Goal: Task Accomplishment & Management: Use online tool/utility

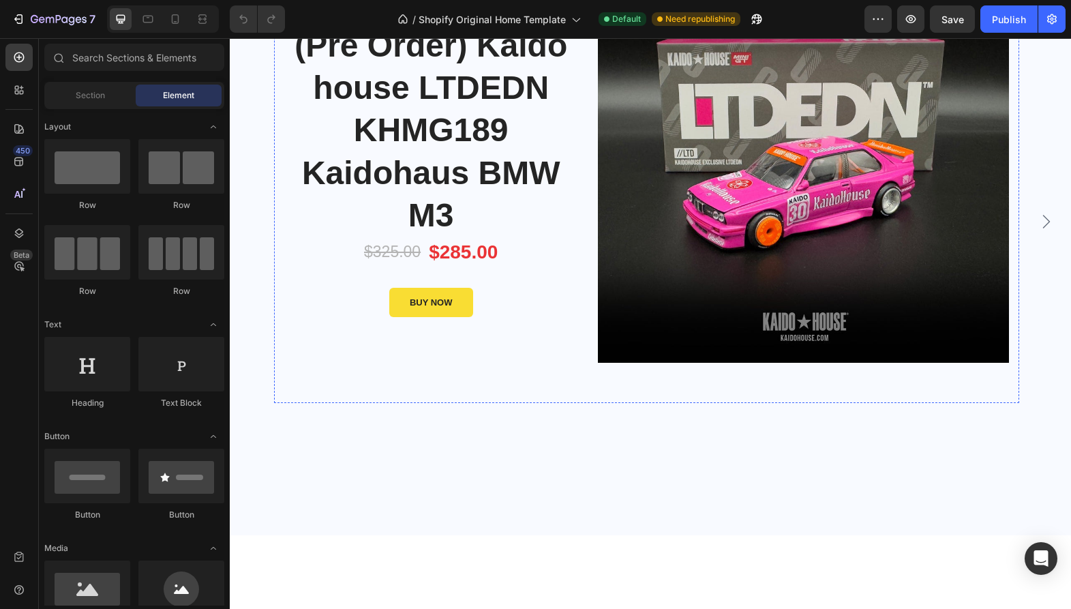
scroll to position [136, 0]
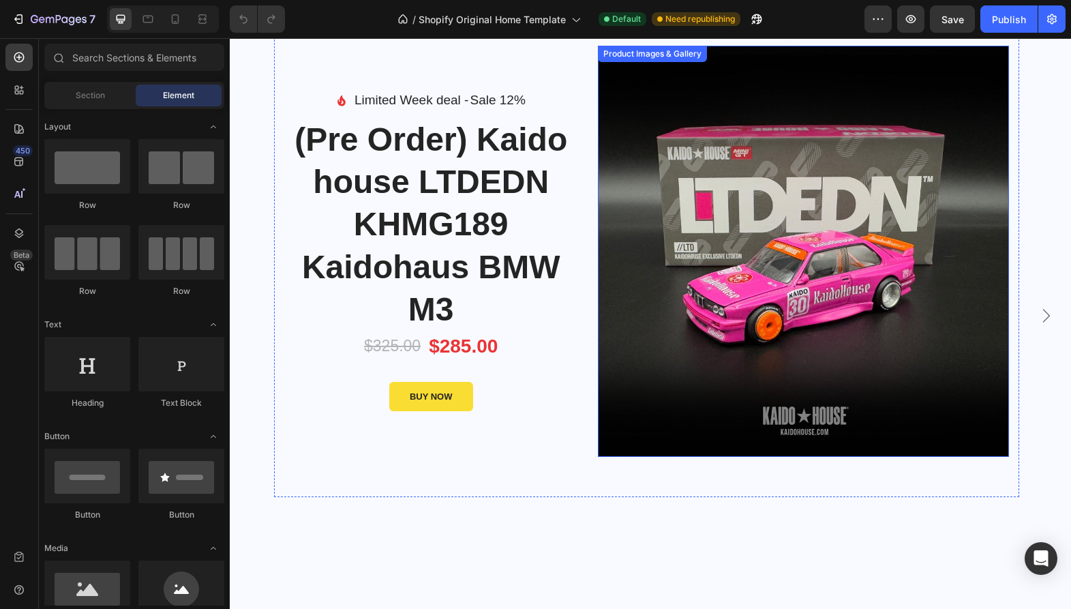
click at [762, 304] on img at bounding box center [803, 251] width 411 height 411
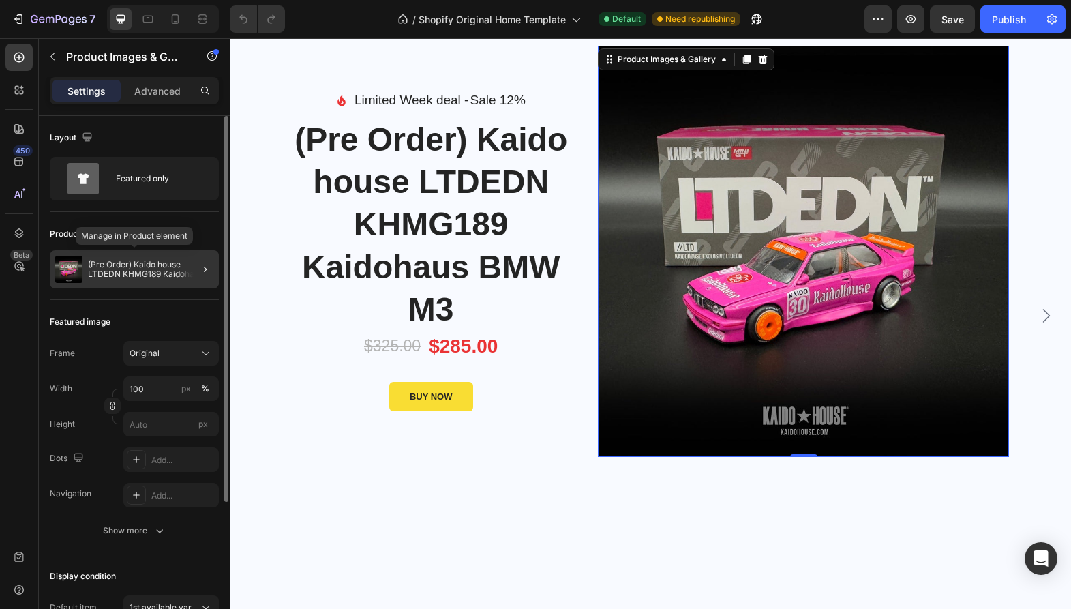
click at [129, 272] on p "(Pre Order) Kaido house LTDEDN KHMG189 Kaidohaus BMW M3" at bounding box center [150, 269] width 125 height 19
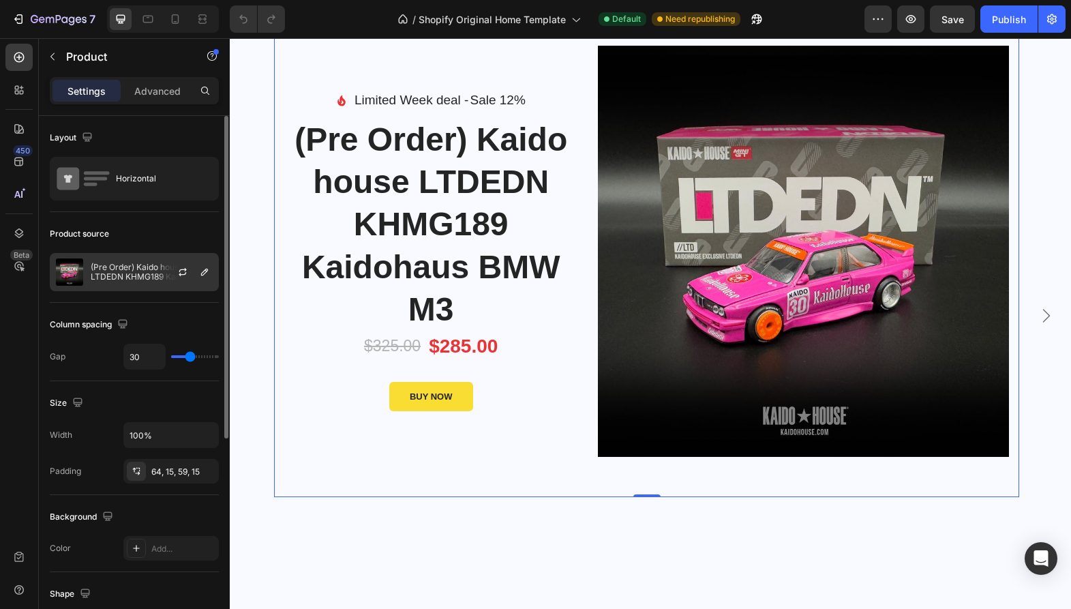
click at [108, 268] on p "(Pre Order) Kaido house LTDEDN KHMG189 Kaidohaus BMW M3" at bounding box center [152, 271] width 122 height 19
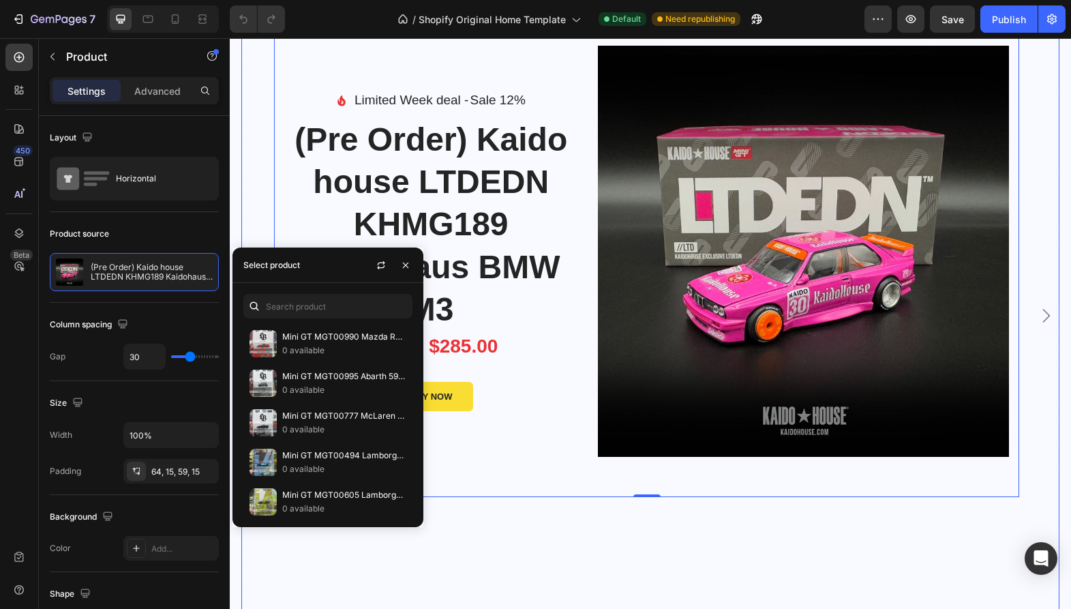
click at [485, 528] on div "Image Limited Week deal - Text block Sale 12% Product Badge Row Icon List (Pre …" at bounding box center [646, 315] width 745 height 627
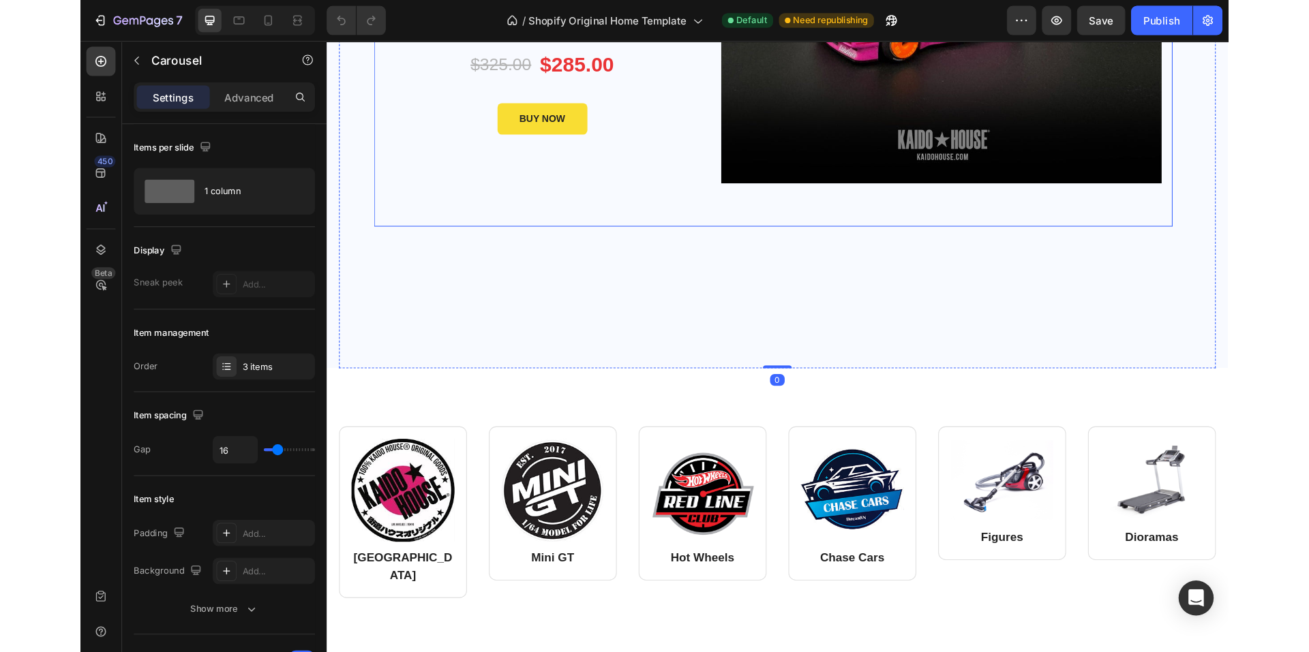
scroll to position [545, 0]
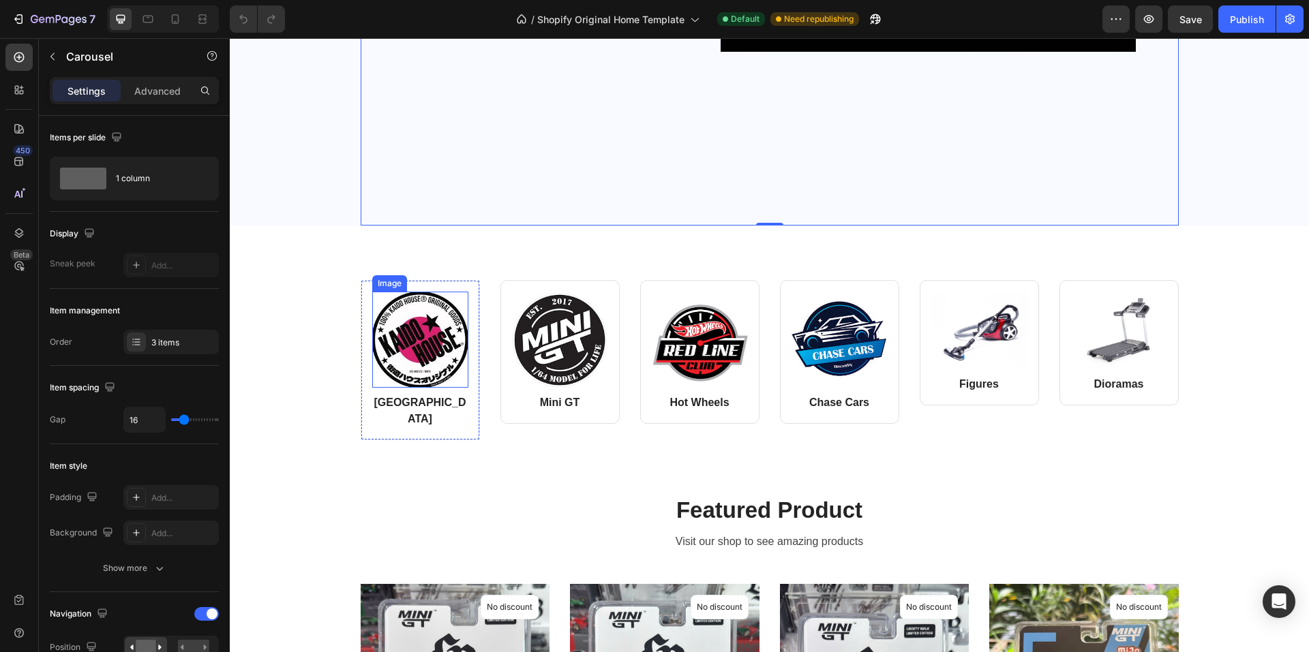
click at [393, 326] on img at bounding box center [420, 340] width 96 height 96
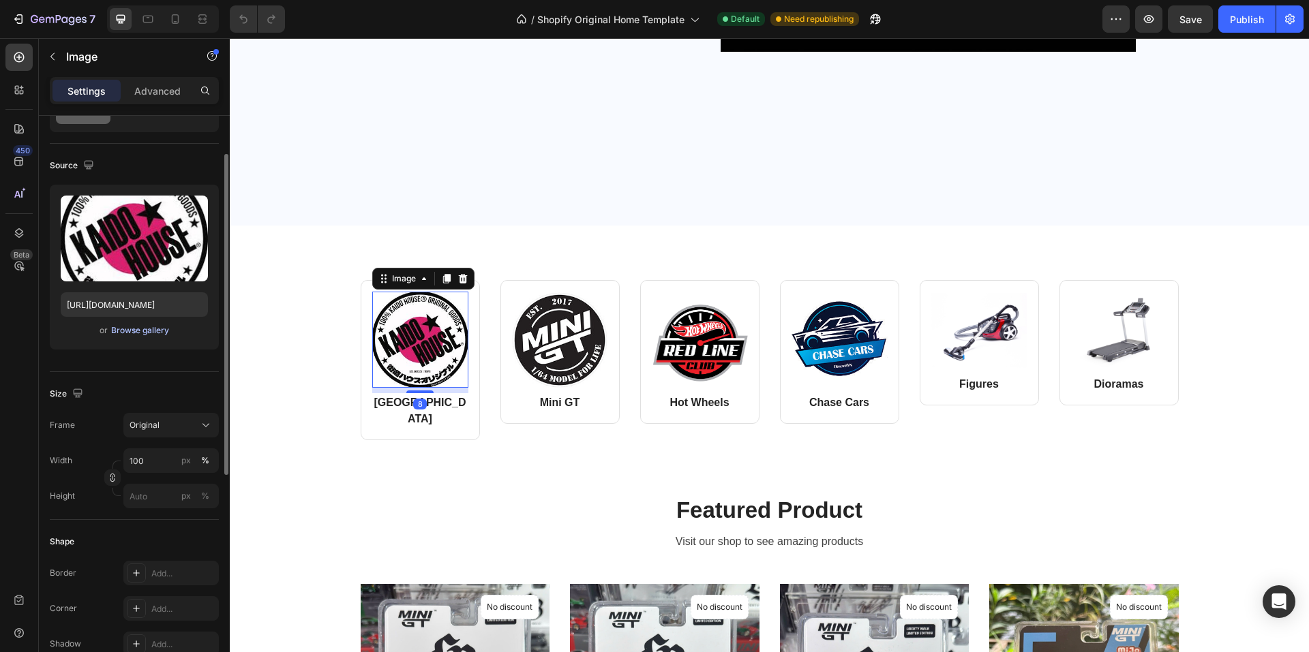
scroll to position [0, 0]
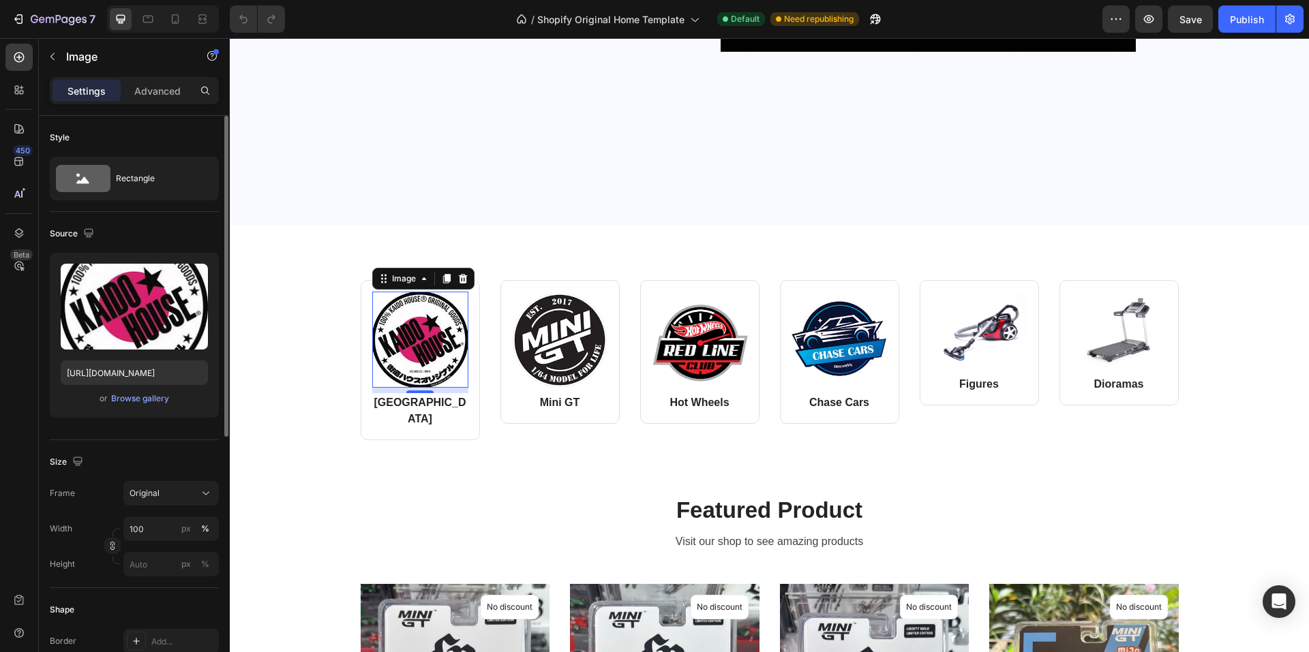
click at [80, 82] on div "Settings" at bounding box center [86, 91] width 68 height 22
click at [82, 89] on p "Settings" at bounding box center [86, 91] width 38 height 14
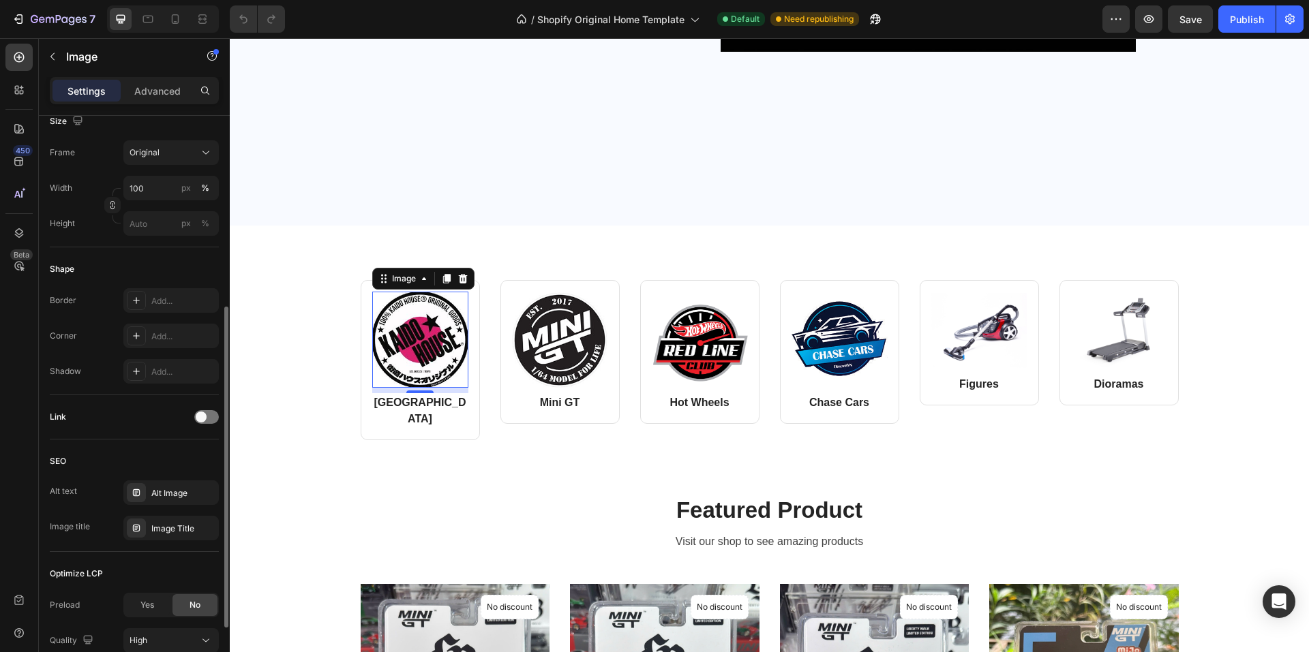
scroll to position [454, 0]
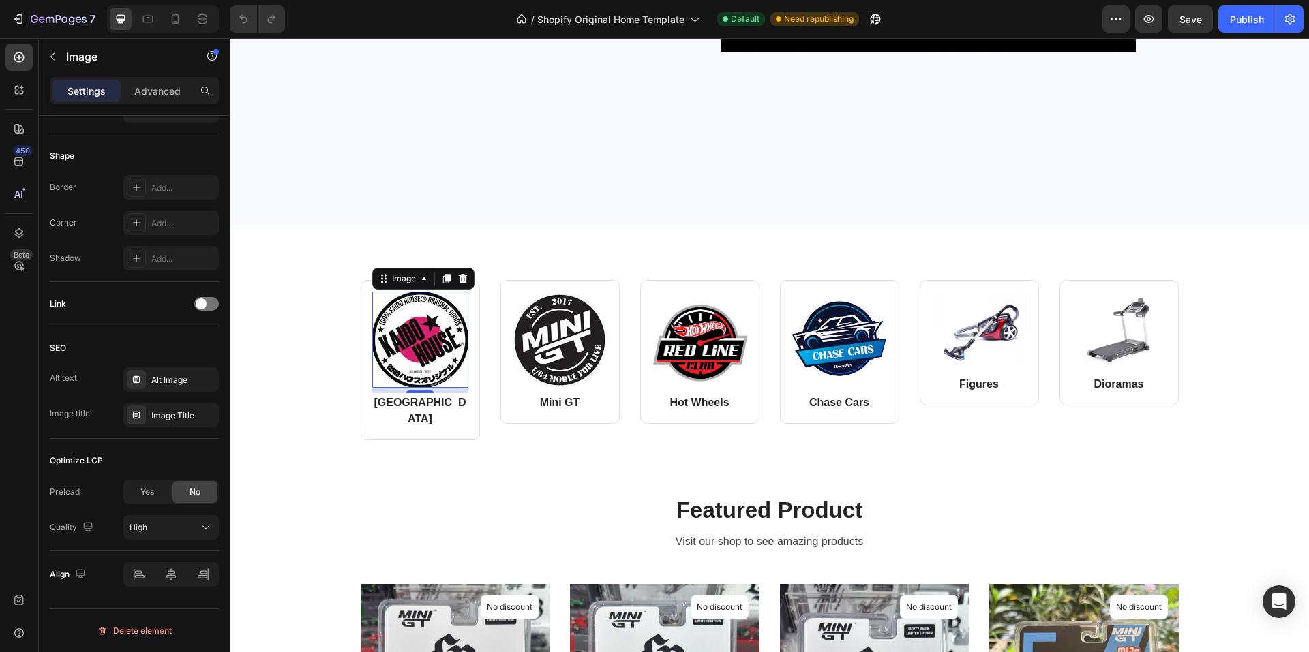
click at [413, 403] on div "8" at bounding box center [420, 404] width 14 height 11
click at [413, 397] on p "[GEOGRAPHIC_DATA]" at bounding box center [419, 411] width 93 height 33
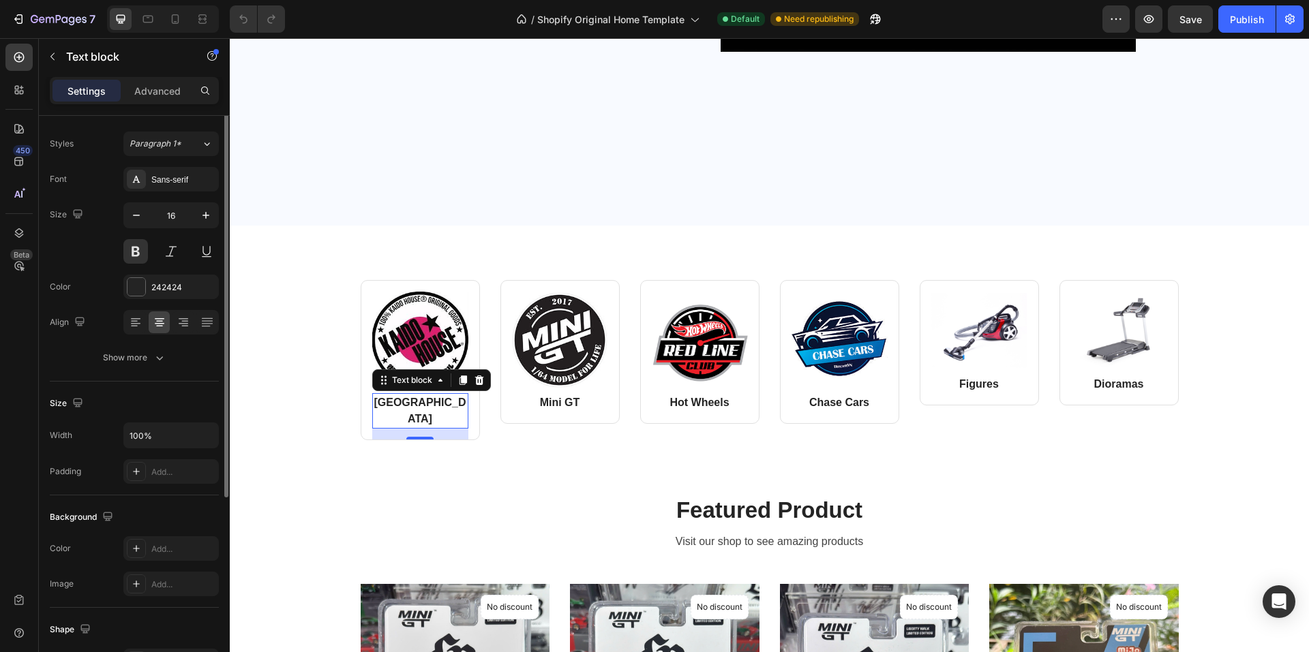
scroll to position [0, 0]
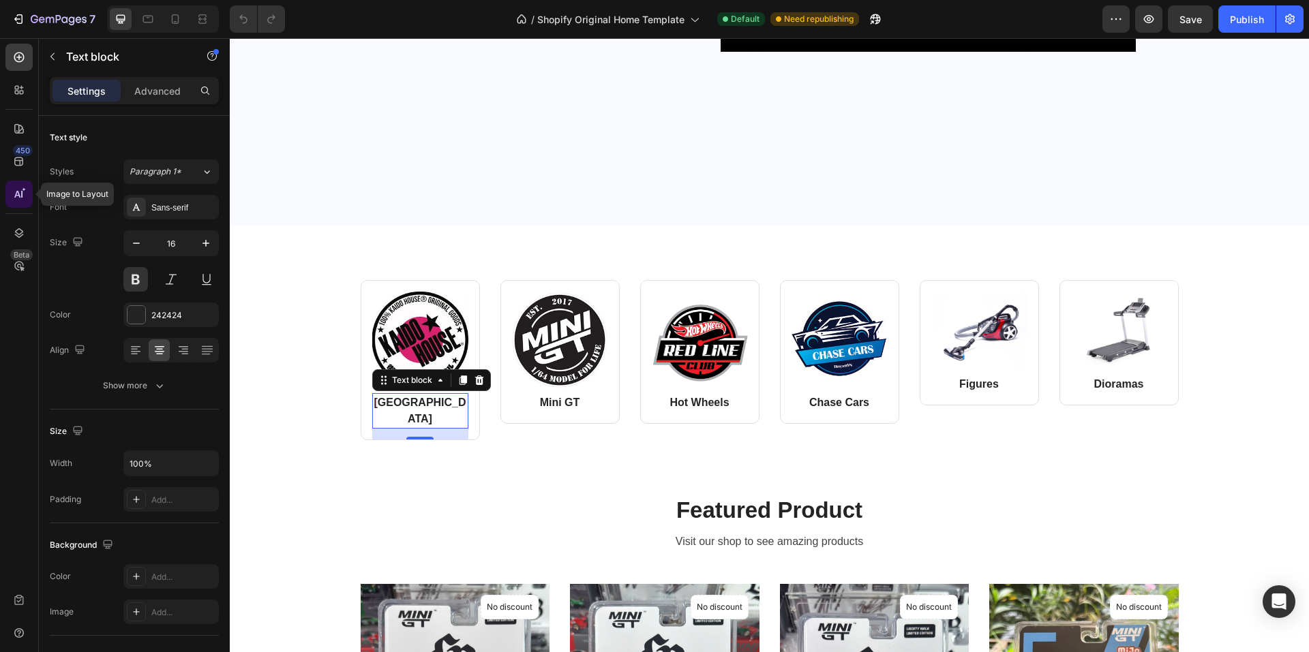
click at [13, 194] on icon at bounding box center [19, 194] width 14 height 14
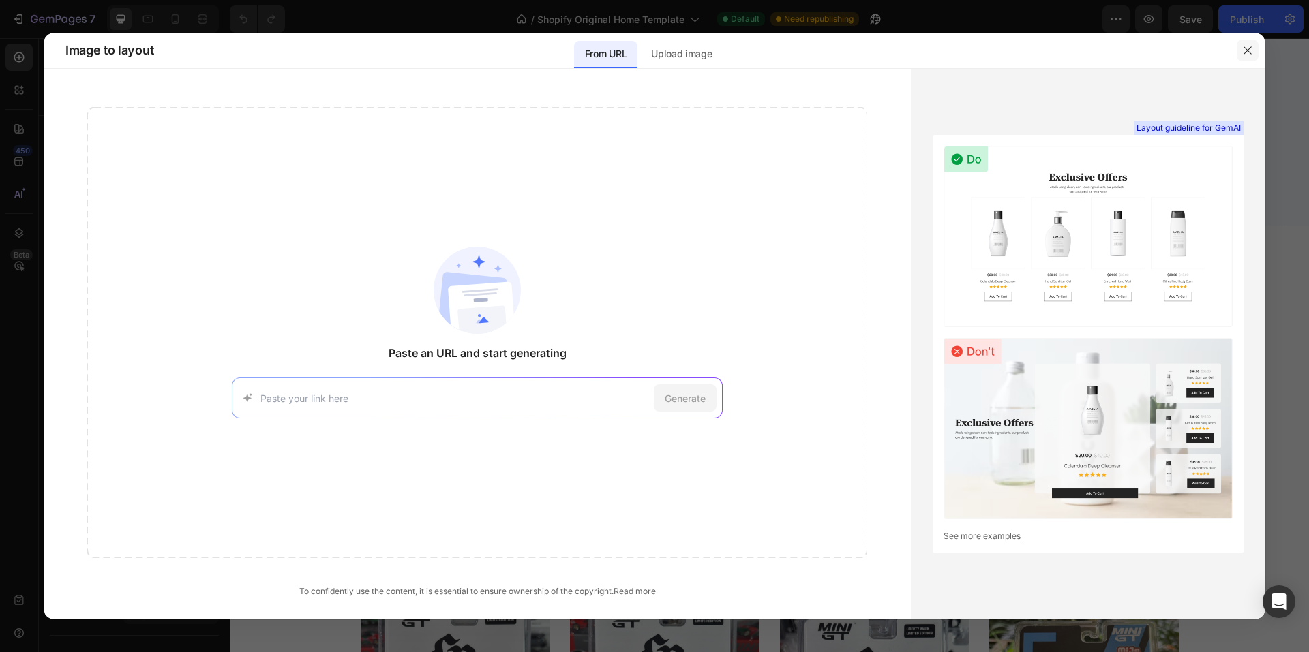
click at [1070, 55] on icon "button" at bounding box center [1247, 50] width 11 height 11
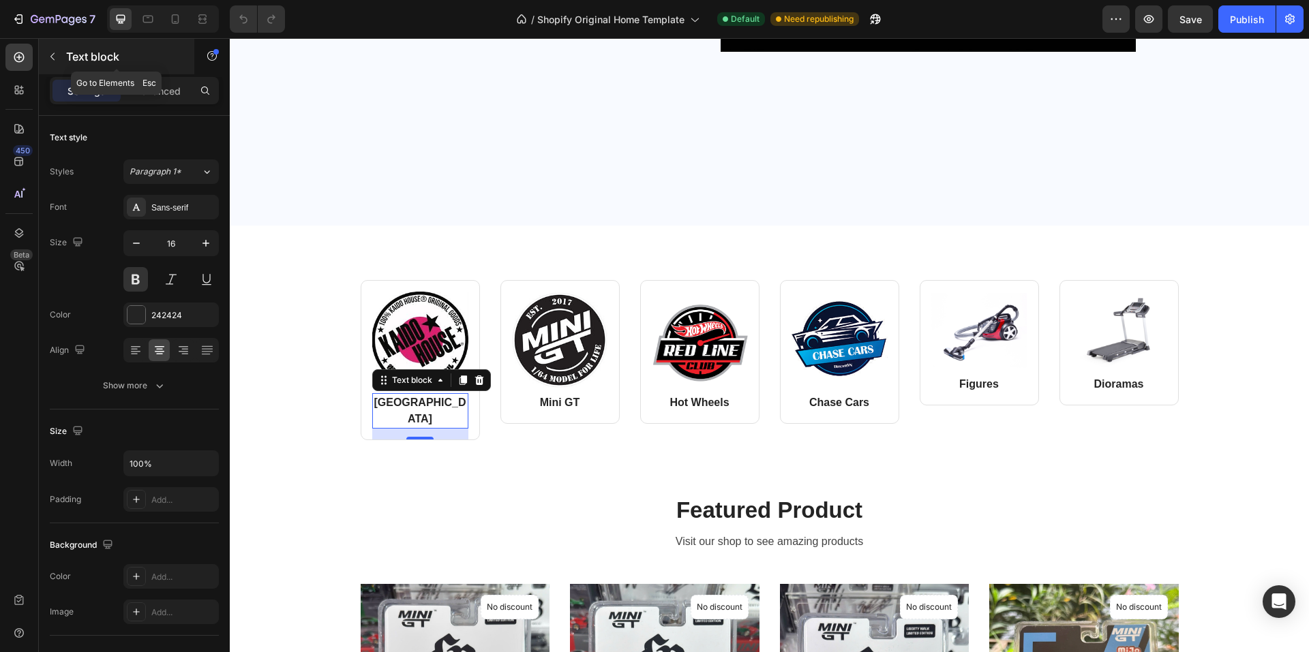
click at [55, 59] on icon "button" at bounding box center [52, 56] width 11 height 11
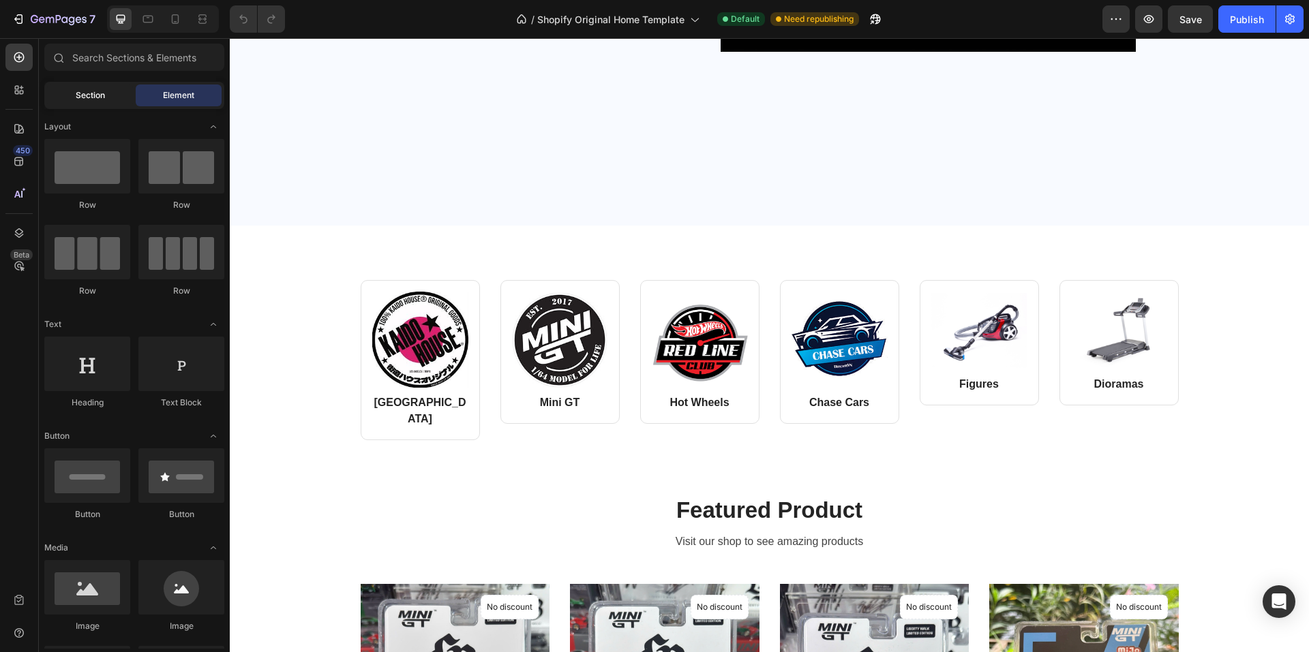
click at [81, 95] on span "Section" at bounding box center [90, 95] width 29 height 12
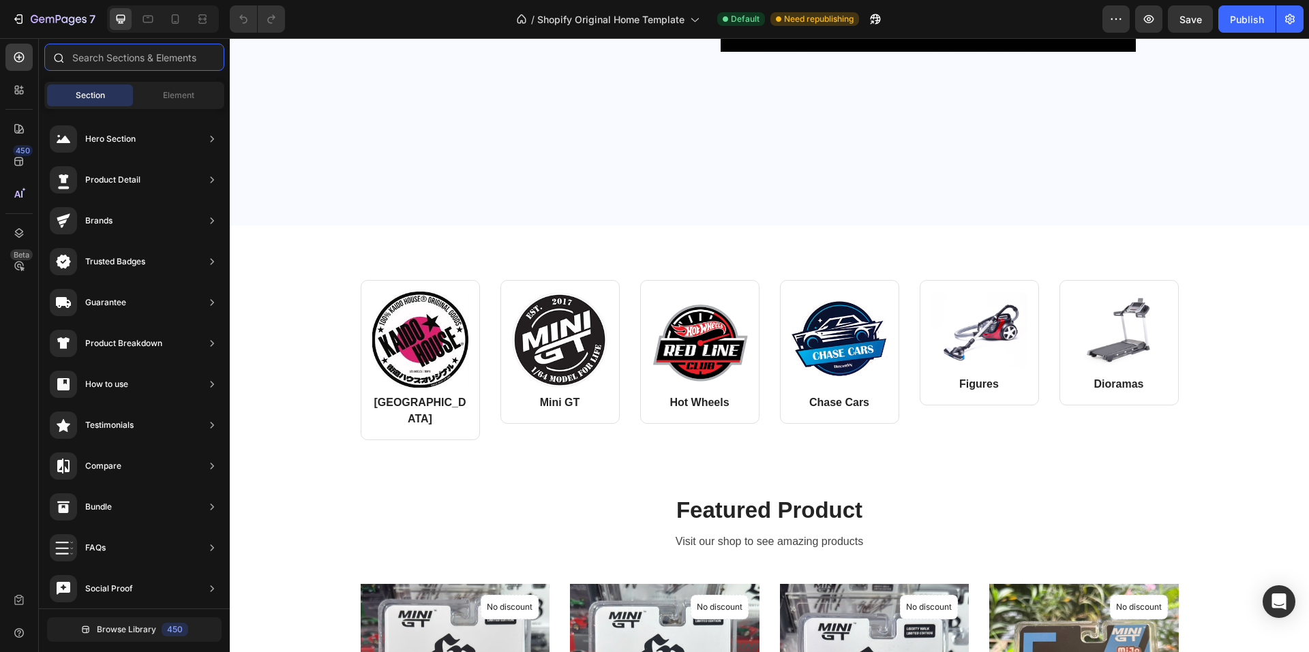
click at [115, 65] on input "text" at bounding box center [134, 57] width 180 height 27
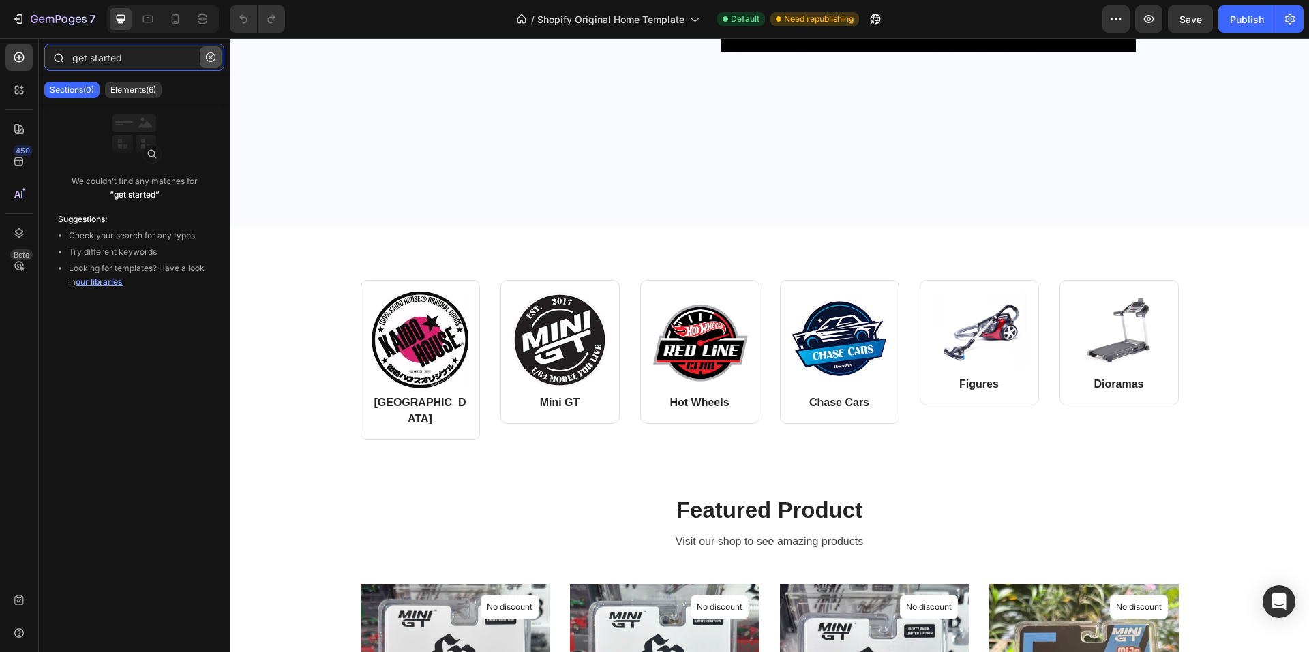
type input "get started"
click at [213, 53] on icon "button" at bounding box center [211, 57] width 10 height 10
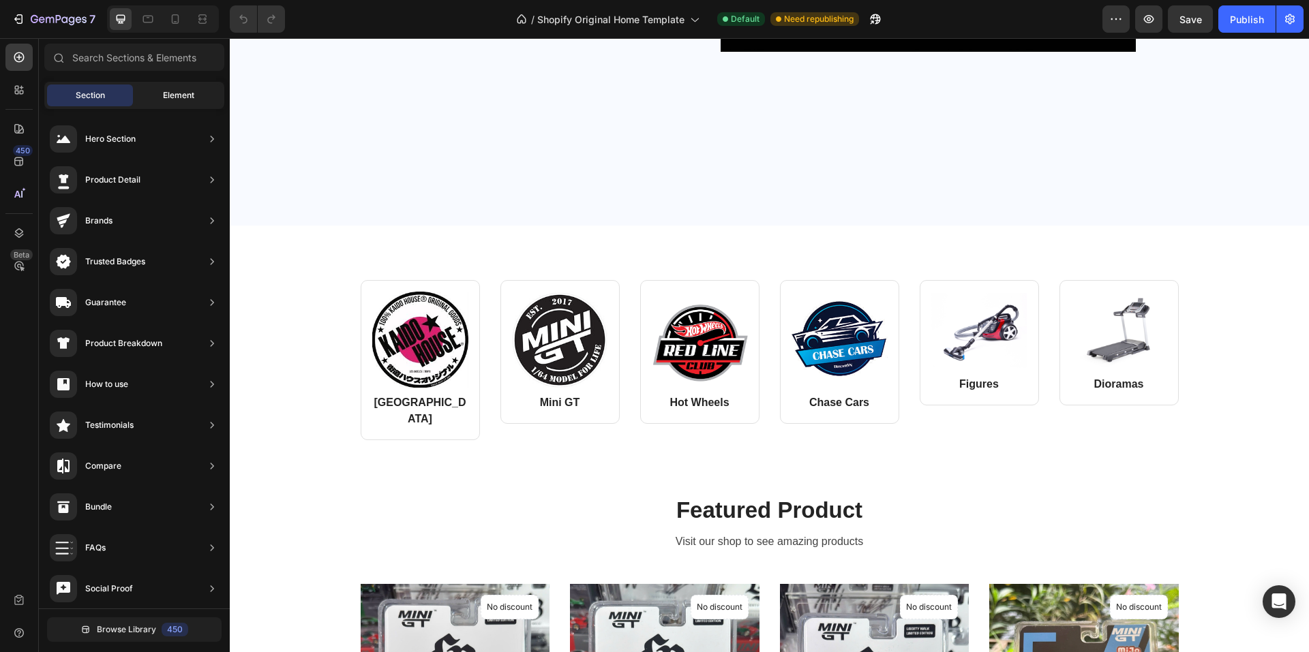
click at [155, 97] on div "Element" at bounding box center [179, 96] width 86 height 22
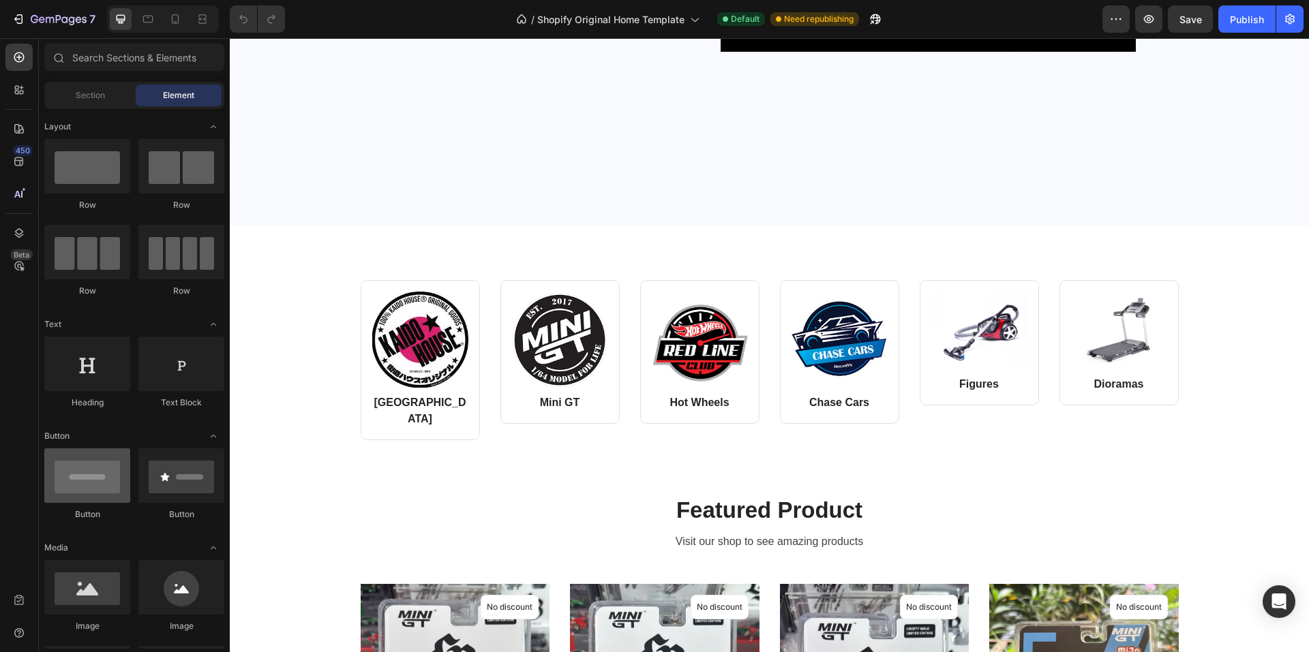
click at [97, 493] on div at bounding box center [87, 475] width 86 height 55
click at [392, 403] on p "[GEOGRAPHIC_DATA]" at bounding box center [419, 411] width 93 height 33
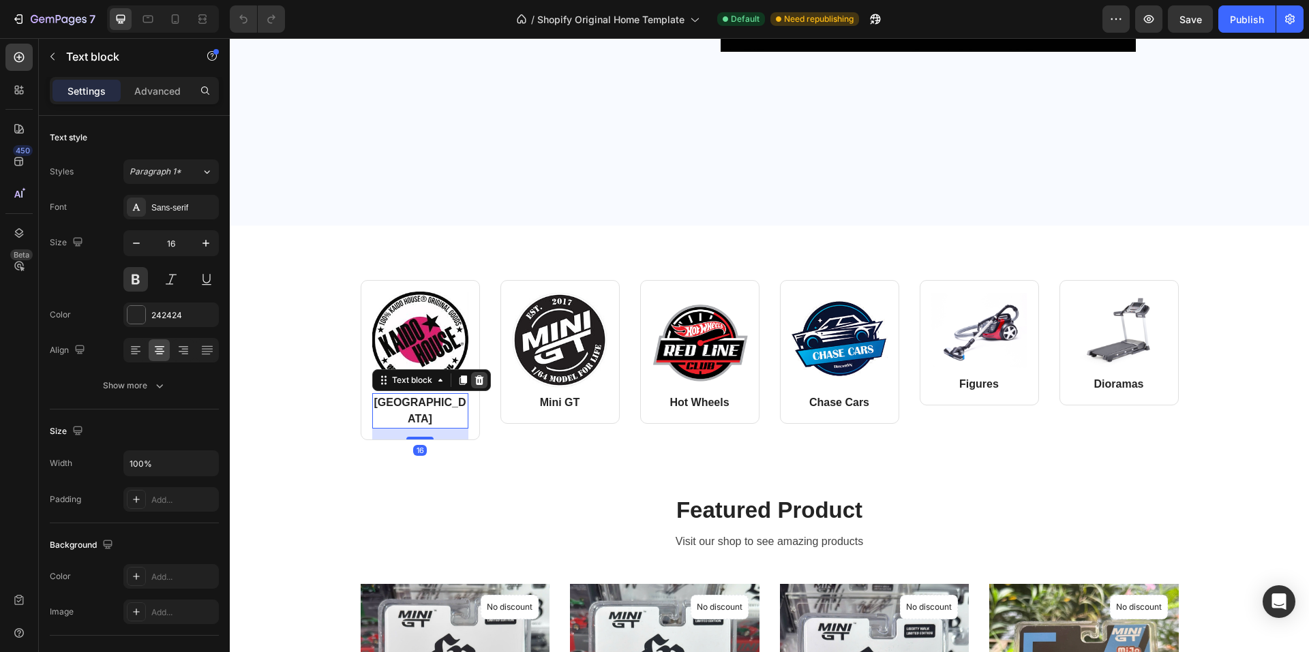
click at [474, 381] on icon at bounding box center [478, 381] width 9 height 10
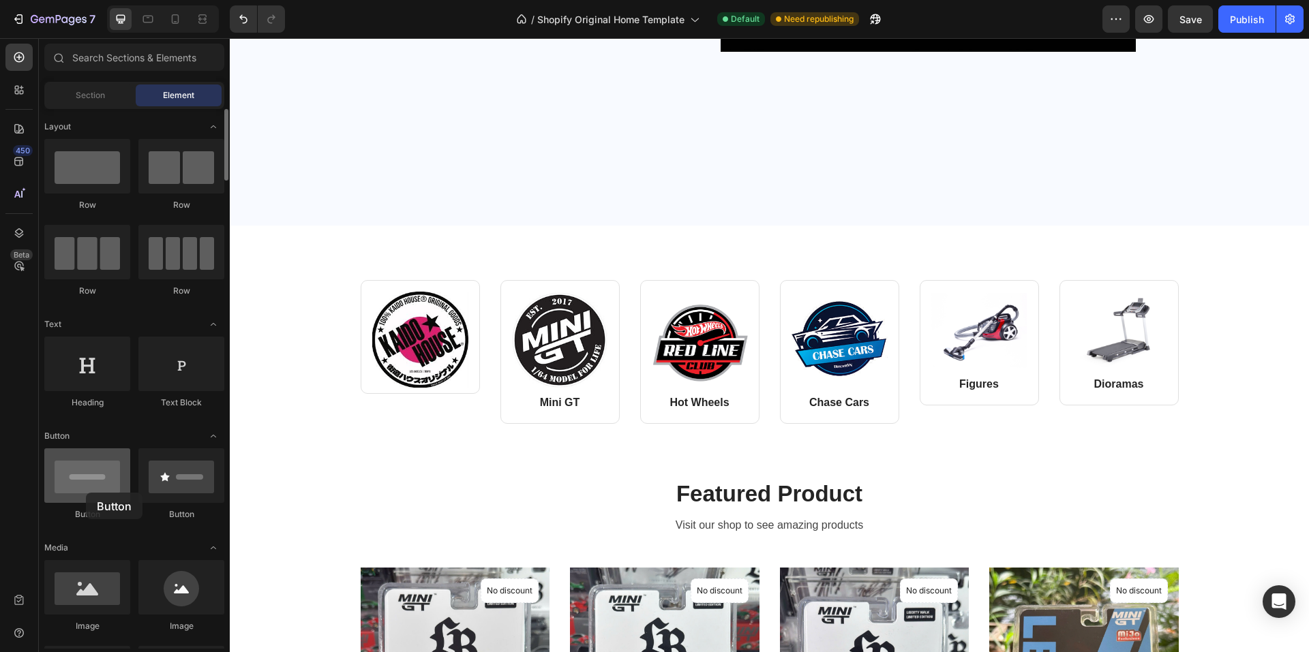
click at [86, 493] on div at bounding box center [87, 475] width 86 height 55
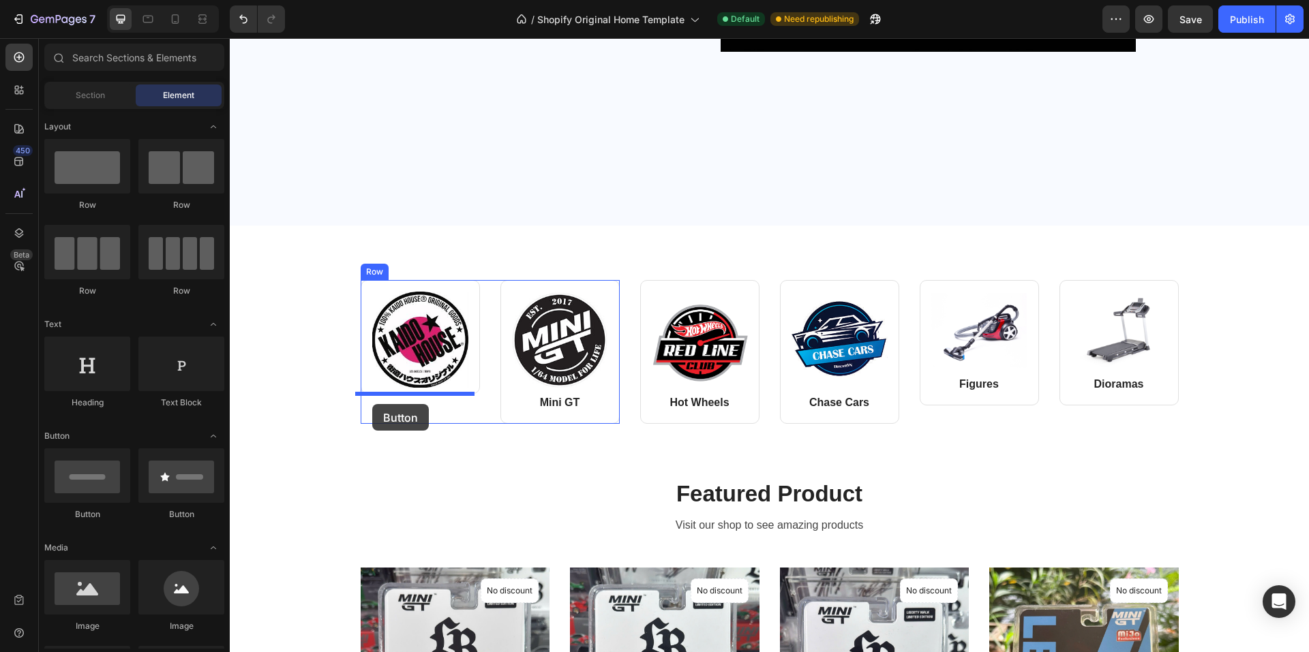
drag, startPoint x: 316, startPoint y: 525, endPoint x: 372, endPoint y: 404, distance: 133.2
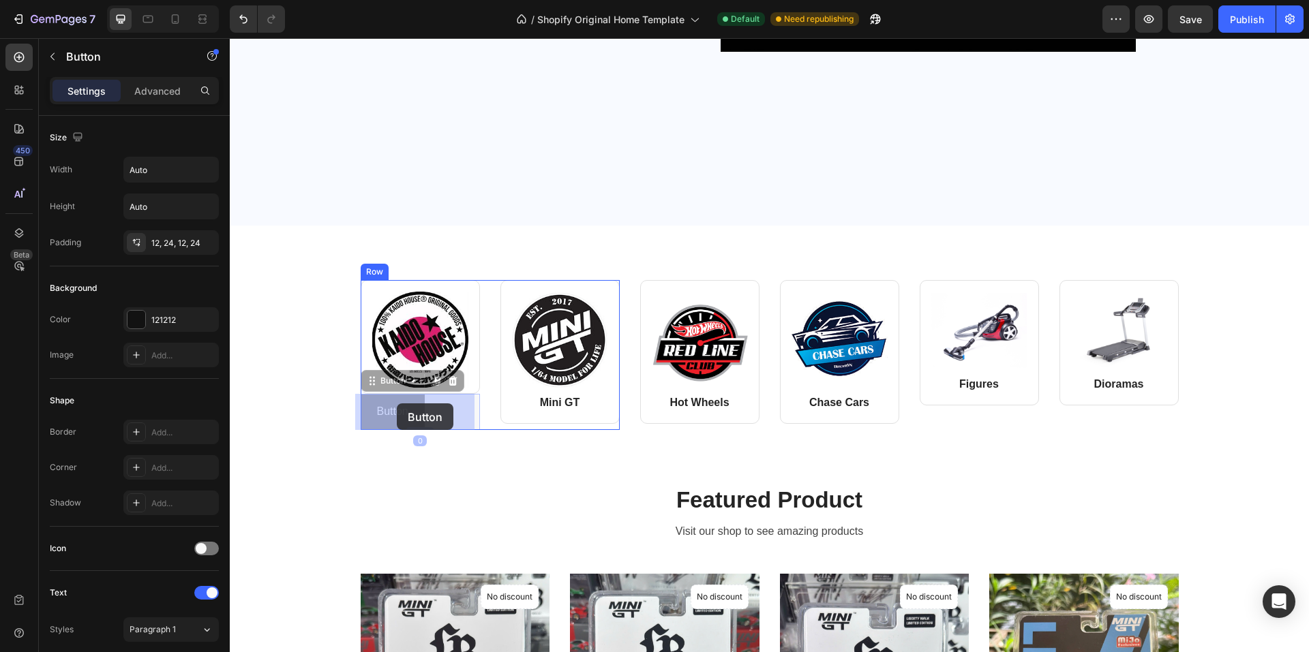
drag, startPoint x: 410, startPoint y: 412, endPoint x: 395, endPoint y: 403, distance: 17.4
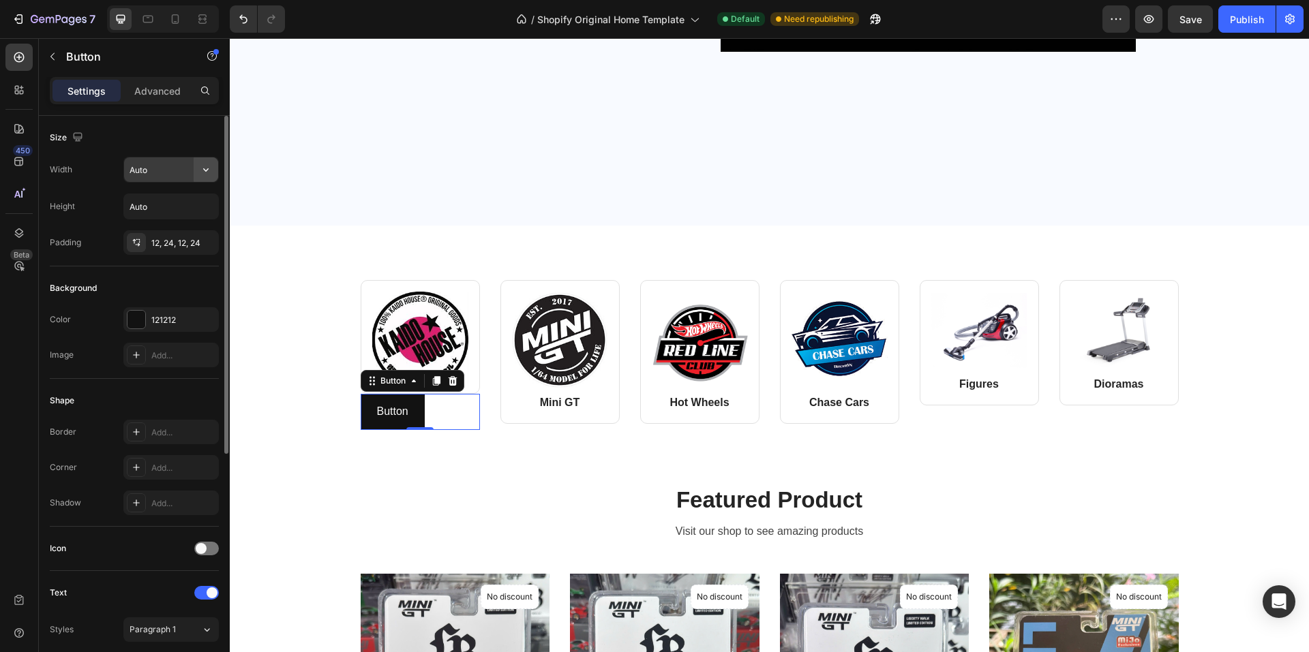
click at [210, 168] on icon "button" at bounding box center [206, 170] width 14 height 14
click at [132, 234] on span "Full" at bounding box center [136, 230] width 14 height 12
type input "100%"
click at [153, 319] on div "121212" at bounding box center [171, 320] width 40 height 12
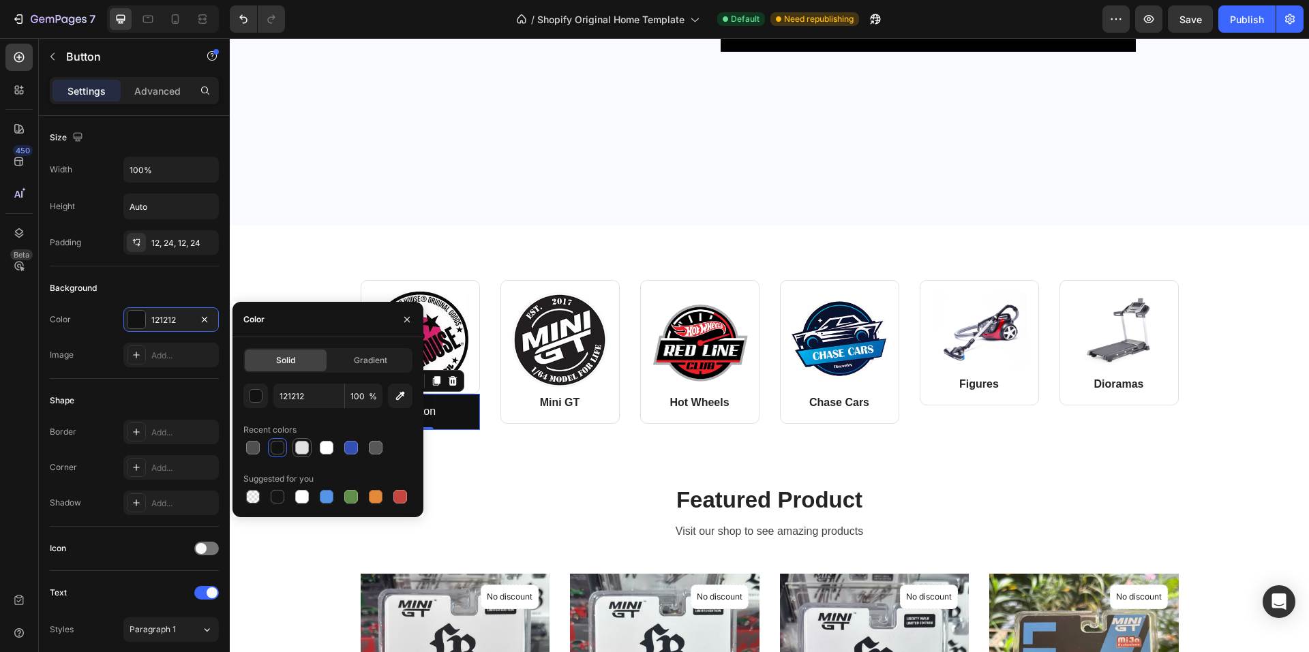
click at [299, 446] on div at bounding box center [302, 448] width 14 height 14
click at [324, 446] on div at bounding box center [327, 448] width 14 height 14
type input "FFFFFF"
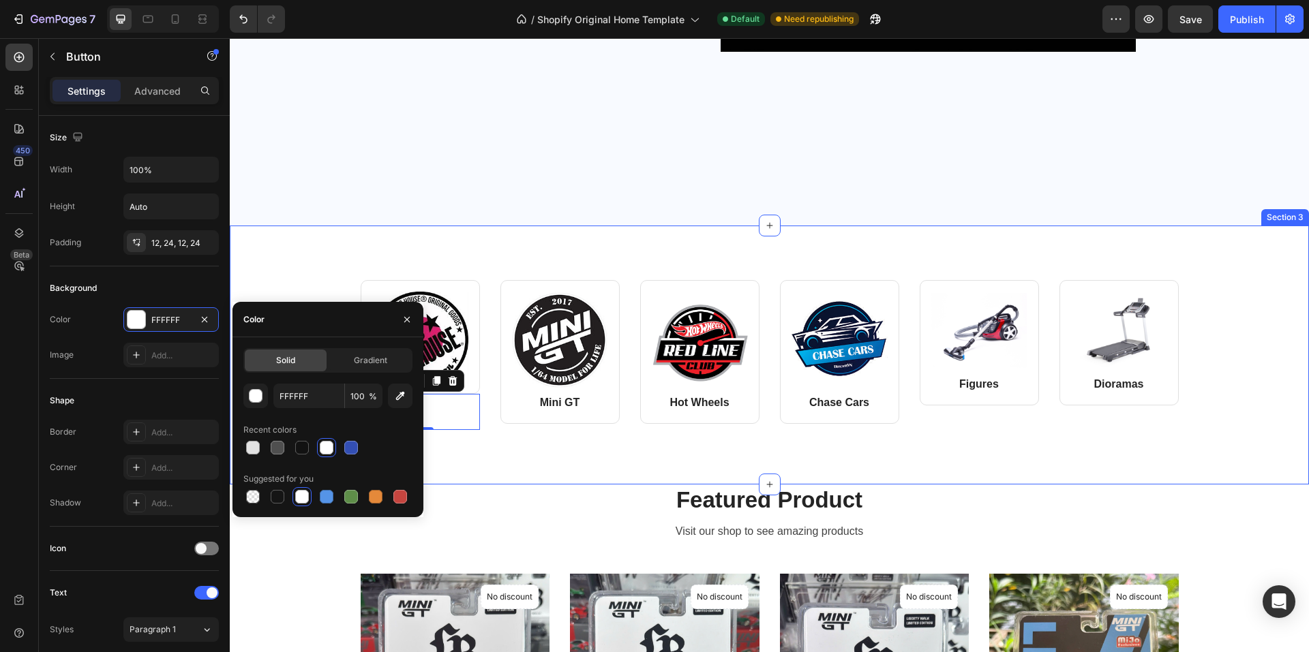
click at [491, 456] on div "Image Row Button Button 0 Image Mini GT Text block Row Row Image Hot Wheels Tex…" at bounding box center [769, 355] width 1079 height 259
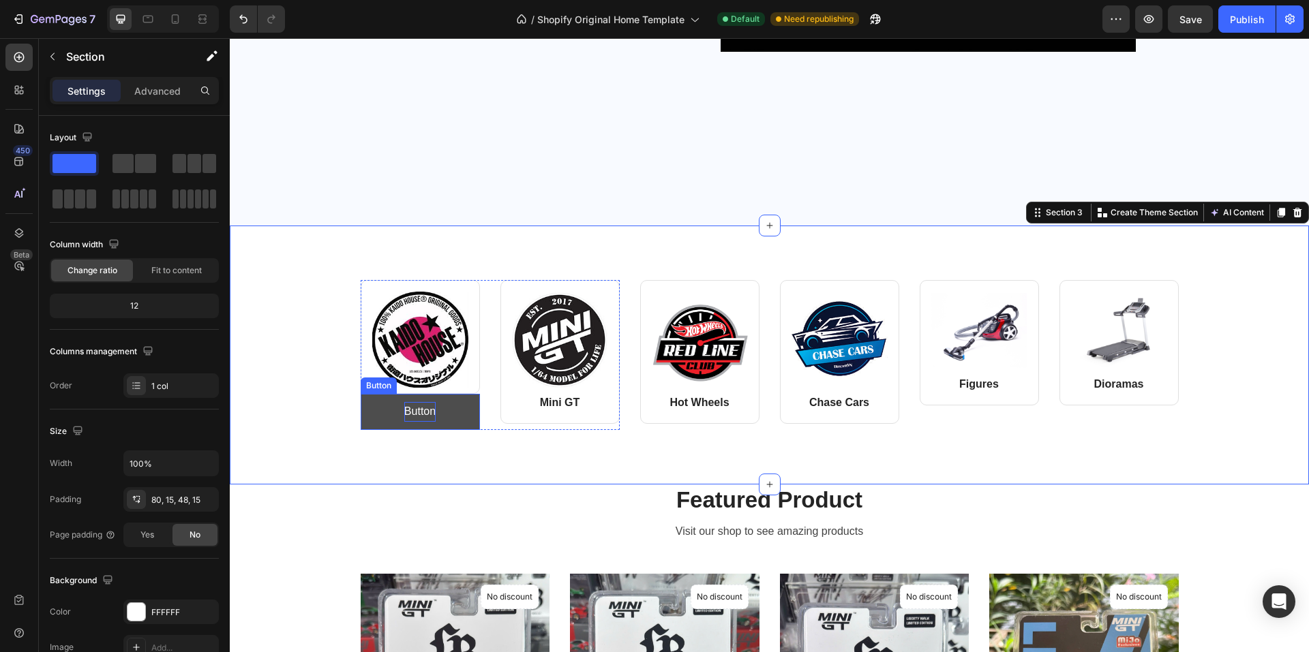
click at [421, 416] on p "Button" at bounding box center [419, 412] width 31 height 20
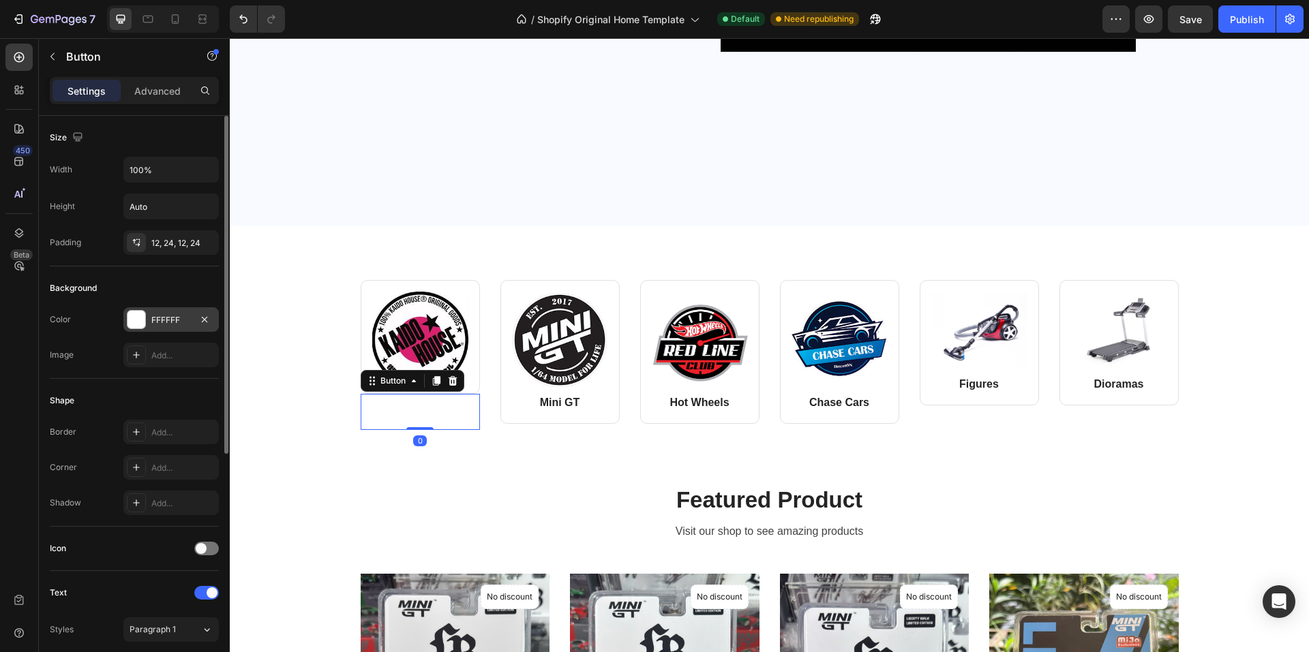
click at [170, 325] on div "FFFFFF" at bounding box center [171, 320] width 40 height 12
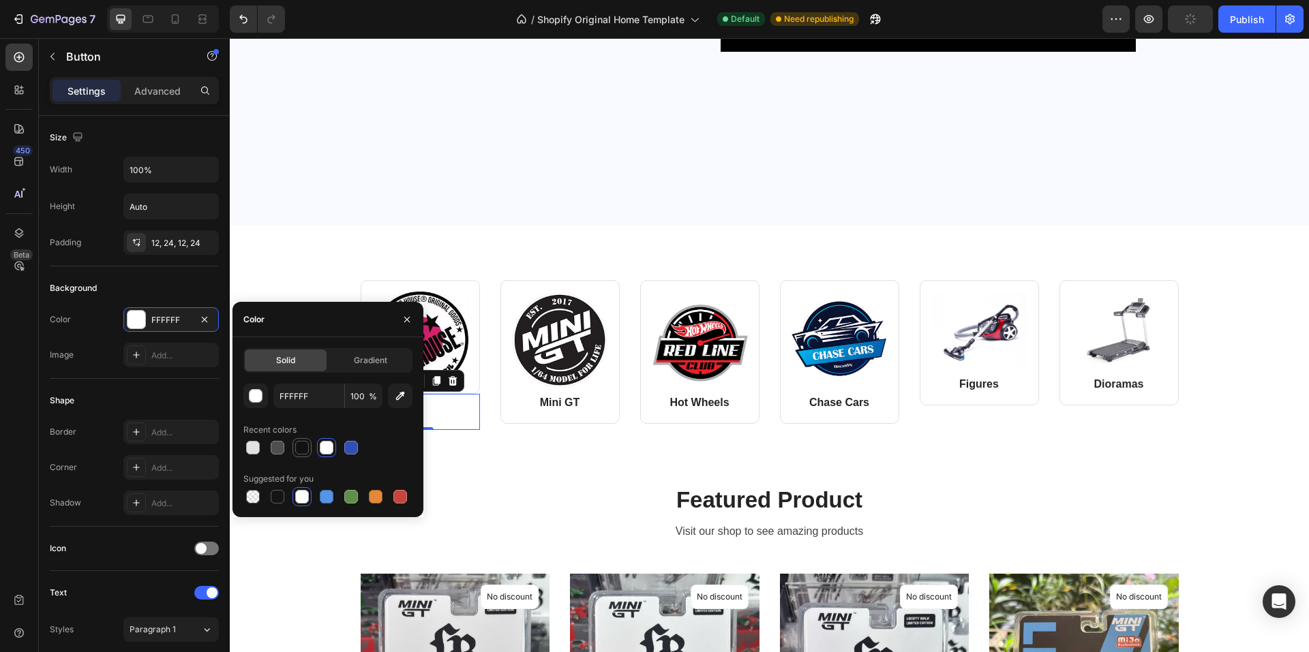
click at [298, 444] on div at bounding box center [302, 448] width 14 height 14
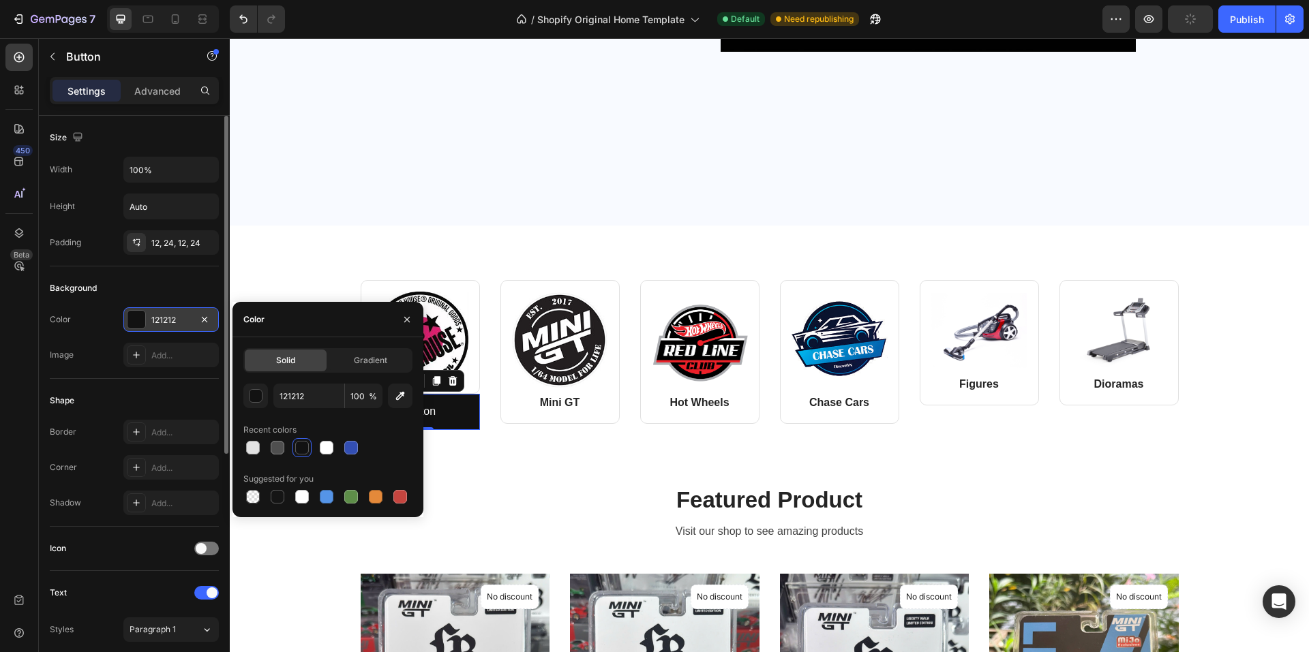
click at [168, 322] on div "121212" at bounding box center [171, 320] width 40 height 12
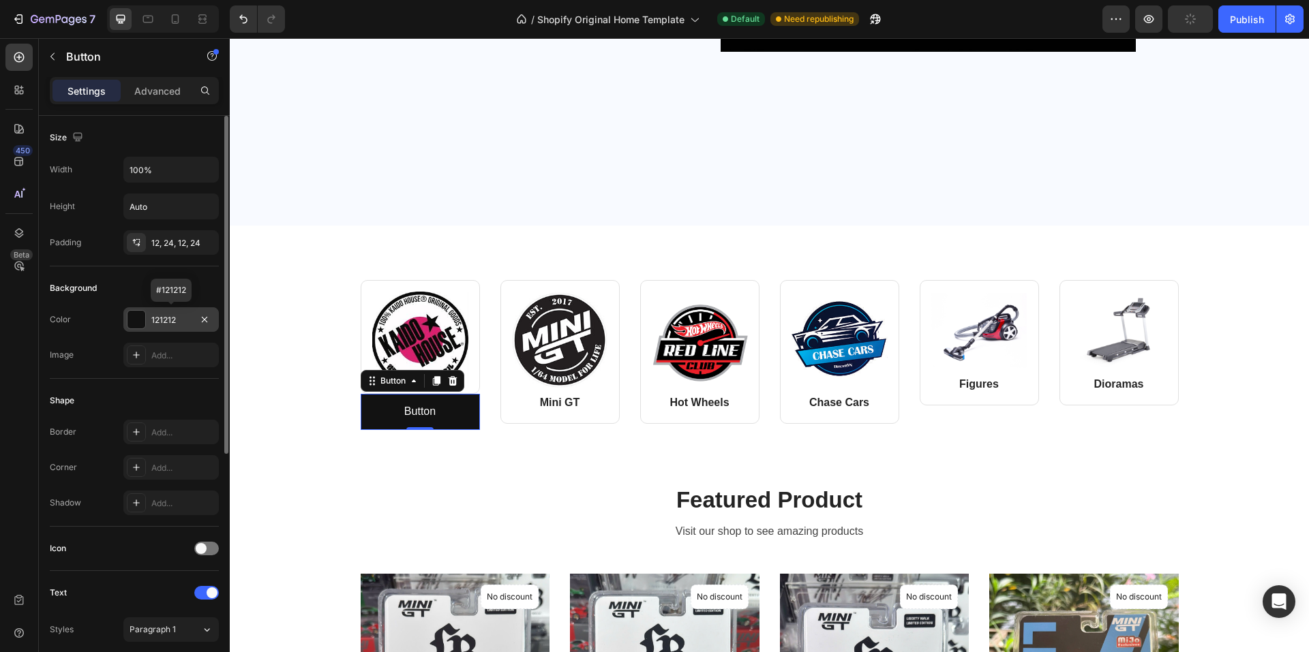
click at [168, 322] on div "121212" at bounding box center [171, 320] width 40 height 12
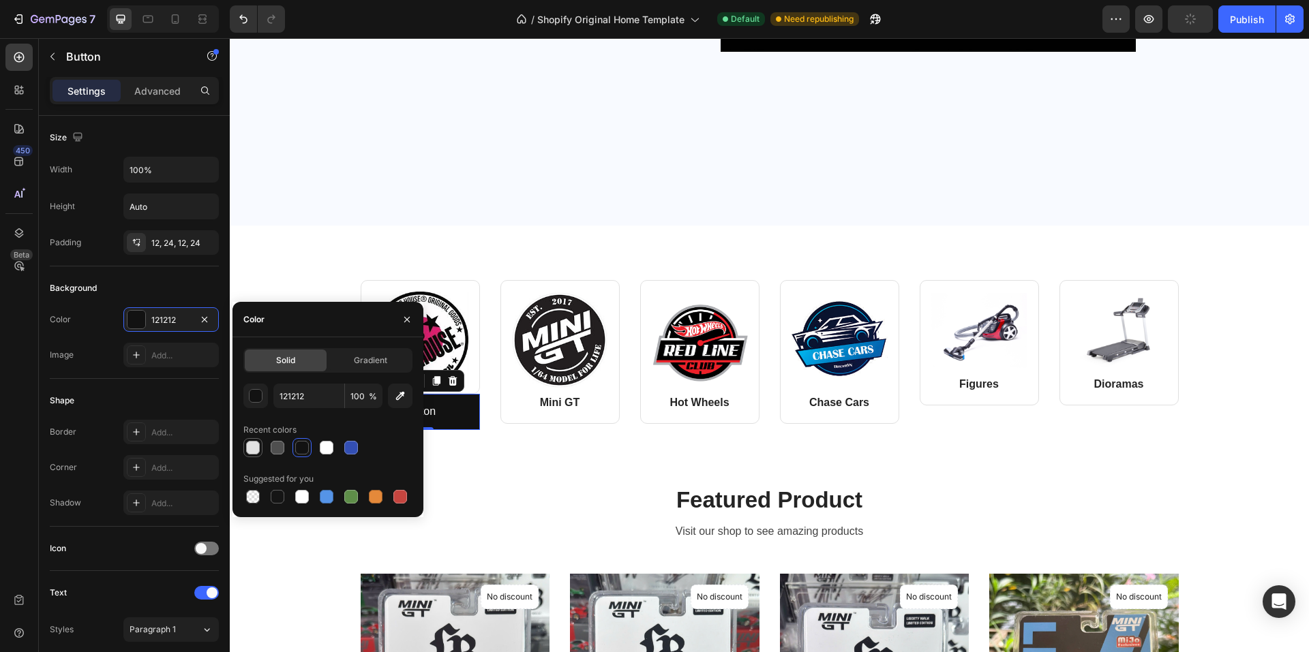
click at [257, 444] on div at bounding box center [253, 448] width 14 height 14
type input "E2E2E2"
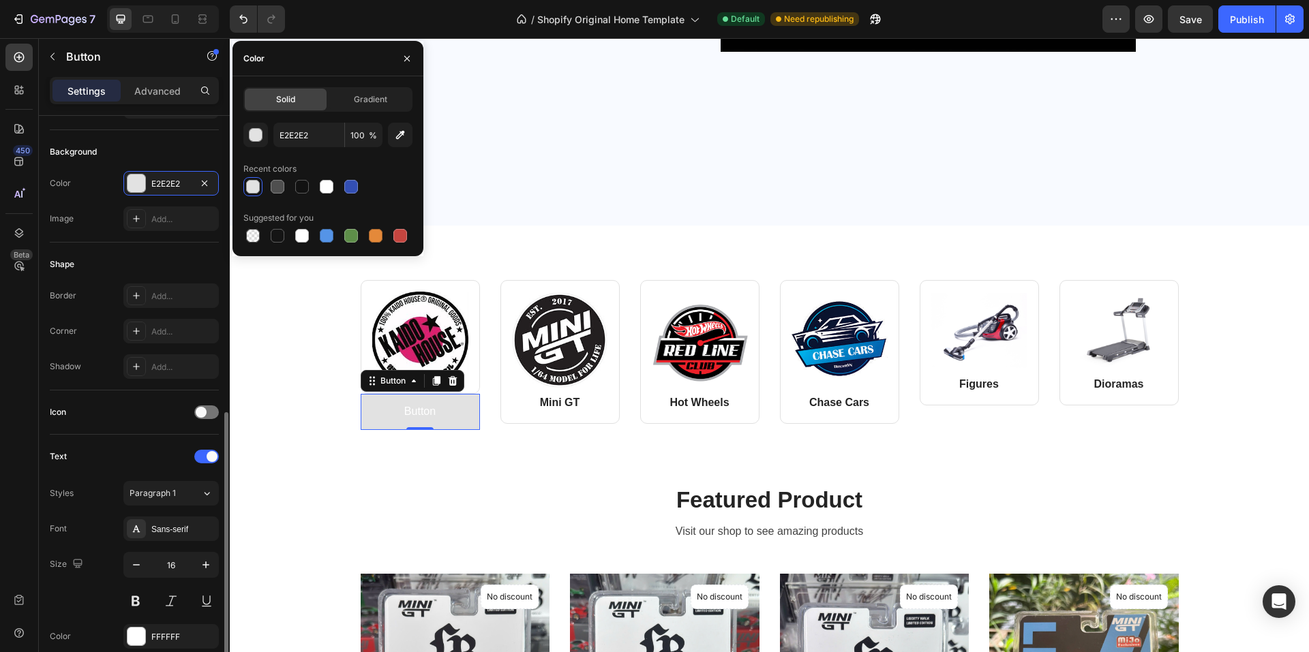
scroll to position [273, 0]
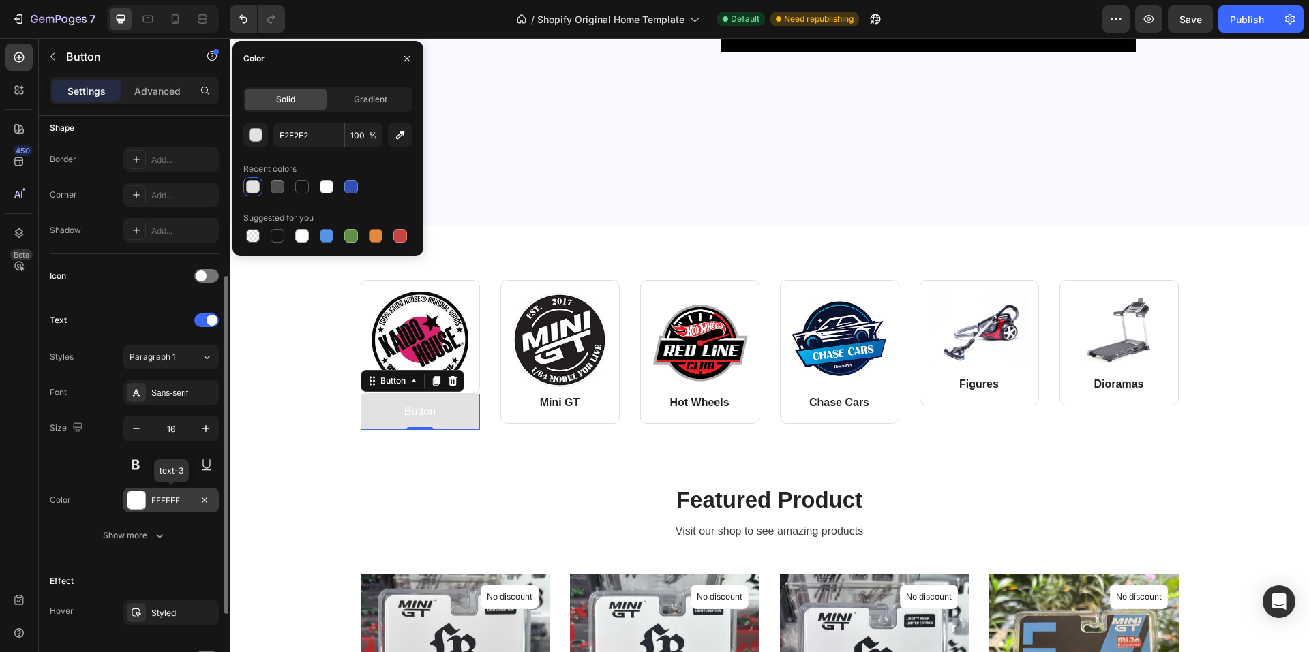
click at [162, 495] on div "FFFFFF" at bounding box center [171, 501] width 40 height 12
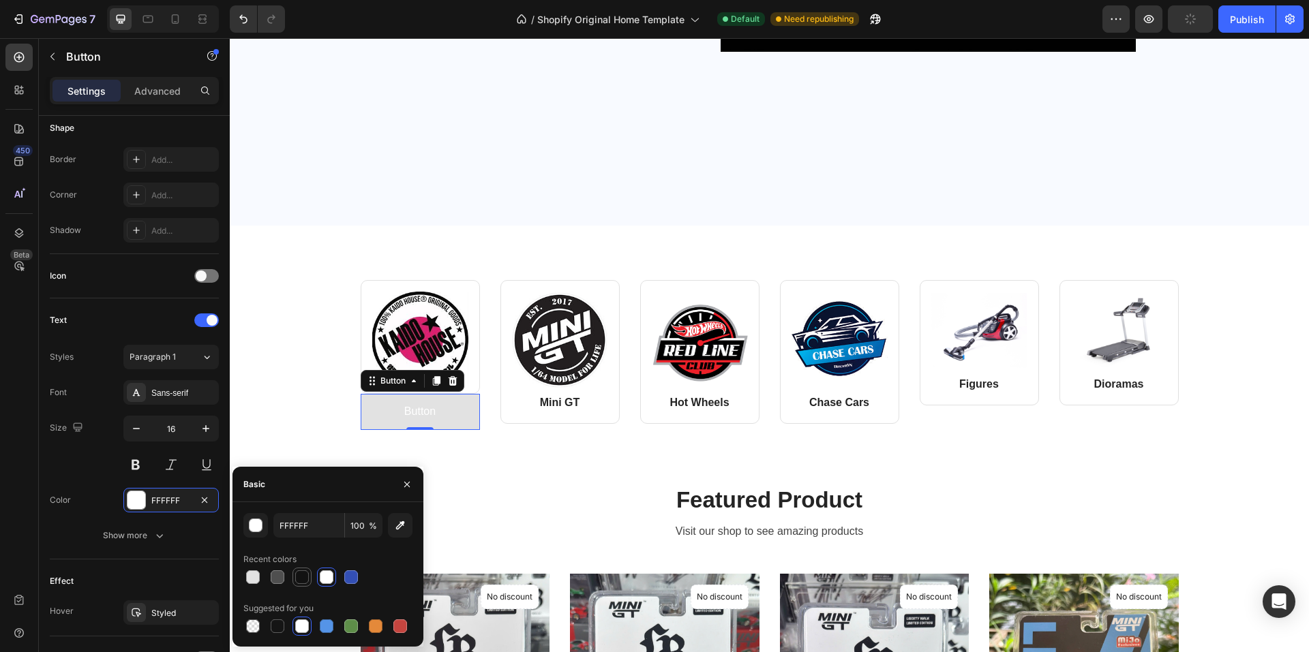
click at [307, 577] on div at bounding box center [302, 577] width 14 height 14
type input "121212"
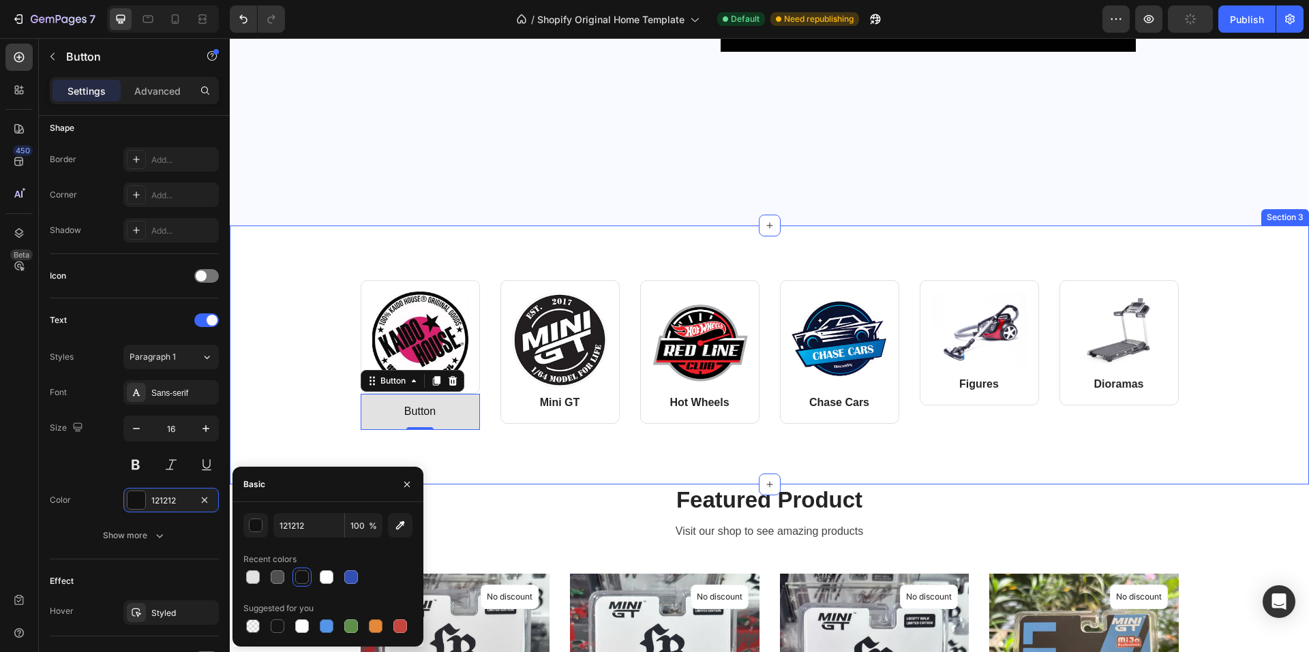
click at [504, 472] on div "Image Row Button Button 0 Image Mini GT Text block Row Row Image Hot Wheels Tex…" at bounding box center [769, 355] width 1079 height 259
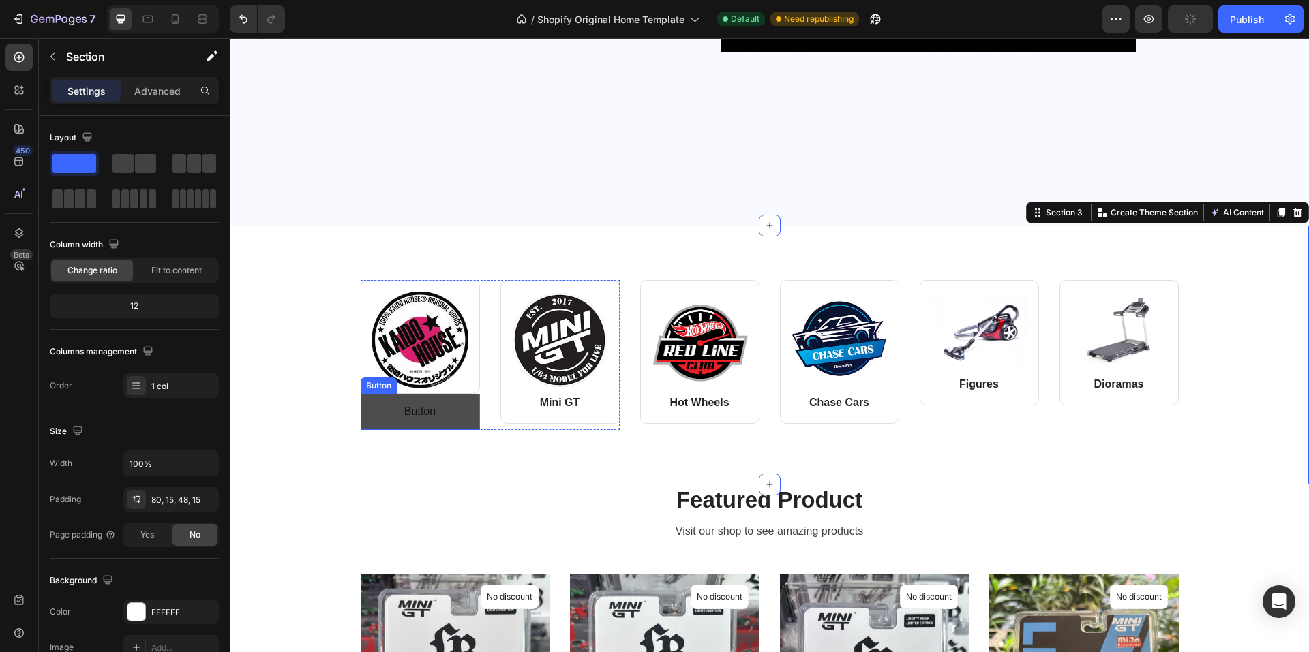
click at [372, 405] on button "Button" at bounding box center [420, 412] width 119 height 36
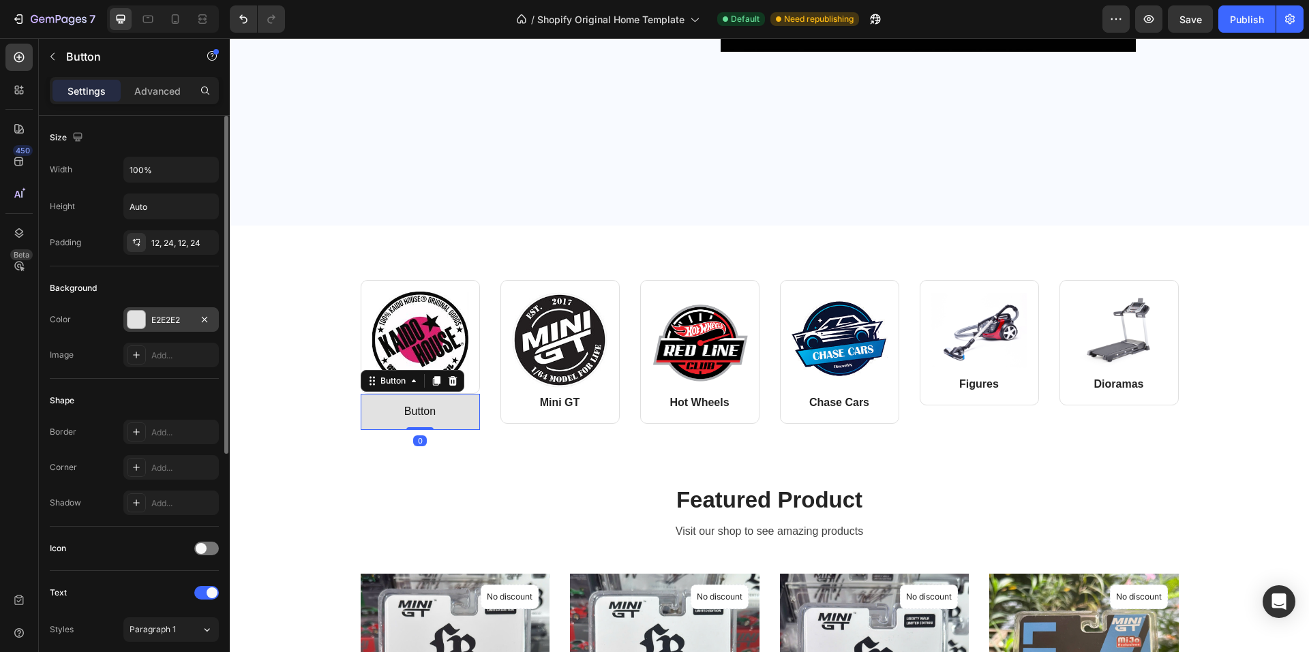
click at [172, 326] on div "E2E2E2" at bounding box center [171, 320] width 40 height 12
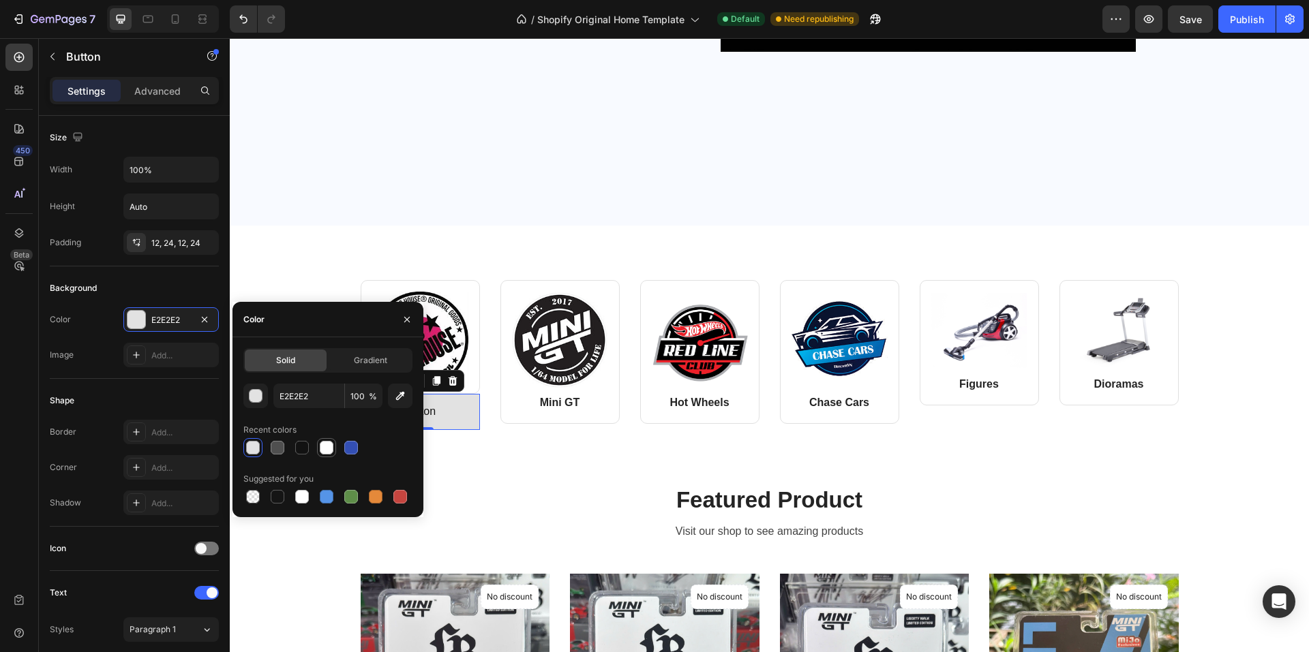
click at [322, 447] on div at bounding box center [327, 448] width 14 height 14
type input "FFFFFF"
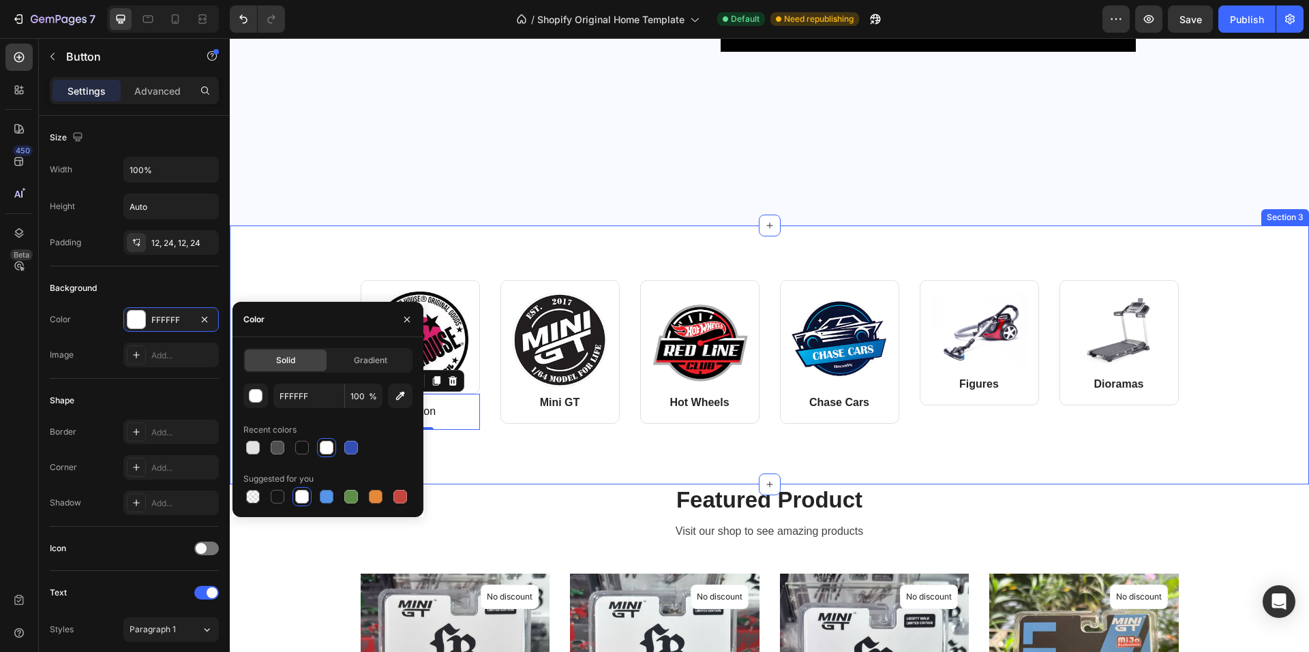
click at [516, 479] on div "Image Row Button Button 0 Image Mini GT Text block Row Row Image Hot Wheels Tex…" at bounding box center [769, 355] width 1079 height 259
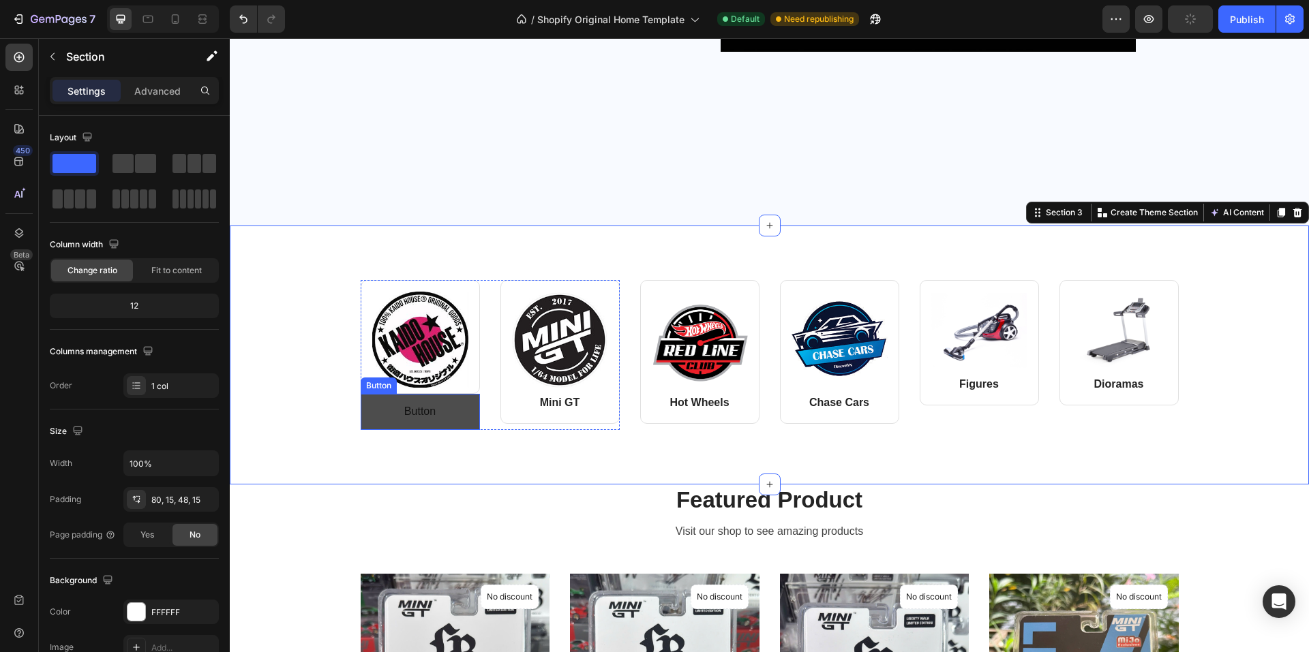
click at [365, 415] on button "Button" at bounding box center [420, 412] width 119 height 36
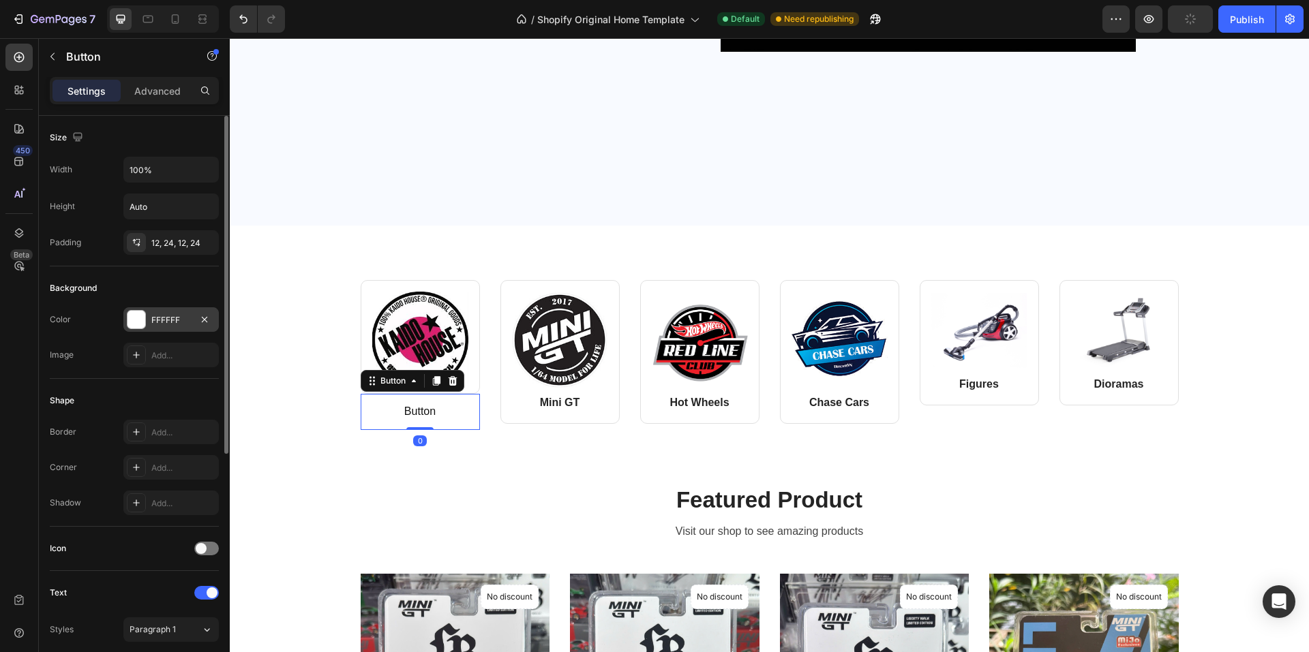
click at [151, 326] on div "FFFFFF" at bounding box center [170, 319] width 95 height 25
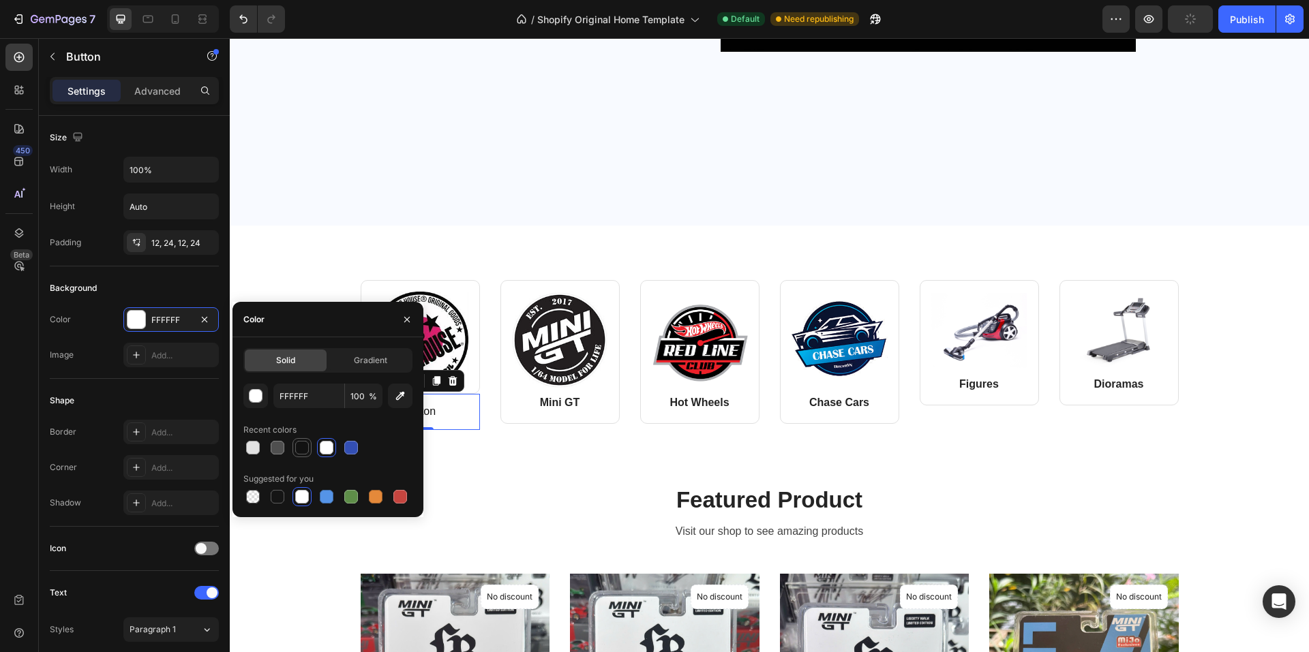
click at [302, 450] on div at bounding box center [302, 448] width 14 height 14
type input "121212"
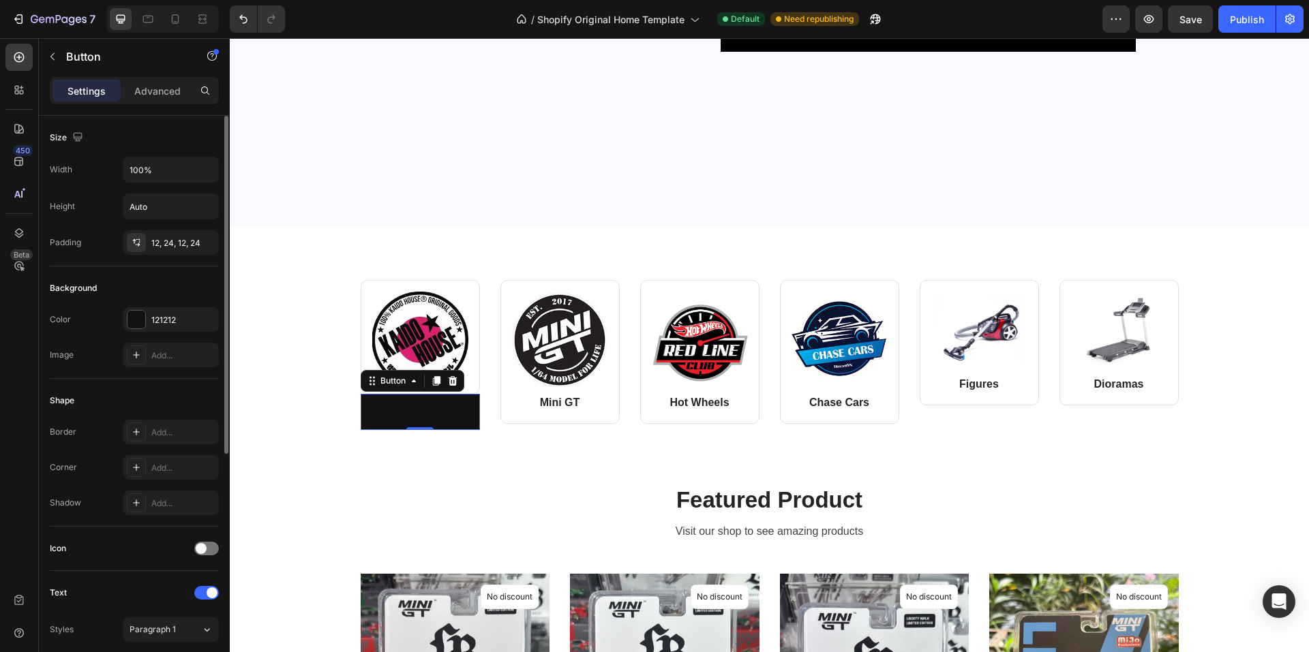
click at [132, 554] on div "Icon" at bounding box center [134, 549] width 169 height 22
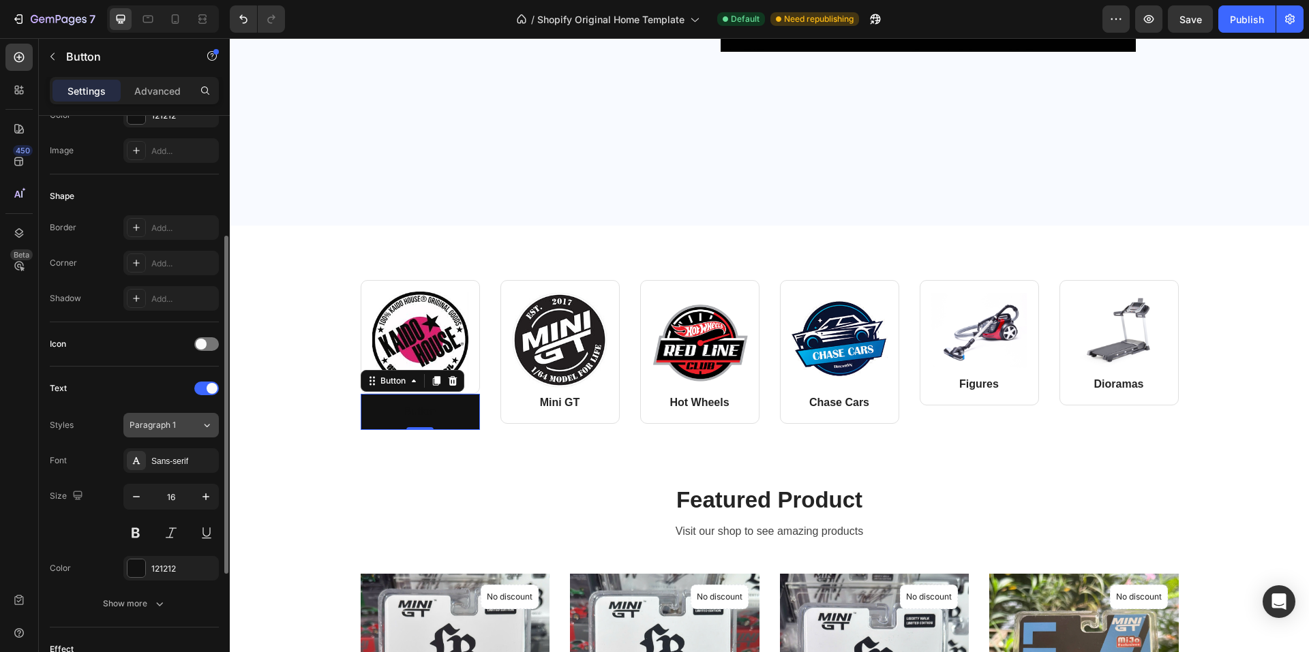
scroll to position [402, 0]
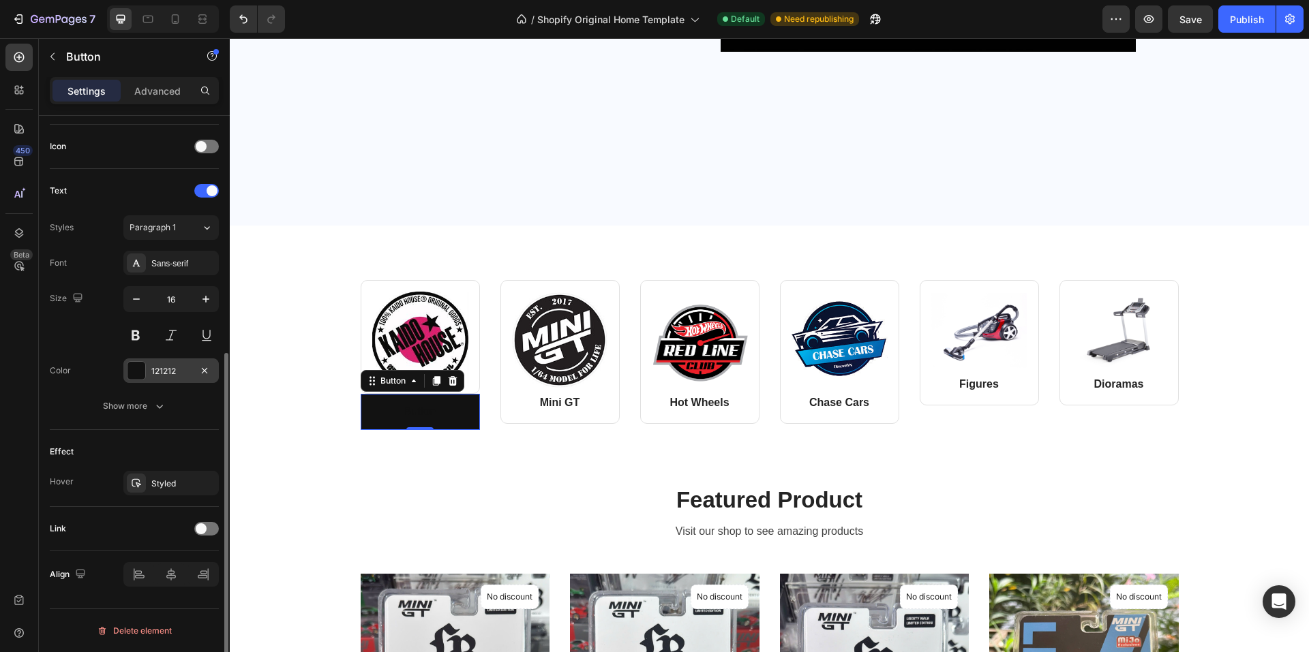
click at [153, 365] on div "121212" at bounding box center [171, 371] width 40 height 12
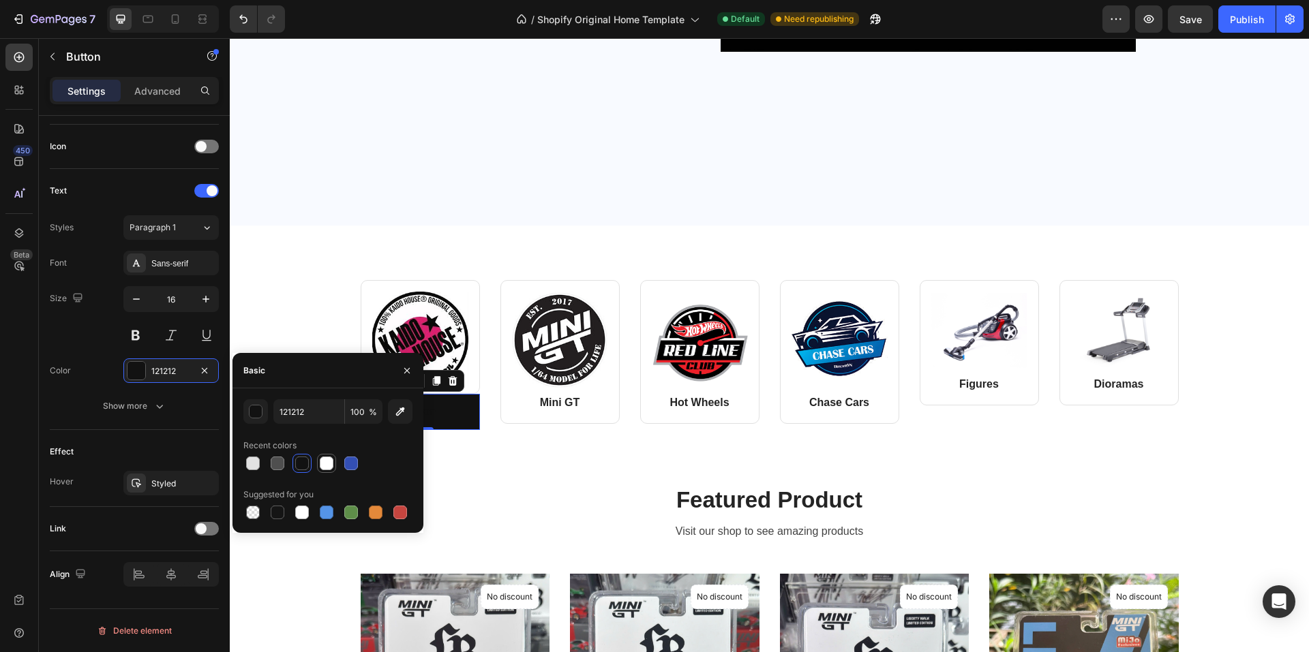
click at [329, 468] on div at bounding box center [327, 464] width 14 height 14
type input "FFFFFF"
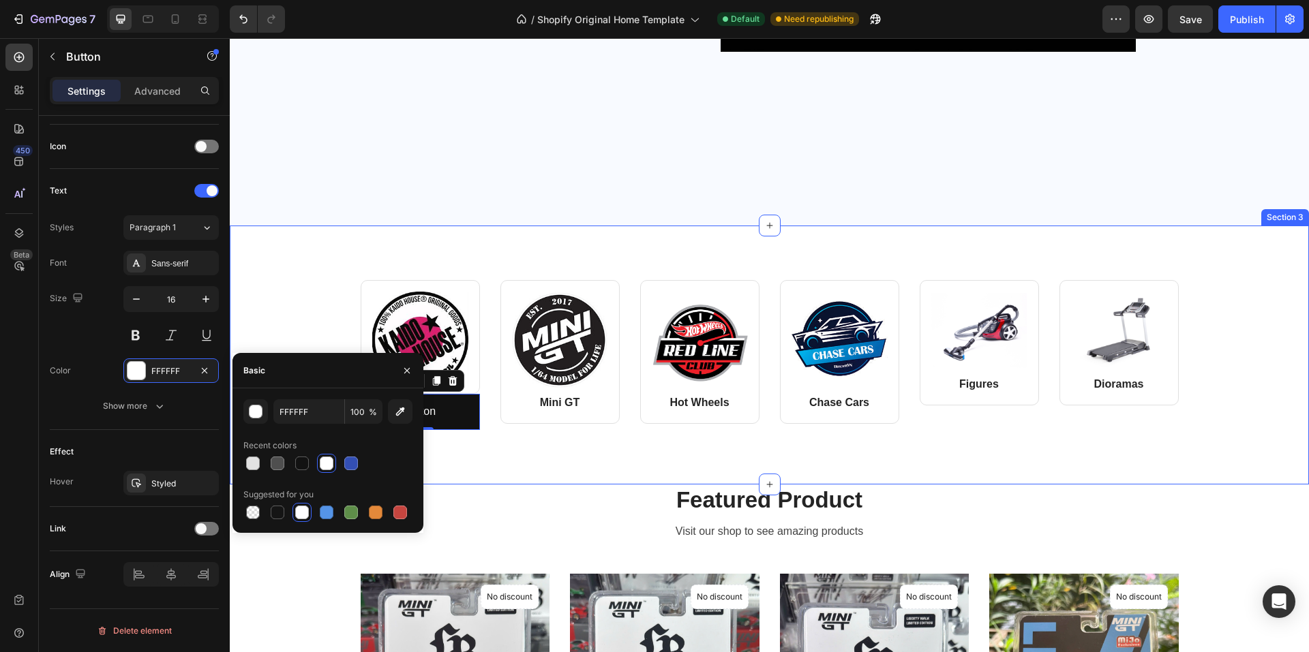
click at [519, 461] on div "Image Row Button Button 0 Image Mini GT Text block Row Row Image Hot Wheels Tex…" at bounding box center [769, 355] width 1079 height 259
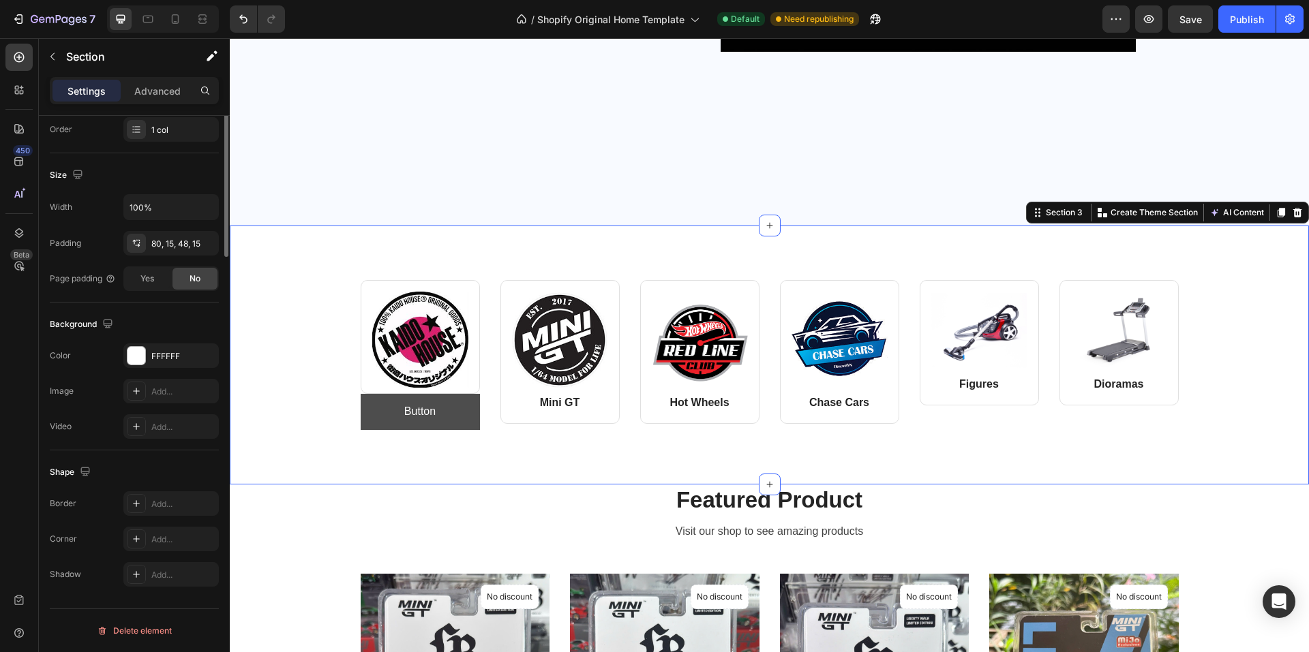
scroll to position [0, 0]
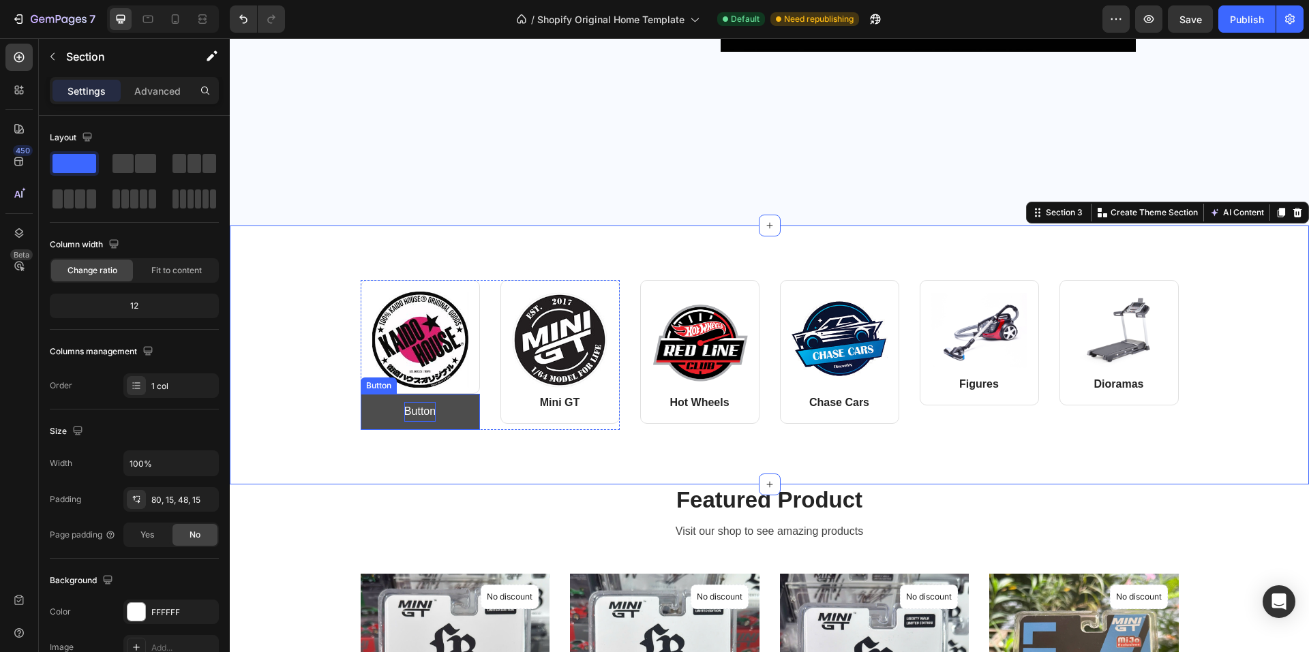
click at [418, 410] on p "Button" at bounding box center [419, 412] width 31 height 20
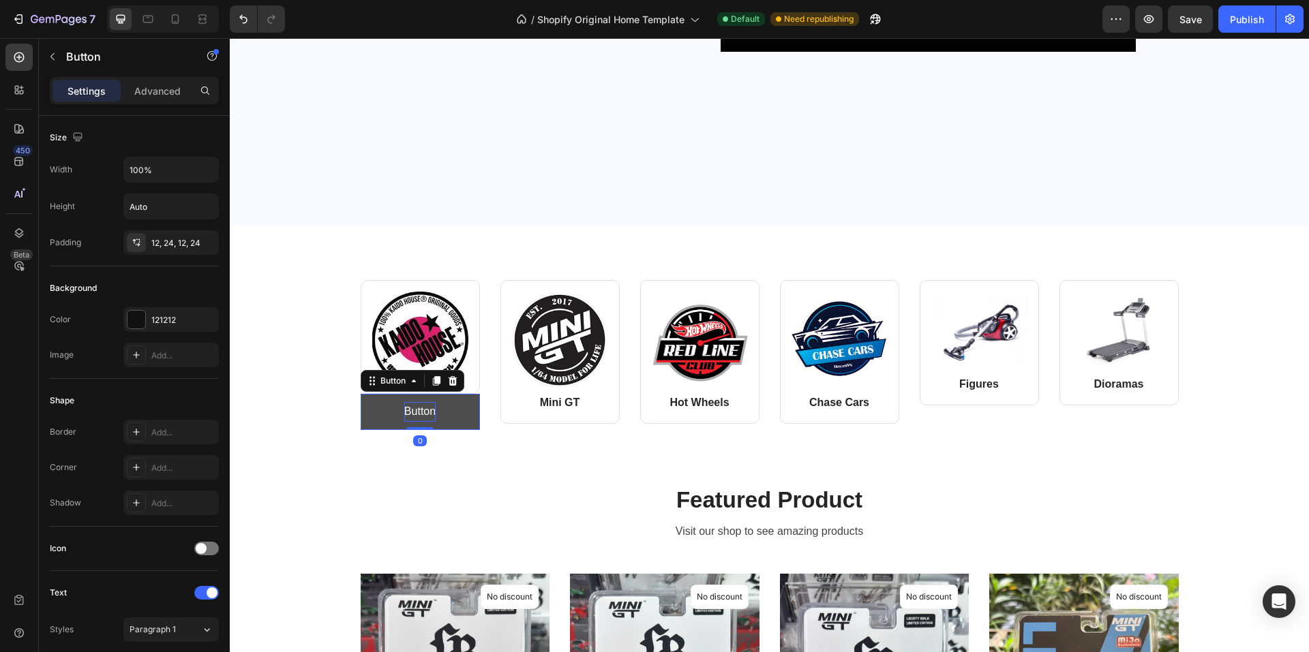
click at [418, 410] on p "Button" at bounding box center [419, 412] width 31 height 20
click at [361, 394] on button "Kaido" at bounding box center [420, 412] width 119 height 36
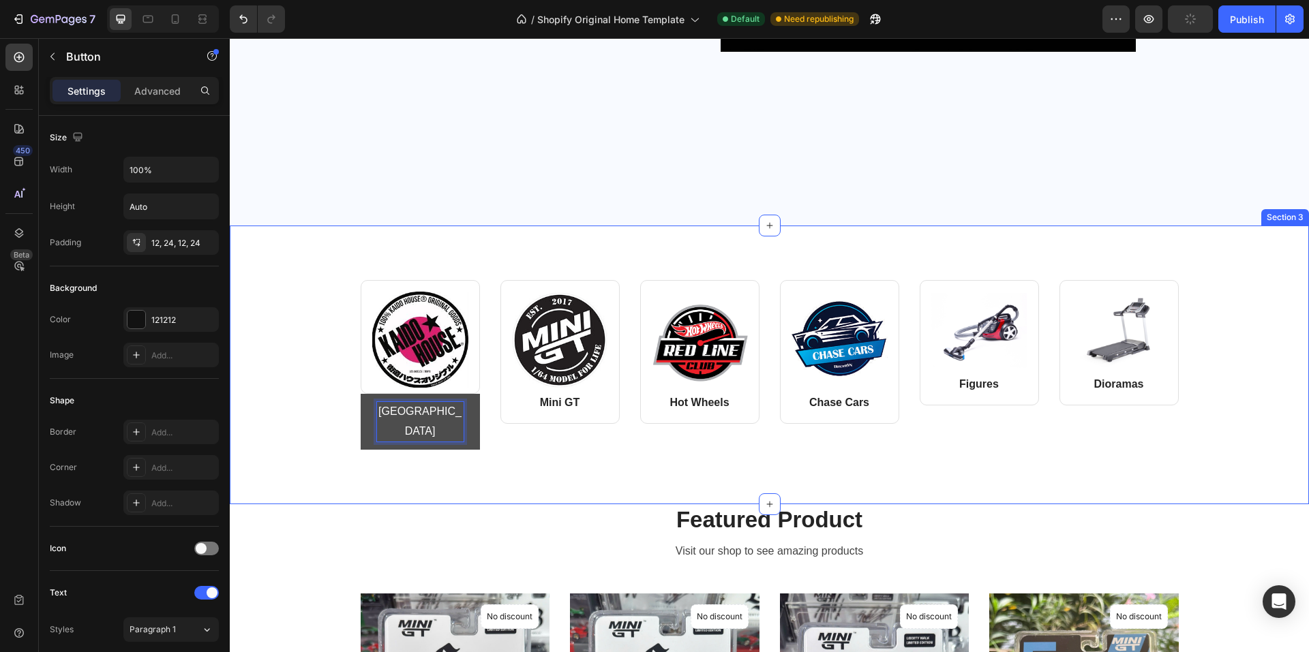
click at [393, 461] on div "Image Row Kaido House Button 0 Image Mini GT Text block Row Row Image Hot Wheel…" at bounding box center [769, 365] width 1079 height 279
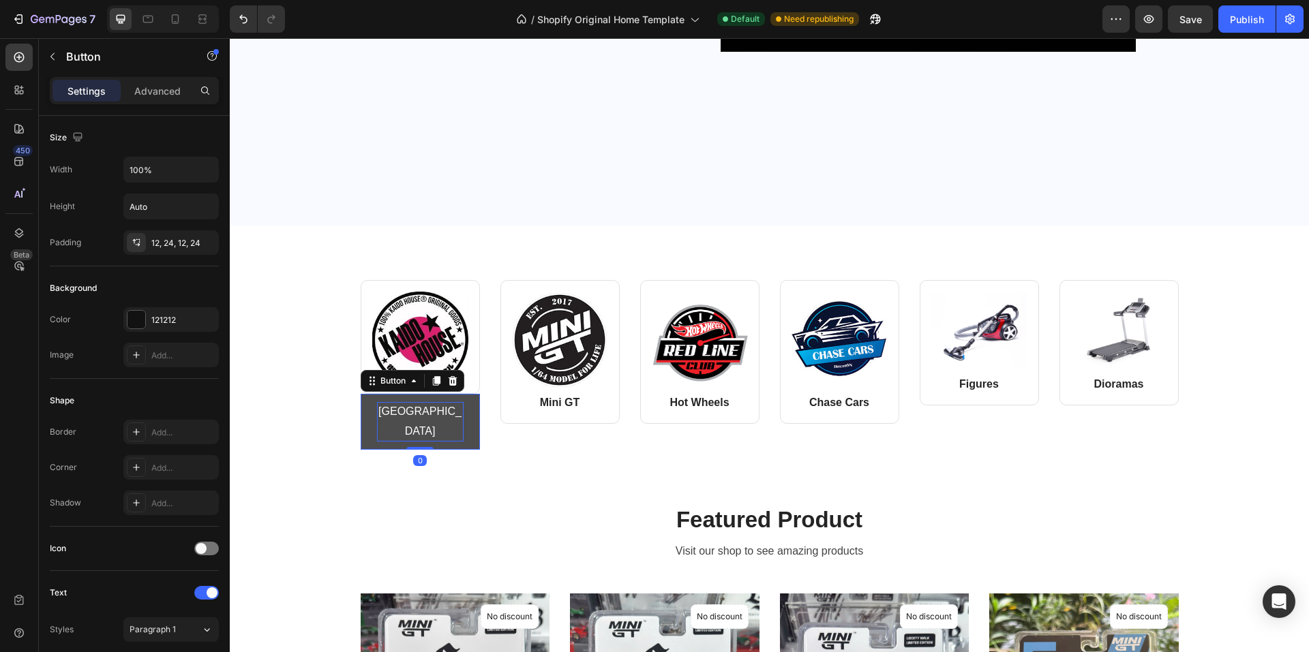
click at [404, 414] on p "[GEOGRAPHIC_DATA]" at bounding box center [420, 422] width 87 height 40
click at [371, 414] on button "[GEOGRAPHIC_DATA]" at bounding box center [420, 422] width 119 height 56
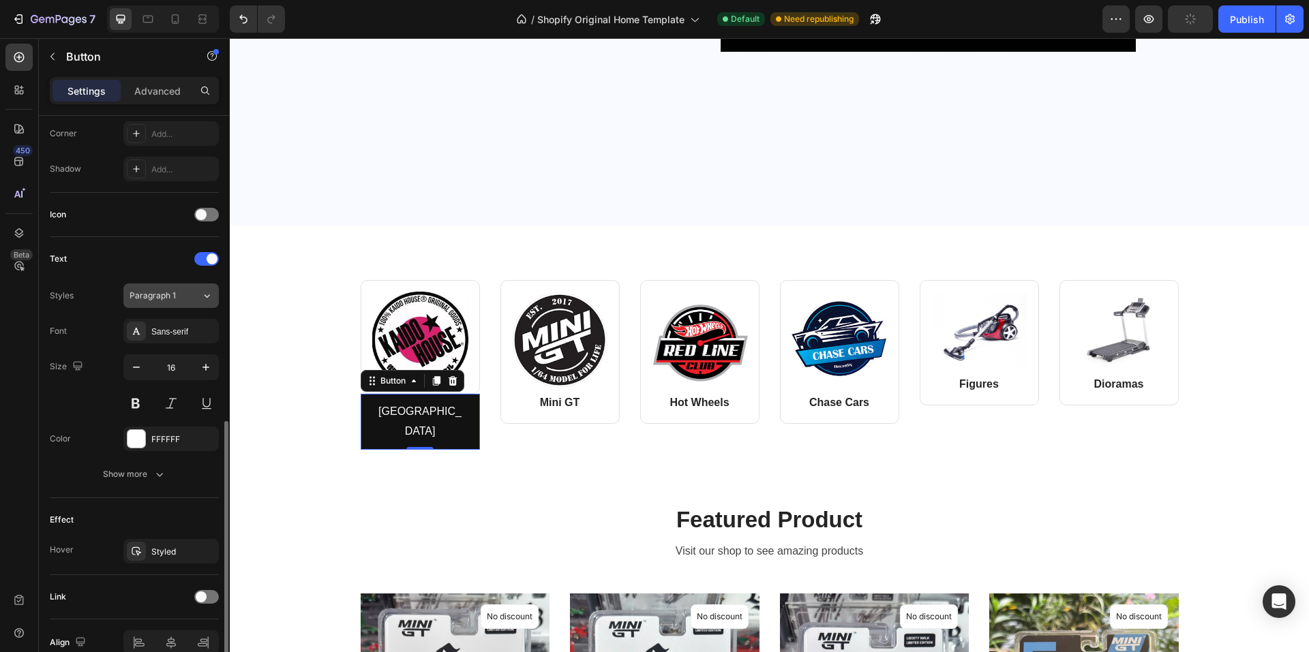
scroll to position [402, 0]
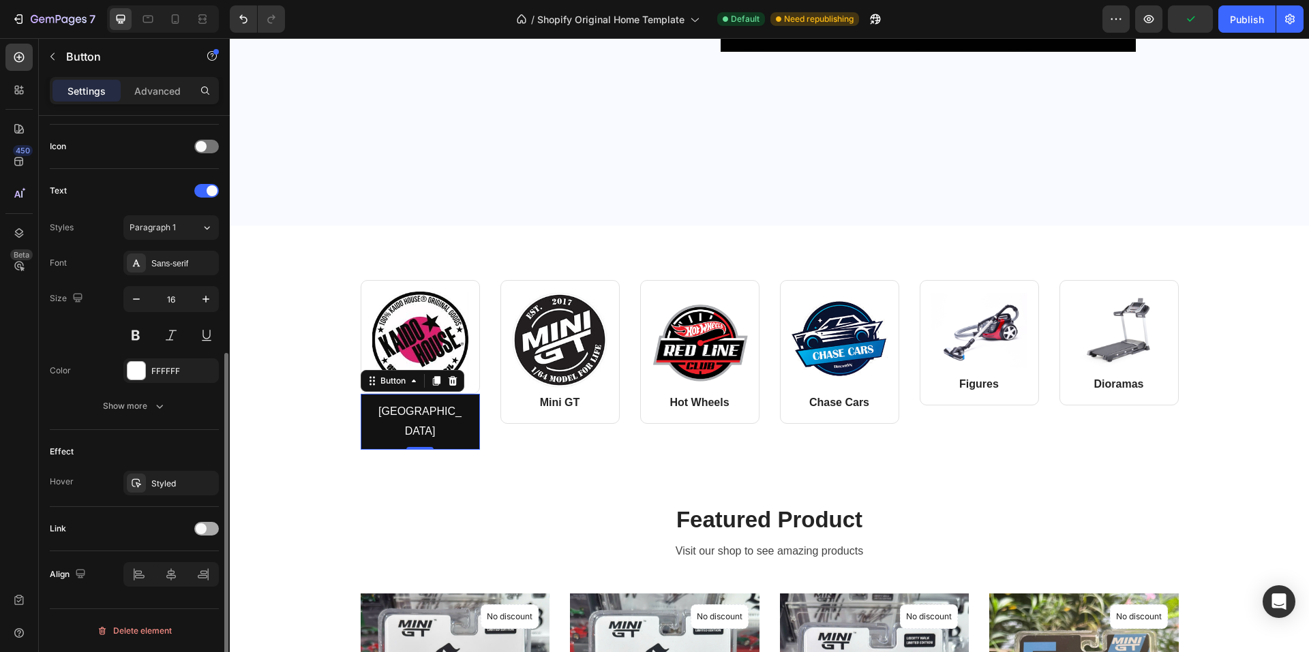
click at [207, 526] on div at bounding box center [206, 529] width 25 height 14
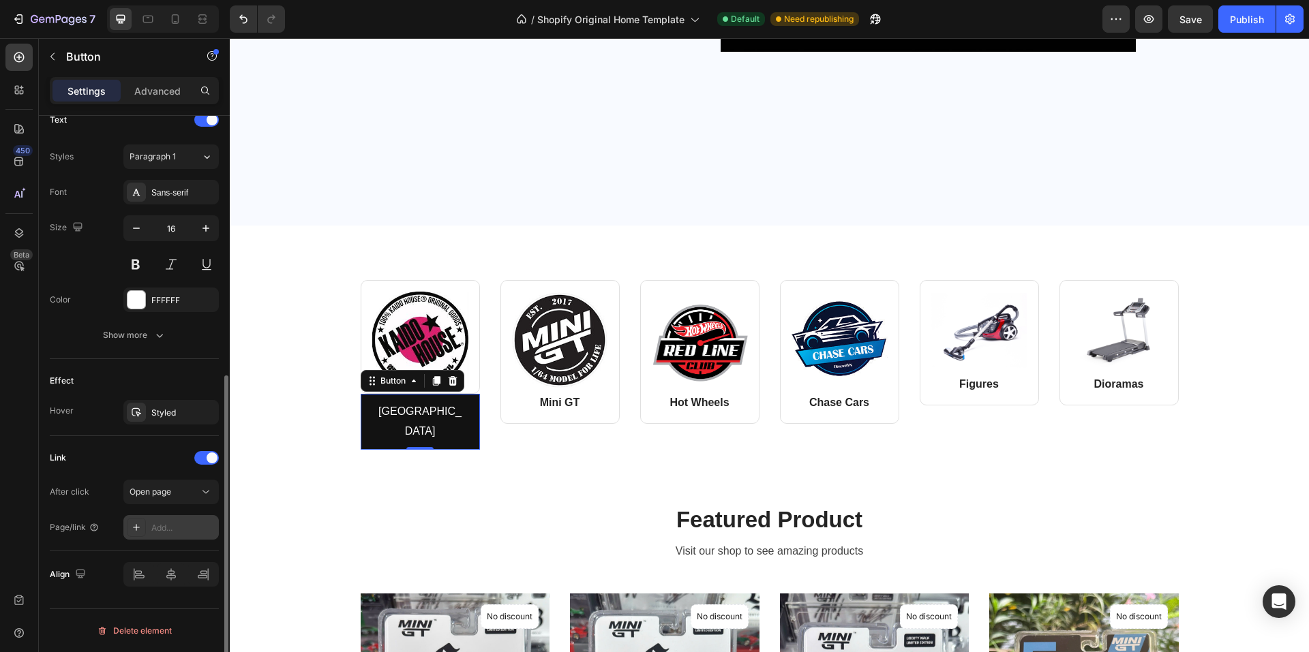
click at [181, 530] on div "Add..." at bounding box center [183, 528] width 64 height 12
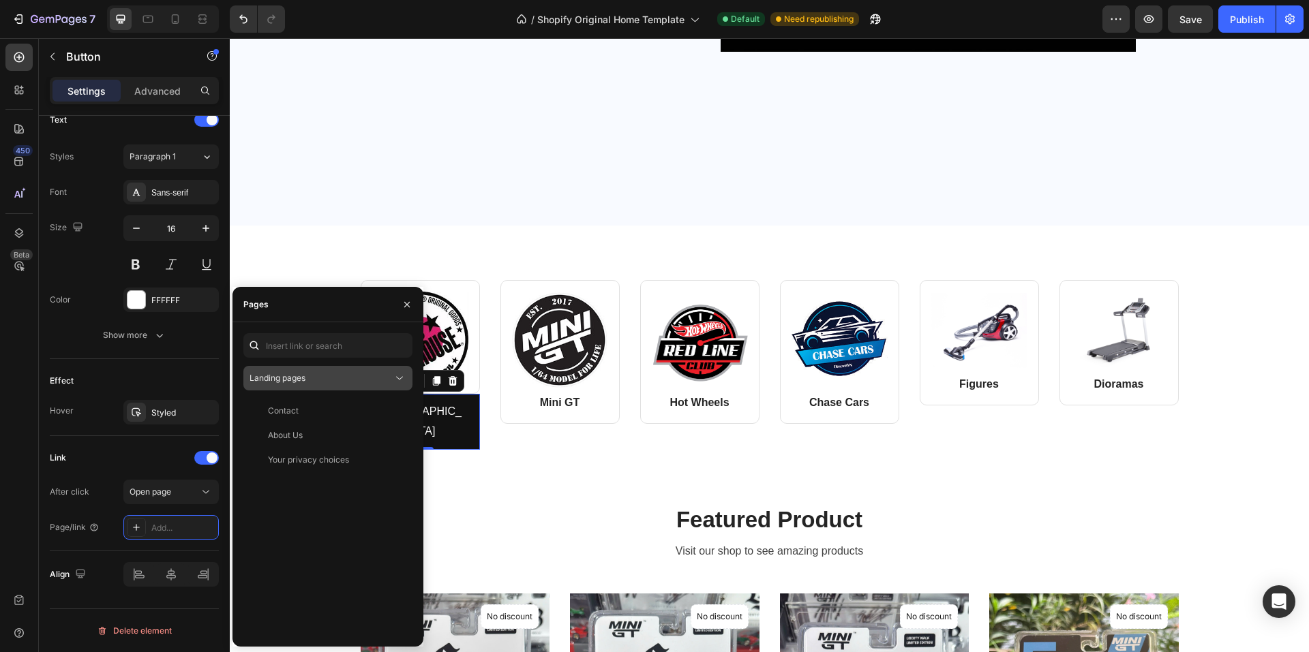
click at [356, 375] on div "Landing pages" at bounding box center [320, 378] width 143 height 12
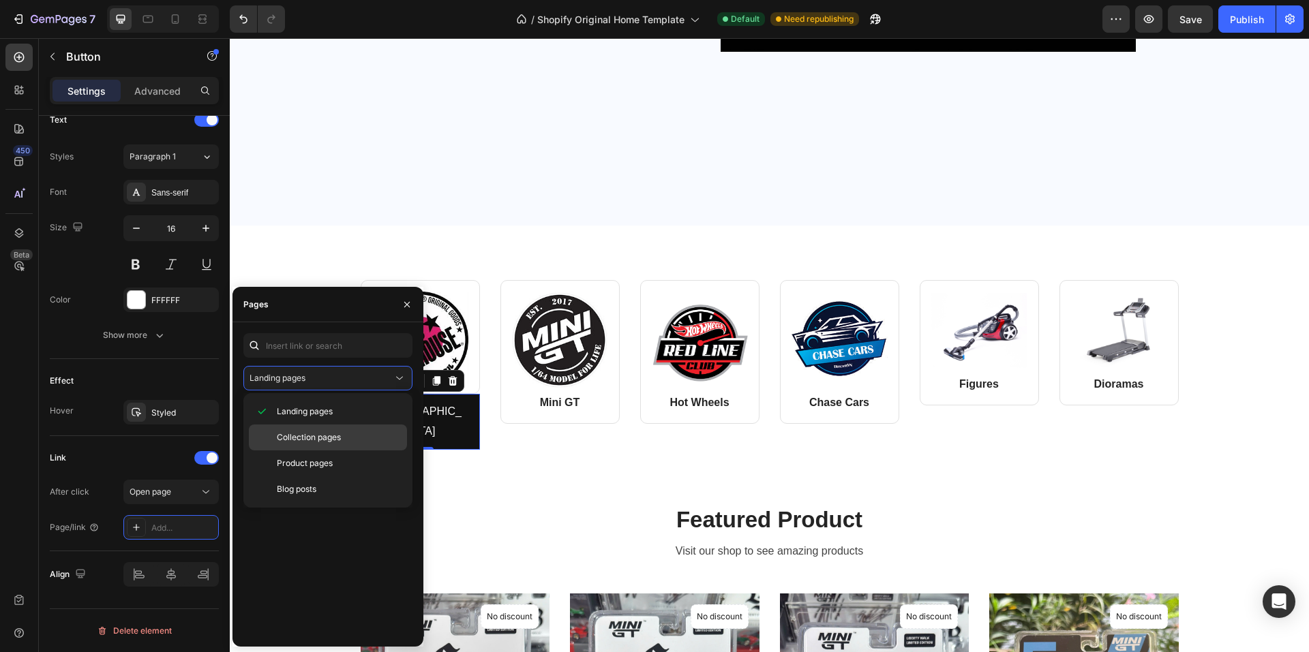
click at [331, 437] on span "Collection pages" at bounding box center [309, 437] width 64 height 12
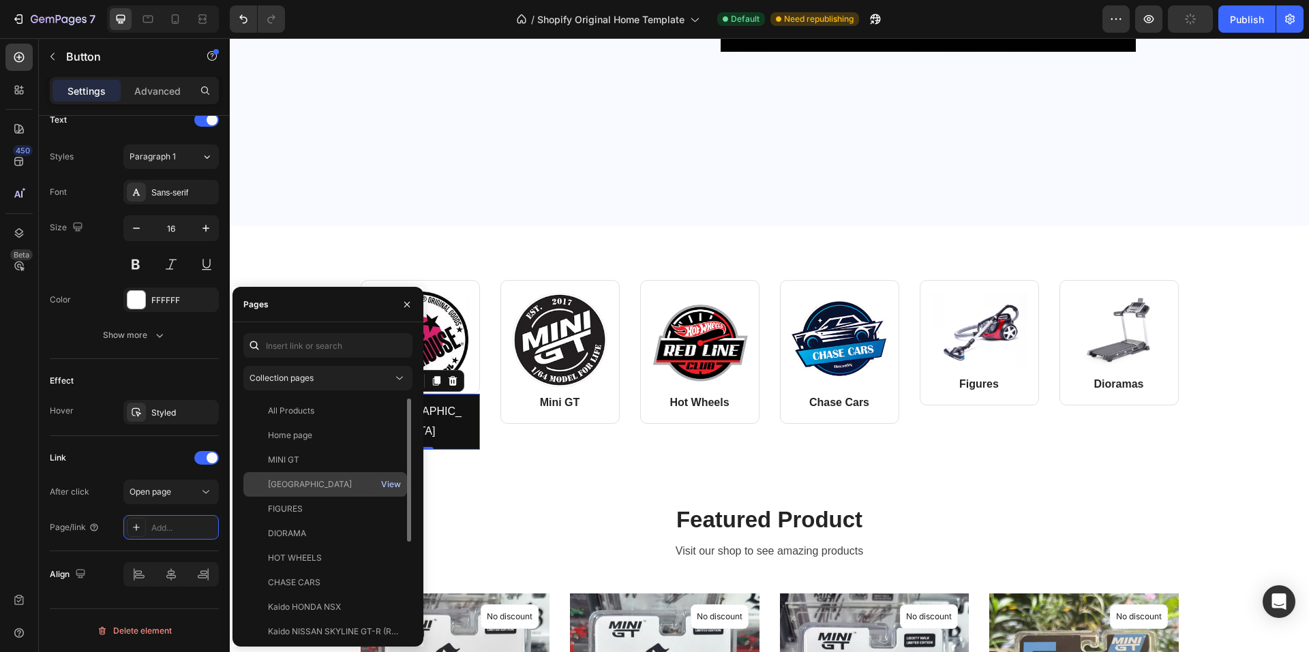
click at [396, 487] on div "View" at bounding box center [391, 484] width 20 height 12
click at [303, 479] on div "KAIDO HOUSE" at bounding box center [310, 484] width 84 height 12
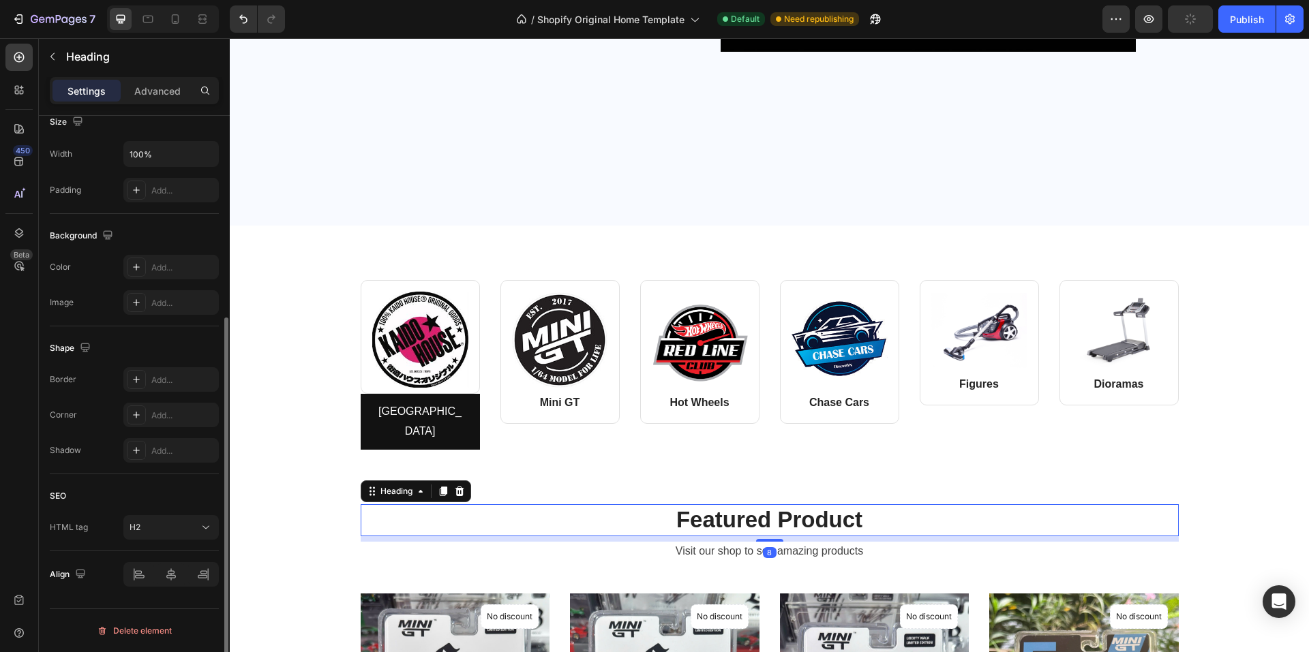
scroll to position [0, 0]
click at [494, 515] on p "Featured Product" at bounding box center [769, 520] width 815 height 29
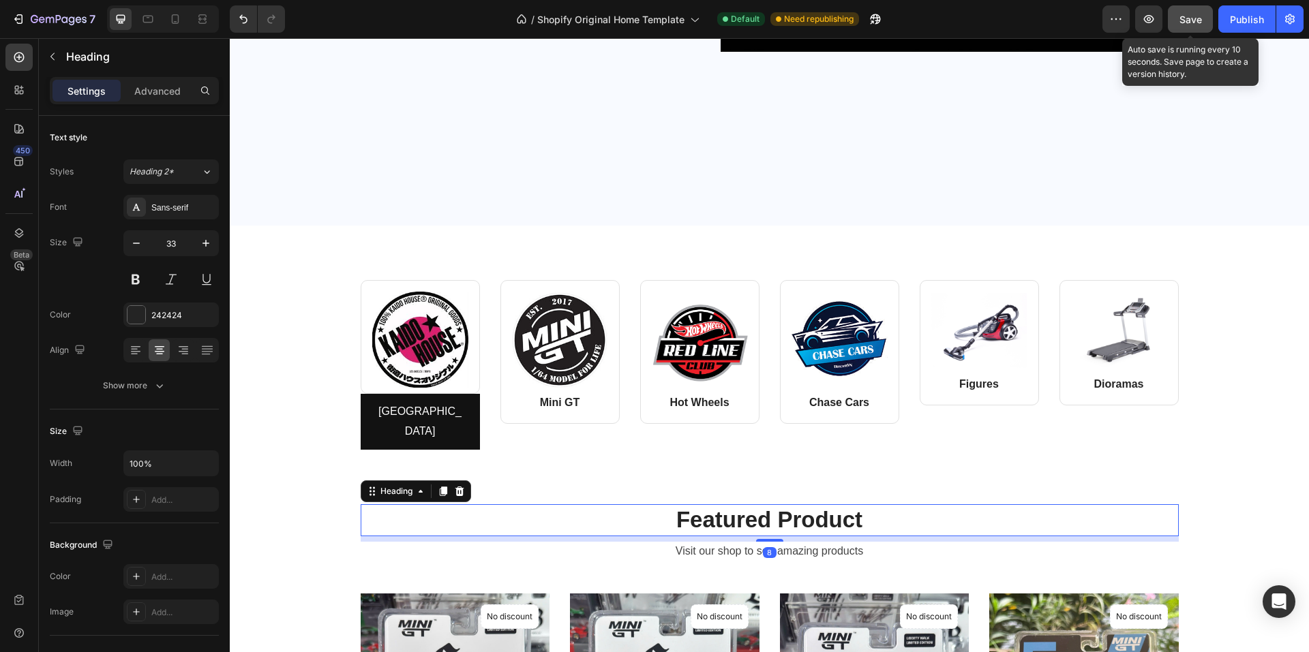
click at [1070, 14] on span "Save" at bounding box center [1190, 20] width 22 height 12
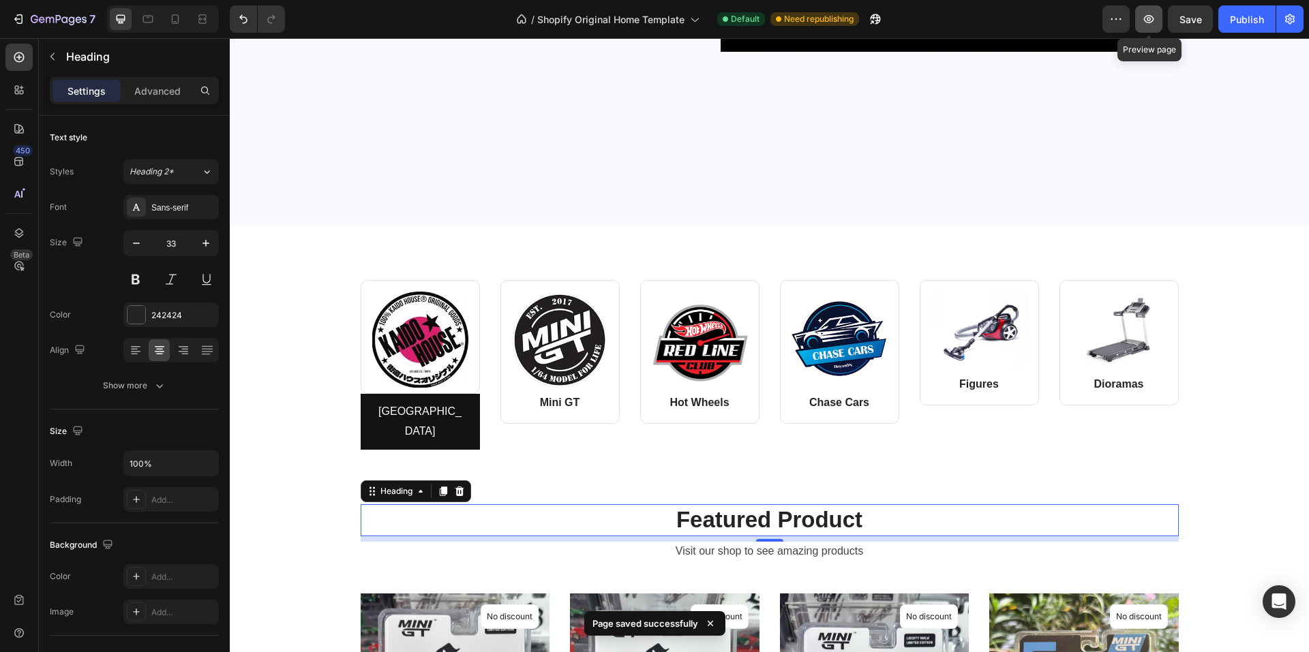
click at [1070, 19] on icon "button" at bounding box center [1149, 19] width 10 height 8
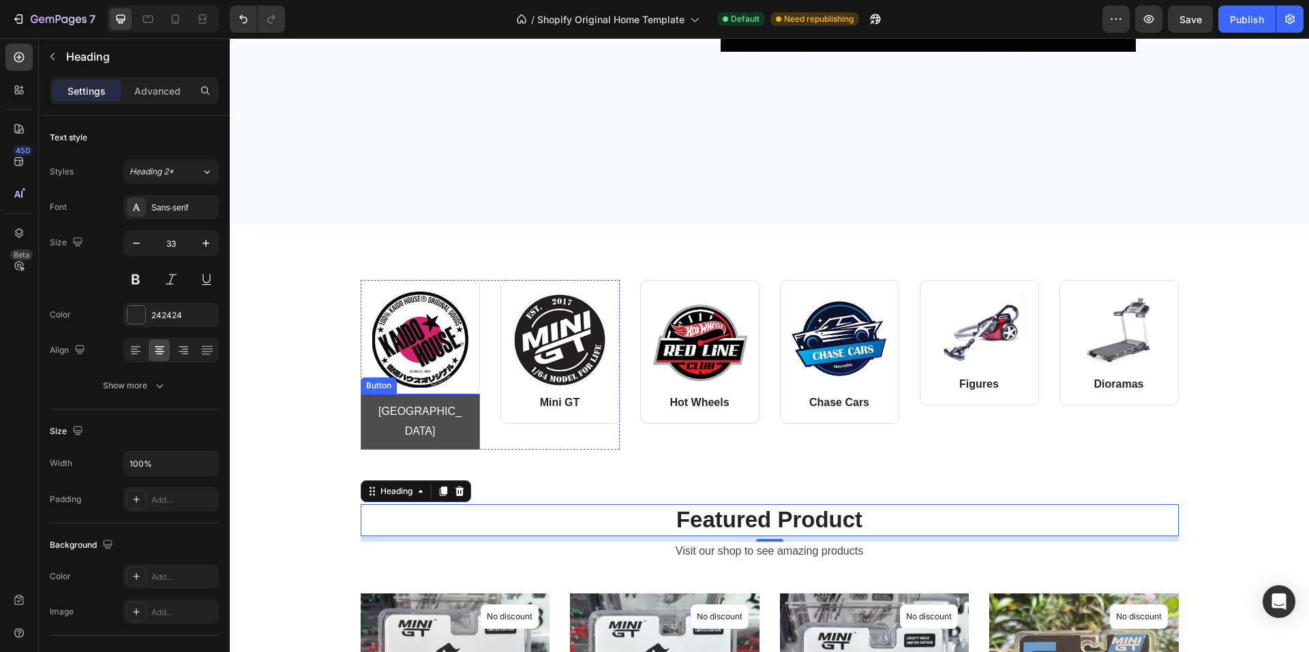
click at [361, 411] on link "[GEOGRAPHIC_DATA]" at bounding box center [420, 422] width 119 height 56
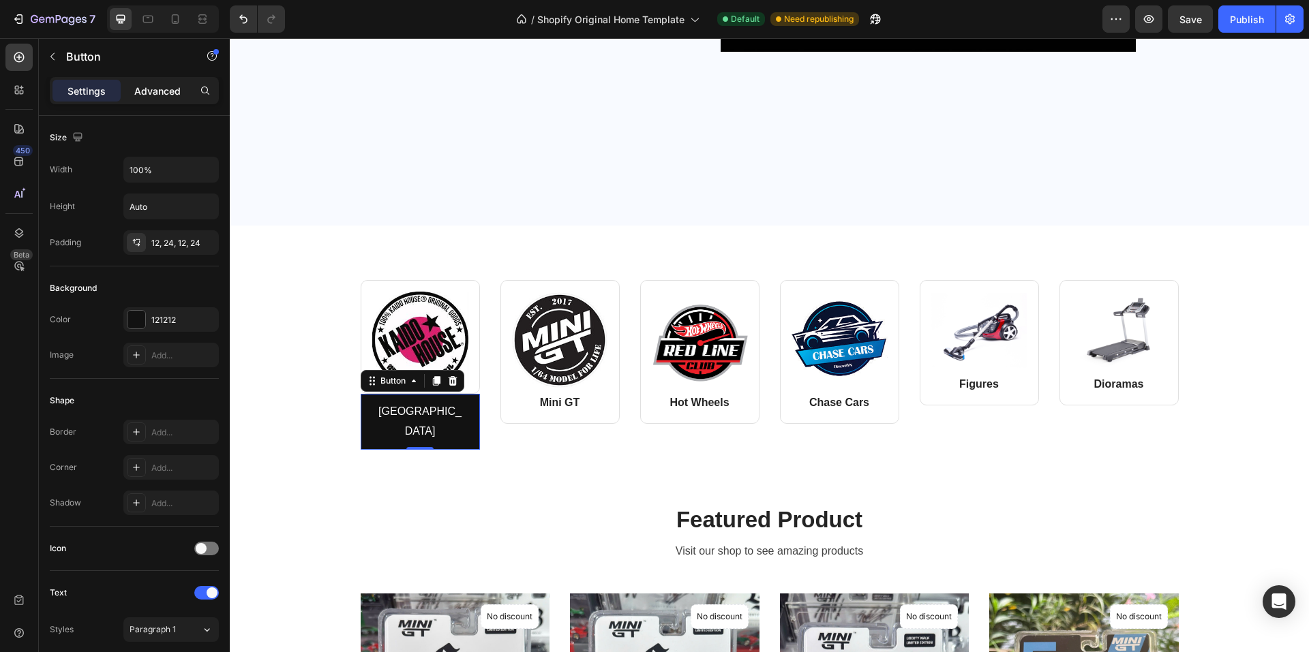
click at [164, 98] on div "Advanced" at bounding box center [157, 91] width 68 height 22
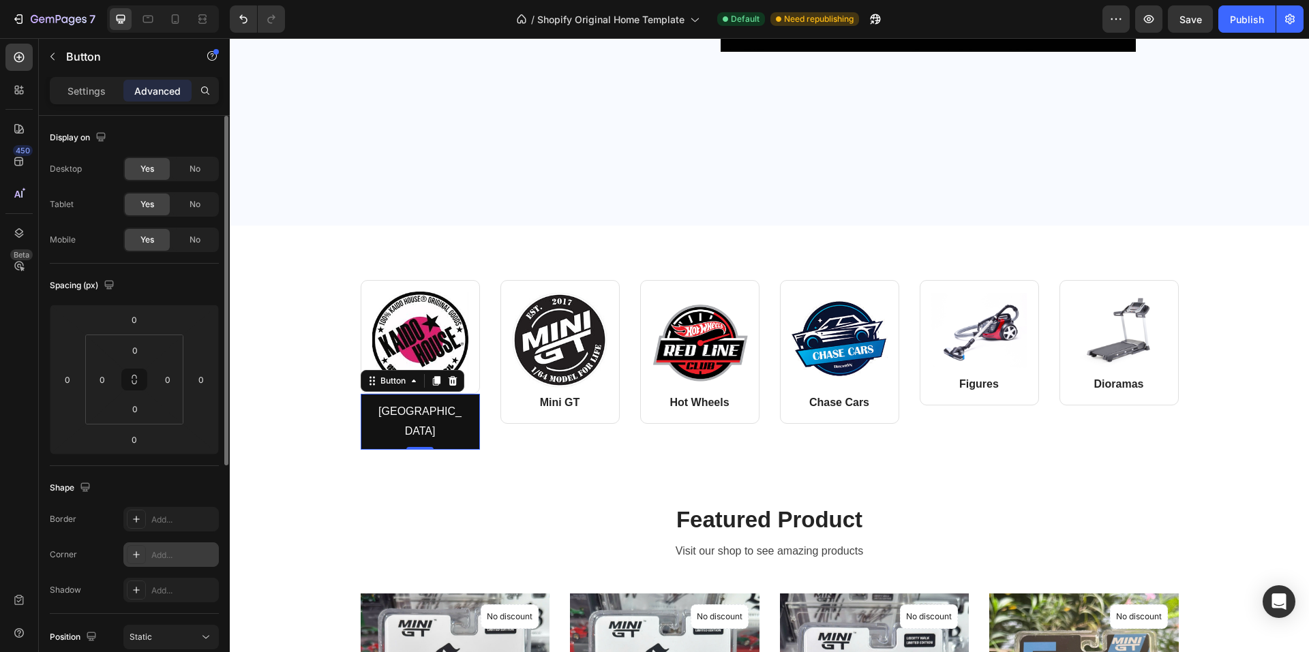
click at [168, 557] on div "Add..." at bounding box center [183, 555] width 64 height 12
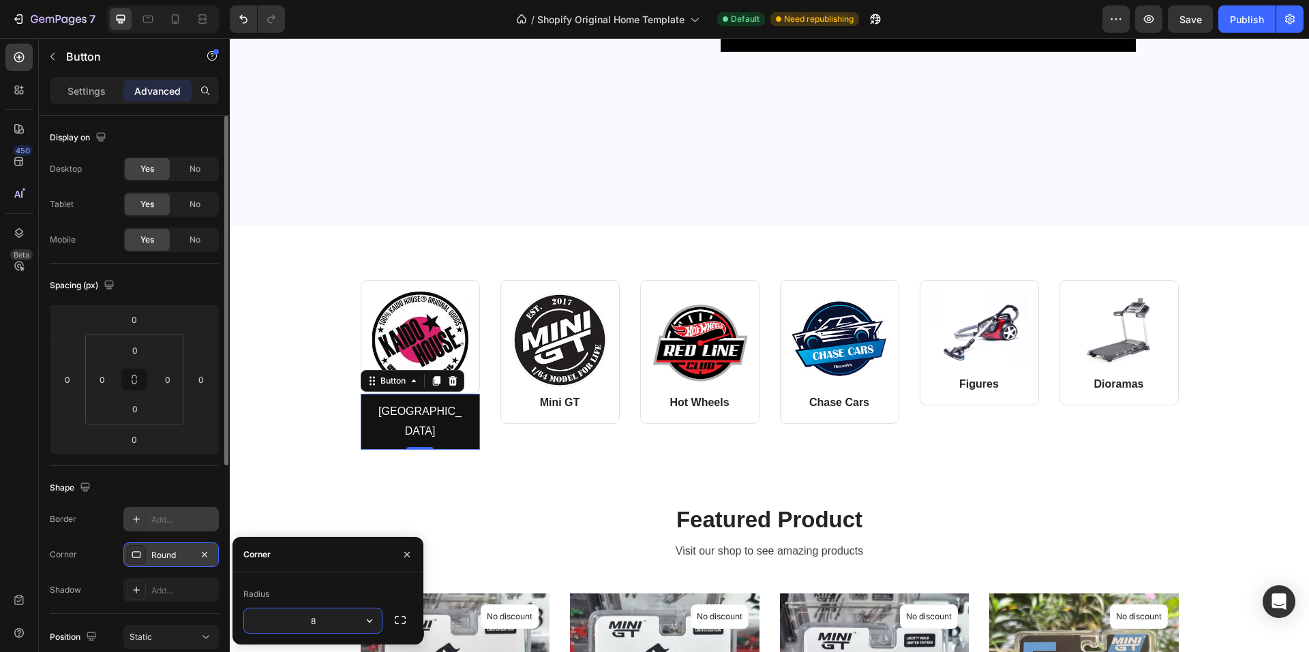
click at [189, 523] on div "Add..." at bounding box center [183, 520] width 64 height 12
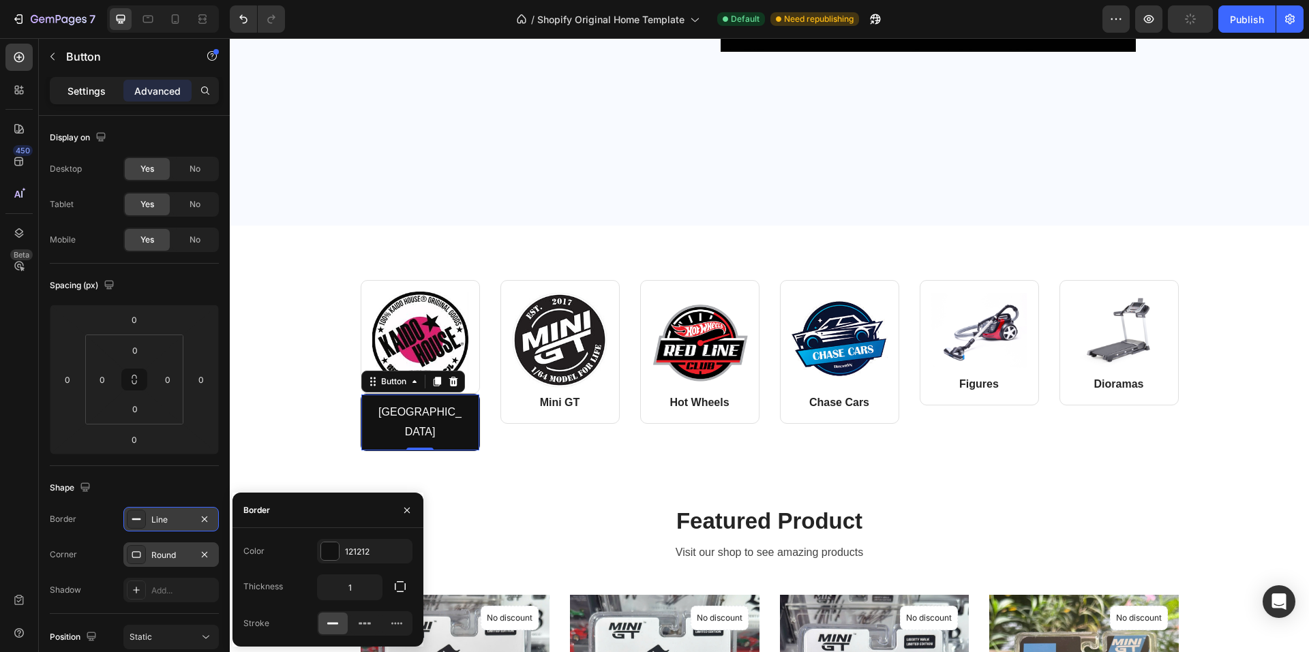
click at [89, 91] on p "Settings" at bounding box center [86, 91] width 38 height 14
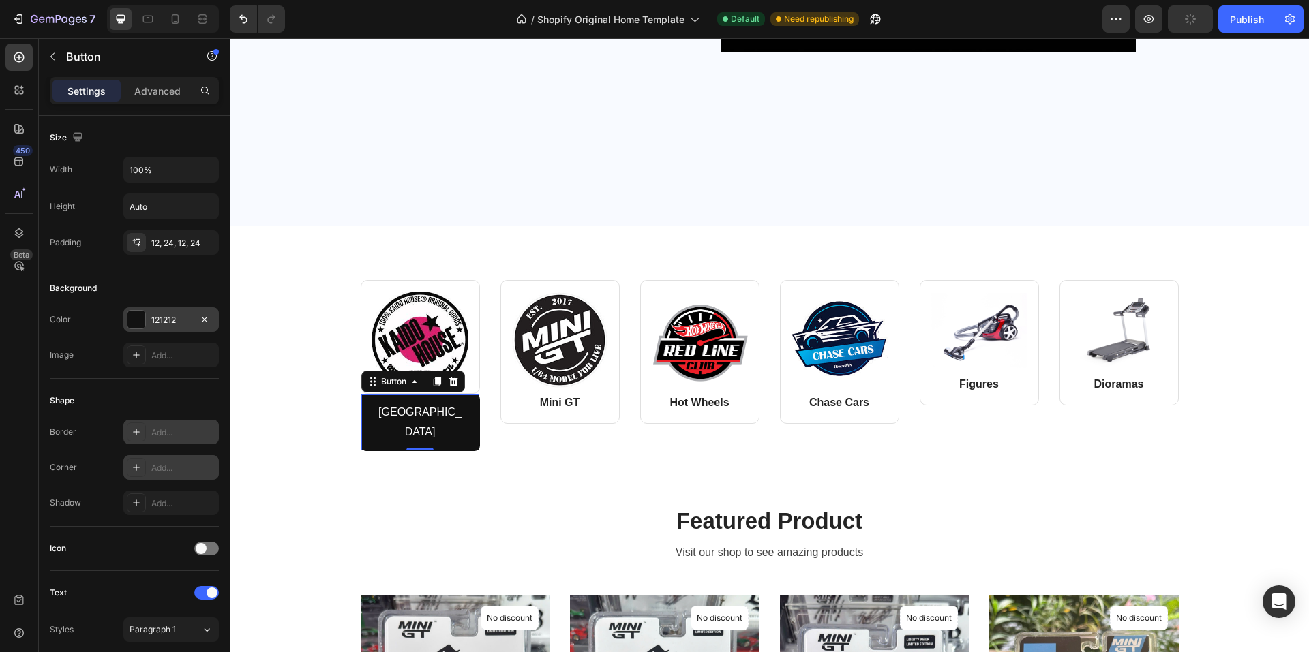
click at [138, 321] on div at bounding box center [136, 320] width 18 height 18
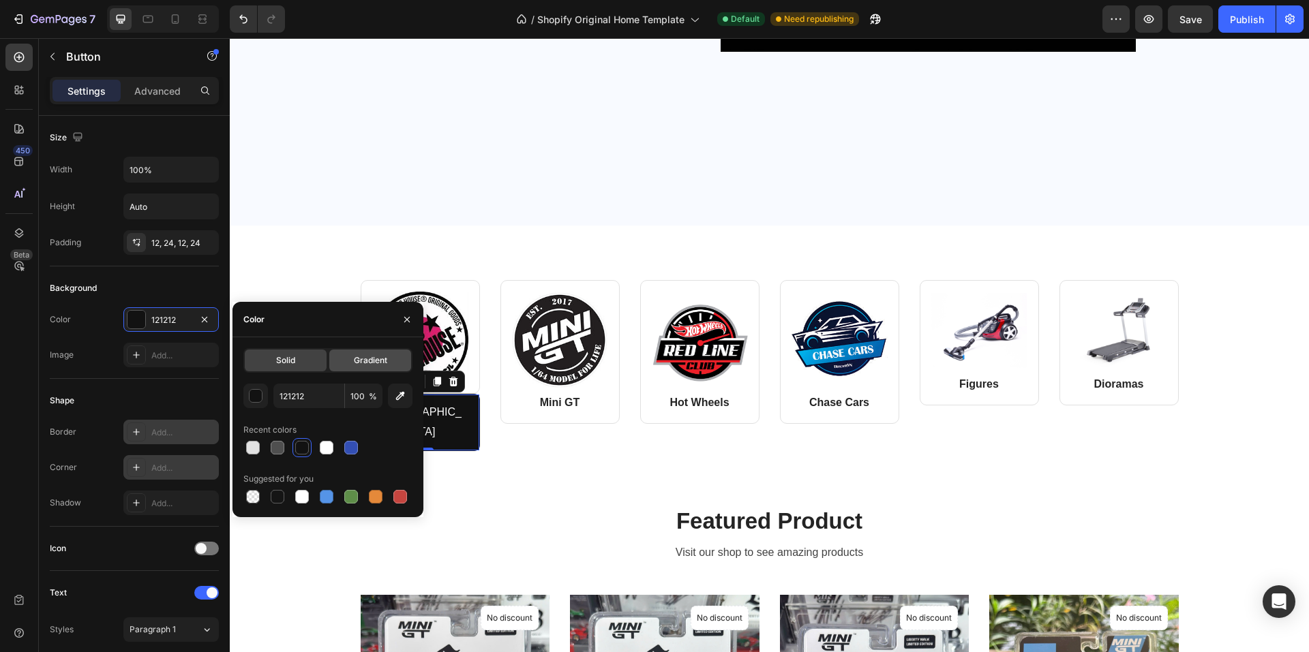
click at [380, 361] on span "Gradient" at bounding box center [370, 360] width 33 height 12
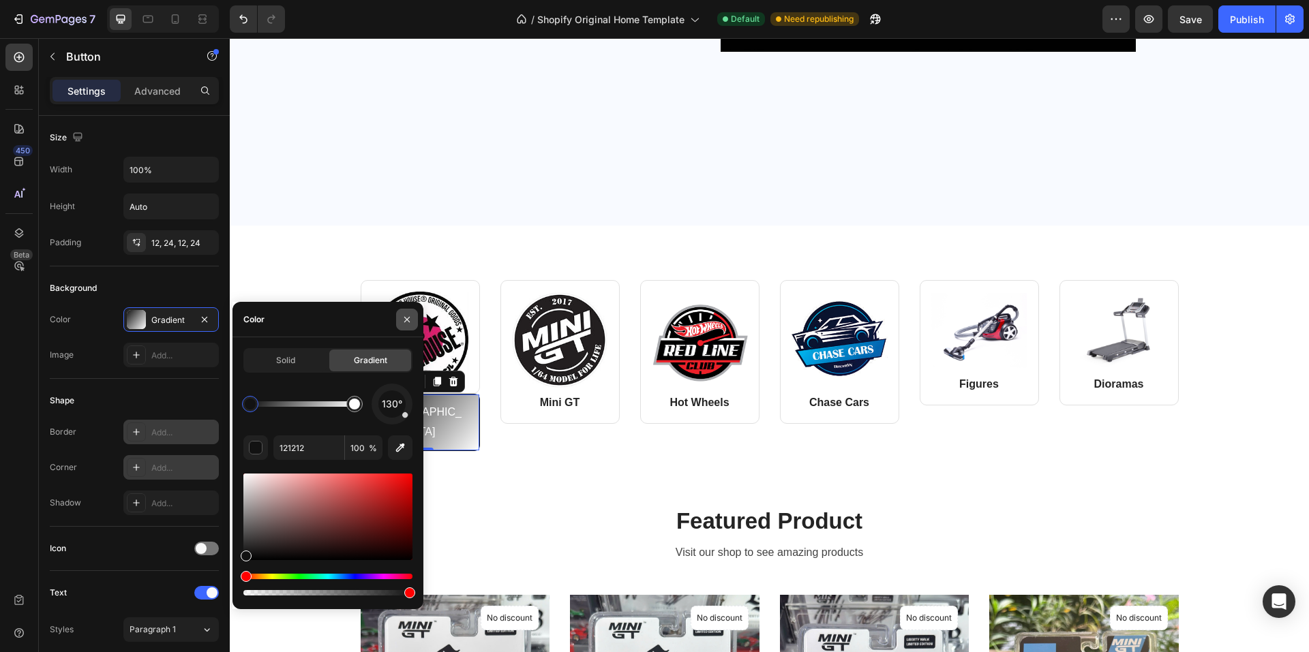
click at [407, 320] on icon "button" at bounding box center [406, 318] width 5 height 5
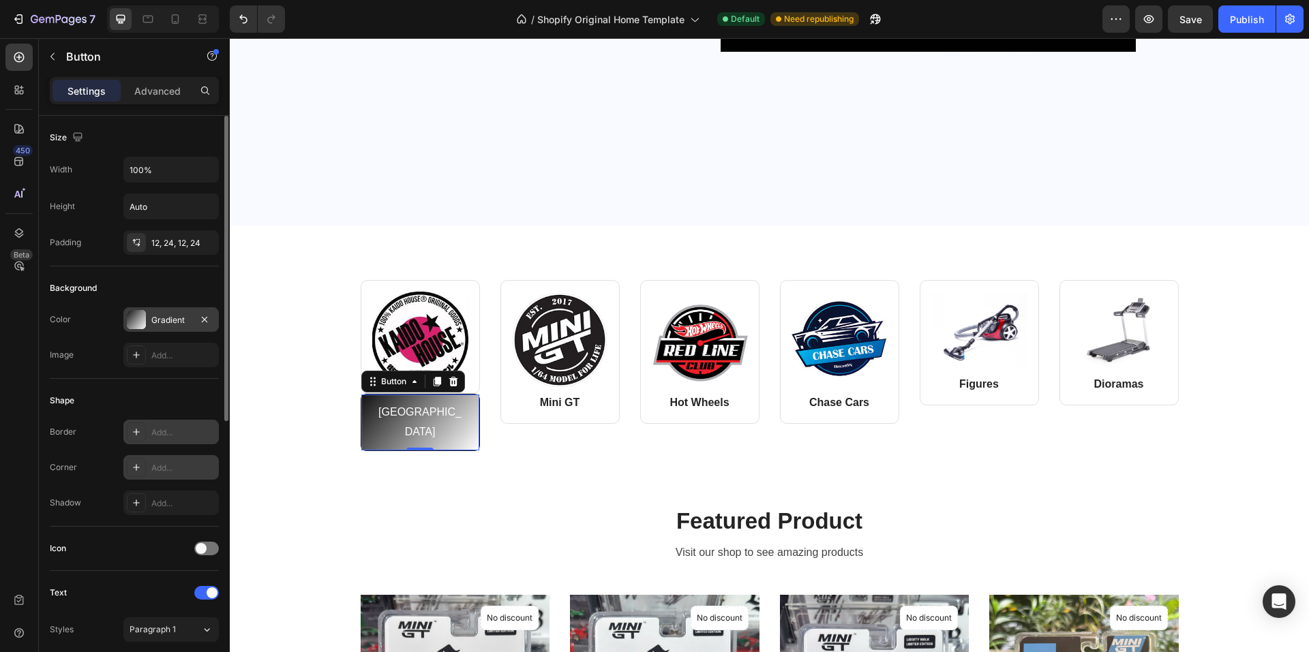
click at [164, 314] on div "Gradient" at bounding box center [171, 320] width 40 height 12
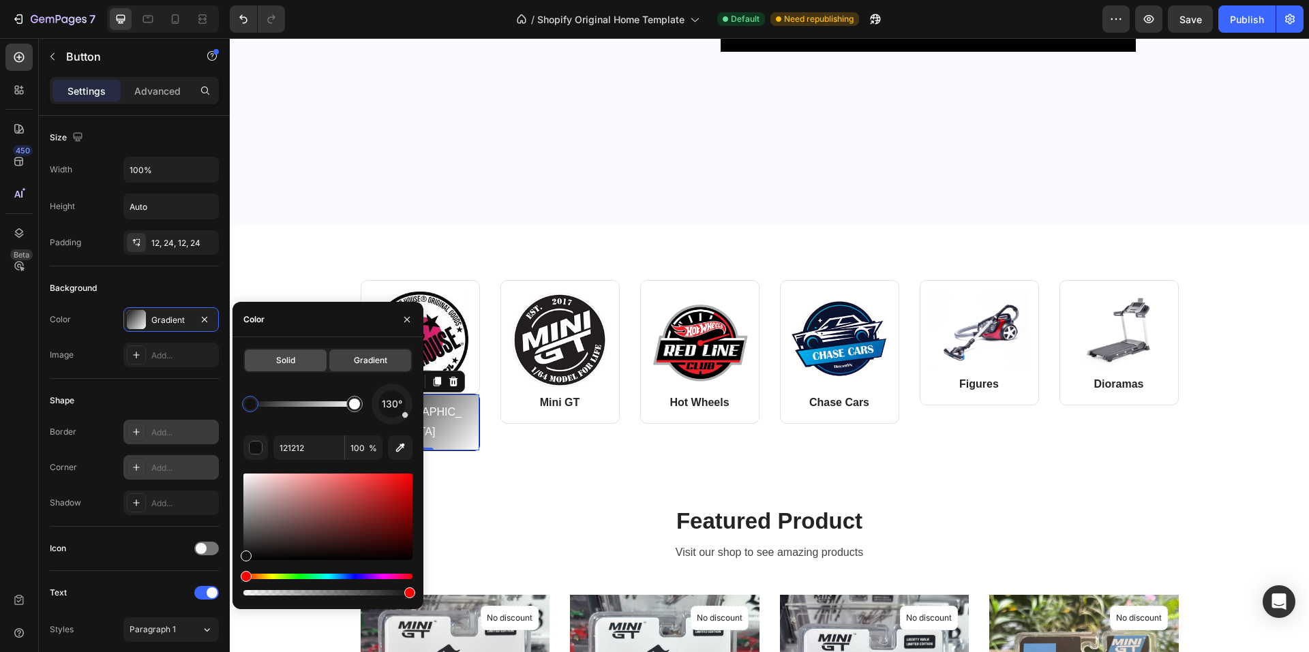
click at [284, 358] on span "Solid" at bounding box center [285, 360] width 19 height 12
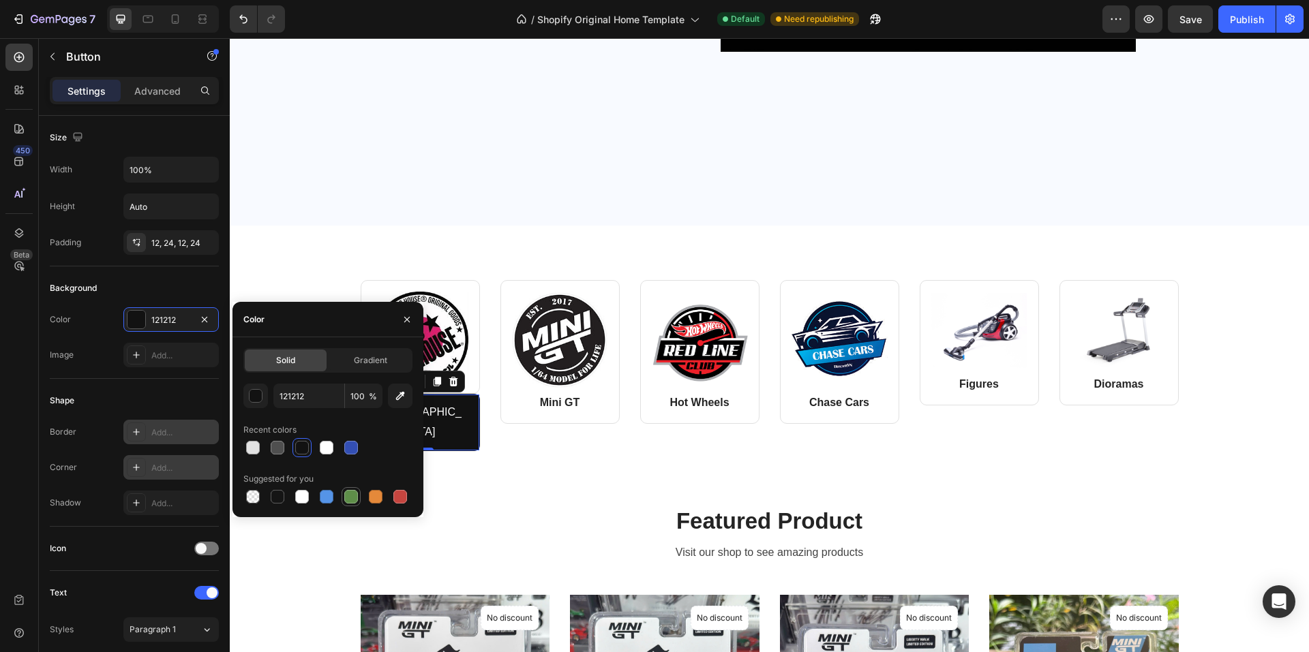
click at [350, 498] on div at bounding box center [351, 497] width 14 height 14
click at [379, 500] on div at bounding box center [376, 497] width 14 height 14
click at [275, 498] on div at bounding box center [278, 497] width 14 height 14
type input "151515"
click at [103, 358] on div "Image Add..." at bounding box center [134, 355] width 169 height 25
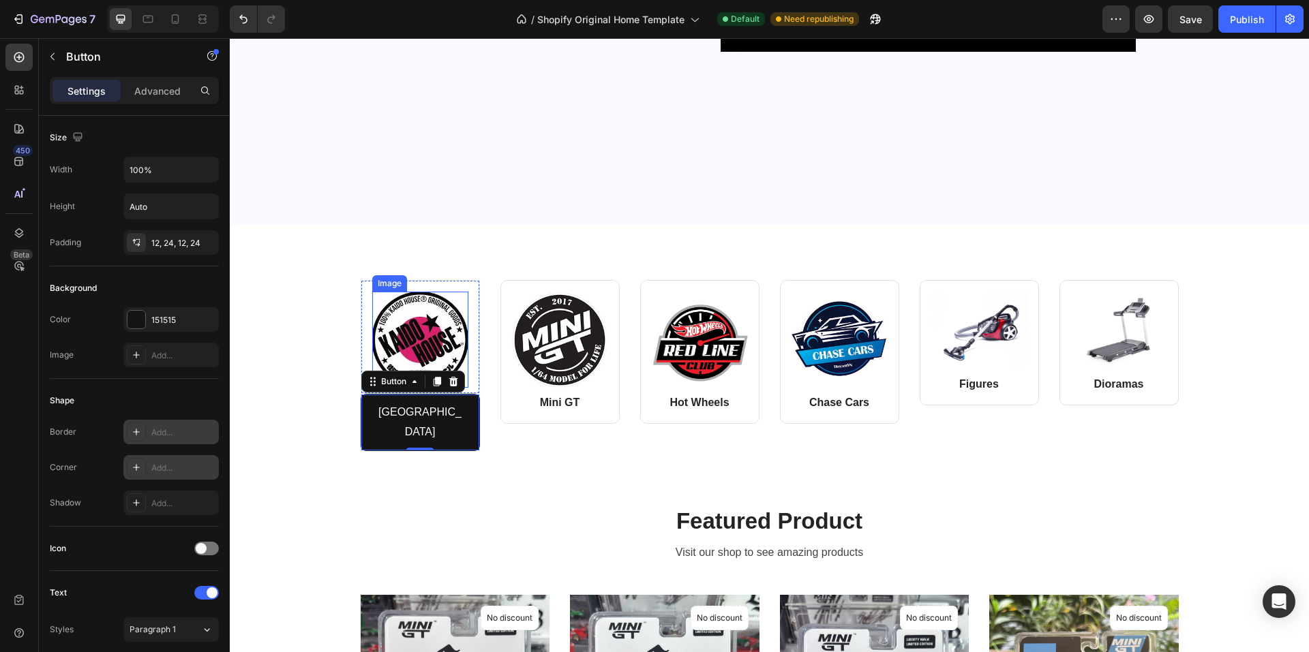
click at [421, 331] on img at bounding box center [420, 340] width 96 height 96
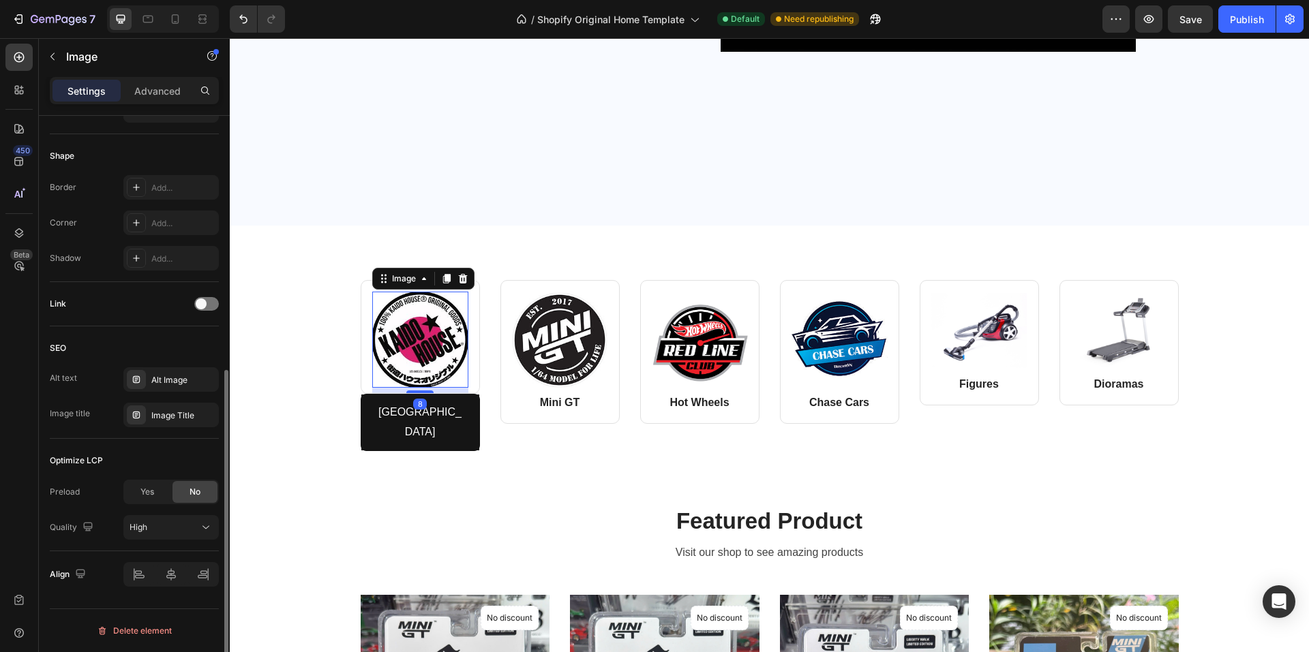
scroll to position [318, 0]
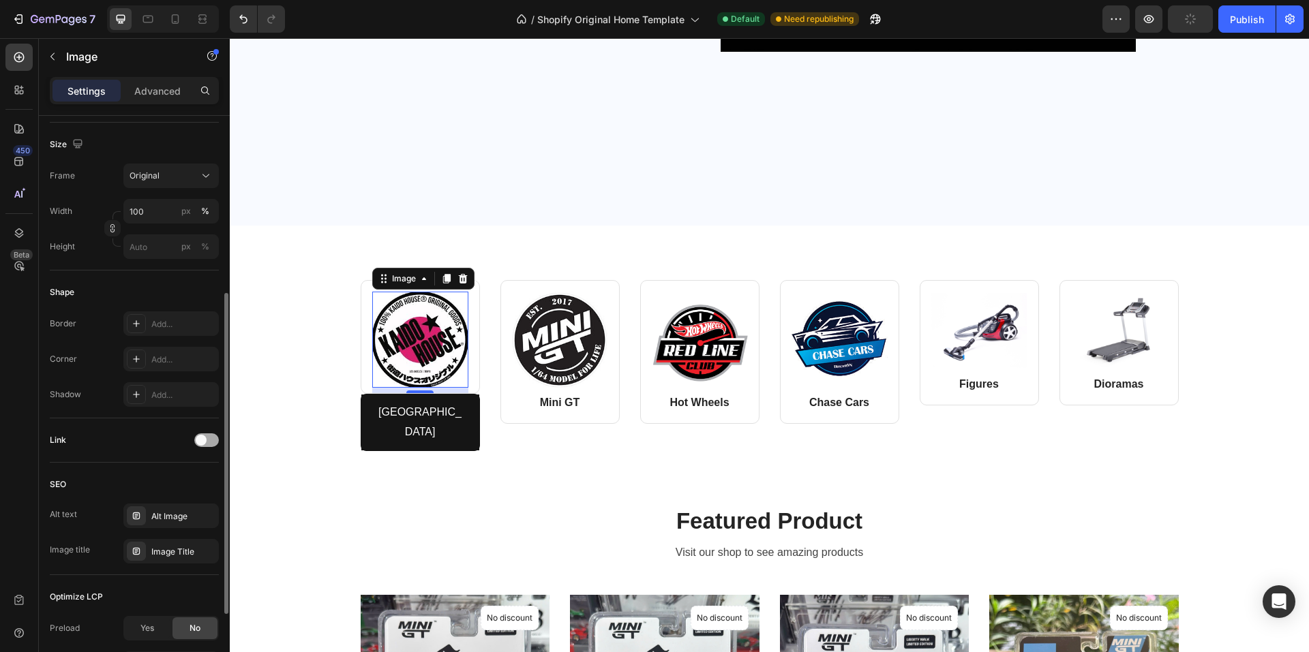
click at [205, 441] on span at bounding box center [201, 440] width 11 height 11
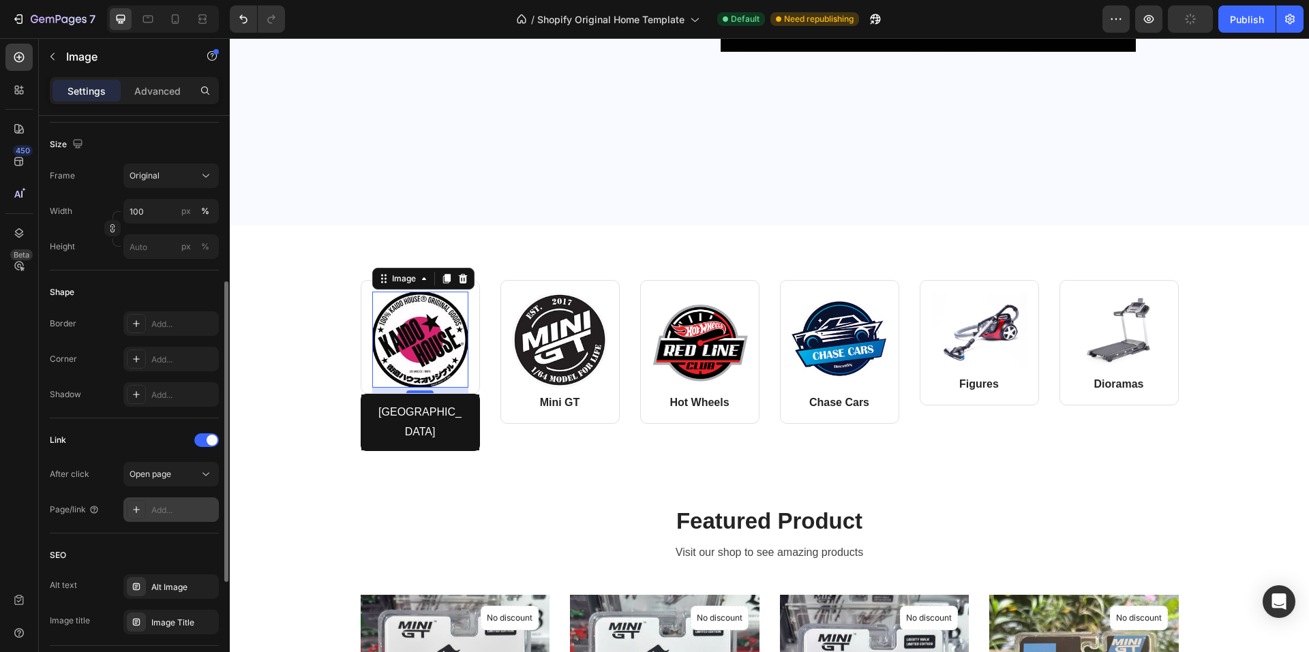
click at [167, 503] on div "Add..." at bounding box center [170, 510] width 95 height 25
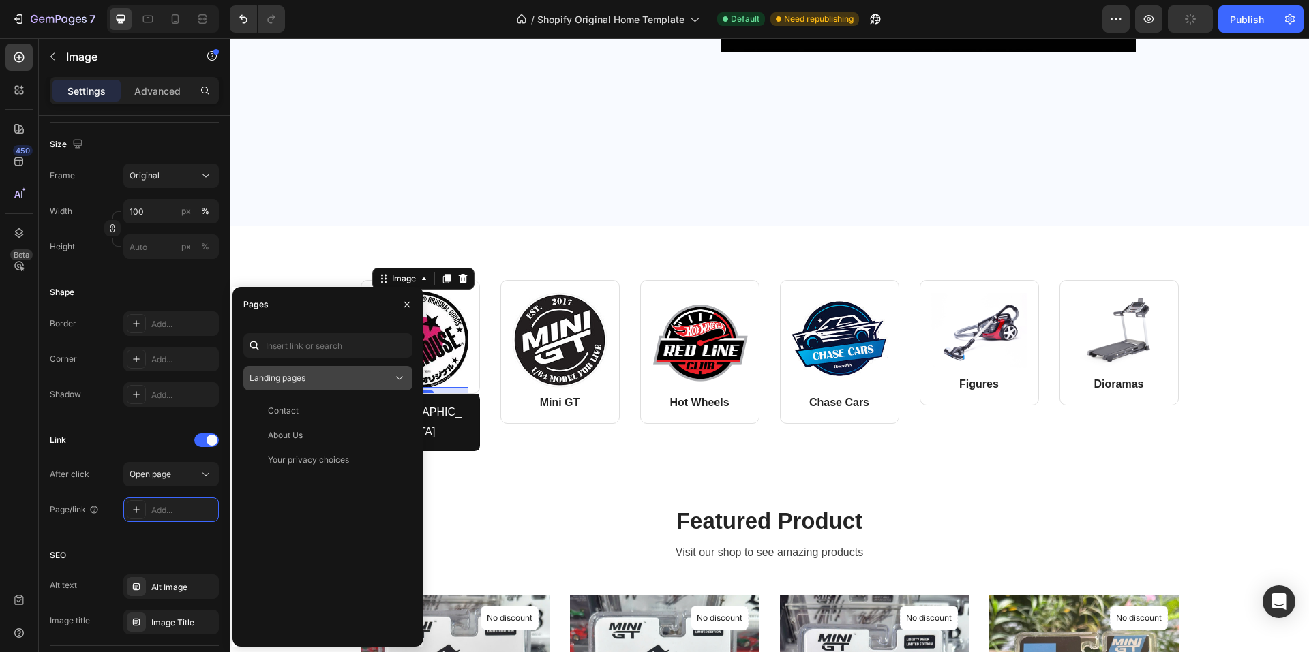
click at [303, 371] on div "Landing pages" at bounding box center [327, 378] width 157 height 14
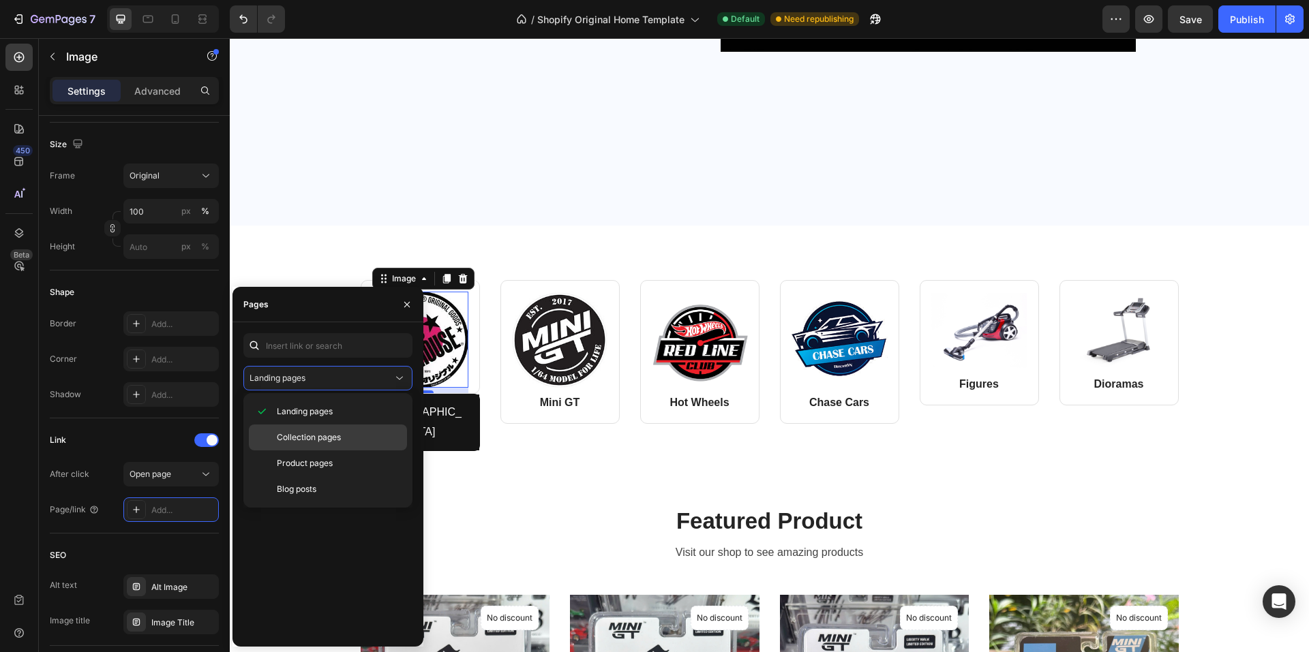
click at [296, 441] on span "Collection pages" at bounding box center [309, 437] width 64 height 12
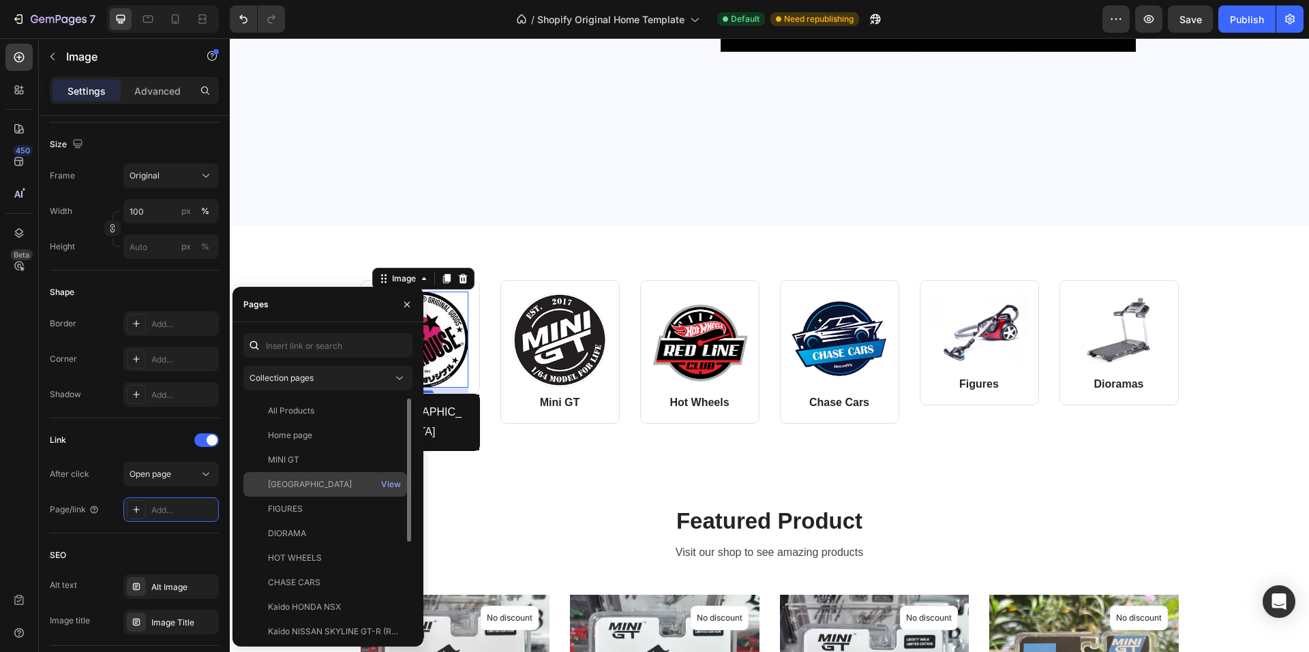
click at [306, 481] on div "KAIDO HOUSE" at bounding box center [310, 484] width 84 height 12
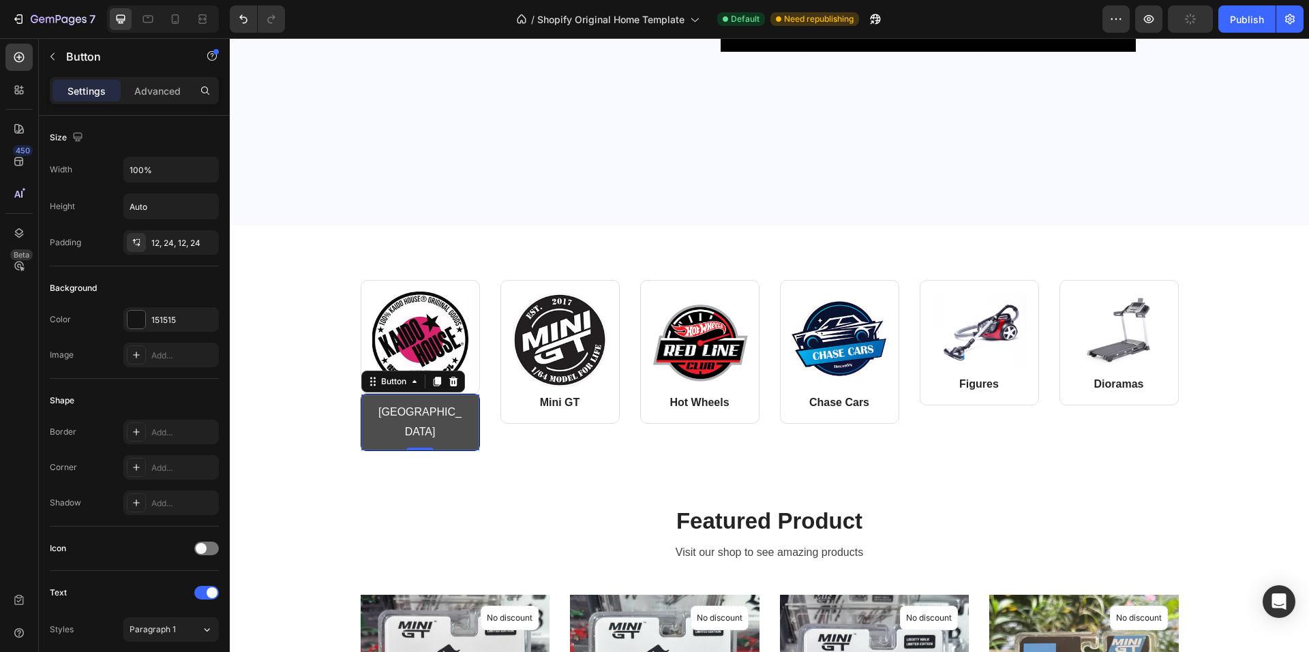
click at [361, 416] on link "[GEOGRAPHIC_DATA]" at bounding box center [420, 423] width 118 height 56
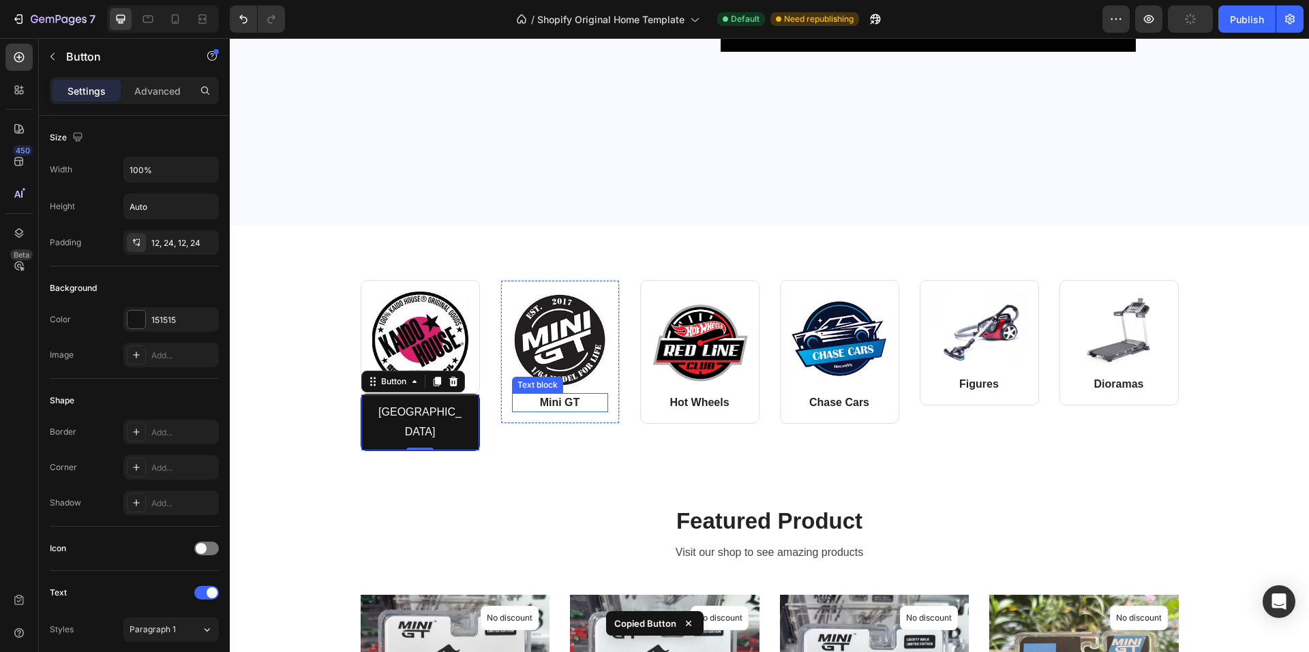
click at [542, 403] on p "Mini GT" at bounding box center [559, 403] width 93 height 16
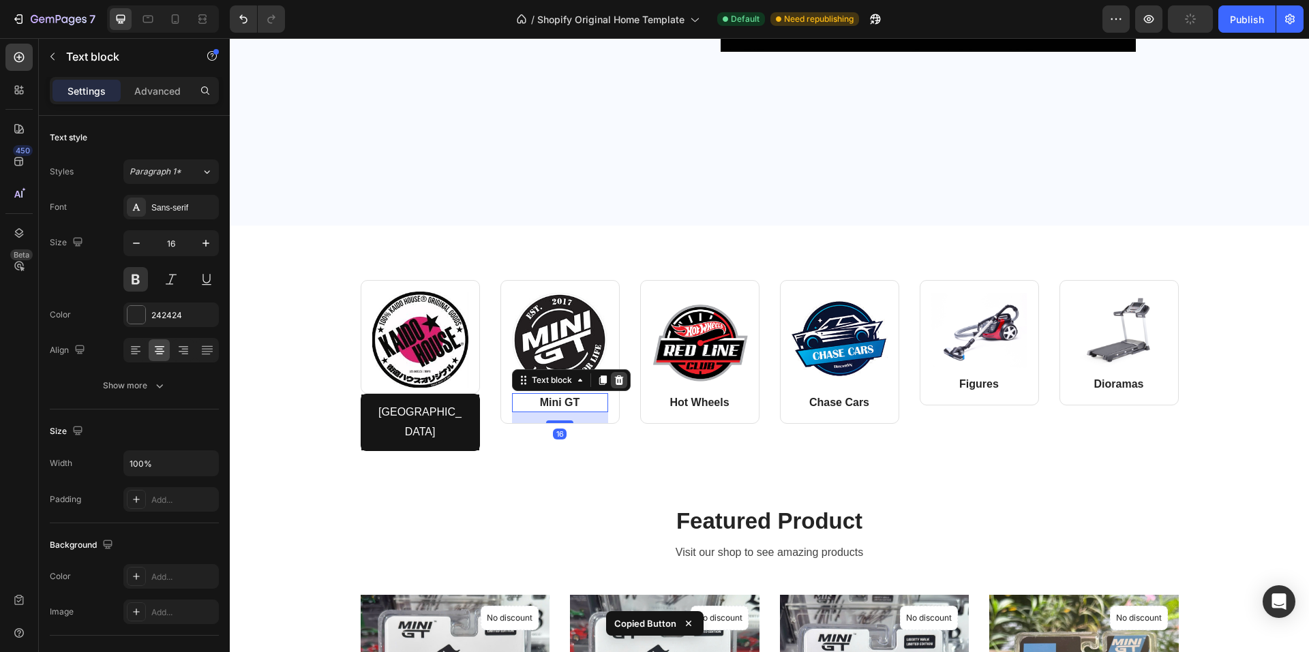
click at [614, 384] on icon at bounding box center [618, 381] width 9 height 10
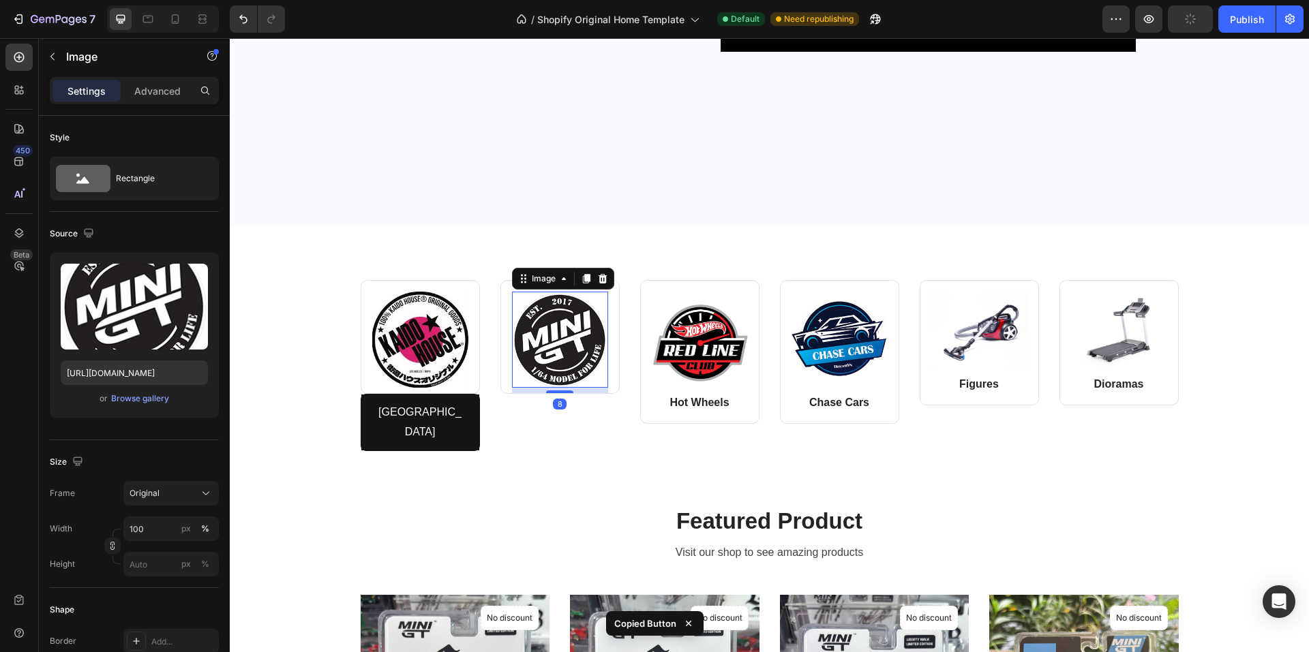
click at [514, 385] on img at bounding box center [560, 340] width 96 height 96
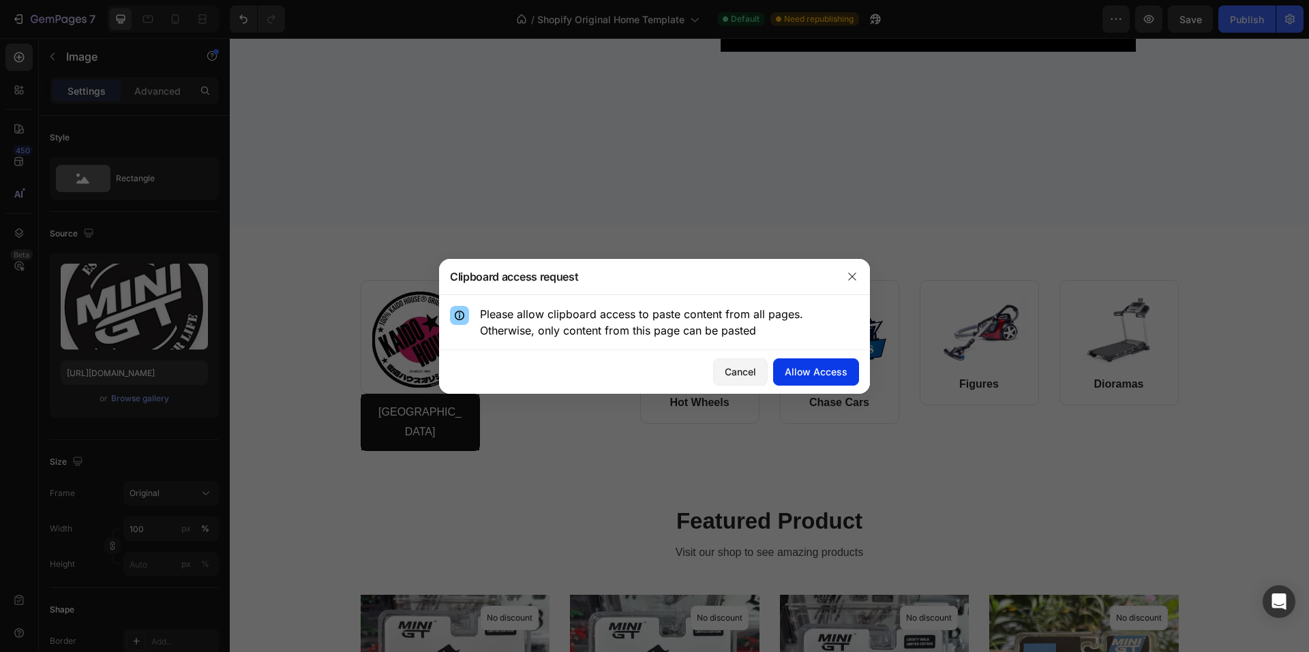
click at [804, 372] on div "Allow Access" at bounding box center [815, 372] width 63 height 14
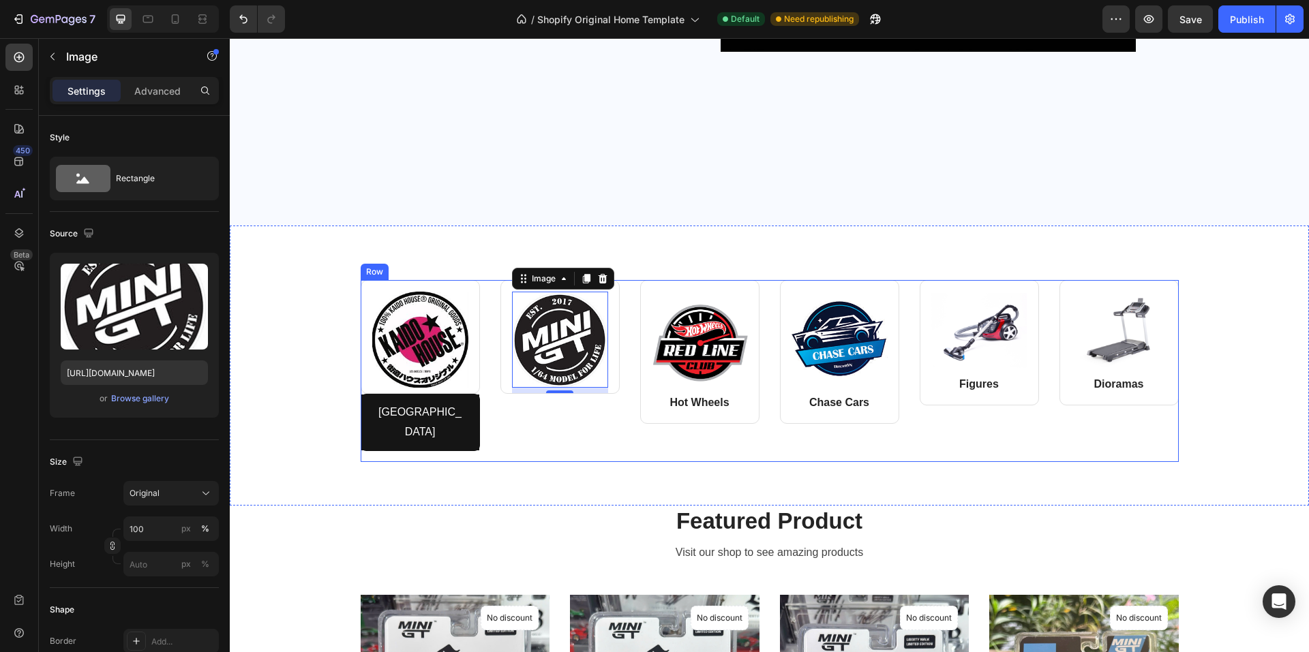
click at [567, 453] on div "Image Row Kaido House Button Image 8 Row Row Image Hot Wheels Text block Row Im…" at bounding box center [769, 366] width 1079 height 280
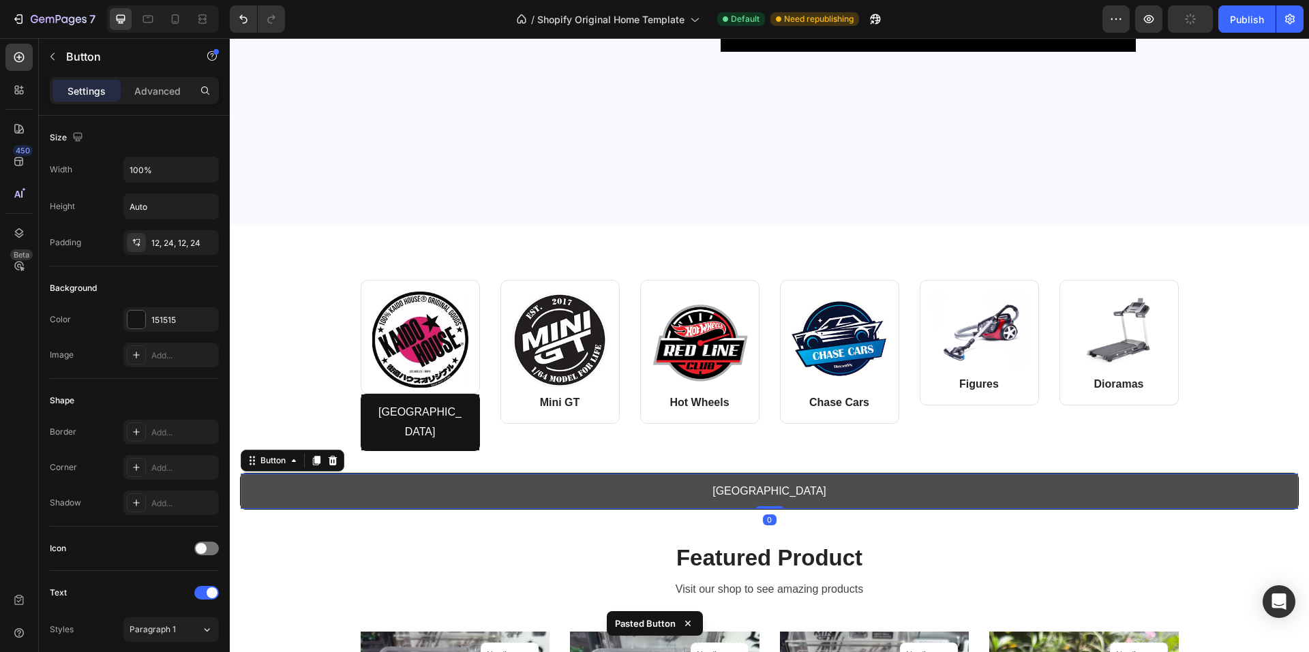
click at [575, 478] on link "[GEOGRAPHIC_DATA]" at bounding box center [769, 492] width 1057 height 36
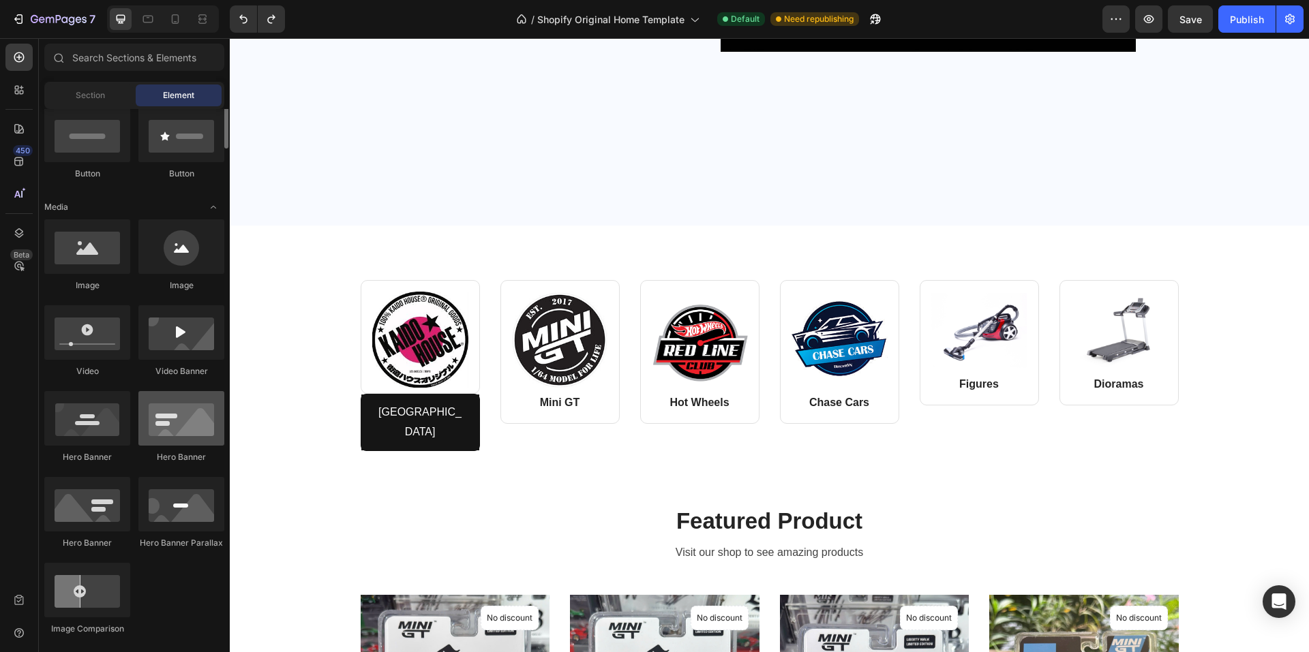
scroll to position [273, 0]
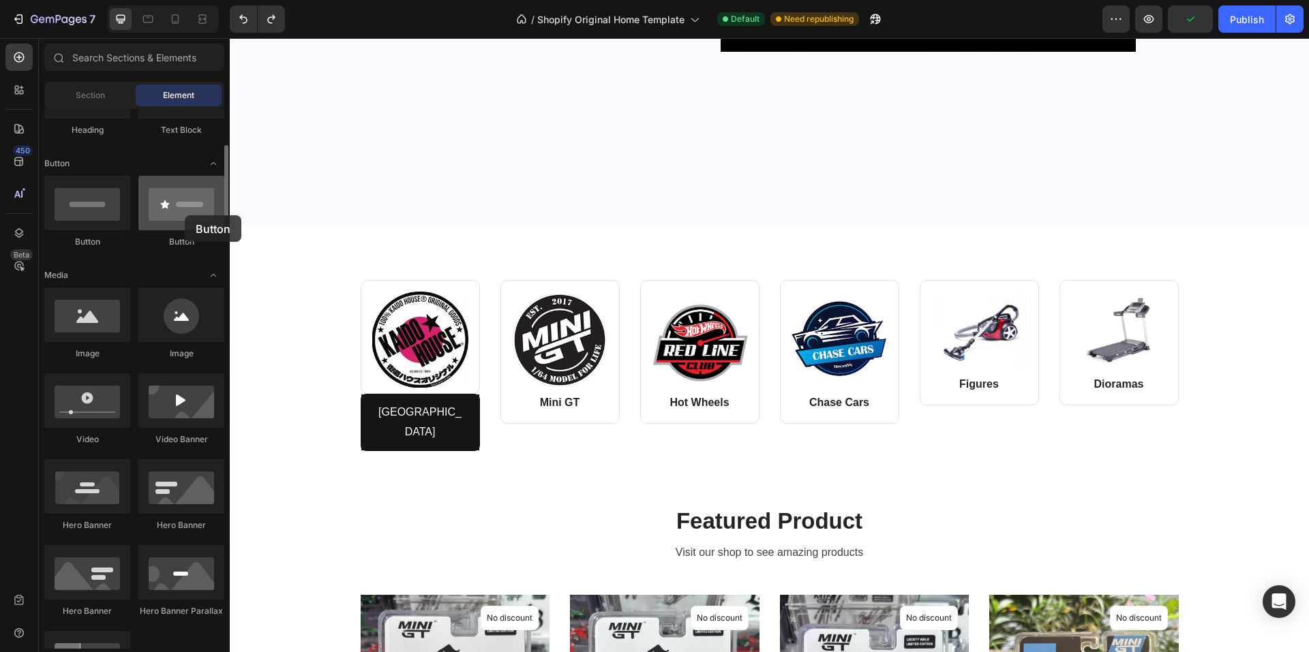
click at [185, 215] on div at bounding box center [181, 203] width 86 height 55
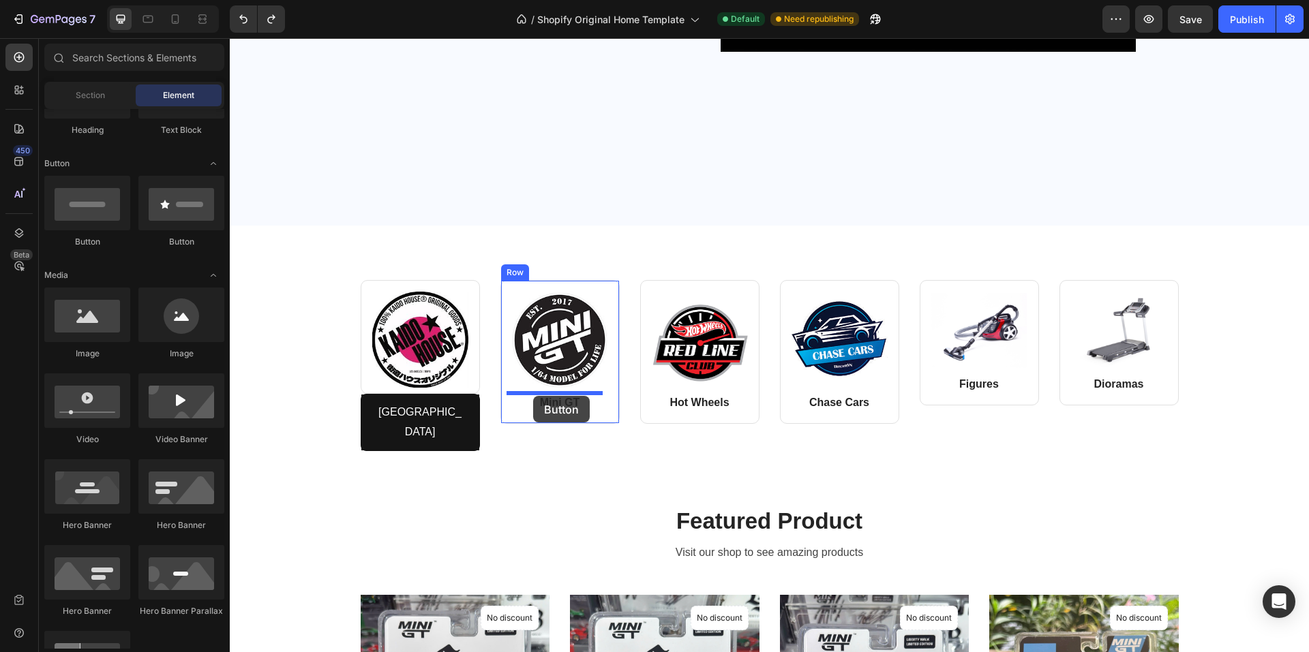
drag, startPoint x: 403, startPoint y: 248, endPoint x: 533, endPoint y: 396, distance: 196.6
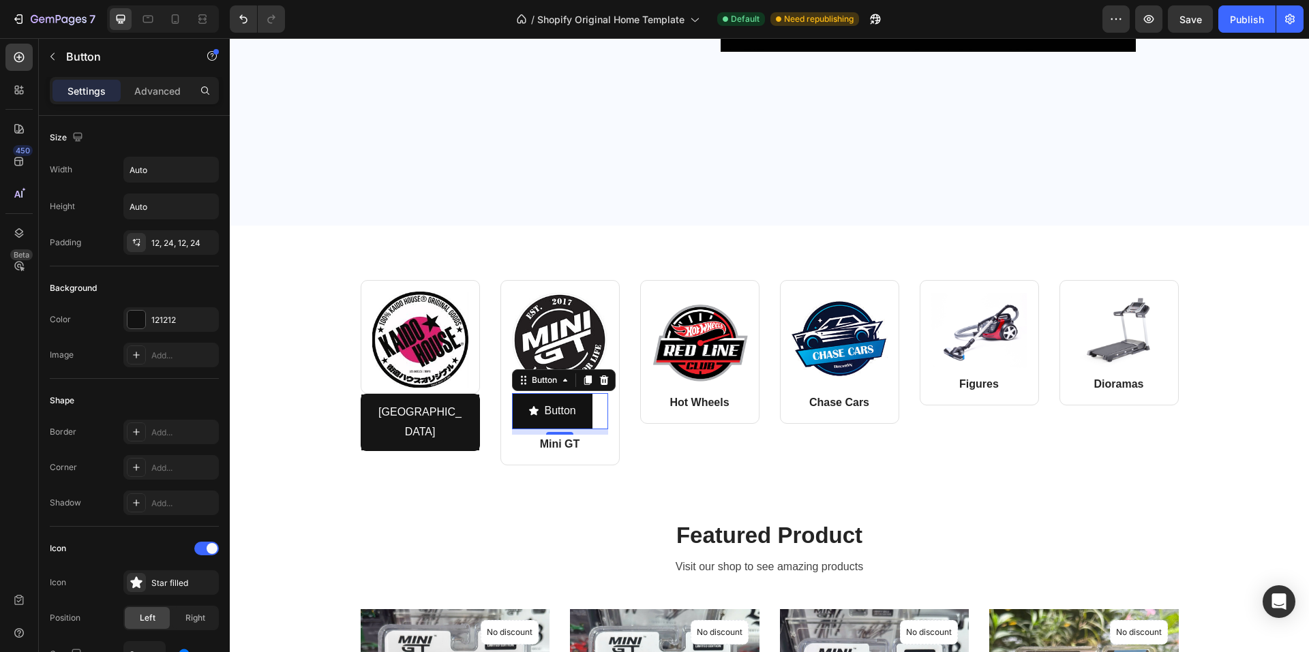
click at [553, 444] on div "8" at bounding box center [560, 445] width 14 height 11
click at [519, 451] on p "Mini GT" at bounding box center [559, 444] width 93 height 16
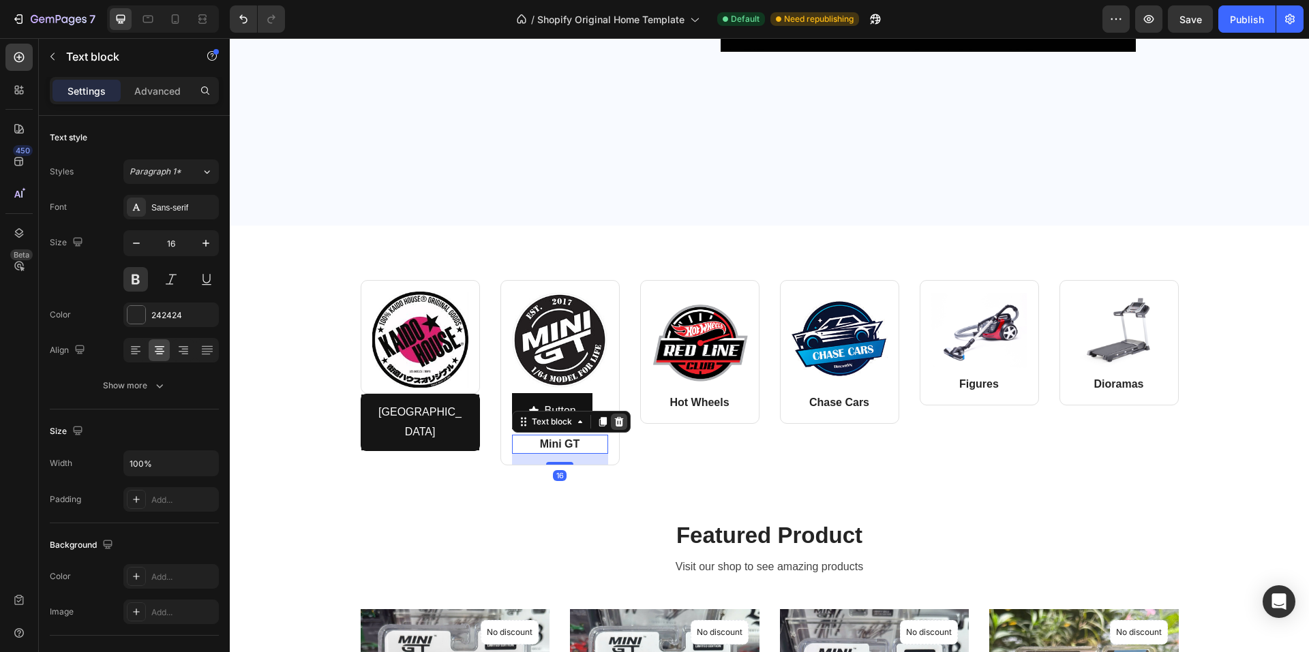
click at [617, 423] on icon at bounding box center [618, 421] width 11 height 11
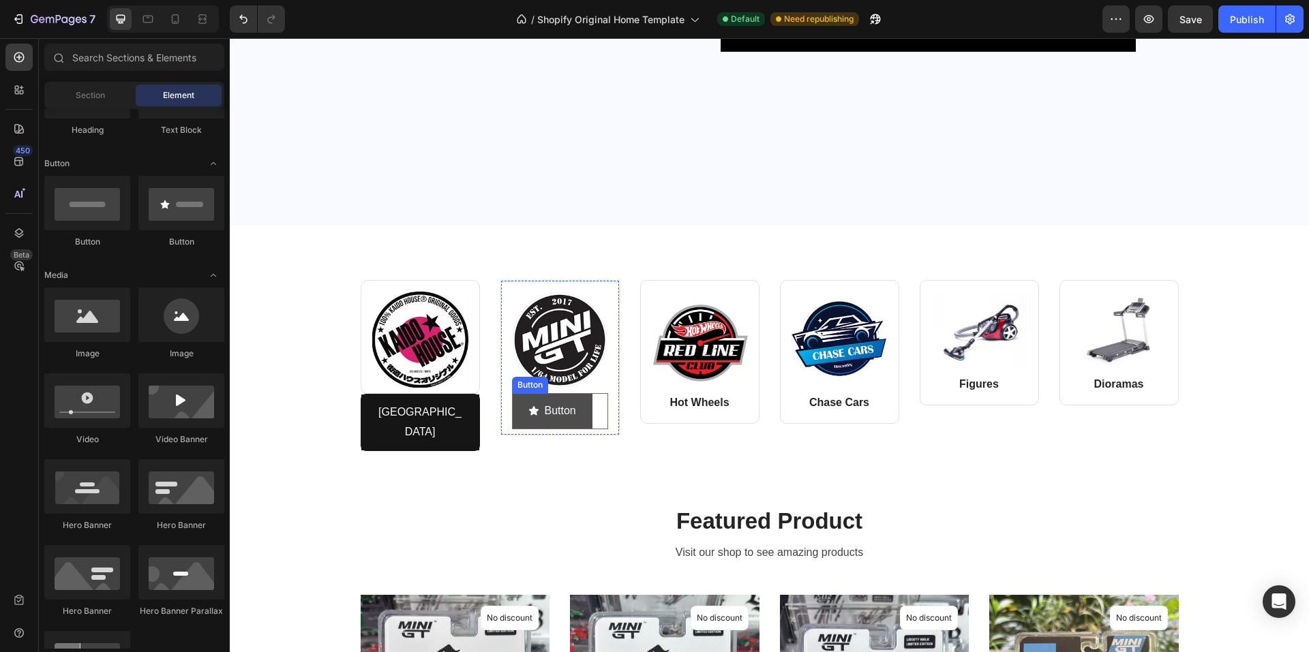
click at [512, 401] on button "Button" at bounding box center [552, 411] width 80 height 36
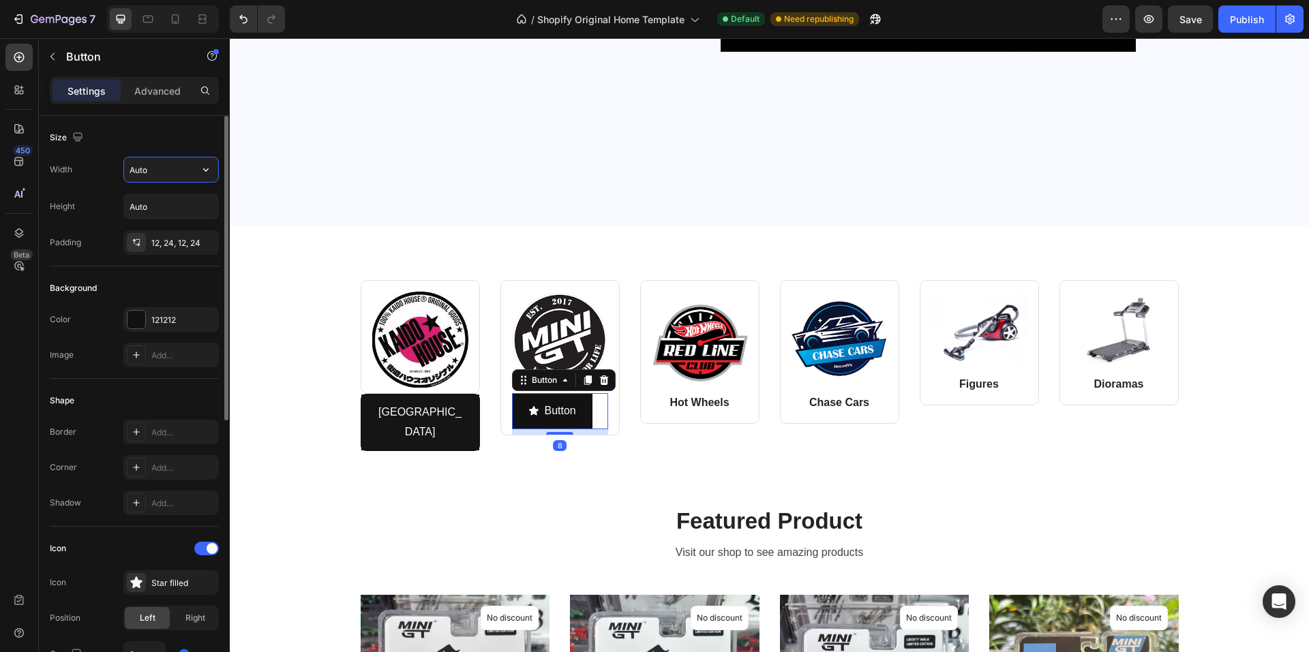
click at [170, 165] on input "Auto" at bounding box center [171, 169] width 94 height 25
click at [207, 167] on icon "button" at bounding box center [206, 170] width 14 height 14
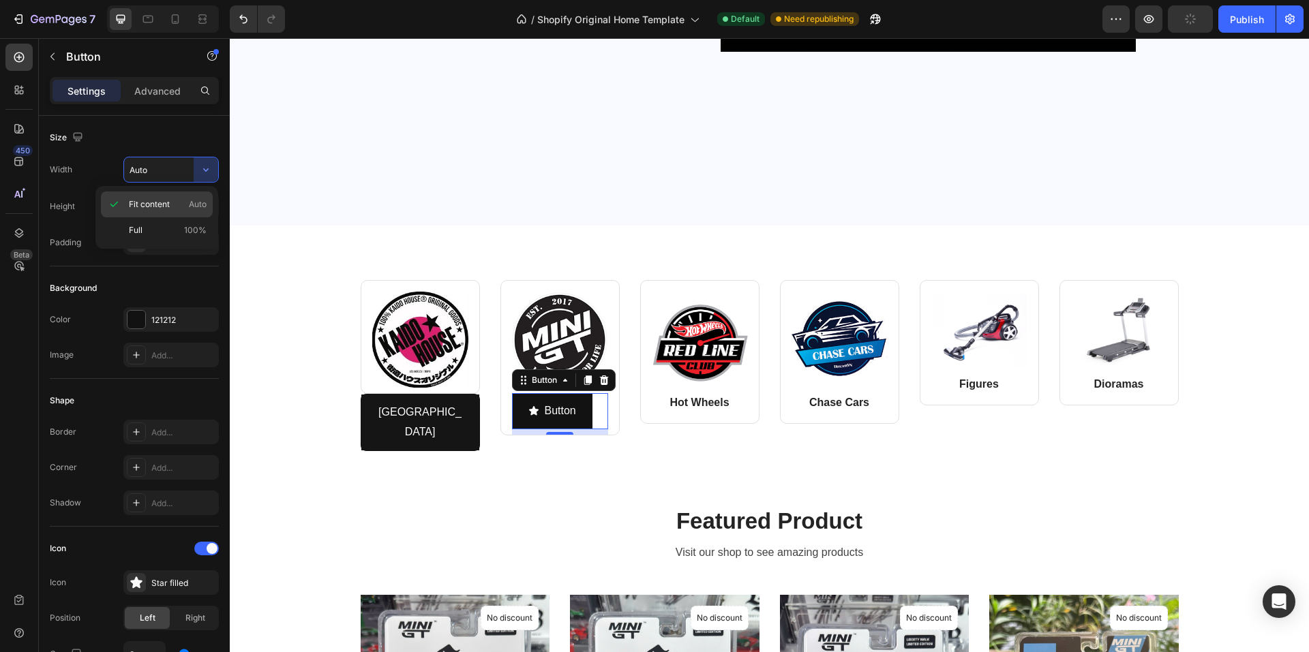
click at [146, 217] on div "Fit content Auto" at bounding box center [157, 230] width 112 height 26
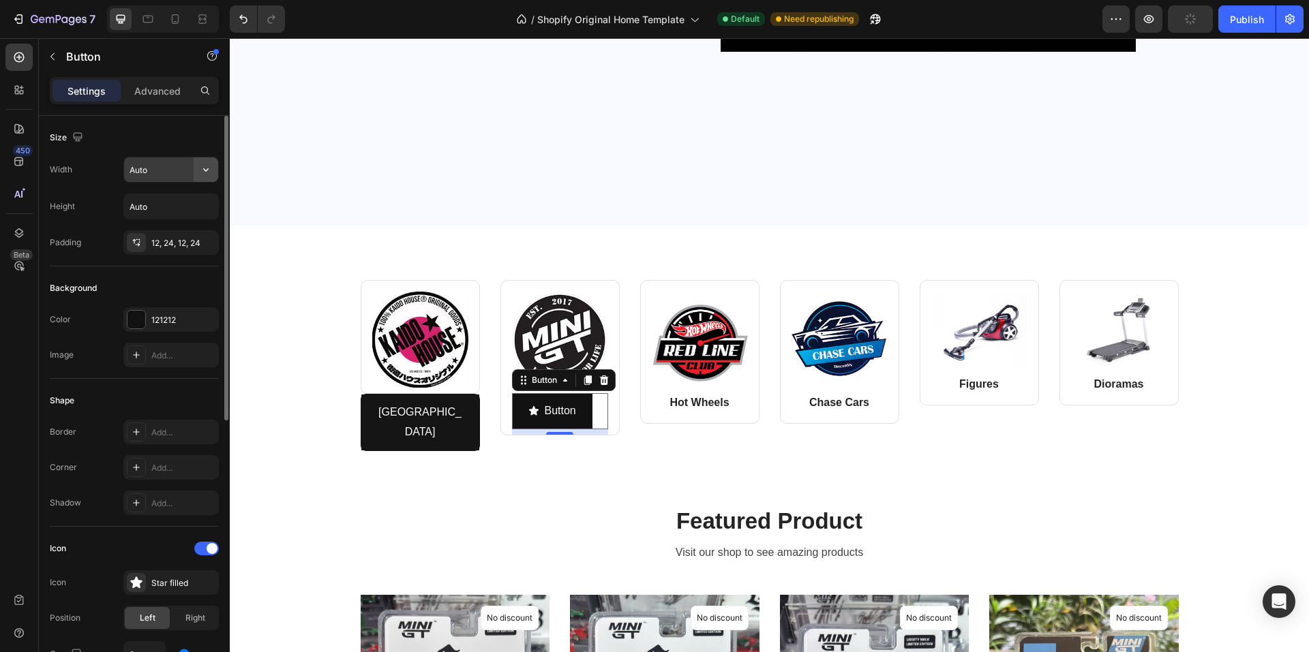
click at [202, 166] on icon "button" at bounding box center [206, 170] width 14 height 14
click at [138, 230] on span "Full" at bounding box center [136, 230] width 14 height 12
type input "100%"
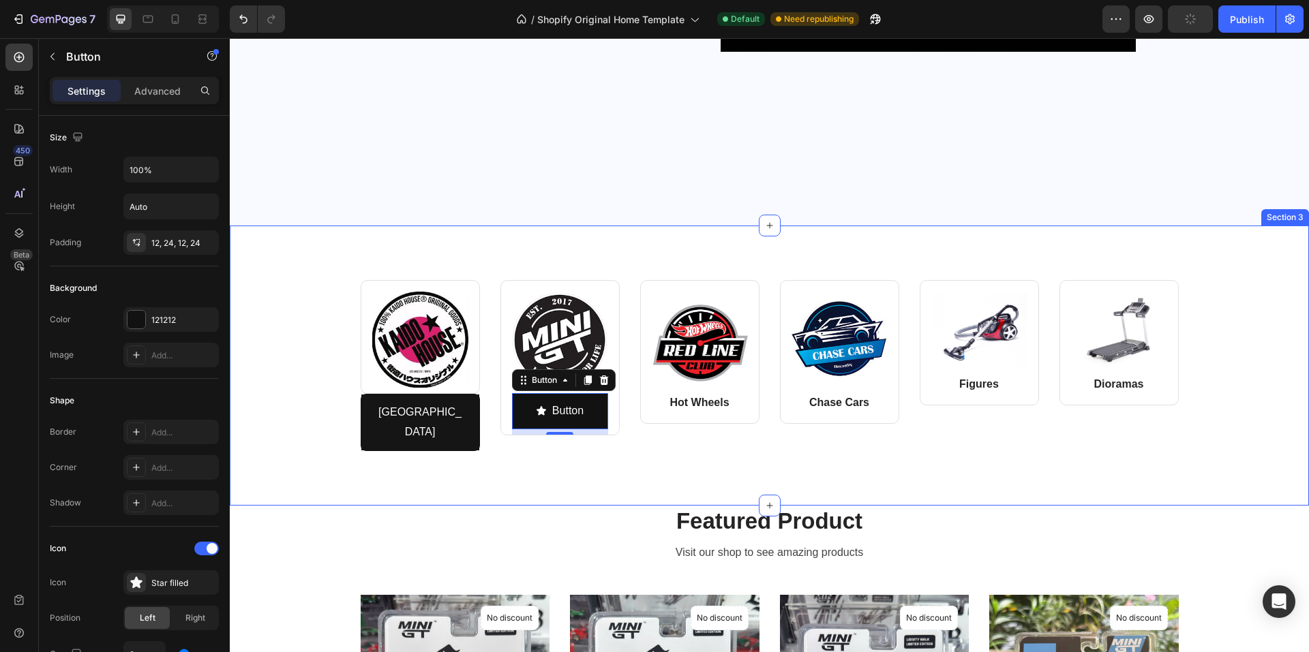
click at [628, 474] on div "Image Row Kaido House Button Image Button Button 8 Row Row Image Hot Wheels Tex…" at bounding box center [769, 366] width 1079 height 280
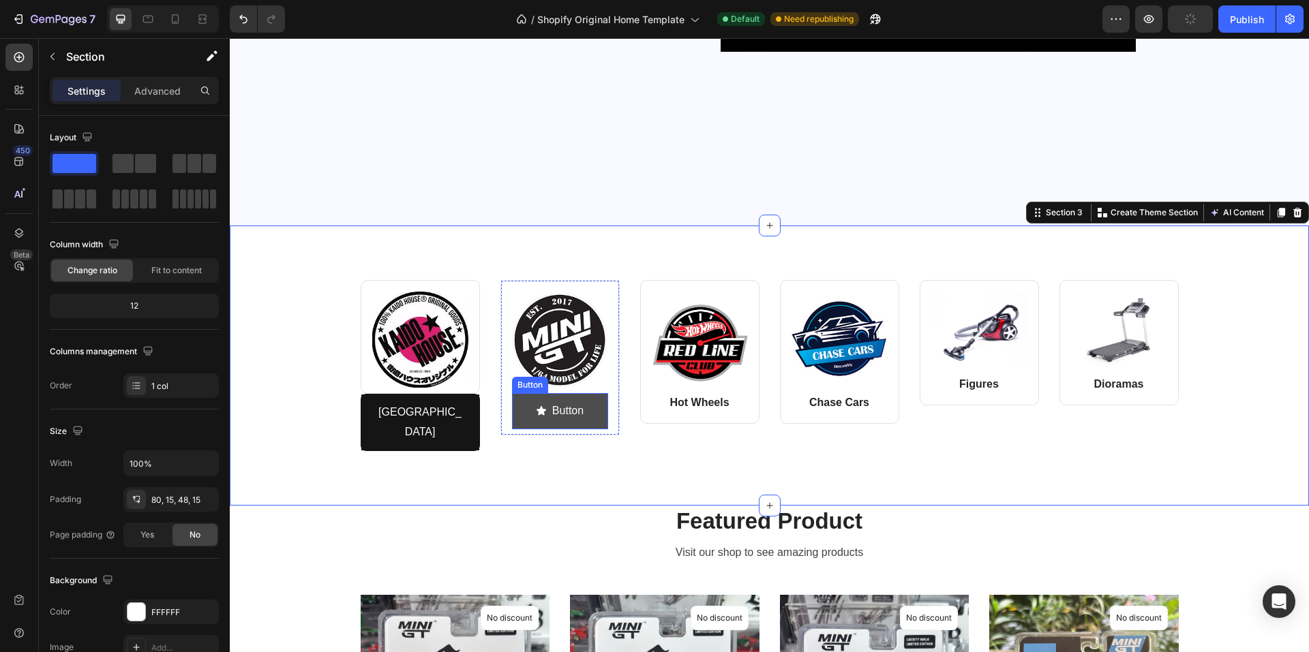
click at [519, 408] on button "Button" at bounding box center [560, 411] width 96 height 36
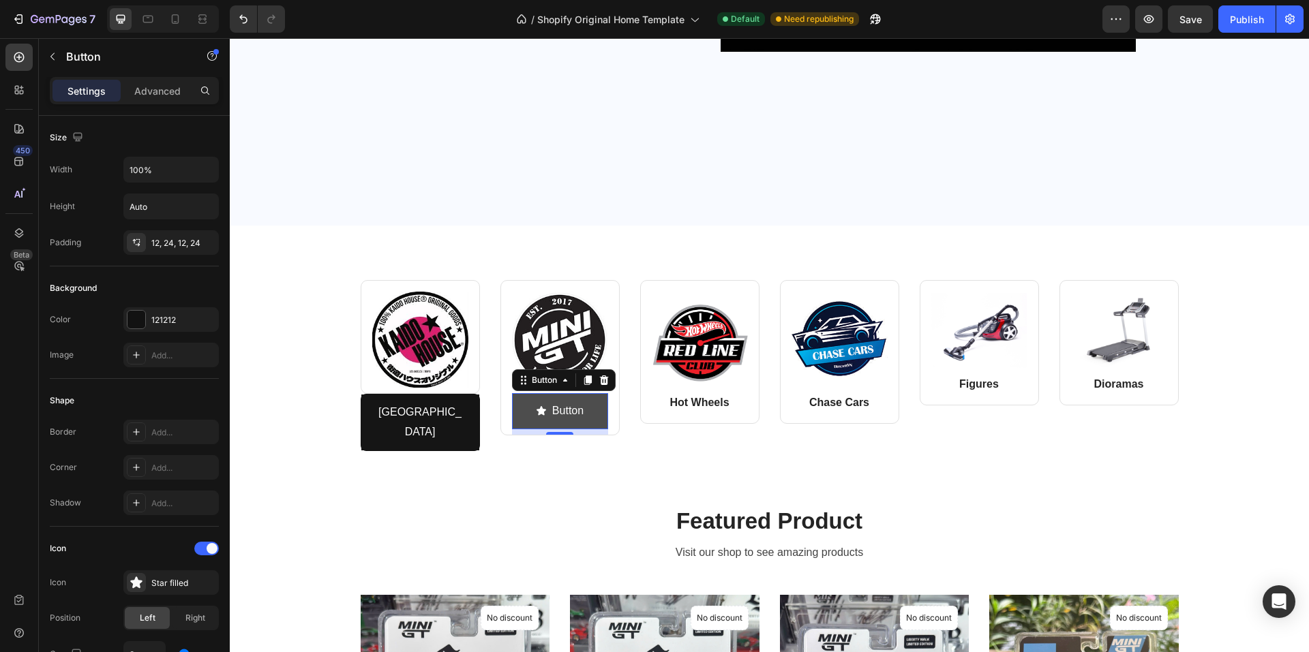
click at [514, 405] on button "Button" at bounding box center [560, 411] width 96 height 36
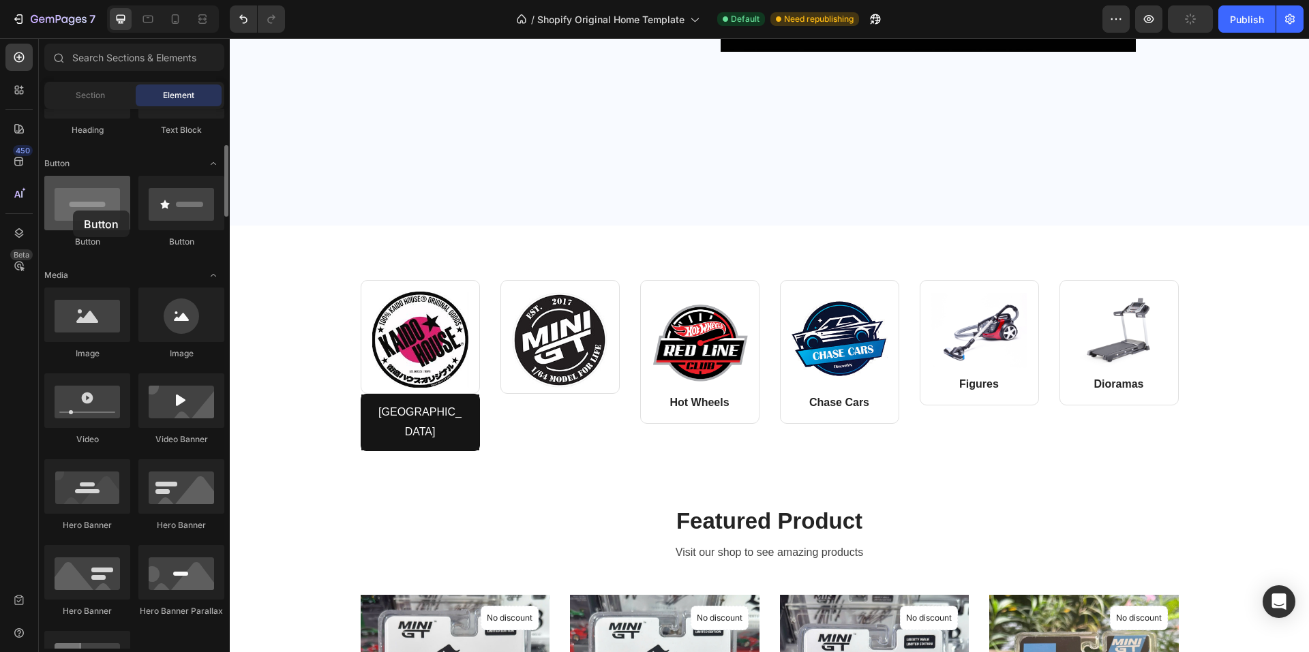
click at [73, 211] on div at bounding box center [87, 203] width 86 height 55
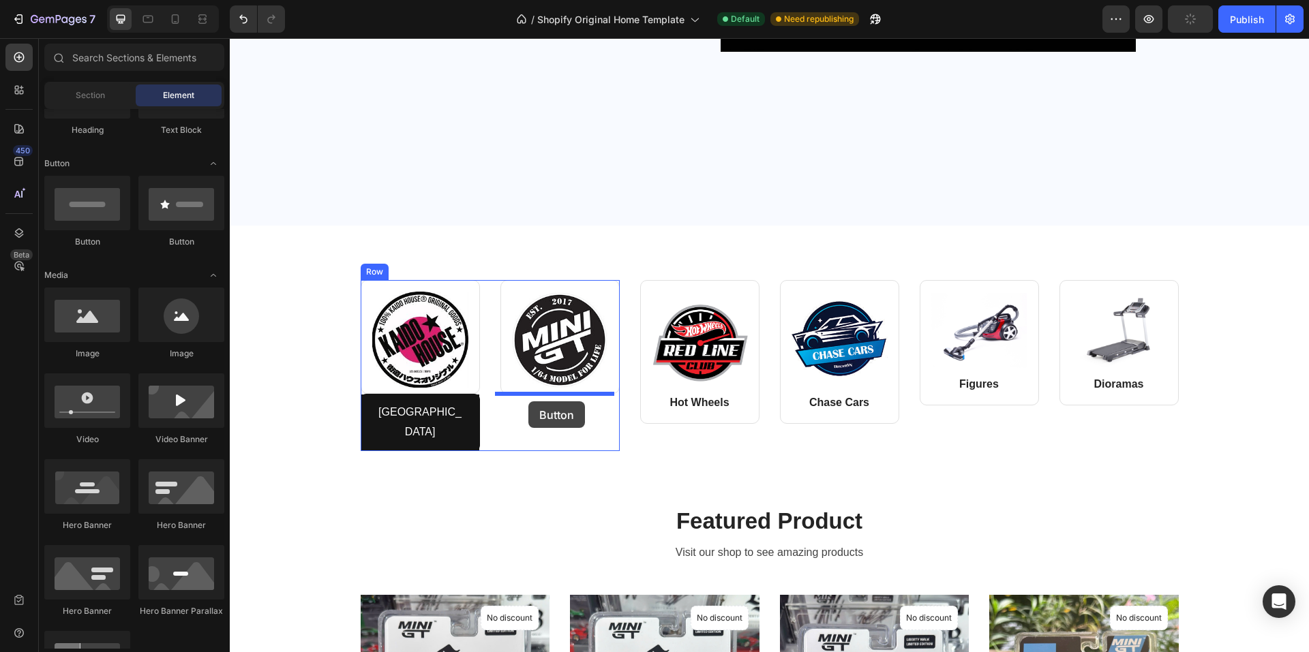
drag, startPoint x: 296, startPoint y: 249, endPoint x: 528, endPoint y: 401, distance: 277.5
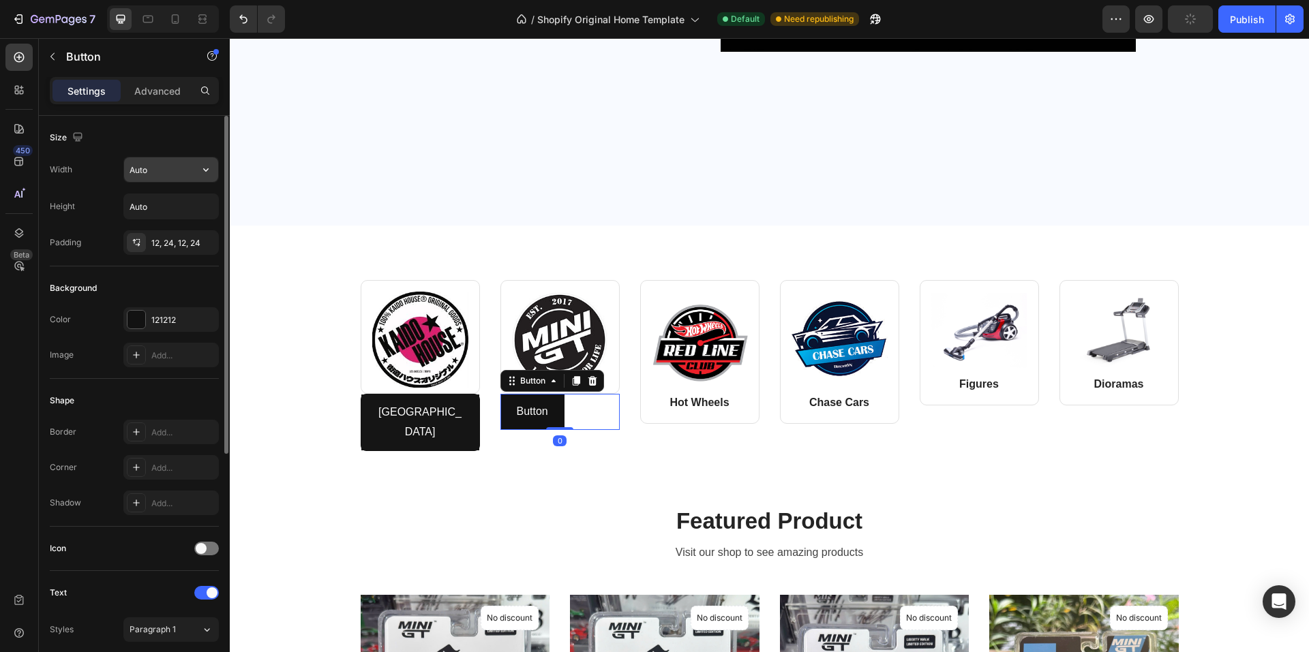
click at [170, 168] on input "Auto" at bounding box center [171, 169] width 94 height 25
click at [179, 175] on input "Auto" at bounding box center [171, 169] width 94 height 25
click at [197, 169] on button "button" at bounding box center [206, 169] width 25 height 25
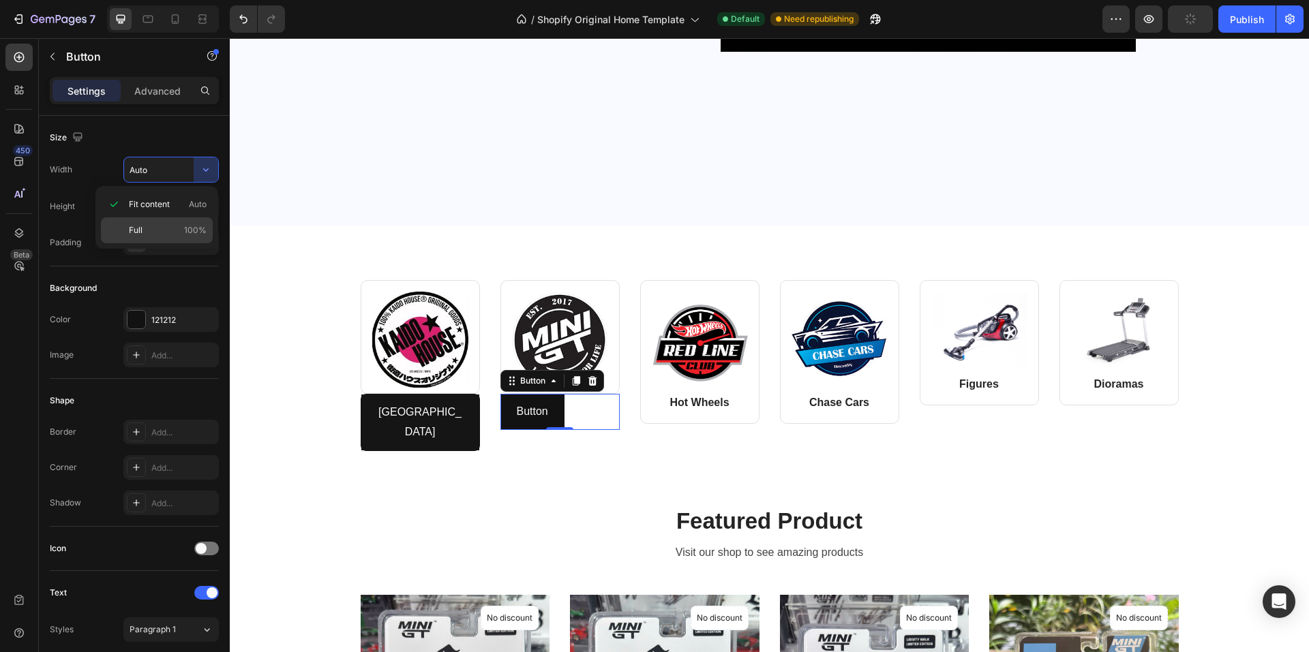
click at [138, 225] on span "Full" at bounding box center [136, 230] width 14 height 12
type input "100%"
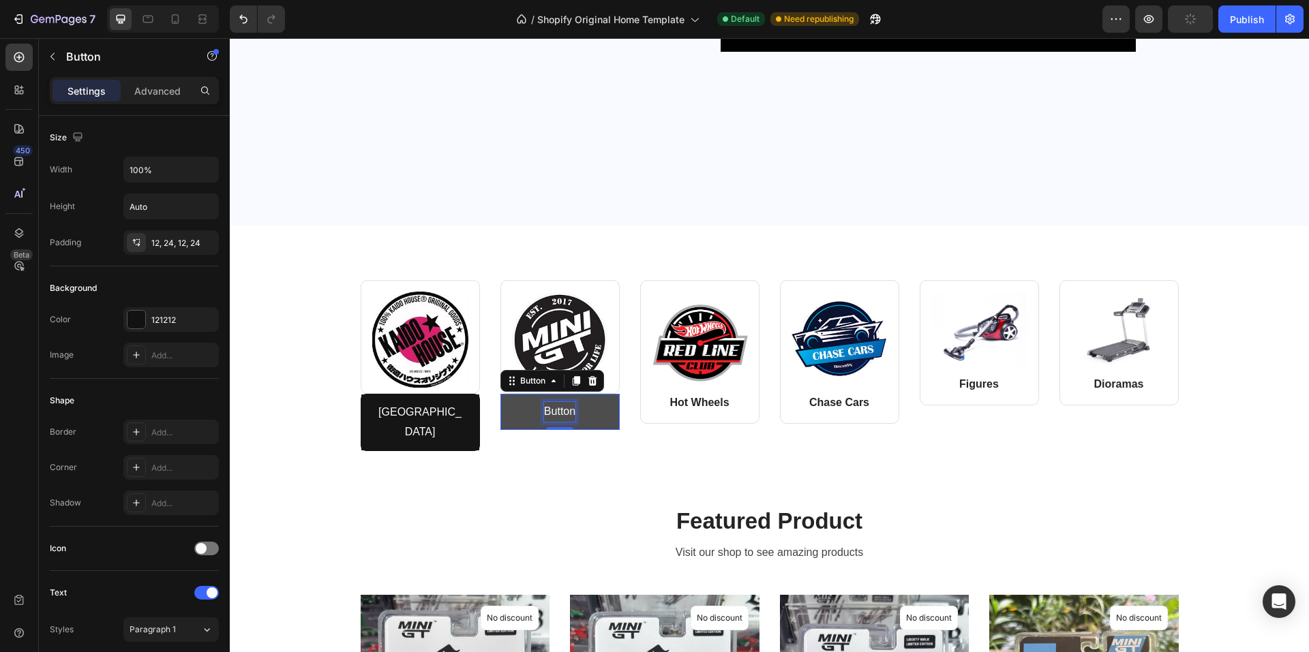
click at [551, 410] on p "Button" at bounding box center [559, 412] width 31 height 20
click at [500, 394] on button "Mini" at bounding box center [559, 412] width 119 height 36
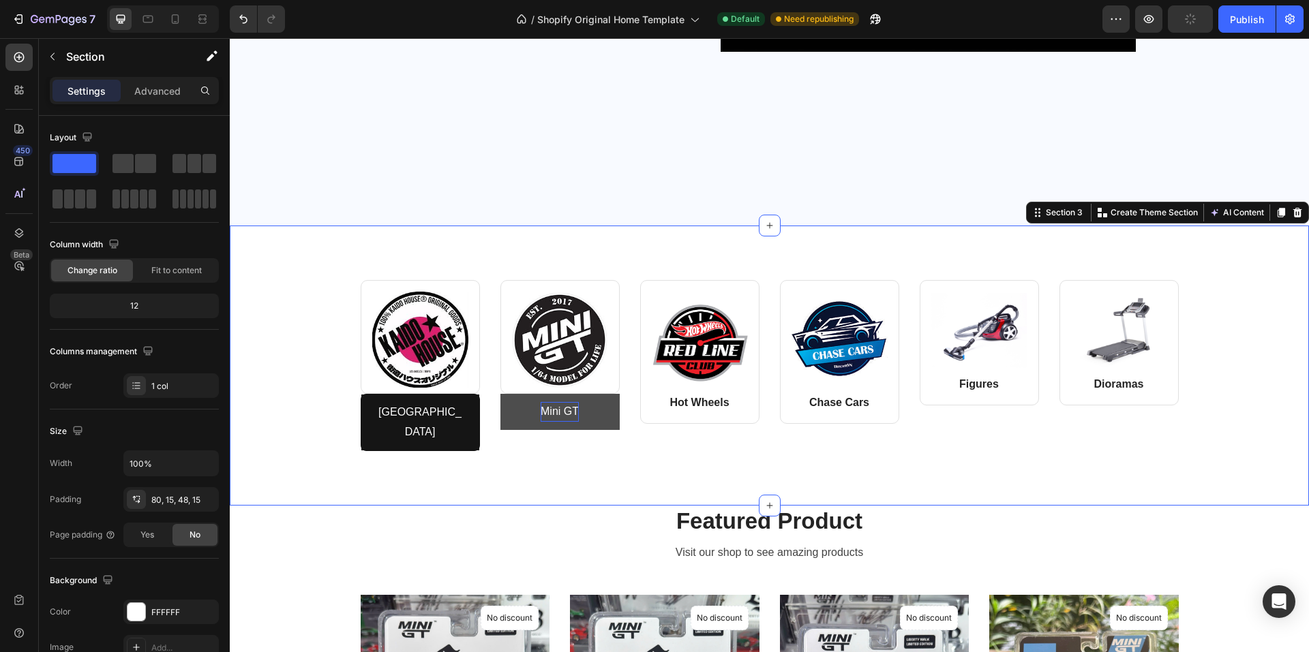
click at [547, 458] on div "Image Row Kaido House Button Image Row Mini GT Button Row Image Hot Wheels Text…" at bounding box center [769, 366] width 1079 height 280
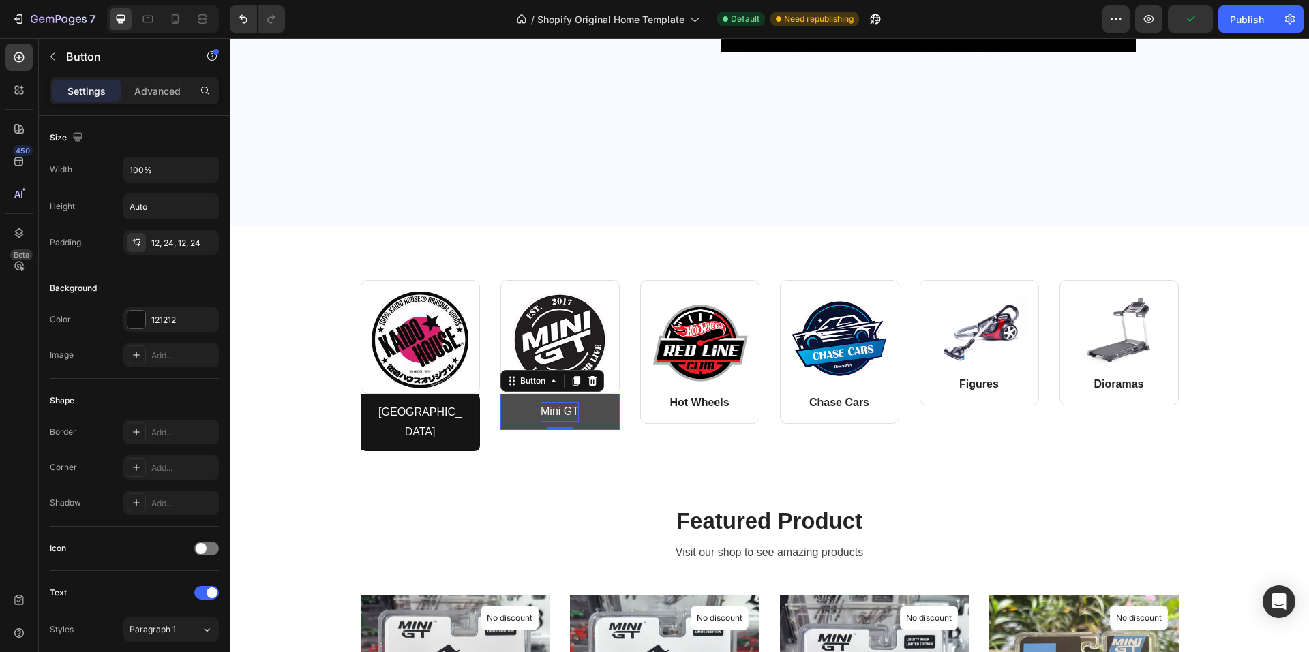
click at [507, 403] on button "Mini GT" at bounding box center [559, 412] width 119 height 36
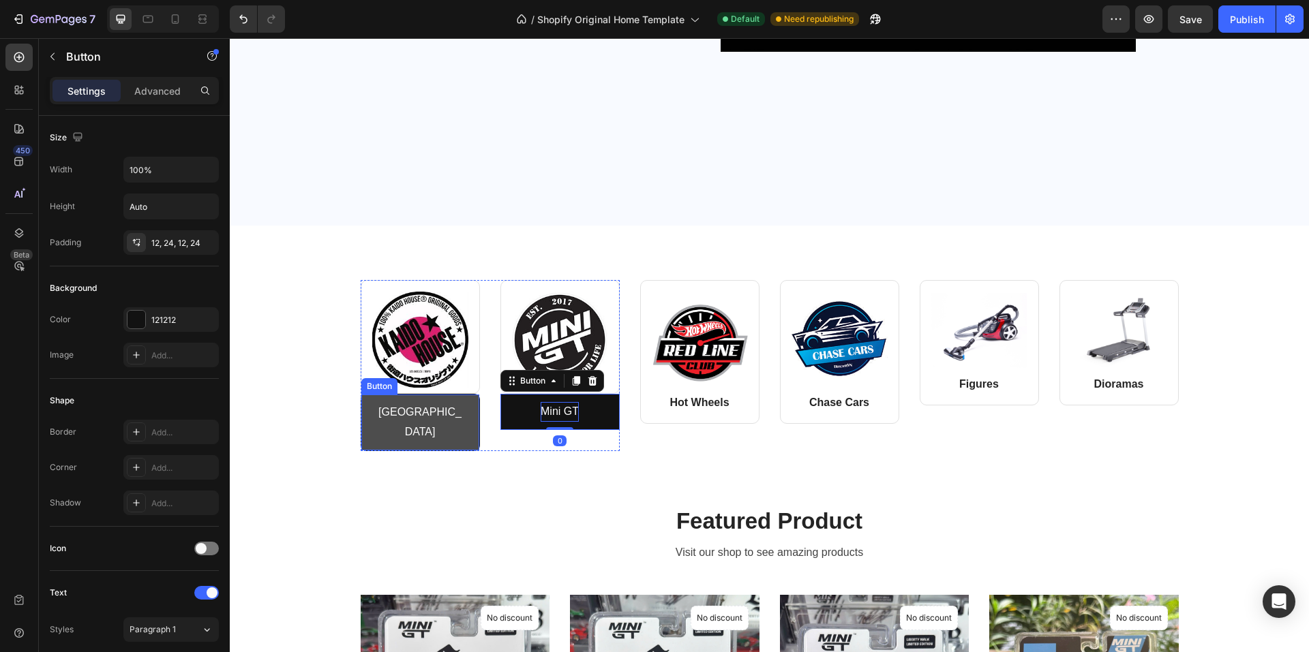
click at [365, 408] on link "Kaido House" at bounding box center [420, 423] width 118 height 56
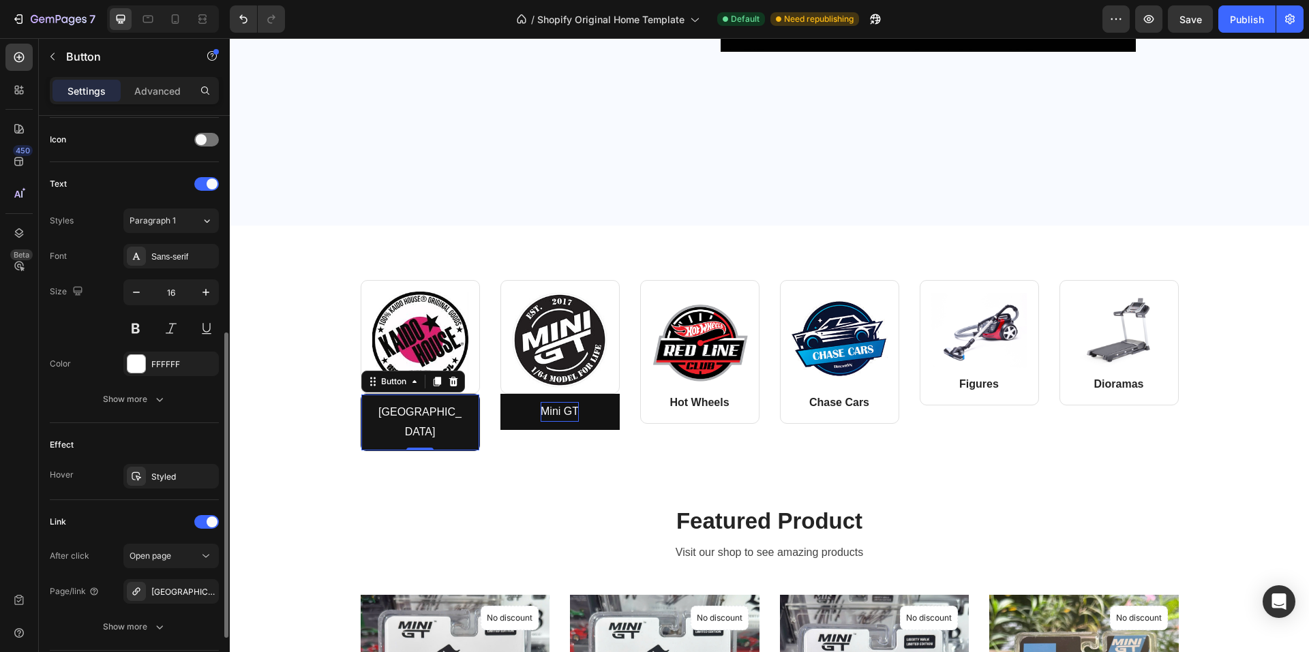
scroll to position [68, 0]
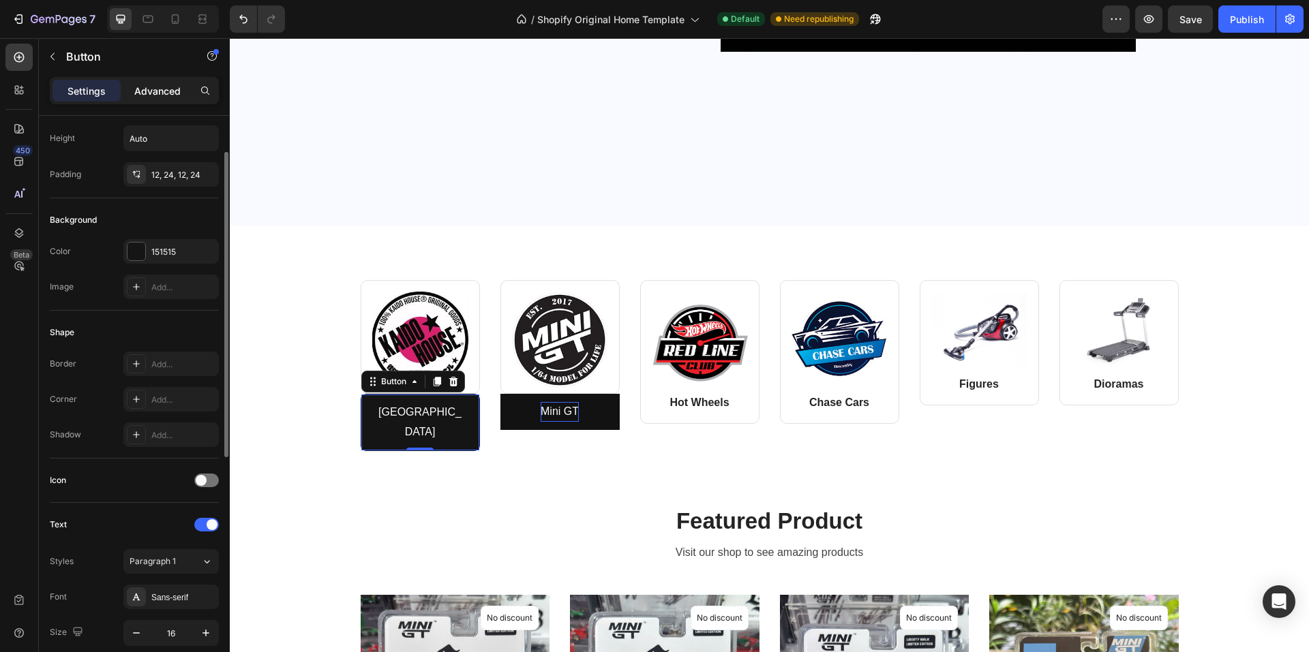
click at [174, 91] on p "Advanced" at bounding box center [157, 91] width 46 height 14
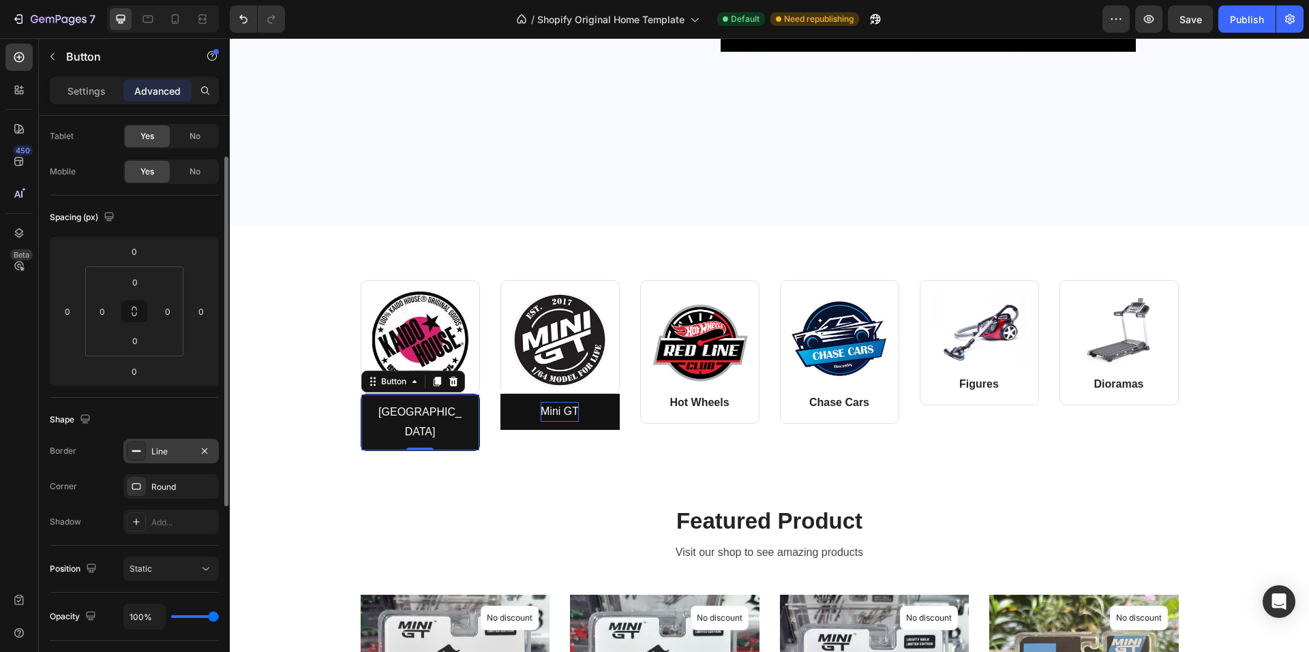
click at [136, 451] on rect at bounding box center [136, 451] width 9 height 1
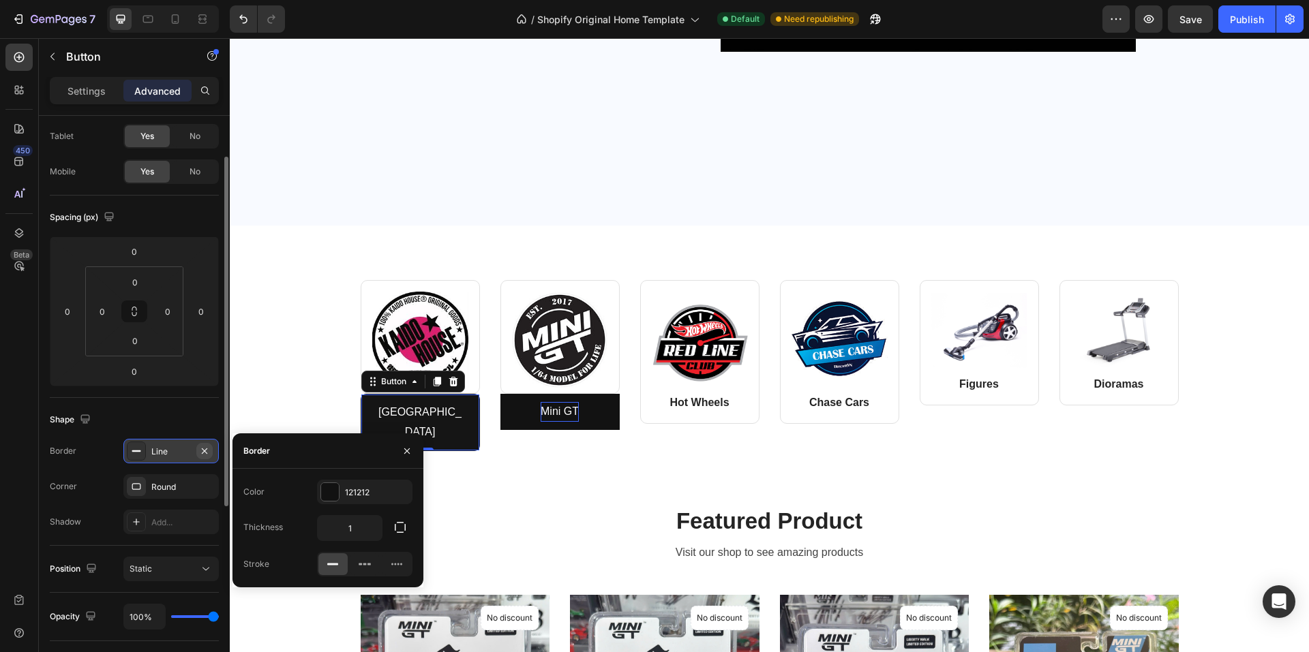
click at [205, 448] on icon "button" at bounding box center [204, 451] width 11 height 11
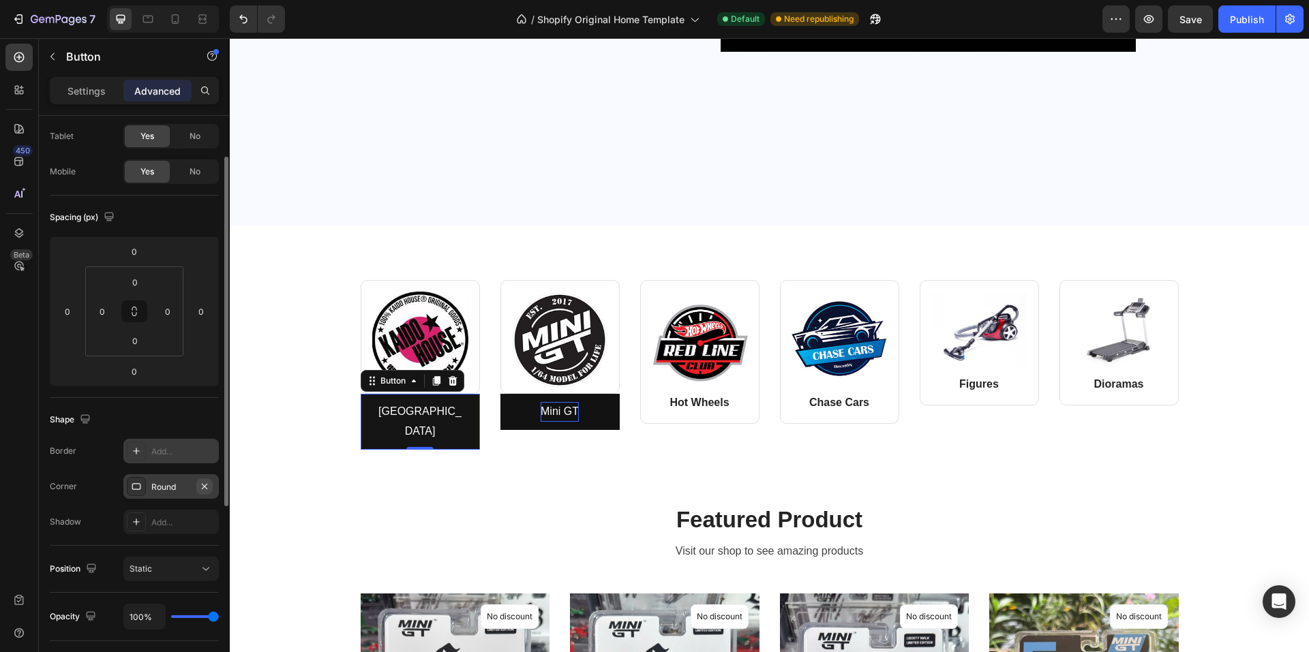
click at [204, 487] on icon "button" at bounding box center [204, 486] width 11 height 11
click at [504, 409] on button "Mini GT" at bounding box center [559, 412] width 119 height 36
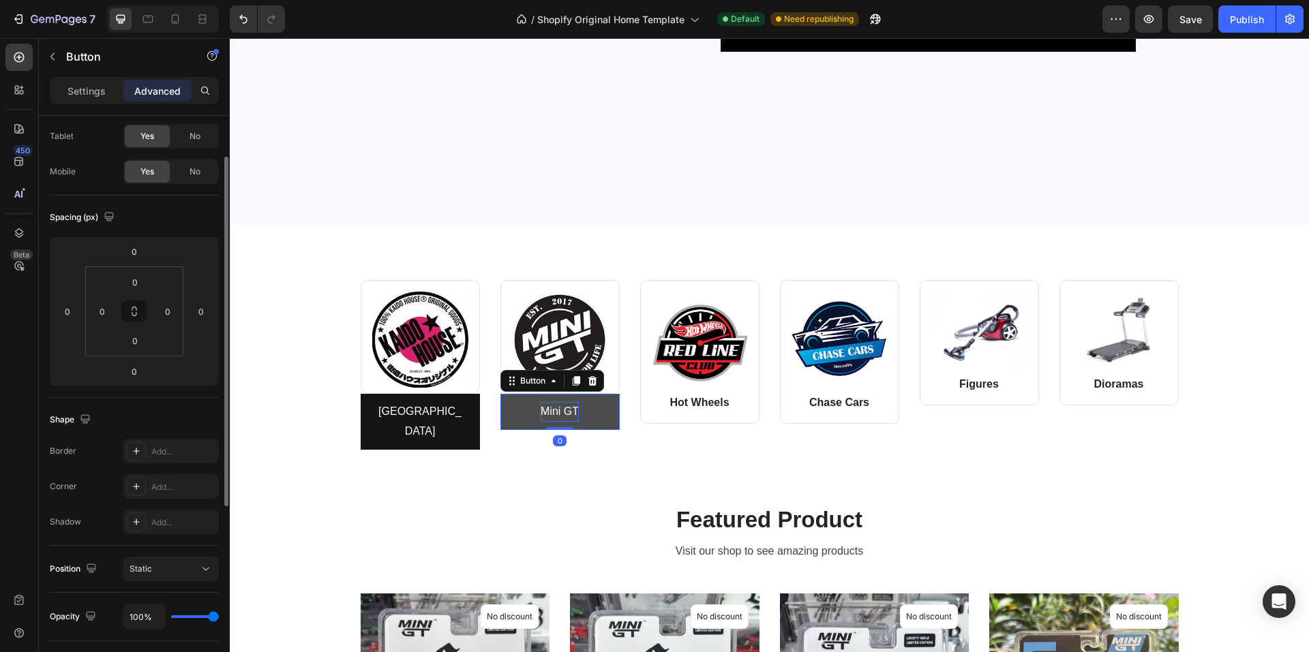
click at [509, 420] on button "Mini GT" at bounding box center [559, 412] width 119 height 36
click at [91, 94] on p "Settings" at bounding box center [86, 91] width 38 height 14
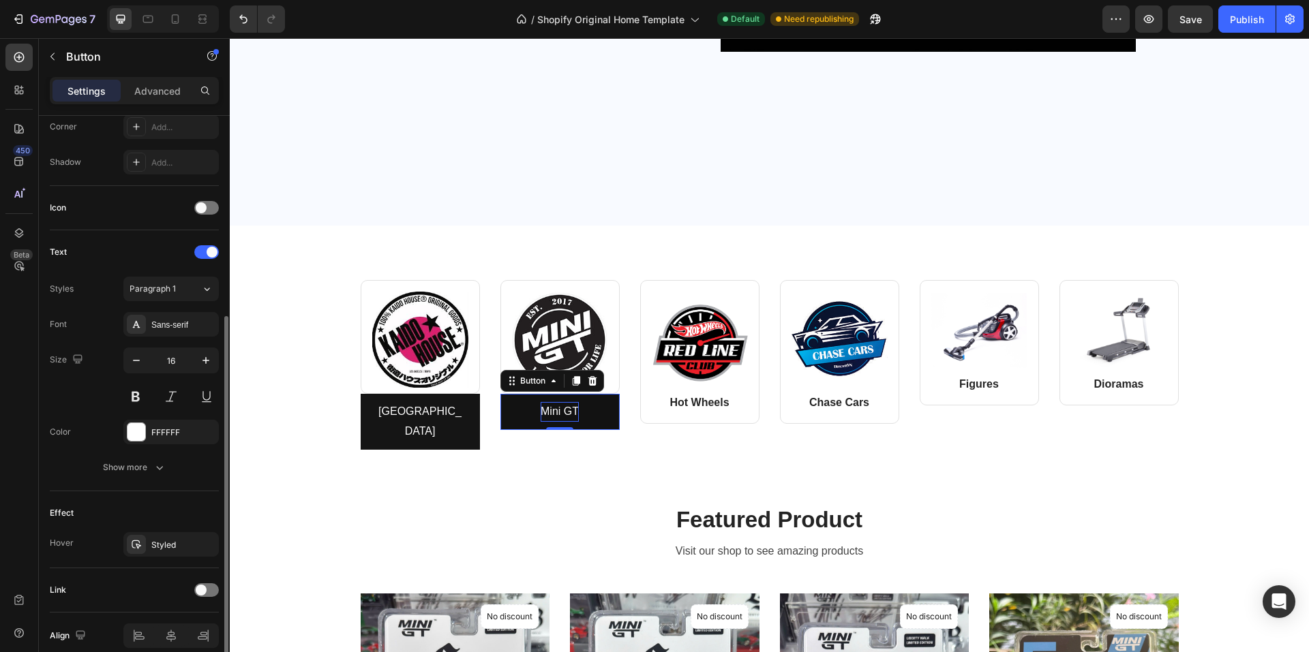
scroll to position [402, 0]
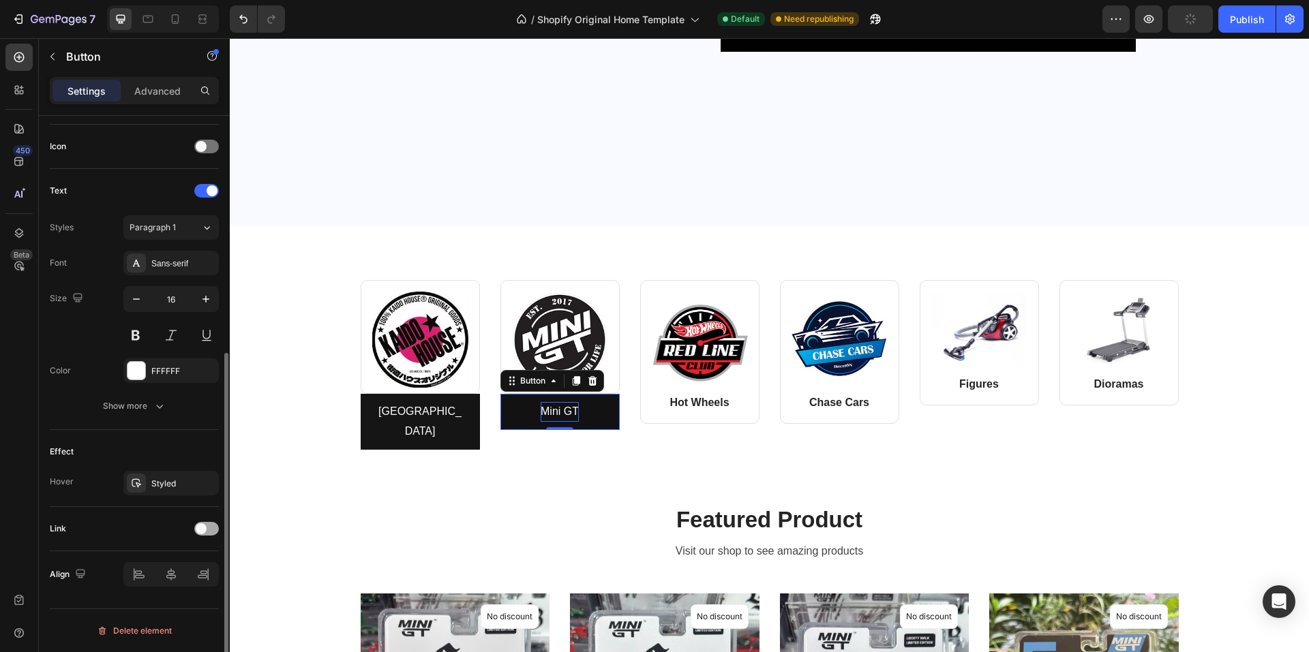
click at [209, 529] on div at bounding box center [206, 529] width 25 height 14
click at [188, 594] on div "Add..." at bounding box center [183, 599] width 64 height 12
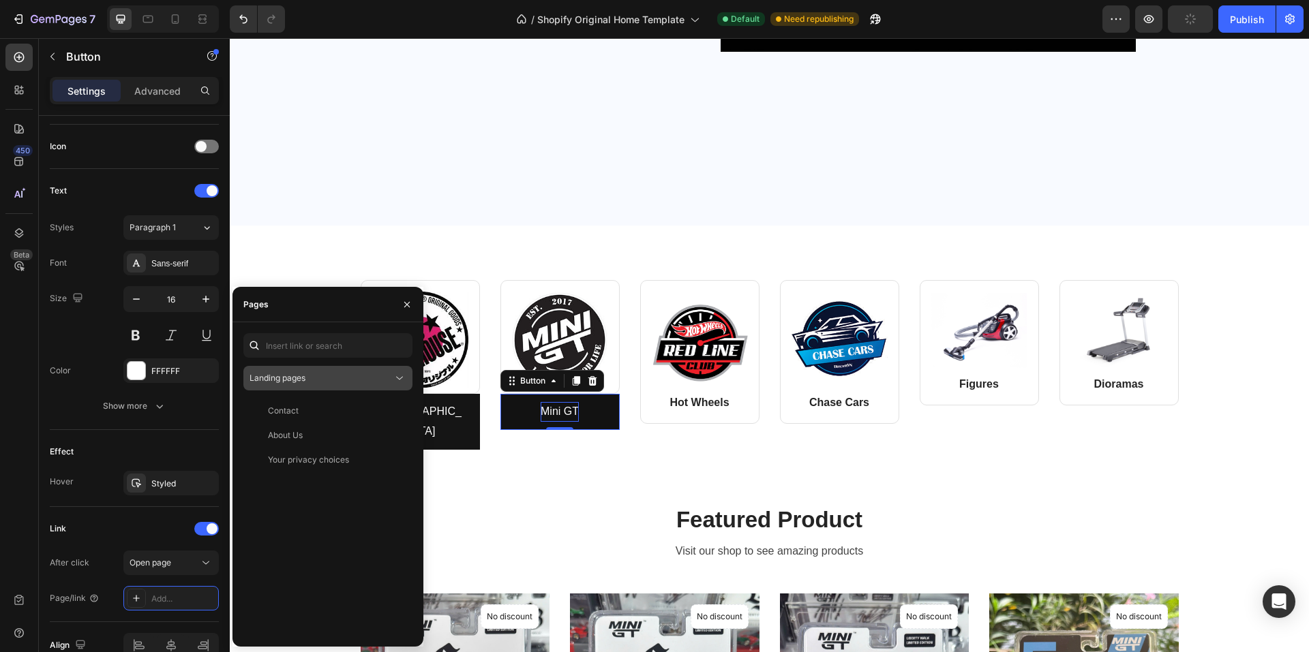
click at [312, 374] on div "Landing pages" at bounding box center [320, 378] width 143 height 12
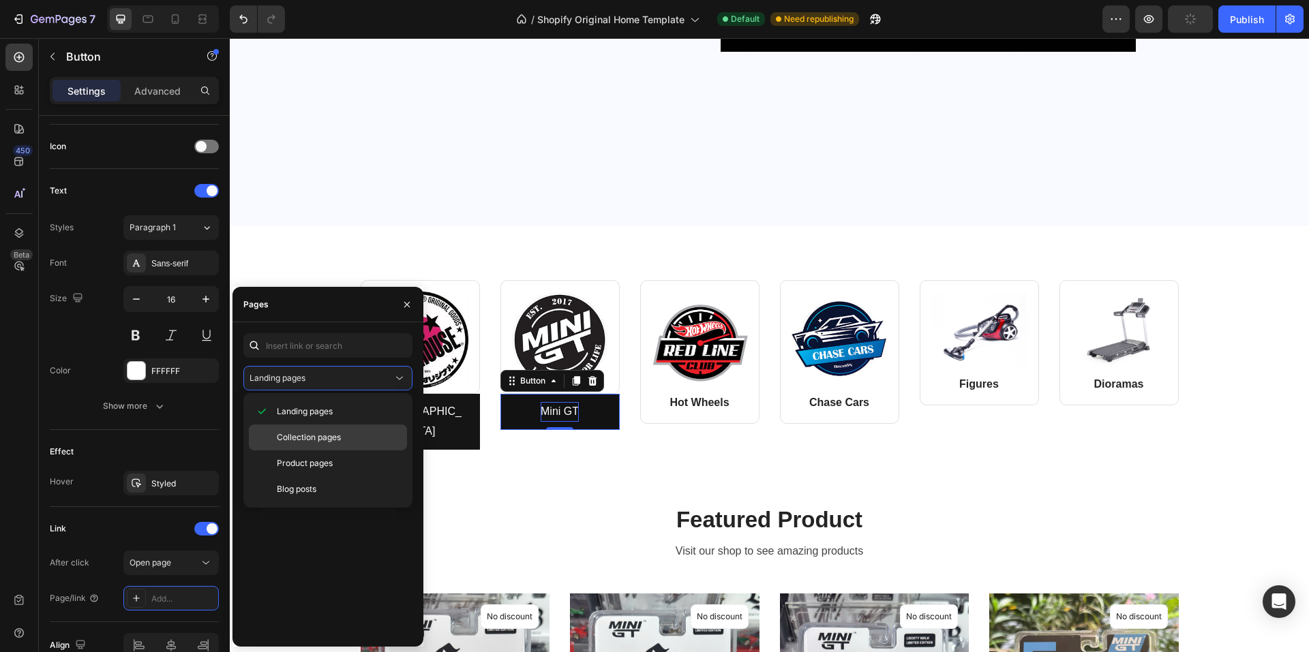
click at [303, 436] on span "Collection pages" at bounding box center [309, 437] width 64 height 12
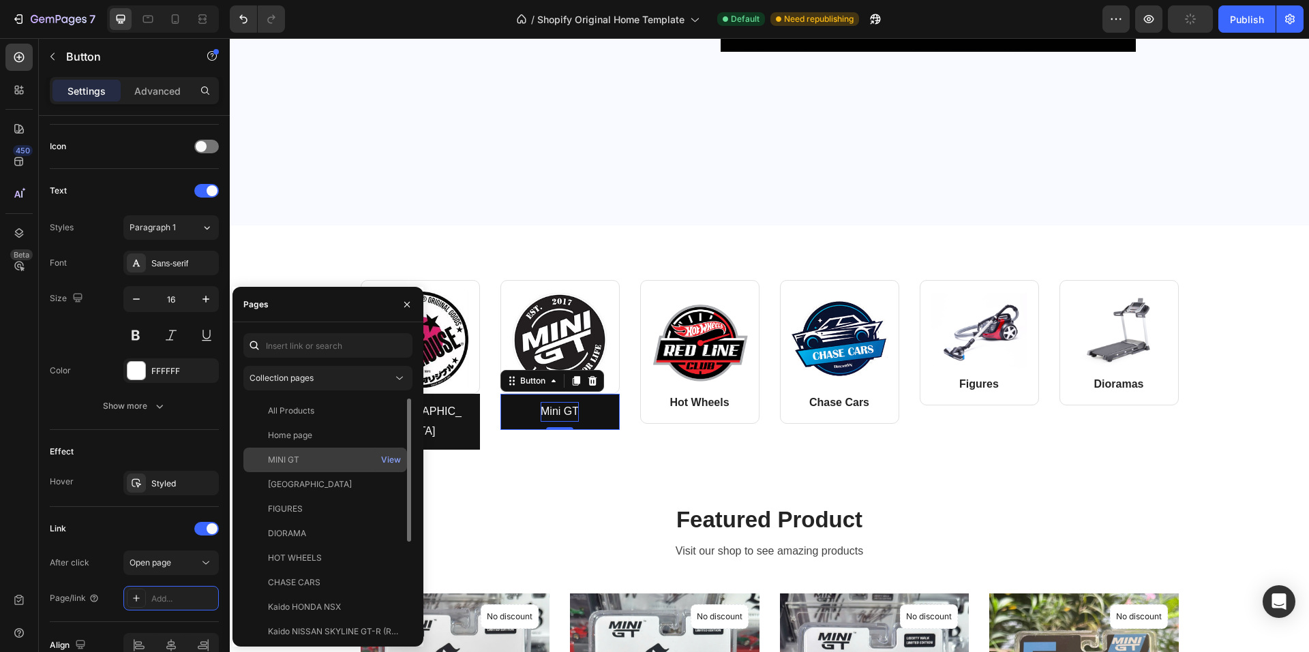
click at [303, 459] on div "MINI GT" at bounding box center [325, 460] width 153 height 12
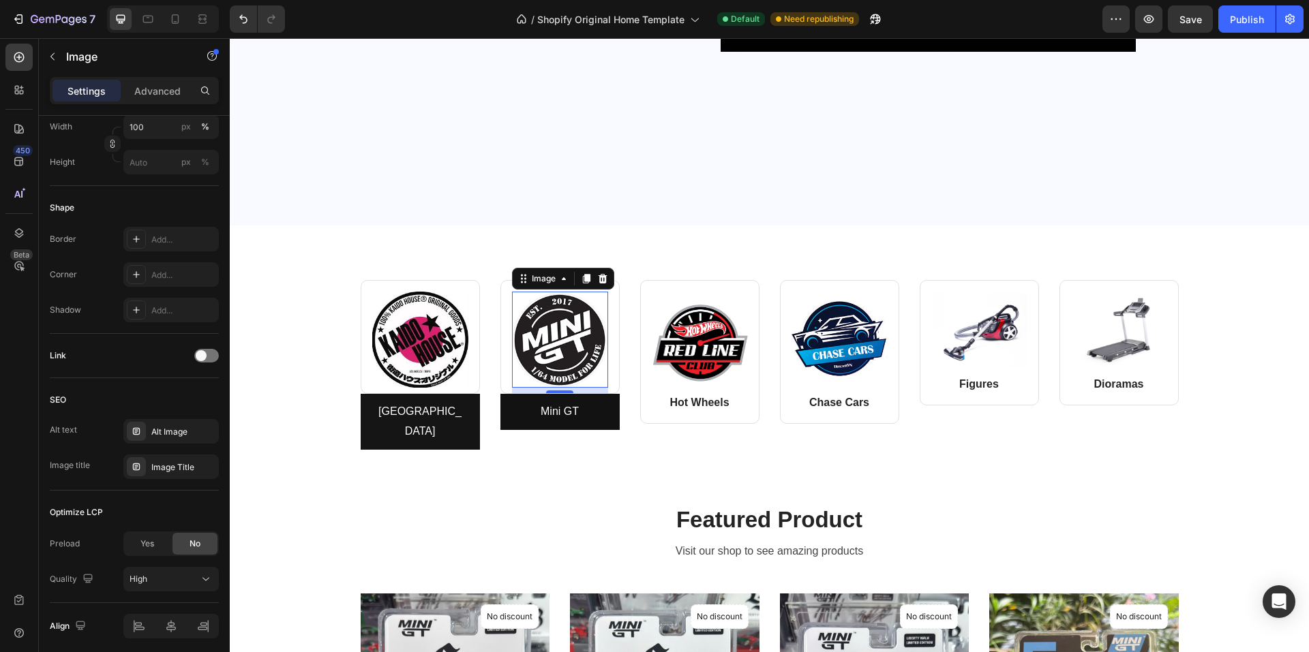
click at [570, 318] on img at bounding box center [560, 340] width 96 height 96
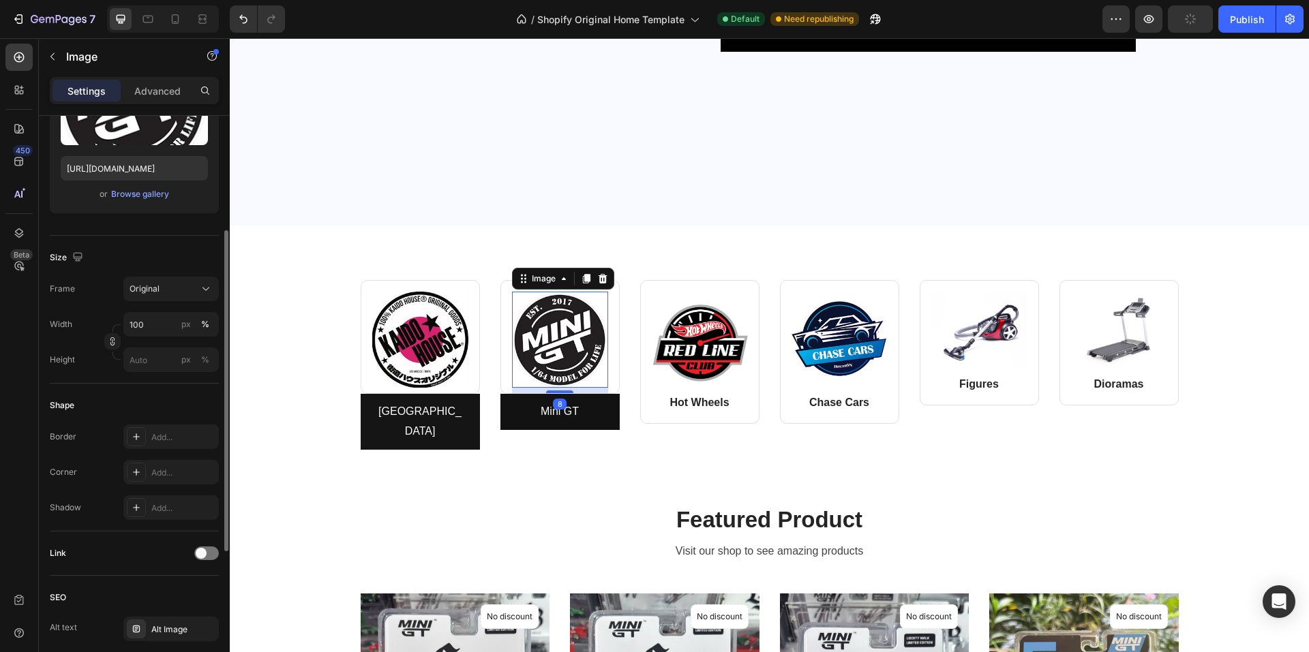
scroll to position [273, 0]
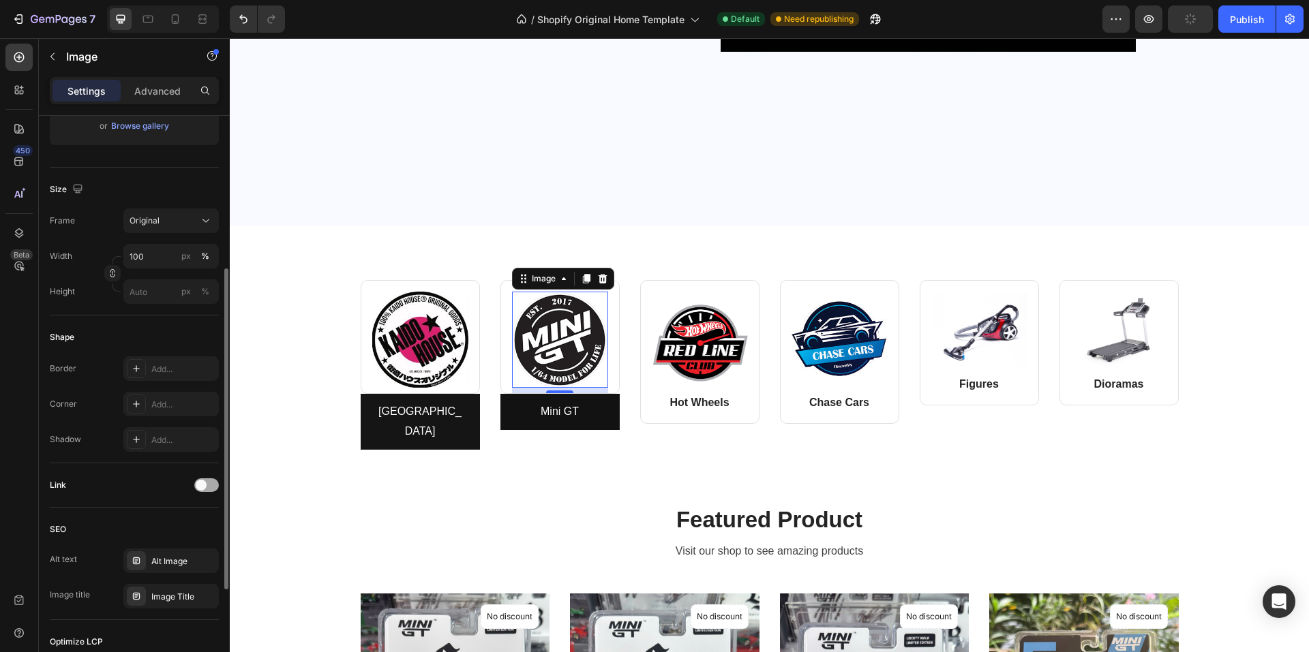
click at [215, 490] on div at bounding box center [206, 485] width 25 height 14
click at [164, 555] on div "Add..." at bounding box center [183, 555] width 64 height 12
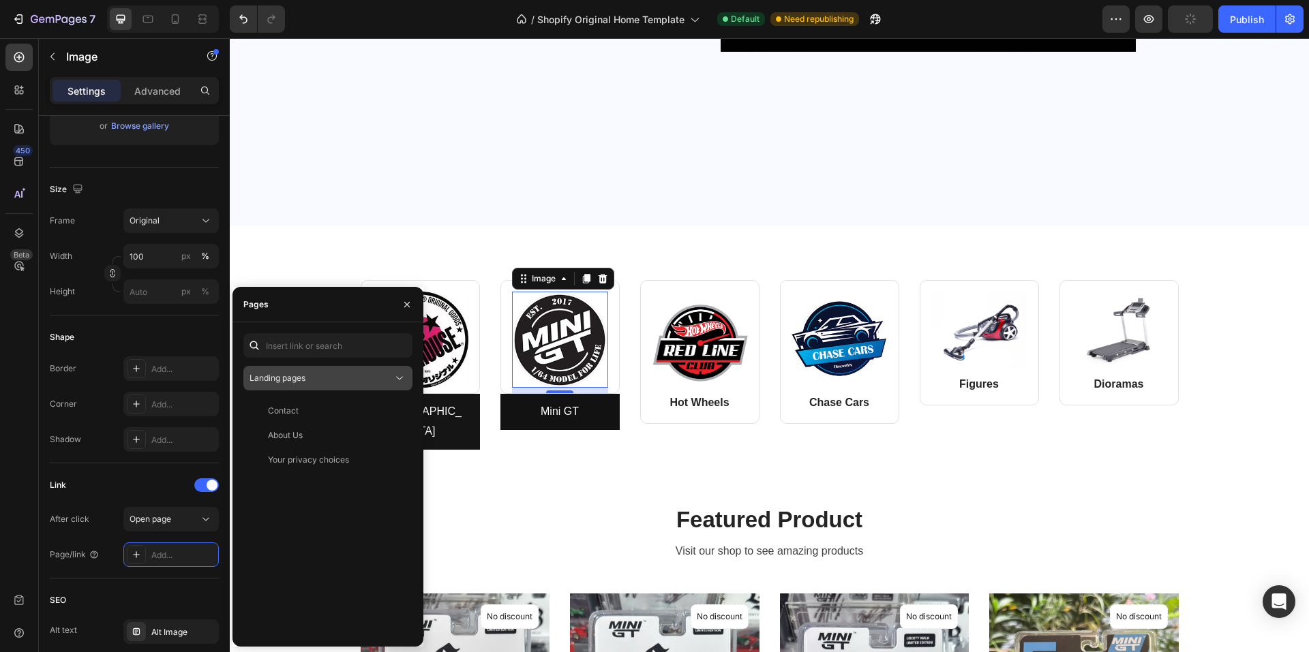
click at [280, 384] on span "Landing pages" at bounding box center [277, 378] width 56 height 12
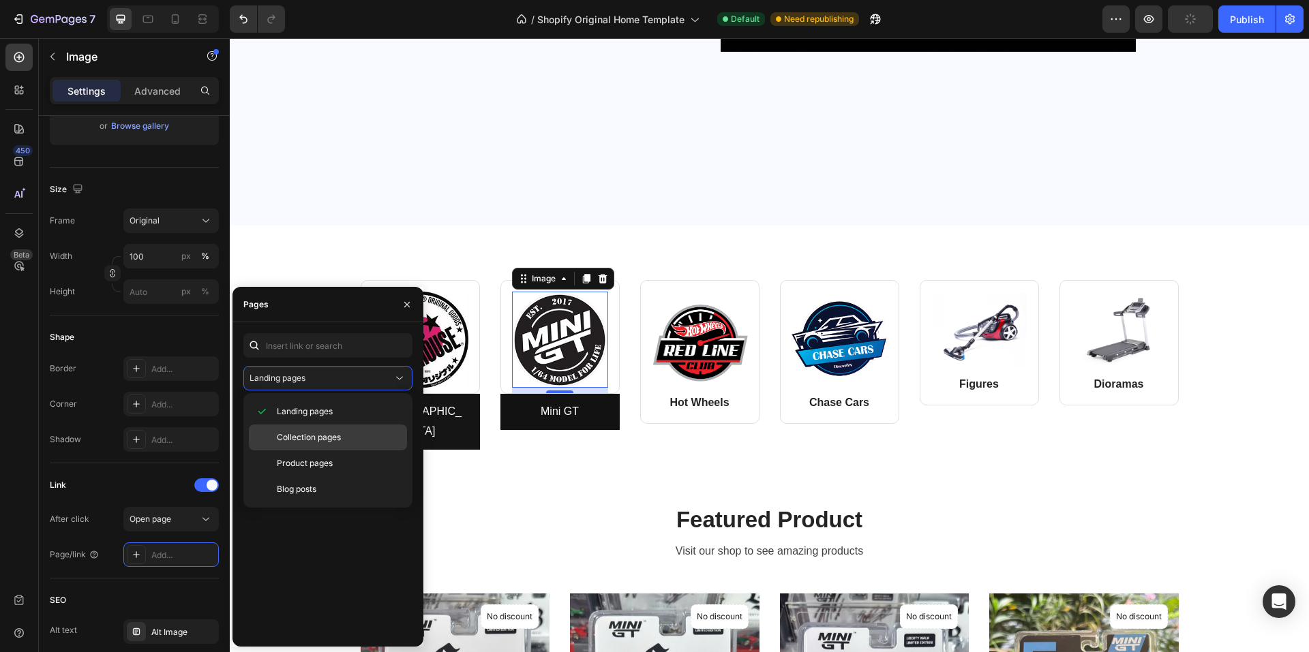
click at [281, 438] on span "Collection pages" at bounding box center [309, 437] width 64 height 12
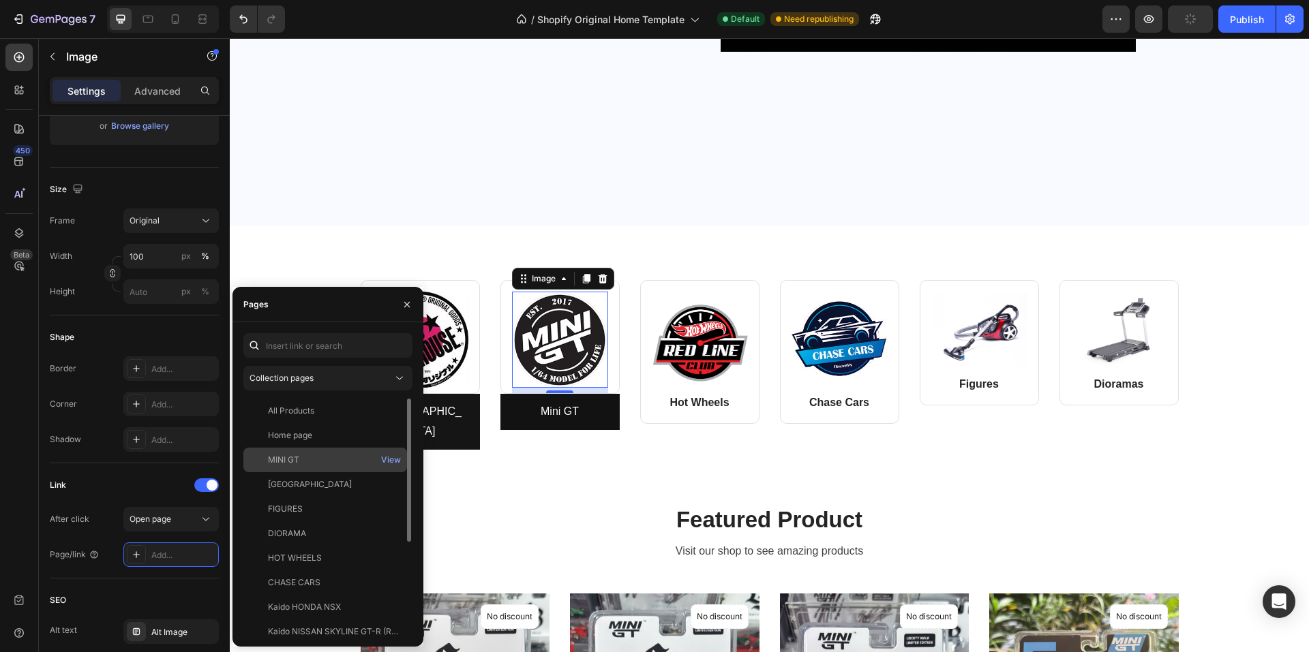
click at [275, 460] on div "MINI GT" at bounding box center [283, 460] width 31 height 12
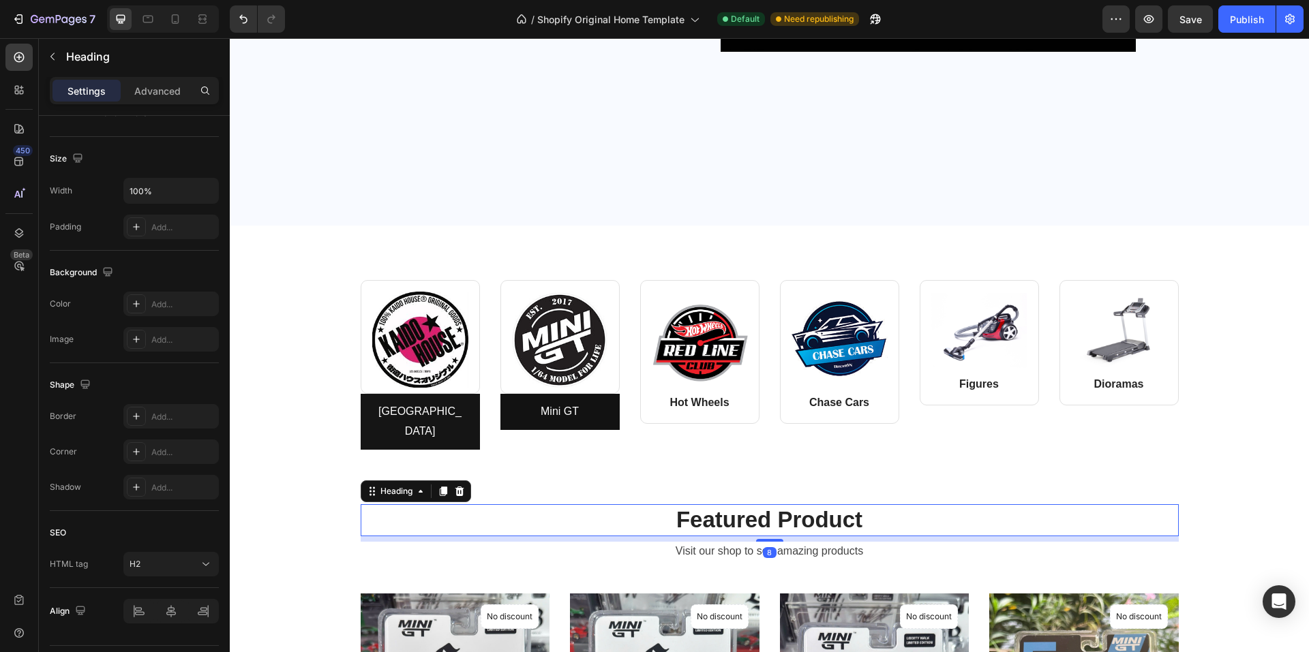
click at [521, 506] on p "Featured Product" at bounding box center [769, 520] width 815 height 29
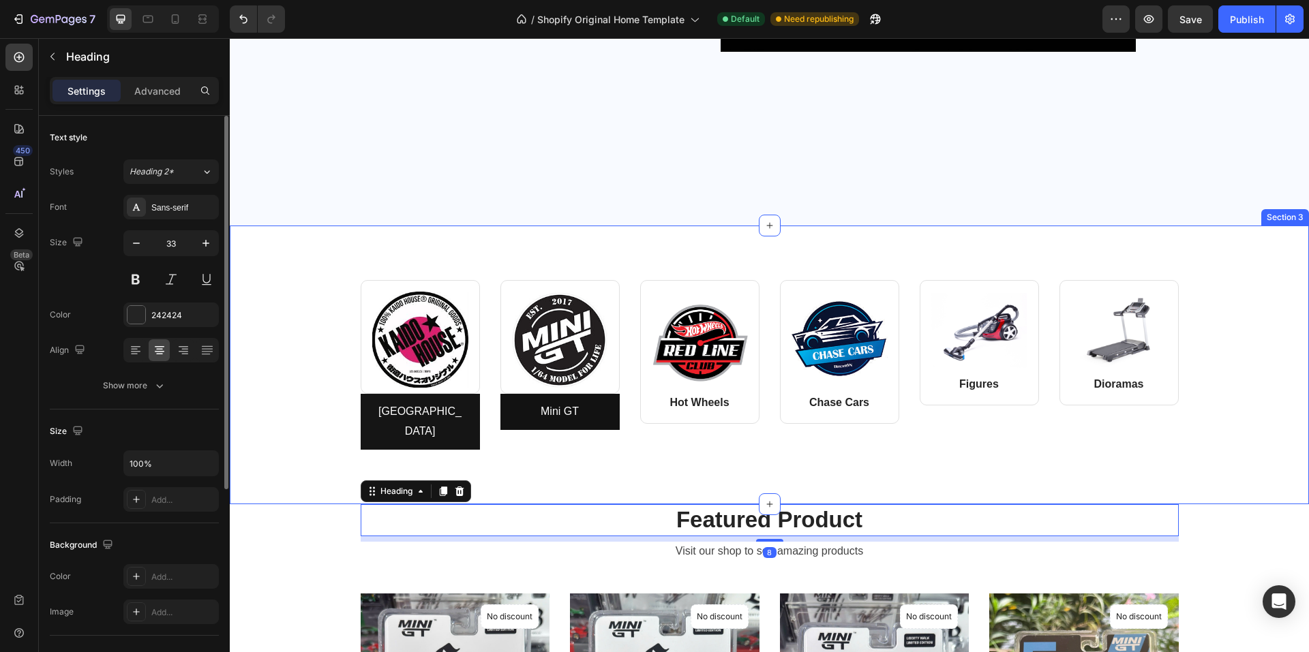
click at [312, 477] on div "Image Row Kaido House Button Image Row Mini GT Button Row Image Hot Wheels Text…" at bounding box center [769, 365] width 1079 height 279
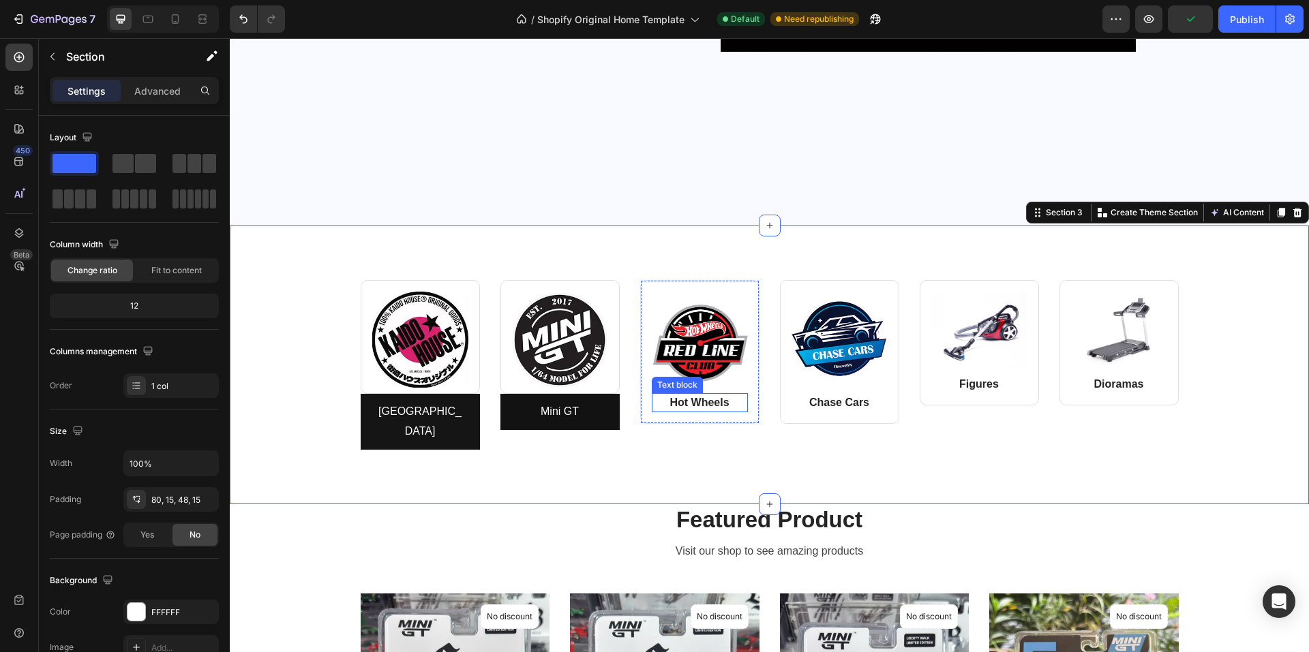
click at [678, 406] on p "Hot Wheels" at bounding box center [699, 403] width 93 height 16
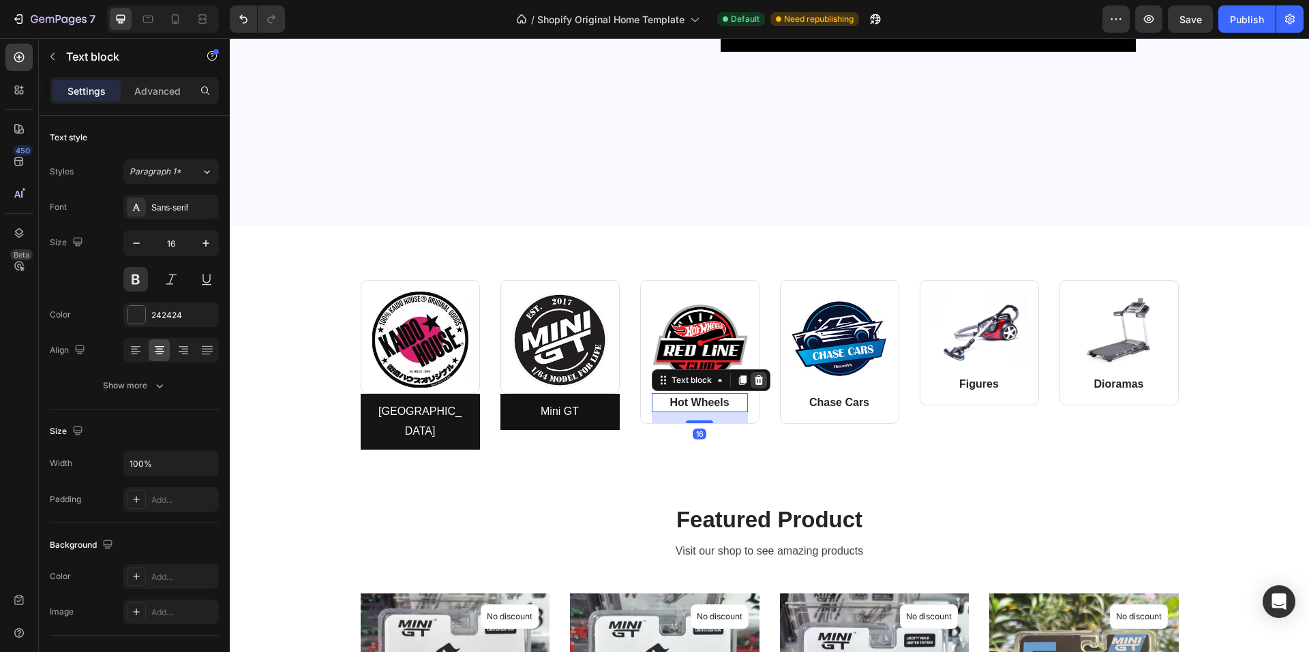
click at [754, 380] on icon at bounding box center [758, 380] width 11 height 11
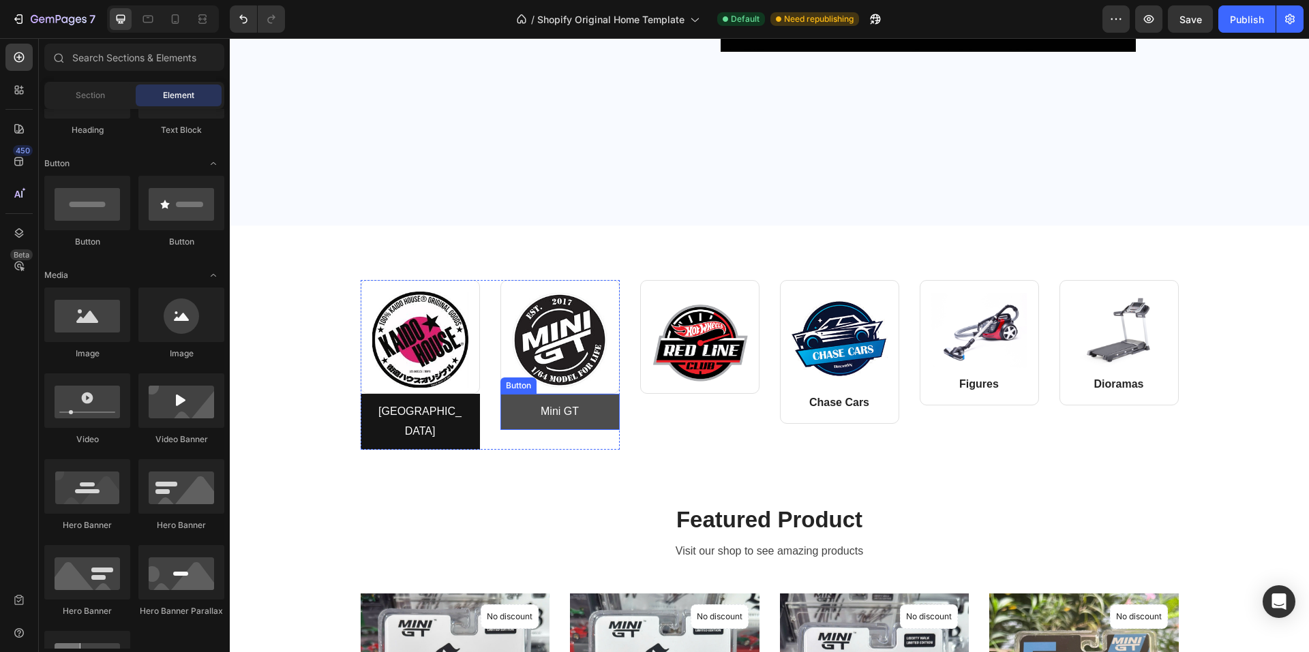
click at [510, 406] on link "Mini GT" at bounding box center [559, 412] width 119 height 36
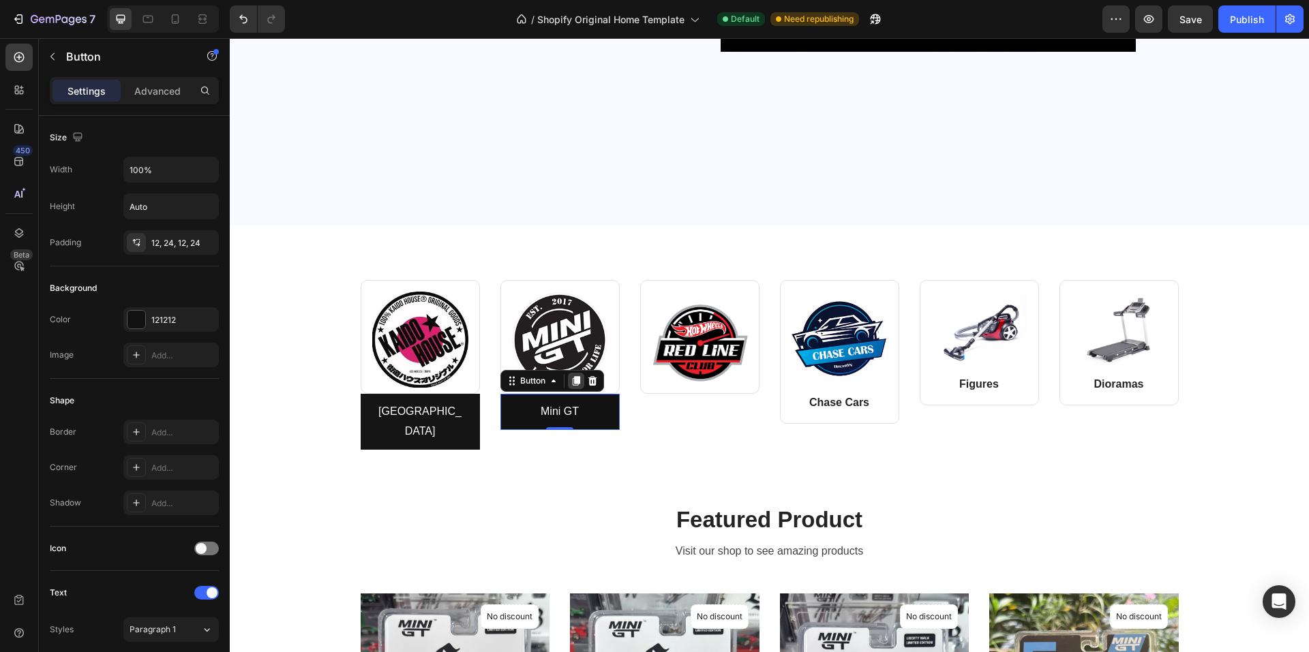
click at [572, 382] on icon at bounding box center [575, 381] width 7 height 10
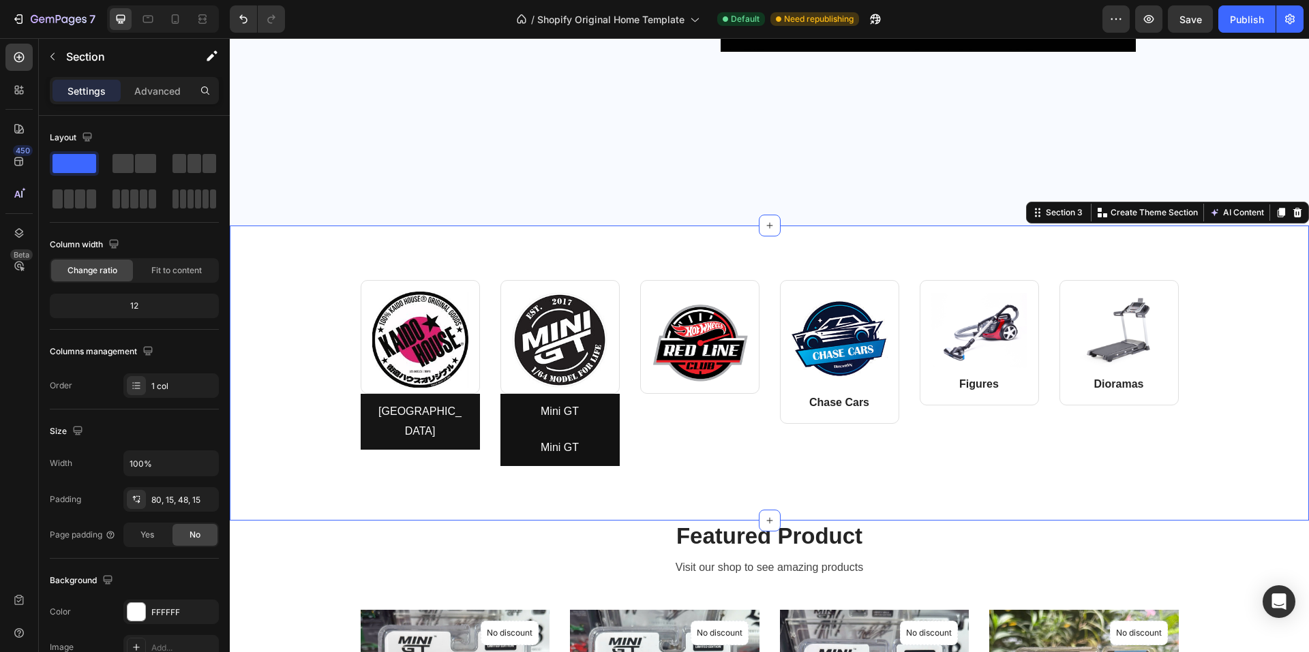
click at [495, 508] on div "Image Row Kaido House Button Image Row Mini GT Button Mini GT Button Row Image …" at bounding box center [769, 373] width 1079 height 295
click at [530, 465] on link "Mini GT" at bounding box center [559, 448] width 119 height 36
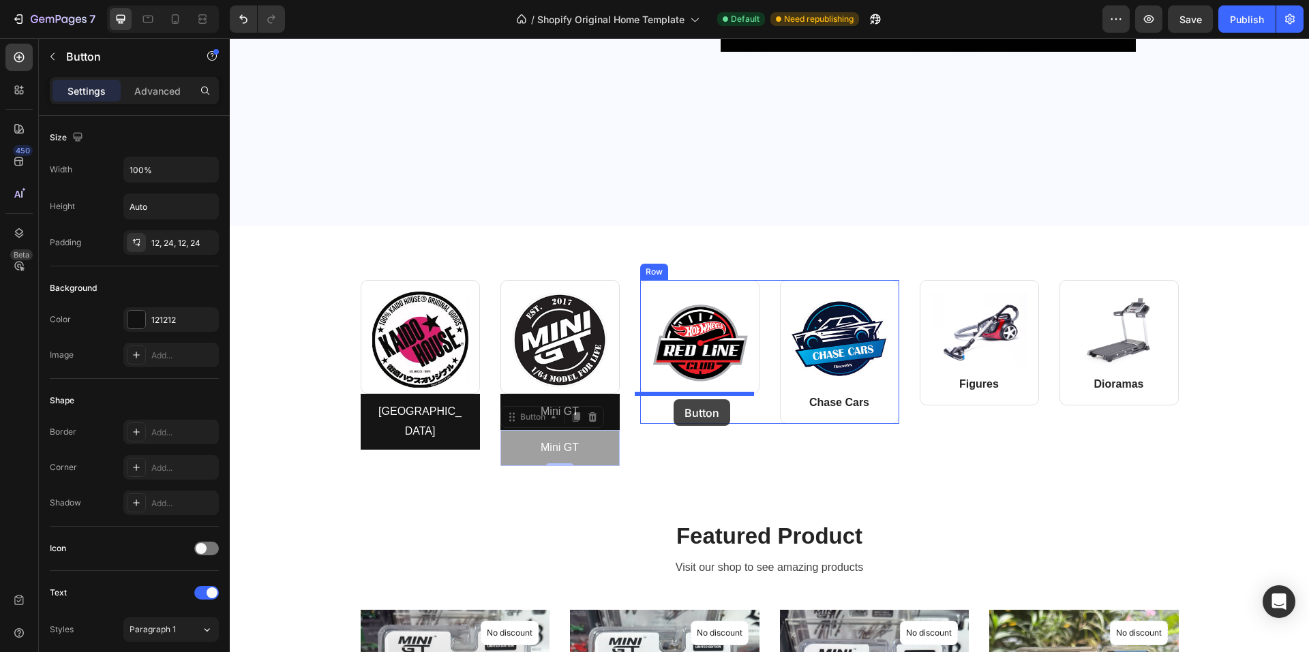
drag, startPoint x: 520, startPoint y: 449, endPoint x: 669, endPoint y: 401, distance: 156.9
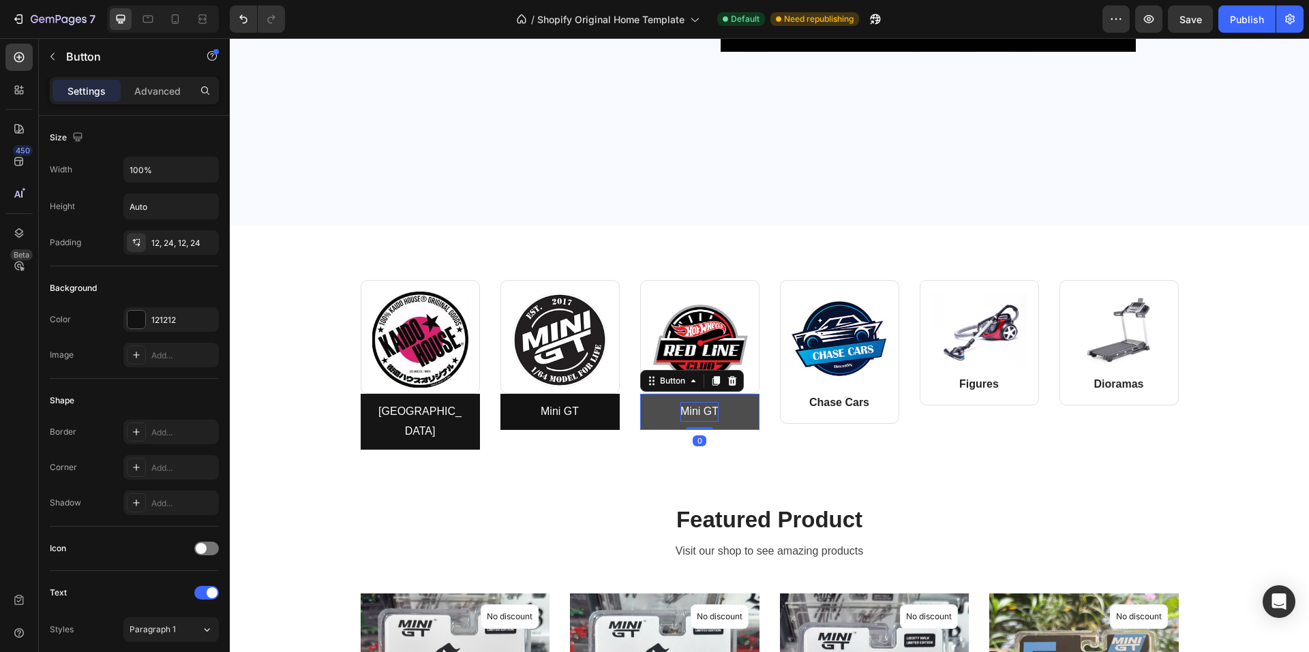
click at [703, 413] on p "Mini GT" at bounding box center [699, 412] width 38 height 20
click at [640, 403] on link "Hot Wheels" at bounding box center [699, 412] width 119 height 36
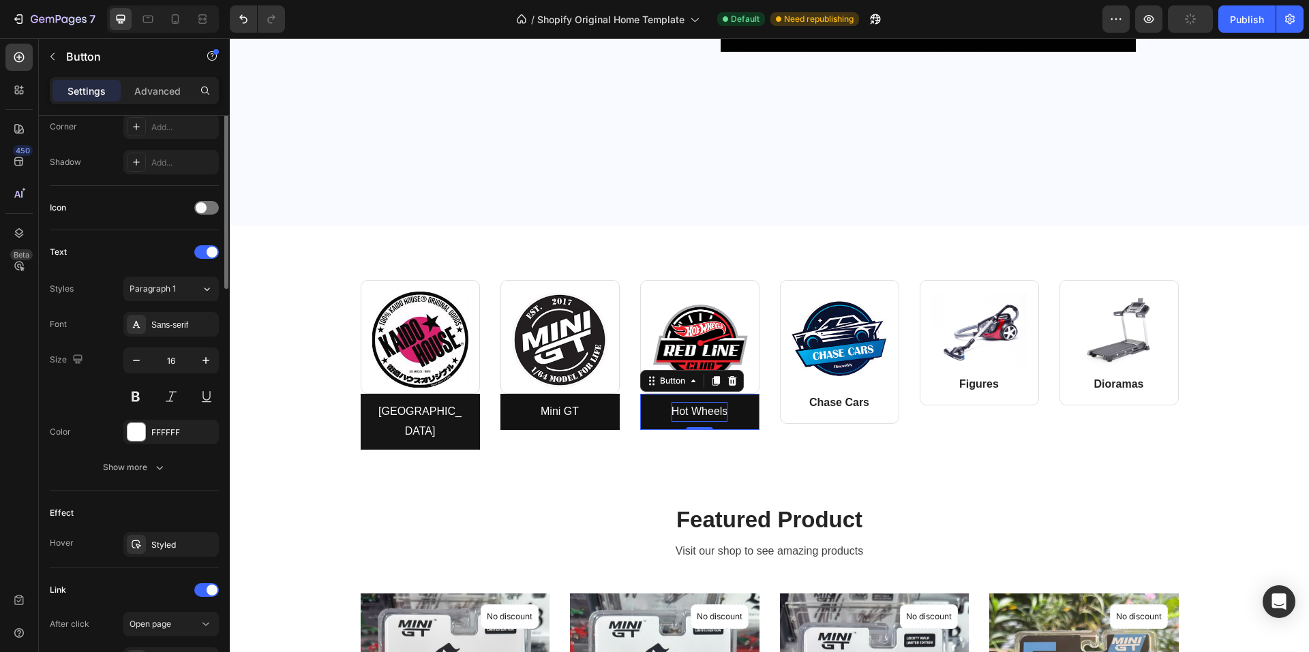
scroll to position [477, 0]
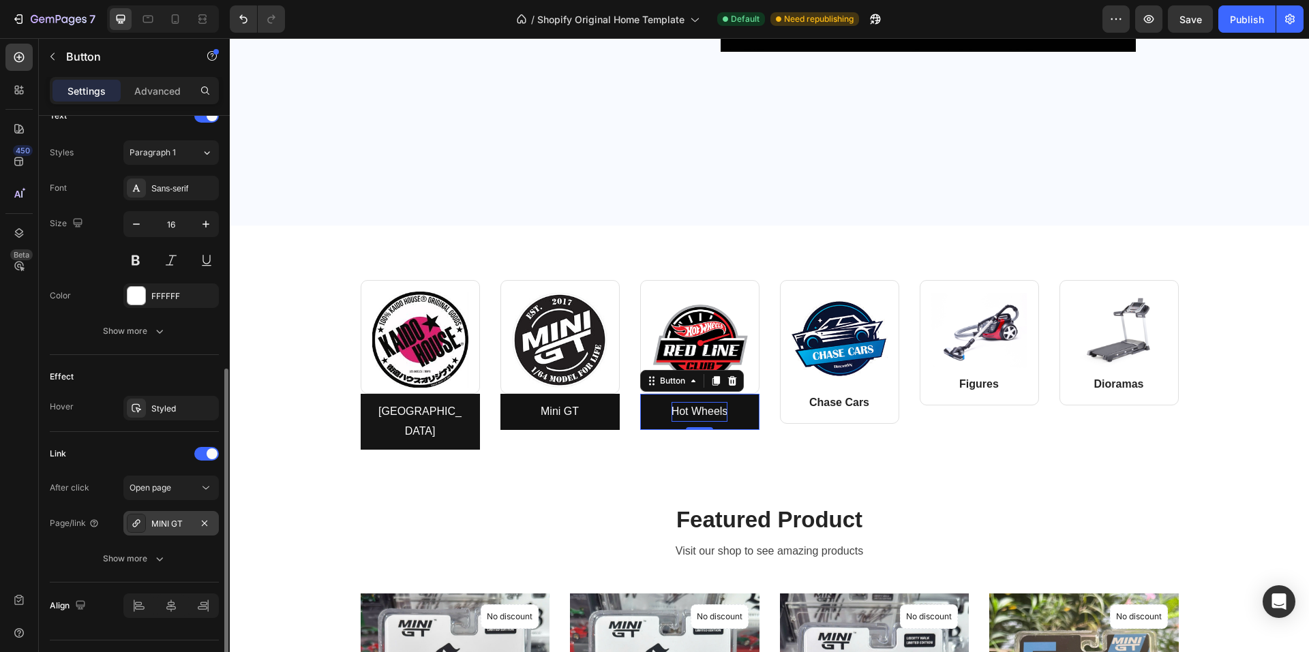
click at [180, 515] on div "MINI GT" at bounding box center [170, 523] width 95 height 25
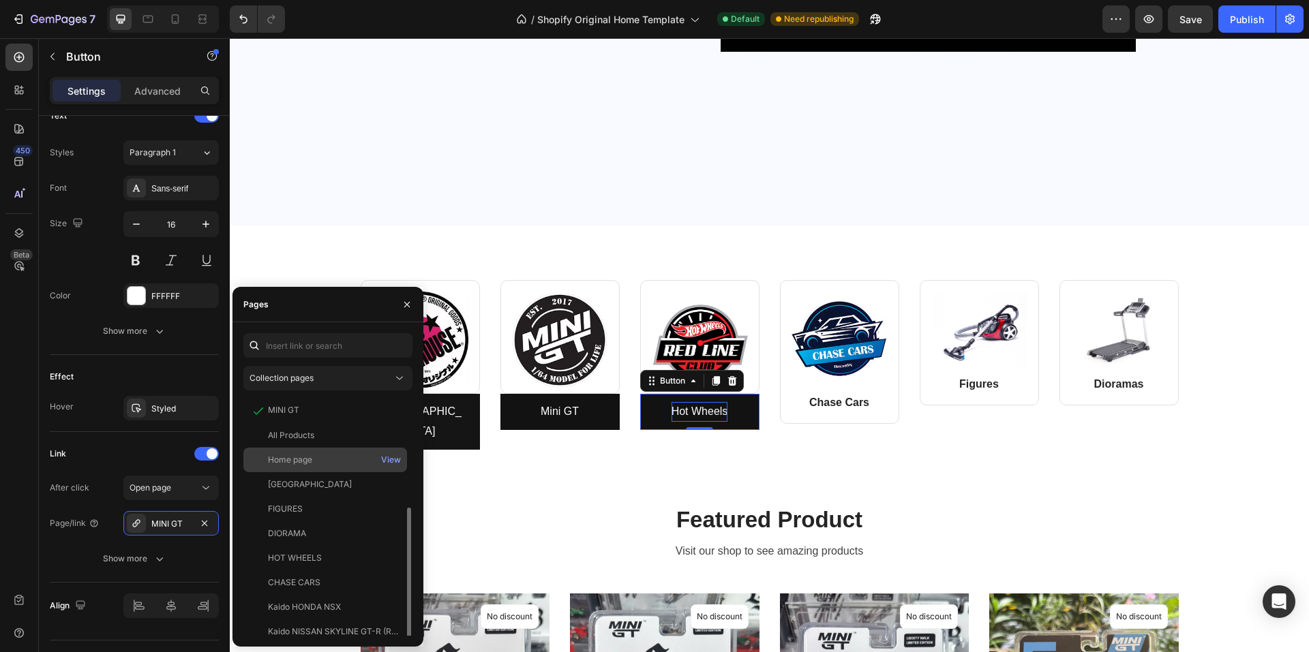
scroll to position [68, 0]
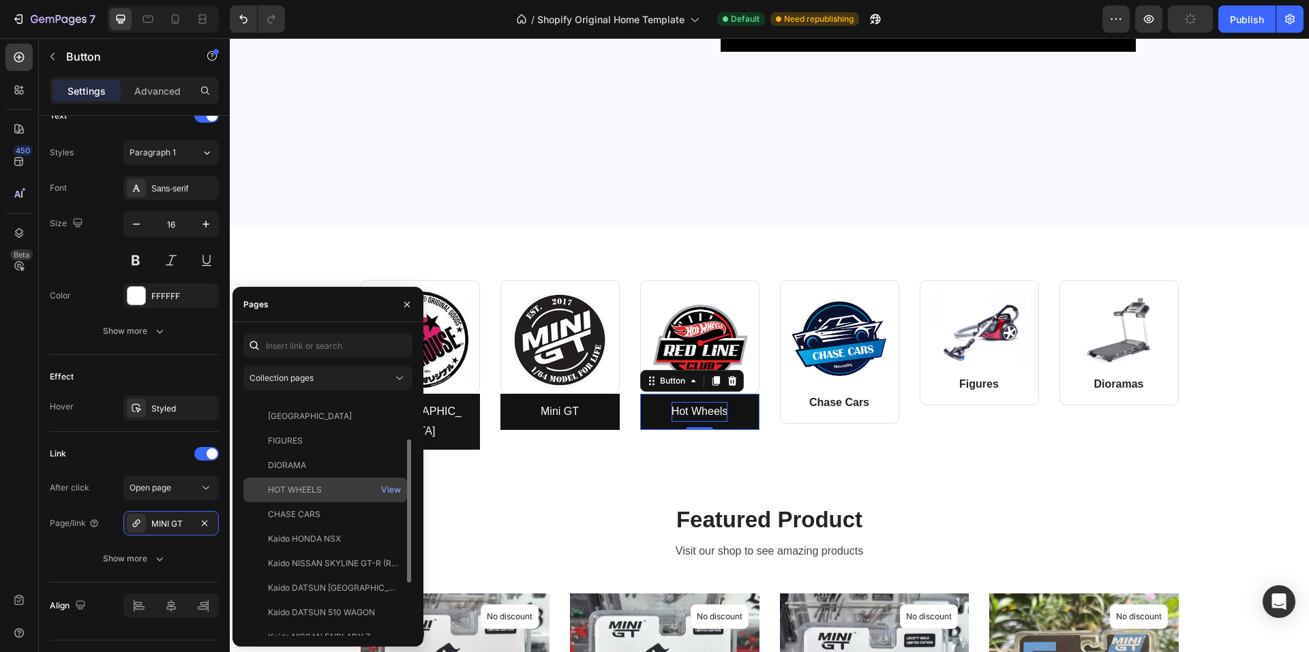
click at [302, 490] on div "HOT WHEELS" at bounding box center [295, 490] width 54 height 12
click at [688, 332] on img at bounding box center [700, 340] width 96 height 96
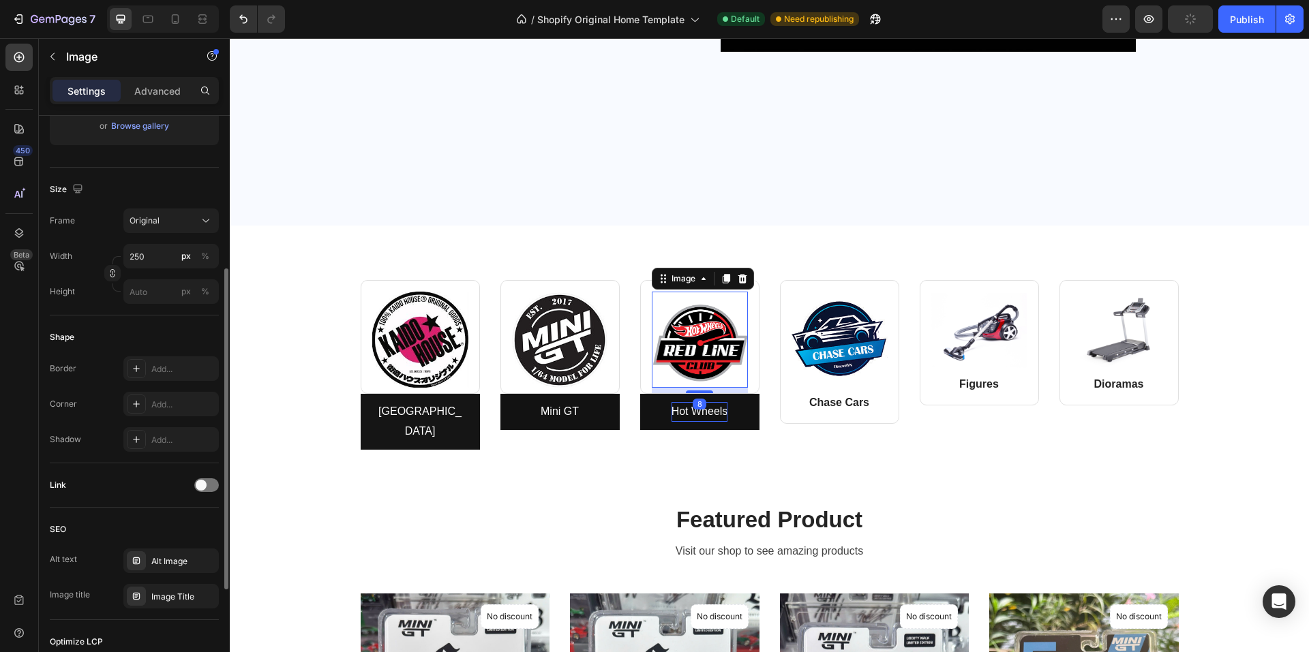
scroll to position [454, 0]
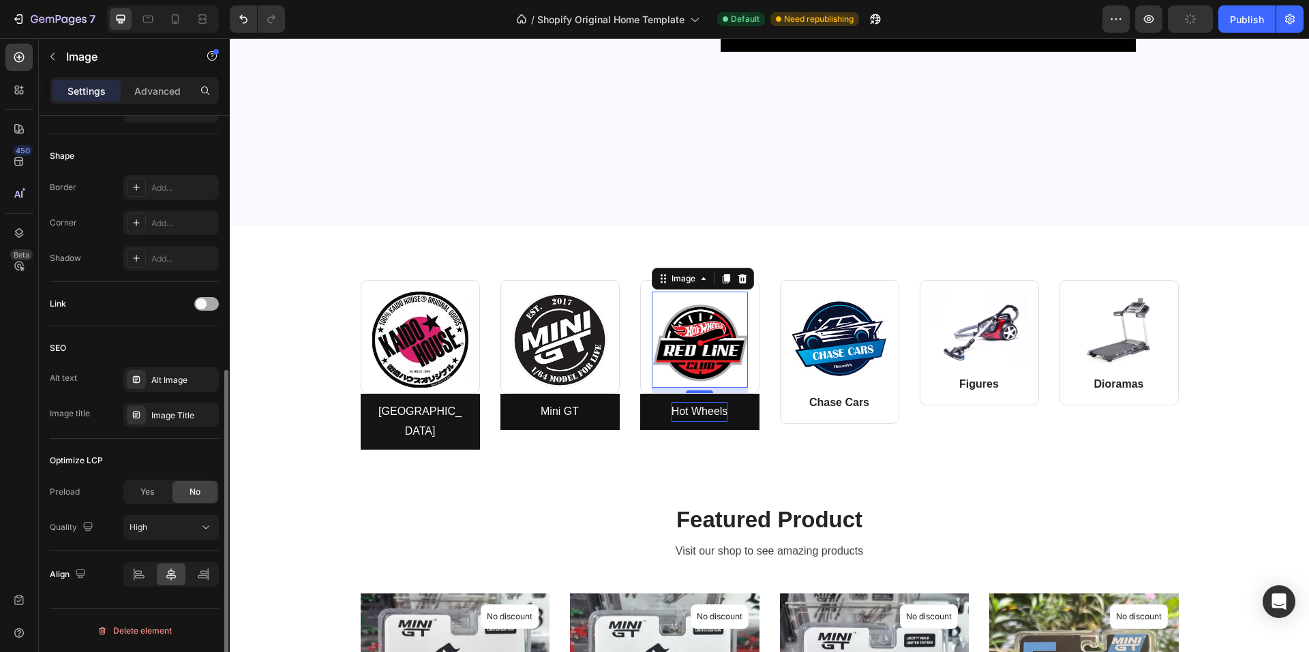
click at [202, 303] on span at bounding box center [201, 304] width 11 height 11
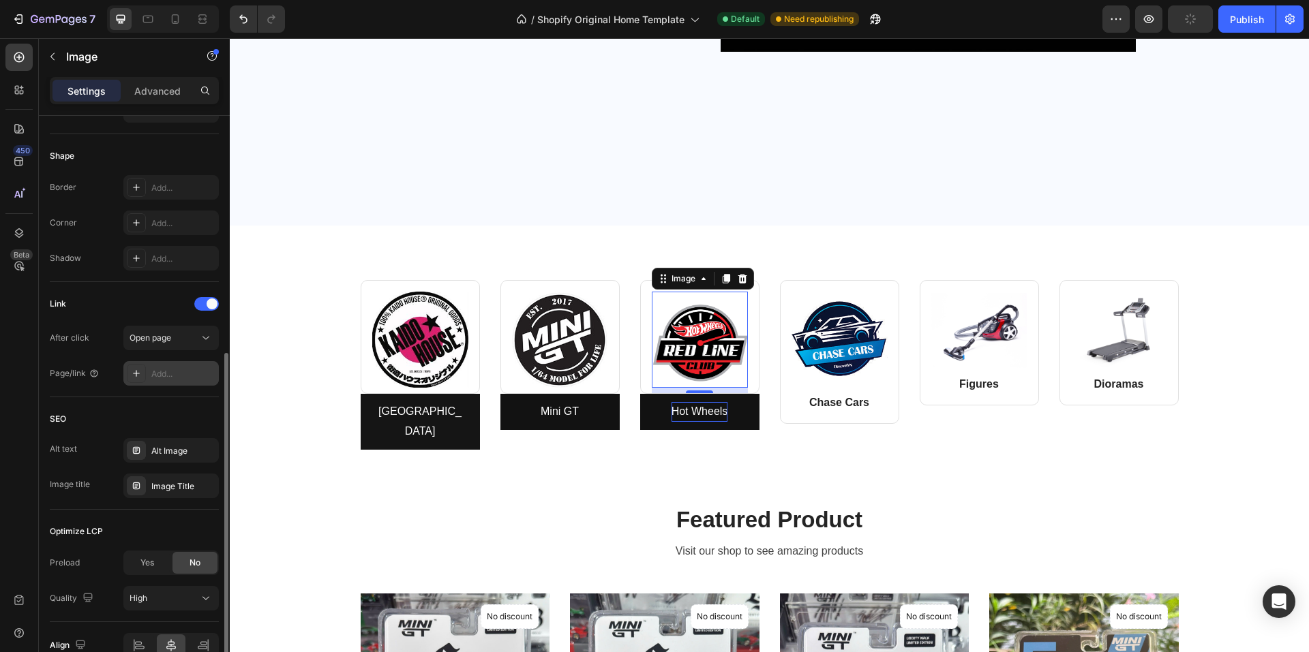
click at [174, 367] on div "Add..." at bounding box center [170, 373] width 95 height 25
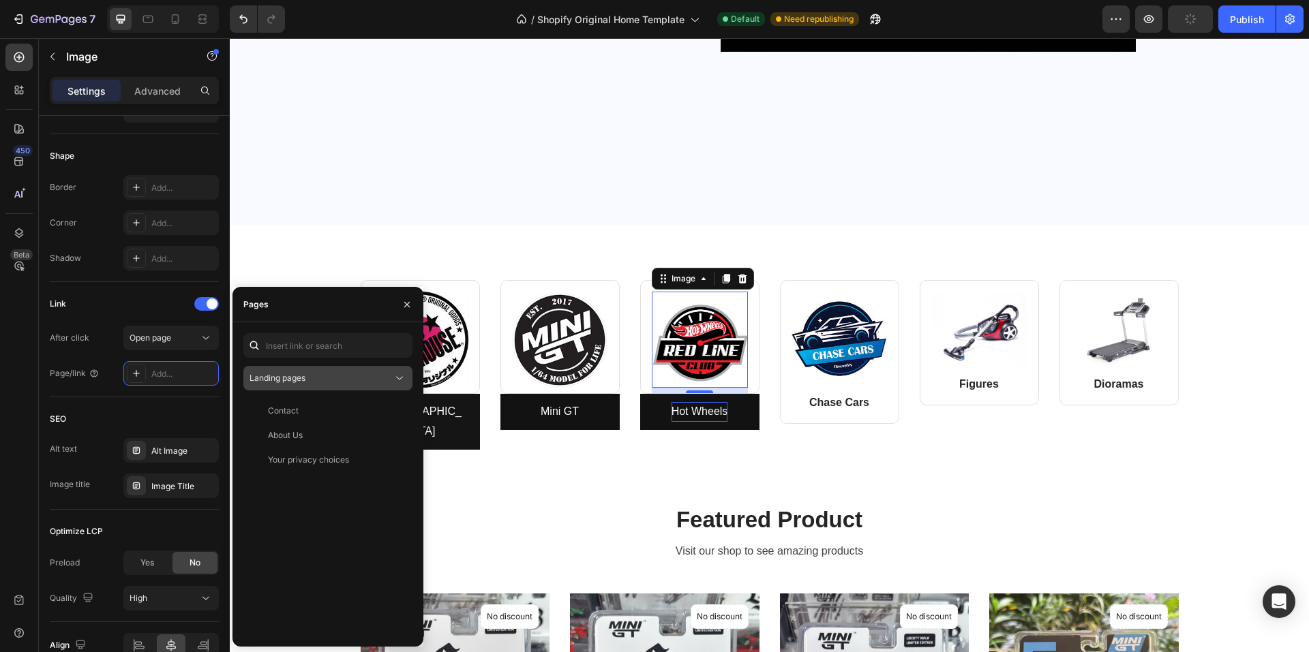
click at [293, 384] on span "Landing pages" at bounding box center [277, 378] width 56 height 12
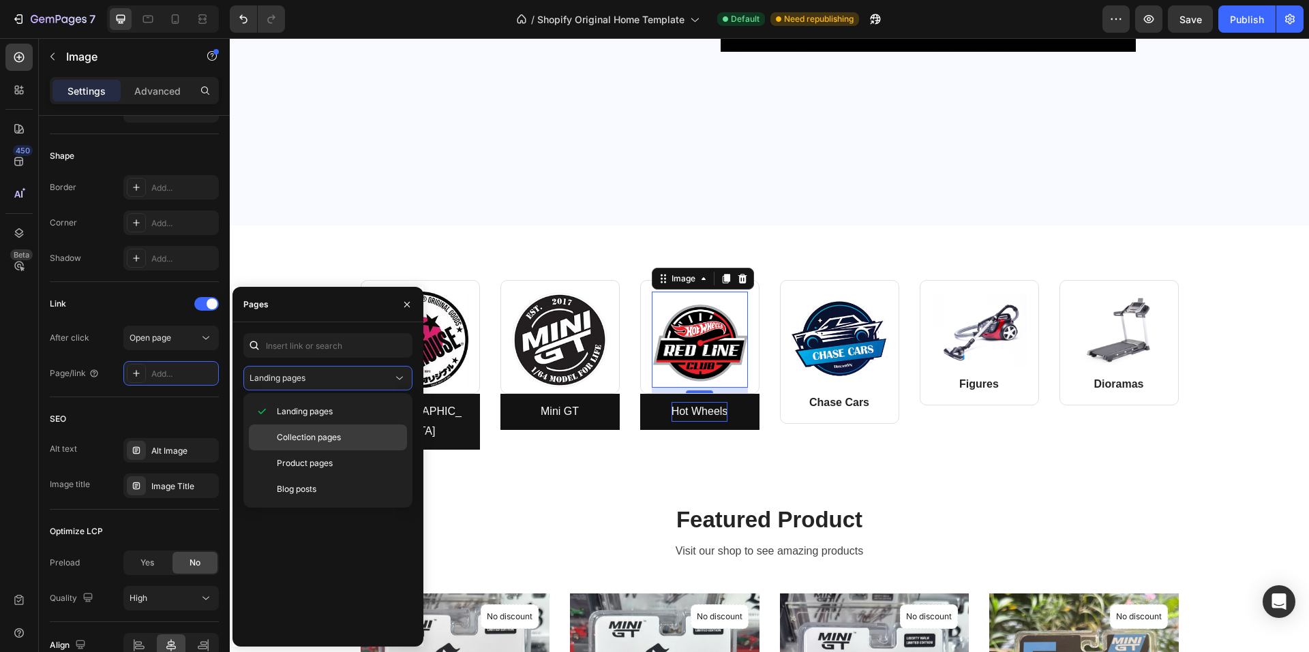
click at [299, 431] on span "Collection pages" at bounding box center [309, 437] width 64 height 12
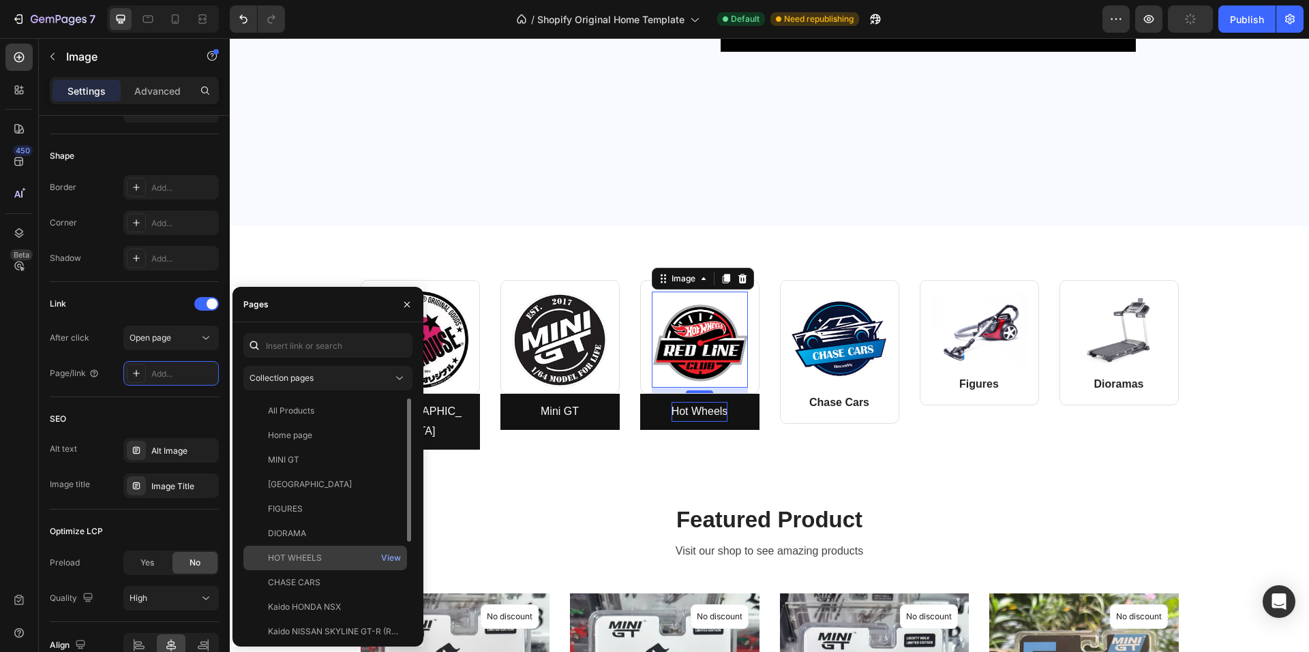
click at [322, 570] on div "HOT WHEELS View" at bounding box center [325, 582] width 164 height 25
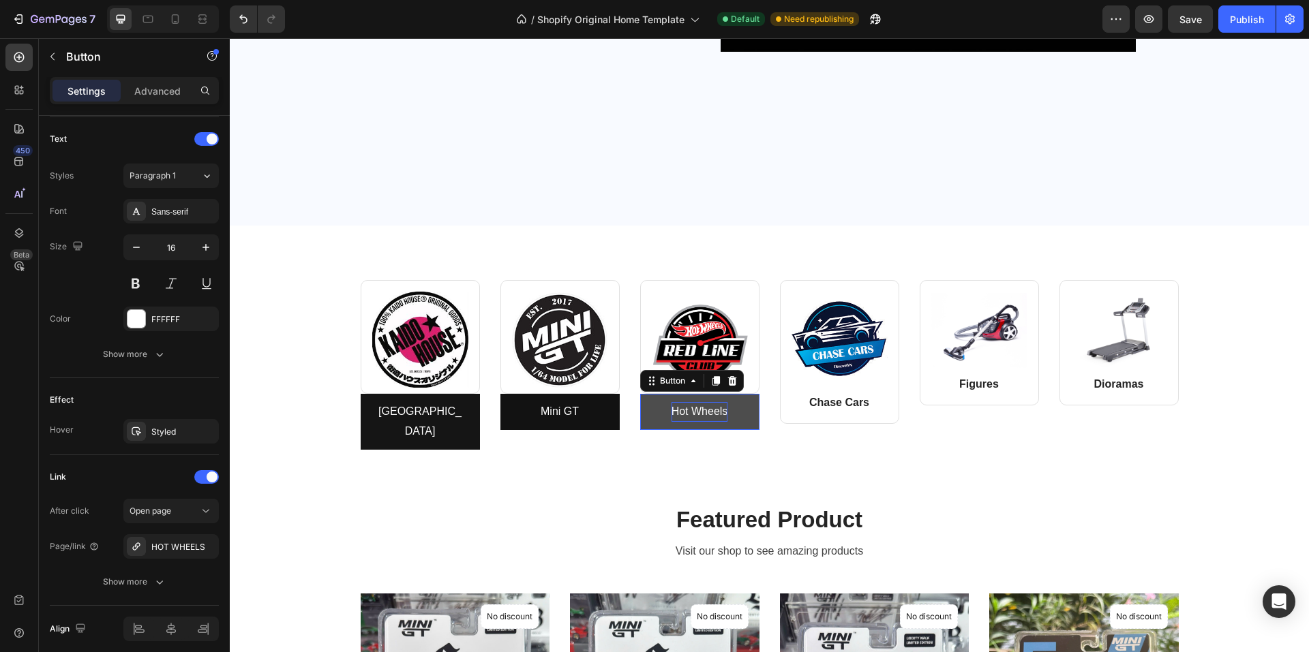
click at [744, 406] on link "Hot Wheels" at bounding box center [699, 412] width 119 height 36
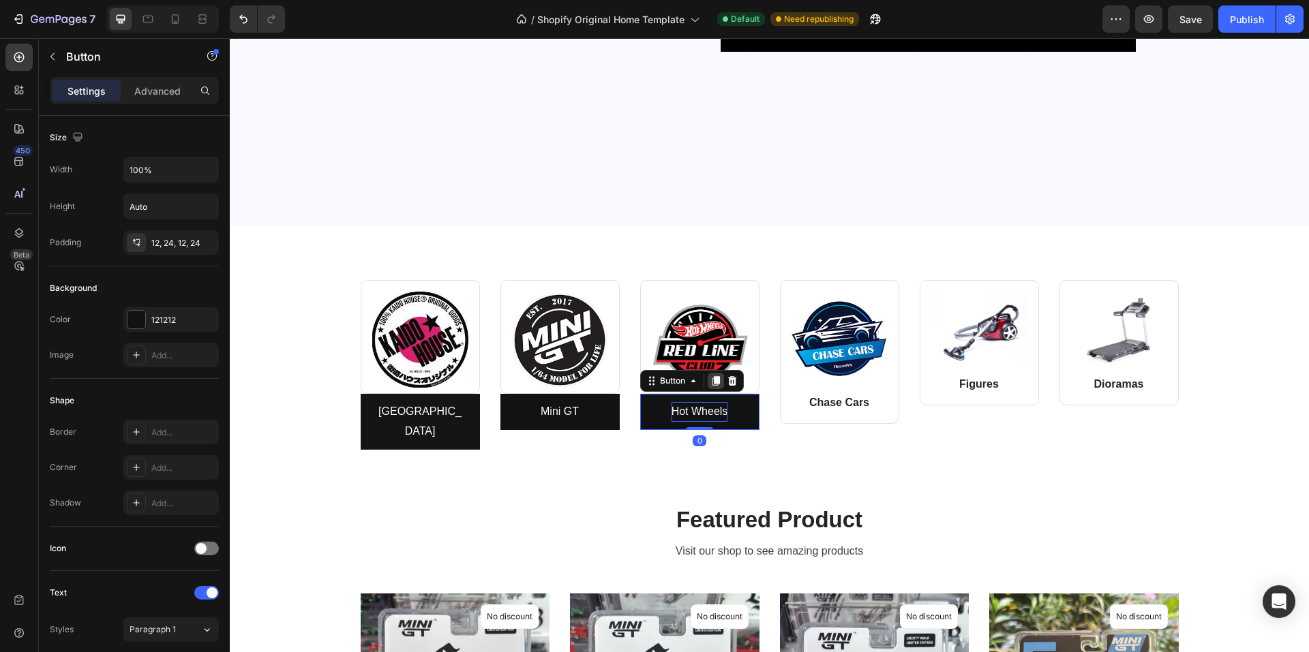
click at [712, 378] on icon at bounding box center [715, 381] width 7 height 10
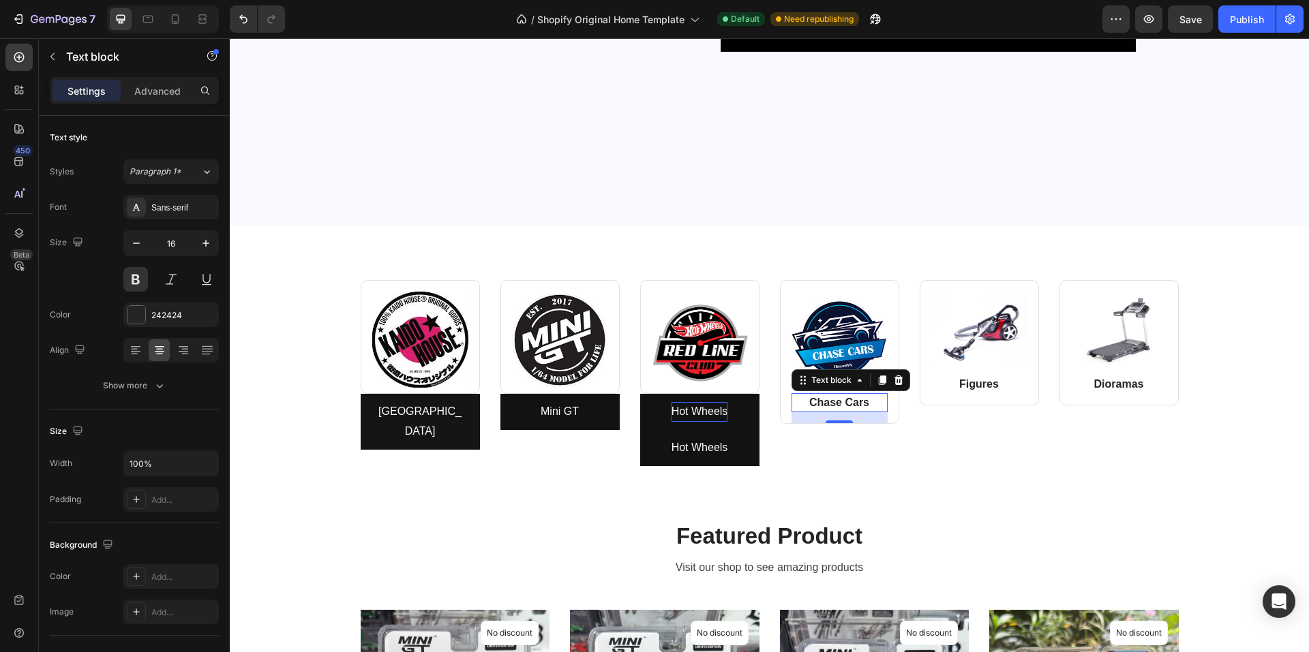
click at [819, 401] on p "Chase Cars" at bounding box center [839, 403] width 93 height 16
drag, startPoint x: 896, startPoint y: 376, endPoint x: 880, endPoint y: 378, distance: 16.4
click at [896, 376] on icon at bounding box center [898, 380] width 11 height 11
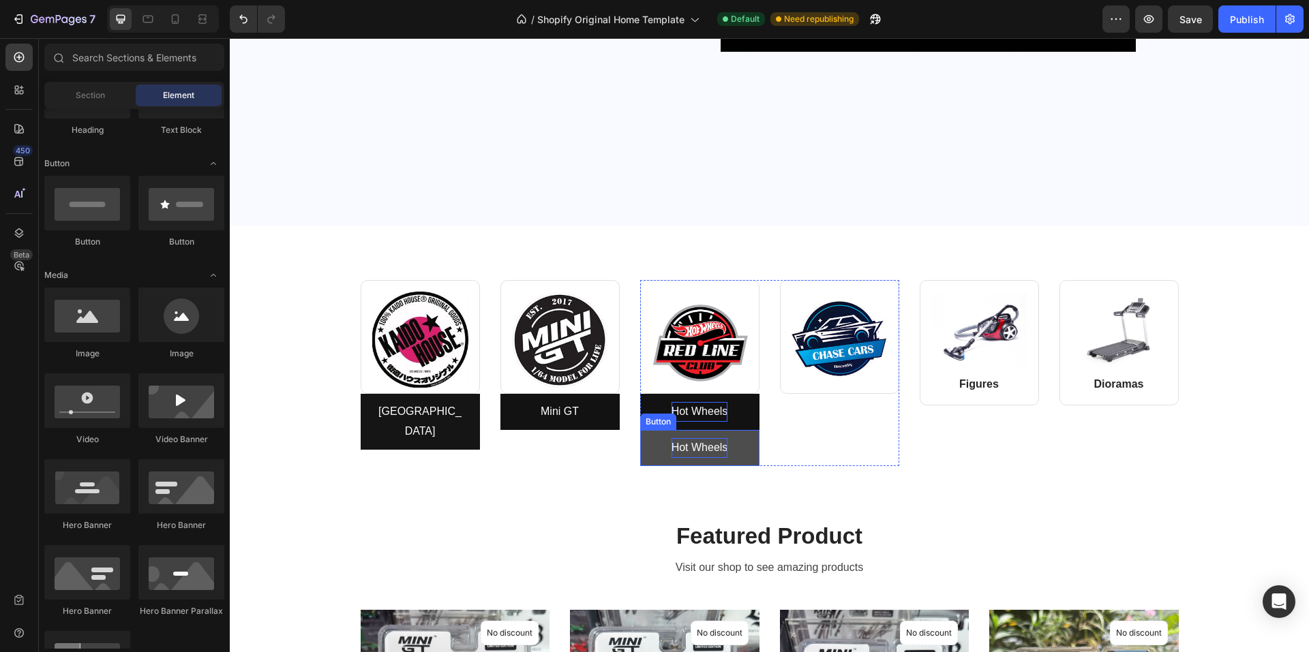
click at [696, 446] on p "Hot Wheels" at bounding box center [699, 448] width 57 height 20
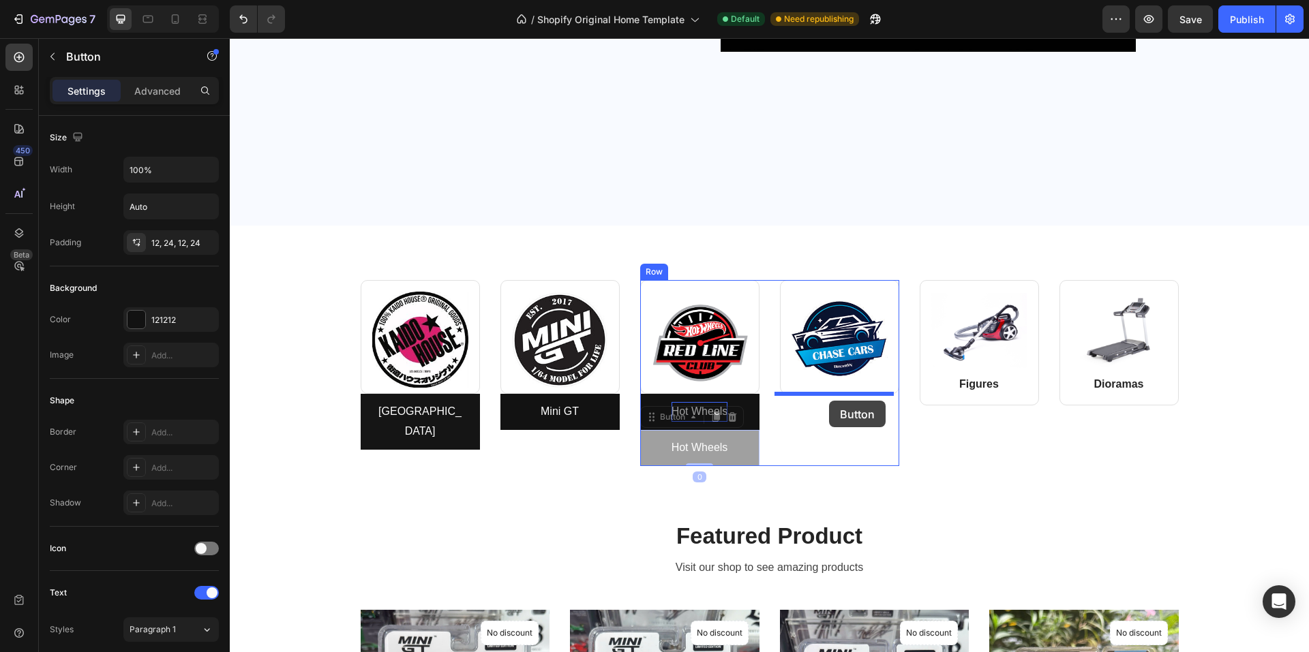
drag, startPoint x: 649, startPoint y: 442, endPoint x: 829, endPoint y: 401, distance: 184.7
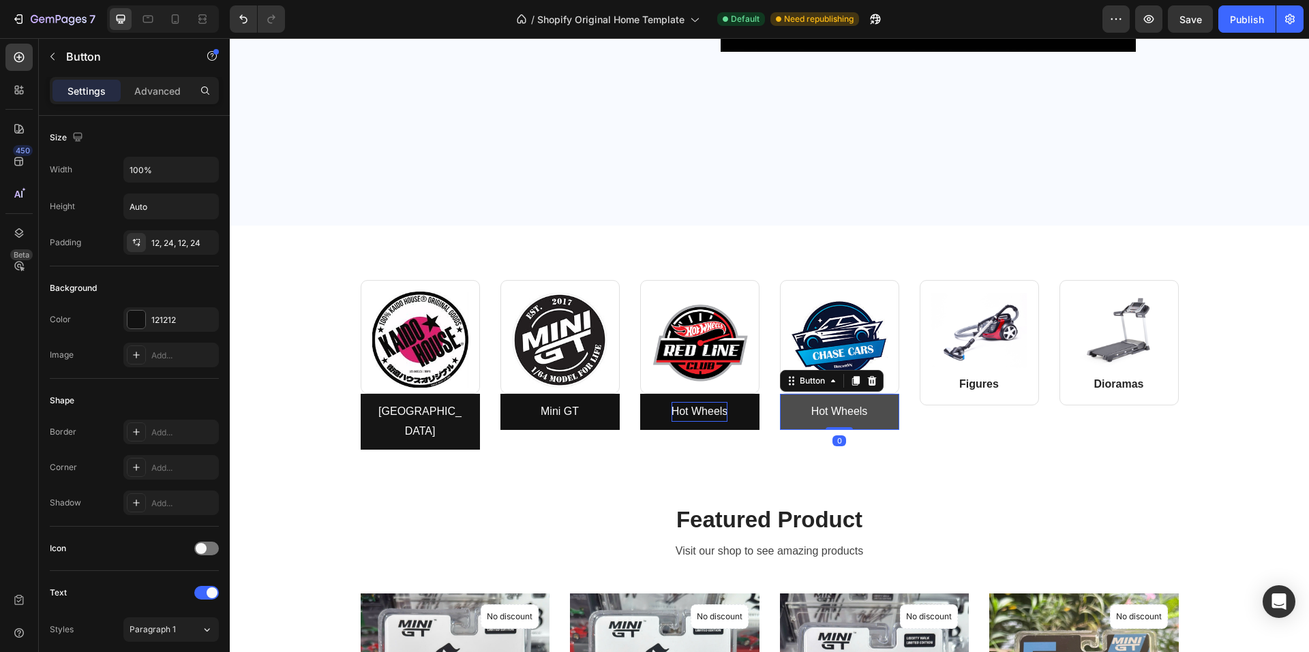
click at [797, 410] on link "Hot Wheels" at bounding box center [839, 412] width 119 height 36
click at [829, 414] on p "Hot Wheels" at bounding box center [839, 412] width 57 height 20
click at [879, 412] on link "Chase Cars" at bounding box center [839, 412] width 119 height 36
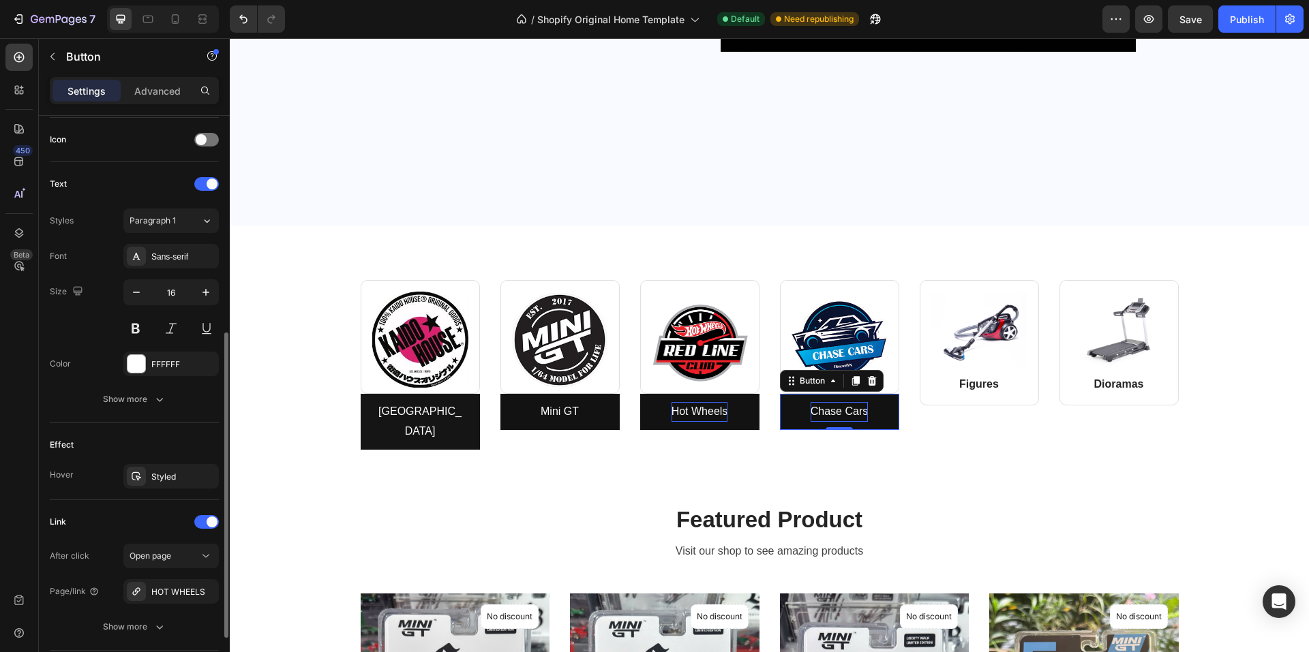
scroll to position [508, 0]
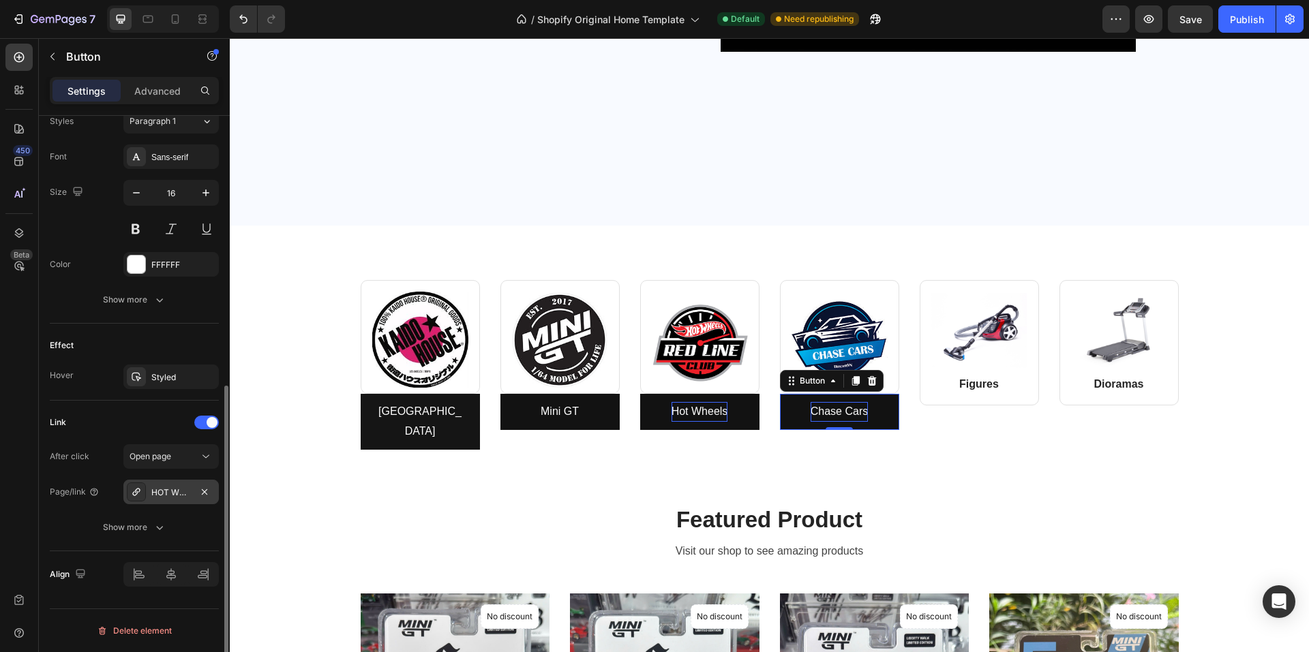
click at [171, 487] on div "HOT WHEELS" at bounding box center [171, 493] width 40 height 12
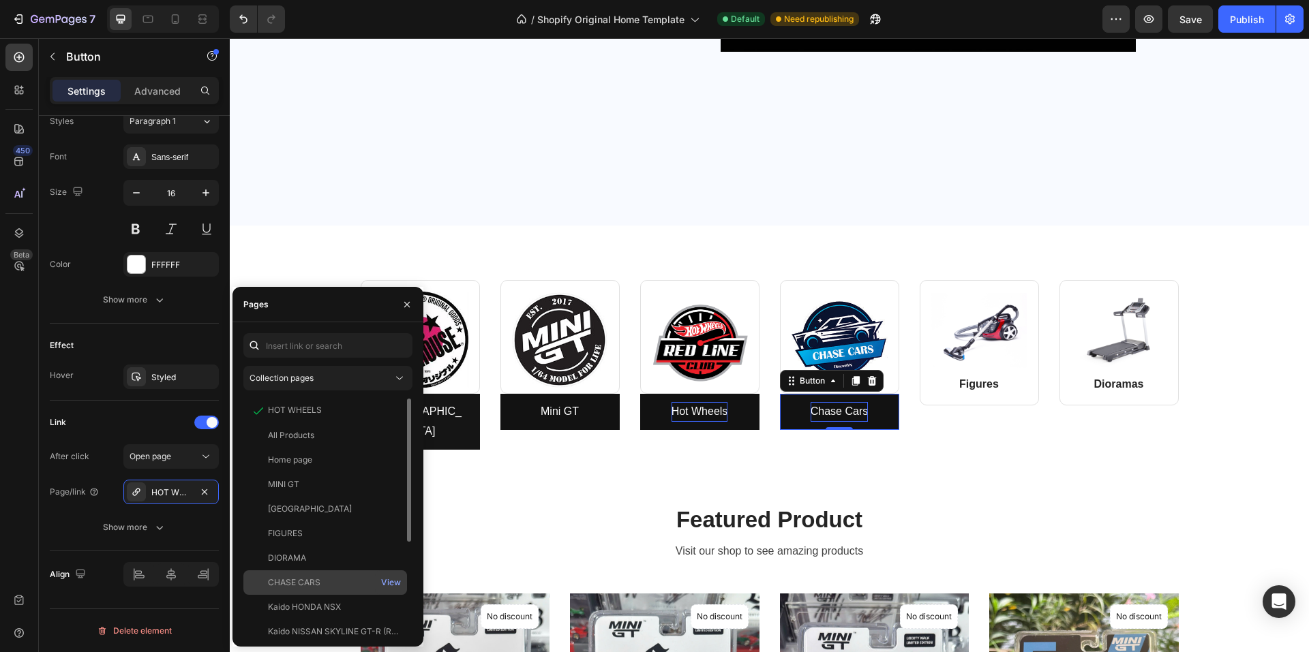
click at [291, 584] on div "CHASE CARS" at bounding box center [294, 583] width 52 height 12
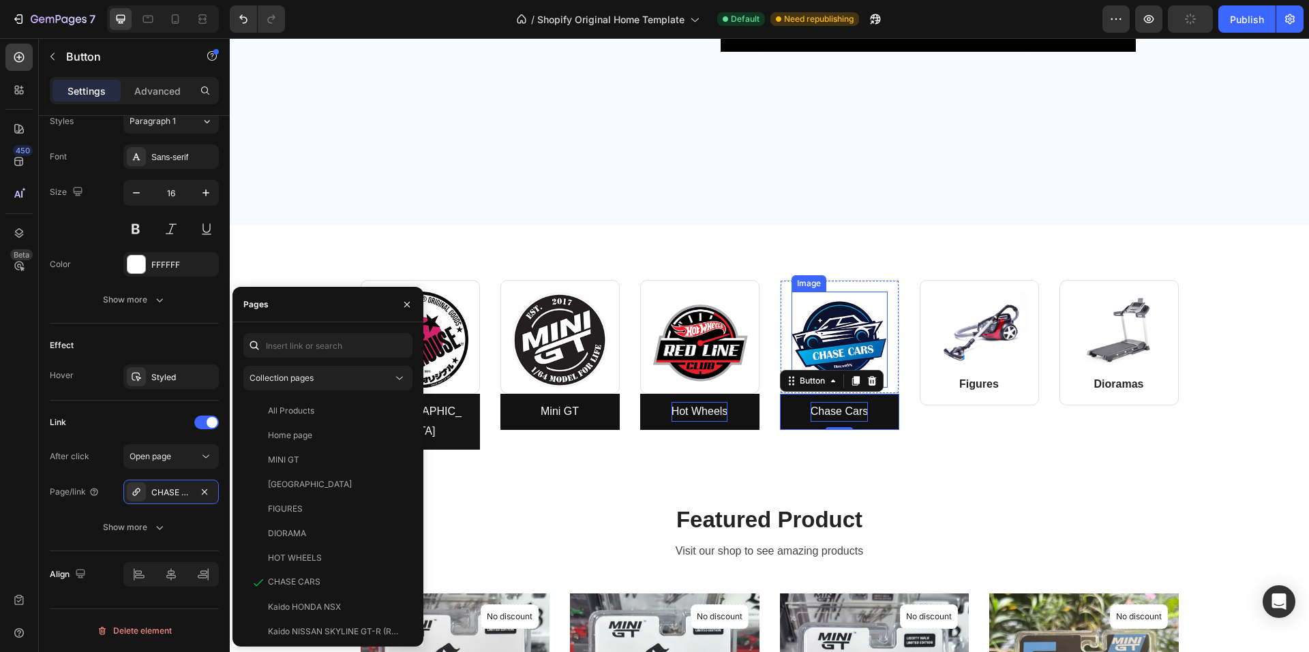
click at [823, 331] on img at bounding box center [839, 340] width 96 height 96
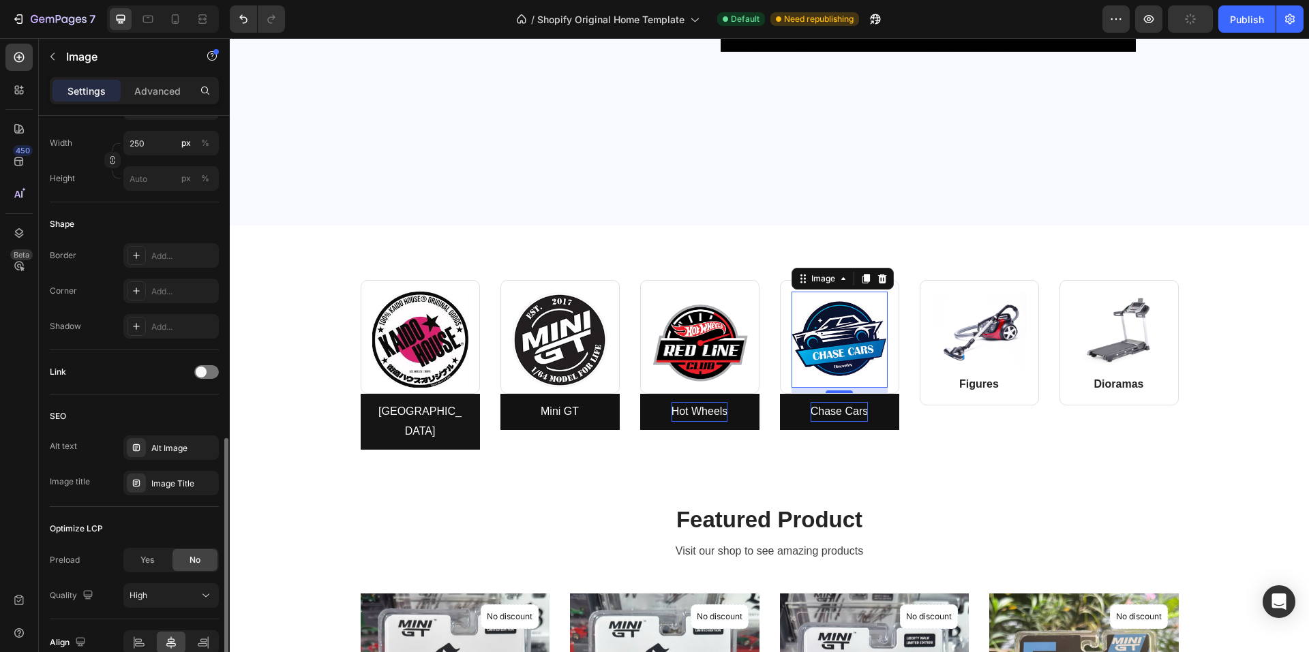
scroll to position [454, 0]
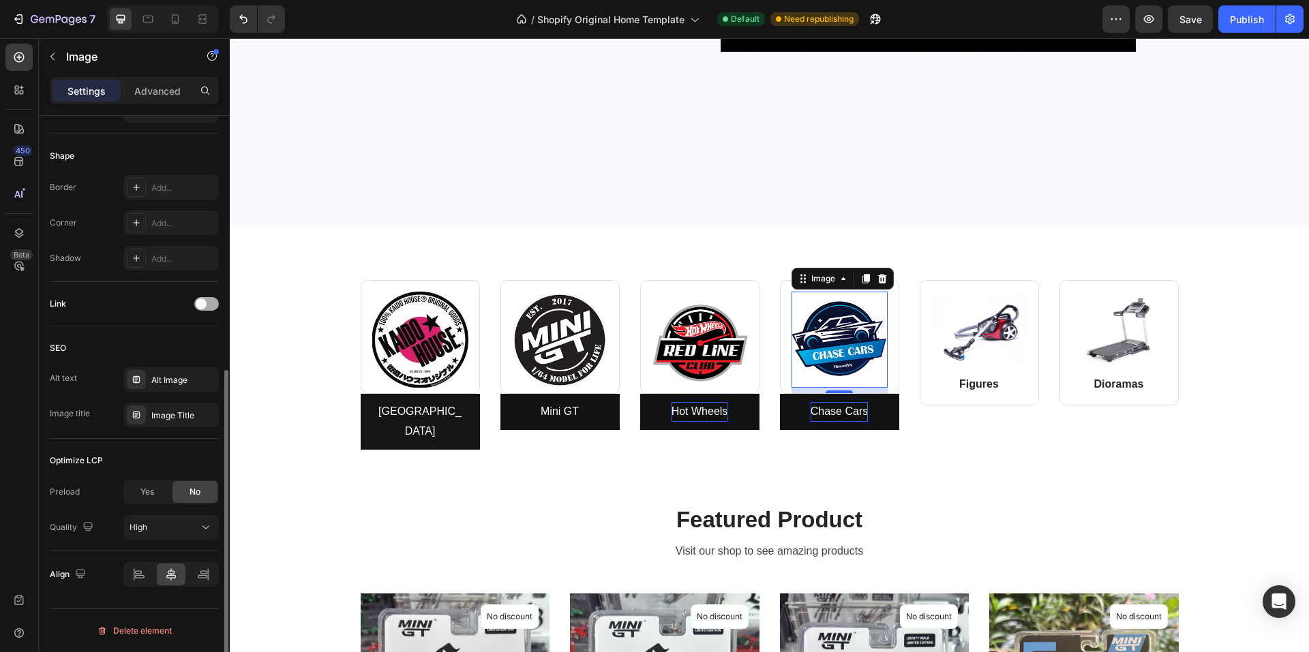
click at [207, 307] on div at bounding box center [206, 304] width 25 height 14
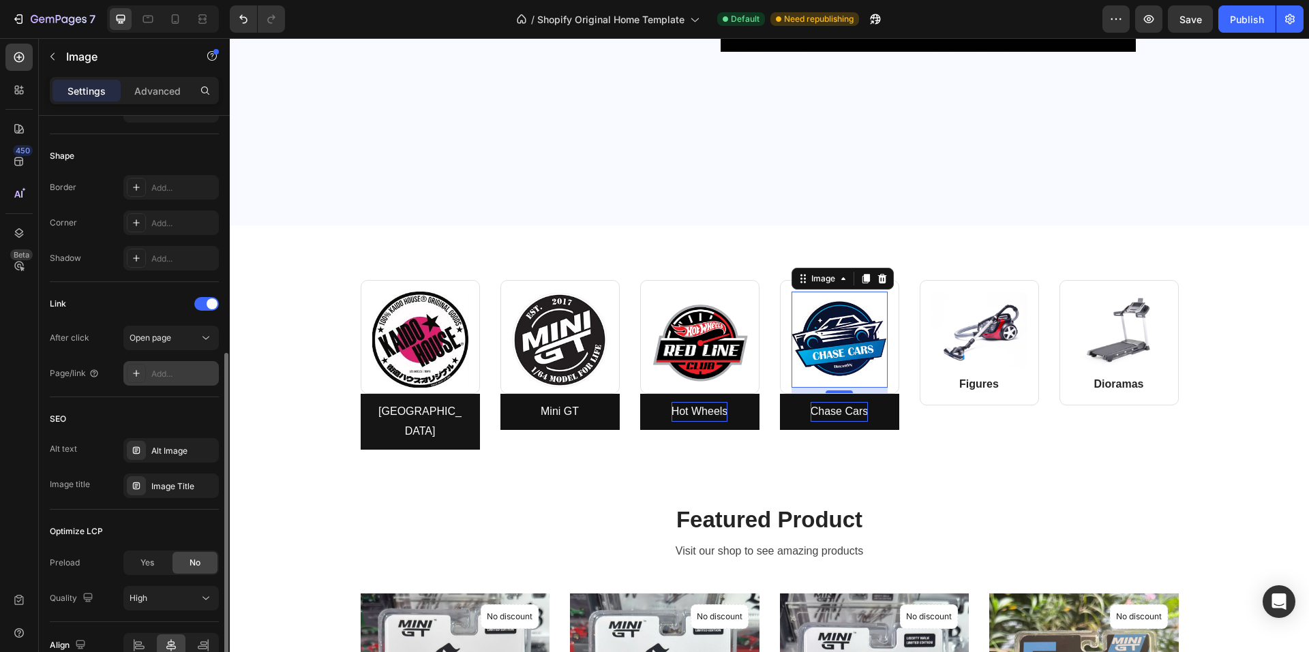
click at [155, 370] on div "Add..." at bounding box center [183, 374] width 64 height 12
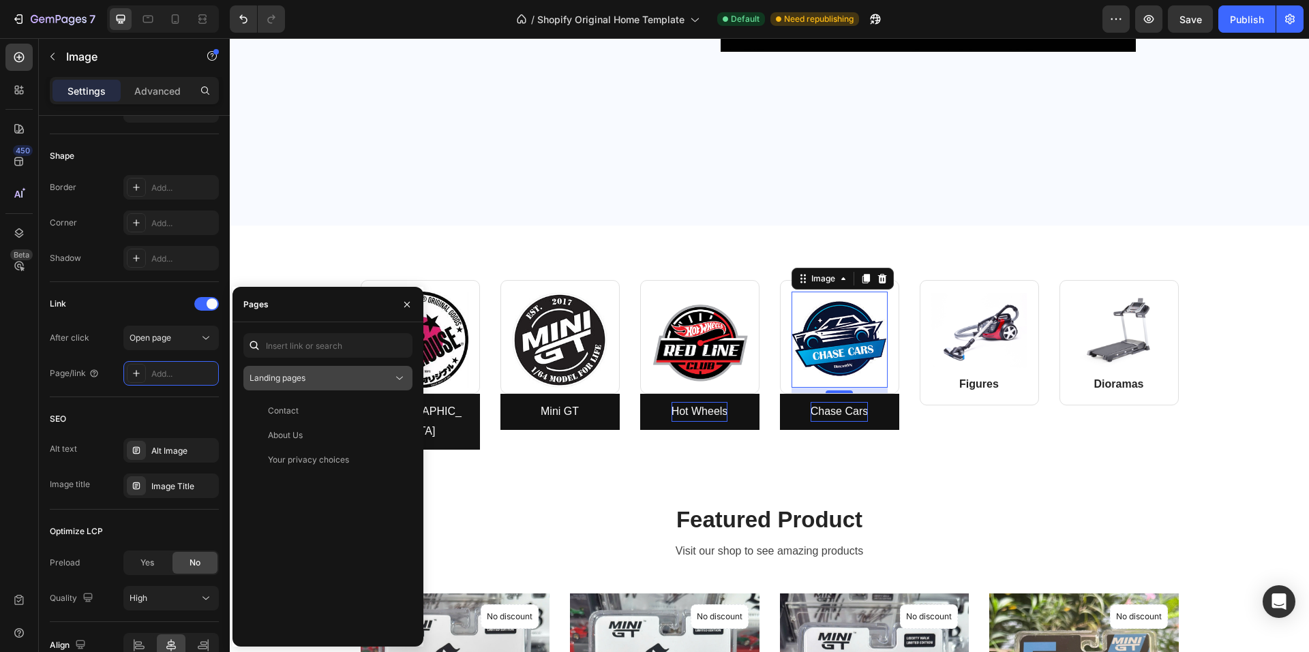
click at [305, 382] on span "Landing pages" at bounding box center [277, 378] width 56 height 10
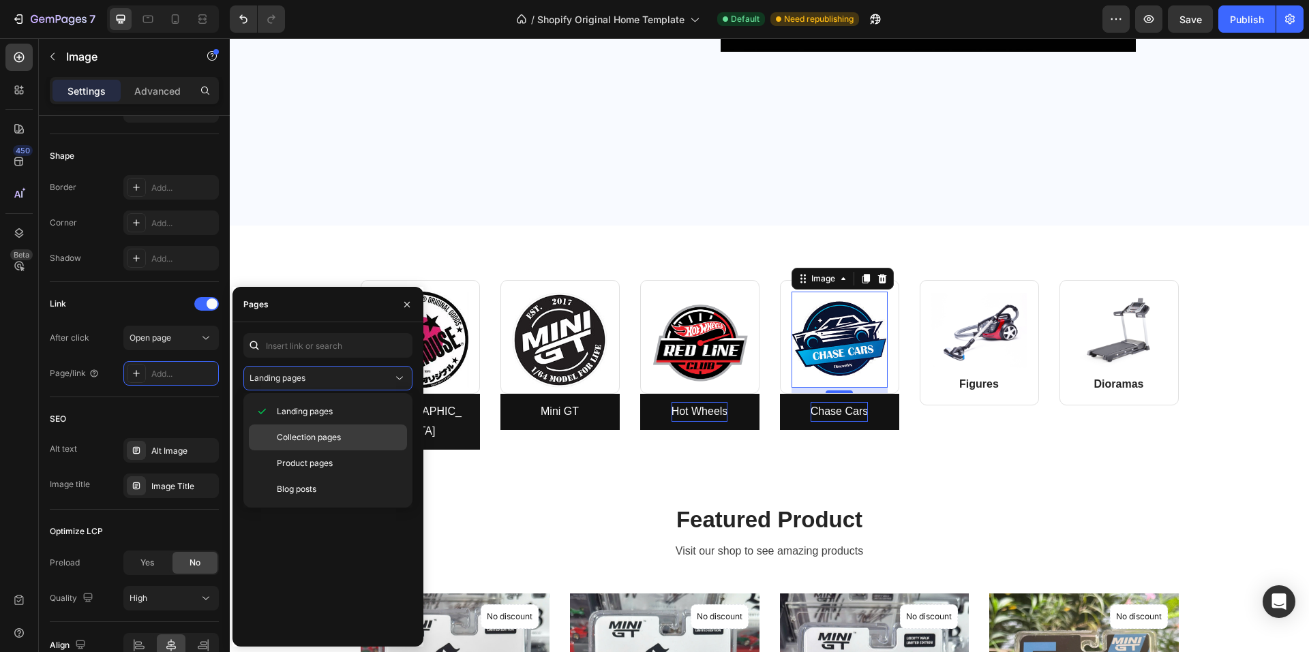
click at [301, 436] on span "Collection pages" at bounding box center [309, 437] width 64 height 12
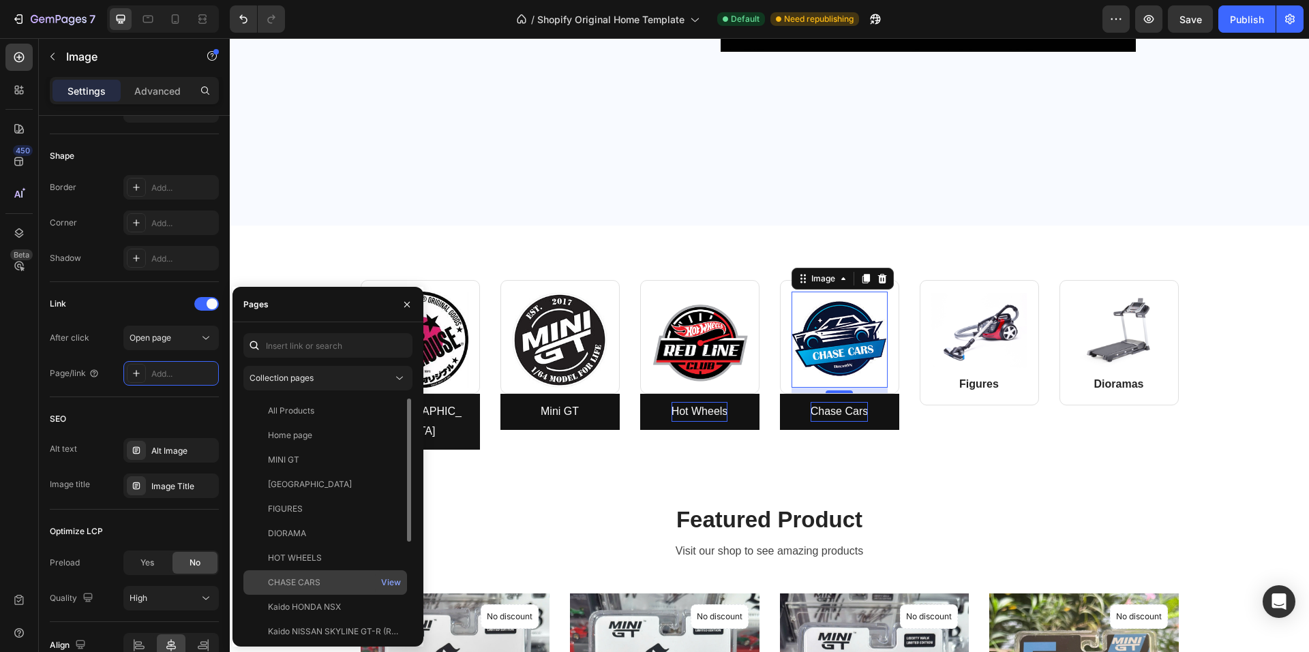
click at [281, 583] on div "CHASE CARS" at bounding box center [294, 583] width 52 height 12
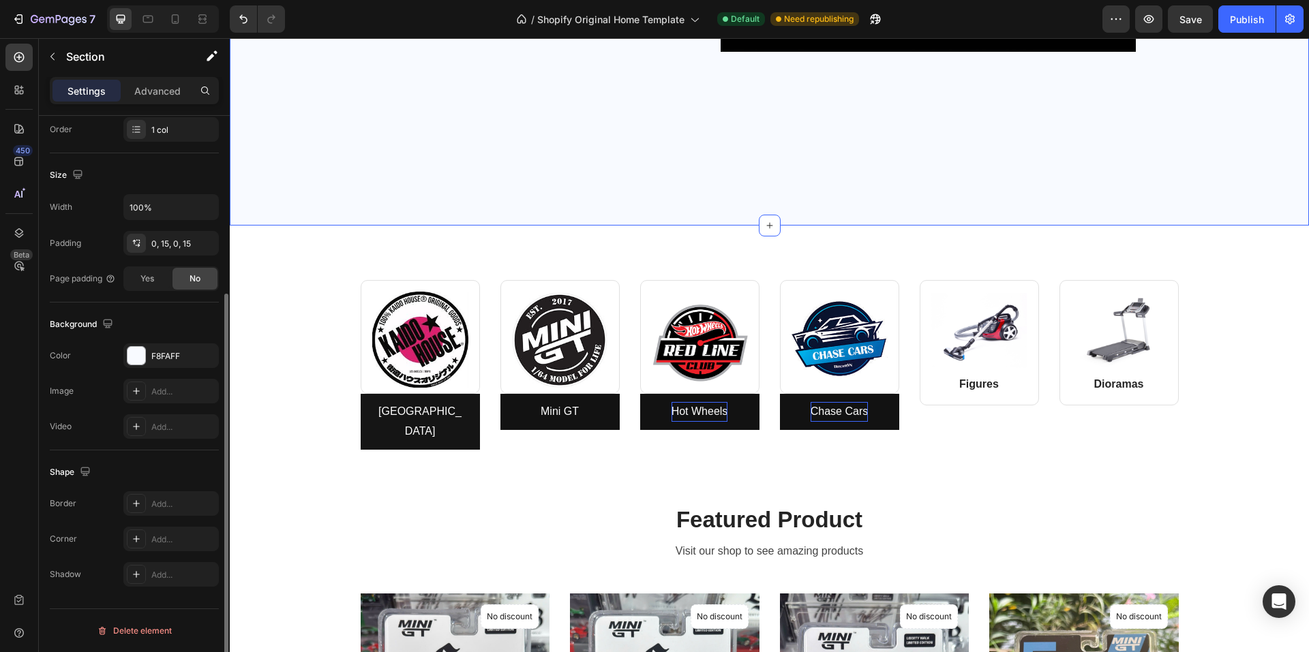
scroll to position [0, 0]
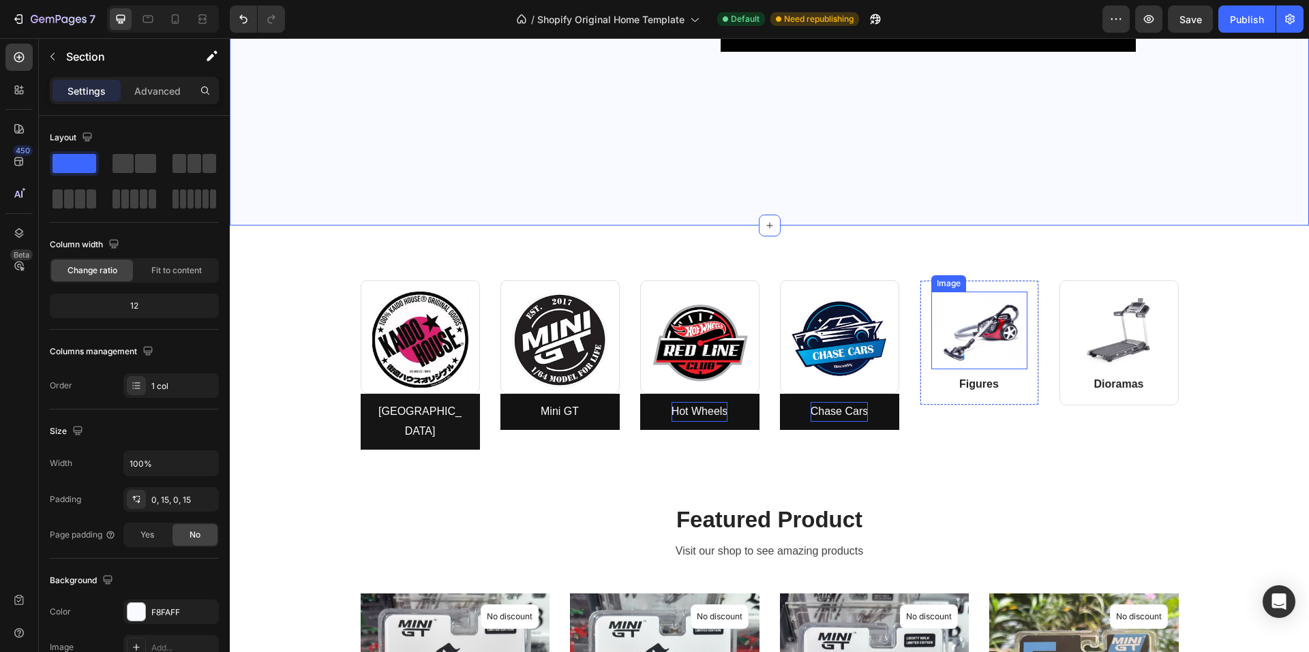
click at [990, 330] on img at bounding box center [979, 331] width 96 height 78
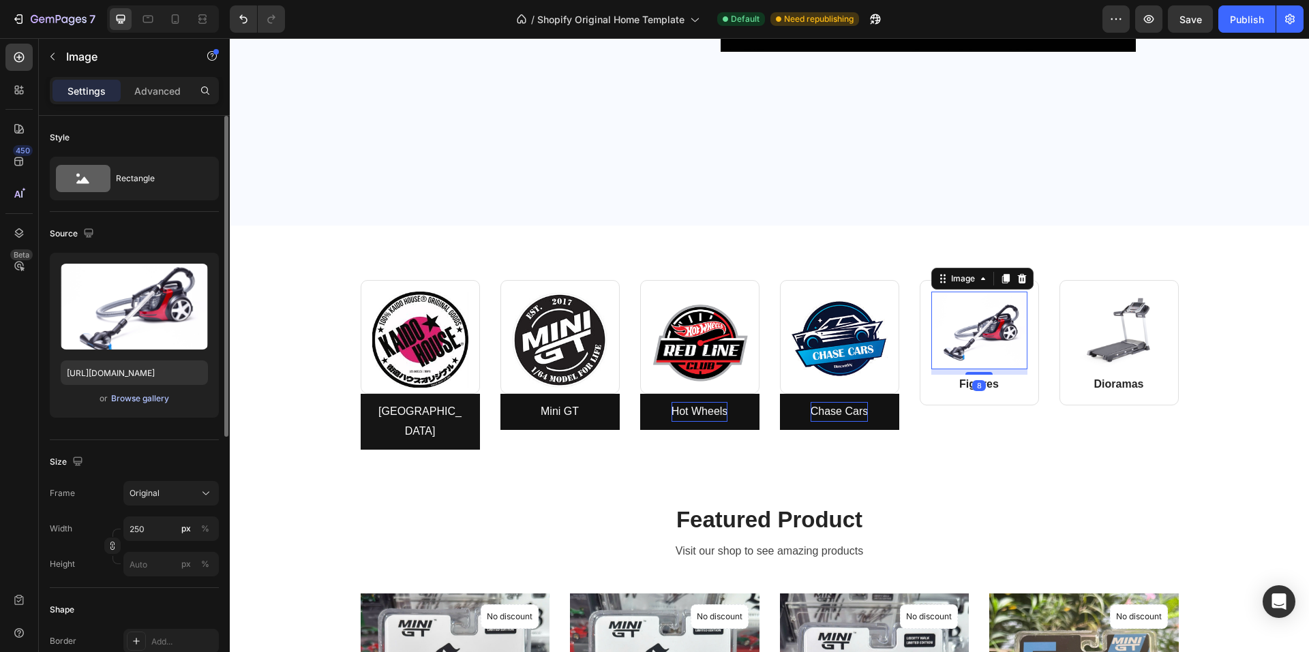
click at [135, 397] on div "Browse gallery" at bounding box center [140, 399] width 58 height 12
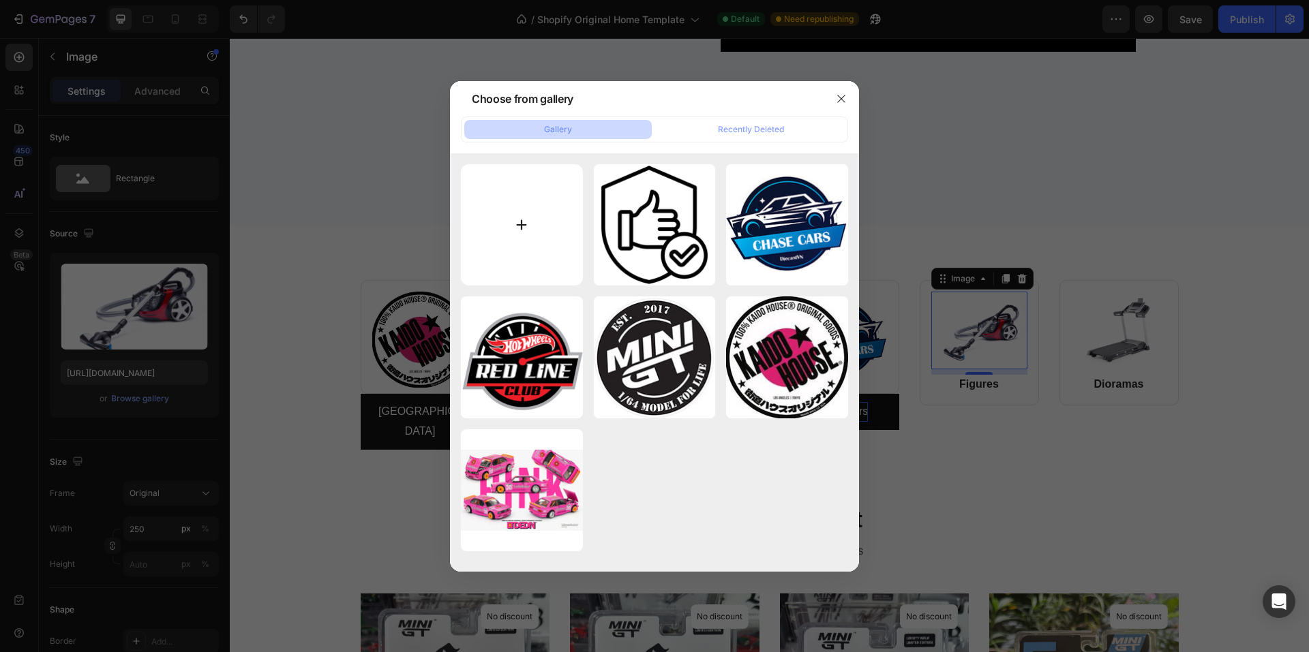
click at [529, 216] on input "file" at bounding box center [522, 225] width 122 height 122
type input "C:\fakepath\fig.jpg"
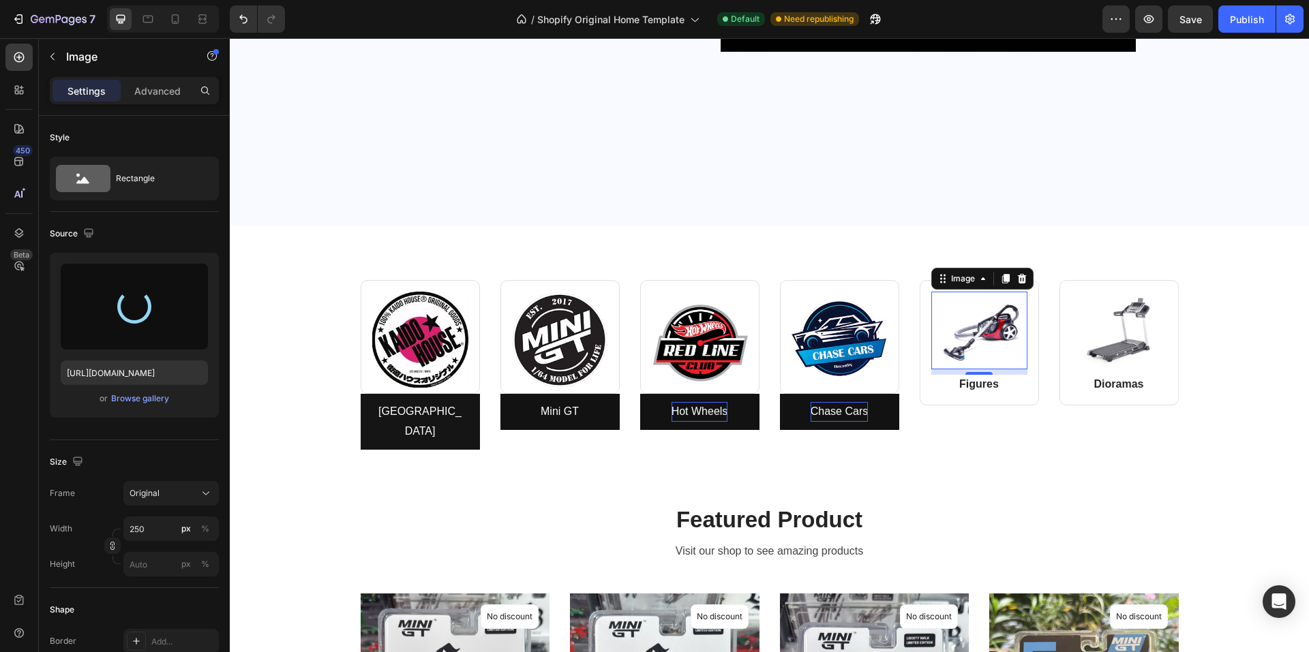
type input "https://cdn.shopify.com/s/files/1/0958/8739/3080/files/gempages_581728802523054…"
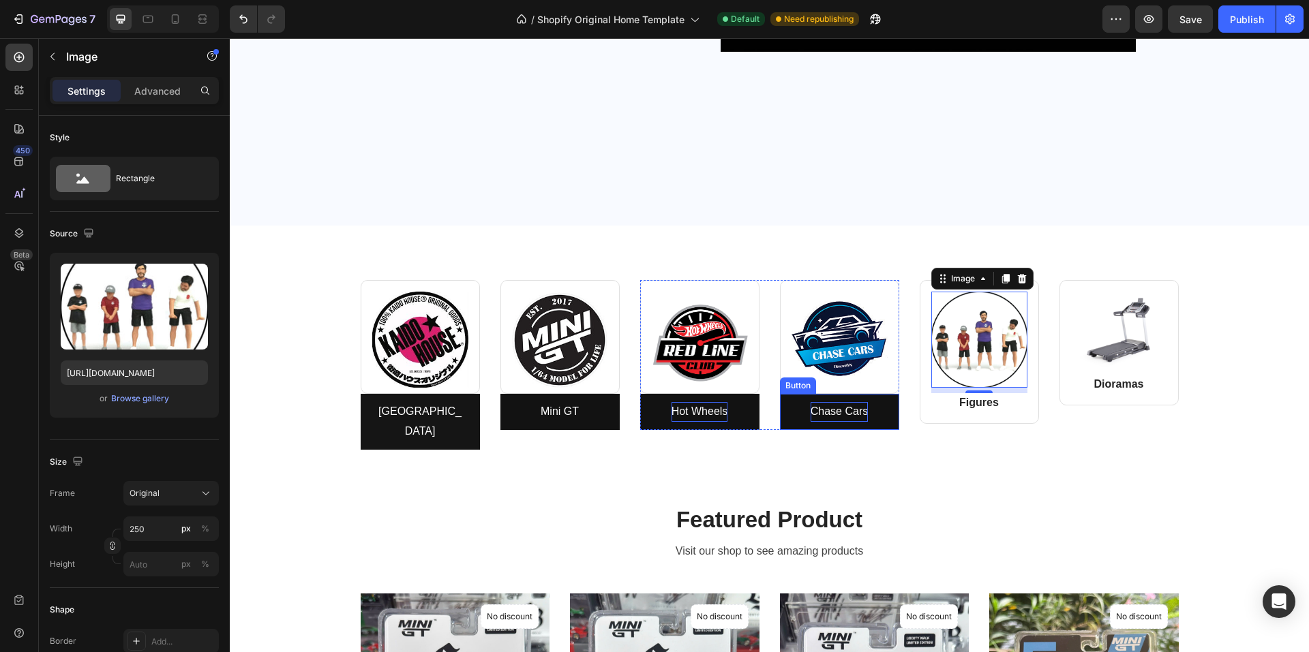
click at [821, 414] on p "Chase Cars" at bounding box center [838, 412] width 57 height 20
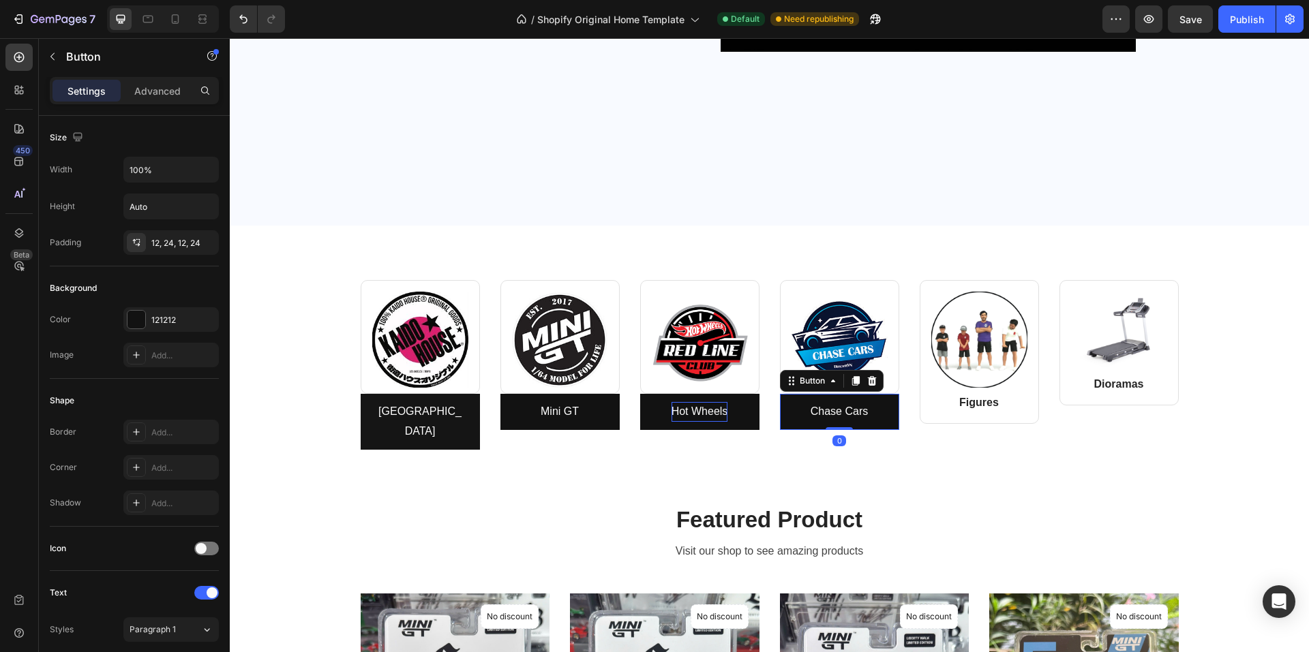
click at [784, 412] on link "Chase Cars" at bounding box center [839, 412] width 119 height 36
click at [882, 413] on link "Chase Cars" at bounding box center [839, 412] width 119 height 36
click at [951, 405] on p "Figures" at bounding box center [978, 403] width 93 height 16
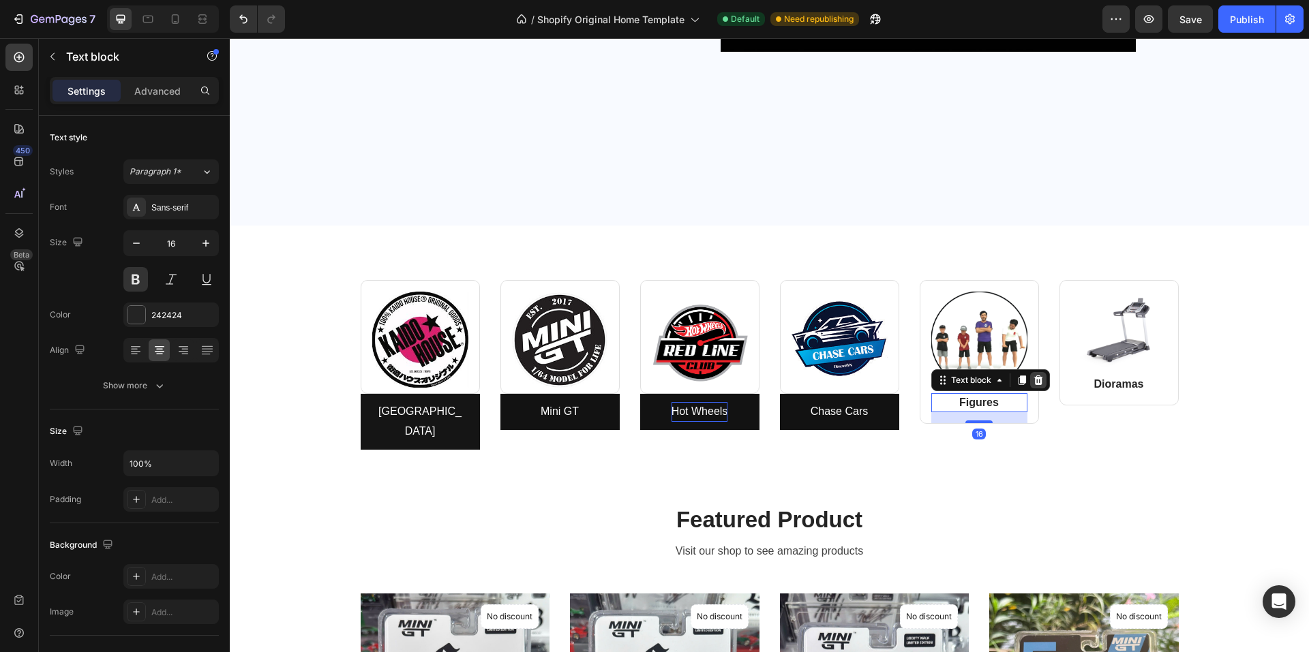
click at [1033, 377] on icon at bounding box center [1037, 381] width 9 height 10
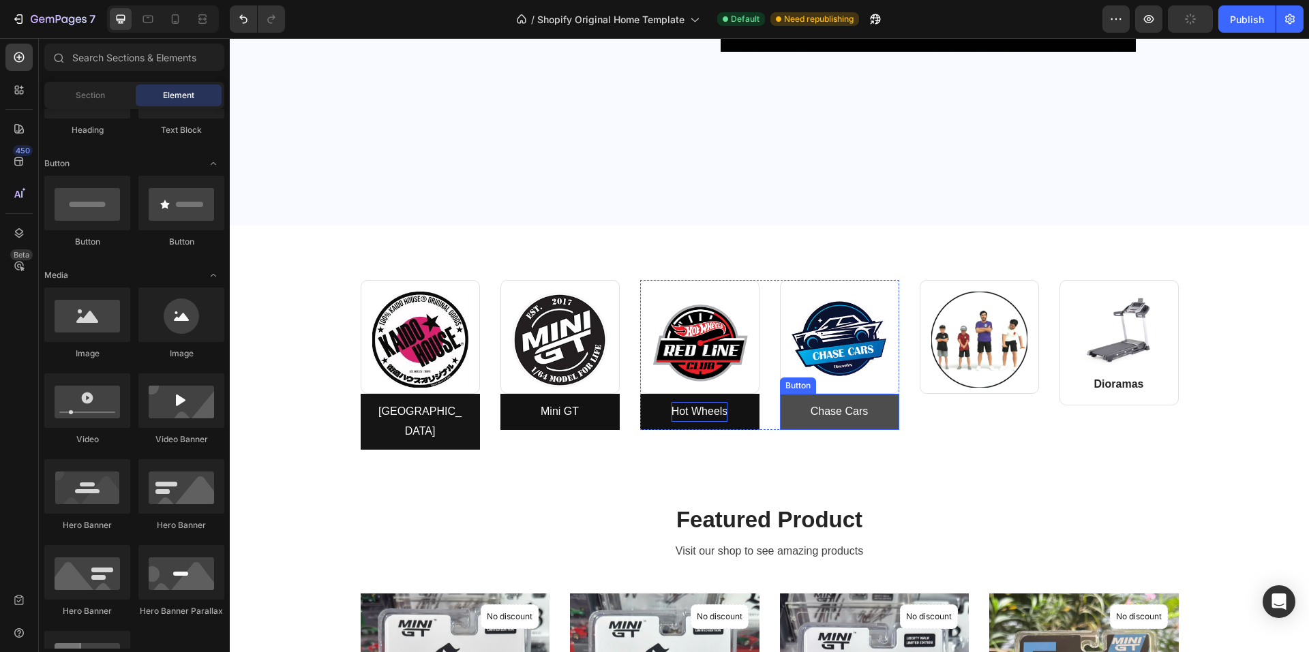
click at [787, 406] on link "Chase Cars" at bounding box center [839, 412] width 119 height 36
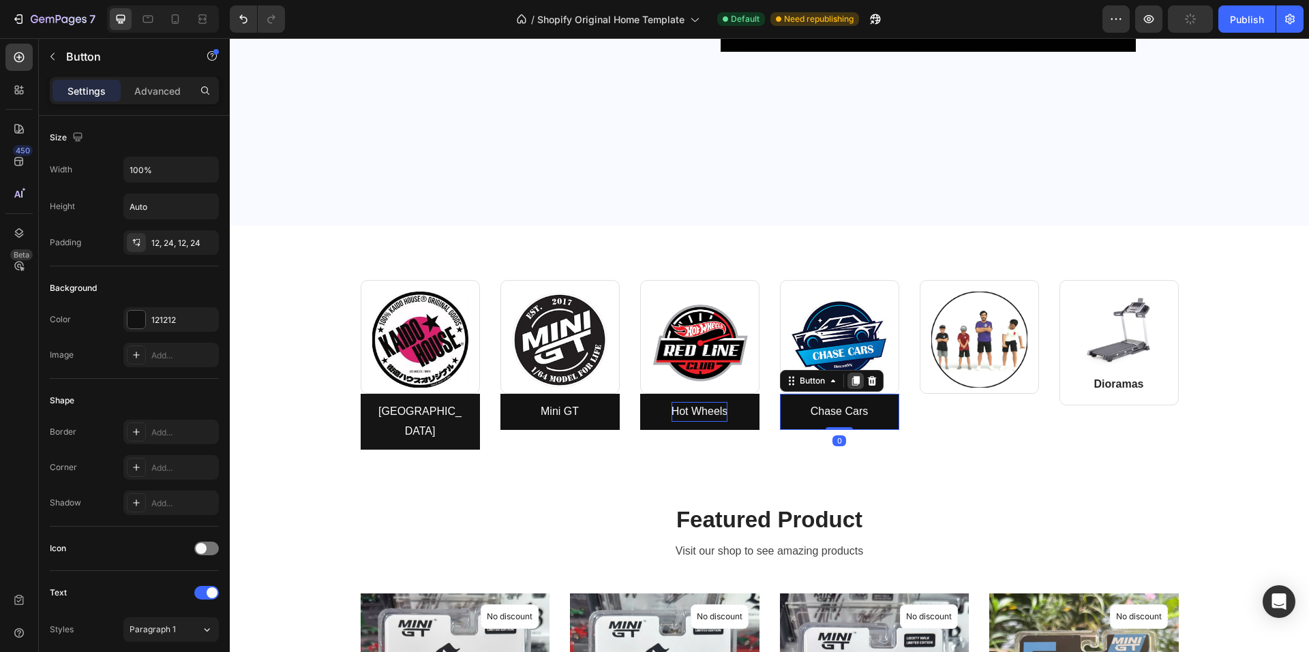
click at [855, 383] on icon at bounding box center [855, 381] width 11 height 11
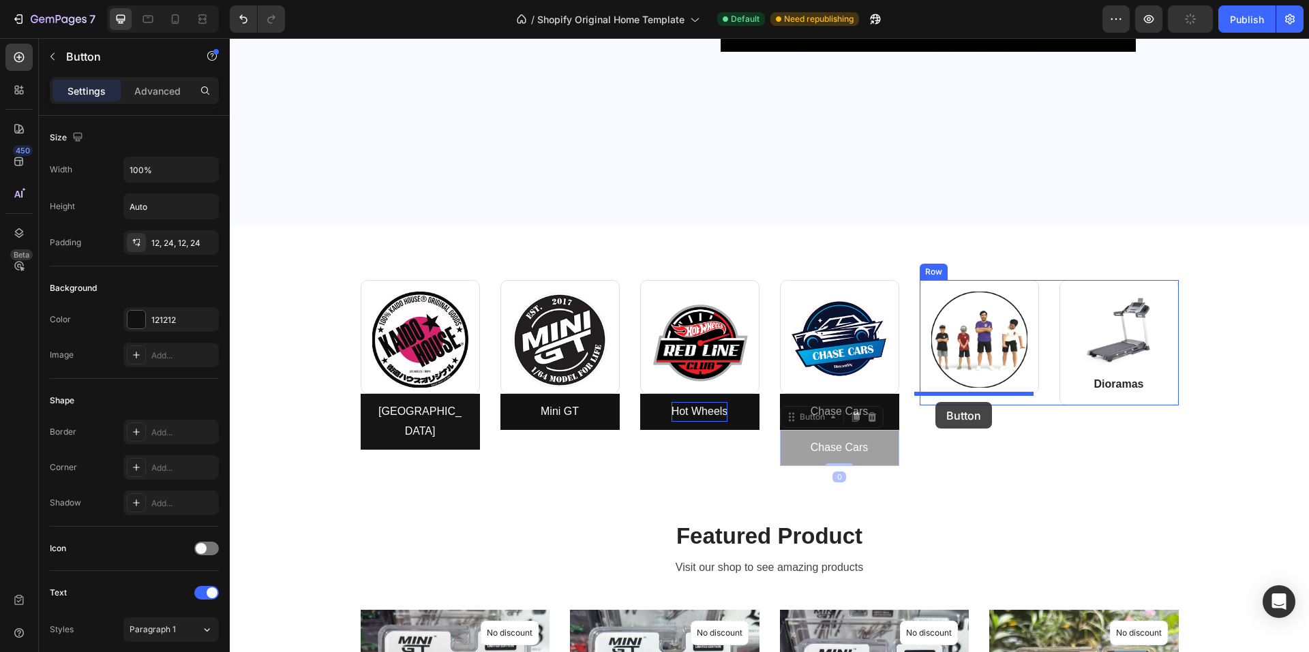
drag, startPoint x: 794, startPoint y: 448, endPoint x: 935, endPoint y: 402, distance: 148.3
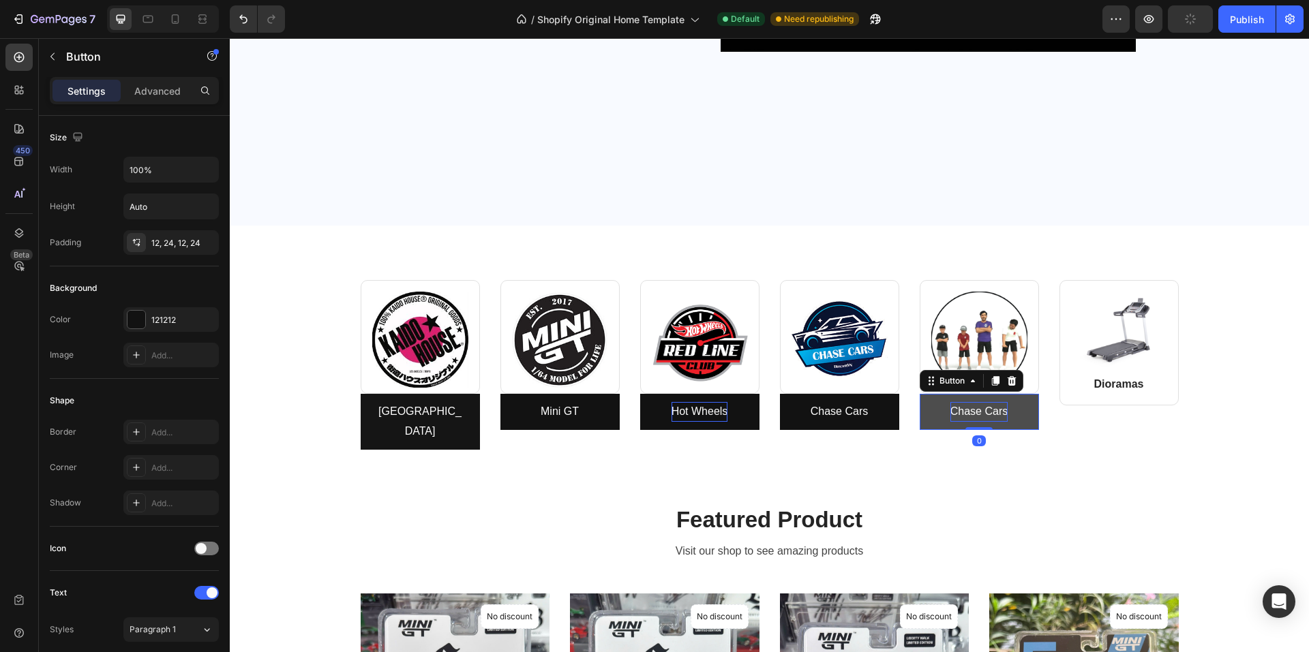
click at [972, 412] on p "Chase Cars" at bounding box center [978, 412] width 57 height 20
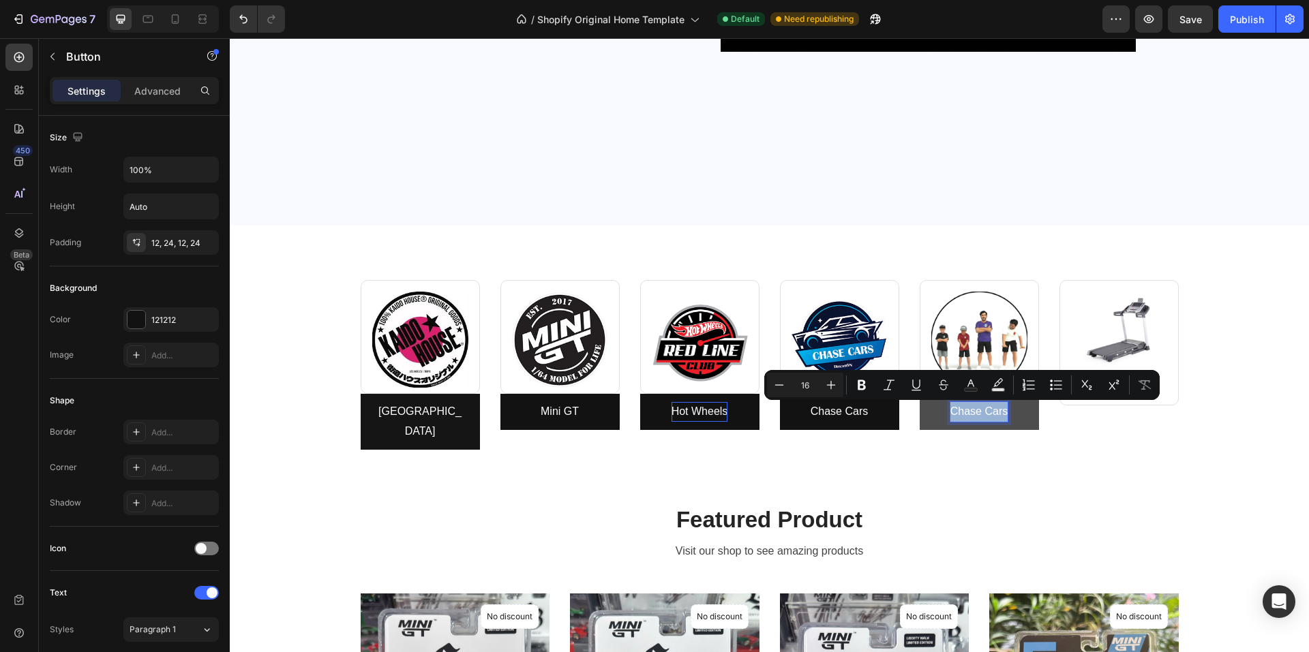
click at [972, 412] on p "Chase Cars" at bounding box center [978, 412] width 57 height 20
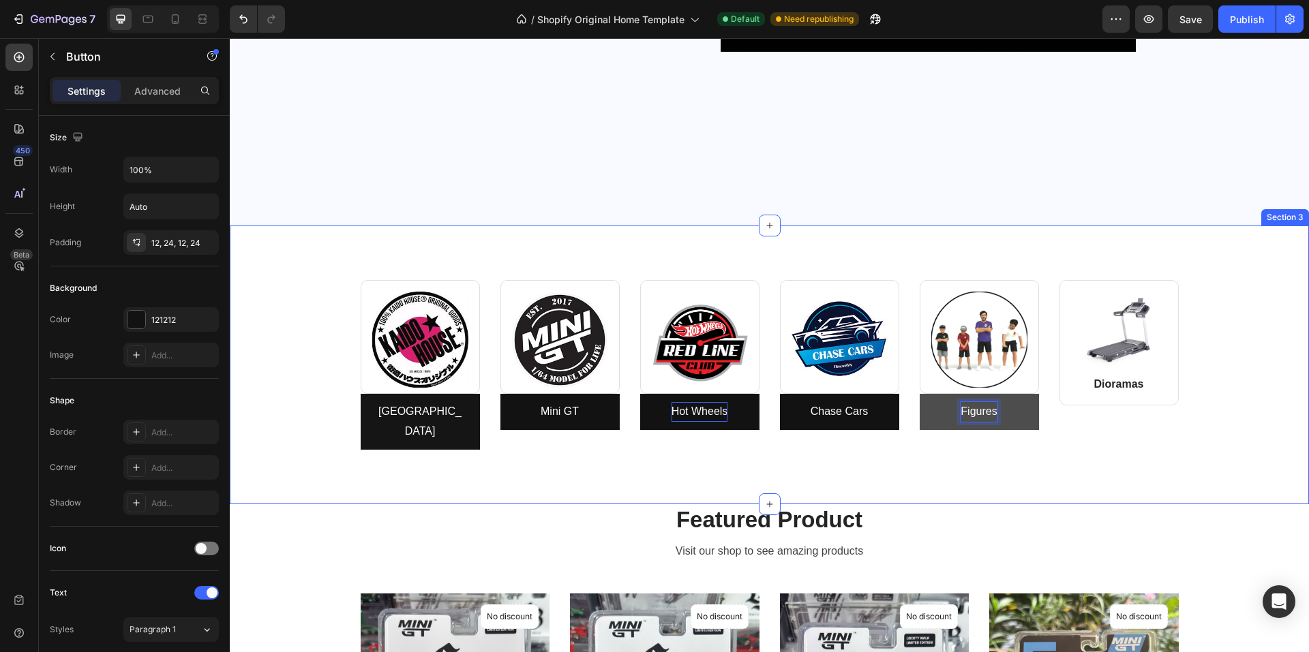
click at [949, 455] on div "Image Row Kaido House Button Image Row Mini GT Button Row Image Row Hot Wheels …" at bounding box center [769, 365] width 1079 height 279
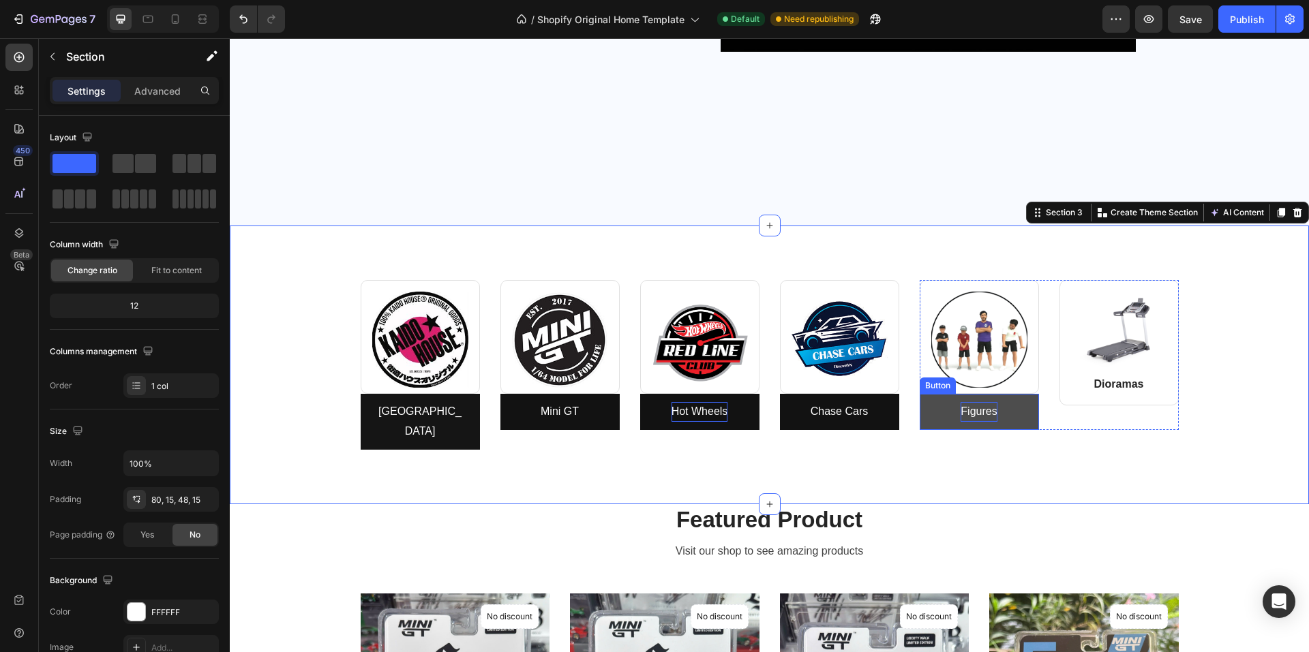
click at [926, 405] on link "Figures" at bounding box center [978, 412] width 119 height 36
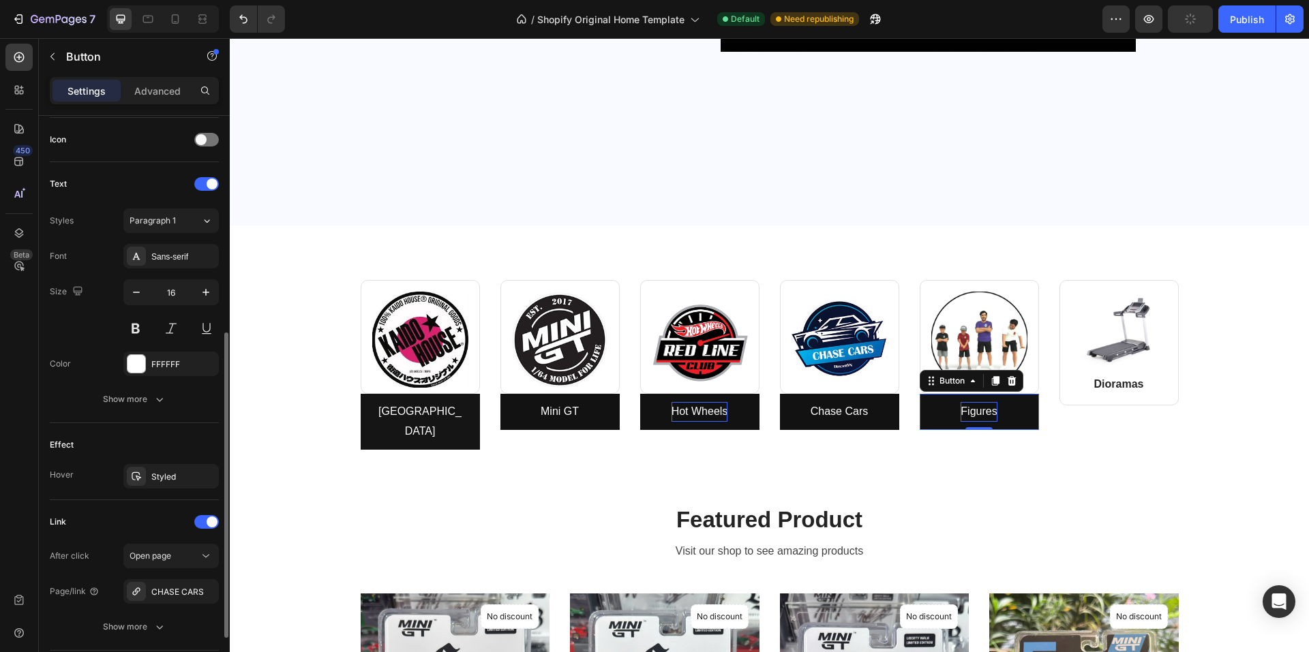
scroll to position [508, 0]
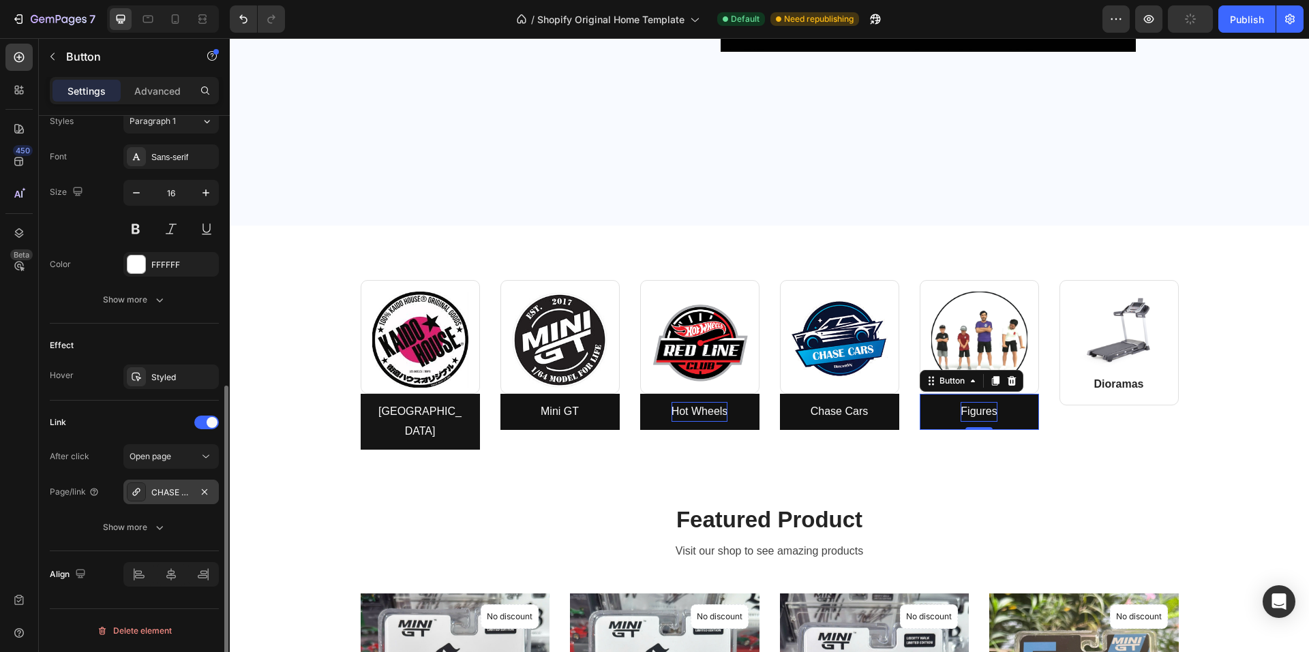
click at [189, 490] on div "CHASE CARS" at bounding box center [171, 493] width 40 height 12
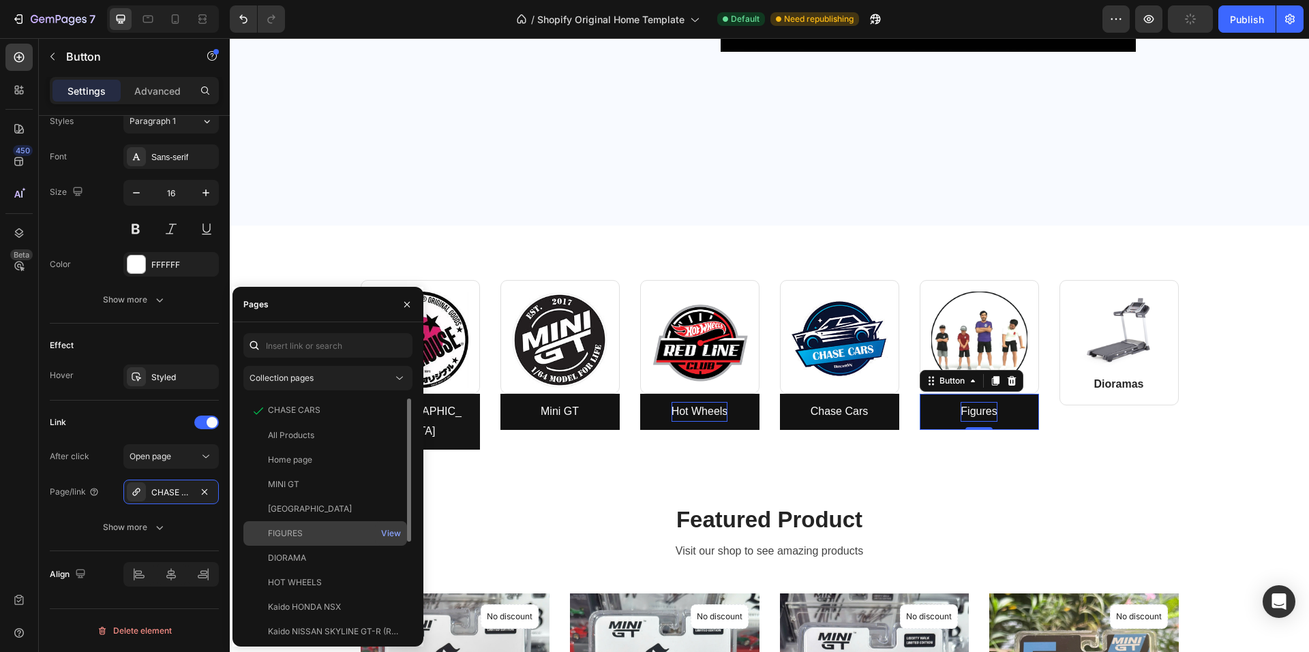
click at [309, 531] on div "FIGURES" at bounding box center [325, 534] width 153 height 12
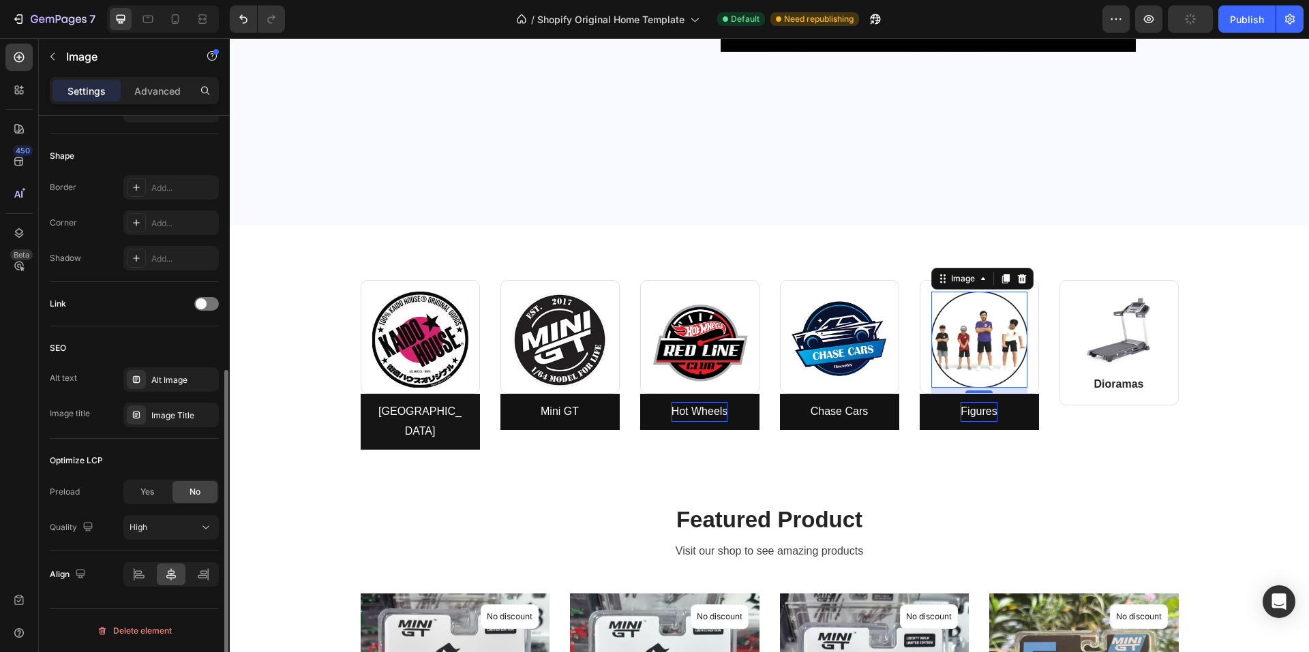
click at [963, 312] on img at bounding box center [979, 340] width 96 height 96
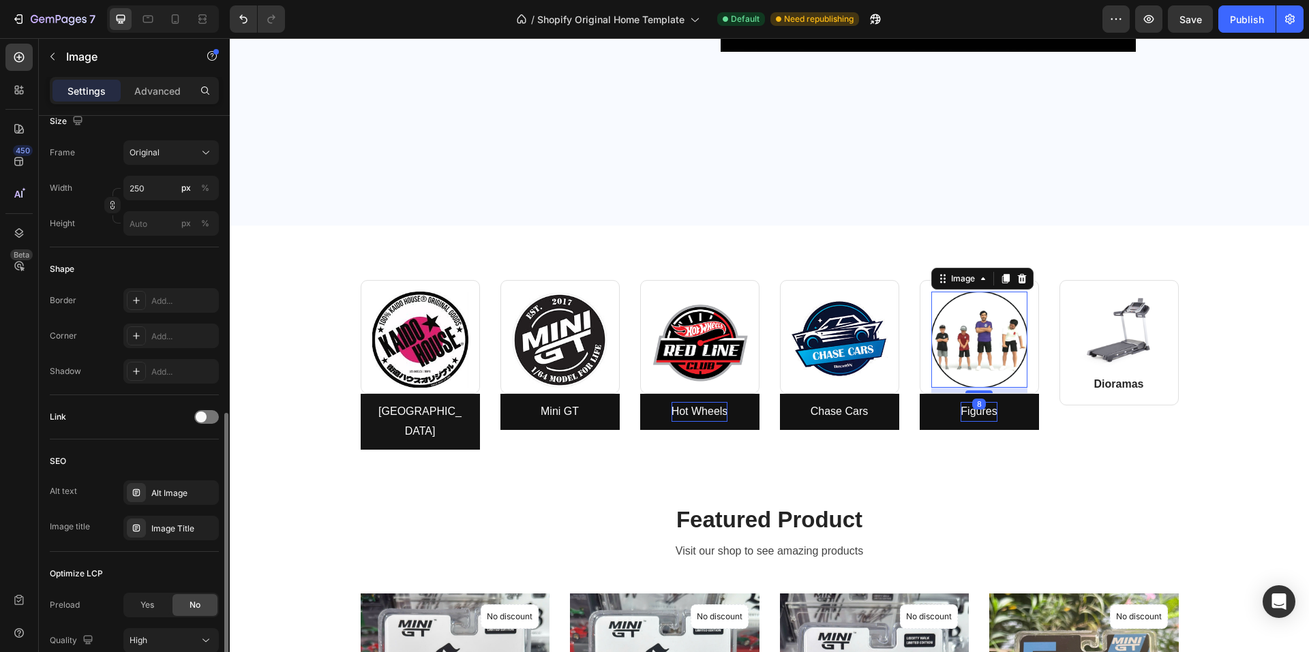
scroll to position [454, 0]
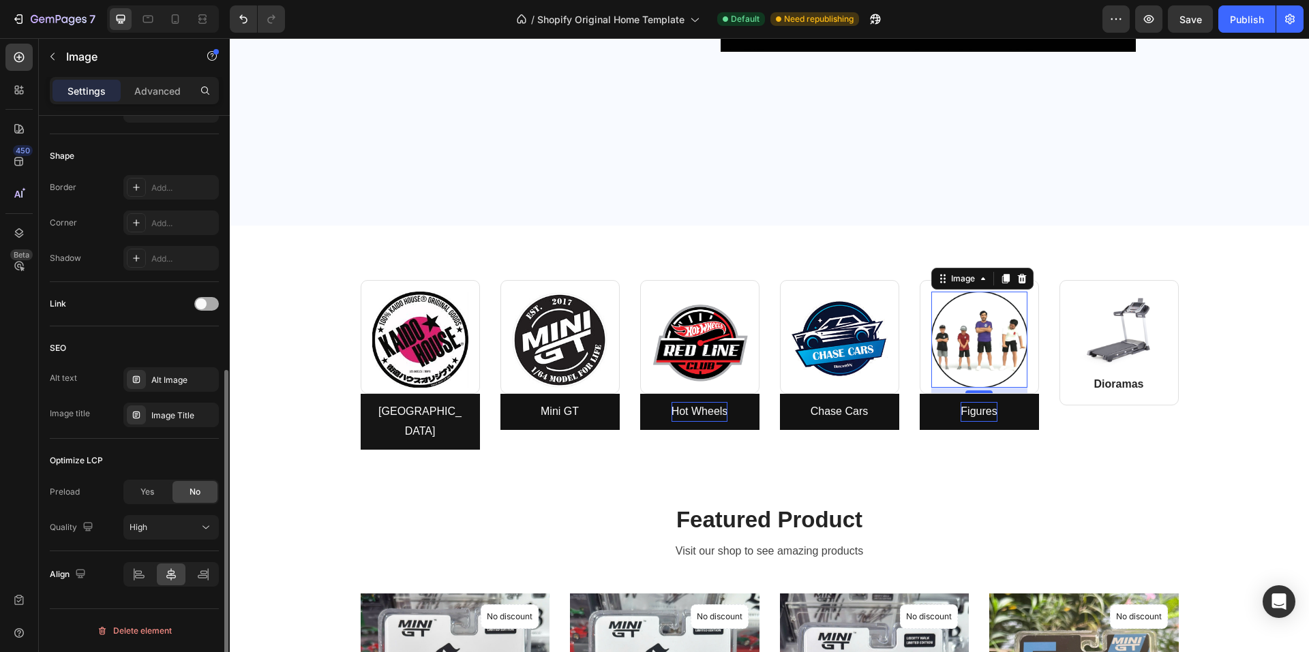
click at [200, 303] on span at bounding box center [201, 304] width 11 height 11
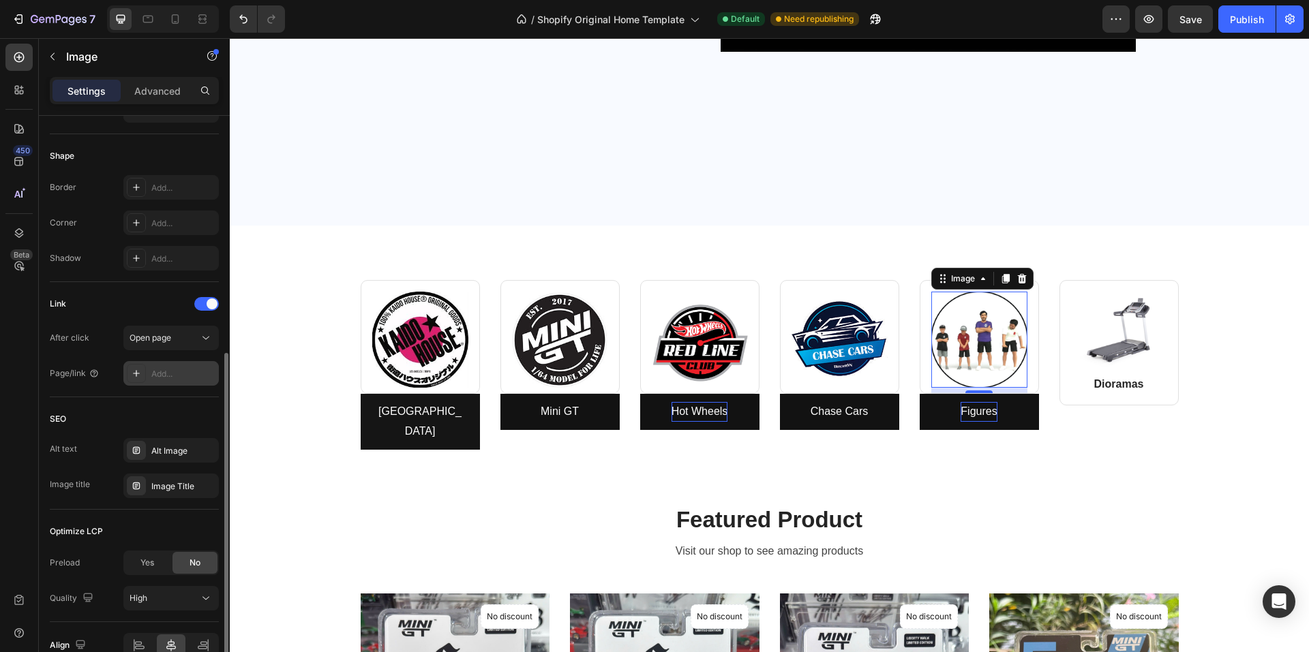
click at [149, 367] on div "Add..." at bounding box center [170, 373] width 95 height 25
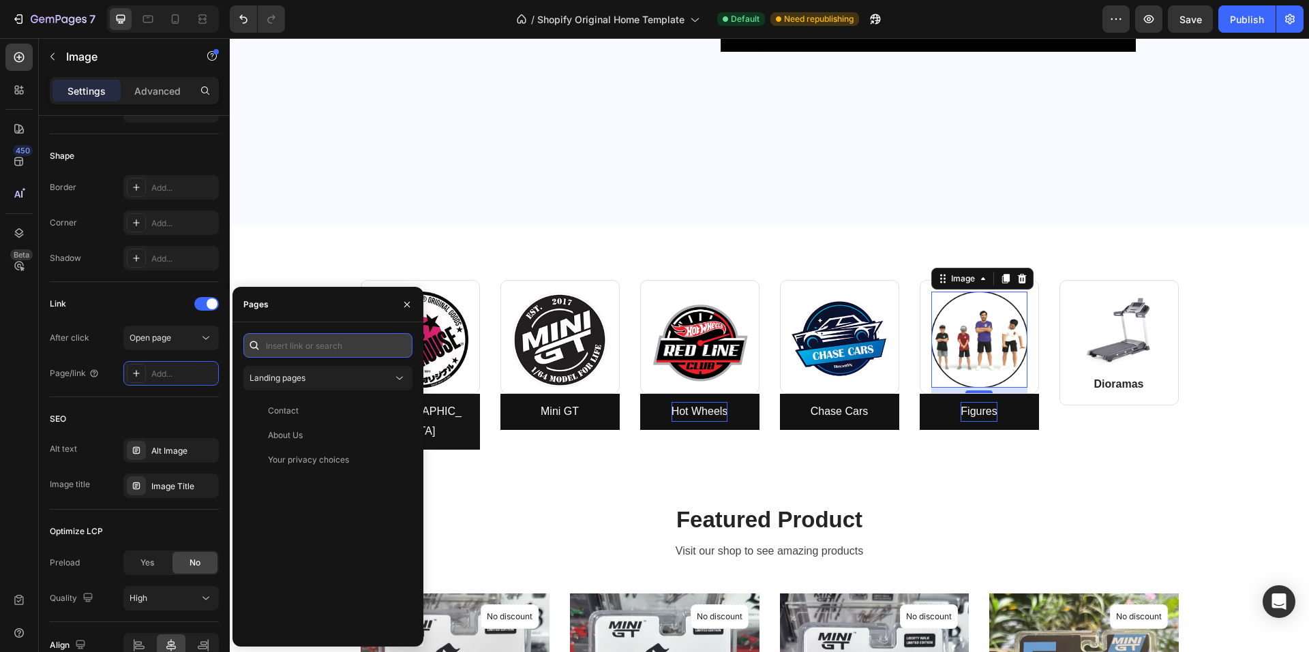
click at [340, 346] on input "text" at bounding box center [327, 345] width 169 height 25
click at [311, 384] on div "Landing pages" at bounding box center [327, 378] width 157 height 14
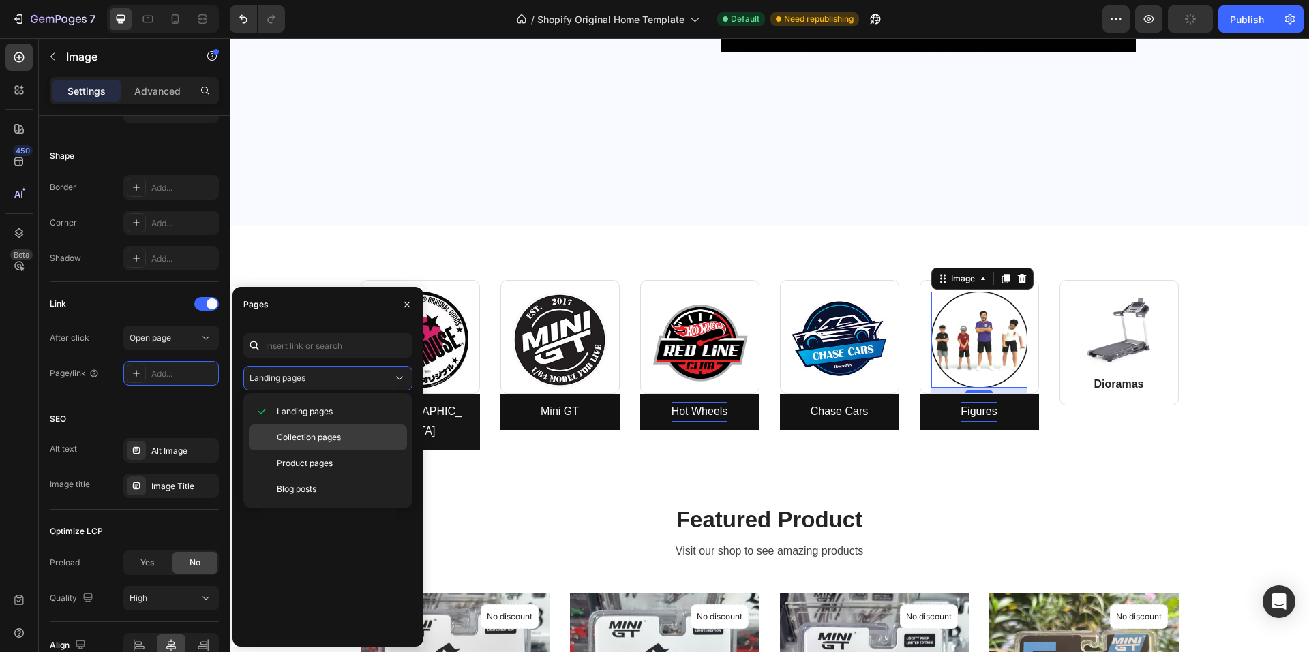
click at [300, 451] on div "Collection pages" at bounding box center [328, 464] width 158 height 26
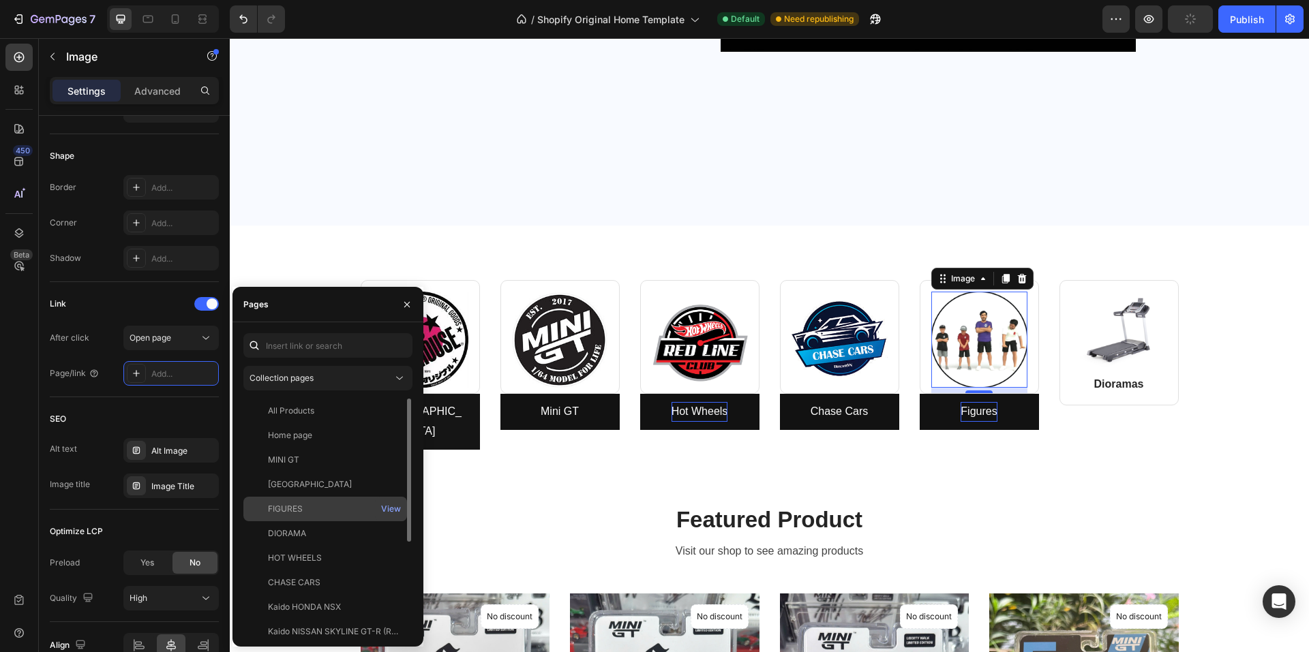
click at [329, 509] on div "FIGURES" at bounding box center [325, 509] width 153 height 12
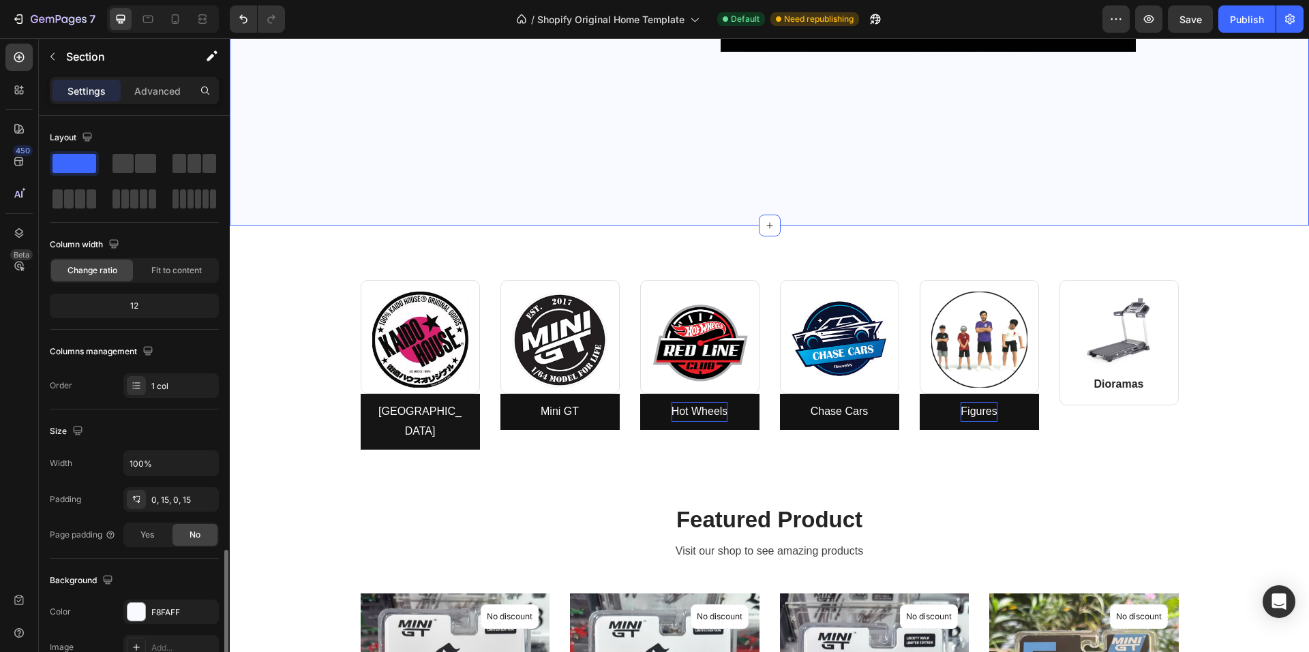
scroll to position [0, 0]
click at [981, 326] on img at bounding box center [979, 340] width 96 height 96
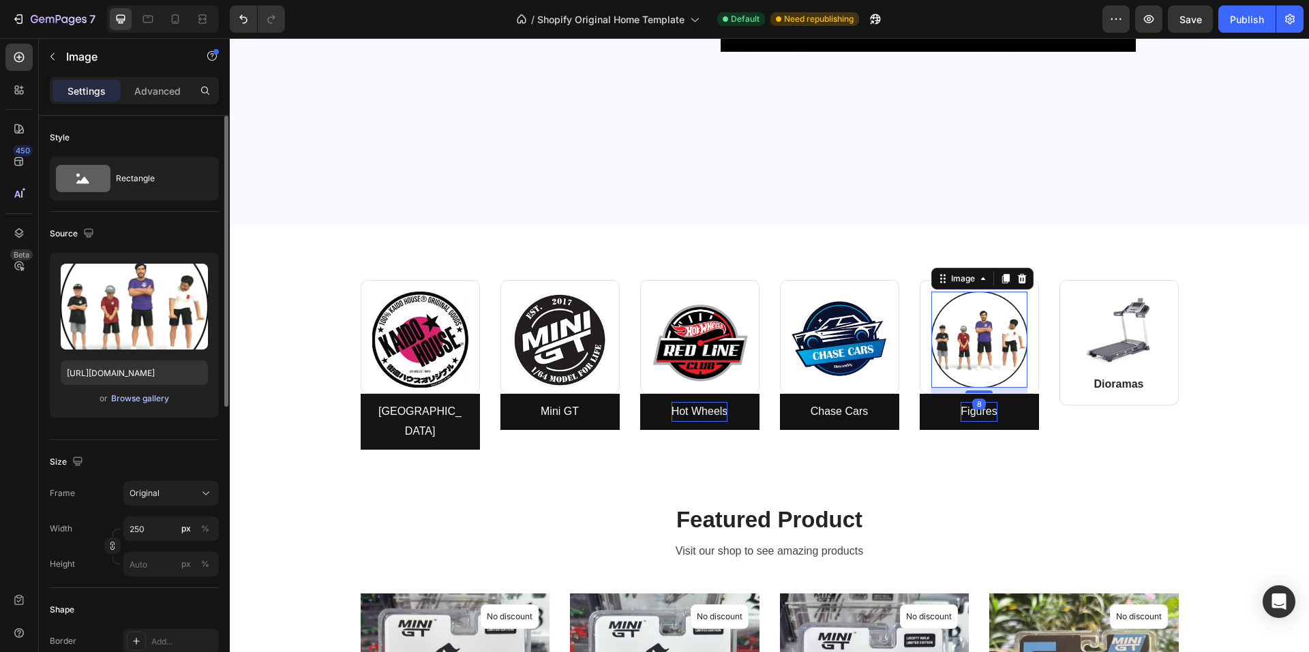
click at [141, 397] on div "Browse gallery" at bounding box center [140, 399] width 58 height 12
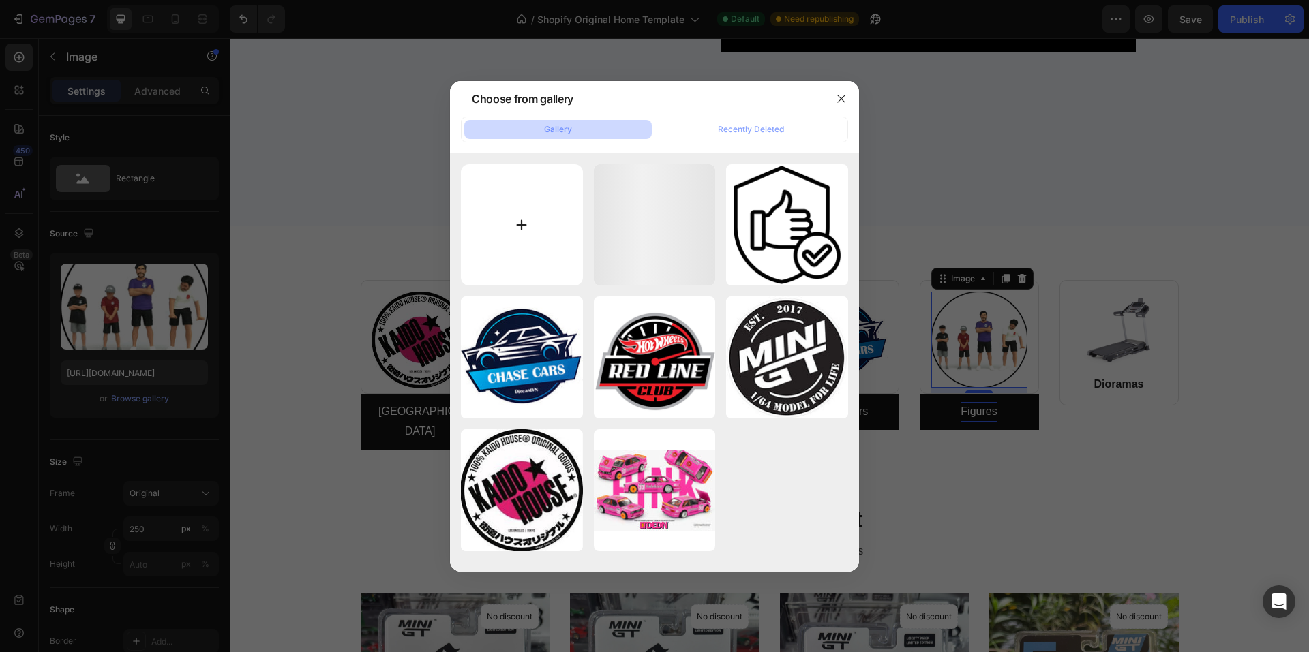
click at [515, 244] on input "file" at bounding box center [522, 225] width 122 height 122
type input "C:\fakepath\fig.jpg"
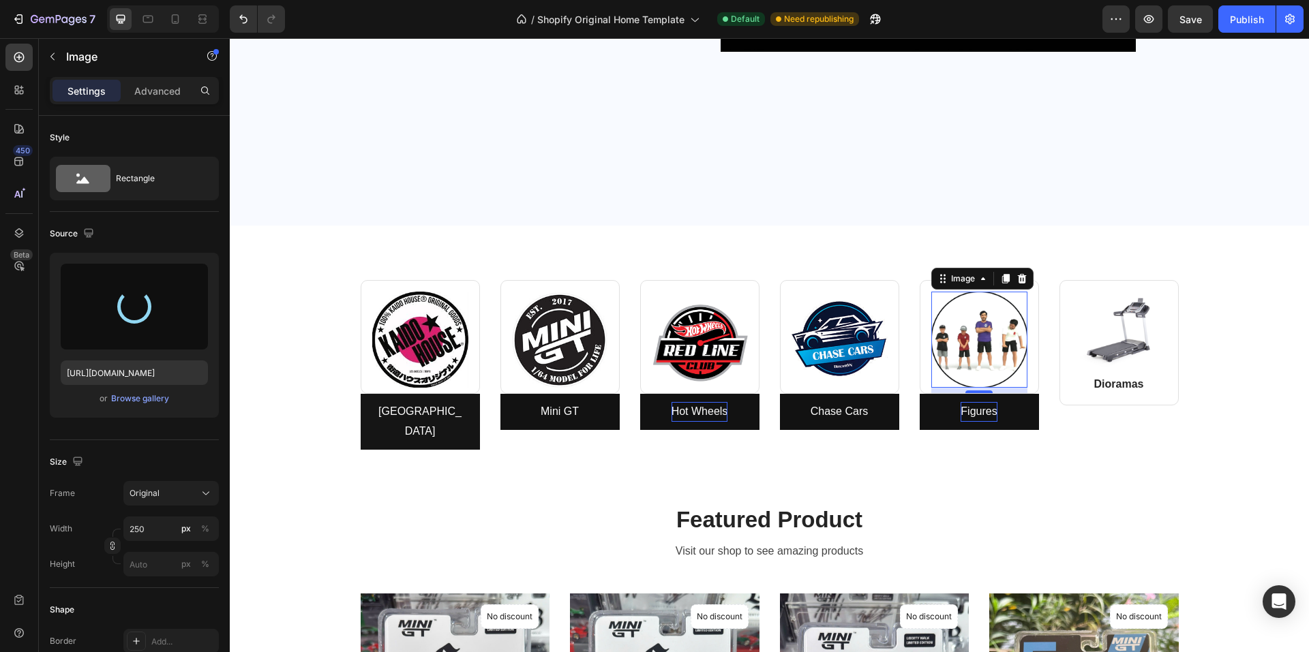
type input "https://cdn.shopify.com/s/files/1/0958/8739/3080/files/gempages_581728802523054…"
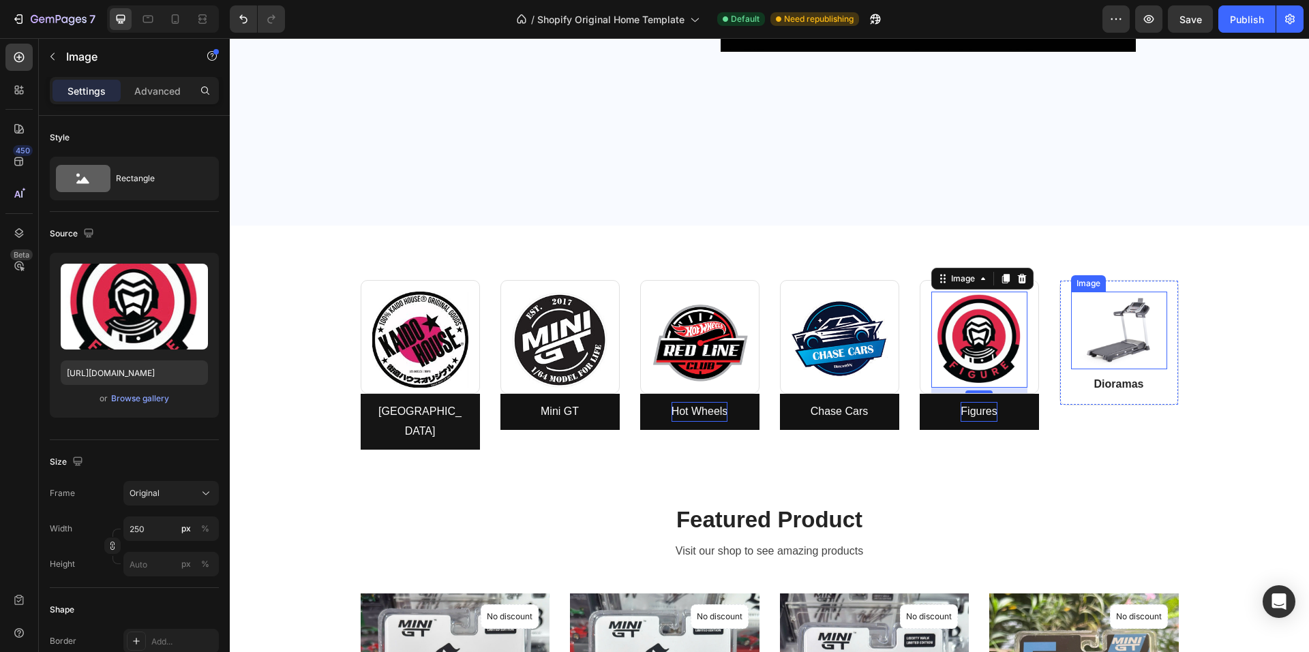
click at [1070, 324] on img at bounding box center [1119, 331] width 96 height 78
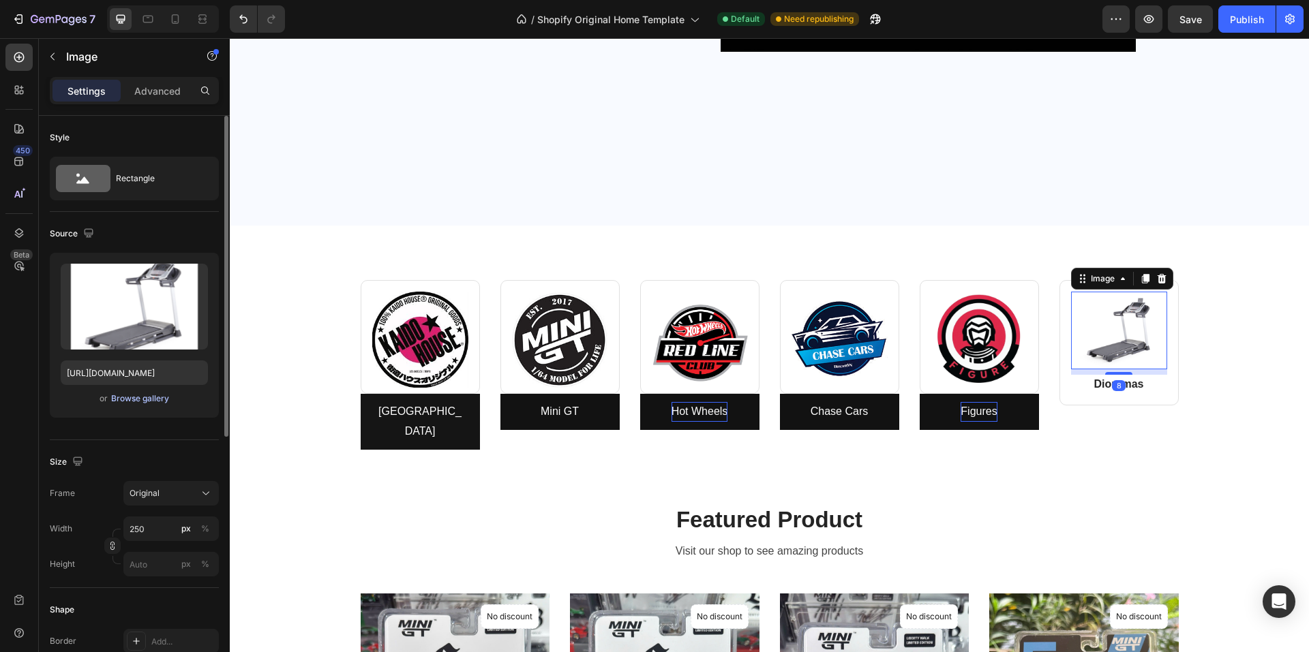
click at [142, 397] on div "Browse gallery" at bounding box center [140, 399] width 58 height 12
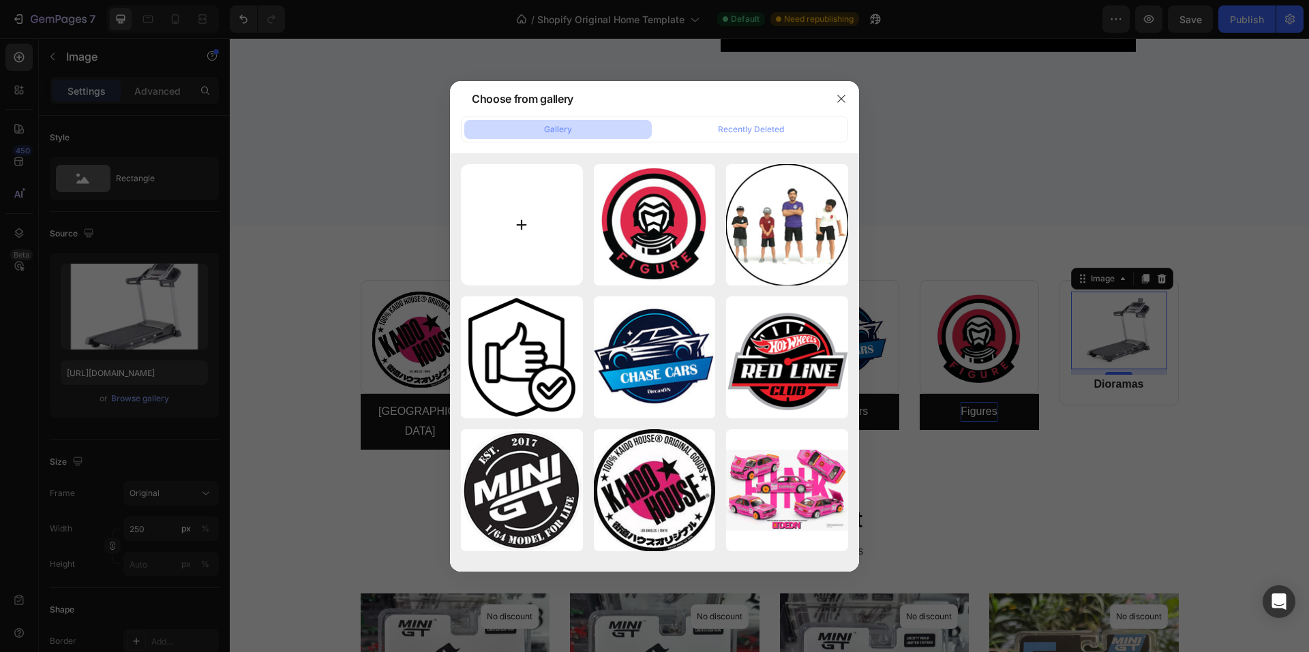
click at [505, 224] on input "file" at bounding box center [522, 225] width 122 height 122
type input "C:\fakepath\dio.jpg"
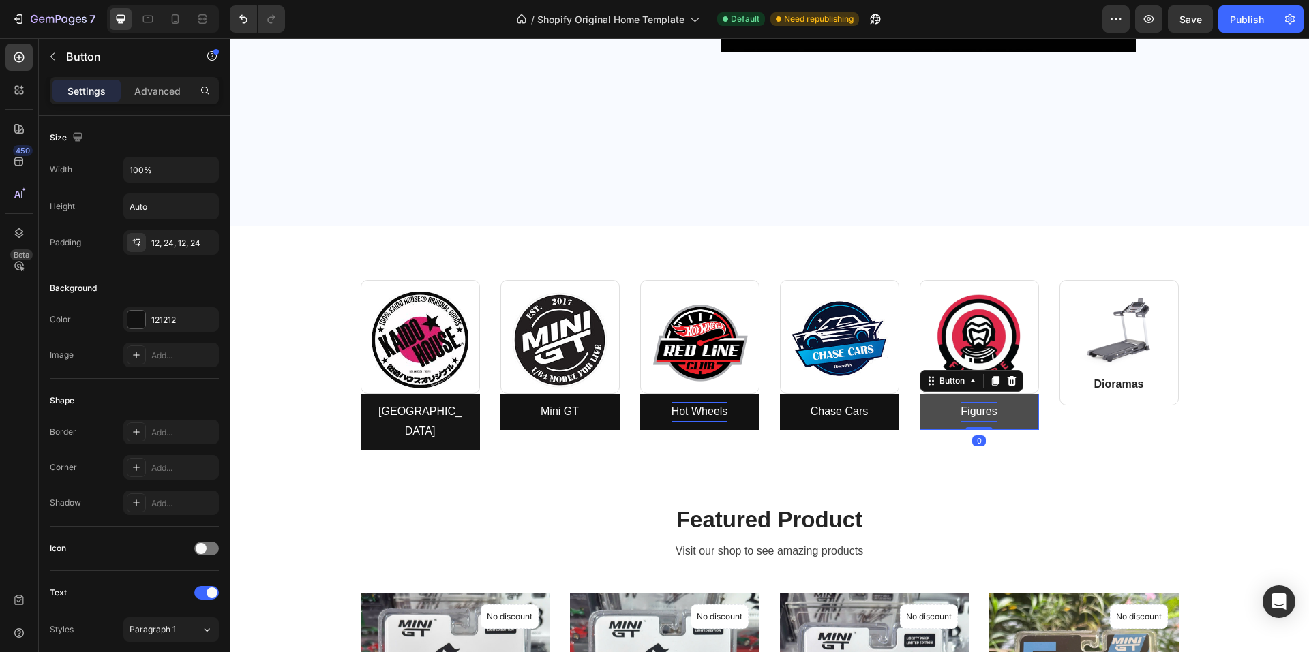
click at [923, 412] on link "Figures" at bounding box center [978, 412] width 119 height 36
click at [992, 382] on icon at bounding box center [994, 381] width 7 height 10
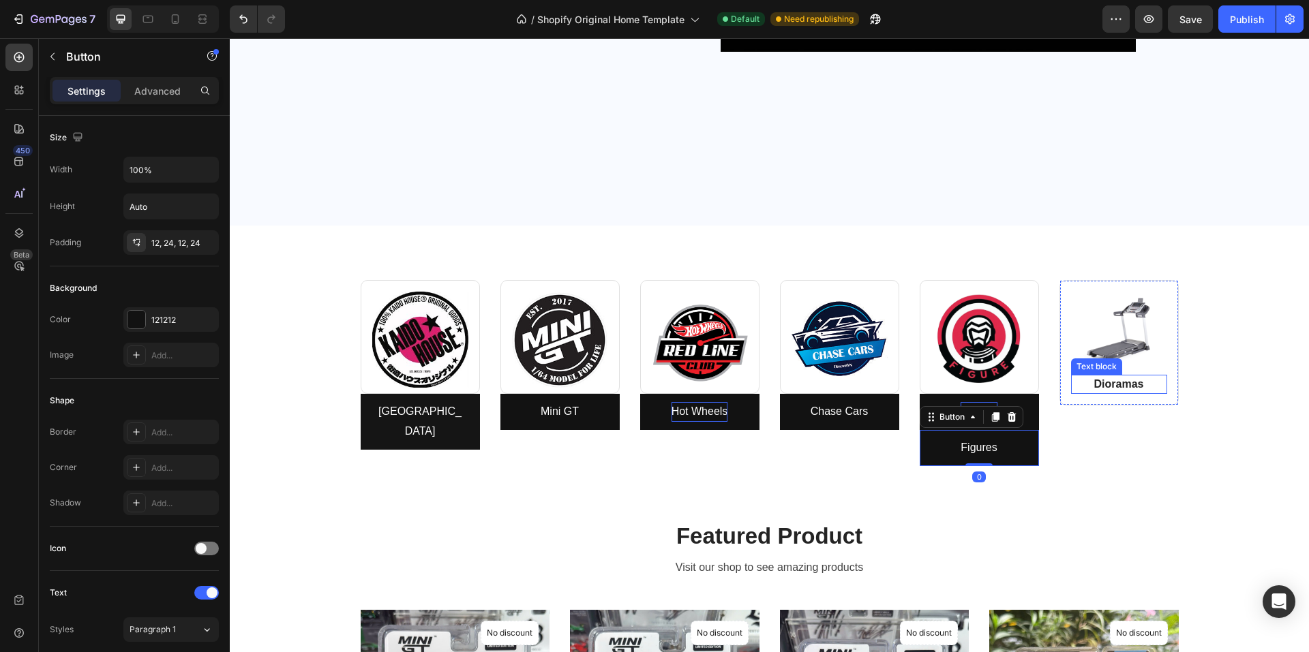
click at [1070, 388] on p "Dioramas" at bounding box center [1118, 384] width 93 height 16
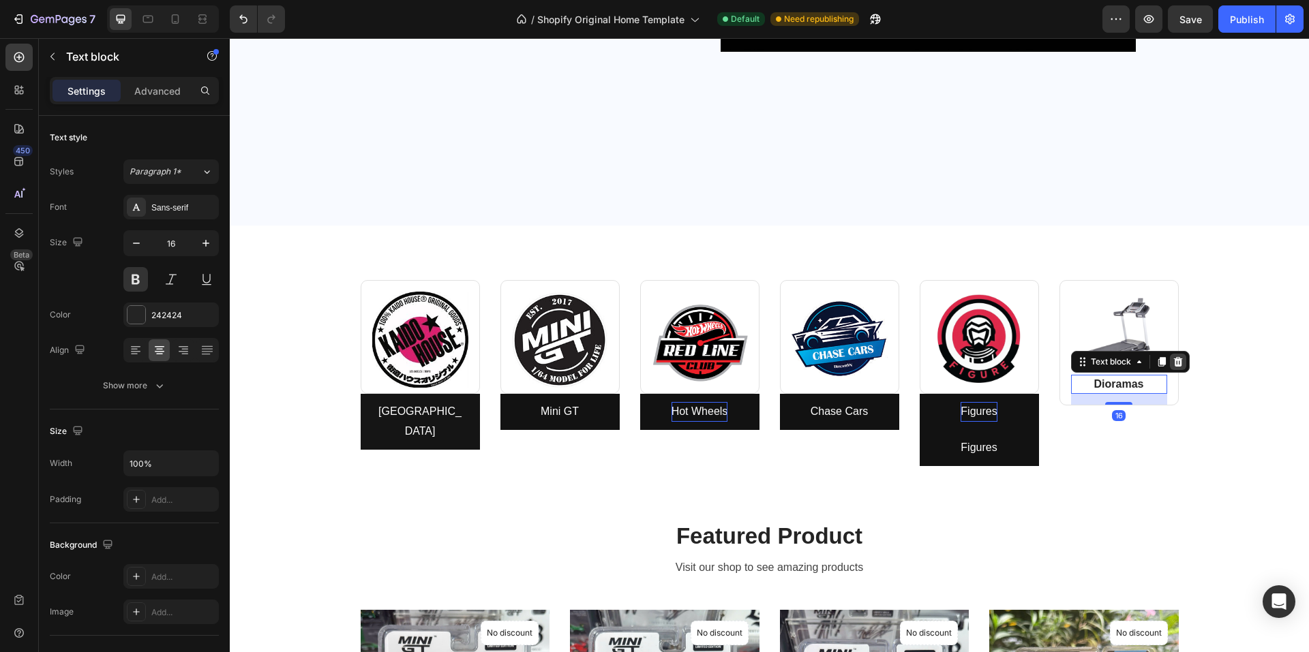
click at [1070, 361] on div at bounding box center [1178, 362] width 16 height 16
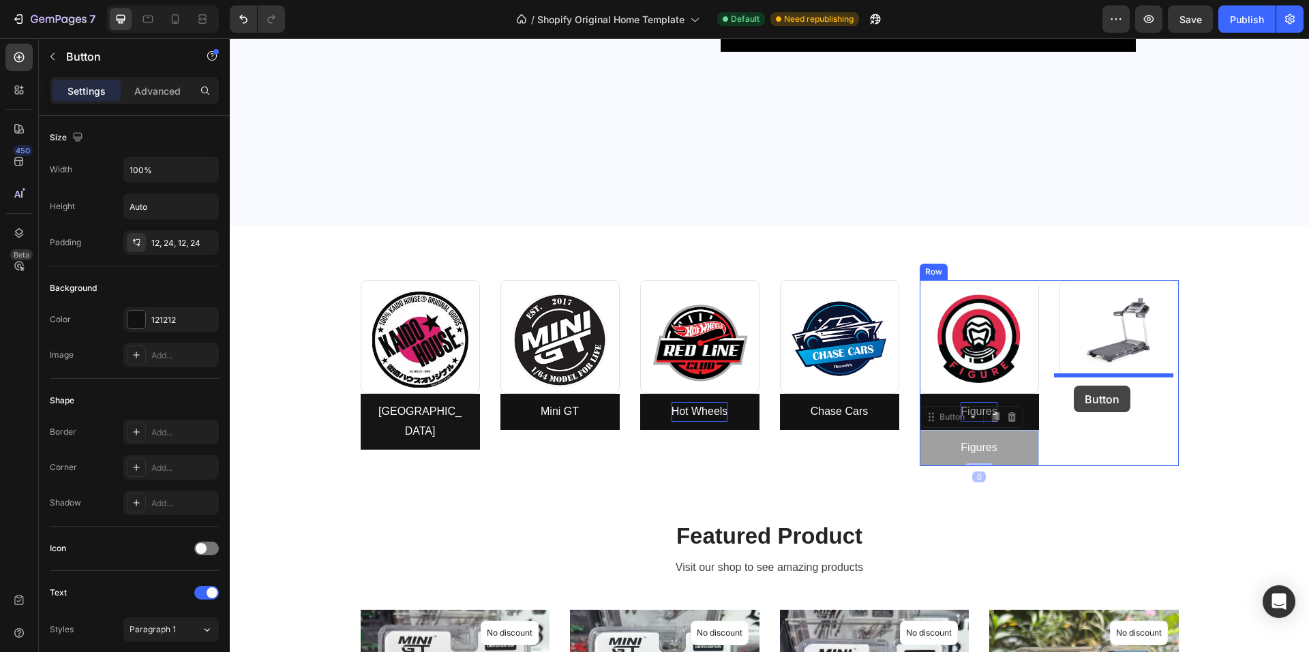
drag, startPoint x: 920, startPoint y: 453, endPoint x: 1073, endPoint y: 386, distance: 167.5
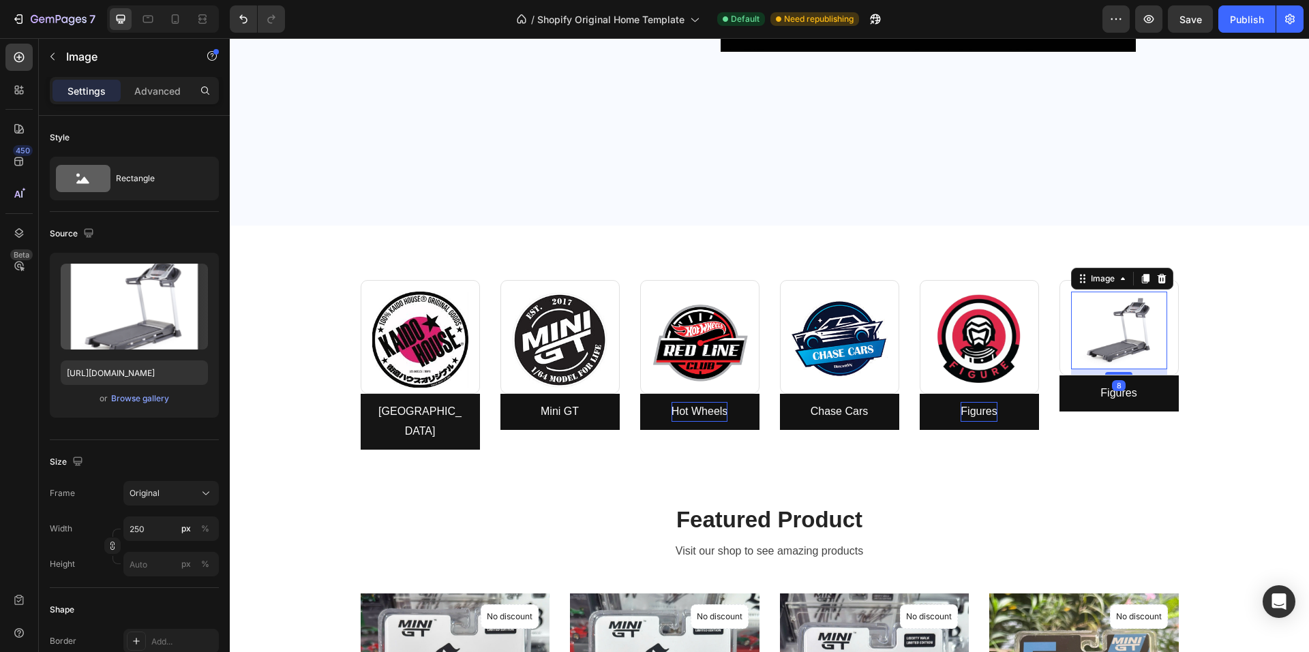
click at [1070, 316] on img at bounding box center [1119, 331] width 96 height 78
click at [122, 397] on div "Browse gallery" at bounding box center [140, 399] width 58 height 12
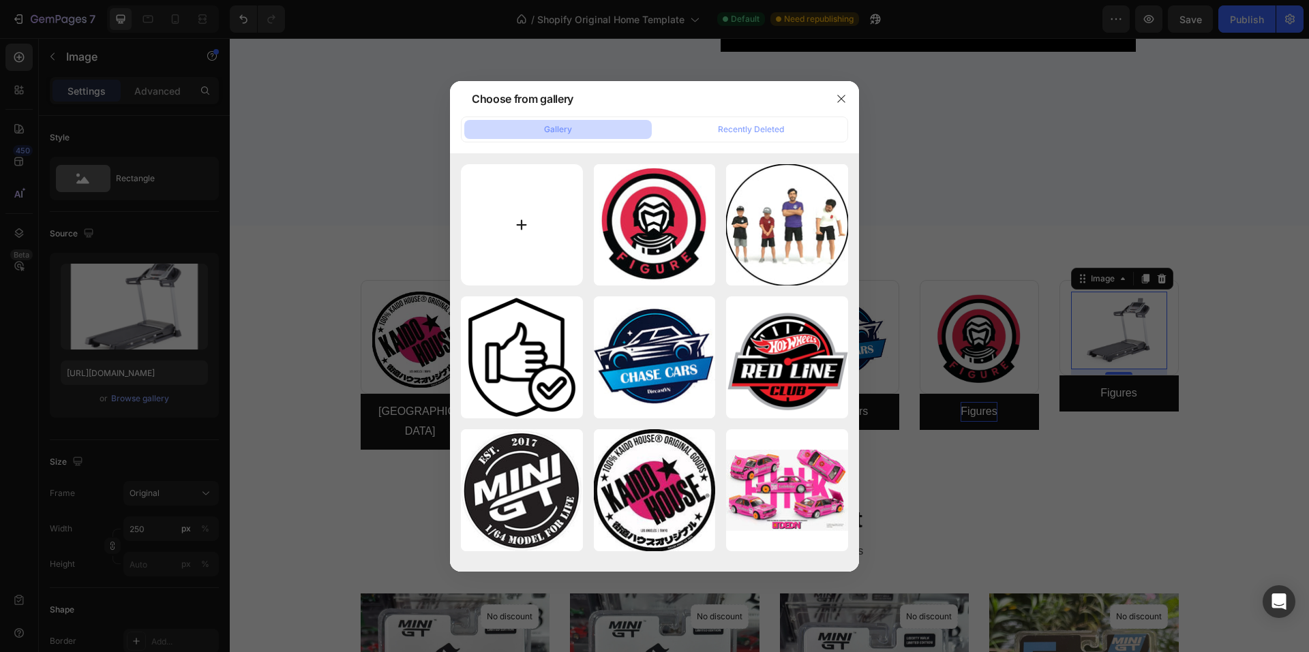
click at [523, 223] on input "file" at bounding box center [522, 225] width 122 height 122
type input "C:\fakepath\dio.jpg"
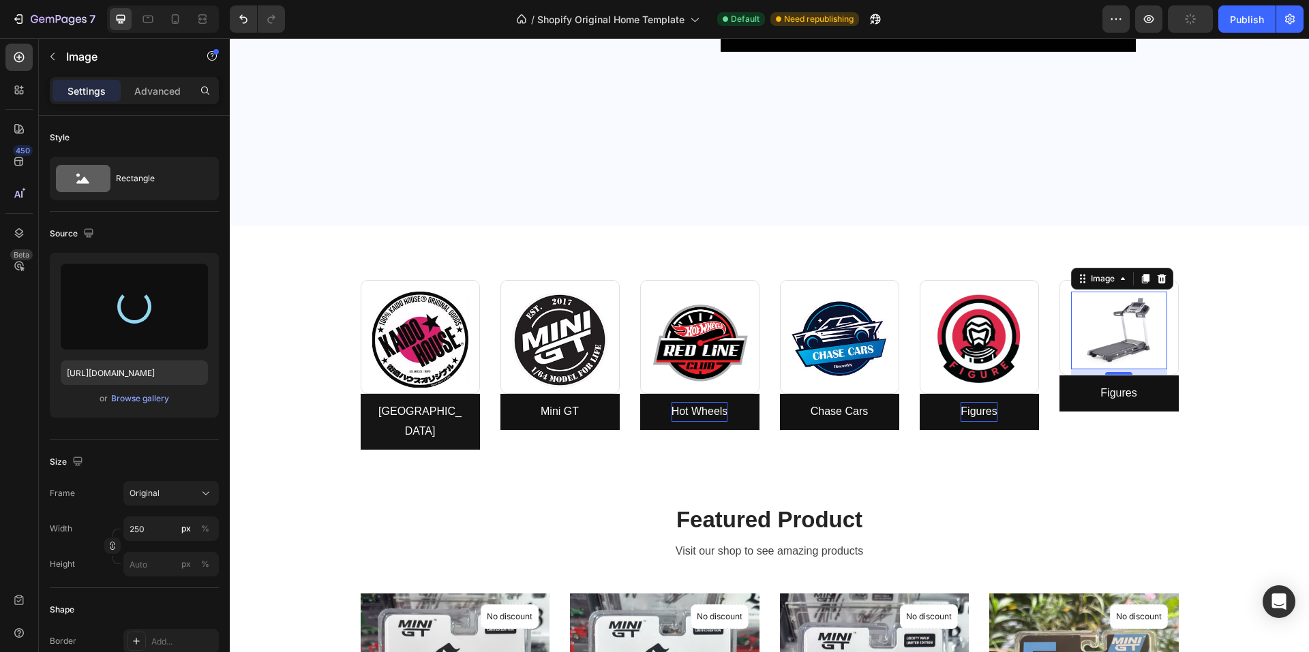
type input "https://cdn.shopify.com/s/files/1/0958/8739/3080/files/gempages_581728802523054…"
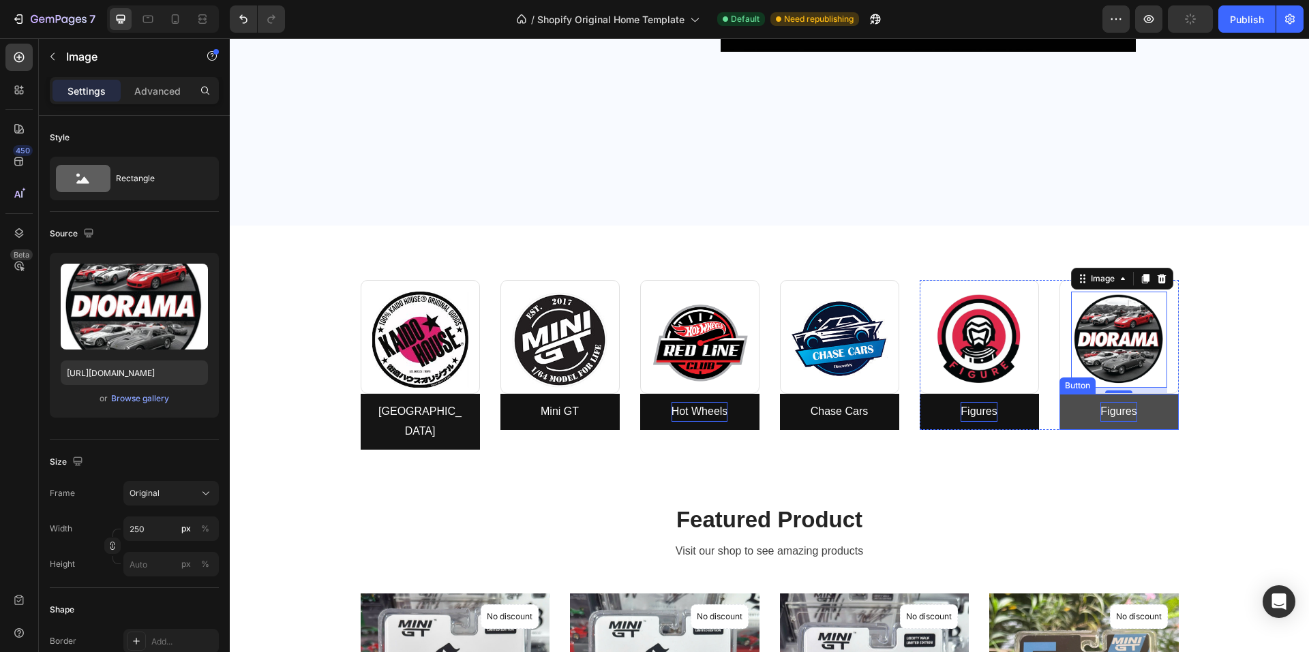
click at [1070, 412] on p "Figures" at bounding box center [1118, 412] width 36 height 20
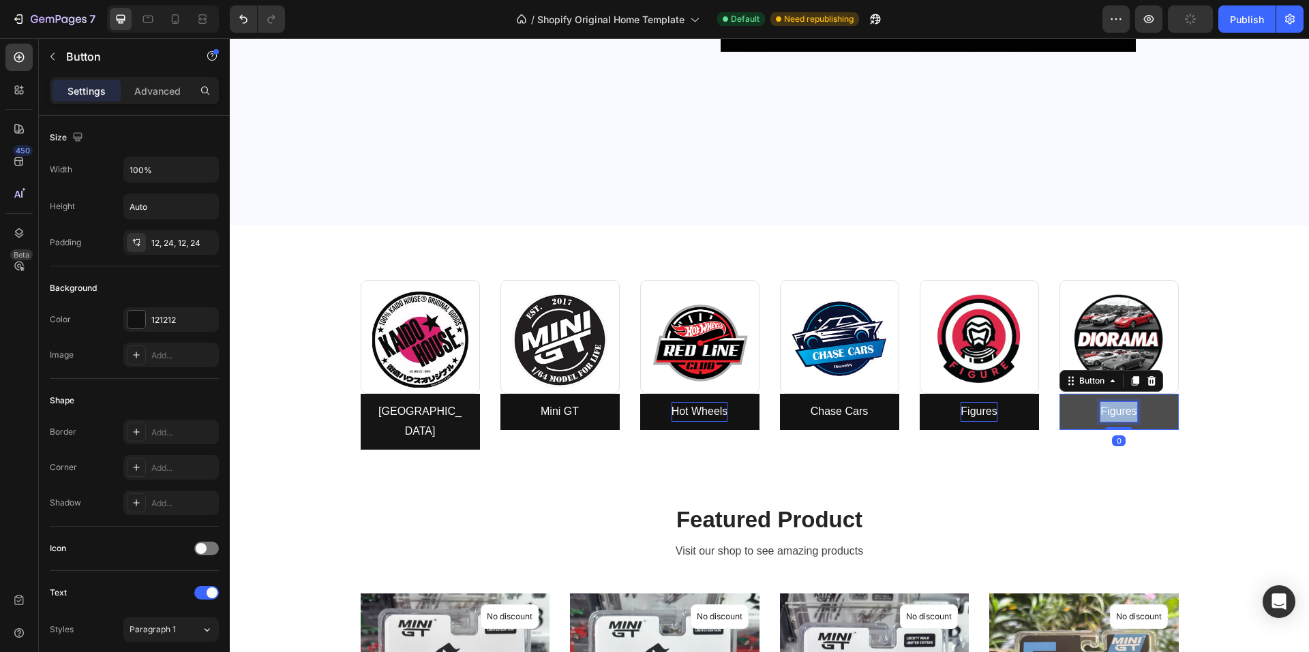
click at [1070, 412] on p "Figures" at bounding box center [1118, 412] width 36 height 20
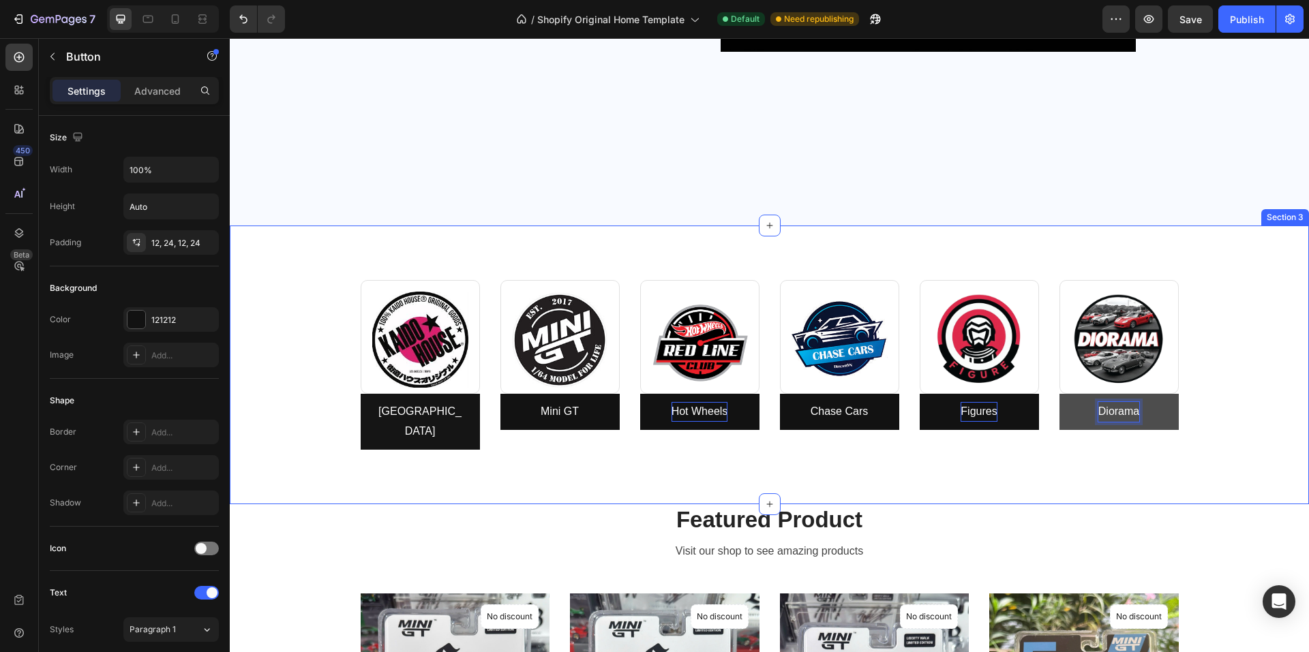
click at [1070, 448] on div "Image Row Kaido House Button Image Row Mini GT Button Row Image Row Hot Wheels …" at bounding box center [769, 376] width 1058 height 192
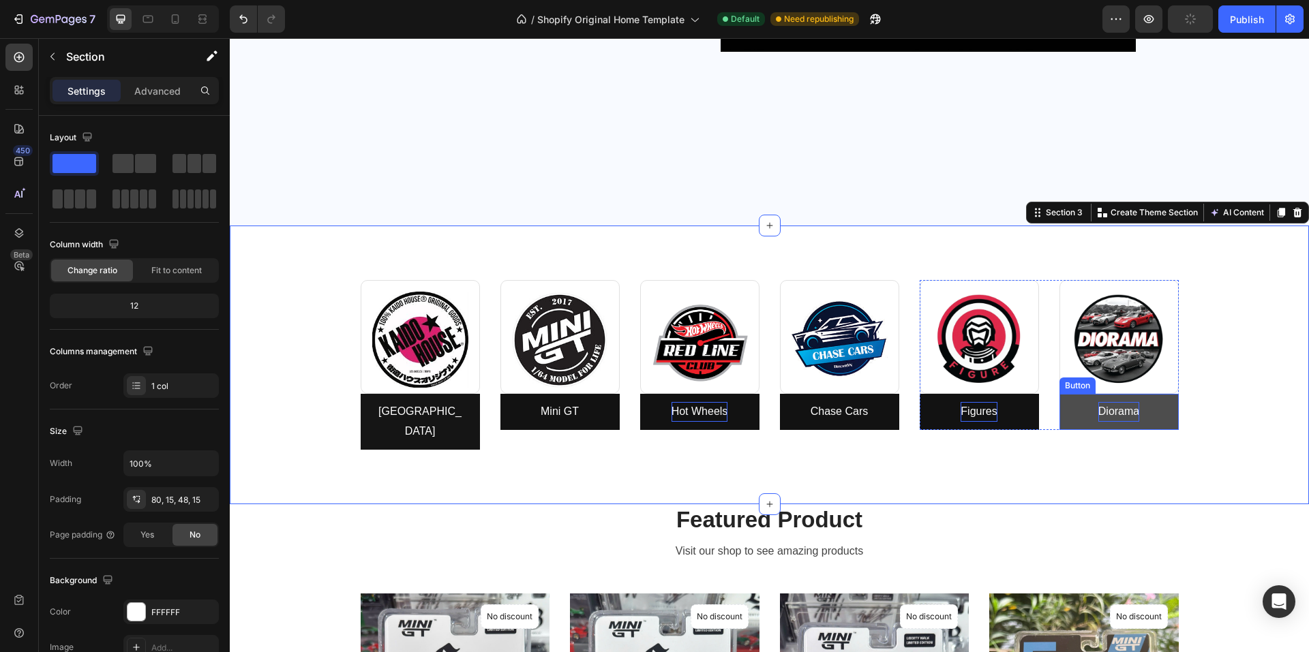
click at [1070, 409] on link "Diorama" at bounding box center [1118, 412] width 119 height 36
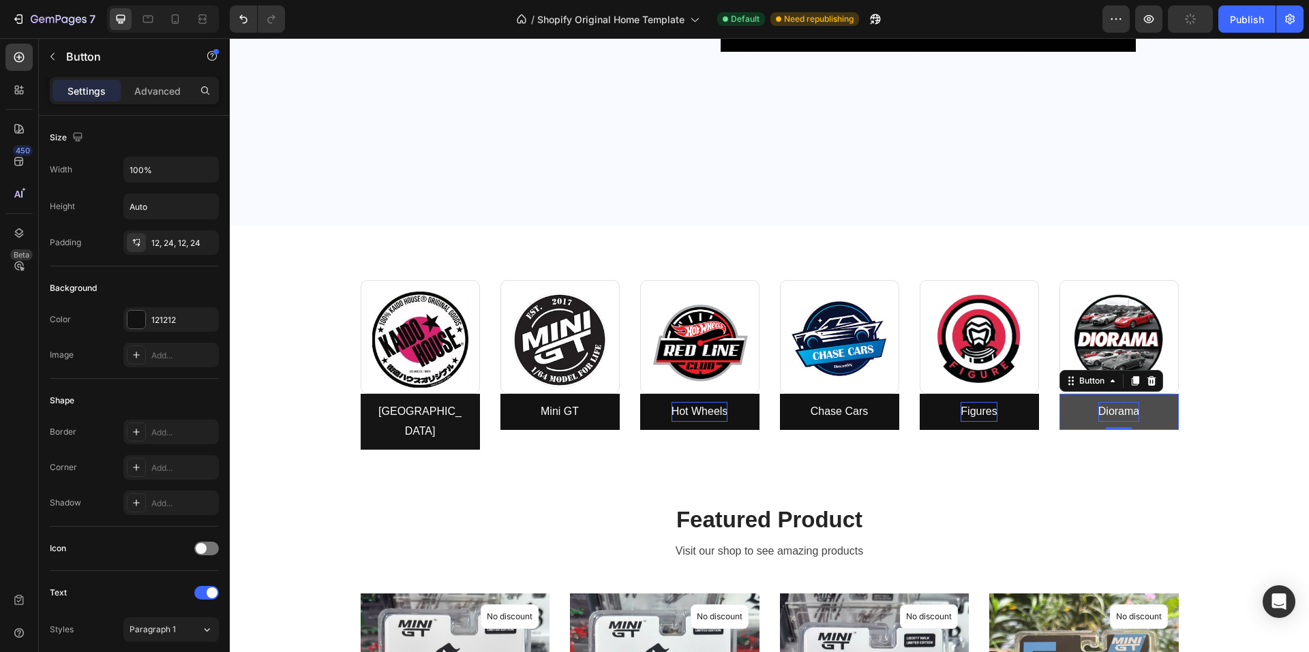
click at [1070, 406] on link "Diorama" at bounding box center [1118, 412] width 119 height 36
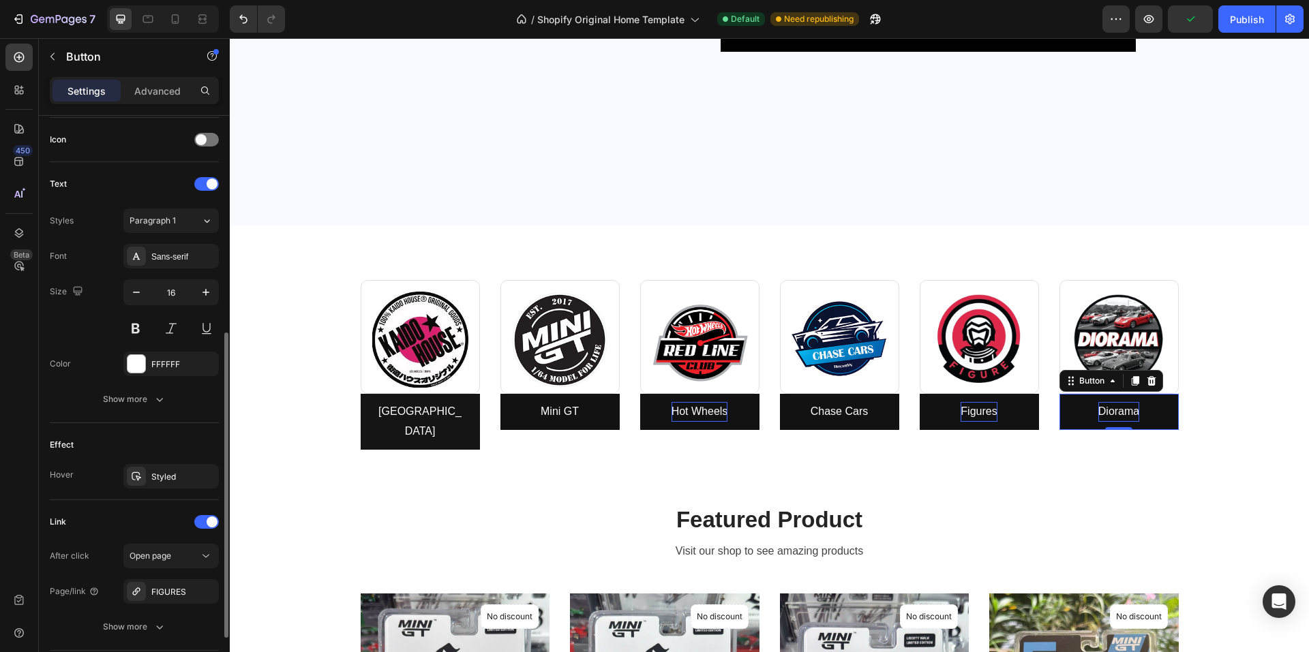
scroll to position [508, 0]
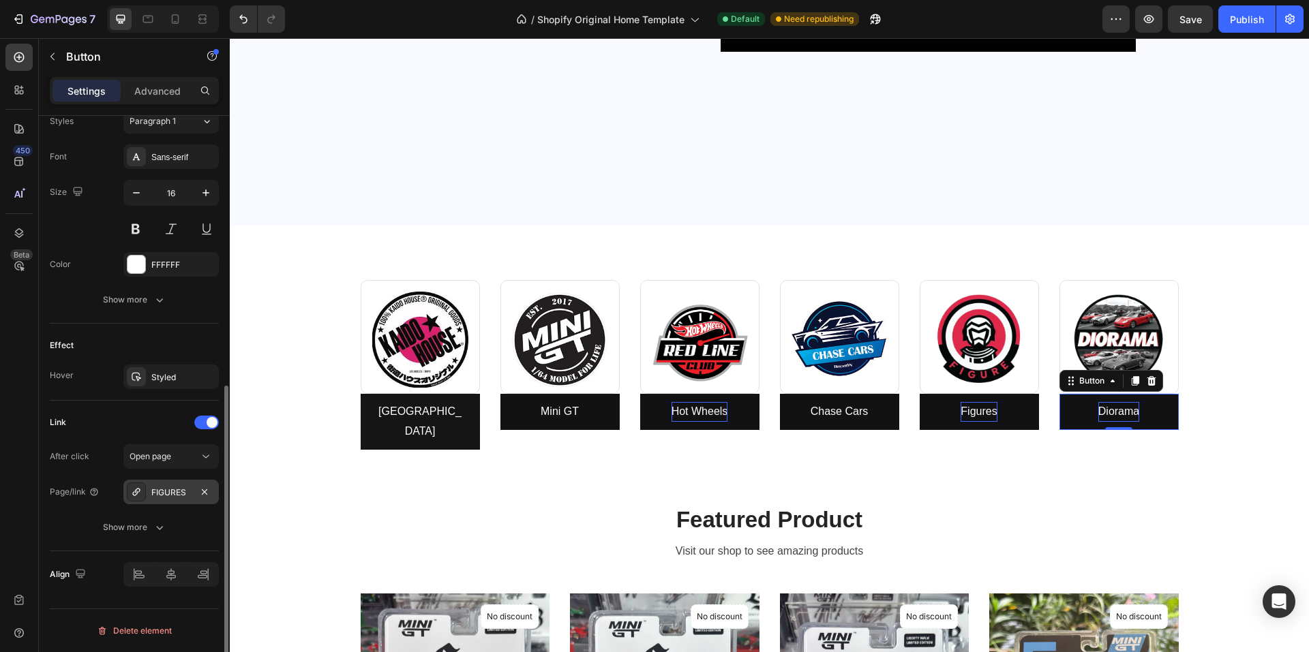
click at [183, 493] on div "FIGURES" at bounding box center [171, 493] width 40 height 12
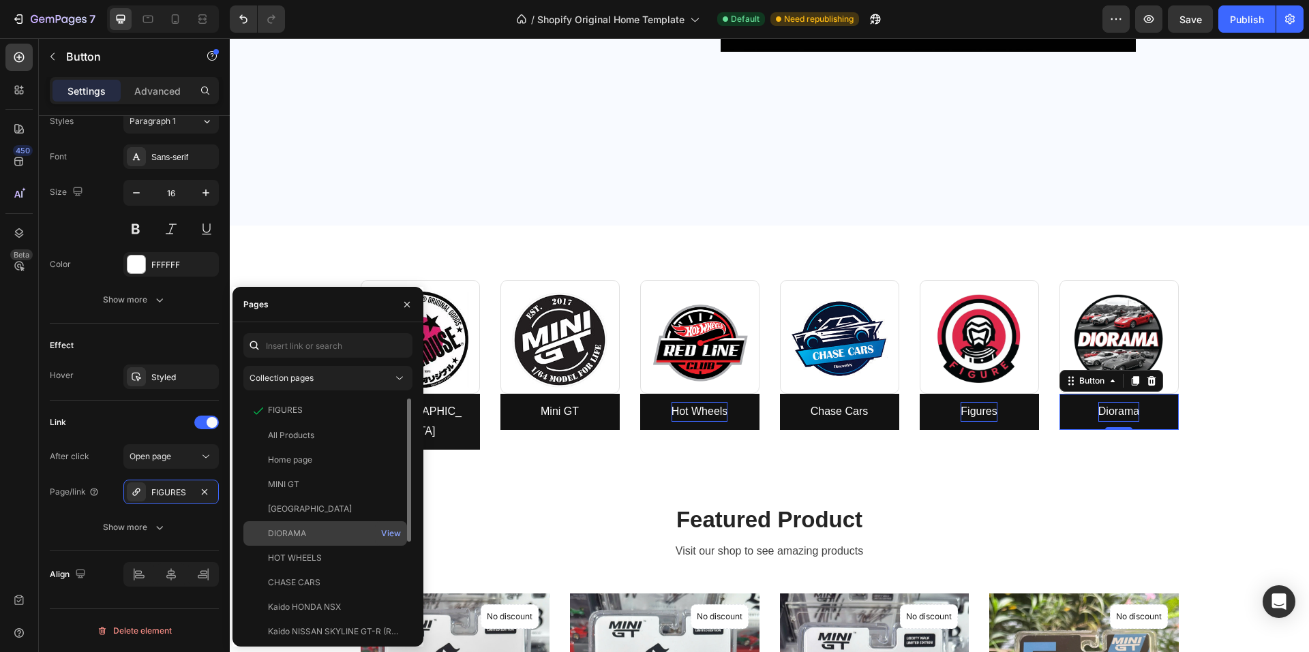
click at [305, 532] on div "DIORAMA" at bounding box center [287, 534] width 38 height 12
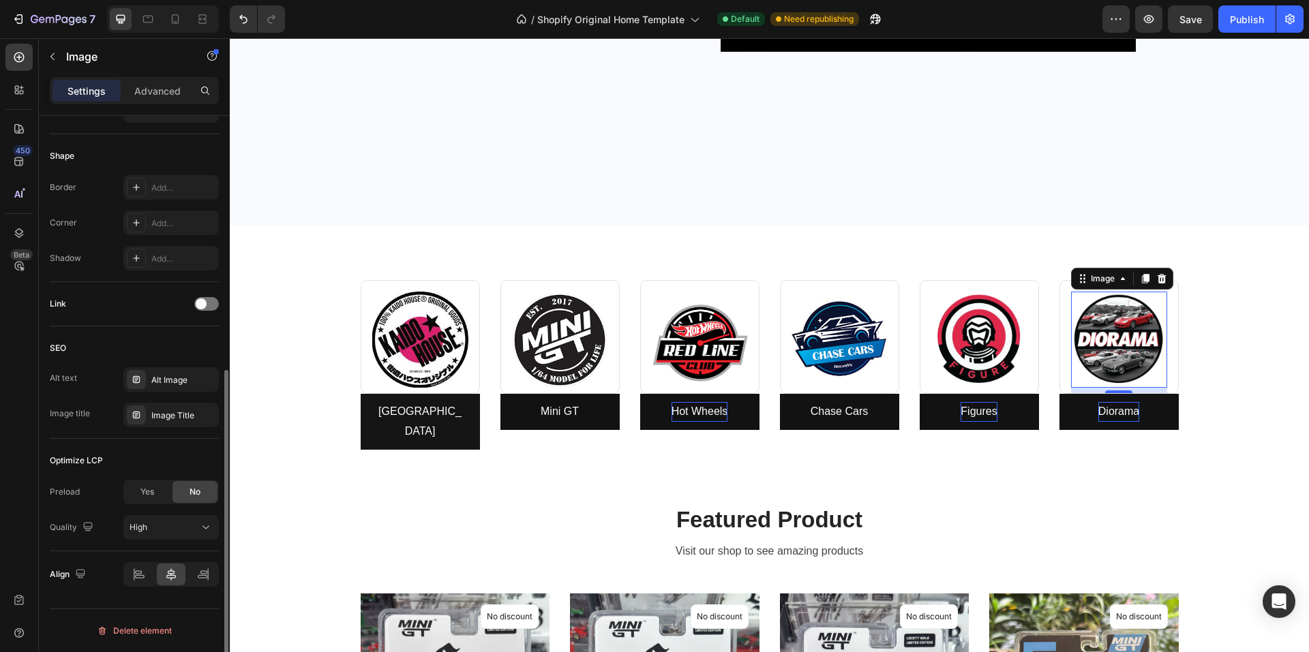
click at [1070, 315] on img at bounding box center [1119, 340] width 96 height 96
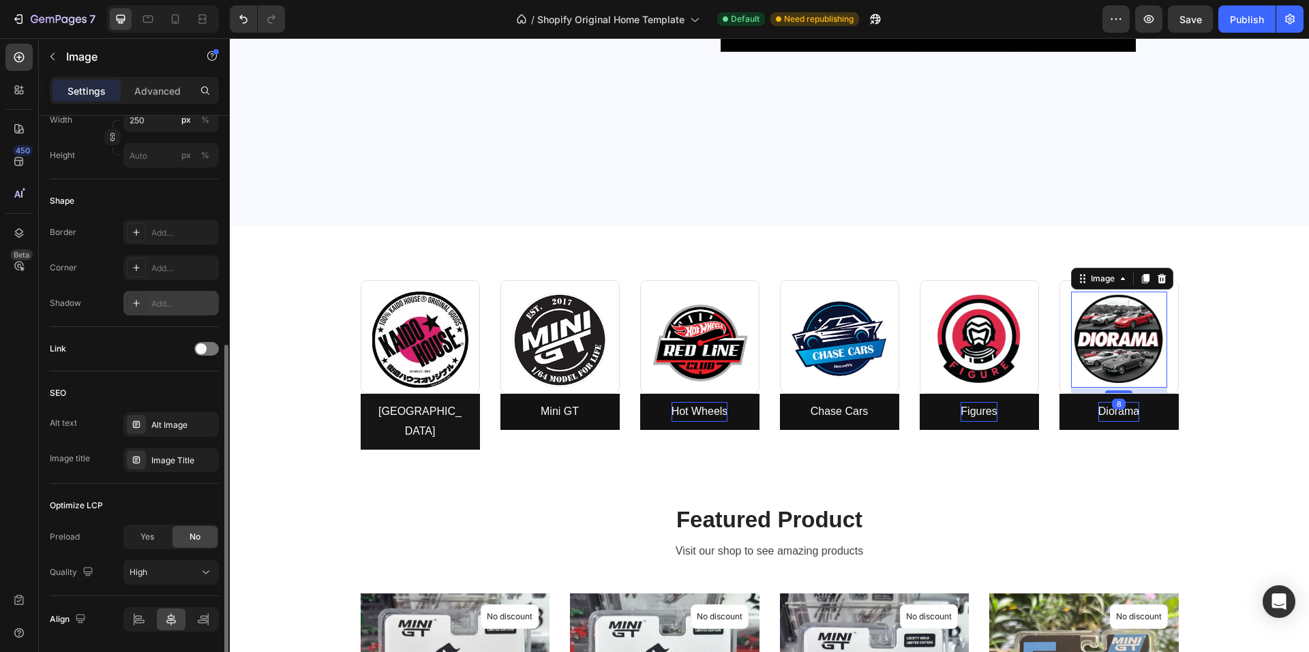
scroll to position [454, 0]
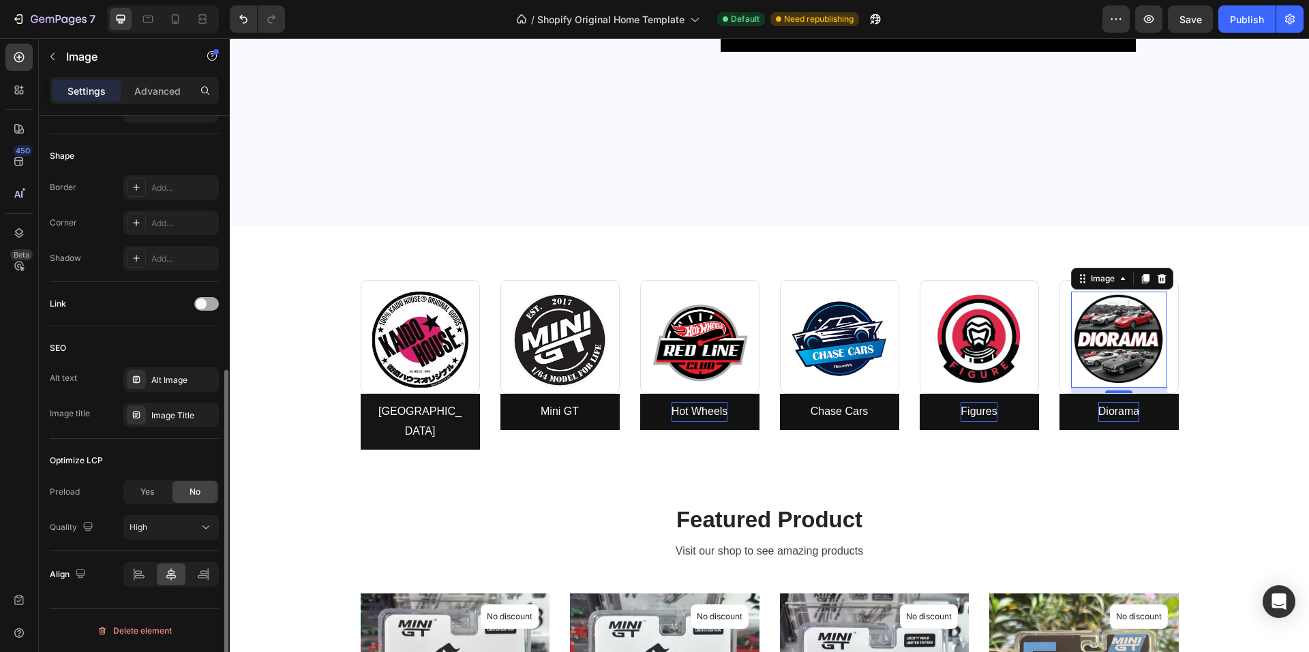
click at [207, 306] on div at bounding box center [206, 304] width 25 height 14
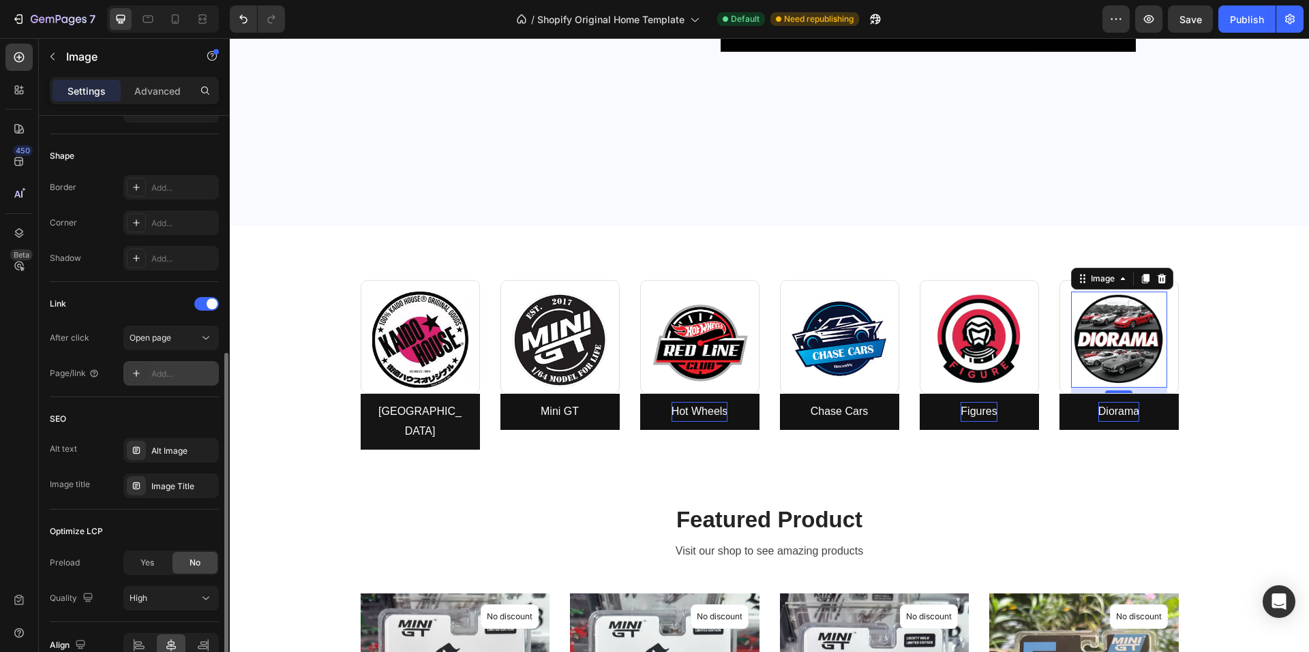
click at [167, 369] on div "Add..." at bounding box center [183, 374] width 64 height 12
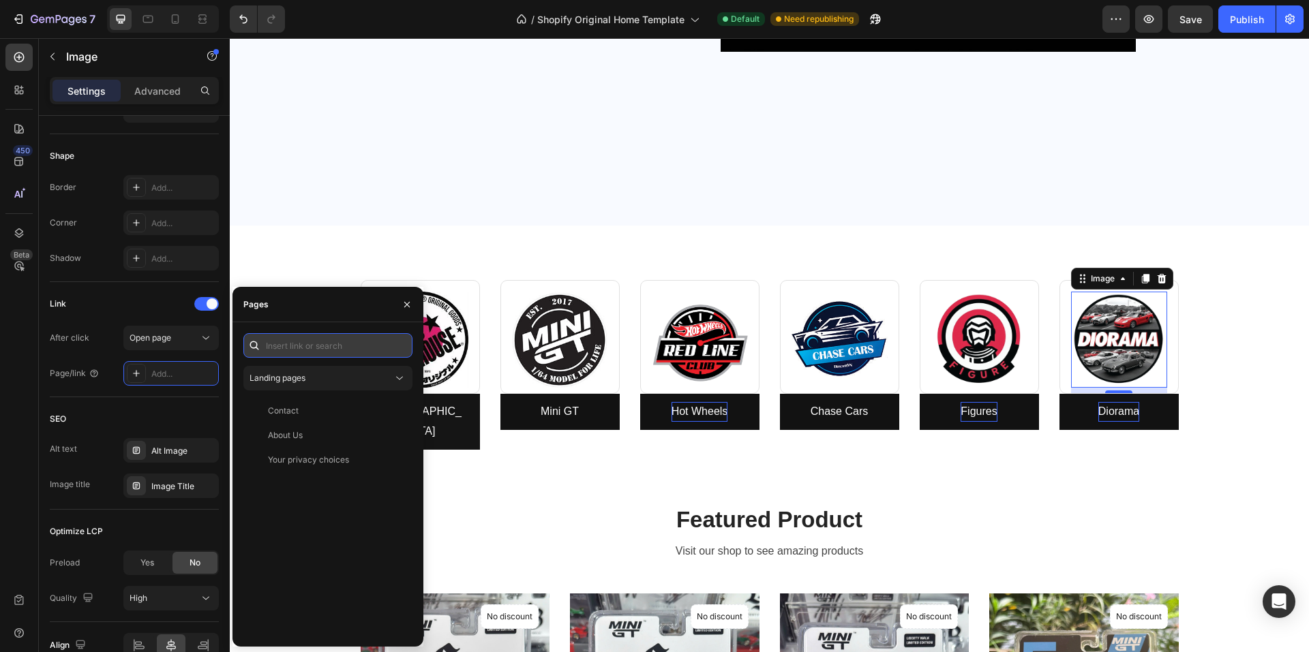
click at [319, 343] on input "text" at bounding box center [327, 345] width 169 height 25
click at [299, 381] on span "Landing pages" at bounding box center [277, 378] width 56 height 10
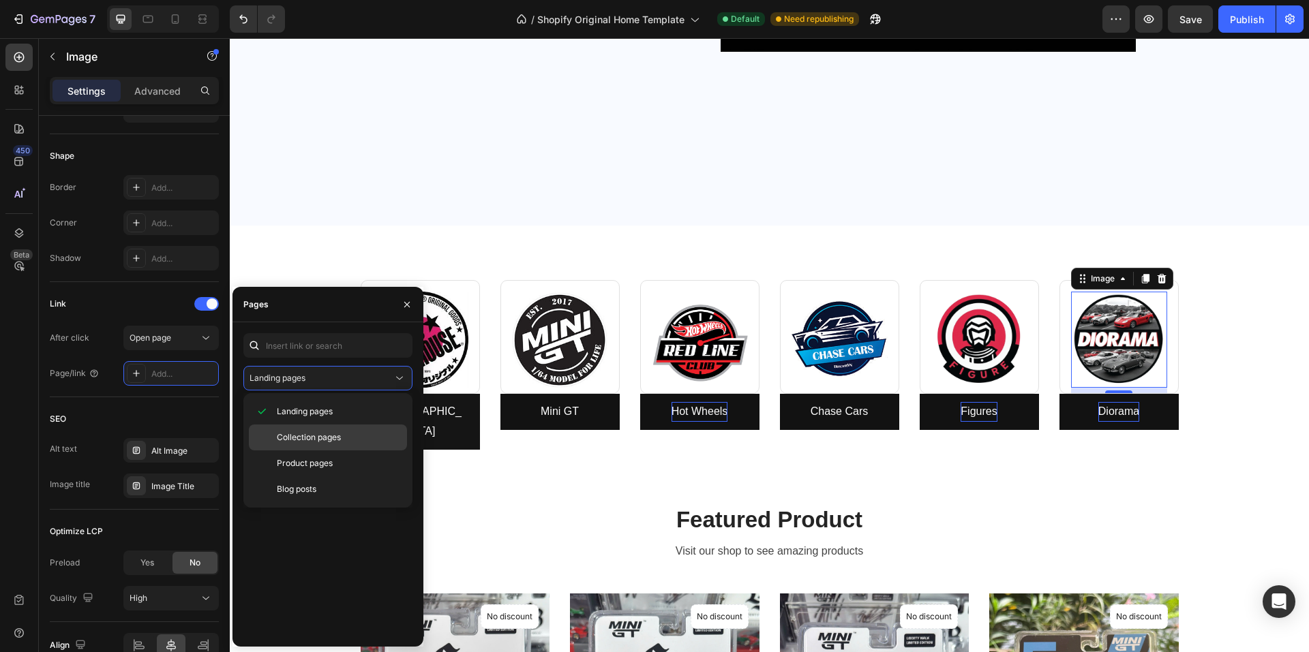
click at [298, 451] on div "Collection pages" at bounding box center [328, 464] width 158 height 26
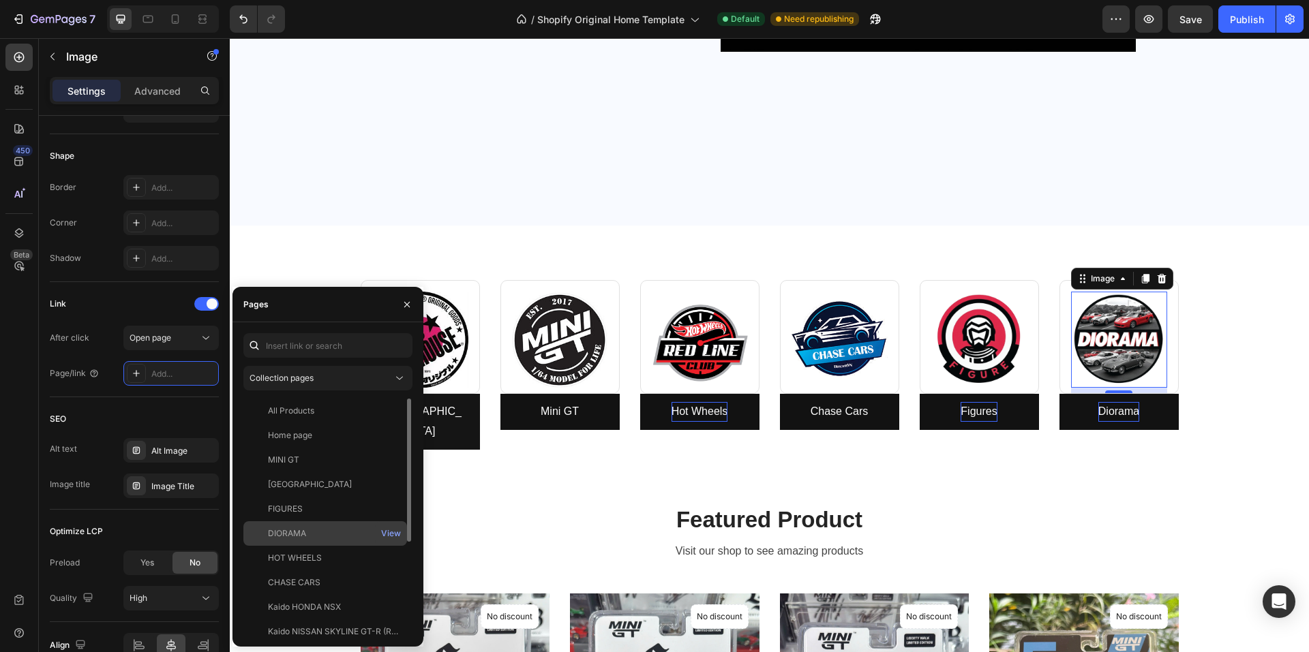
click at [303, 546] on div "DIORAMA View" at bounding box center [325, 558] width 164 height 25
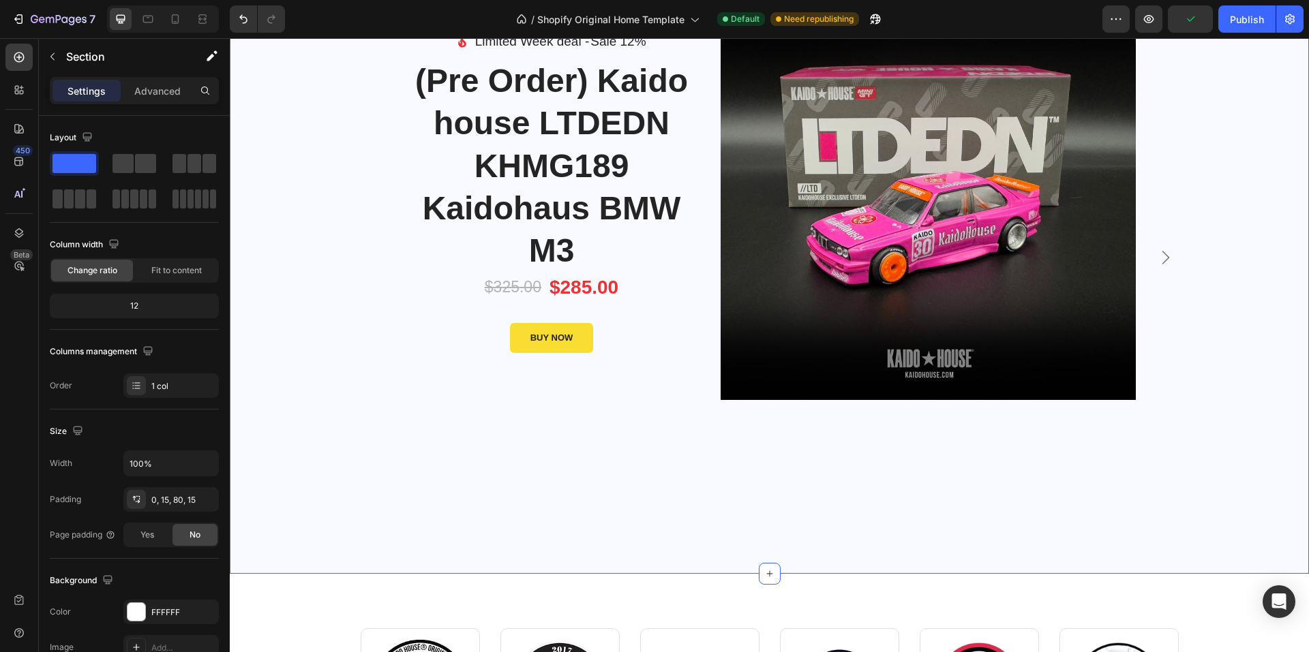
scroll to position [204, 0]
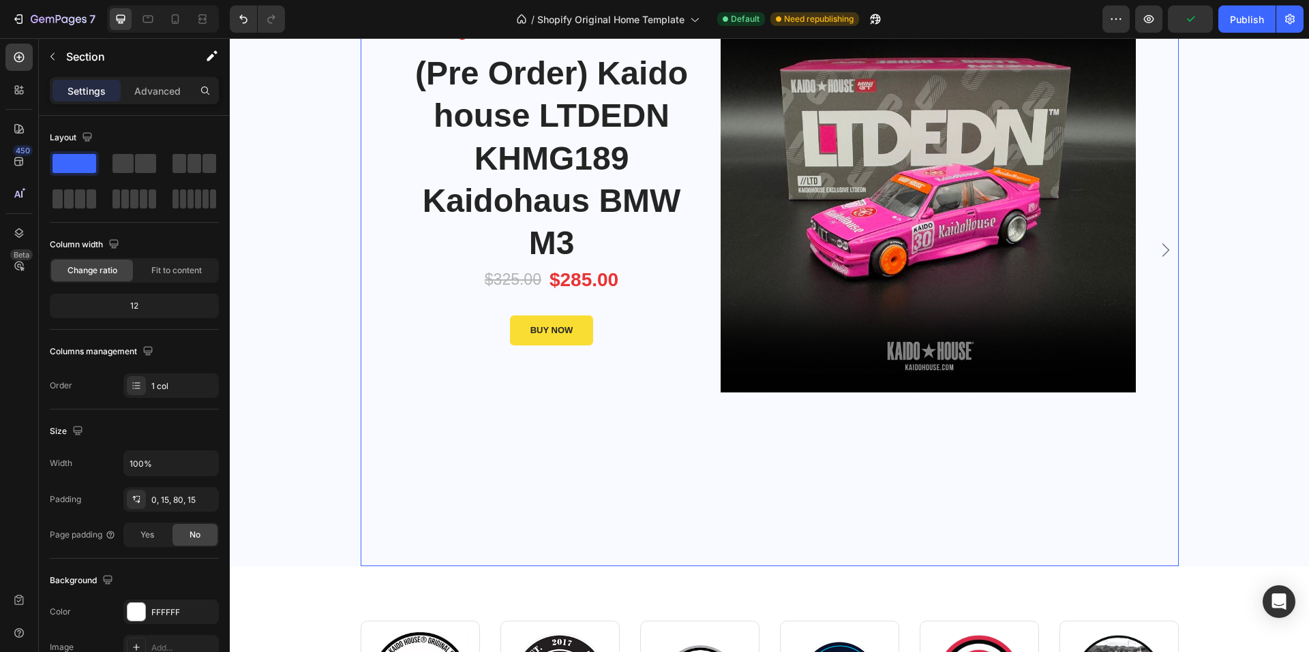
click at [668, 486] on div "Image Limited Week deal - Text block Sale 12% Product Badge Row Icon List (Pre …" at bounding box center [769, 250] width 752 height 632
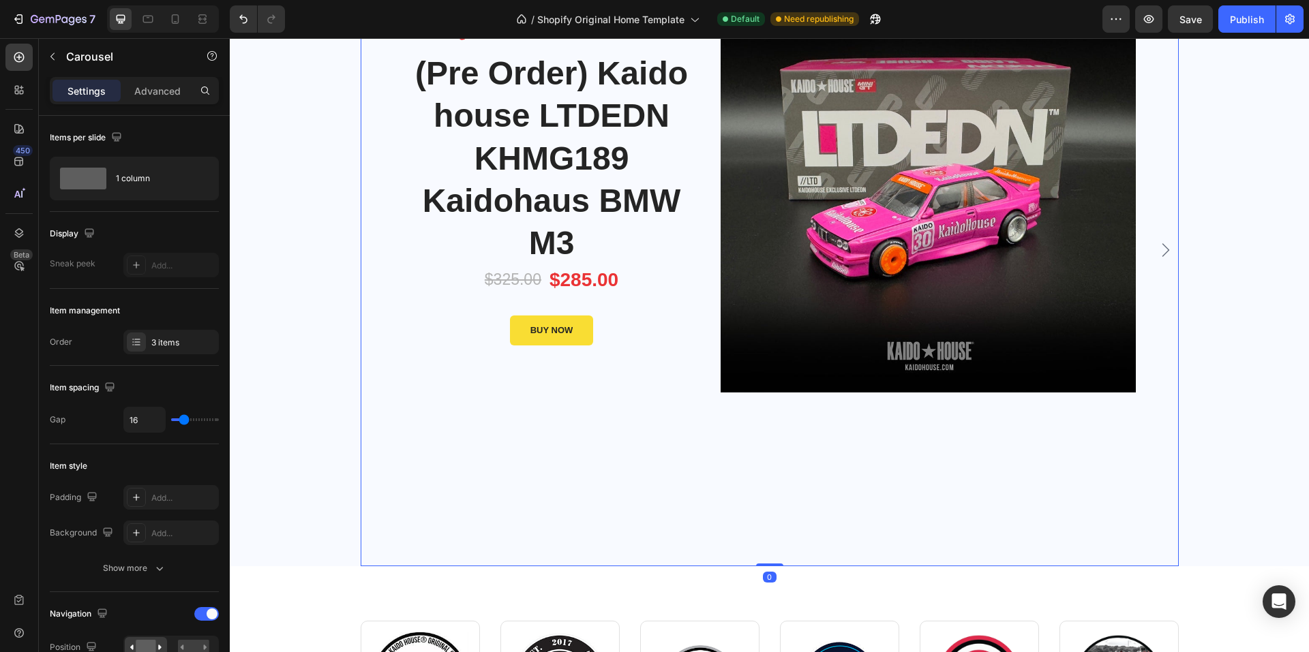
drag, startPoint x: 760, startPoint y: 564, endPoint x: 778, endPoint y: 540, distance: 29.2
click at [777, 493] on div "Image Limited Week deal - Text block Sale 12% Product Badge Row Icon List (Pre …" at bounding box center [770, 250] width 818 height 632
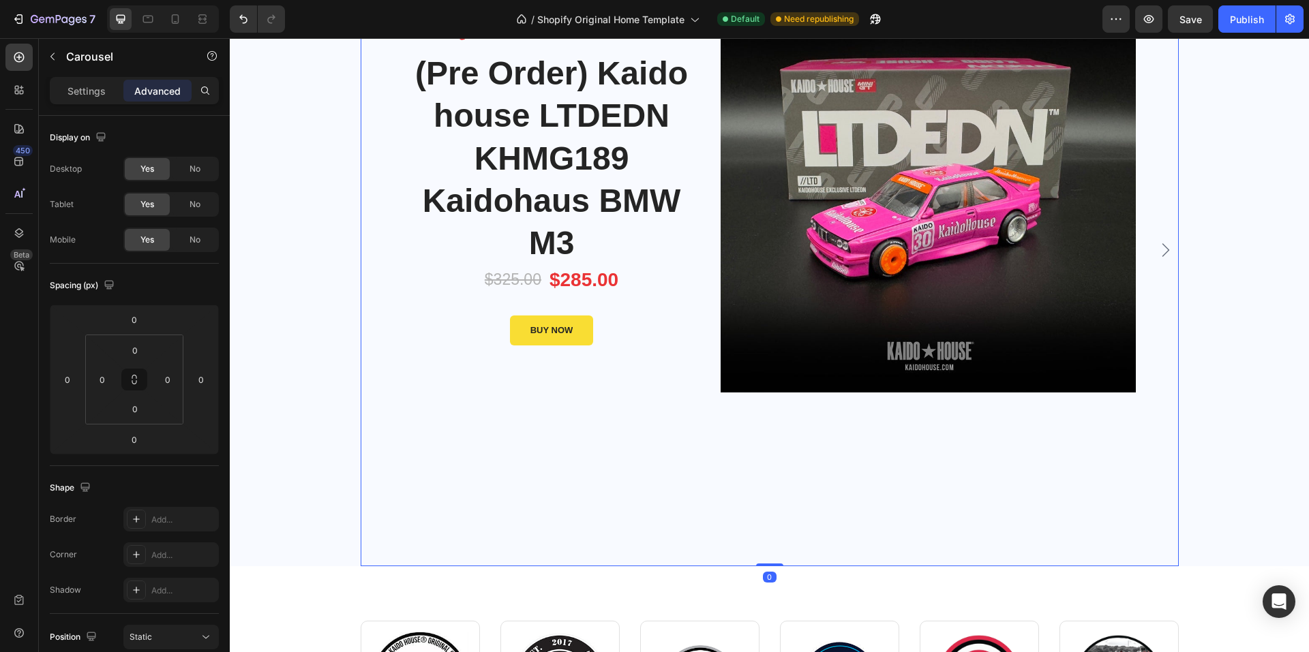
drag, startPoint x: 769, startPoint y: 566, endPoint x: 769, endPoint y: 532, distance: 33.4
click at [775, 510] on div "Image Limited Week deal - Text block Sale 12% Product Badge Row Icon List (Pre …" at bounding box center [770, 250] width 818 height 632
click at [310, 521] on div "Image Limited Week deal - Text block Sale 12% Product Badge Row Icon List (Pre …" at bounding box center [769, 250] width 1058 height 632
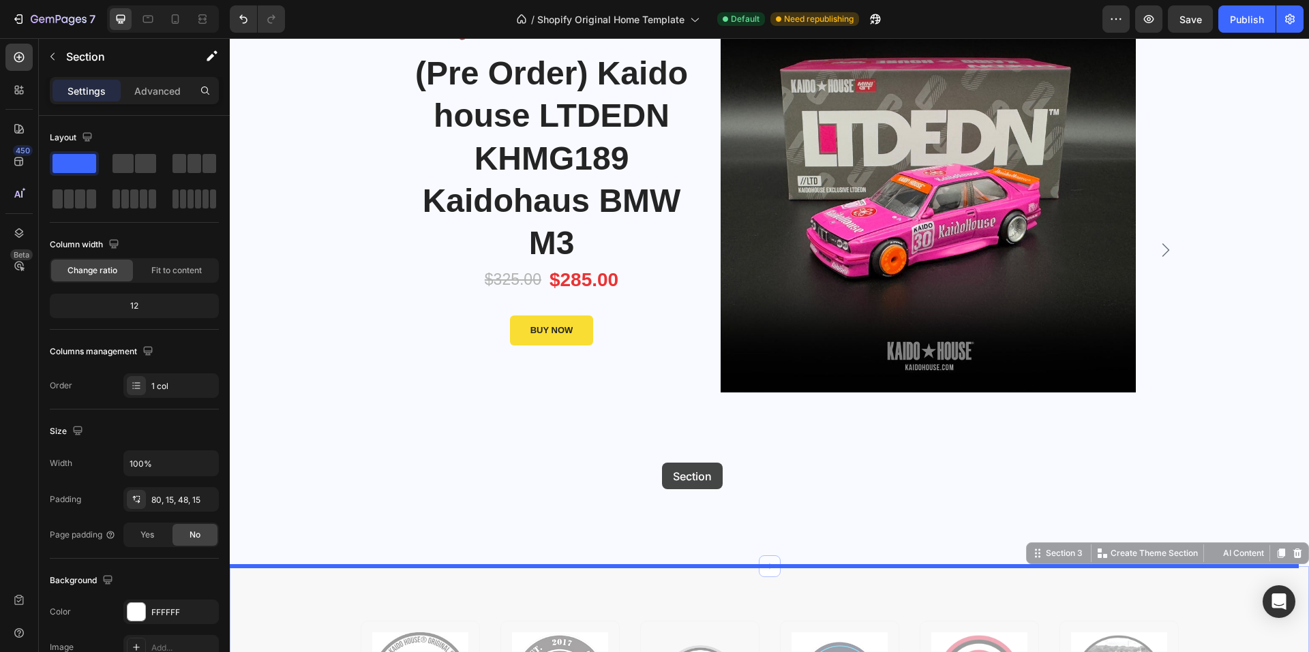
drag, startPoint x: 650, startPoint y: 570, endPoint x: 662, endPoint y: 463, distance: 107.7
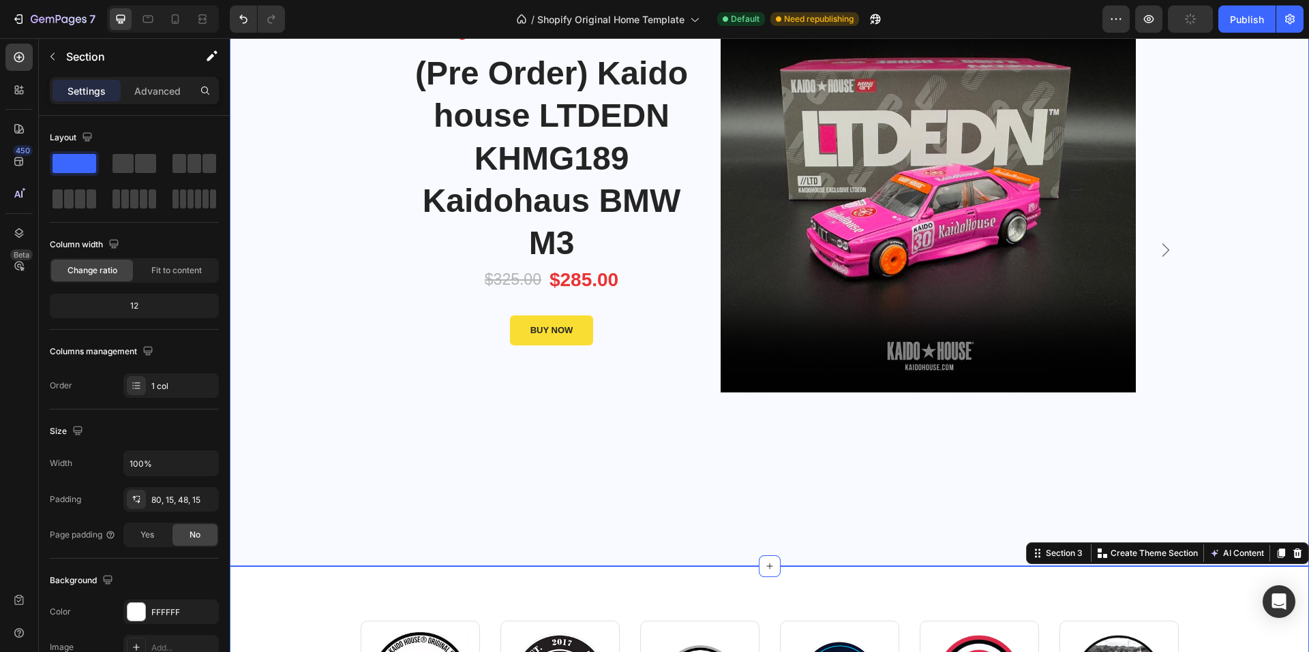
click at [301, 446] on div "Image Limited Week deal - Text block Sale 12% Product Badge Row Icon List (Pre …" at bounding box center [769, 250] width 1058 height 632
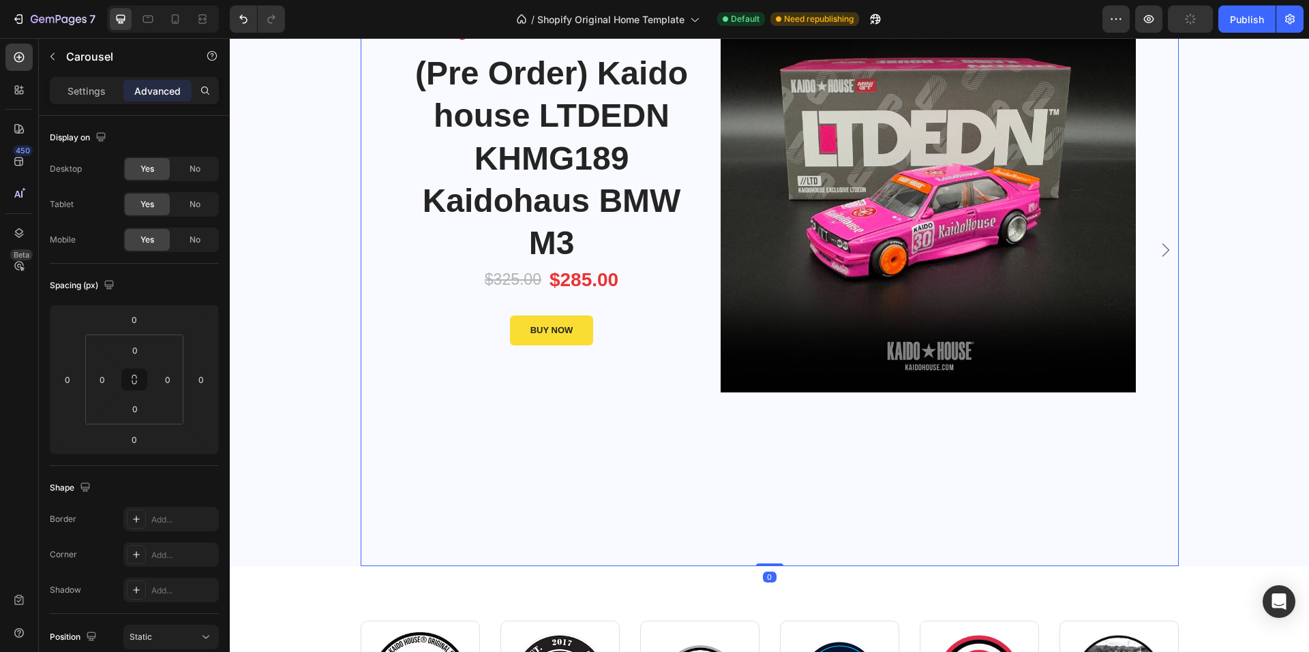
click at [582, 497] on div "Image Limited Week deal - Text block Sale 12% Product Badge Row Icon List (Pre …" at bounding box center [769, 250] width 752 height 632
click at [1070, 22] on icon "button" at bounding box center [1149, 19] width 14 height 14
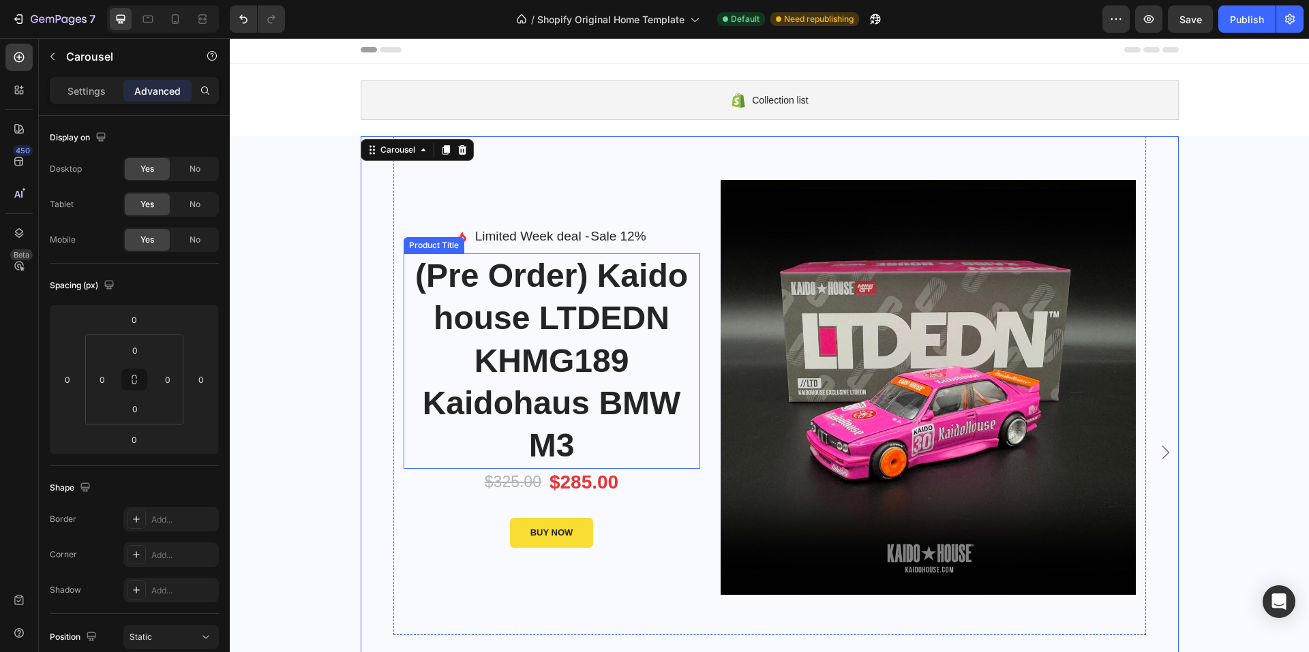
scroll to position [0, 0]
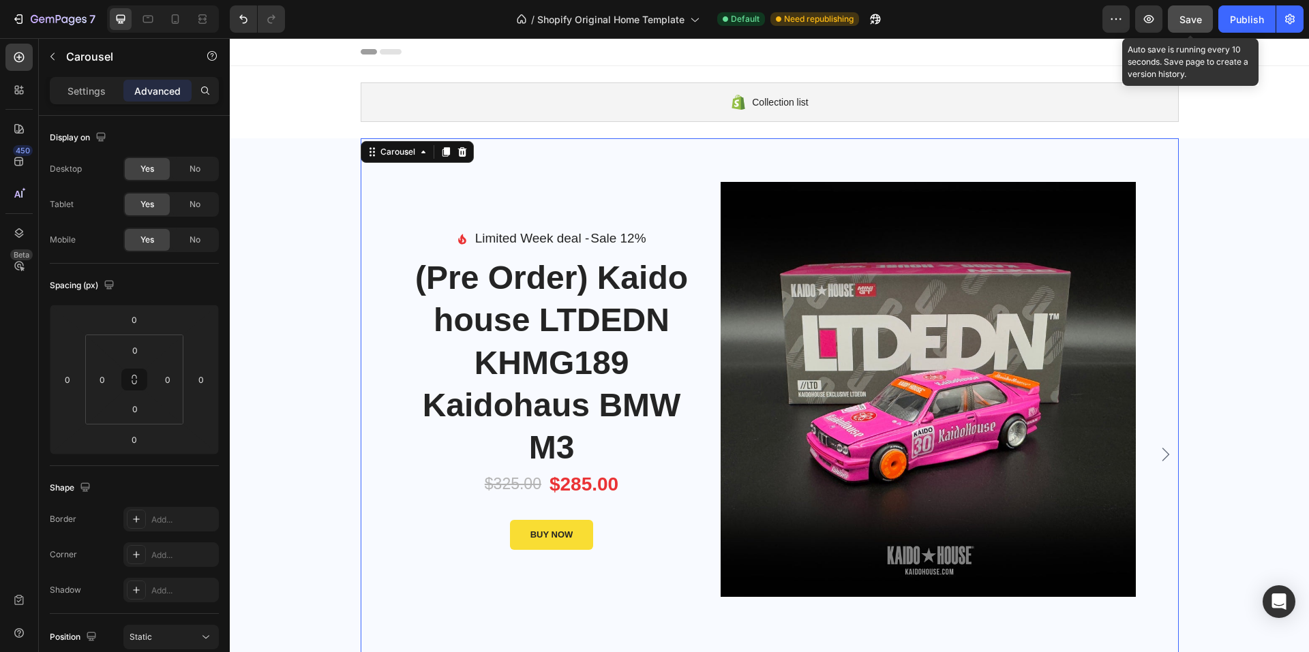
click at [1070, 25] on div "Save" at bounding box center [1190, 19] width 22 height 14
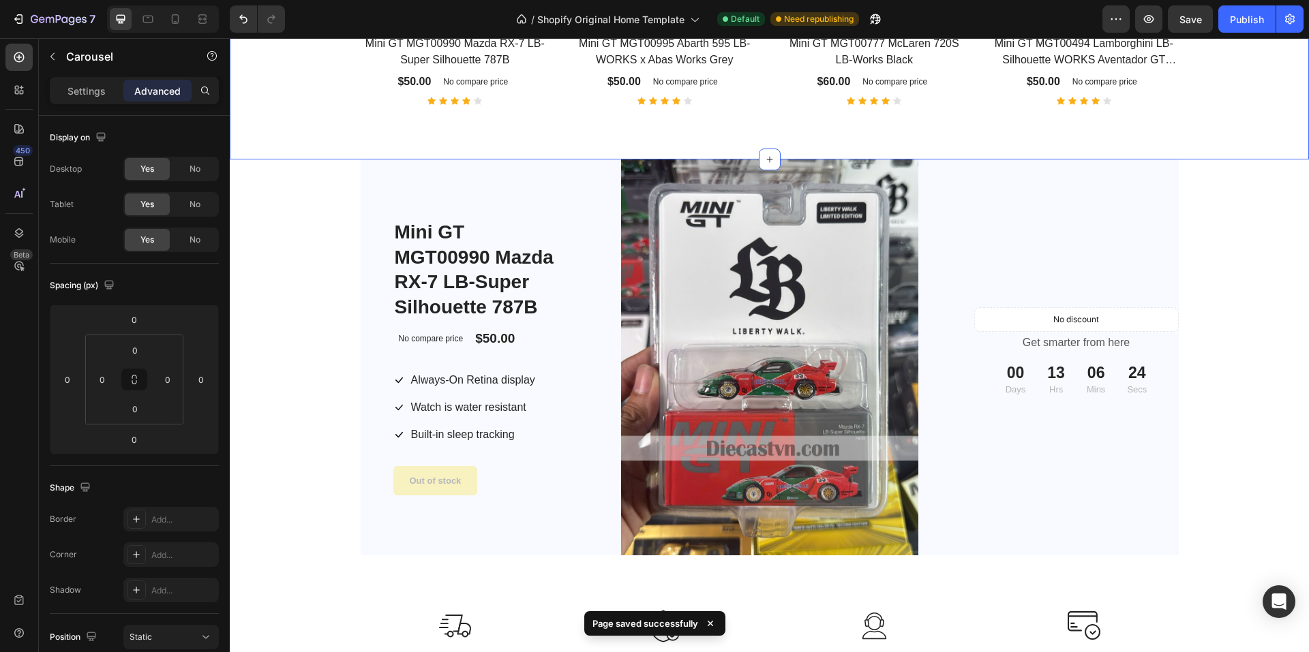
scroll to position [1363, 0]
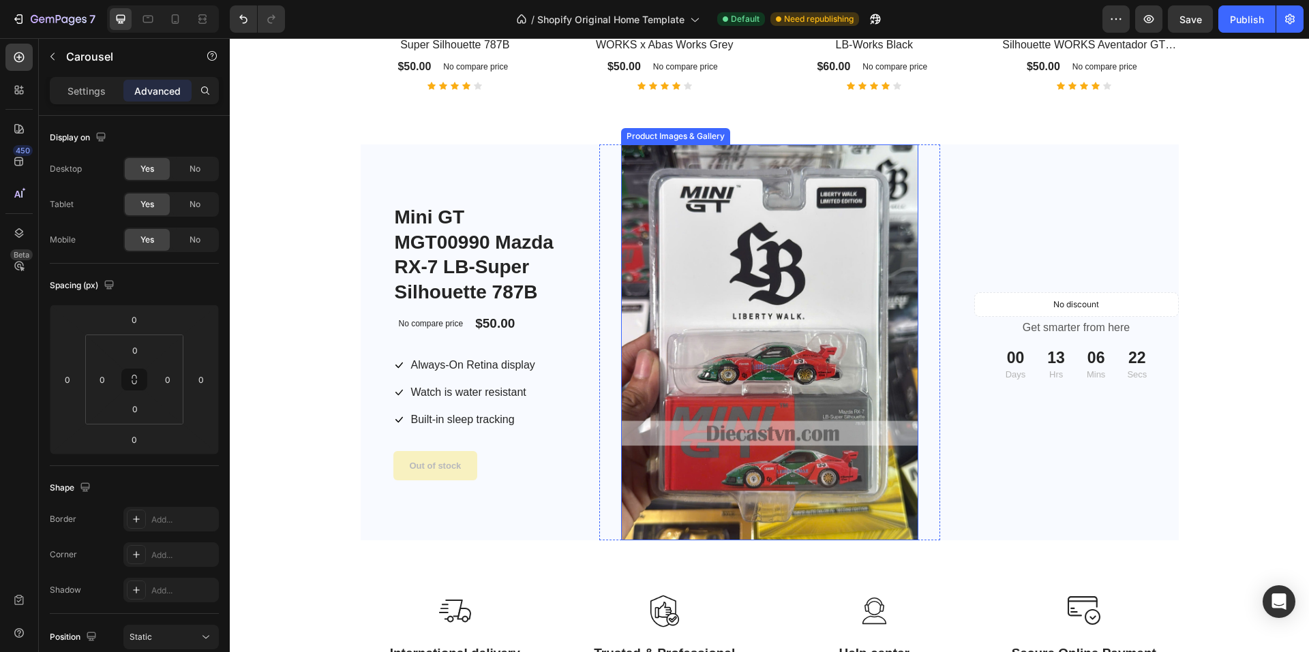
click at [717, 236] on img at bounding box center [769, 342] width 297 height 396
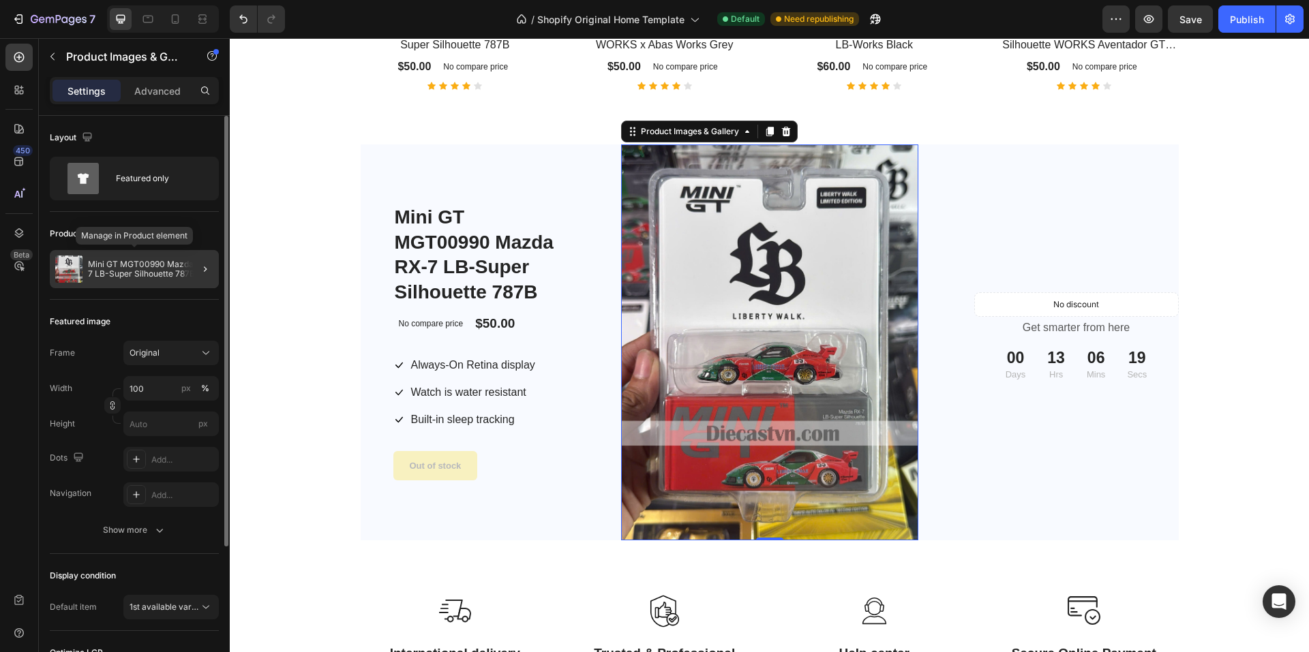
click at [143, 282] on div "Mini GT MGT00990 Mazda RX-7 LB-Super Silhouette 787B" at bounding box center [134, 269] width 169 height 38
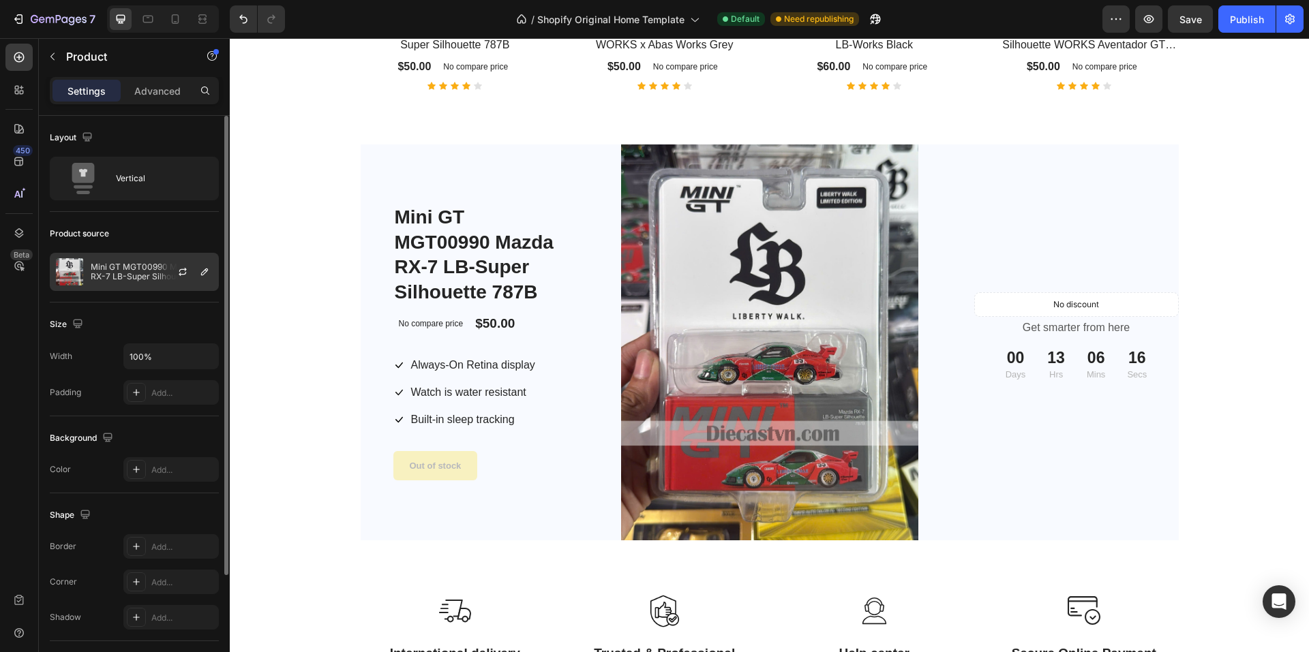
click at [121, 275] on p "Mini GT MGT00990 Mazda RX-7 LB-Super Silhouette 787B" at bounding box center [152, 271] width 122 height 19
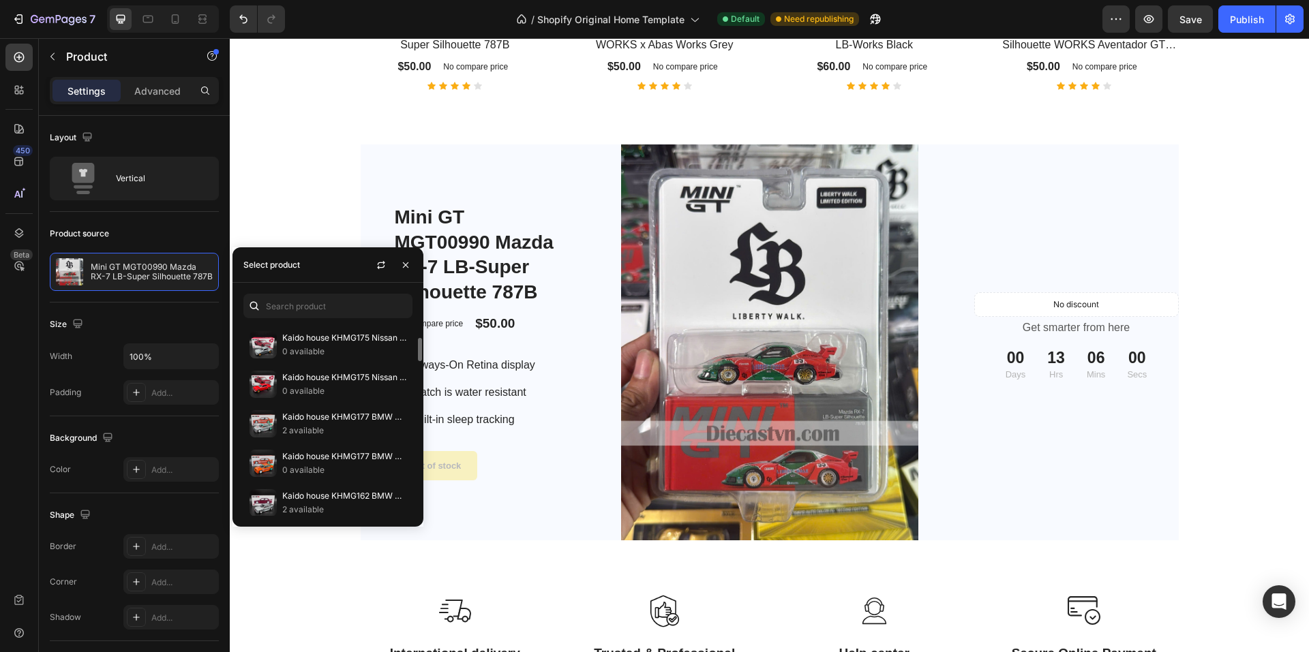
scroll to position [613, 0]
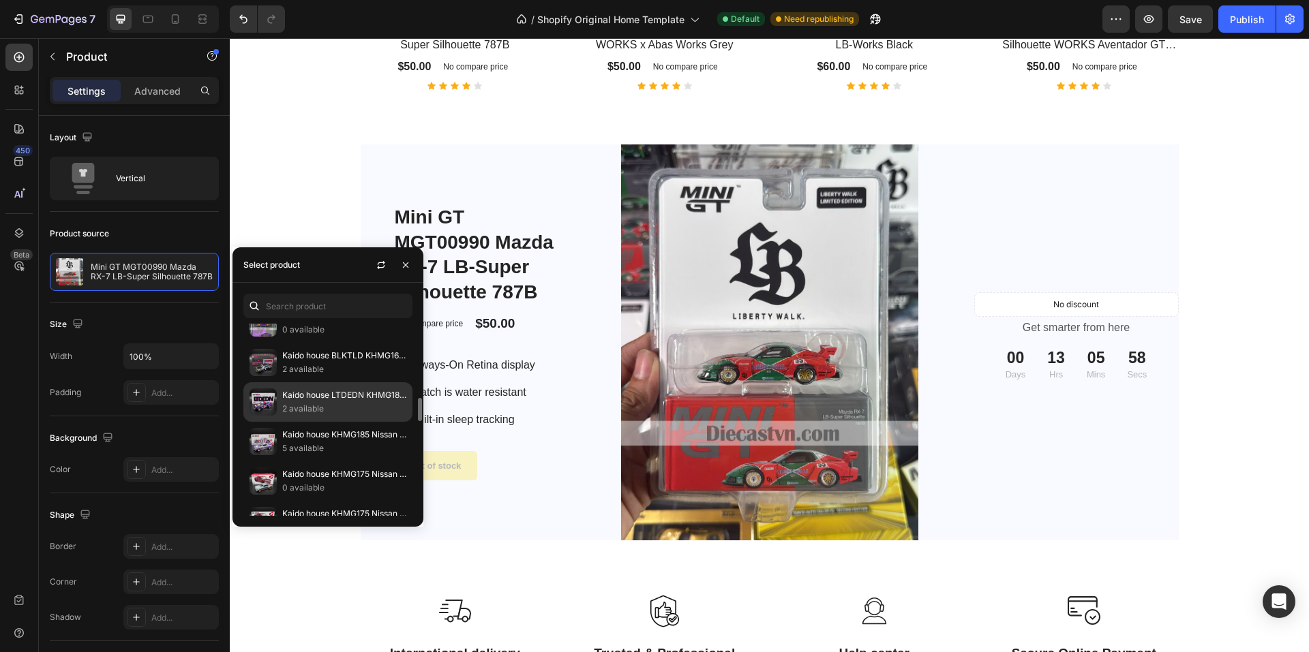
click at [339, 399] on p "Kaido house LTDEDN KHMG187 Kaido House Nissan Skyline 2000GT-R Kaido Works" at bounding box center [344, 395] width 124 height 14
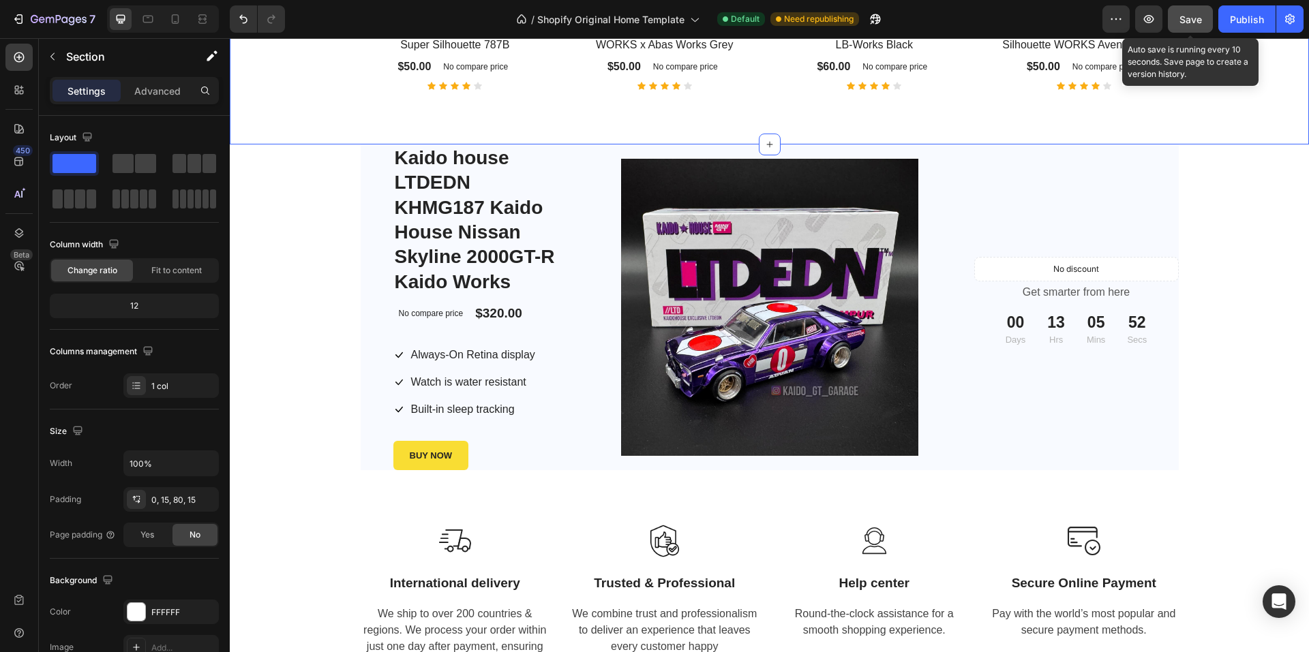
click at [1070, 23] on span "Save" at bounding box center [1190, 20] width 22 height 12
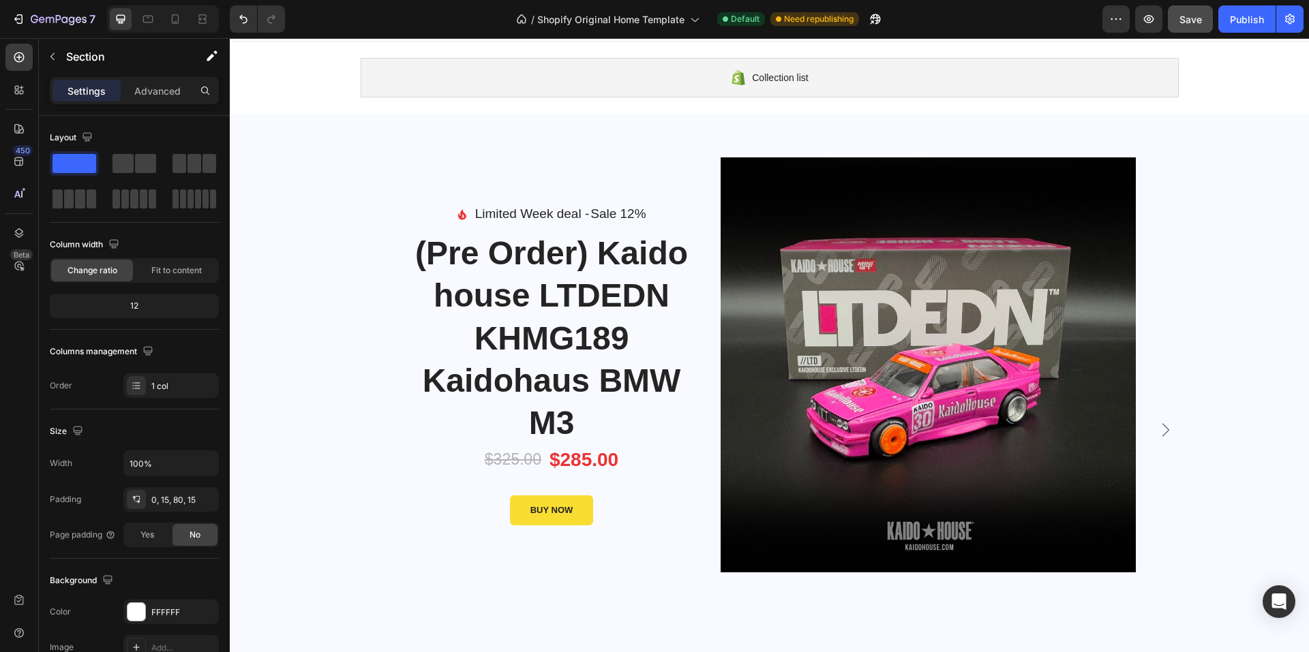
scroll to position [0, 0]
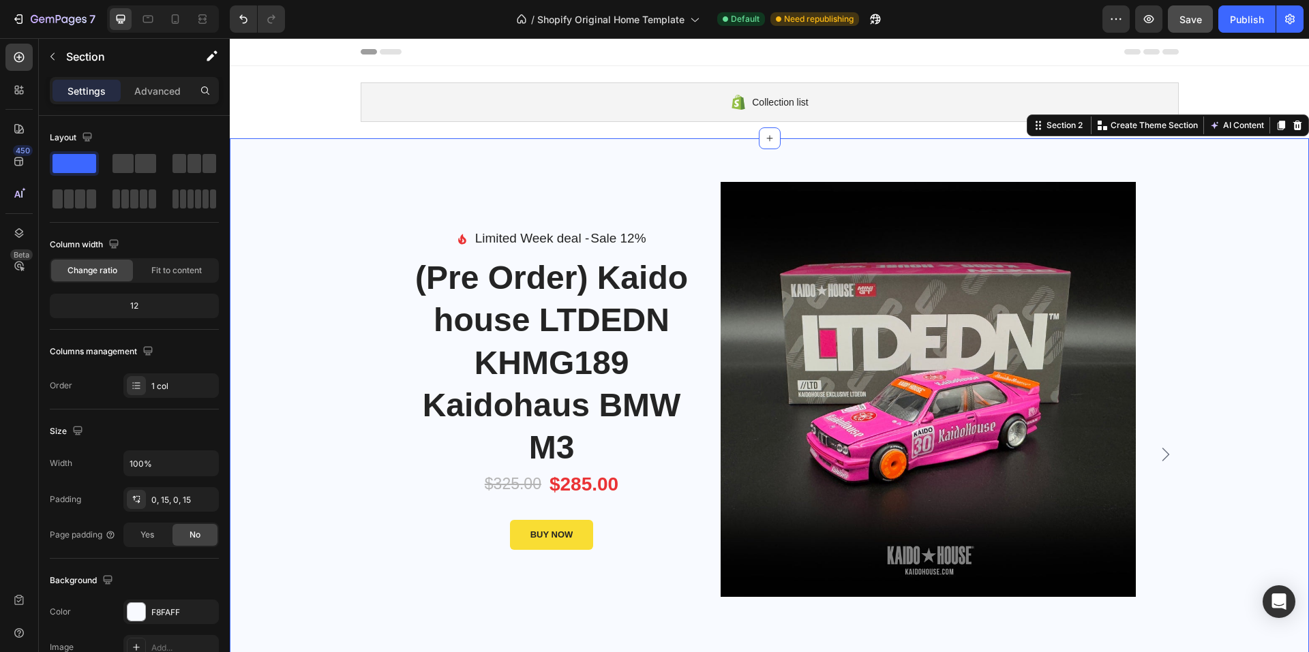
click at [318, 168] on div "Image Limited Week deal - Text block Sale 12% Product Badge Row Icon List (Pre …" at bounding box center [769, 454] width 1058 height 632
click at [213, 463] on button "button" at bounding box center [206, 463] width 25 height 25
click at [146, 520] on span "Default" at bounding box center [143, 524] width 28 height 12
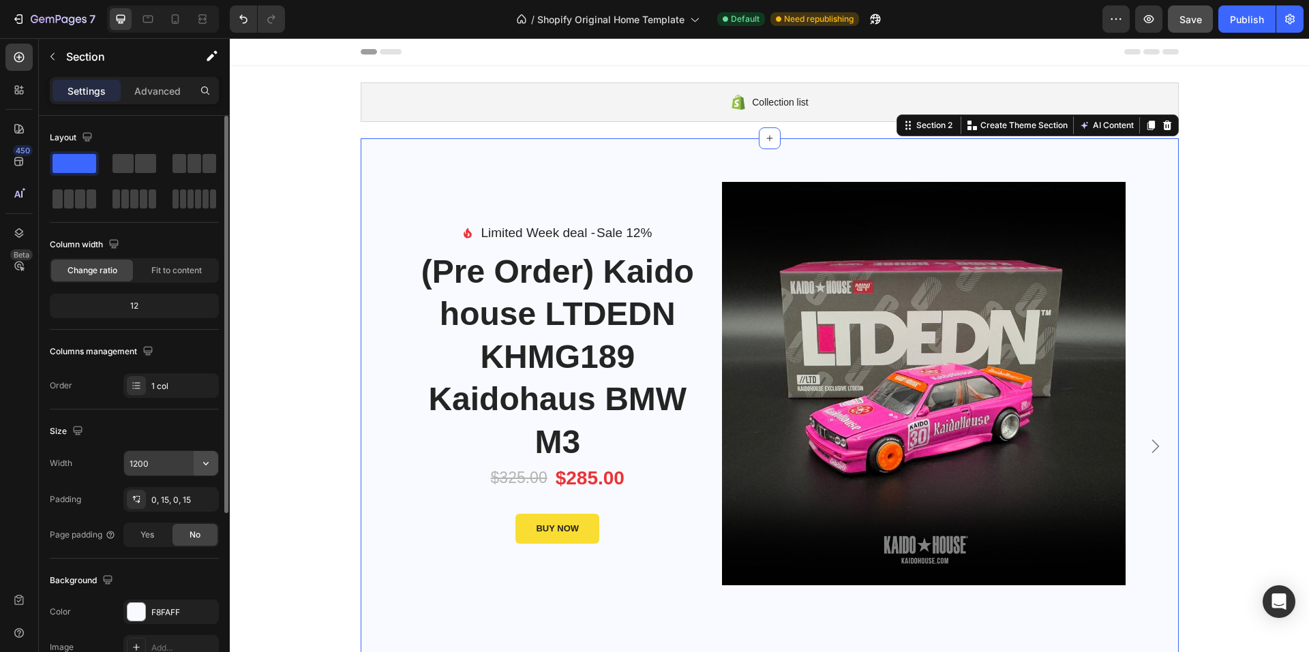
click at [202, 462] on icon "button" at bounding box center [206, 464] width 14 height 14
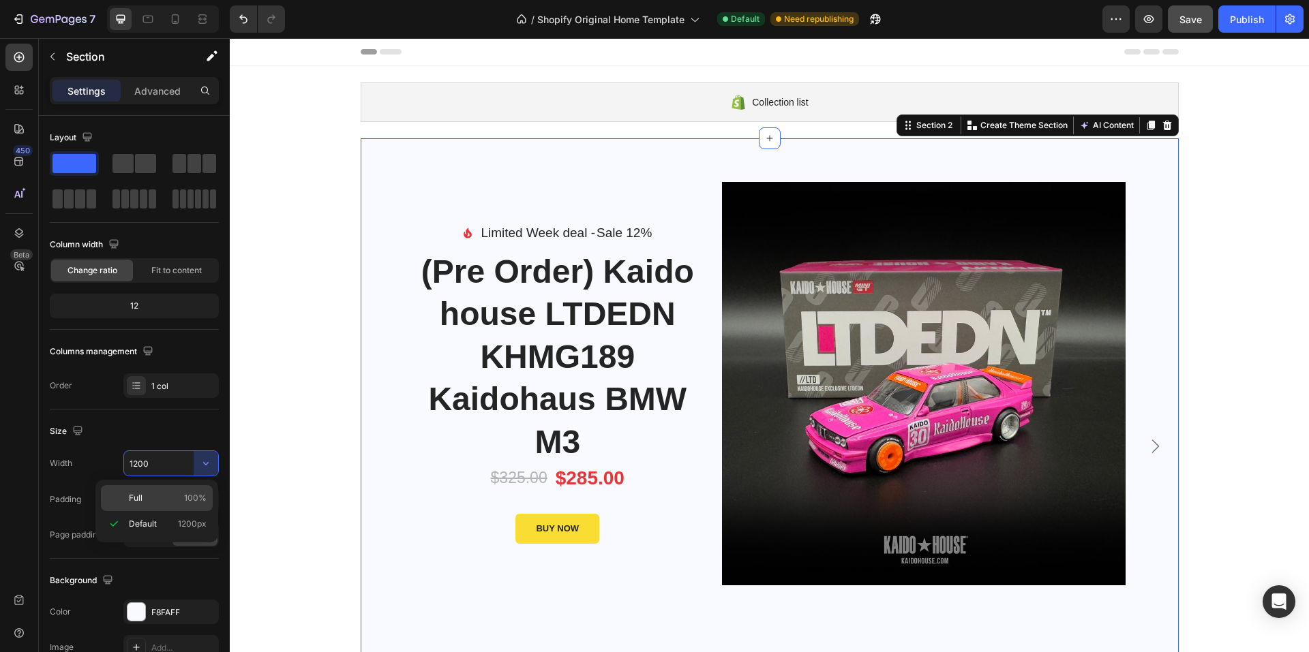
click at [147, 495] on p "Full 100%" at bounding box center [168, 498] width 78 height 12
type input "100%"
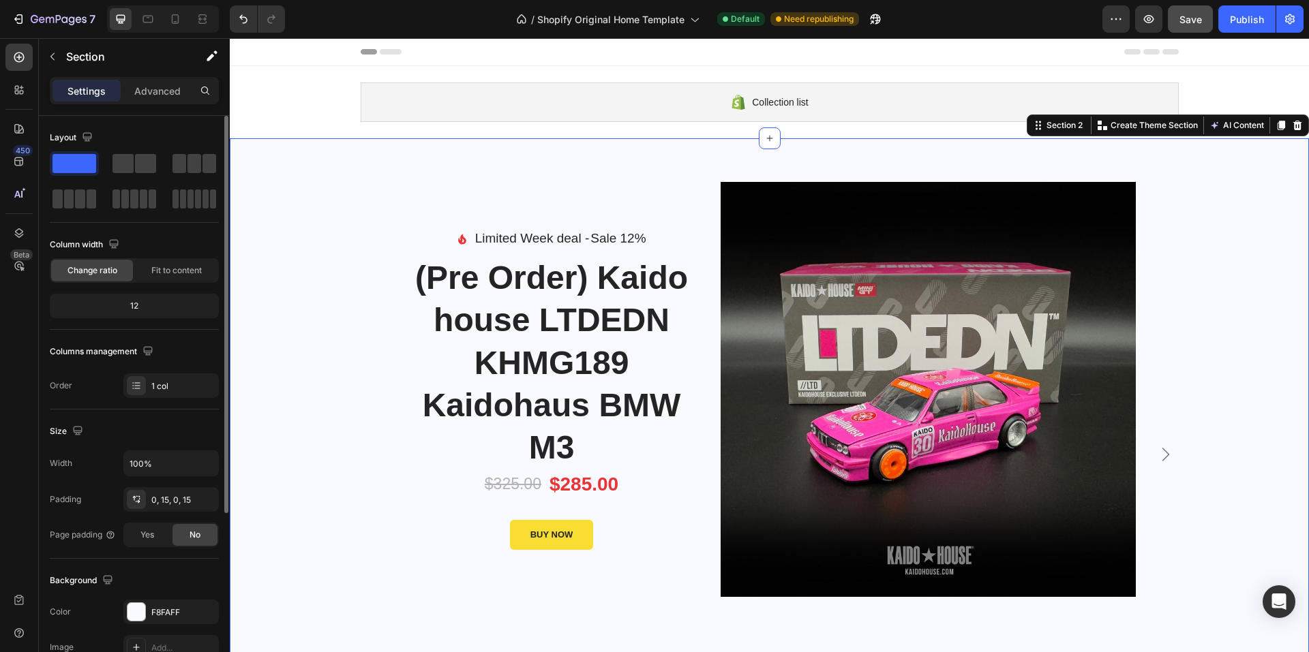
click at [149, 307] on div "12" at bounding box center [134, 305] width 164 height 19
click at [184, 275] on span "Fit to content" at bounding box center [176, 270] width 50 height 12
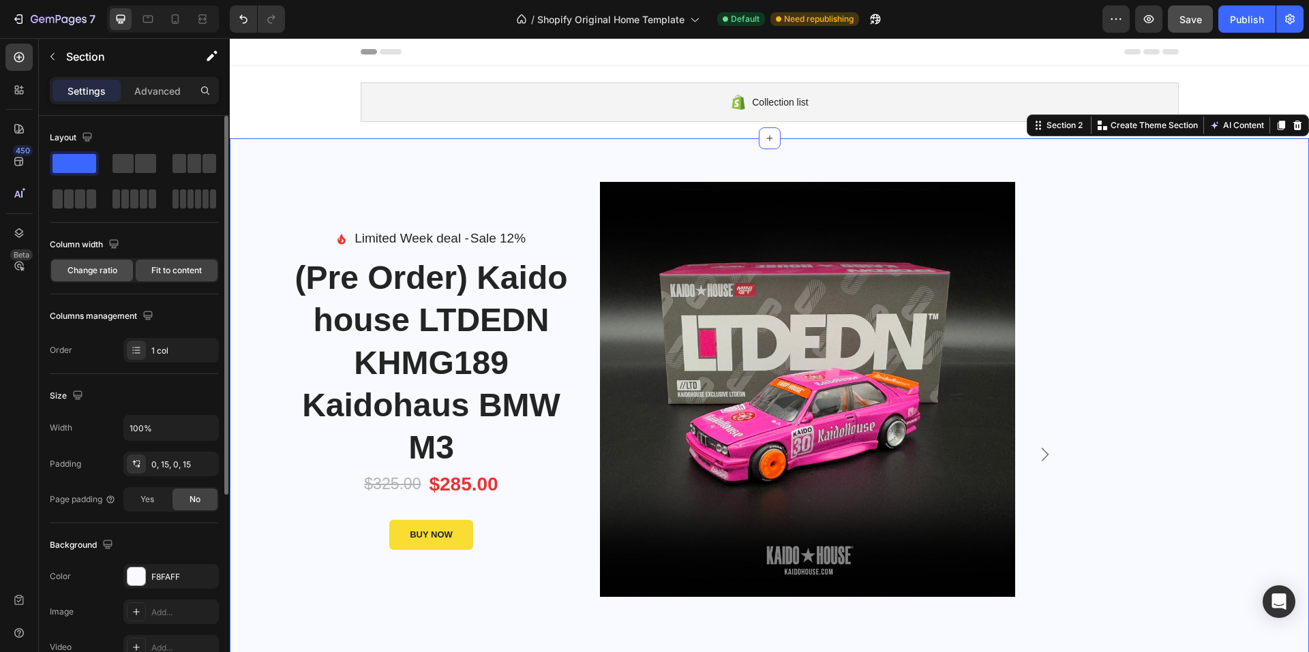
click at [94, 275] on span "Change ratio" at bounding box center [92, 270] width 50 height 12
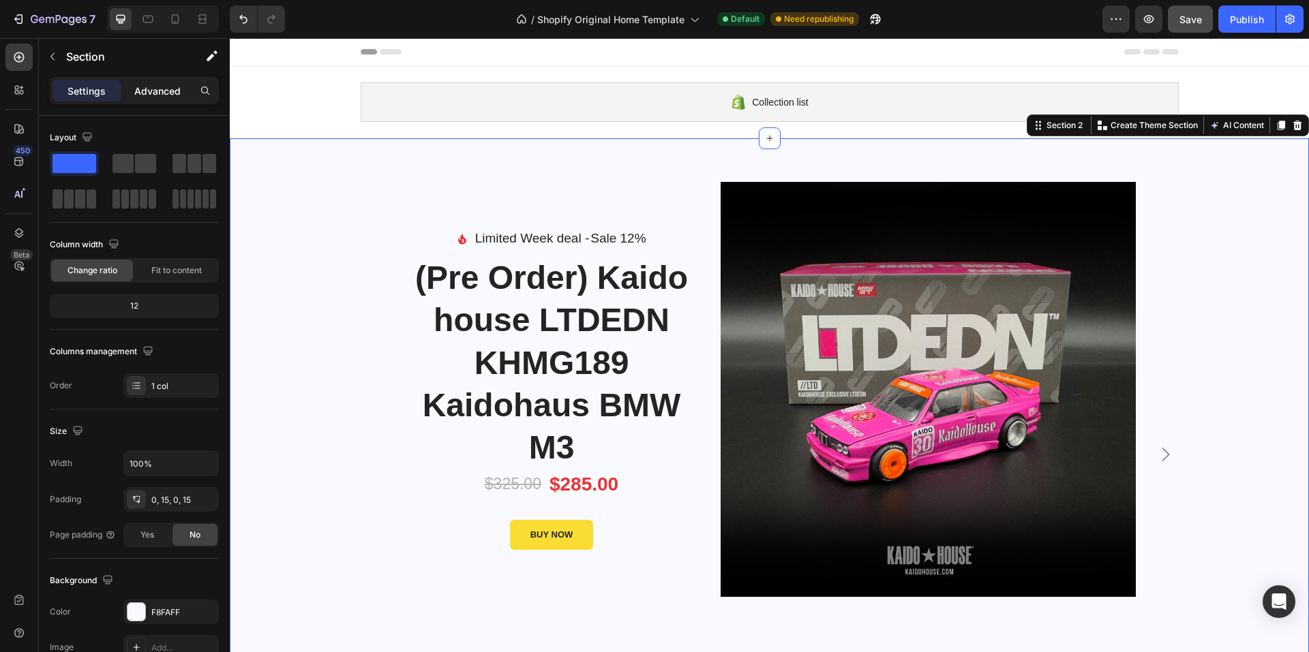
click at [160, 97] on p "Advanced" at bounding box center [157, 91] width 46 height 14
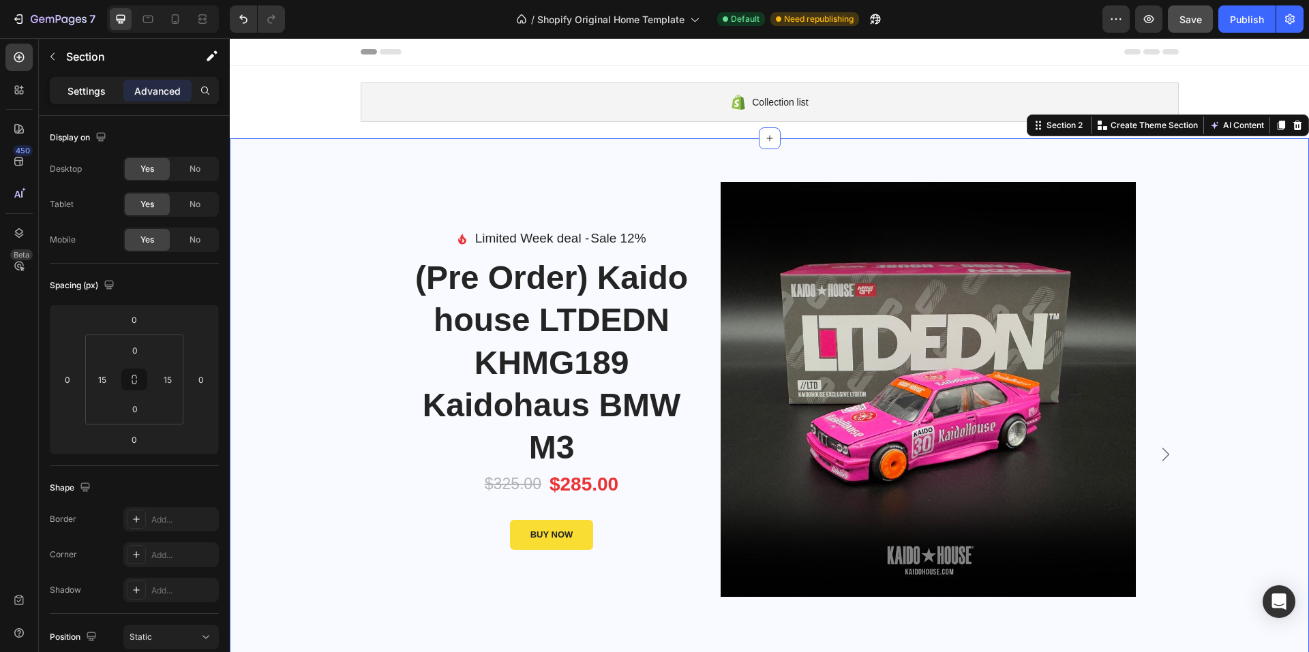
click at [65, 96] on div "Settings" at bounding box center [86, 91] width 68 height 22
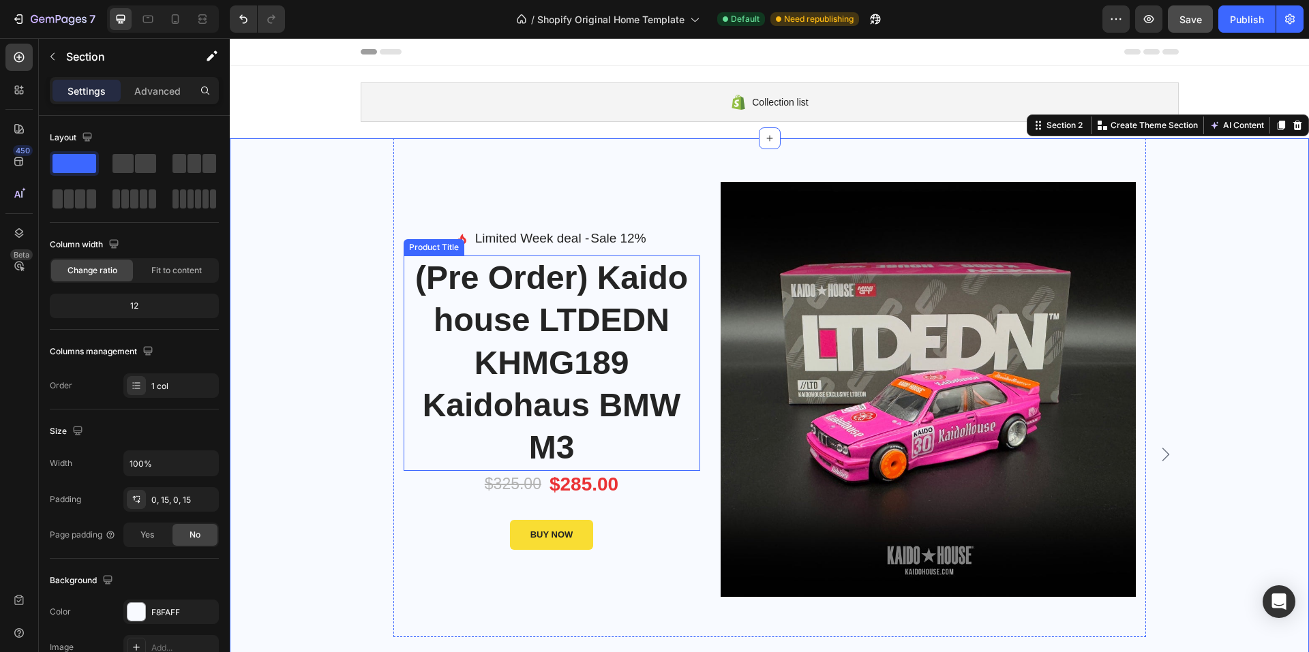
click at [555, 352] on h1 "(Pre Order) Kaido house LTDEDN KHMG189 Kaidohaus BMW M3" at bounding box center [551, 363] width 296 height 215
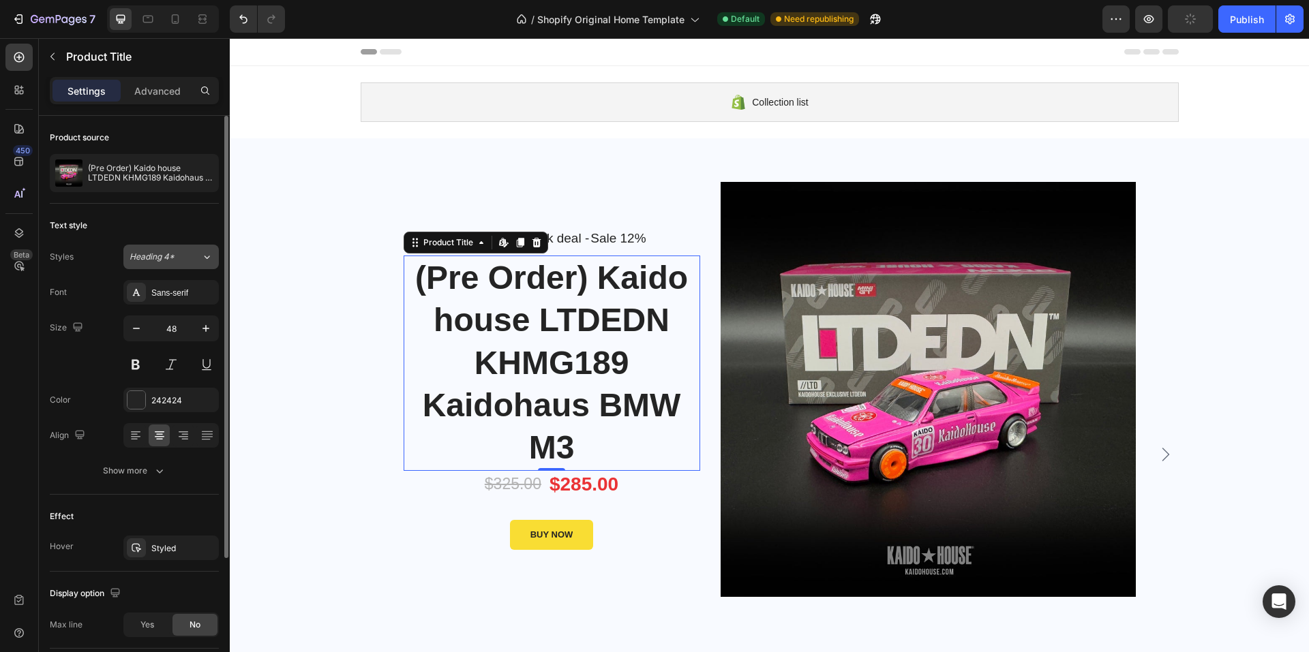
click at [204, 256] on icon at bounding box center [207, 257] width 12 height 14
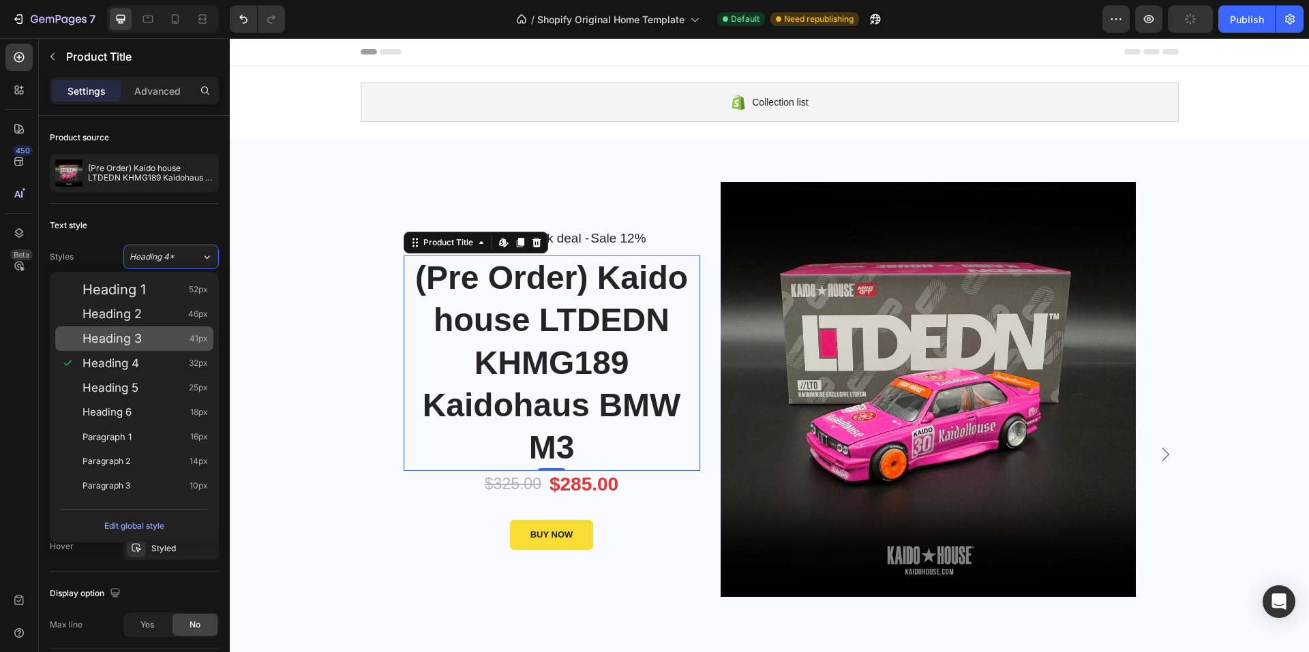
click at [138, 339] on span "Heading 3" at bounding box center [111, 339] width 59 height 14
type input "41"
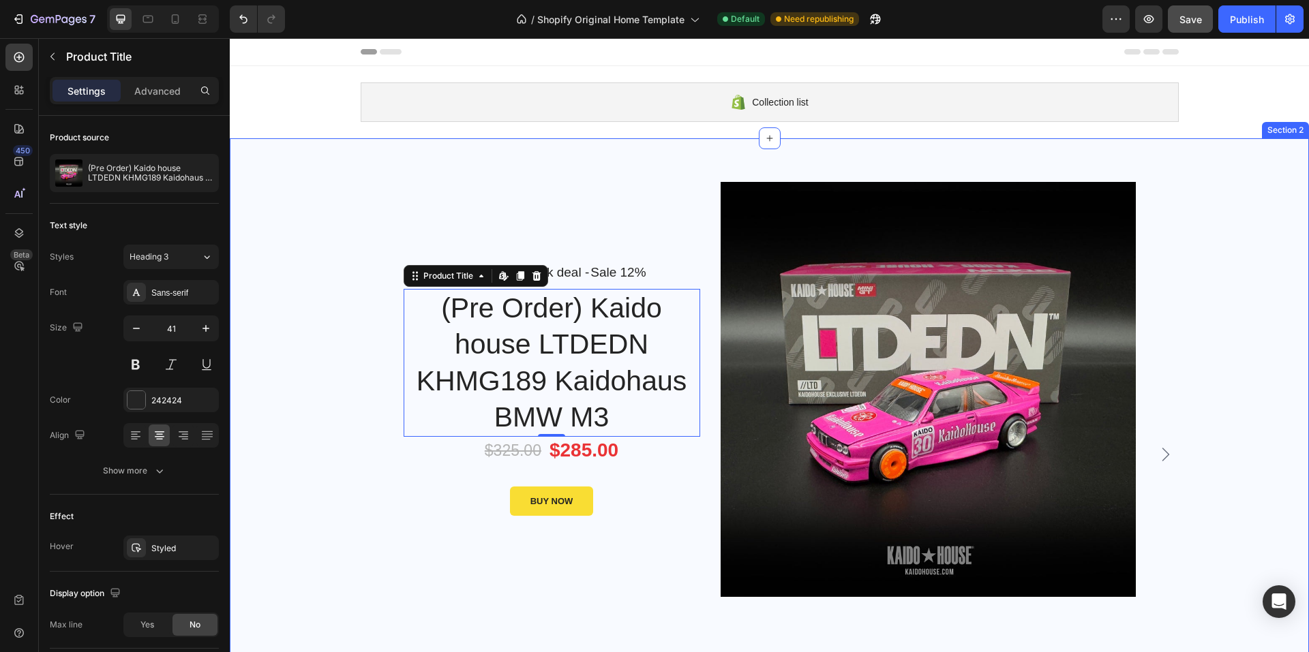
click at [326, 422] on div "Image Limited Week deal - Text block Sale 12% Product Badge Row Icon List (Pre …" at bounding box center [769, 454] width 1058 height 632
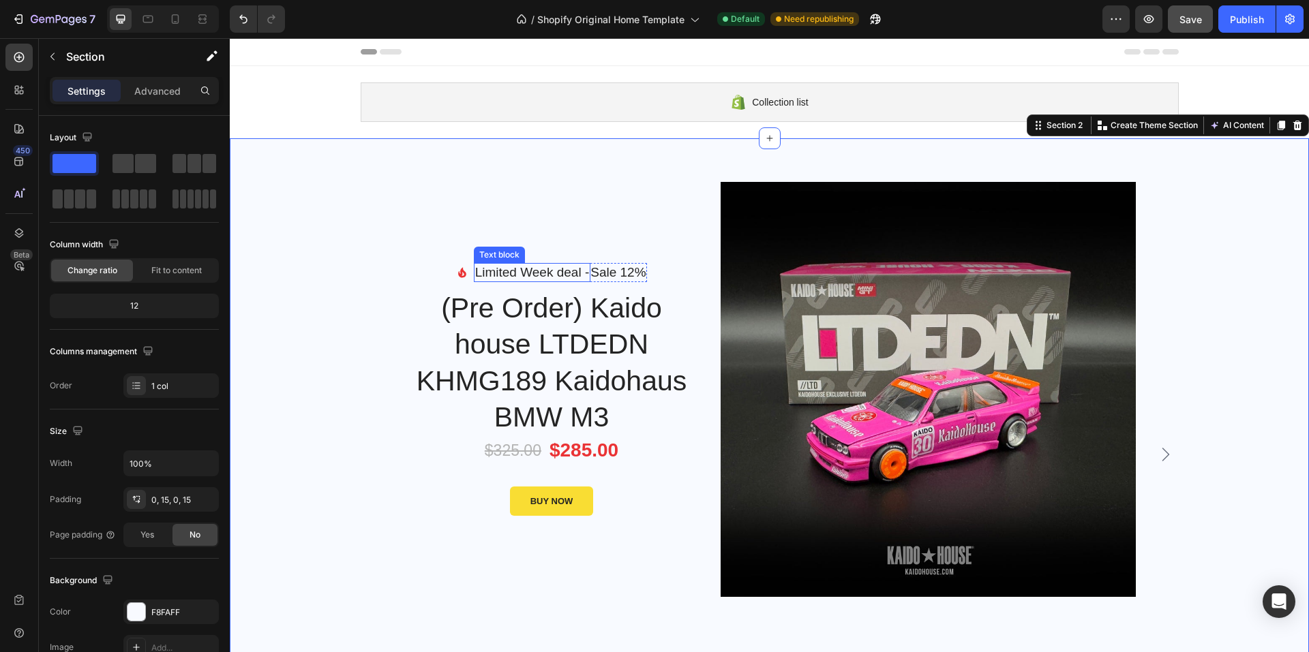
click at [506, 266] on p "Limited Week deal -" at bounding box center [532, 272] width 115 height 17
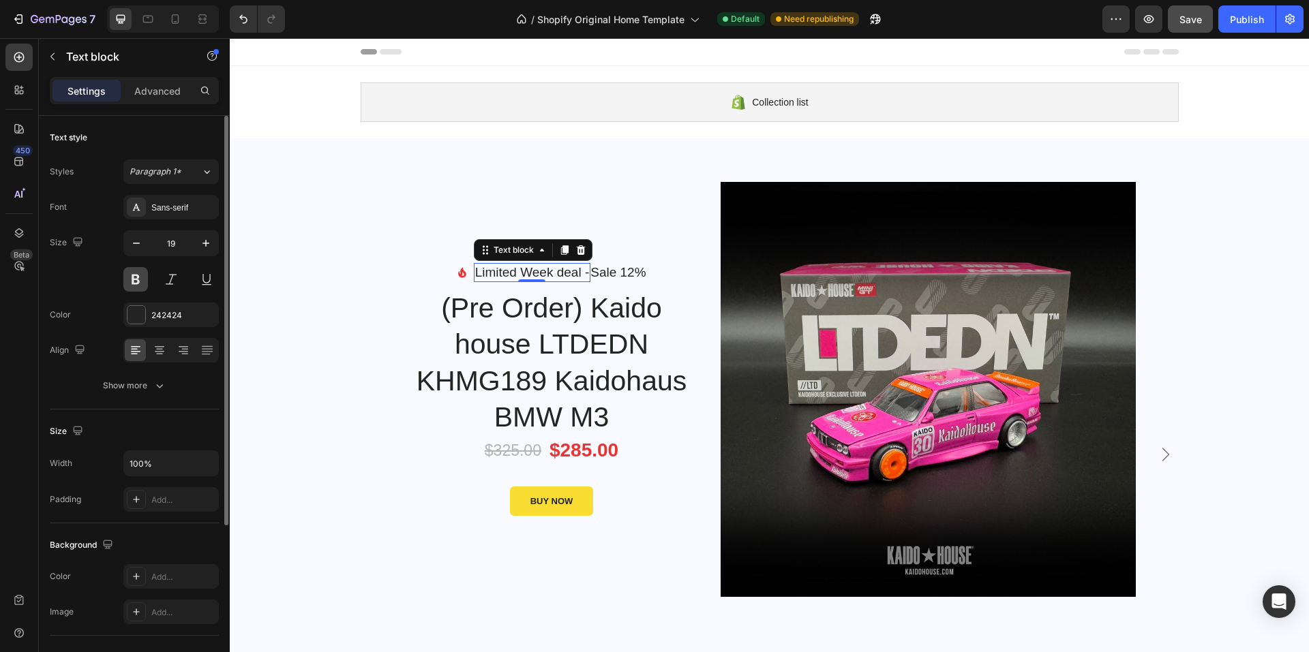
click at [138, 280] on button at bounding box center [135, 279] width 25 height 25
click at [314, 280] on div "Image Limited Week deal - Text block 0 Sale 12% Product Badge Row Icon List (Pr…" at bounding box center [769, 454] width 1058 height 632
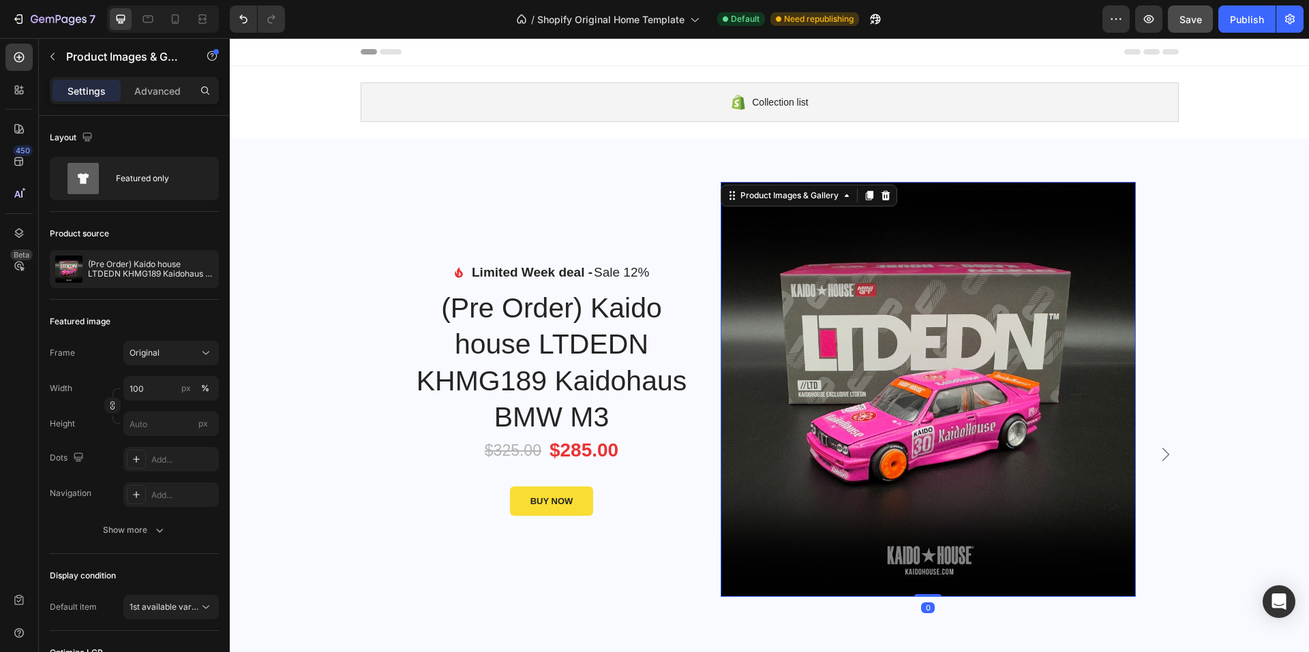
click at [943, 363] on img at bounding box center [927, 389] width 415 height 415
click at [527, 102] on div "Collection list" at bounding box center [770, 102] width 818 height 40
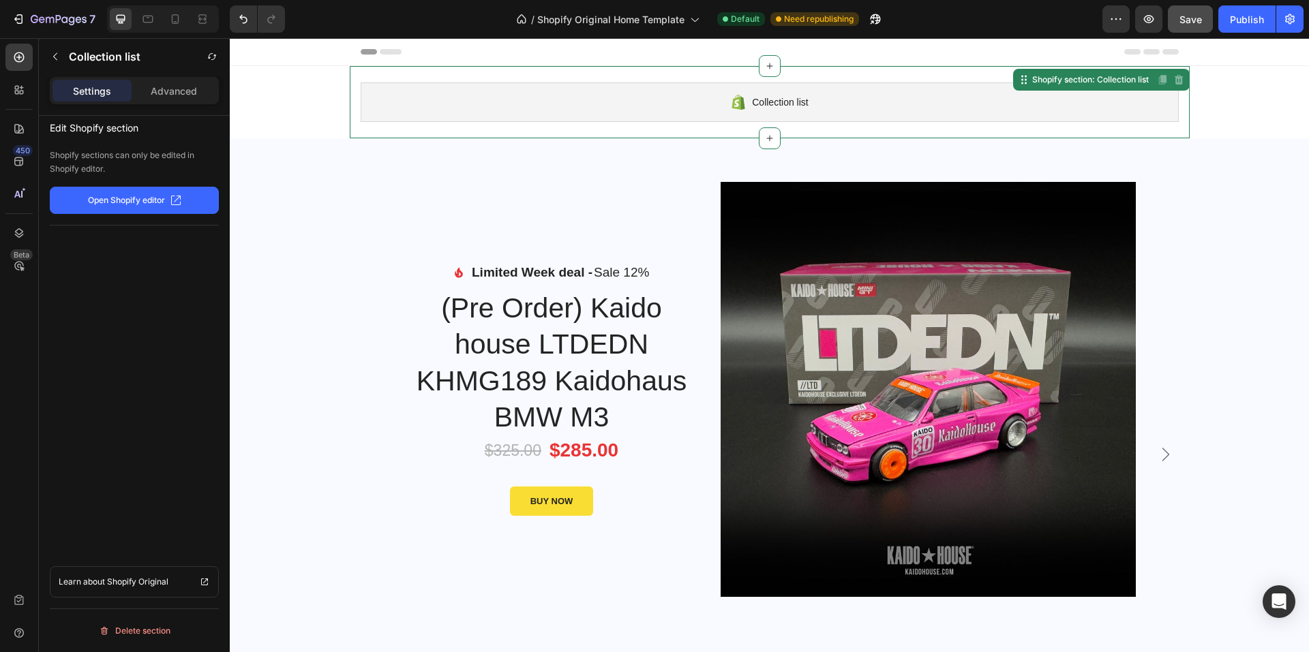
click at [391, 134] on div "Collection list Shopify section: Collection list Disabled. Please edit in Shopi…" at bounding box center [770, 102] width 840 height 72
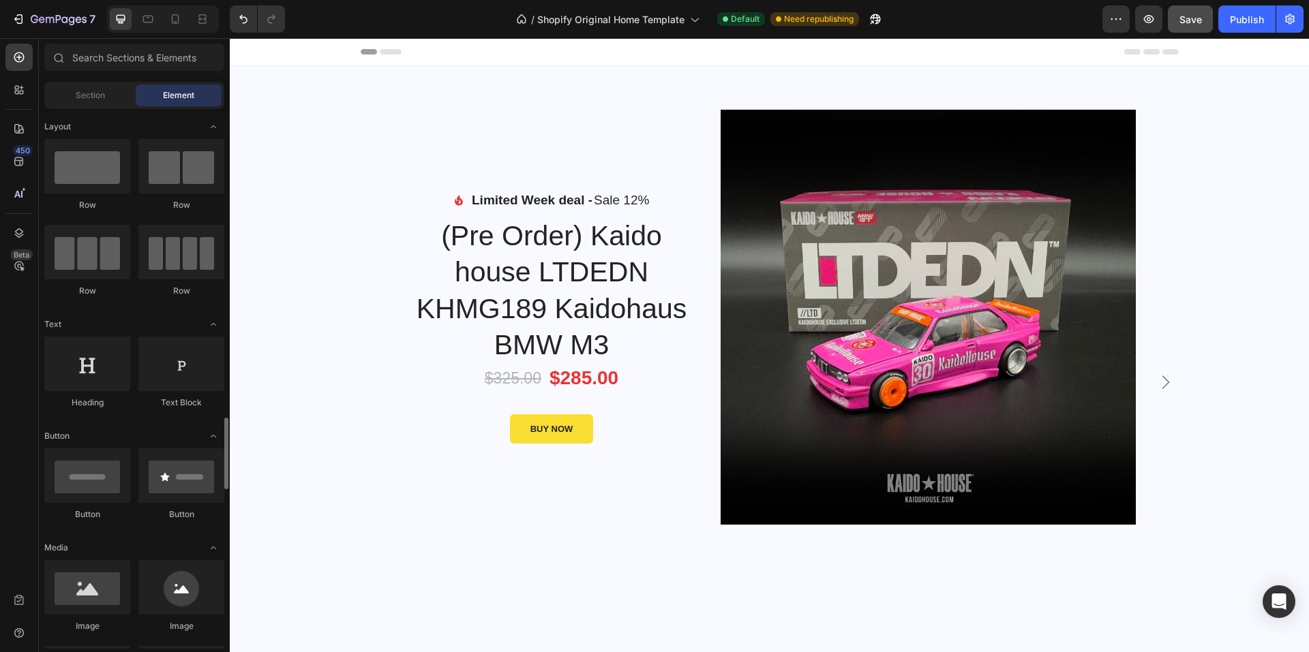
scroll to position [273, 0]
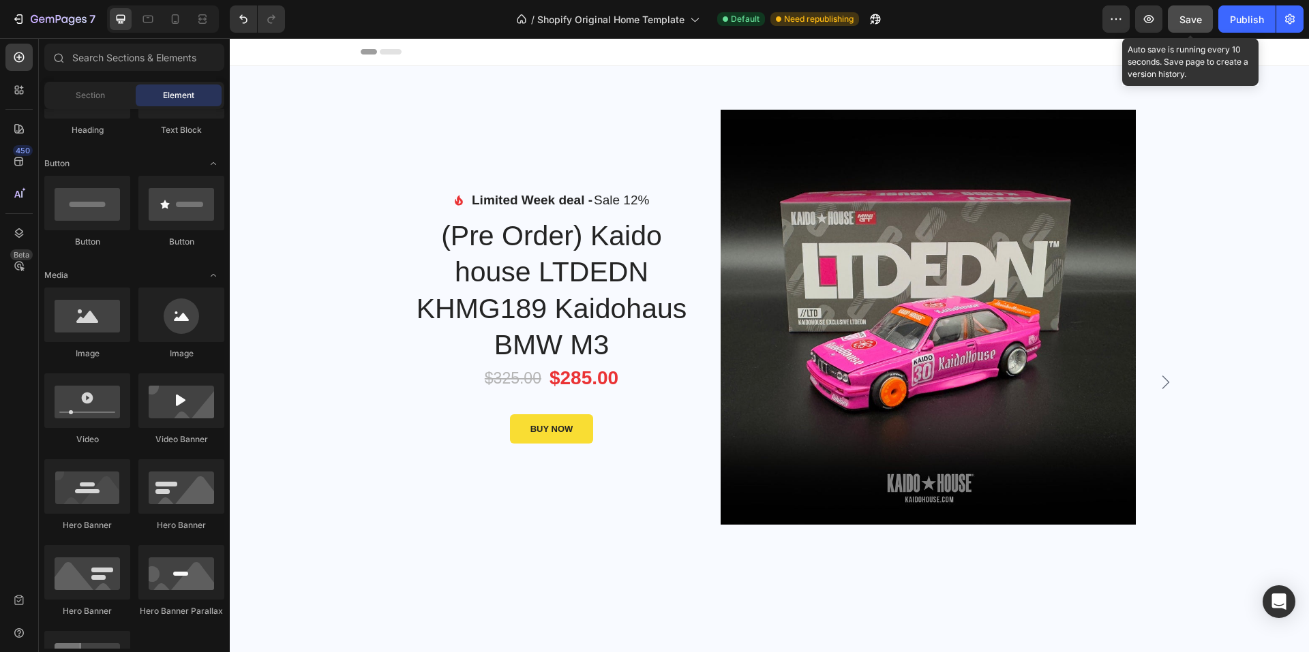
click at [1070, 20] on span "Save" at bounding box center [1190, 20] width 22 height 12
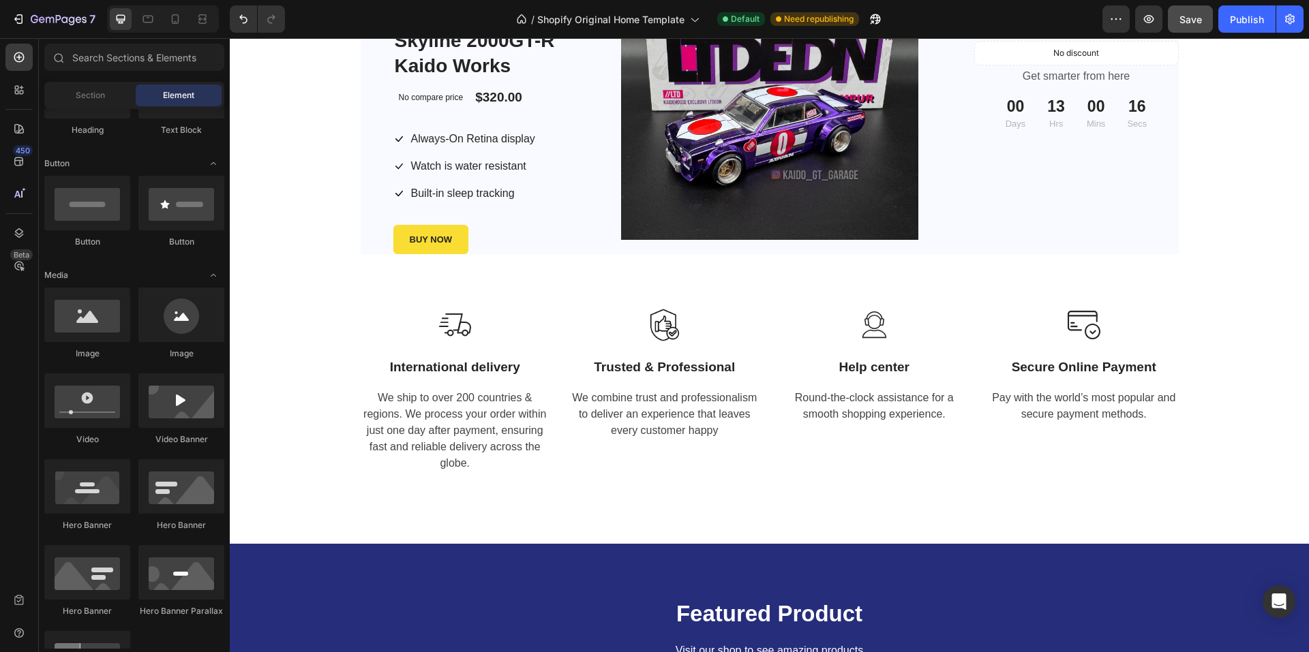
scroll to position [1506, 0]
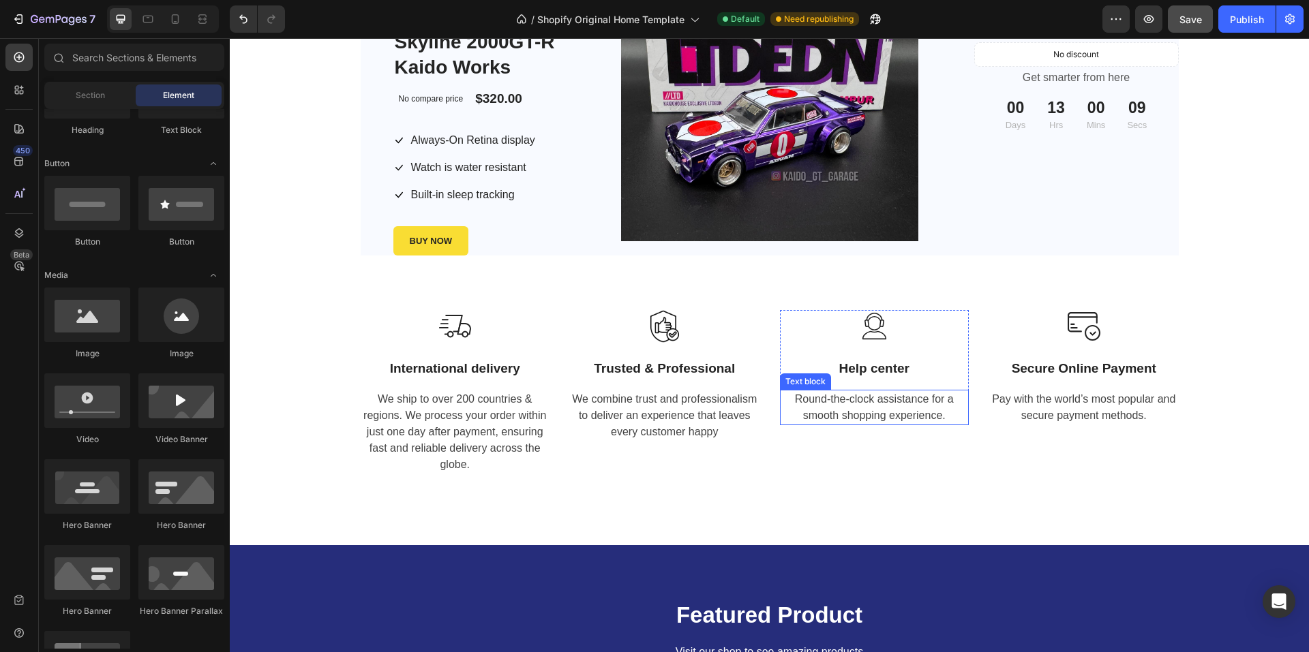
click at [854, 406] on p "Round-the-clock assistance for a smooth shopping experience." at bounding box center [874, 407] width 187 height 33
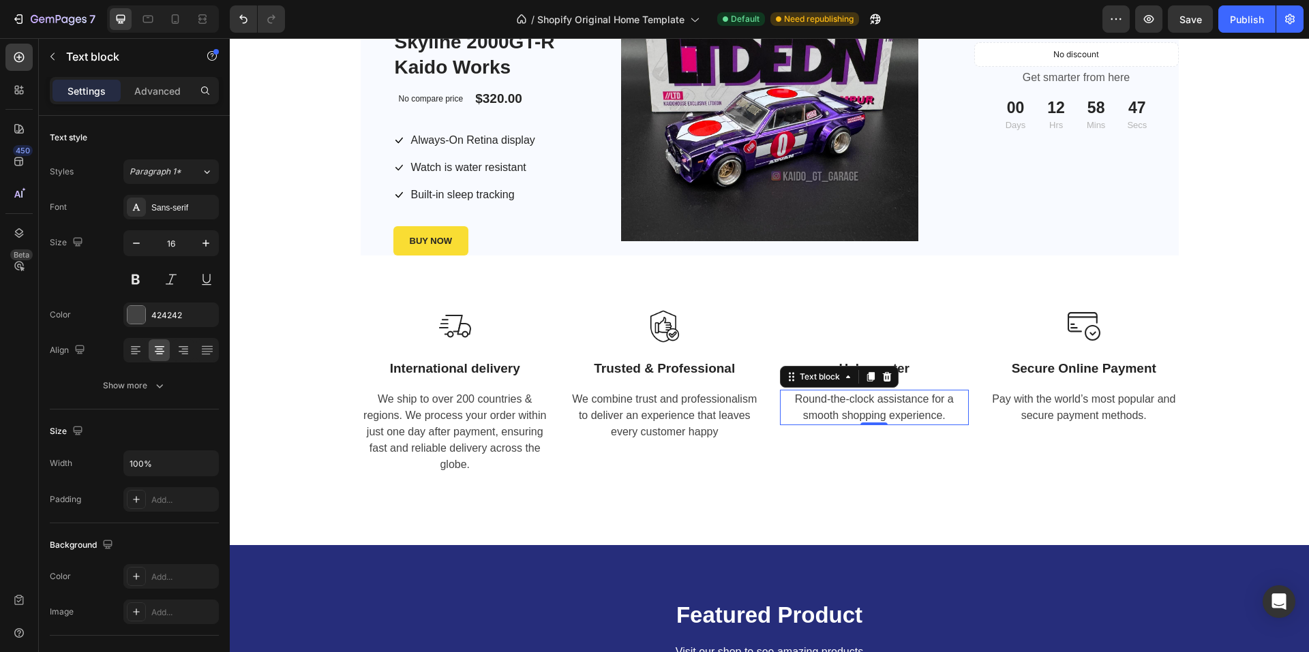
scroll to position [1506, 0]
click at [859, 404] on p "Round-the-clock assistance for a smooth shopping experience." at bounding box center [874, 407] width 187 height 33
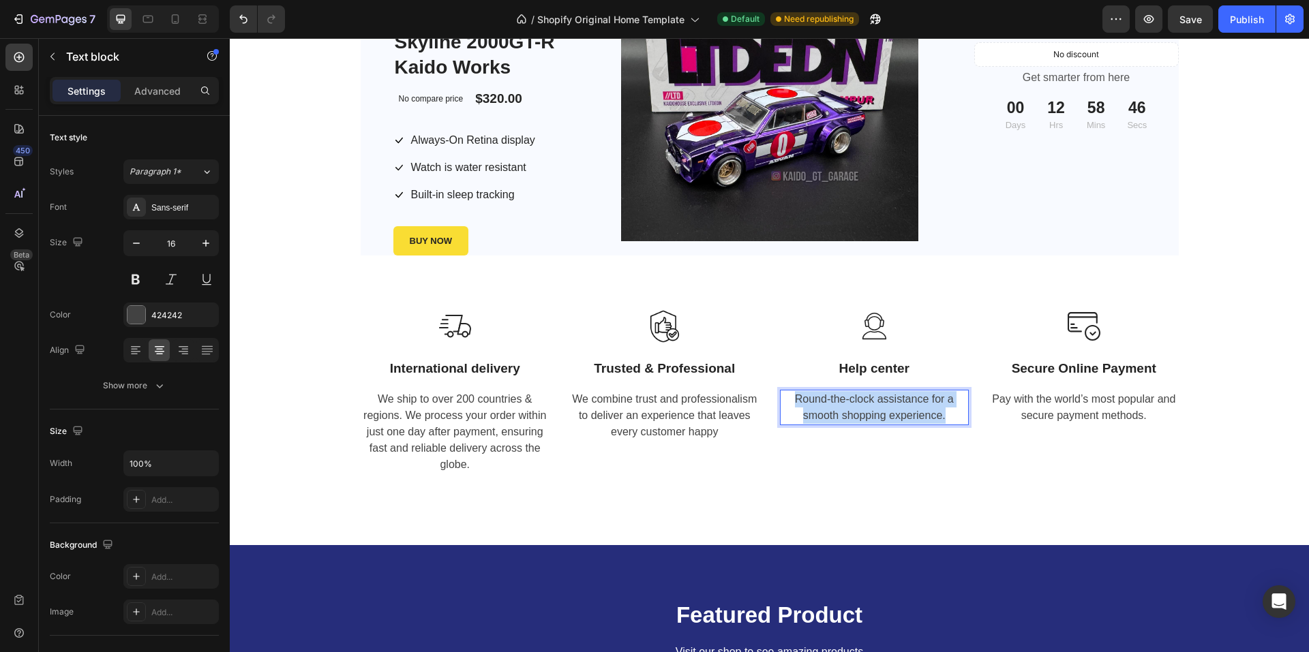
click at [859, 404] on p "Round-the-clock assistance for a smooth shopping experience." at bounding box center [874, 407] width 187 height 33
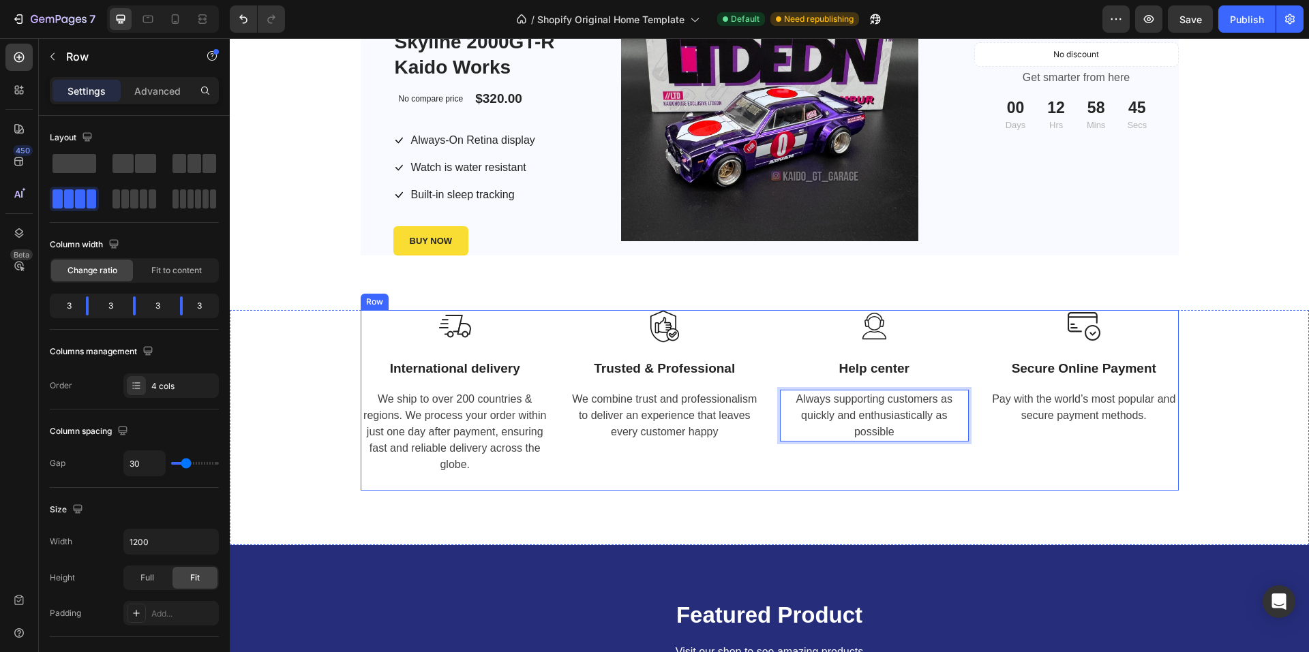
click at [932, 480] on div "Image Help center Text block Always supporting customers as quickly and enthusi…" at bounding box center [874, 400] width 189 height 181
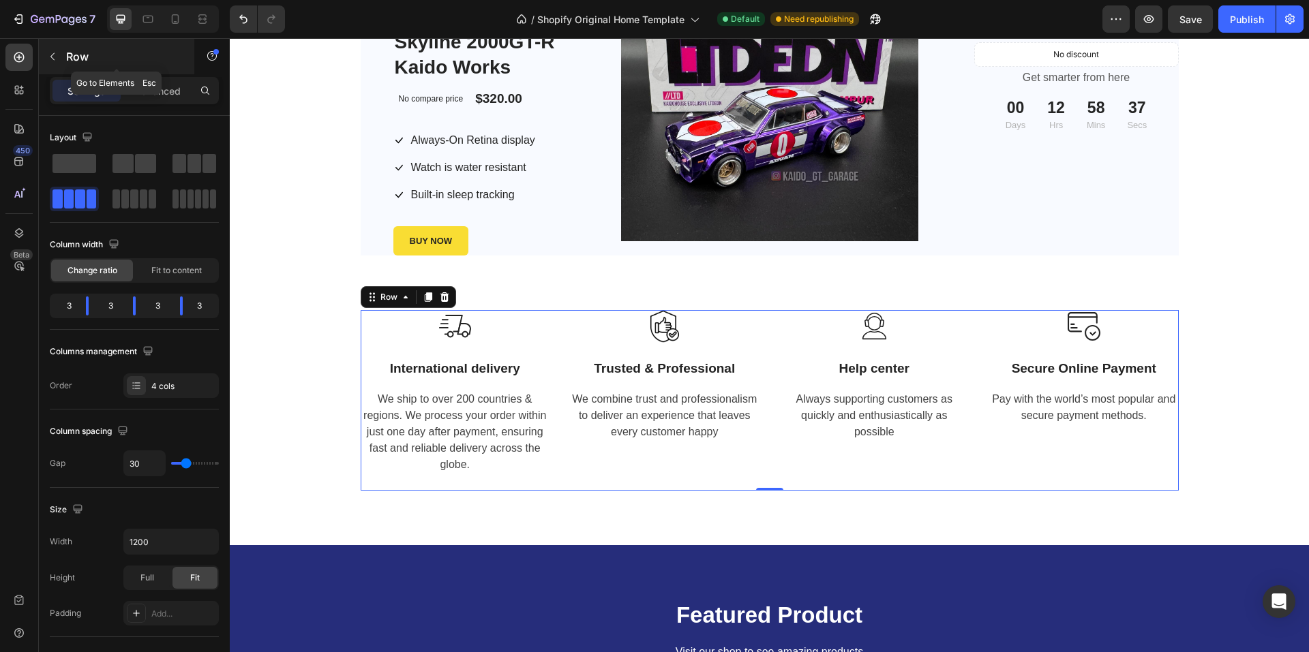
click at [52, 57] on icon "button" at bounding box center [52, 56] width 11 height 11
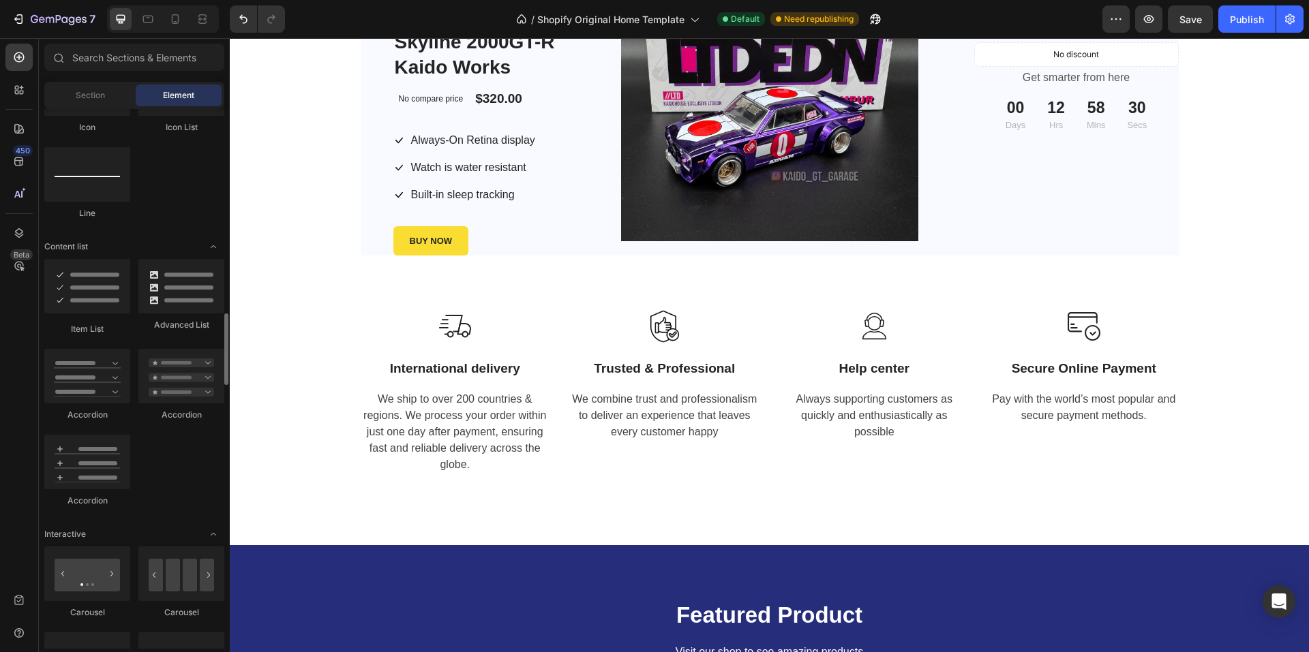
scroll to position [1159, 0]
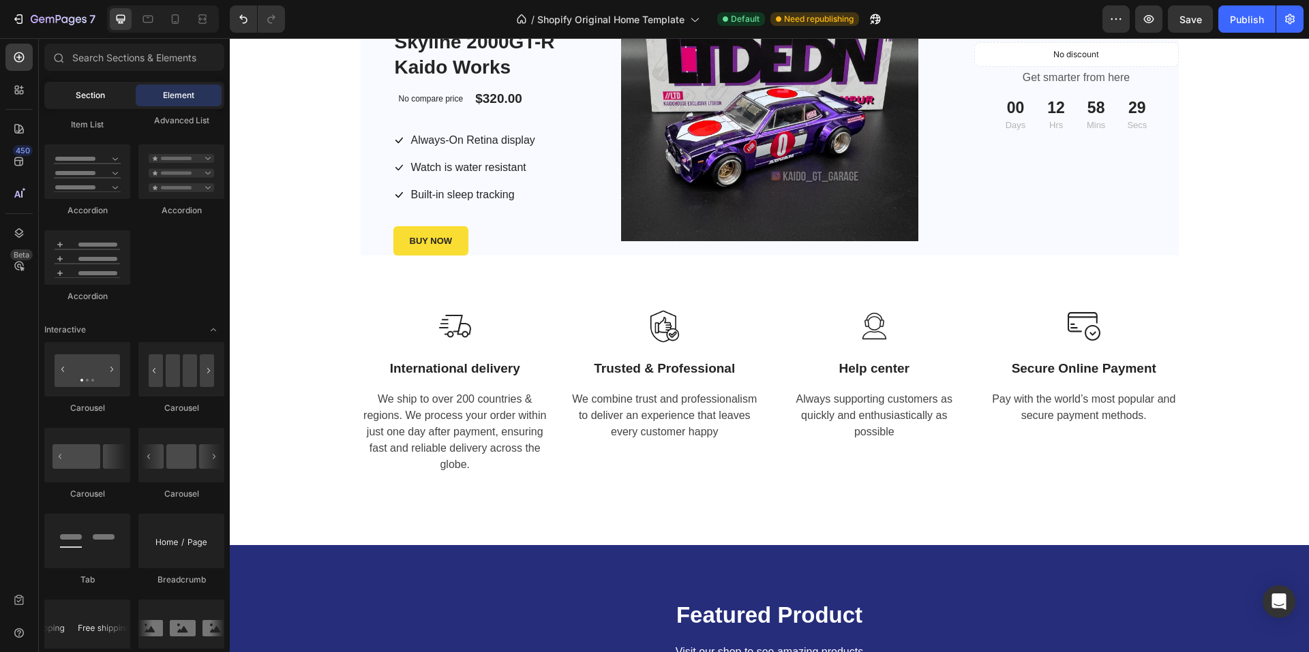
click at [85, 100] on span "Section" at bounding box center [90, 95] width 29 height 12
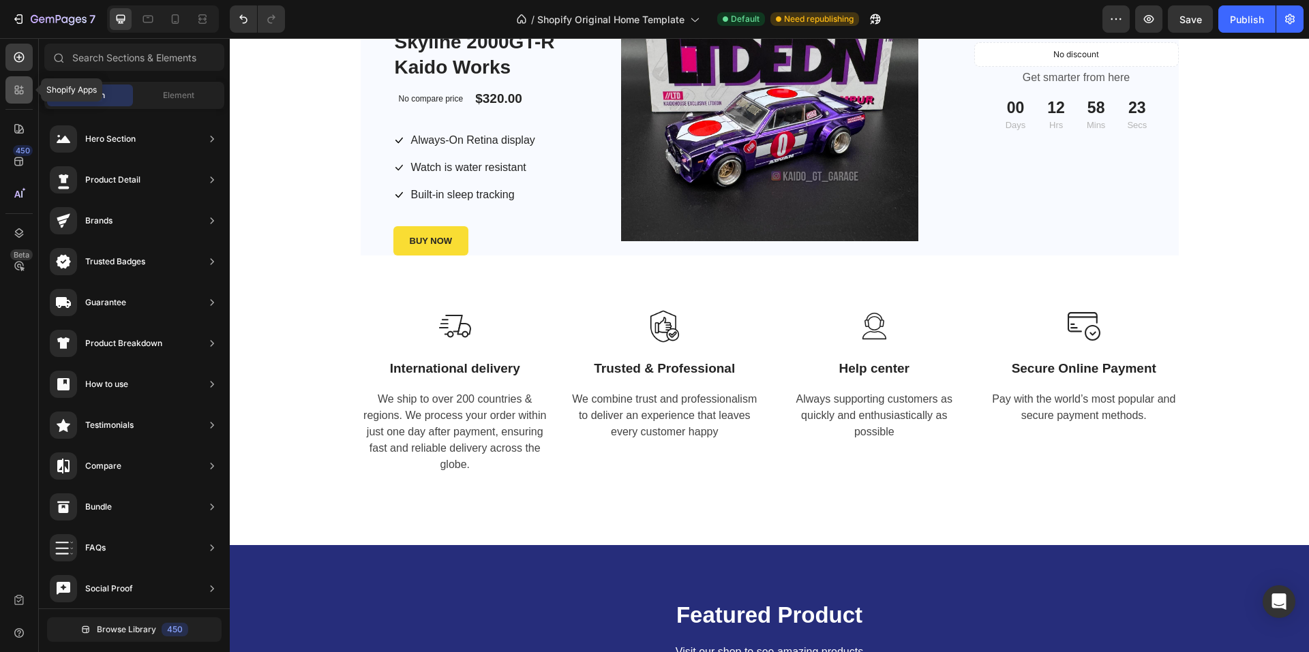
click at [21, 87] on icon at bounding box center [22, 88] width 4 height 4
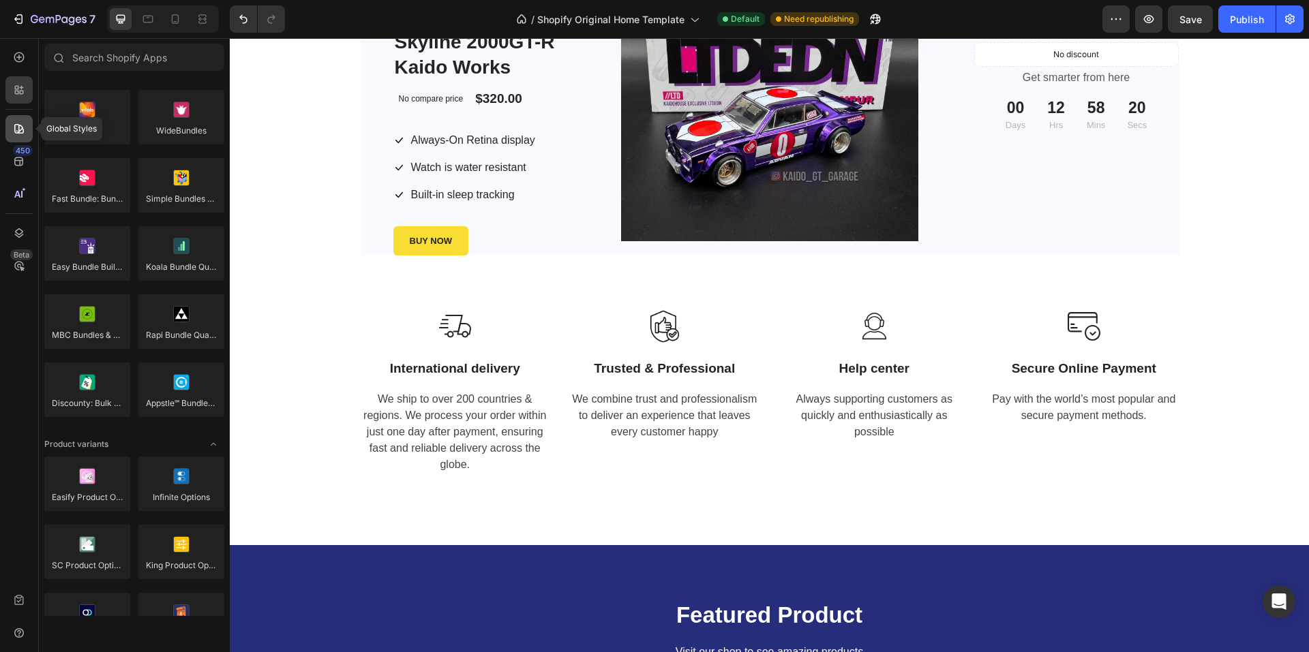
click at [22, 132] on icon at bounding box center [19, 129] width 14 height 14
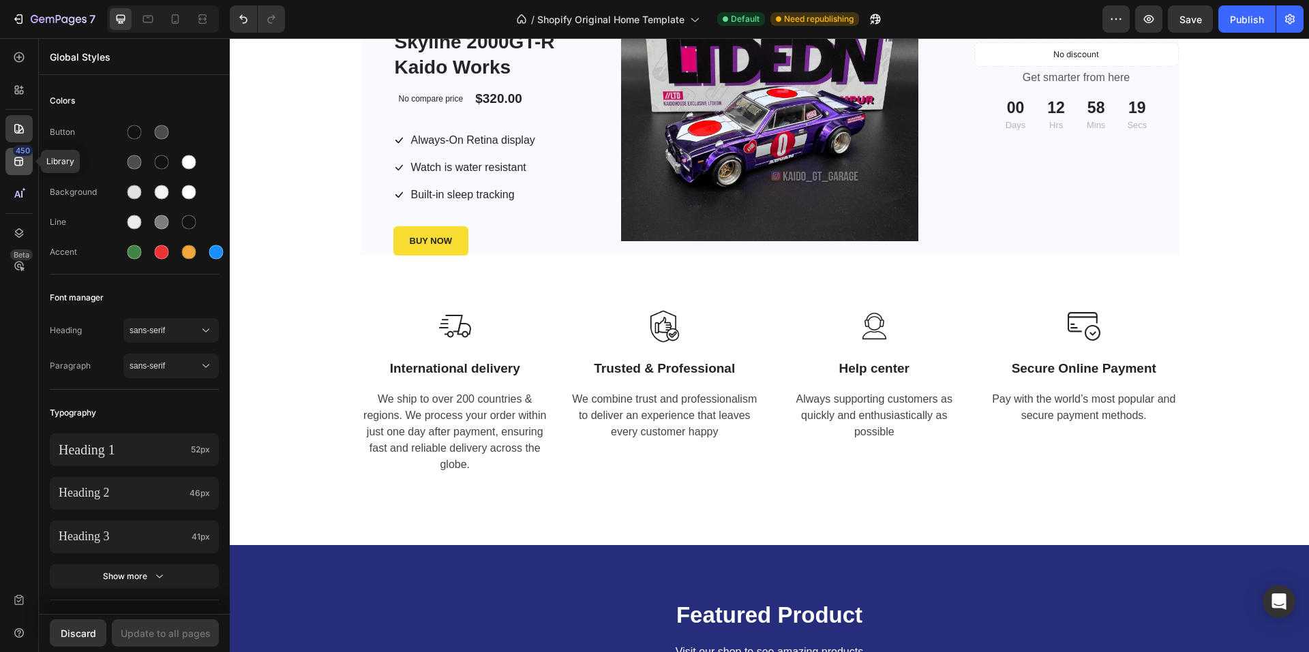
click at [18, 159] on icon at bounding box center [19, 162] width 14 height 14
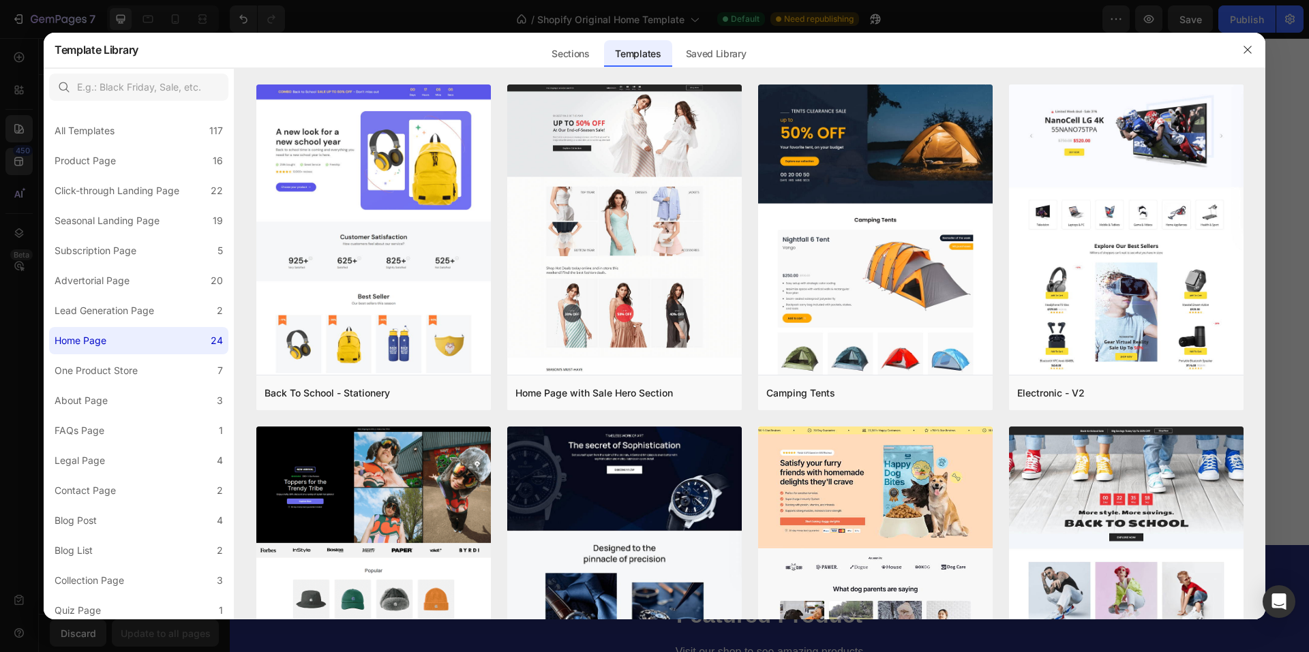
click at [22, 204] on div at bounding box center [654, 326] width 1309 height 652
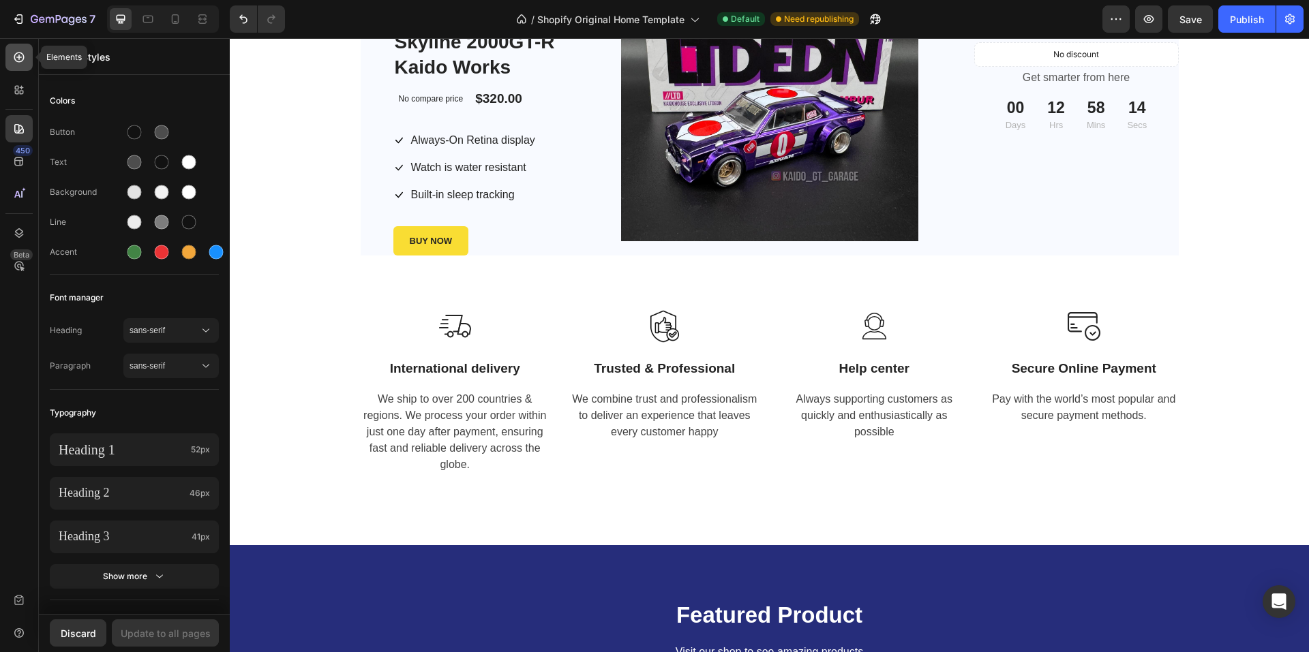
click at [23, 65] on div at bounding box center [18, 57] width 27 height 27
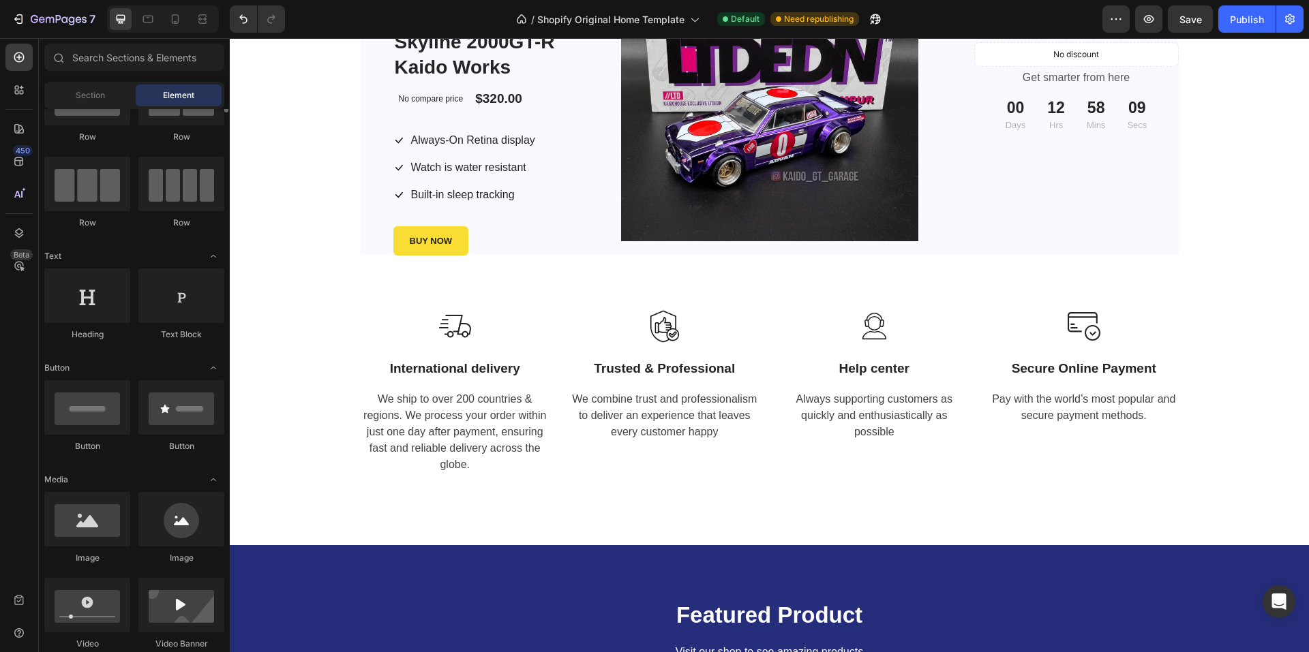
scroll to position [0, 0]
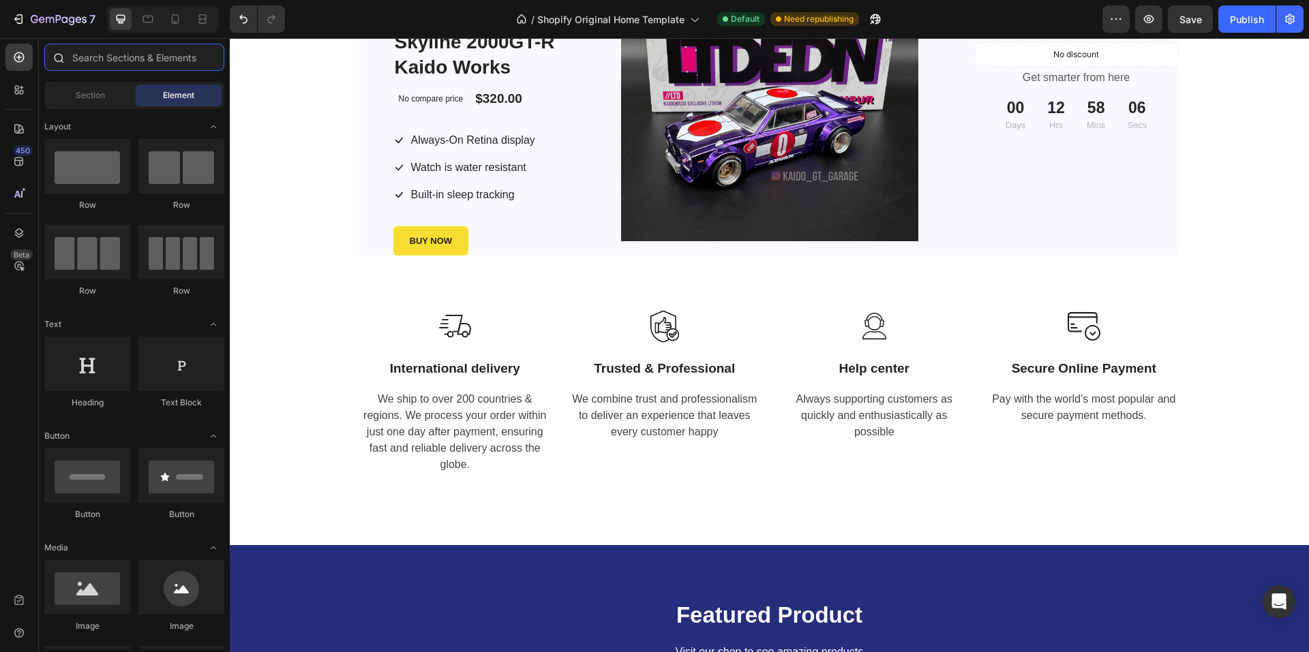
click at [147, 63] on input "text" at bounding box center [134, 57] width 180 height 27
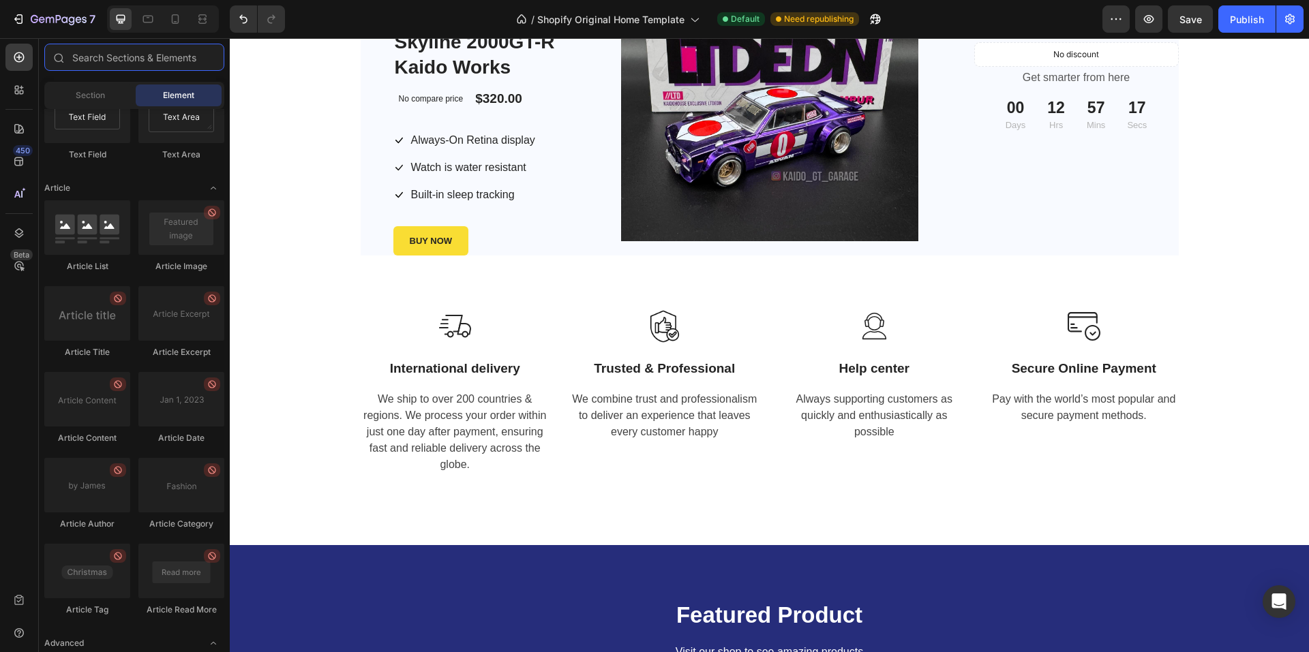
scroll to position [3499, 0]
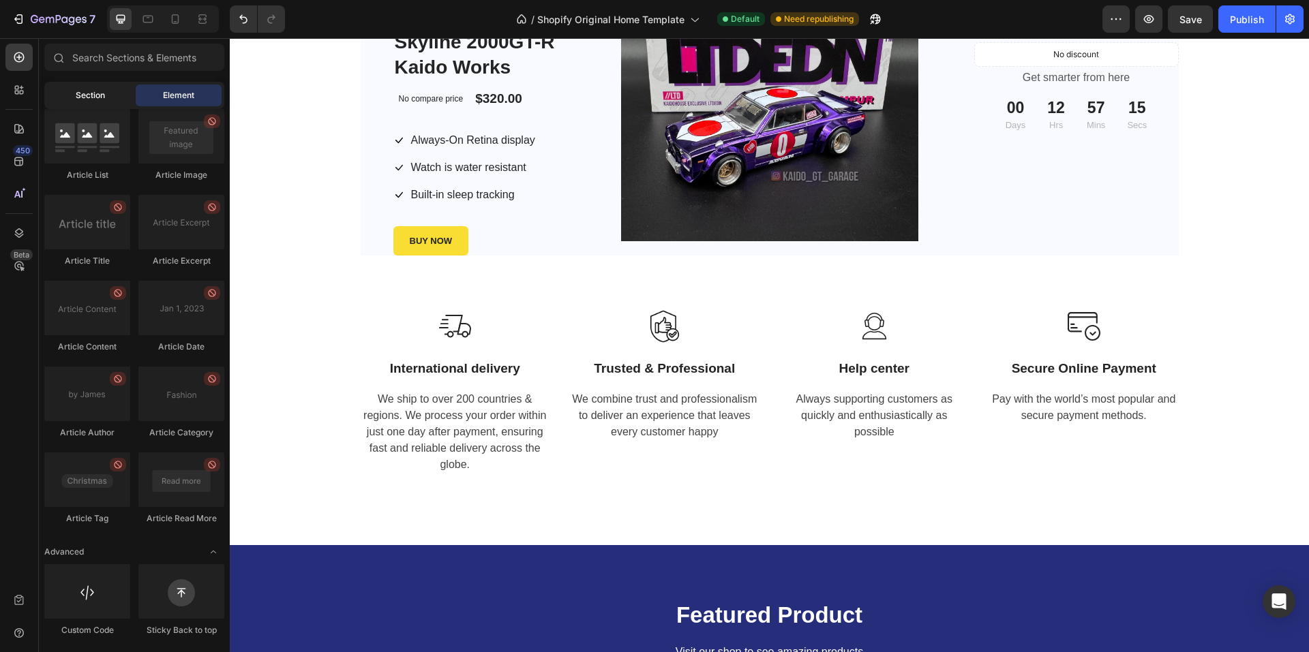
click at [76, 97] on span "Section" at bounding box center [90, 95] width 29 height 12
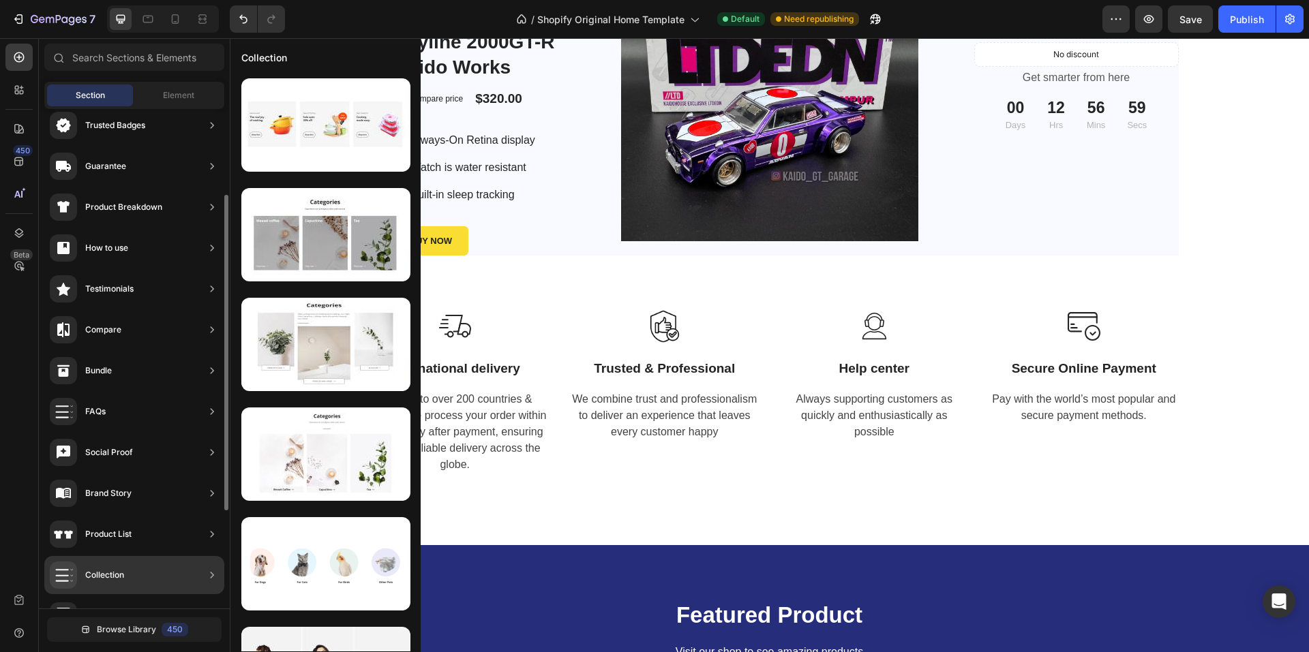
scroll to position [204, 0]
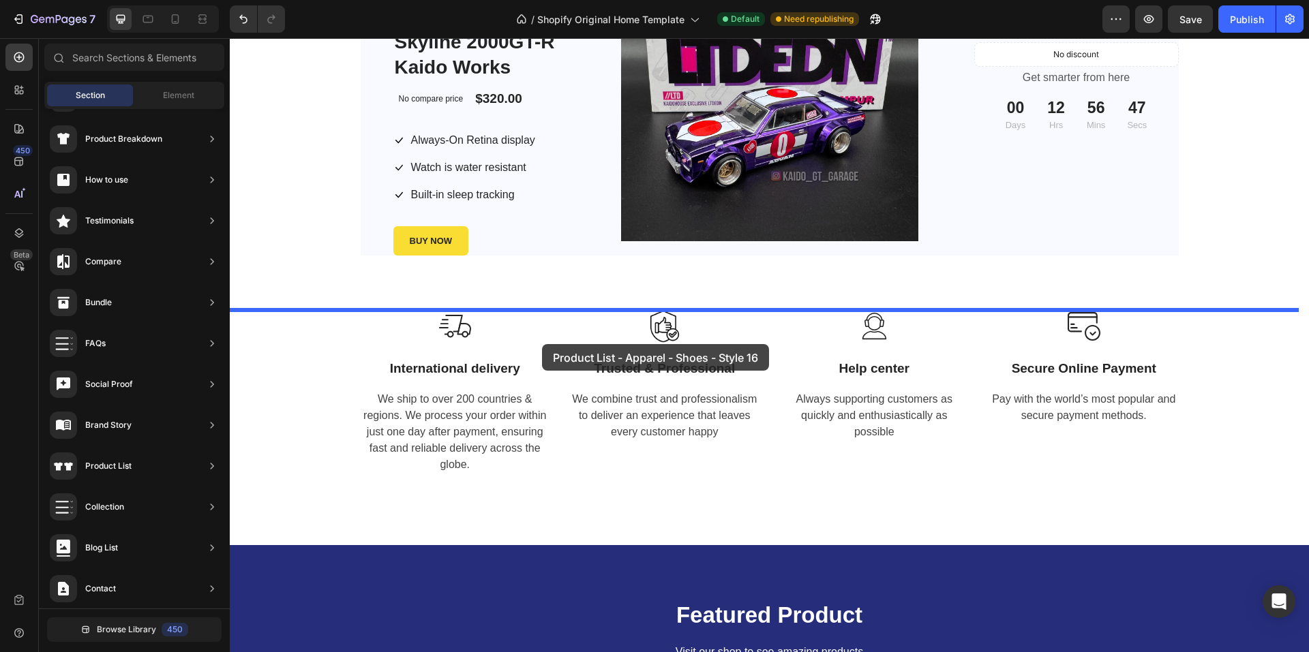
drag, startPoint x: 567, startPoint y: 278, endPoint x: 542, endPoint y: 344, distance: 70.8
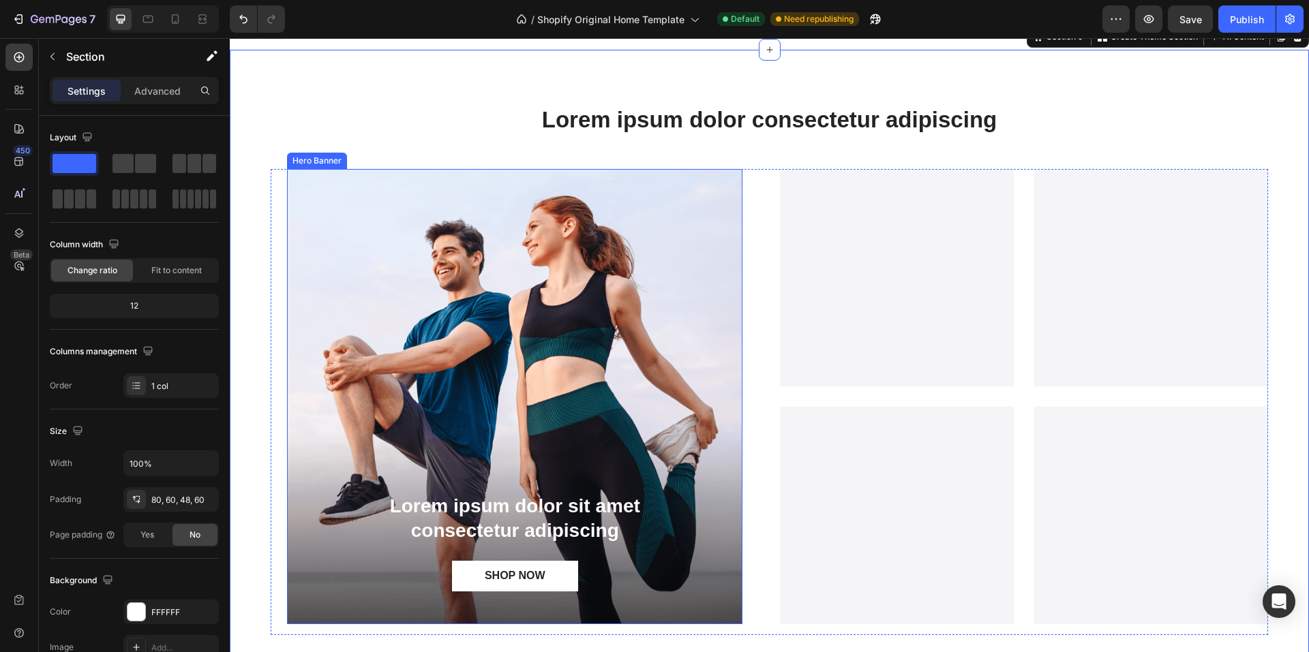
scroll to position [1798, 0]
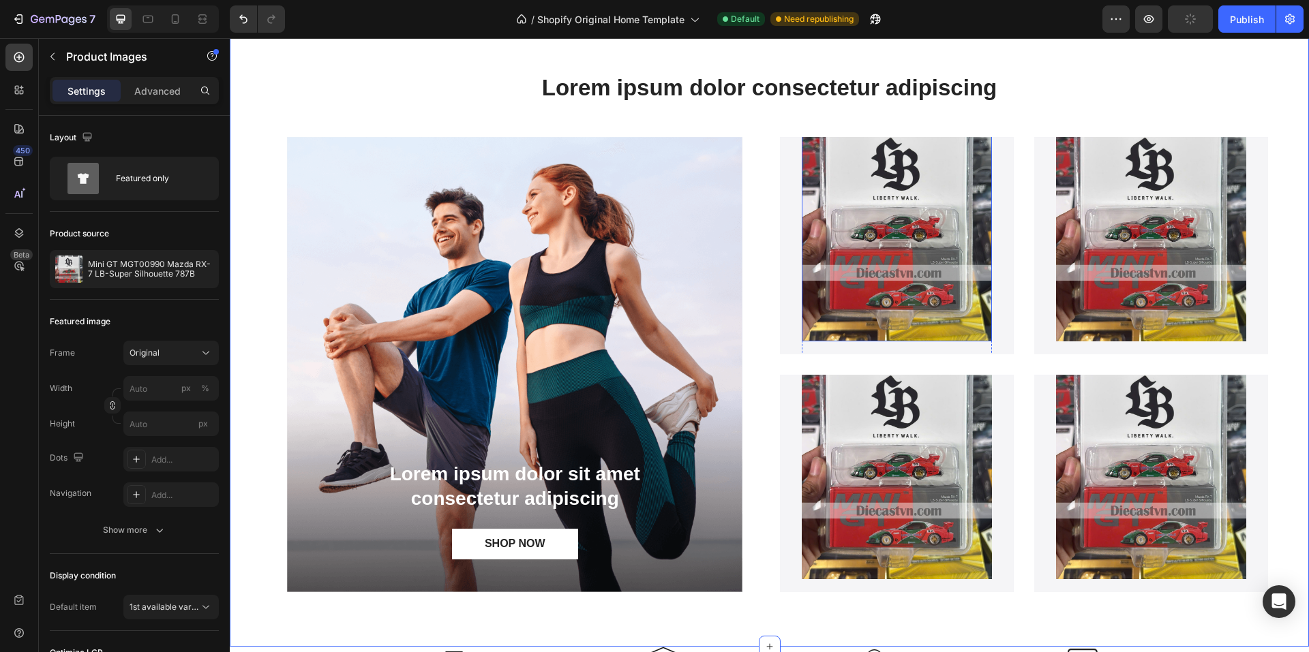
click at [931, 187] on img at bounding box center [897, 215] width 190 height 254
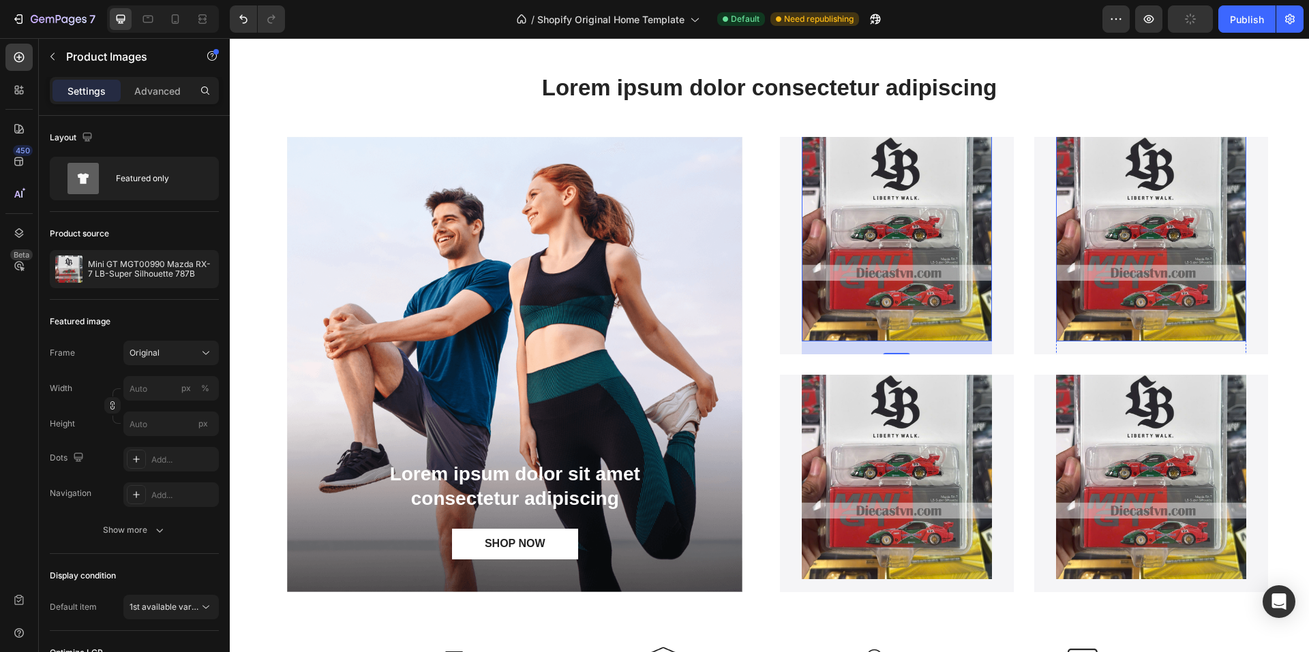
click at [1112, 193] on img at bounding box center [1151, 215] width 190 height 254
click at [960, 403] on img at bounding box center [897, 453] width 190 height 254
click at [1150, 435] on img at bounding box center [1151, 453] width 190 height 254
click at [894, 251] on img at bounding box center [897, 215] width 190 height 254
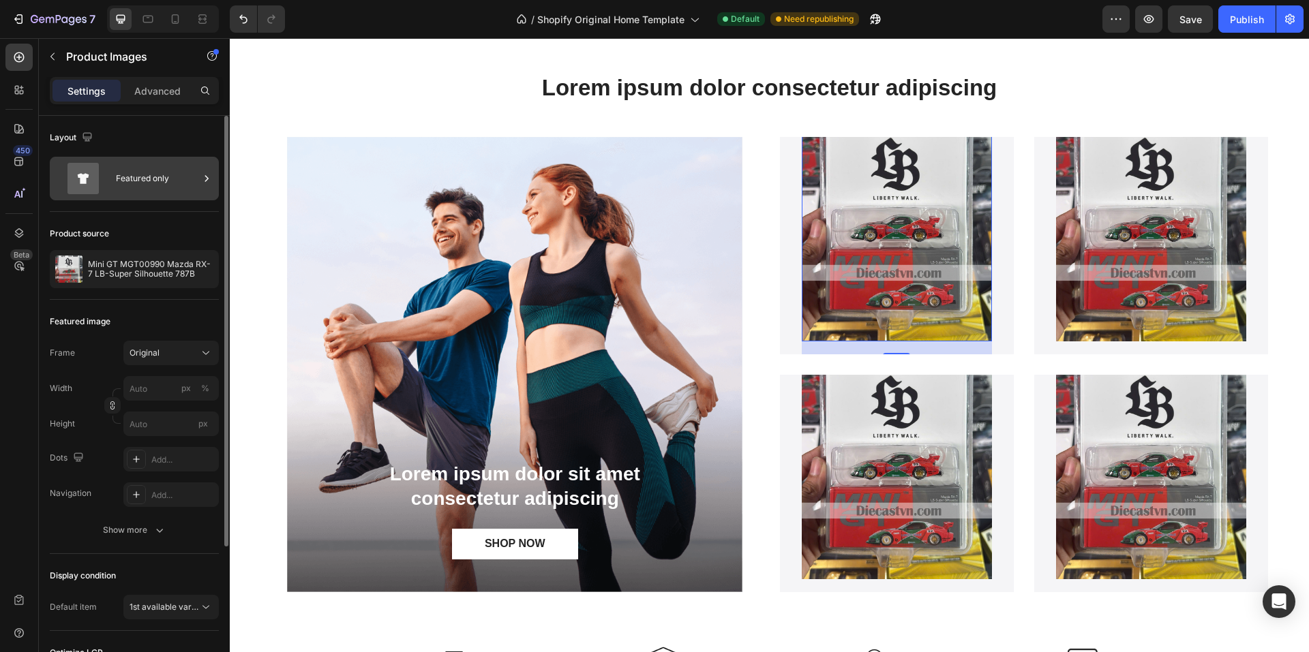
click at [171, 174] on div "Featured only" at bounding box center [157, 178] width 83 height 31
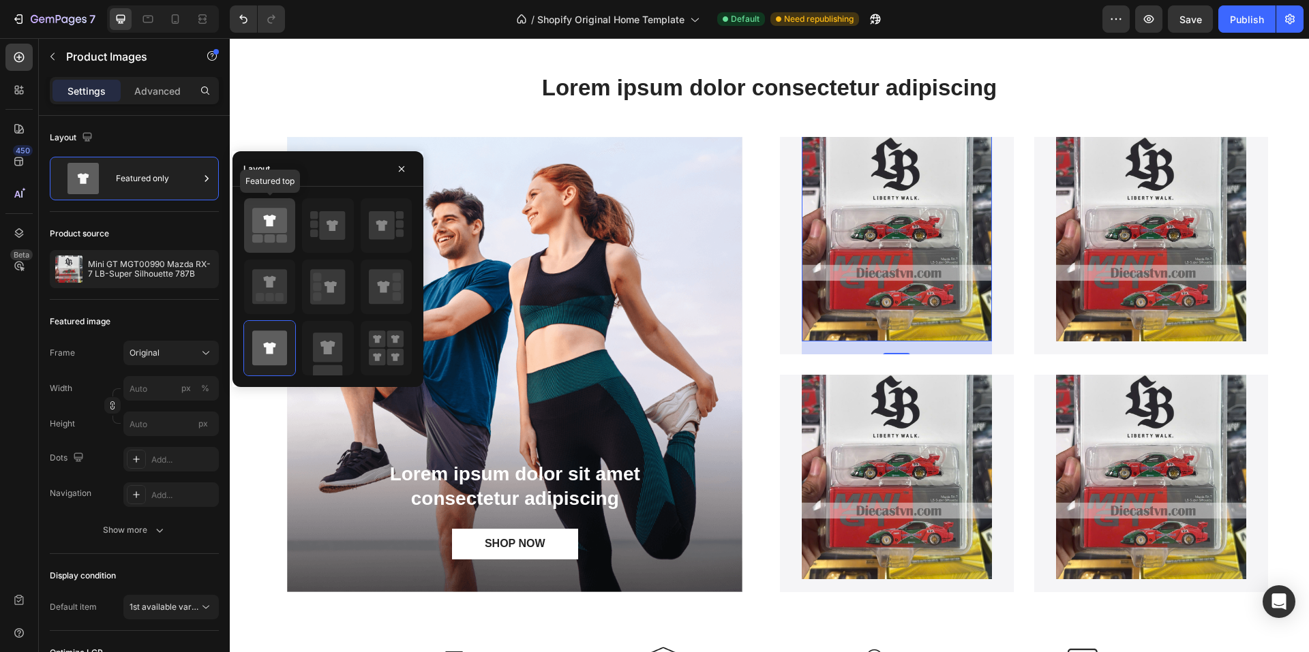
click at [277, 228] on icon at bounding box center [269, 220] width 35 height 25
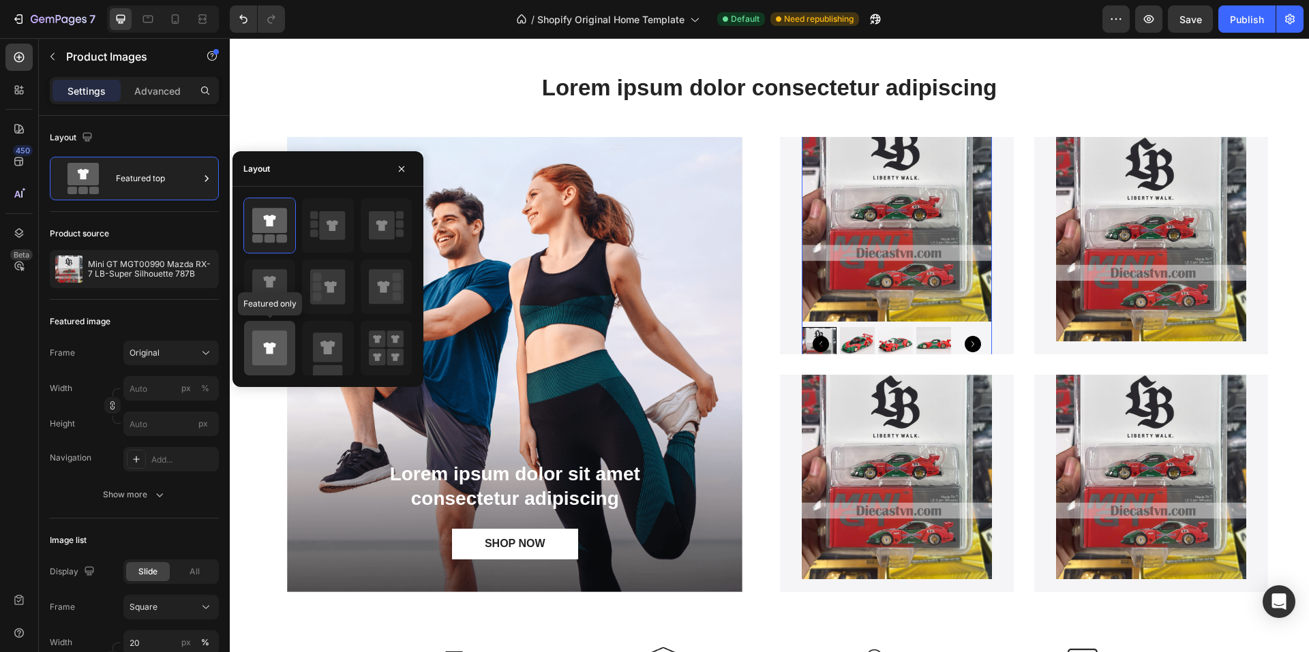
click at [273, 339] on icon at bounding box center [269, 348] width 35 height 35
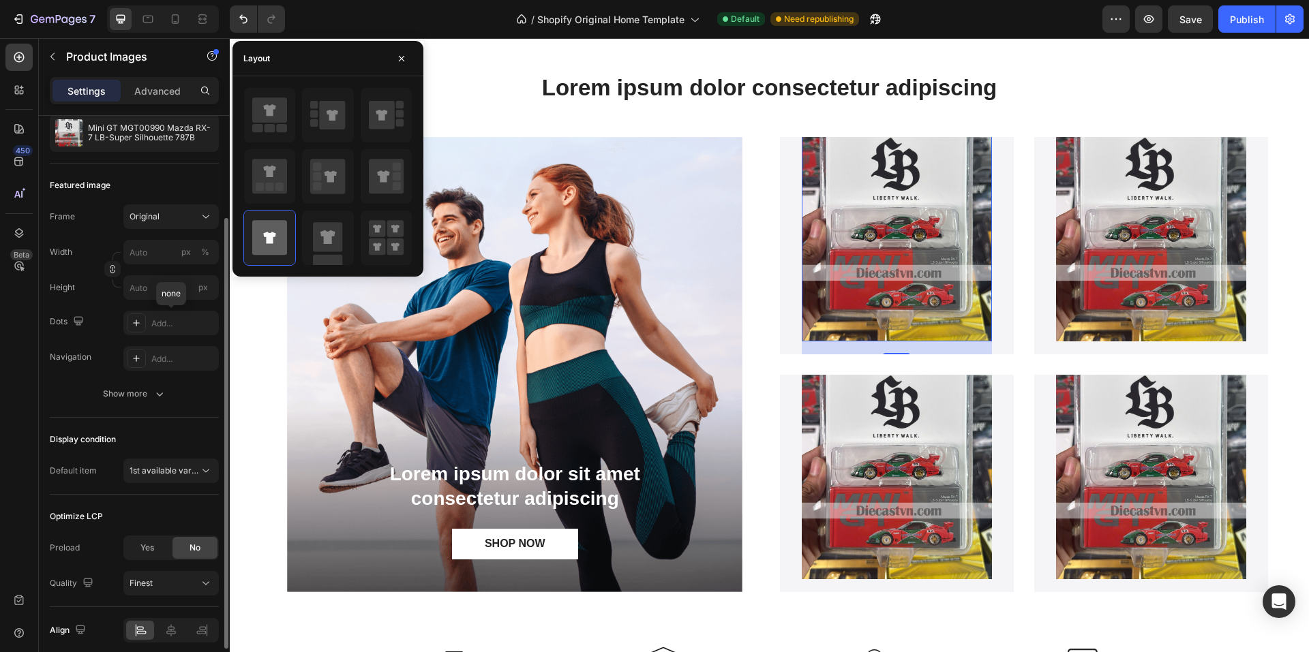
scroll to position [192, 0]
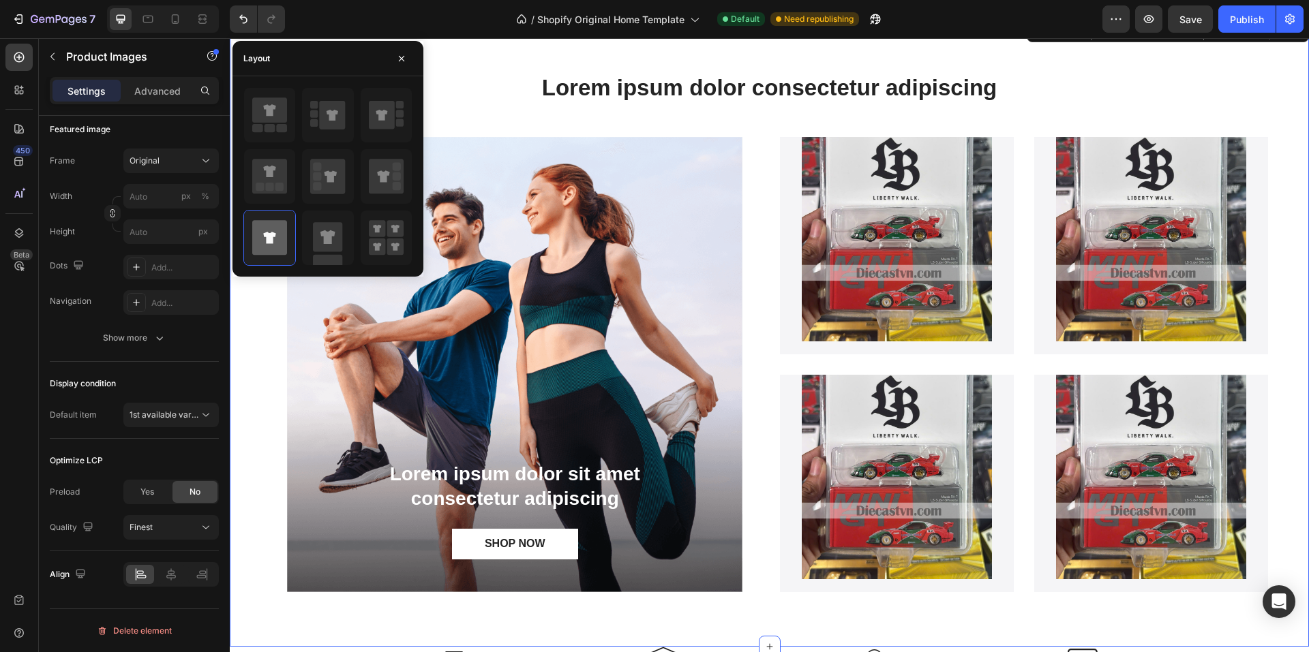
click at [247, 499] on div "Lorem ipsum dolor consectetur adipiscing Heading Lorem ipsum dolor sit amet con…" at bounding box center [769, 332] width 1079 height 629
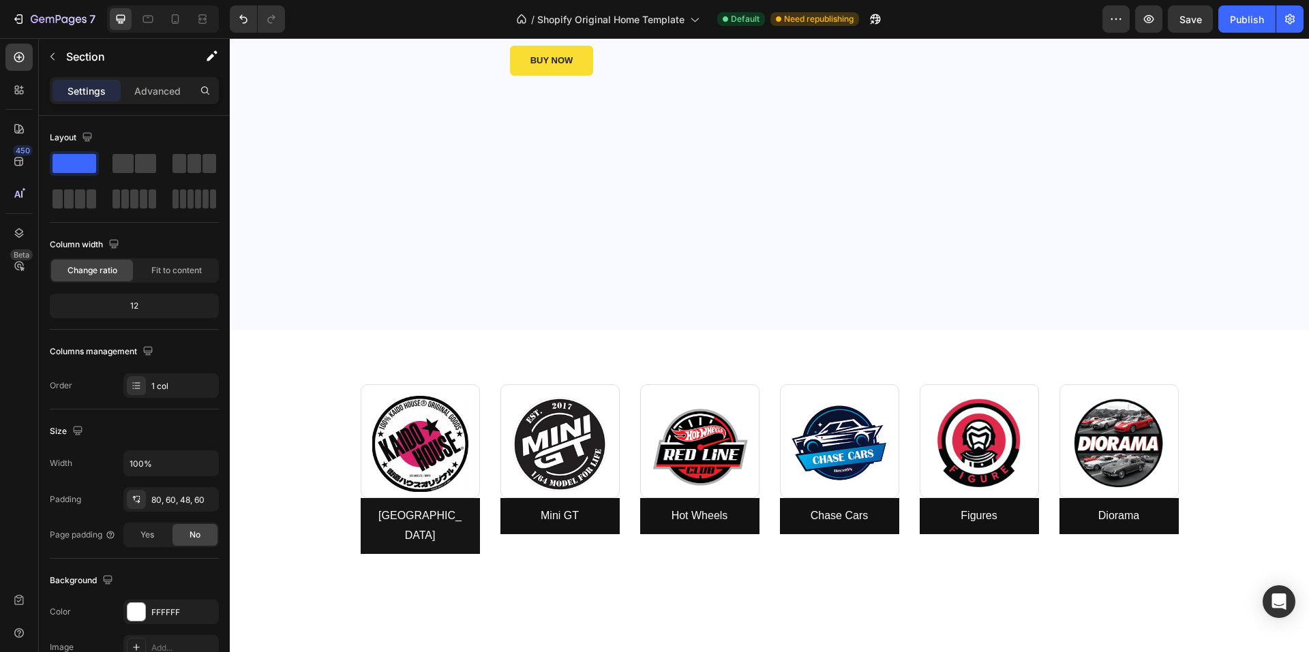
scroll to position [409, 0]
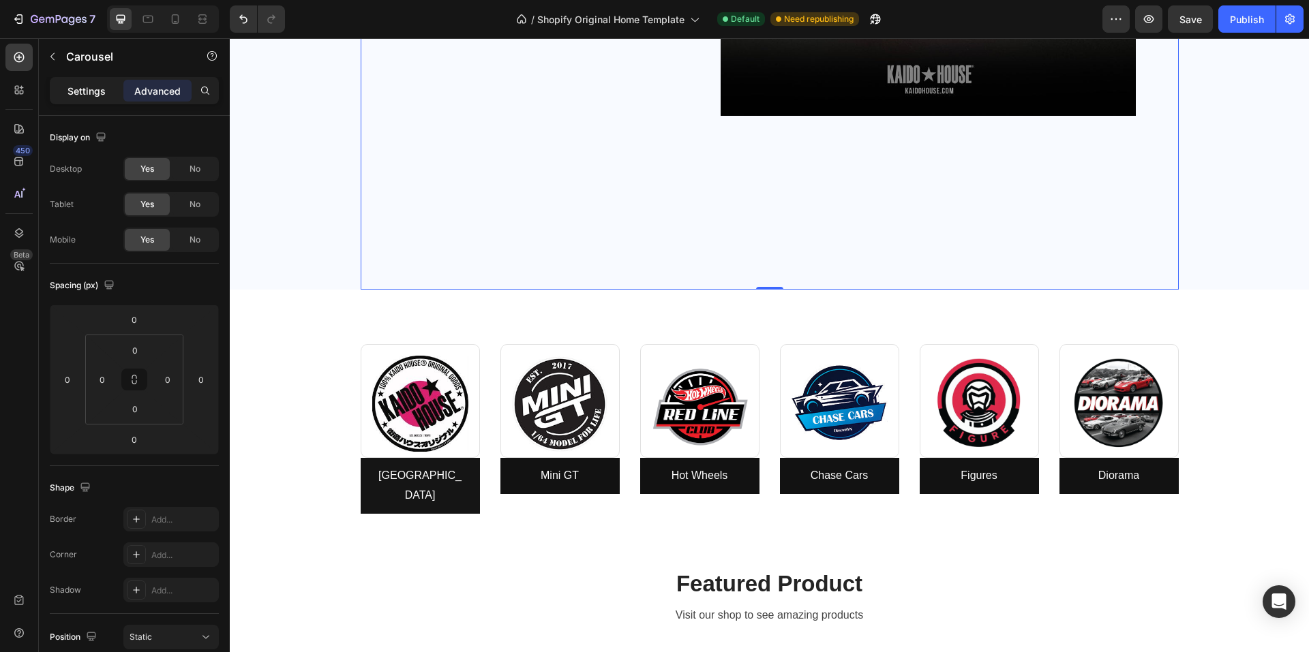
click at [70, 87] on p "Settings" at bounding box center [86, 91] width 38 height 14
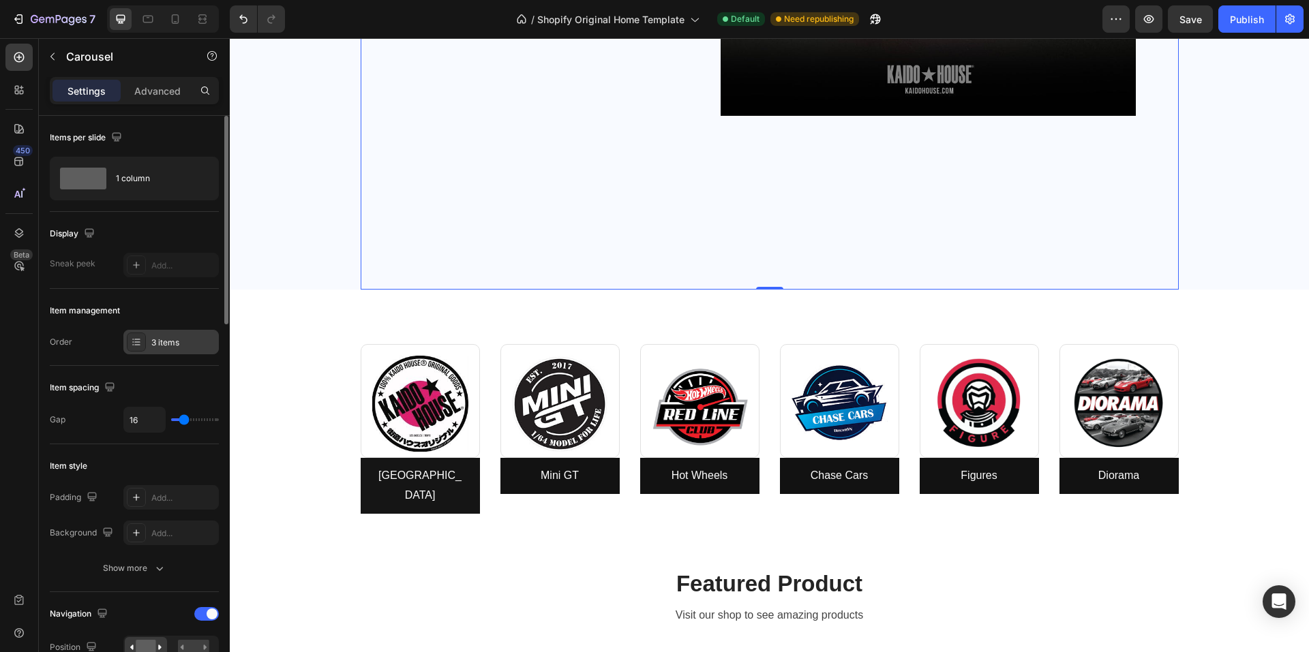
click at [168, 341] on div "3 items" at bounding box center [183, 343] width 64 height 12
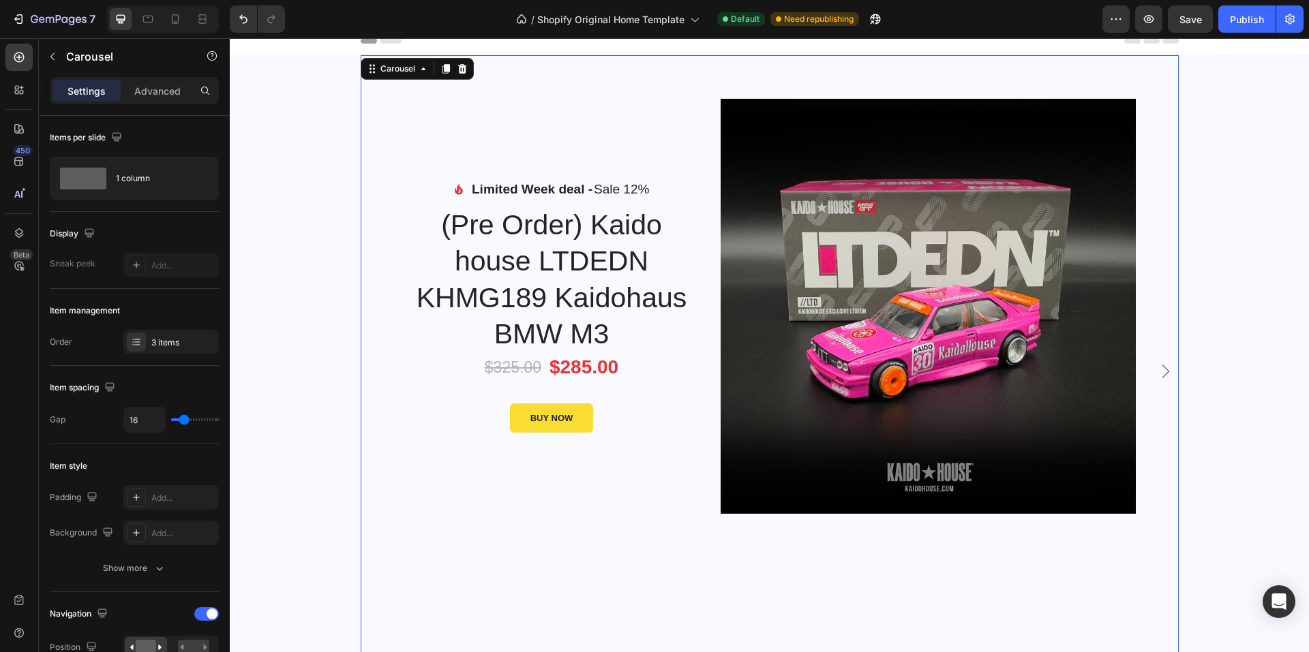
scroll to position [0, 0]
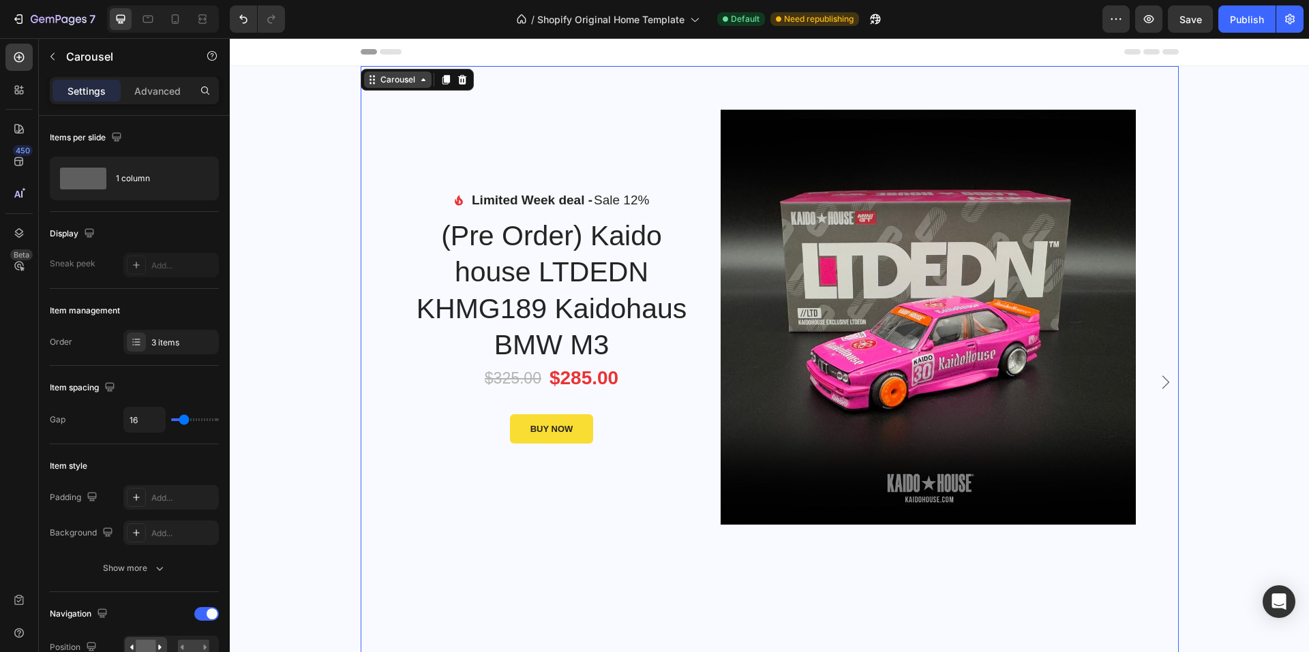
click at [403, 78] on div "Carousel" at bounding box center [398, 80] width 40 height 12
click at [170, 338] on div "3 items" at bounding box center [183, 343] width 64 height 12
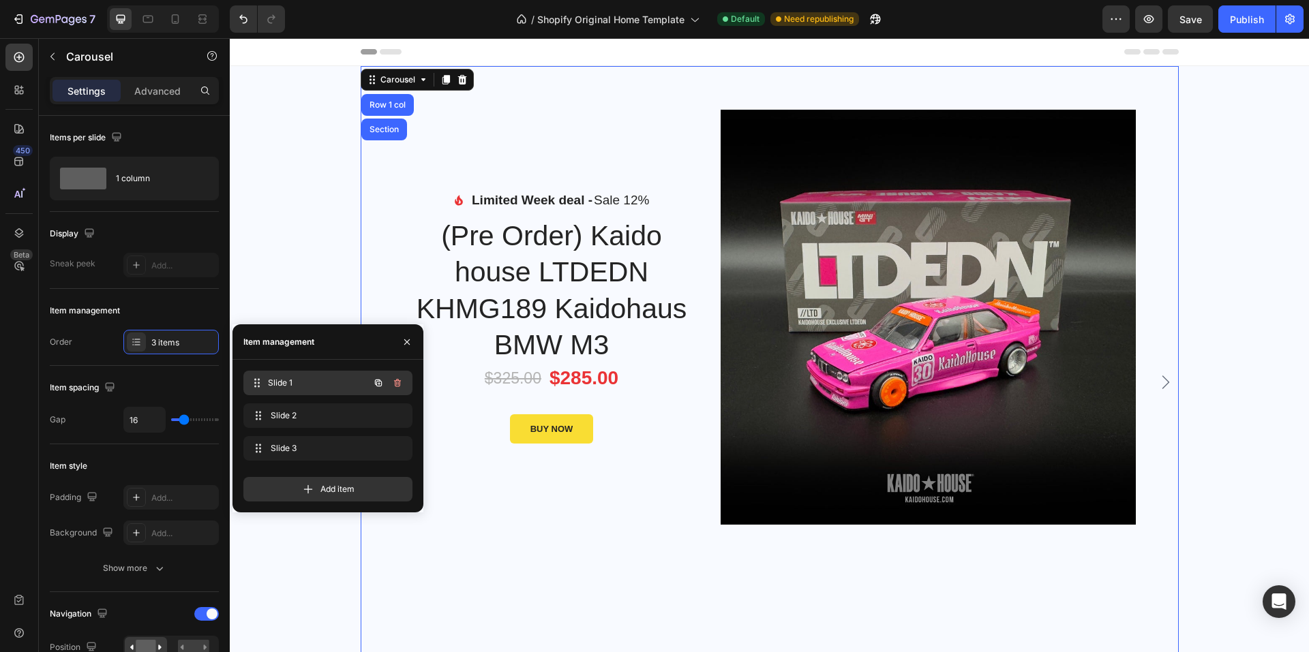
click at [311, 382] on span "Slide 1" at bounding box center [318, 383] width 101 height 12
click at [296, 412] on span "Slide 2" at bounding box center [318, 416] width 101 height 12
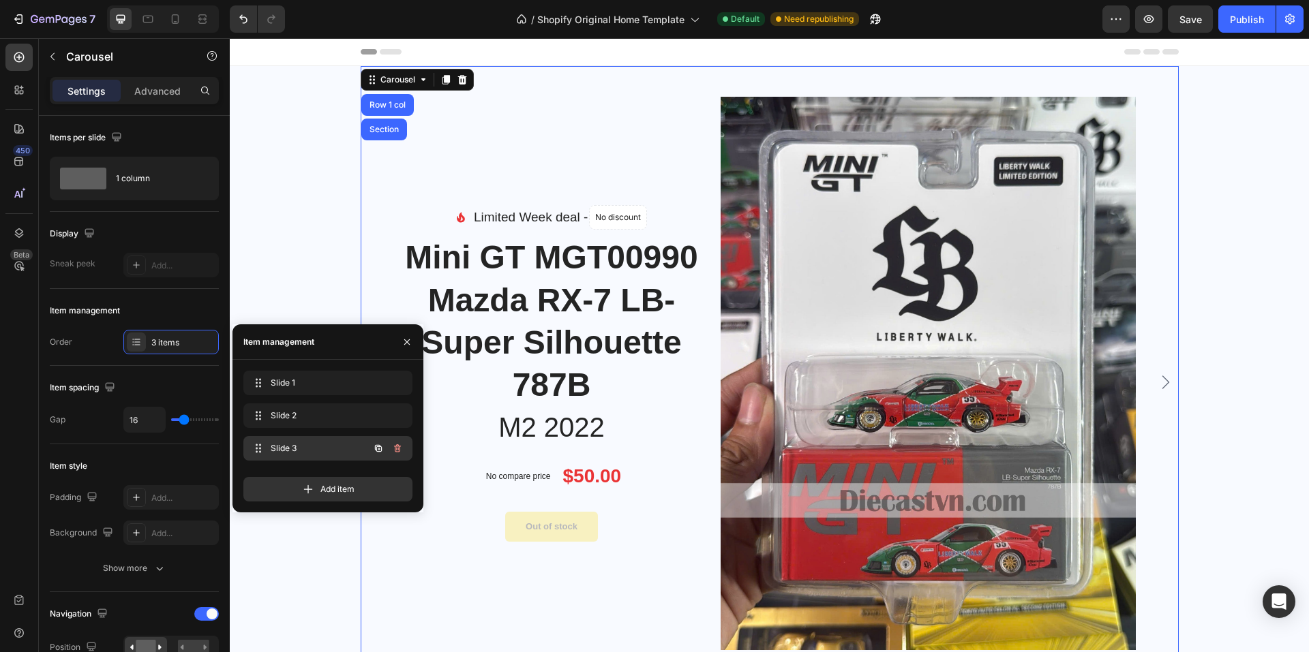
click at [299, 448] on span "Slide 3" at bounding box center [309, 448] width 77 height 12
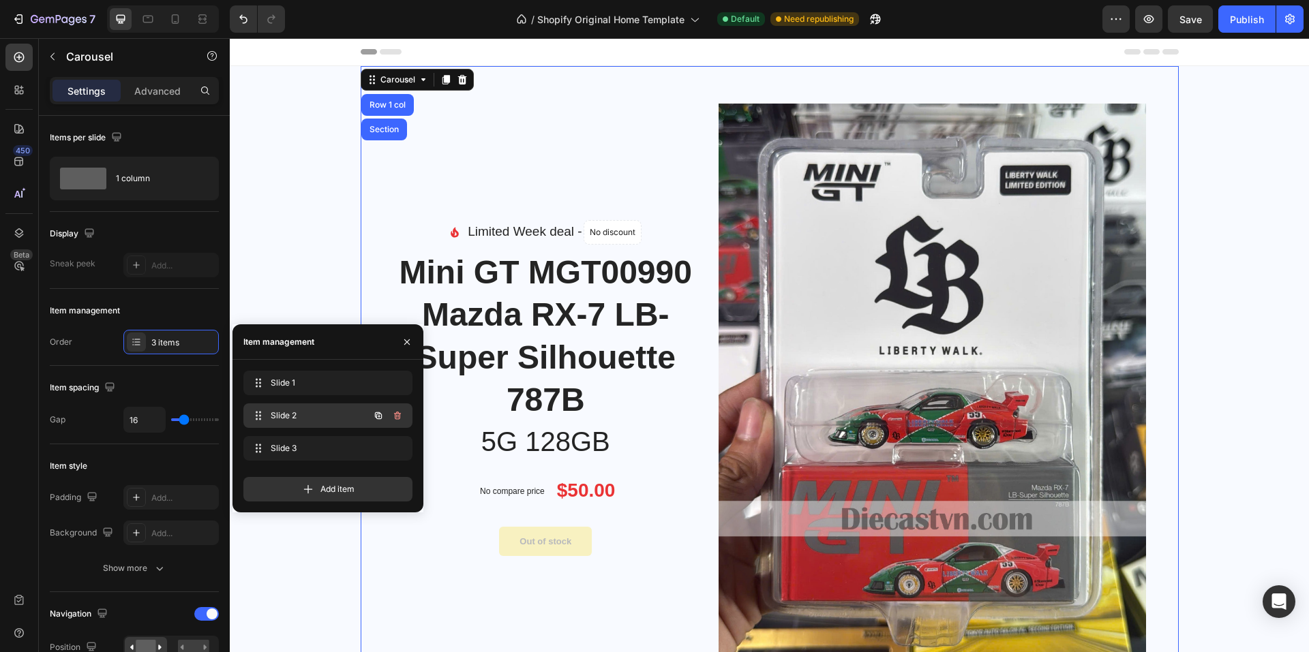
click at [316, 416] on span "Slide 2" at bounding box center [309, 416] width 77 height 12
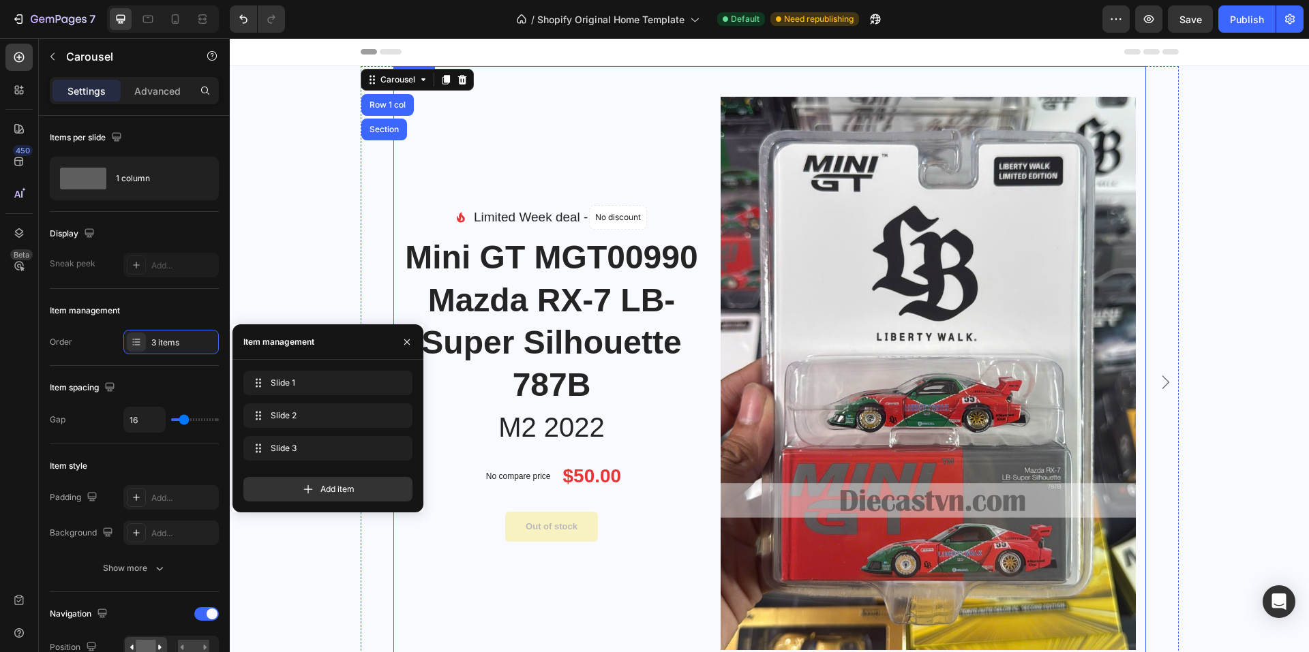
click at [622, 184] on div "Image Limited Week deal - Text block No discount Not be displayed when publishe…" at bounding box center [551, 373] width 296 height 553
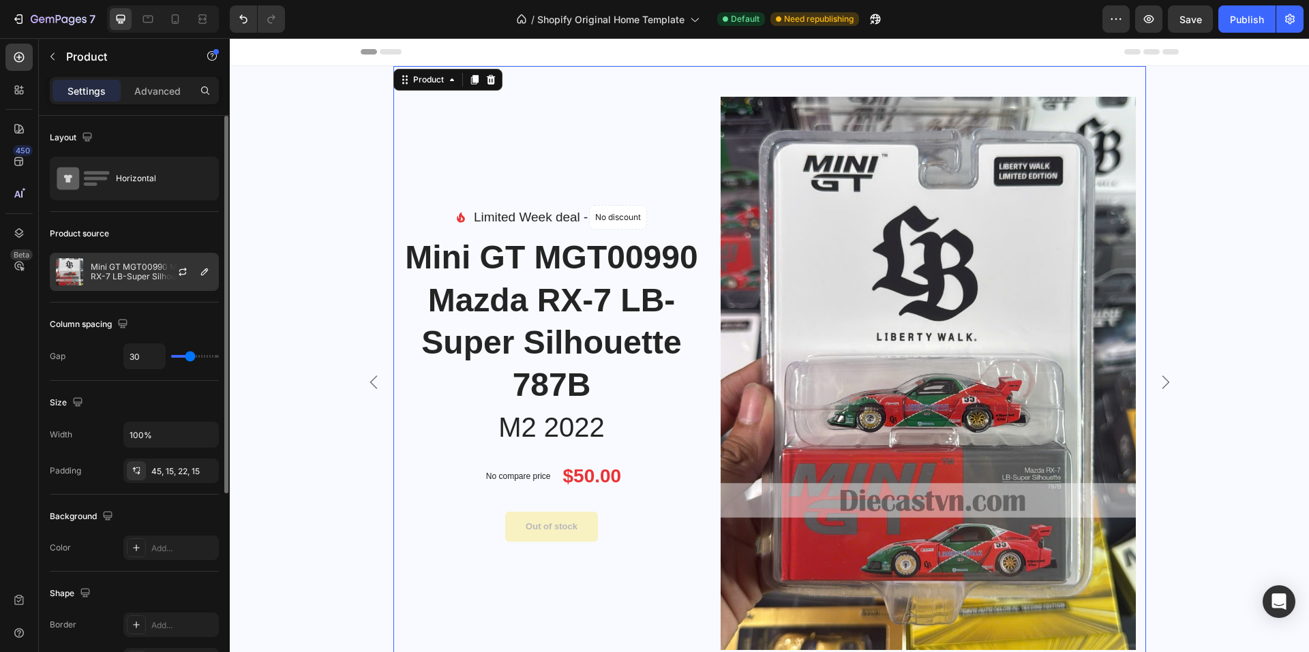
click at [162, 278] on div at bounding box center [188, 272] width 60 height 37
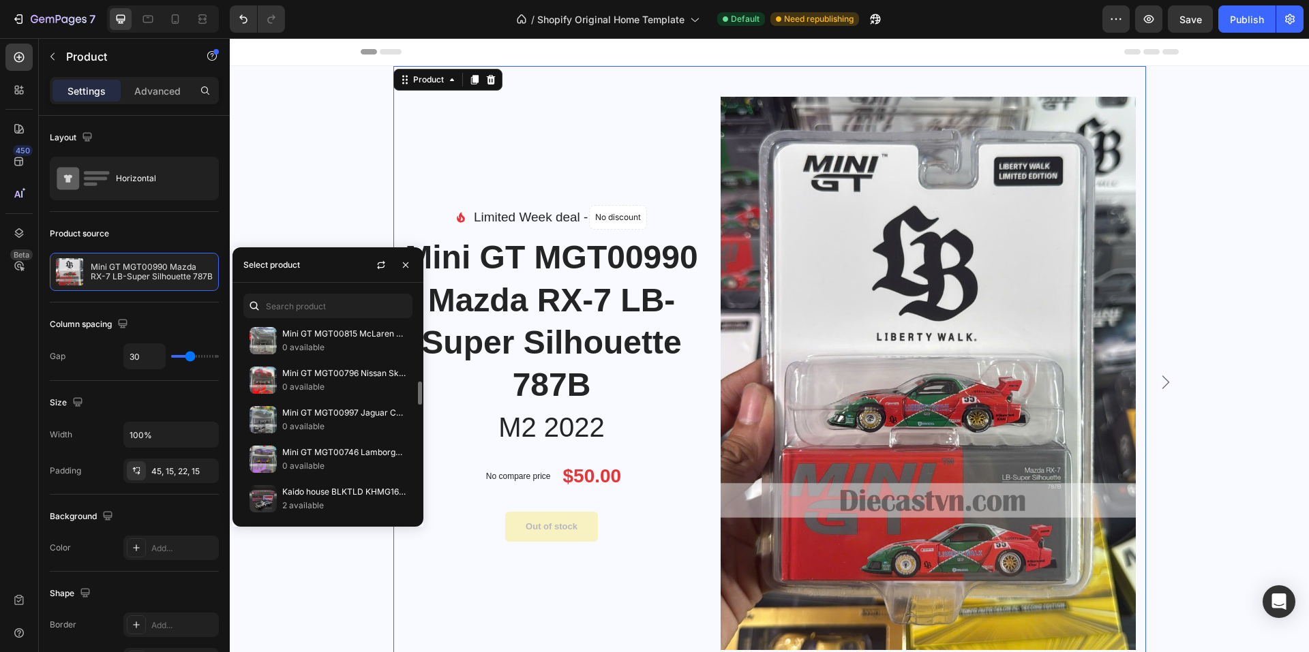
scroll to position [545, 0]
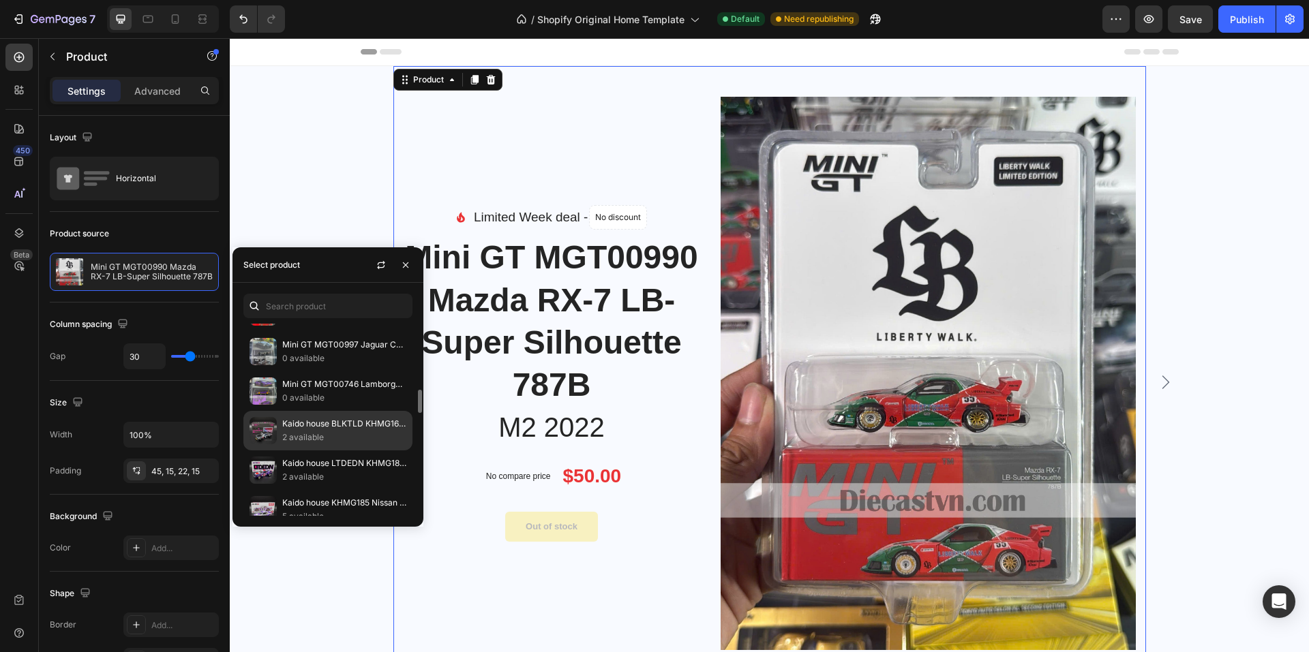
click at [360, 432] on p "2 available" at bounding box center [344, 438] width 124 height 14
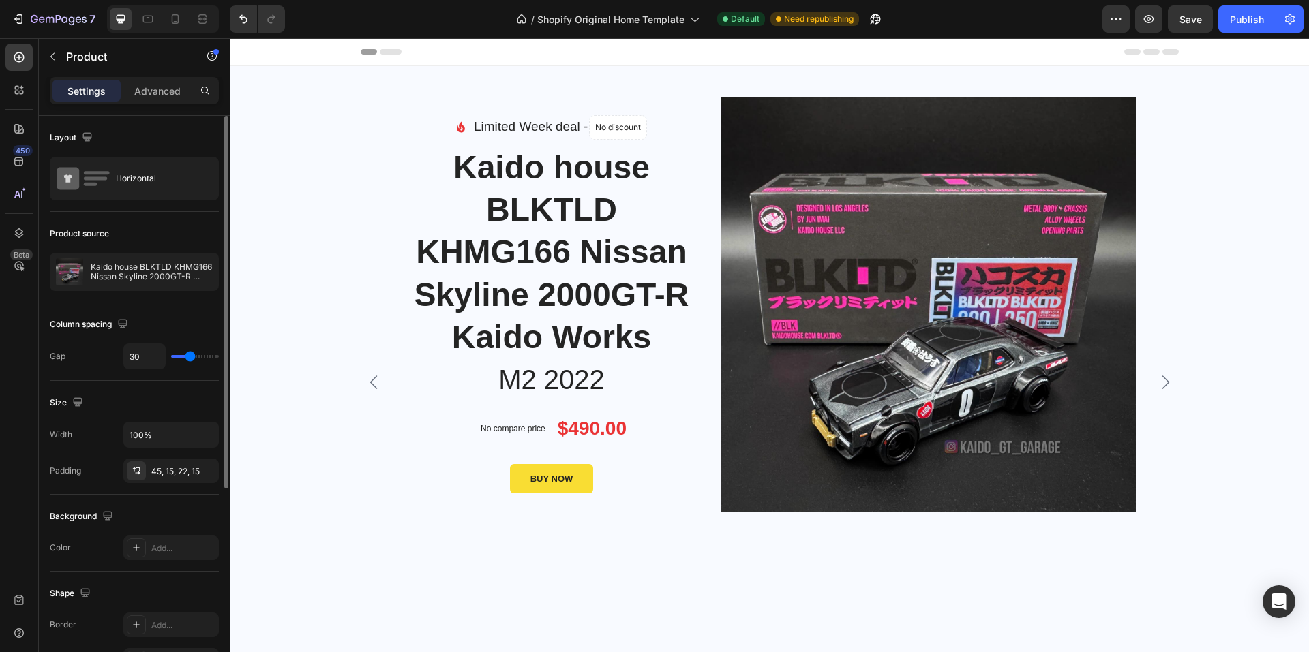
click at [187, 228] on div "Product source" at bounding box center [134, 234] width 169 height 22
click at [385, 52] on icon at bounding box center [391, 51] width 22 height 5
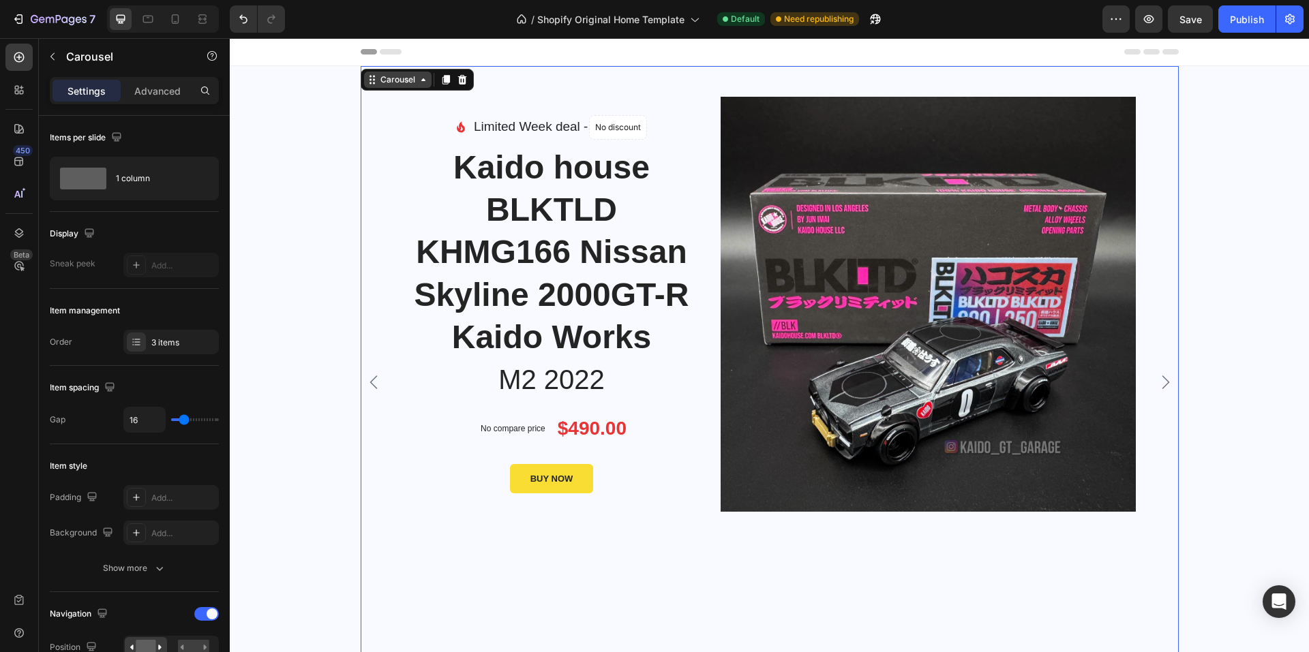
click at [378, 75] on div "Carousel" at bounding box center [398, 80] width 40 height 12
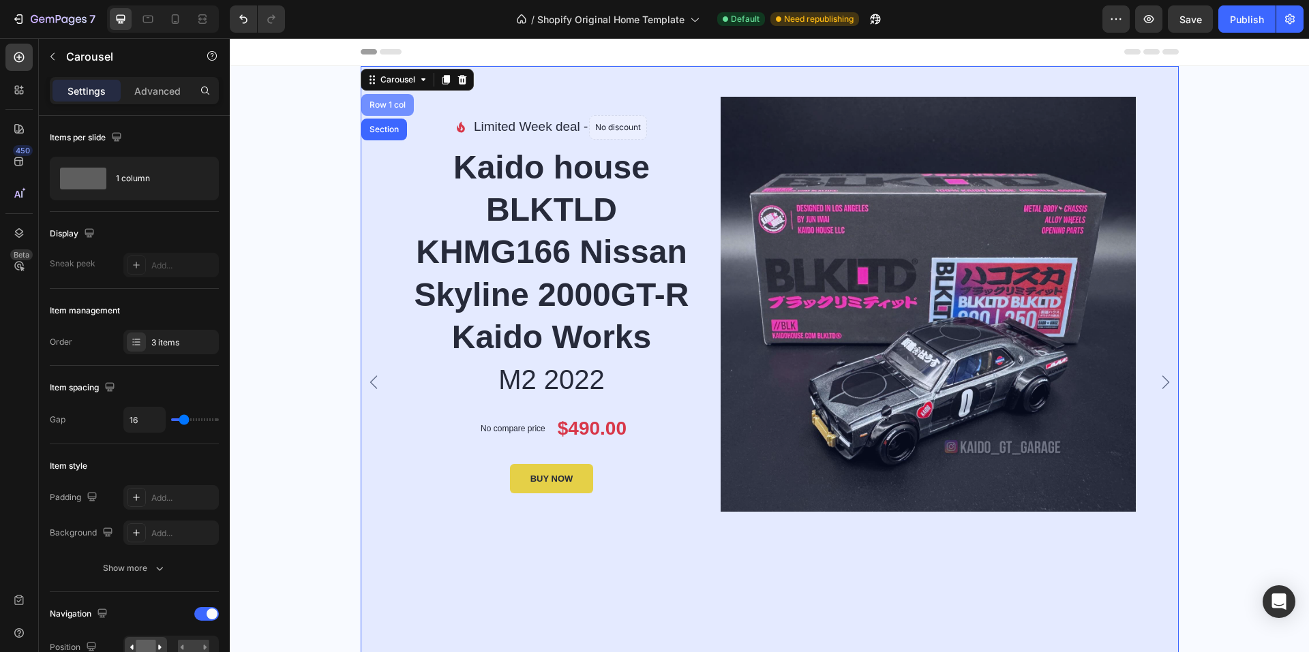
click at [382, 100] on div "Row 1 col" at bounding box center [387, 105] width 52 height 22
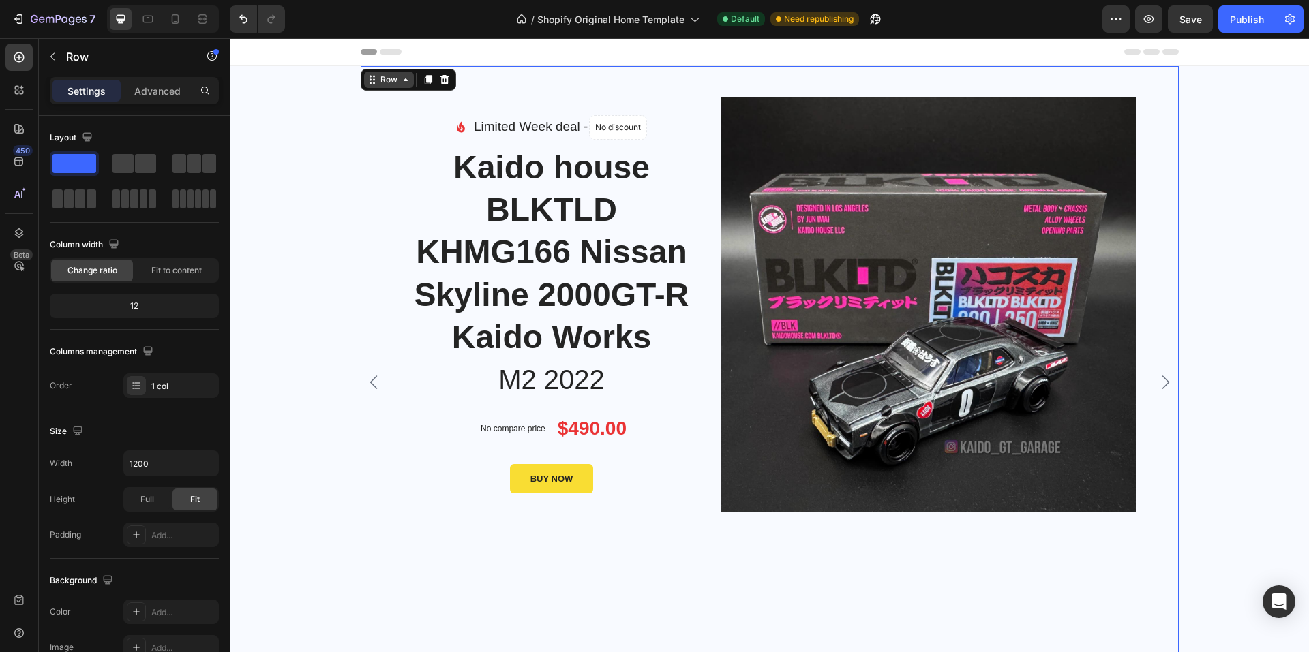
click at [400, 80] on icon at bounding box center [405, 79] width 11 height 11
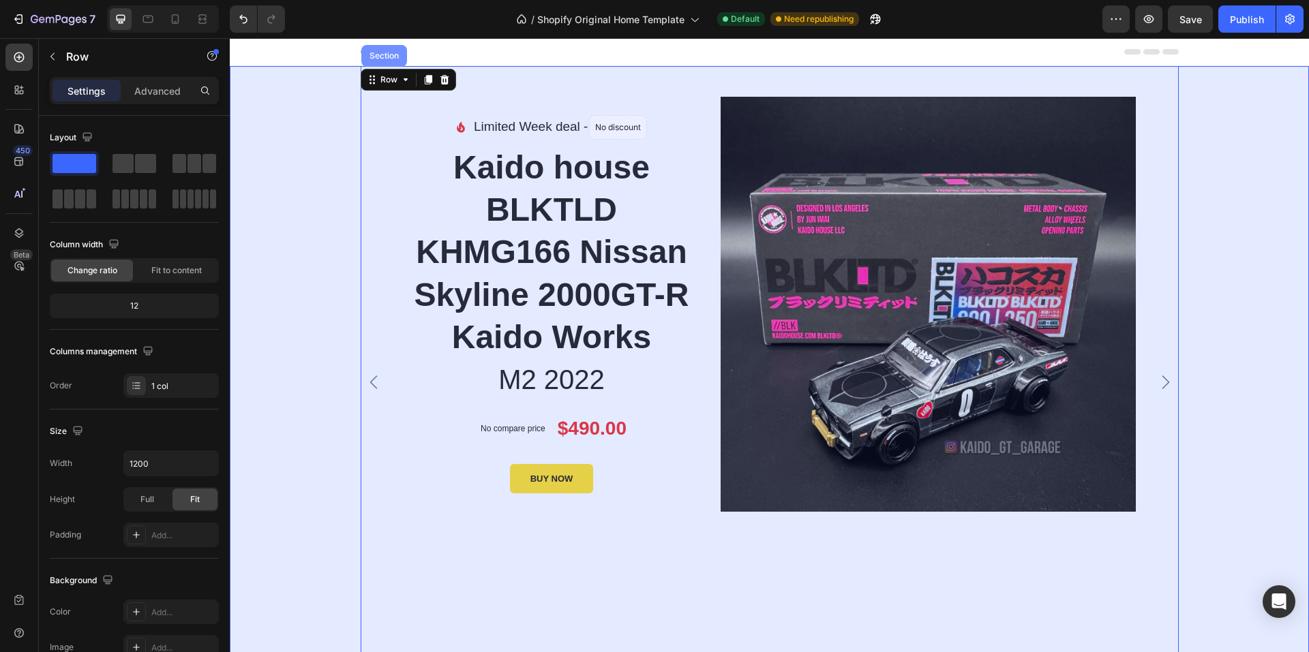
click at [385, 60] on div "Section" at bounding box center [384, 56] width 46 height 22
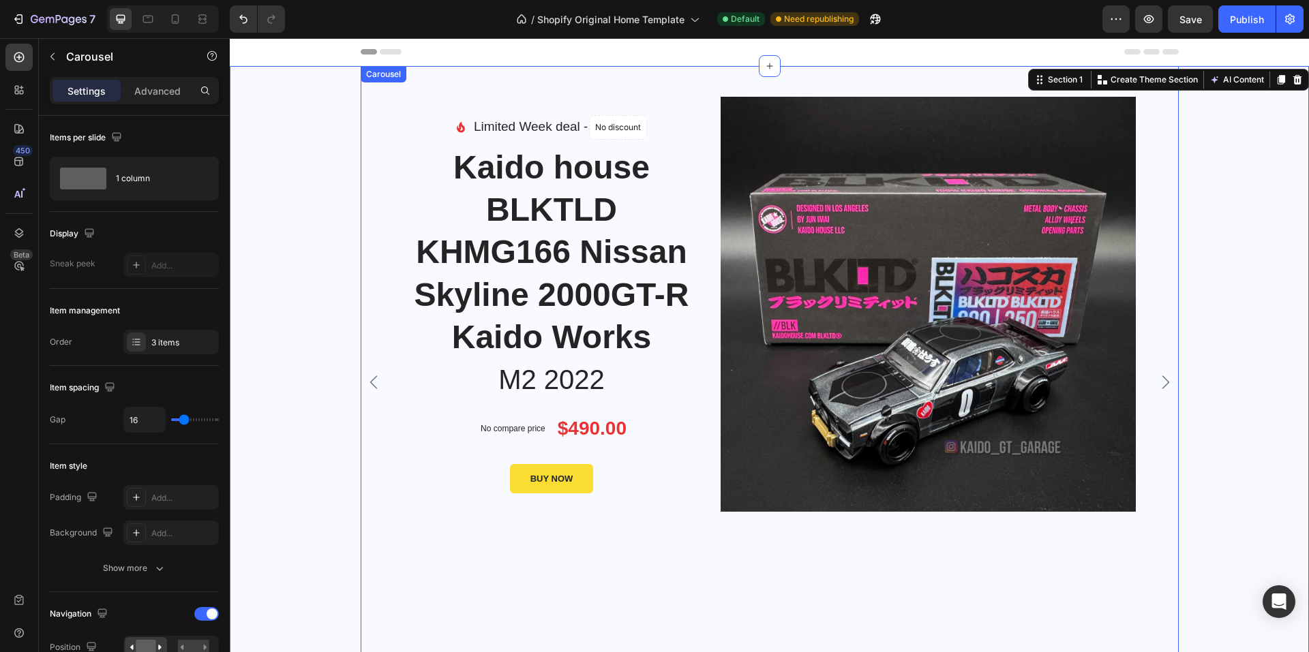
click at [382, 81] on div "Carousel" at bounding box center [384, 74] width 46 height 16
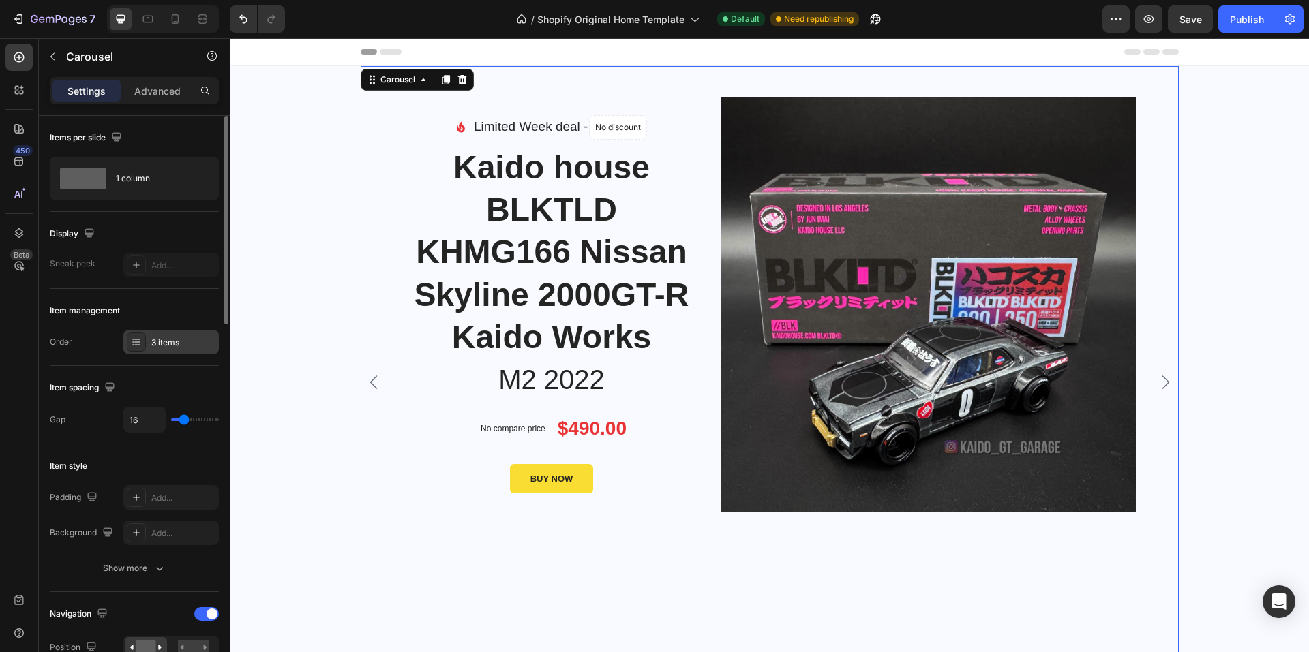
click at [168, 340] on div "3 items" at bounding box center [183, 343] width 64 height 12
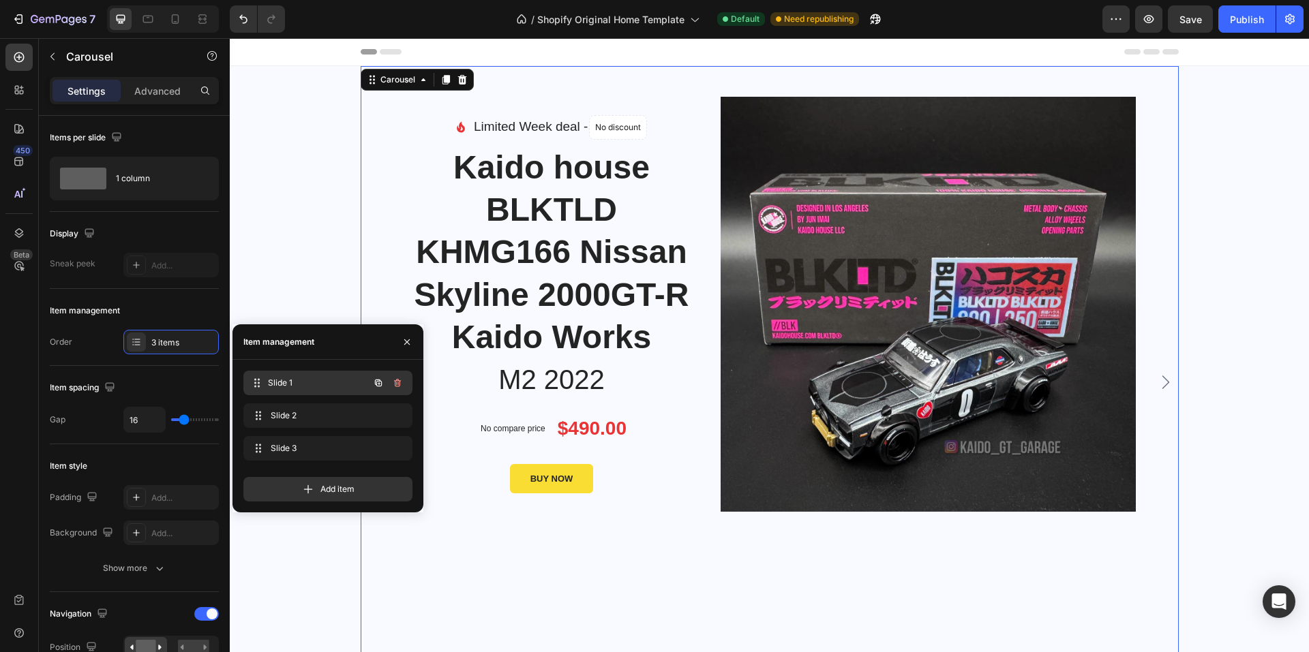
click at [279, 381] on span "Slide 1" at bounding box center [318, 383] width 101 height 12
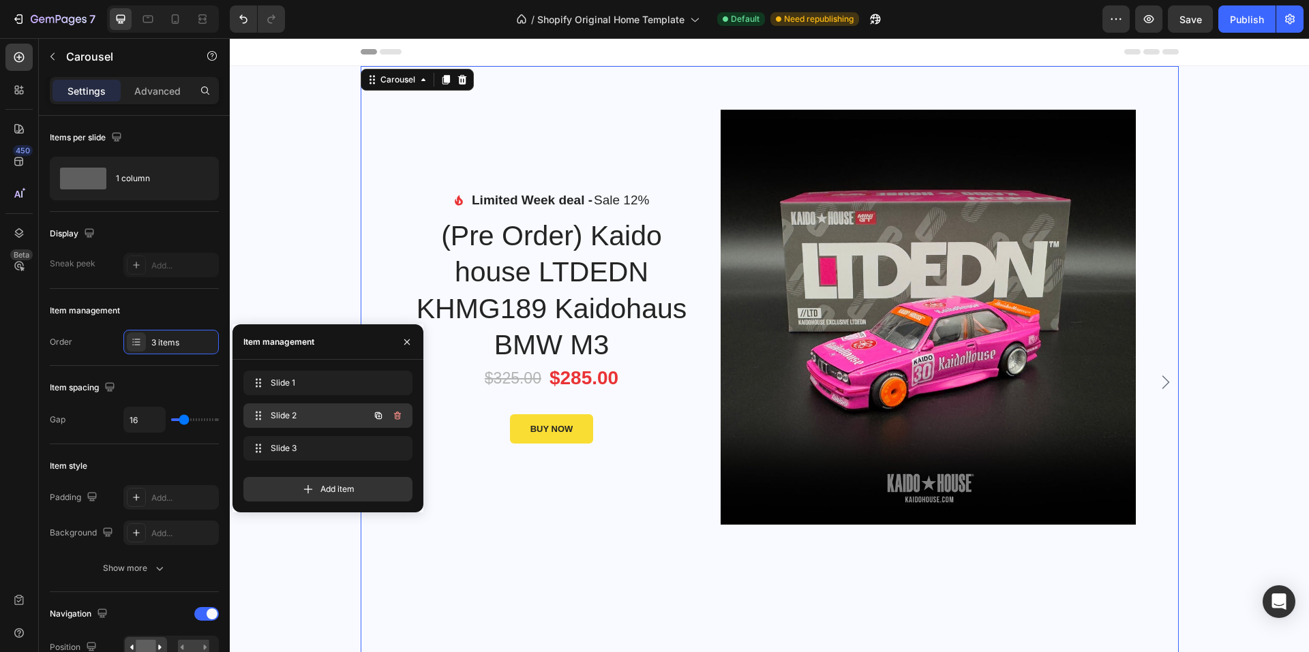
click at [288, 406] on div "Slide 2 Slide 2" at bounding box center [327, 415] width 169 height 25
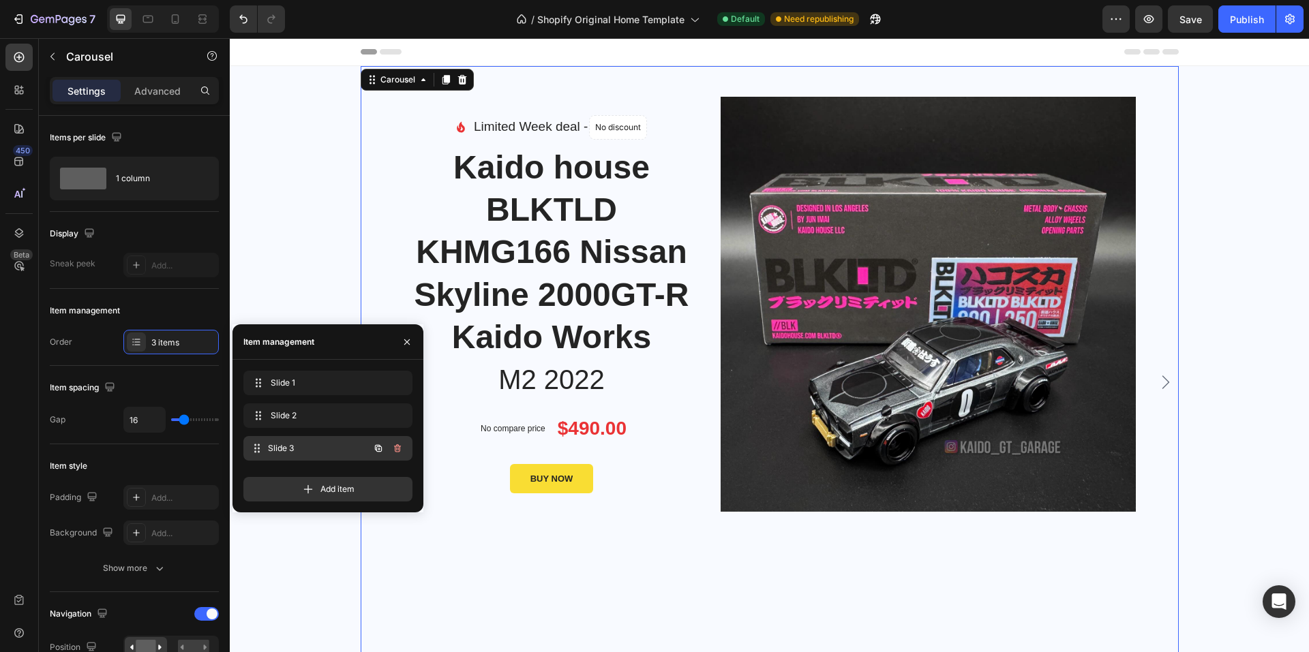
click at [286, 446] on span "Slide 3" at bounding box center [318, 448] width 101 height 12
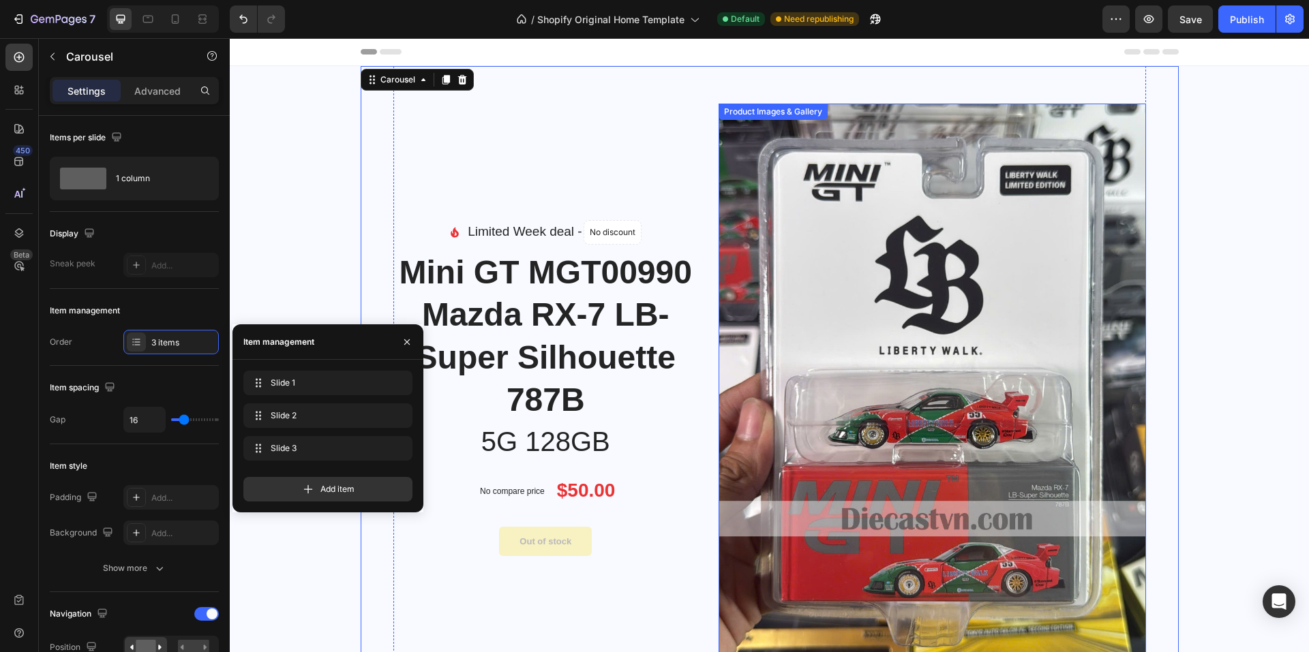
click at [822, 334] on img at bounding box center [931, 388] width 427 height 569
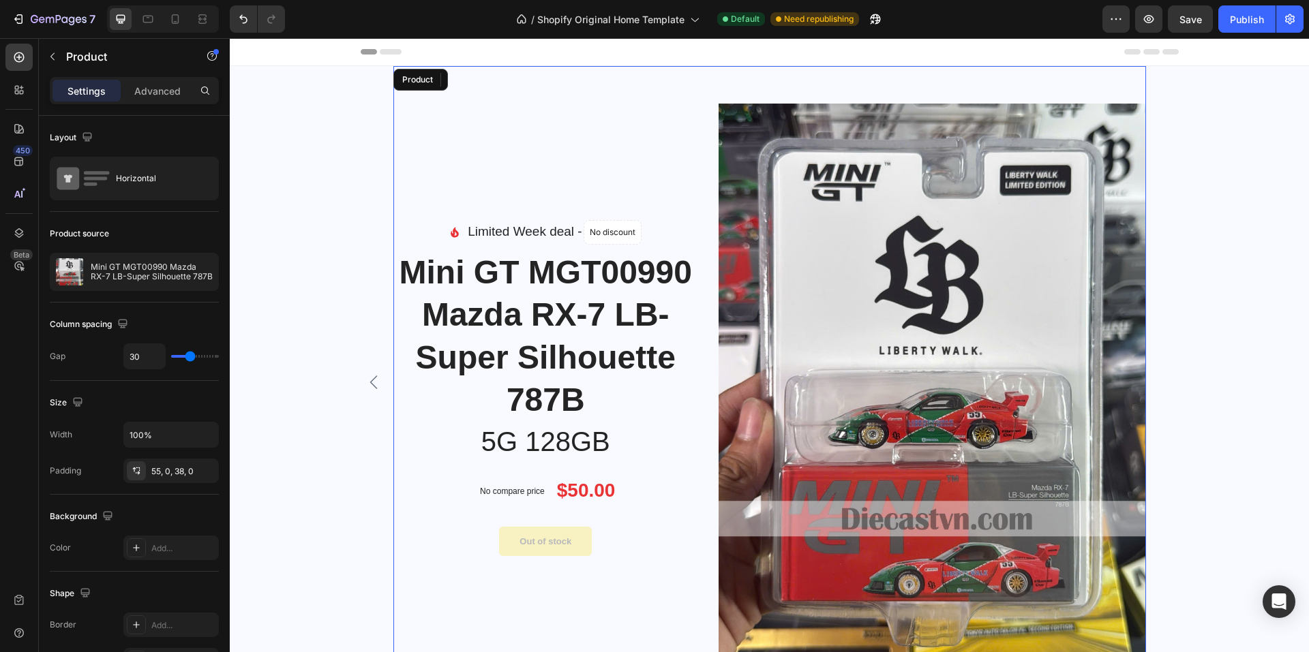
click at [530, 147] on div "Image Limited Week deal - Text block No discount Not be displayed when publishe…" at bounding box center [545, 388] width 305 height 569
click at [150, 275] on p "Mini GT MGT00990 Mazda RX-7 LB-Super Silhouette 787B" at bounding box center [152, 271] width 122 height 19
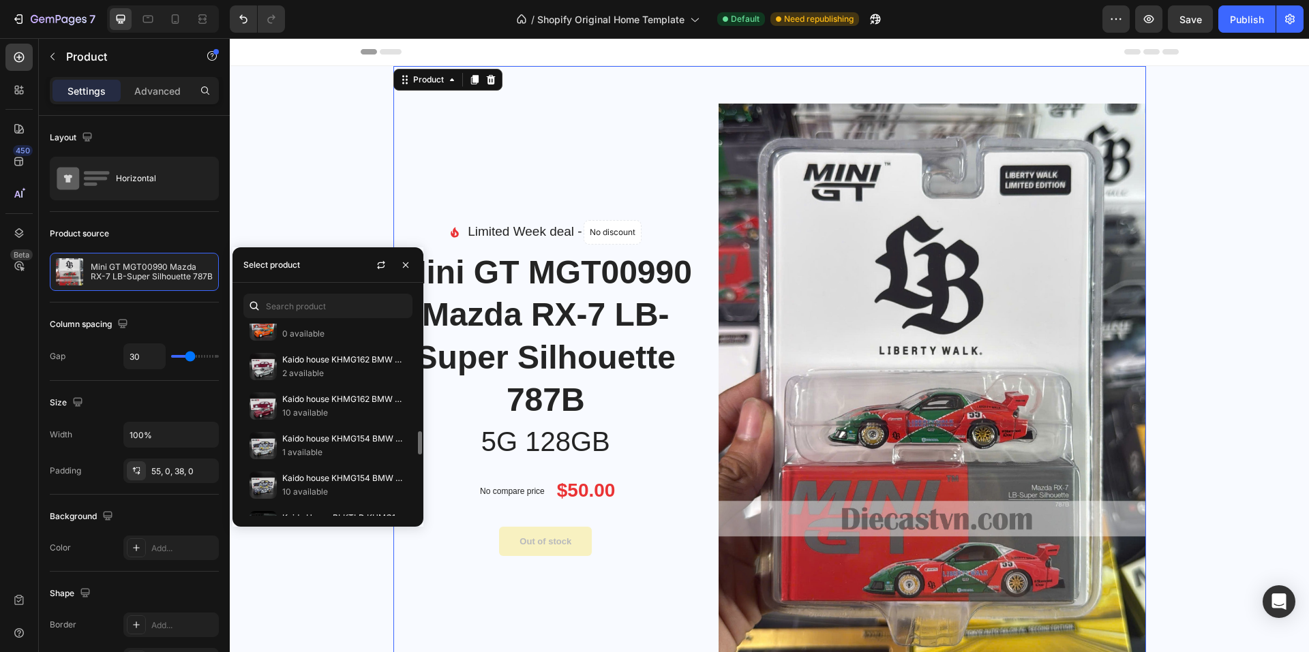
scroll to position [954, 0]
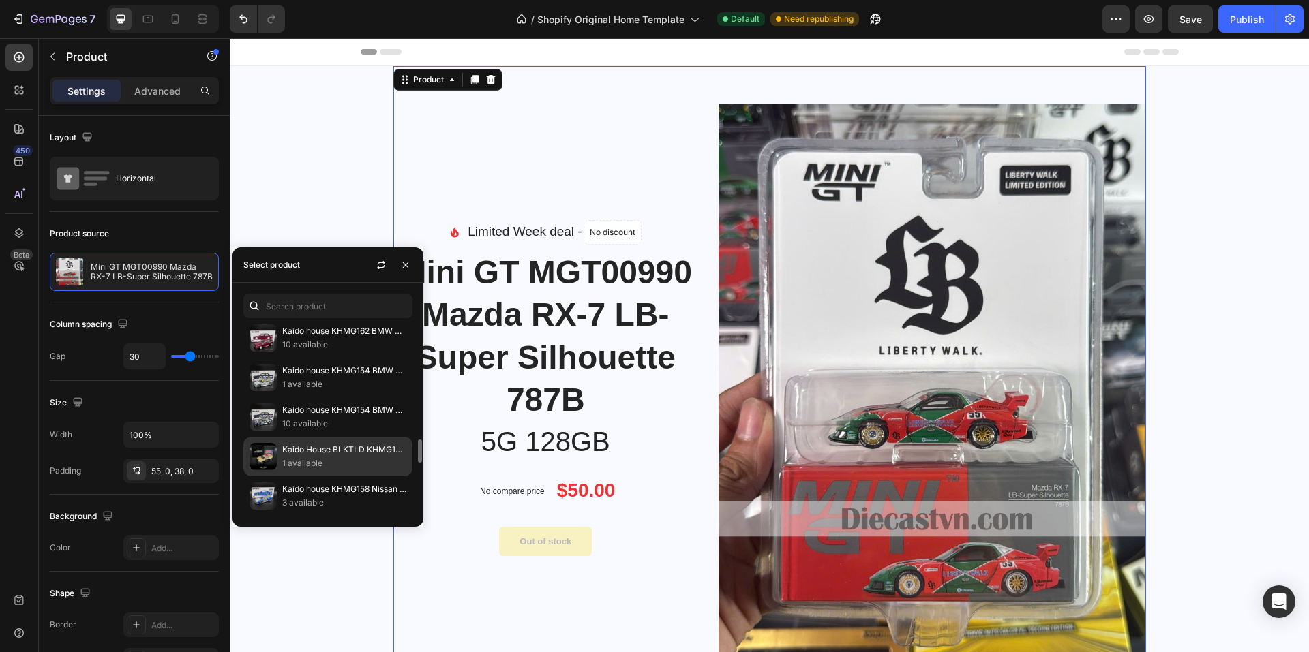
click at [359, 456] on p "Kaido House BLKTLD KHMG132 Nissan Skyline GT-R (R34) Kaido Works (V2 Aero) Poli…" at bounding box center [344, 450] width 124 height 14
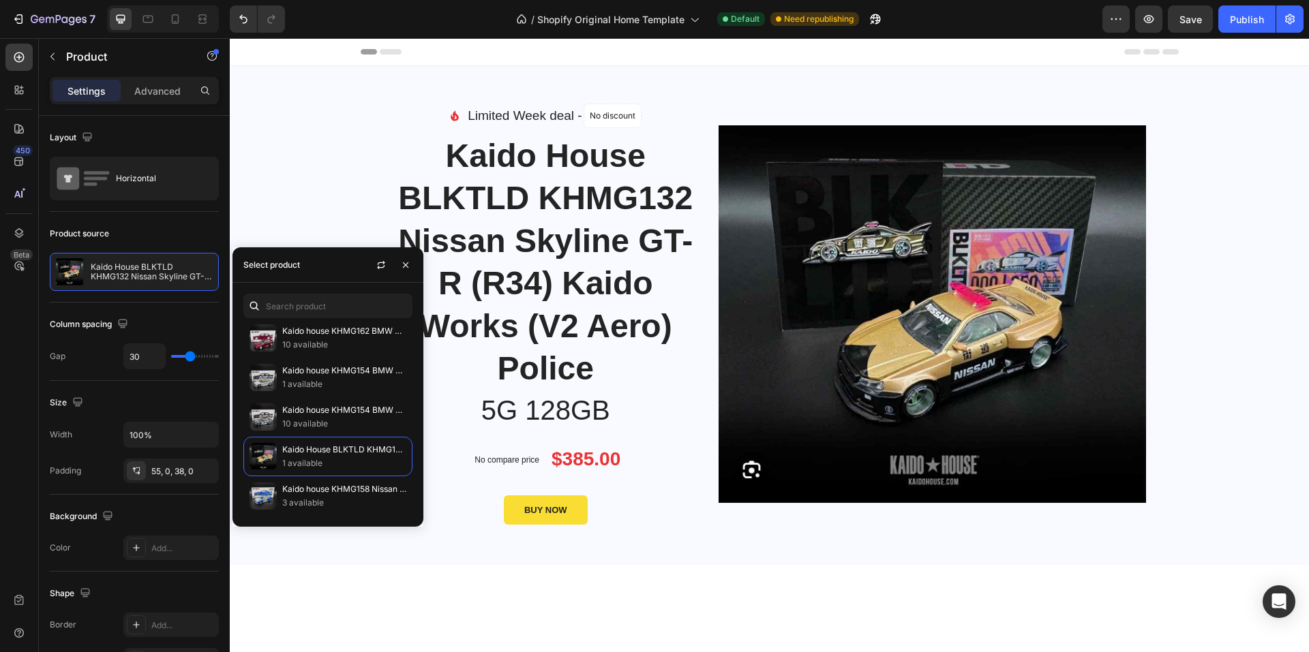
click at [246, 58] on div at bounding box center [769, 52] width 1079 height 28
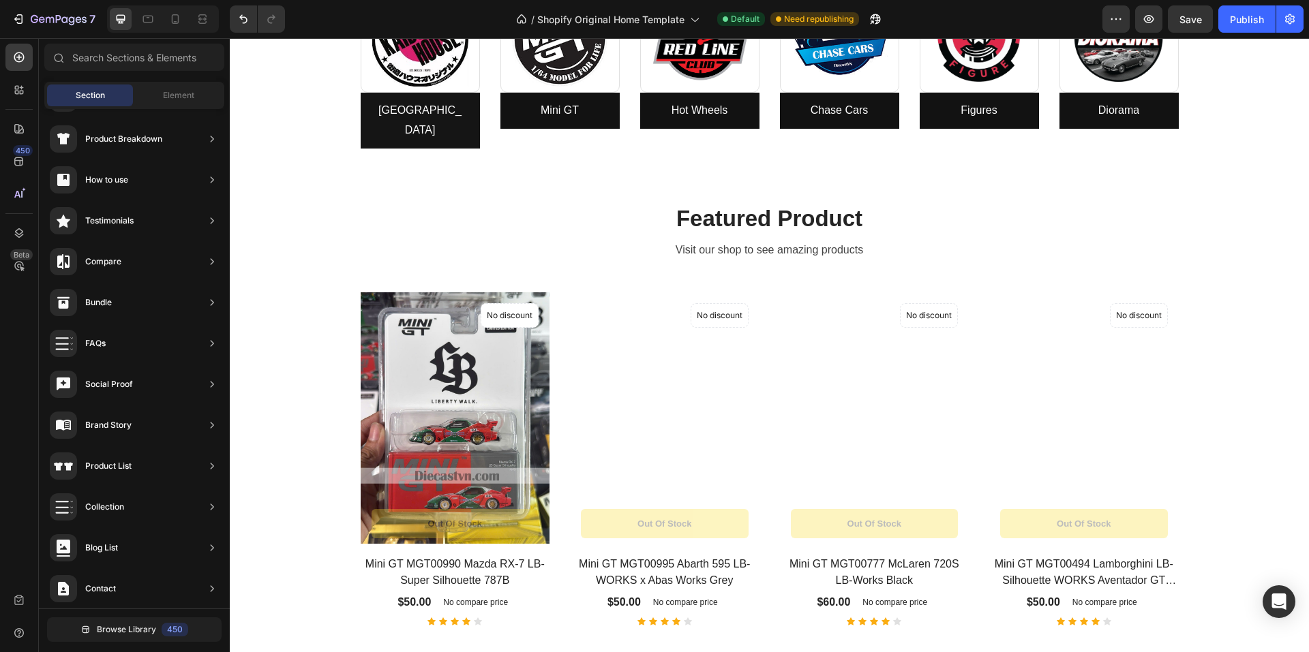
scroll to position [682, 0]
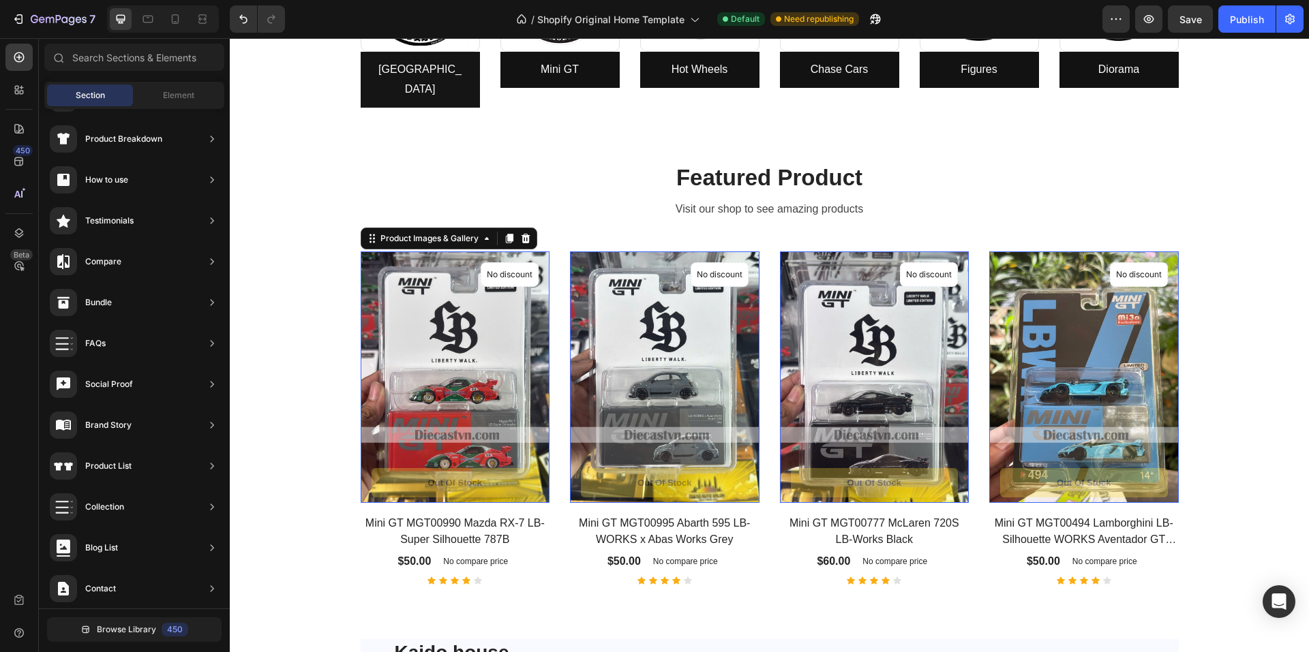
click at [369, 296] on img at bounding box center [455, 377] width 189 height 252
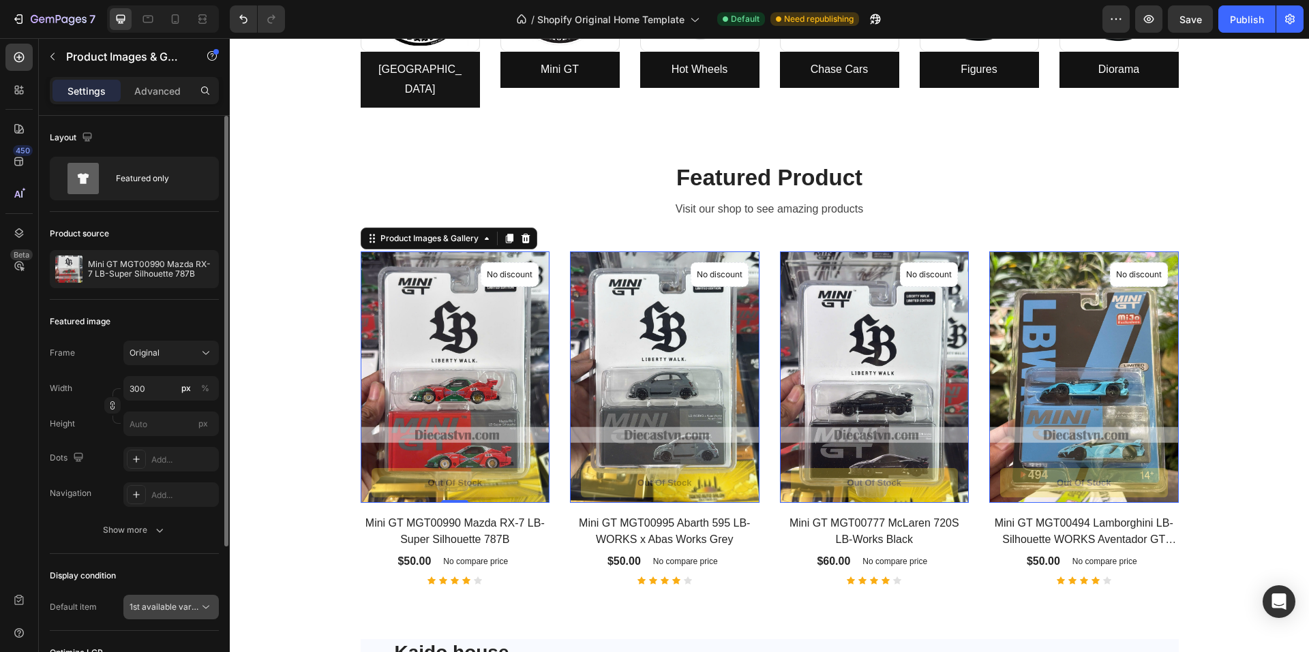
click at [173, 613] on div "1st available variant" at bounding box center [170, 607] width 83 height 14
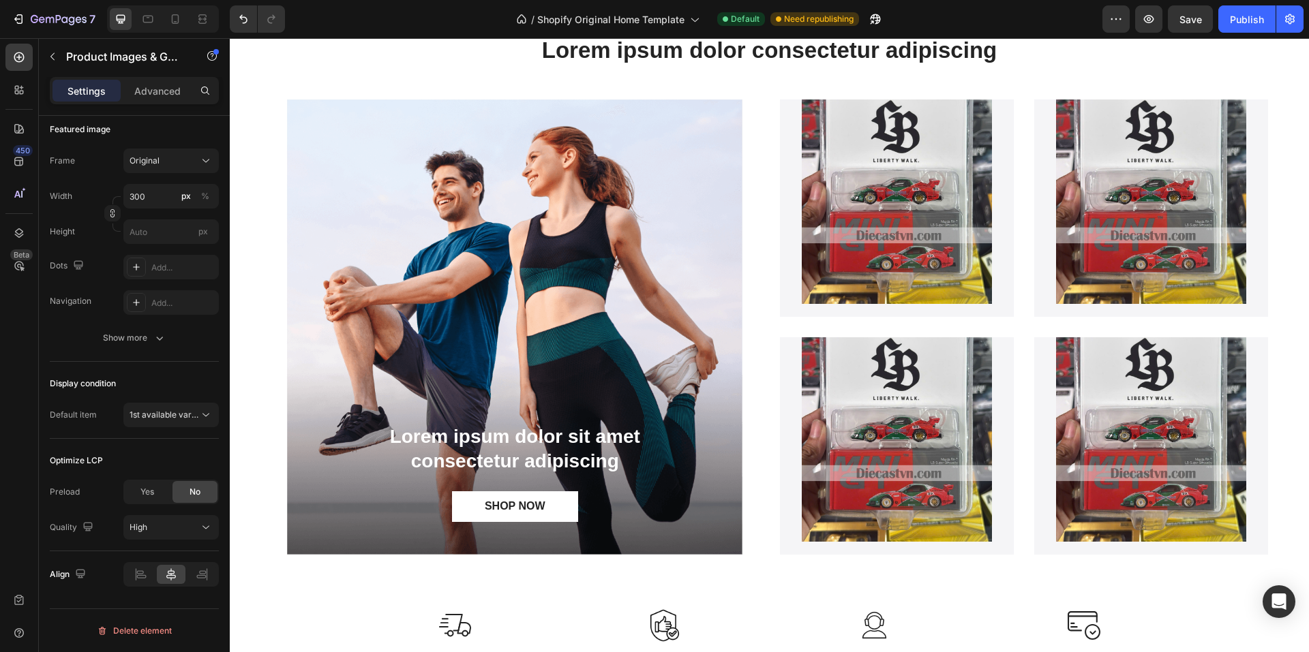
scroll to position [1772, 0]
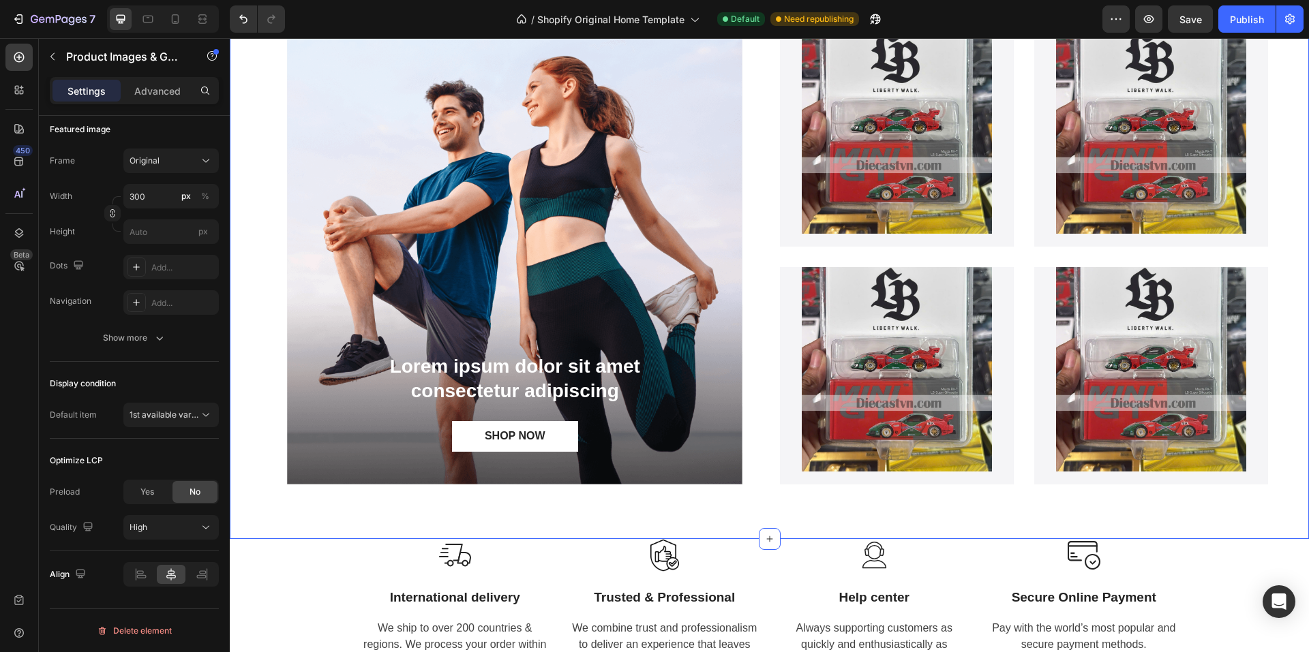
click at [253, 358] on div "Lorem ipsum dolor consectetur adipiscing Heading Lorem ipsum dolor sit amet con…" at bounding box center [769, 224] width 1079 height 629
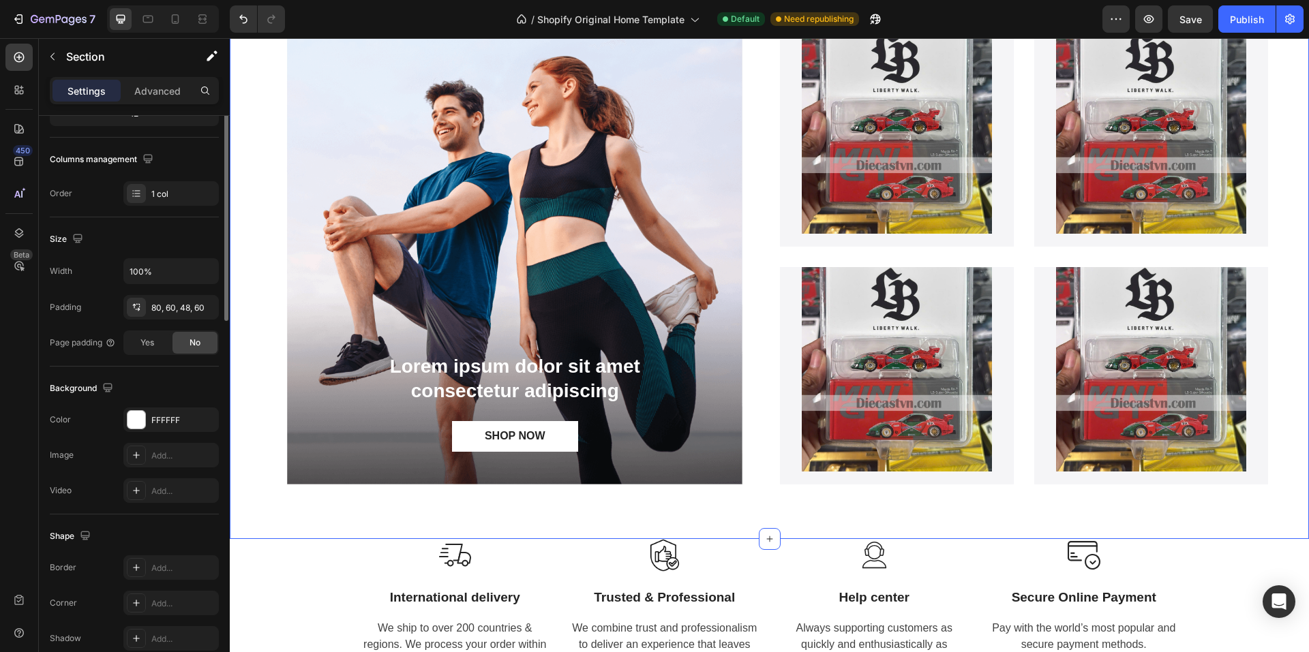
scroll to position [0, 0]
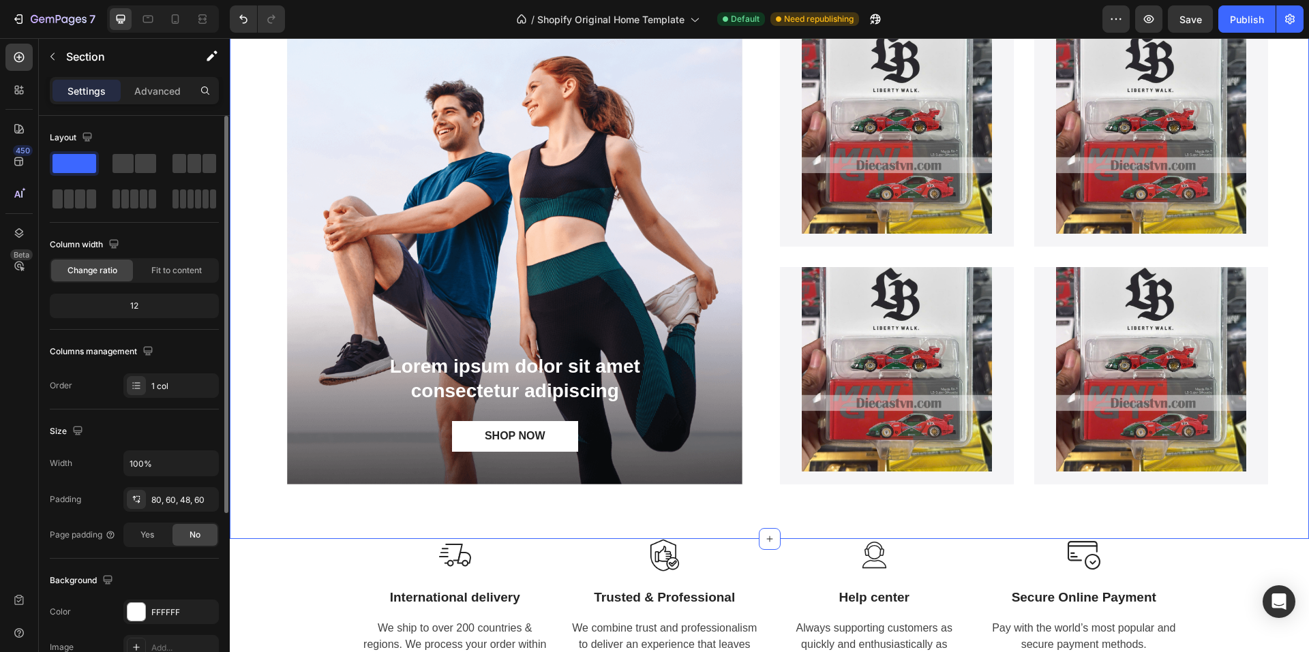
click at [241, 356] on div "Lorem ipsum dolor consectetur adipiscing Heading Lorem ipsum dolor sit amet con…" at bounding box center [769, 224] width 1079 height 629
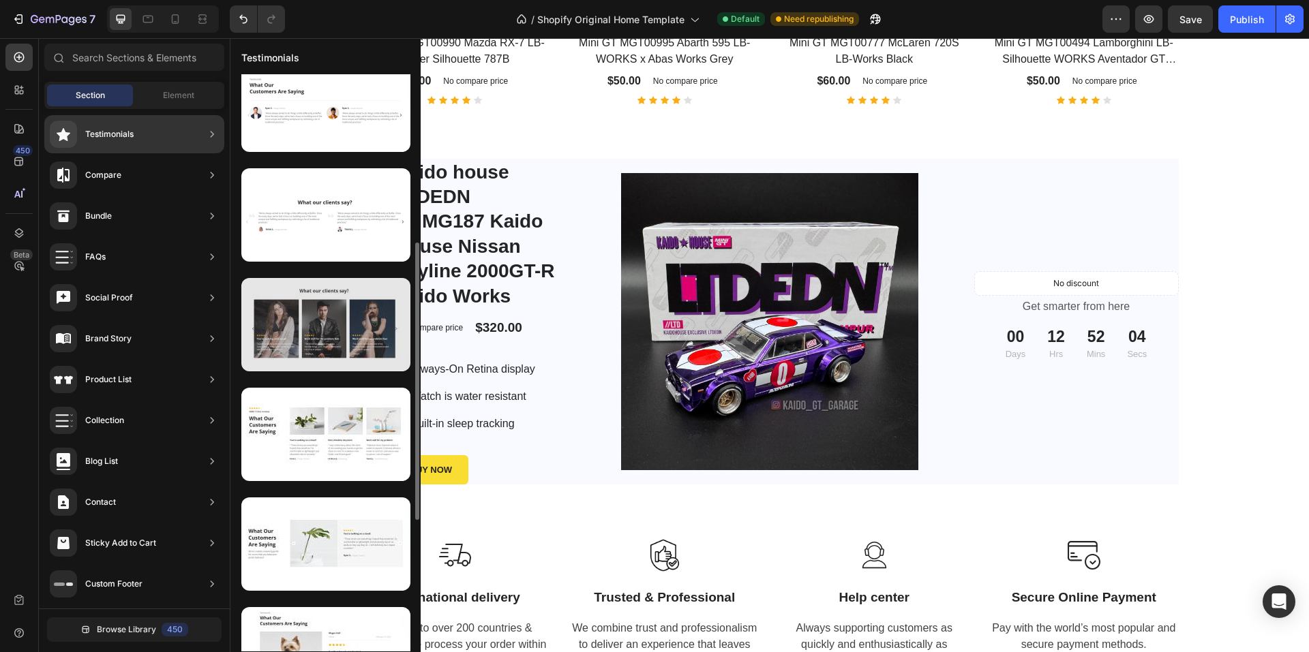
scroll to position [213, 0]
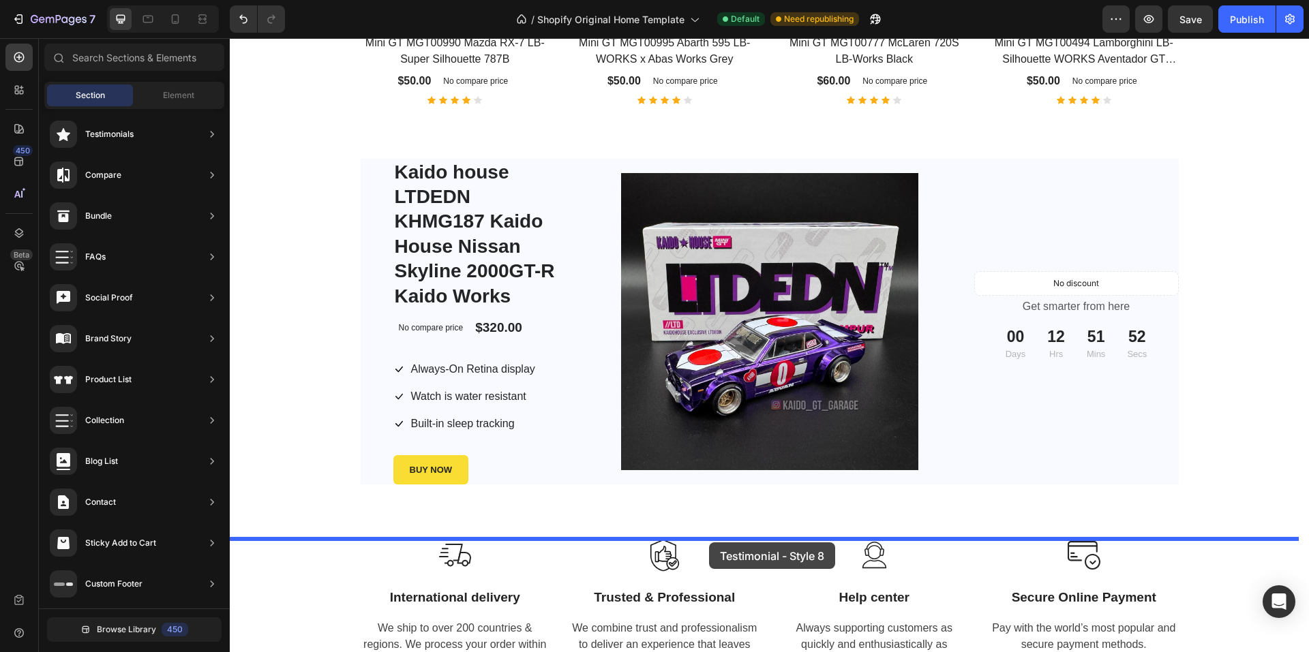
drag, startPoint x: 522, startPoint y: 265, endPoint x: 709, endPoint y: 538, distance: 331.0
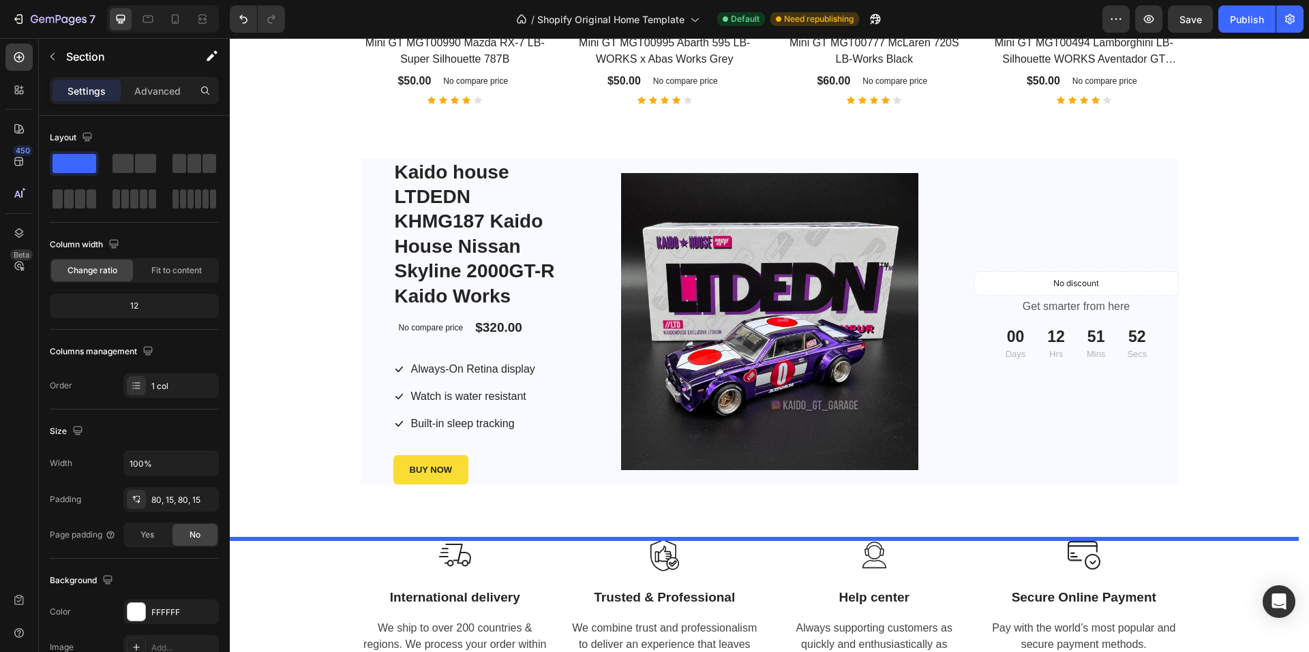
scroll to position [1557, 0]
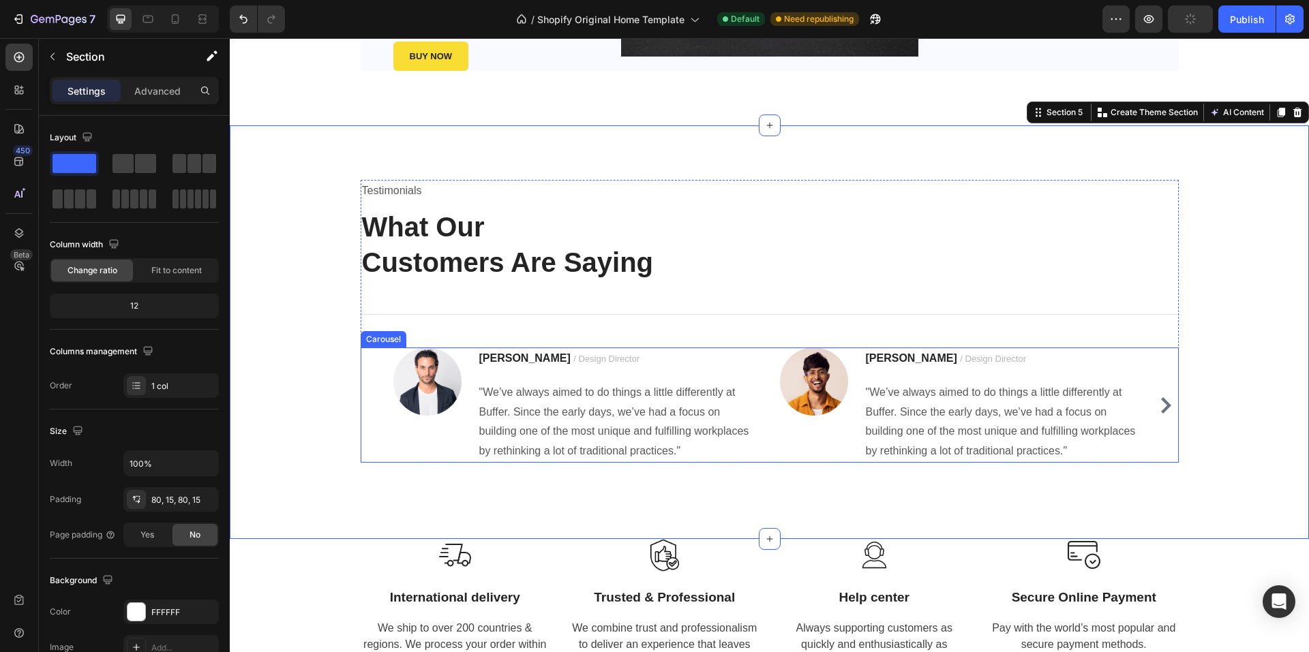
click at [361, 396] on div "Image [PERSON_NAME] / Design Director Text block "We’ve always aimed to do thin…" at bounding box center [770, 405] width 818 height 115
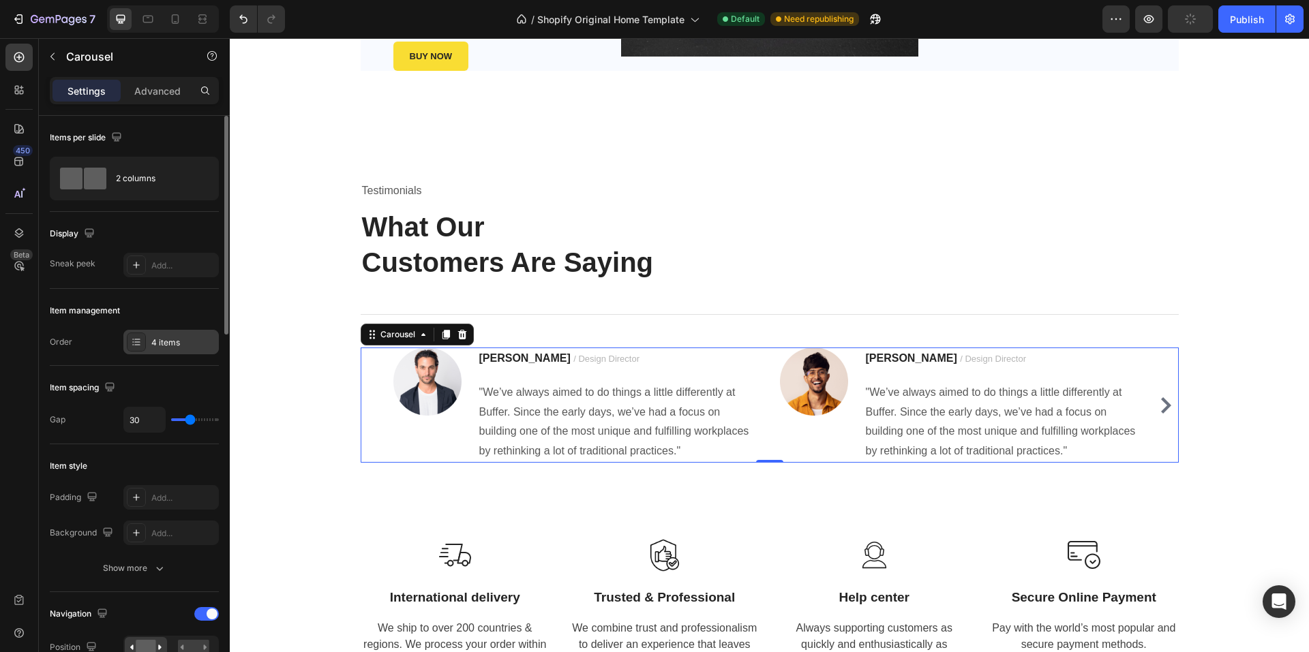
click at [177, 346] on div "4 items" at bounding box center [183, 343] width 64 height 12
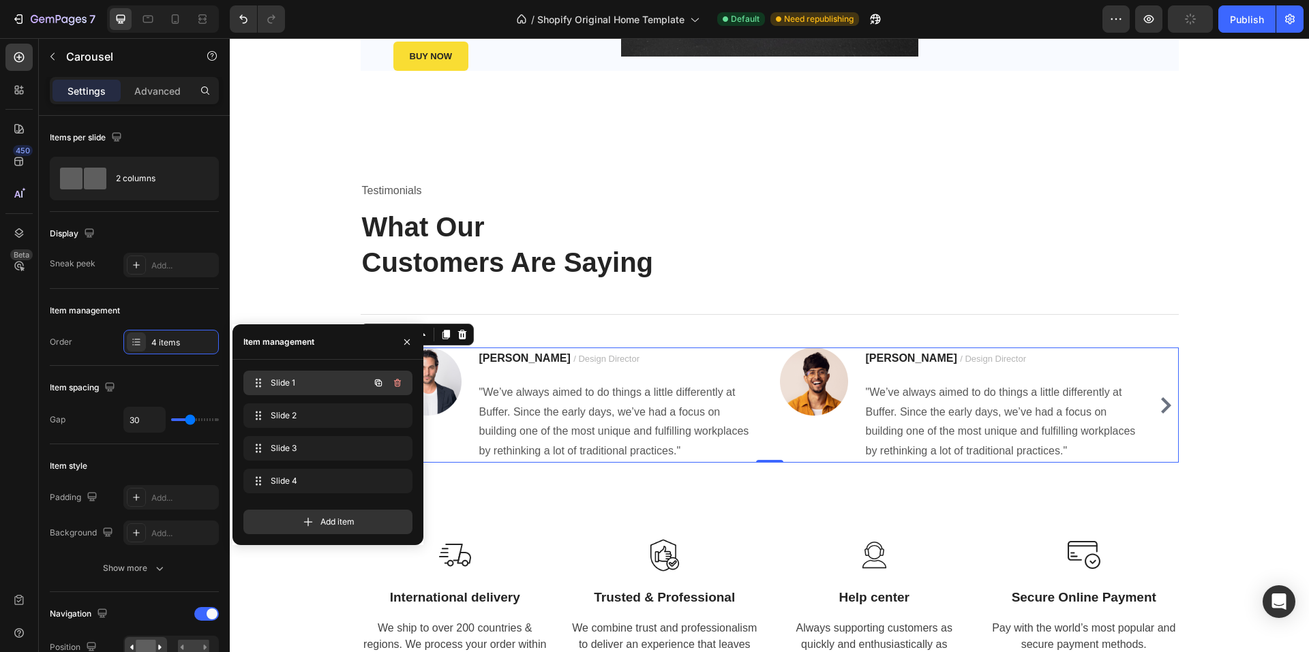
click at [296, 379] on span "Slide 1" at bounding box center [309, 383] width 77 height 12
click at [293, 405] on div "Slide 2 Slide 2" at bounding box center [327, 415] width 169 height 25
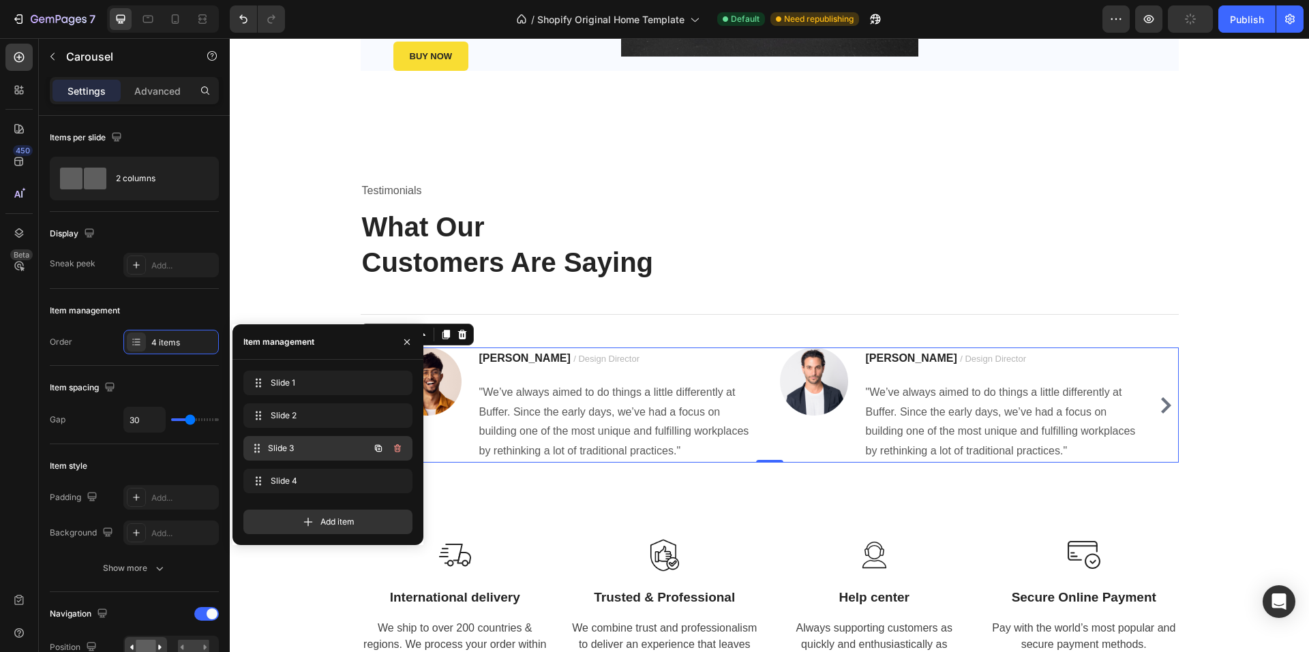
click at [292, 440] on div "Slide 3 Slide 3" at bounding box center [309, 448] width 120 height 19
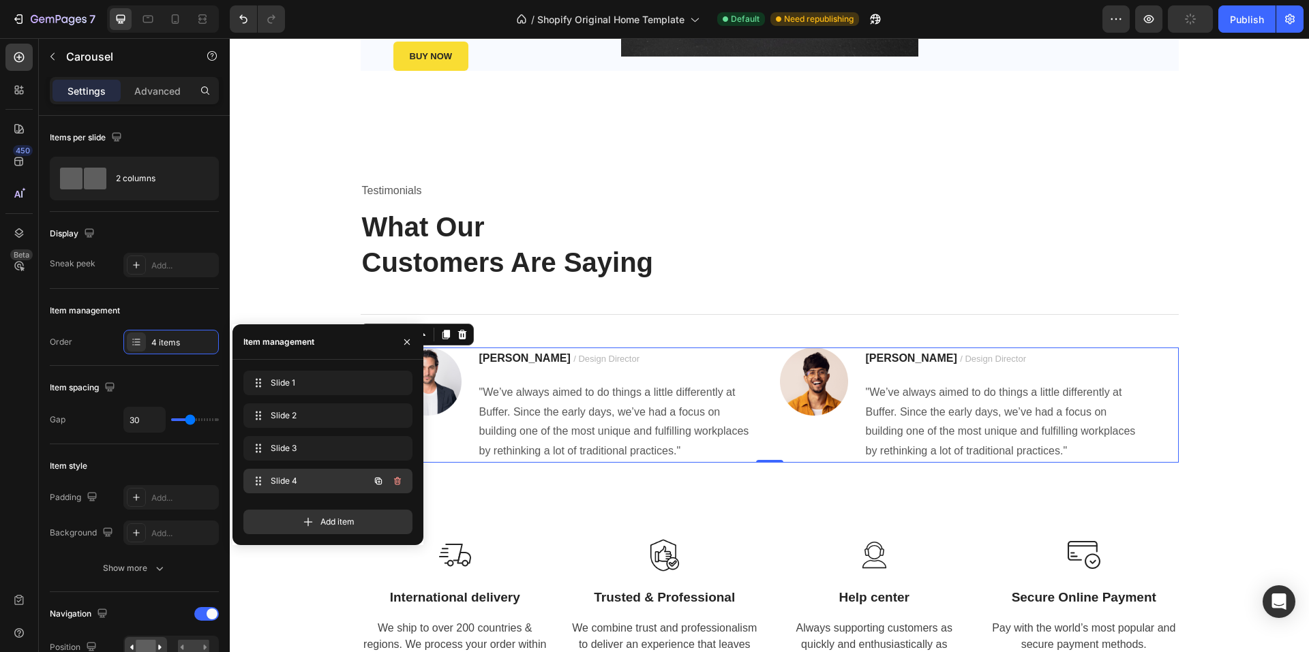
click at [285, 477] on span "Slide 4" at bounding box center [309, 481] width 77 height 12
click at [285, 477] on span "Slide 4" at bounding box center [318, 481] width 101 height 12
click at [291, 381] on span "Slide 1" at bounding box center [309, 383] width 77 height 12
click at [314, 418] on span "Slide 2" at bounding box center [318, 416] width 101 height 12
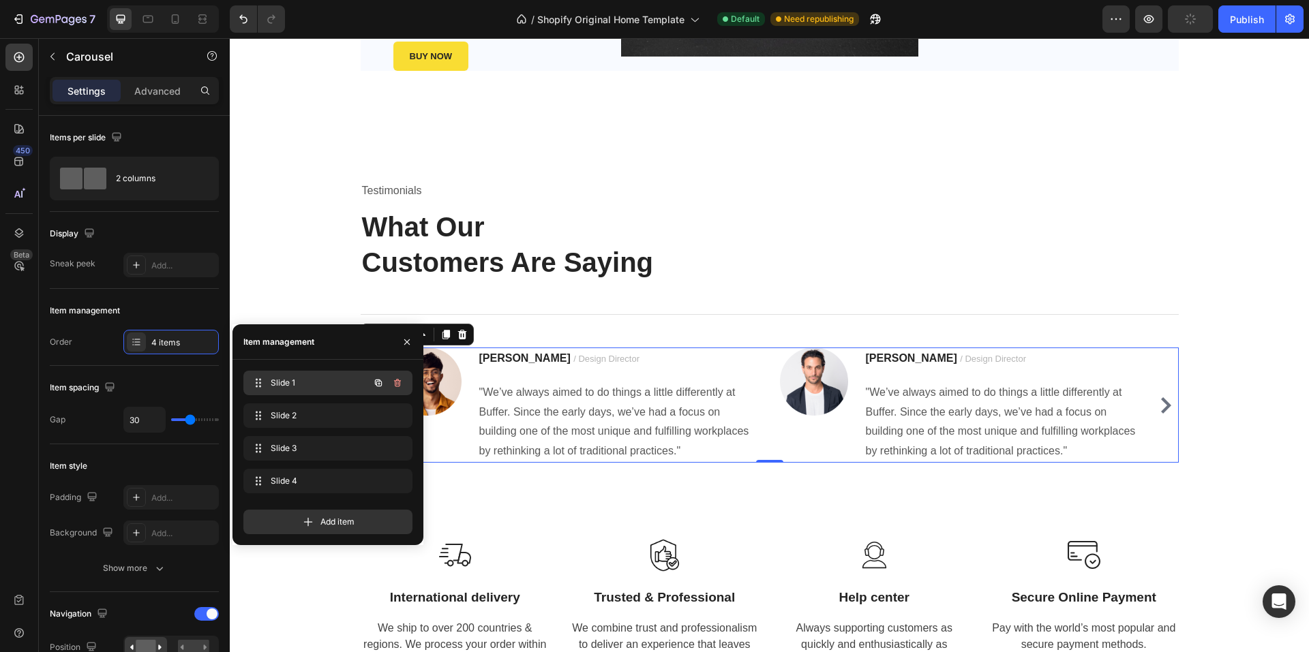
click at [308, 378] on span "Slide 1" at bounding box center [309, 383] width 77 height 12
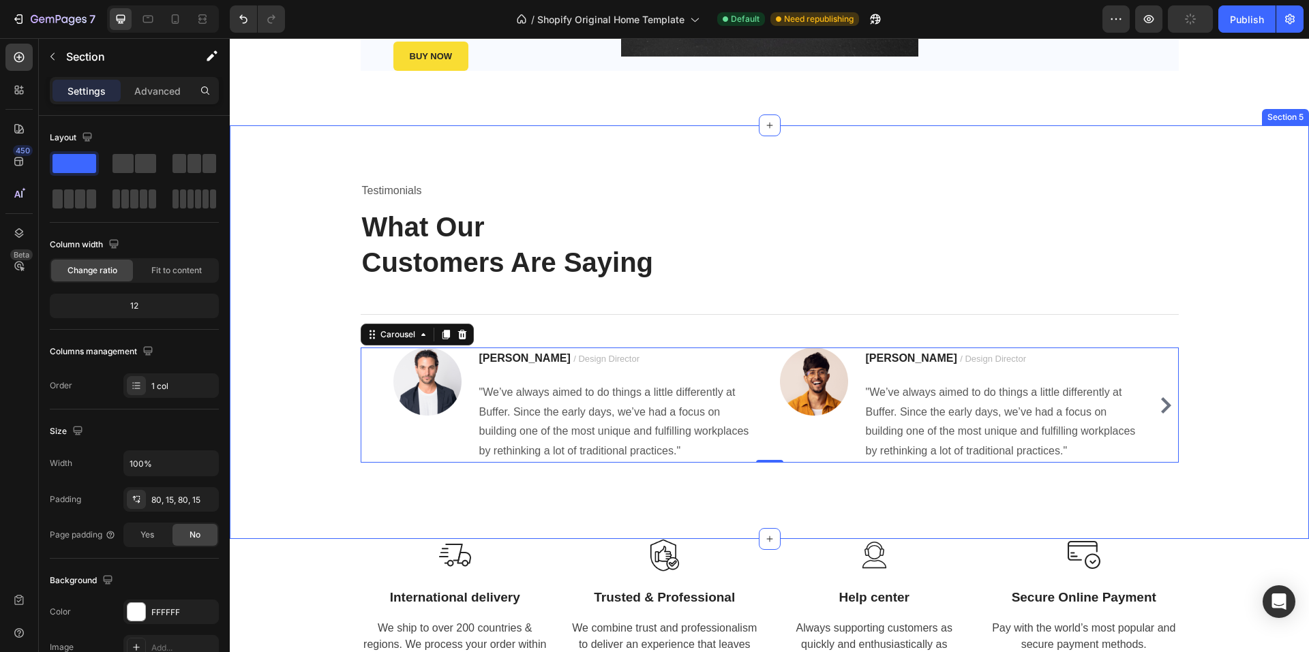
click at [258, 236] on div "Testimonials Text block What Our Customers Are Saying Heading Title Line Image …" at bounding box center [769, 332] width 1058 height 305
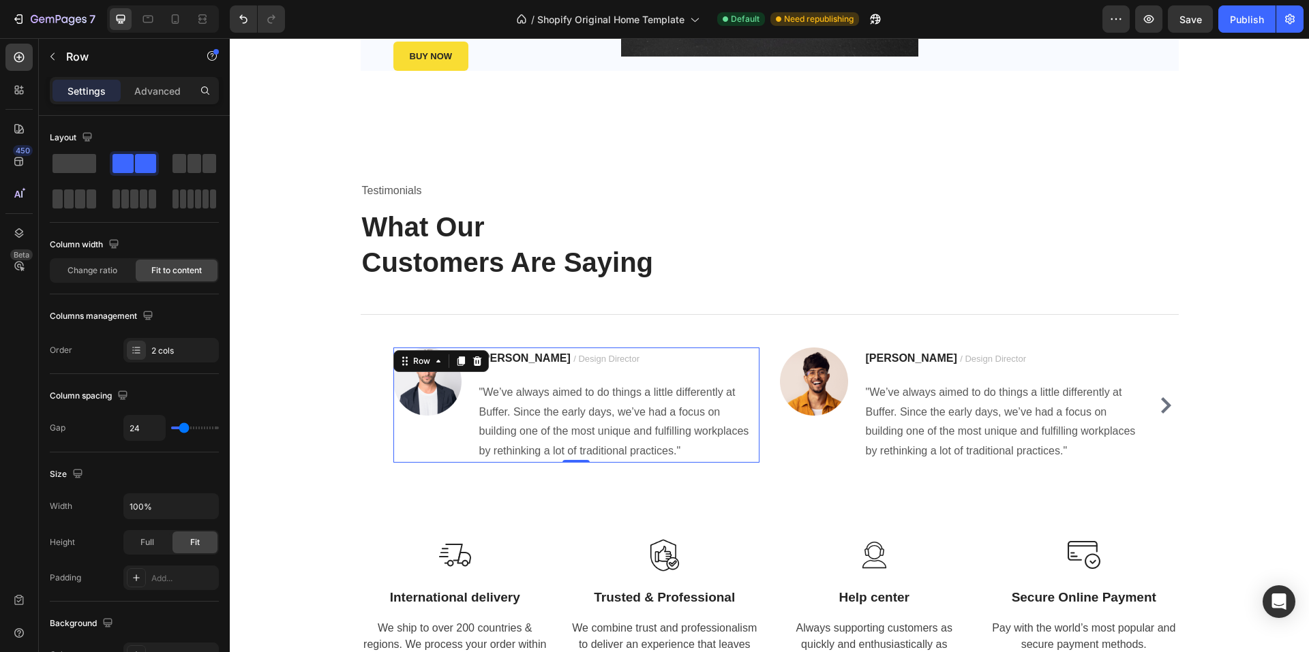
click at [436, 450] on div "Image" at bounding box center [427, 405] width 68 height 115
click at [180, 350] on div "2 cols" at bounding box center [183, 351] width 64 height 12
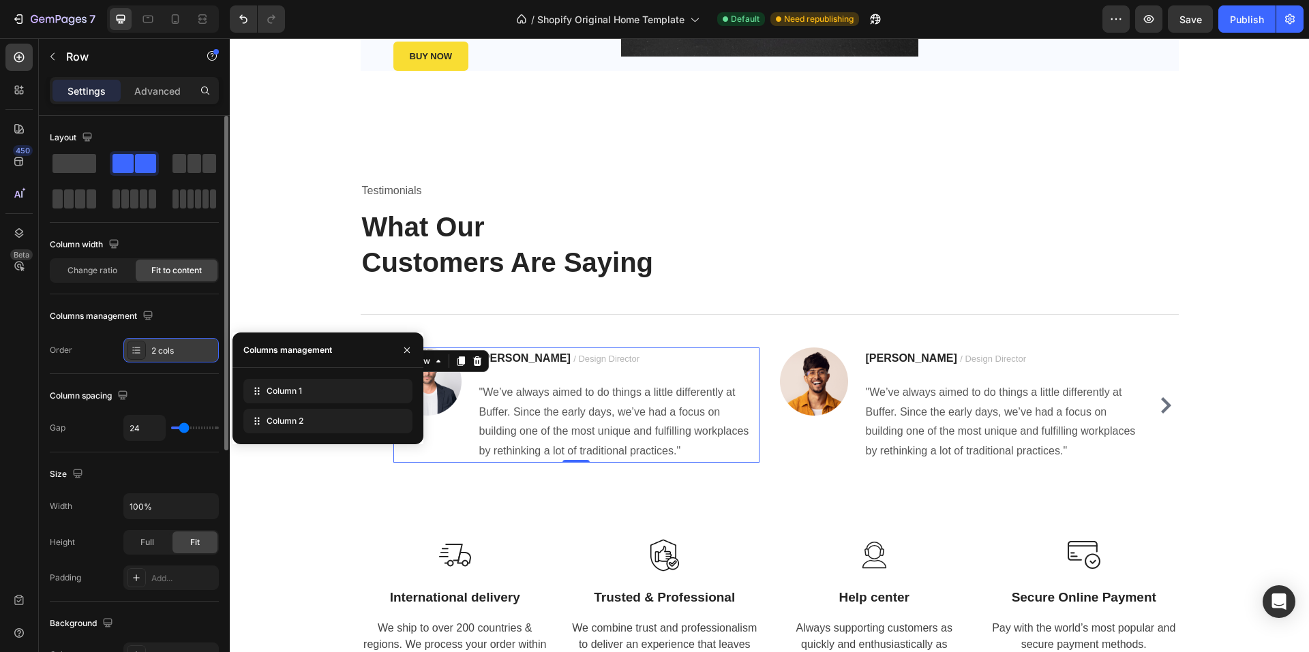
click at [180, 350] on div "2 cols" at bounding box center [183, 351] width 64 height 12
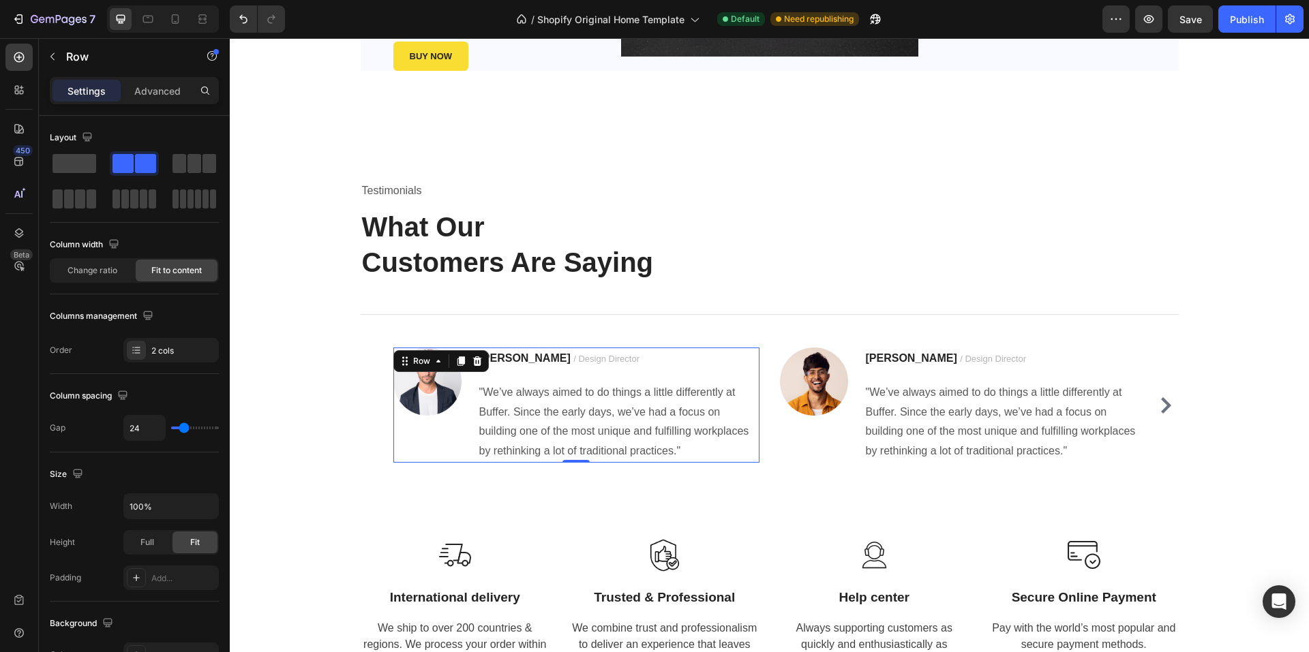
click at [448, 440] on div "Image" at bounding box center [427, 405] width 68 height 115
click at [63, 57] on button "button" at bounding box center [53, 57] width 22 height 22
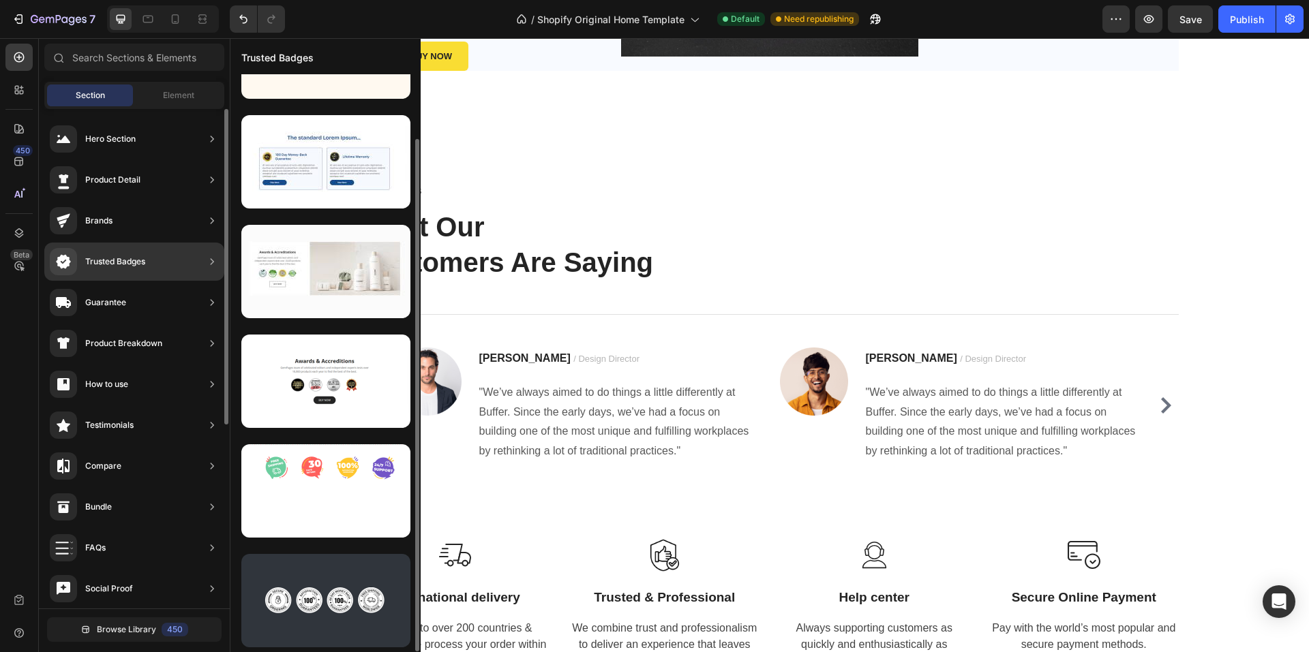
scroll to position [0, 0]
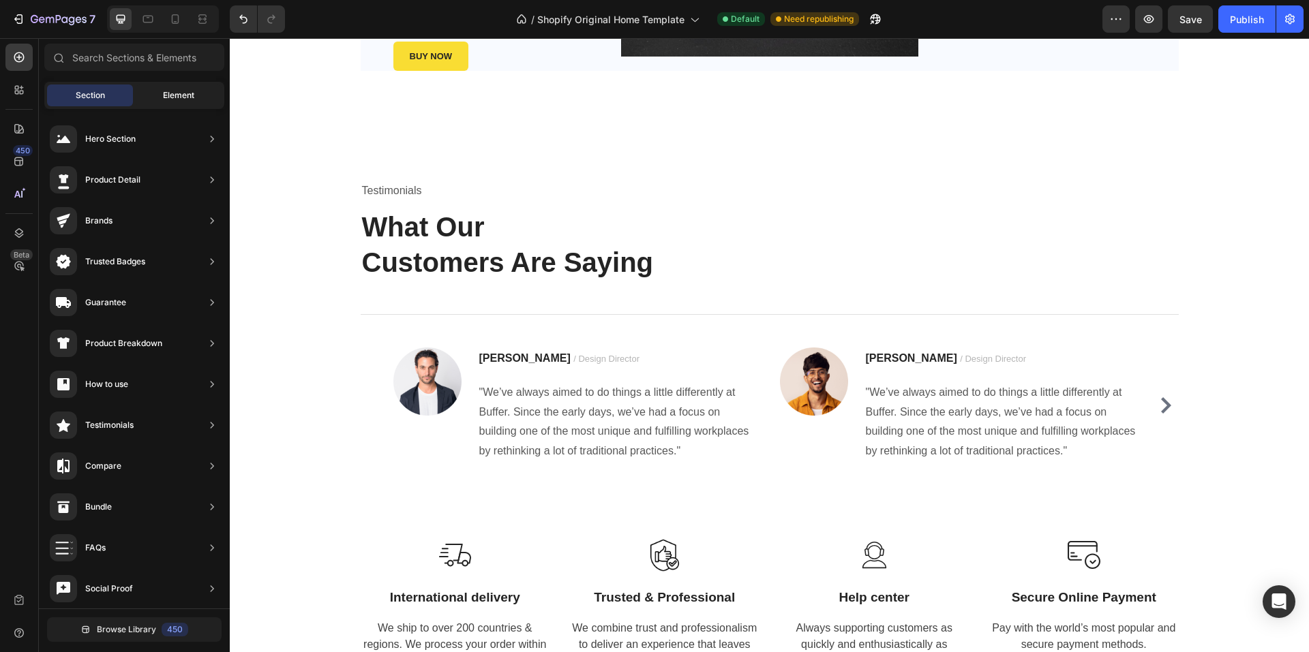
click at [192, 99] on span "Element" at bounding box center [178, 95] width 31 height 12
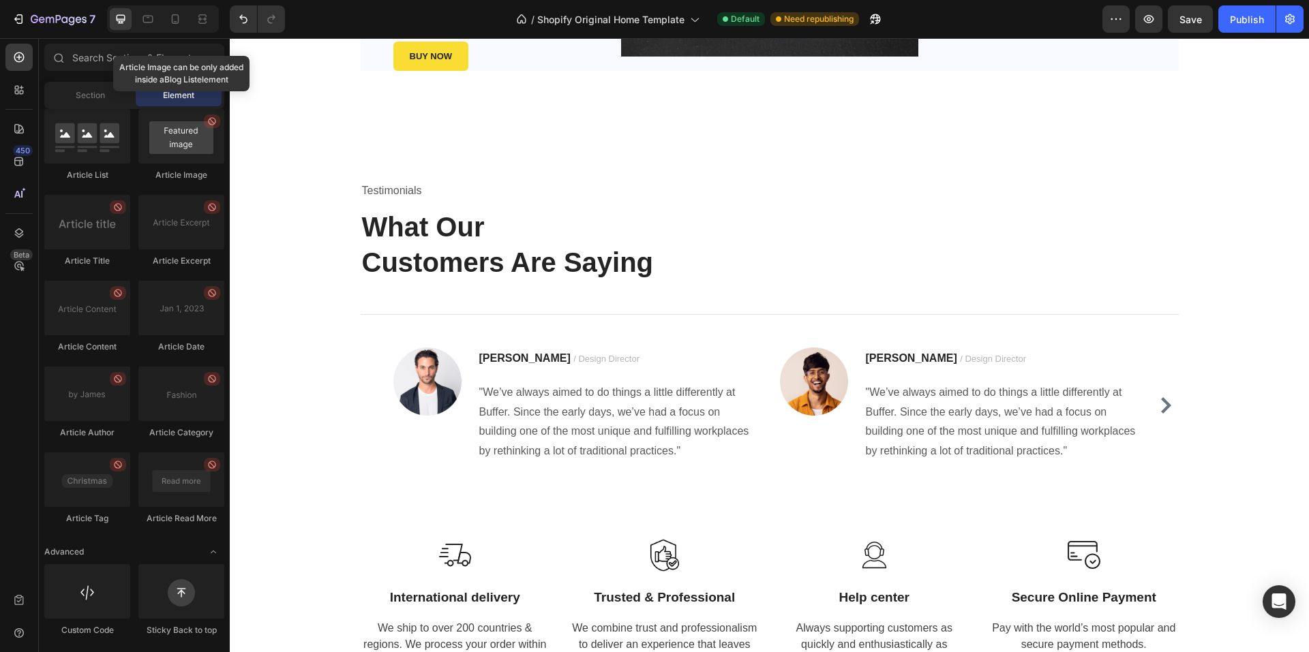
click at [179, 142] on div at bounding box center [181, 136] width 86 height 55
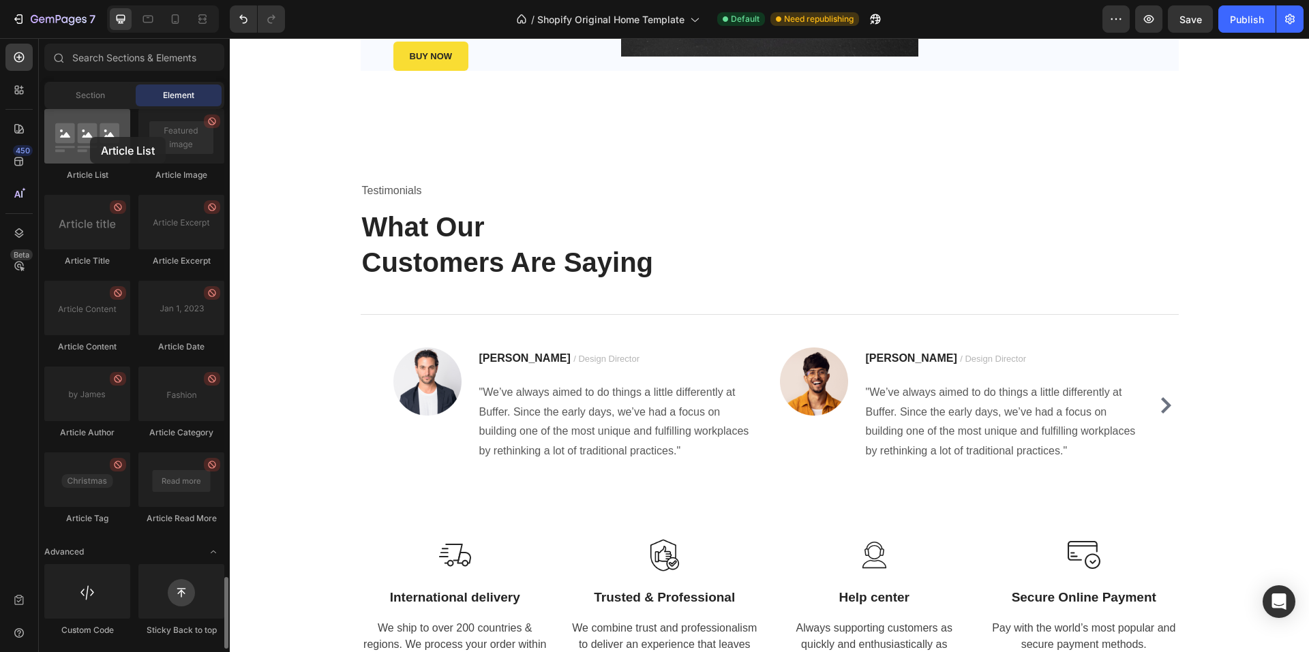
click at [90, 137] on div at bounding box center [87, 136] width 86 height 55
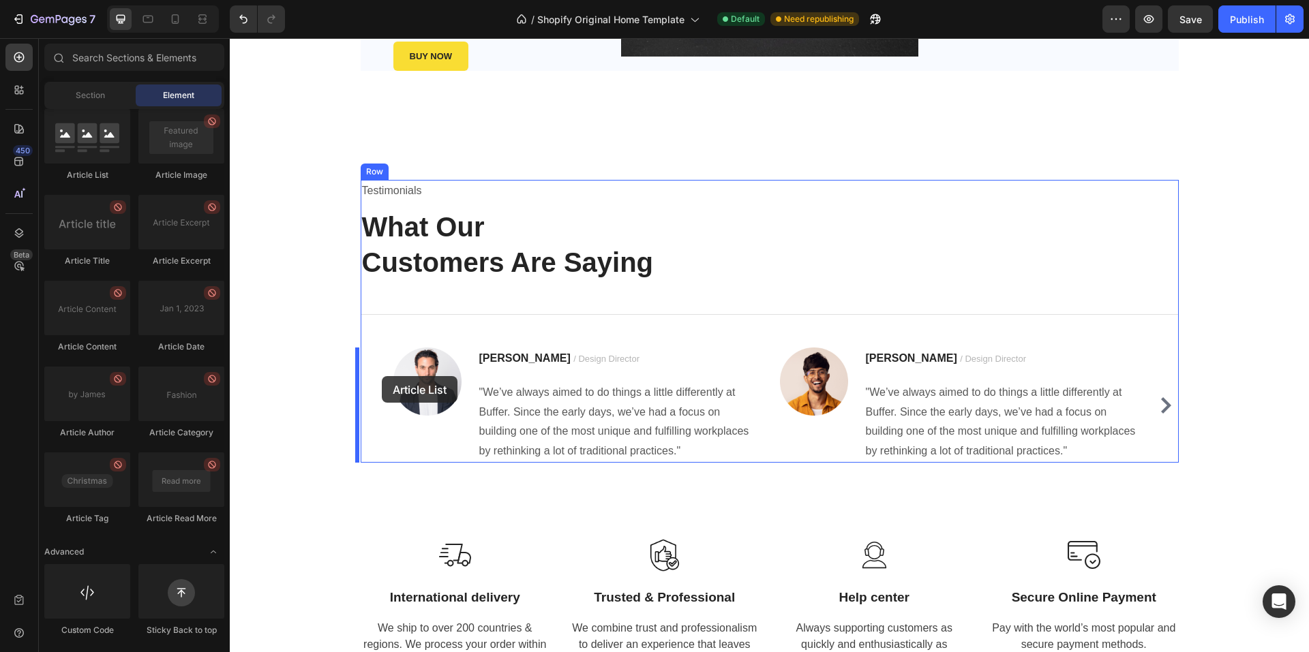
drag, startPoint x: 318, startPoint y: 175, endPoint x: 382, endPoint y: 376, distance: 211.0
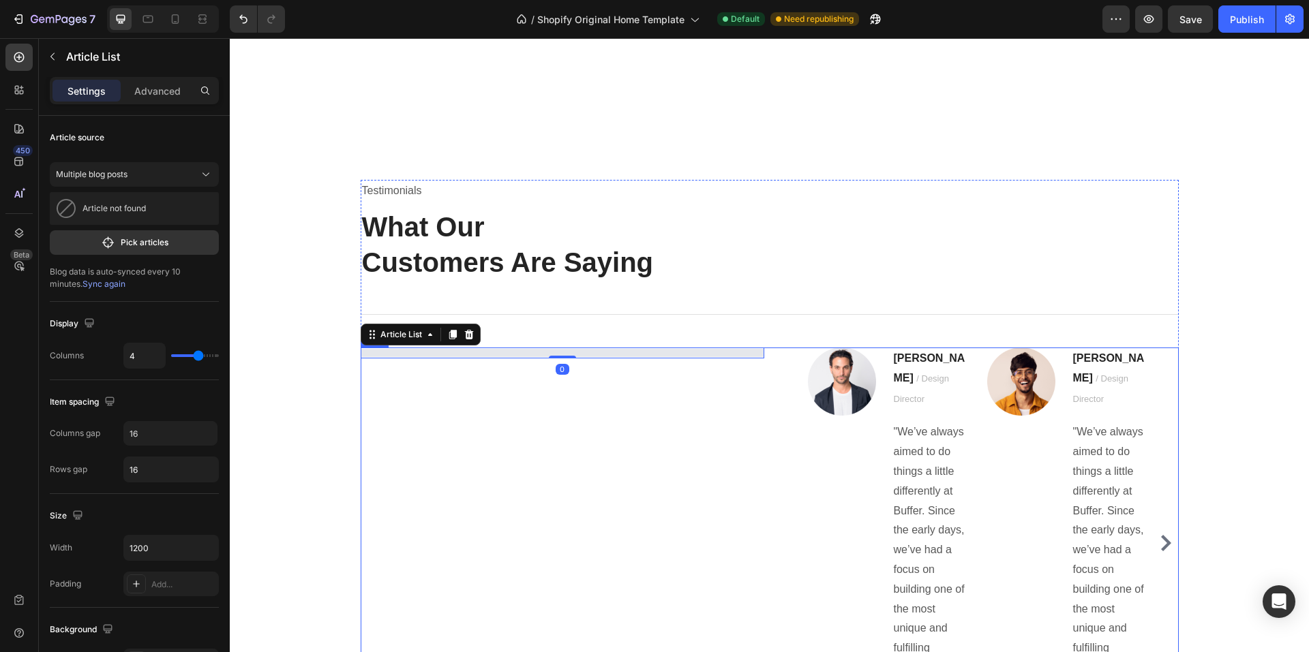
scroll to position [1812, 0]
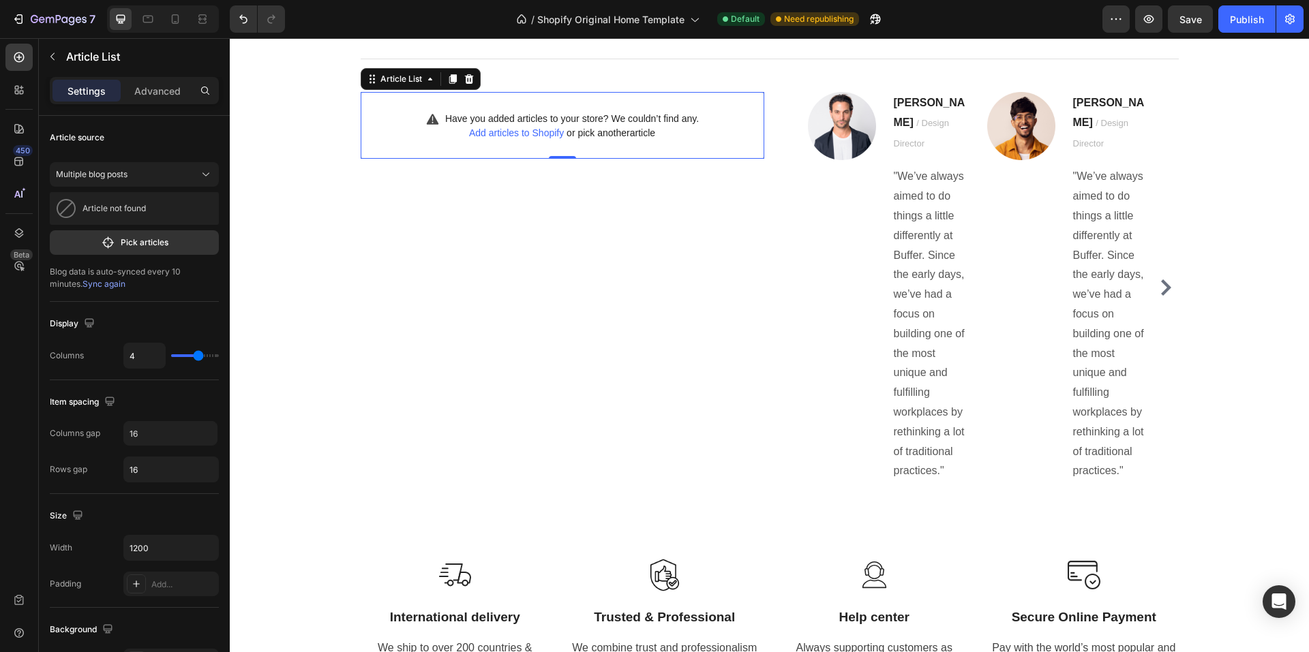
click at [748, 135] on div "Have you added articles to your store? We couldn’t find any. Add articles to Sh…" at bounding box center [562, 125] width 403 height 67
click at [464, 80] on icon at bounding box center [468, 79] width 9 height 10
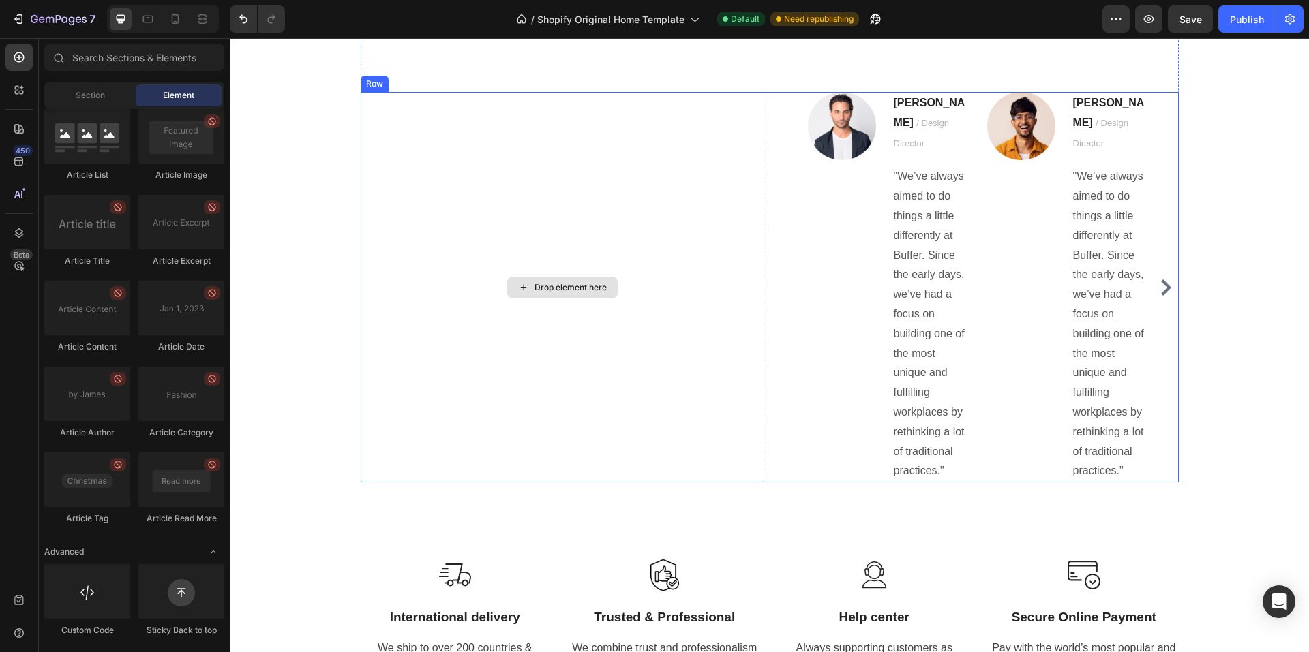
click at [607, 221] on div "Drop element here" at bounding box center [562, 287] width 403 height 391
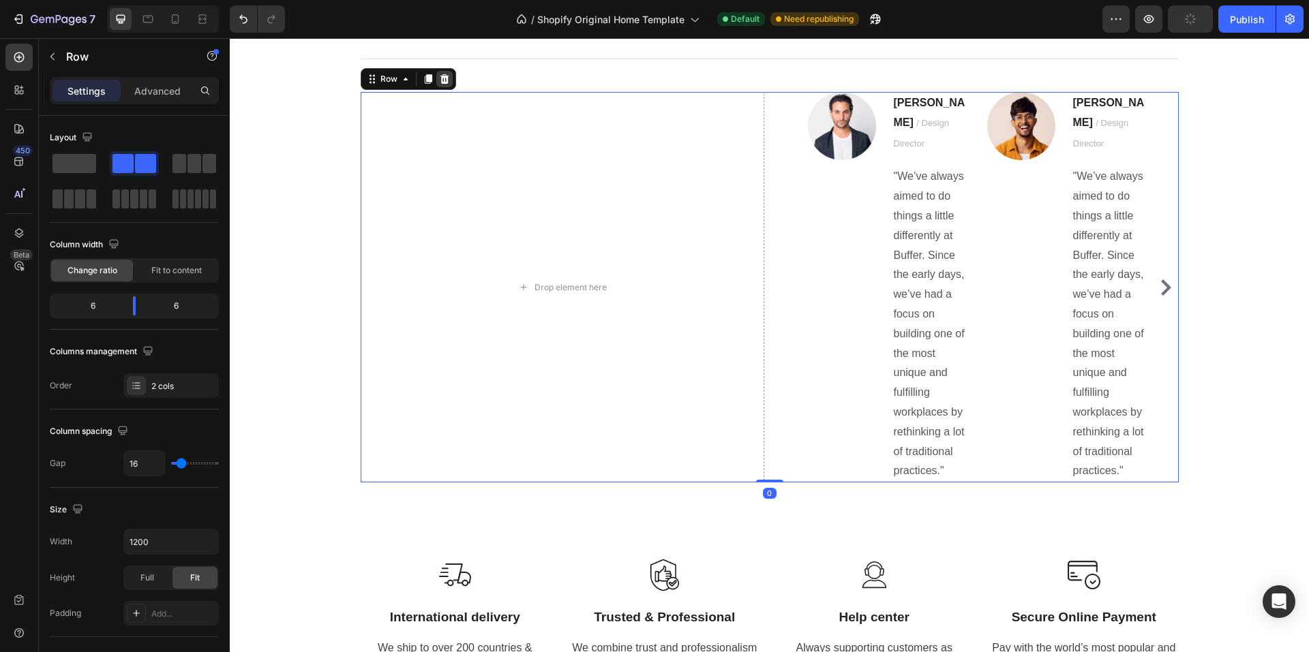
click at [442, 79] on icon at bounding box center [444, 79] width 9 height 10
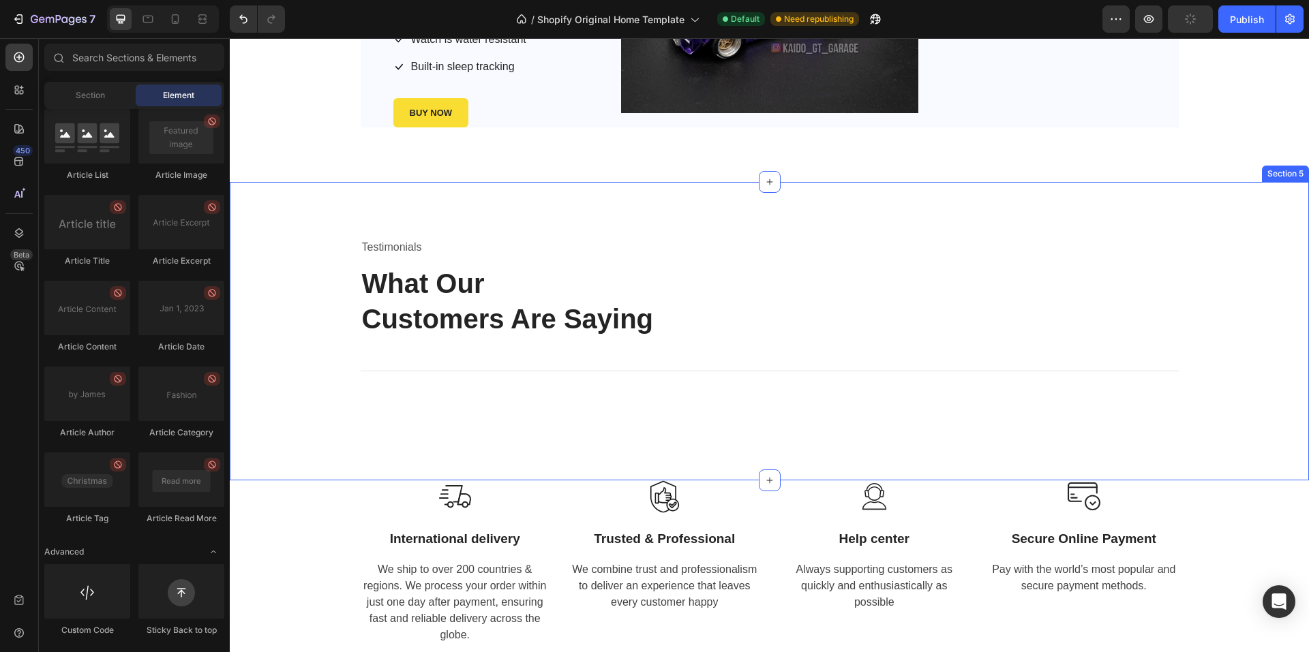
scroll to position [1578, 0]
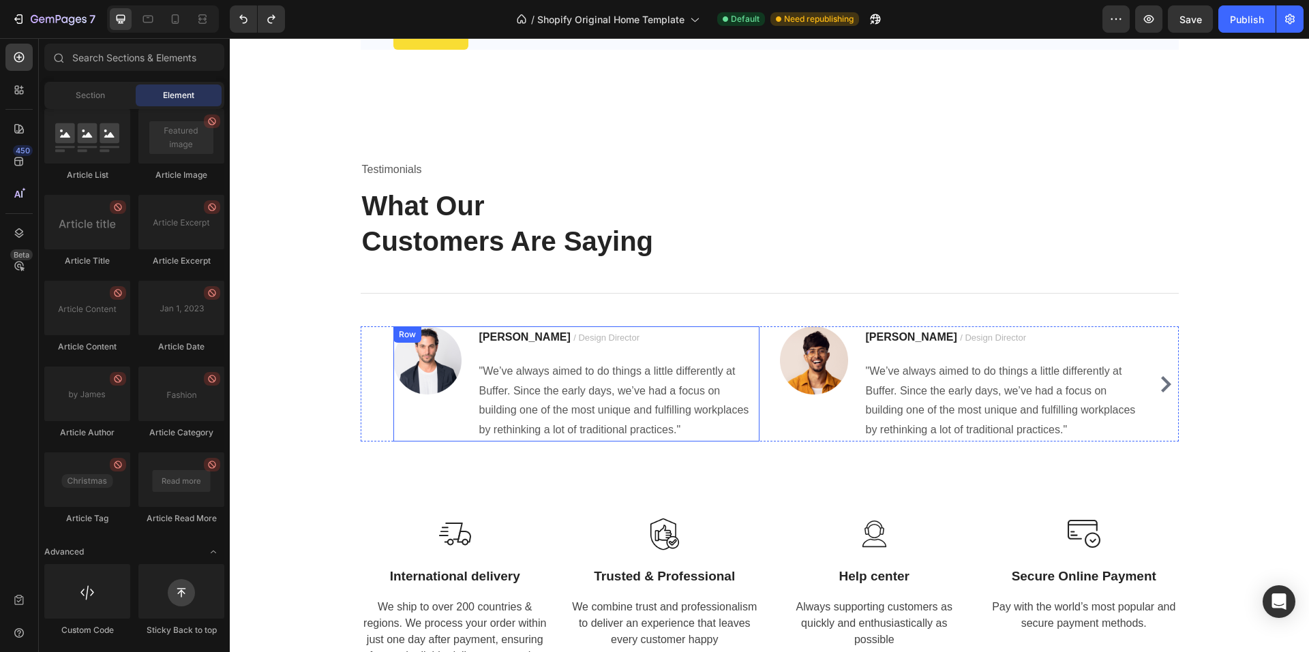
click at [415, 417] on div "Image" at bounding box center [427, 383] width 68 height 115
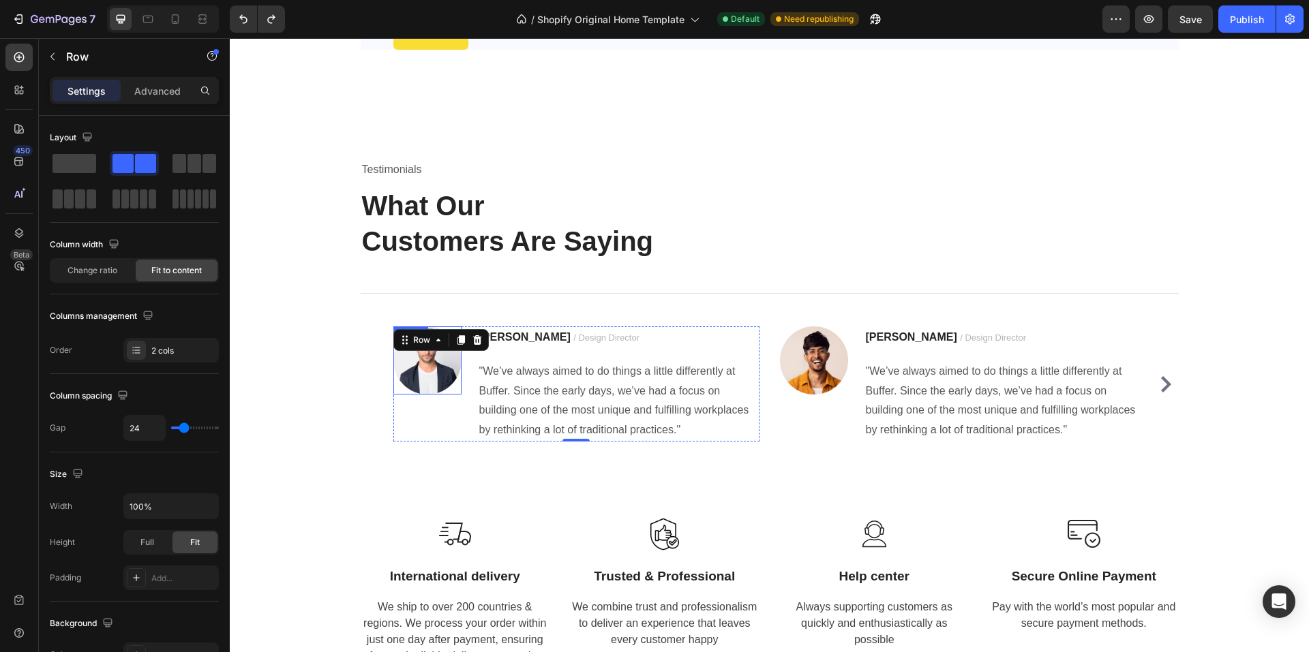
click at [420, 370] on img at bounding box center [427, 360] width 68 height 68
click at [442, 411] on div "Image 0" at bounding box center [427, 383] width 68 height 115
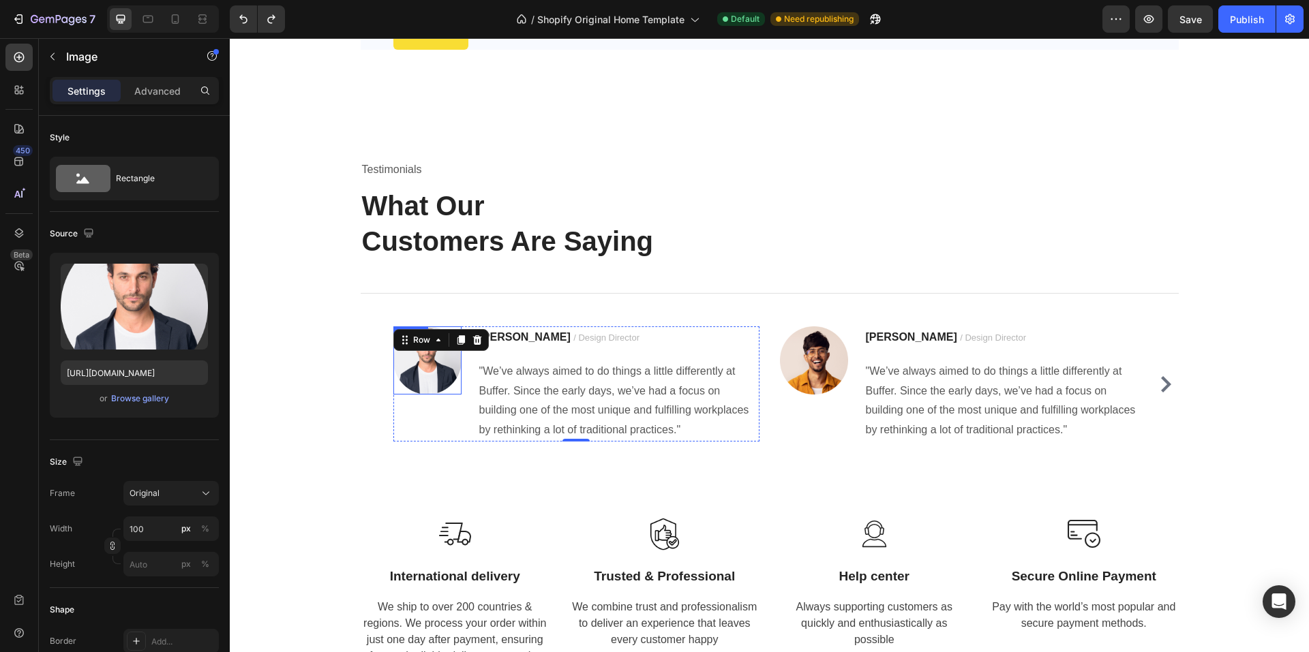
click at [431, 369] on img at bounding box center [427, 360] width 68 height 68
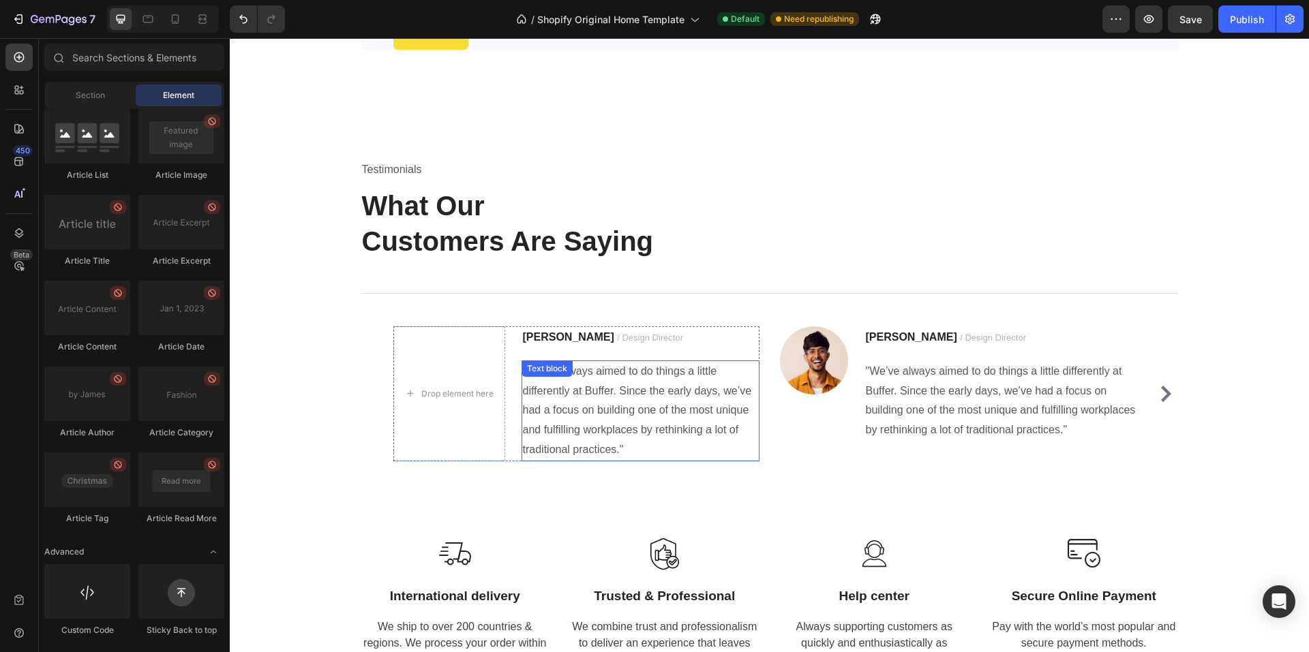
click at [602, 369] on div ""We’ve always aimed to do things a little differently at Buffer. Since the earl…" at bounding box center [640, 411] width 238 height 101
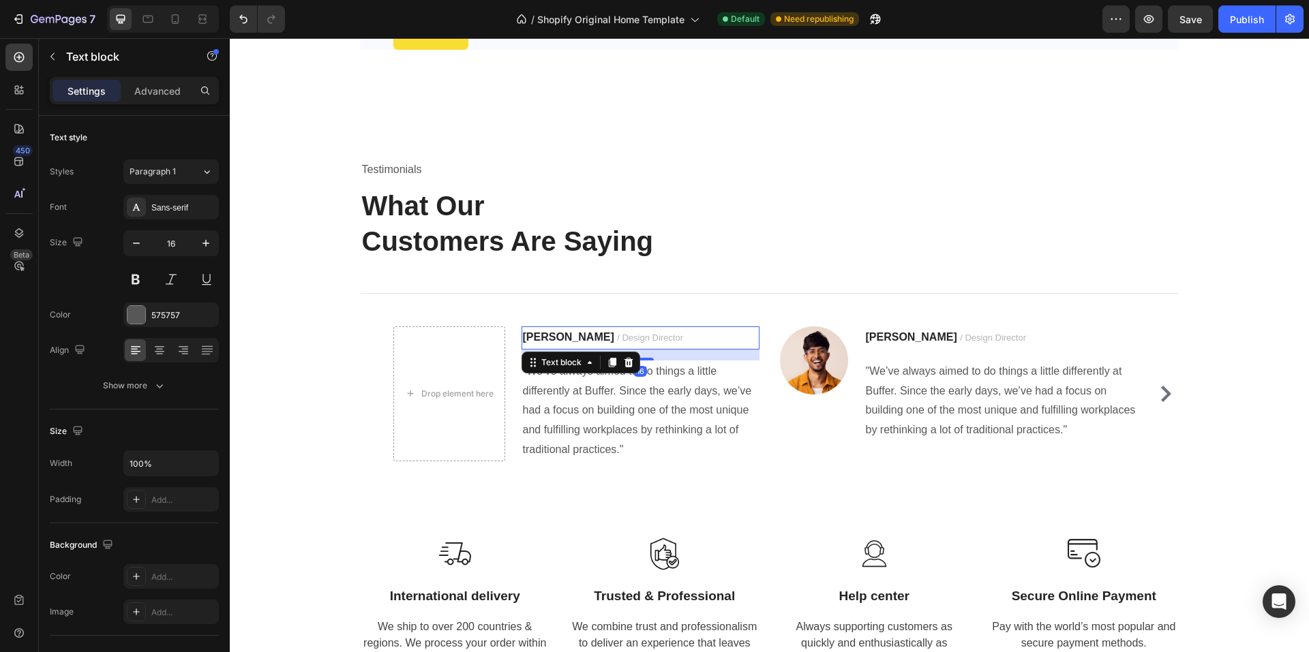
click at [613, 332] on p "[PERSON_NAME] / Design Director" at bounding box center [640, 338] width 235 height 20
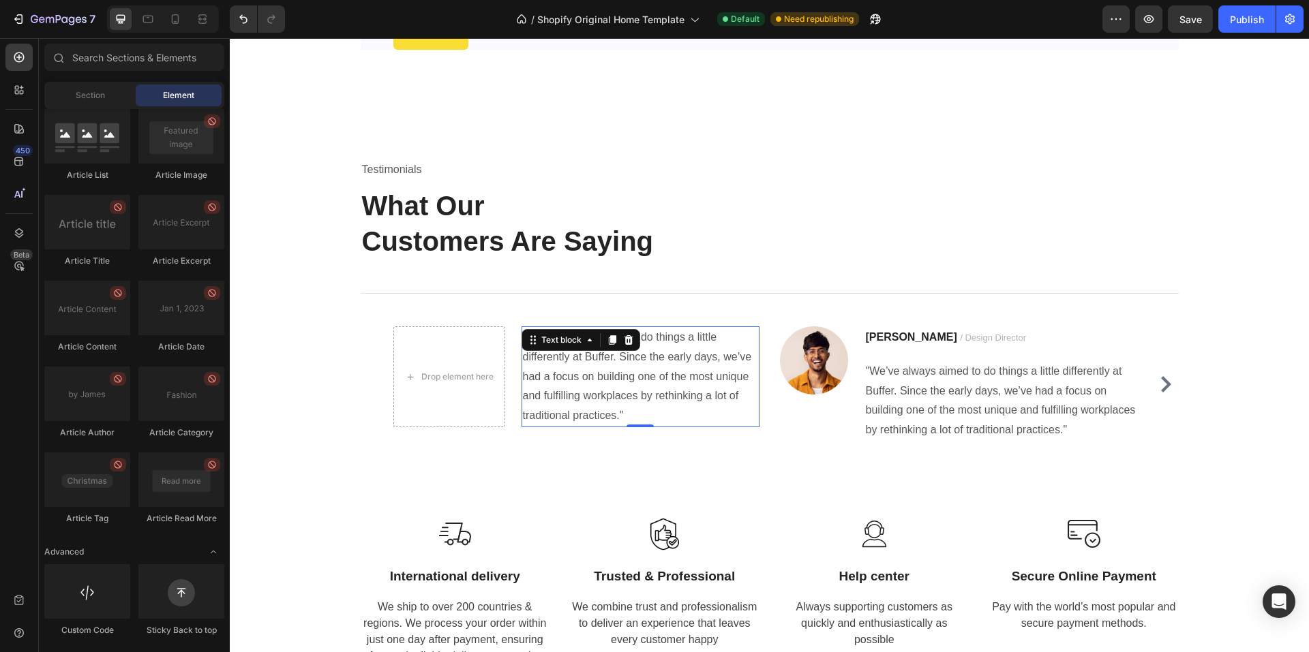
click at [569, 371] on p ""We’ve always aimed to do things a little differently at Buffer. Since the earl…" at bounding box center [640, 377] width 235 height 98
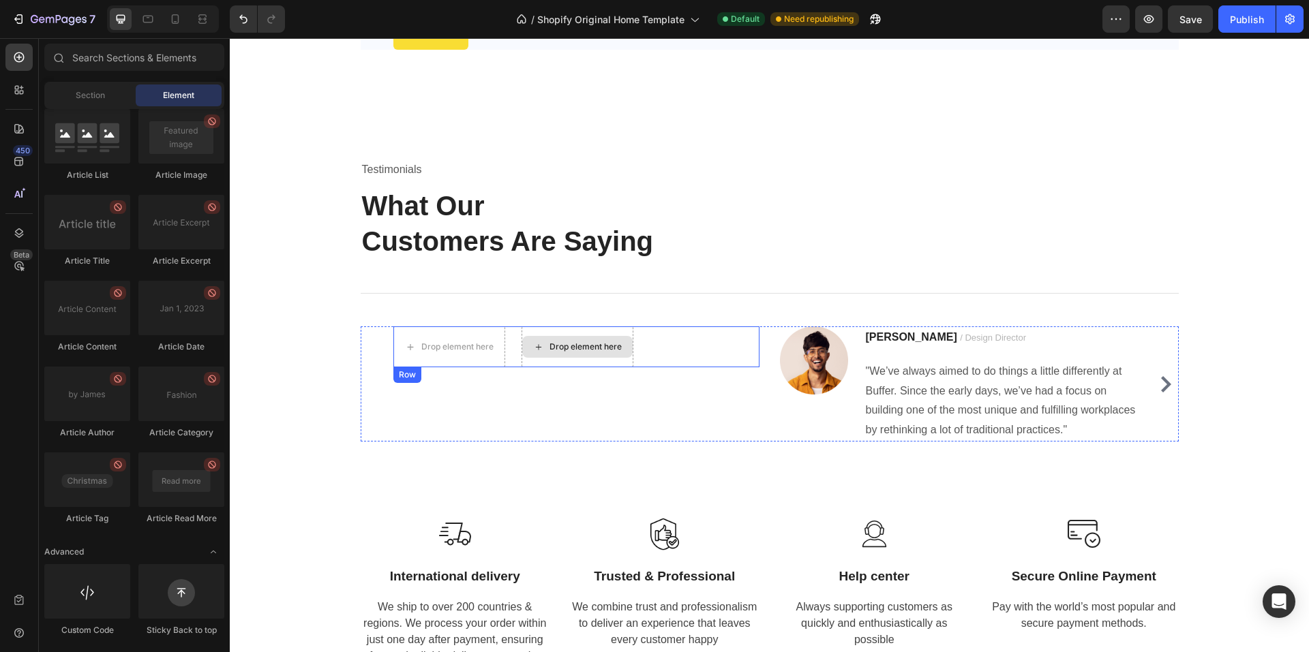
click at [588, 361] on div "Drop element here" at bounding box center [577, 346] width 112 height 41
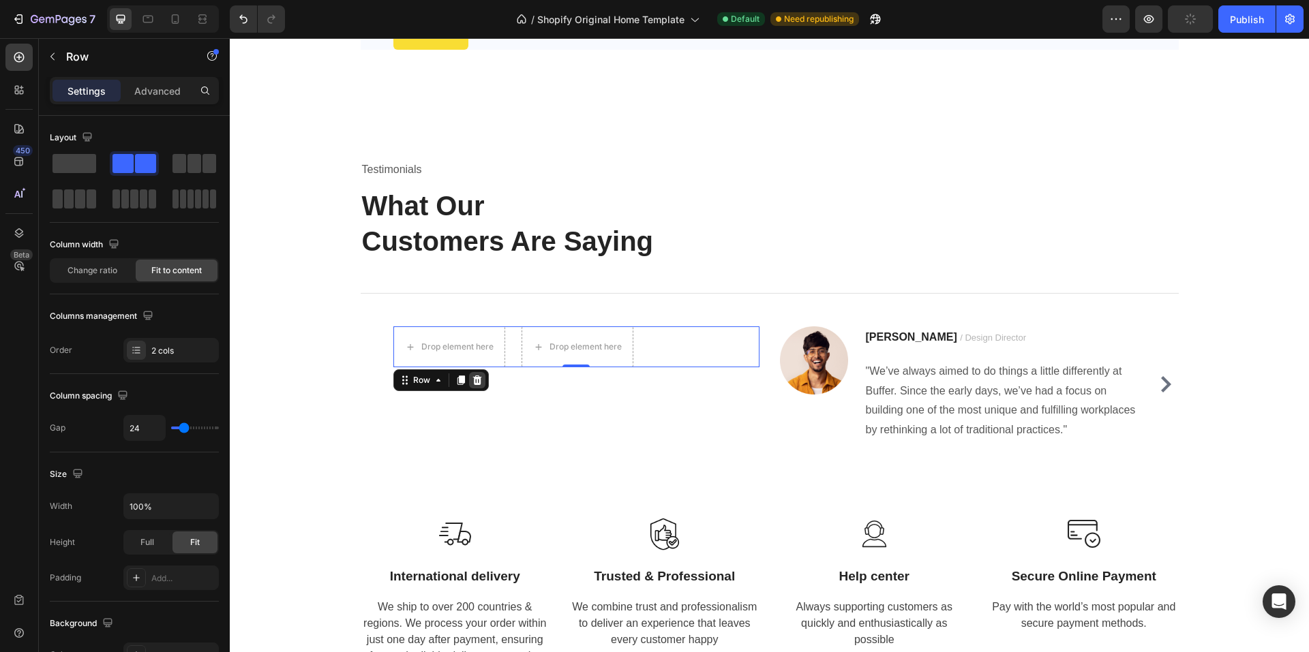
click at [472, 380] on icon at bounding box center [476, 381] width 9 height 10
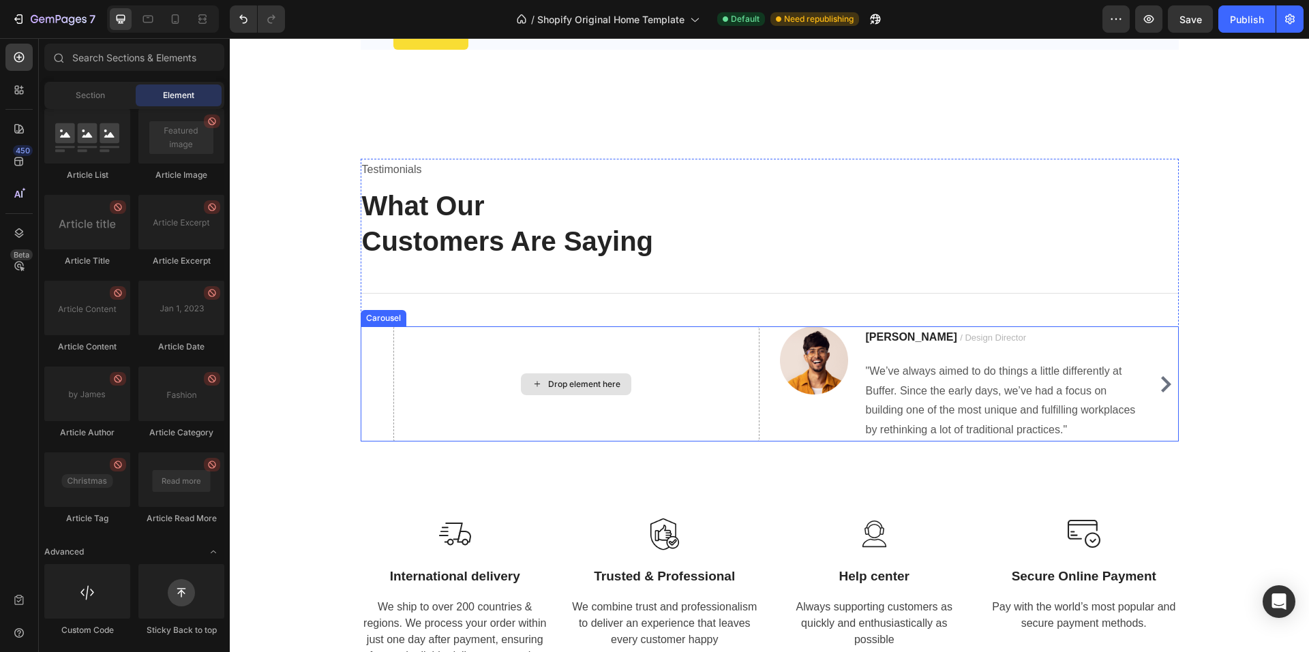
click at [438, 365] on div "Drop element here" at bounding box center [576, 383] width 366 height 115
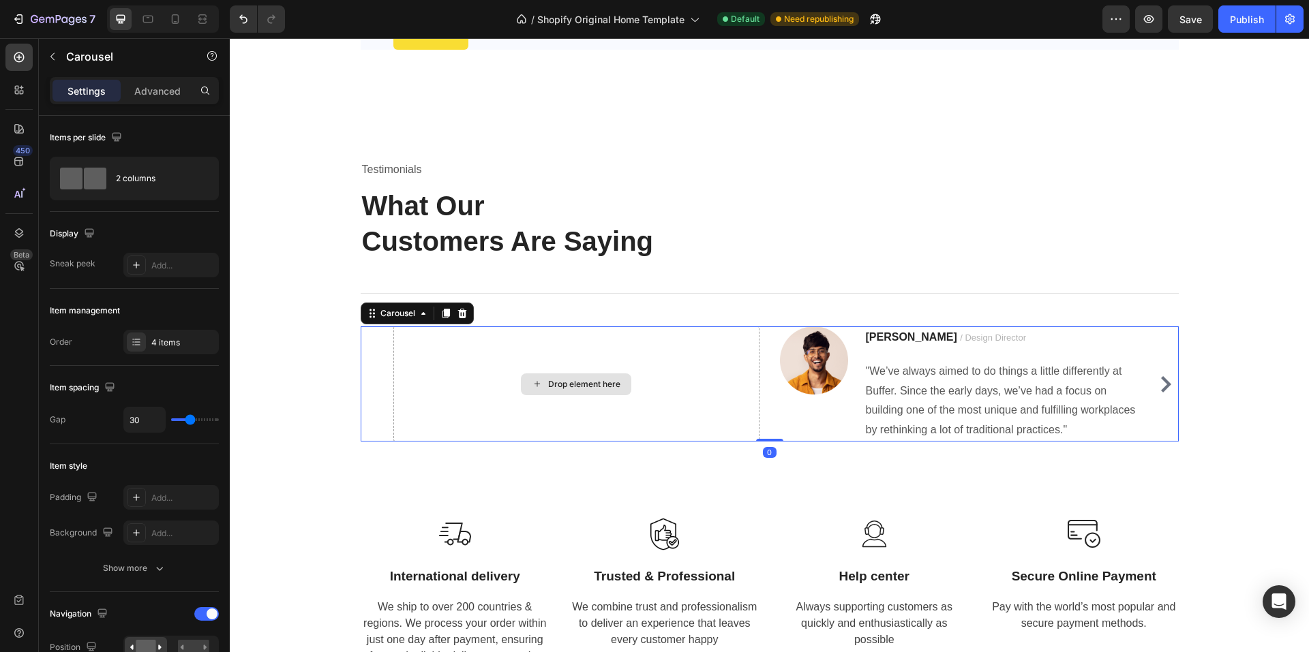
click at [495, 374] on div "Drop element here" at bounding box center [576, 383] width 366 height 115
click at [61, 55] on button "button" at bounding box center [53, 57] width 22 height 22
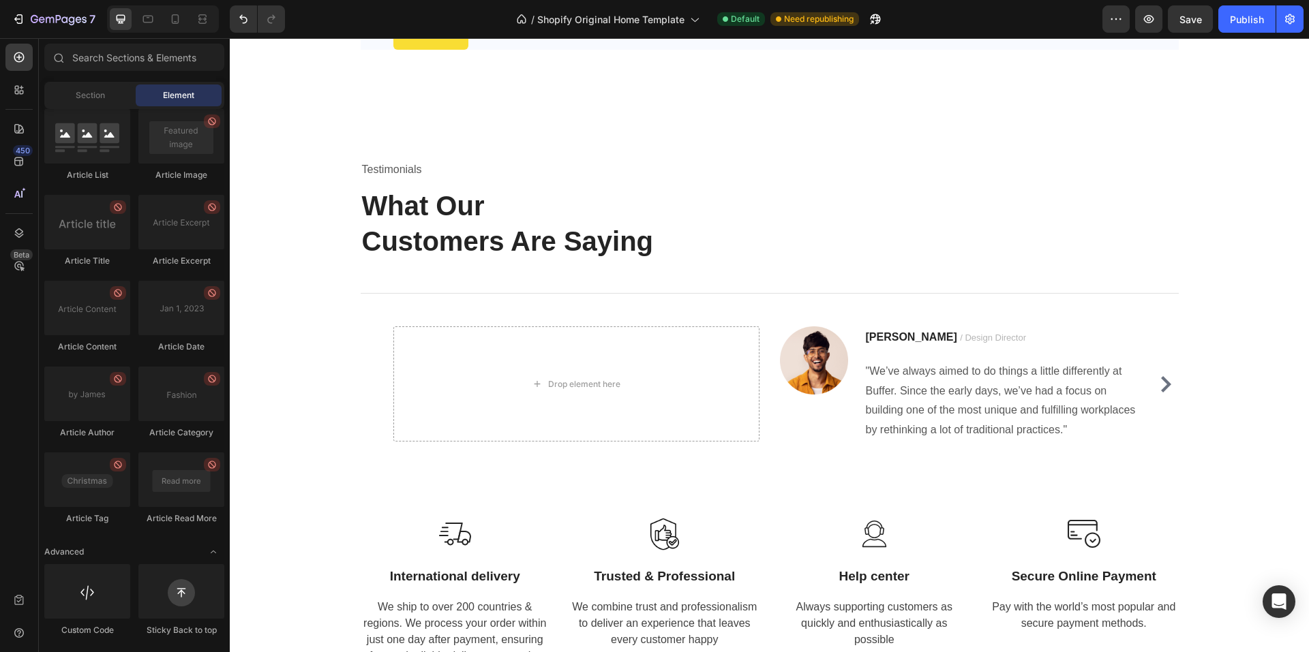
click at [181, 102] on div "Element" at bounding box center [179, 96] width 86 height 22
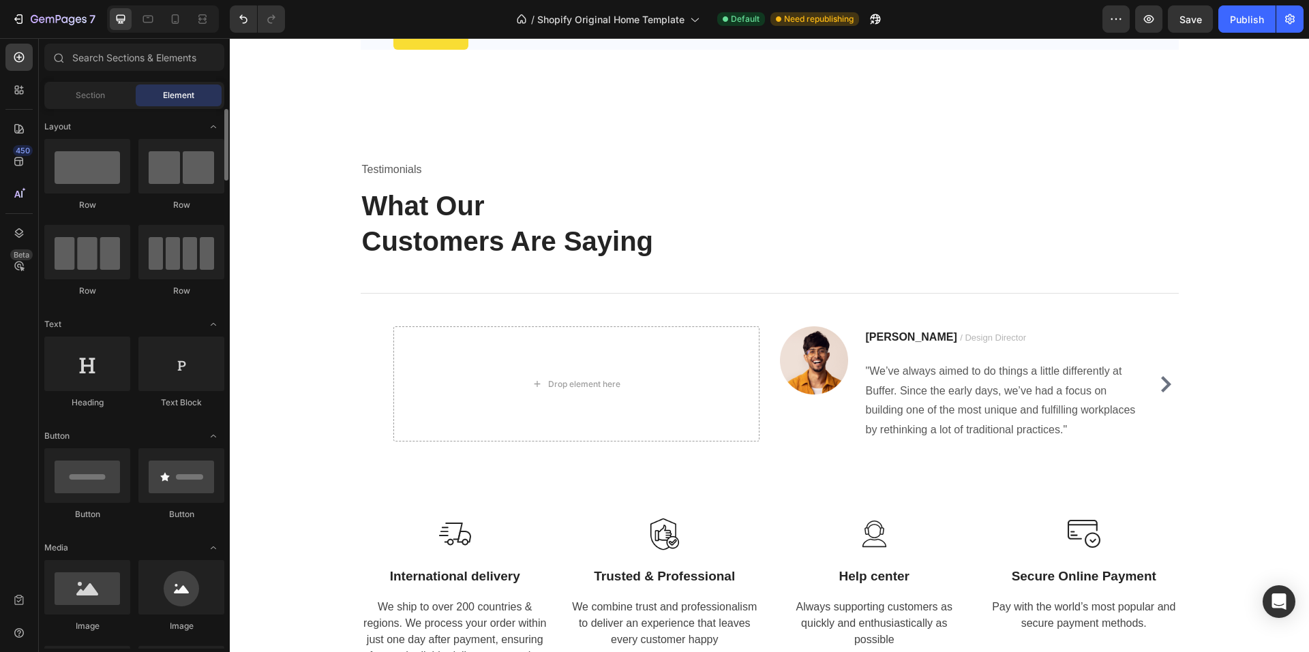
scroll to position [68, 0]
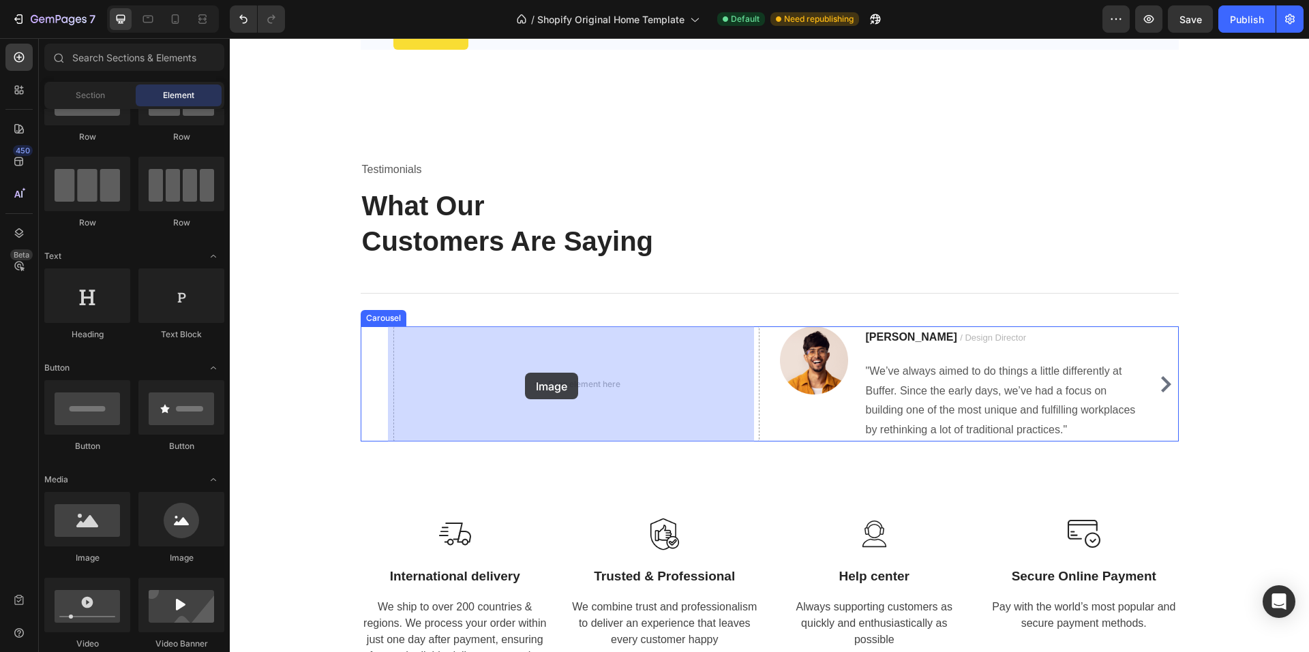
drag, startPoint x: 314, startPoint y: 575, endPoint x: 525, endPoint y: 373, distance: 292.6
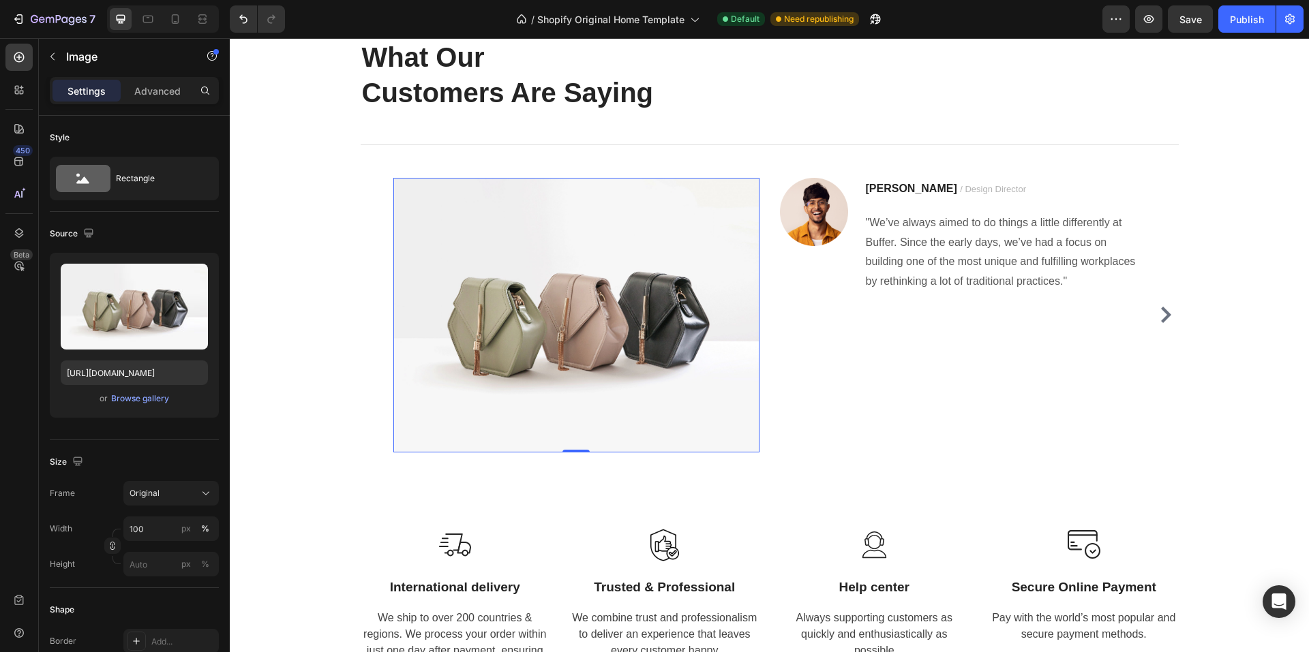
scroll to position [1646, 0]
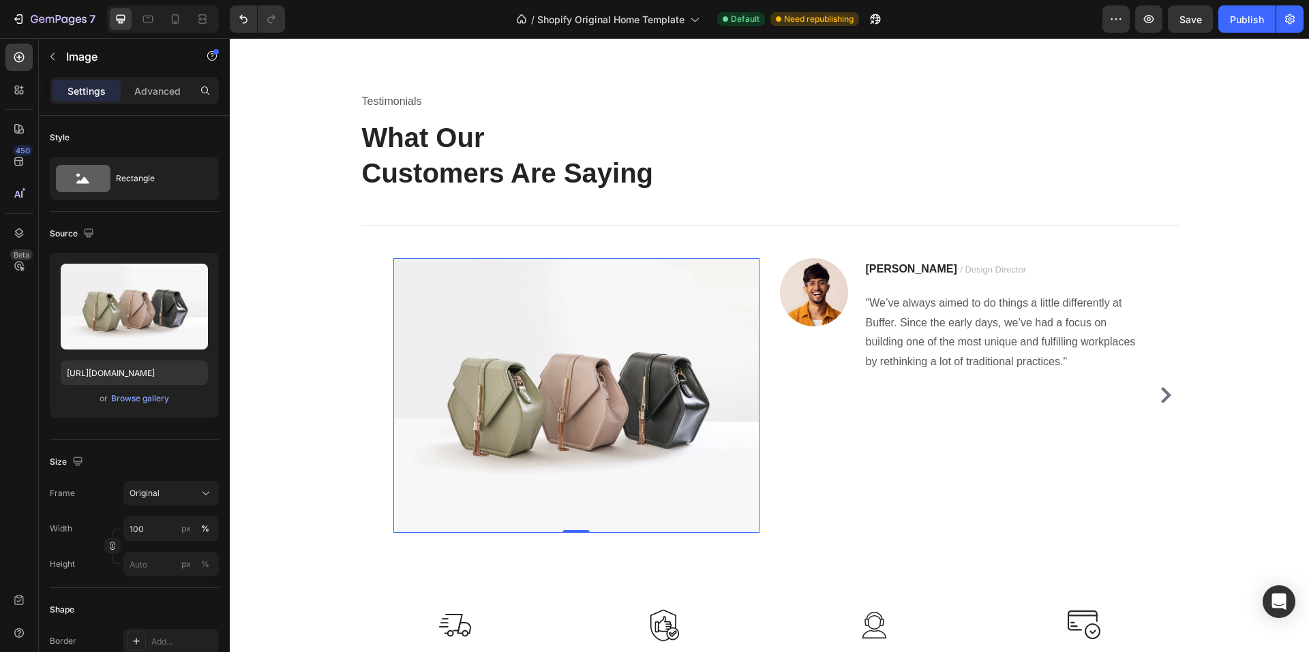
click at [418, 296] on img at bounding box center [576, 395] width 366 height 275
click at [440, 276] on icon at bounding box center [445, 271] width 11 height 11
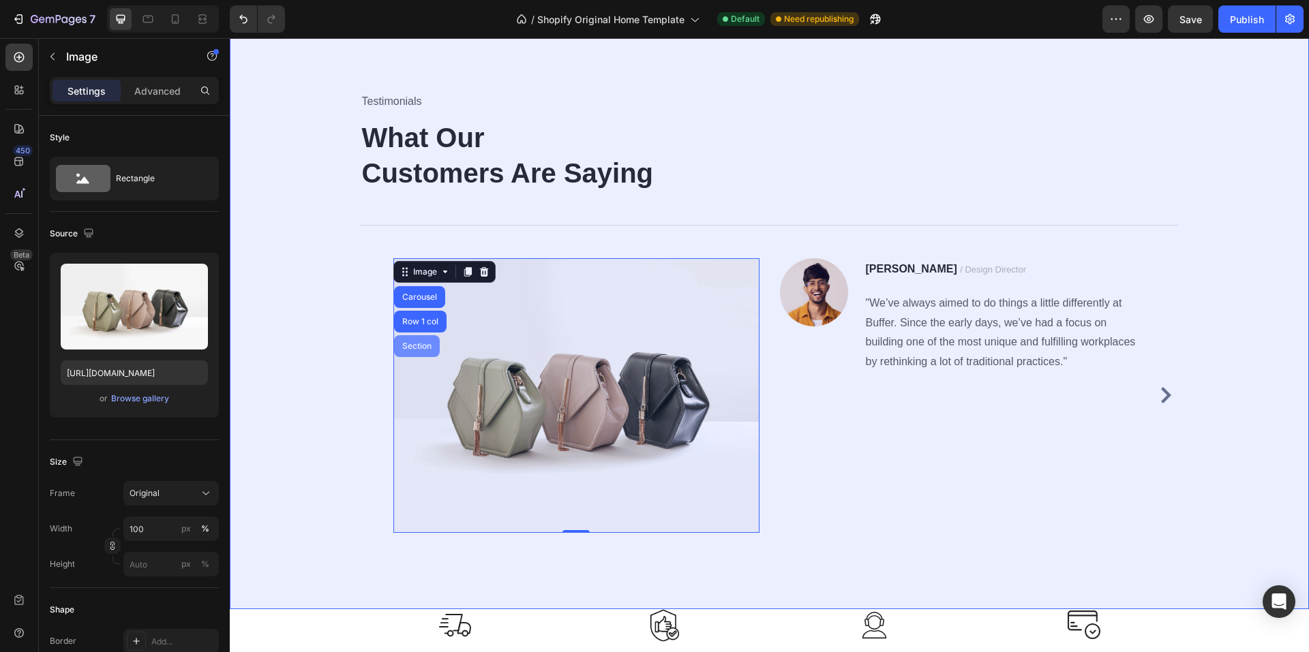
click at [411, 350] on div "Section" at bounding box center [416, 346] width 35 height 8
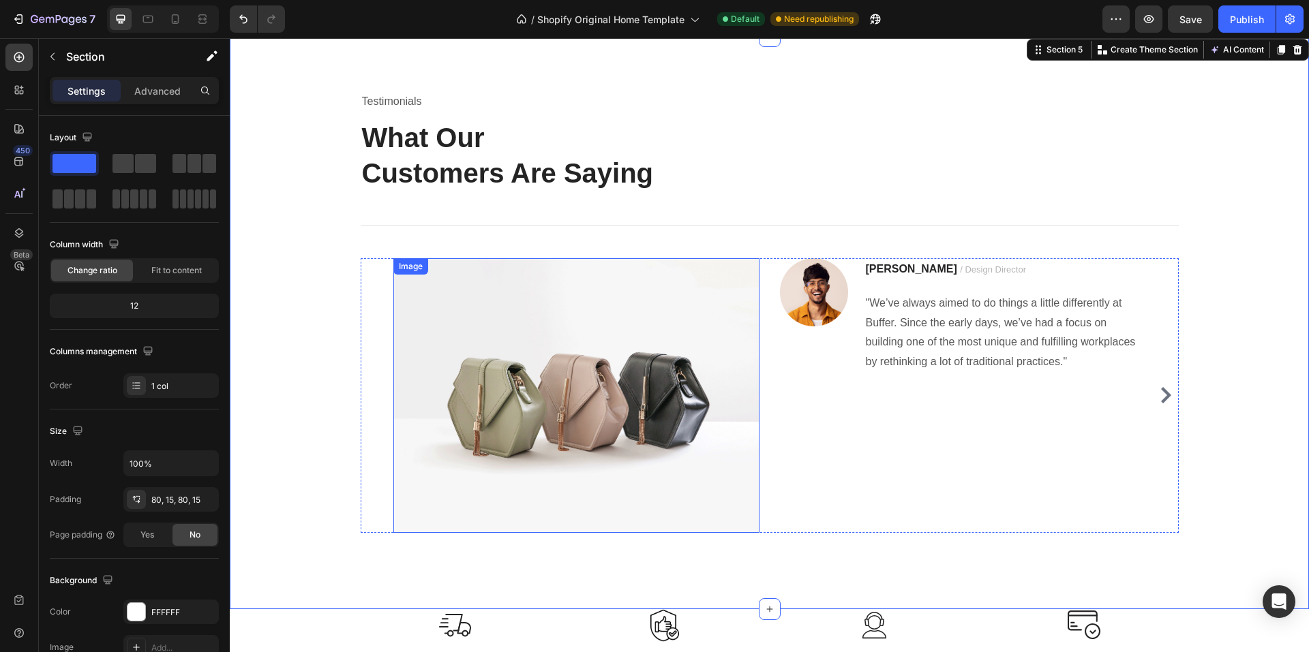
click at [442, 288] on img at bounding box center [576, 395] width 366 height 275
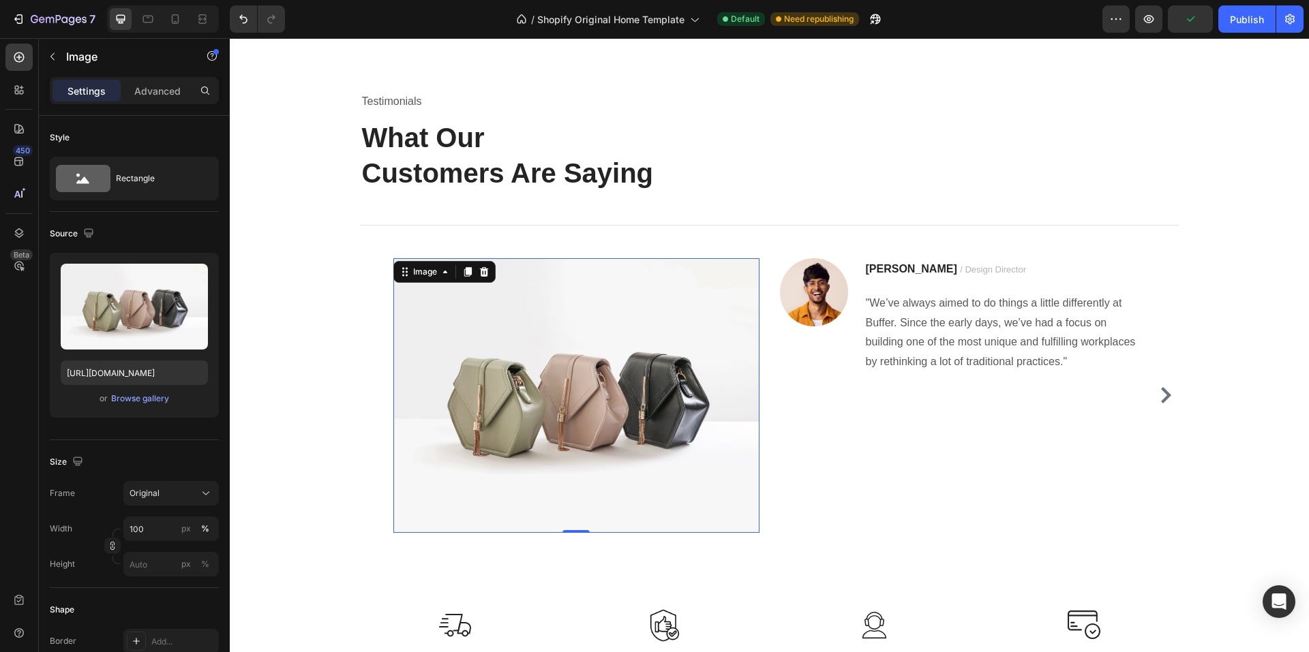
drag, startPoint x: 577, startPoint y: 530, endPoint x: 589, endPoint y: 417, distance: 113.1
click at [589, 417] on div "Image 0" at bounding box center [576, 395] width 366 height 275
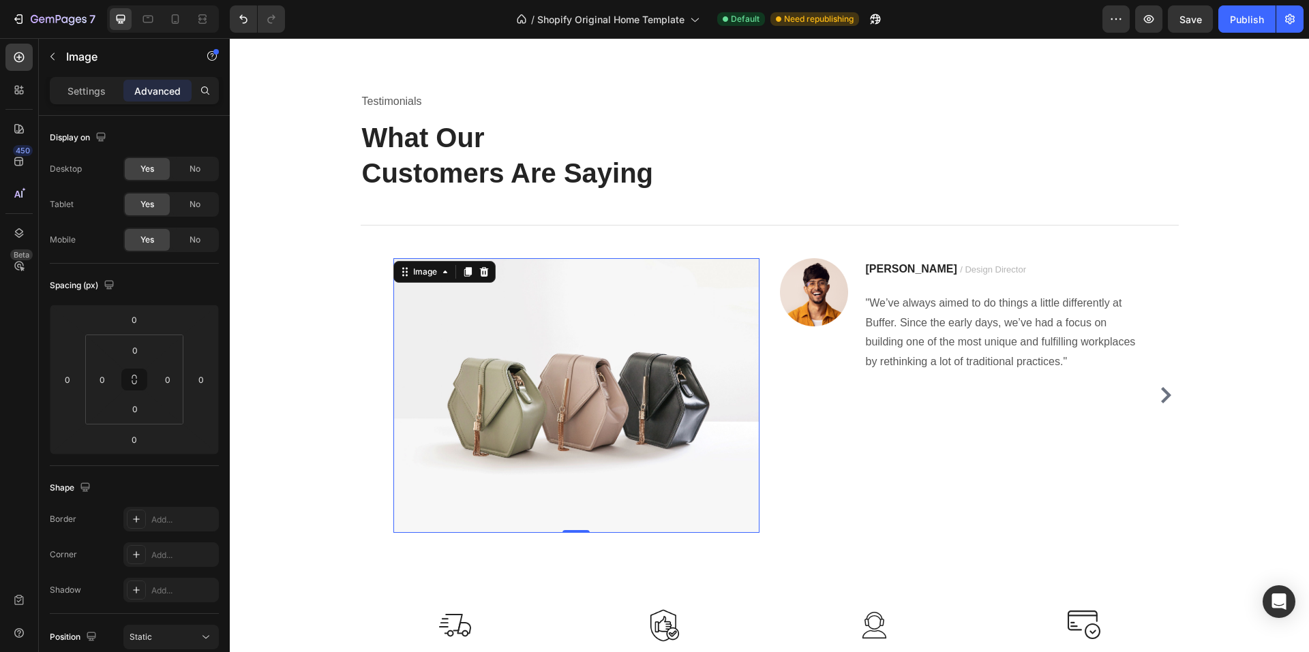
drag, startPoint x: 575, startPoint y: 530, endPoint x: 598, endPoint y: 413, distance: 118.7
click at [598, 414] on div "Image 0" at bounding box center [576, 395] width 366 height 275
click at [433, 337] on img at bounding box center [576, 395] width 366 height 275
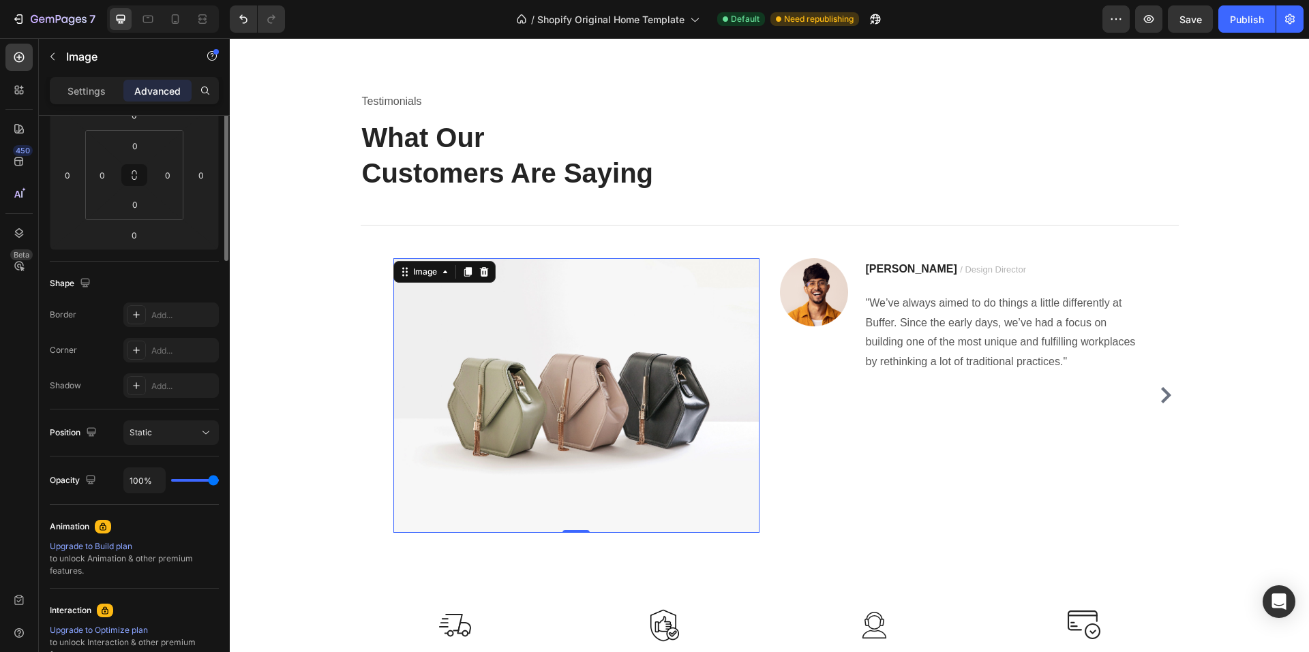
scroll to position [0, 0]
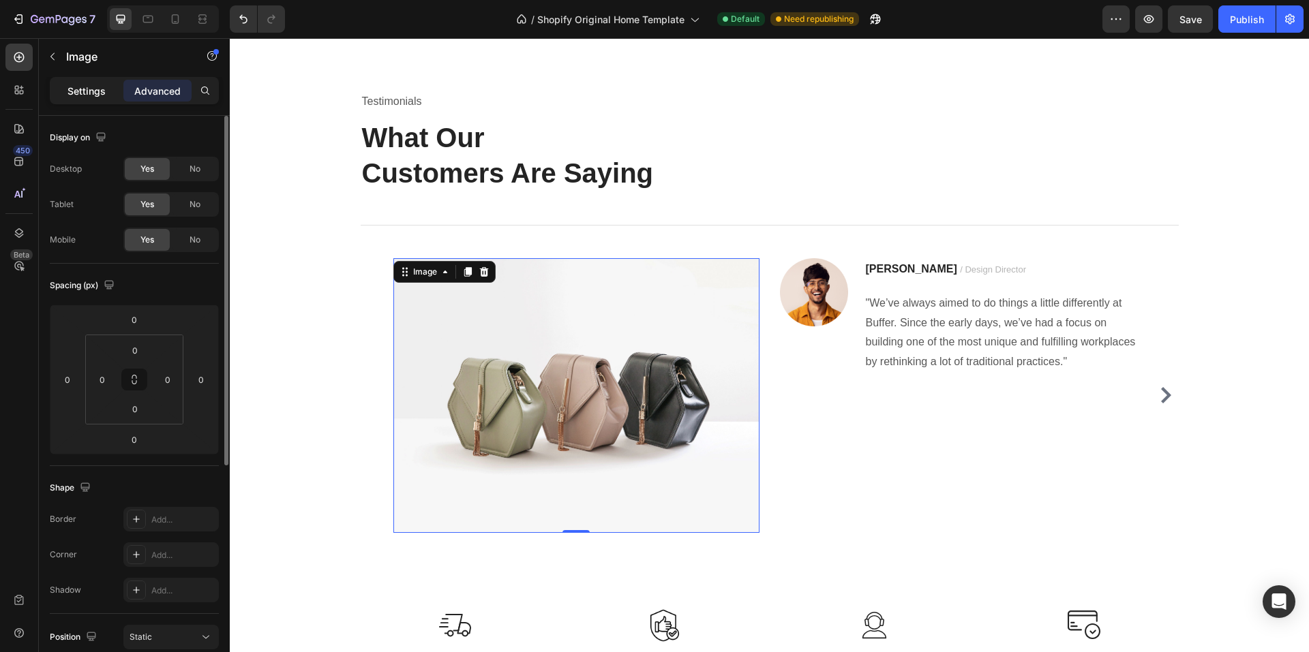
click at [74, 89] on p "Settings" at bounding box center [86, 91] width 38 height 14
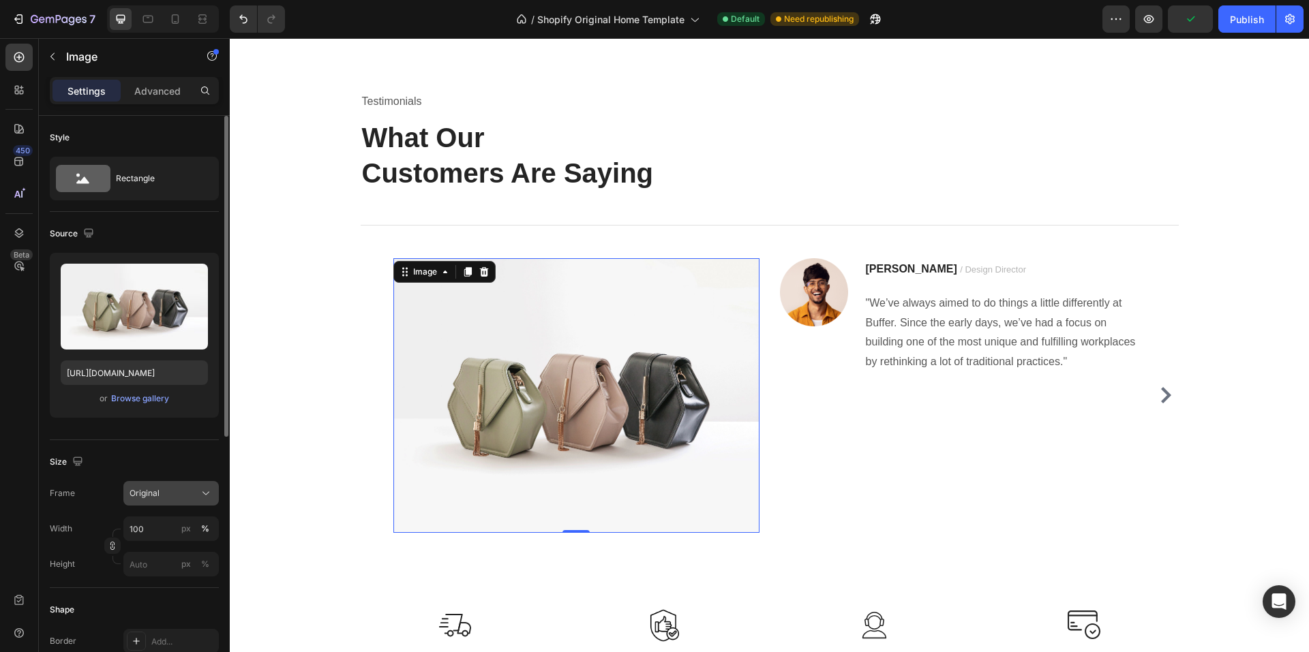
click at [203, 493] on icon at bounding box center [206, 494] width 14 height 14
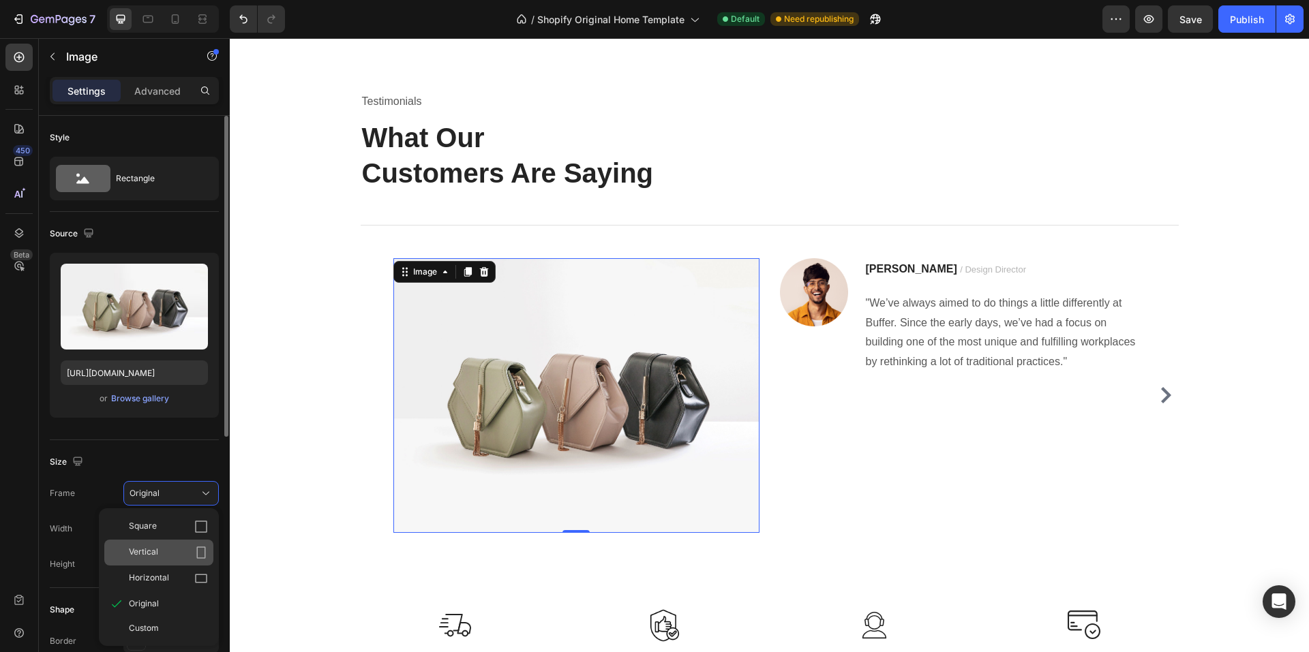
click at [202, 545] on div "Vertical" at bounding box center [158, 553] width 109 height 26
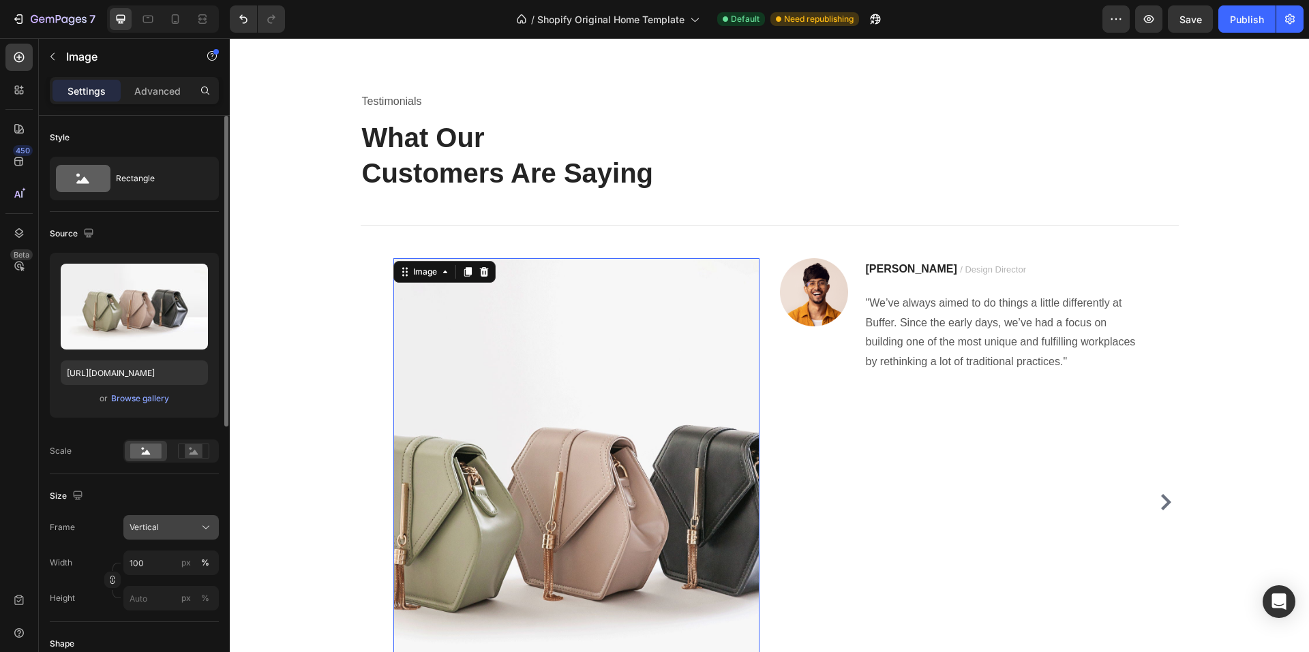
click at [209, 528] on icon at bounding box center [206, 528] width 14 height 14
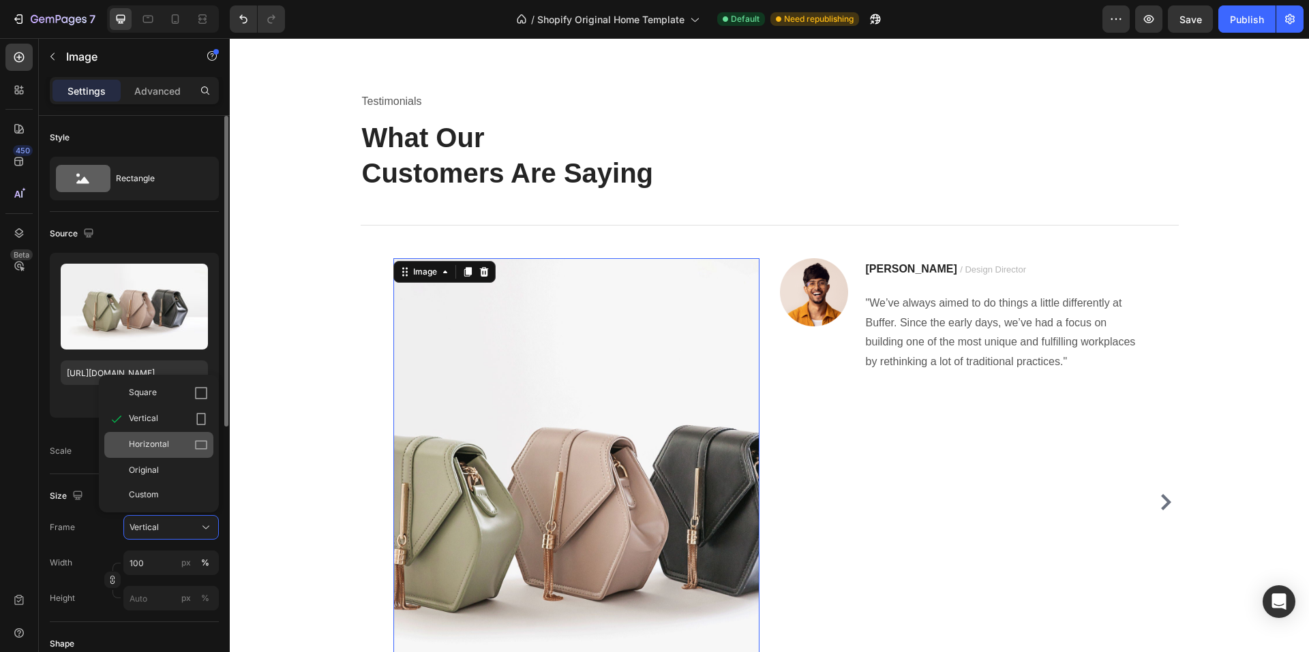
click at [210, 446] on div "Horizontal" at bounding box center [158, 445] width 109 height 26
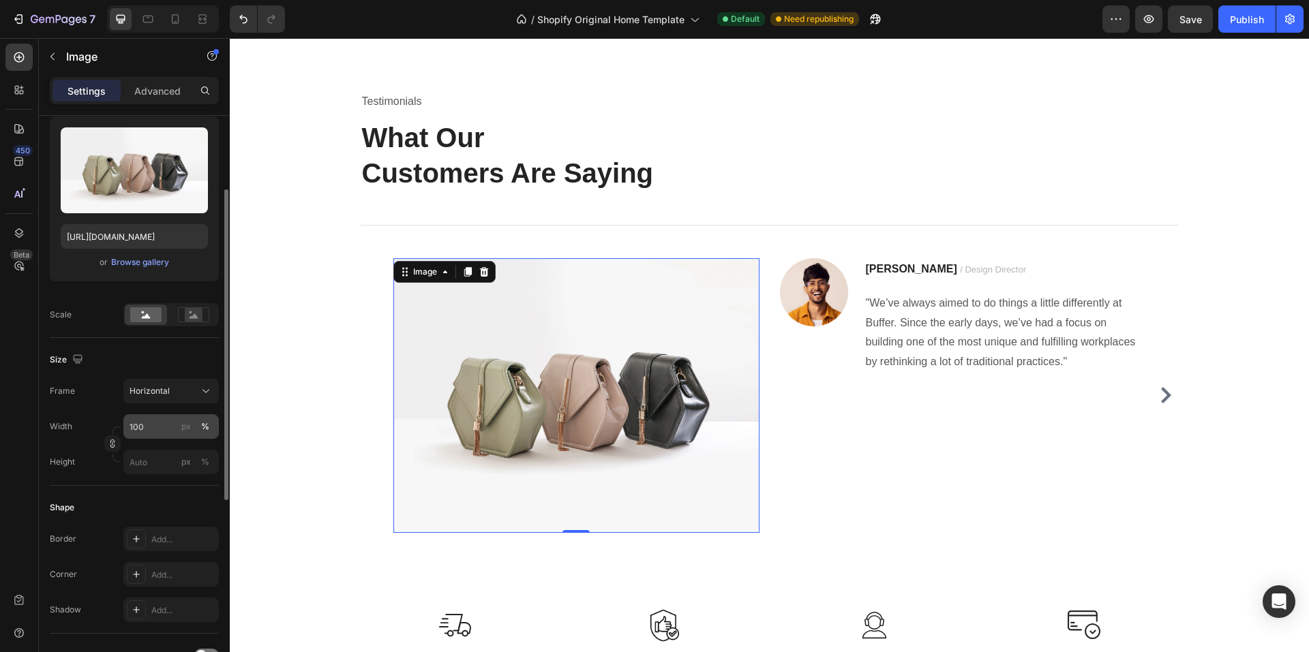
scroll to position [204, 0]
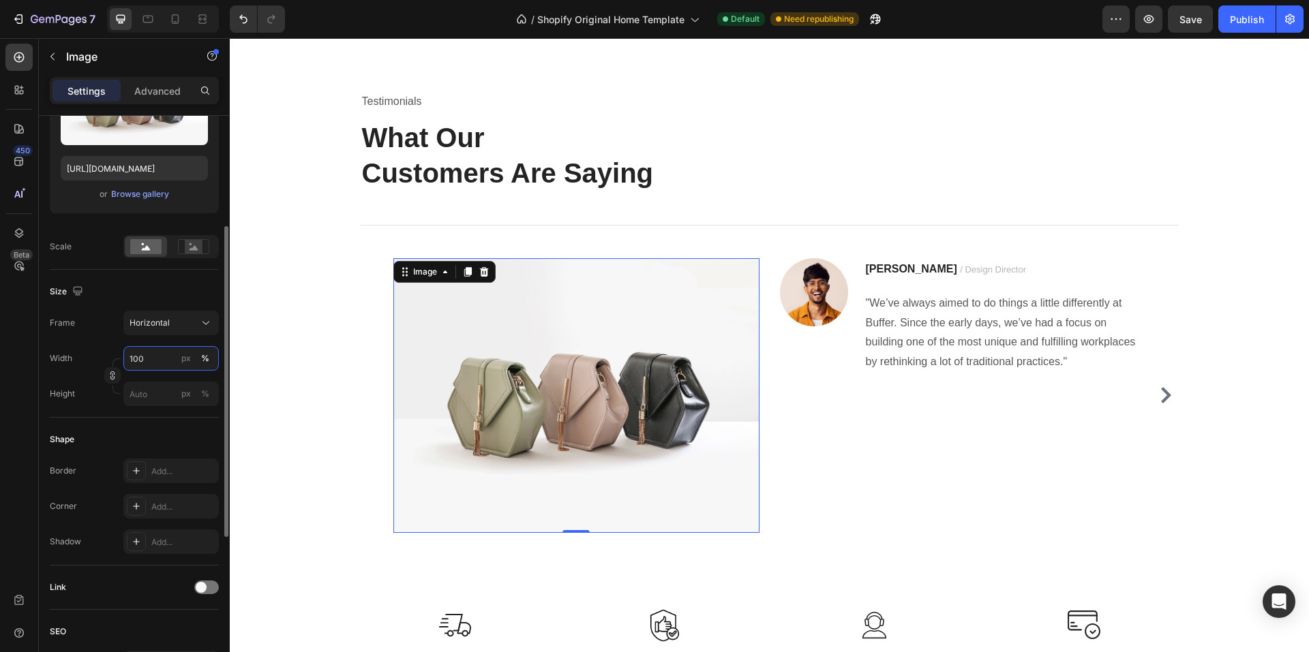
click at [149, 356] on input "100" at bounding box center [170, 358] width 95 height 25
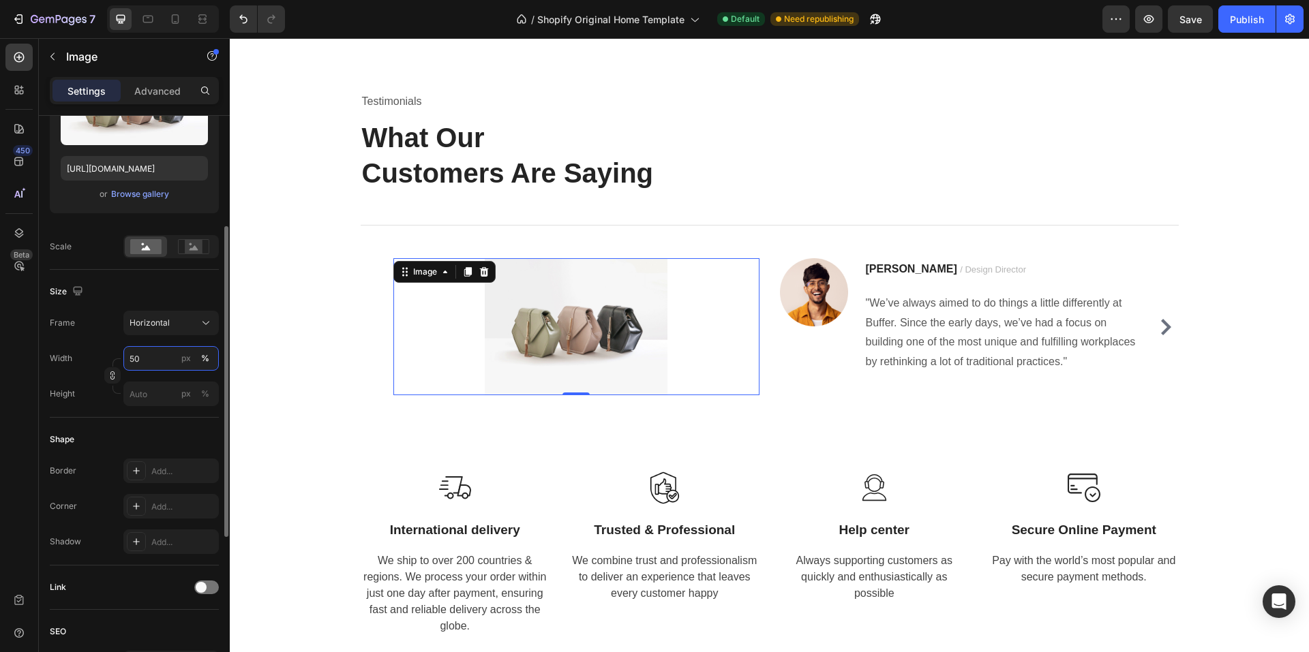
drag, startPoint x: 149, startPoint y: 356, endPoint x: 132, endPoint y: 355, distance: 17.1
click at [132, 355] on input "50" at bounding box center [170, 358] width 95 height 25
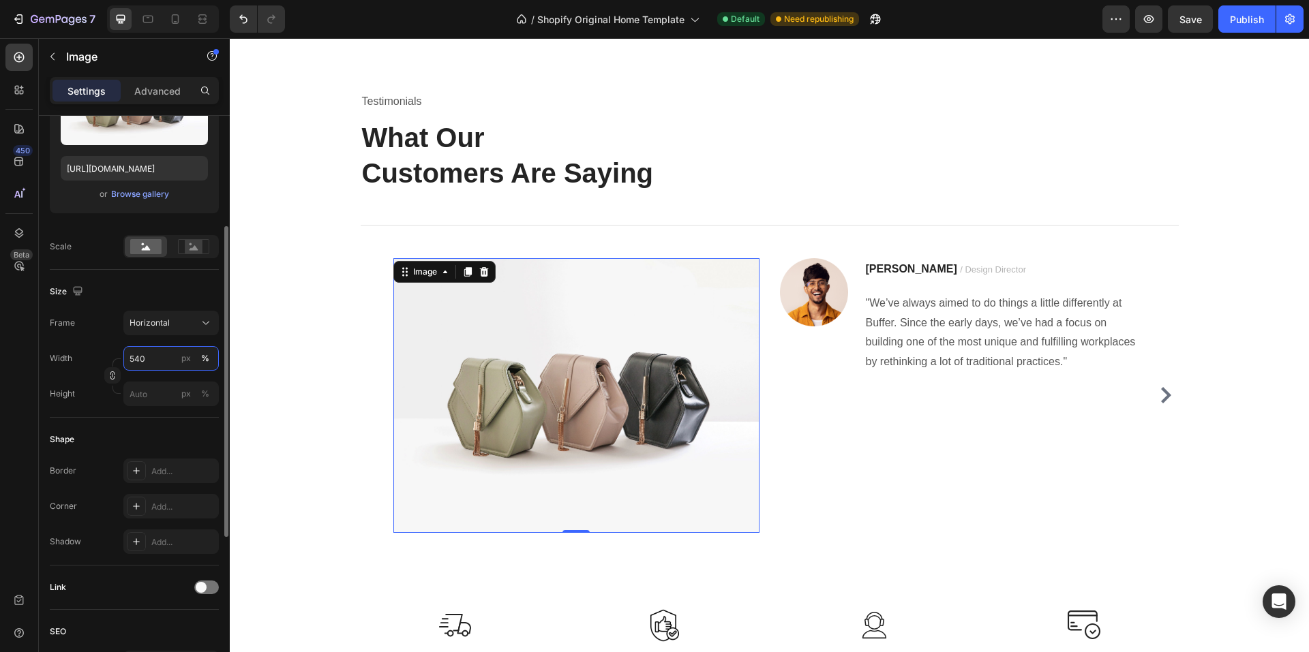
click at [132, 355] on input "540" at bounding box center [170, 358] width 95 height 25
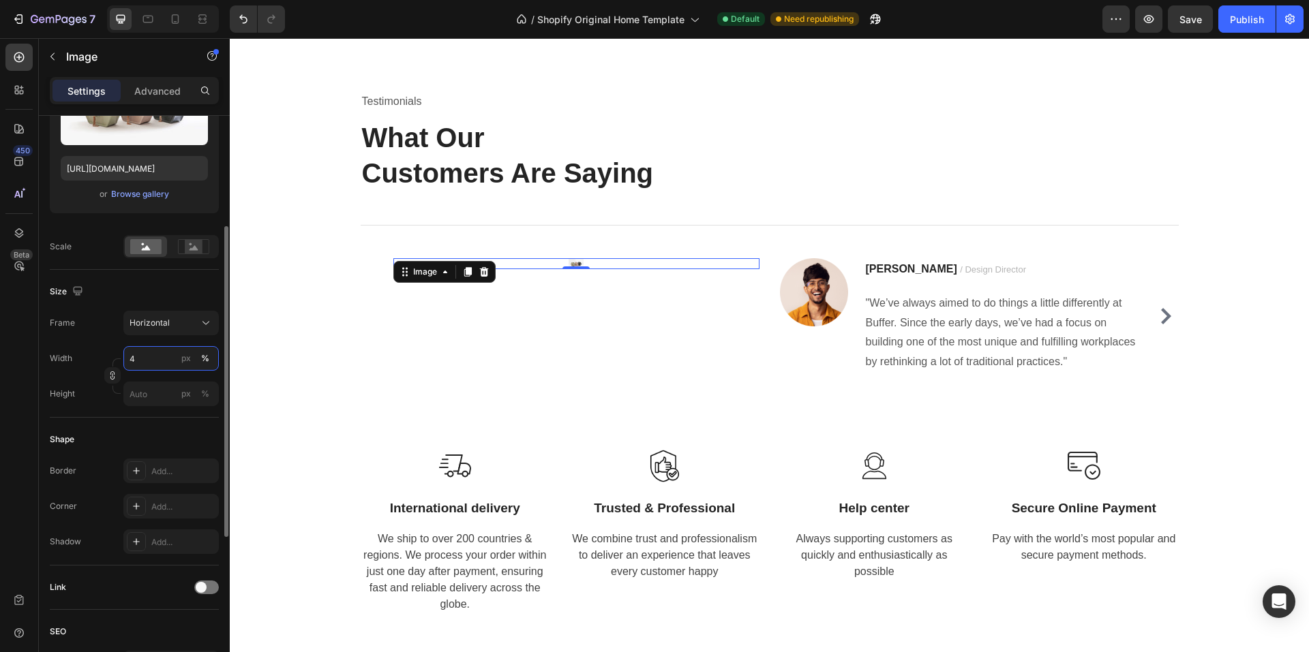
type input "40"
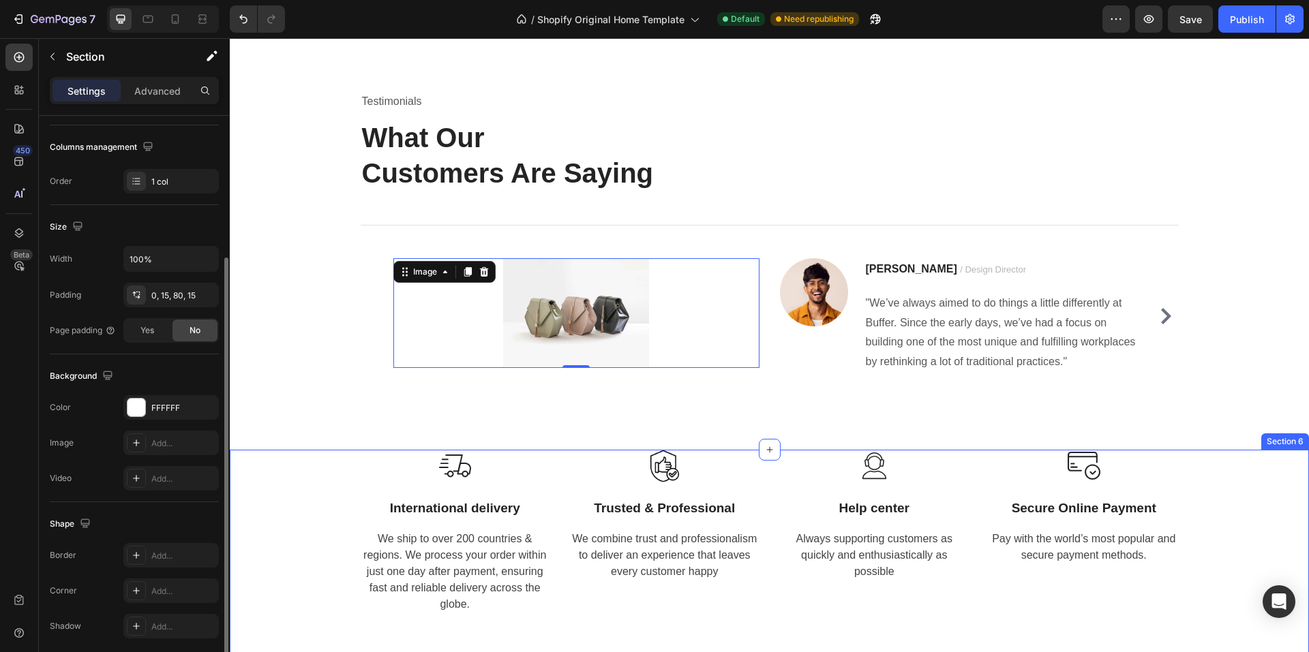
click at [294, 492] on div "Image International delivery Text block We ship to over 200 countries & regions…" at bounding box center [769, 540] width 1058 height 181
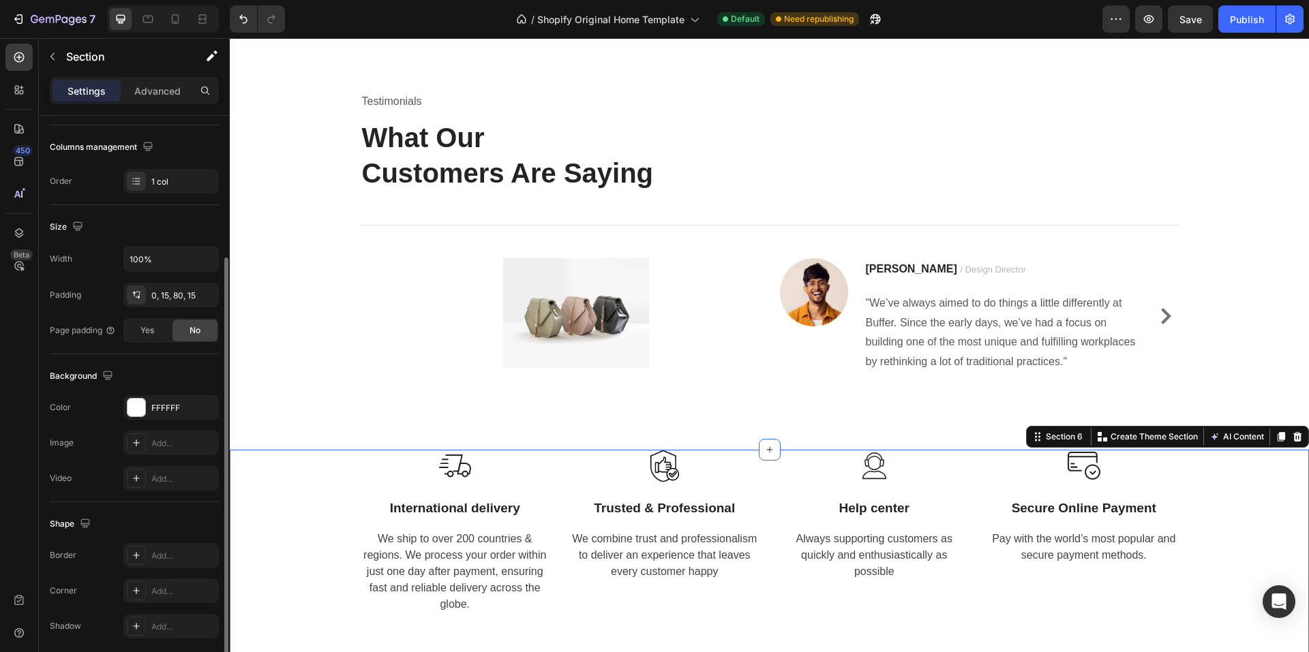
scroll to position [0, 0]
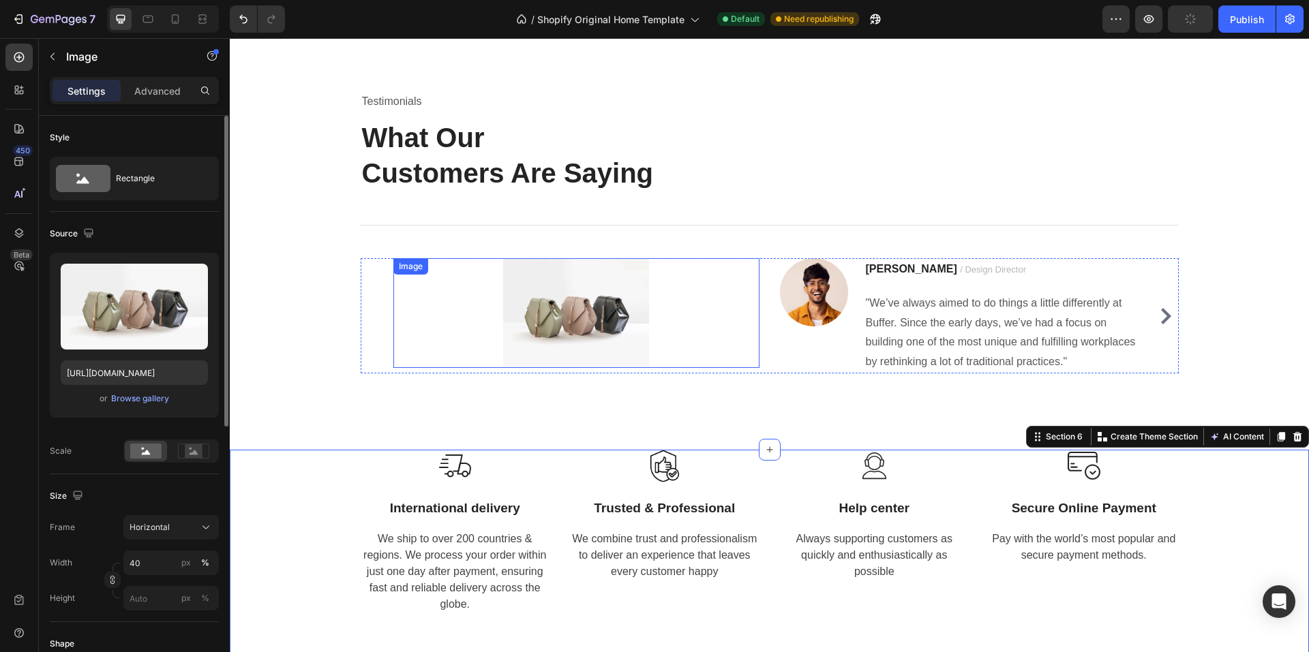
click at [434, 297] on div at bounding box center [576, 313] width 366 height 110
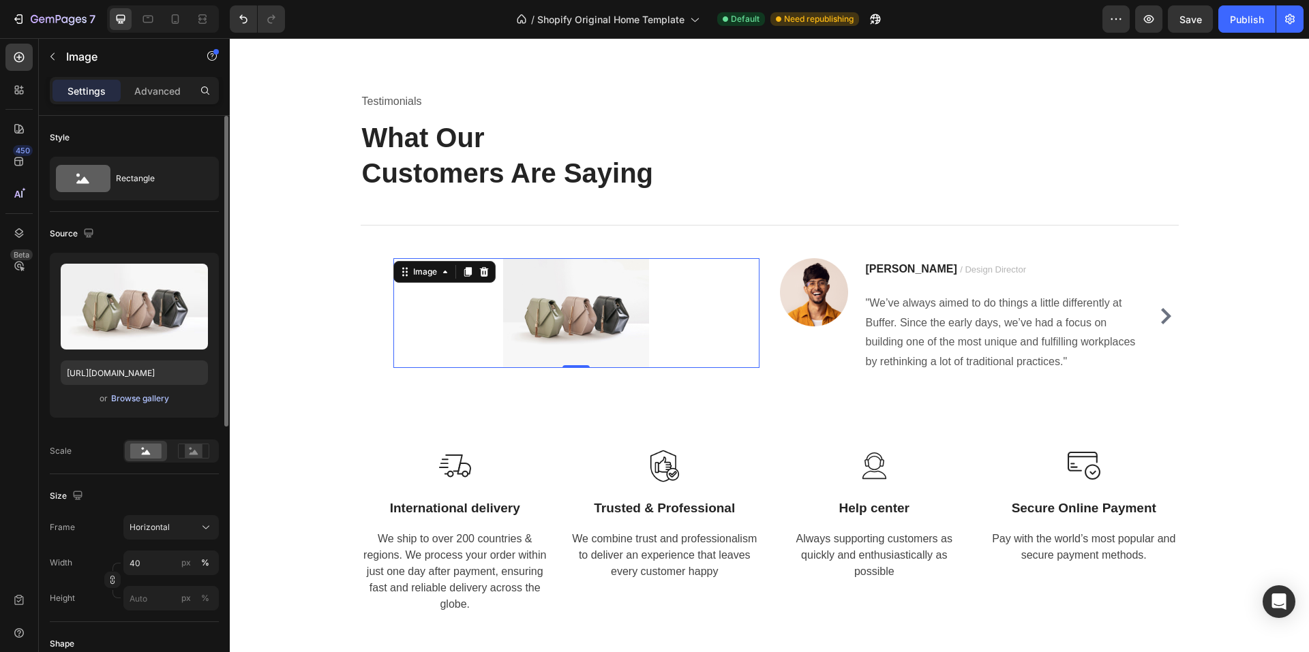
click at [137, 397] on div "Browse gallery" at bounding box center [140, 399] width 58 height 12
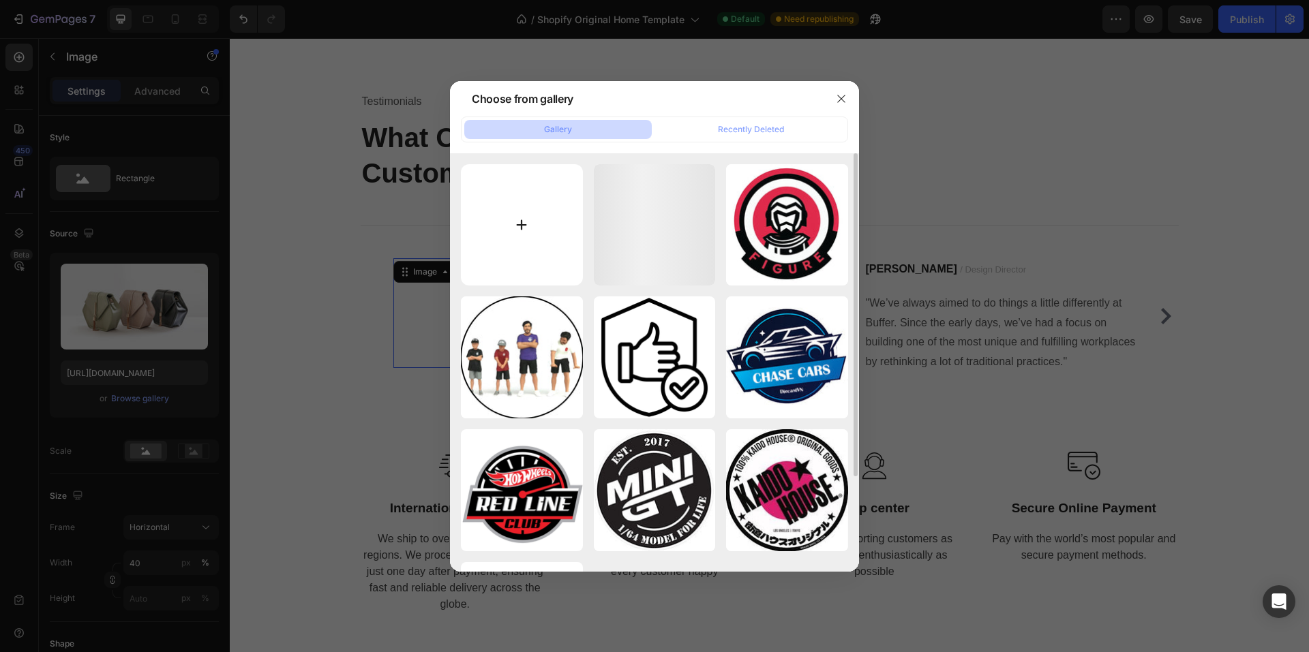
click at [532, 230] on input "file" at bounding box center [522, 225] width 122 height 122
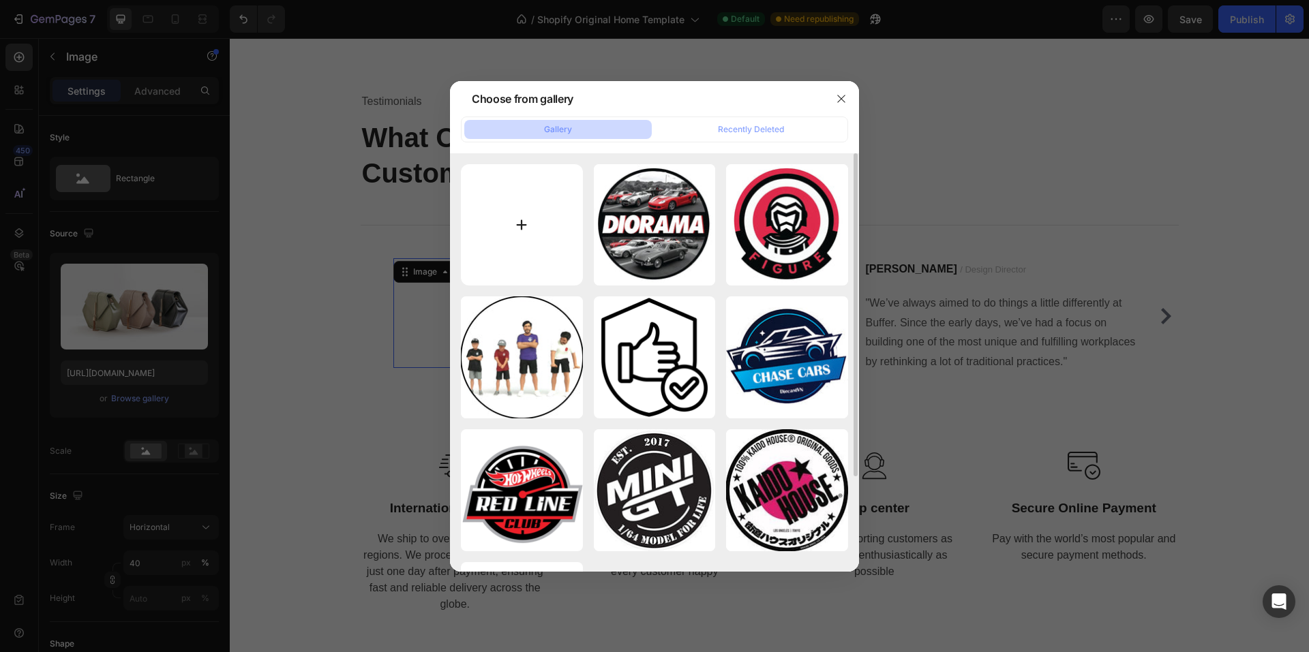
type input "C:\fakepath\feedback1.jpg"
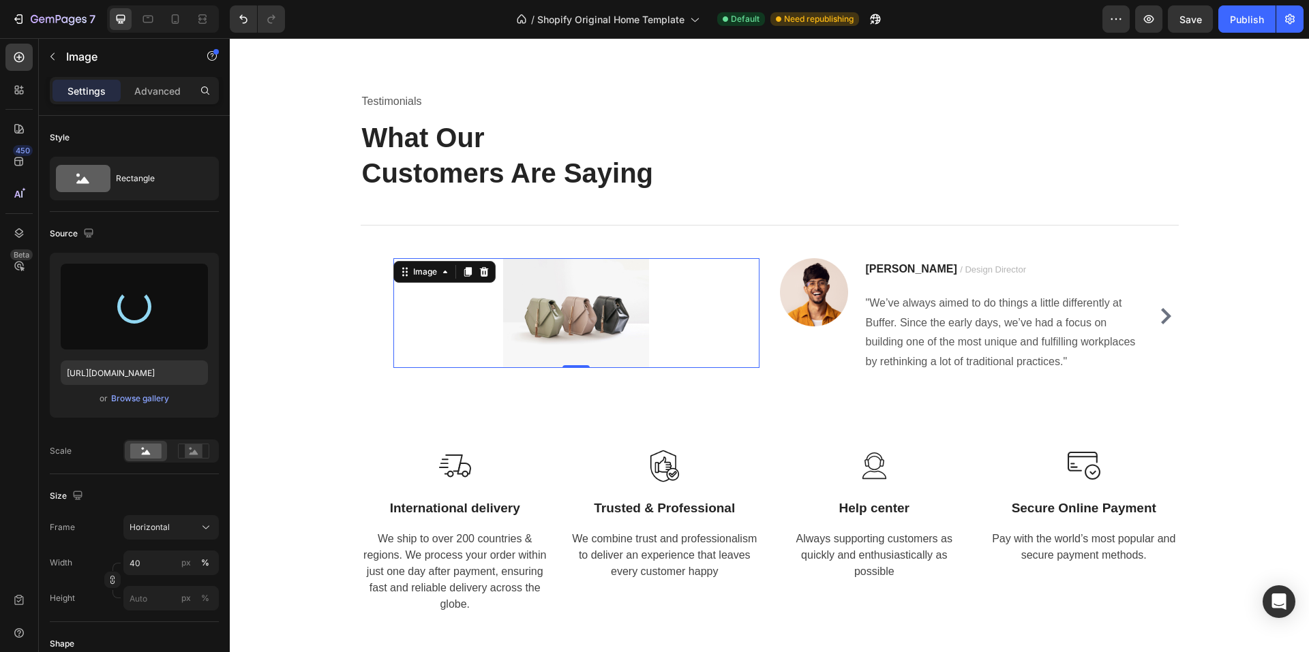
type input "https://cdn.shopify.com/s/files/1/0958/8739/3080/files/gempages_581728802523054…"
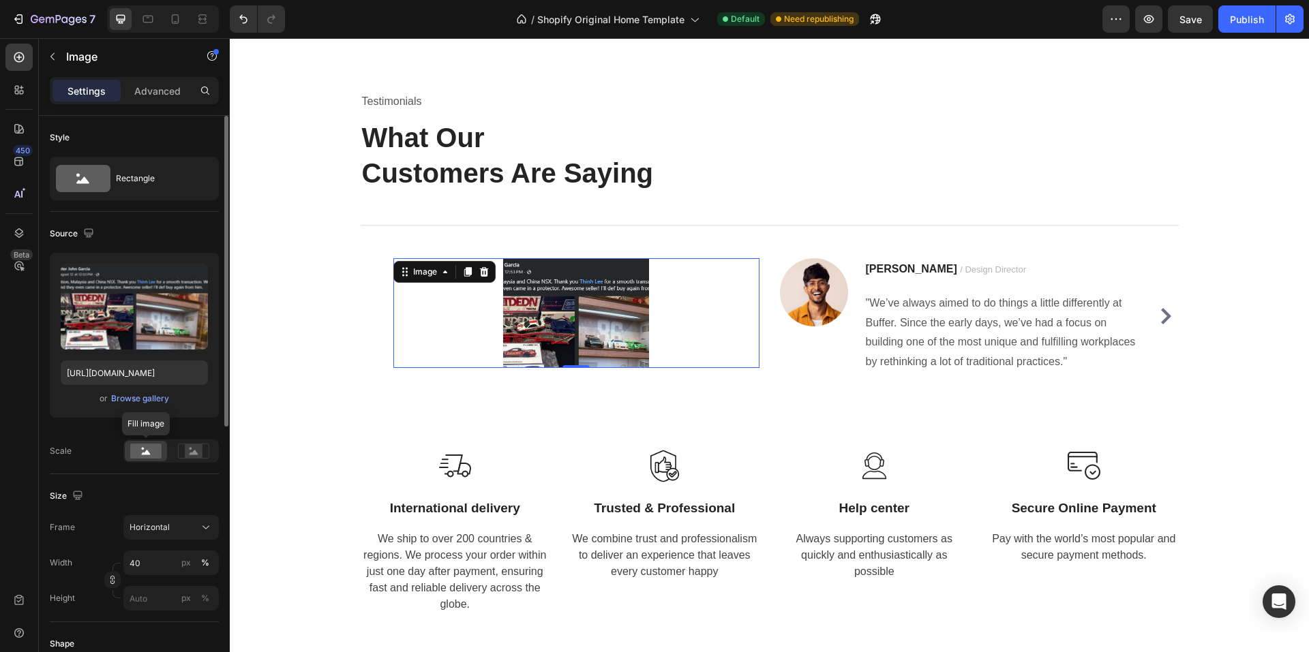
click at [147, 455] on rect at bounding box center [145, 451] width 31 height 15
click at [192, 455] on rect at bounding box center [194, 451] width 18 height 14
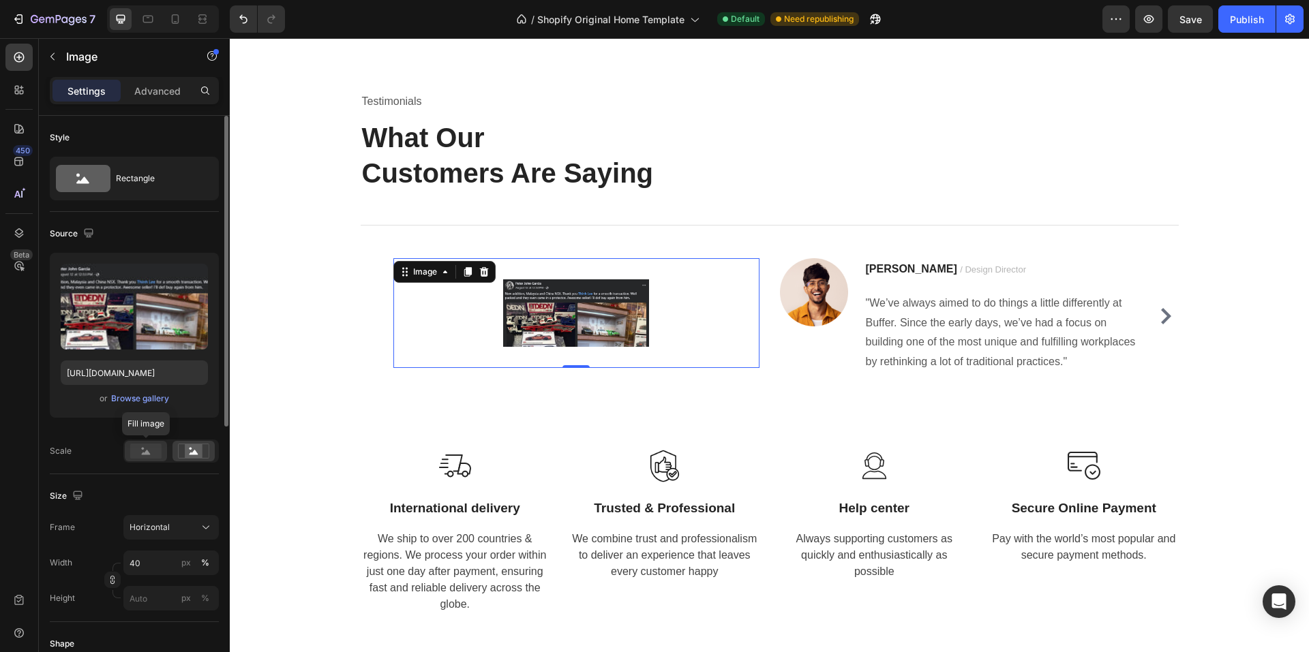
click at [144, 451] on rect at bounding box center [145, 451] width 31 height 15
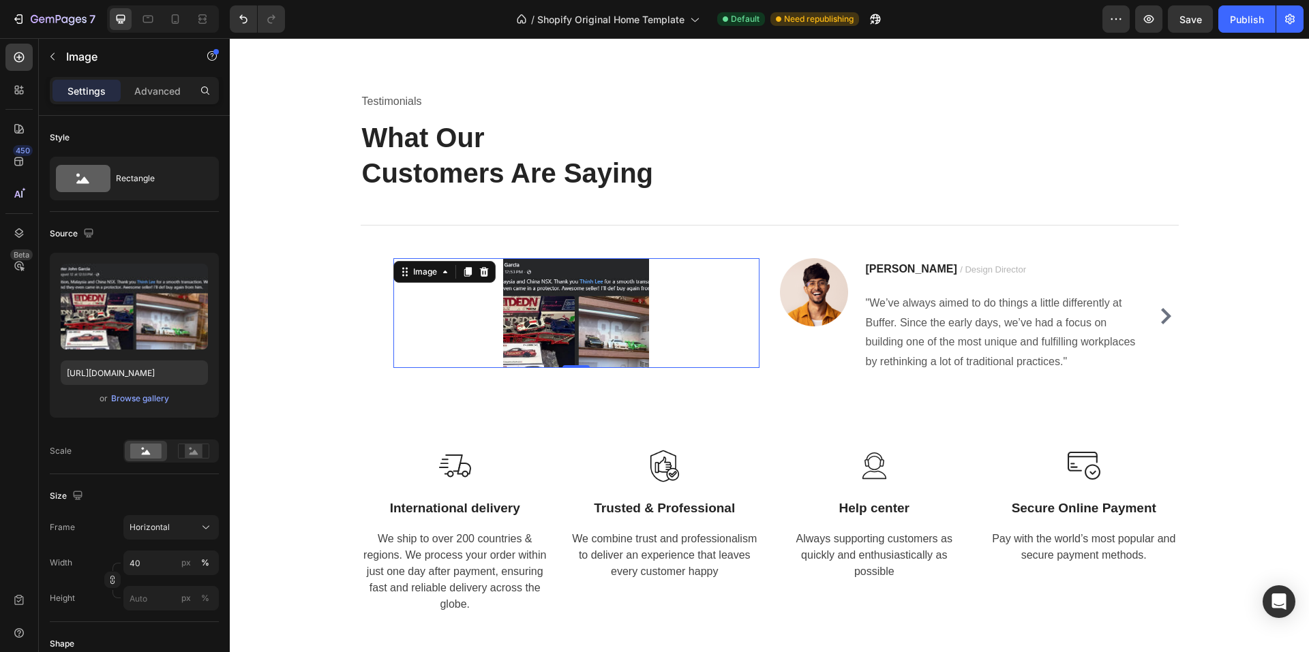
click at [454, 326] on div at bounding box center [576, 313] width 366 height 110
click at [146, 181] on div "Rectangle" at bounding box center [157, 178] width 83 height 31
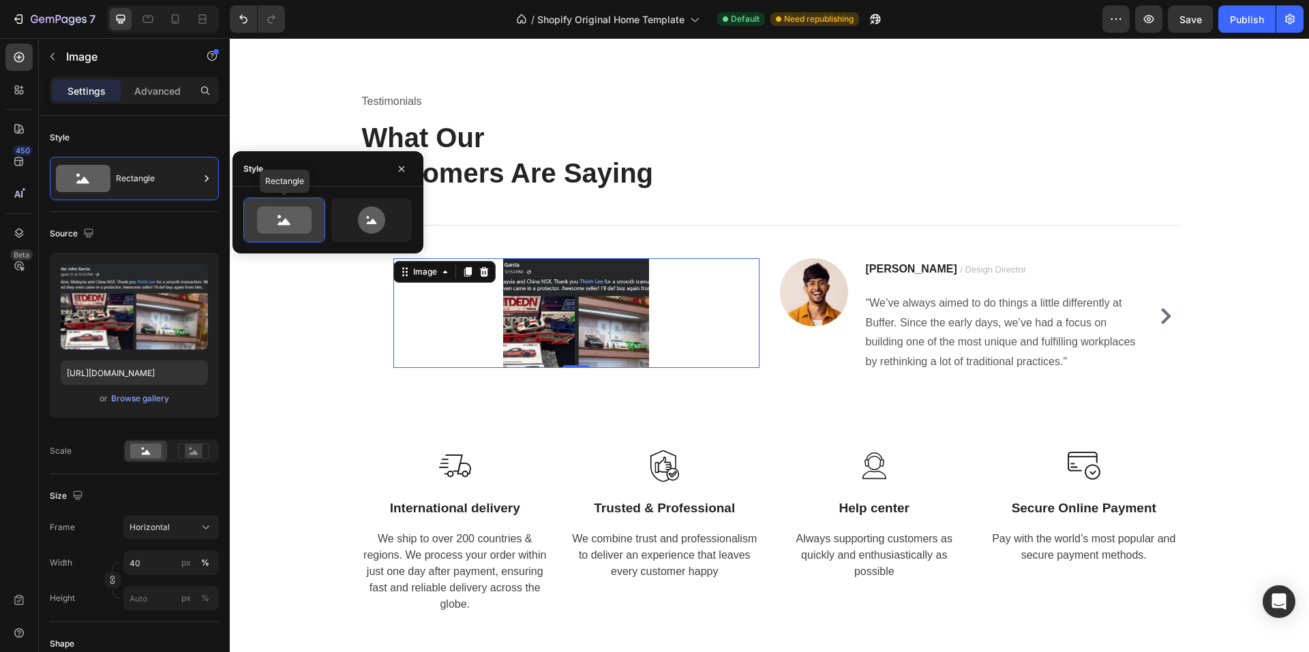
click at [255, 215] on icon at bounding box center [284, 220] width 64 height 27
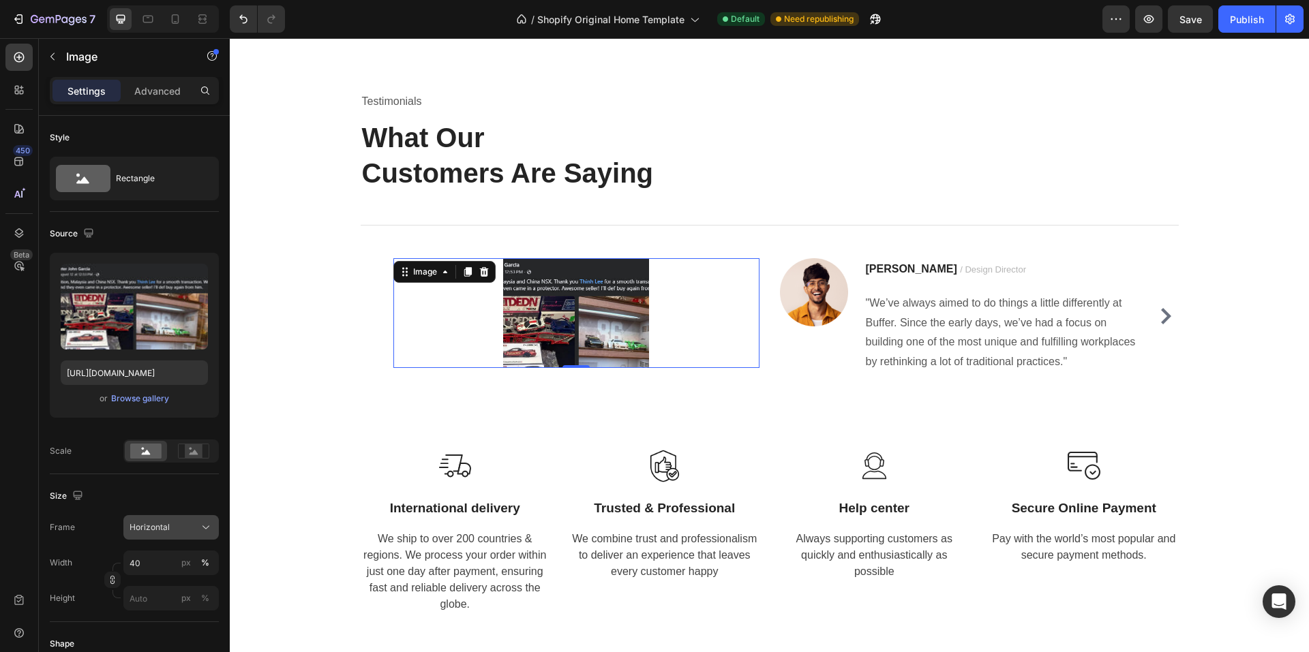
click at [149, 527] on span "Horizontal" at bounding box center [149, 527] width 40 height 12
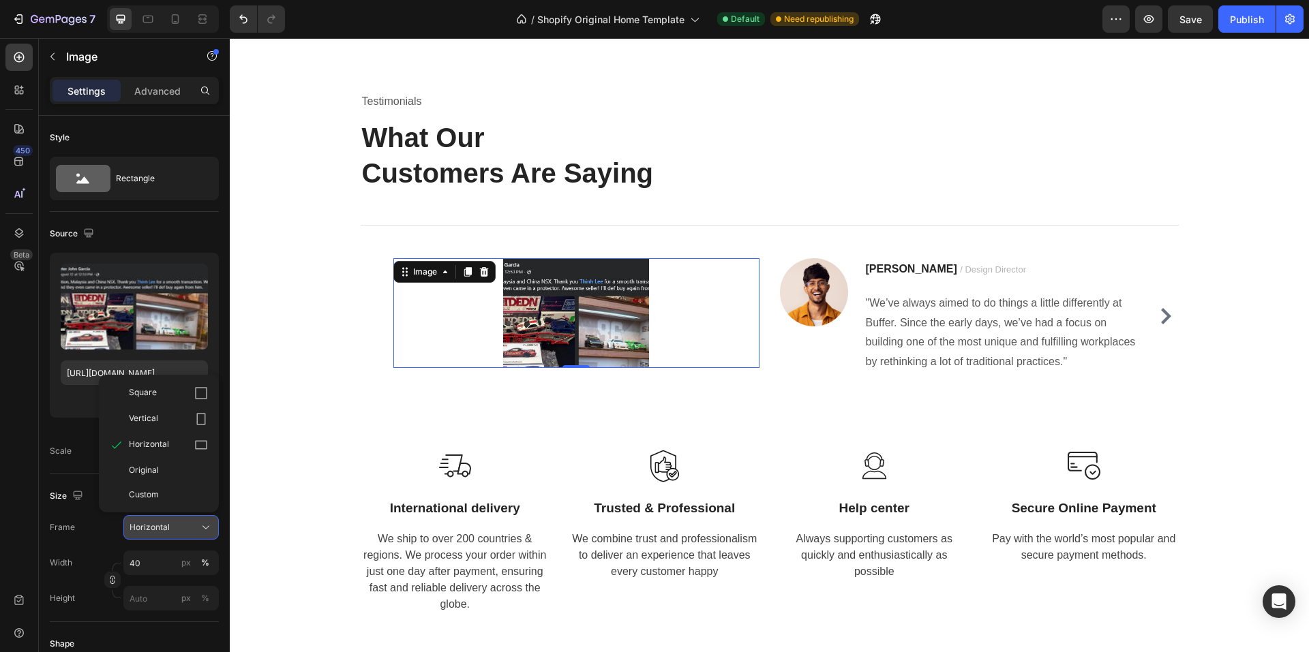
click at [149, 527] on span "Horizontal" at bounding box center [149, 527] width 40 height 12
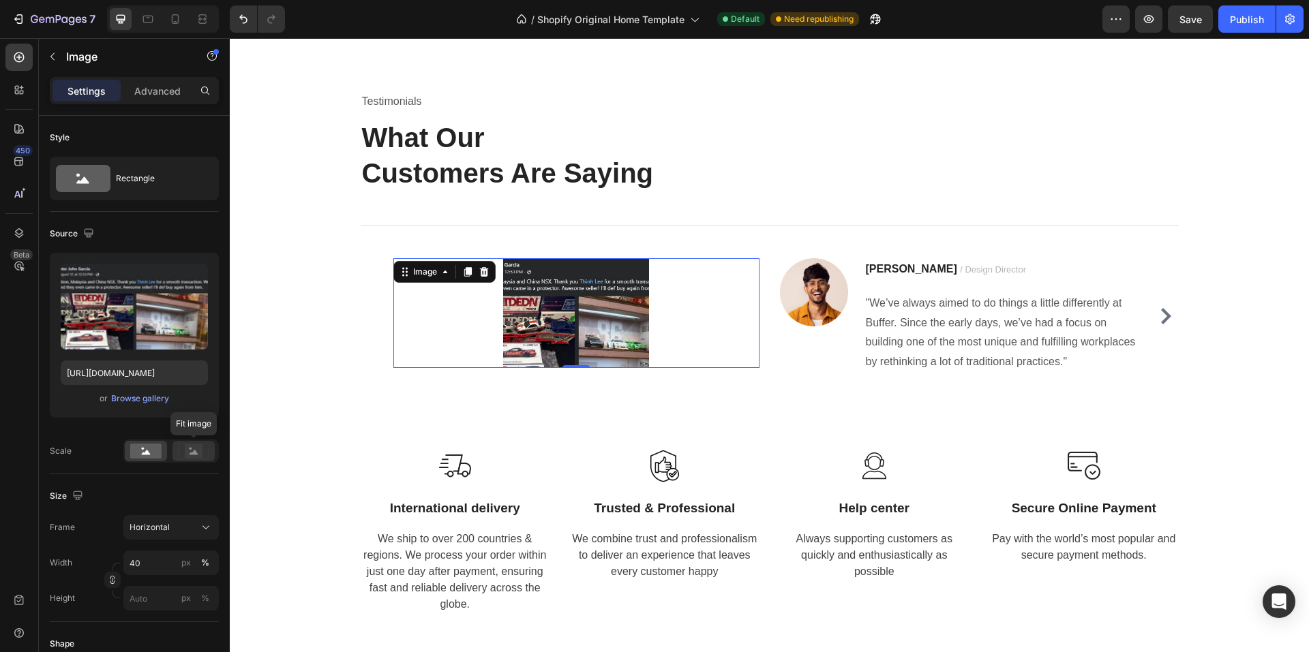
click at [192, 448] on circle at bounding box center [190, 449] width 3 height 3
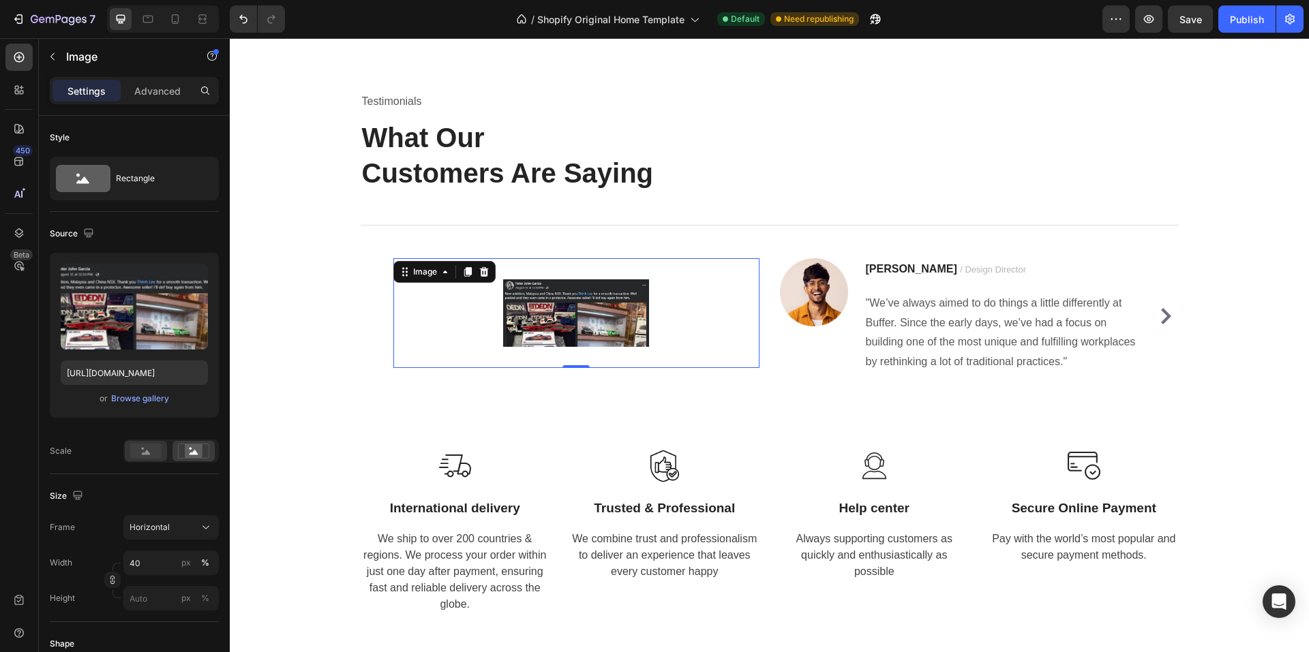
click at [163, 449] on div at bounding box center [146, 451] width 42 height 20
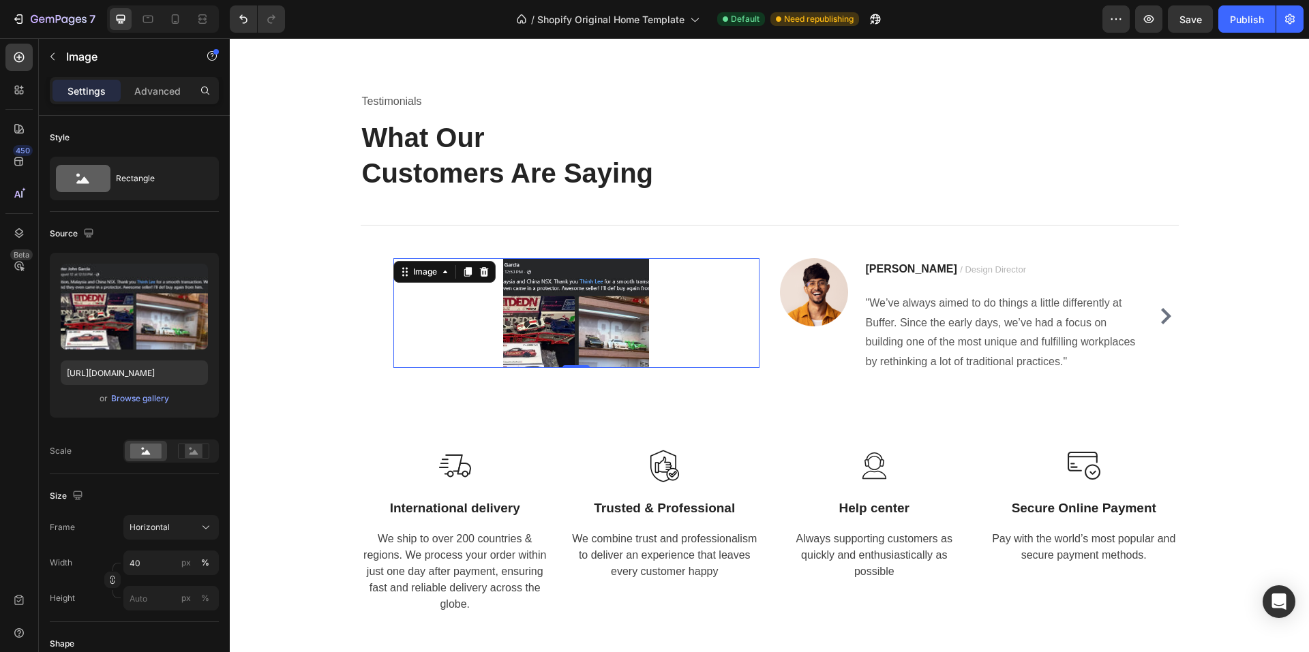
scroll to position [68, 0]
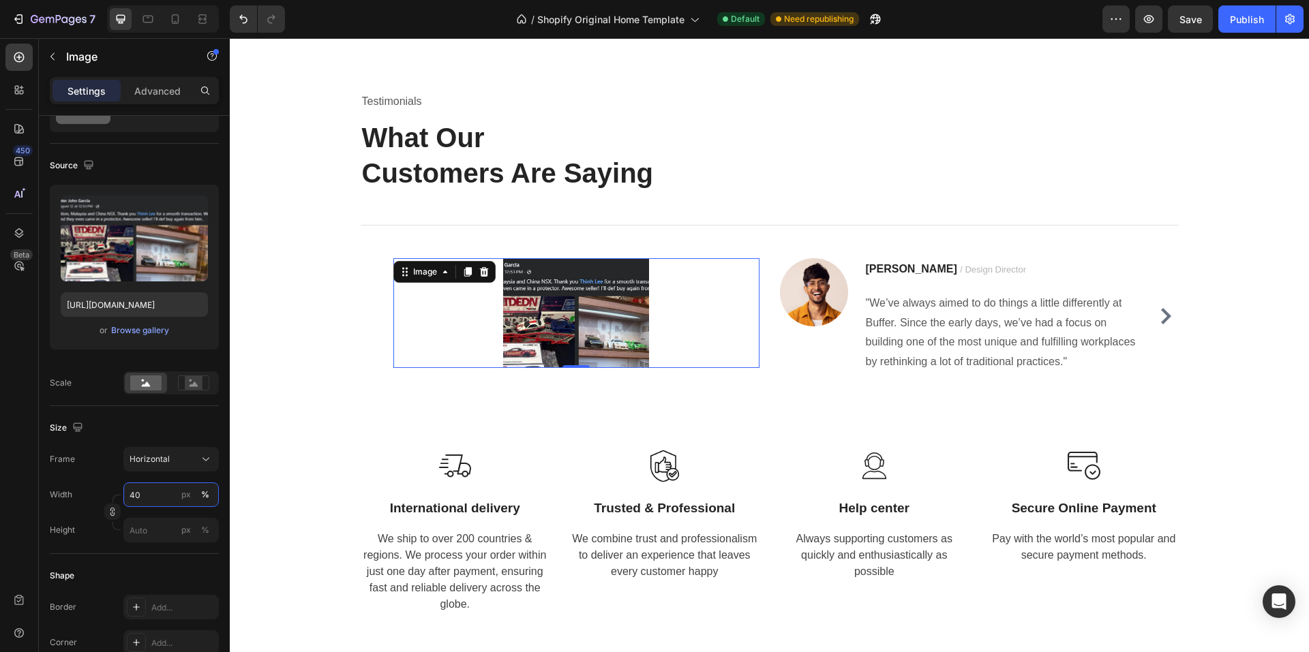
click at [149, 493] on input "40" at bounding box center [170, 495] width 95 height 25
click at [142, 528] on span "Full" at bounding box center [136, 527] width 14 height 12
type input "100"
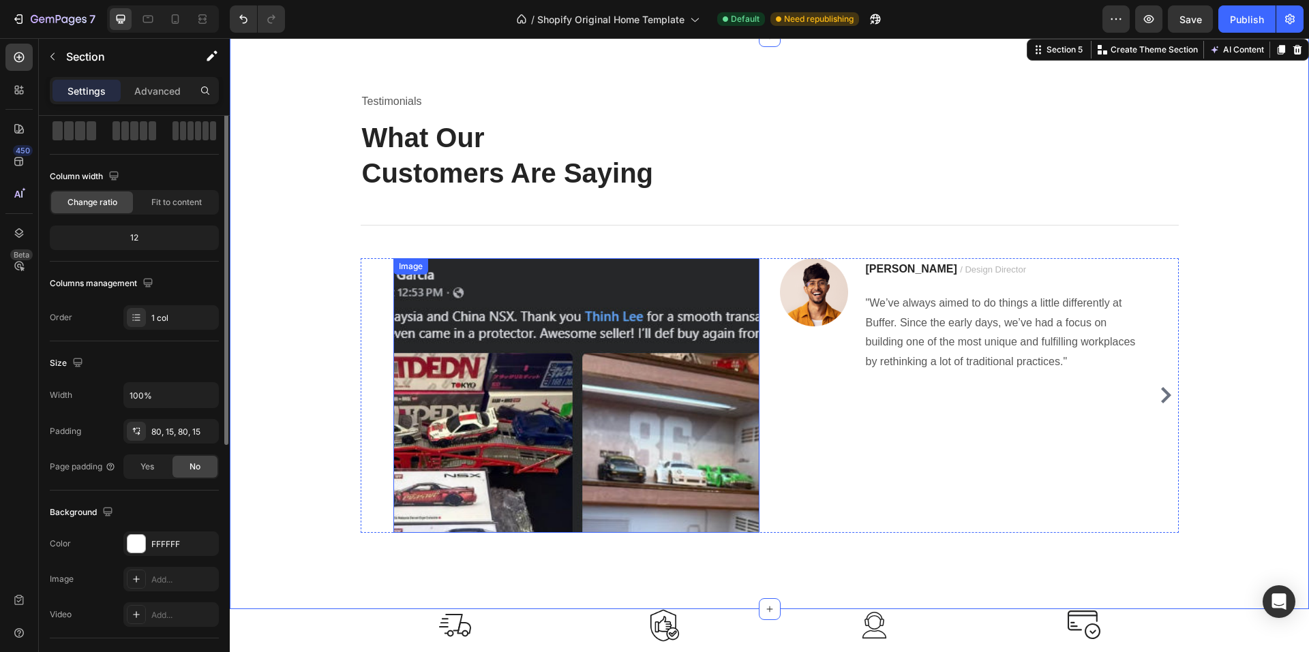
scroll to position [0, 0]
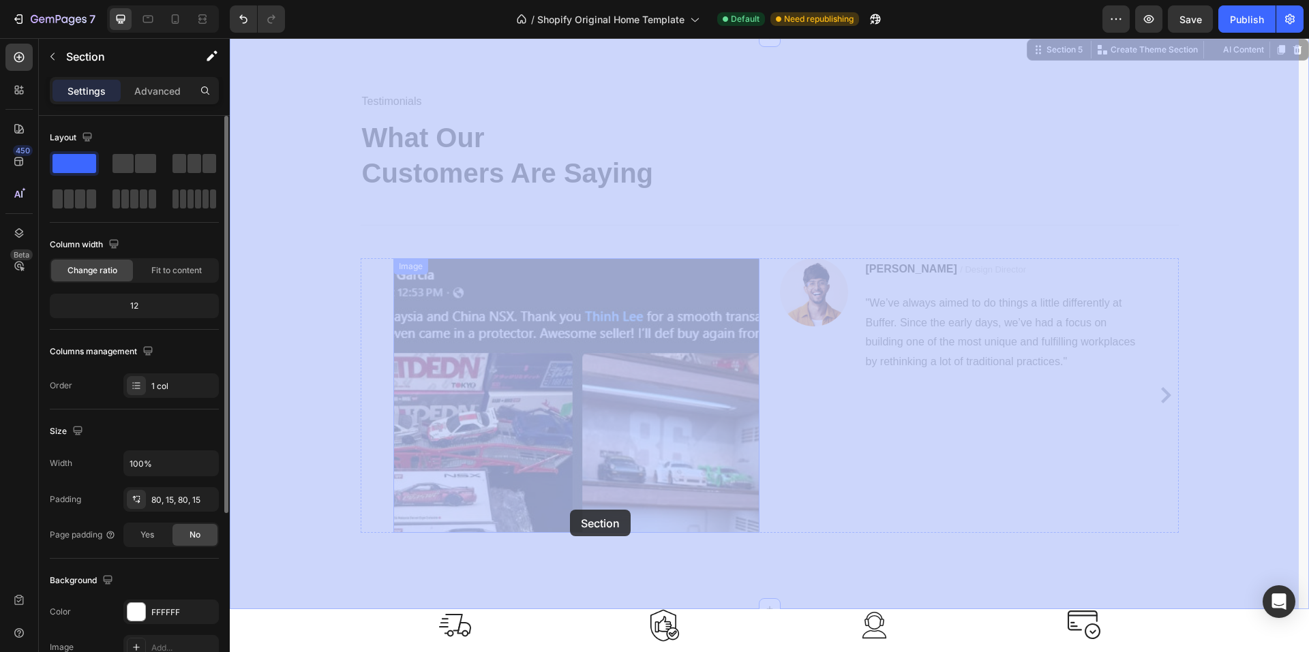
drag, startPoint x: 568, startPoint y: 533, endPoint x: 572, endPoint y: 488, distance: 45.2
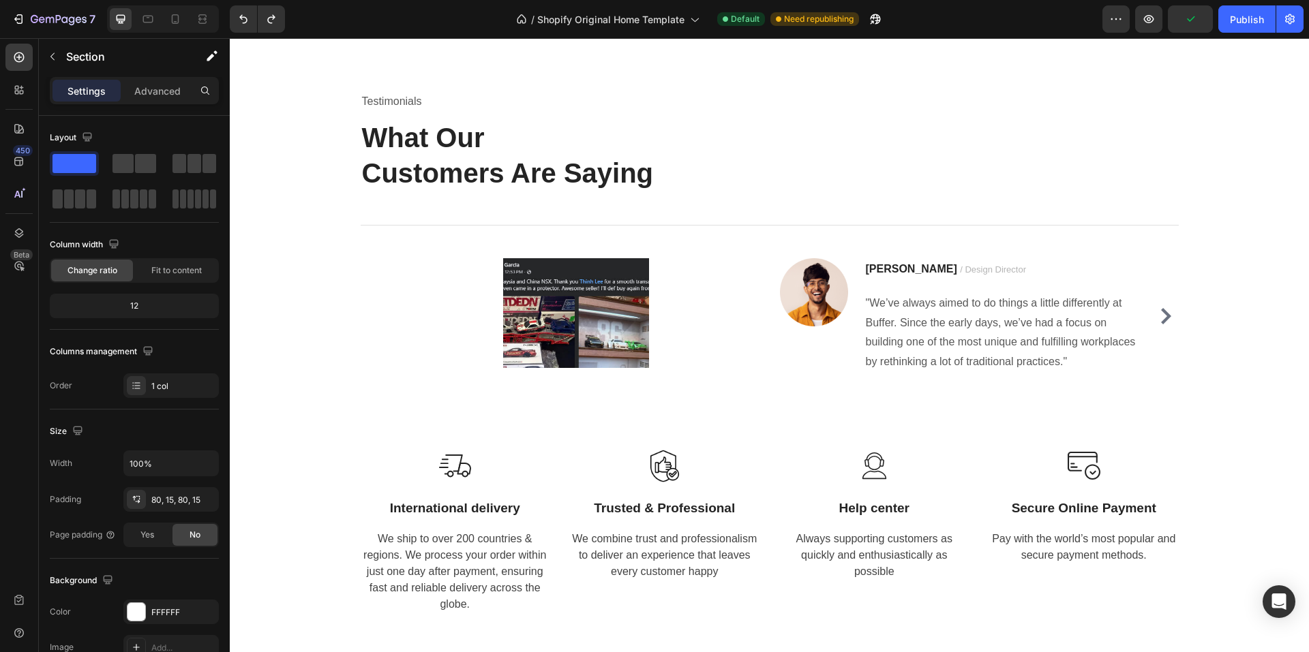
scroll to position [1486, 0]
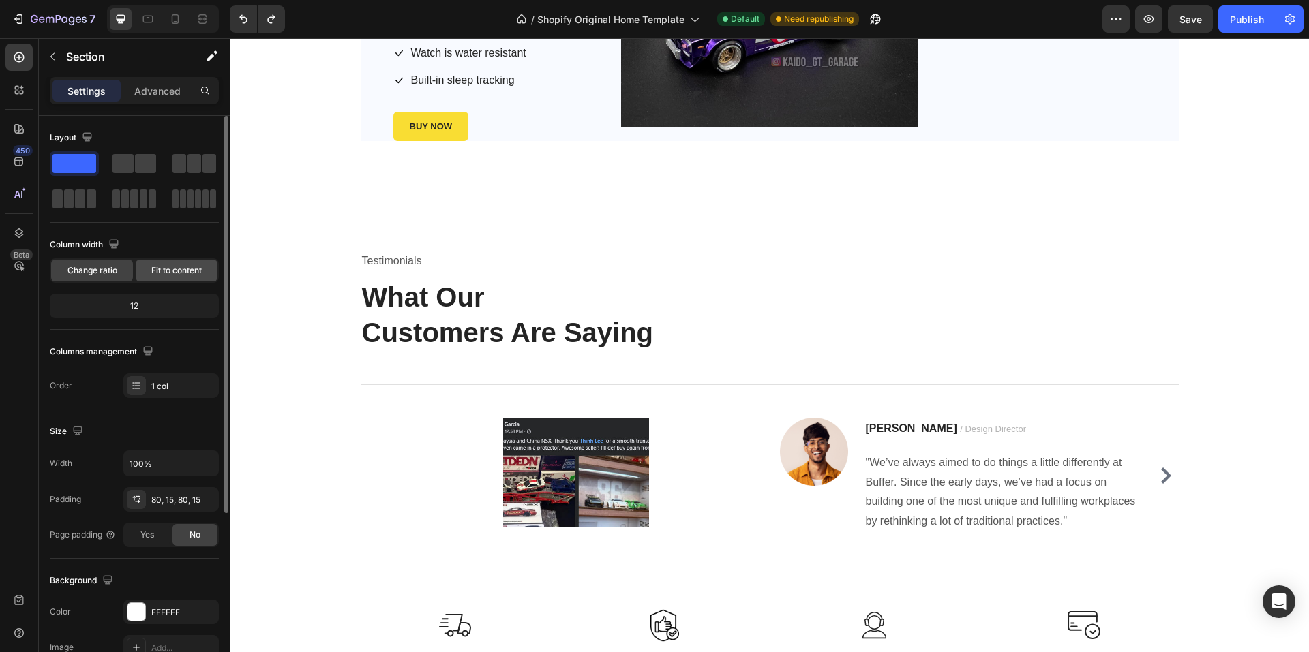
click at [181, 271] on span "Fit to content" at bounding box center [176, 270] width 50 height 12
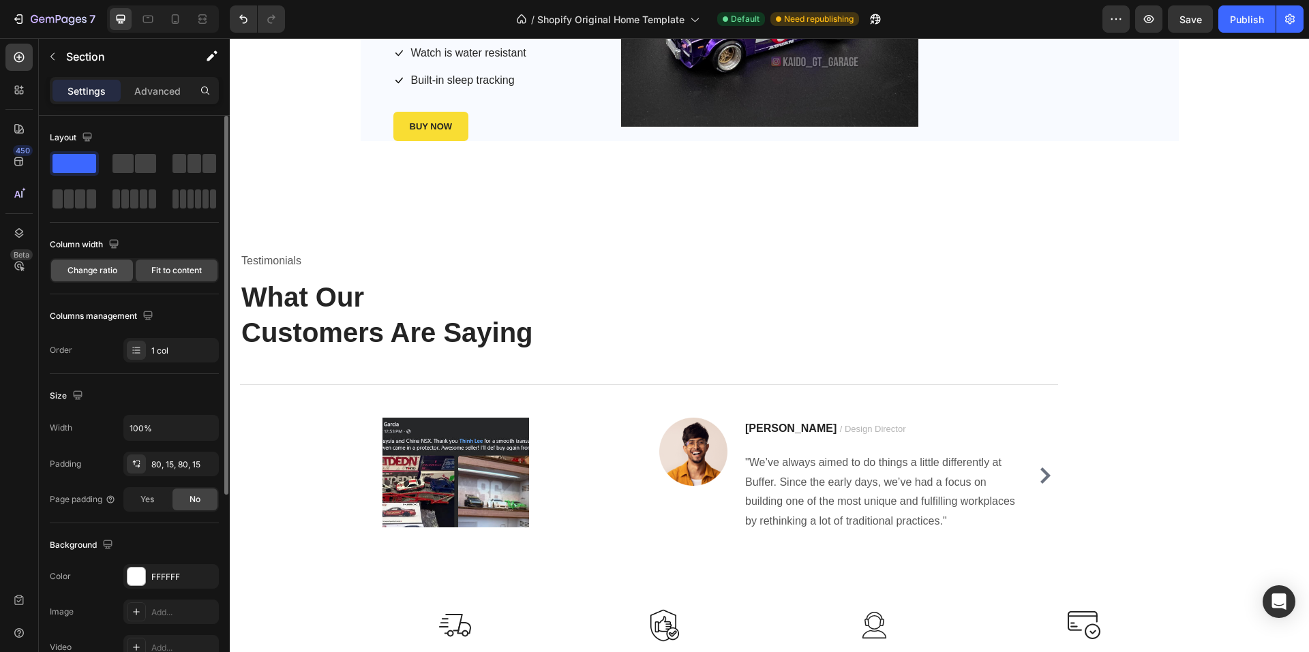
click at [89, 271] on span "Change ratio" at bounding box center [92, 270] width 50 height 12
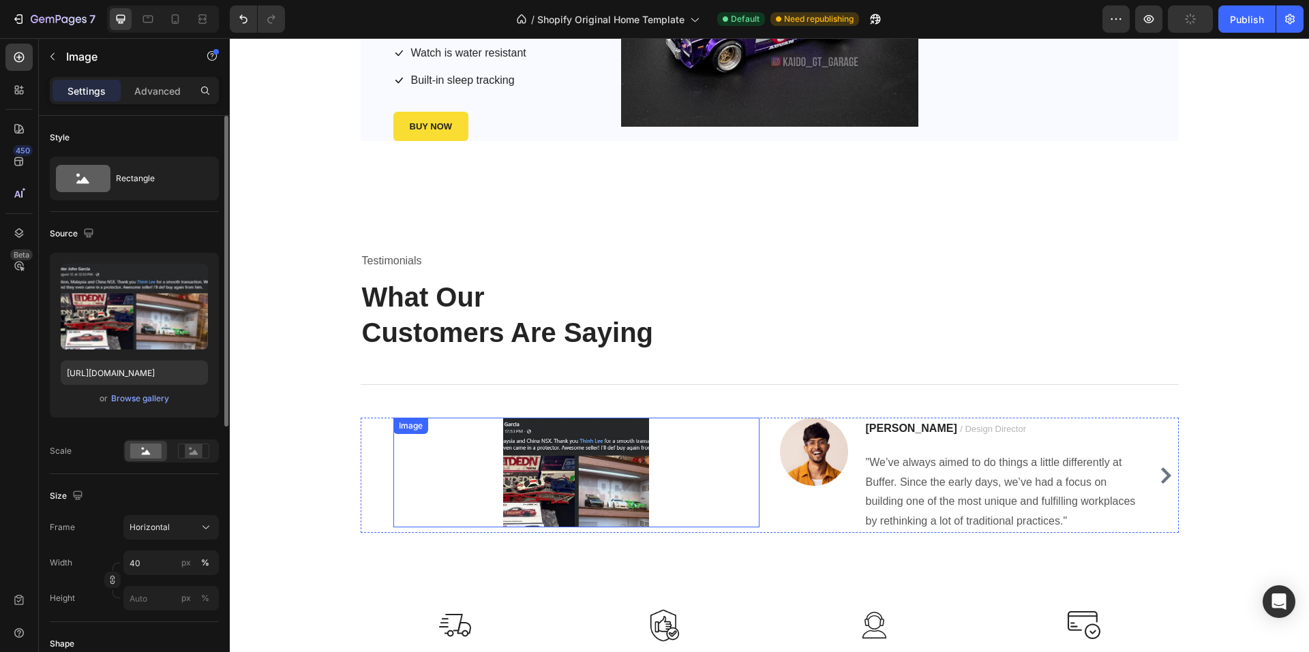
click at [540, 456] on img at bounding box center [576, 473] width 147 height 110
click at [479, 438] on div at bounding box center [484, 431] width 16 height 16
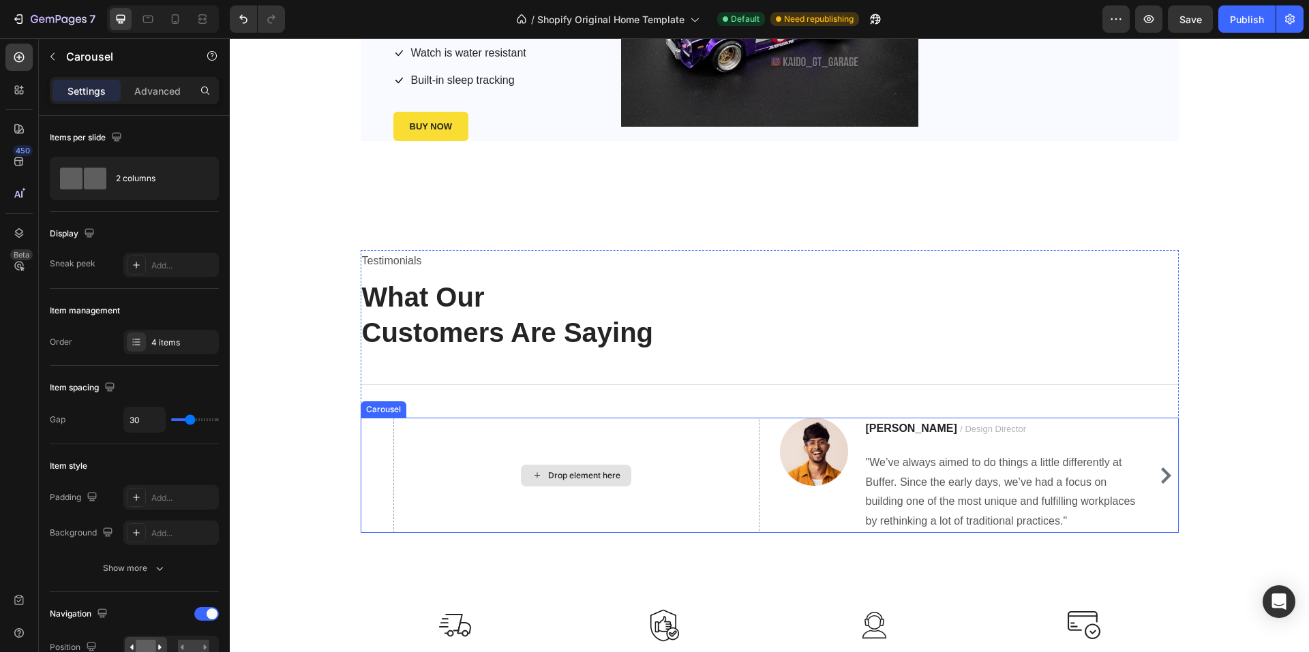
click at [450, 478] on div "Drop element here" at bounding box center [576, 475] width 366 height 115
click at [556, 477] on div "Drop element here" at bounding box center [584, 475] width 72 height 11
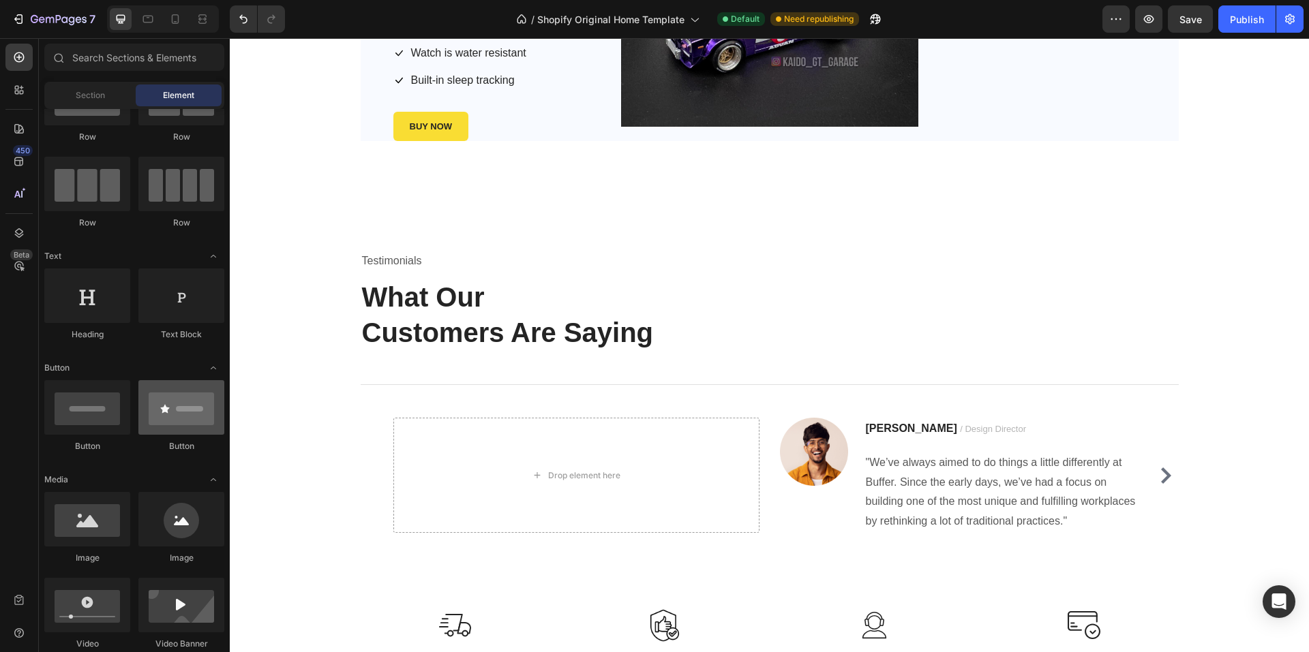
scroll to position [136, 0]
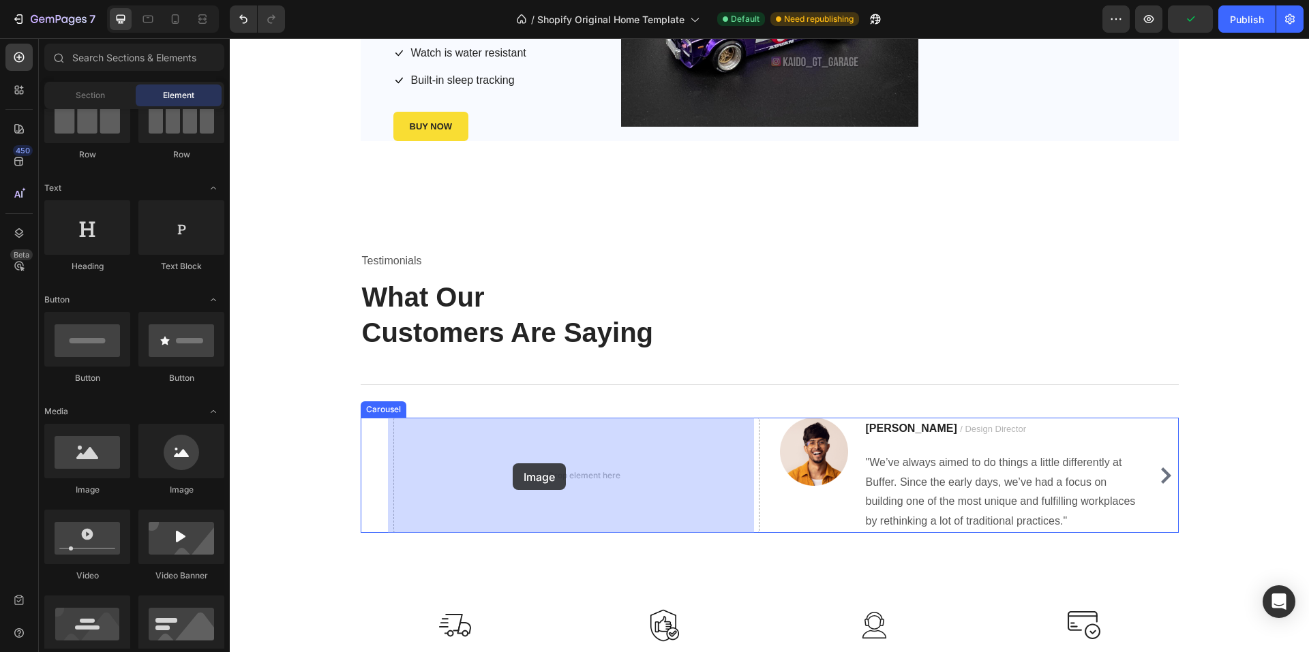
drag, startPoint x: 329, startPoint y: 504, endPoint x: 513, endPoint y: 463, distance: 188.5
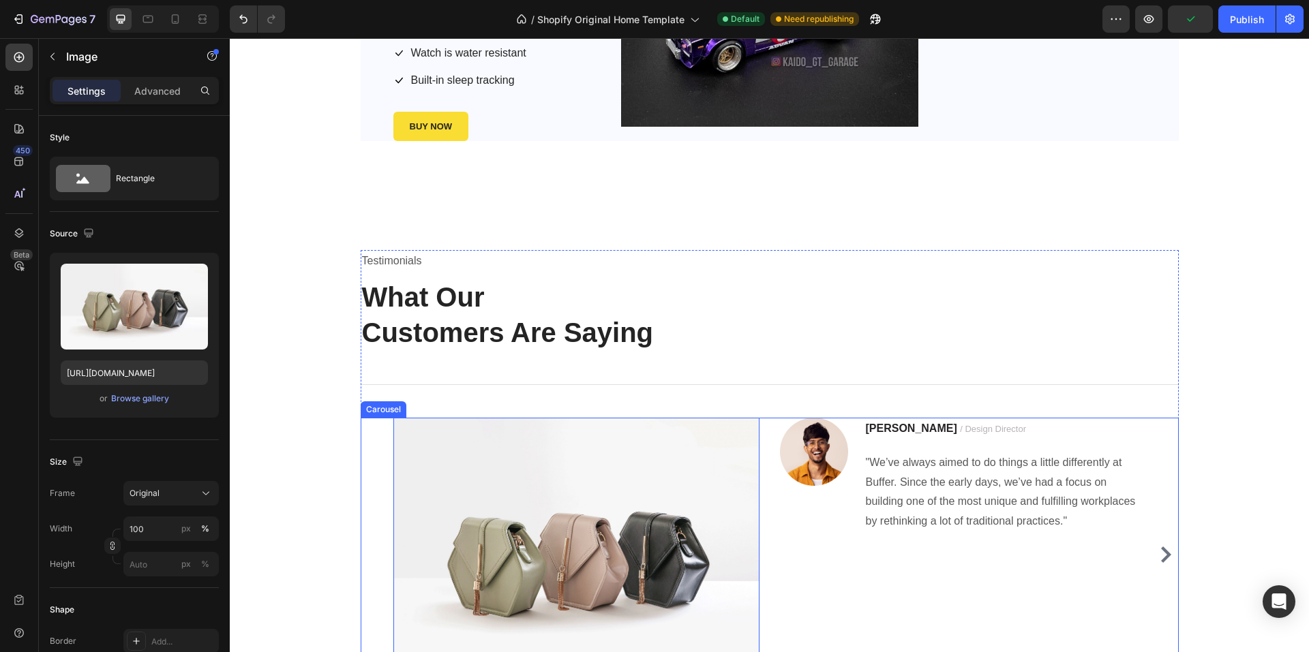
scroll to position [1646, 0]
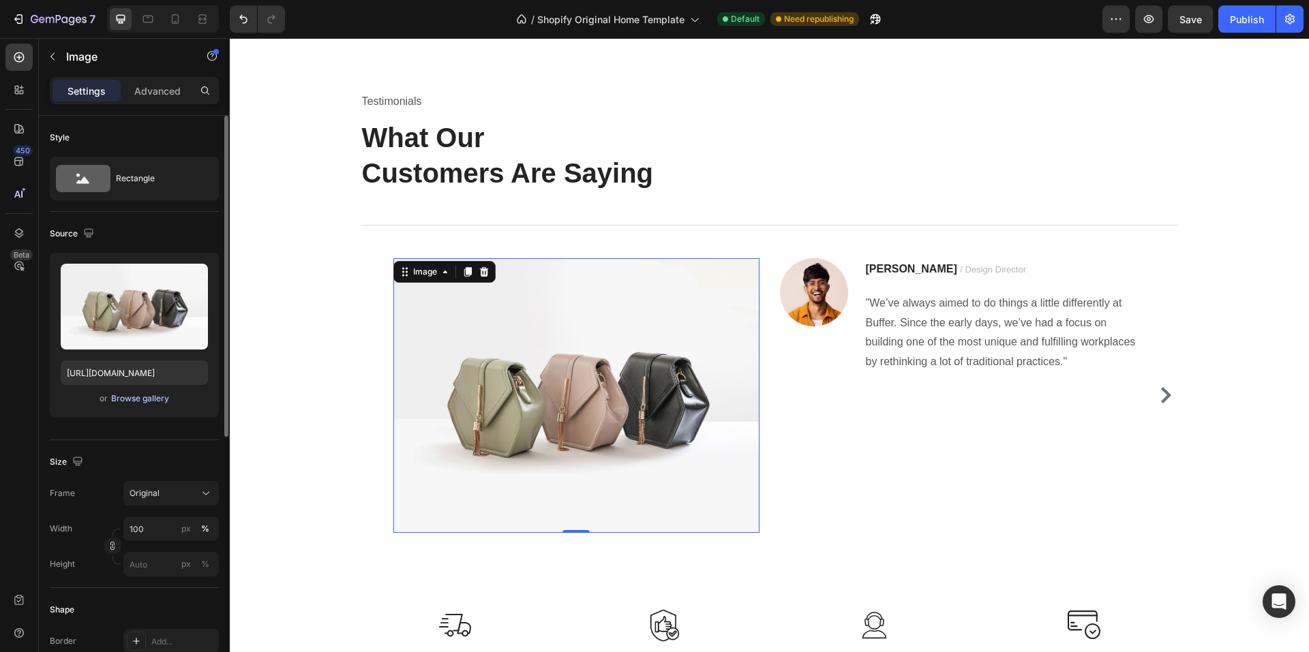
click at [123, 399] on div "Browse gallery" at bounding box center [140, 399] width 58 height 12
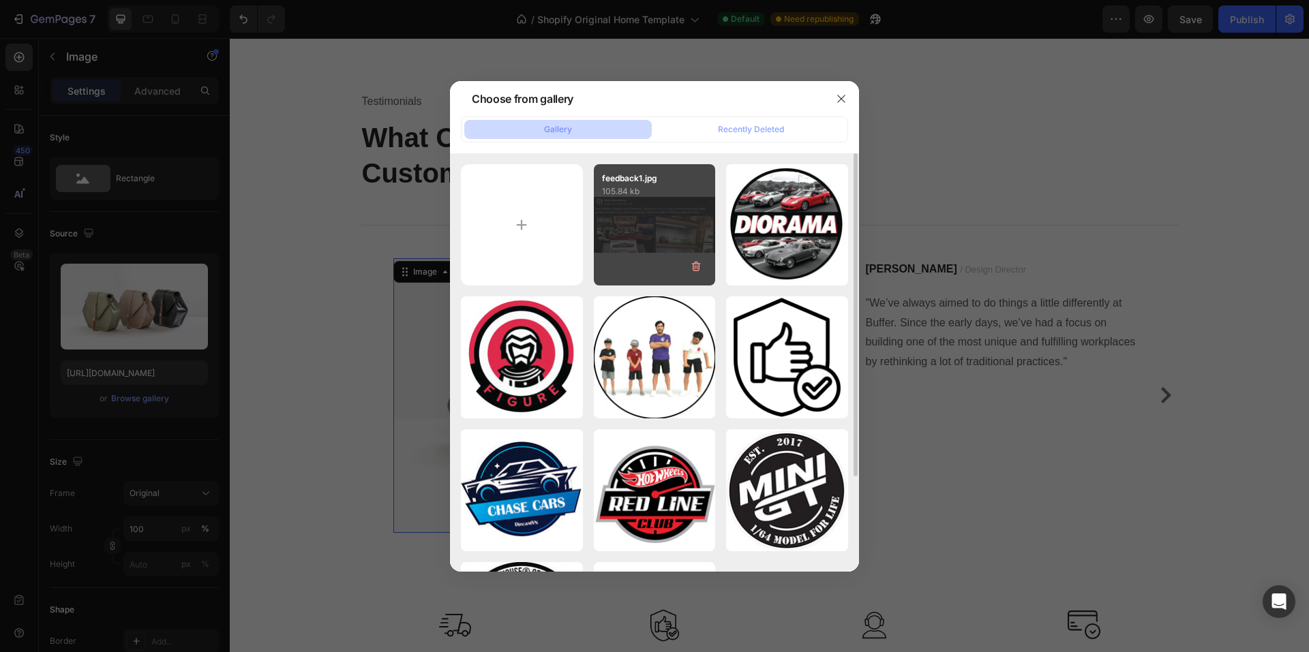
click at [642, 211] on div "feedback1.jpg 105.84 kb" at bounding box center [655, 225] width 122 height 122
type input "https://cdn.shopify.com/s/files/1/0958/8739/3080/files/gempages_581728802523054…"
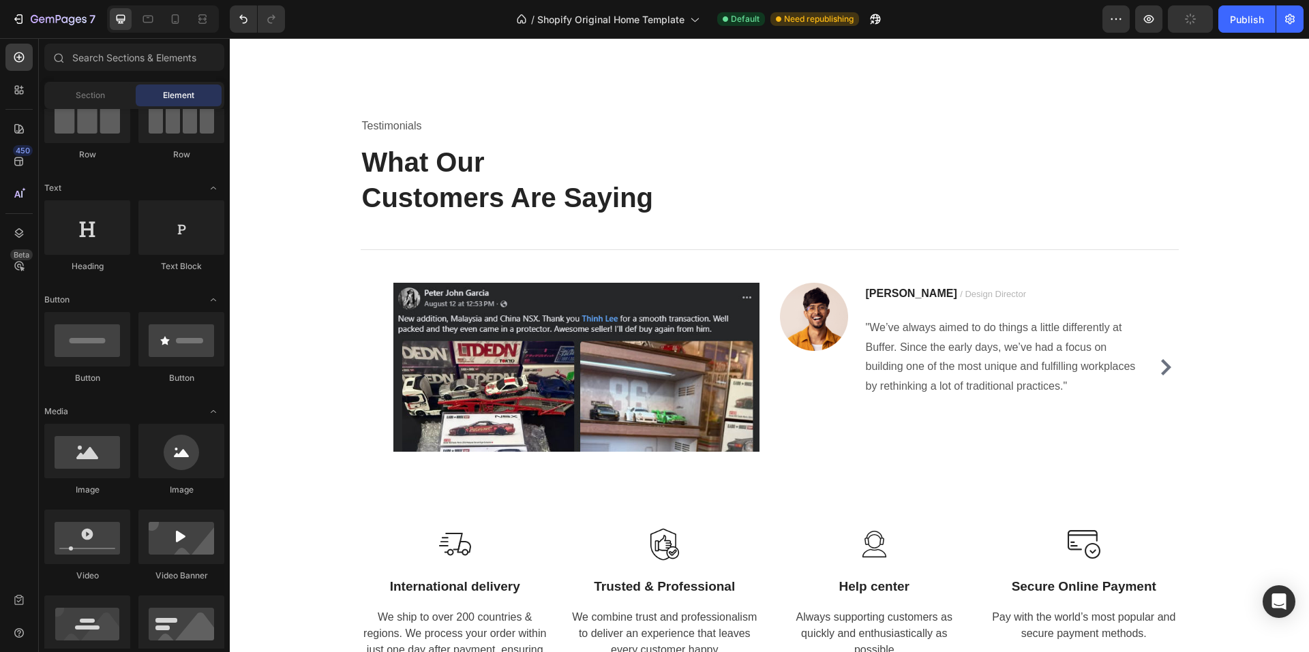
scroll to position [1632, 0]
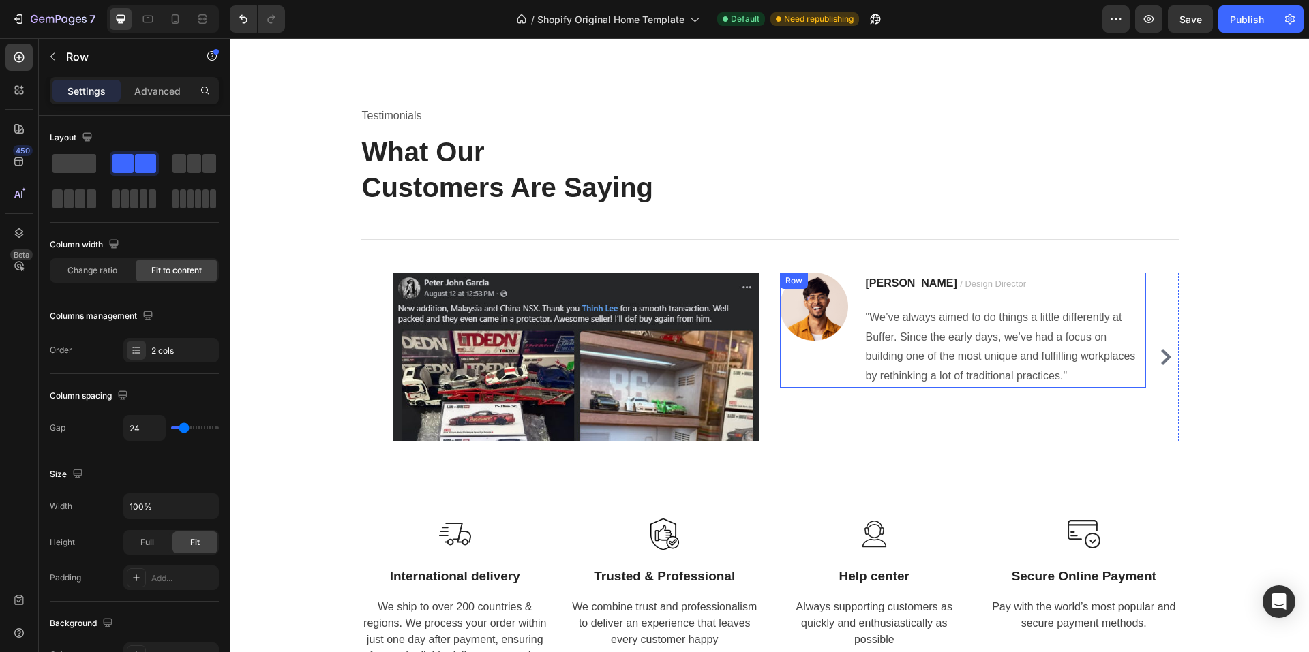
click at [797, 356] on div "Image" at bounding box center [814, 330] width 68 height 115
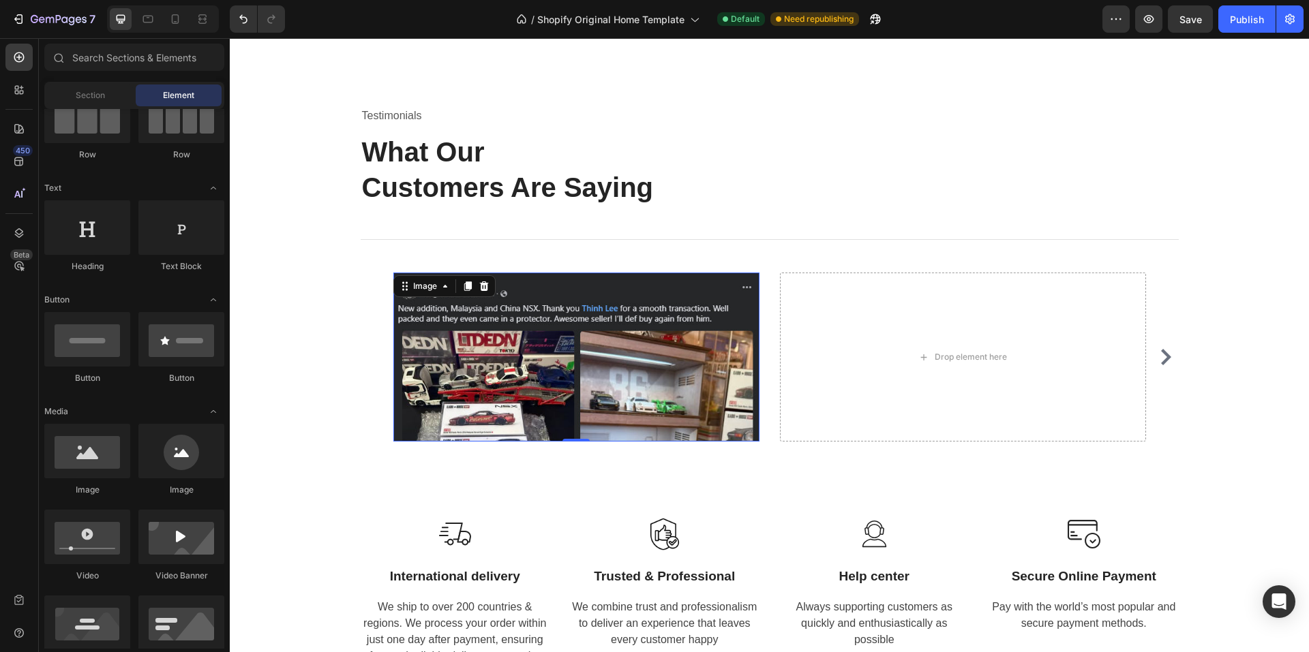
click at [561, 284] on img at bounding box center [576, 357] width 366 height 169
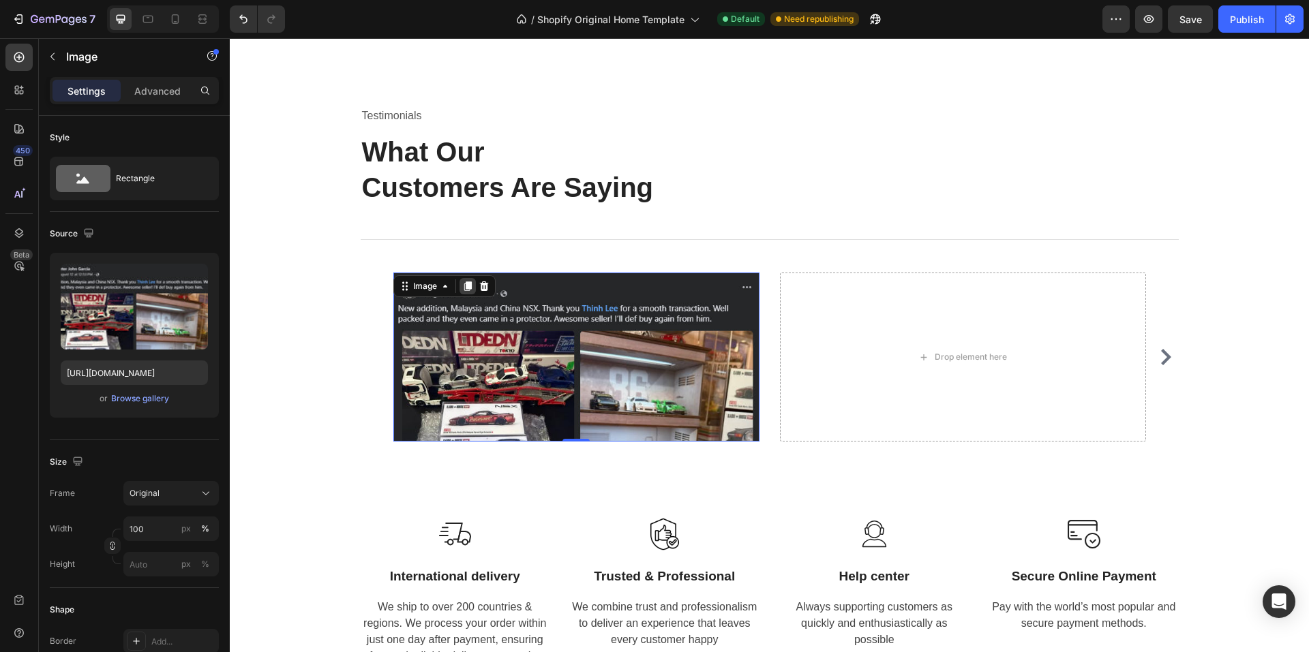
click at [462, 284] on icon at bounding box center [467, 286] width 11 height 11
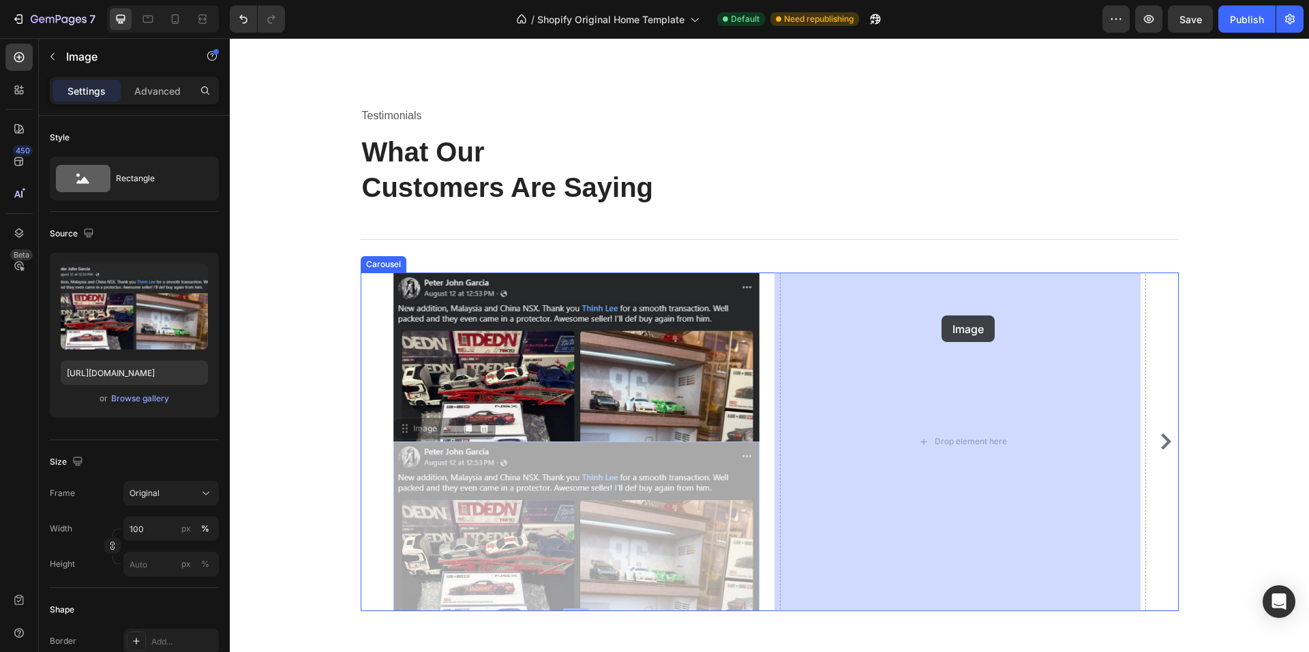
drag, startPoint x: 695, startPoint y: 502, endPoint x: 941, endPoint y: 316, distance: 308.9
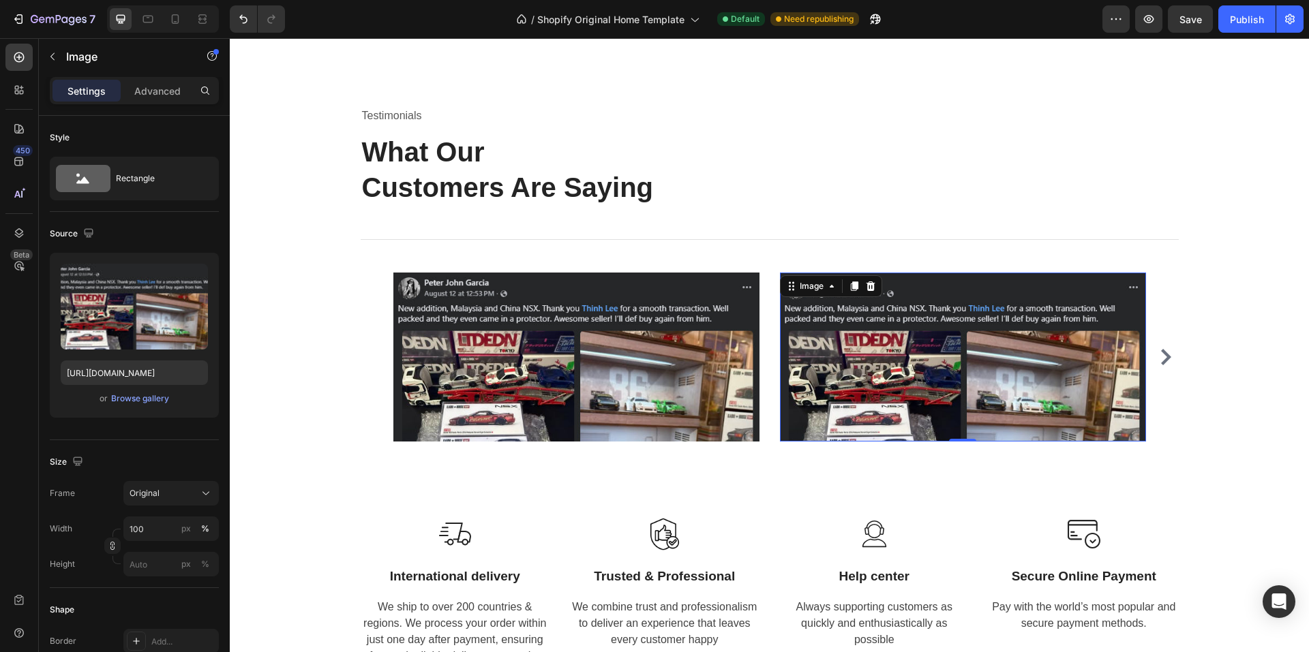
click at [850, 323] on img at bounding box center [963, 357] width 366 height 169
click at [149, 399] on div "Browse gallery" at bounding box center [140, 399] width 58 height 12
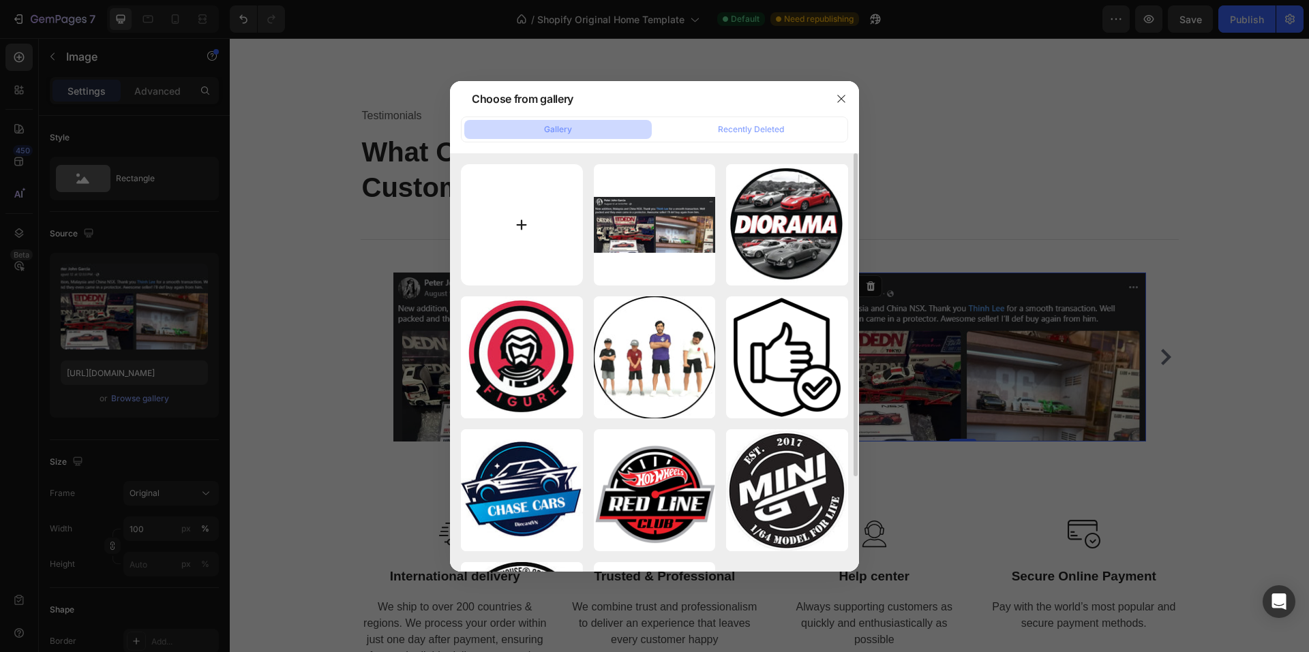
click at [533, 237] on input "file" at bounding box center [522, 225] width 122 height 122
type input "C:\fakepath\feedback2.jpg"
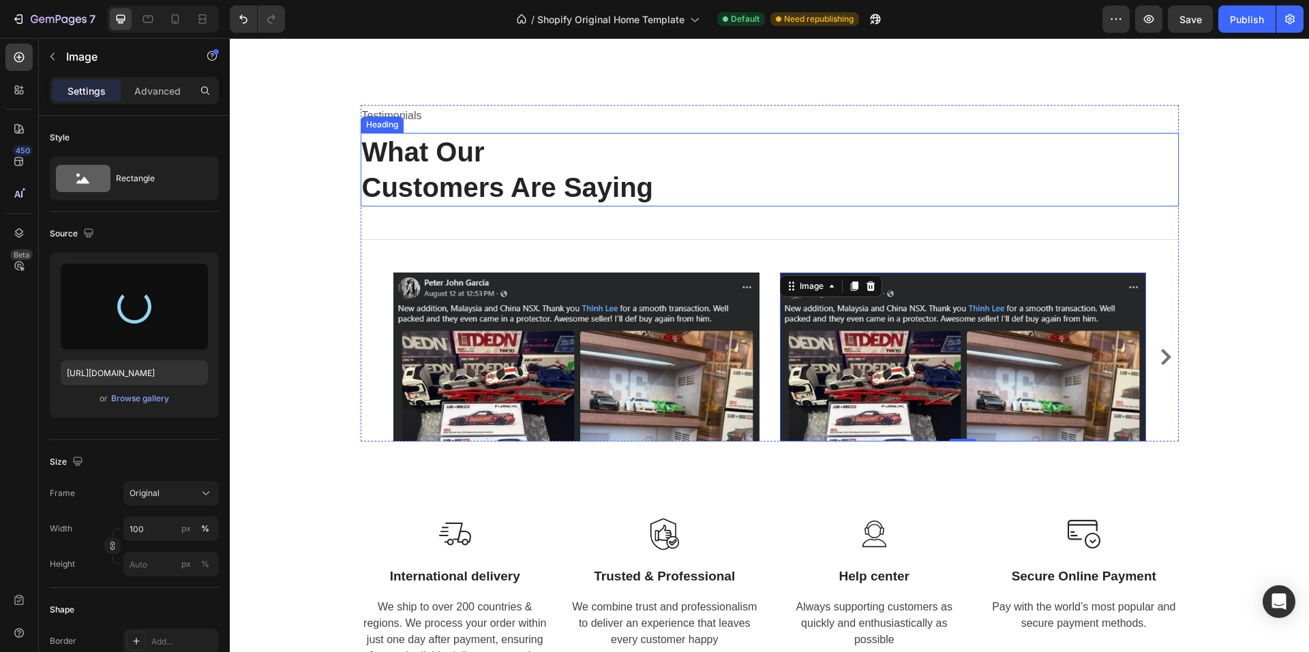
type input "https://cdn.shopify.com/s/files/1/0958/8739/3080/files/gempages_581728802523054…"
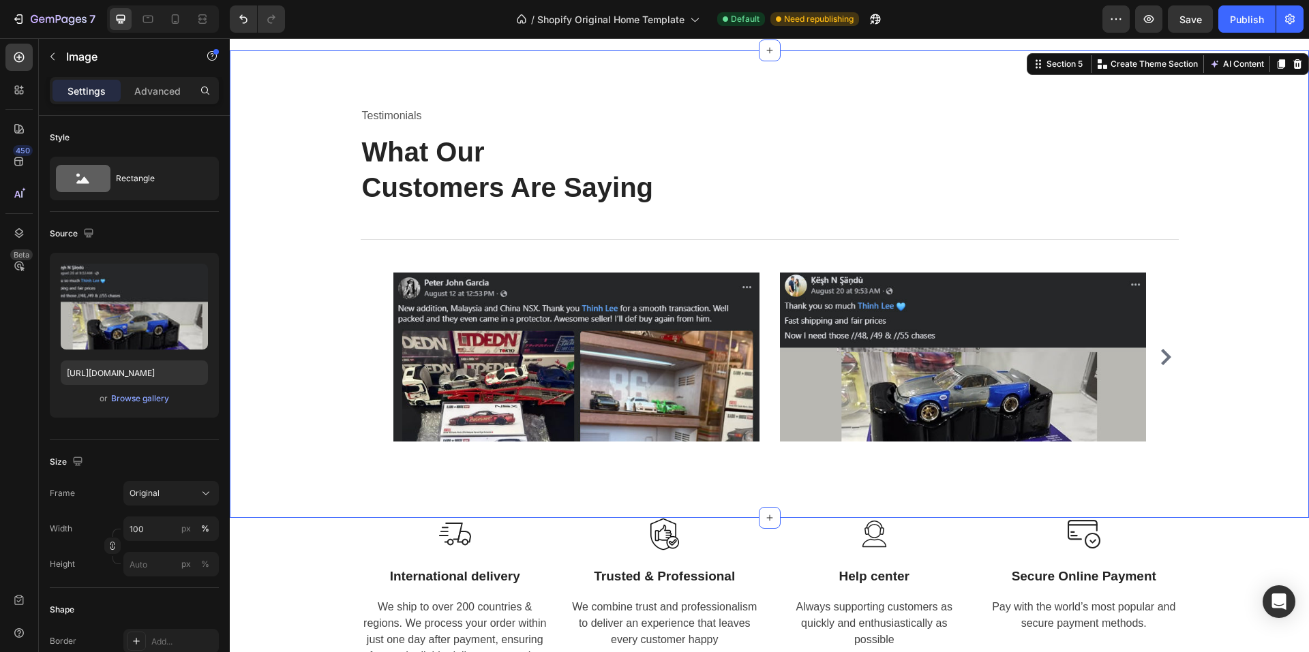
click at [1268, 343] on div "Testimonials Text block What Our Customers Are Saying Heading Title Line Image …" at bounding box center [769, 284] width 1058 height 358
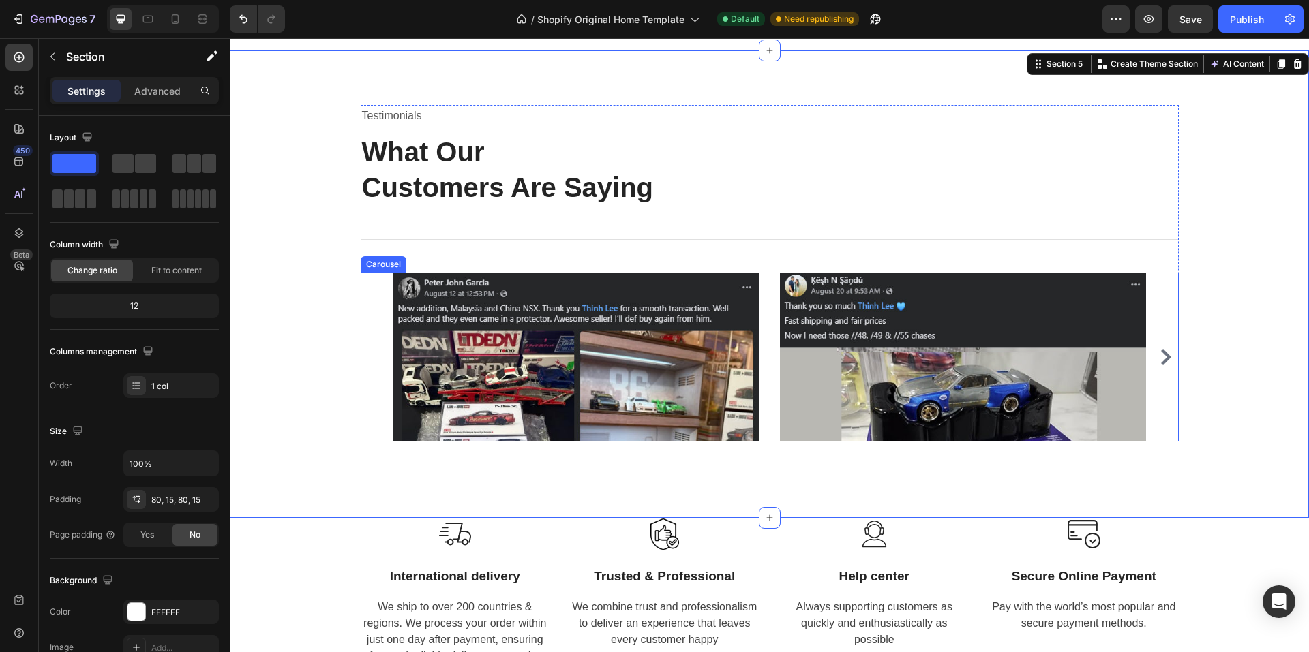
click at [361, 304] on div "Image Image Image Ryan S. / Design Director Text block "We’ve always aimed to d…" at bounding box center [770, 357] width 818 height 169
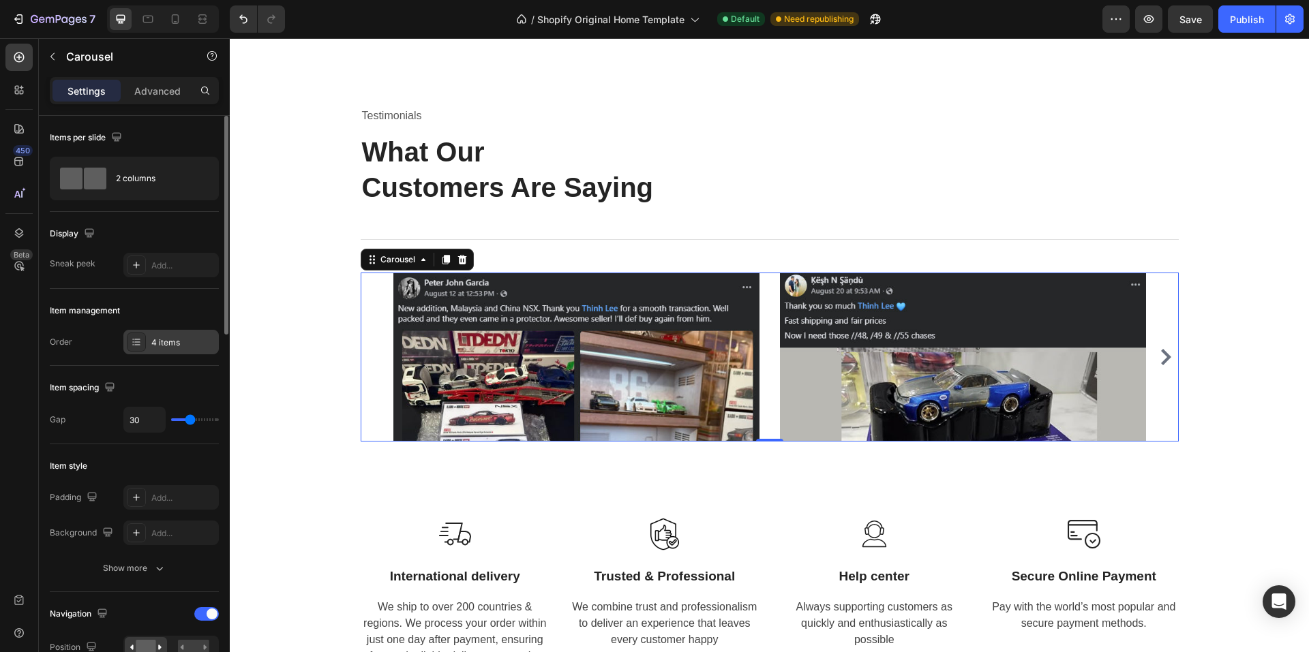
click at [175, 345] on div "4 items" at bounding box center [183, 343] width 64 height 12
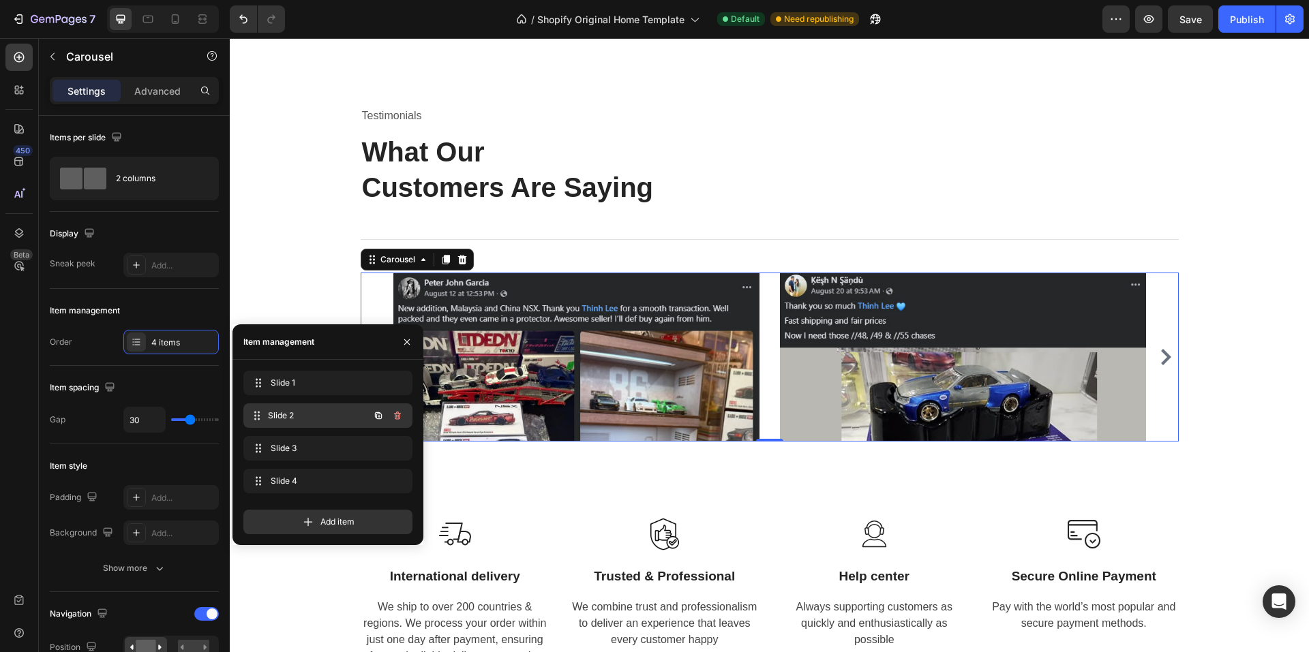
click at [320, 410] on span "Slide 2" at bounding box center [318, 416] width 101 height 12
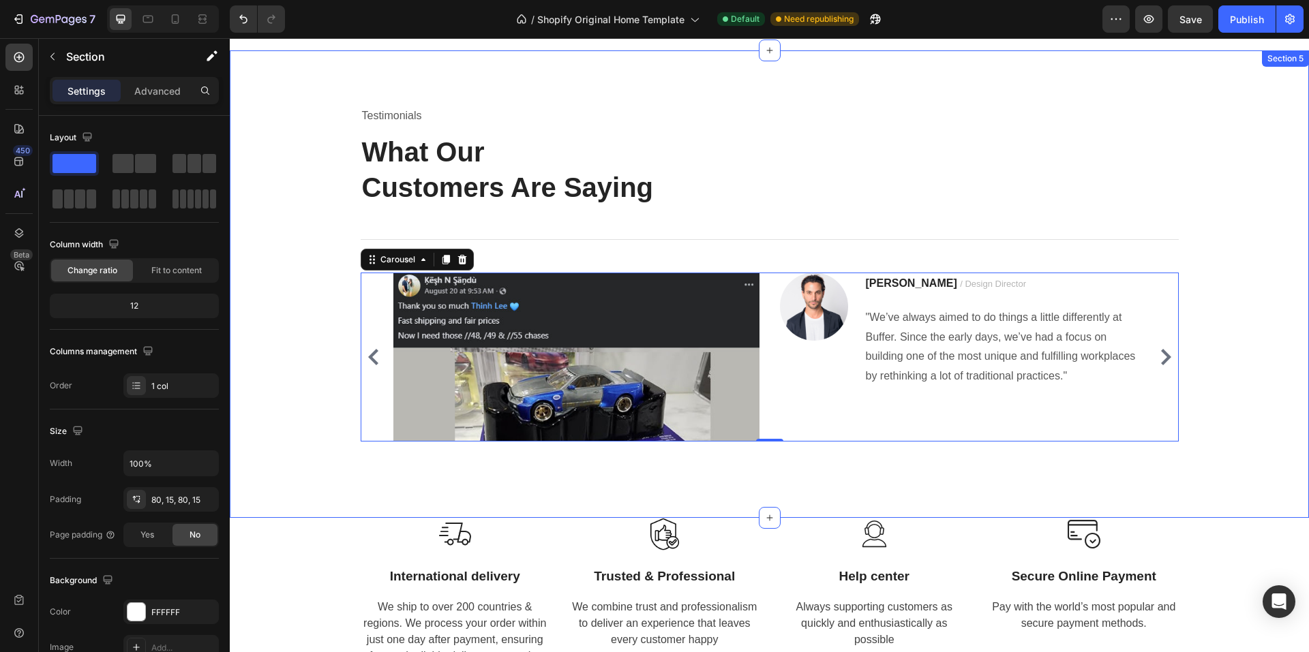
click at [275, 270] on div "Testimonials Text block What Our Customers Are Saying Heading Title Line Image …" at bounding box center [769, 284] width 1058 height 358
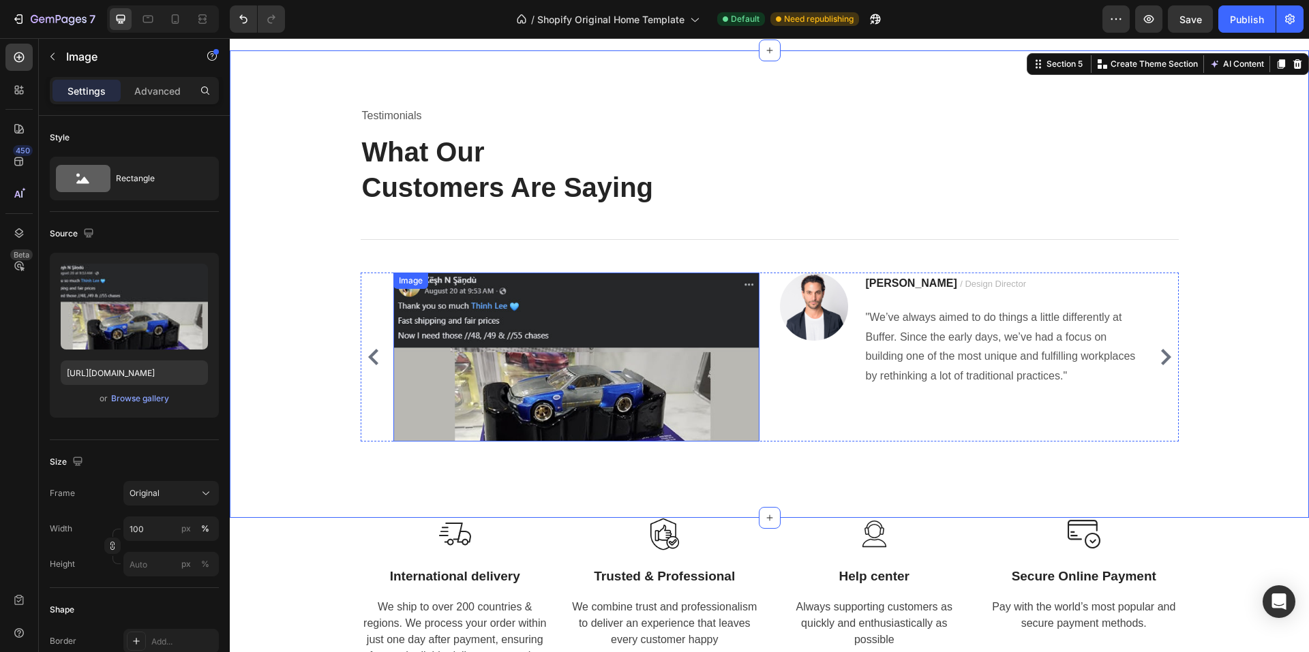
click at [596, 293] on img at bounding box center [576, 357] width 366 height 169
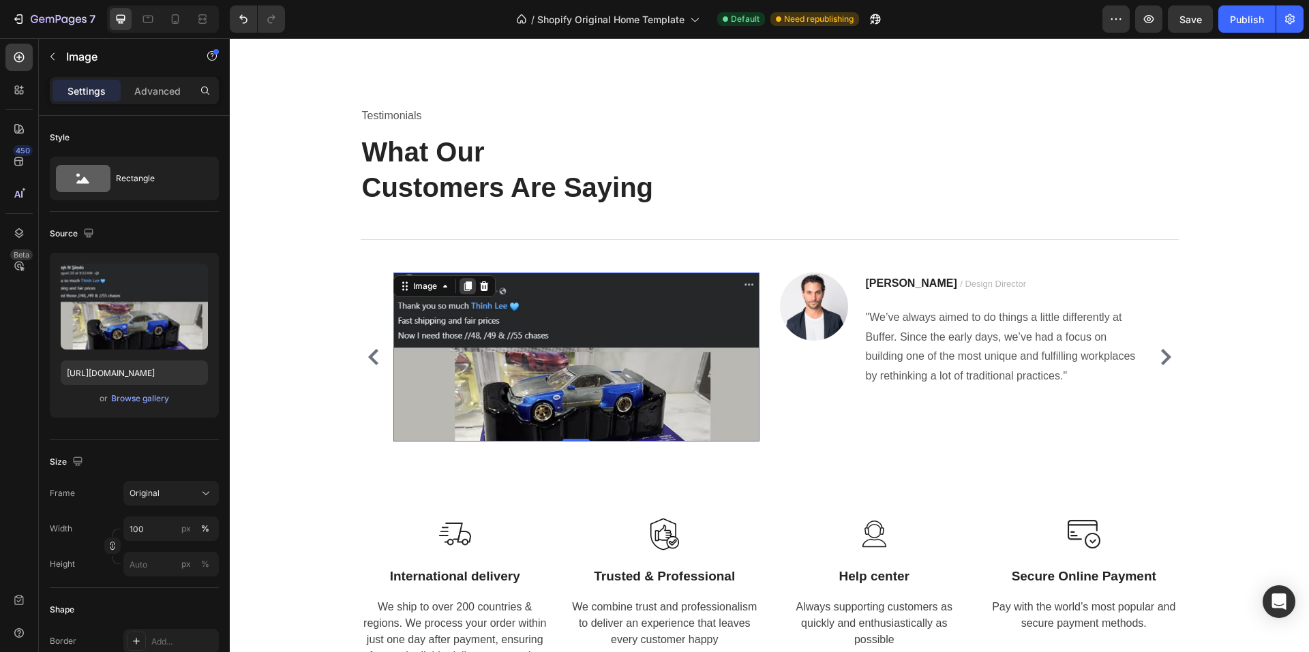
click at [464, 286] on icon at bounding box center [466, 286] width 7 height 10
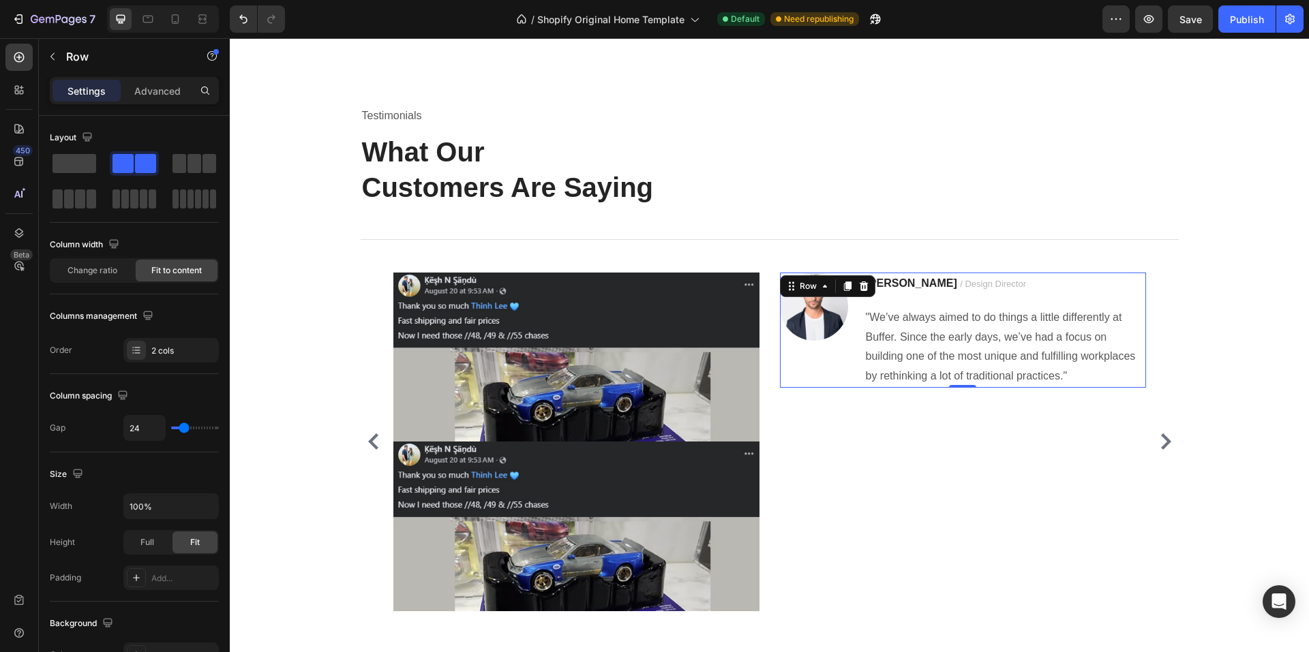
click at [789, 365] on div "Image" at bounding box center [814, 330] width 68 height 115
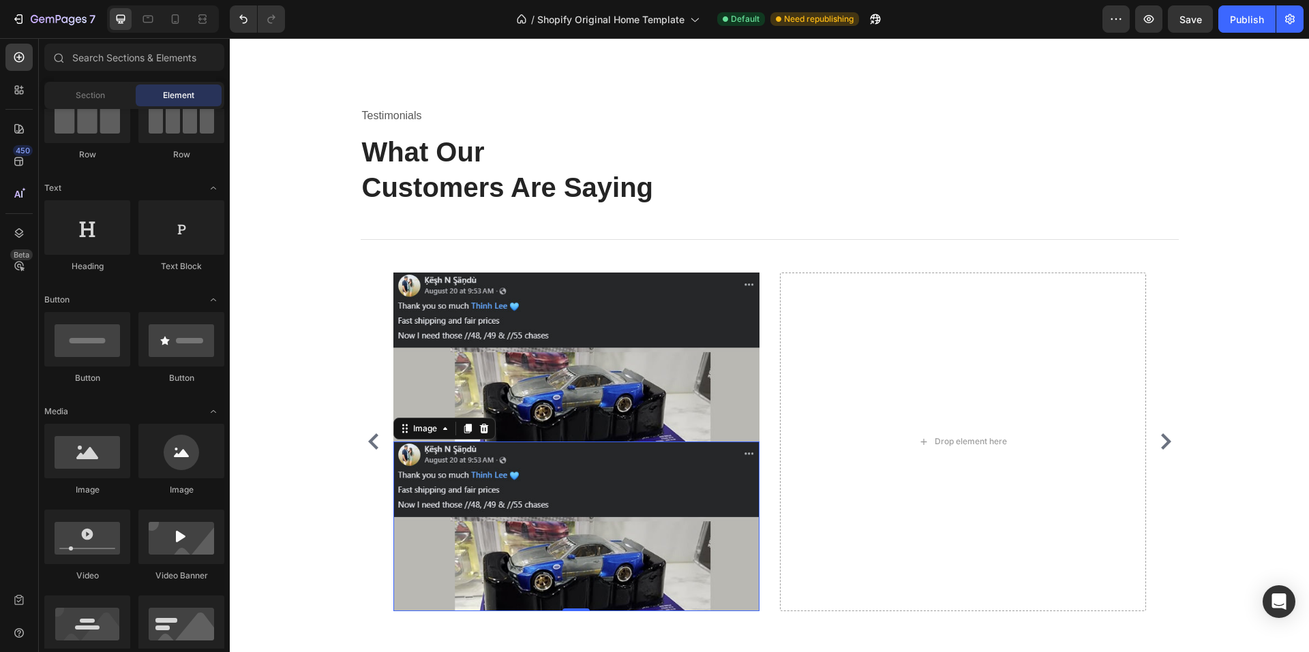
click at [594, 470] on img at bounding box center [576, 526] width 366 height 169
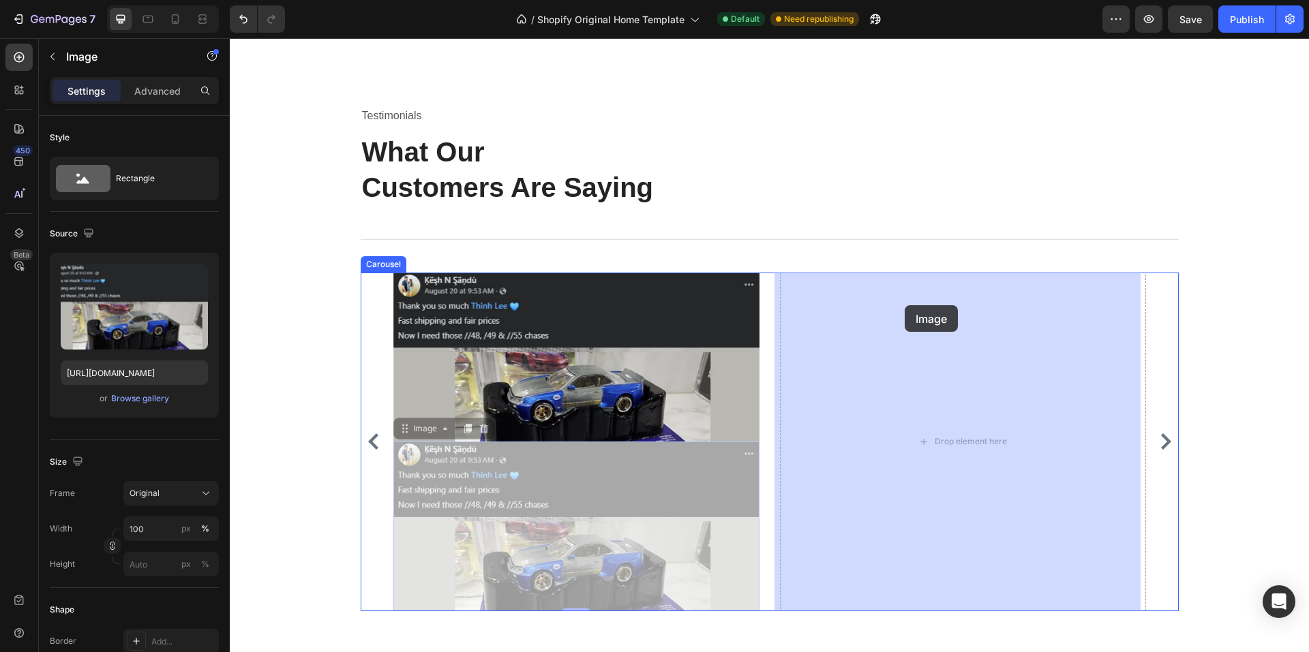
drag, startPoint x: 592, startPoint y: 470, endPoint x: 904, endPoint y: 305, distance: 353.0
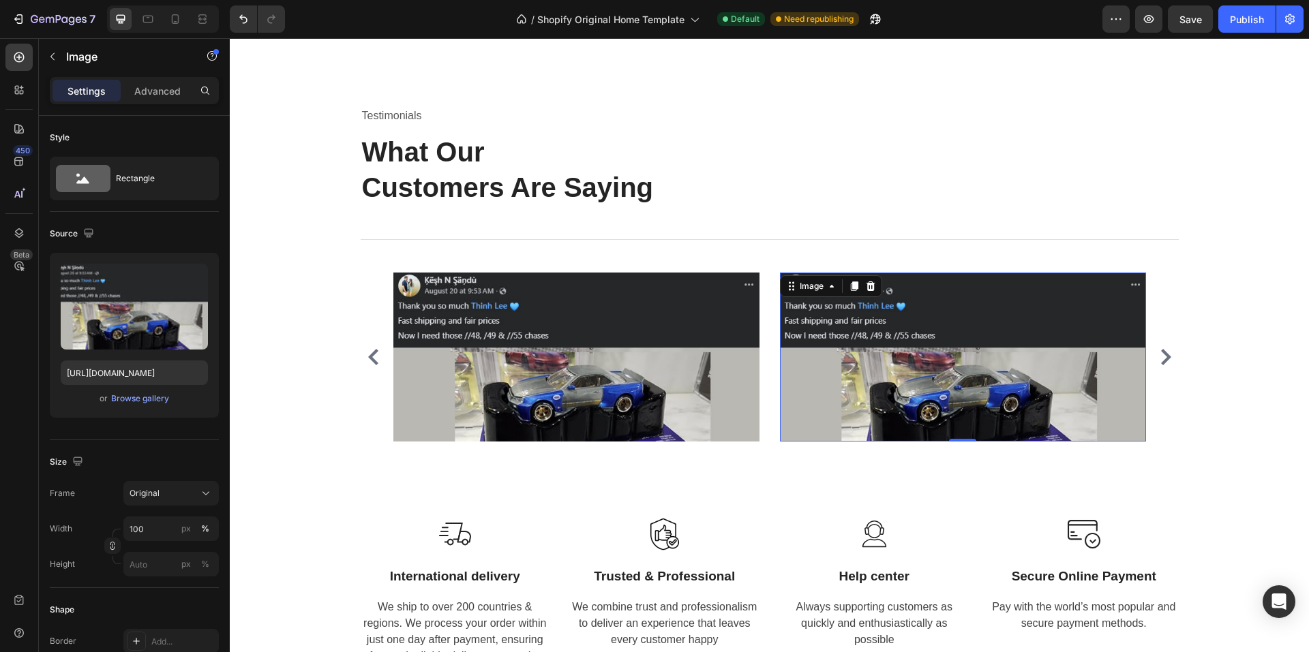
click at [1004, 290] on img at bounding box center [963, 357] width 366 height 169
click at [150, 402] on div "Browse gallery" at bounding box center [140, 399] width 58 height 12
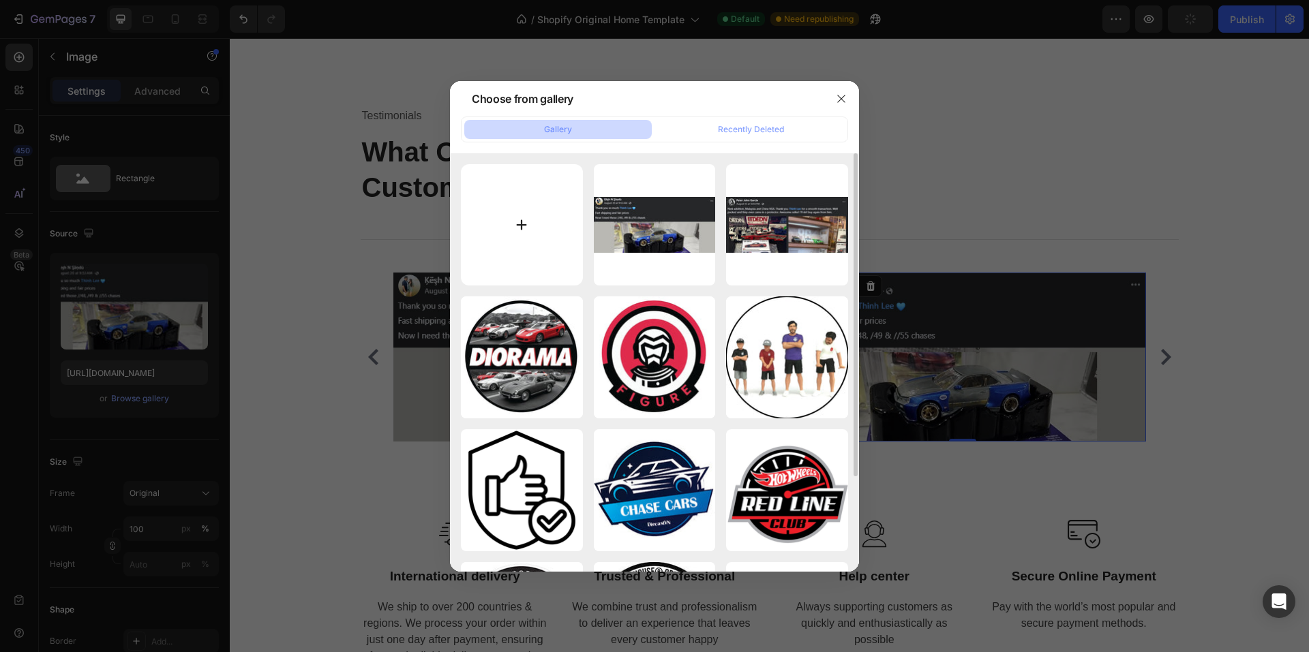
click at [521, 231] on input "file" at bounding box center [522, 225] width 122 height 122
type input "C:\fakepath\feedback3.jpg"
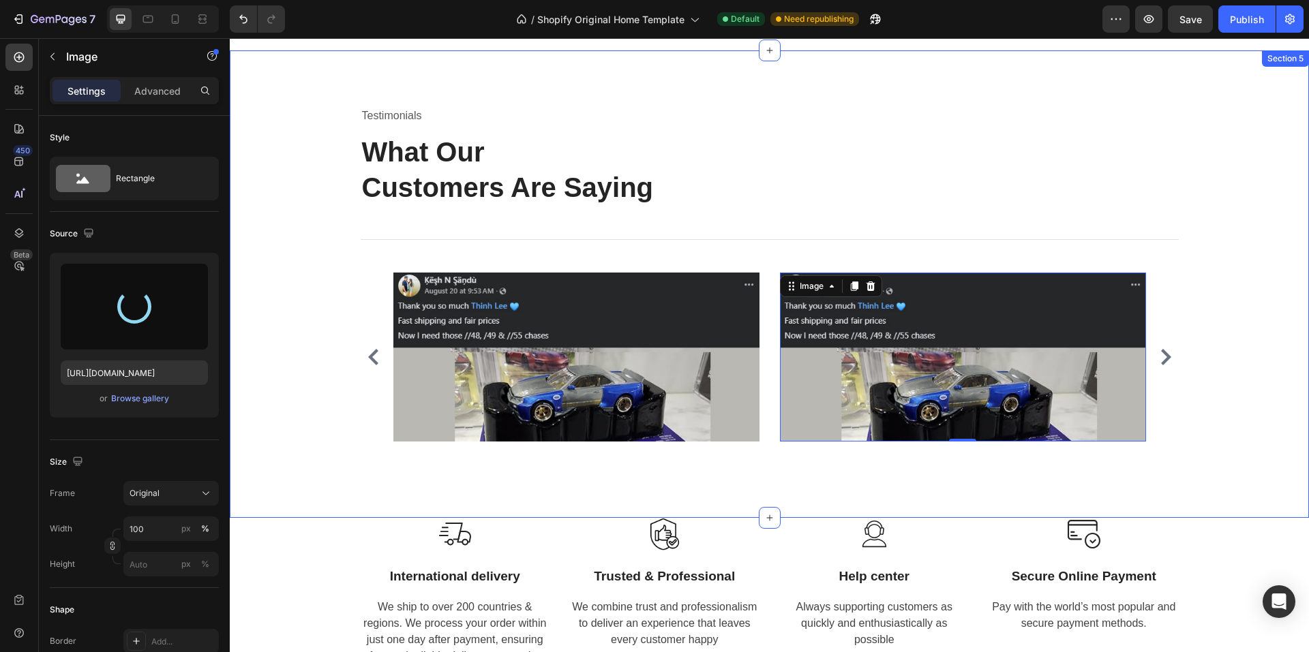
type input "https://cdn.shopify.com/s/files/1/0958/8739/3080/files/gempages_581728802523054…"
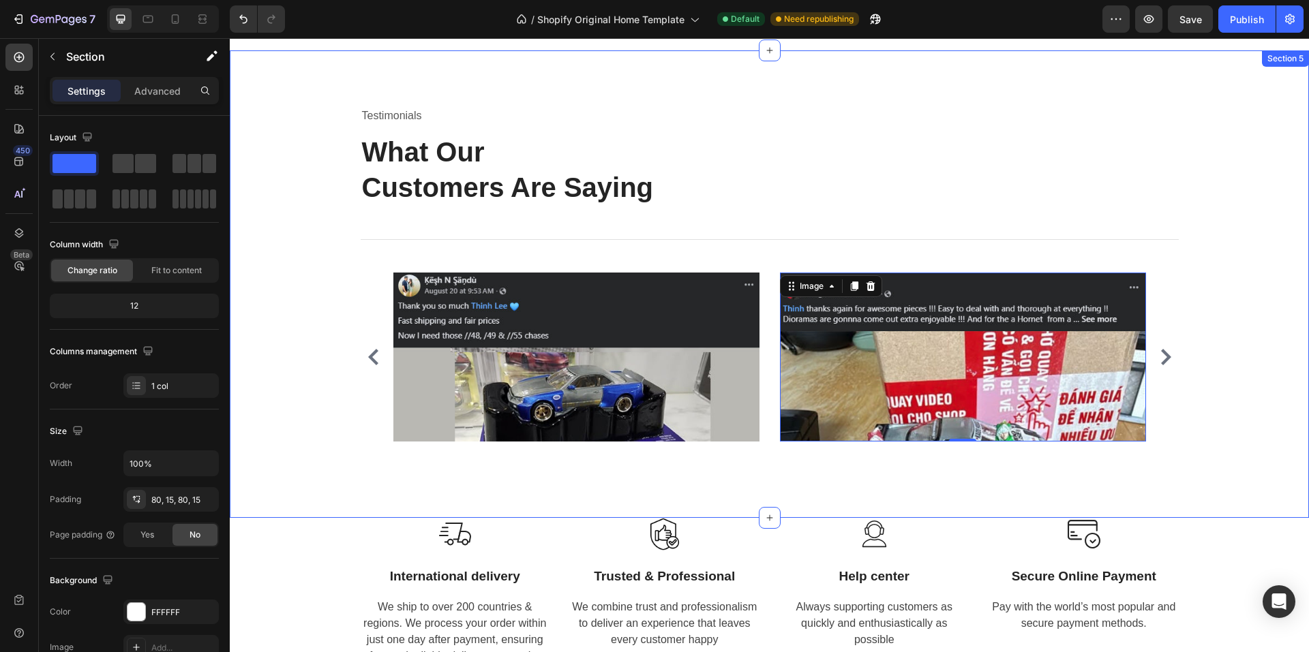
click at [1257, 296] on div "Testimonials Text block What Our Customers Are Saying Heading Title Line Image …" at bounding box center [769, 284] width 1058 height 358
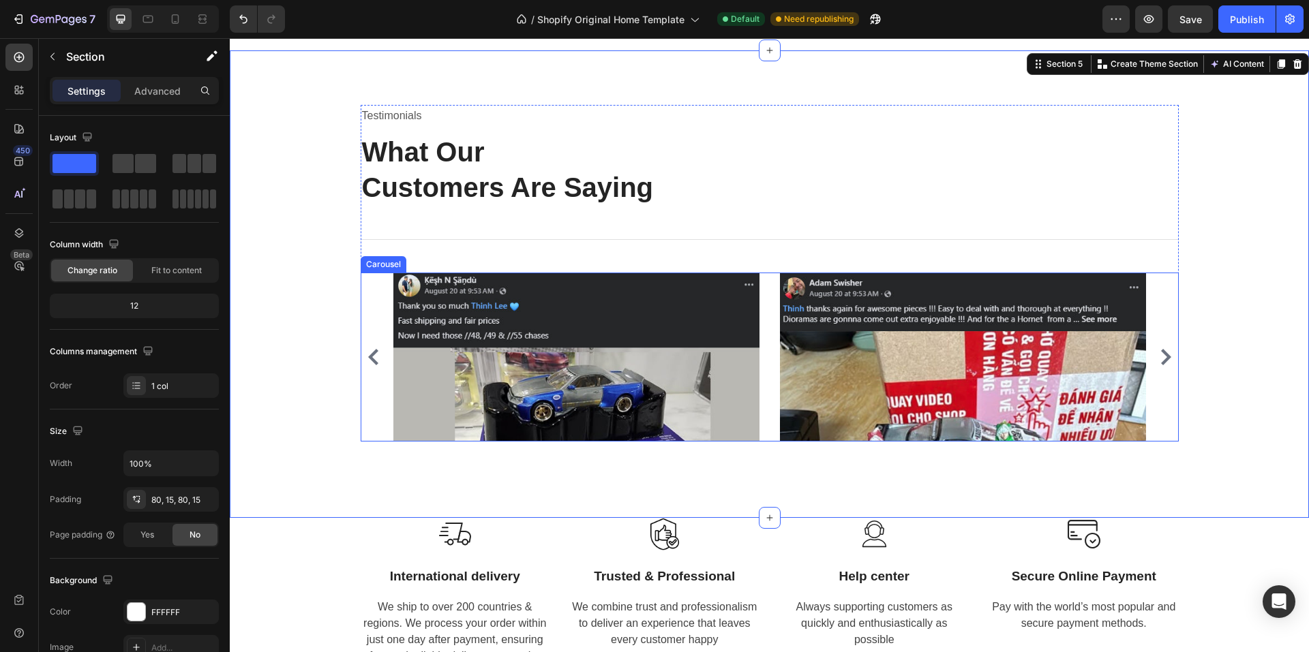
click at [369, 293] on div "Image Image Image Image Ryan S. / Design Director Text block "We’ve always aime…" at bounding box center [770, 357] width 818 height 169
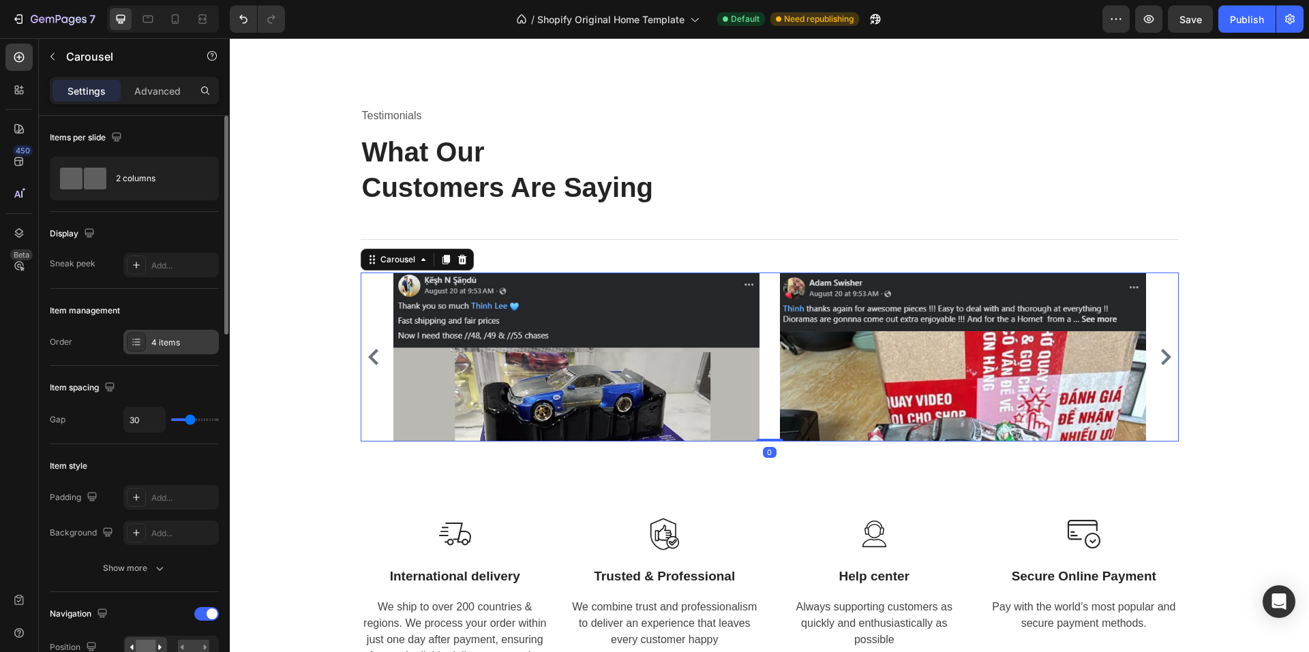
click at [186, 337] on div "4 items" at bounding box center [183, 343] width 64 height 12
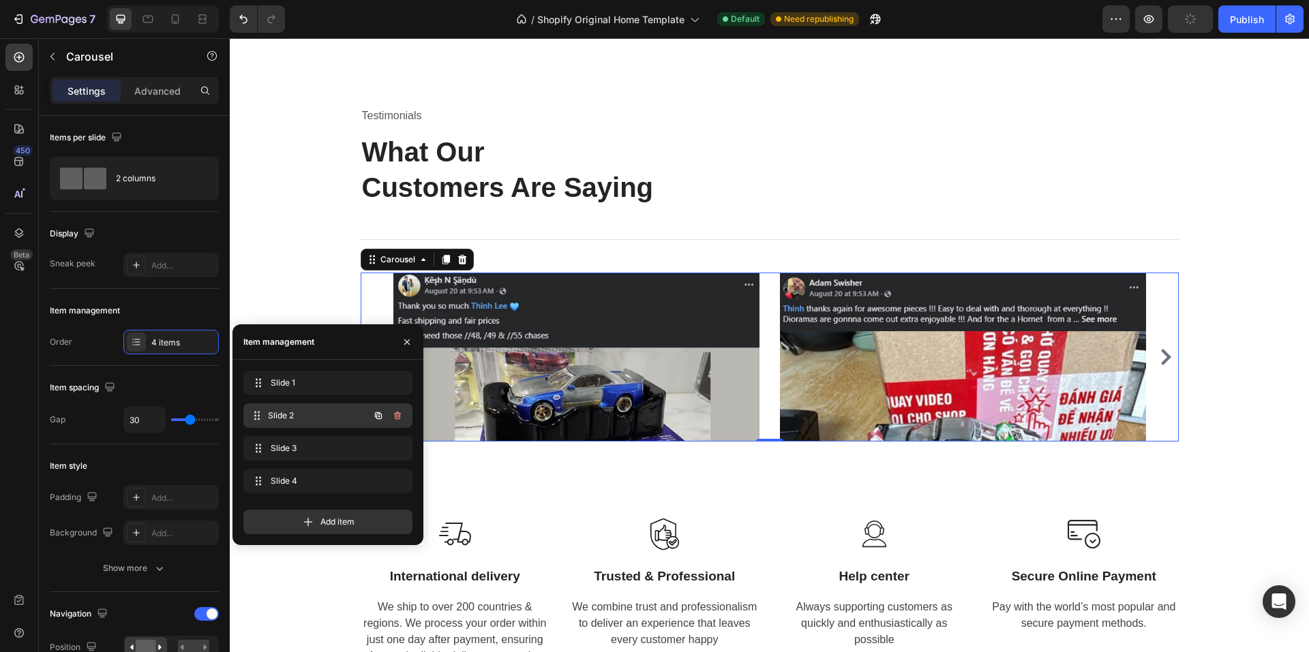
click at [288, 414] on span "Slide 2" at bounding box center [318, 416] width 101 height 12
click at [281, 449] on span "Slide 3" at bounding box center [309, 448] width 77 height 12
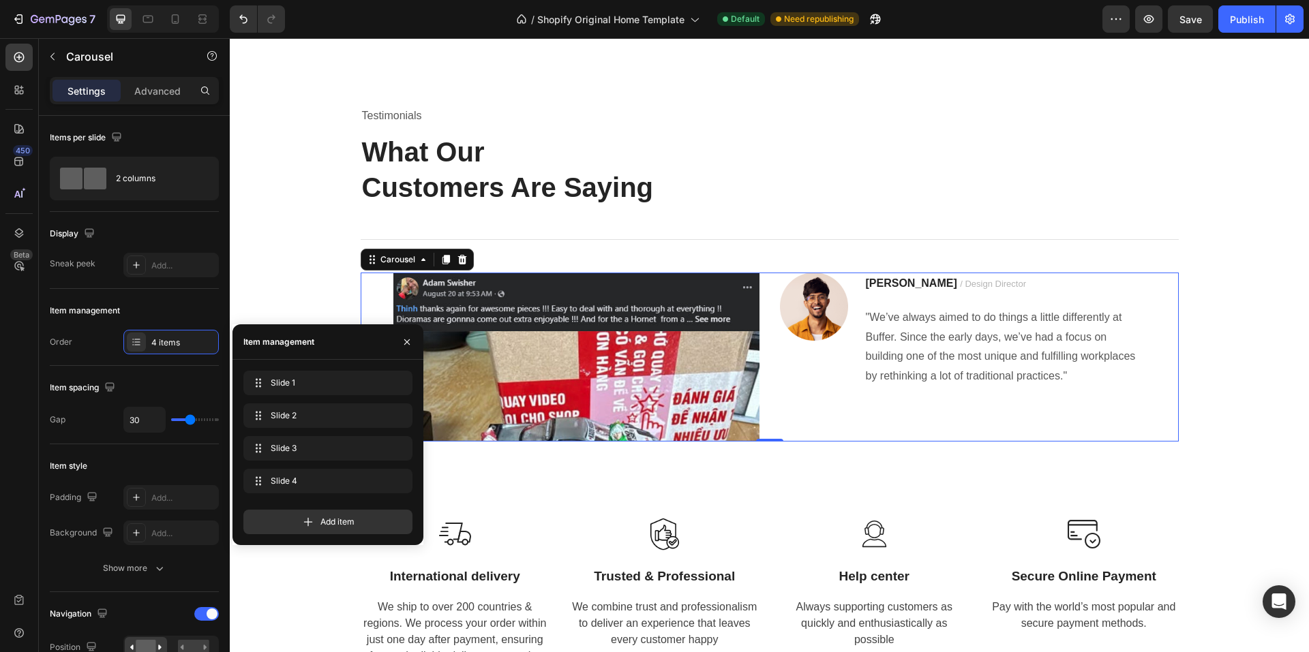
click at [1089, 397] on div "Image Ryan S. / Design Director Text block "We’ve always aimed to do things a l…" at bounding box center [963, 357] width 366 height 169
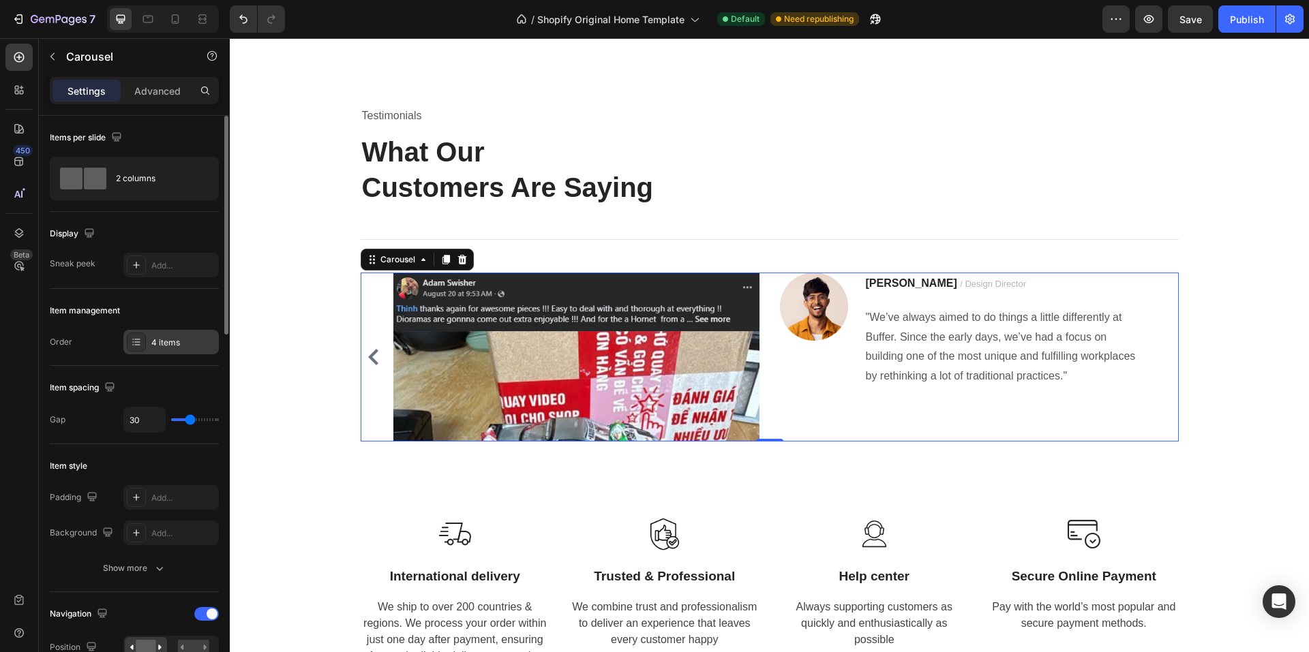
click at [153, 338] on div "4 items" at bounding box center [183, 343] width 64 height 12
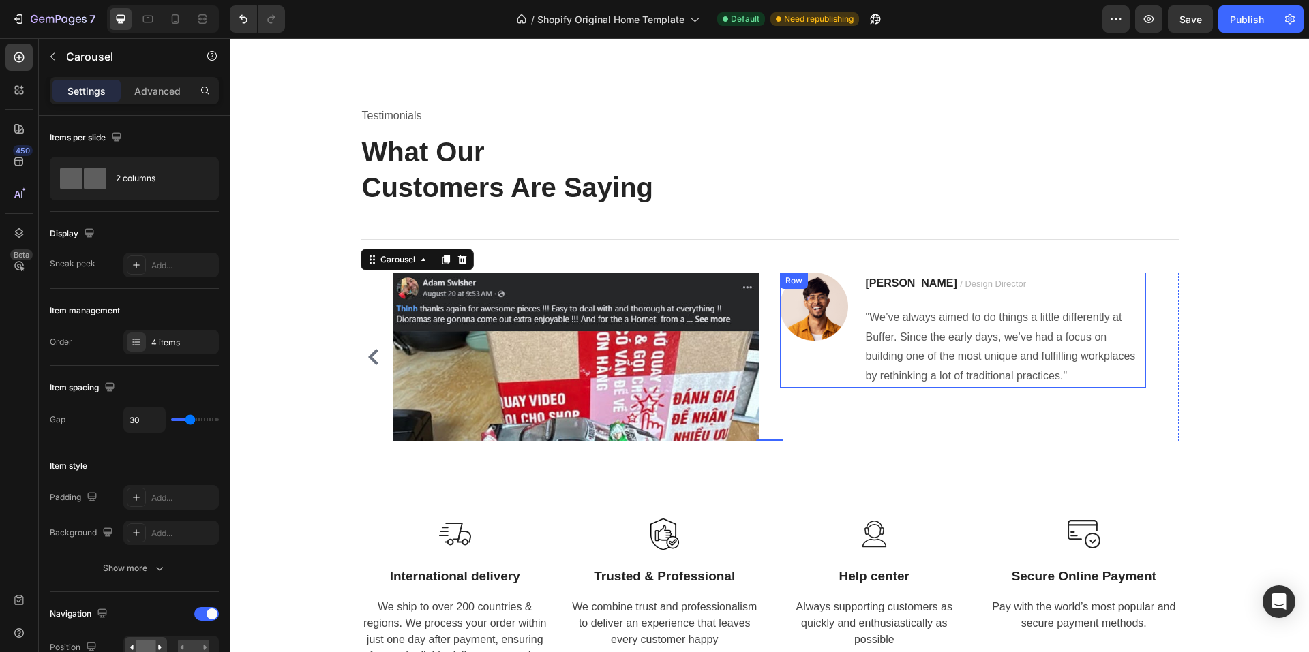
click at [838, 355] on div "Image" at bounding box center [814, 330] width 68 height 115
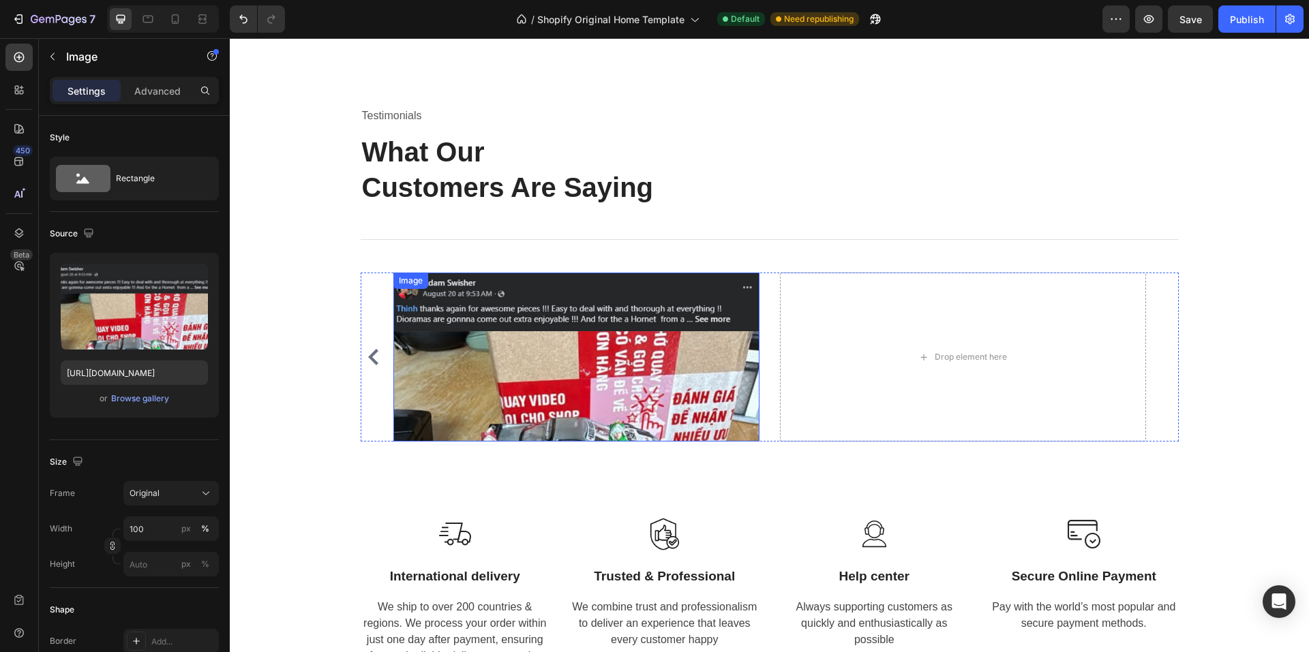
click at [598, 286] on img at bounding box center [576, 357] width 366 height 169
click at [465, 284] on icon at bounding box center [466, 286] width 7 height 10
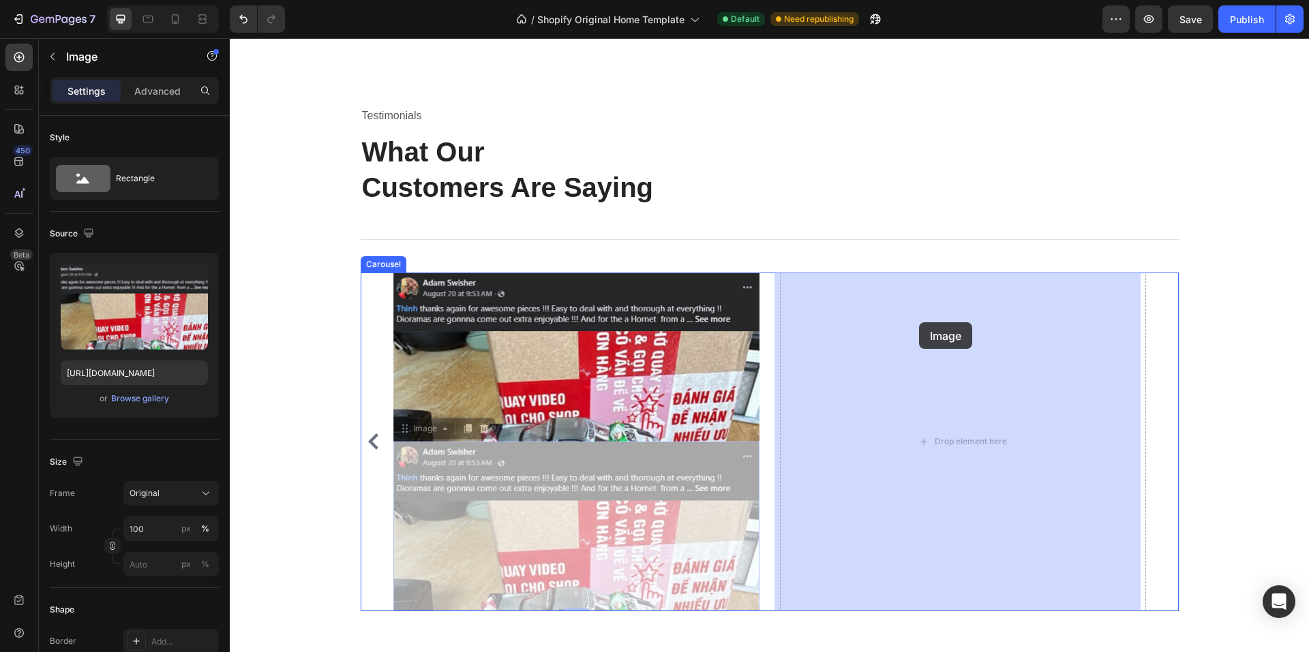
drag, startPoint x: 620, startPoint y: 471, endPoint x: 919, endPoint y: 322, distance: 334.1
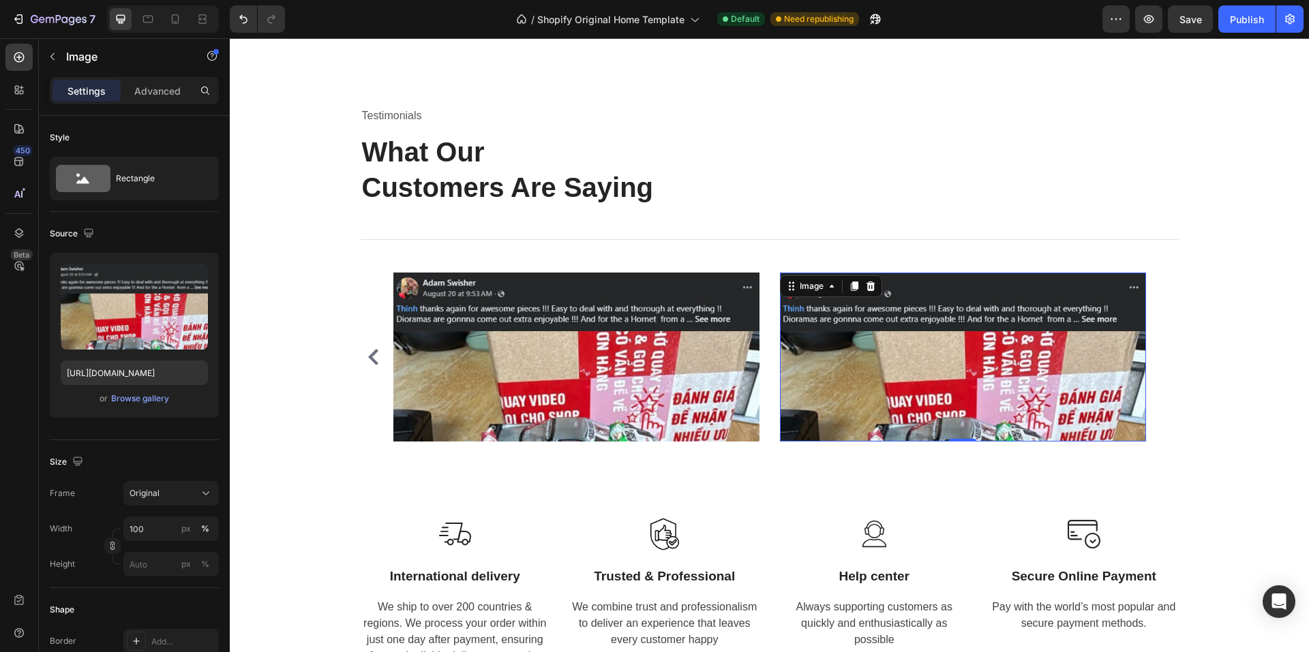
click at [971, 289] on img at bounding box center [963, 357] width 366 height 169
click at [145, 400] on div "Browse gallery" at bounding box center [140, 399] width 58 height 12
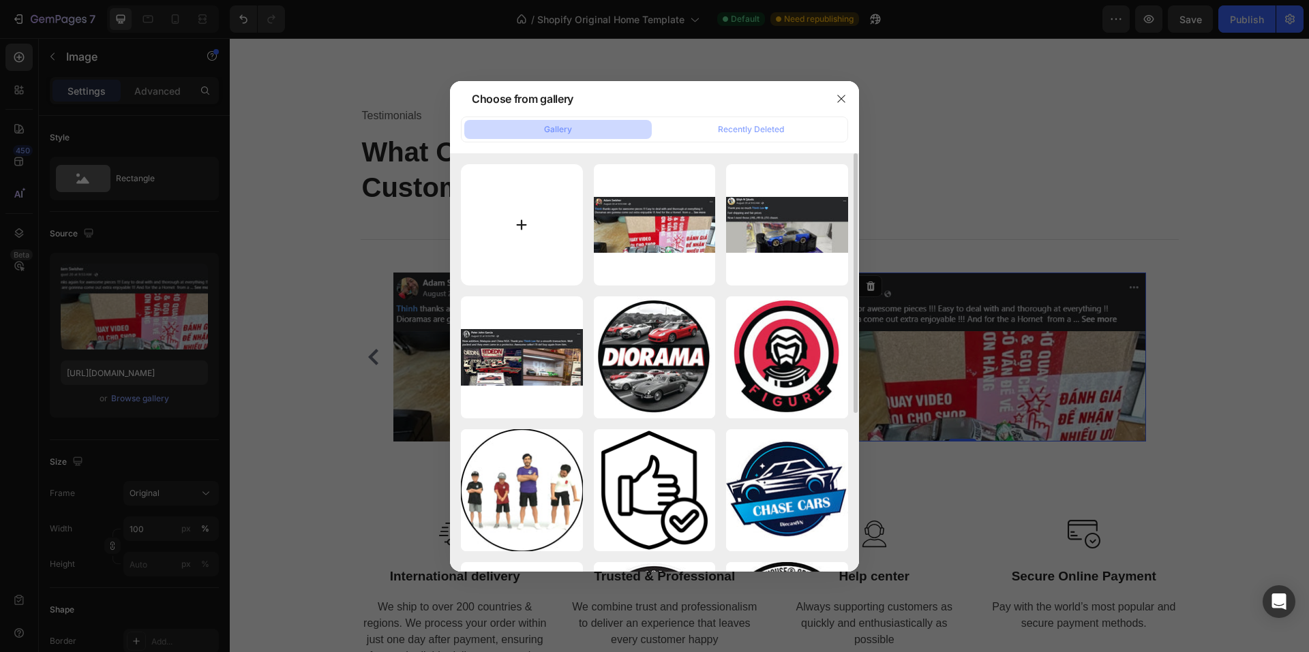
click at [520, 222] on input "file" at bounding box center [522, 225] width 122 height 122
type input "C:\fakepath\feedback4.jpg"
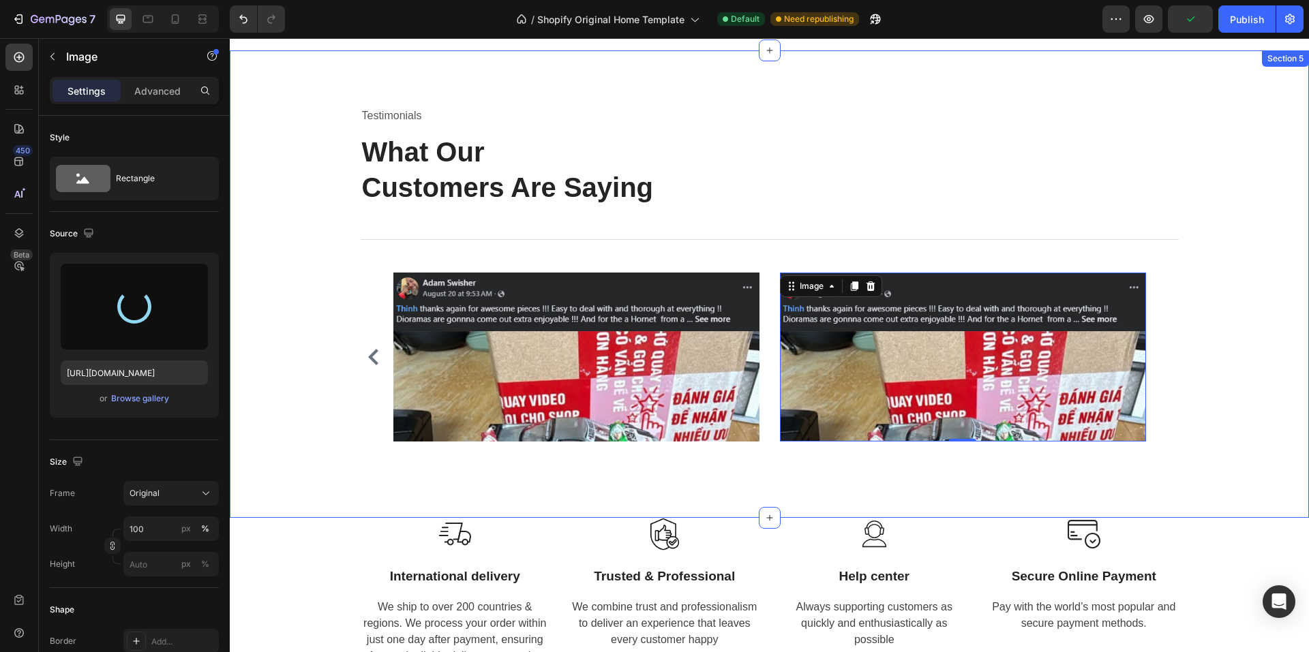
type input "https://cdn.shopify.com/s/files/1/0958/8739/3080/files/gempages_581728802523054…"
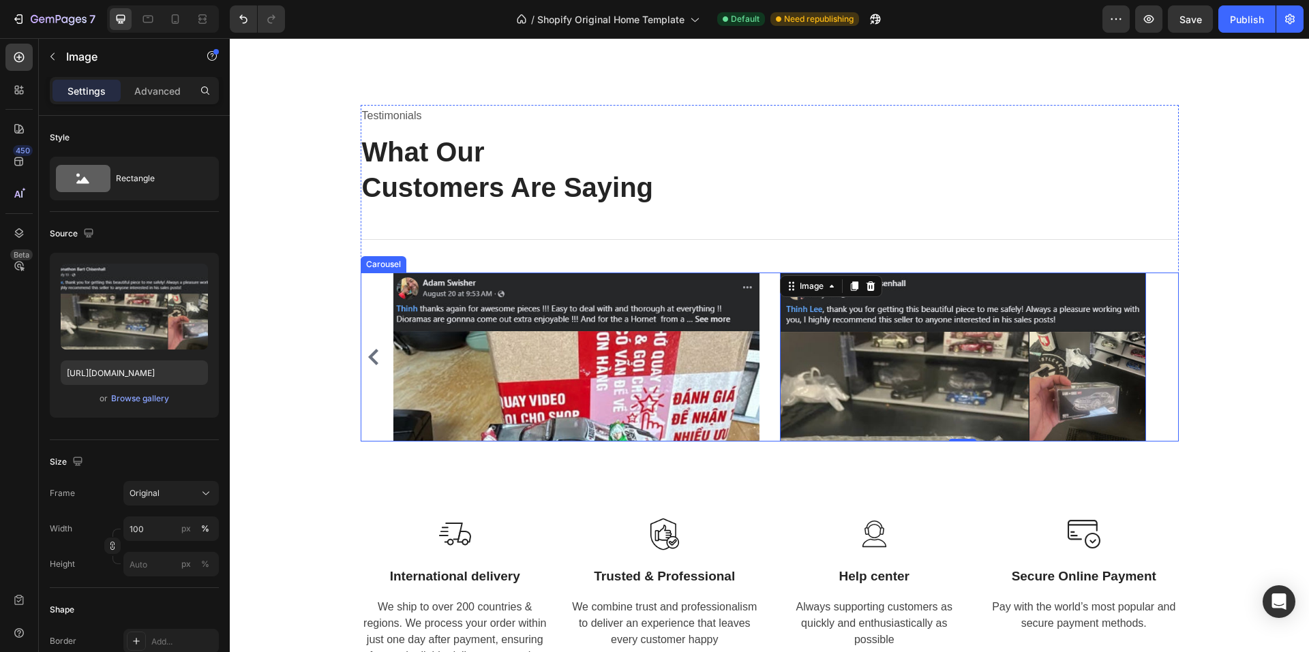
click at [363, 289] on div "Image Image Image Image 0" at bounding box center [770, 357] width 818 height 169
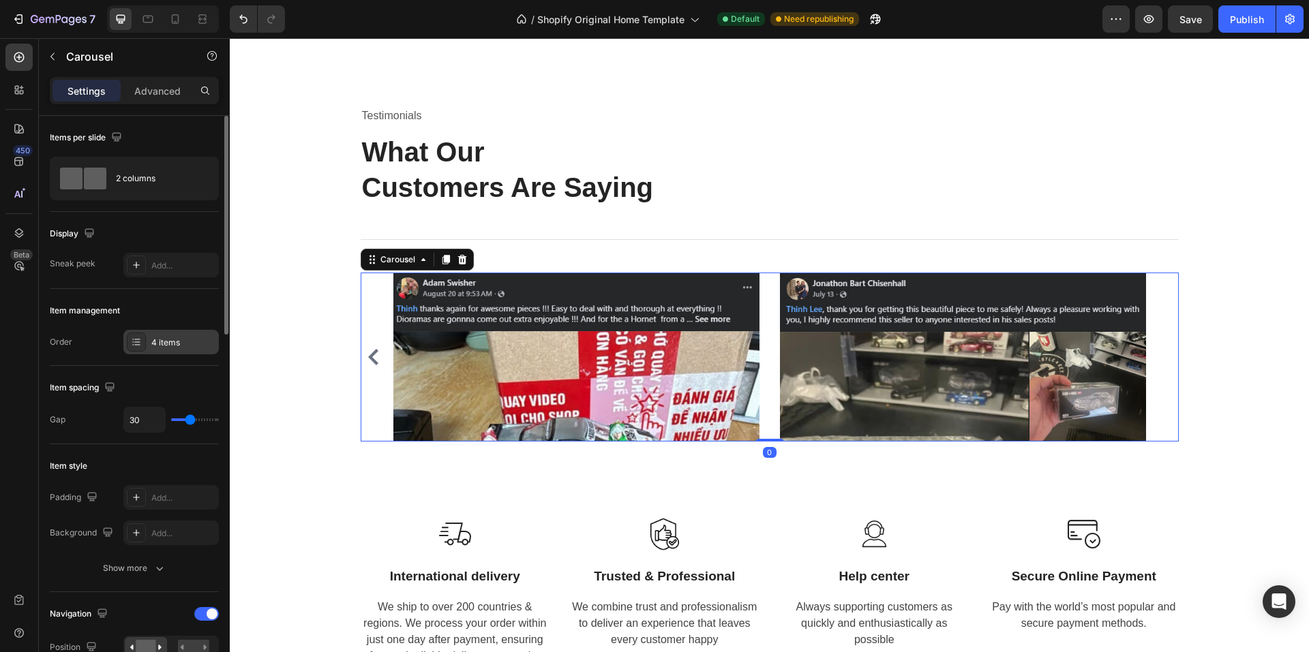
click at [177, 344] on div "4 items" at bounding box center [183, 343] width 64 height 12
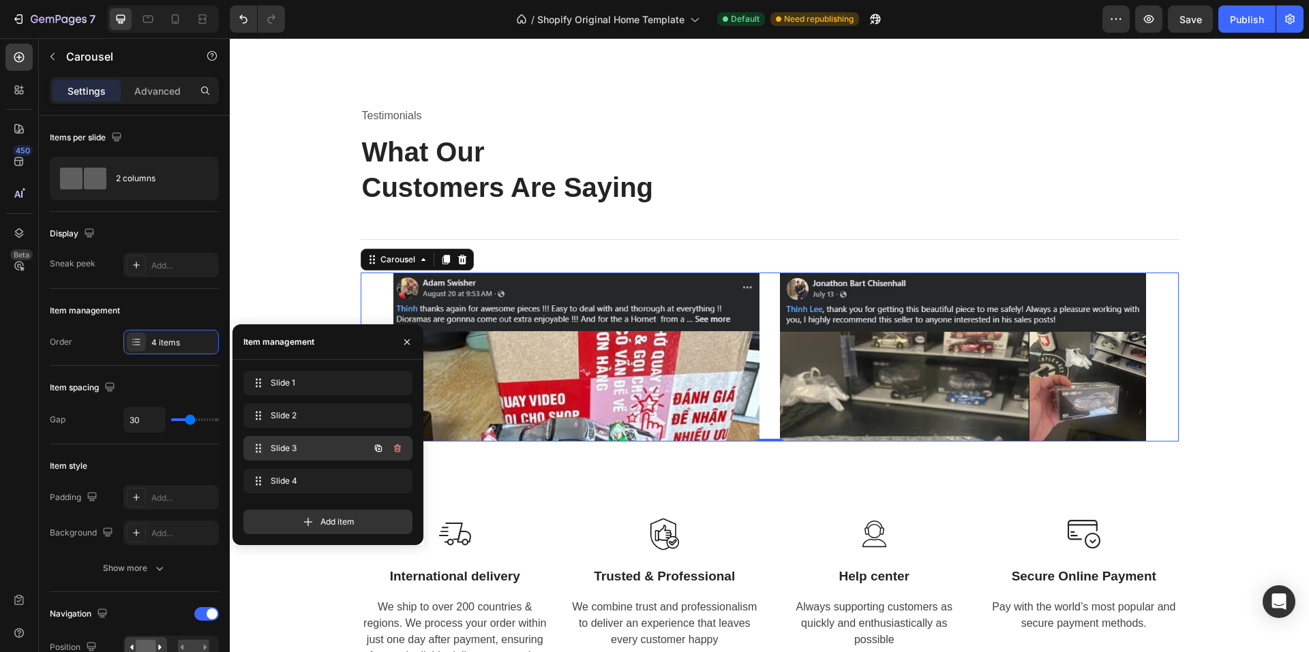
click at [294, 447] on span "Slide 3" at bounding box center [309, 448] width 77 height 12
click at [294, 476] on span "Slide 4" at bounding box center [318, 481] width 101 height 12
click at [293, 478] on span "Slide 4" at bounding box center [318, 481] width 101 height 12
click at [314, 384] on span "Slide 1" at bounding box center [309, 383] width 77 height 12
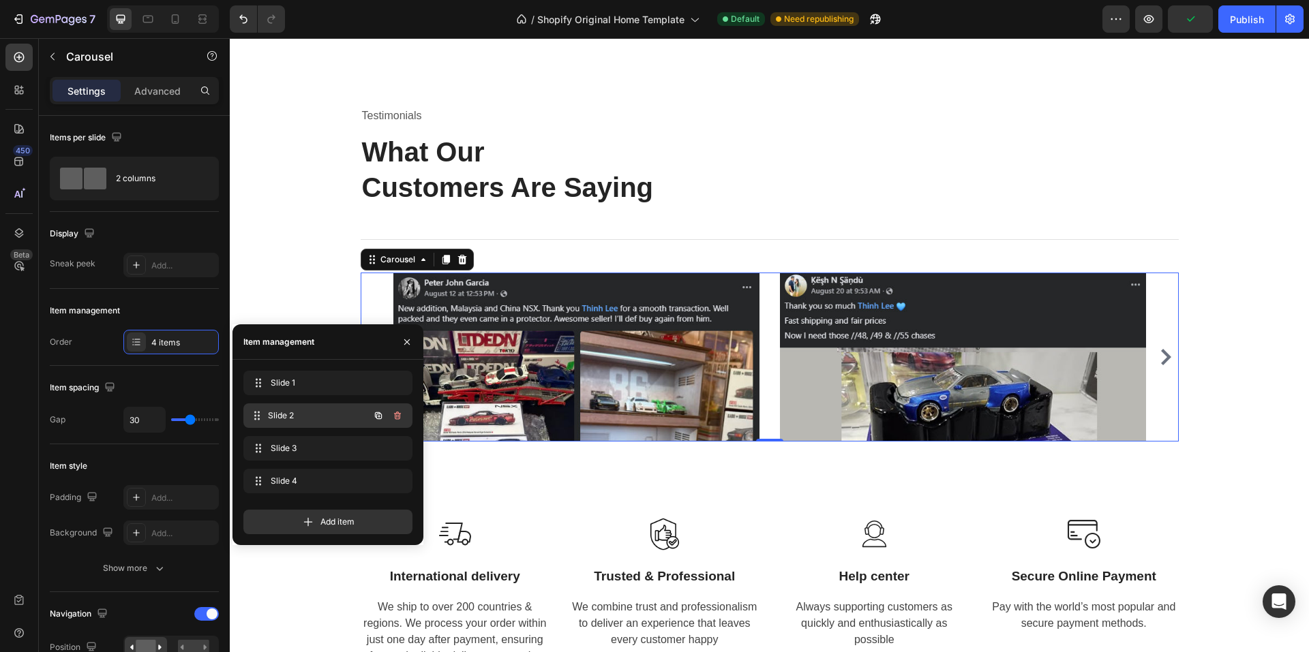
click at [302, 412] on span "Slide 2" at bounding box center [318, 416] width 101 height 12
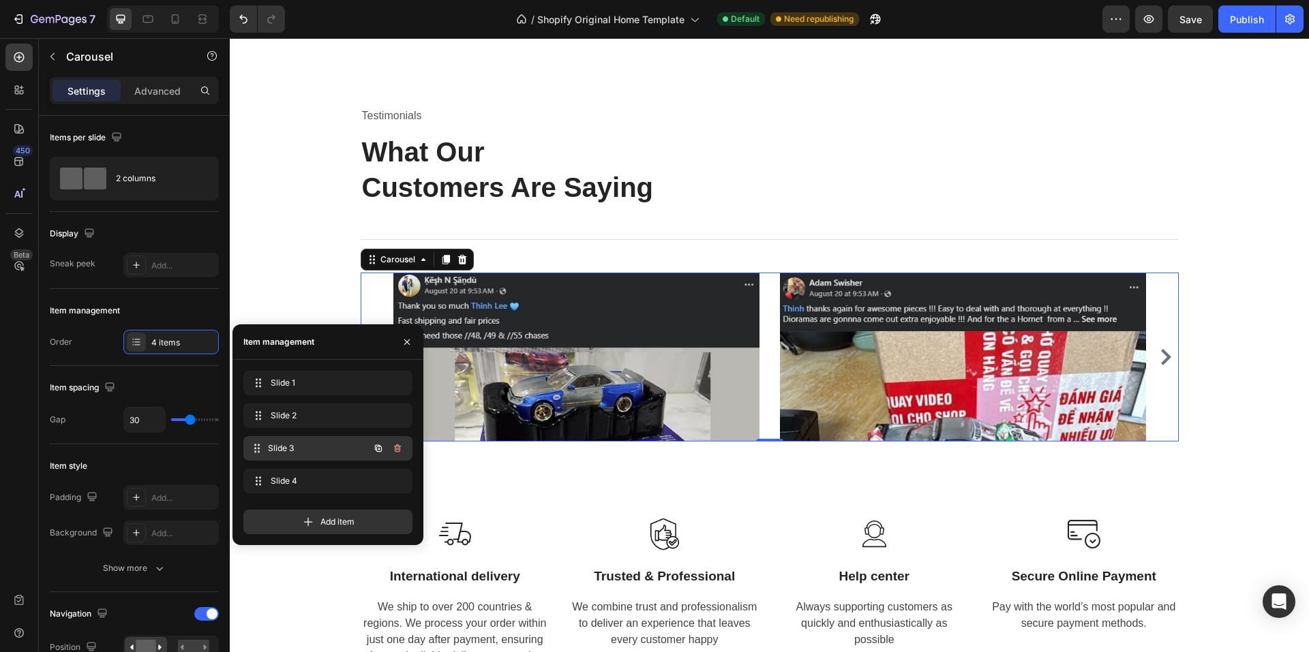
click at [299, 448] on span "Slide 3" at bounding box center [318, 448] width 101 height 12
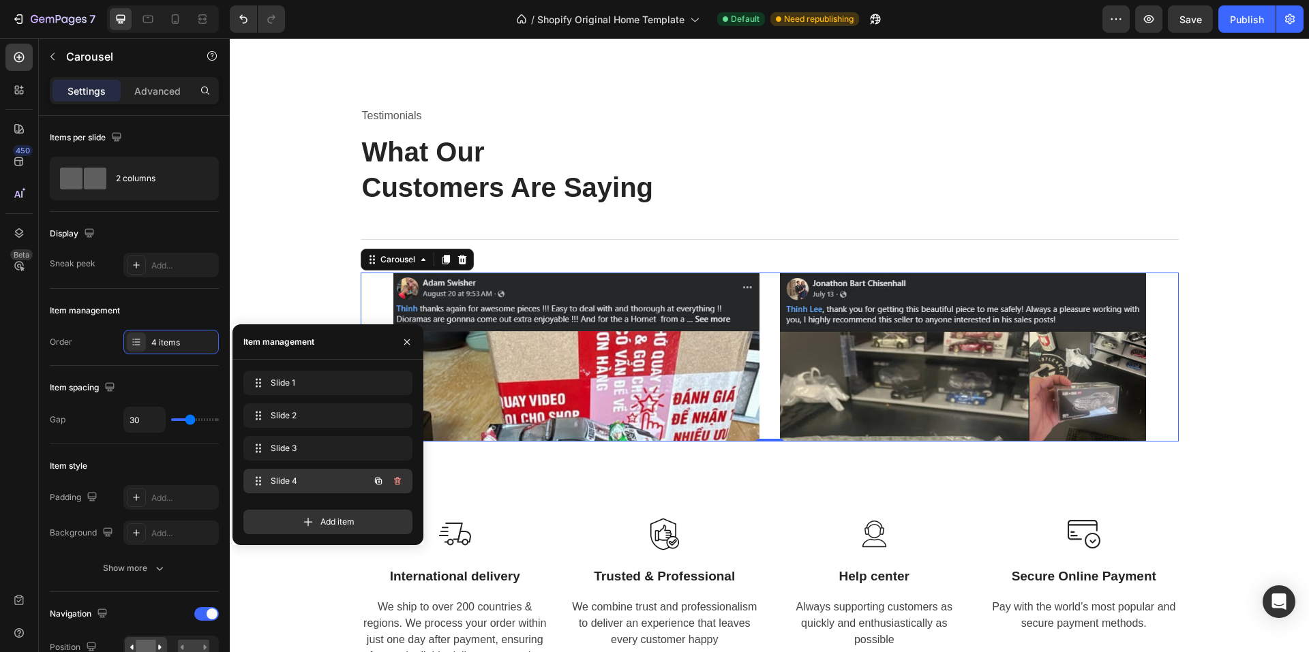
click at [292, 475] on span "Slide 4" at bounding box center [309, 481] width 77 height 12
click at [305, 444] on span "Slide 3" at bounding box center [309, 448] width 77 height 12
click at [299, 474] on div "Slide 4 Slide 4" at bounding box center [309, 481] width 120 height 19
click at [314, 523] on icon at bounding box center [308, 522] width 14 height 14
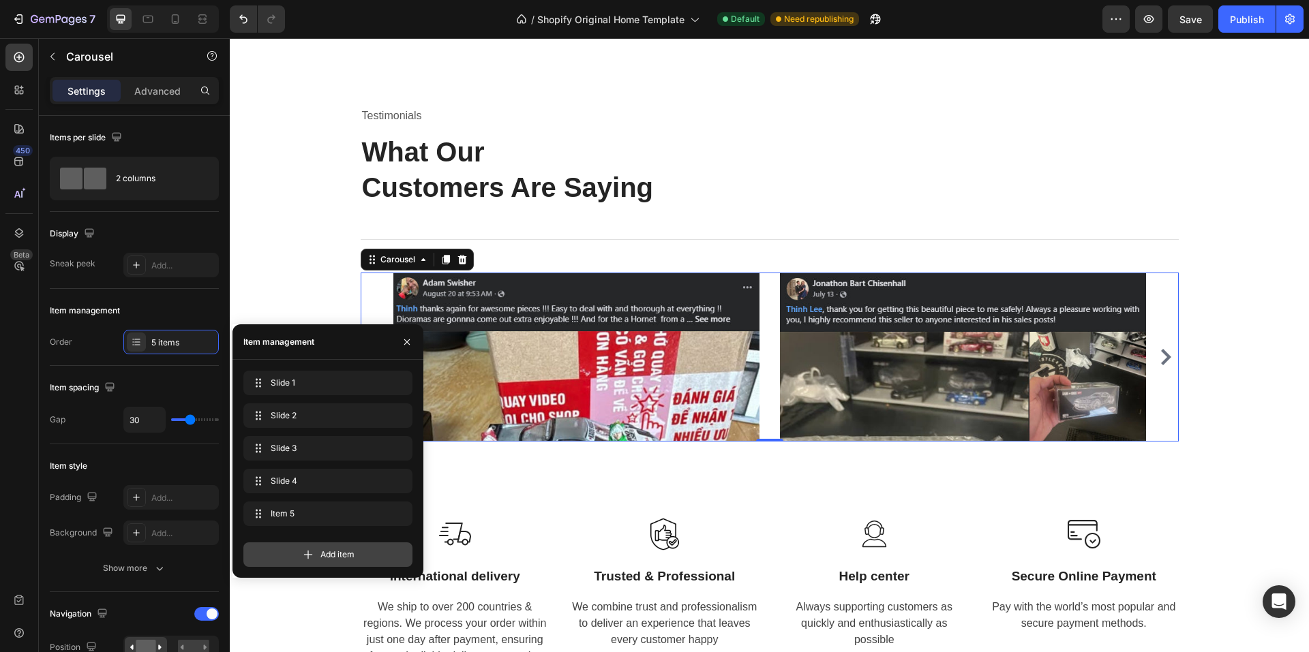
click at [316, 553] on div "Add item" at bounding box center [327, 555] width 169 height 25
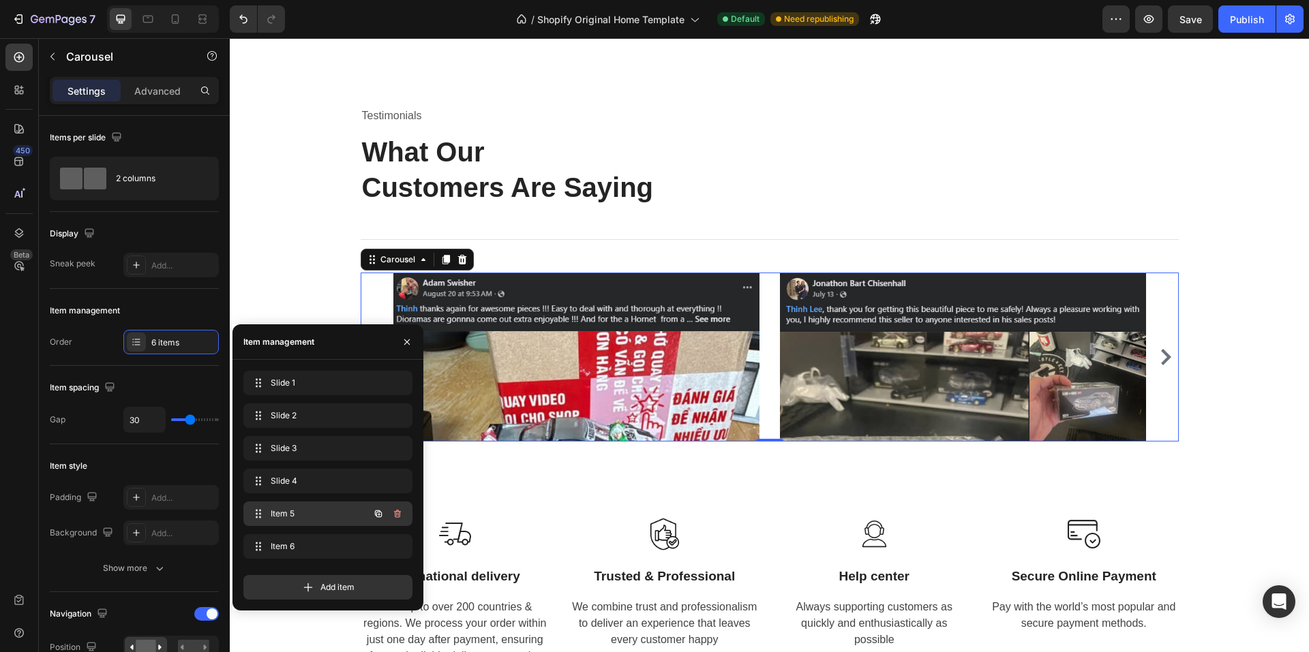
click at [301, 515] on span "Item 5" at bounding box center [309, 514] width 77 height 12
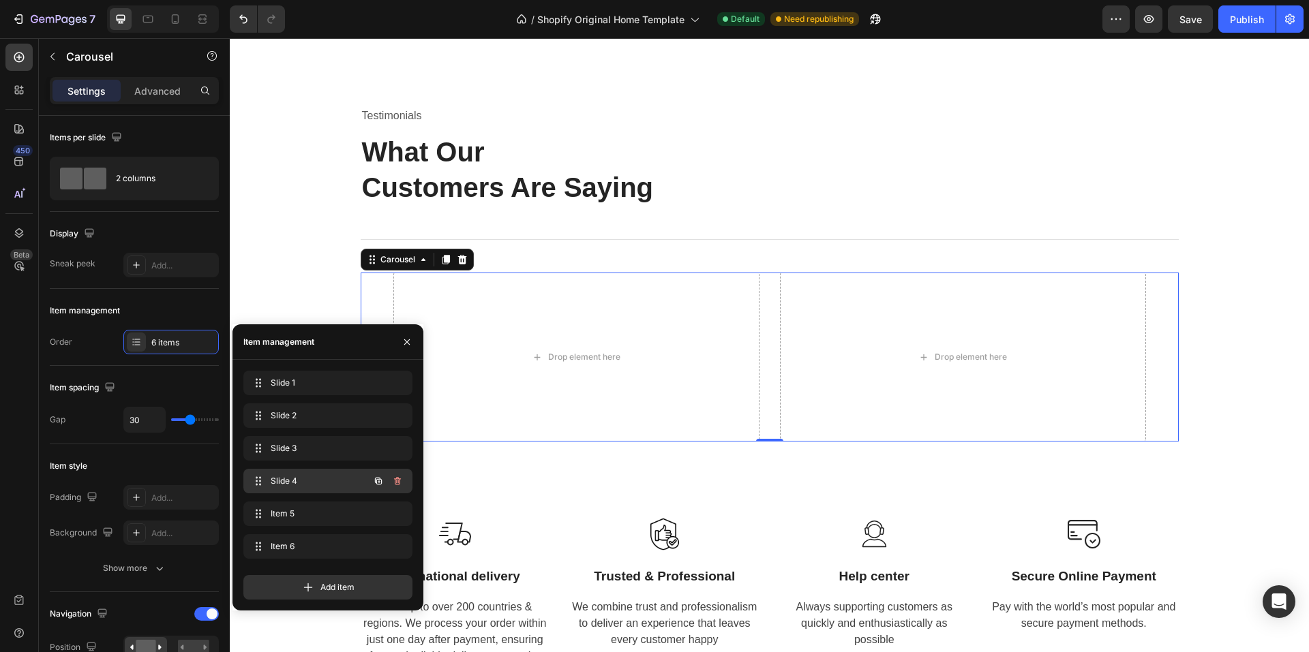
click at [316, 485] on span "Slide 4" at bounding box center [309, 481] width 77 height 12
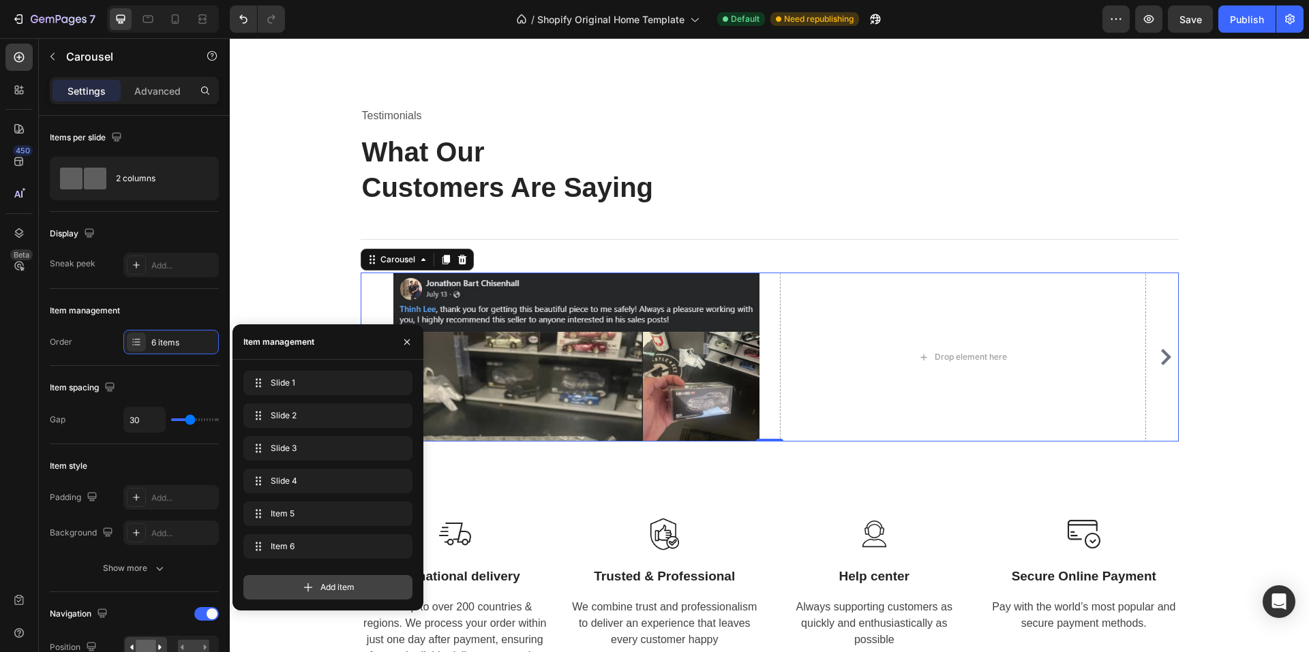
click at [298, 585] on div "Add item" at bounding box center [327, 587] width 169 height 25
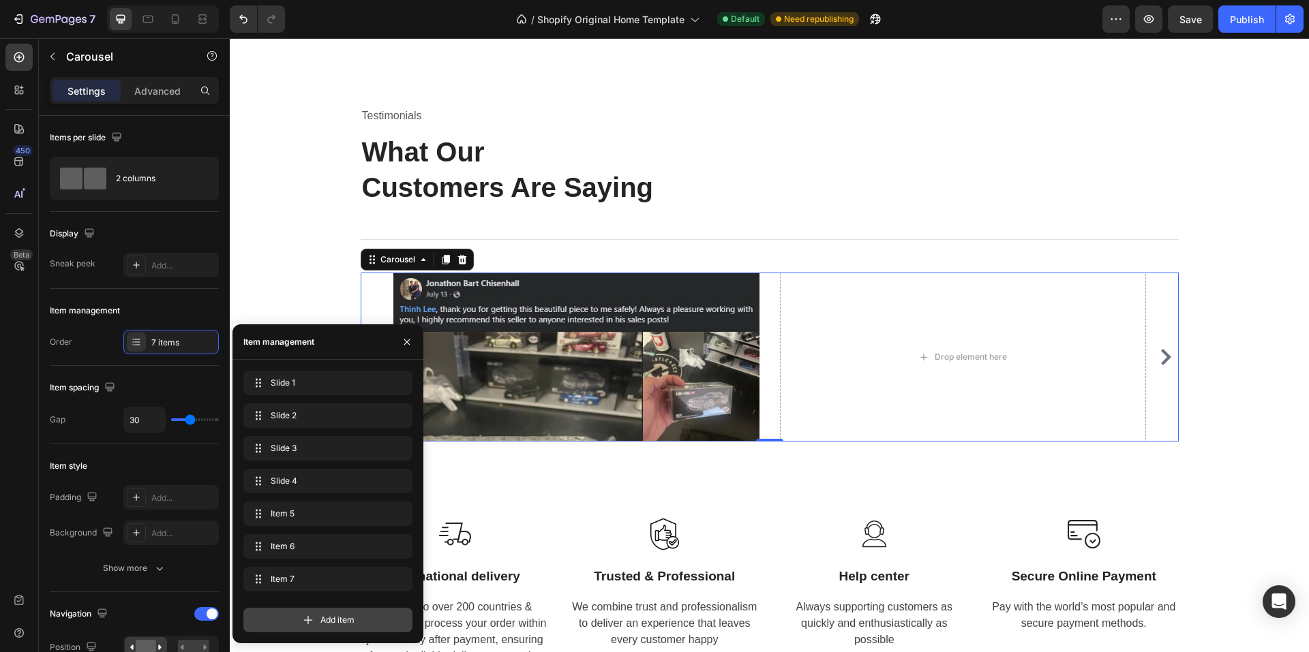
click at [319, 617] on div "Add item" at bounding box center [327, 620] width 169 height 25
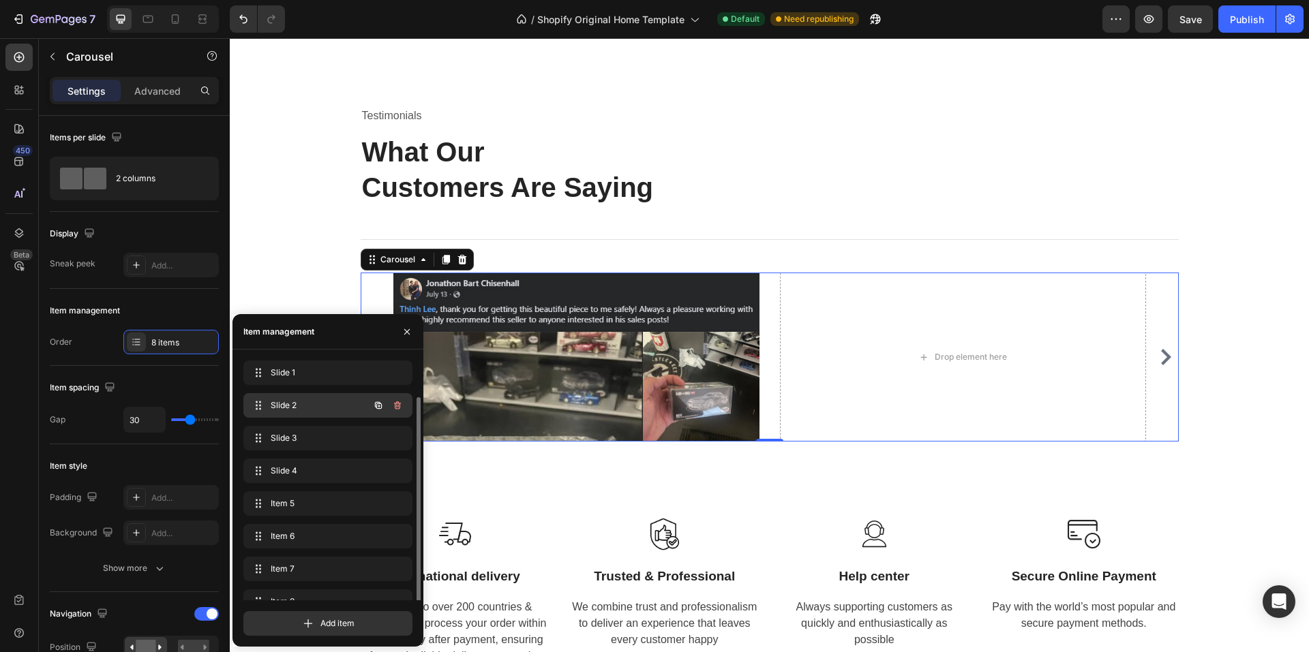
scroll to position [19, 0]
click at [298, 456] on span "Slide 4" at bounding box center [309, 452] width 77 height 12
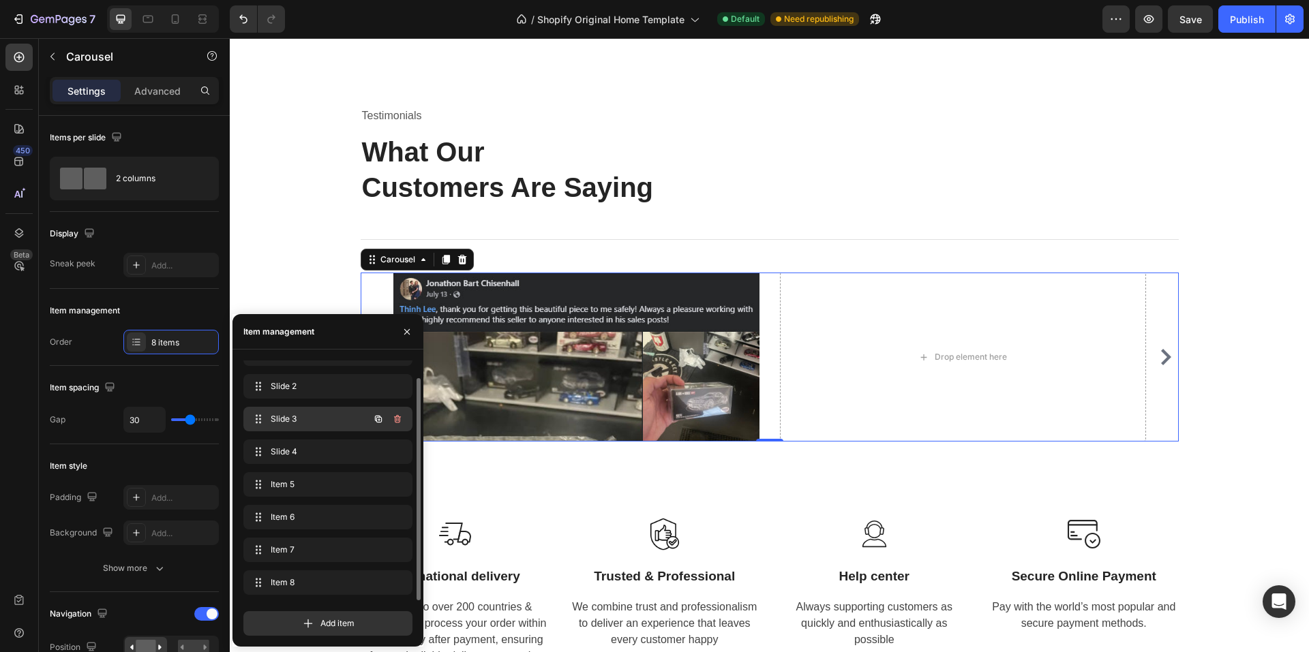
click at [302, 420] on span "Slide 3" at bounding box center [309, 419] width 77 height 12
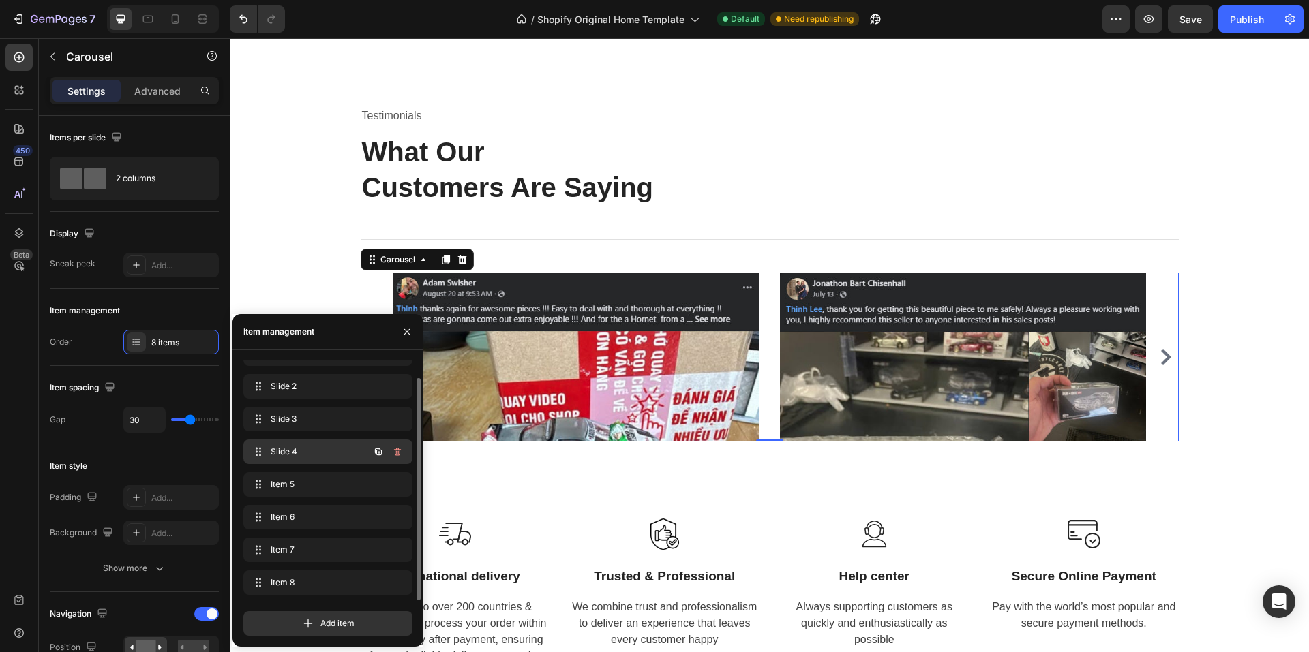
click at [296, 453] on span "Slide 4" at bounding box center [309, 452] width 77 height 12
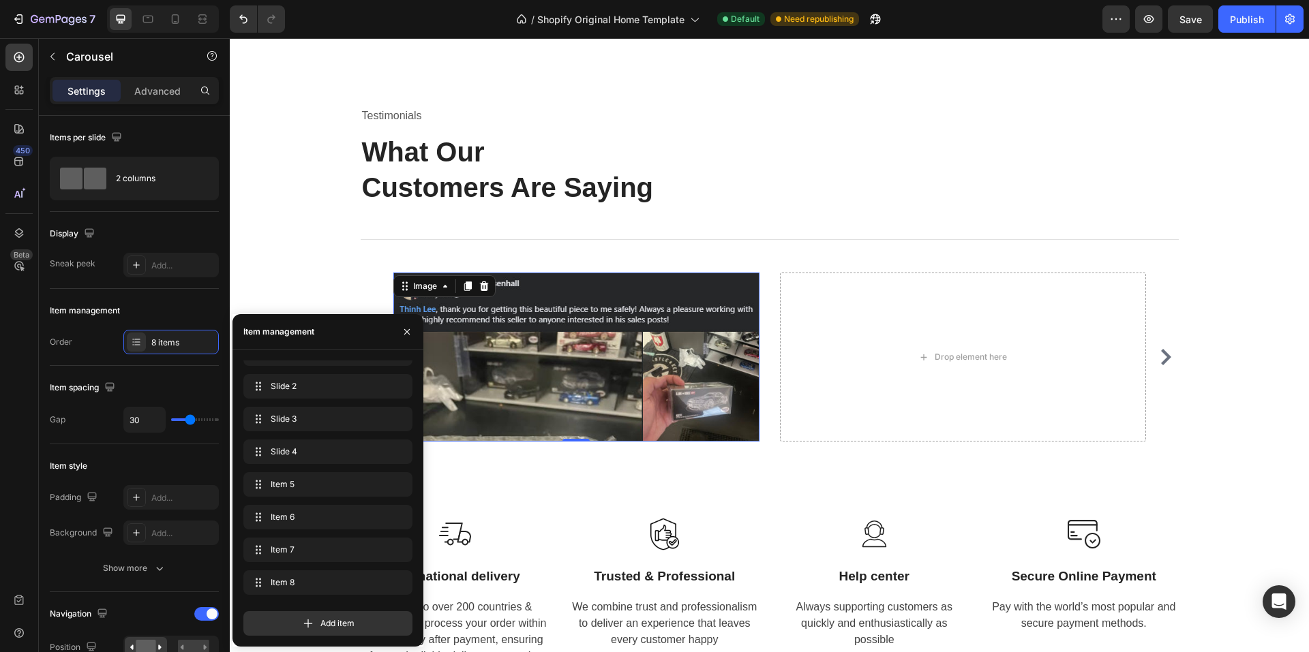
click at [556, 284] on img at bounding box center [576, 357] width 366 height 169
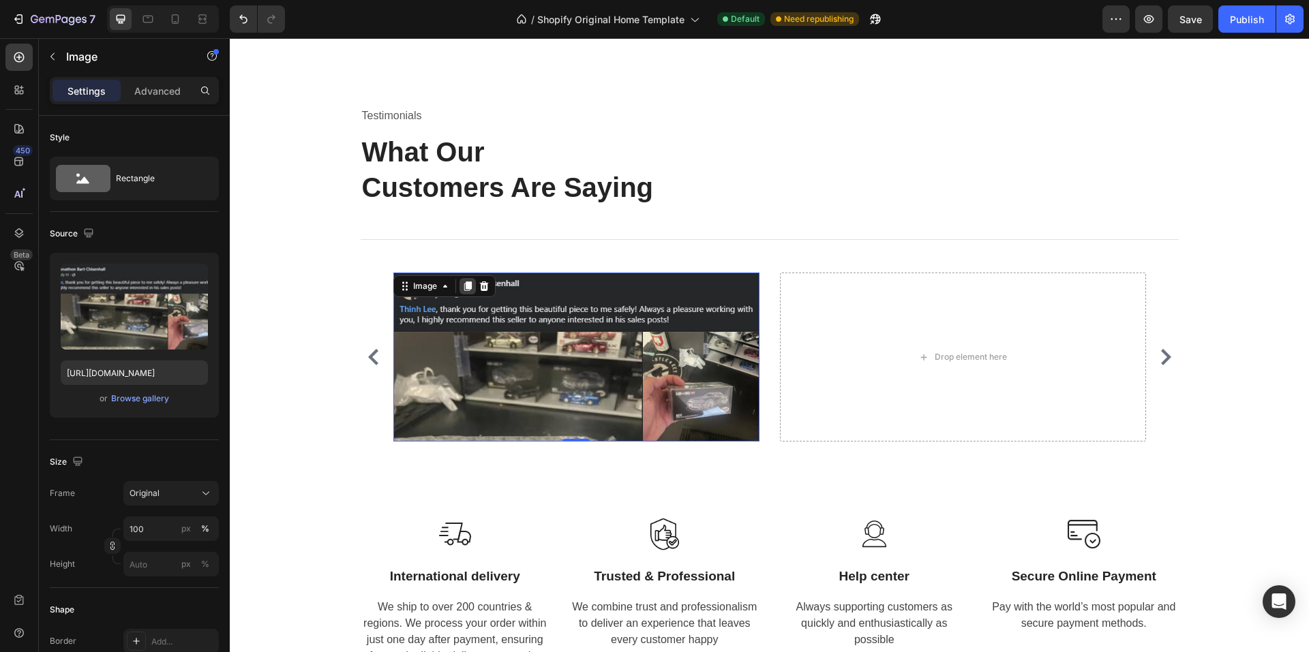
click at [463, 285] on icon at bounding box center [466, 286] width 7 height 10
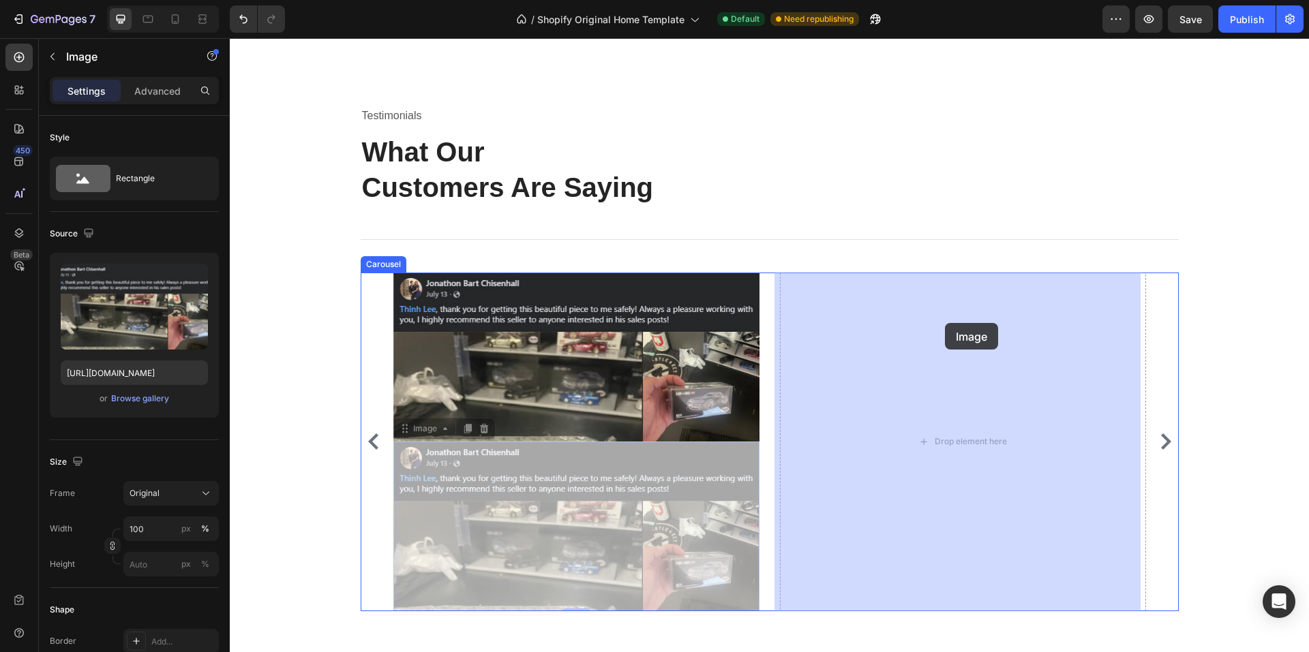
drag, startPoint x: 605, startPoint y: 448, endPoint x: 943, endPoint y: 323, distance: 359.9
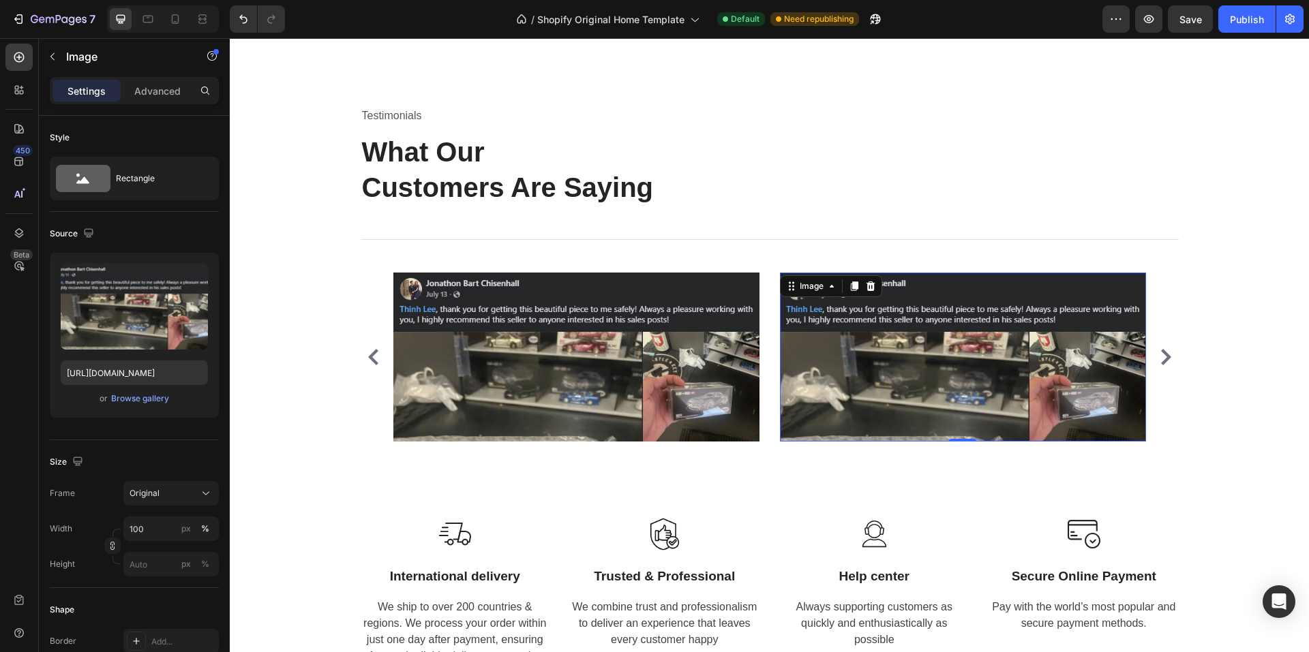
click at [979, 290] on img at bounding box center [963, 357] width 366 height 169
click at [145, 398] on div "Browse gallery" at bounding box center [140, 399] width 58 height 12
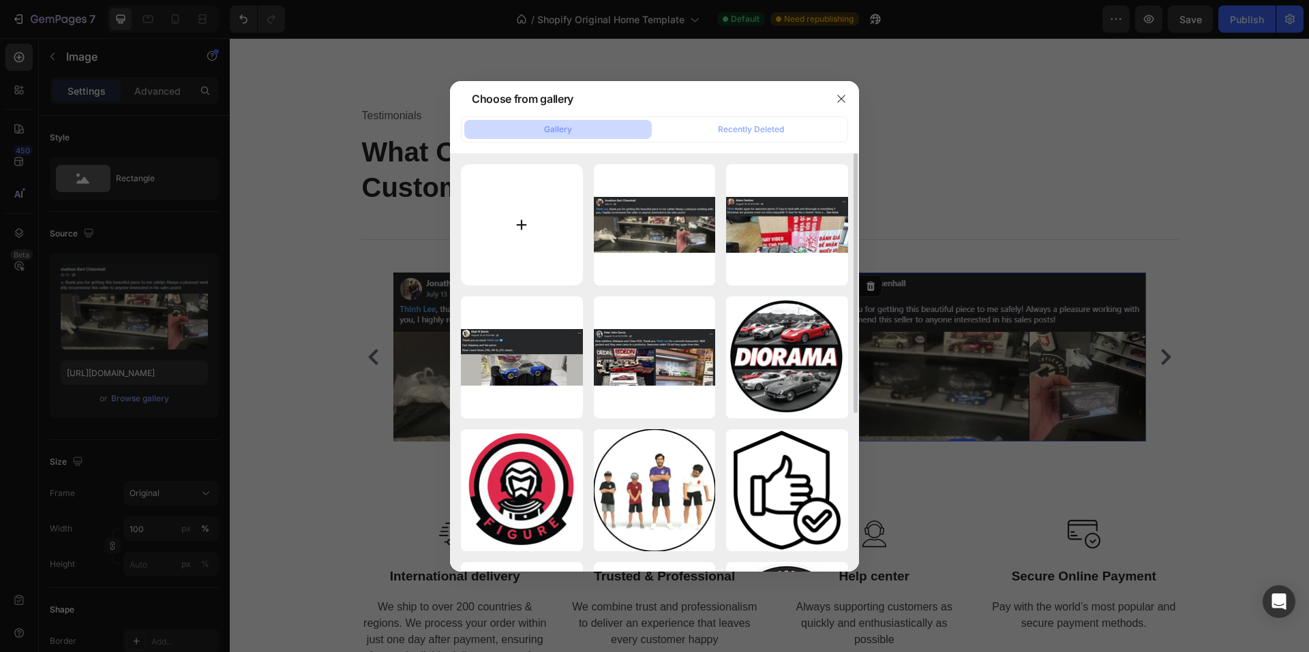
click at [508, 204] on input "file" at bounding box center [522, 225] width 122 height 122
type input "C:\fakepath\feedback5.jpg"
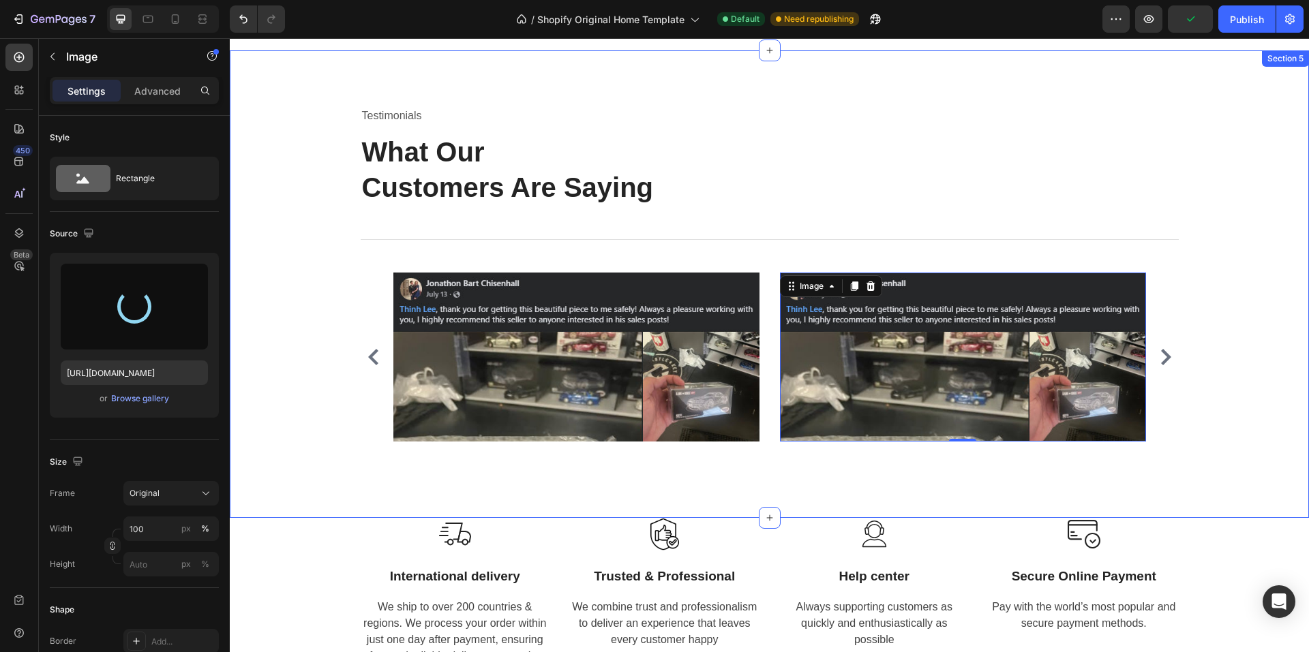
type input "https://cdn.shopify.com/s/files/1/0958/8739/3080/files/gempages_581728802523054…"
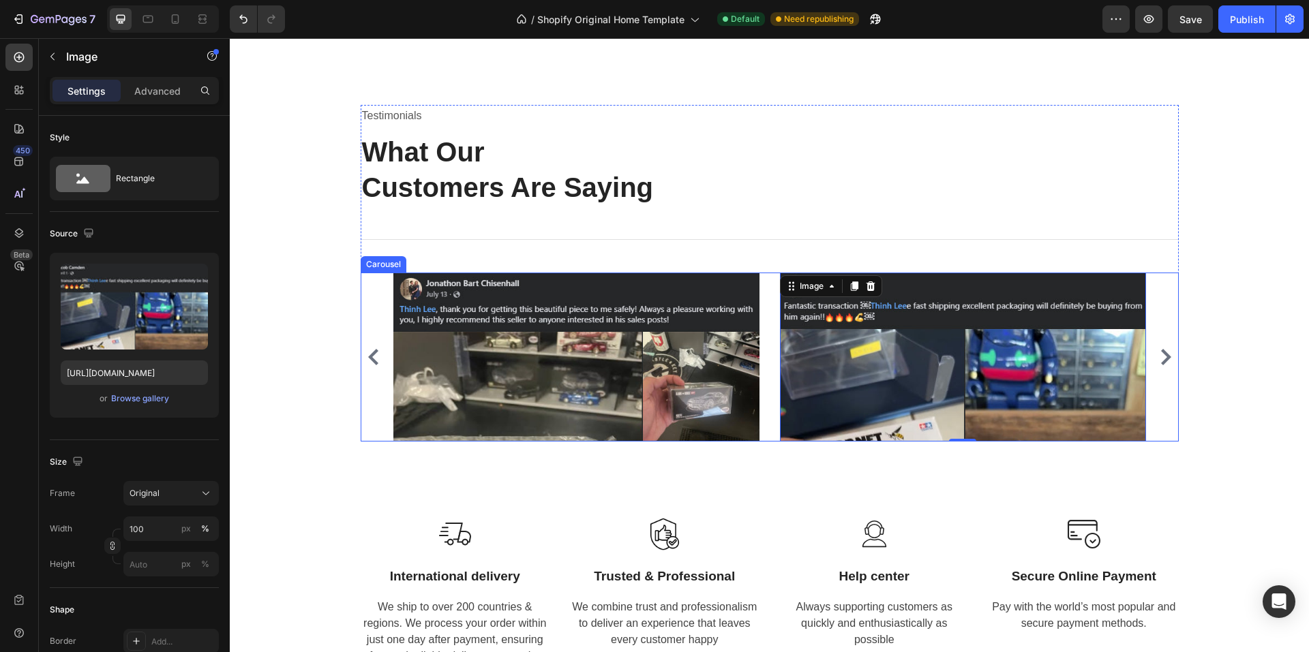
click at [370, 351] on icon "Carousel Back Arrow" at bounding box center [373, 357] width 10 height 16
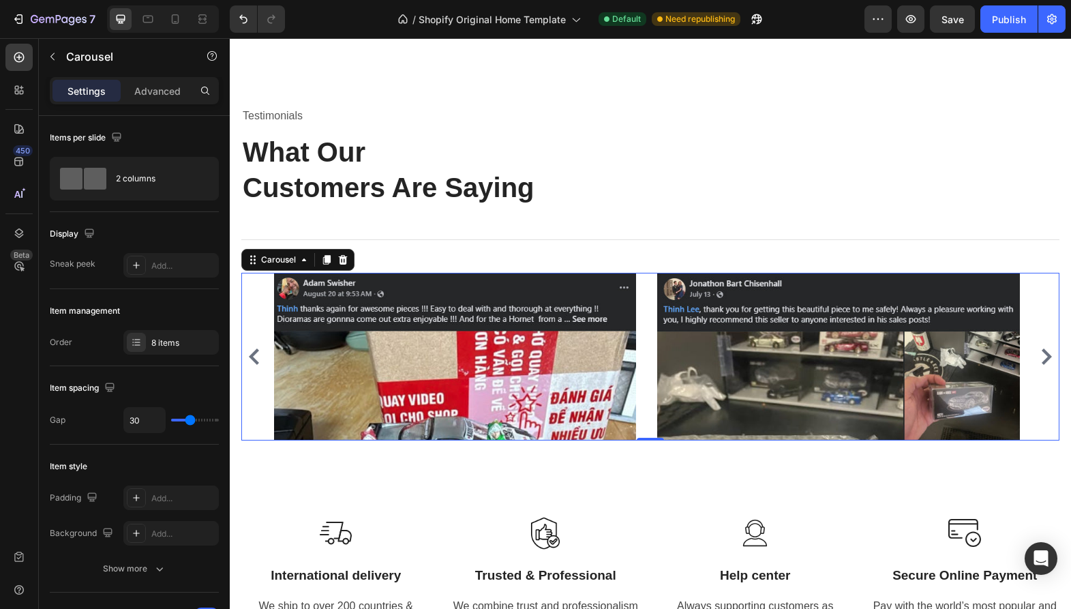
click at [1043, 360] on icon "Carousel Next Arrow" at bounding box center [1046, 356] width 16 height 16
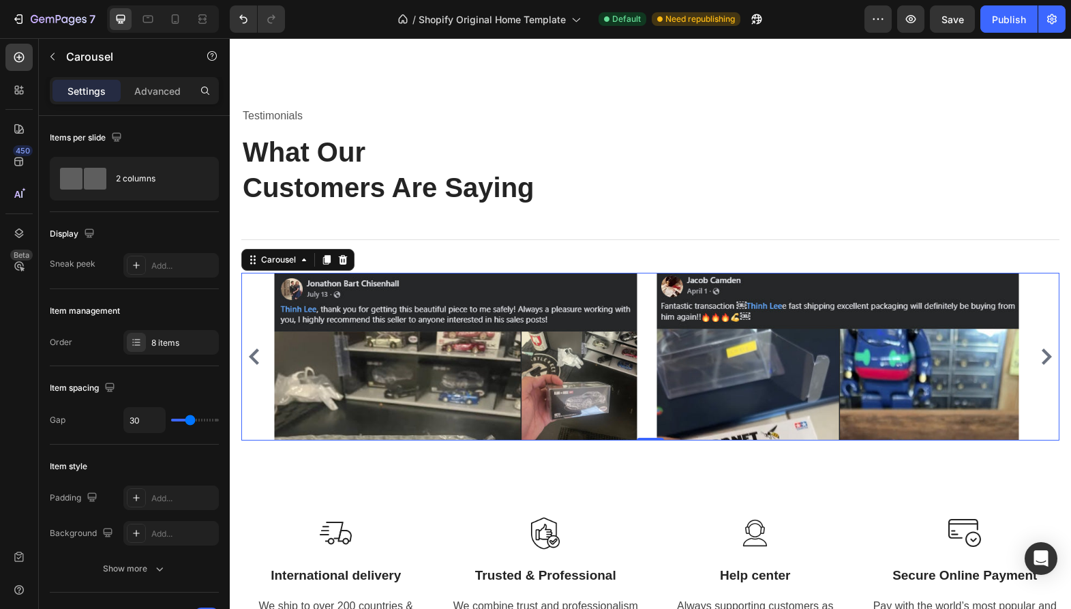
click at [1041, 361] on icon "Carousel Next Arrow" at bounding box center [1046, 356] width 16 height 16
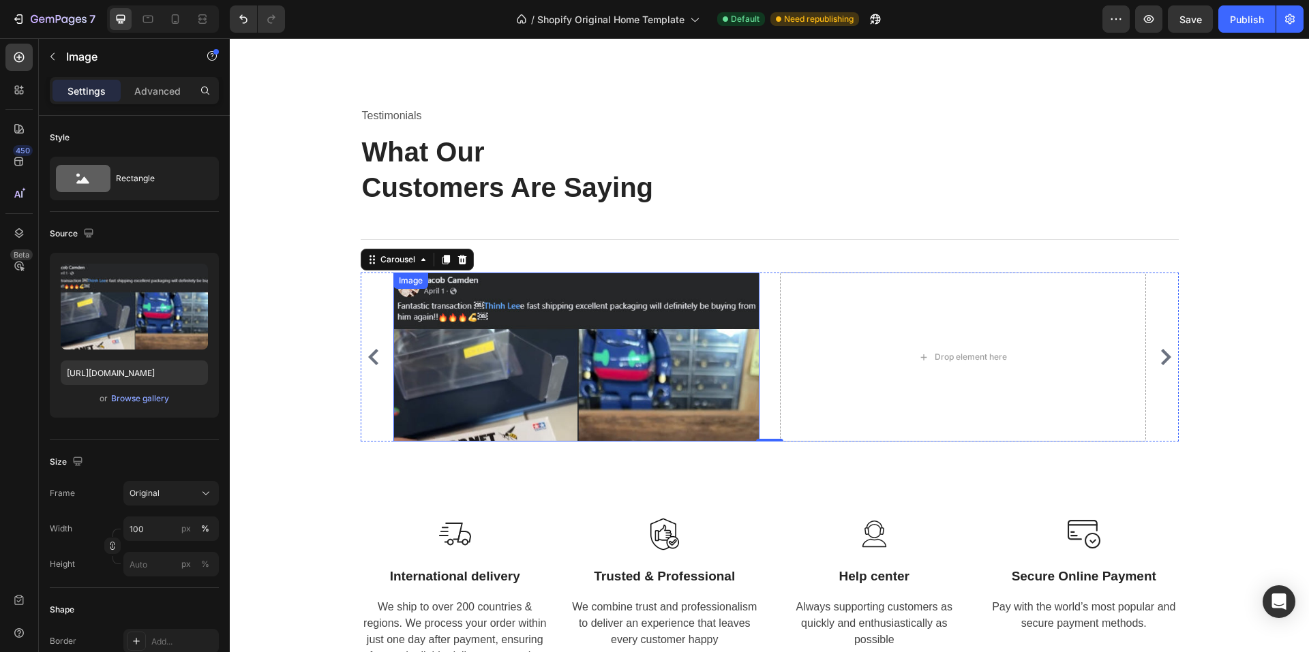
click at [561, 286] on img at bounding box center [576, 357] width 366 height 169
click at [463, 286] on icon at bounding box center [466, 286] width 7 height 10
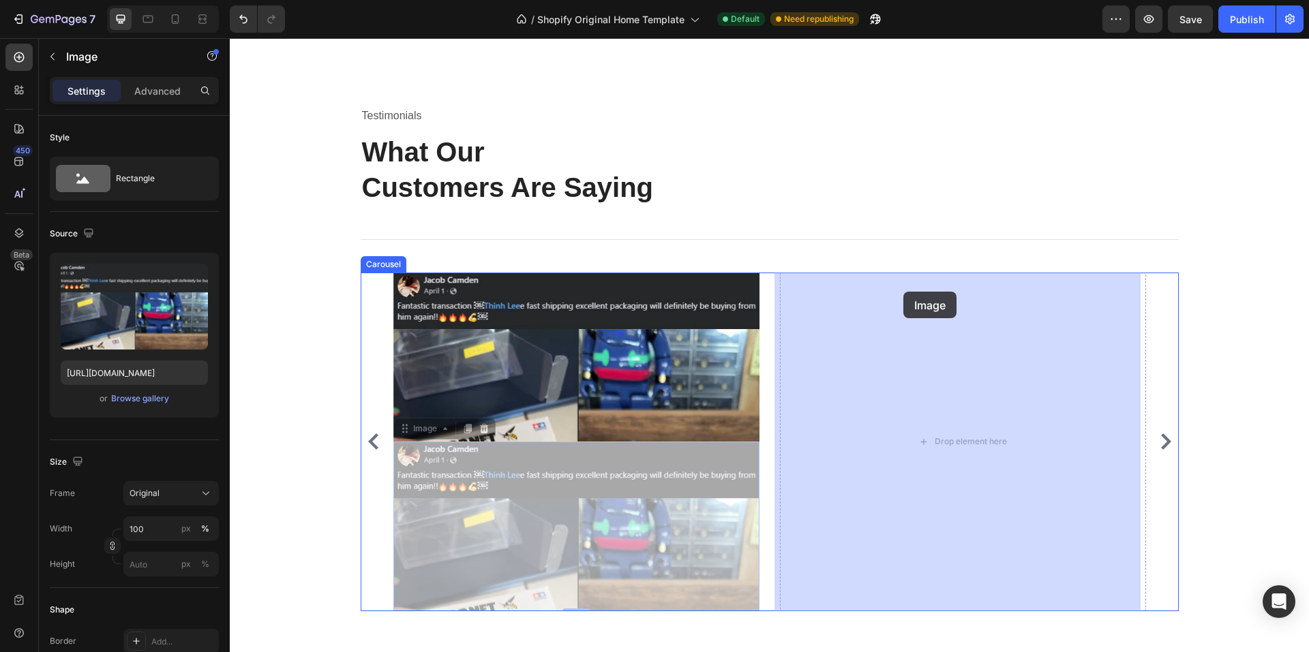
drag, startPoint x: 522, startPoint y: 461, endPoint x: 903, endPoint y: 292, distance: 417.1
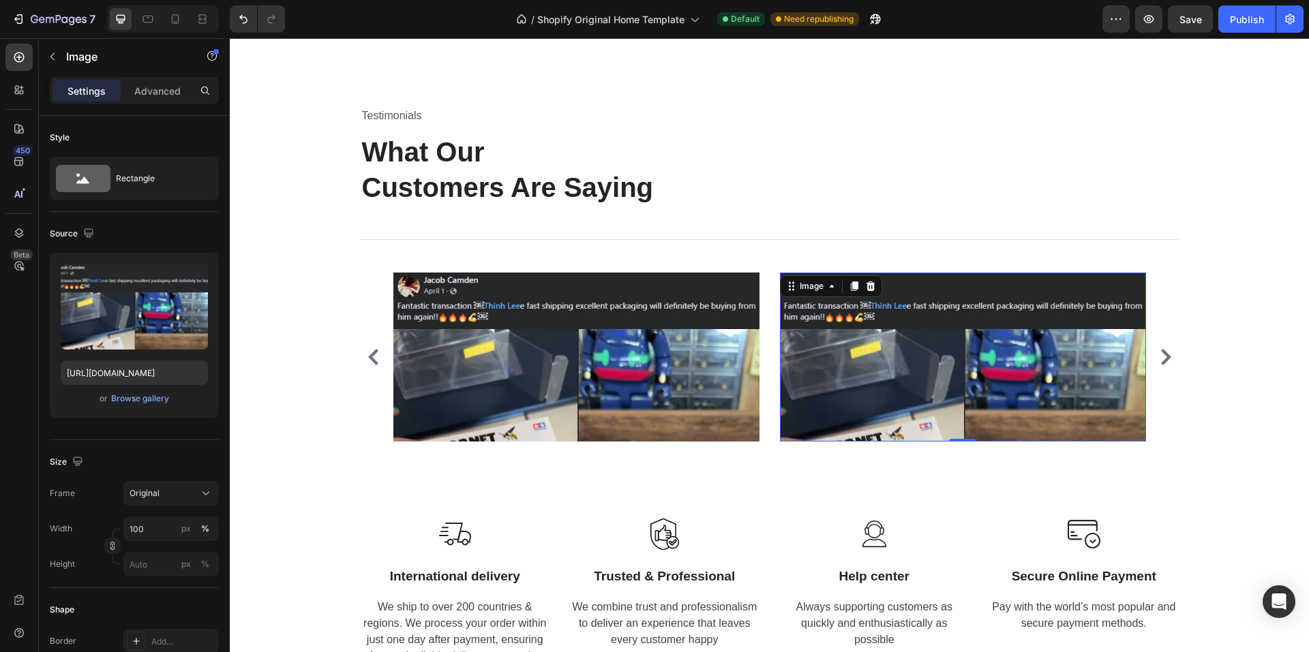
click at [939, 279] on img at bounding box center [963, 357] width 366 height 169
click at [128, 403] on div "Browse gallery" at bounding box center [140, 399] width 58 height 12
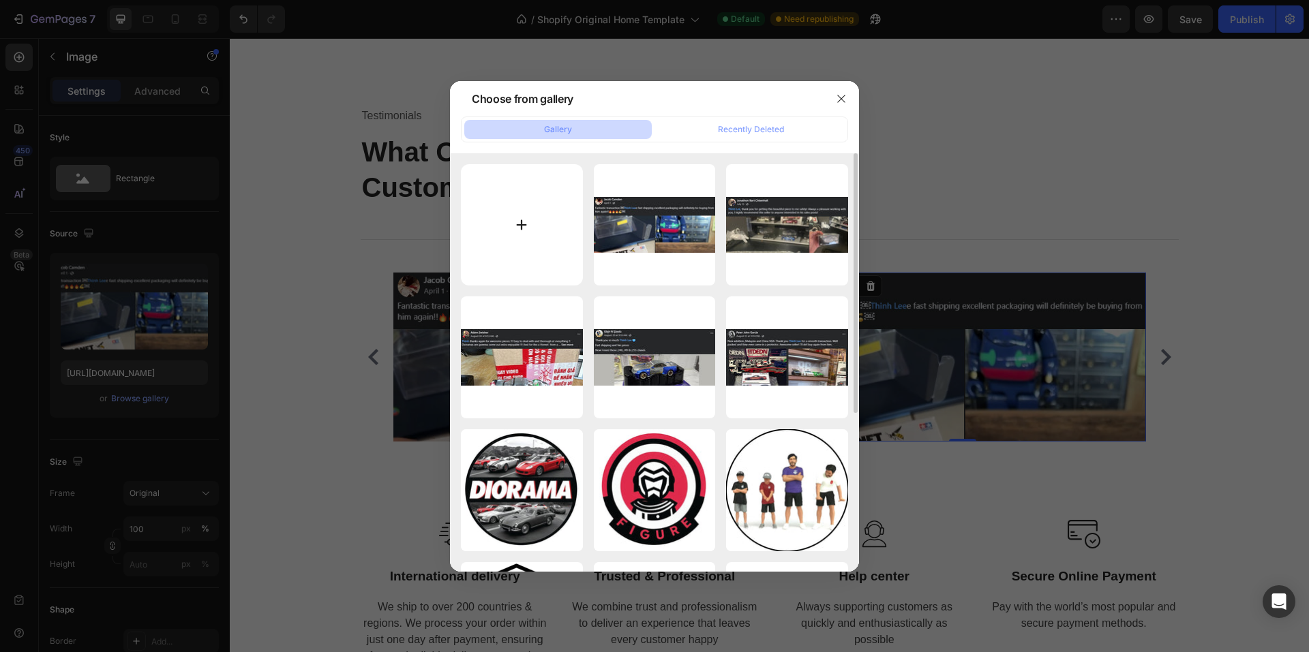
click at [504, 214] on input "file" at bounding box center [522, 225] width 122 height 122
type input "C:\fakepath\feedback6.jpg"
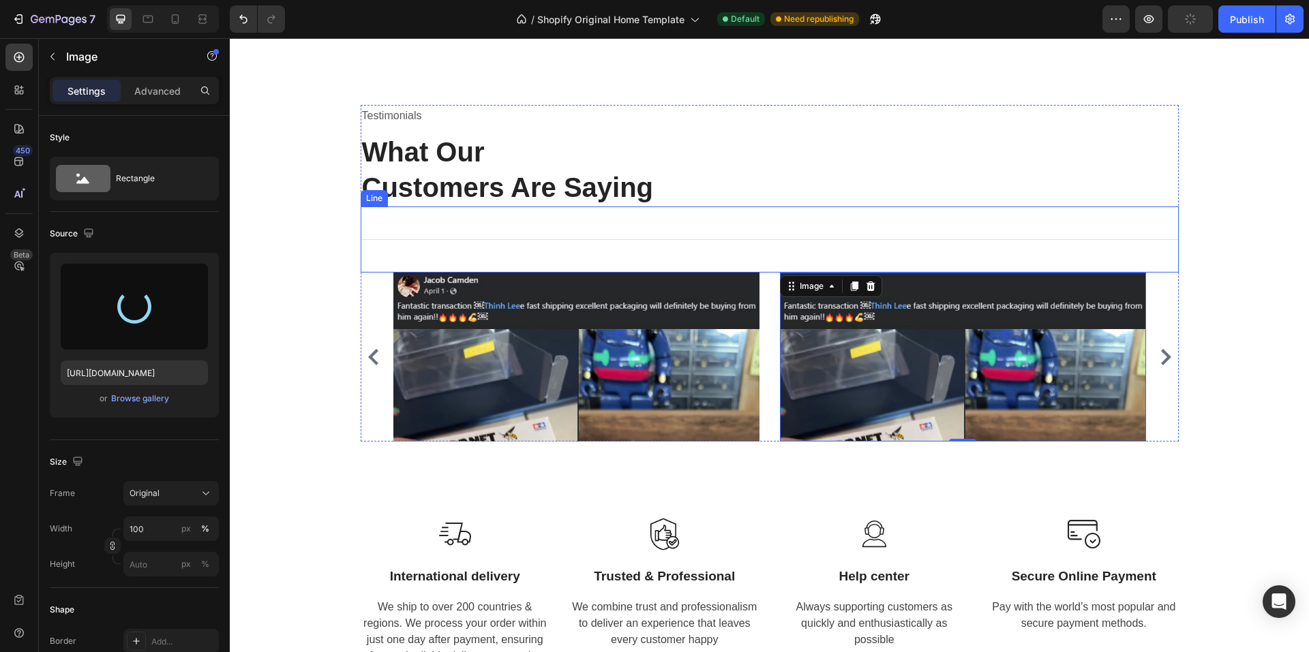
type input "https://cdn.shopify.com/s/files/1/0958/8739/3080/files/gempages_581728802523054…"
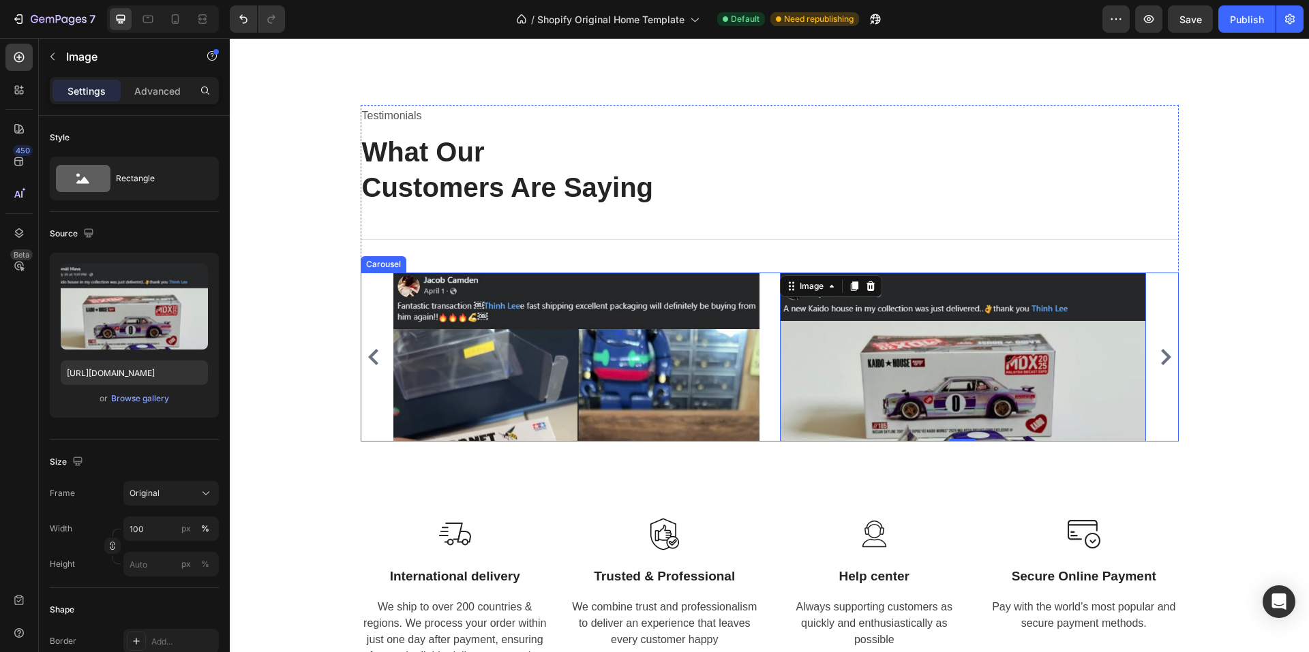
click at [1161, 350] on icon "Carousel Next Arrow" at bounding box center [1165, 357] width 16 height 16
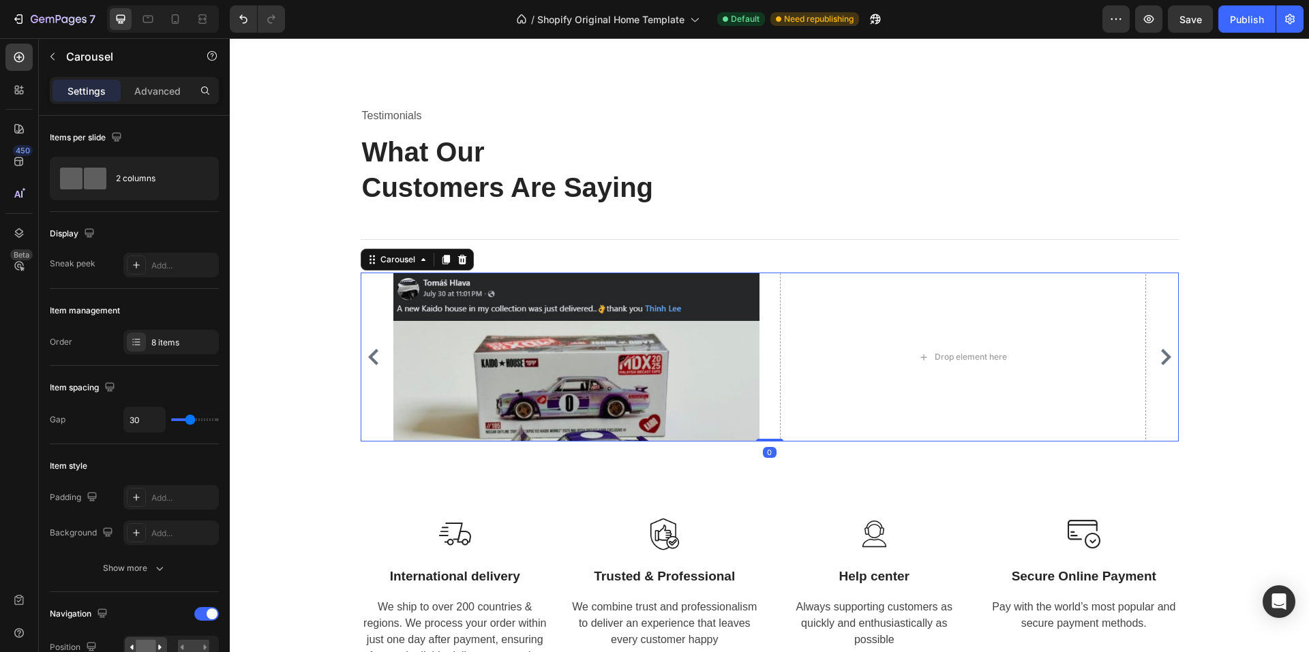
click at [1161, 350] on icon "Carousel Next Arrow" at bounding box center [1165, 357] width 16 height 16
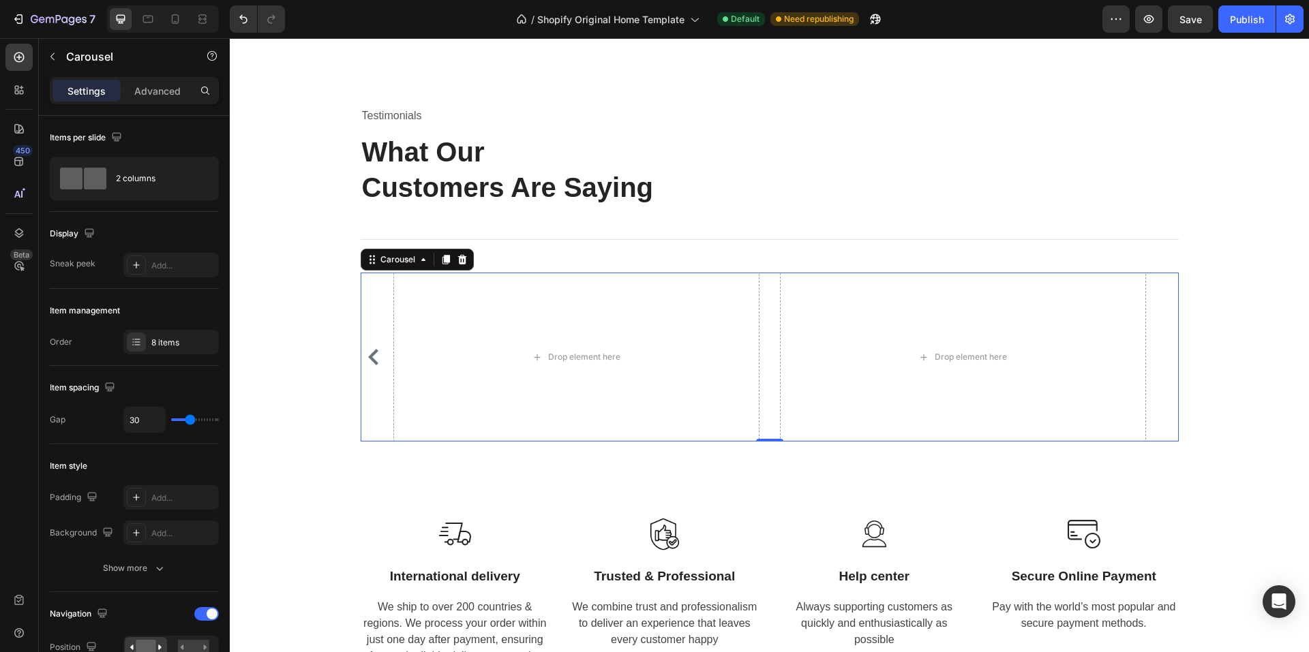
click at [1161, 350] on div "Image Image Image Image Image Image Drop element here Drop element here" at bounding box center [770, 357] width 818 height 169
click at [379, 356] on div "Image Image Image Image Image Image Drop element here Drop element here" at bounding box center [770, 357] width 818 height 169
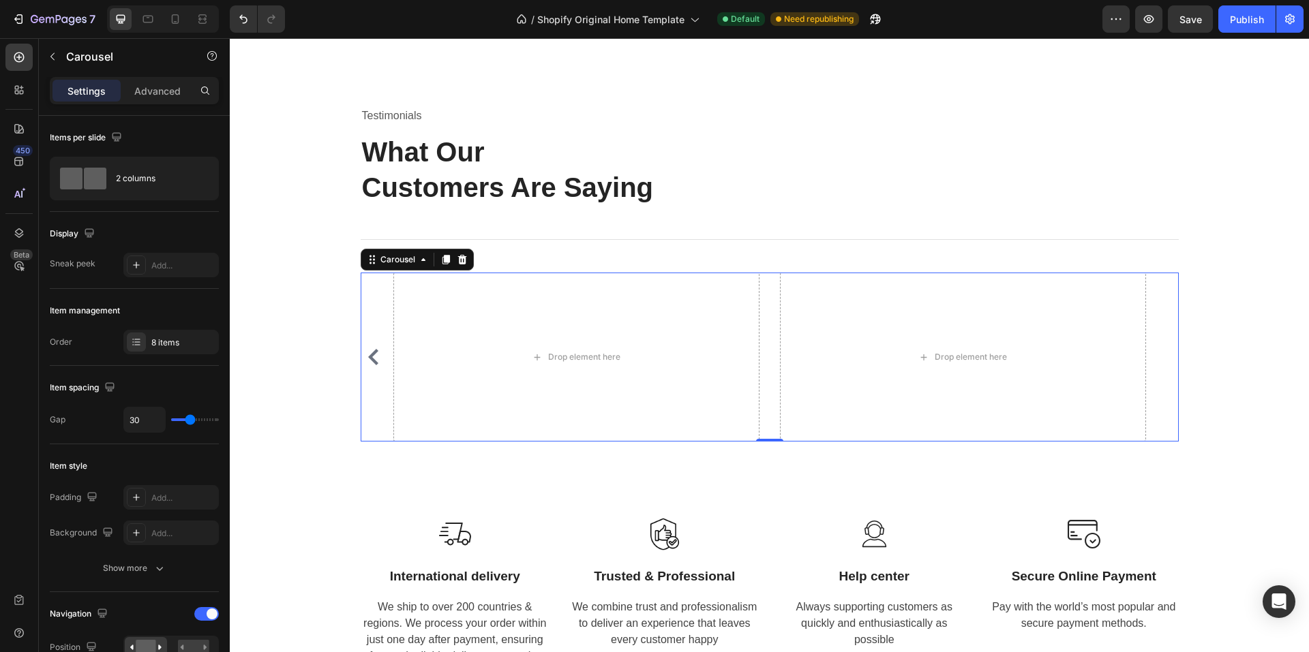
click at [365, 356] on icon "Carousel Back Arrow" at bounding box center [373, 357] width 16 height 16
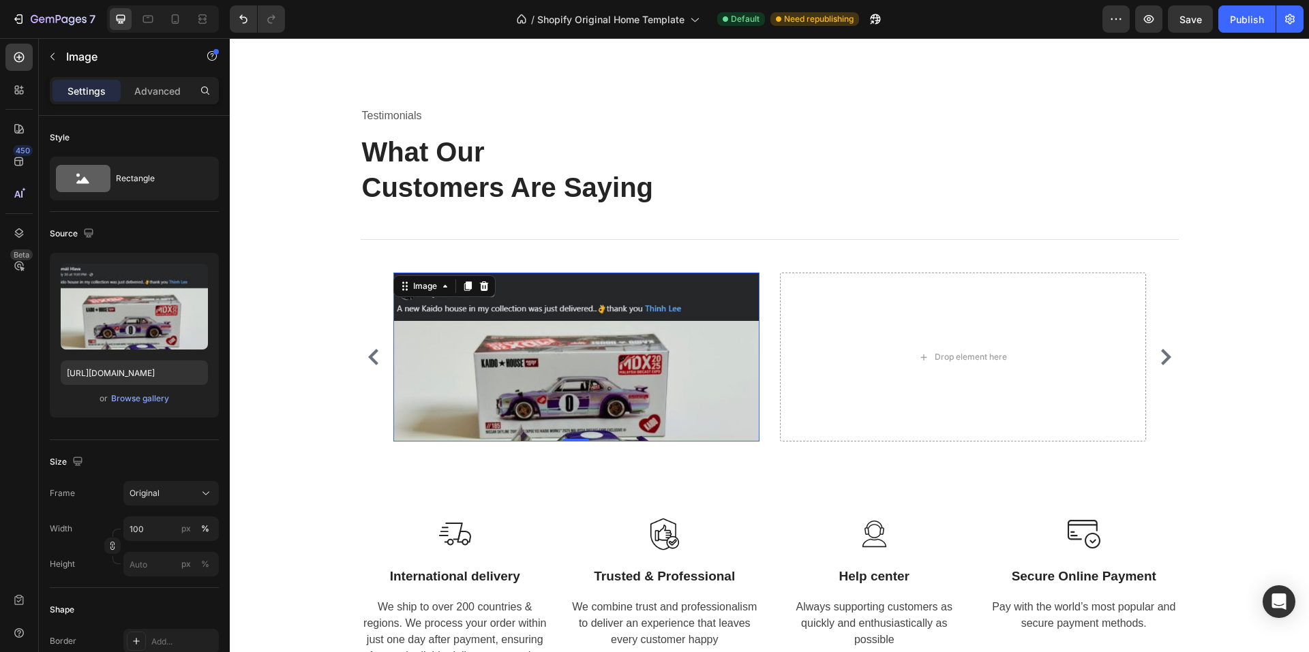
click at [690, 287] on img at bounding box center [576, 357] width 366 height 169
click at [459, 282] on div at bounding box center [467, 286] width 16 height 16
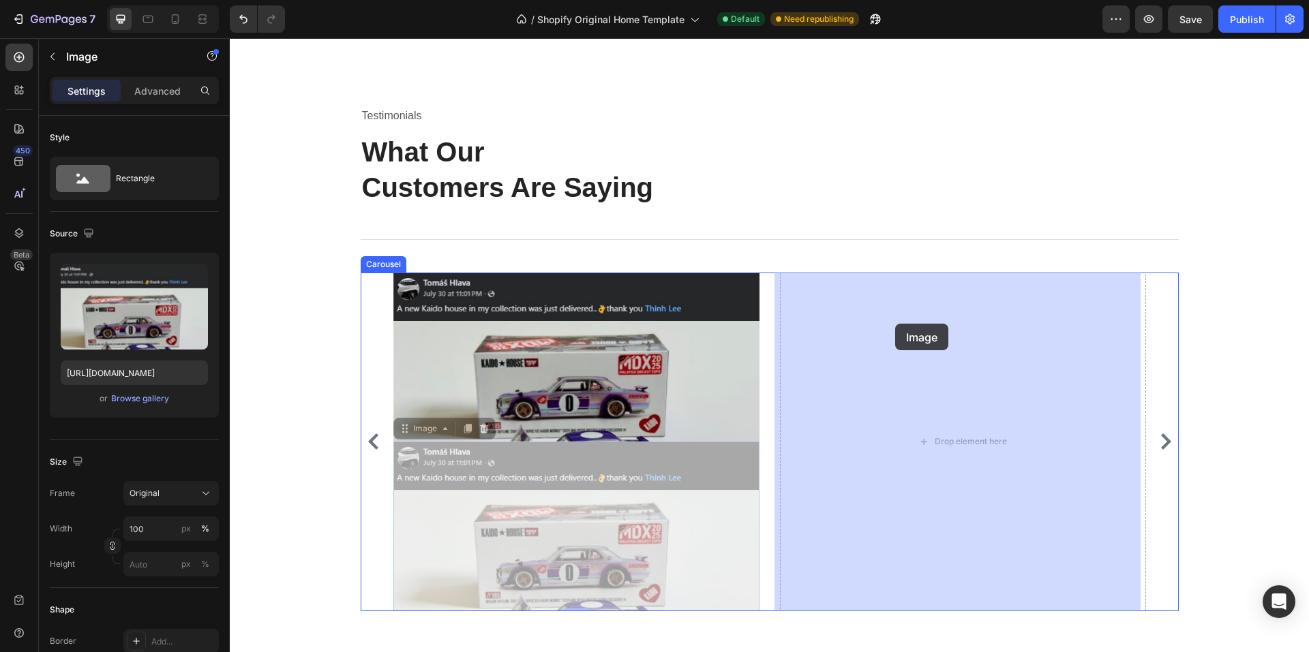
drag, startPoint x: 519, startPoint y: 451, endPoint x: 895, endPoint y: 324, distance: 397.0
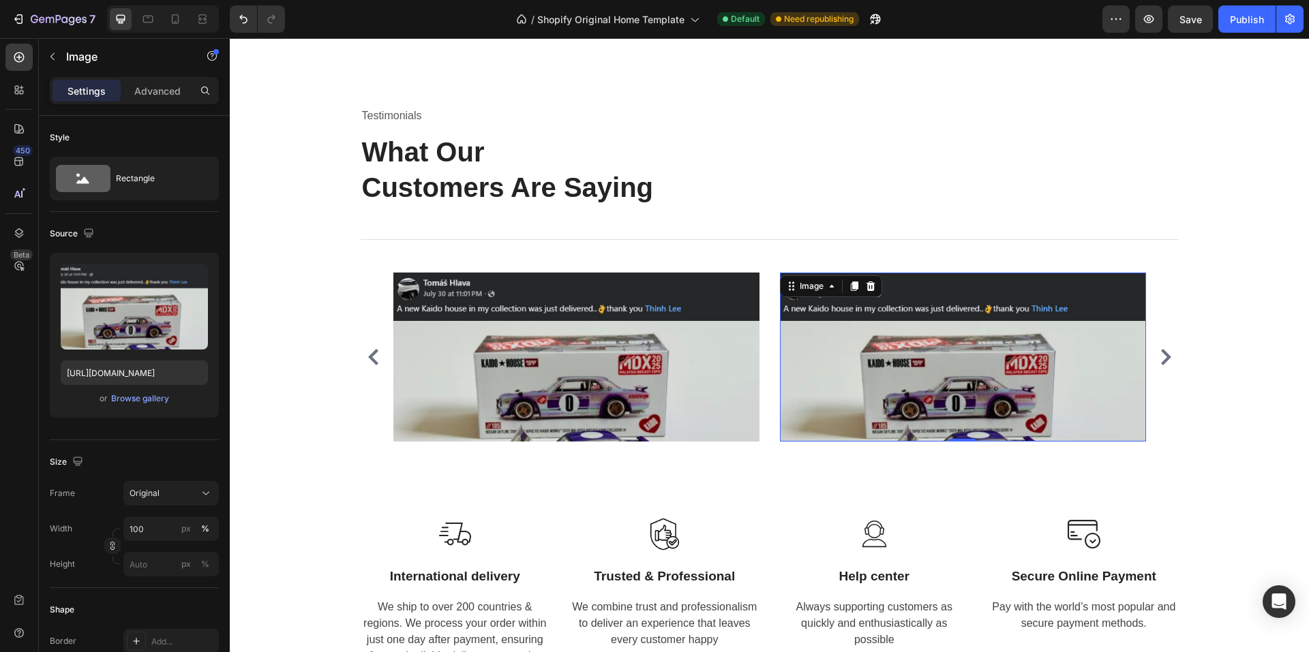
click at [934, 281] on img at bounding box center [963, 357] width 366 height 169
click at [145, 399] on div "Browse gallery" at bounding box center [140, 399] width 58 height 12
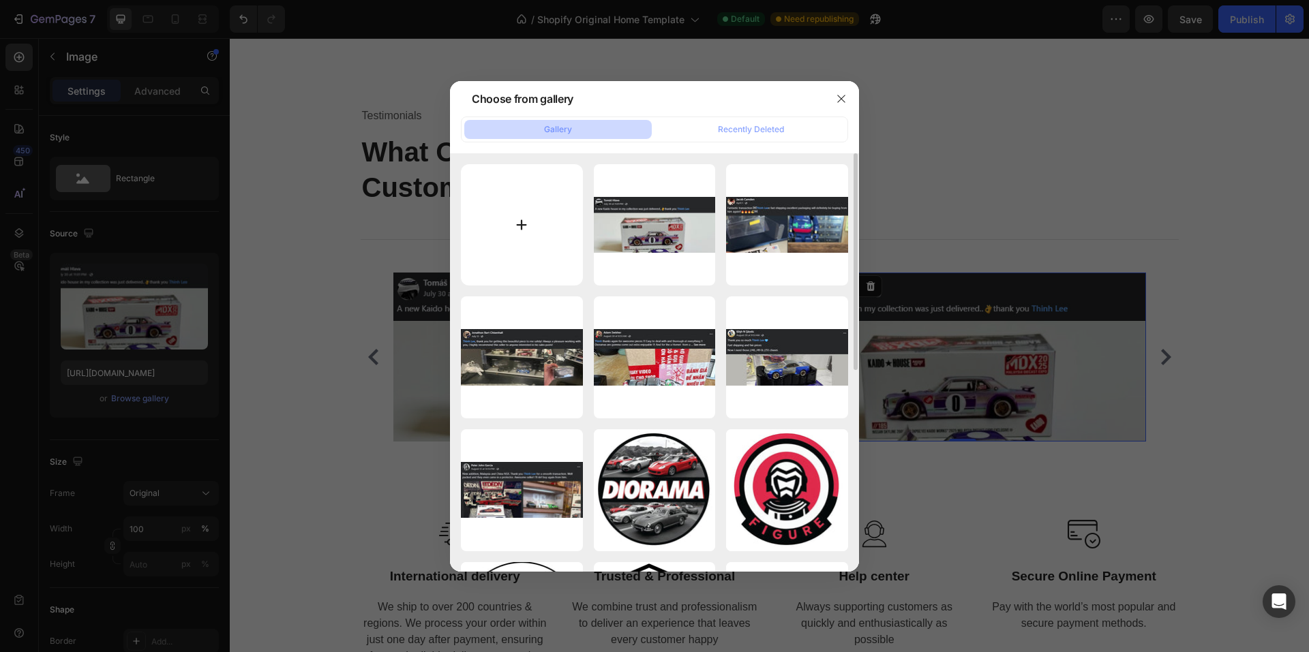
click at [543, 221] on input "file" at bounding box center [522, 225] width 122 height 122
type input "C:\fakepath\feedback7.jpg"
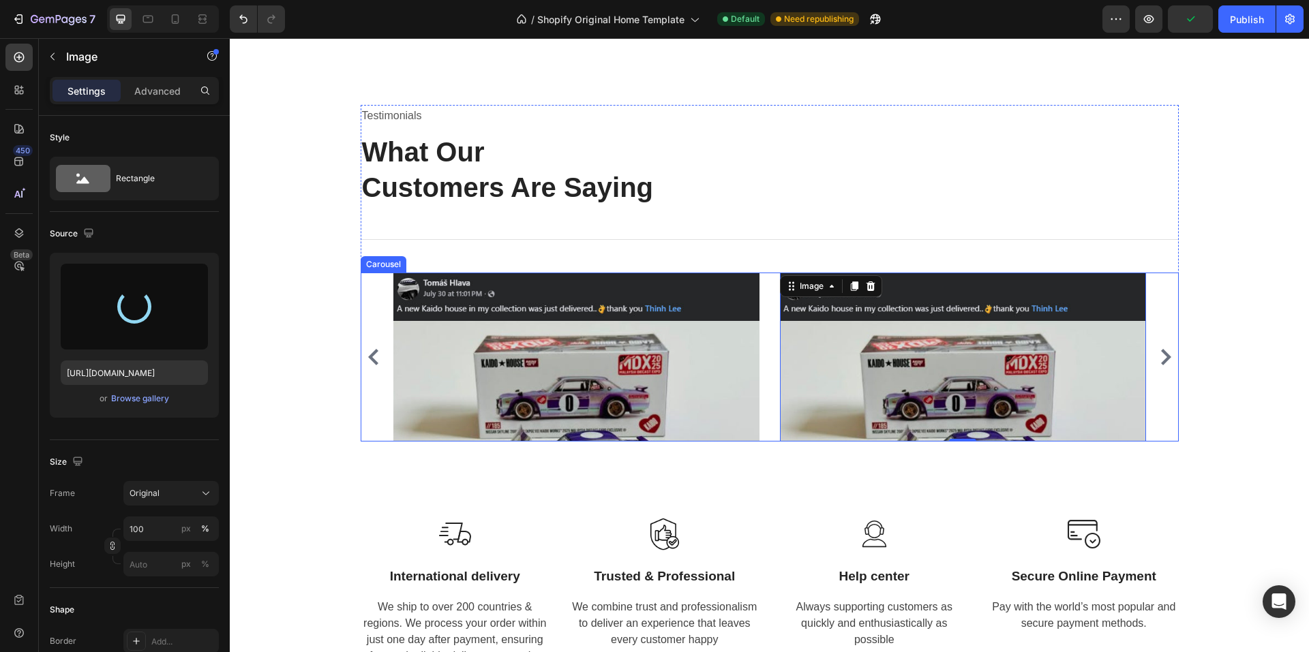
type input "https://cdn.shopify.com/s/files/1/0958/8739/3080/files/gempages_581728802523054…"
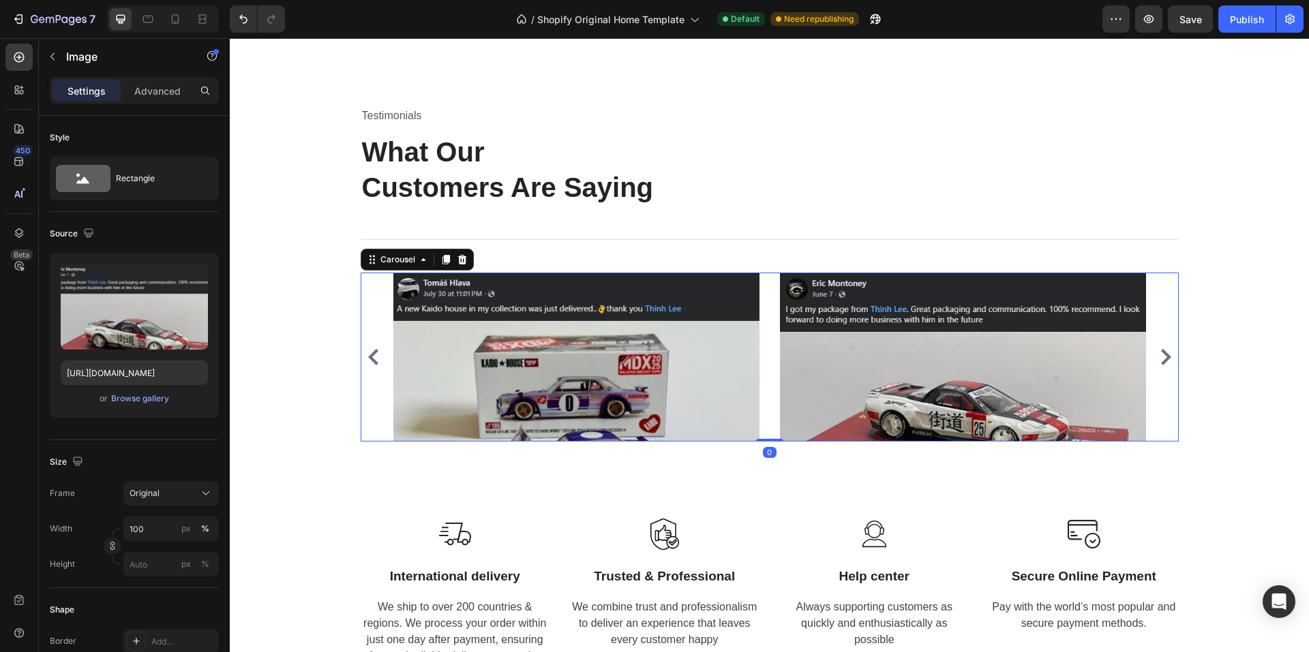
click at [1157, 358] on icon "Carousel Next Arrow" at bounding box center [1165, 357] width 16 height 16
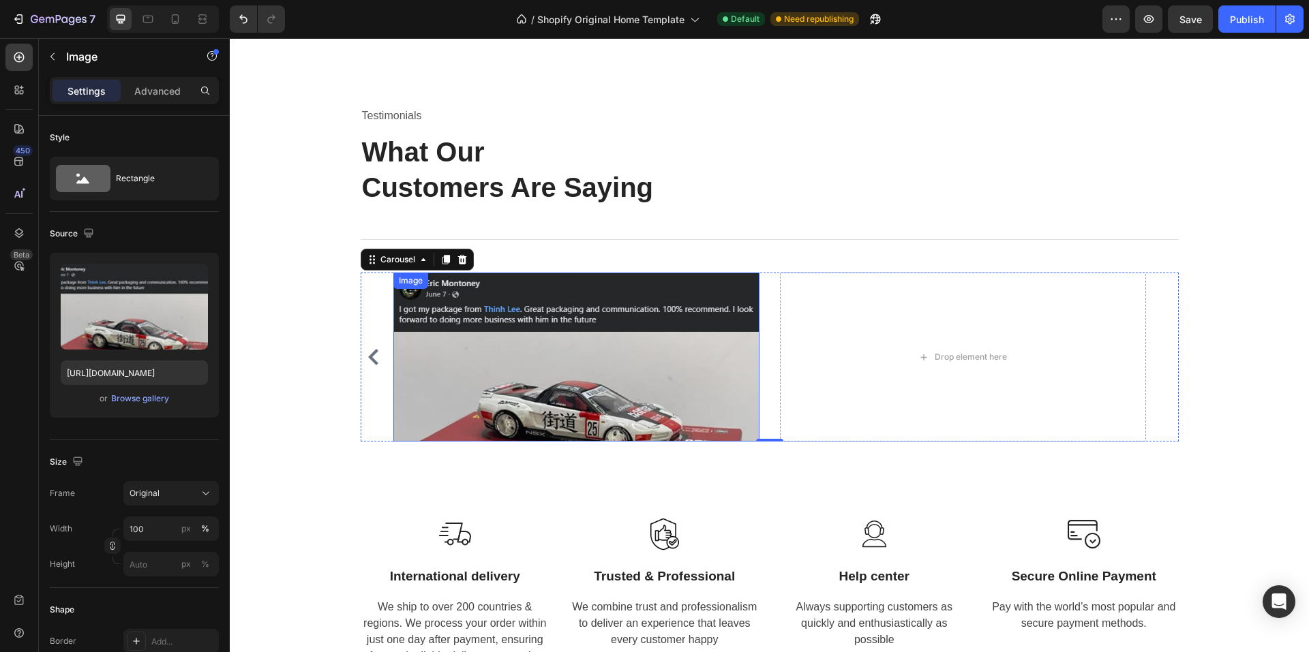
click at [559, 284] on img at bounding box center [576, 357] width 366 height 169
click at [460, 279] on div at bounding box center [467, 286] width 16 height 16
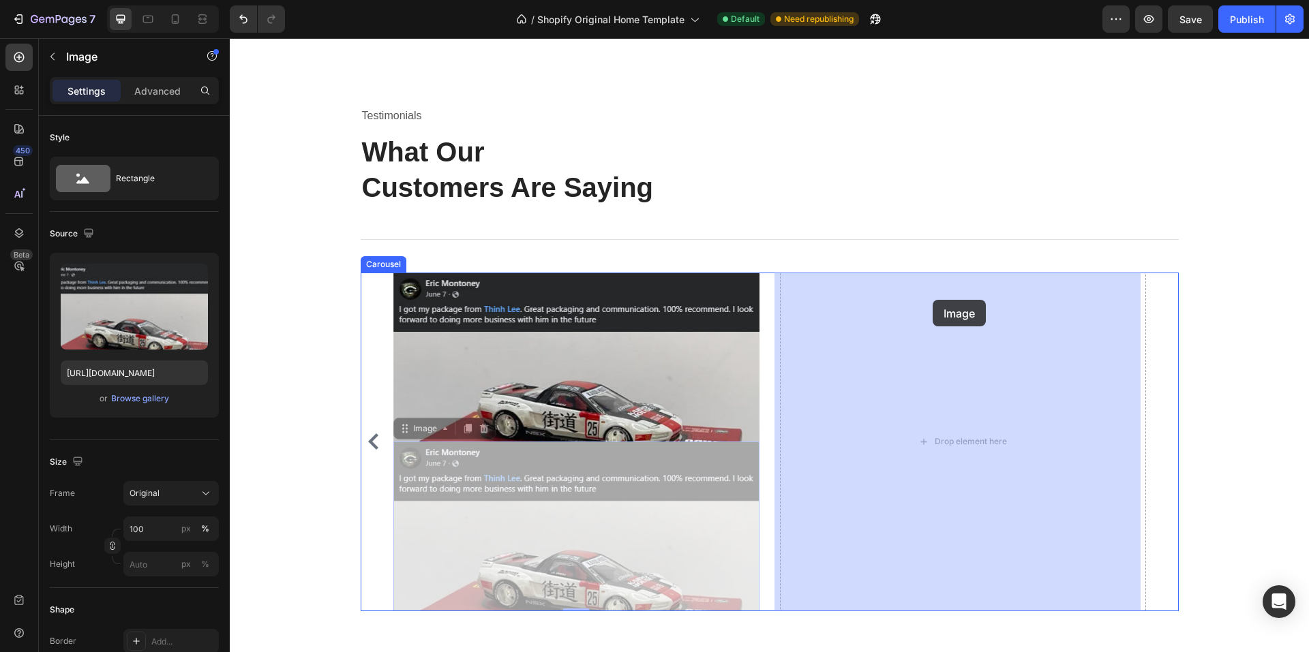
drag, startPoint x: 564, startPoint y: 456, endPoint x: 836, endPoint y: 351, distance: 291.5
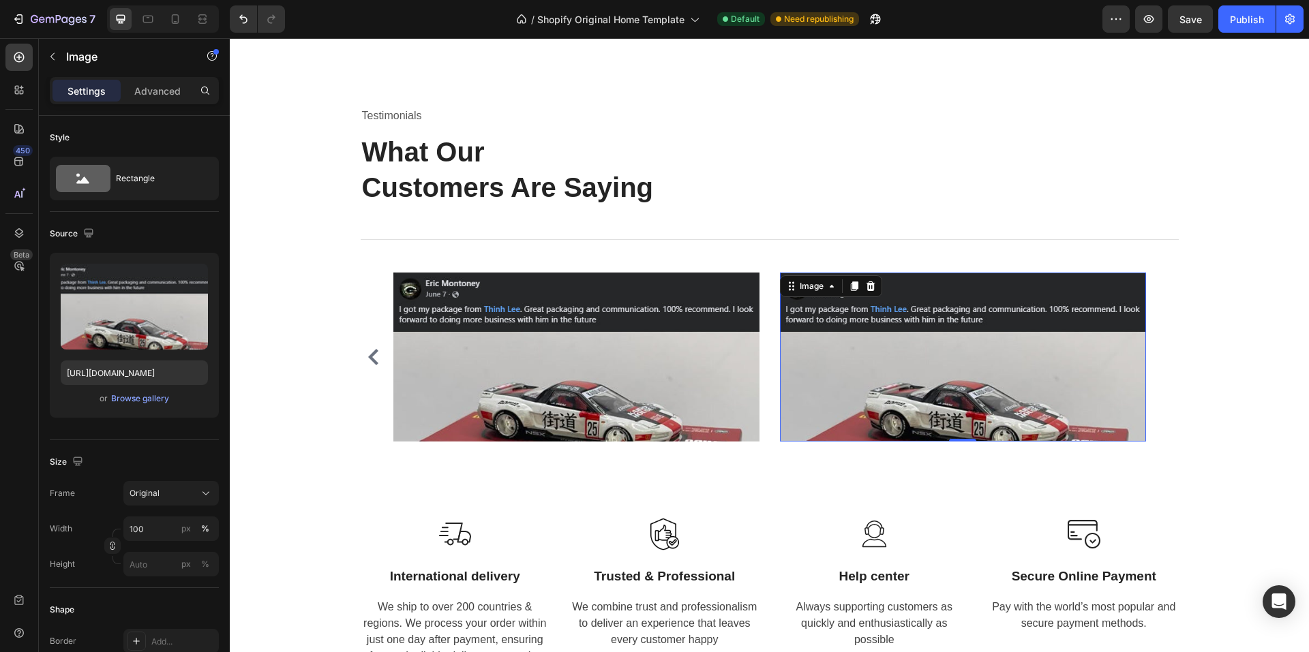
click at [921, 289] on img at bounding box center [963, 357] width 366 height 169
click at [129, 398] on div "Browse gallery" at bounding box center [140, 399] width 58 height 12
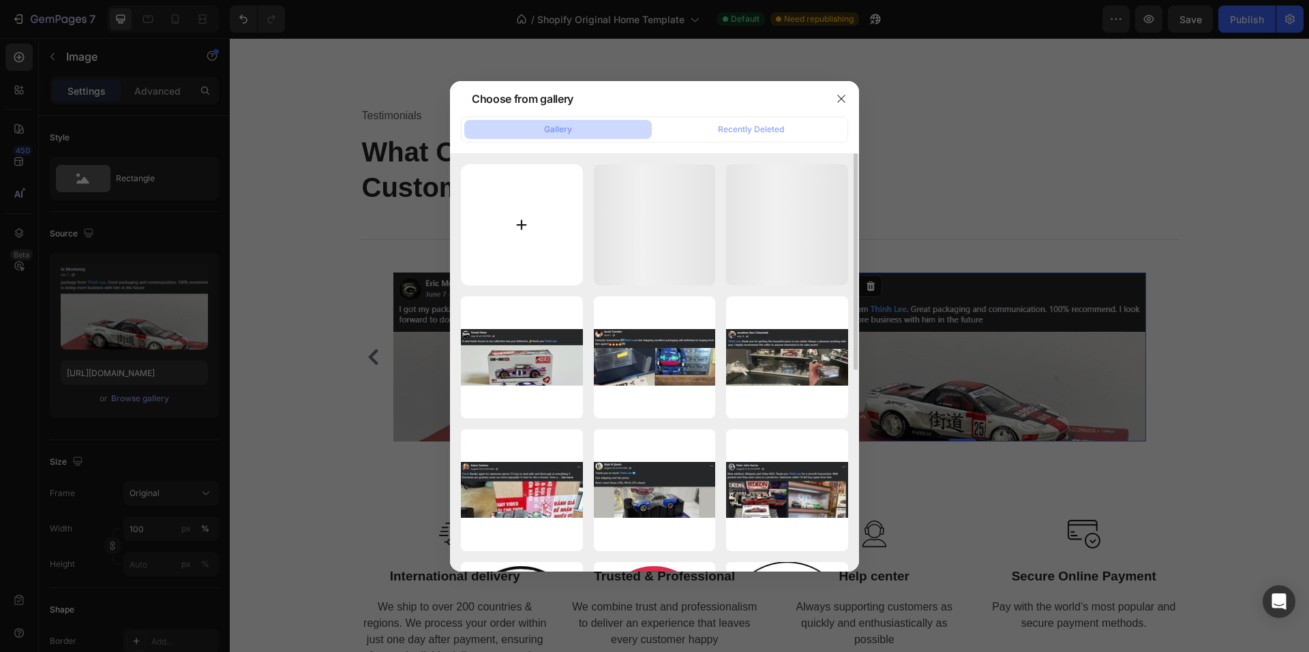
click at [527, 204] on input "file" at bounding box center [522, 225] width 122 height 122
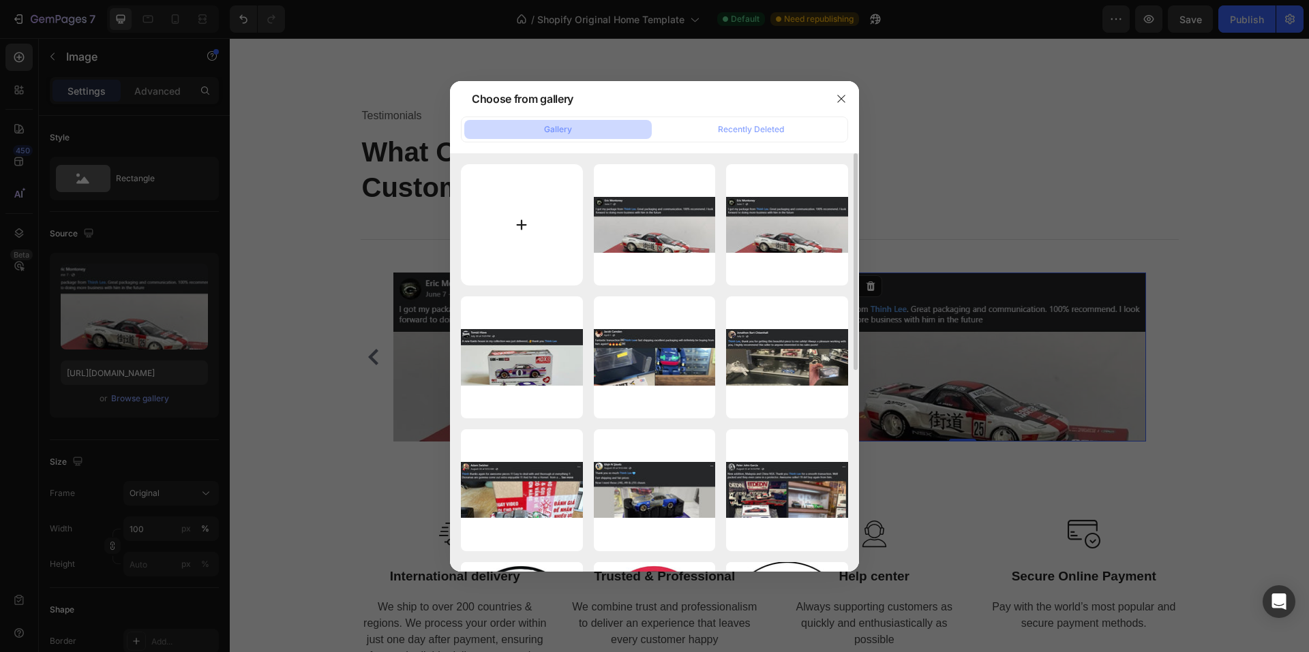
type input "C:\fakepath\feedback8.jpg"
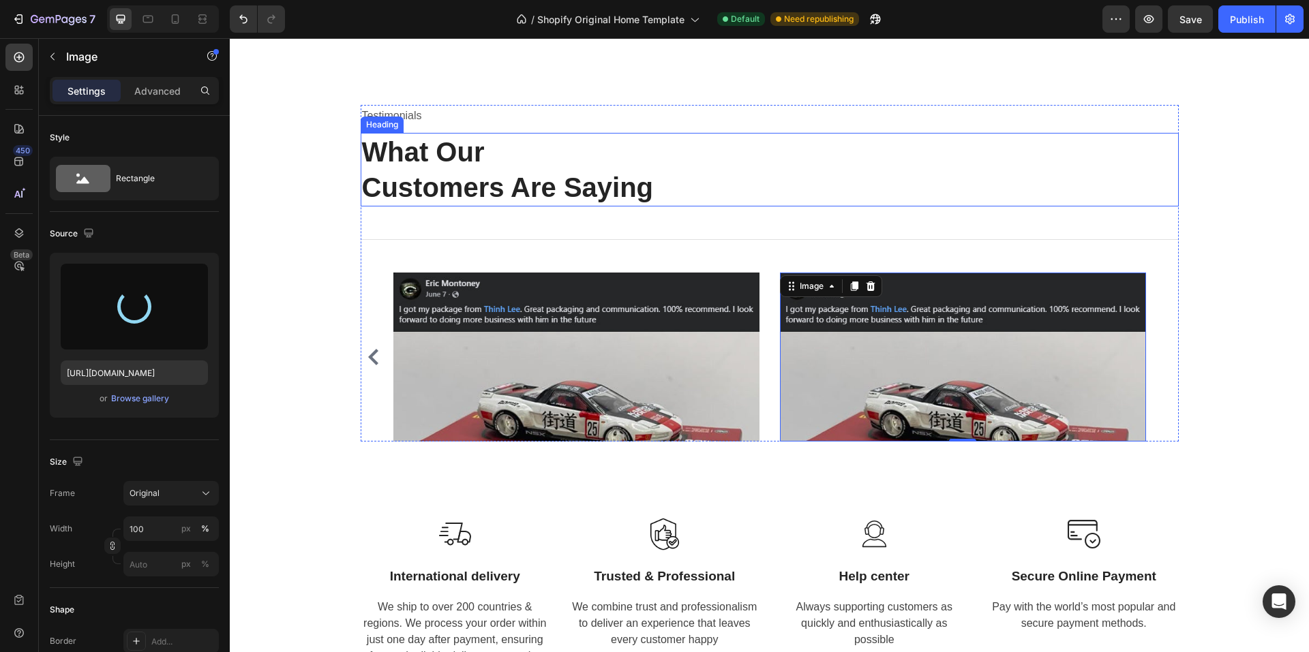
type input "https://cdn.shopify.com/s/files/1/0958/8739/3080/files/gempages_581728802523054…"
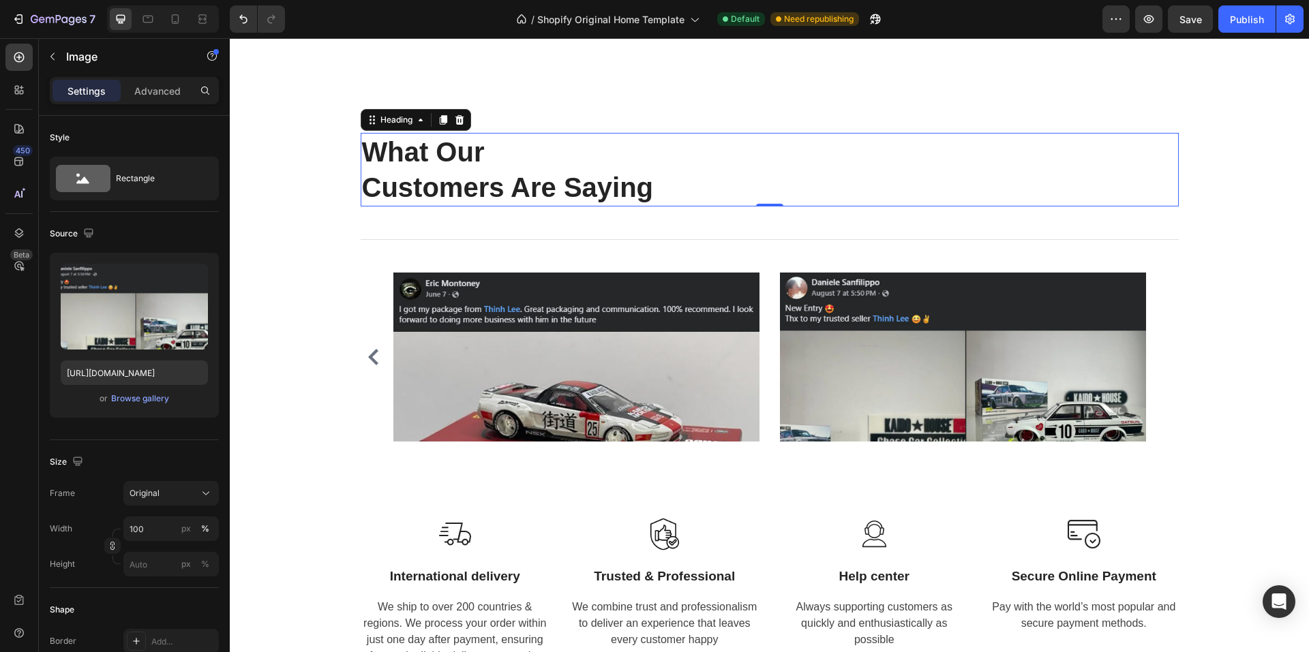
click at [403, 153] on p "What Our Customers Are Saying" at bounding box center [769, 169] width 815 height 71
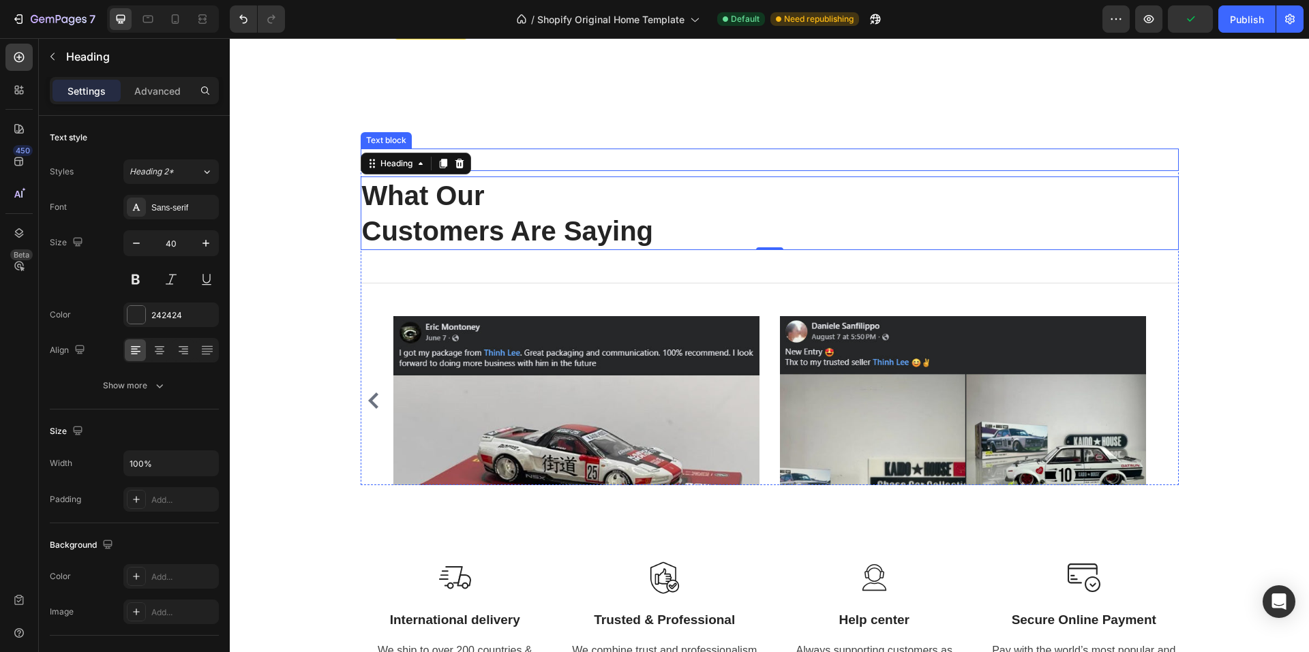
scroll to position [1563, 0]
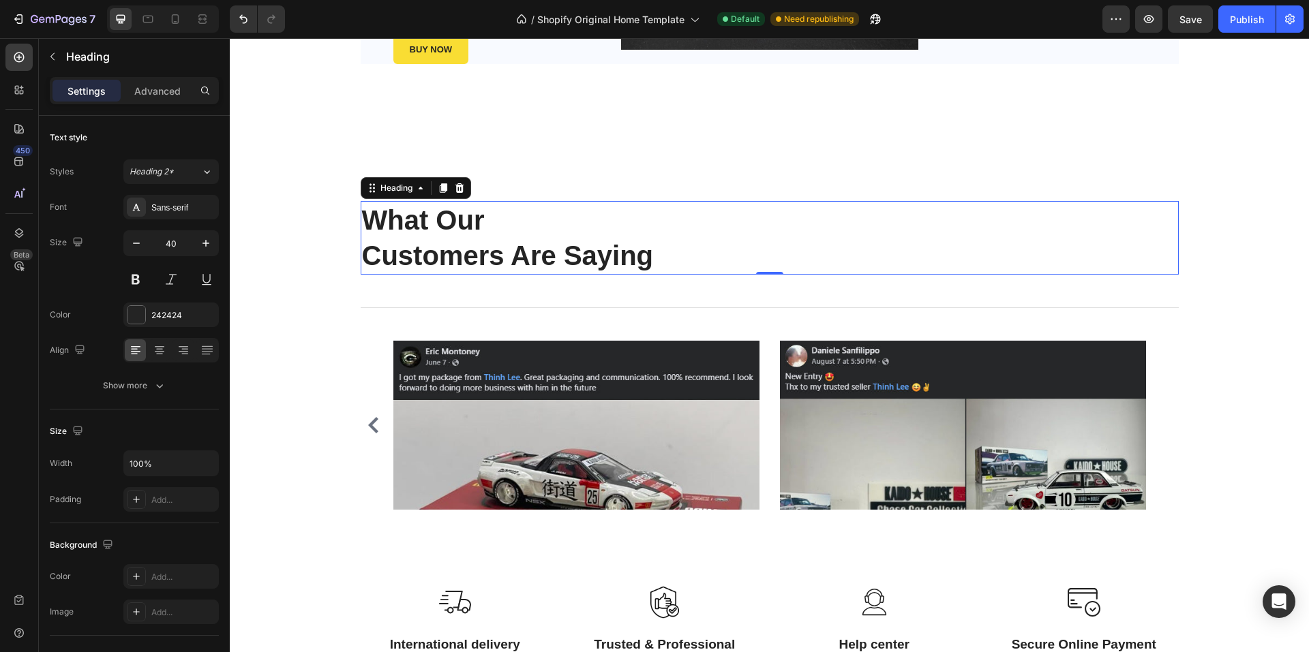
click at [366, 219] on p "What Our Customers Are Saying" at bounding box center [769, 237] width 815 height 71
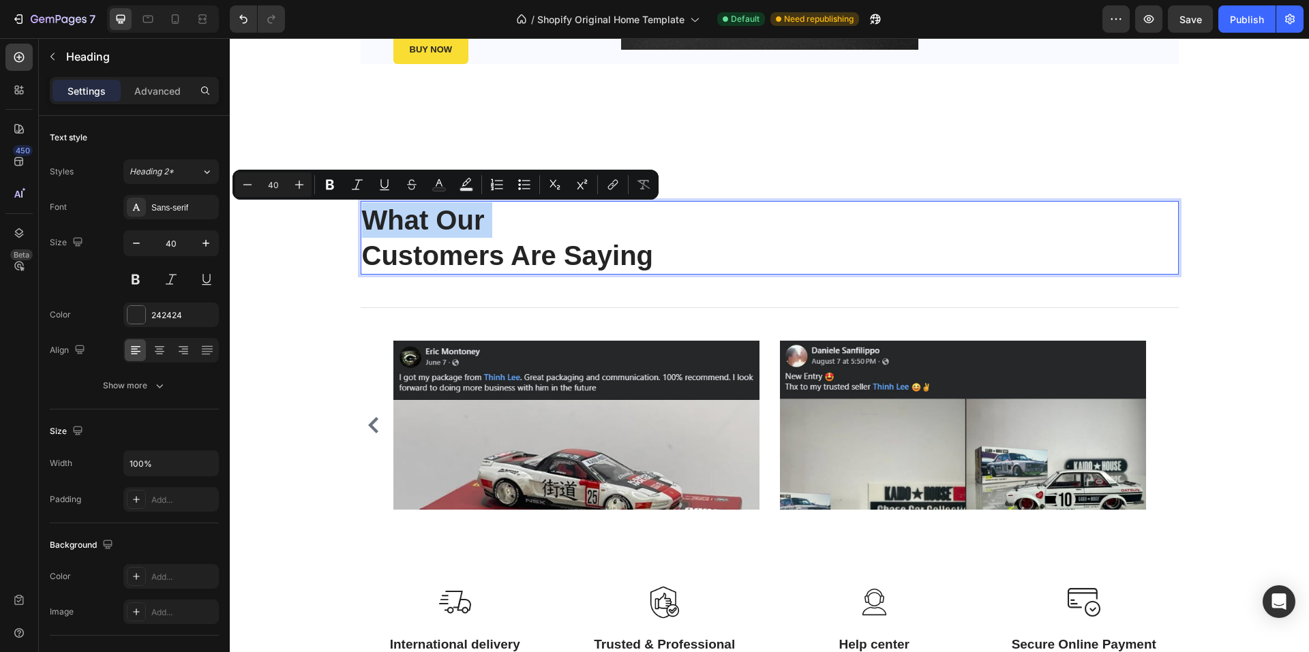
click at [366, 219] on p "What Our Customers Are Saying" at bounding box center [769, 237] width 815 height 71
click at [729, 256] on p "What Our Customers Are Saying" at bounding box center [769, 237] width 815 height 71
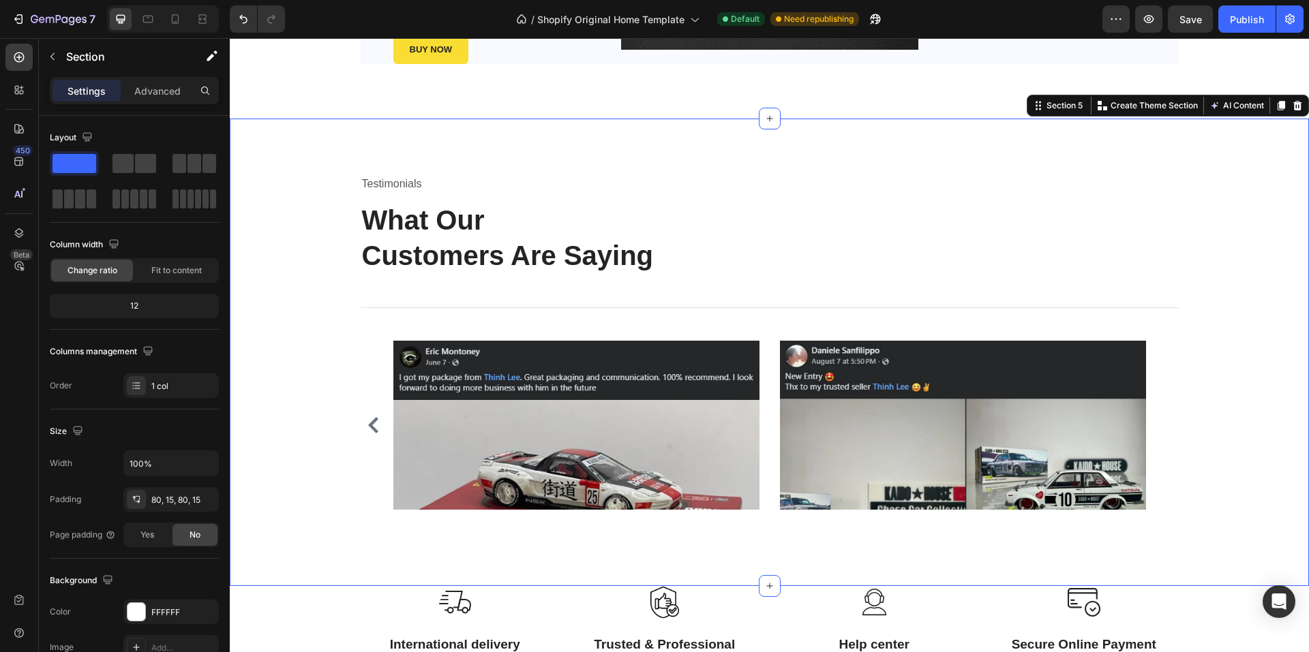
click at [298, 178] on div "Testimonials Text block What Our Customers Are Saying Heading Title Line Image …" at bounding box center [769, 352] width 1058 height 358
click at [1185, 24] on span "Save" at bounding box center [1190, 20] width 22 height 12
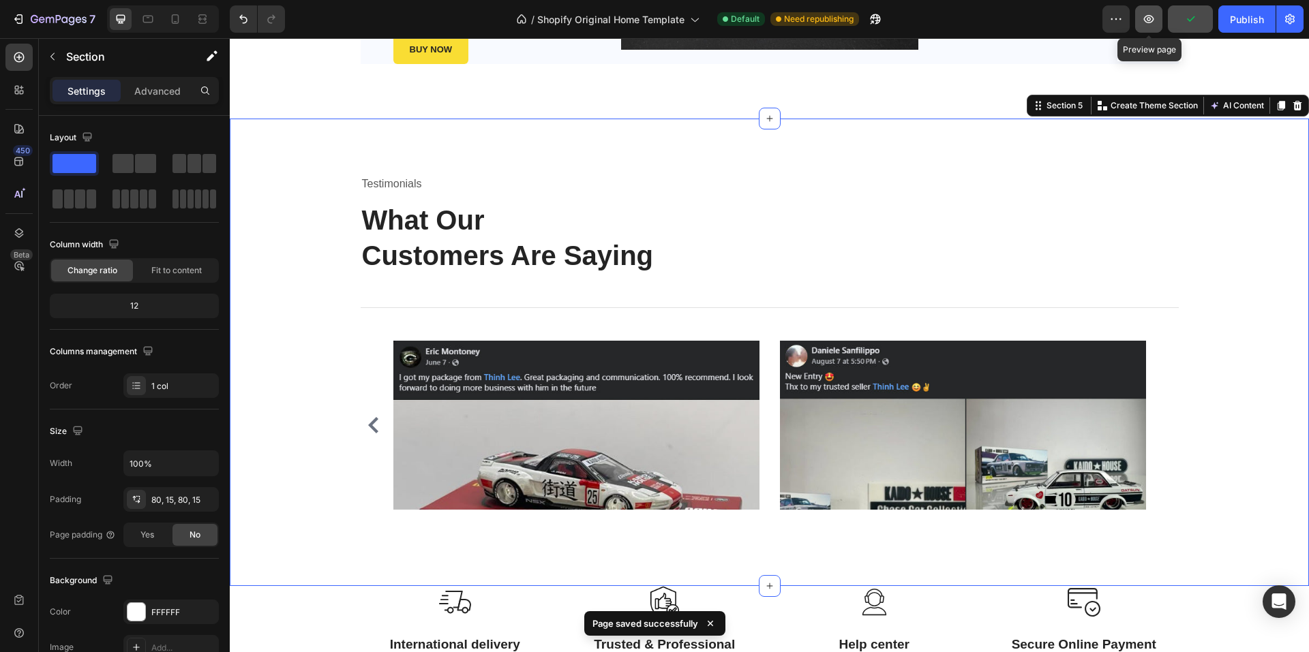
click at [1144, 24] on icon "button" at bounding box center [1149, 19] width 14 height 14
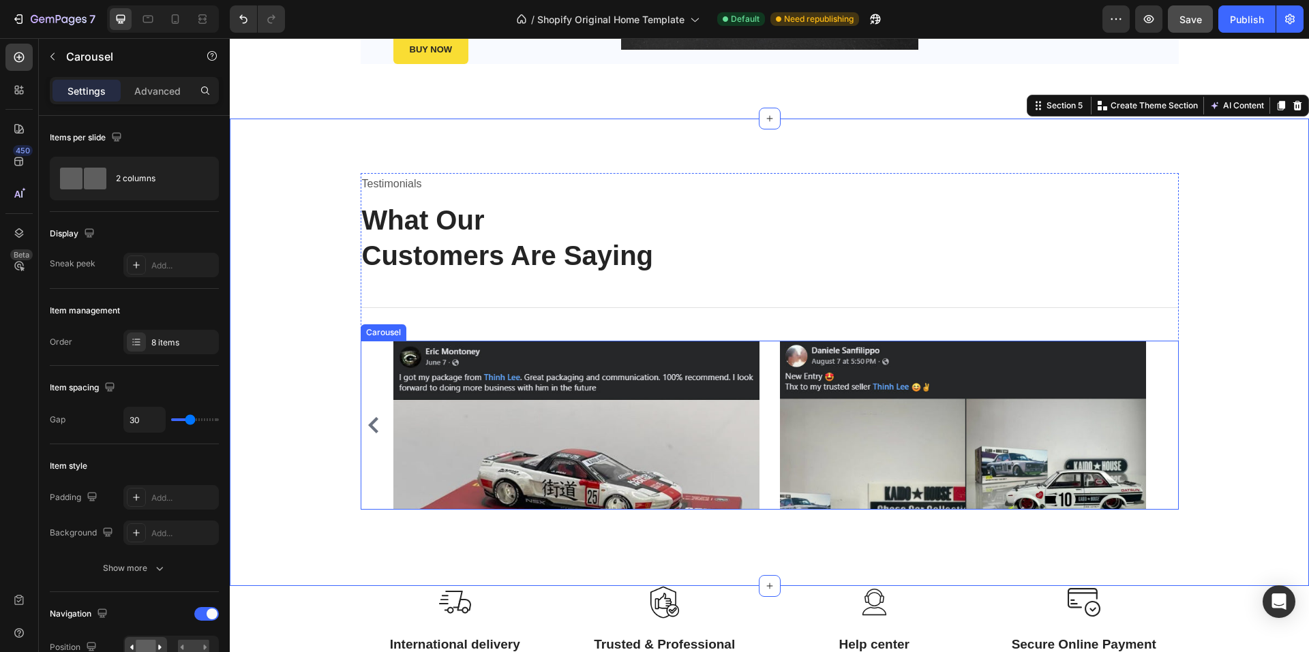
click at [361, 351] on div "Image Image Image Image Image Image Image Image" at bounding box center [770, 425] width 818 height 169
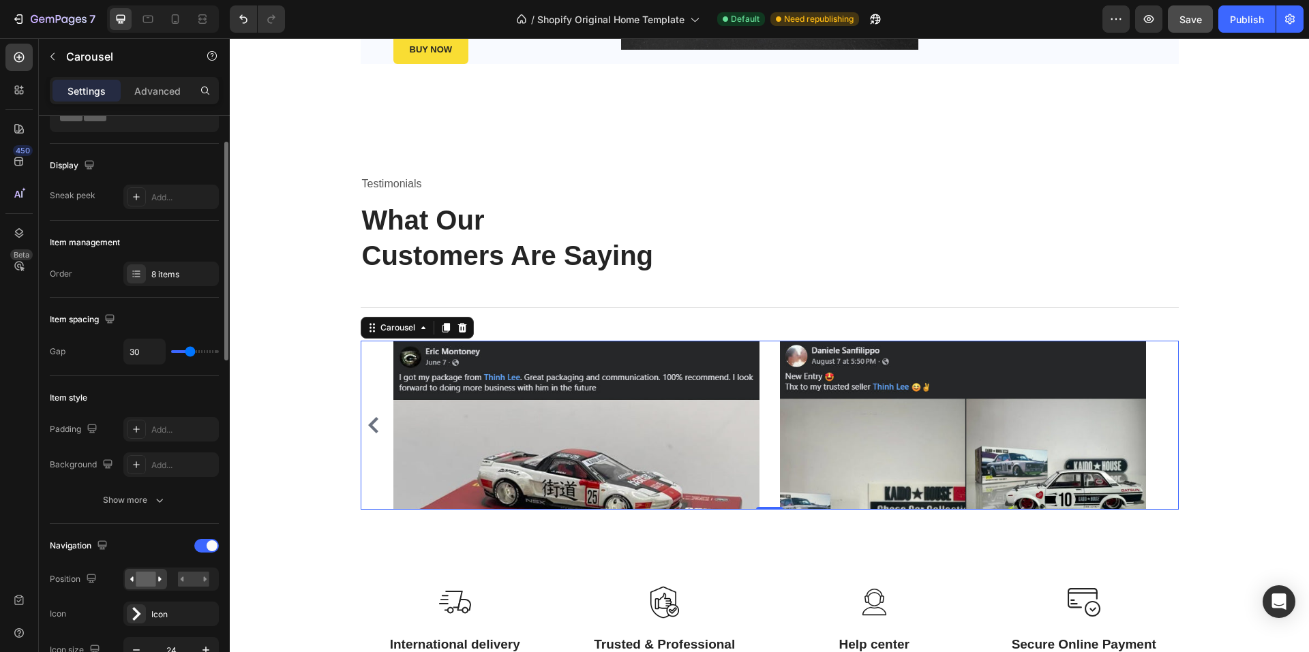
scroll to position [204, 0]
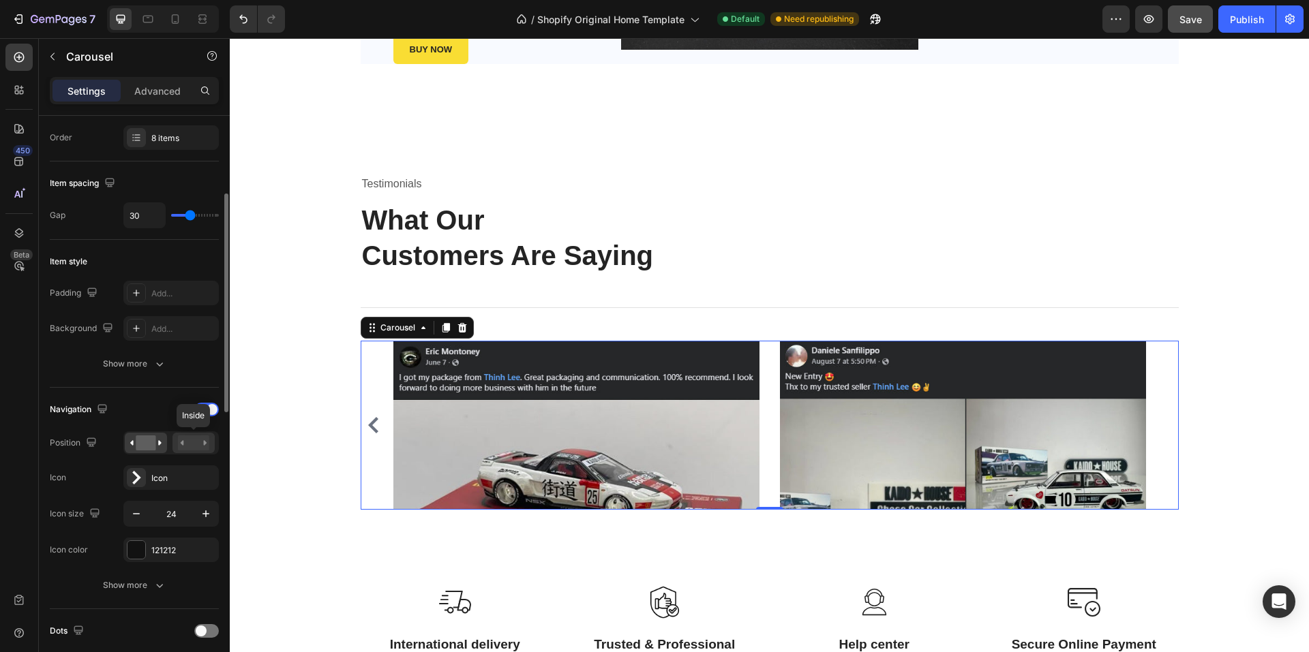
click at [189, 448] on rect at bounding box center [193, 443] width 31 height 15
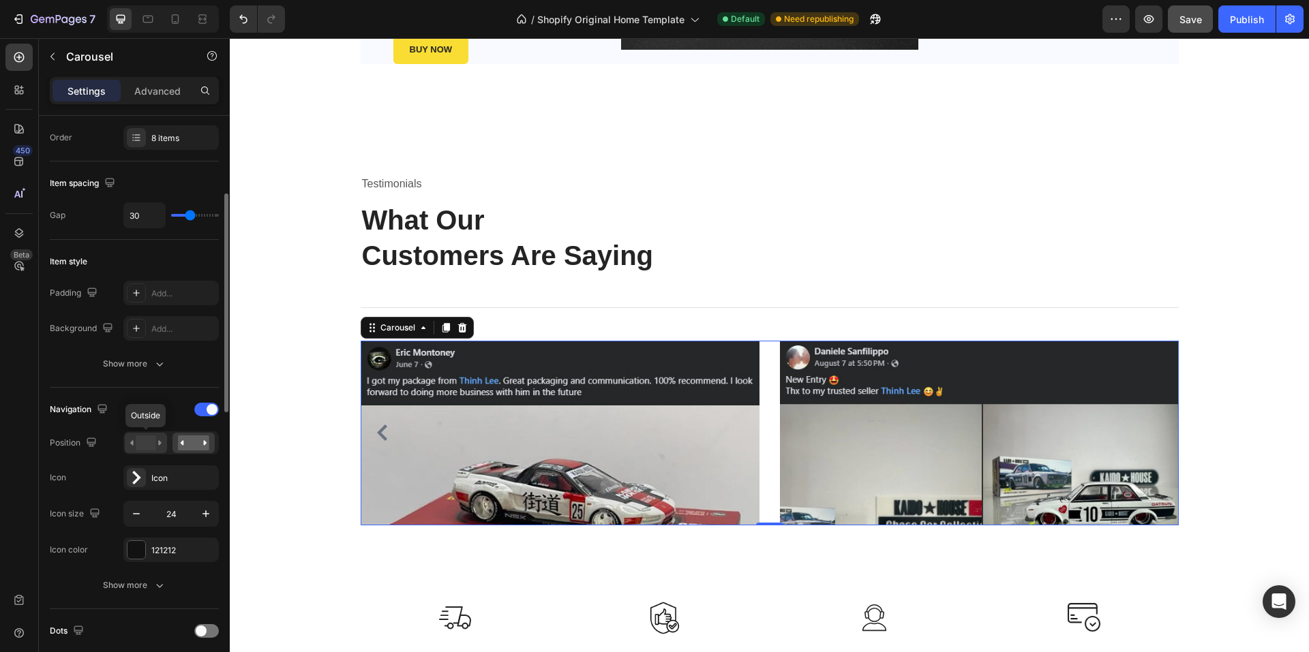
click at [150, 446] on rect at bounding box center [146, 443] width 20 height 15
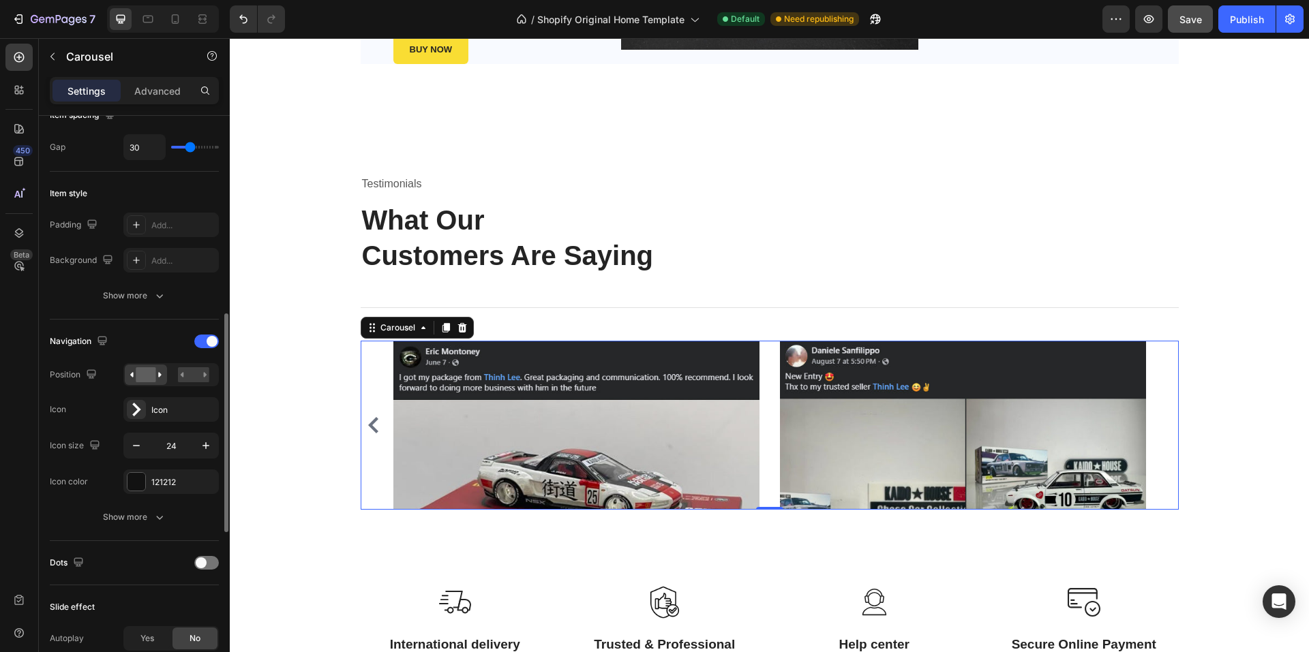
scroll to position [341, 0]
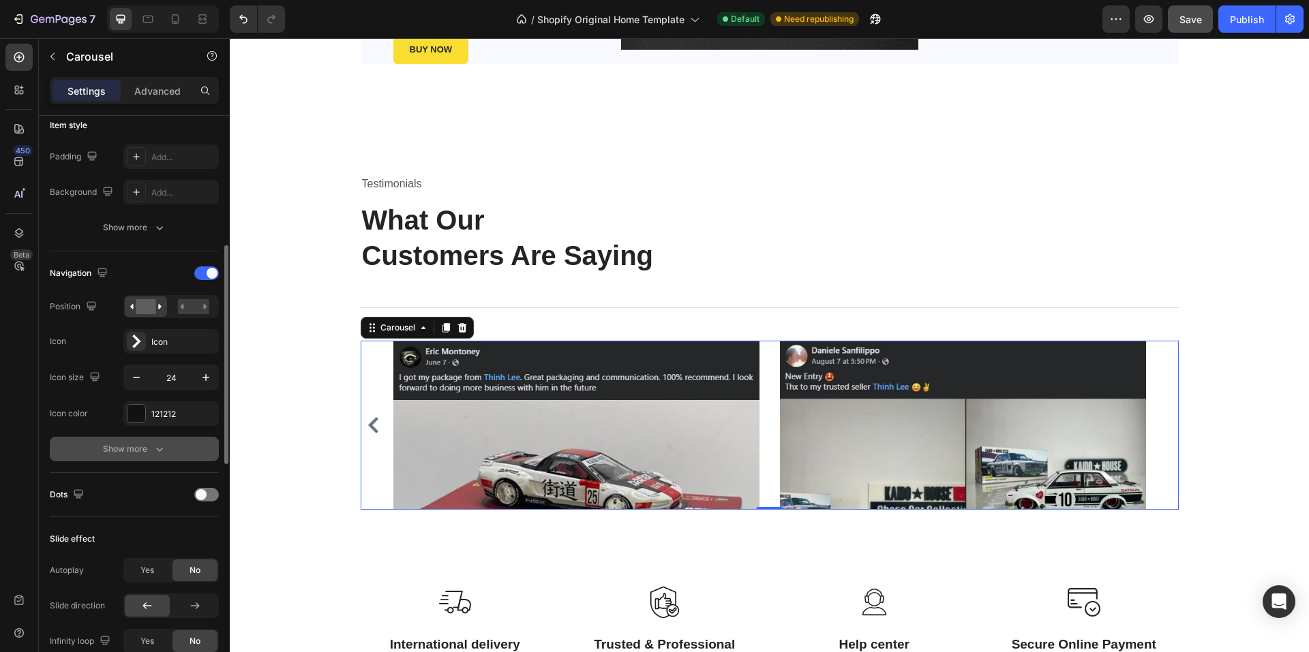
click at [148, 451] on div "Show more" at bounding box center [134, 449] width 63 height 14
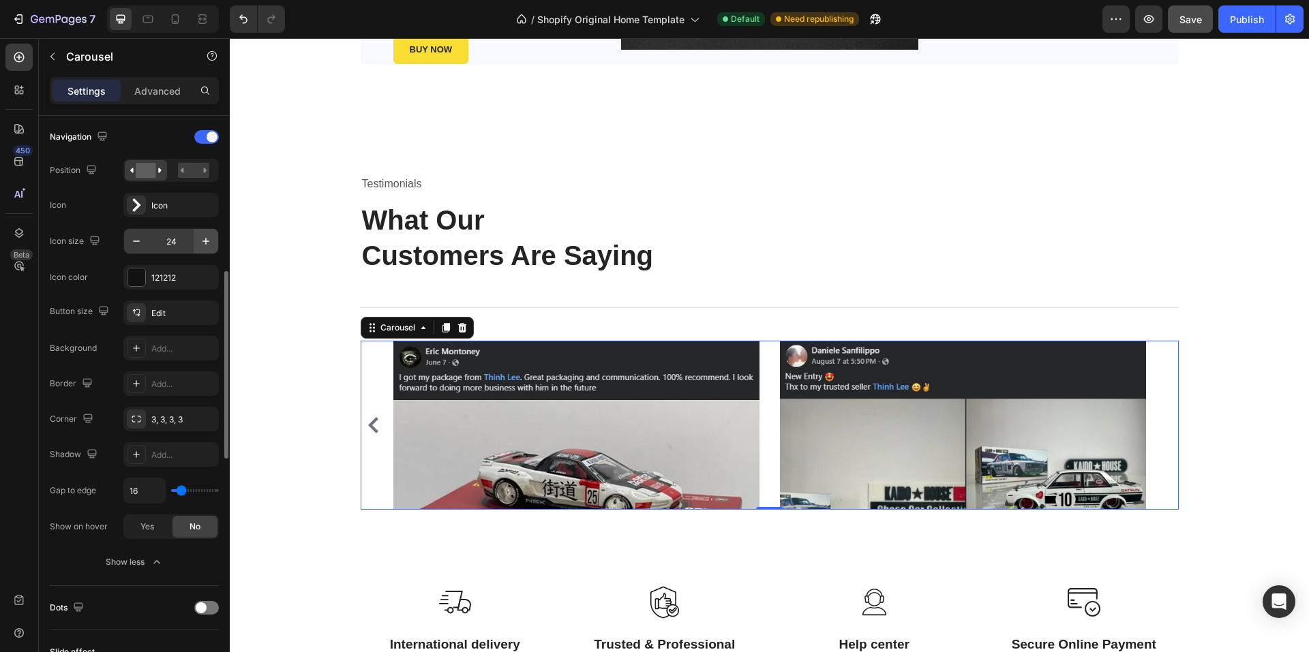
scroll to position [545, 0]
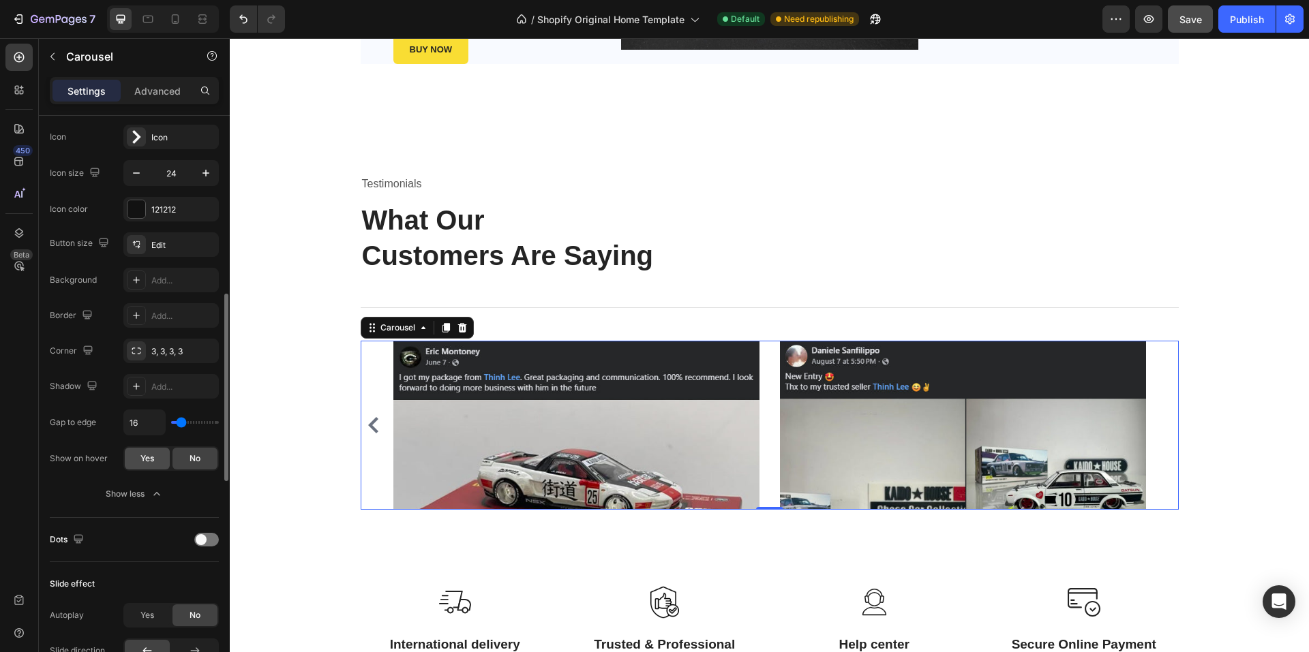
click at [144, 459] on span "Yes" at bounding box center [147, 459] width 14 height 12
click at [189, 459] on span "No" at bounding box center [194, 459] width 11 height 12
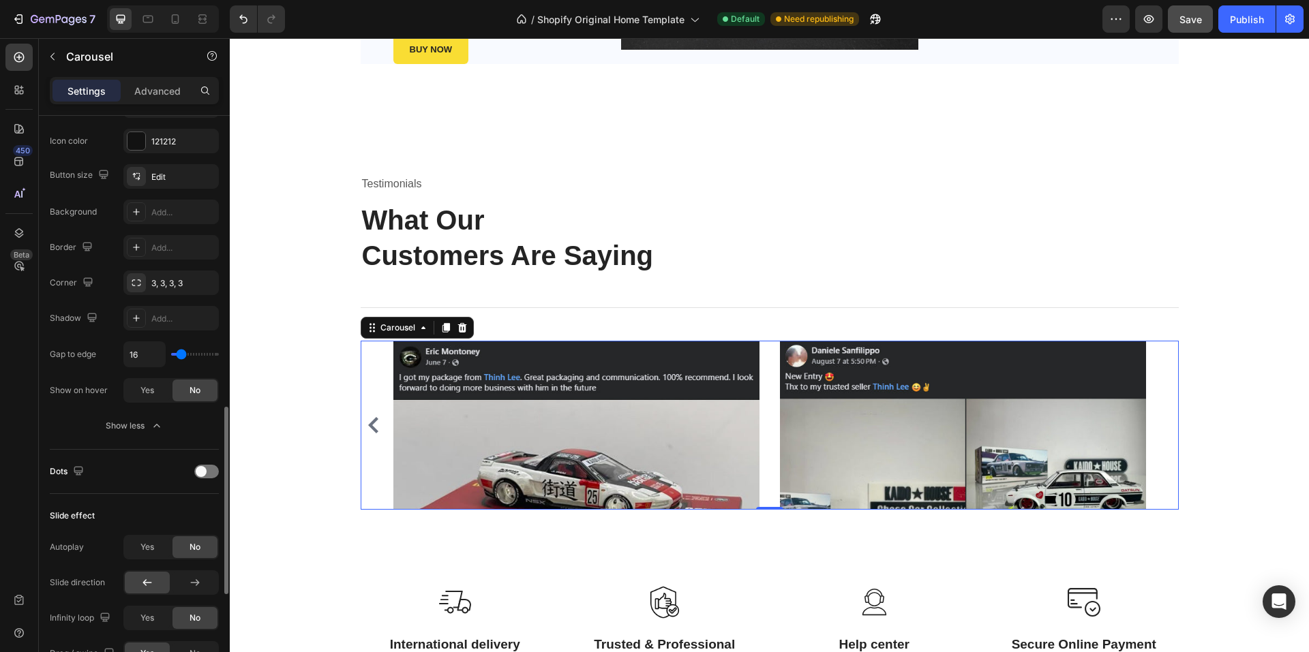
scroll to position [682, 0]
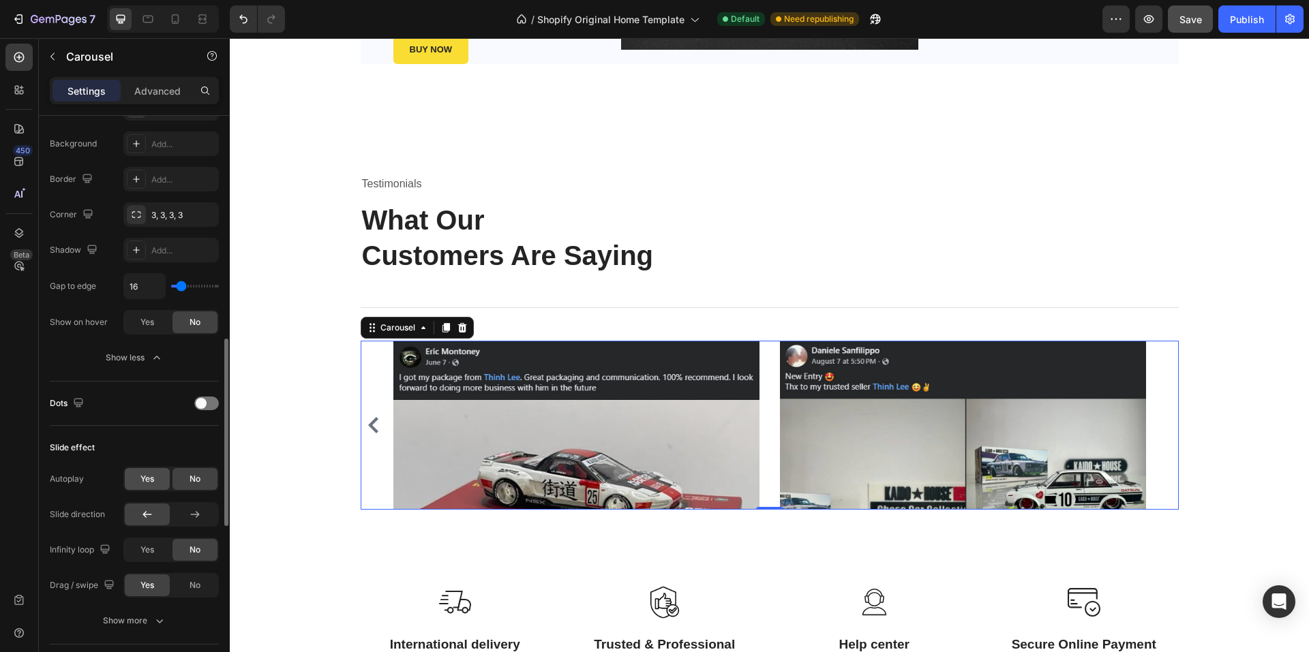
click at [138, 474] on div "Yes" at bounding box center [147, 479] width 45 height 22
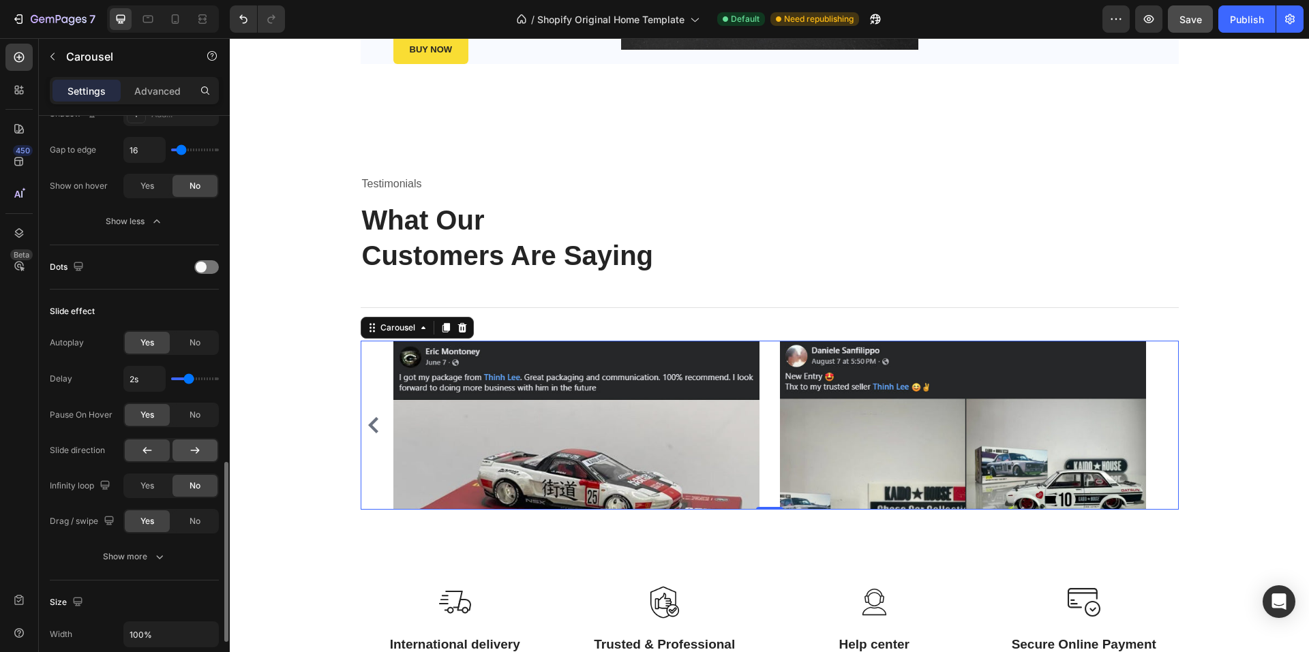
scroll to position [886, 0]
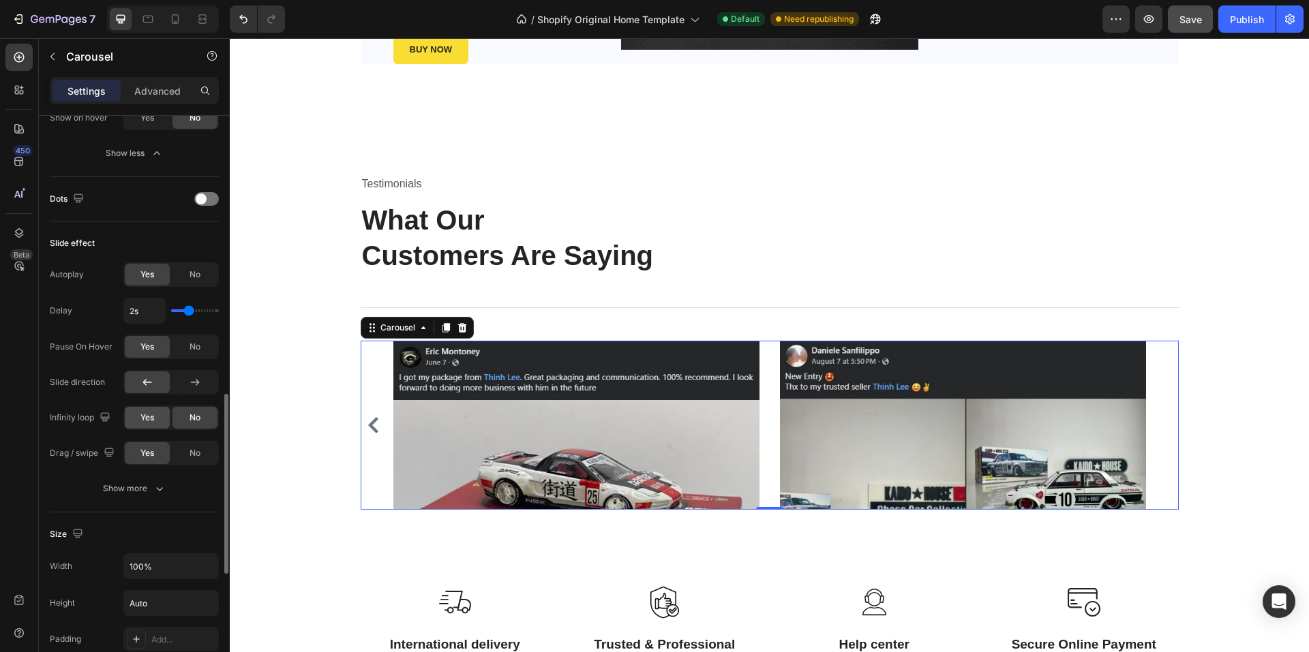
click at [155, 419] on div "Yes" at bounding box center [147, 418] width 45 height 22
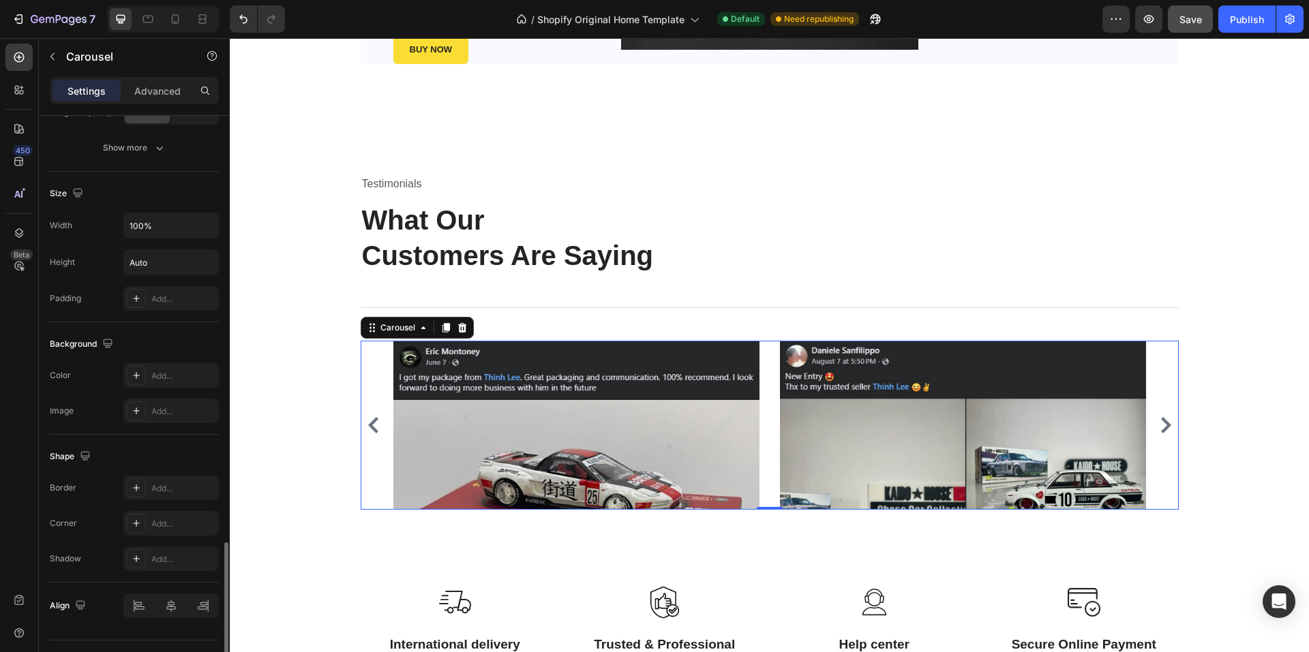
scroll to position [1258, 0]
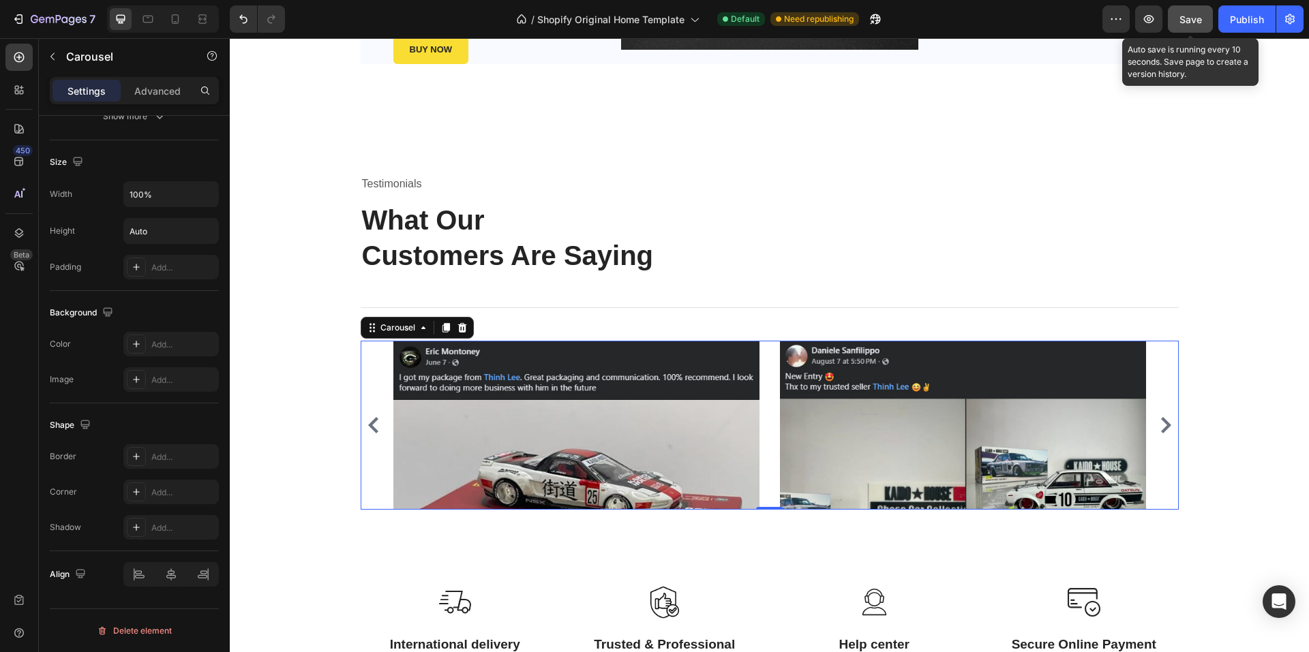
click at [1194, 20] on span "Save" at bounding box center [1190, 20] width 22 height 12
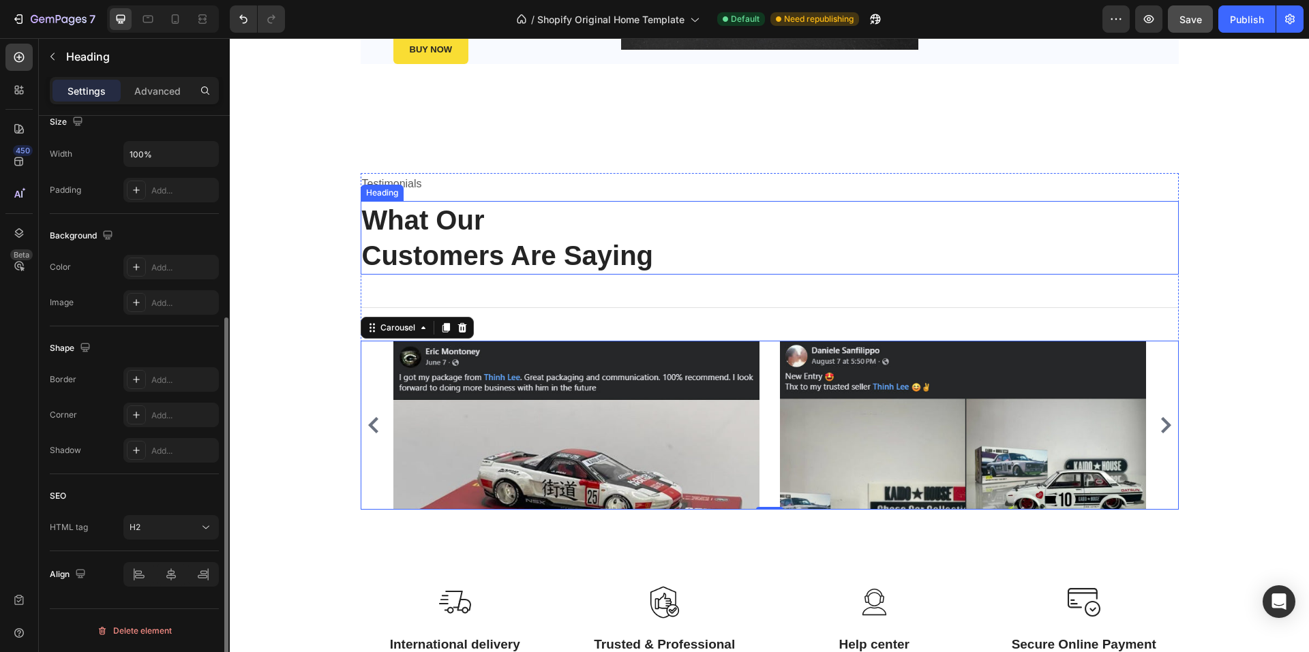
click at [384, 227] on p "What Our Customers Are Saying" at bounding box center [769, 237] width 815 height 71
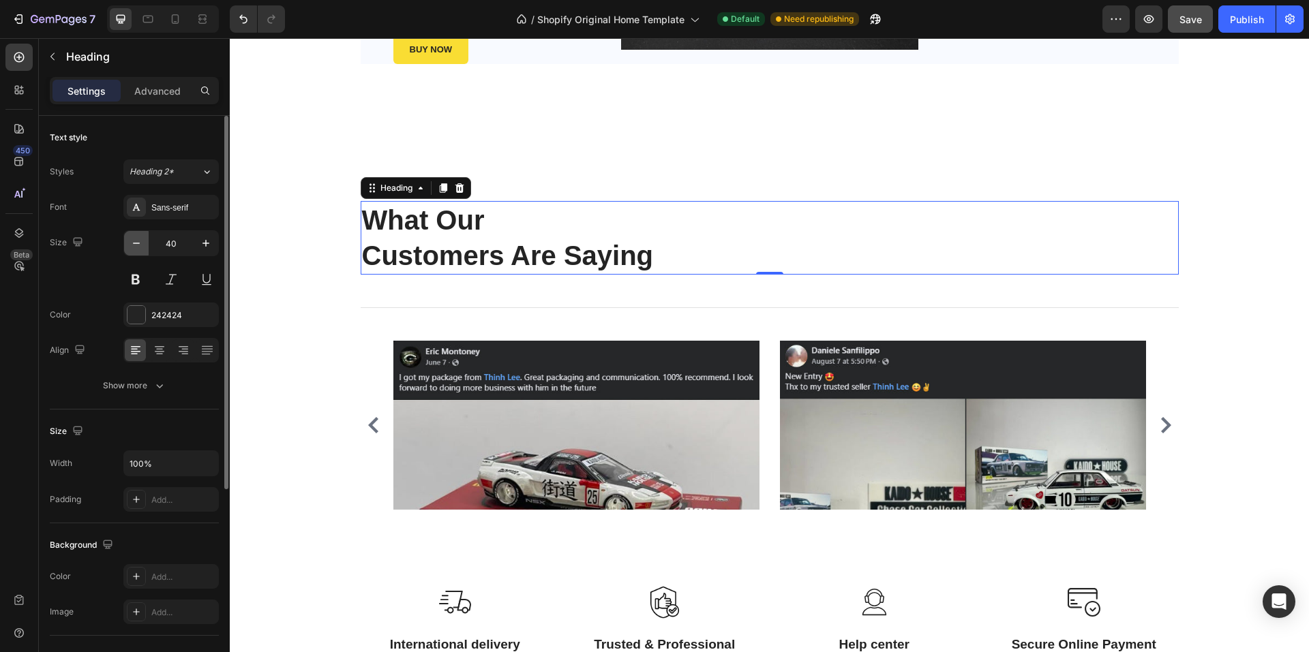
click at [138, 241] on icon "button" at bounding box center [136, 243] width 14 height 14
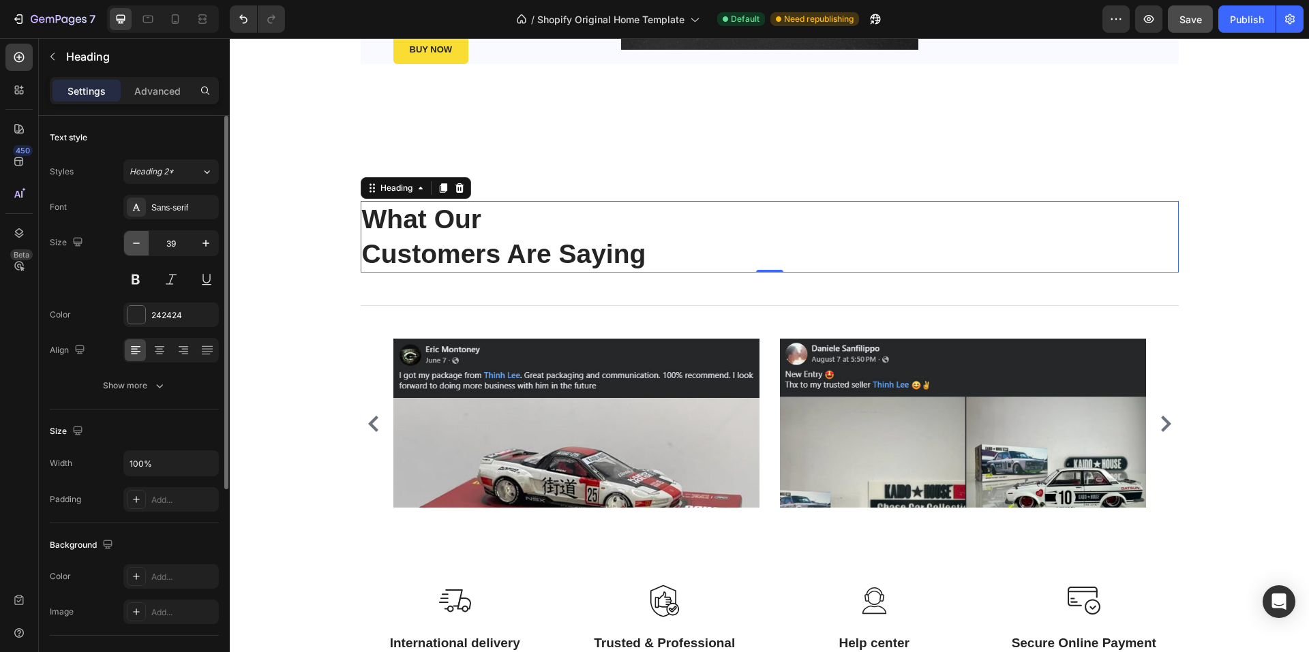
click at [138, 241] on icon "button" at bounding box center [136, 243] width 14 height 14
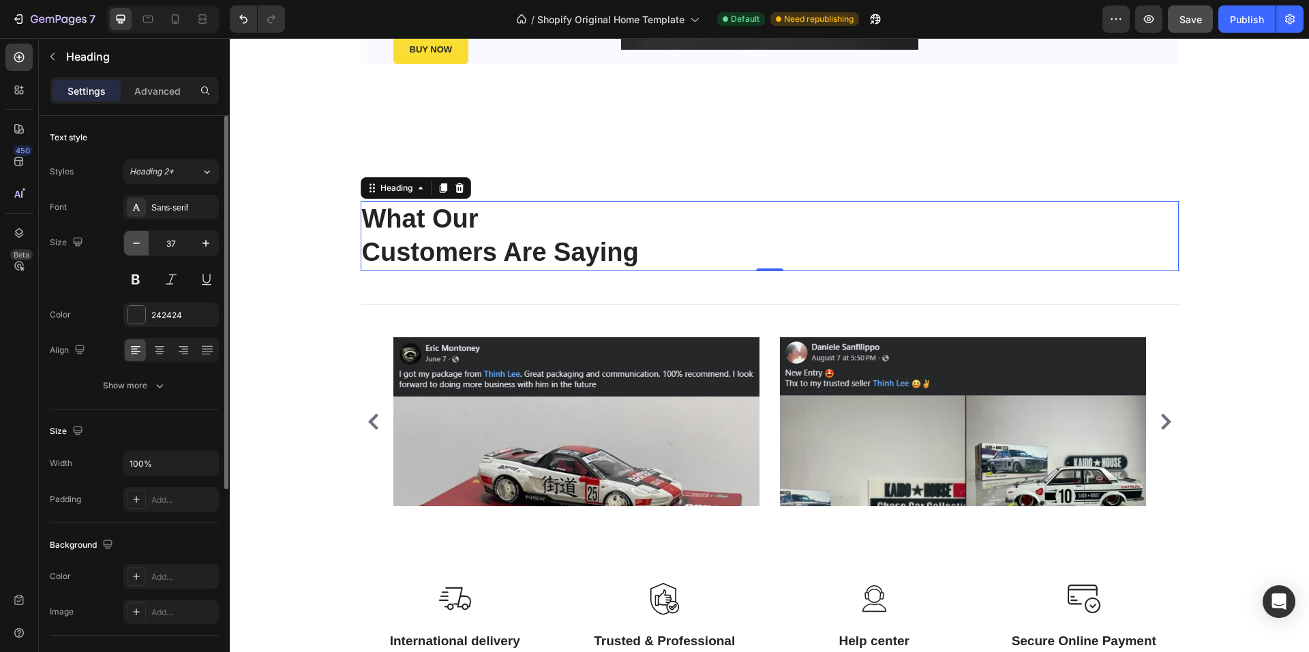
click at [138, 241] on icon "button" at bounding box center [136, 243] width 14 height 14
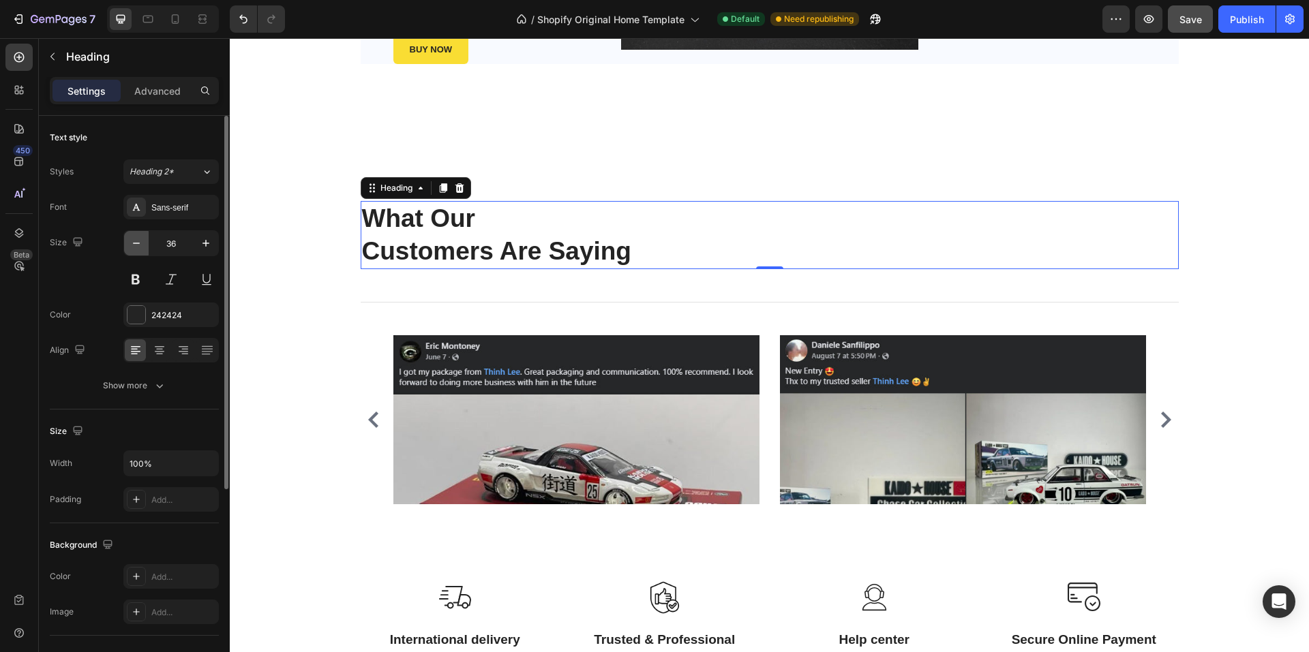
click at [138, 241] on icon "button" at bounding box center [136, 243] width 14 height 14
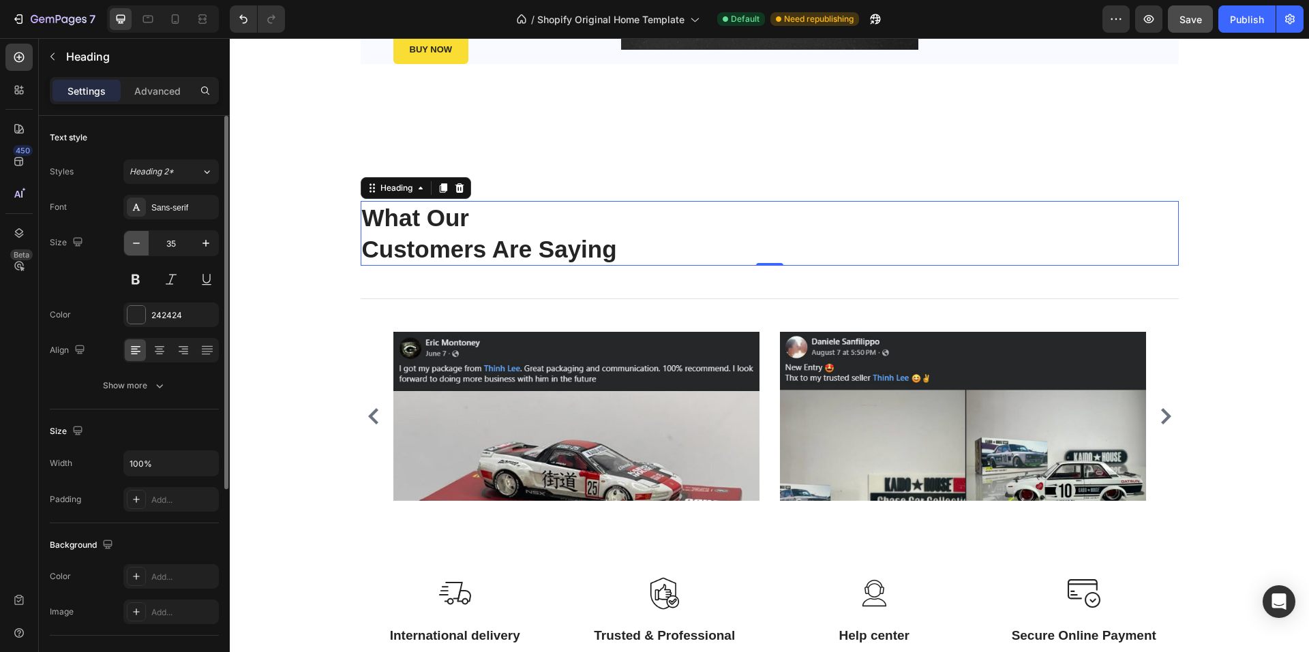
click at [138, 241] on icon "button" at bounding box center [136, 243] width 14 height 14
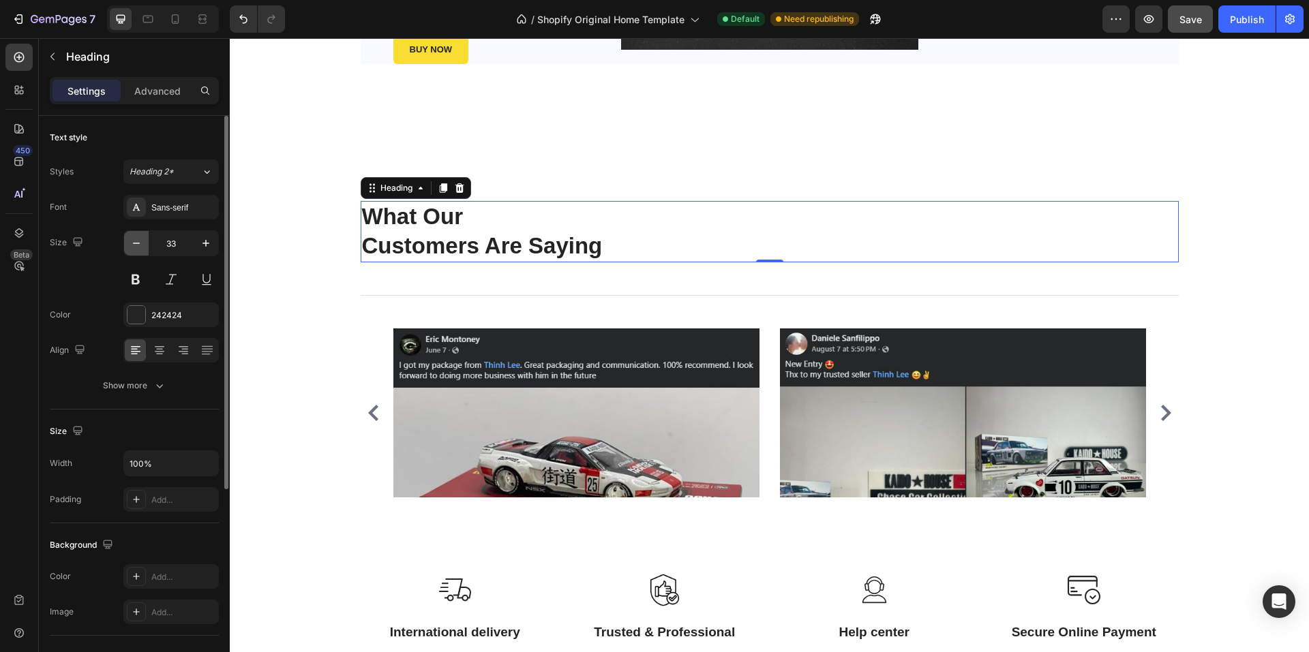
click at [138, 241] on icon "button" at bounding box center [136, 243] width 14 height 14
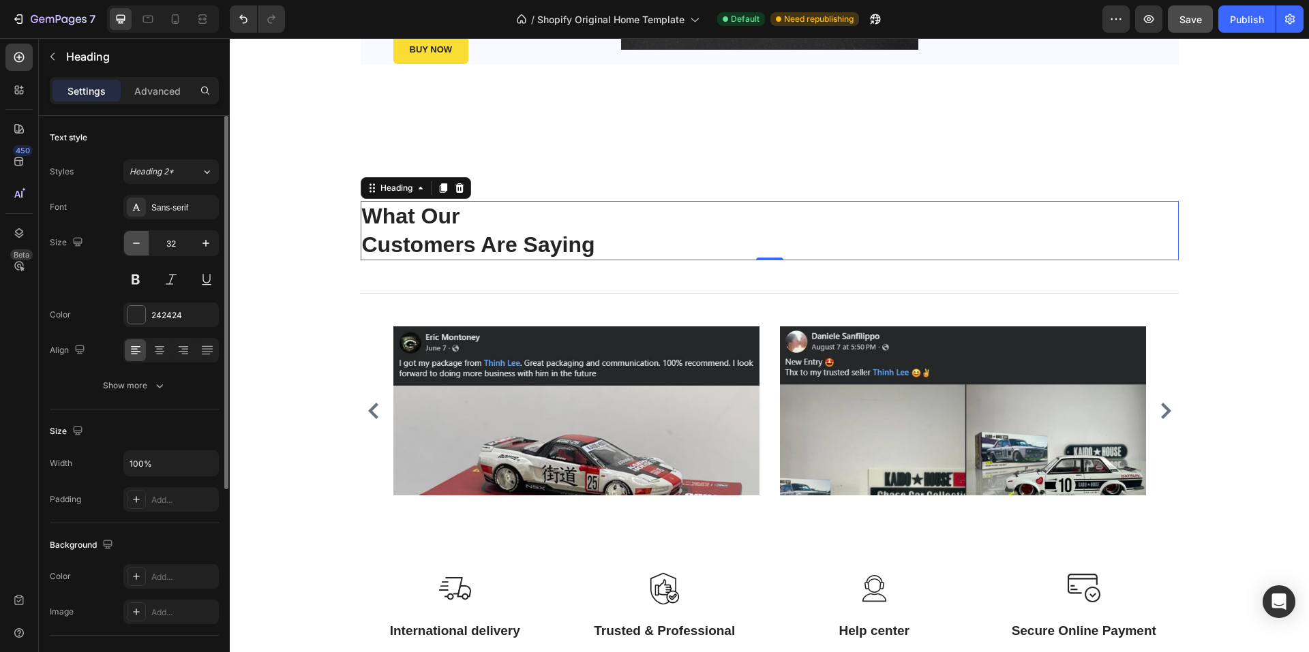
click at [138, 241] on icon "button" at bounding box center [136, 243] width 14 height 14
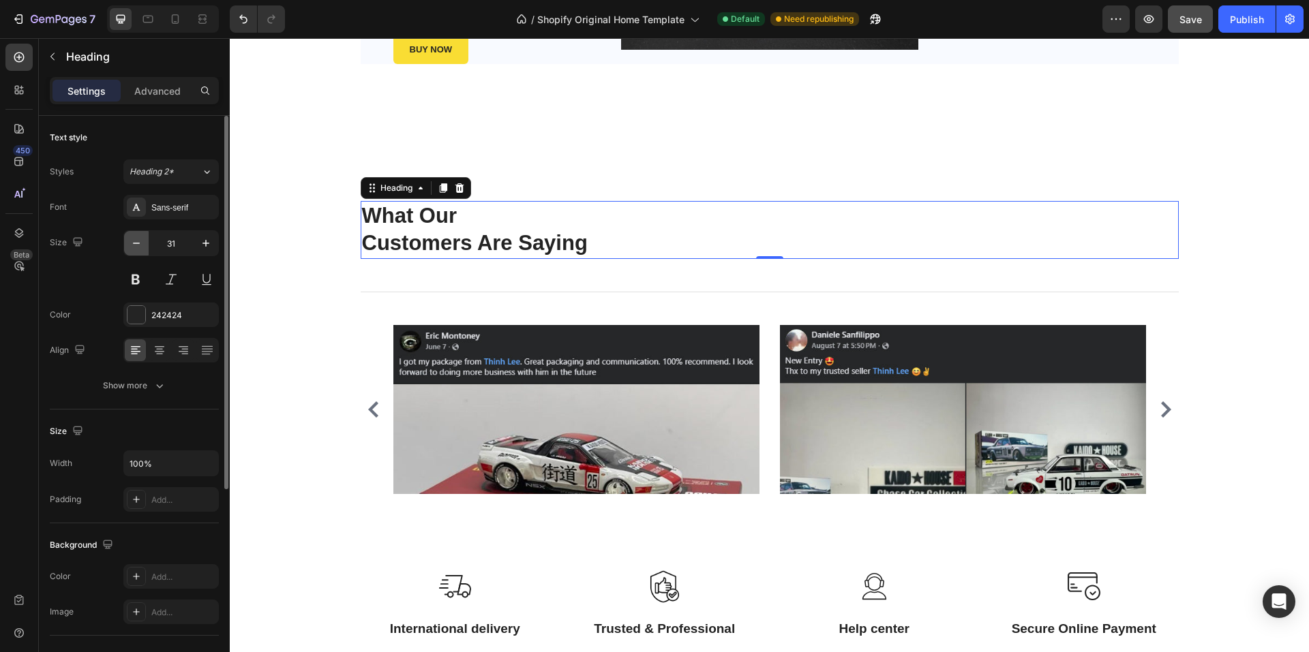
click at [138, 241] on icon "button" at bounding box center [136, 243] width 14 height 14
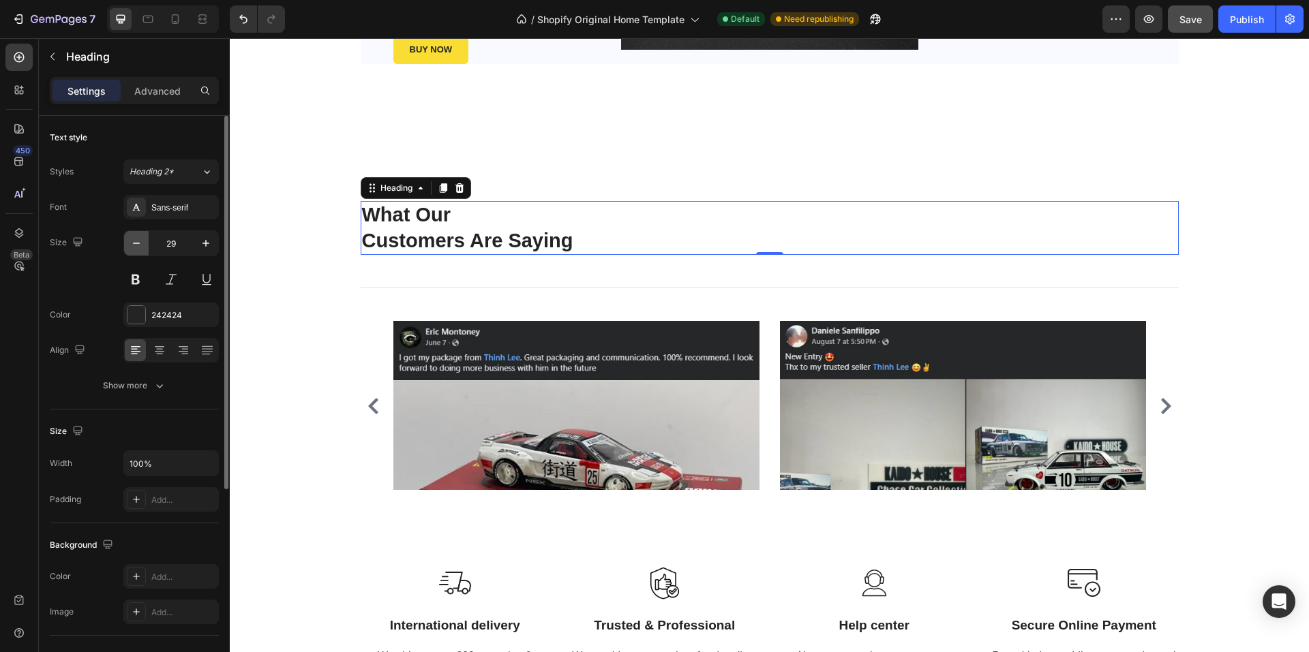
click at [138, 241] on icon "button" at bounding box center [136, 243] width 14 height 14
type input "28"
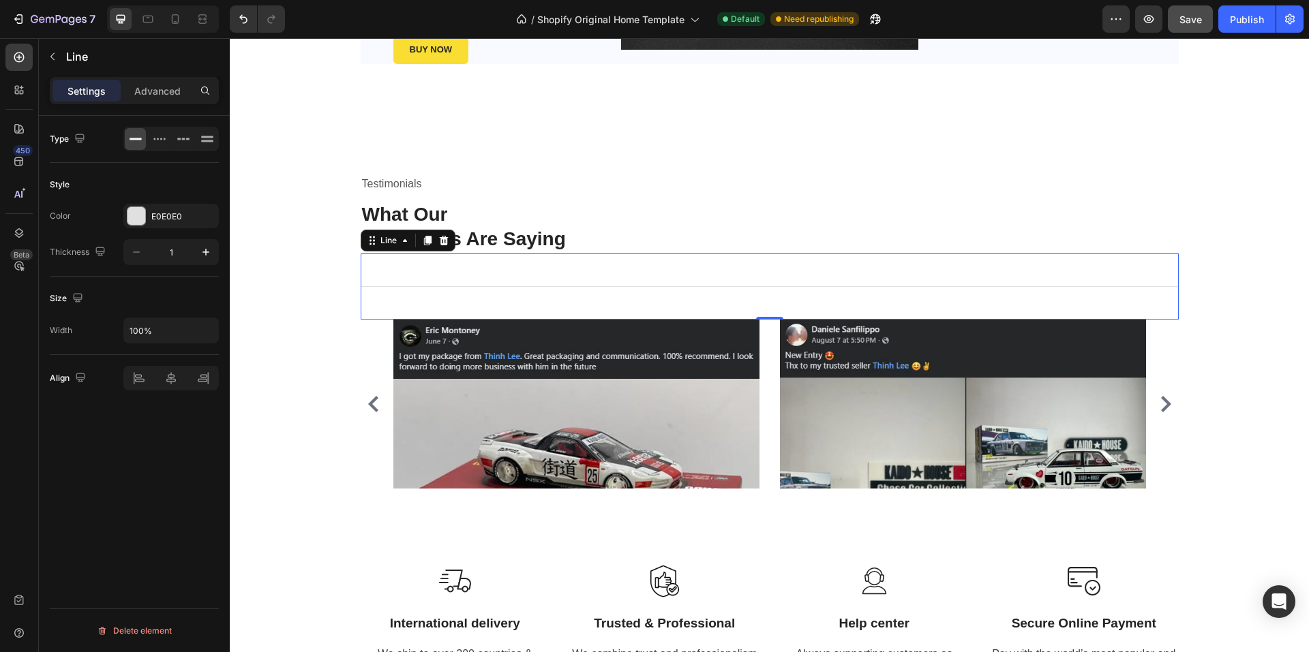
click at [534, 284] on div "Title Line 0" at bounding box center [770, 287] width 818 height 66
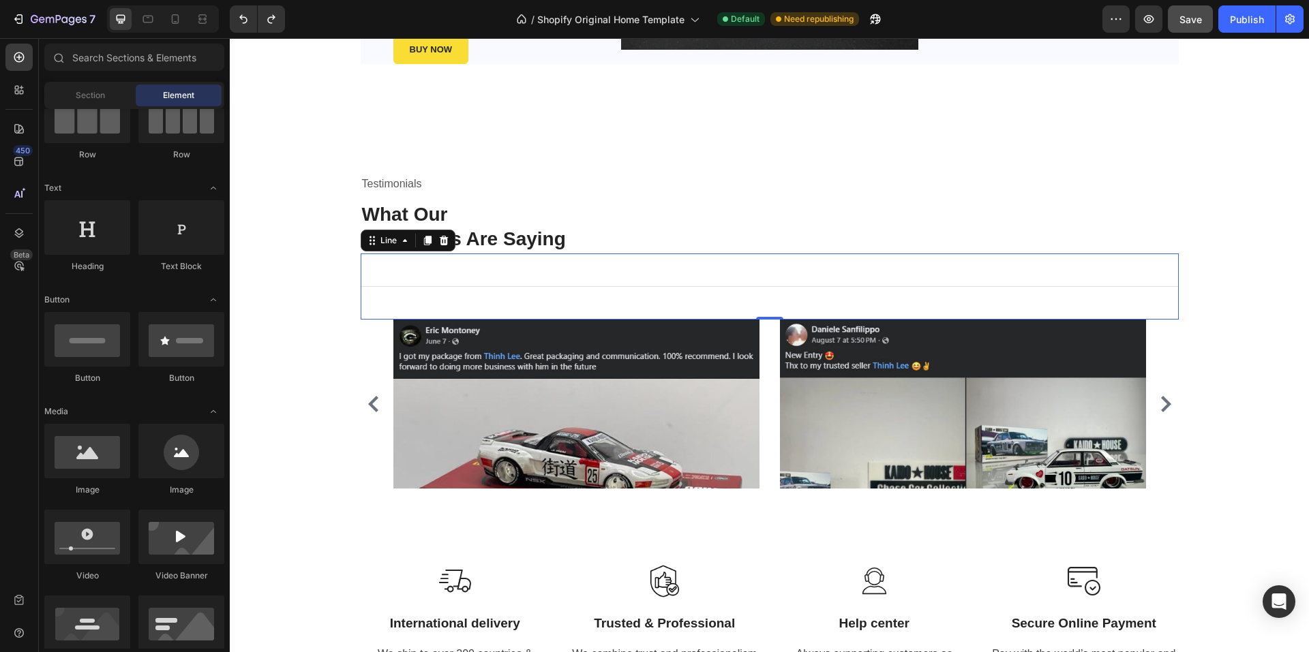
click at [436, 285] on div "Title Line 0" at bounding box center [770, 287] width 818 height 66
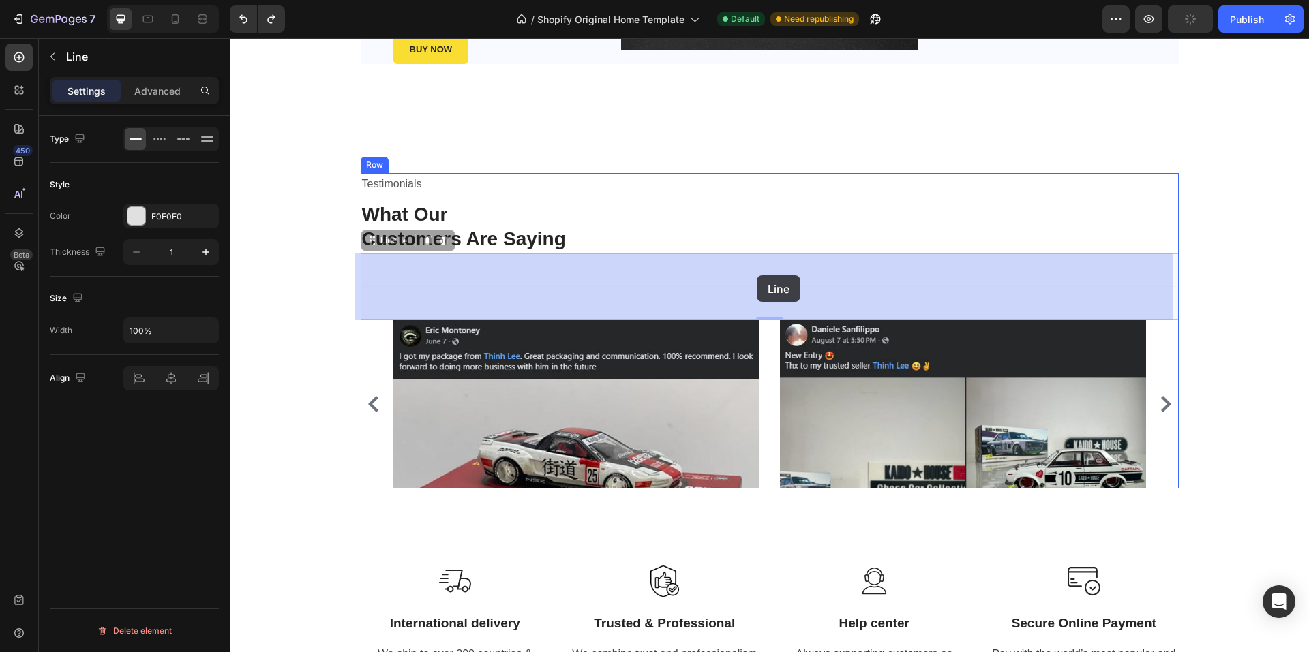
drag, startPoint x: 757, startPoint y: 254, endPoint x: 757, endPoint y: 275, distance: 21.1
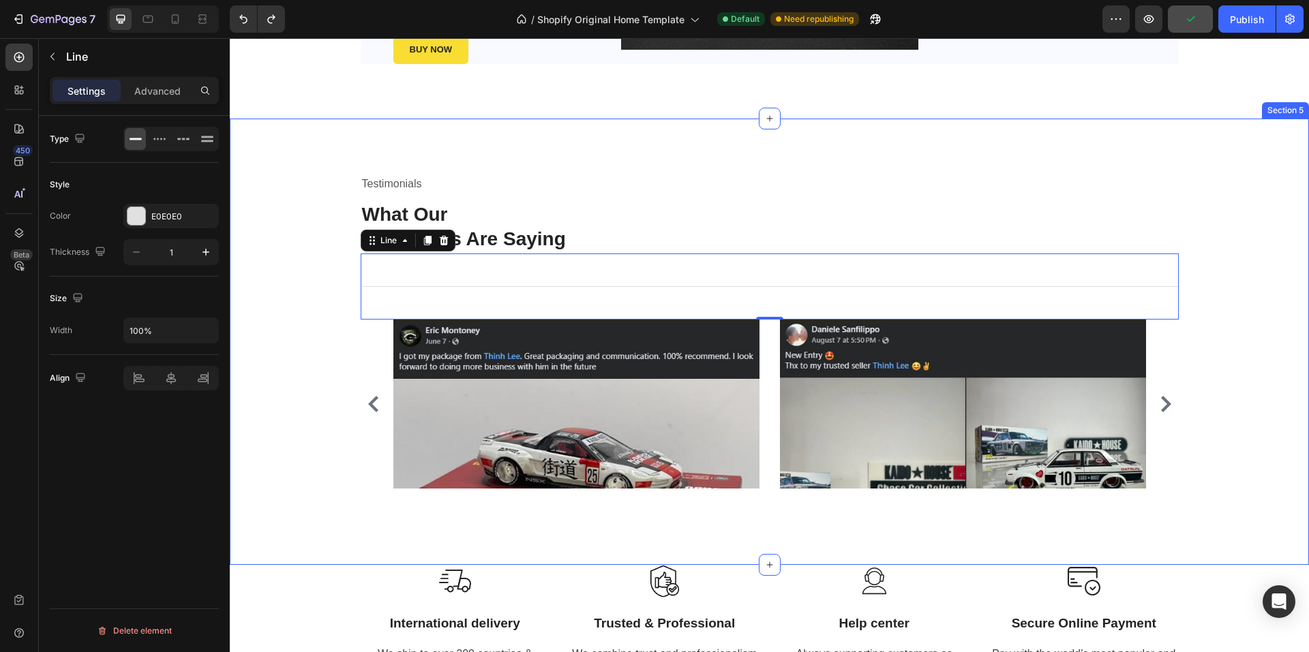
click at [310, 254] on div "Testimonials Text block What Our Customers Are Saying Heading Title Line 0 Imag…" at bounding box center [769, 341] width 1058 height 337
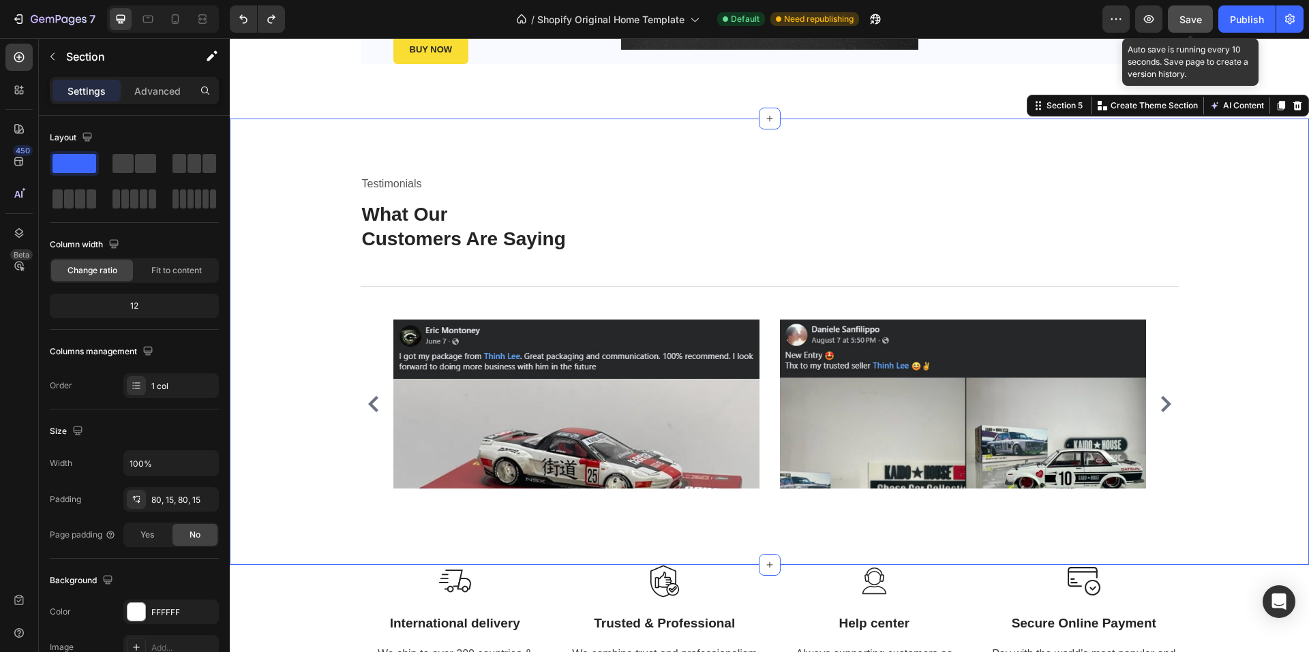
click at [1196, 22] on span "Save" at bounding box center [1190, 20] width 22 height 12
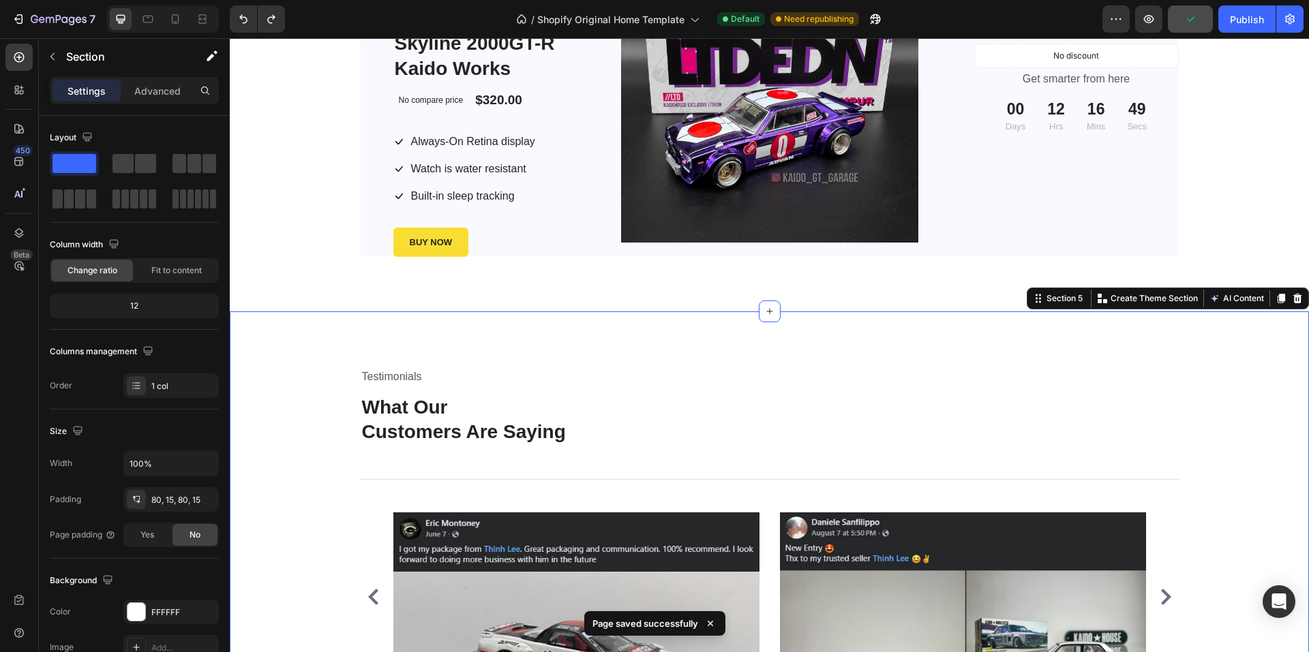
scroll to position [1359, 0]
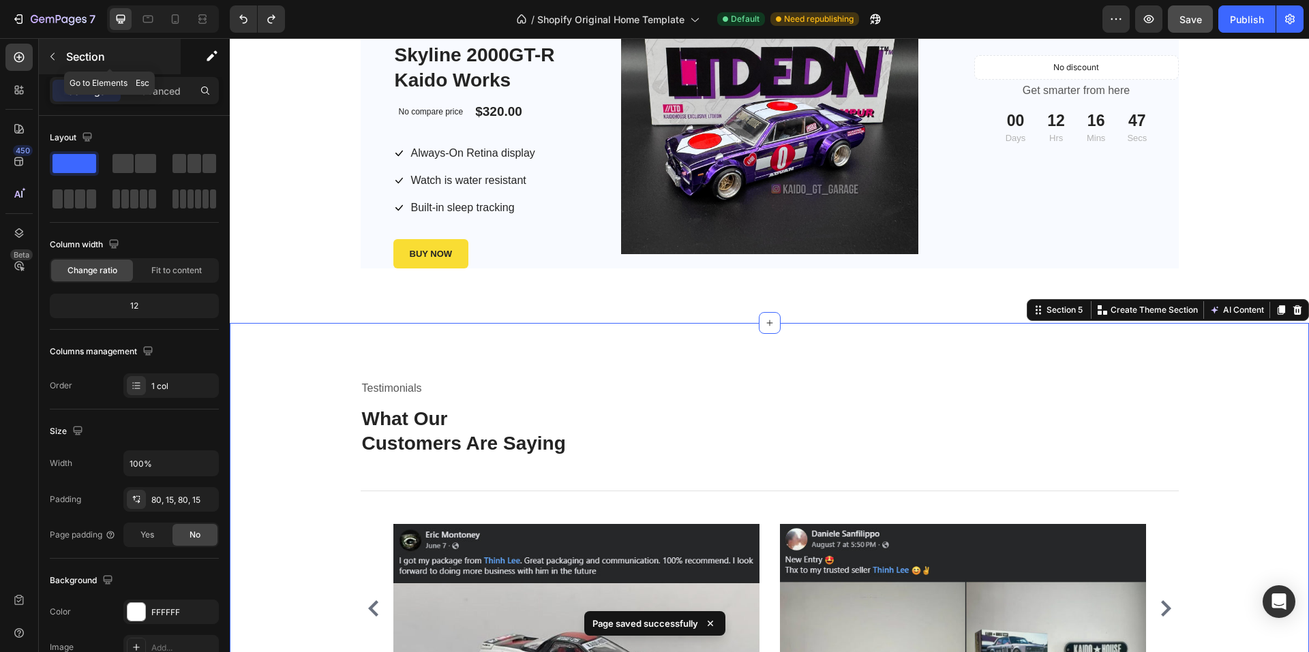
click at [56, 52] on icon "button" at bounding box center [52, 56] width 11 height 11
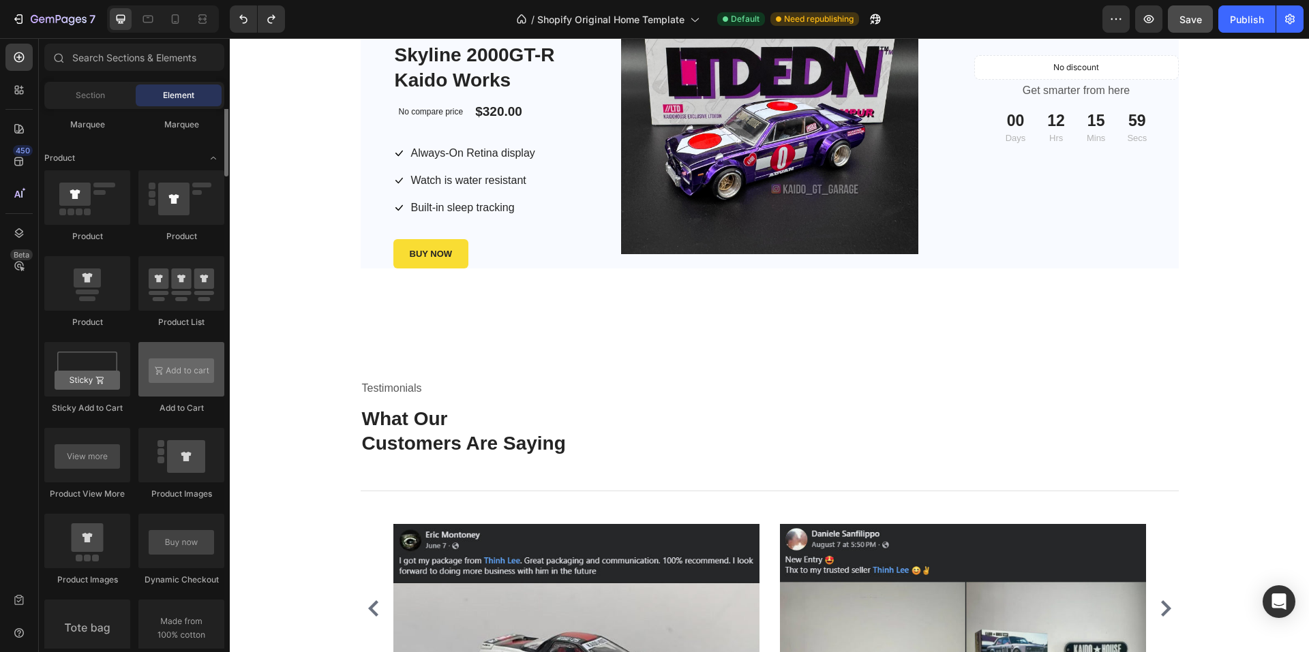
scroll to position [1227, 0]
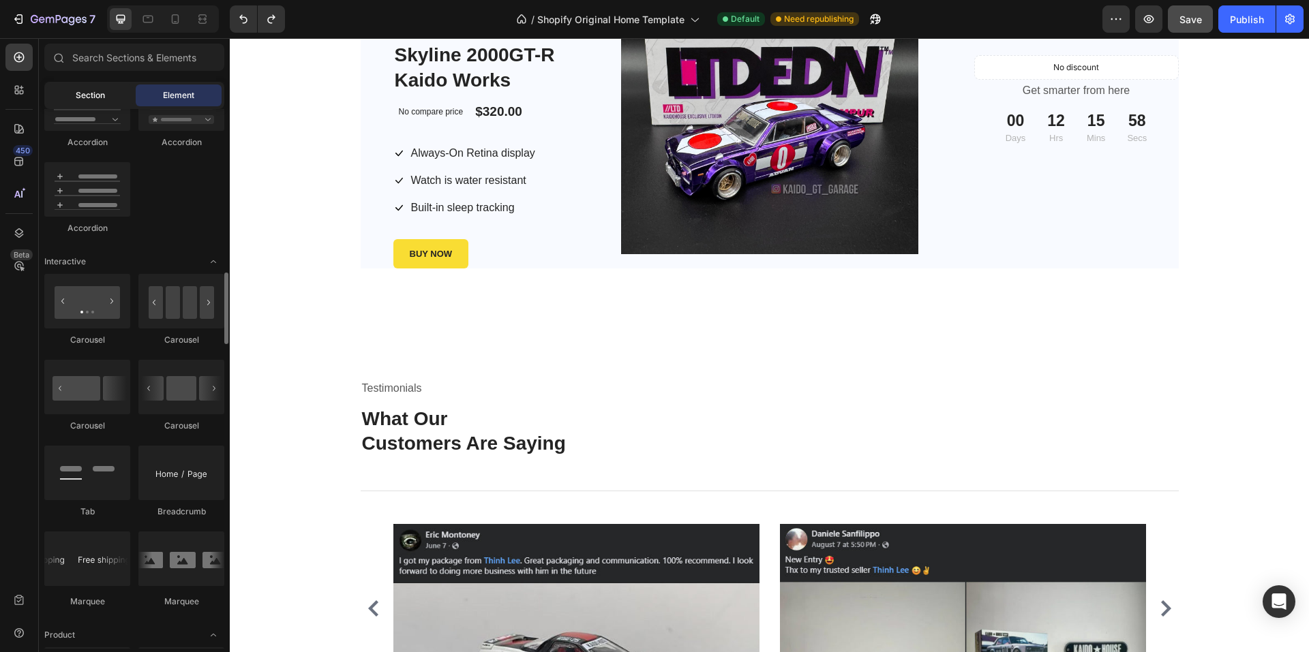
click at [82, 92] on span "Section" at bounding box center [90, 95] width 29 height 12
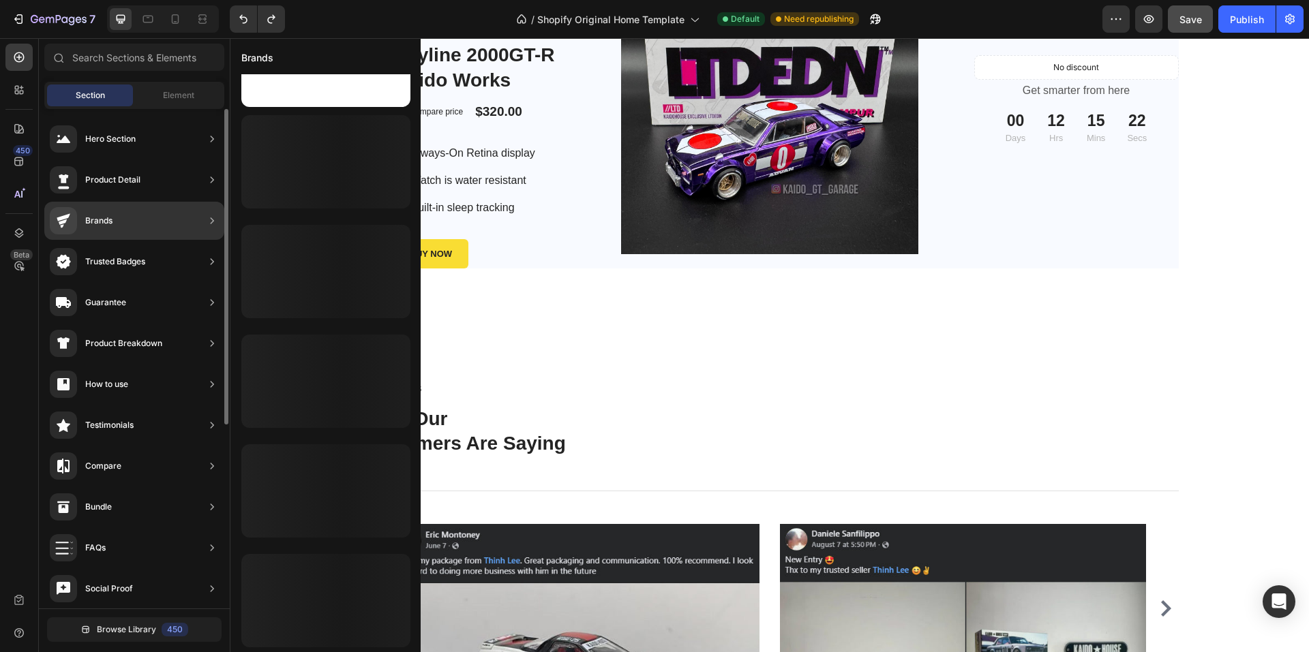
scroll to position [512, 0]
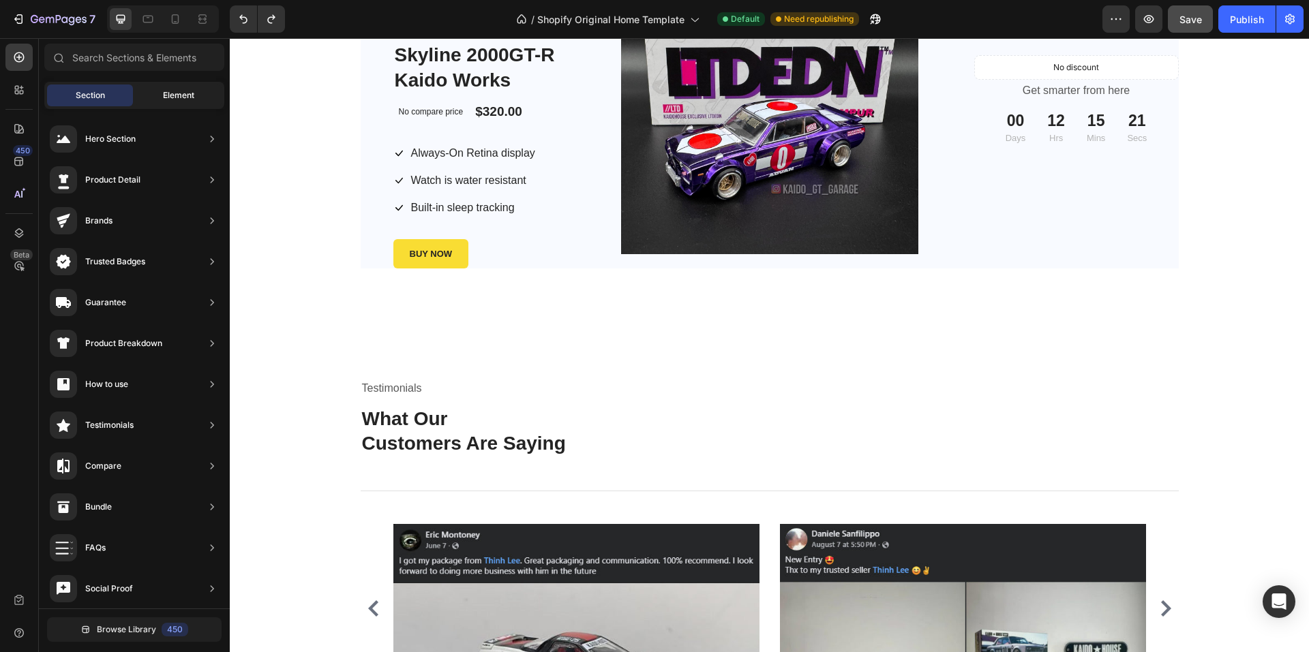
click at [163, 89] on div "Element" at bounding box center [179, 96] width 86 height 22
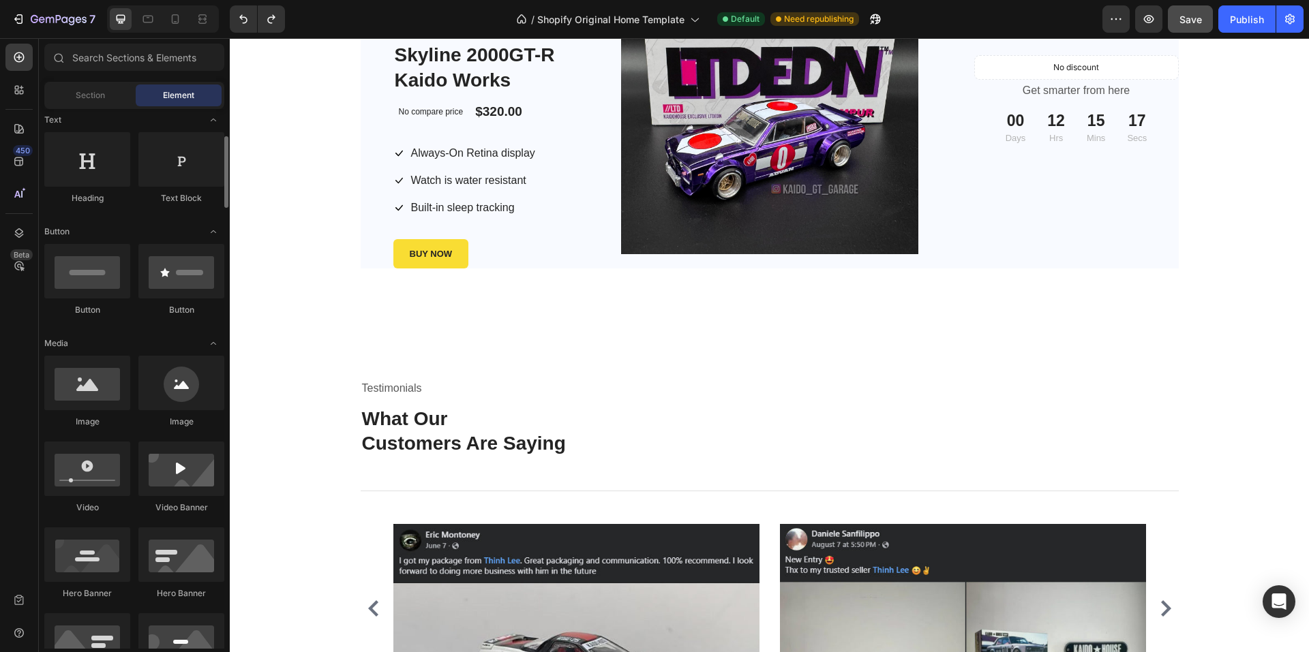
scroll to position [0, 0]
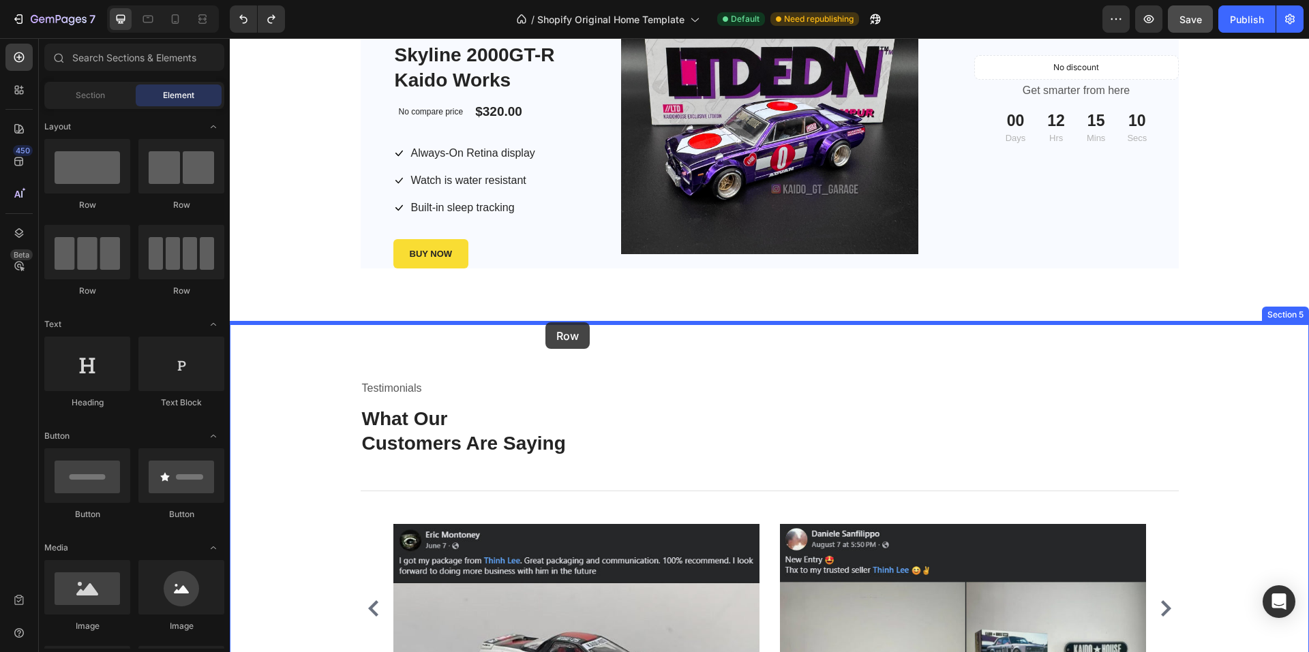
drag, startPoint x: 427, startPoint y: 220, endPoint x: 545, endPoint y: 322, distance: 156.1
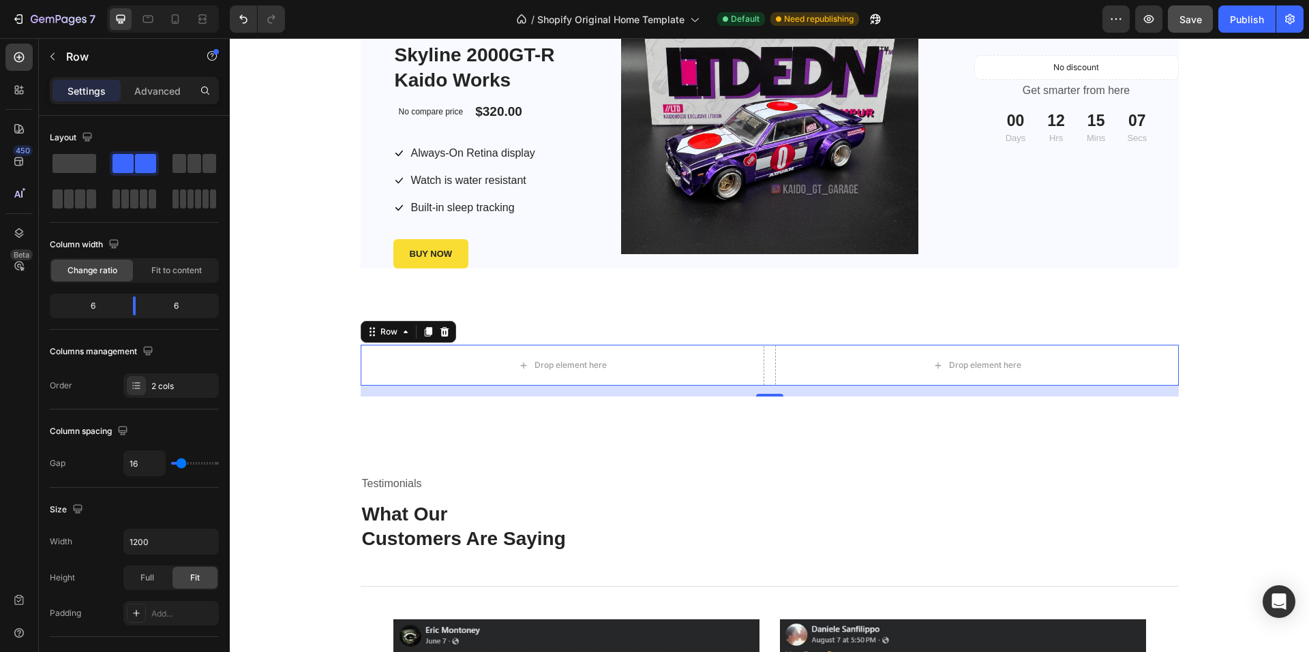
click at [763, 367] on div "Drop element here Drop element here Row 16" at bounding box center [770, 365] width 818 height 41
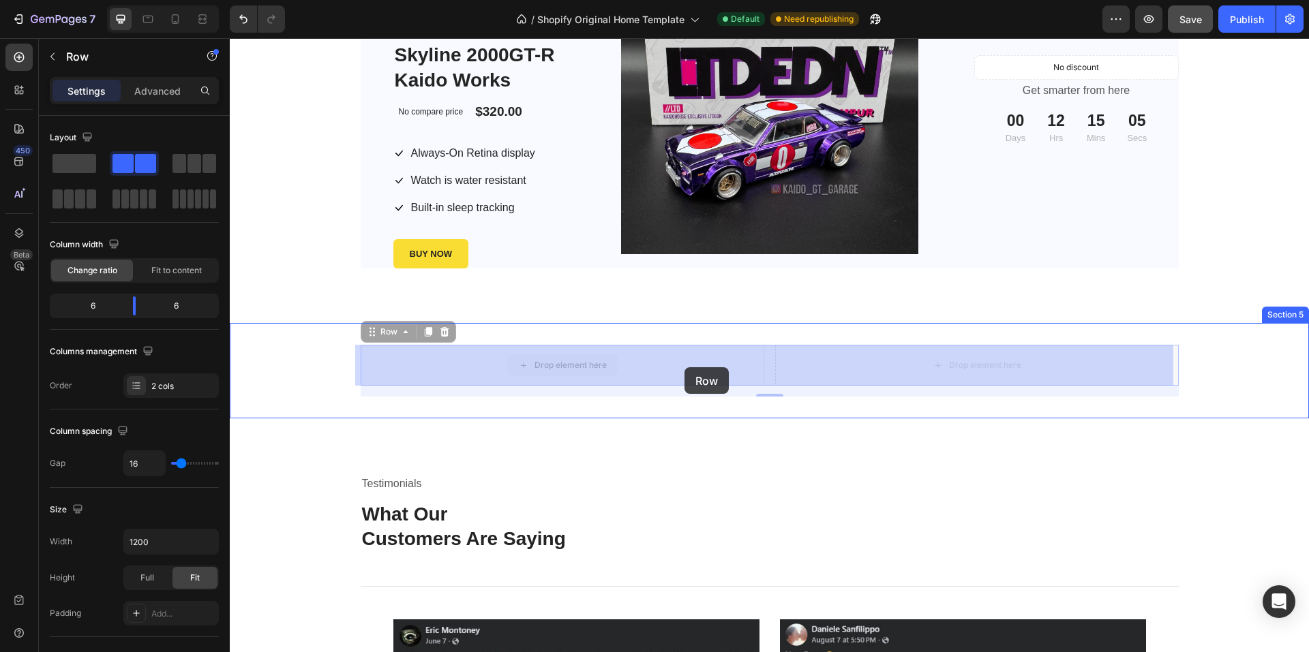
drag, startPoint x: 752, startPoint y: 367, endPoint x: 691, endPoint y: 367, distance: 61.3
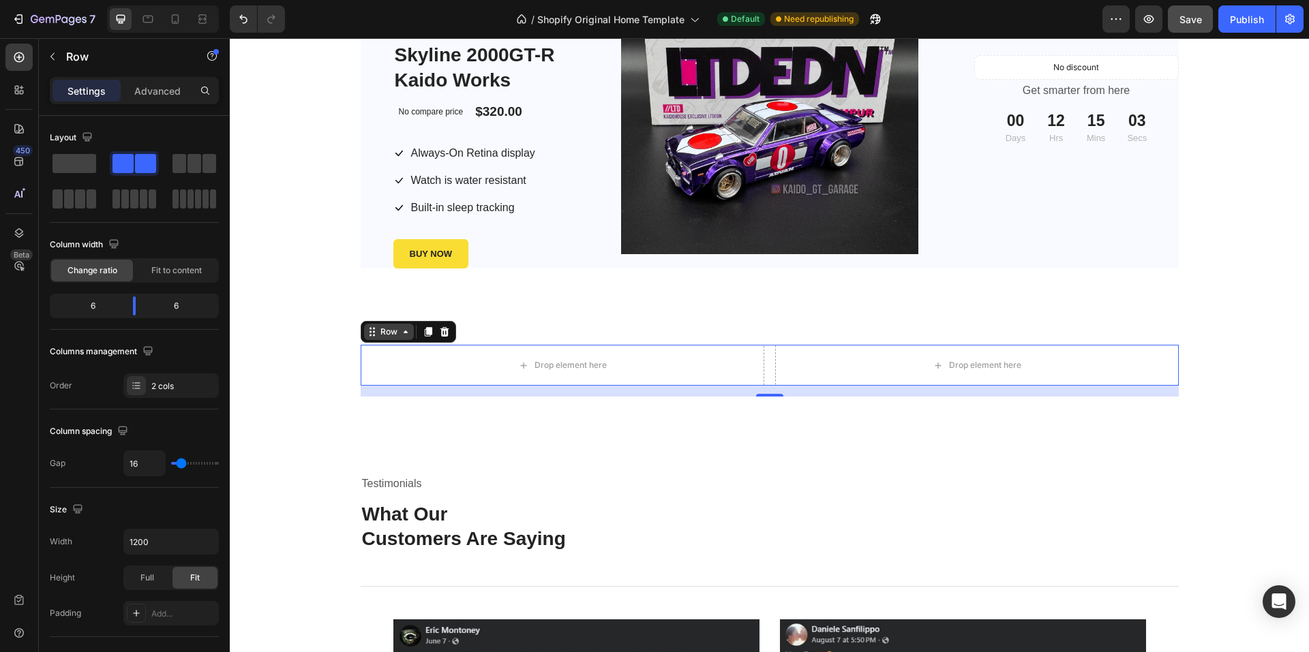
click at [400, 335] on icon at bounding box center [405, 331] width 11 height 11
click at [840, 375] on div "Drop element here" at bounding box center [976, 365] width 403 height 41
click at [196, 164] on span at bounding box center [194, 163] width 14 height 19
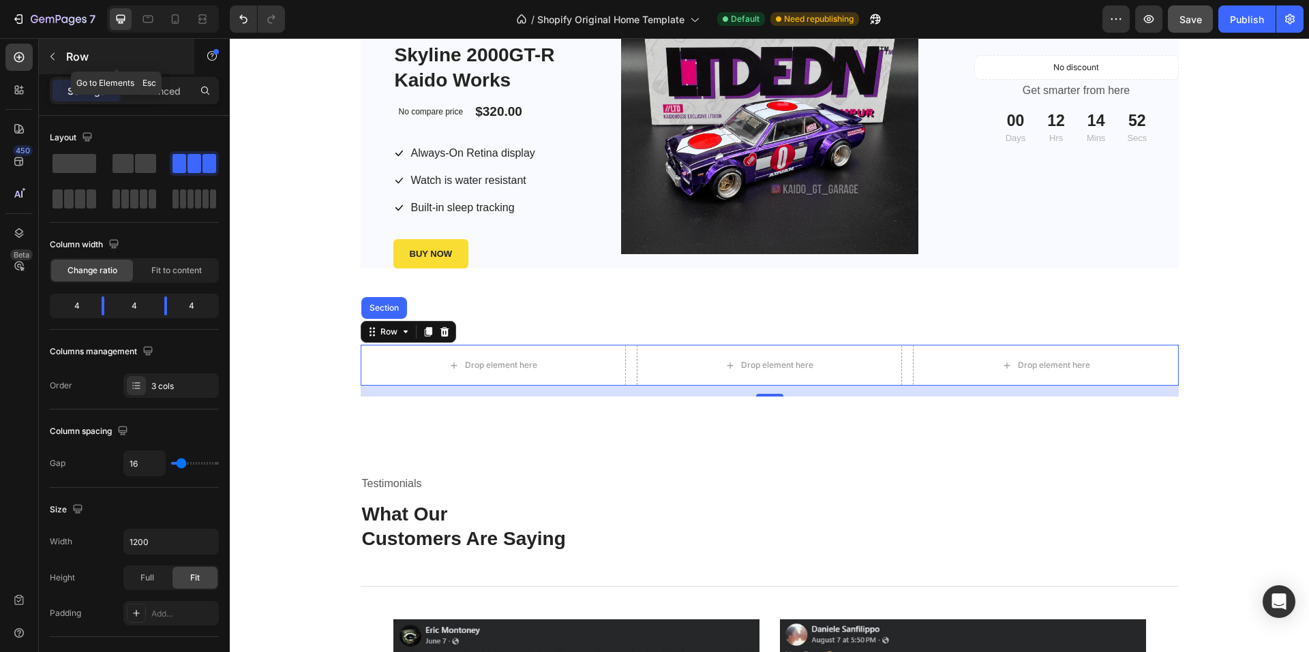
click at [63, 62] on button "button" at bounding box center [53, 57] width 22 height 22
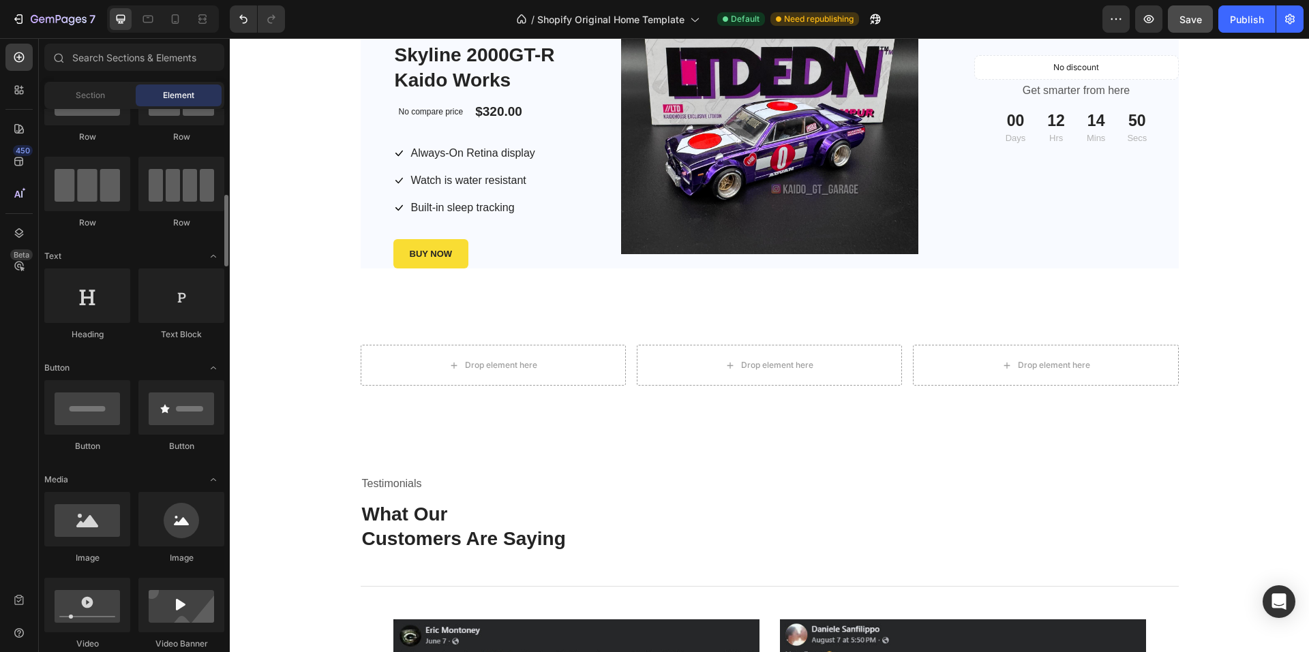
scroll to position [204, 0]
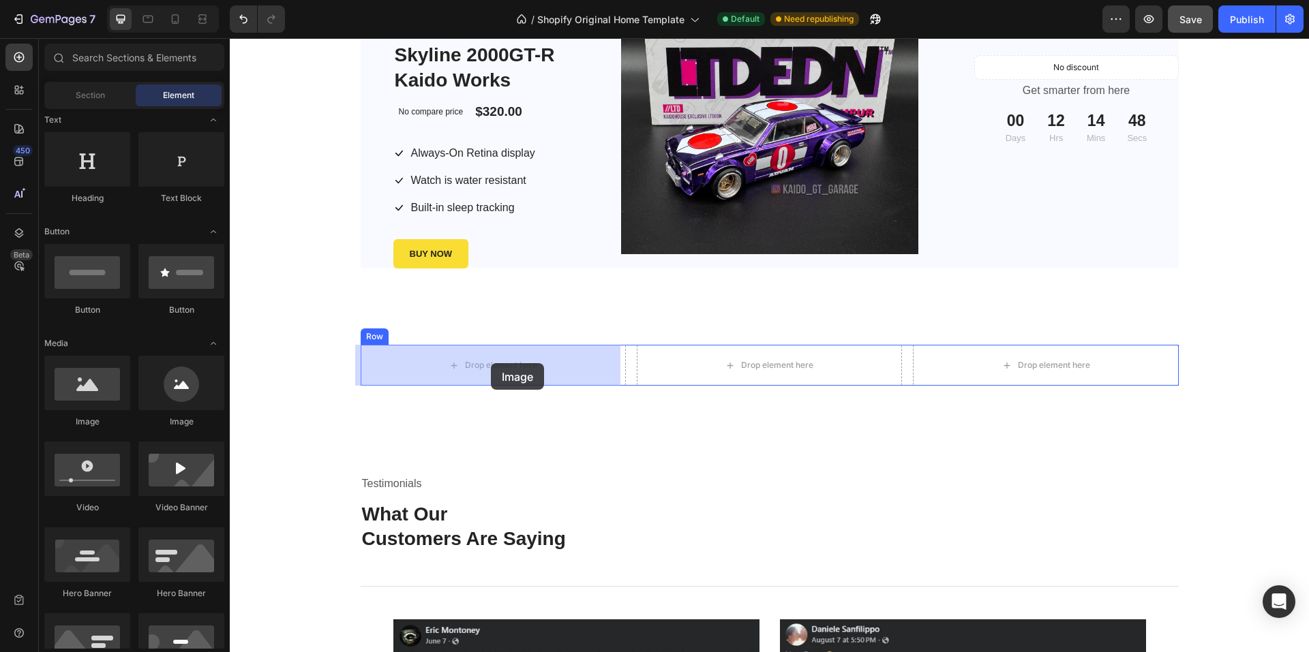
drag, startPoint x: 420, startPoint y: 423, endPoint x: 490, endPoint y: 364, distance: 91.5
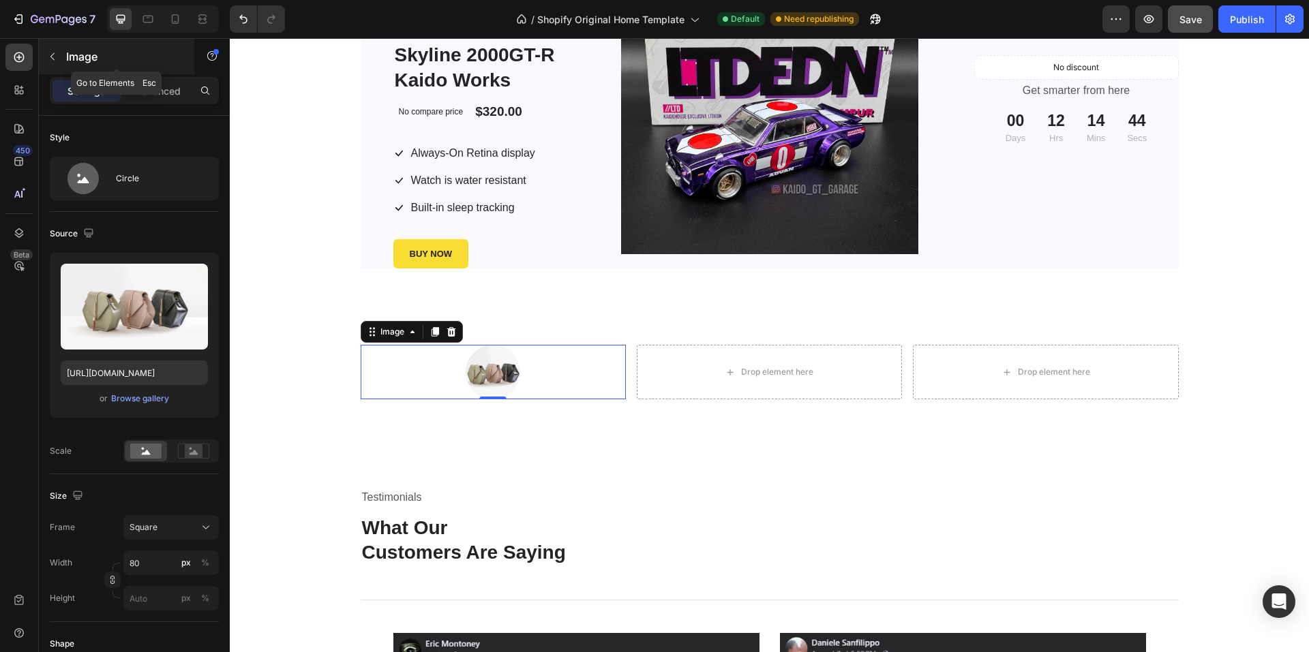
click at [57, 60] on icon "button" at bounding box center [52, 56] width 11 height 11
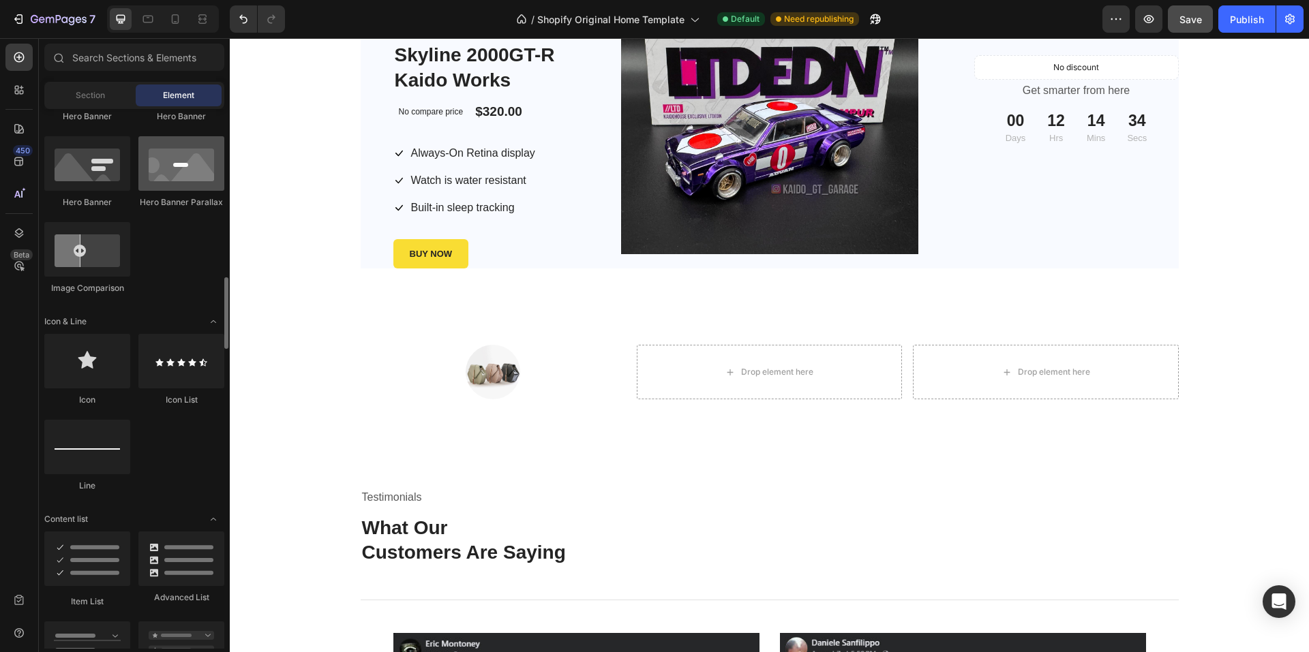
scroll to position [818, 0]
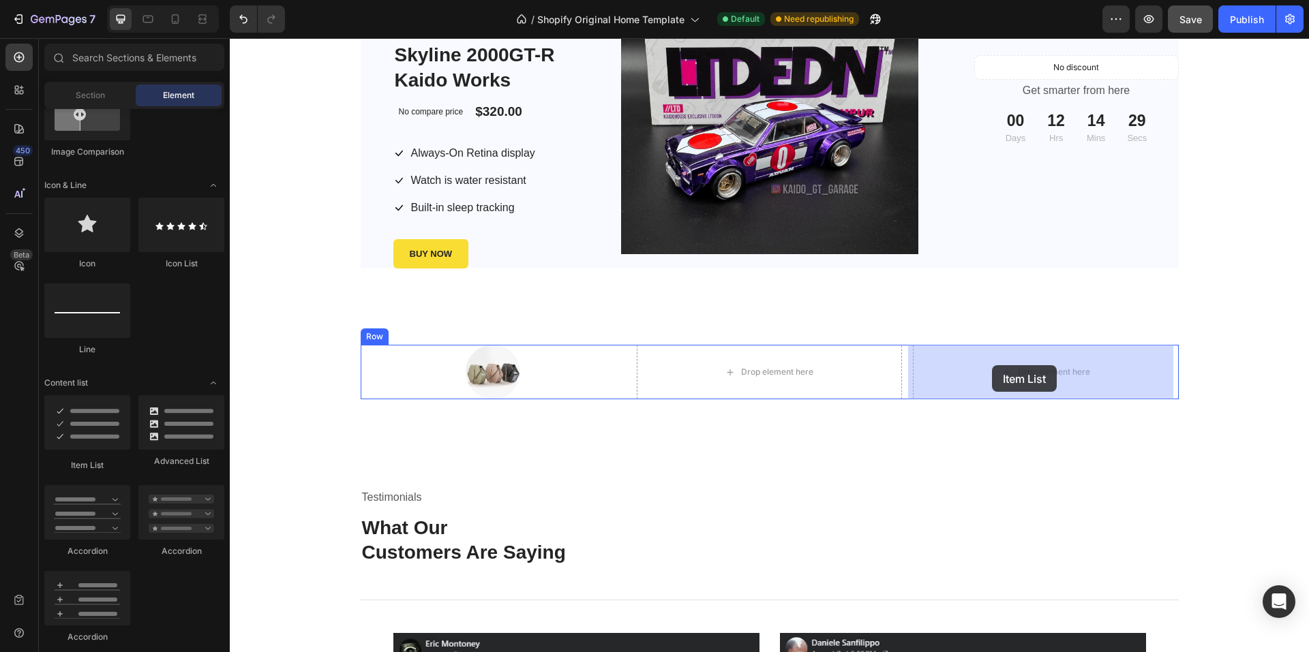
drag, startPoint x: 319, startPoint y: 463, endPoint x: 992, endPoint y: 365, distance: 679.7
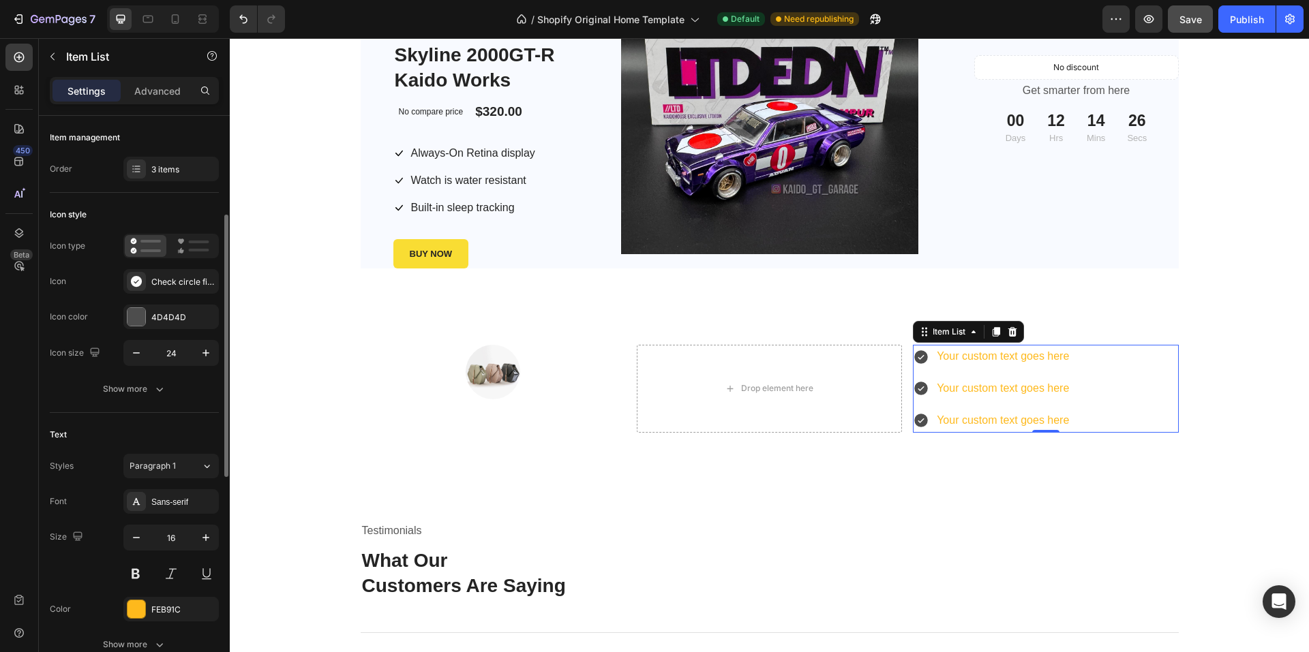
scroll to position [68, 0]
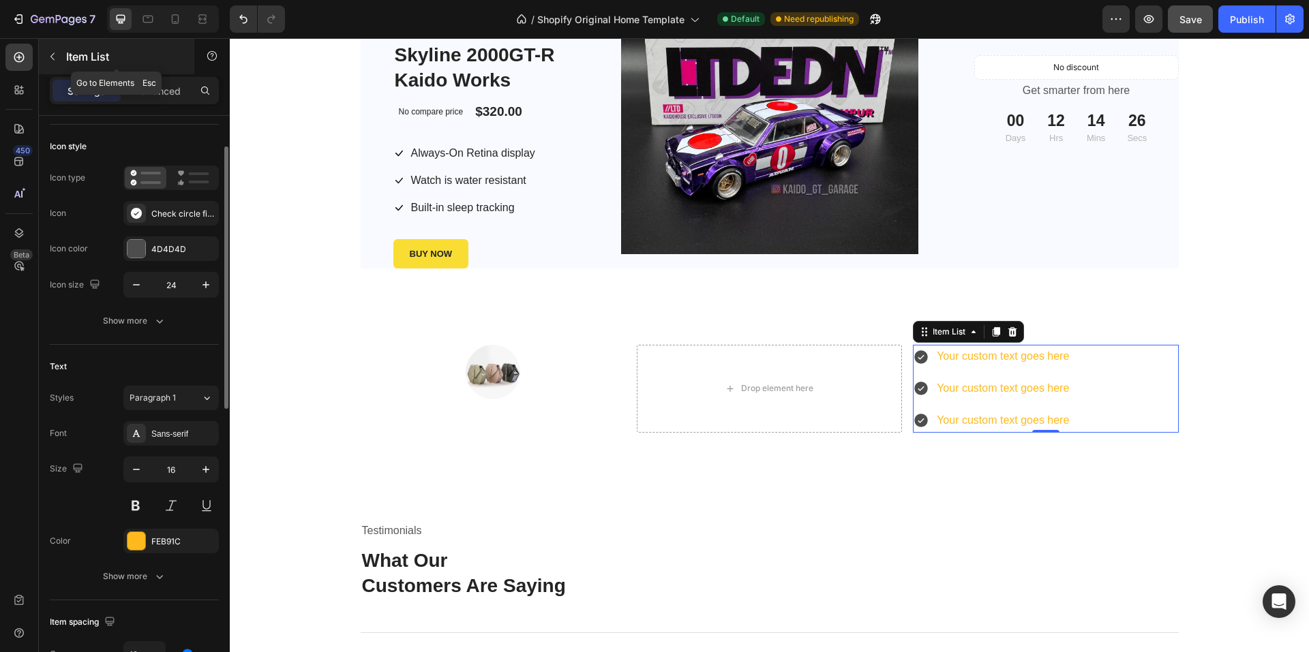
click at [59, 62] on button "button" at bounding box center [53, 57] width 22 height 22
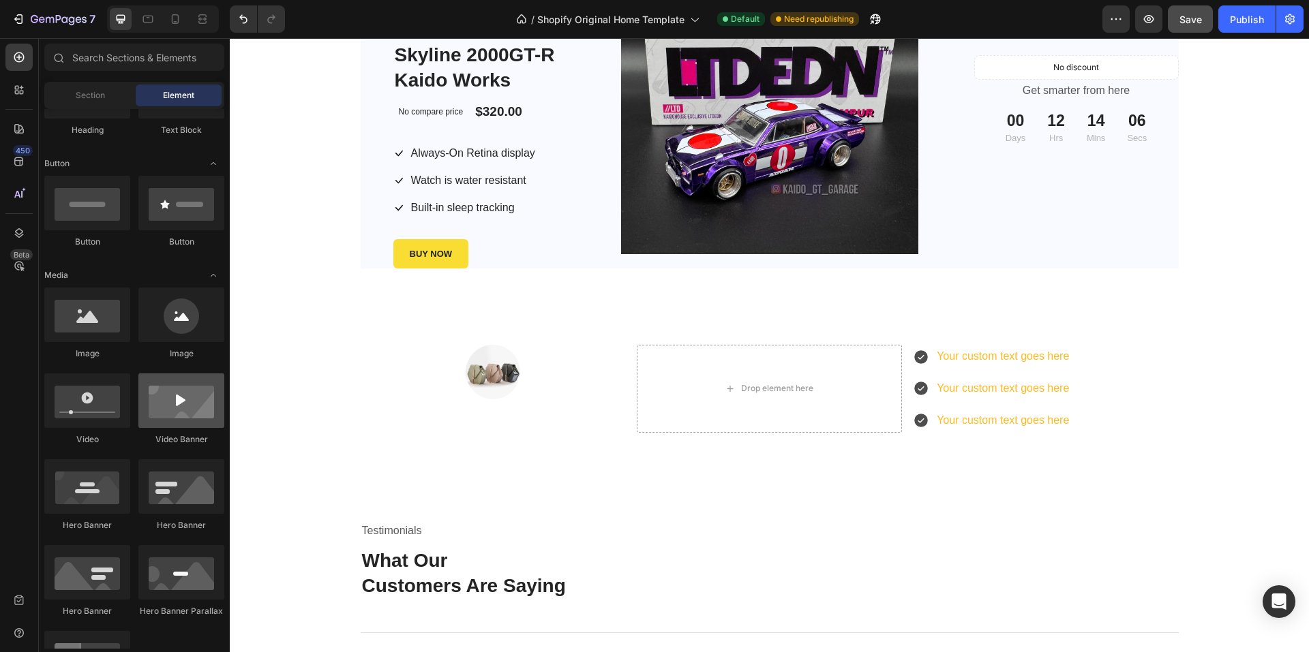
scroll to position [0, 0]
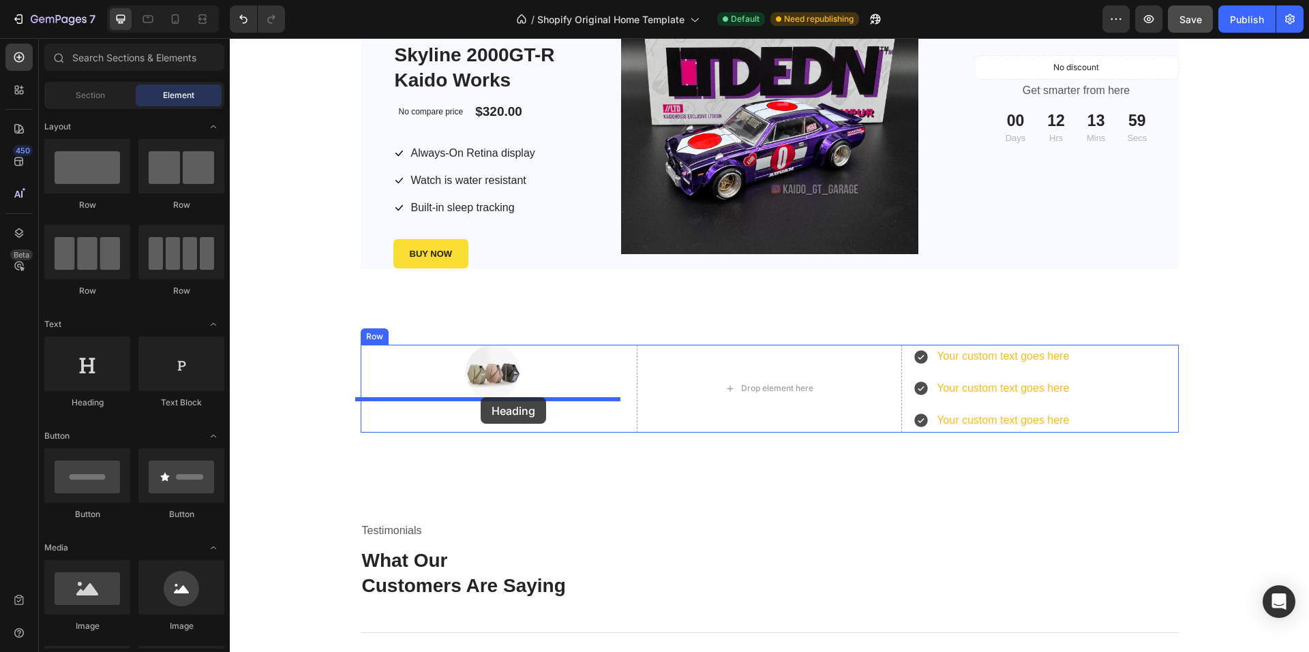
drag, startPoint x: 339, startPoint y: 371, endPoint x: 480, endPoint y: 397, distance: 144.2
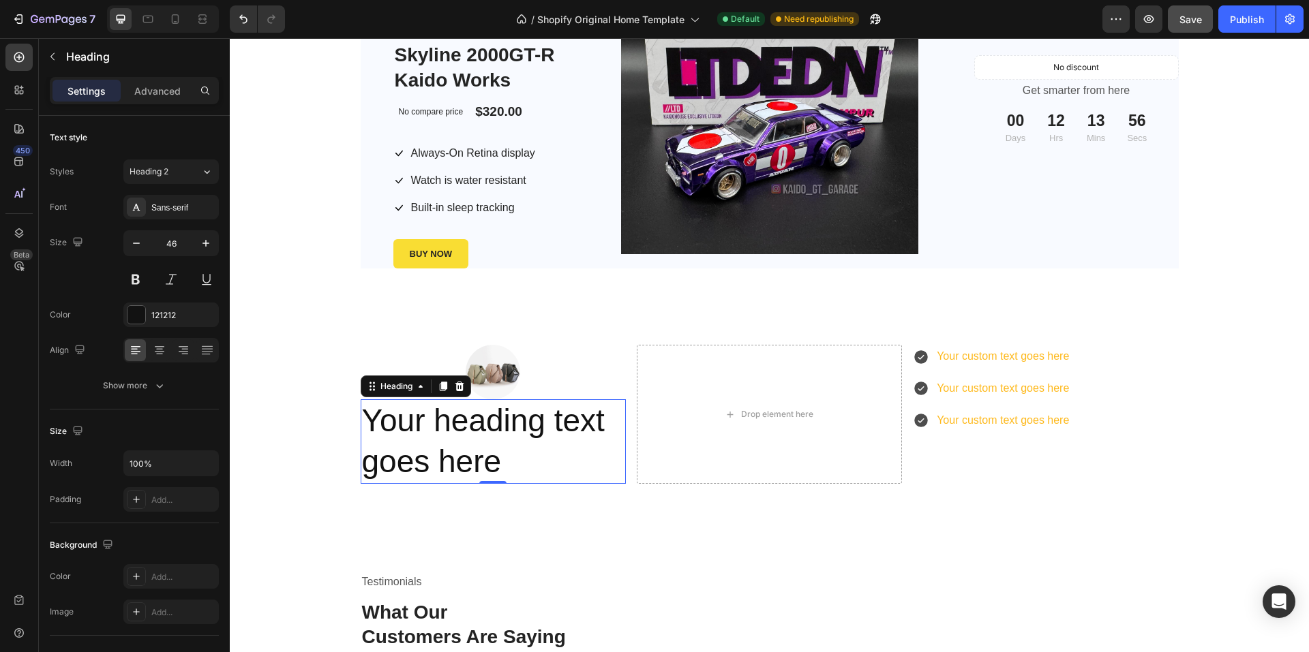
click at [472, 431] on h2 "Your heading text goes here" at bounding box center [493, 441] width 265 height 85
click at [139, 245] on icon "button" at bounding box center [136, 243] width 14 height 14
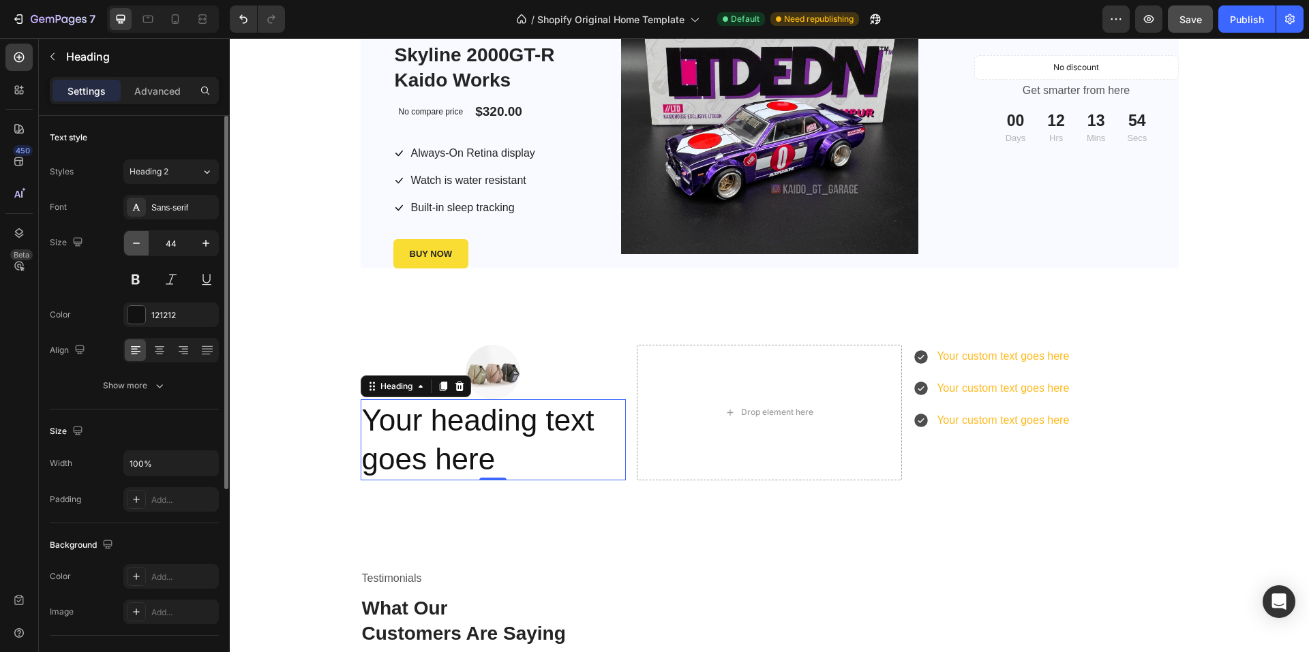
click at [139, 245] on icon "button" at bounding box center [136, 243] width 14 height 14
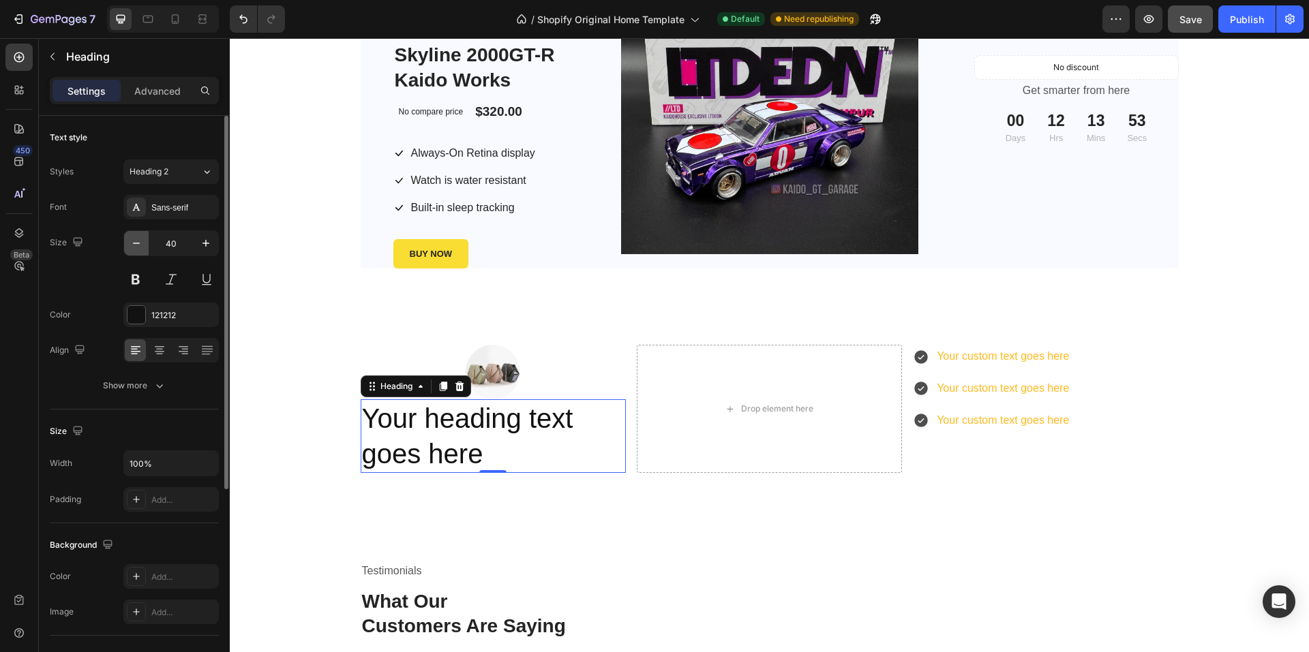
click at [139, 245] on icon "button" at bounding box center [136, 243] width 14 height 14
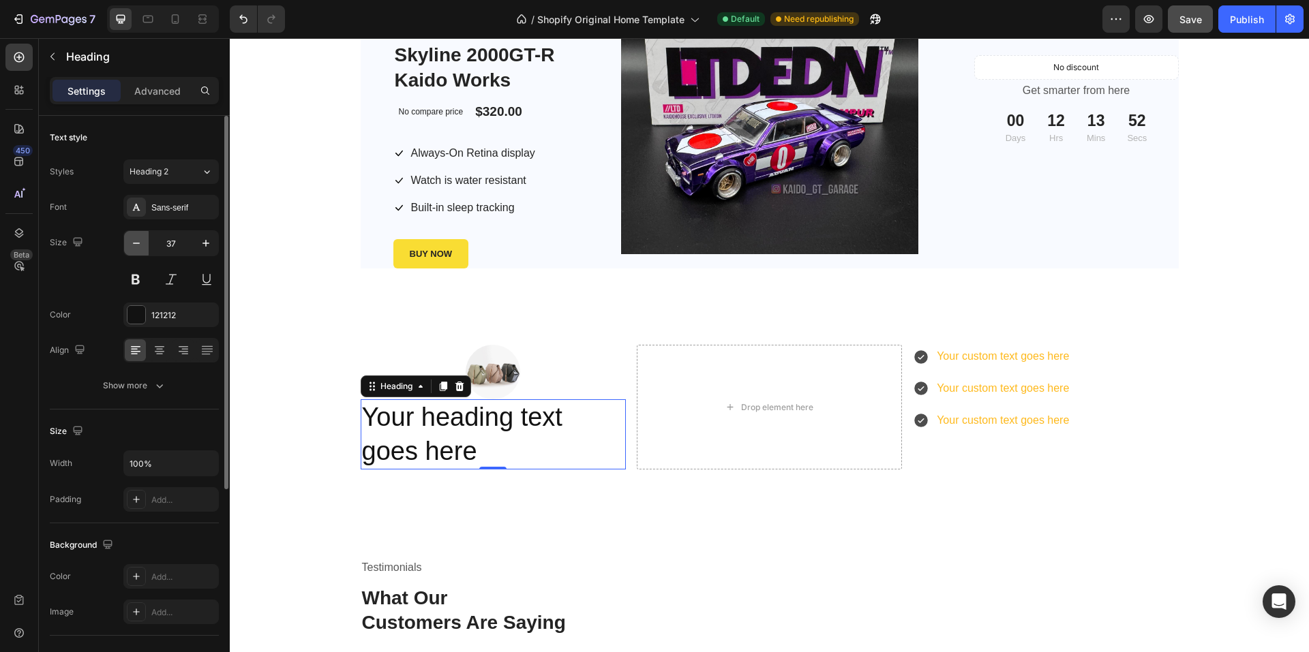
click at [139, 245] on icon "button" at bounding box center [136, 243] width 14 height 14
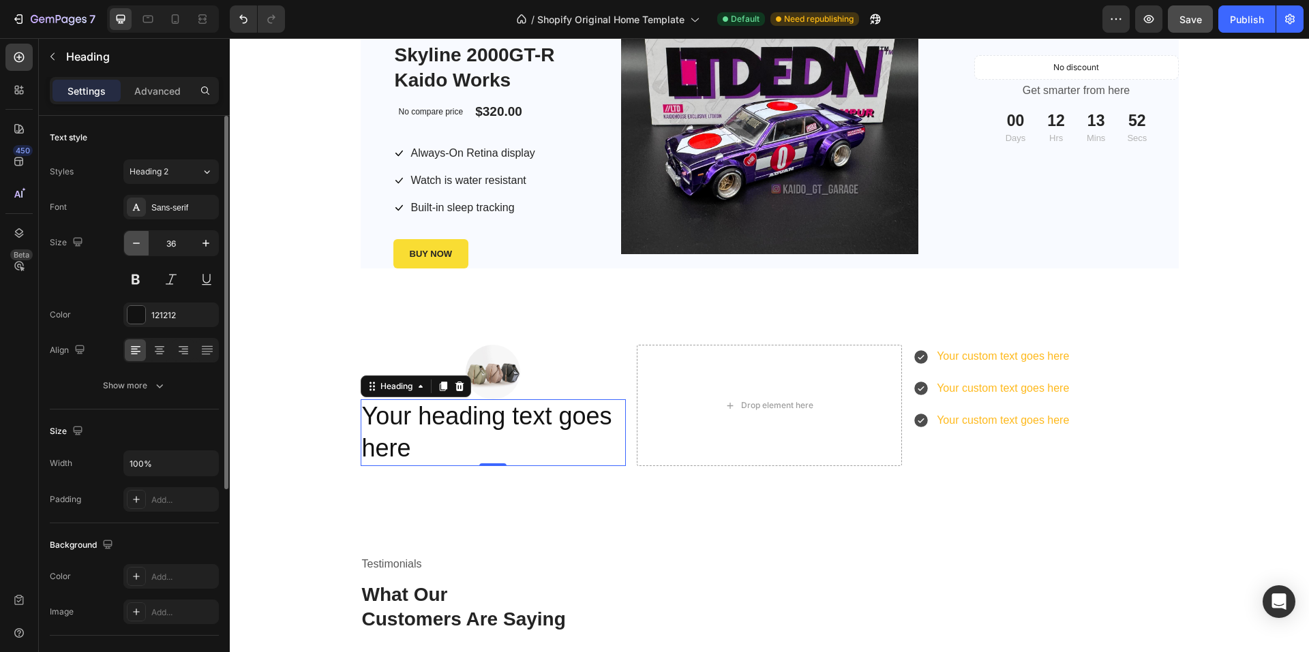
click at [139, 245] on icon "button" at bounding box center [136, 243] width 14 height 14
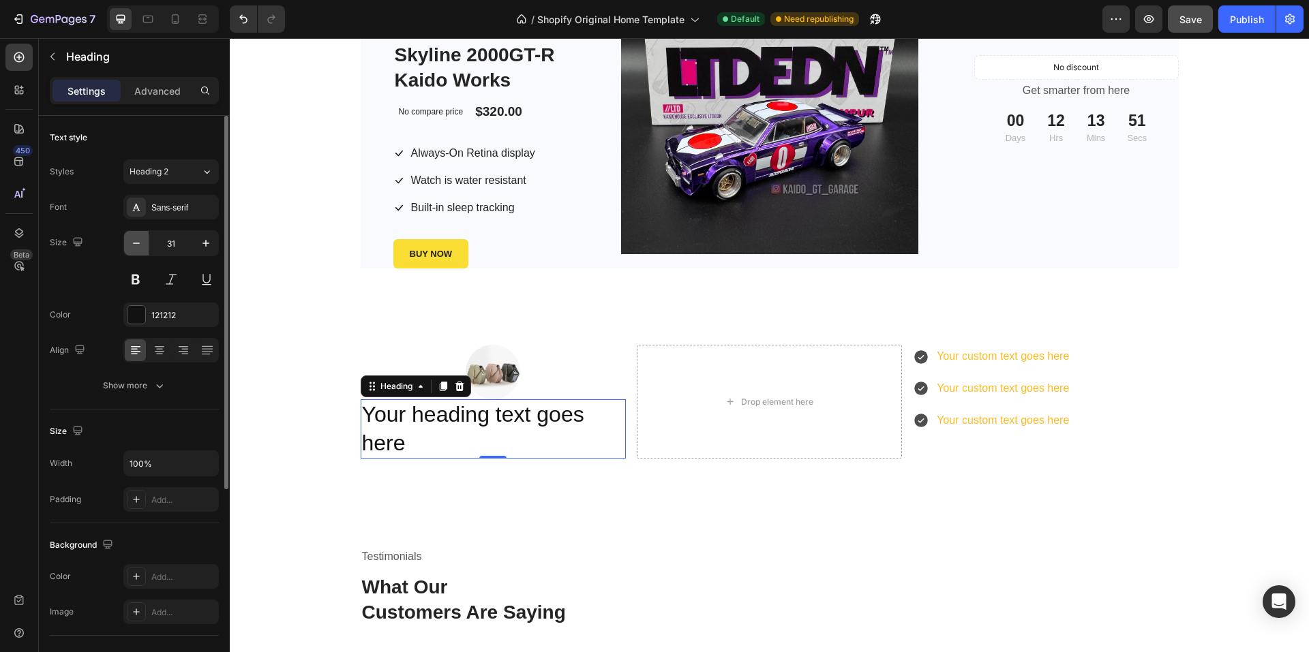
click at [139, 245] on icon "button" at bounding box center [136, 243] width 14 height 14
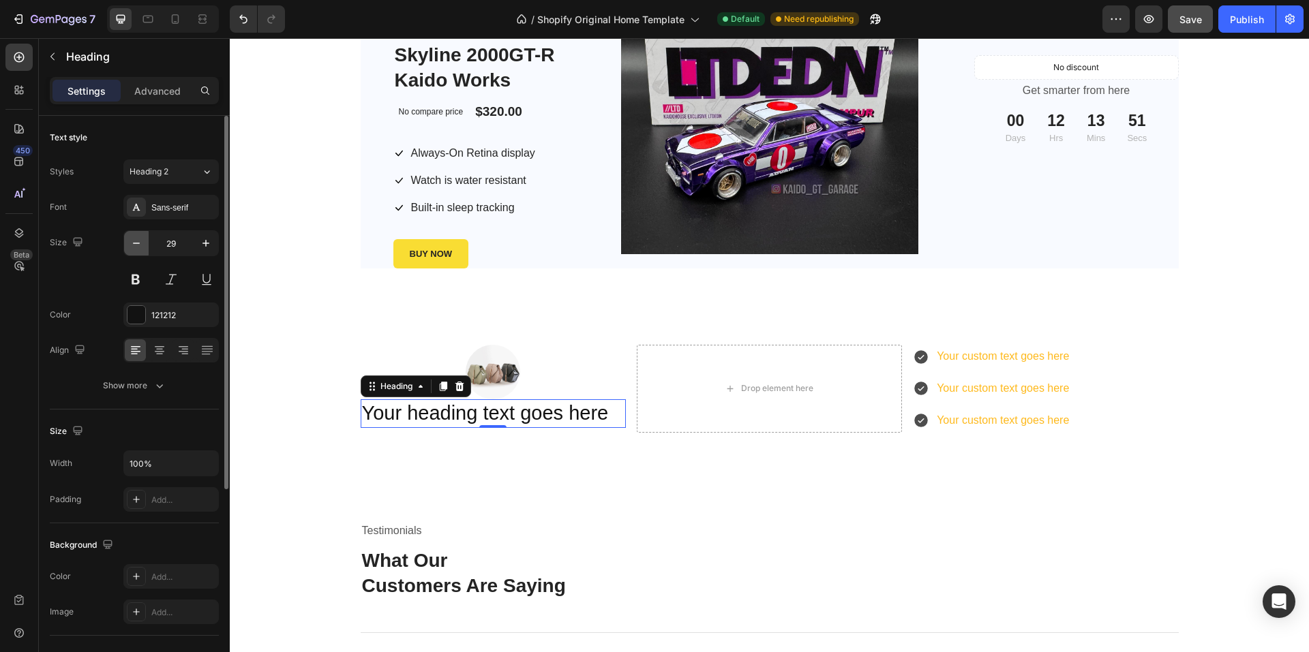
click at [139, 245] on icon "button" at bounding box center [136, 243] width 14 height 14
type input "28"
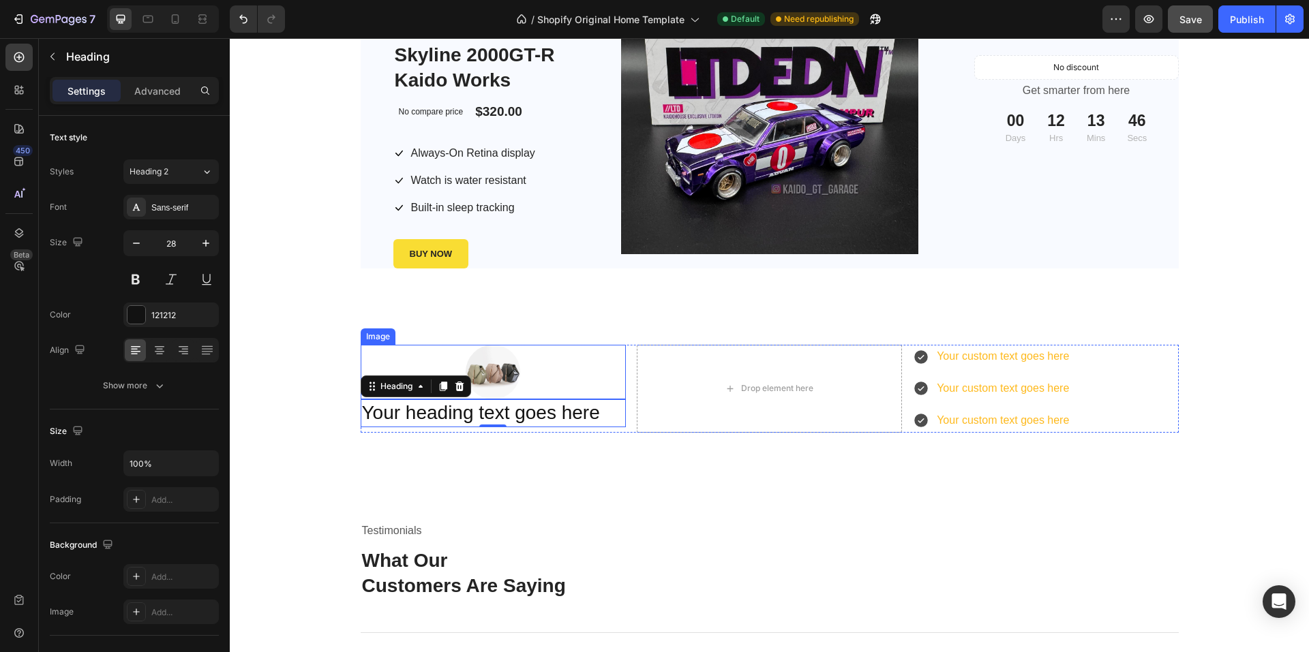
click at [490, 361] on img at bounding box center [492, 372] width 55 height 55
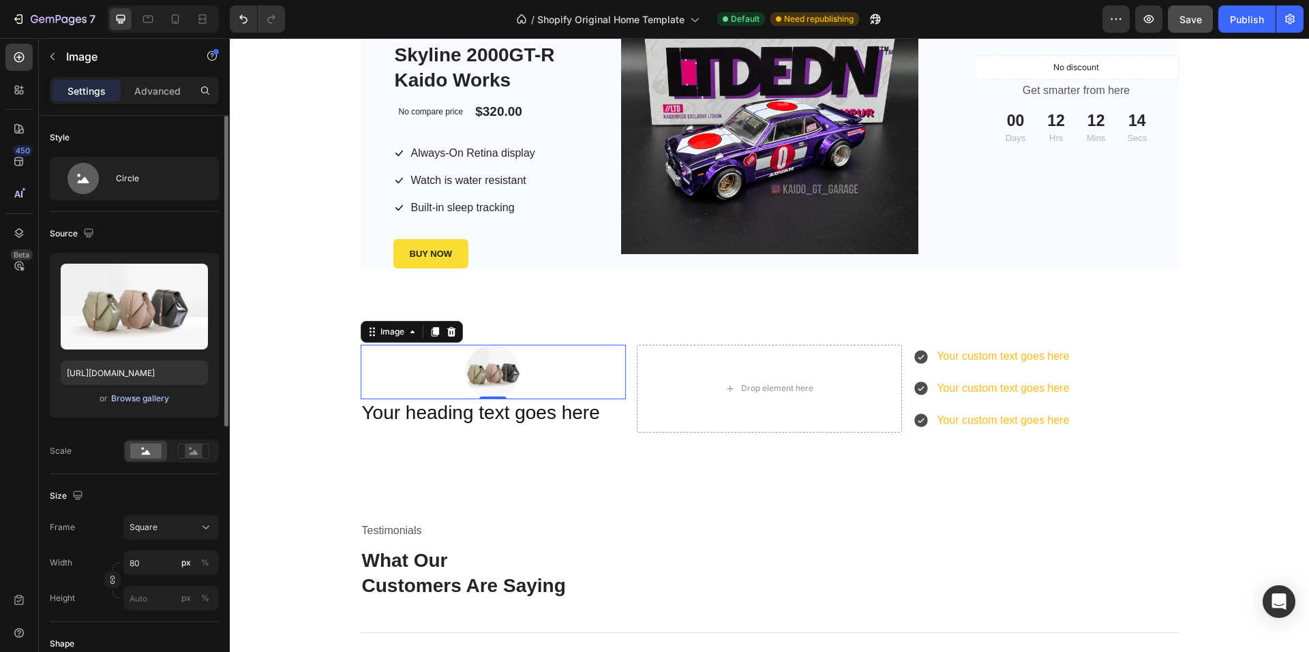
click at [132, 398] on div "Browse gallery" at bounding box center [140, 399] width 58 height 12
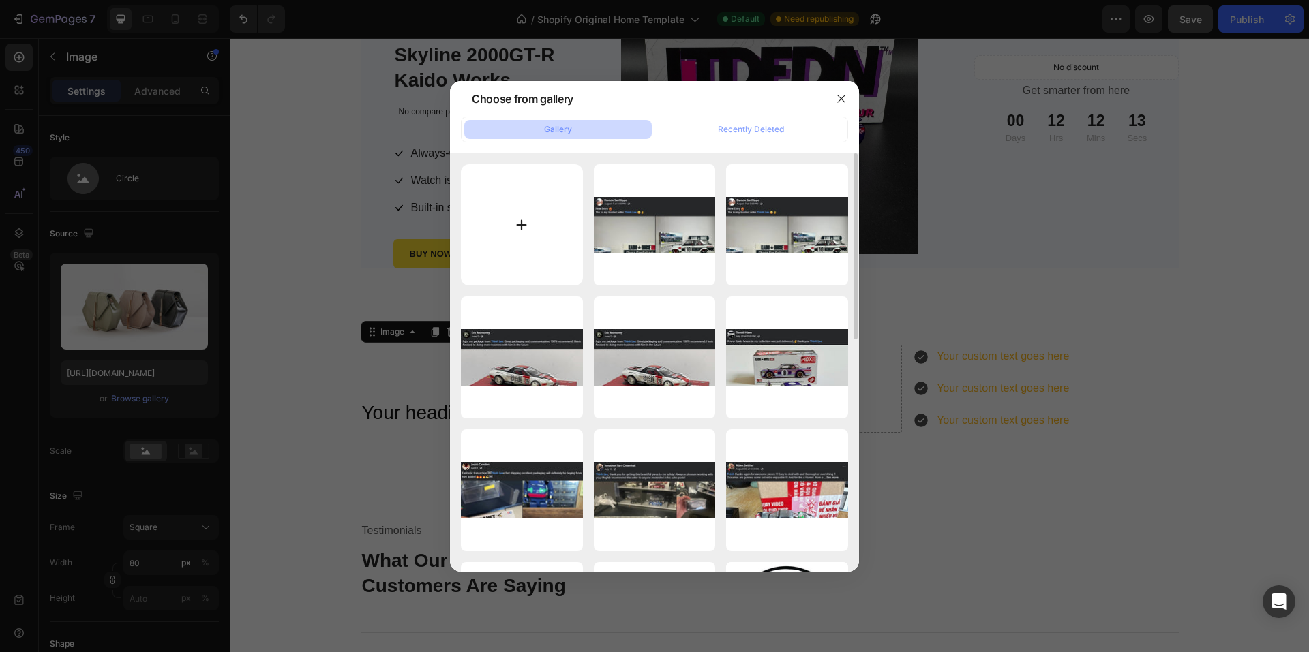
click at [513, 251] on input "file" at bounding box center [522, 225] width 122 height 122
type input "C:\fakepath\Thi Linh.jpg"
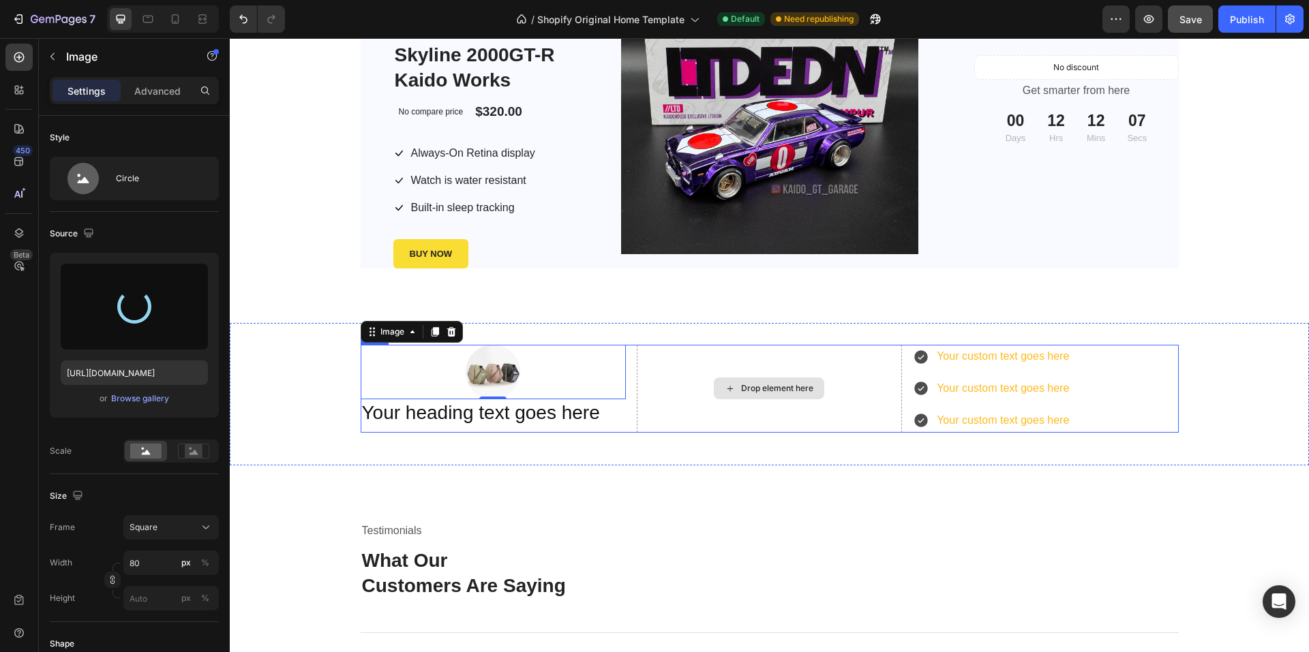
type input "https://cdn.shopify.com/s/files/1/0958/8739/3080/files/gempages_581728802523054…"
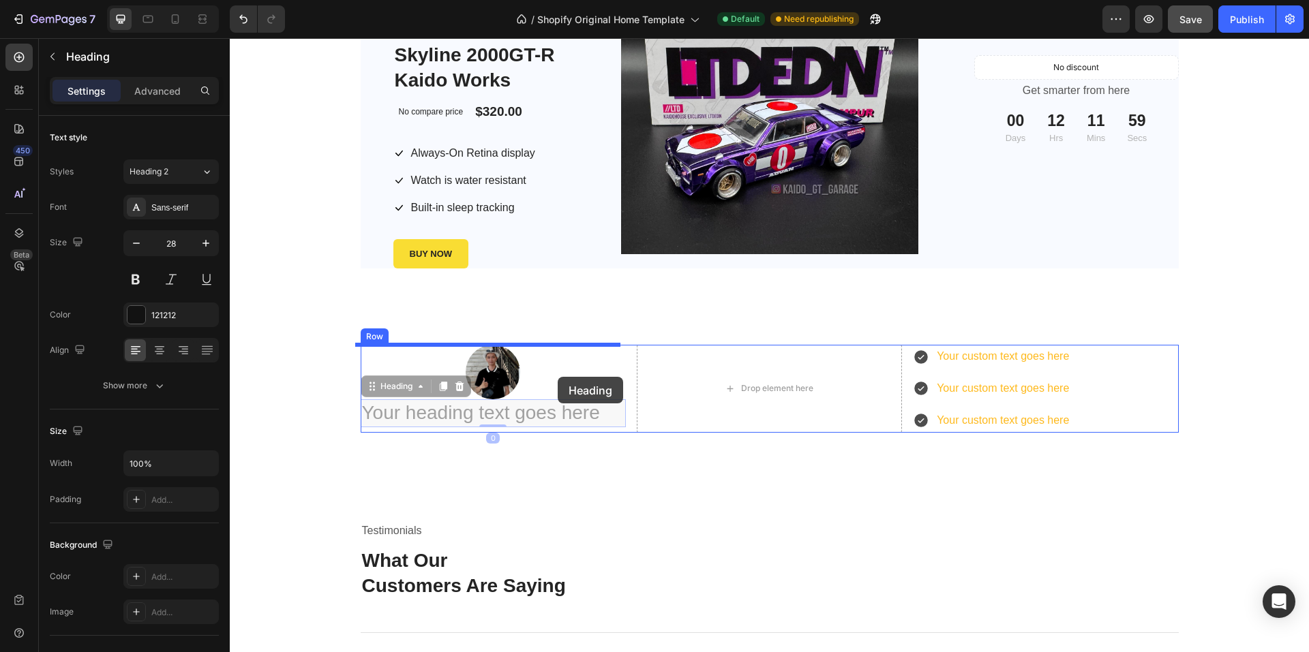
drag, startPoint x: 437, startPoint y: 416, endPoint x: 556, endPoint y: 376, distance: 125.7
click at [556, 376] on div "Kaido house LTDEDN KHMG187 Kaido House Nissan Skyline 2000GT-R Kaido Works Prod…" at bounding box center [769, 204] width 1079 height 3051
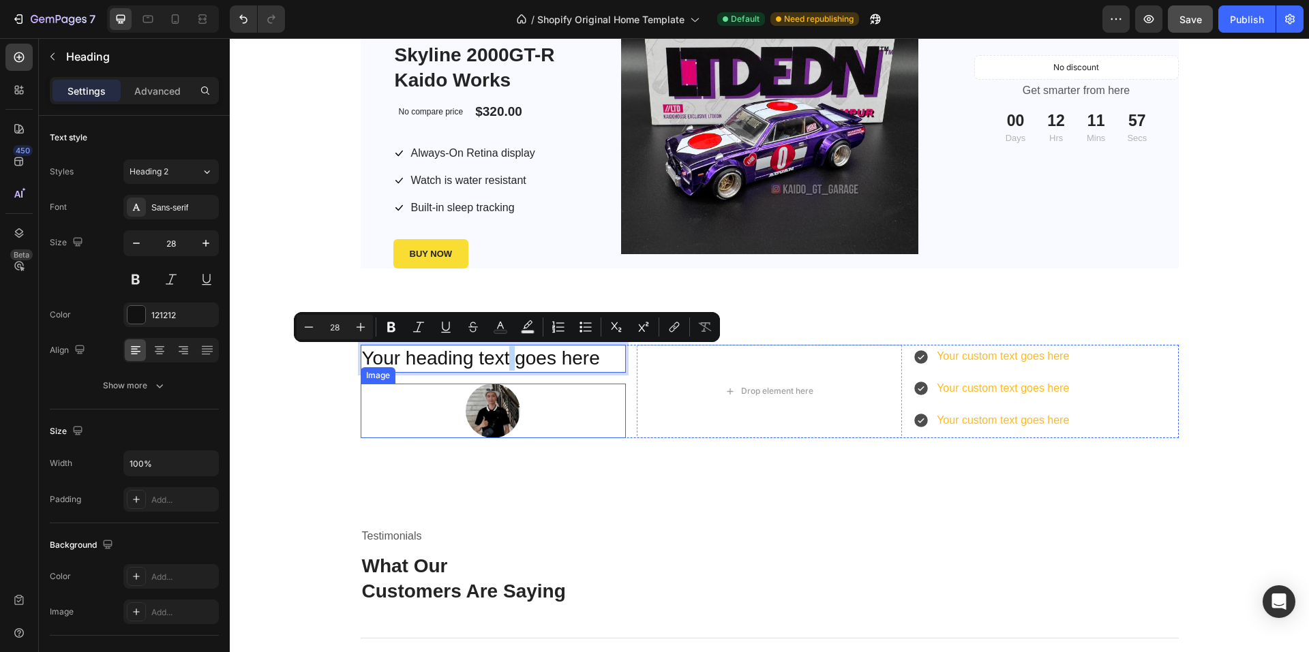
drag, startPoint x: 514, startPoint y: 358, endPoint x: 496, endPoint y: 411, distance: 56.0
drag, startPoint x: 449, startPoint y: 351, endPoint x: 491, endPoint y: 399, distance: 64.2
click at [446, 431] on div "Your heading text goes here Heading 0 Image" at bounding box center [493, 391] width 265 height 93
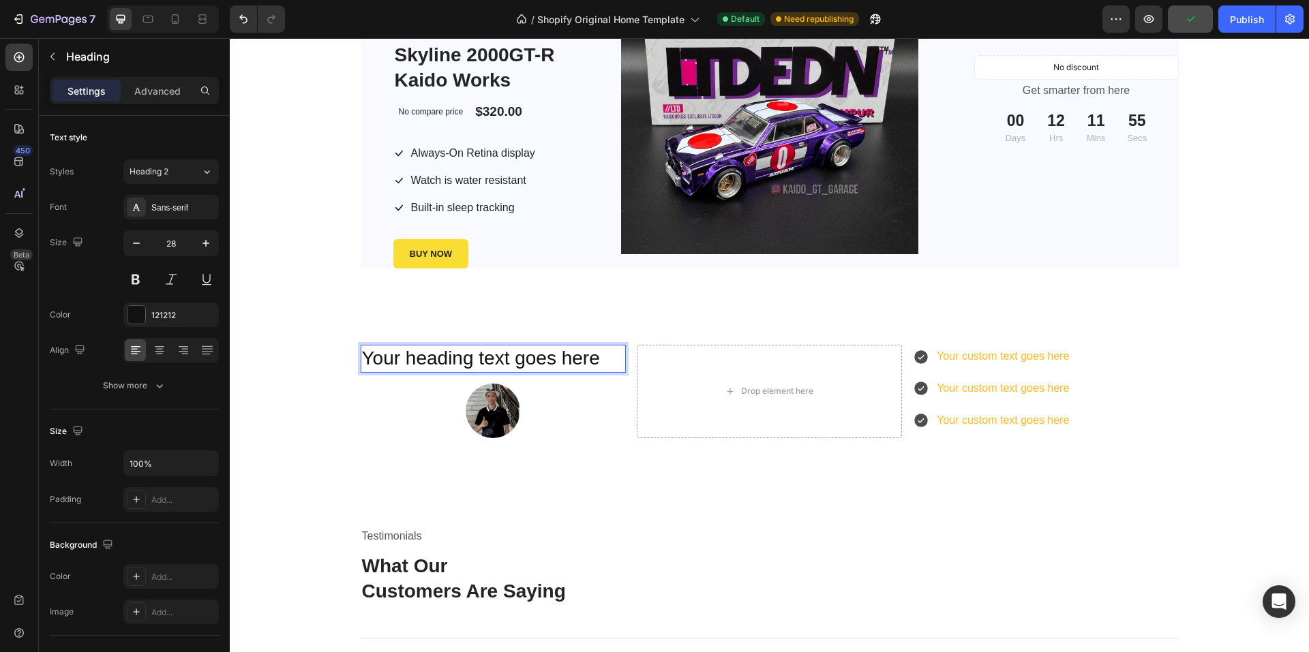
click at [539, 362] on p "Your heading text goes here" at bounding box center [493, 358] width 262 height 25
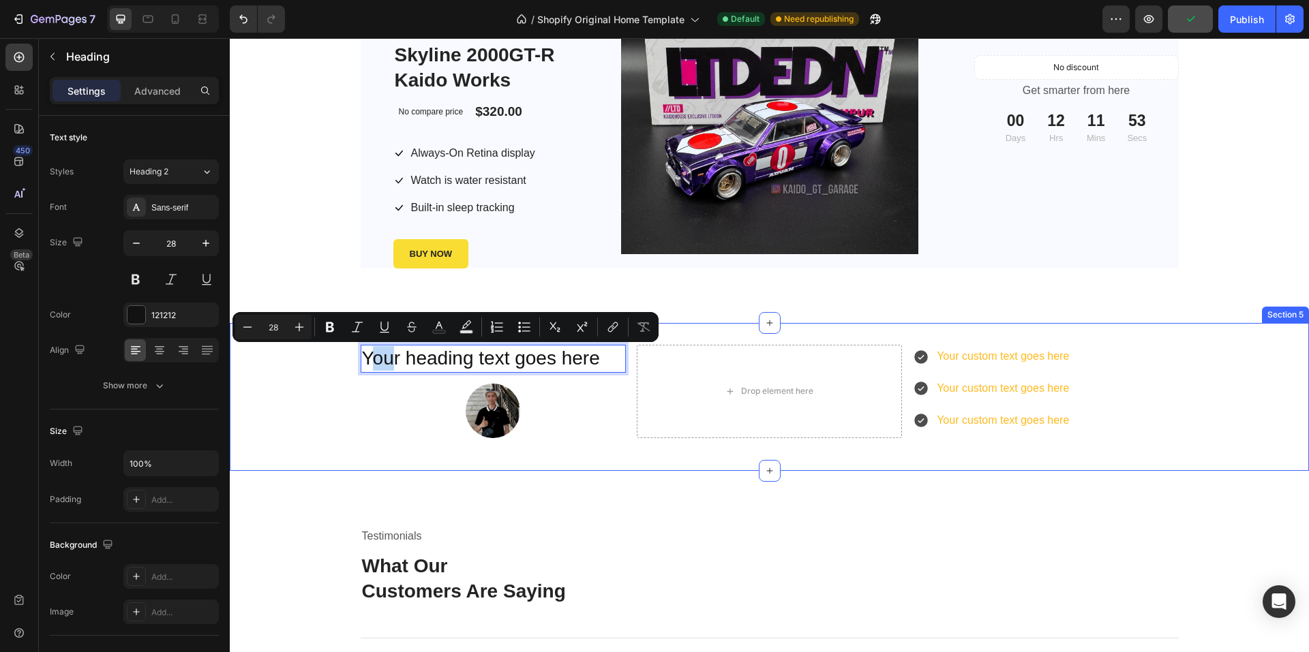
drag, startPoint x: 370, startPoint y: 356, endPoint x: 476, endPoint y: 413, distance: 120.2
click at [421, 429] on div "Your heading text goes here Heading 0 Image" at bounding box center [493, 391] width 265 height 93
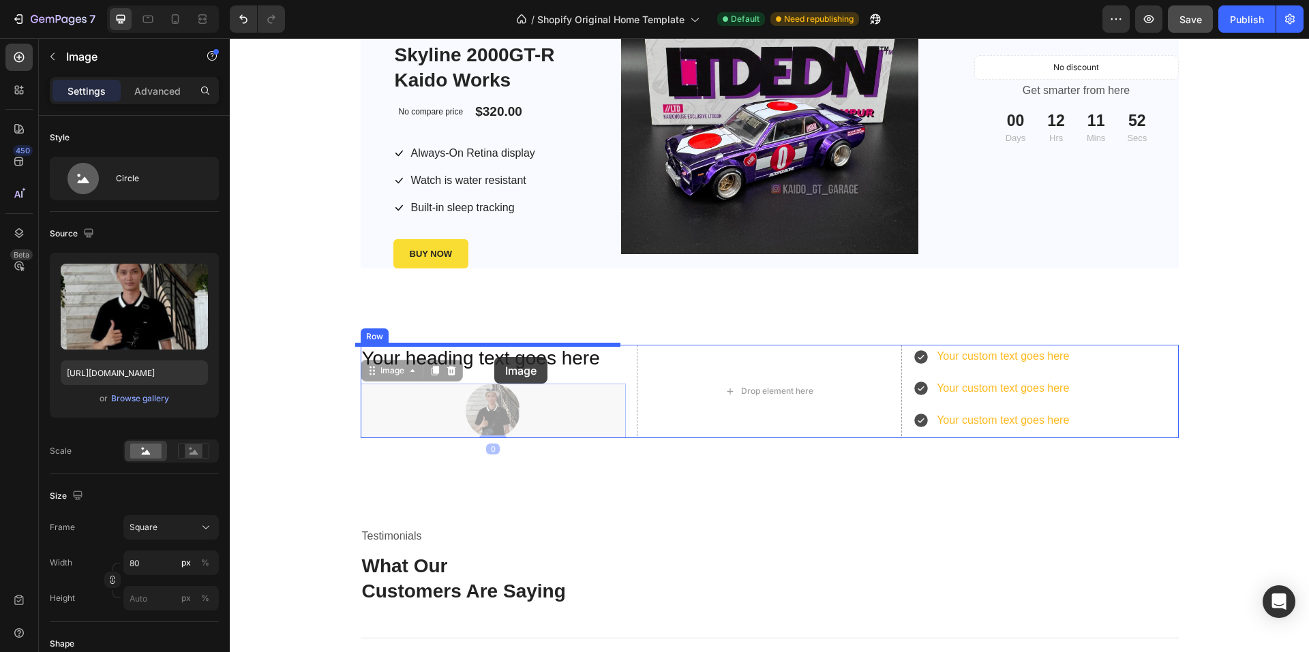
drag, startPoint x: 494, startPoint y: 408, endPoint x: 494, endPoint y: 357, distance: 51.1
click at [494, 357] on div "Kaido house LTDEDN KHMG187 Kaido House Nissan Skyline 2000GT-R Kaido Works Prod…" at bounding box center [769, 207] width 1079 height 3057
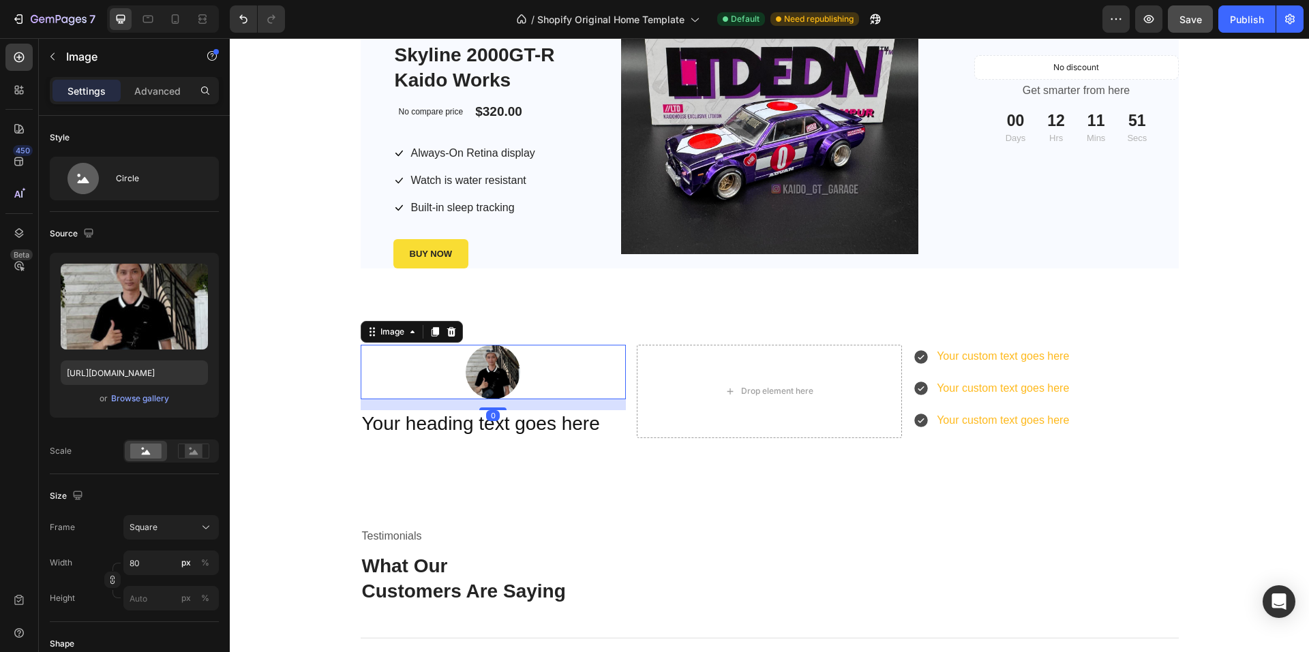
click at [546, 366] on div at bounding box center [493, 372] width 265 height 55
click at [201, 455] on rect at bounding box center [194, 451] width 18 height 14
click at [150, 455] on rect at bounding box center [145, 451] width 31 height 15
click at [211, 530] on icon at bounding box center [206, 528] width 14 height 14
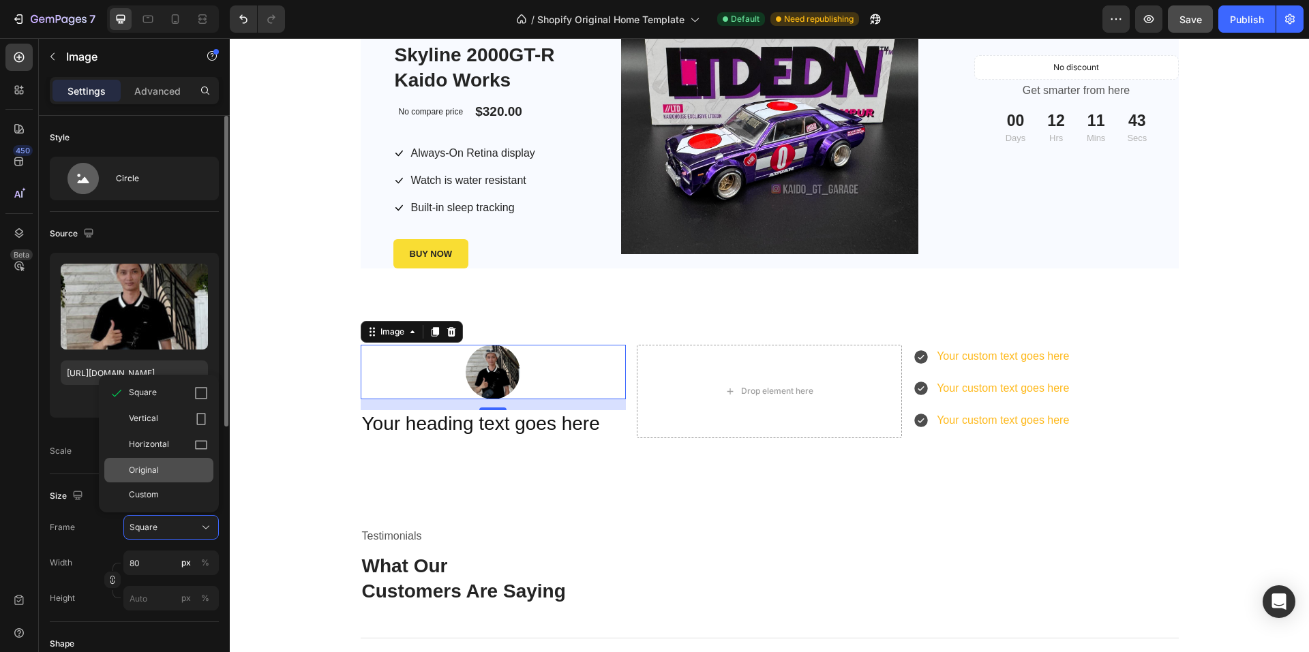
click at [187, 465] on div "Original" at bounding box center [168, 470] width 79 height 12
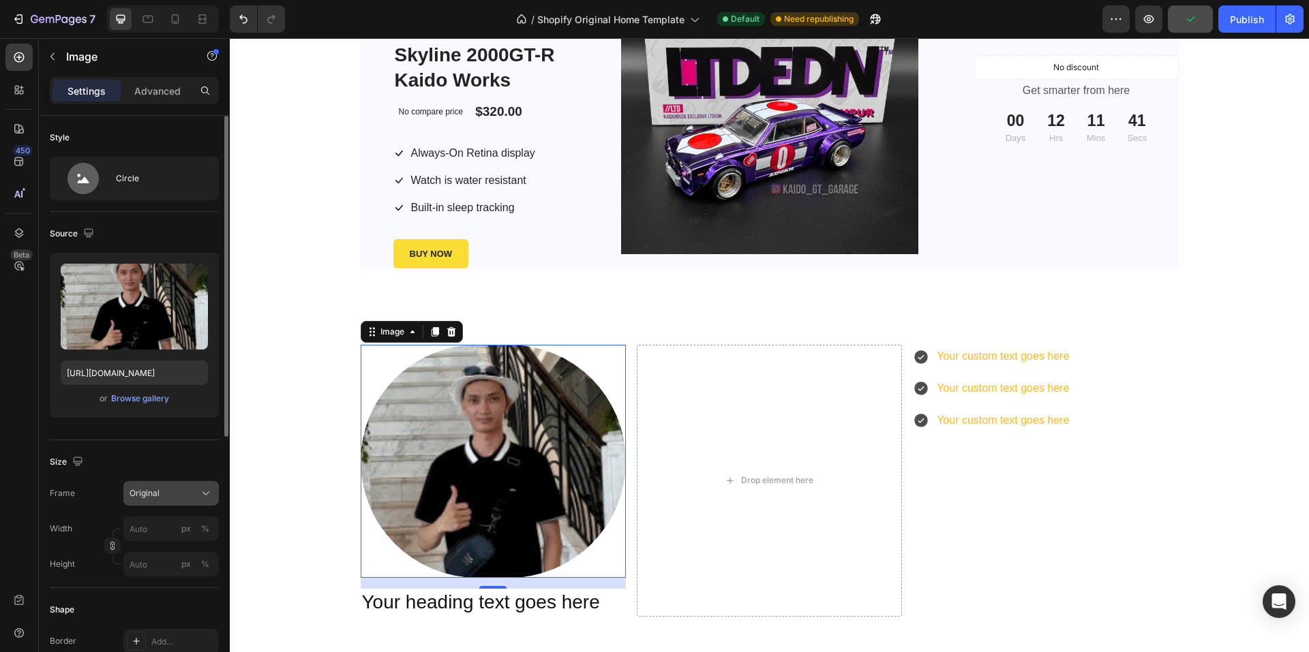
click at [198, 498] on div "Original" at bounding box center [170, 494] width 83 height 14
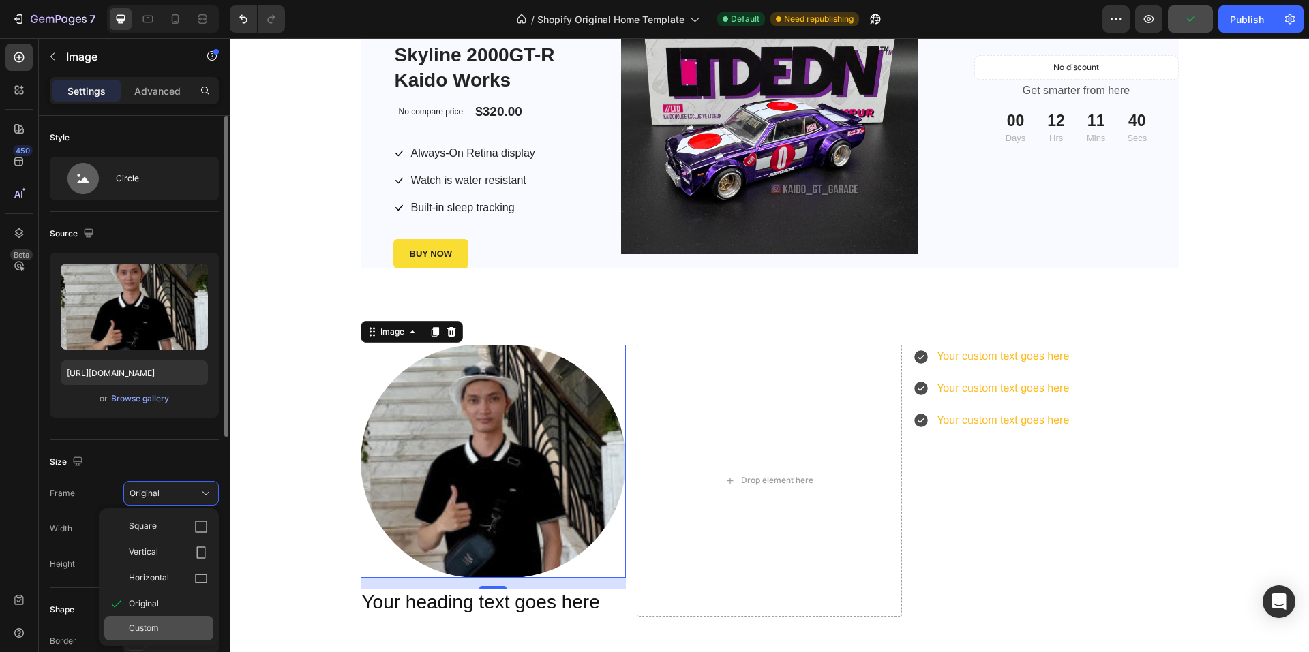
click at [159, 621] on div "Custom" at bounding box center [158, 628] width 109 height 25
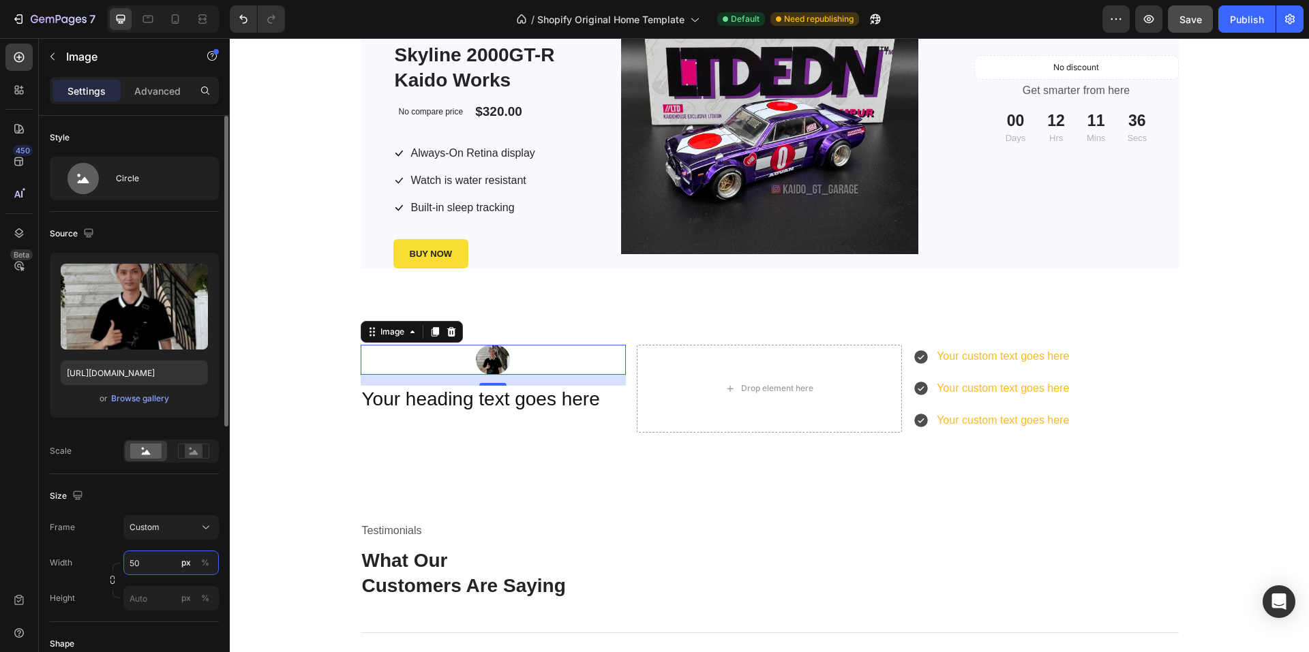
click at [153, 563] on input "50" at bounding box center [170, 563] width 95 height 25
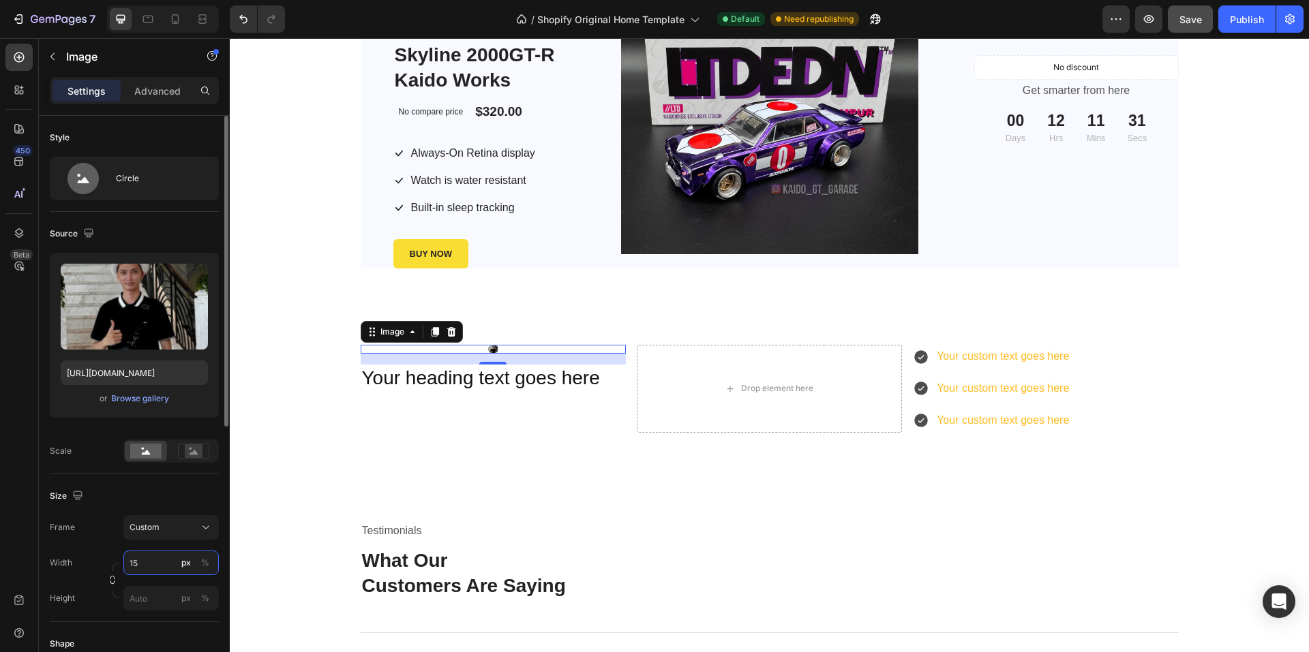
type input "150"
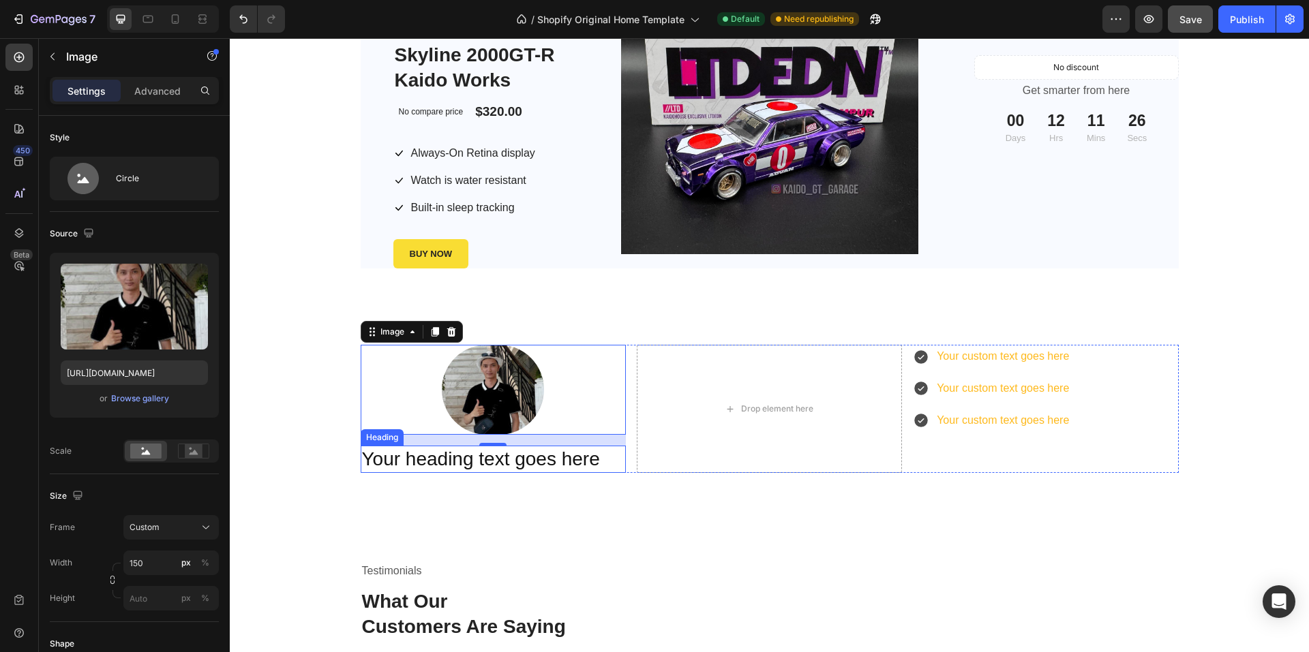
click at [484, 461] on p "Your heading text goes here" at bounding box center [493, 459] width 262 height 25
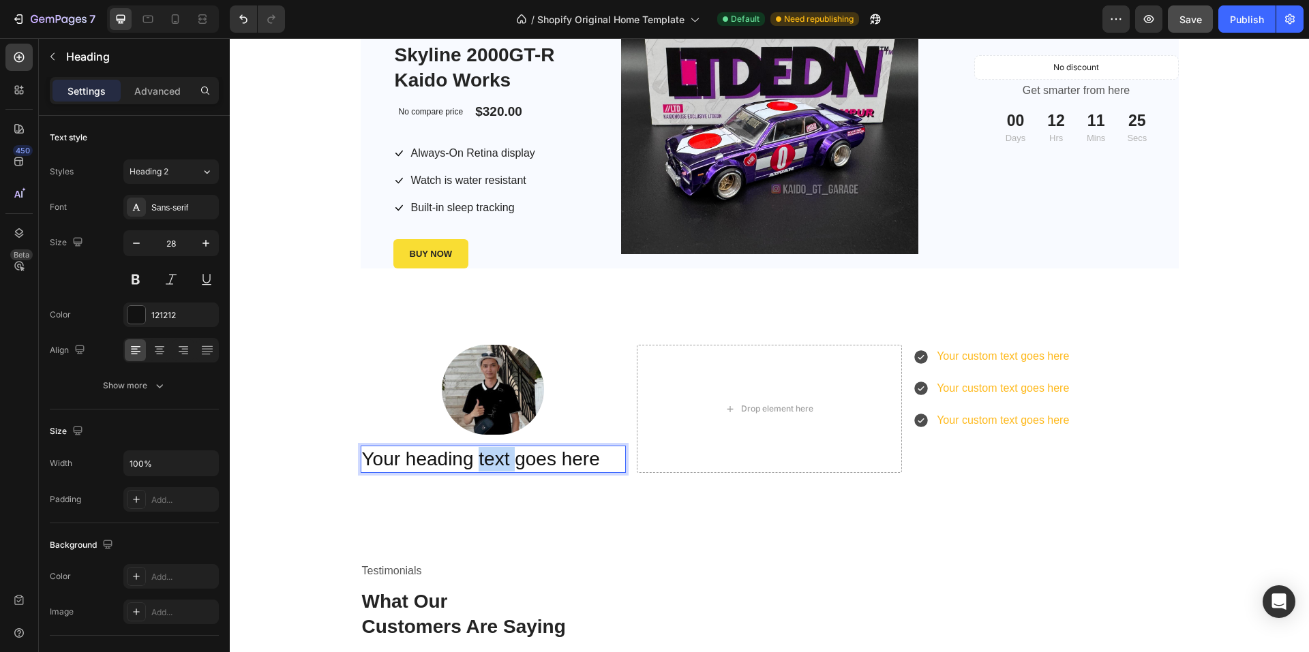
click at [484, 461] on p "Your heading text goes here" at bounding box center [493, 459] width 262 height 25
click at [484, 461] on p "Hi. I'm Thinh Lee" at bounding box center [493, 459] width 262 height 25
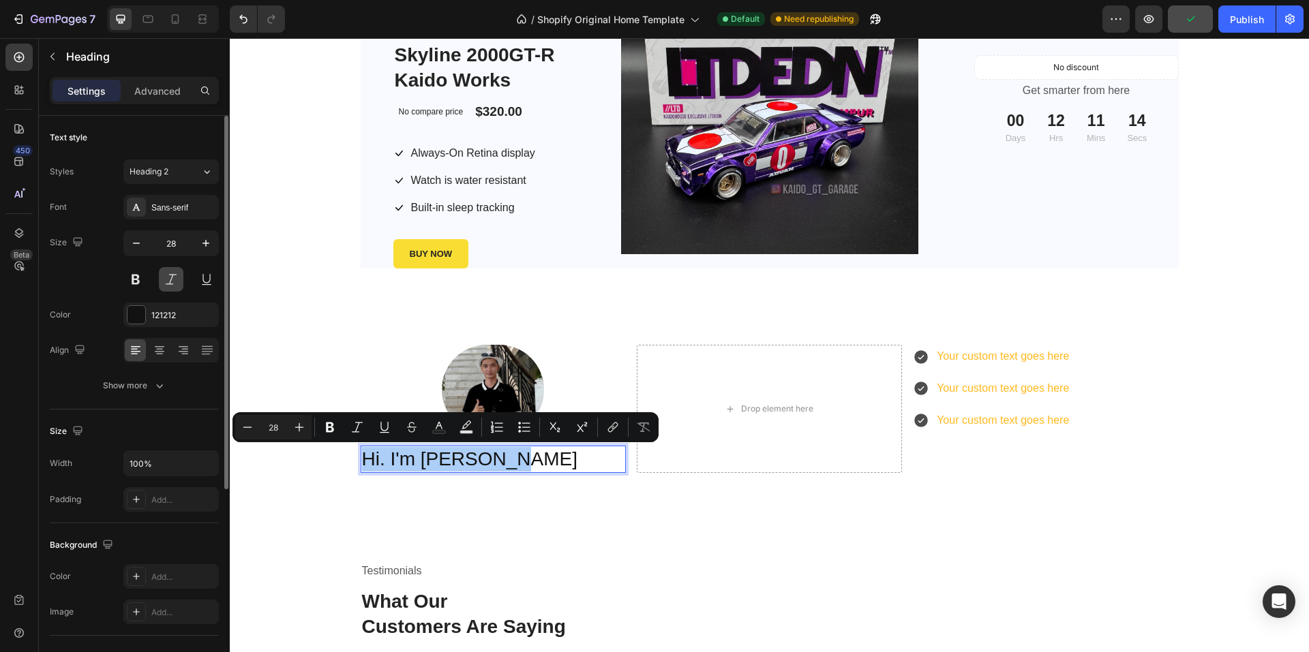
click at [168, 279] on button at bounding box center [171, 279] width 25 height 25
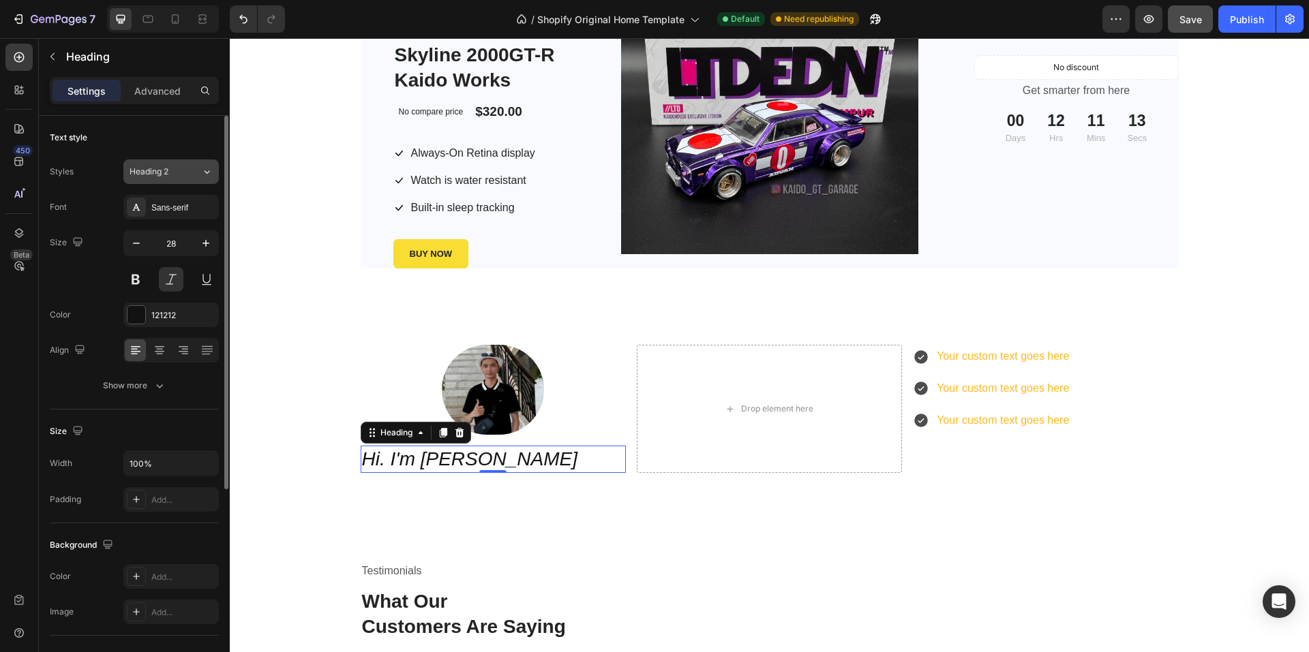
click at [202, 168] on icon at bounding box center [207, 172] width 12 height 14
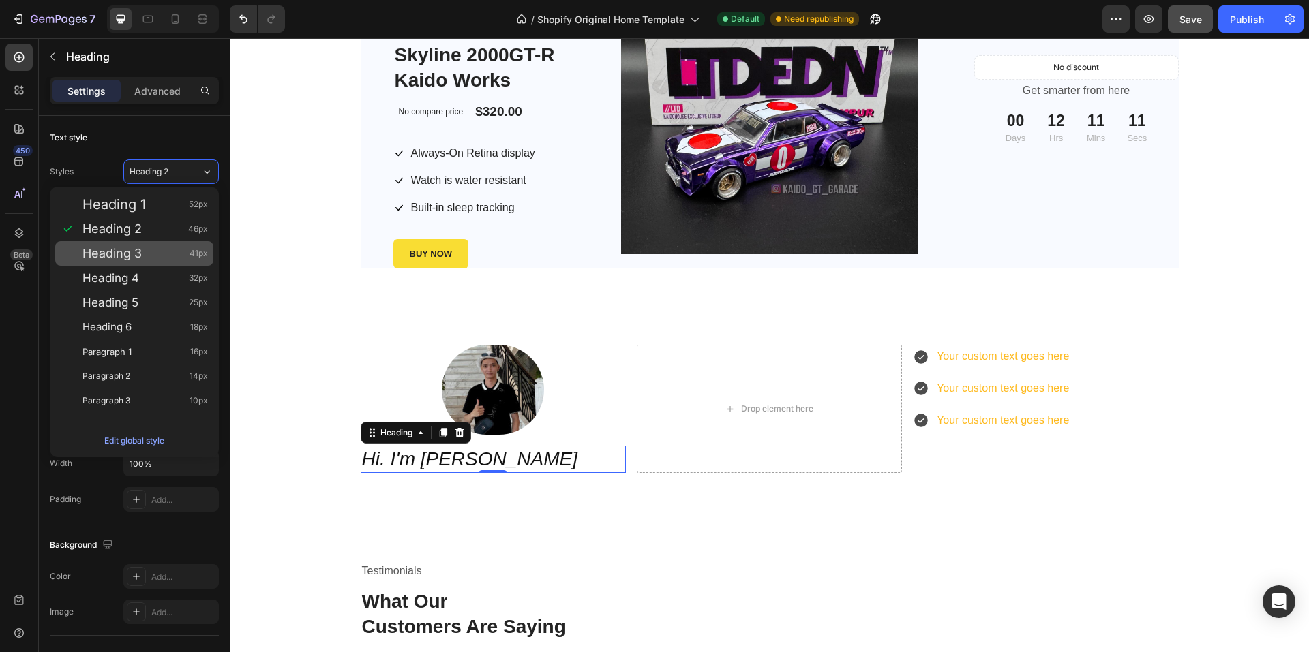
click at [120, 254] on span "Heading 3" at bounding box center [111, 254] width 59 height 14
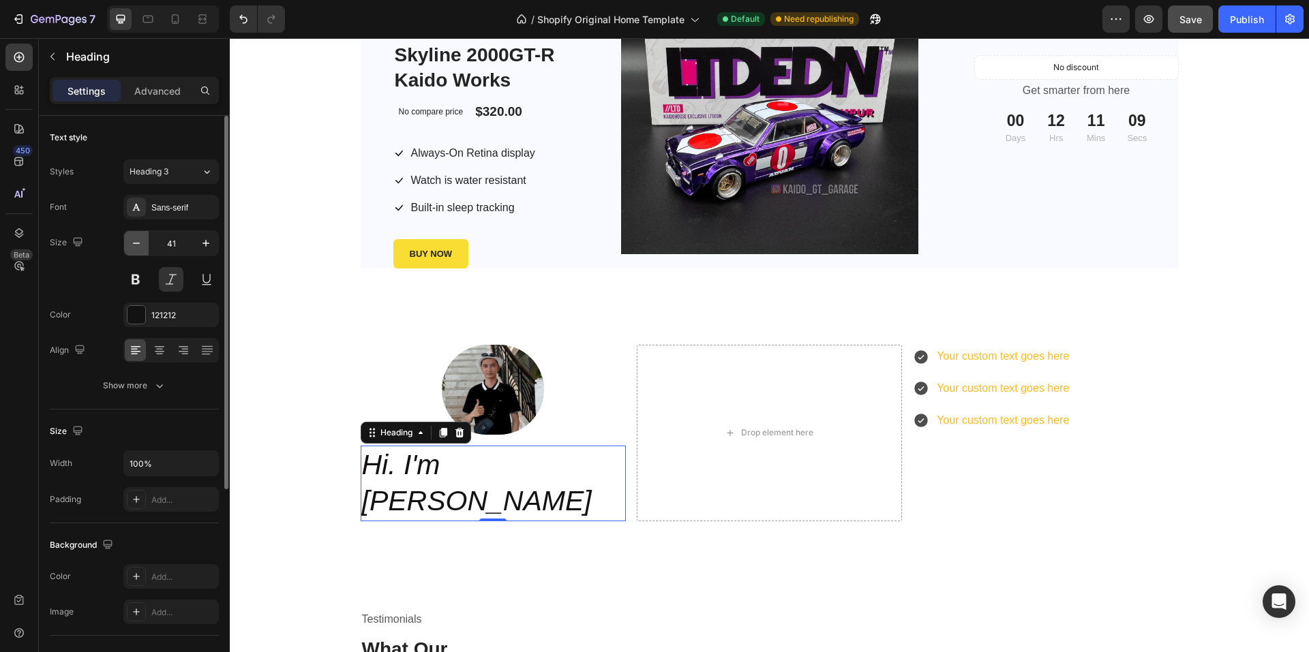
click at [145, 246] on button "button" at bounding box center [136, 243] width 25 height 25
drag, startPoint x: 145, startPoint y: 246, endPoint x: 134, endPoint y: 243, distance: 11.9
click at [143, 245] on button "button" at bounding box center [136, 243] width 25 height 25
click at [134, 243] on icon "button" at bounding box center [136, 243] width 7 height 1
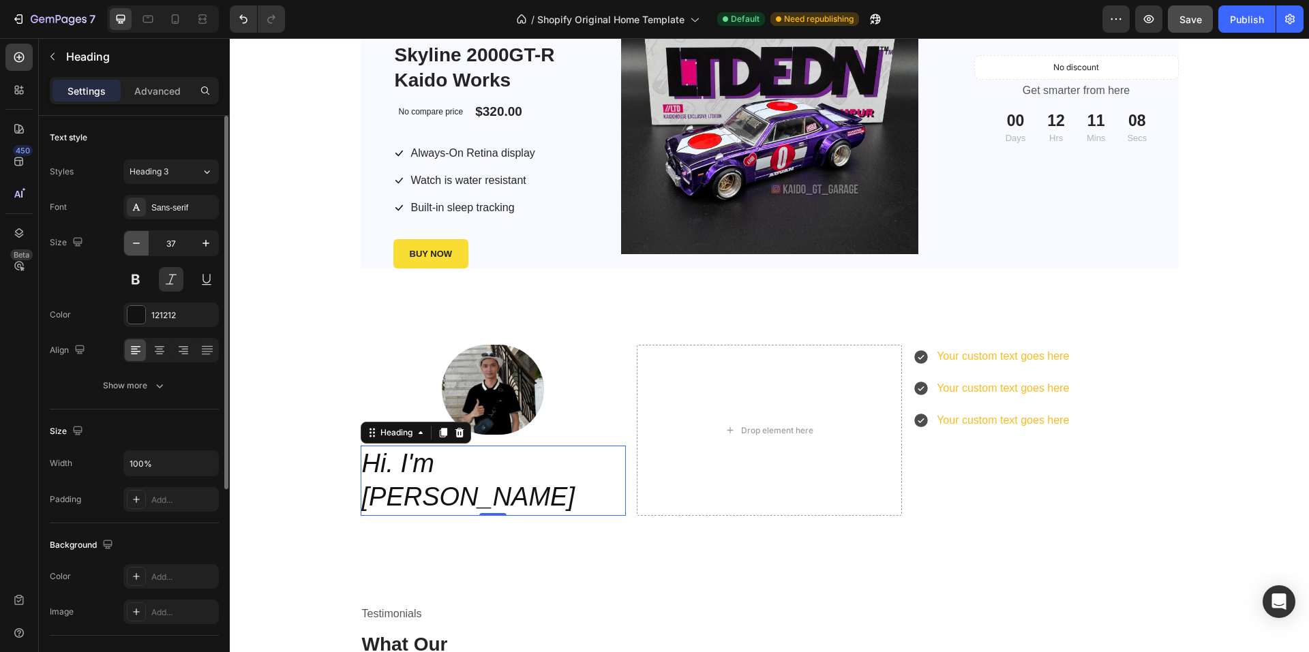
click at [134, 243] on icon "button" at bounding box center [136, 243] width 7 height 1
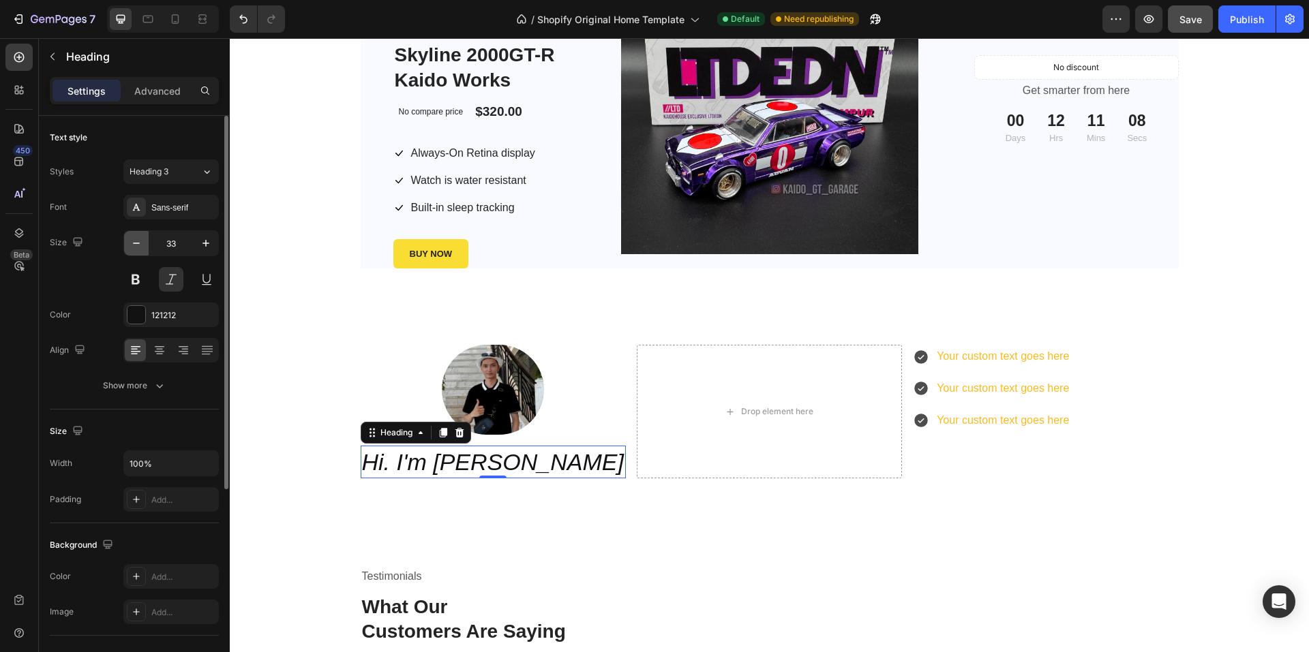
click at [134, 243] on icon "button" at bounding box center [136, 243] width 7 height 1
type input "29"
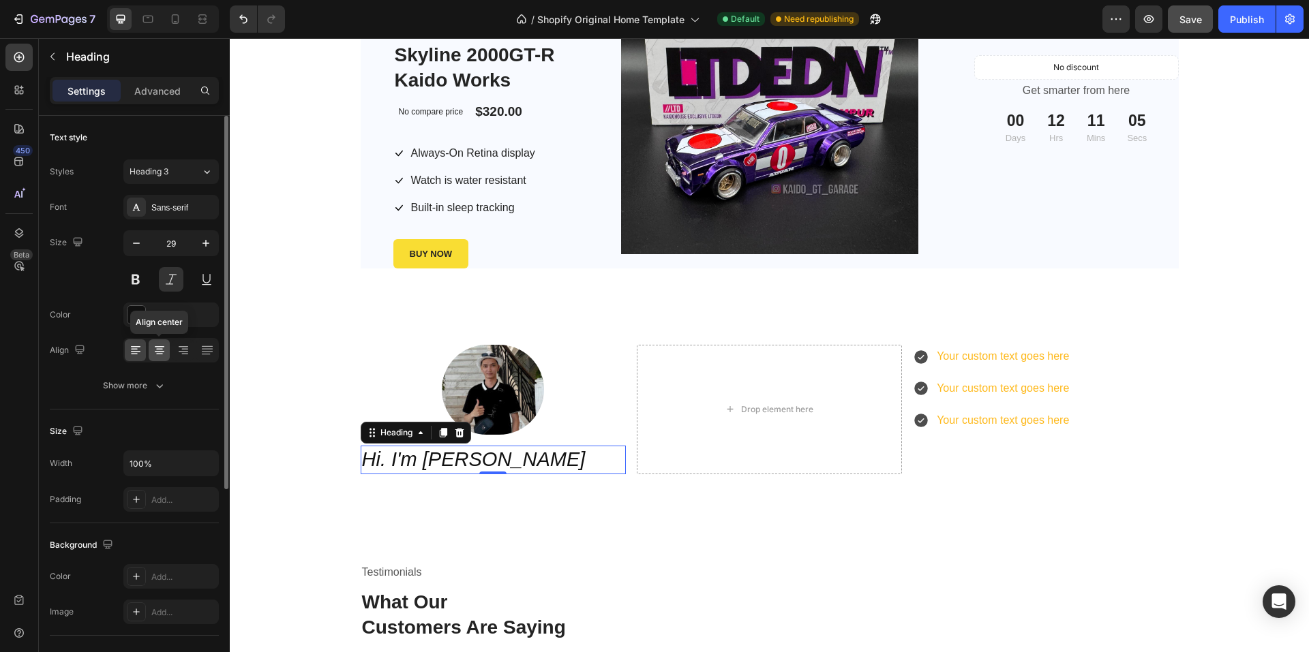
click at [163, 353] on icon at bounding box center [160, 351] width 14 height 14
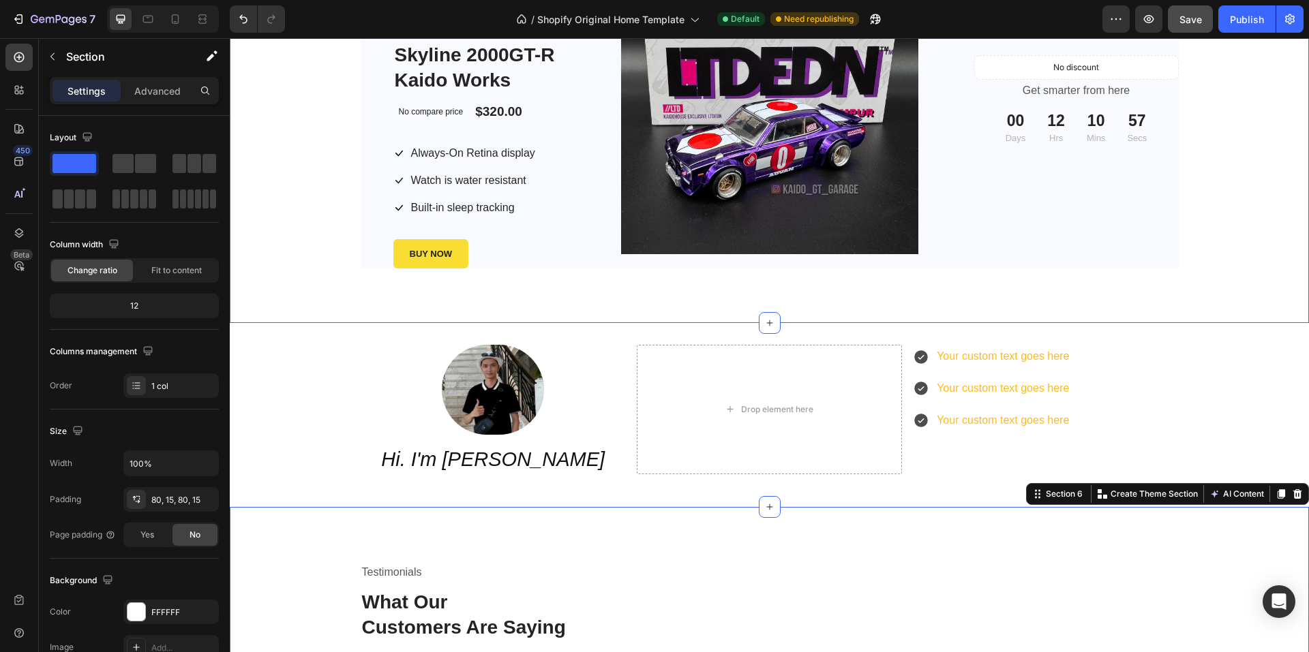
click at [258, 280] on div "Kaido house LTDEDN KHMG187 Kaido House Nissan Skyline 2000GT-R Kaido Works Prod…" at bounding box center [769, 133] width 1079 height 381
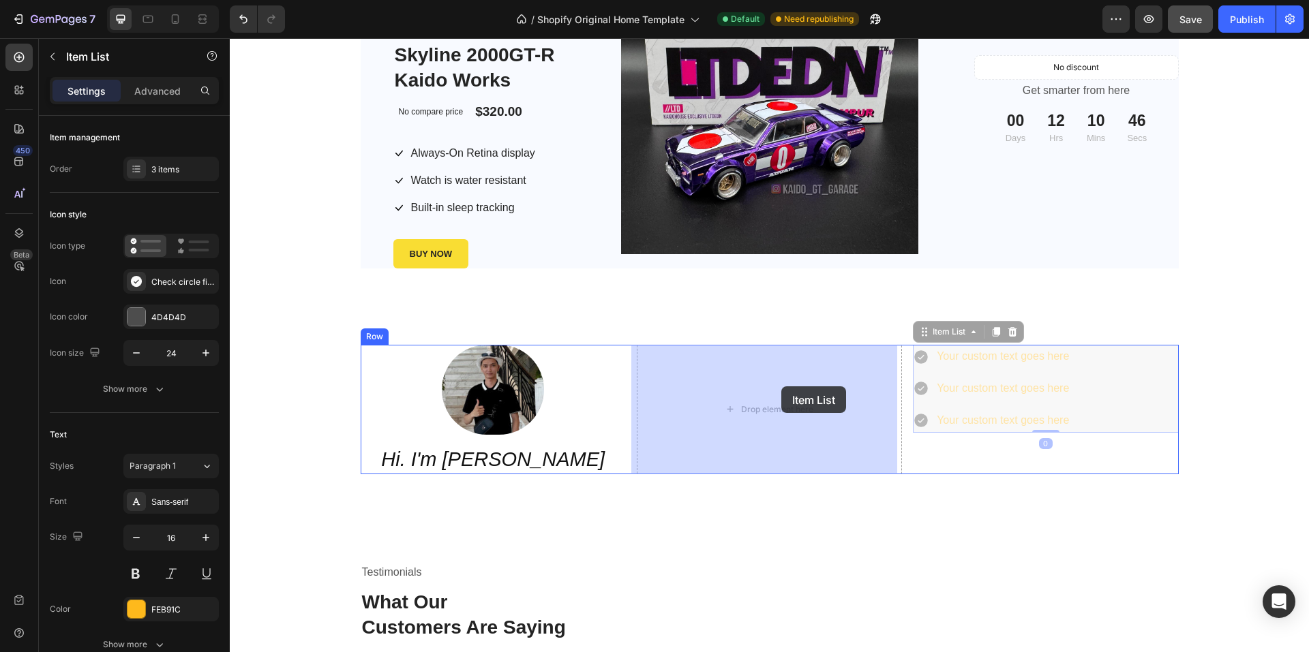
drag, startPoint x: 1088, startPoint y: 393, endPoint x: 781, endPoint y: 386, distance: 306.8
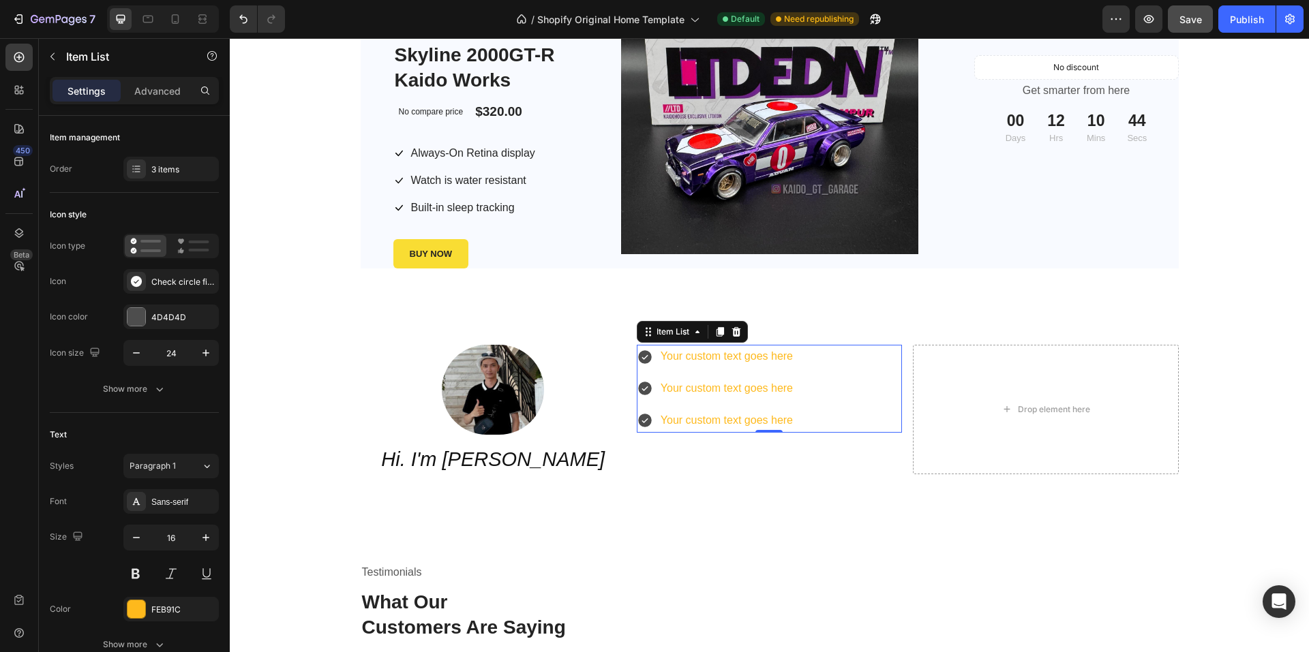
click at [638, 356] on icon at bounding box center [645, 357] width 14 height 14
click at [659, 356] on div "Your custom text goes here" at bounding box center [726, 357] width 136 height 24
click at [705, 412] on p "Your custom text goes here" at bounding box center [726, 421] width 132 height 20
click at [750, 360] on p "Your custom text goes here" at bounding box center [726, 357] width 132 height 20
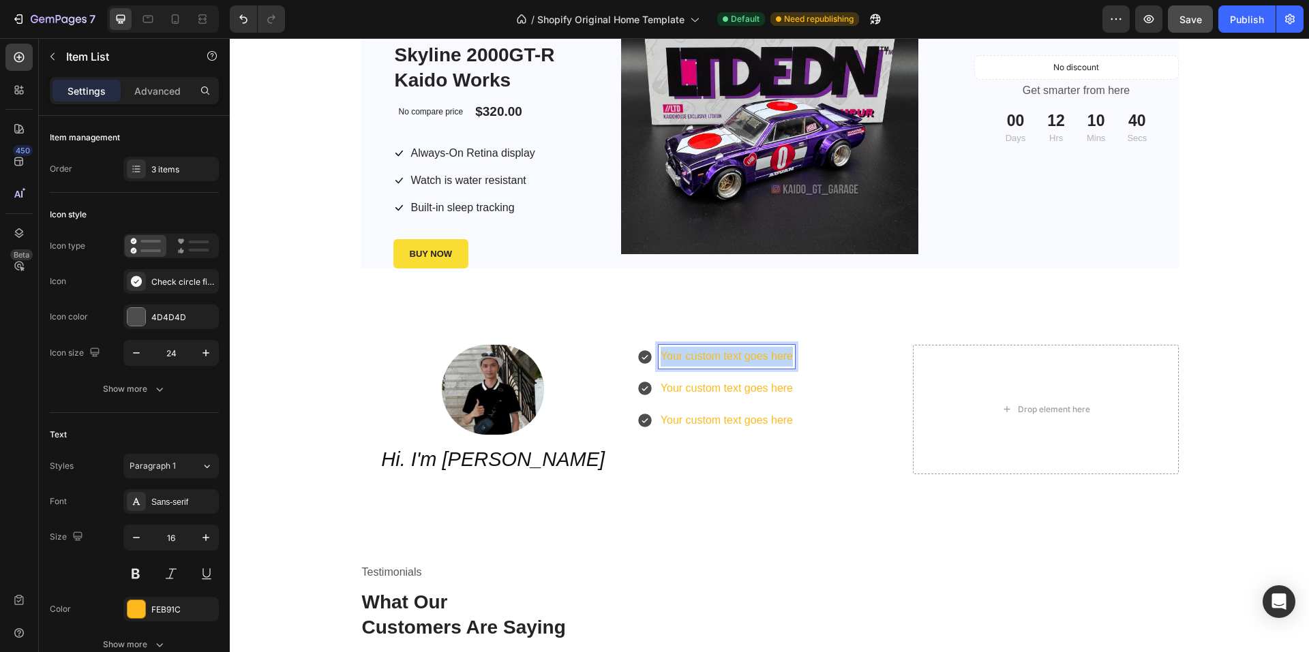
click at [750, 360] on p "Your custom text goes here" at bounding box center [726, 357] width 132 height 20
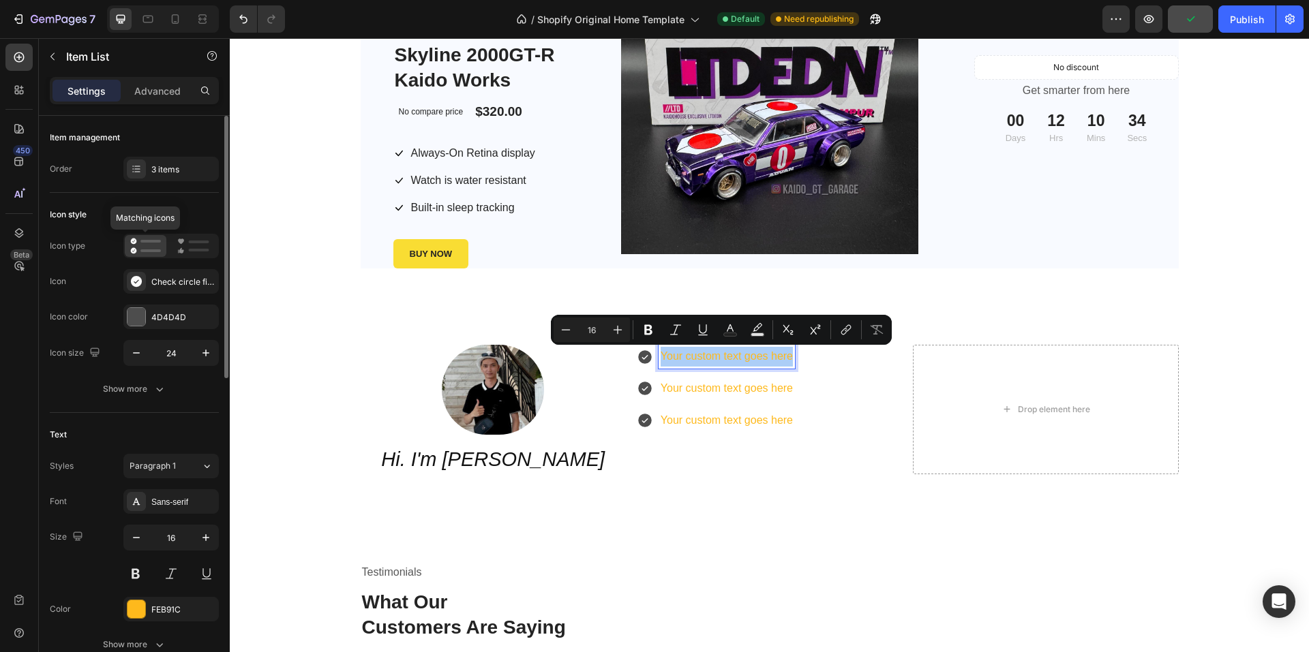
click at [159, 247] on icon at bounding box center [145, 246] width 31 height 16
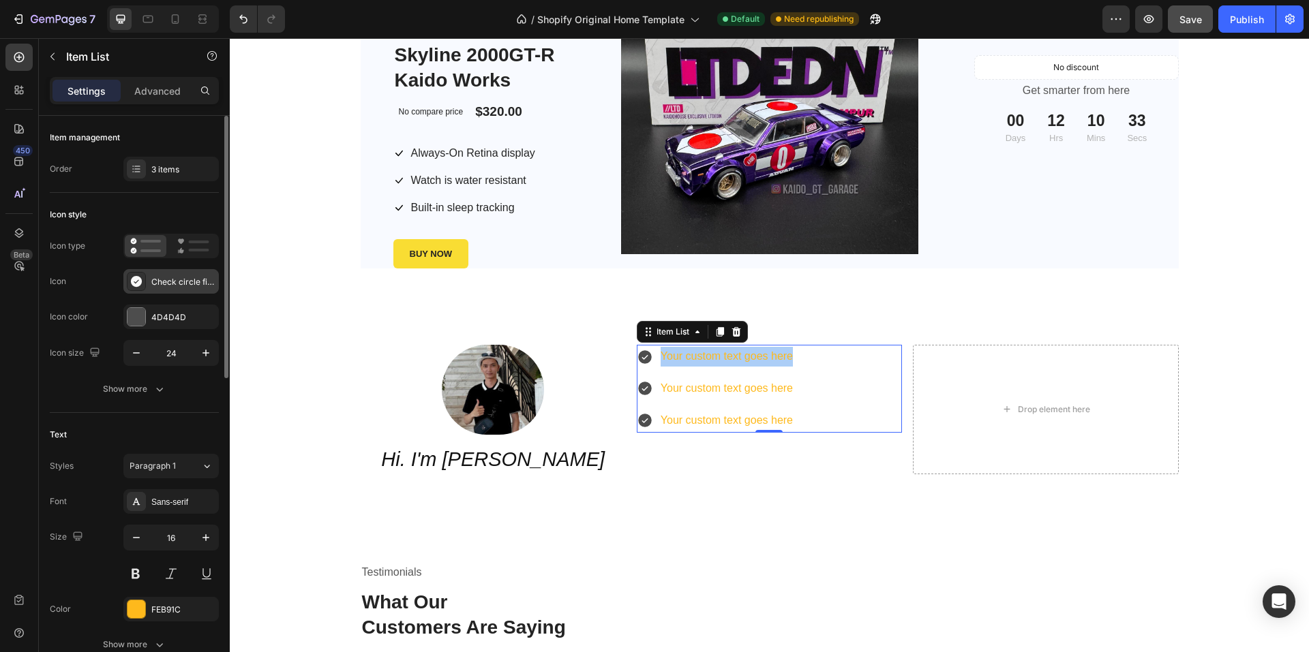
click at [172, 280] on div "Check circle filled" at bounding box center [183, 282] width 64 height 12
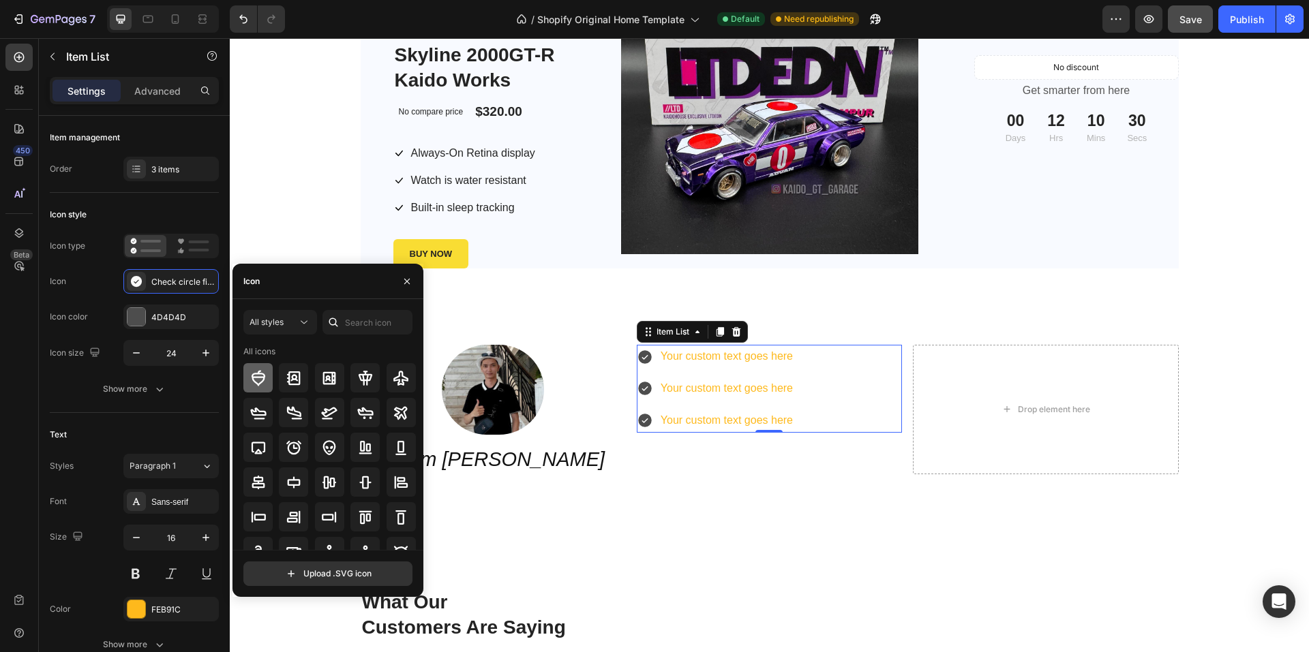
click at [261, 378] on icon at bounding box center [258, 378] width 14 height 16
click at [290, 376] on icon at bounding box center [294, 378] width 16 height 16
click at [195, 245] on icon at bounding box center [193, 246] width 32 height 16
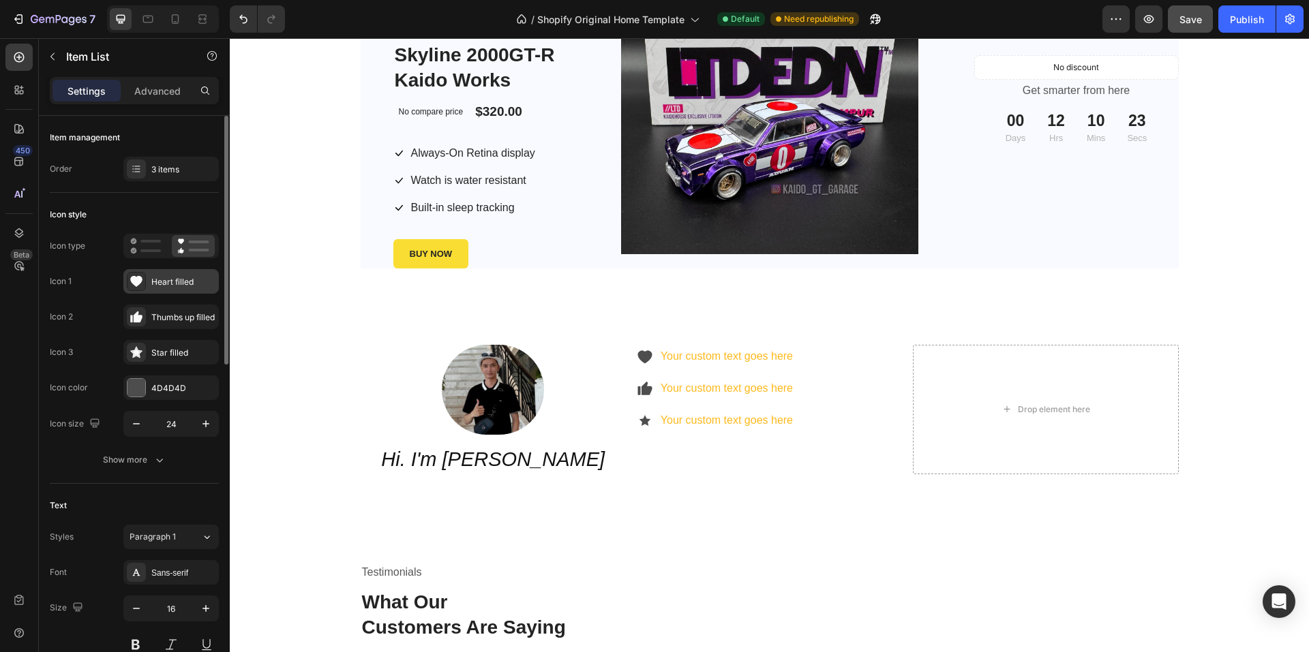
click at [187, 285] on div "Heart filled" at bounding box center [183, 282] width 64 height 12
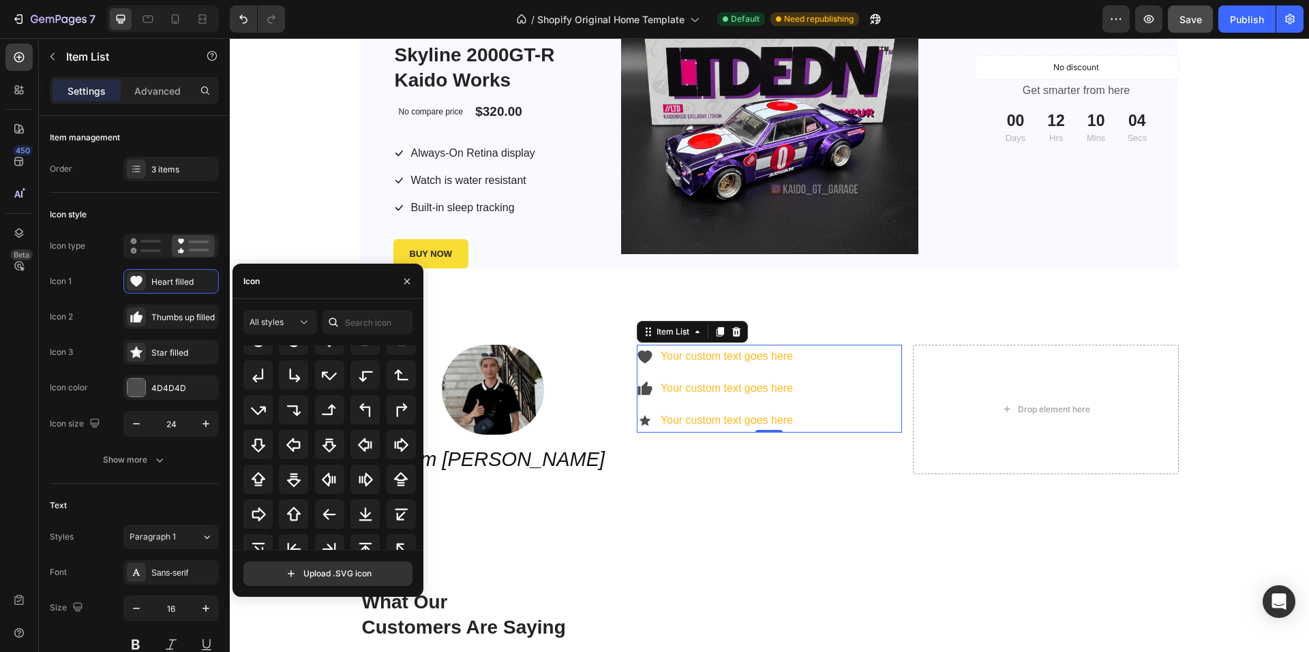
scroll to position [443, 0]
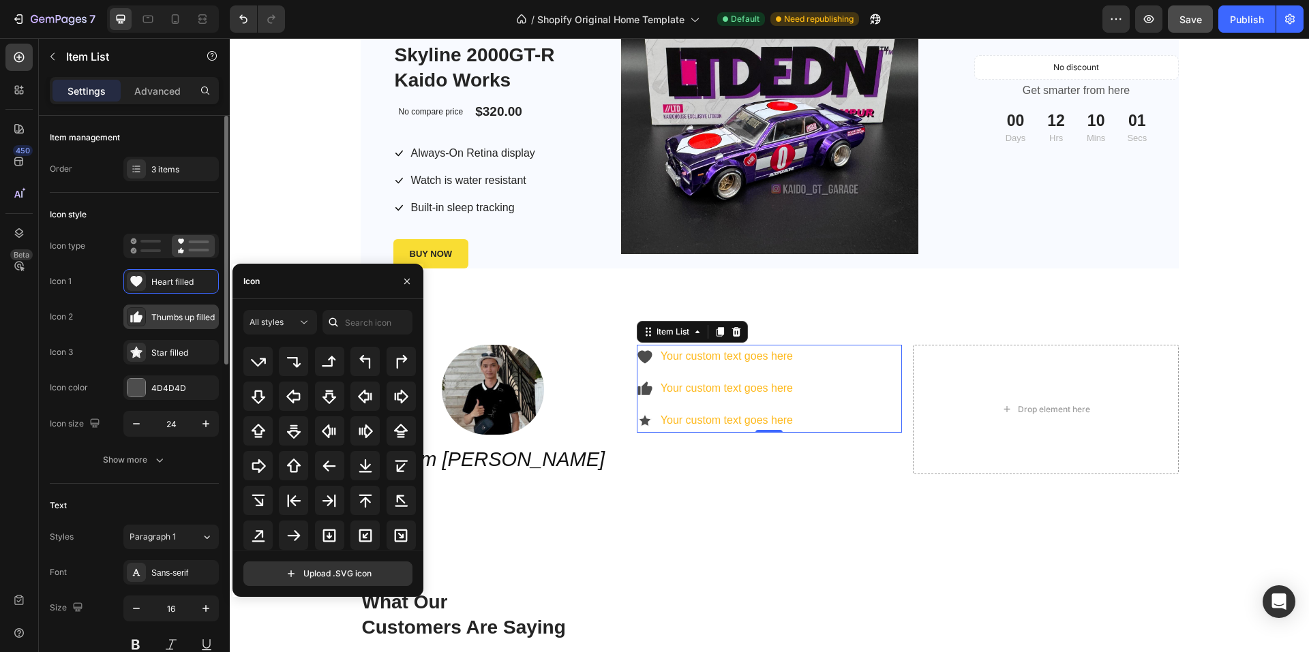
click at [179, 320] on div "Thumbs up filled" at bounding box center [183, 317] width 64 height 12
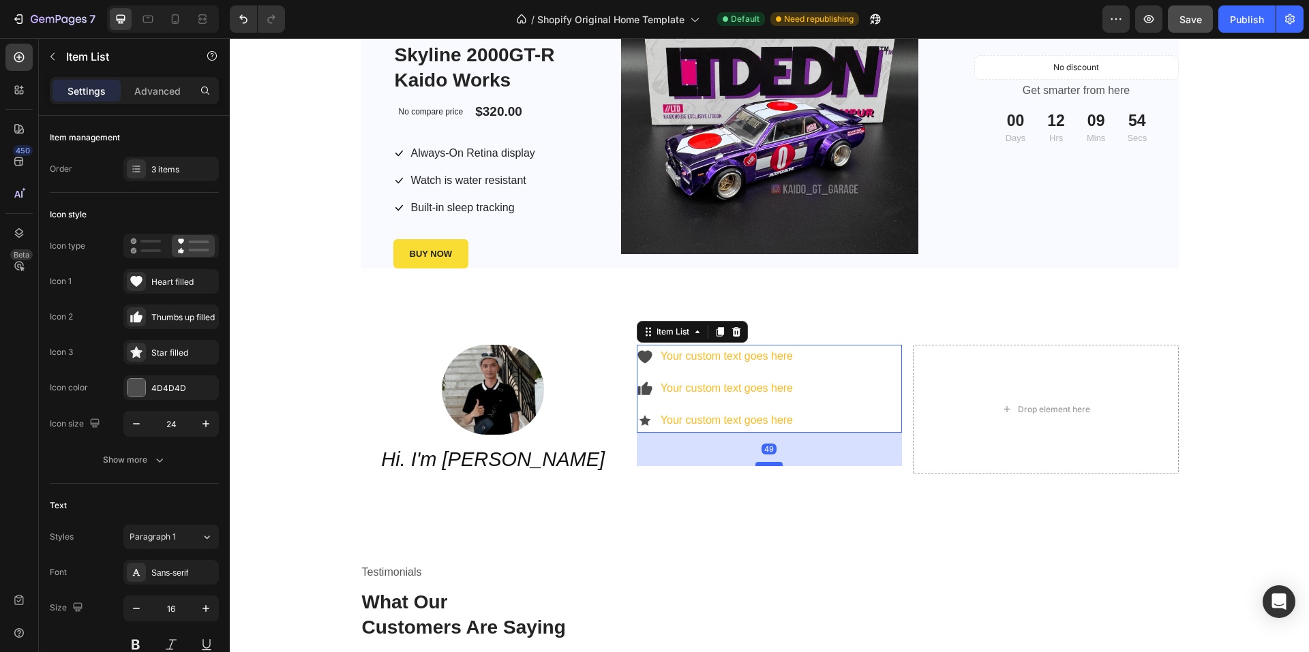
drag, startPoint x: 766, startPoint y: 431, endPoint x: 770, endPoint y: 465, distance: 33.6
click at [770, 465] on div at bounding box center [768, 464] width 27 height 4
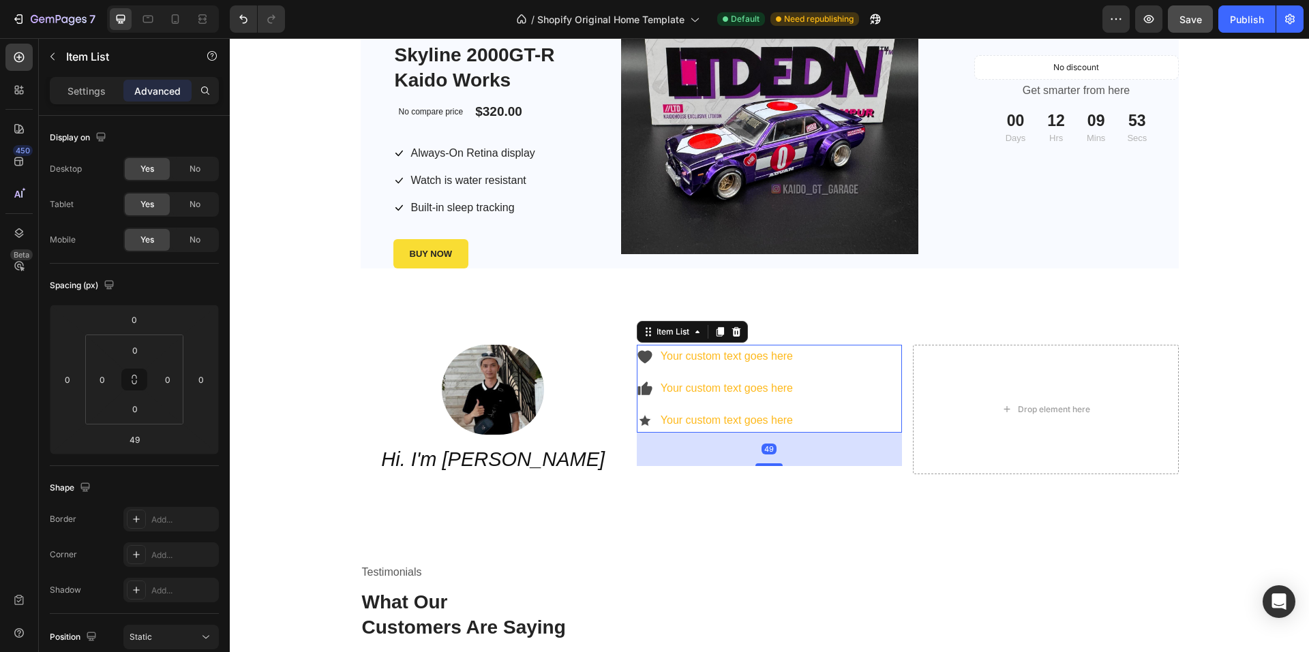
click at [815, 412] on div "Your custom text goes here Your custom text goes here Your custom text goes here" at bounding box center [769, 388] width 265 height 87
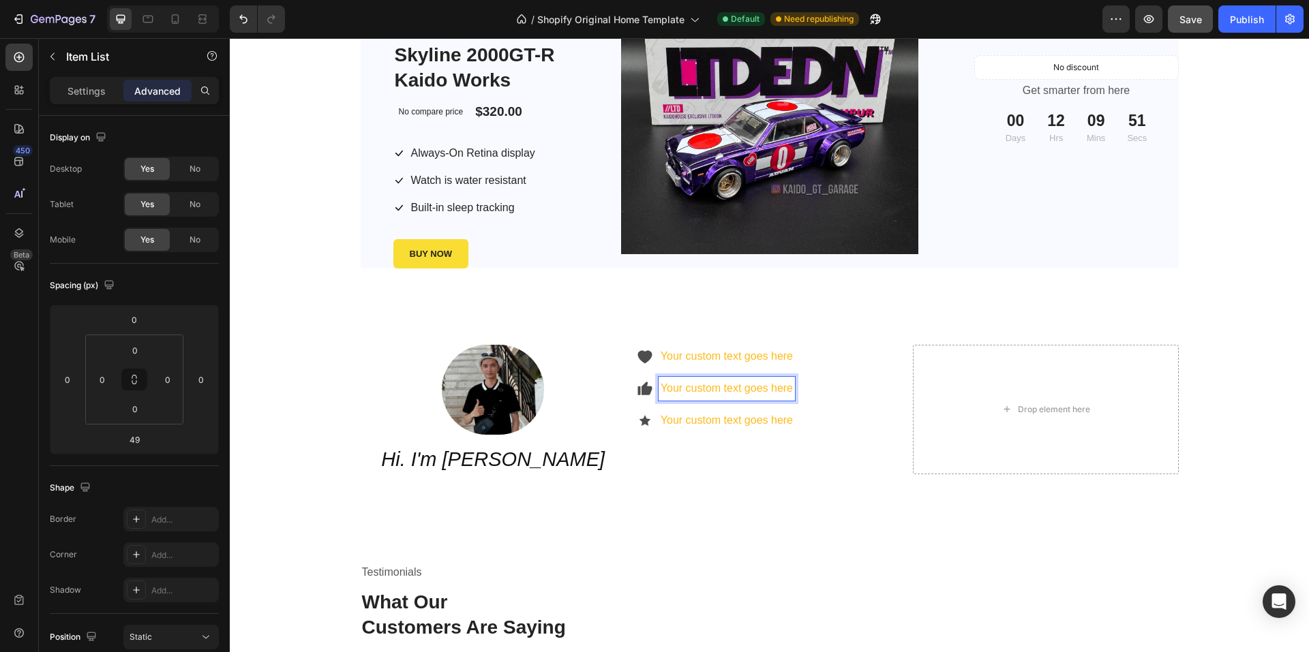
click at [763, 389] on p "Your custom text goes here" at bounding box center [726, 389] width 132 height 20
click at [799, 418] on div "Your custom text goes here Your custom text goes here Your custom text goes here" at bounding box center [769, 388] width 265 height 87
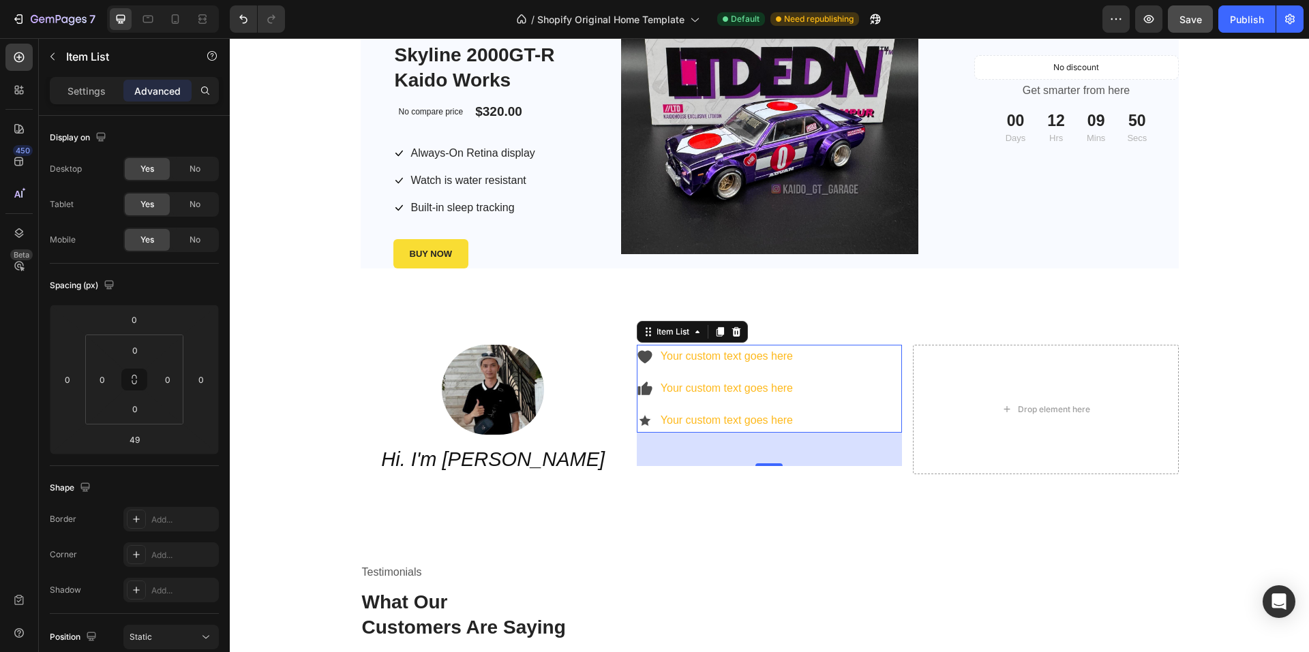
click at [761, 451] on div "49" at bounding box center [768, 449] width 15 height 11
click at [797, 418] on div "Your custom text goes here Your custom text goes here Your custom text goes here" at bounding box center [769, 388] width 265 height 87
click at [784, 421] on p "Your custom text goes here" at bounding box center [726, 421] width 132 height 20
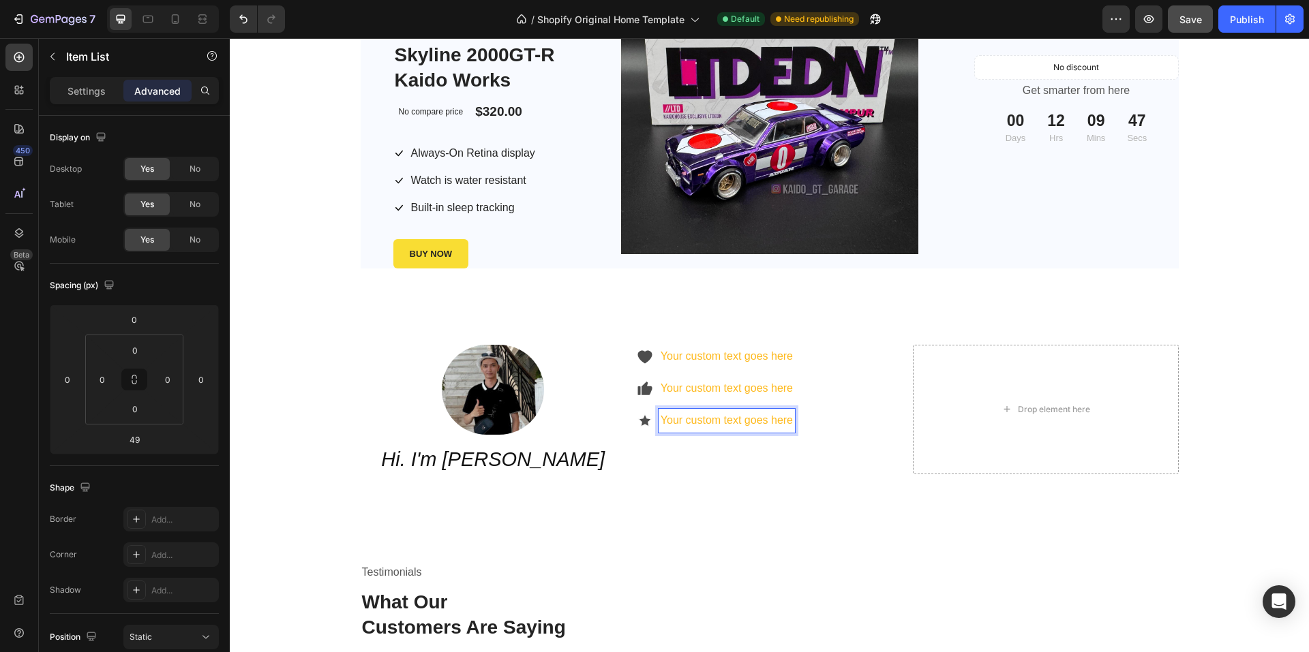
click at [637, 423] on icon at bounding box center [645, 420] width 16 height 16
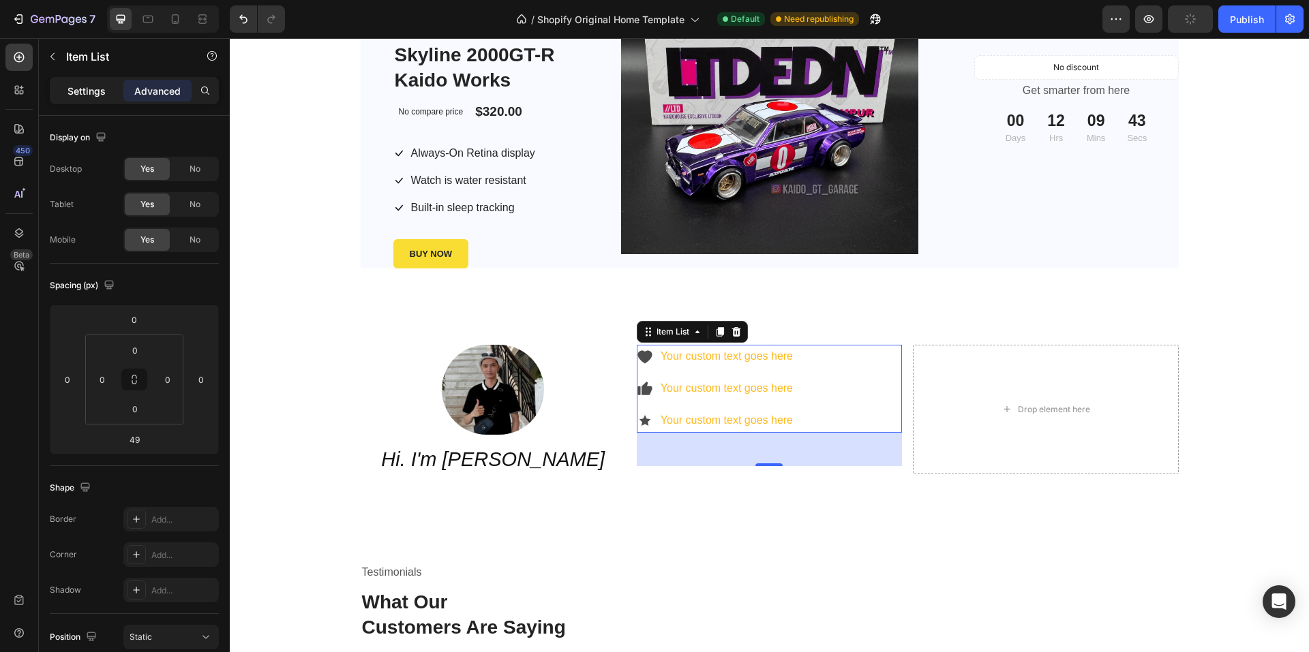
click at [94, 90] on p "Settings" at bounding box center [86, 91] width 38 height 14
type input "8"
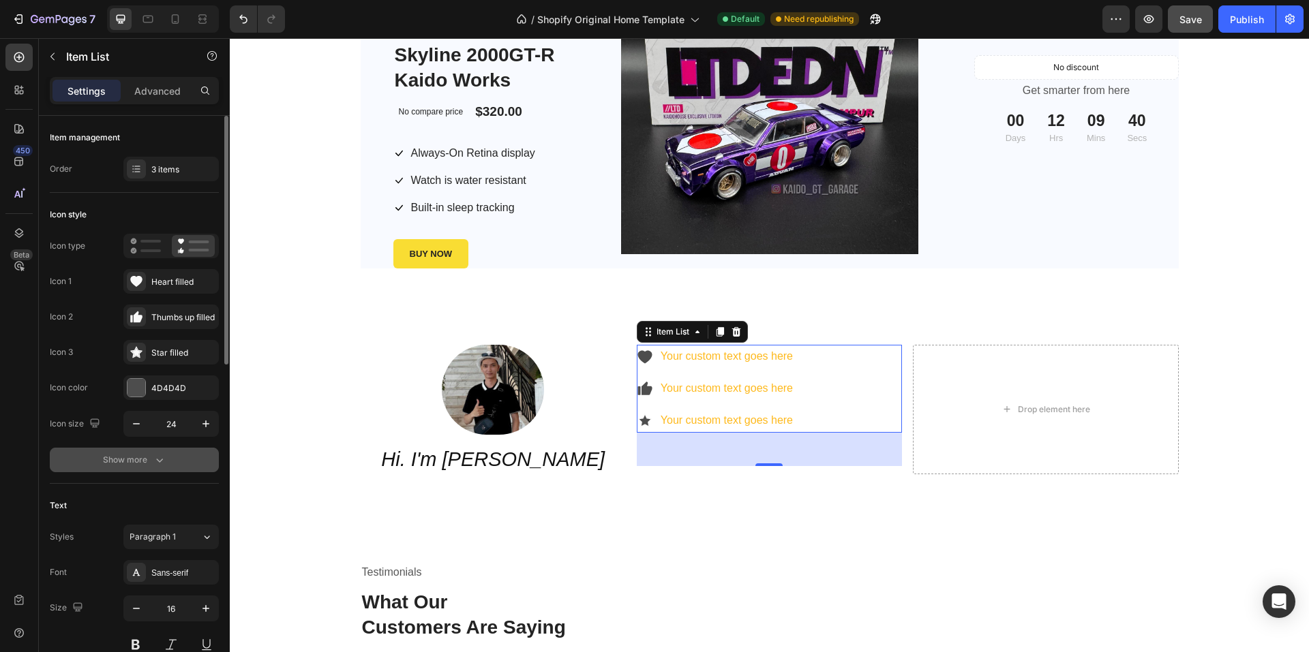
click at [142, 466] on div "Show more" at bounding box center [134, 460] width 63 height 14
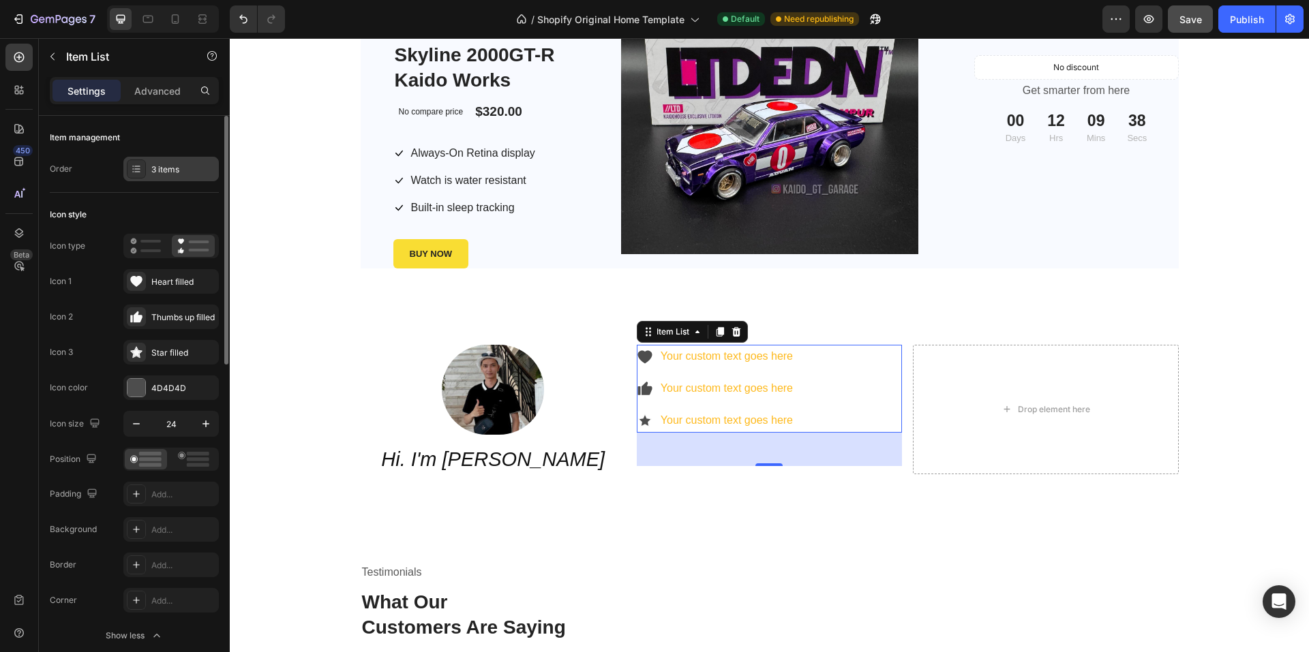
click at [180, 167] on div "3 items" at bounding box center [183, 170] width 64 height 12
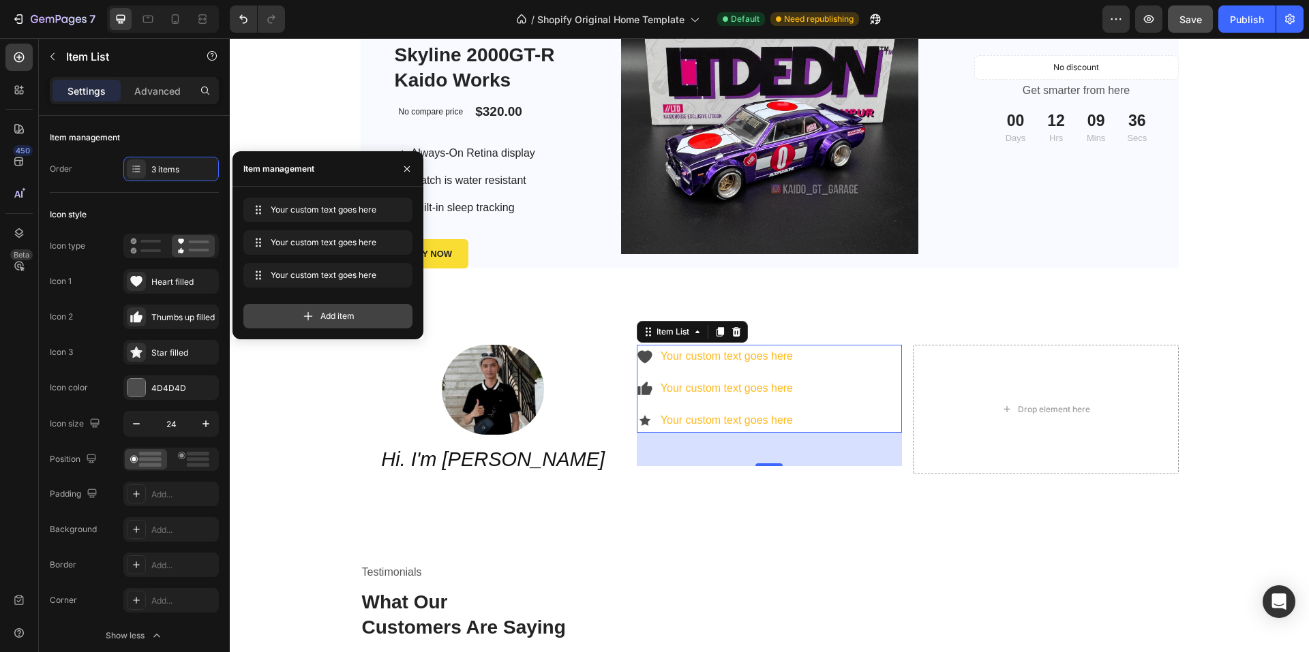
click at [333, 315] on span "Add item" at bounding box center [337, 316] width 34 height 12
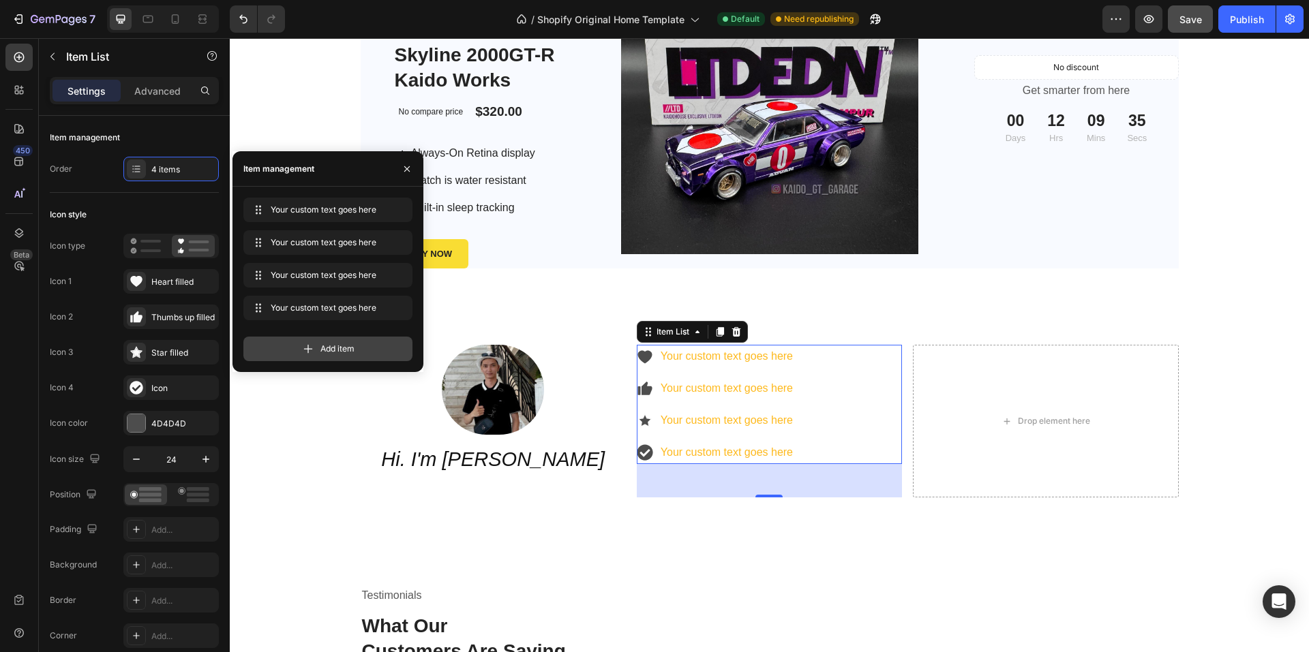
click at [322, 344] on span "Add item" at bounding box center [337, 349] width 34 height 12
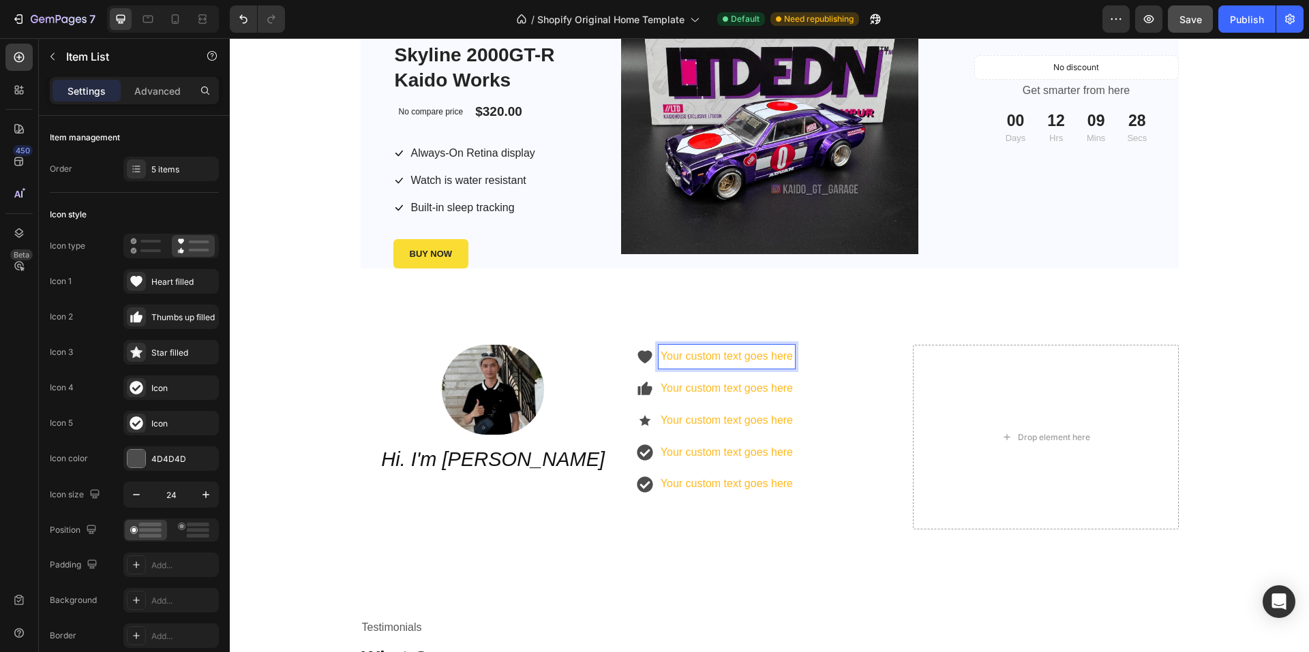
click at [740, 361] on p "Your custom text goes here" at bounding box center [726, 357] width 132 height 20
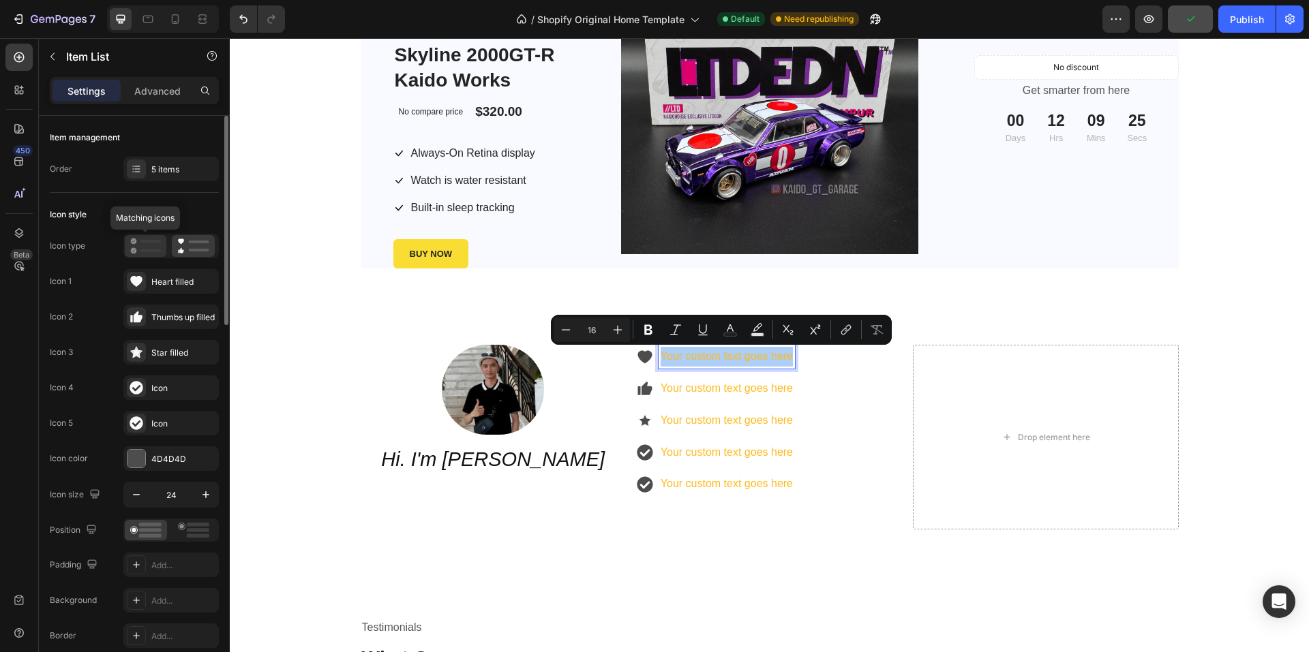
click at [144, 251] on rect at bounding box center [150, 250] width 20 height 3
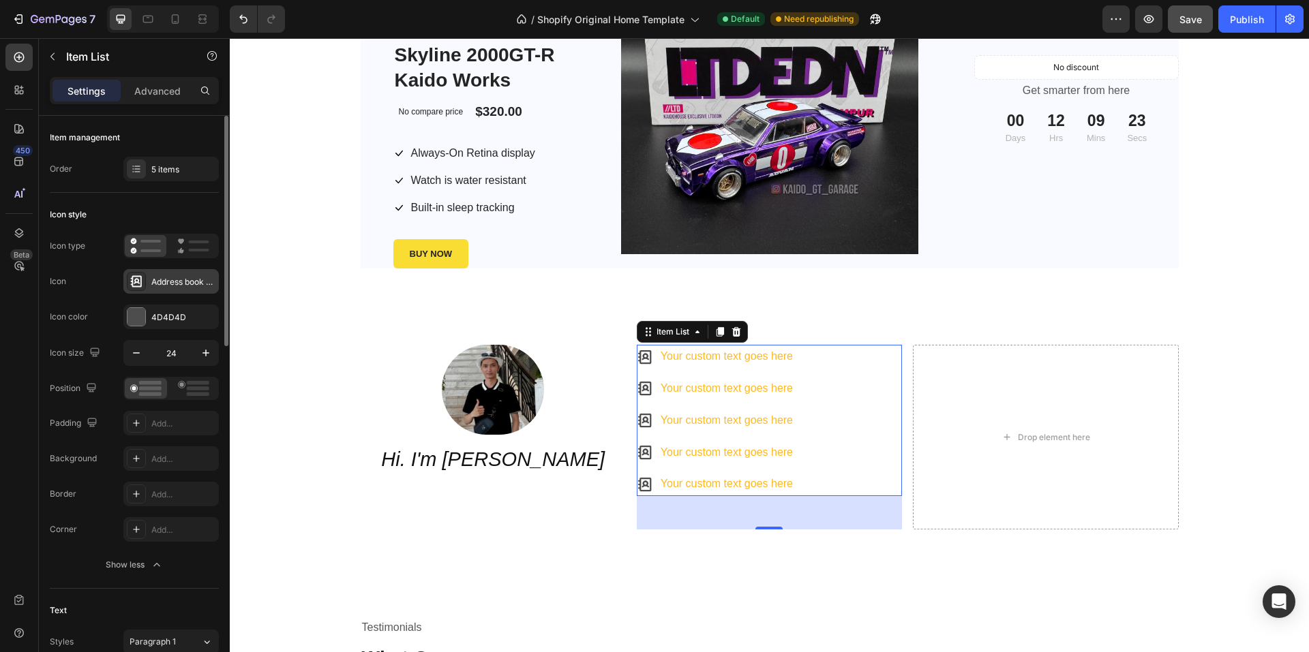
click at [173, 274] on div "Address book bold" at bounding box center [170, 281] width 95 height 25
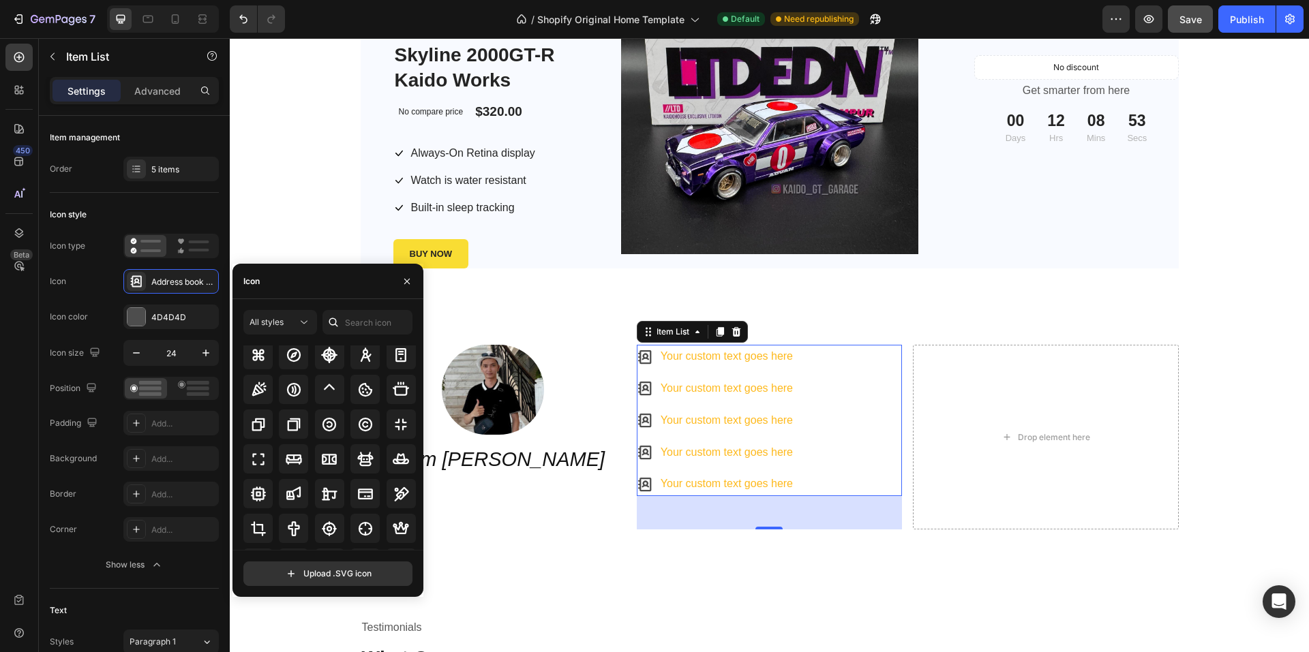
scroll to position [2494, 0]
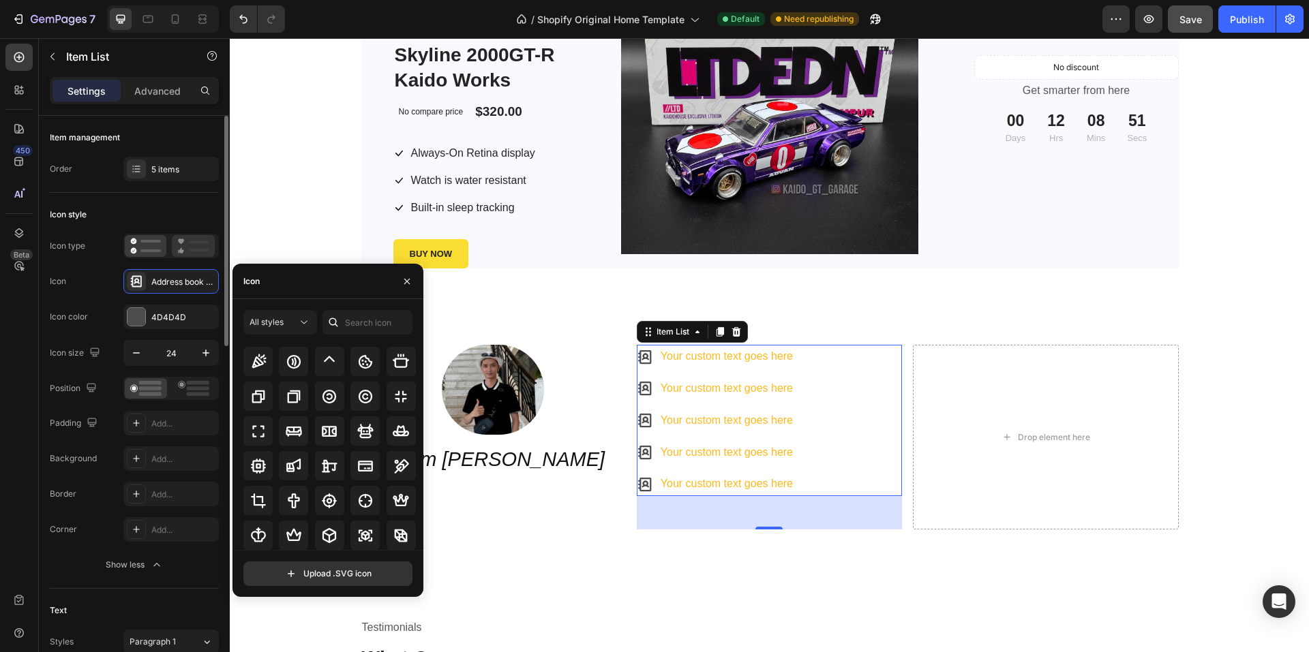
click at [196, 254] on icon at bounding box center [193, 246] width 32 height 16
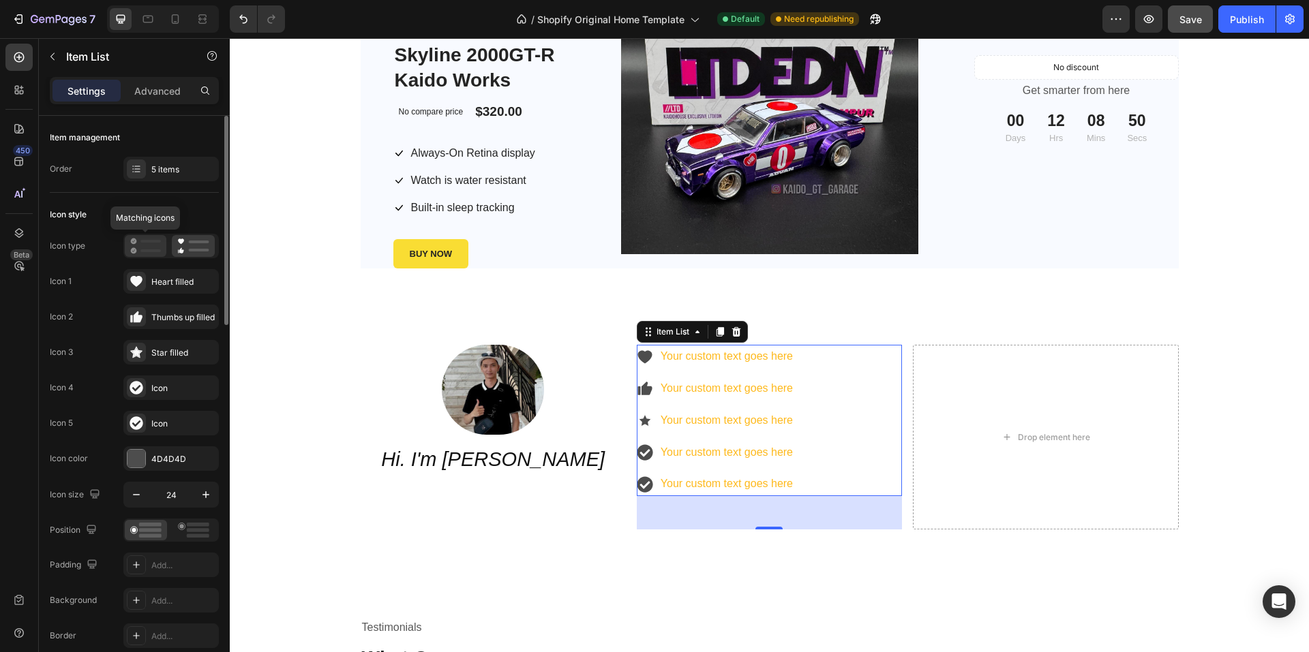
click at [127, 241] on div at bounding box center [146, 246] width 42 height 22
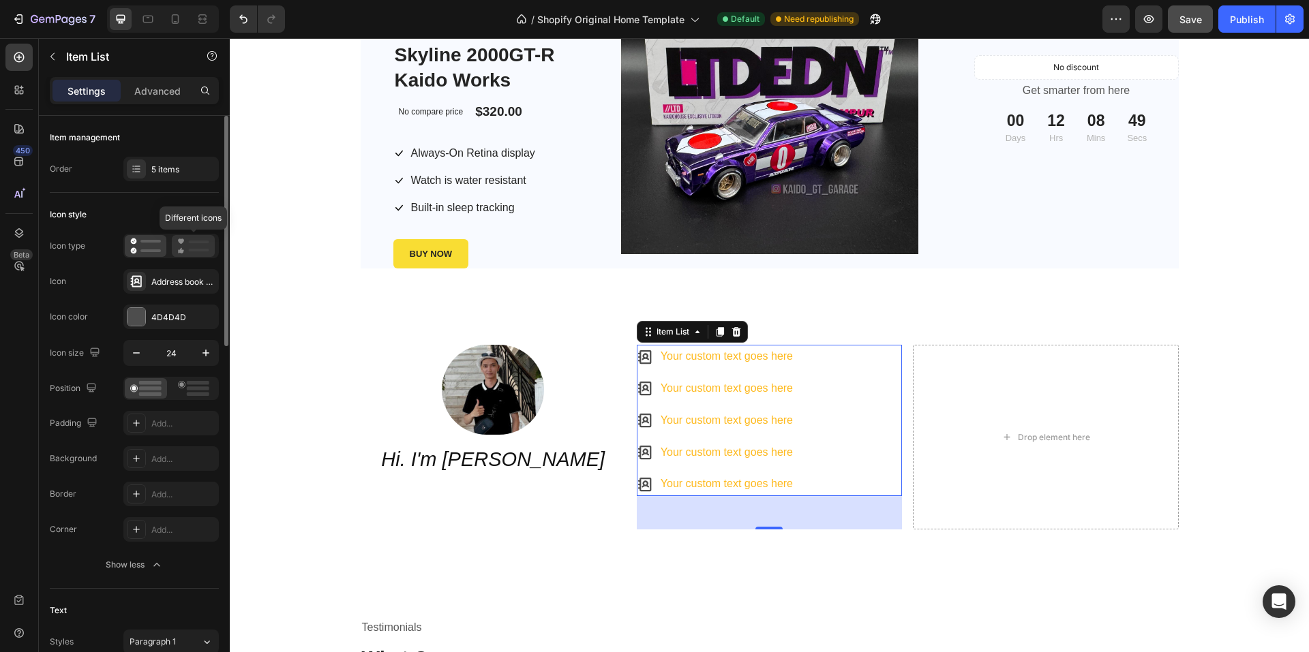
click at [193, 245] on icon at bounding box center [193, 246] width 32 height 16
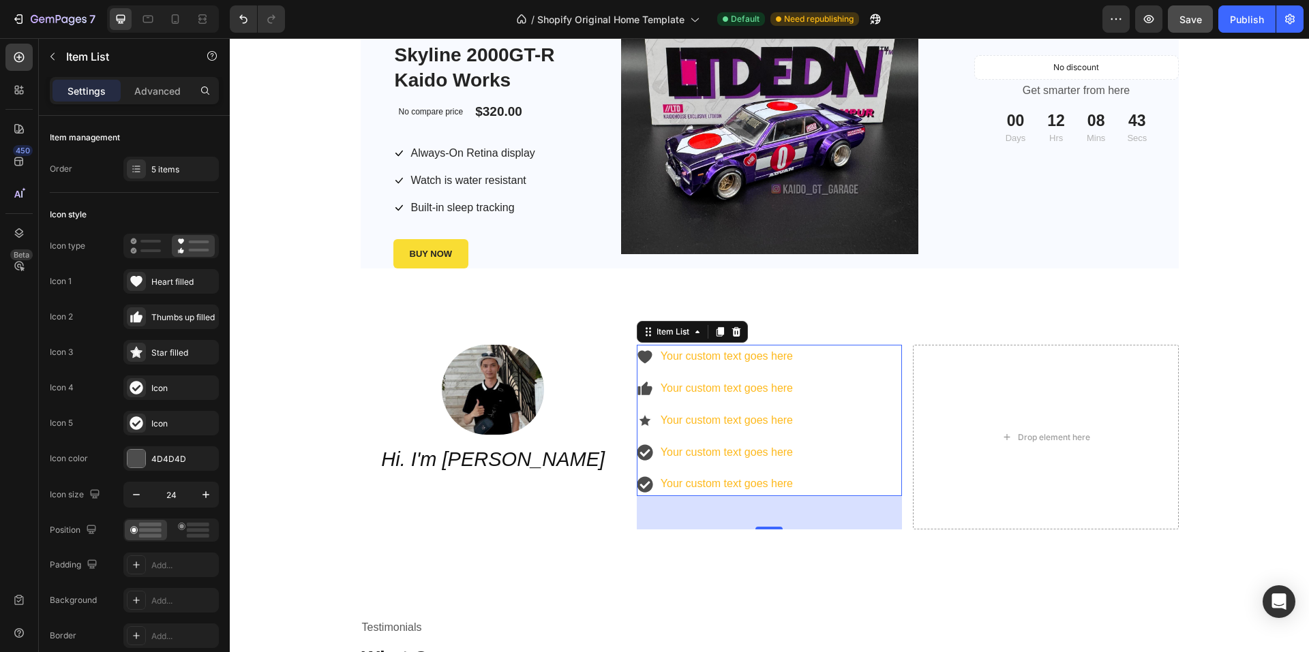
click at [853, 378] on div "Your custom text goes here Your custom text goes here Your custom text goes her…" at bounding box center [769, 420] width 265 height 151
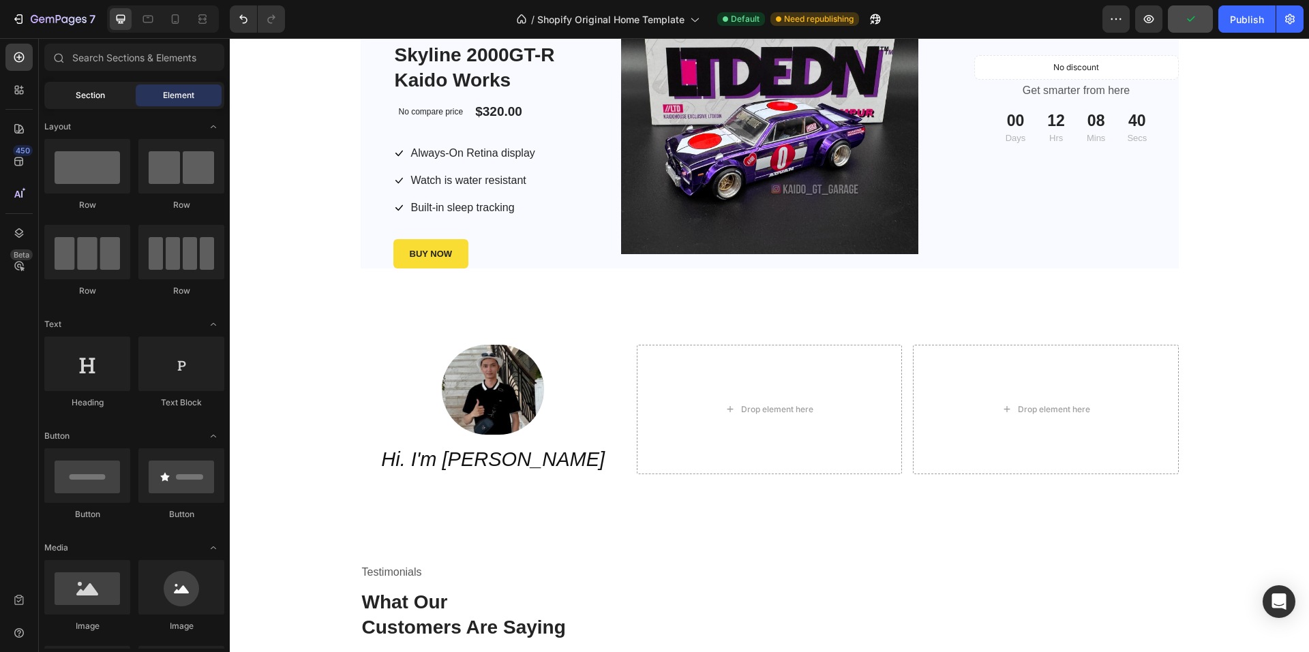
click at [95, 102] on div "Section" at bounding box center [90, 96] width 86 height 22
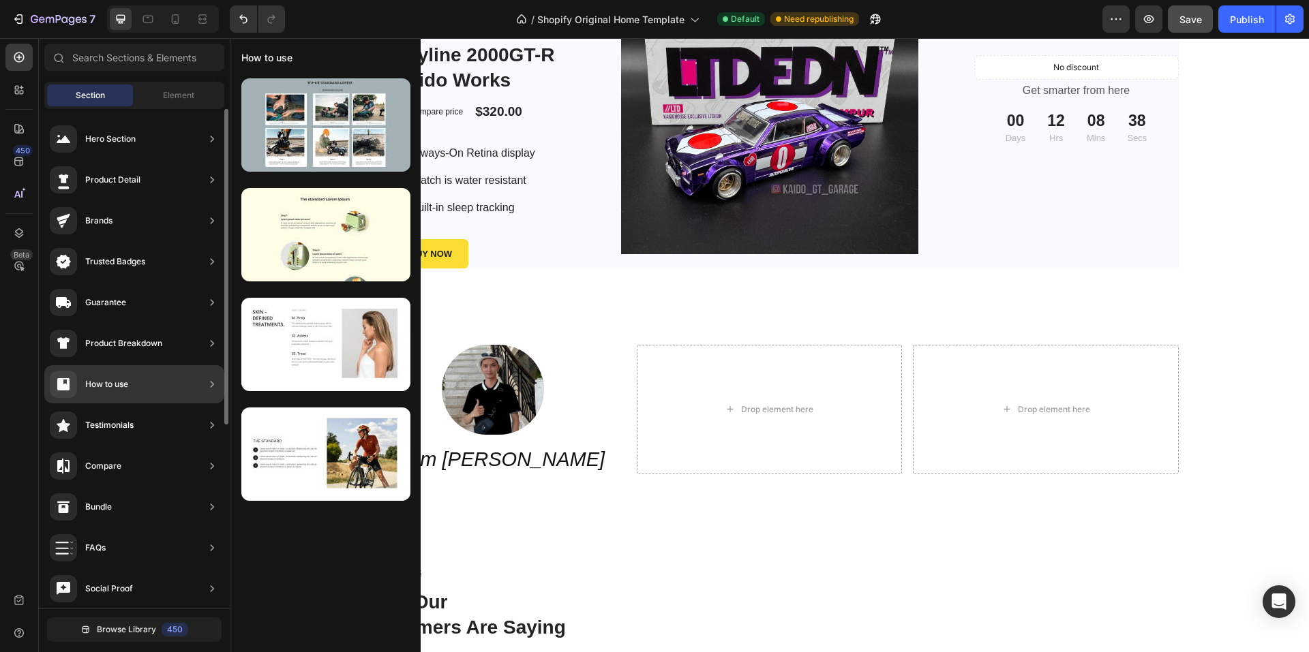
scroll to position [0, 0]
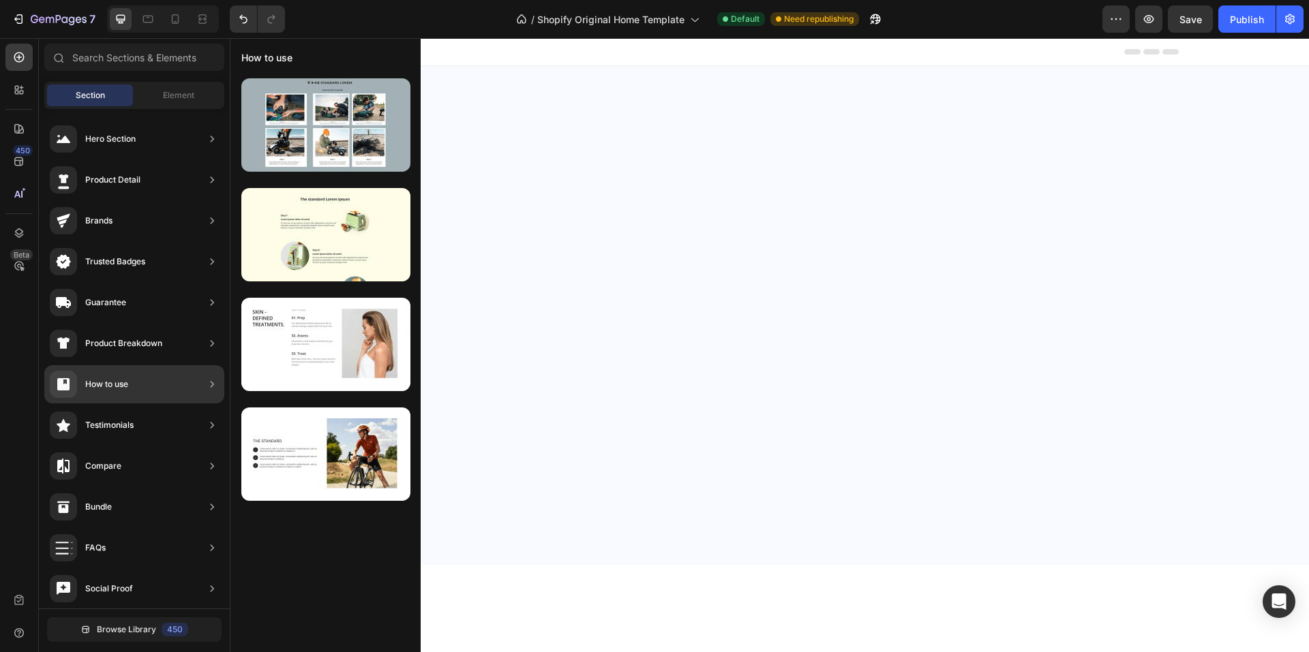
scroll to position [1359, 0]
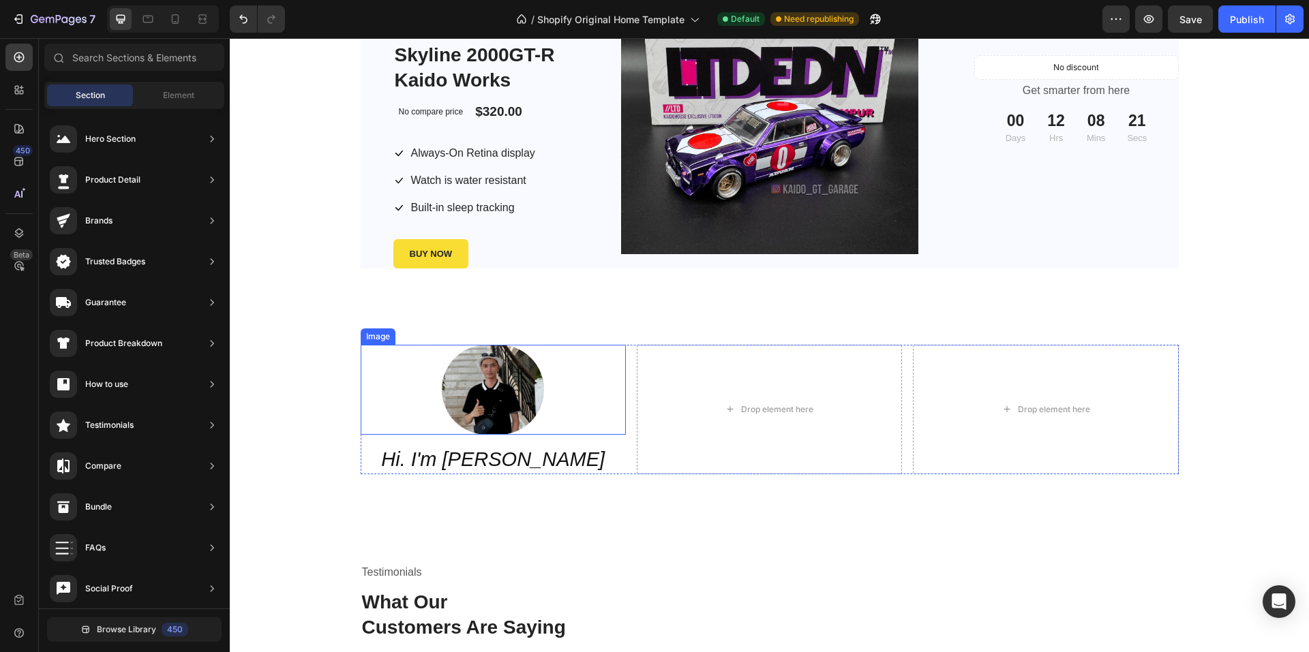
click at [553, 373] on div at bounding box center [493, 390] width 265 height 90
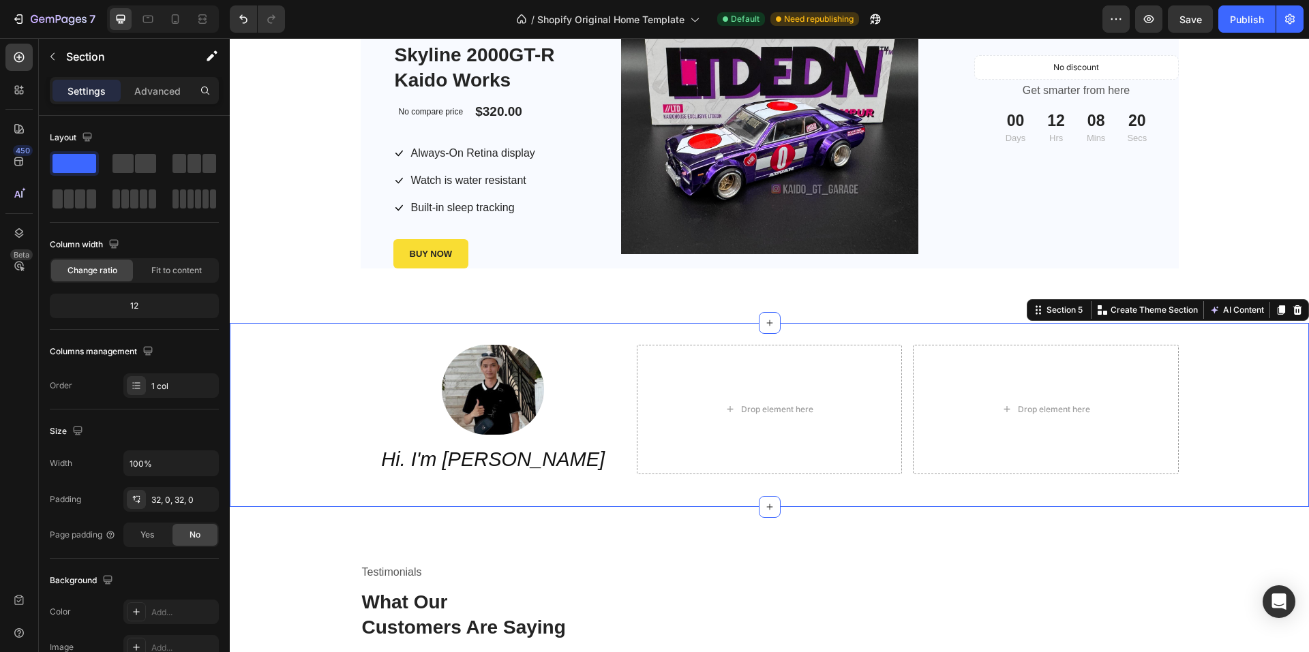
click at [316, 470] on div "Image Hi. I'm Thinh Lee Heading Drop element here Drop element here Row" at bounding box center [769, 415] width 1079 height 140
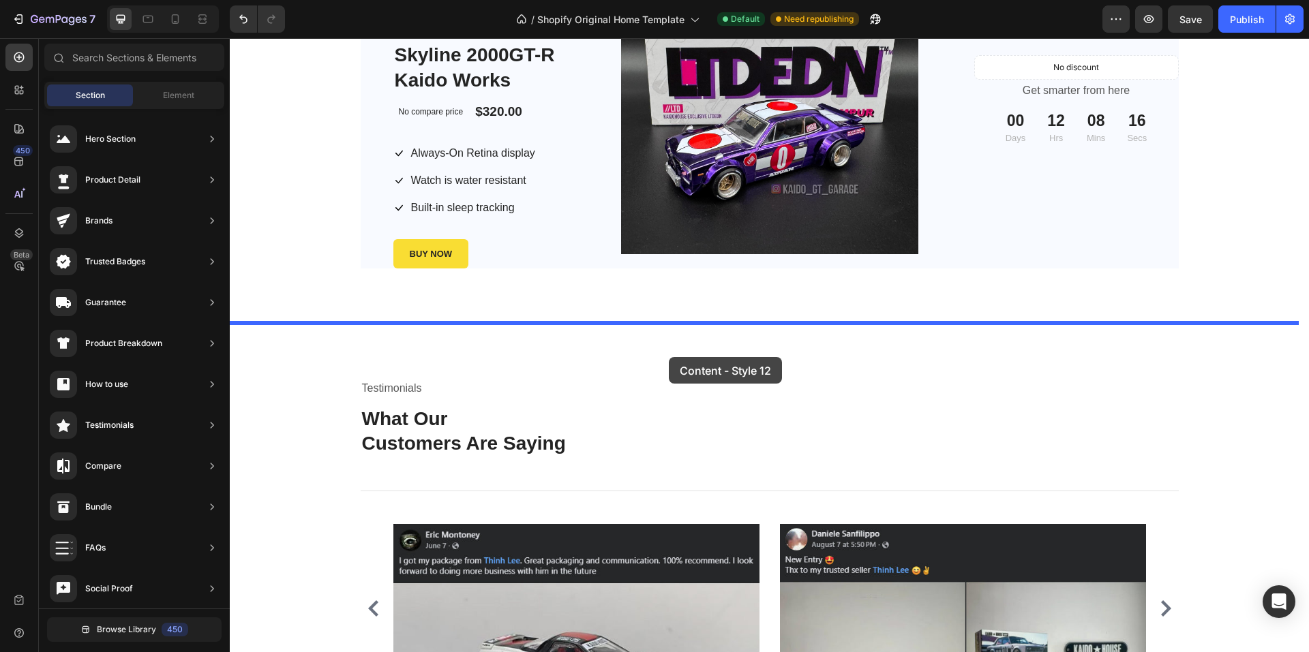
drag, startPoint x: 529, startPoint y: 396, endPoint x: 669, endPoint y: 357, distance: 145.0
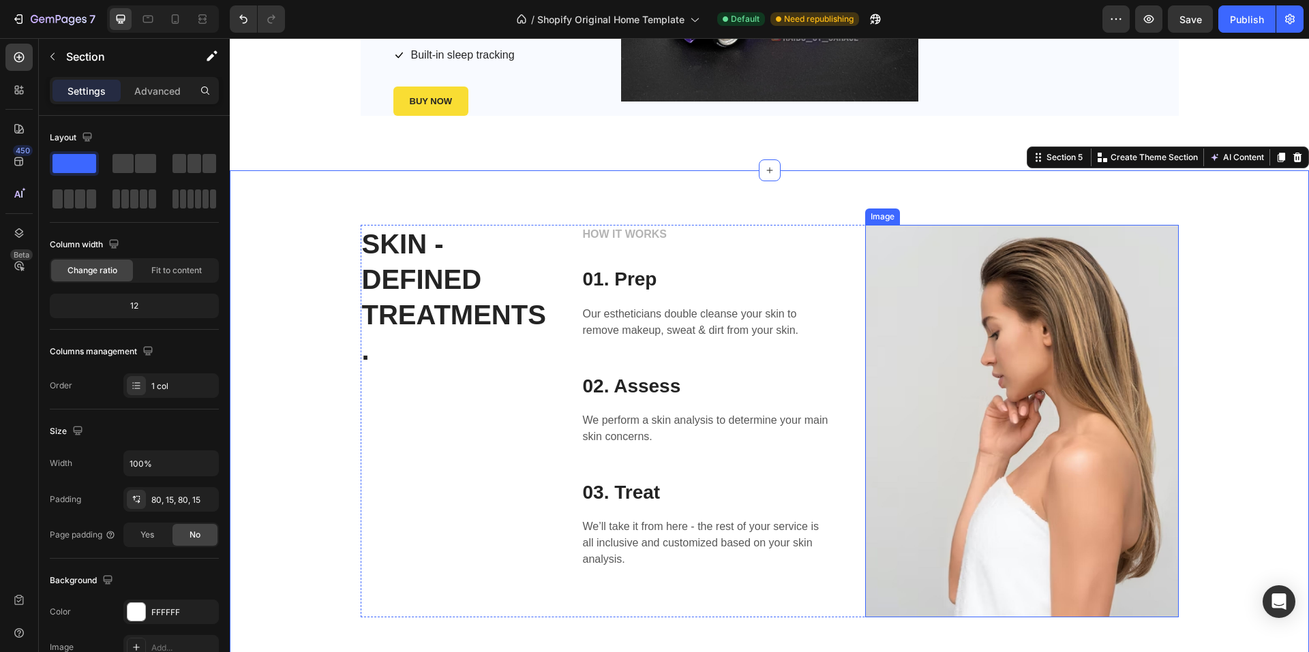
scroll to position [1495, 0]
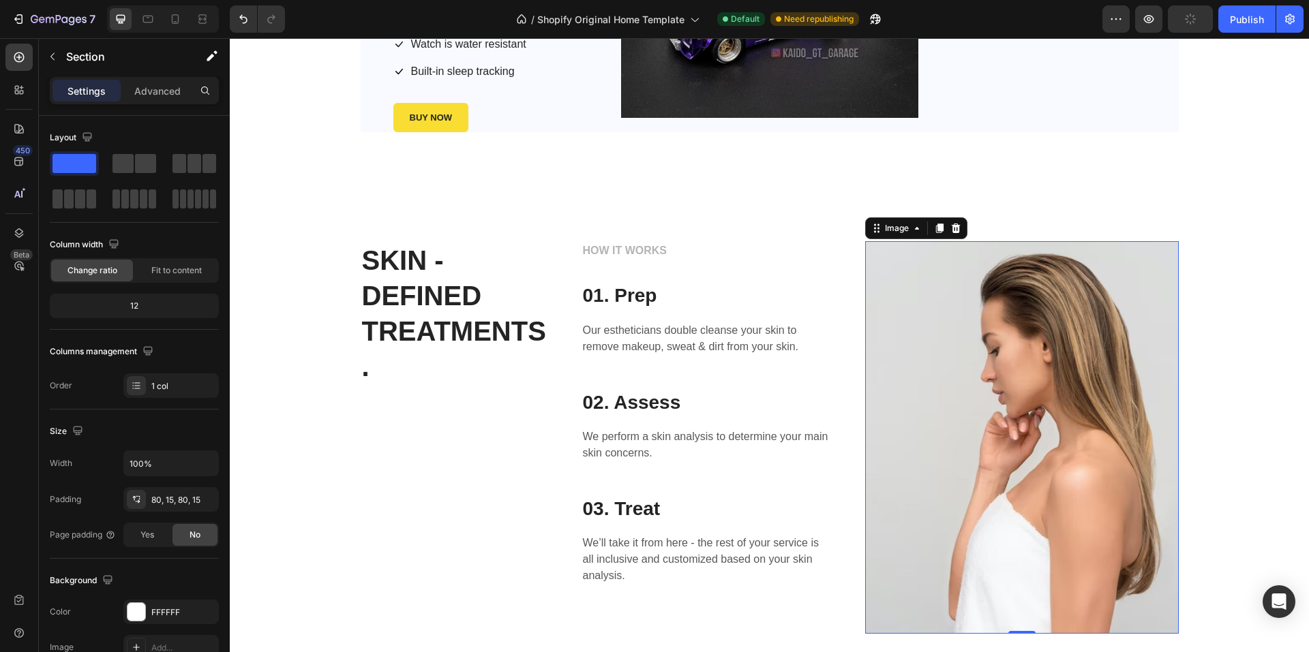
click at [994, 369] on img at bounding box center [1022, 437] width 314 height 392
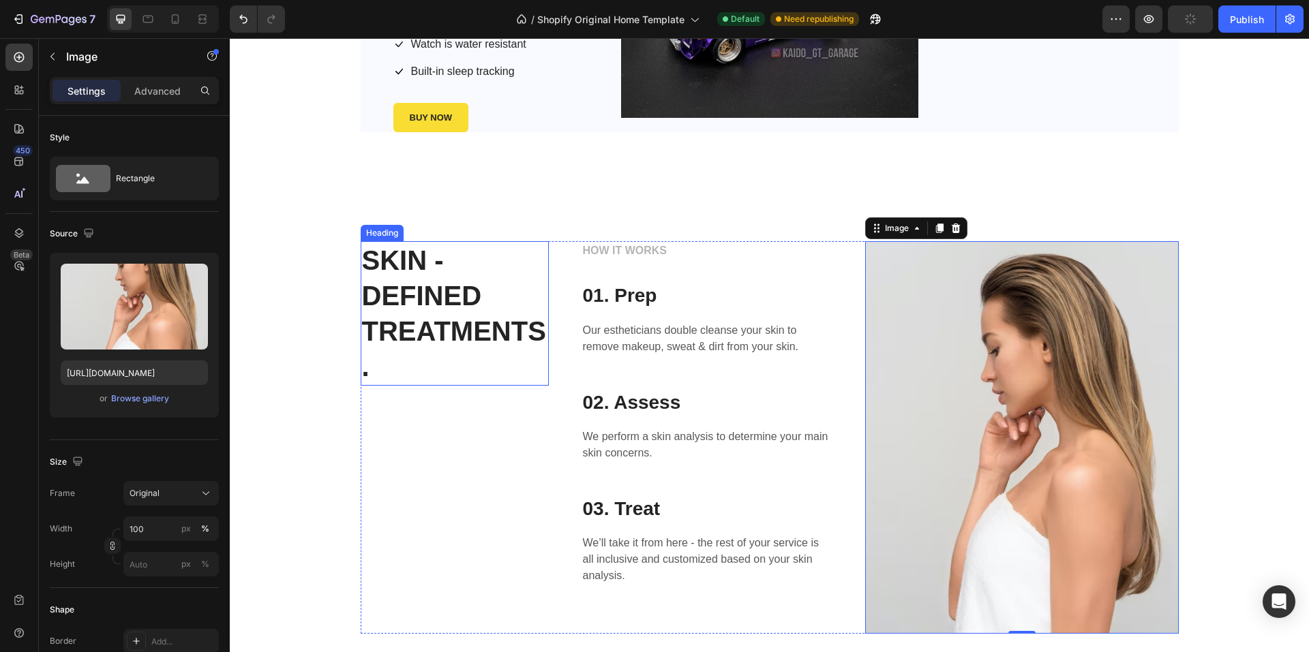
click at [451, 286] on p "SKIN - DEFINED TREATMENTS." at bounding box center [454, 314] width 185 height 142
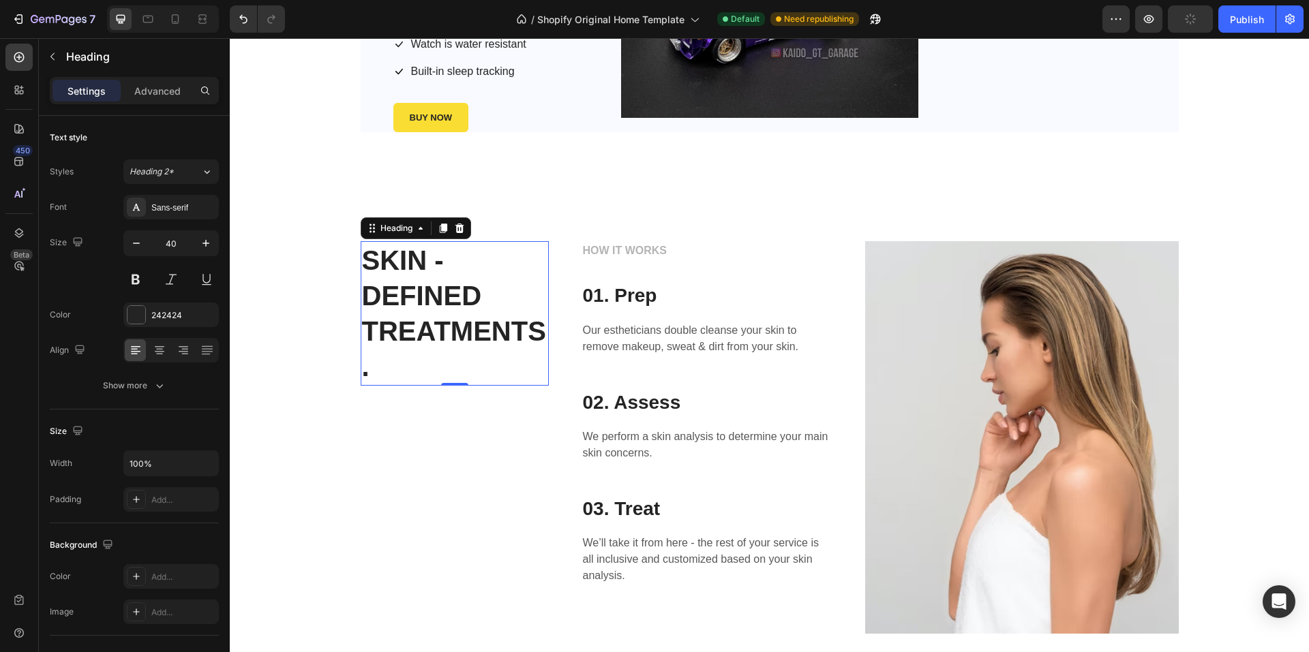
click at [416, 314] on p "SKIN - DEFINED TREATMENTS." at bounding box center [454, 314] width 185 height 142
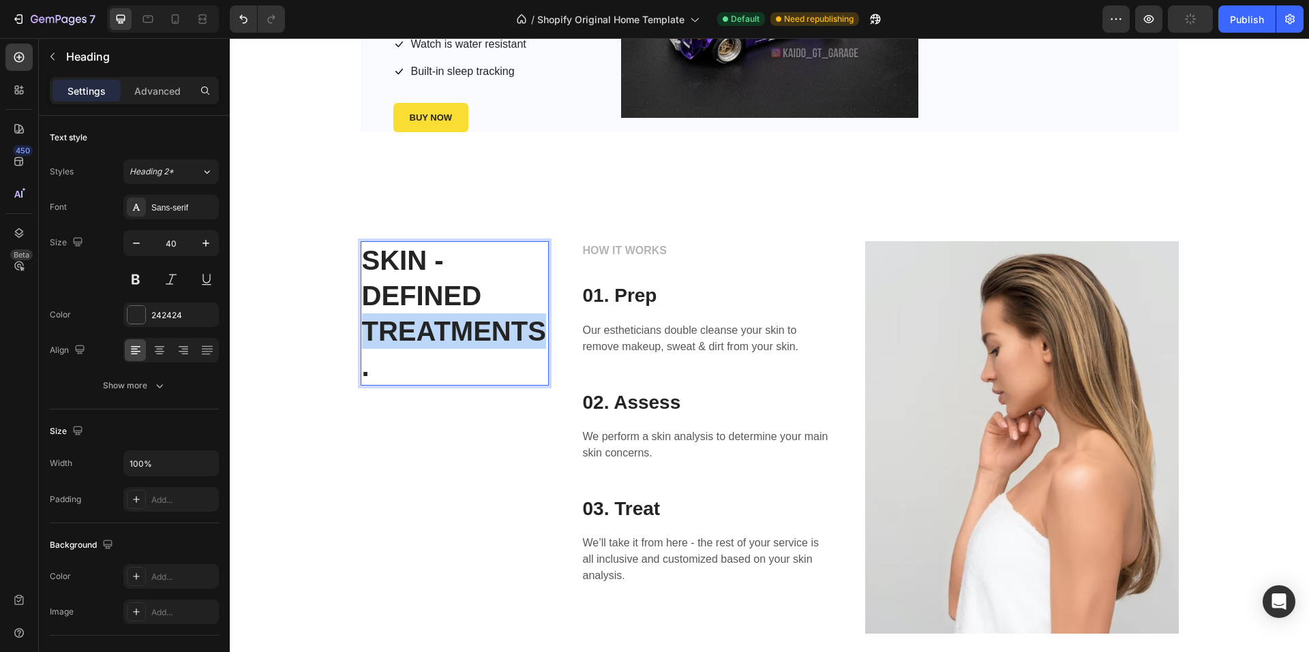
click at [416, 314] on p "SKIN - DEFINED TREATMENTS." at bounding box center [454, 314] width 185 height 142
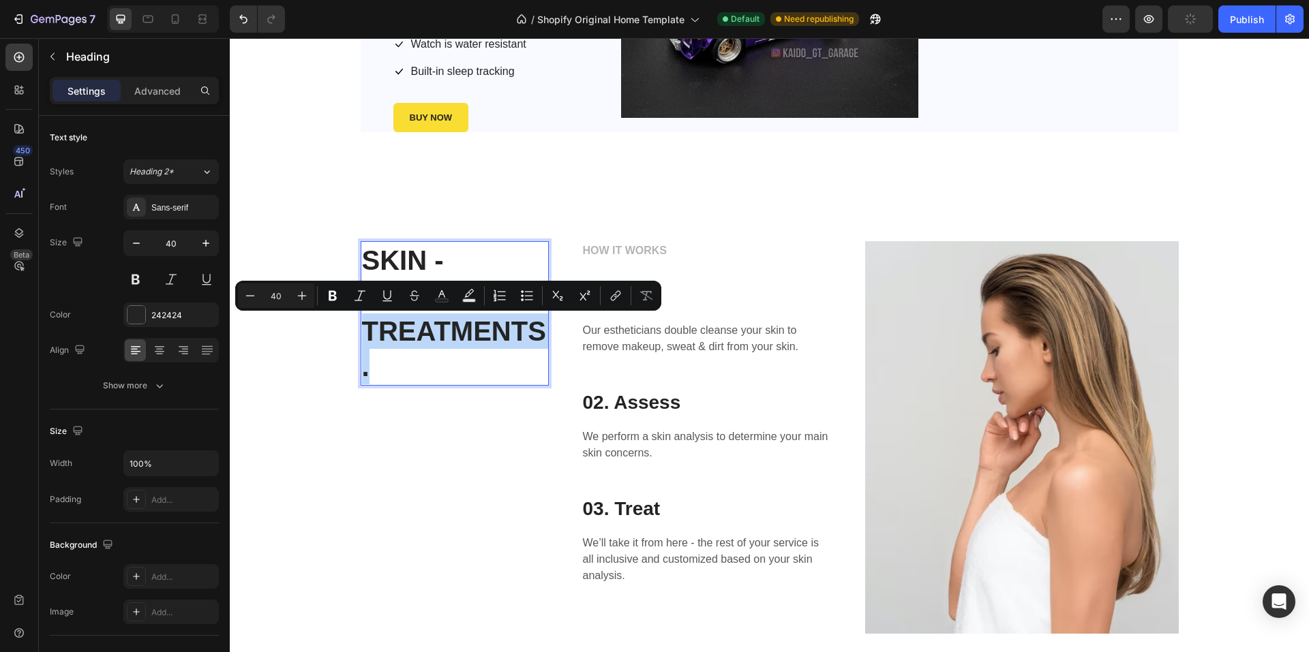
click at [416, 314] on p "SKIN - DEFINED TREATMENTS." at bounding box center [454, 314] width 185 height 142
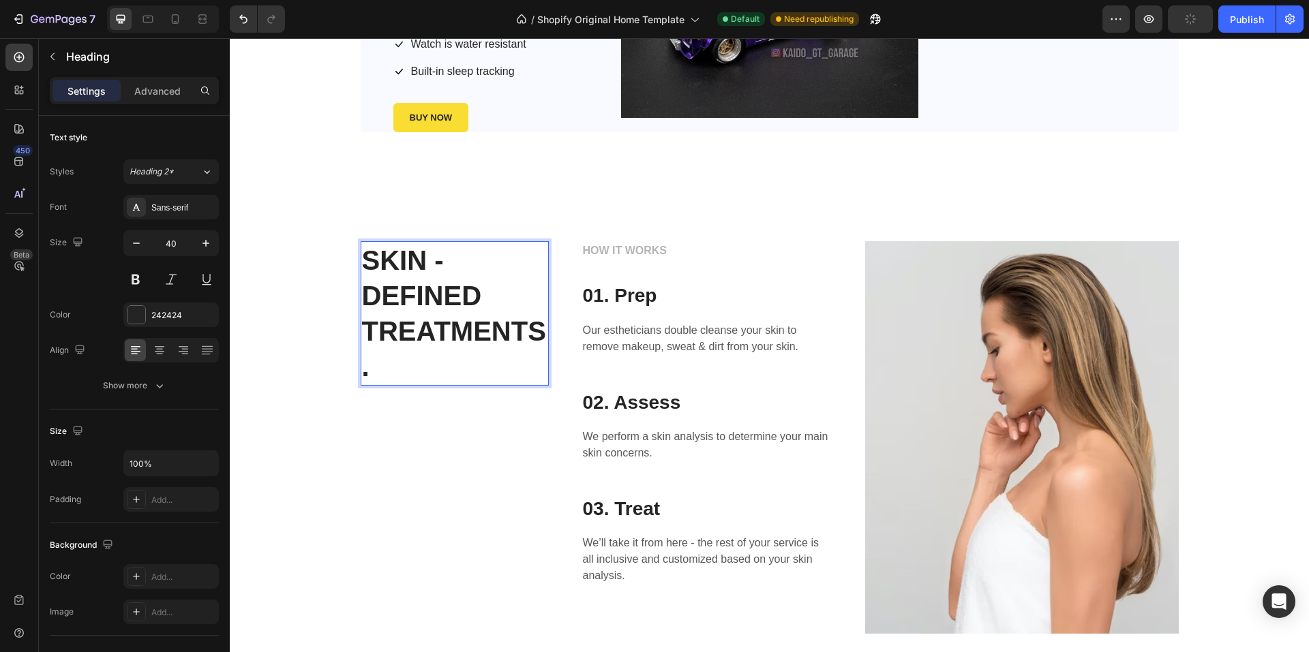
drag, startPoint x: 375, startPoint y: 264, endPoint x: 370, endPoint y: 256, distance: 9.5
click at [376, 262] on p "SKIN - DEFINED TREATMENTS." at bounding box center [454, 314] width 185 height 142
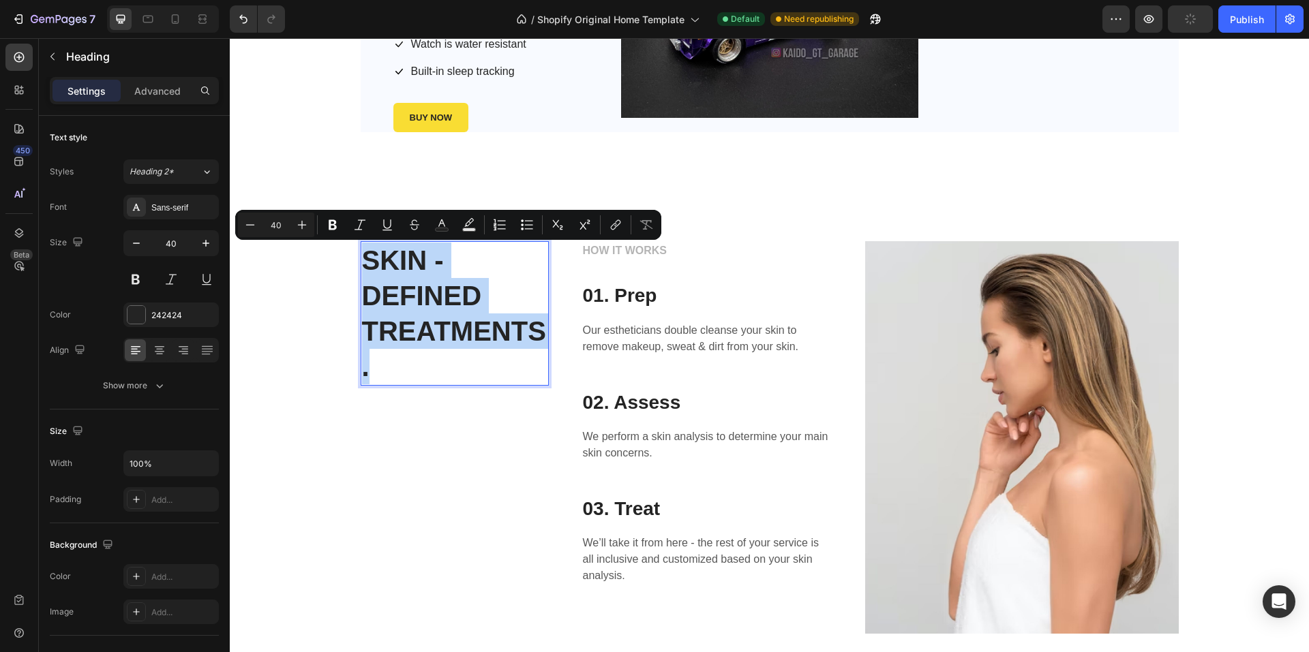
drag, startPoint x: 359, startPoint y: 256, endPoint x: 453, endPoint y: 379, distance: 154.2
click at [453, 379] on p "SKIN - DEFINED TREATMENTS." at bounding box center [454, 314] width 185 height 142
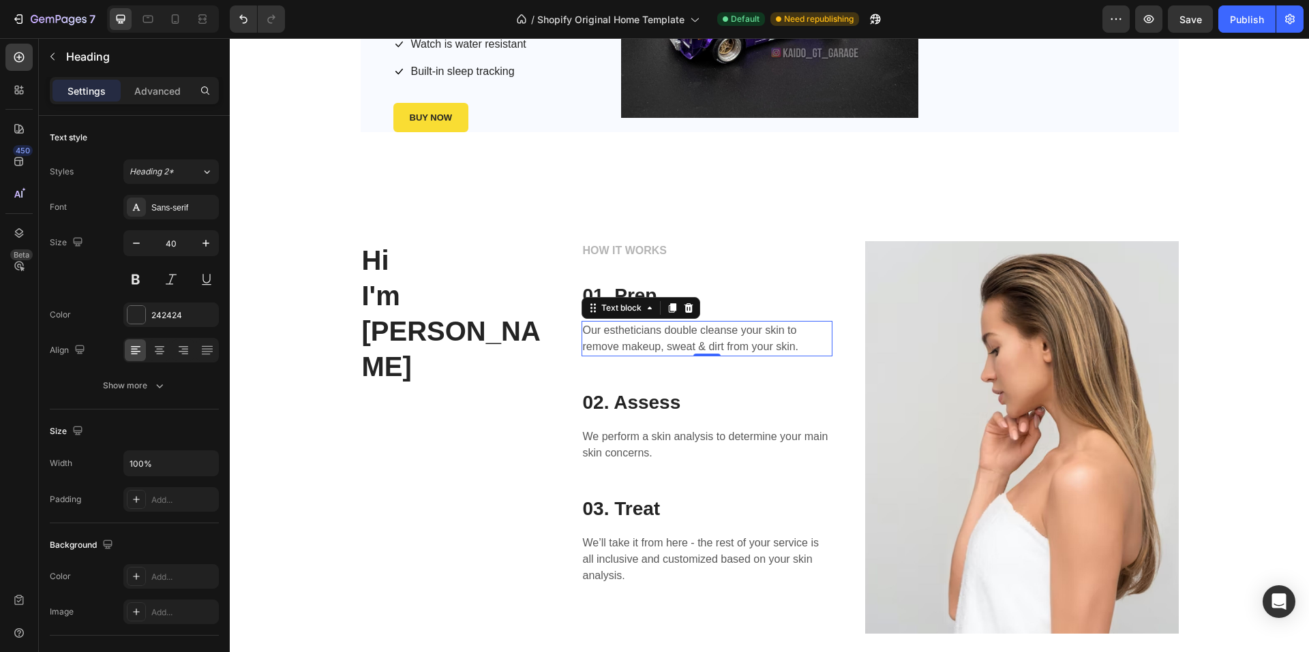
click at [767, 321] on div "Our estheticians double cleanse your skin to remove makeup, sweat & dirt from y…" at bounding box center [706, 338] width 251 height 35
click at [636, 244] on p "HOW IT WORKS" at bounding box center [707, 251] width 248 height 16
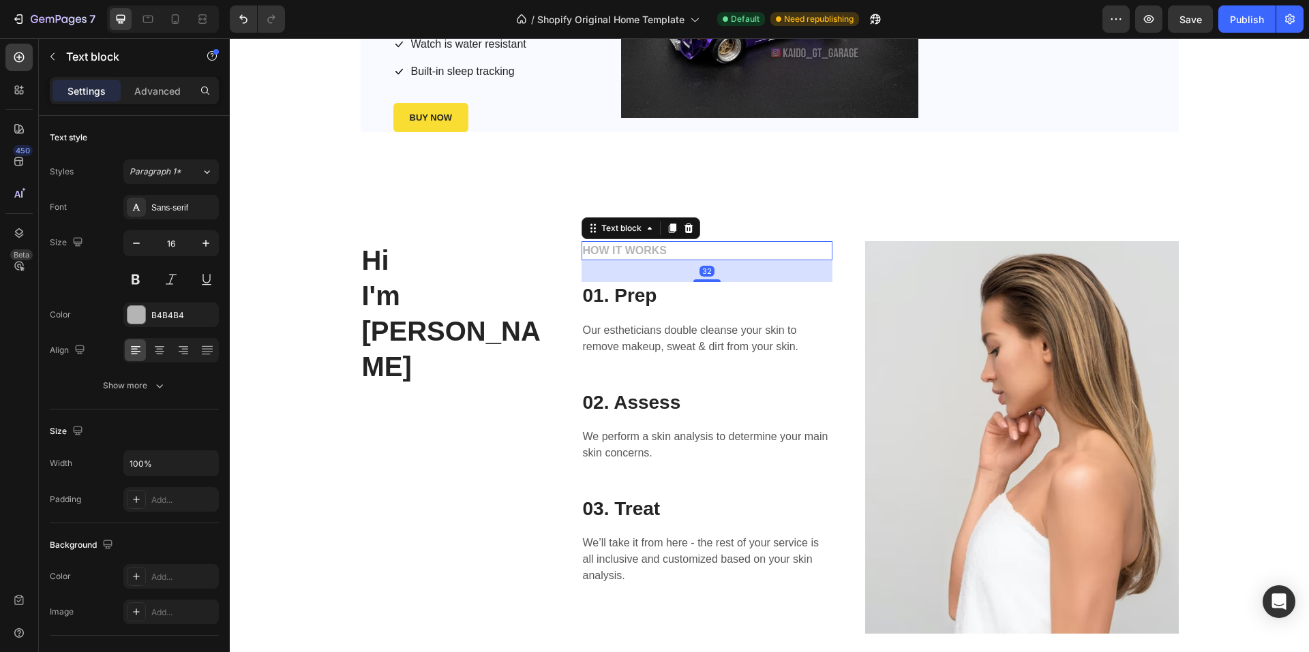
click at [636, 244] on p "HOW IT WORKS" at bounding box center [707, 251] width 248 height 16
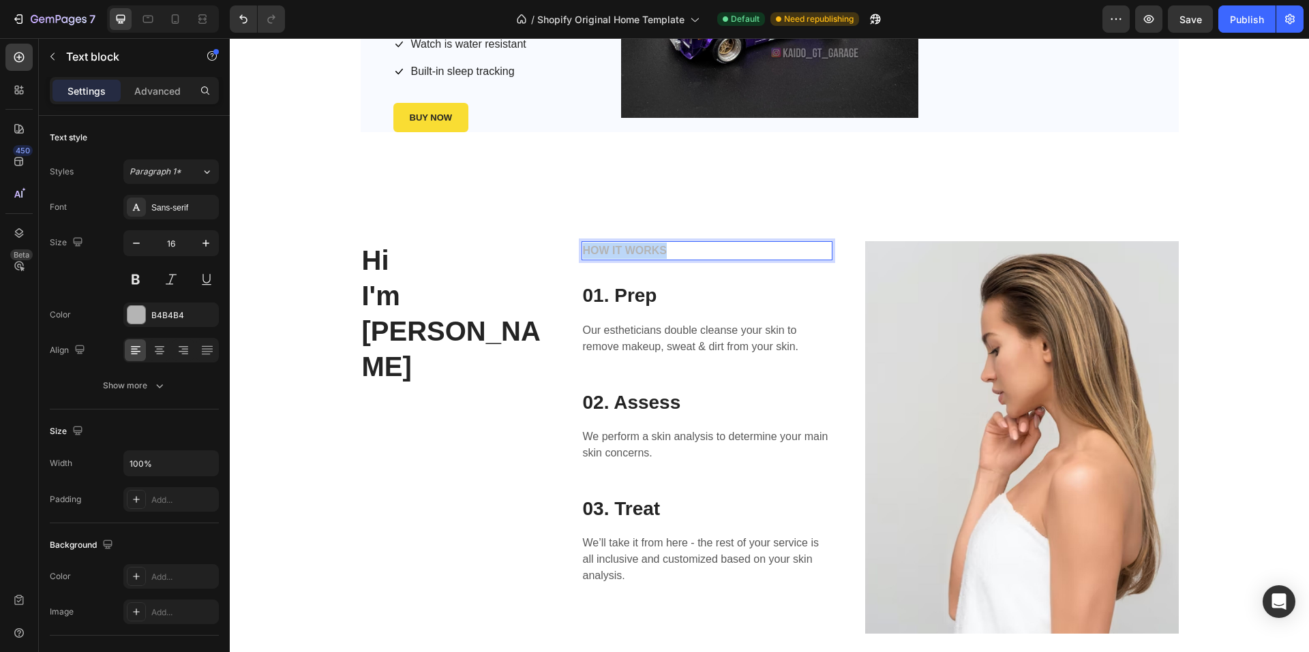
click at [636, 244] on p "HOW IT WORKS" at bounding box center [707, 251] width 248 height 16
click at [275, 324] on div "Hi I'm Thinh Lee Heading About me Text block 32 01. Prep Heading Our estheticia…" at bounding box center [769, 437] width 1058 height 392
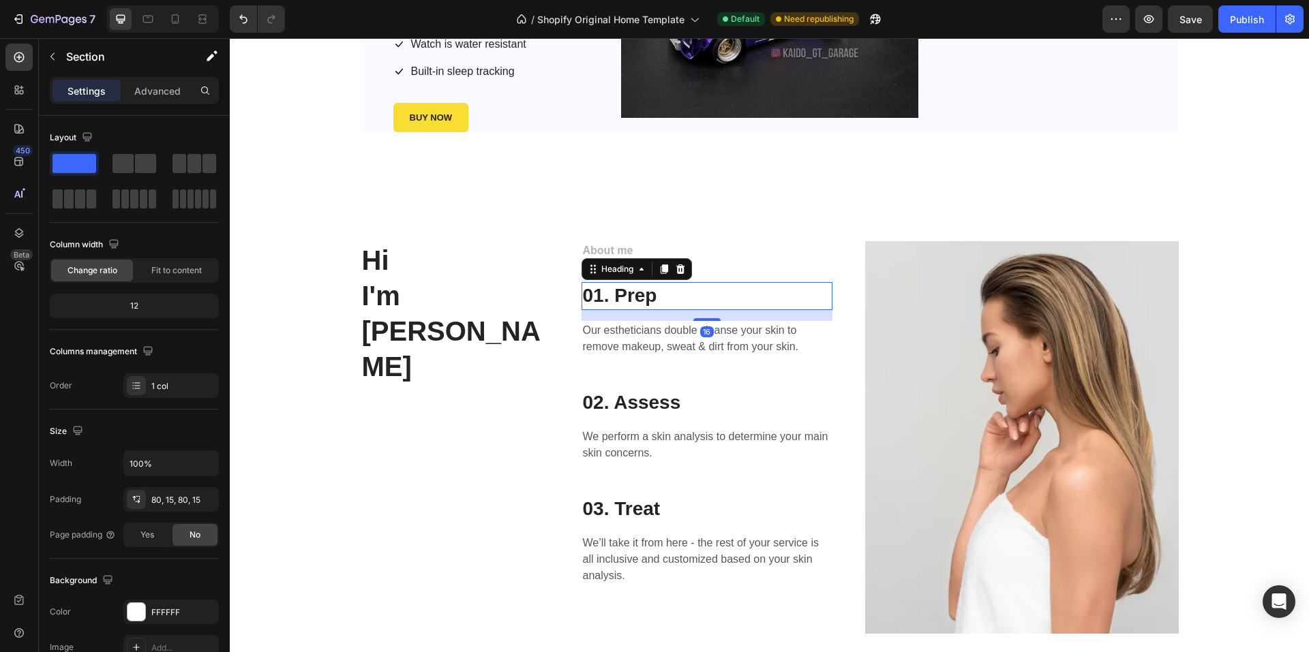
click at [634, 290] on p "01. Prep" at bounding box center [707, 296] width 248 height 25
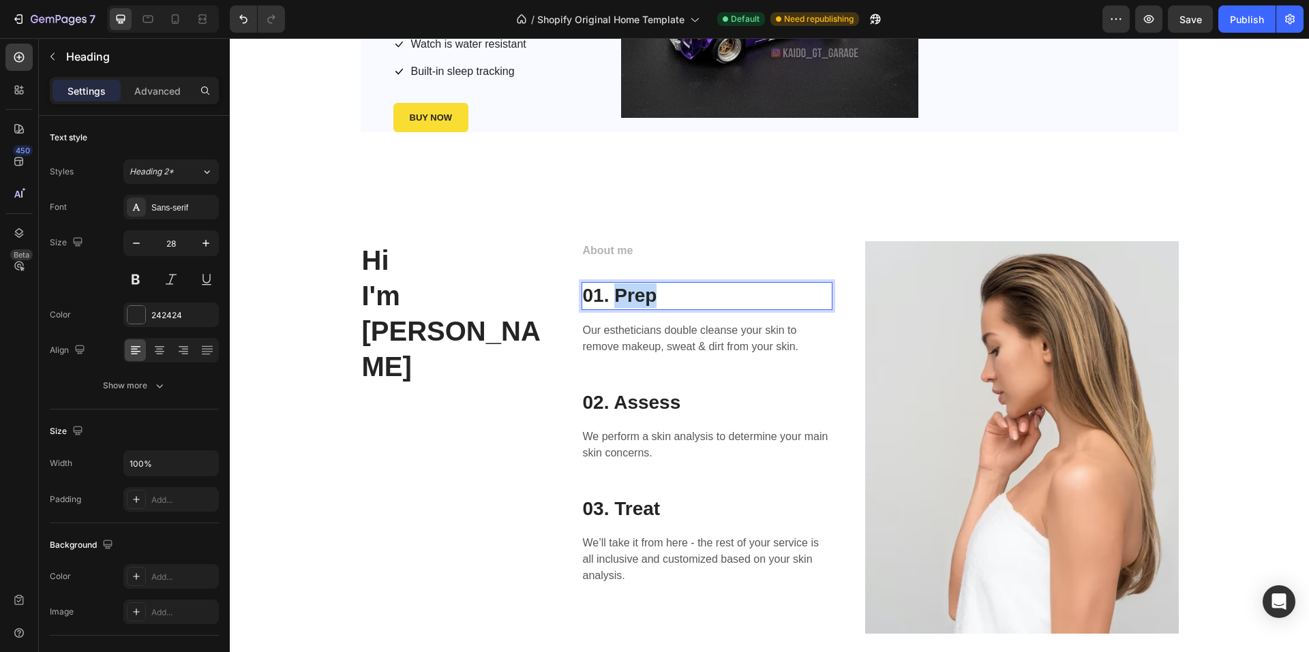
click at [634, 290] on p "01. Prep" at bounding box center [707, 296] width 248 height 25
click at [617, 331] on p "Our estheticians double cleanse your skin to remove makeup, sweat & dirt from y…" at bounding box center [707, 338] width 248 height 33
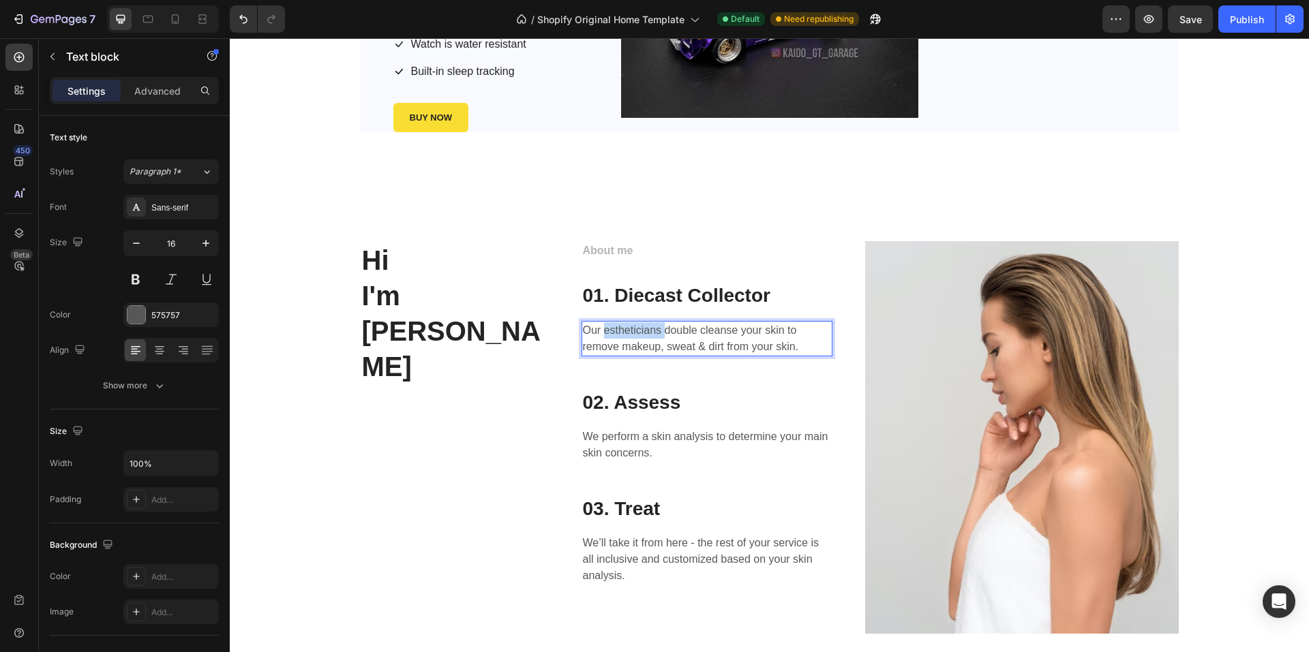
click at [617, 331] on p "Our estheticians double cleanse your skin to remove makeup, sweat & dirt from y…" at bounding box center [707, 338] width 248 height 33
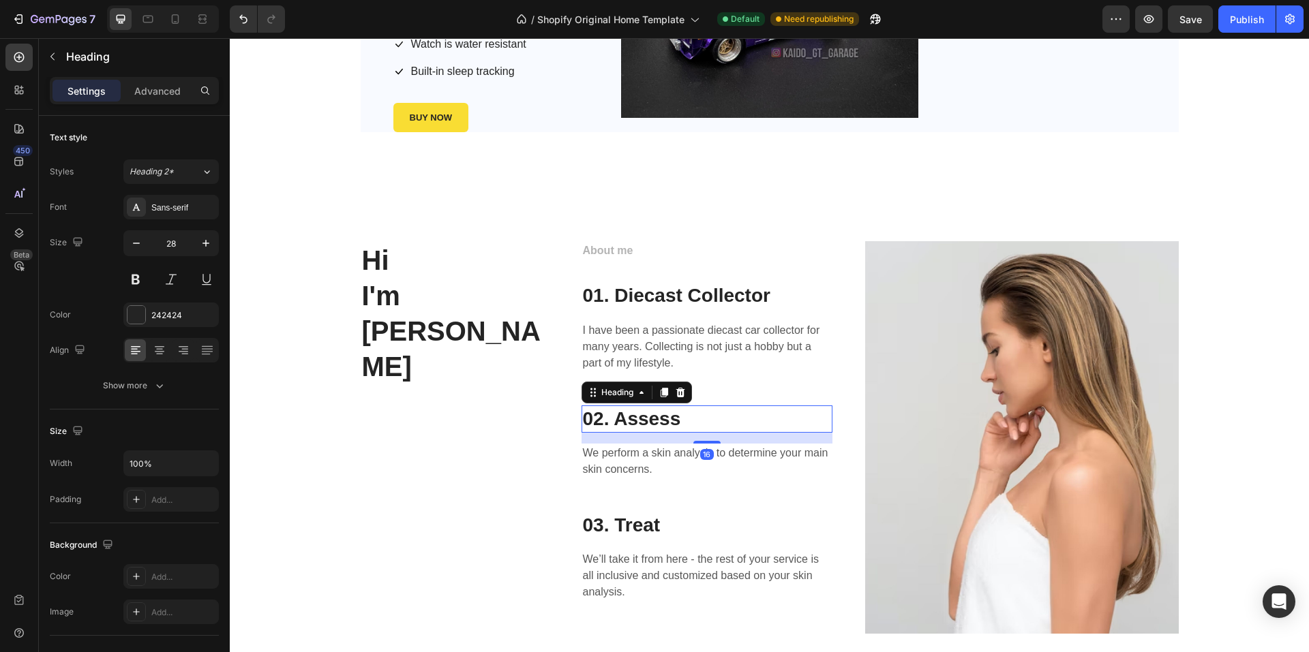
click at [637, 421] on p "02. Assess" at bounding box center [707, 419] width 248 height 25
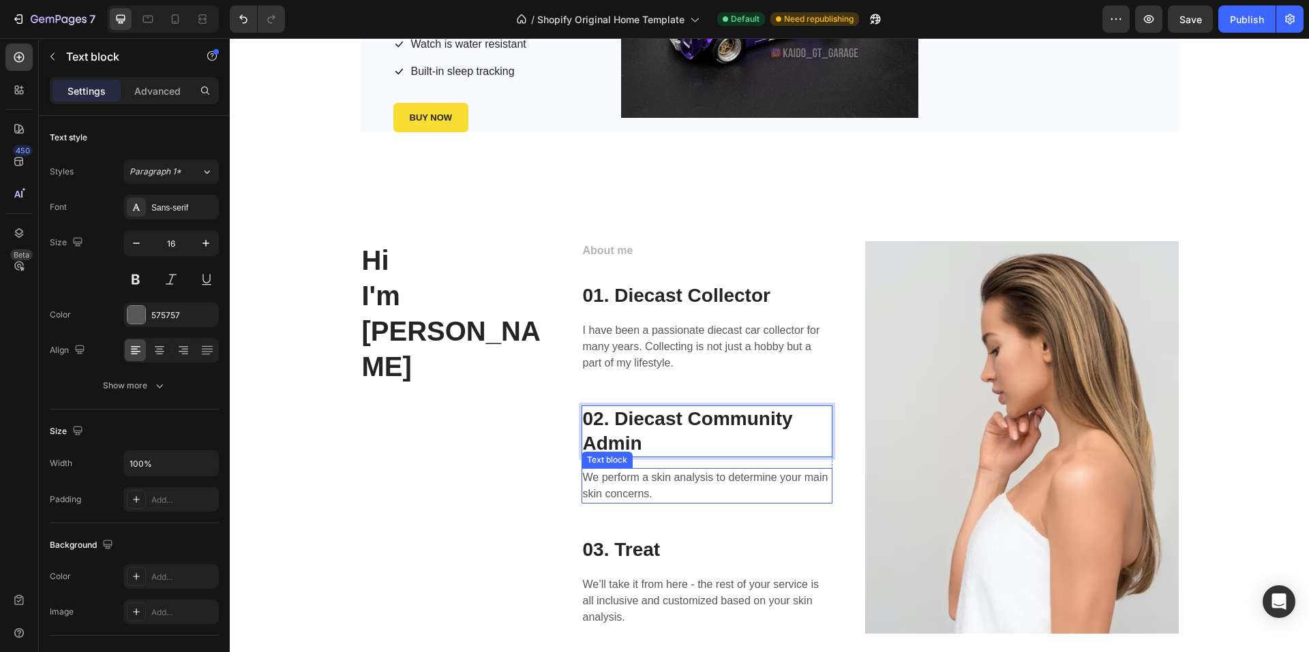
click at [647, 482] on p "We perform a skin analysis to determine your main skin concerns." at bounding box center [707, 486] width 248 height 33
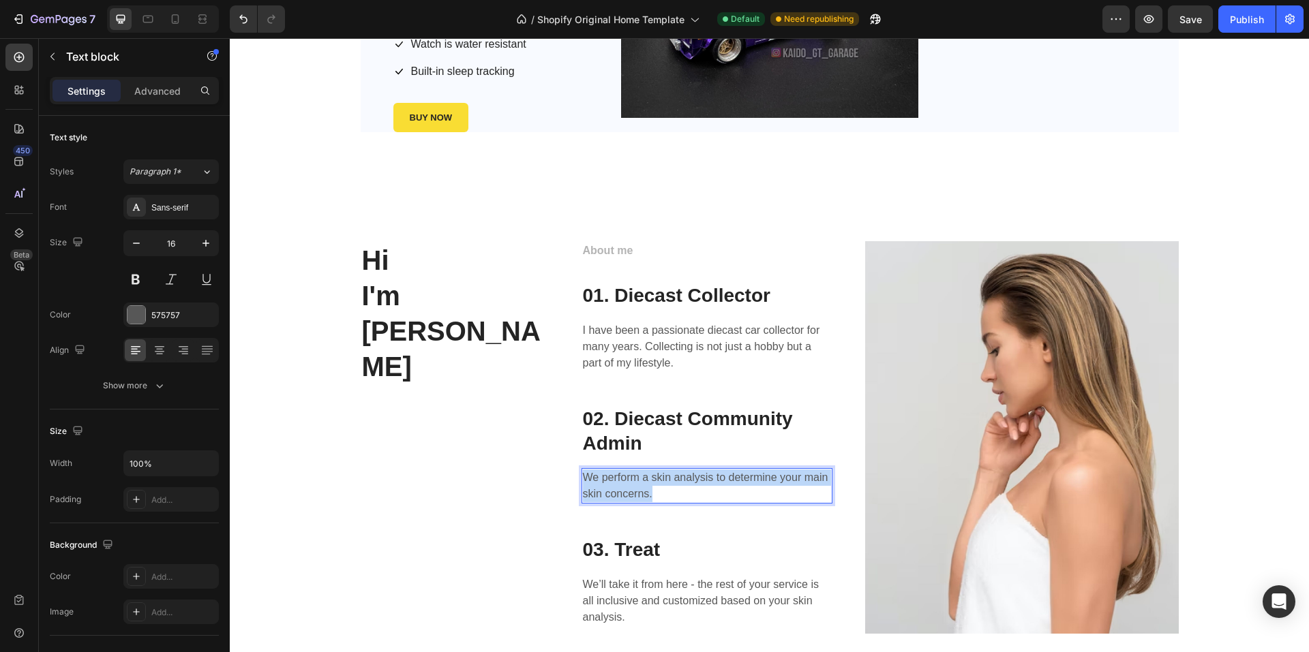
click at [647, 482] on p "We perform a skin analysis to determine your main skin concerns." at bounding box center [707, 486] width 248 height 33
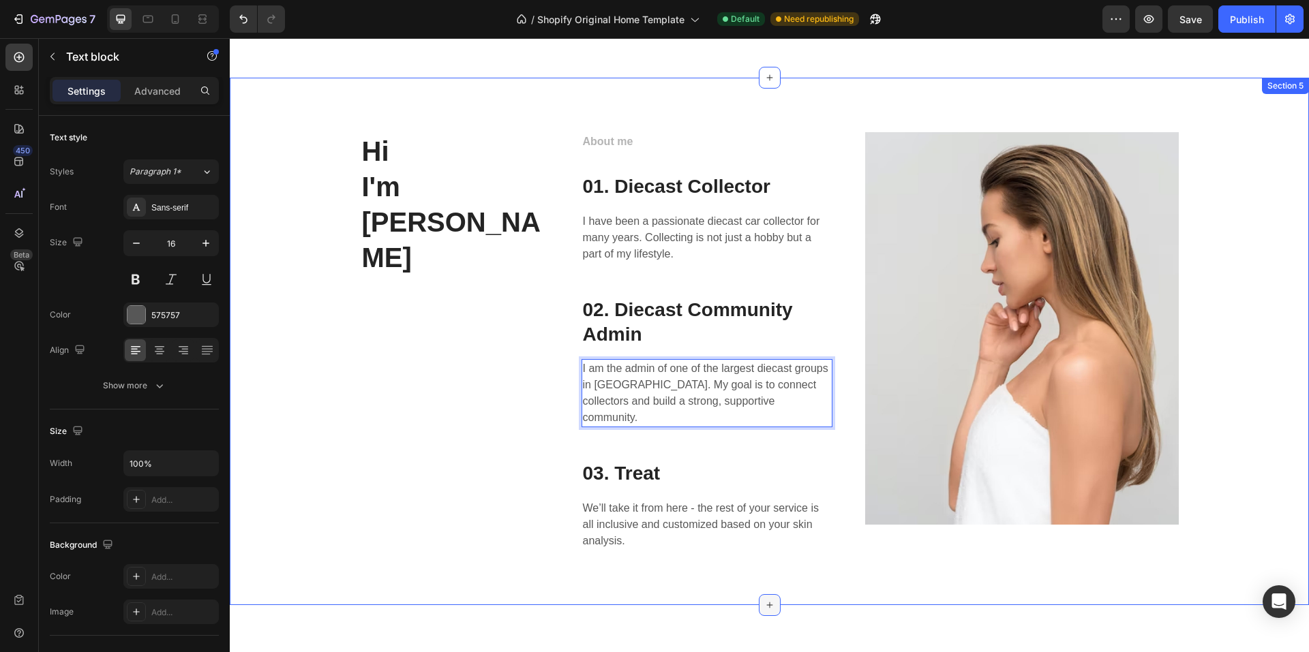
scroll to position [1563, 0]
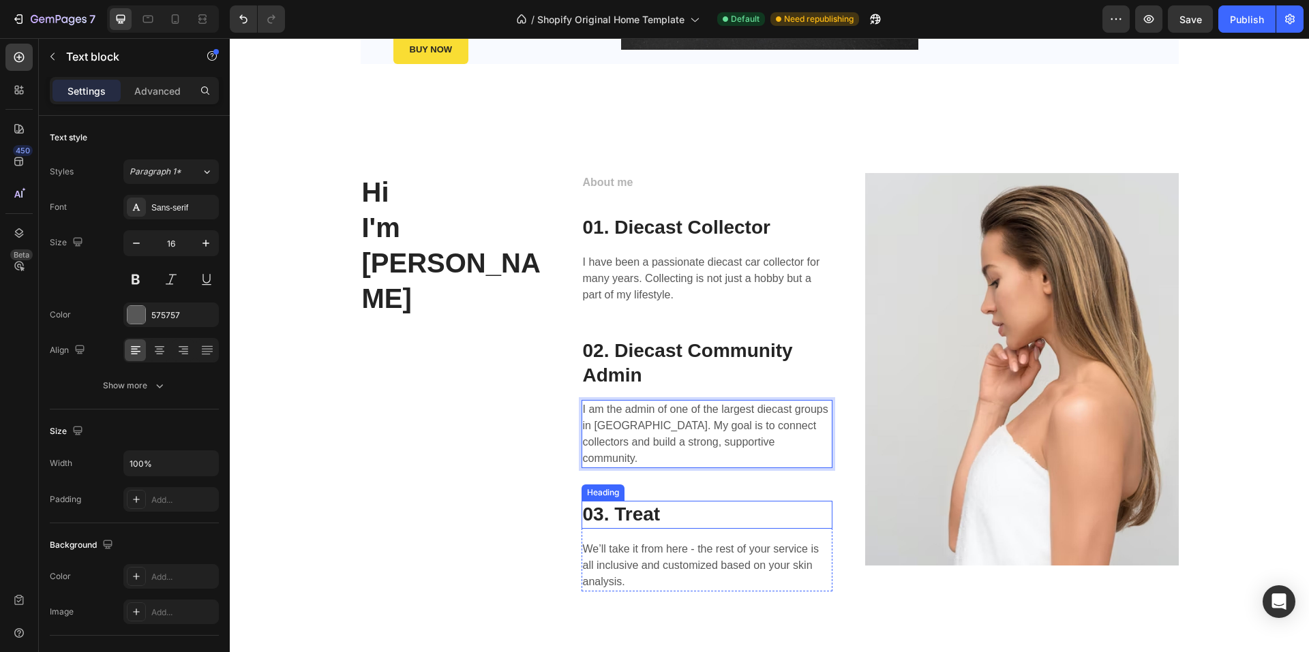
click at [650, 502] on p "03. Treat" at bounding box center [707, 514] width 248 height 25
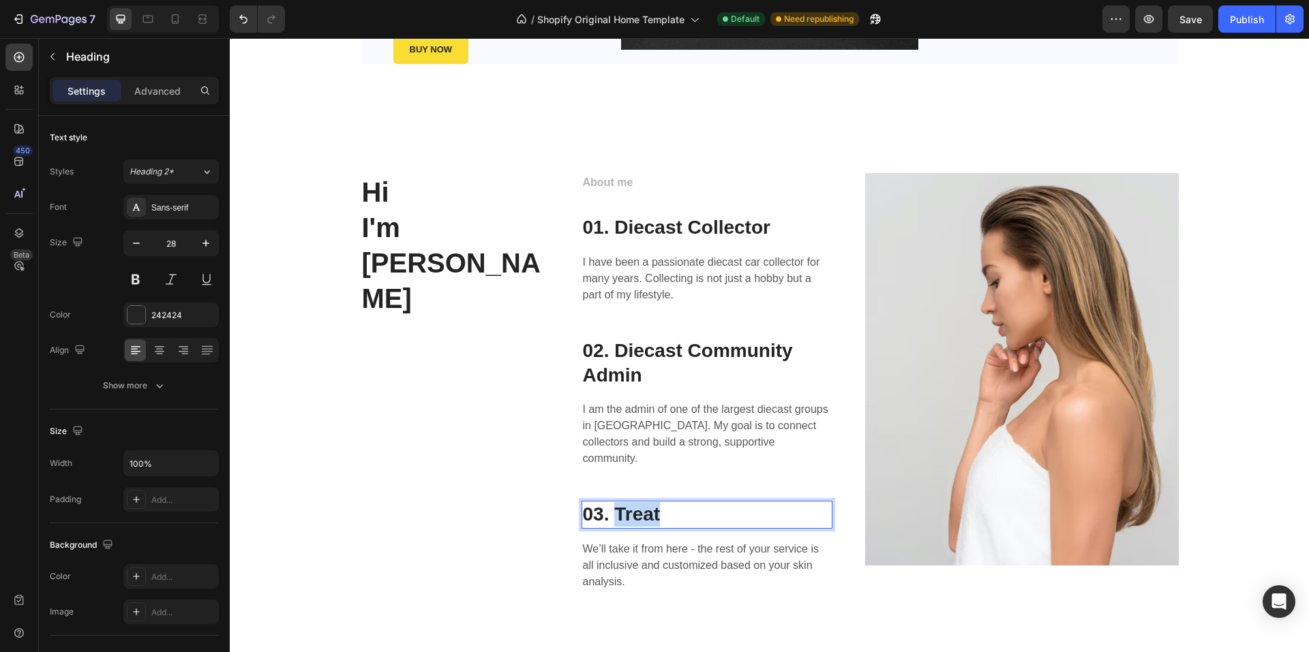
click at [650, 502] on p "03. Treat" at bounding box center [707, 514] width 248 height 25
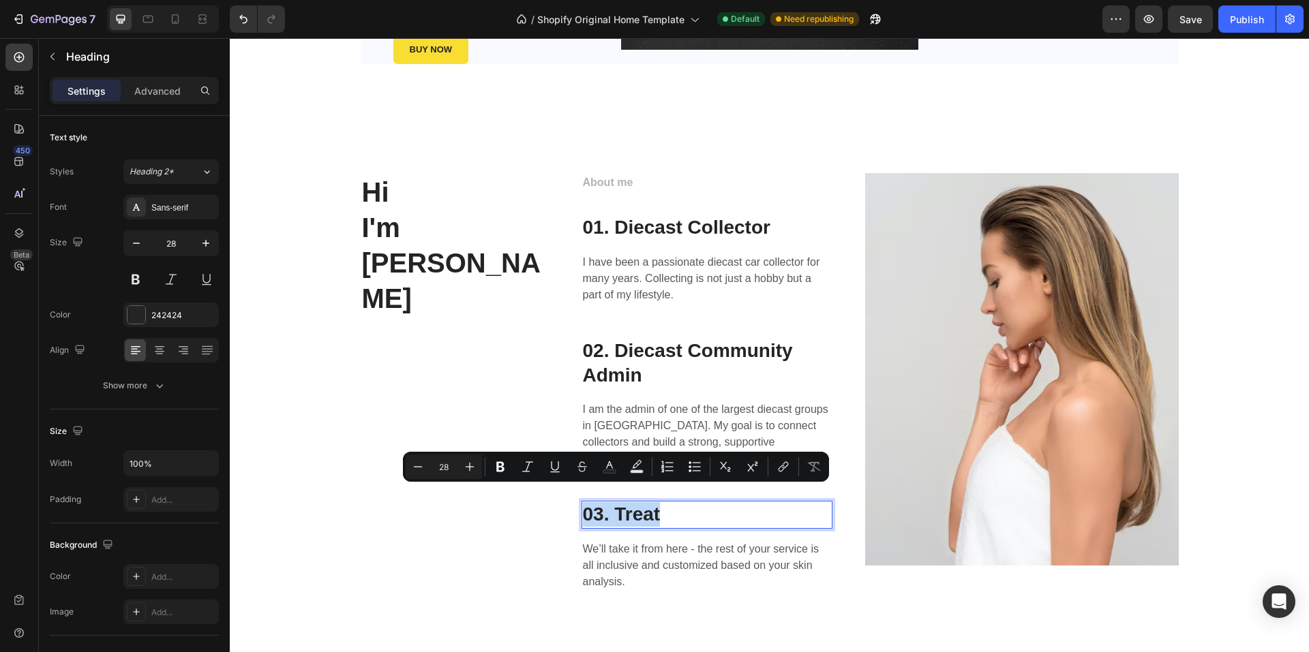
click at [665, 502] on p "03. Treat" at bounding box center [707, 514] width 248 height 25
drag, startPoint x: 670, startPoint y: 502, endPoint x: 613, endPoint y: 500, distance: 57.3
click at [613, 502] on p "03. Treat" at bounding box center [707, 514] width 248 height 25
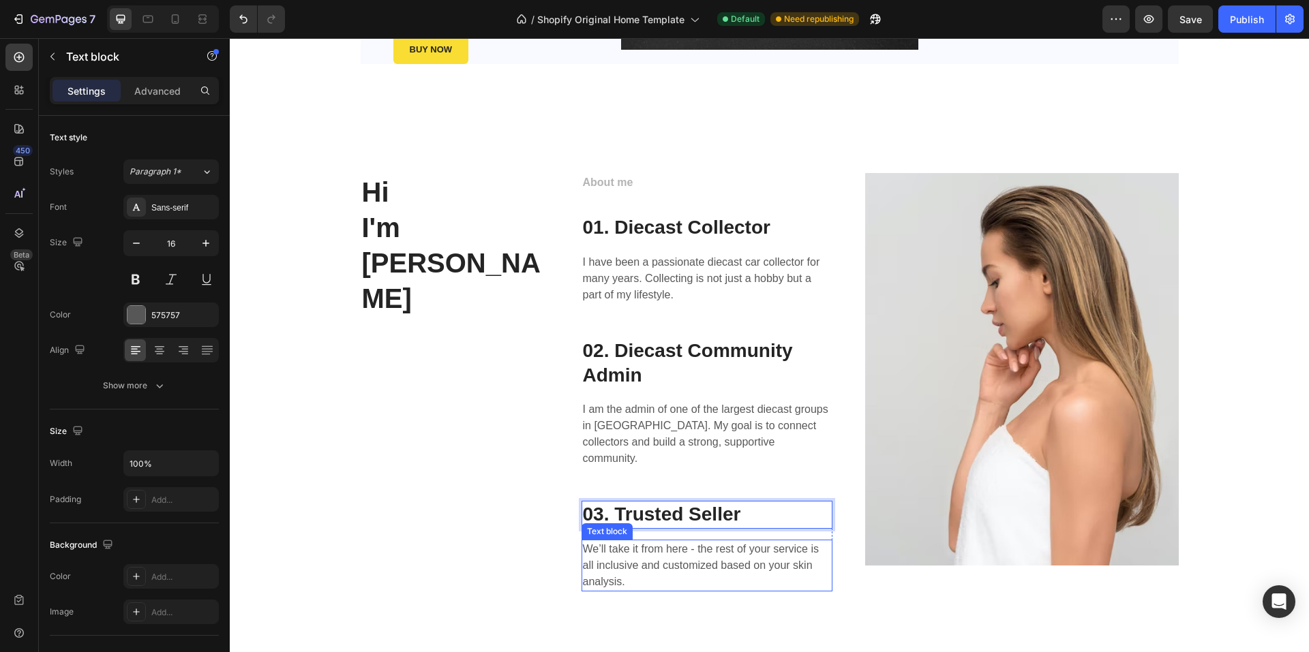
click at [688, 541] on p "We’ll take it from here - the rest of your service is all inclusive and customi…" at bounding box center [707, 565] width 248 height 49
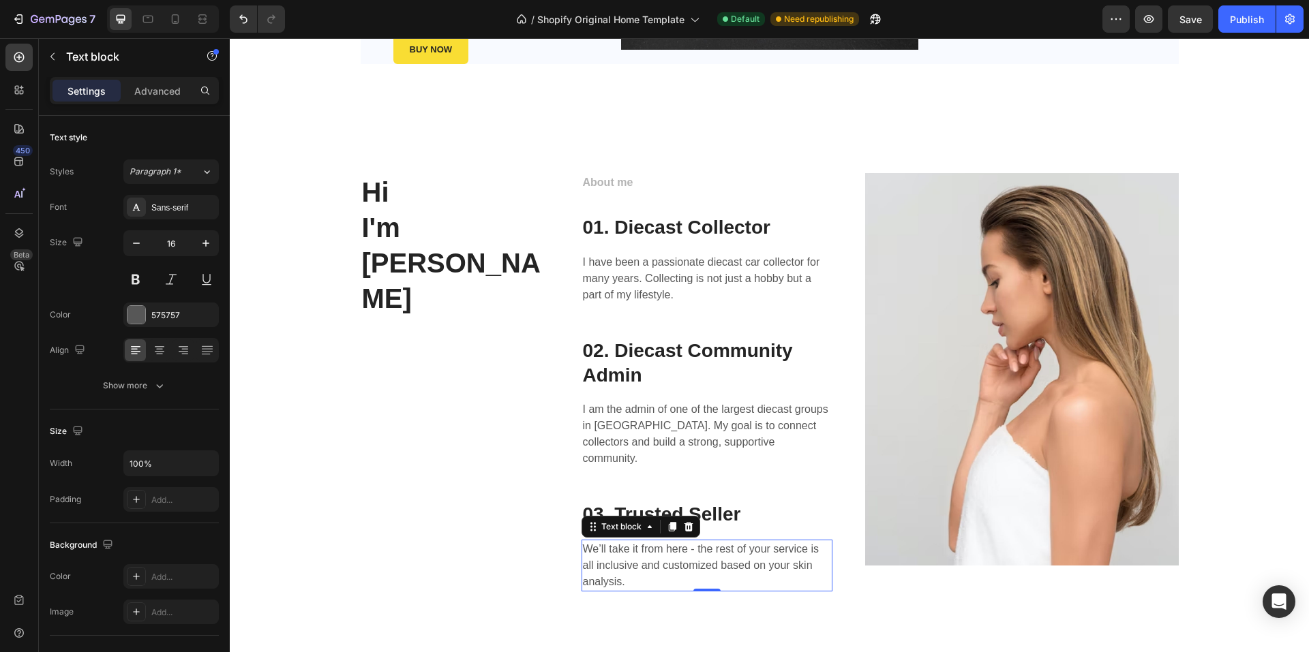
click at [688, 541] on p "We’ll take it from here - the rest of your service is all inclusive and customi…" at bounding box center [707, 565] width 248 height 49
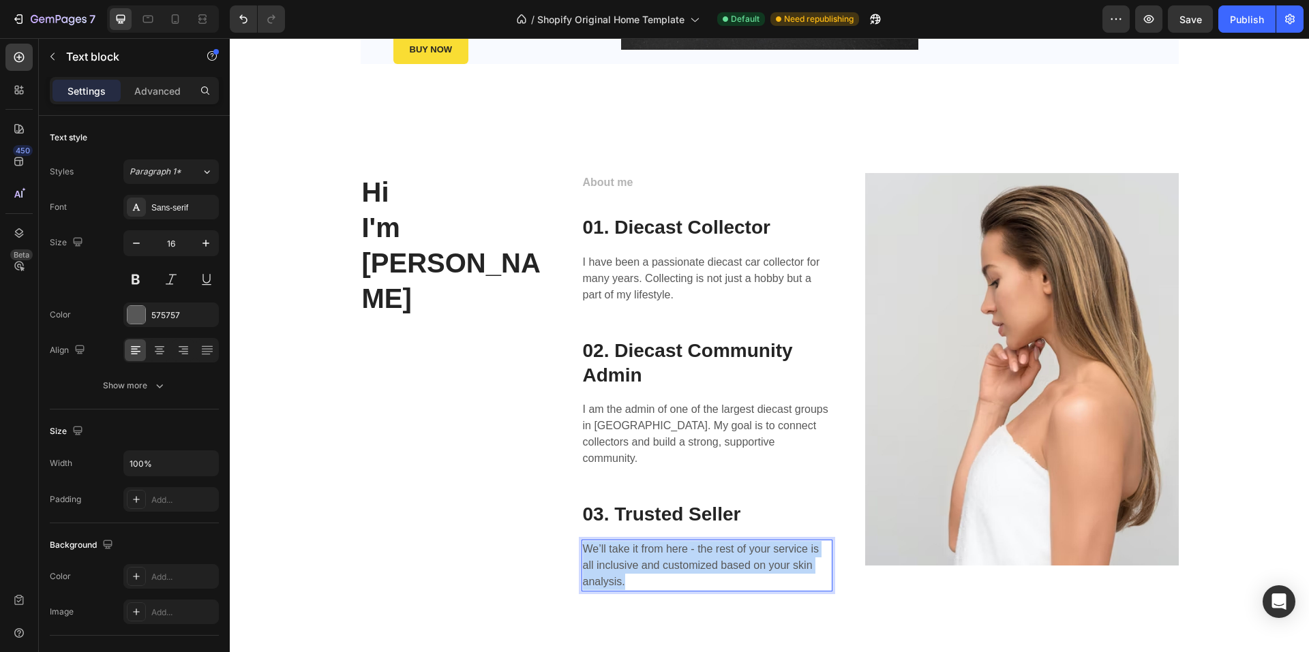
click at [688, 541] on p "We’ll take it from here - the rest of your service is all inclusive and customi…" at bounding box center [707, 565] width 248 height 49
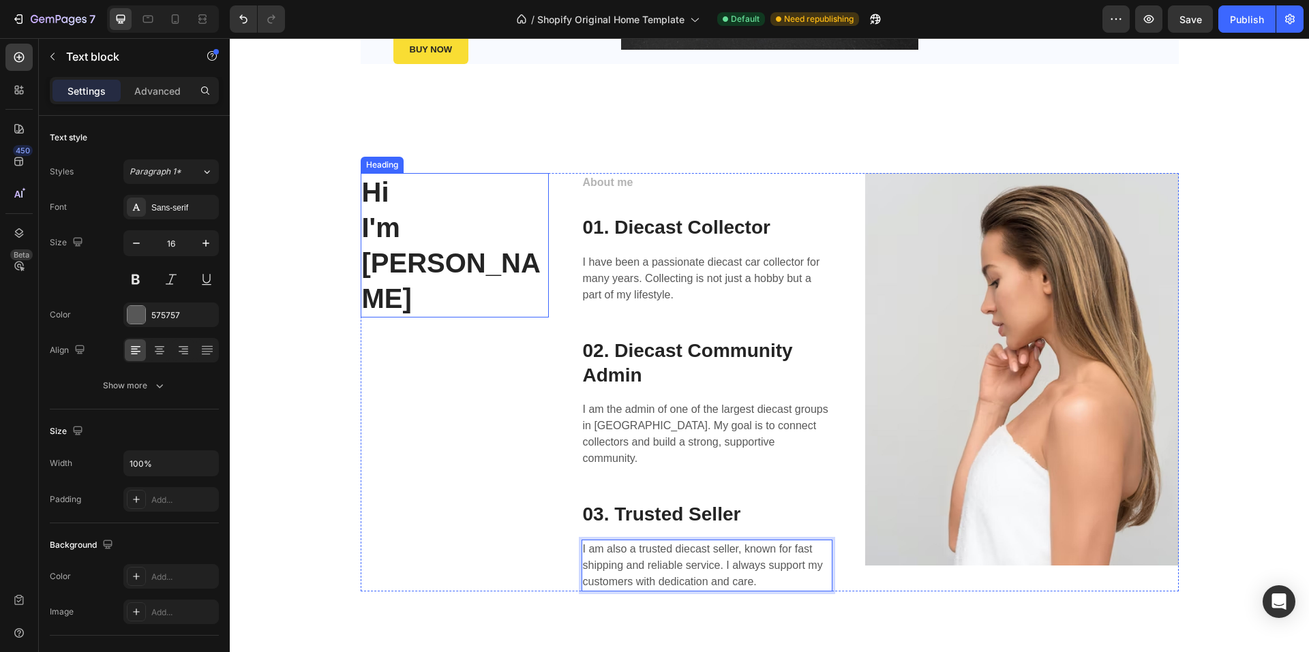
click at [449, 234] on p "Hi I'm Thinh Lee" at bounding box center [454, 245] width 185 height 142
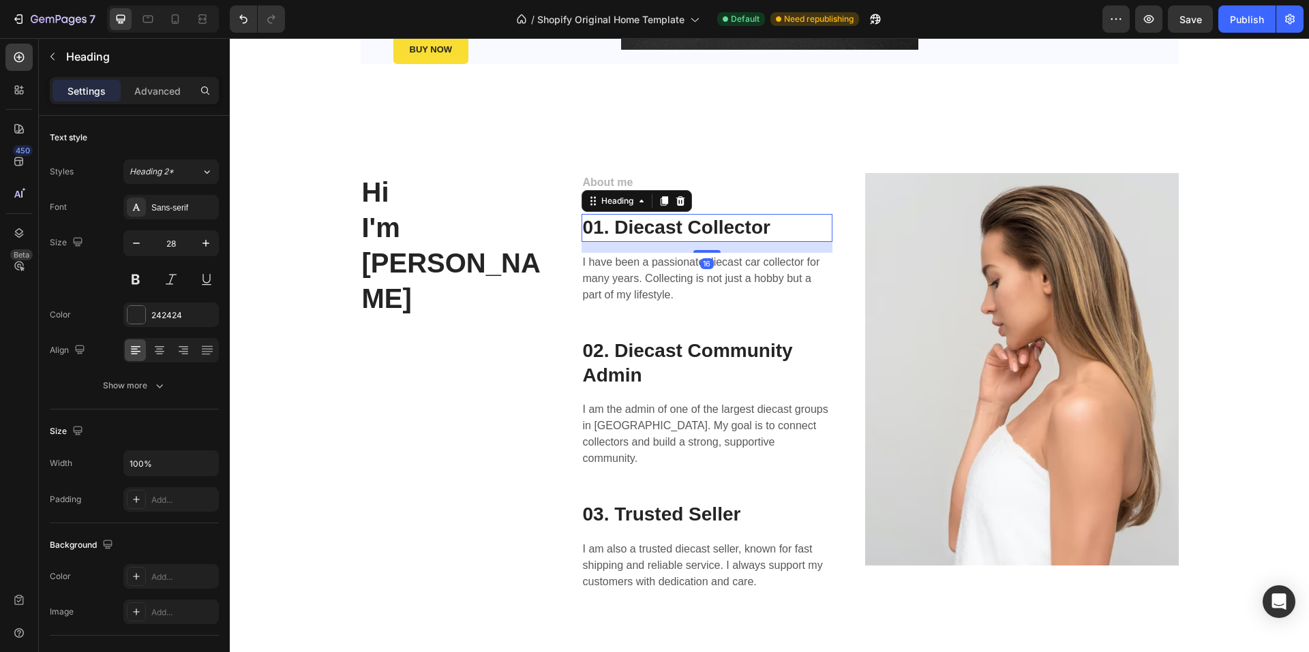
click at [694, 224] on p "01. Diecast Collector" at bounding box center [707, 227] width 248 height 25
click at [181, 247] on input "28" at bounding box center [171, 243] width 45 height 25
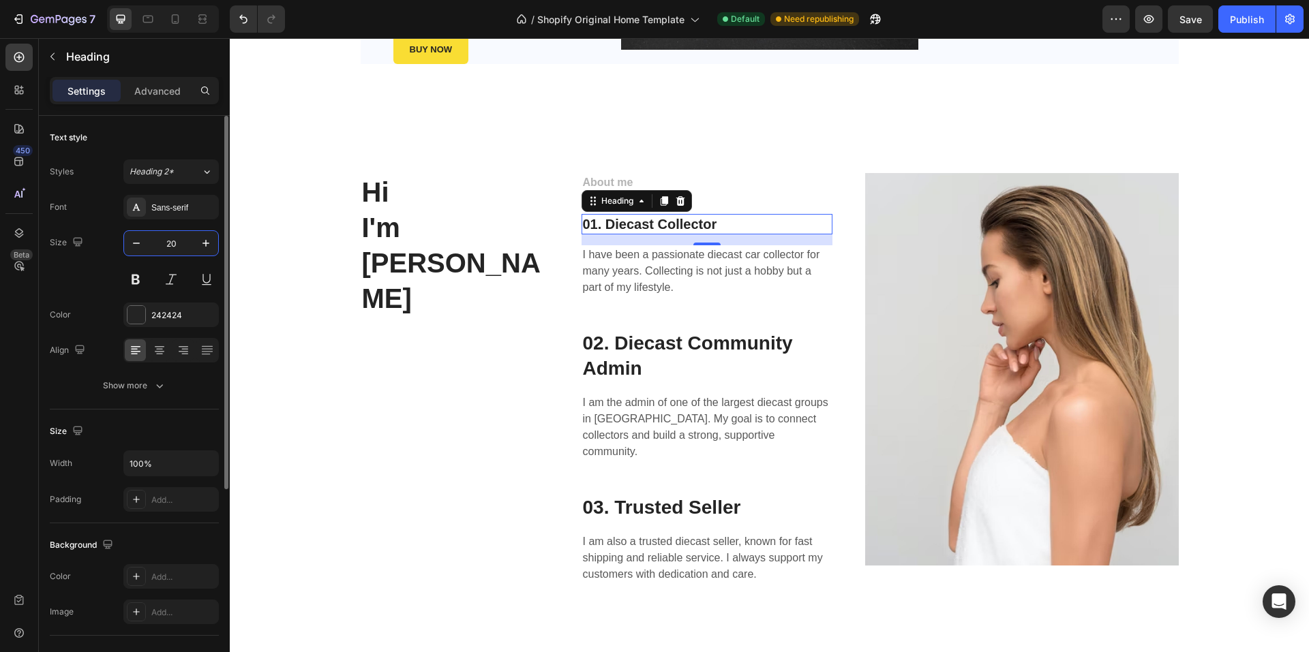
type input "20"
click at [630, 340] on p "02. Diecast Community Admin" at bounding box center [707, 356] width 248 height 50
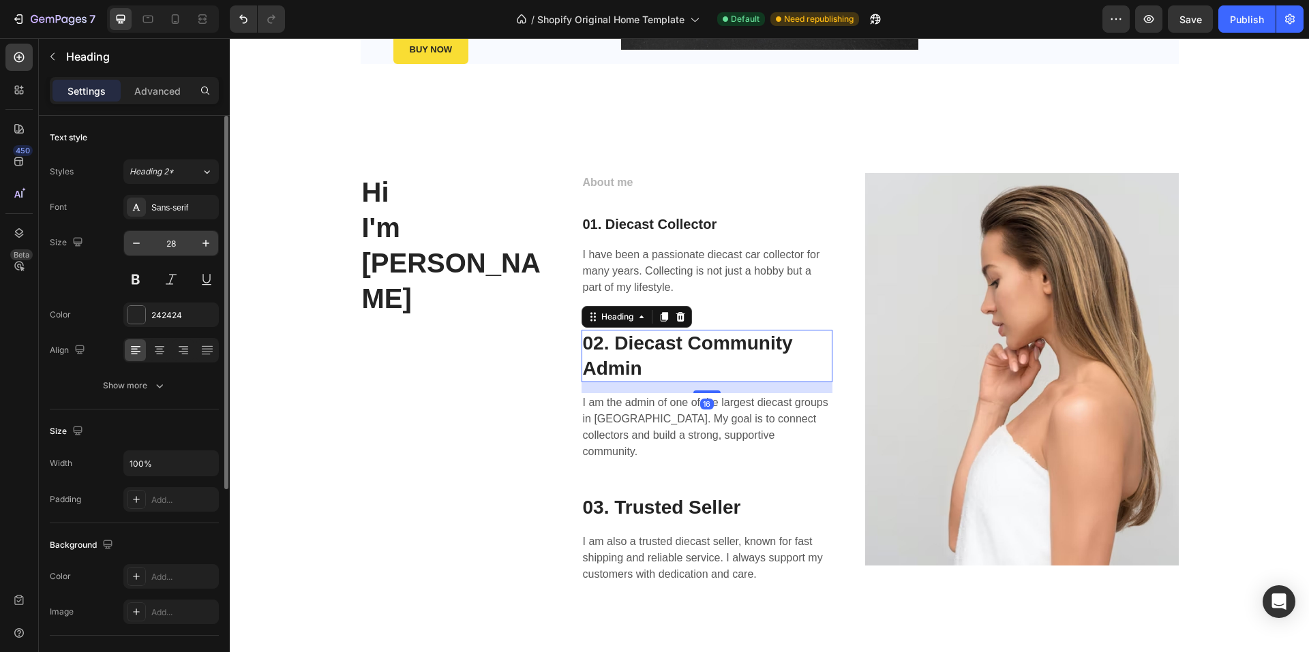
click at [181, 247] on input "28" at bounding box center [171, 243] width 45 height 25
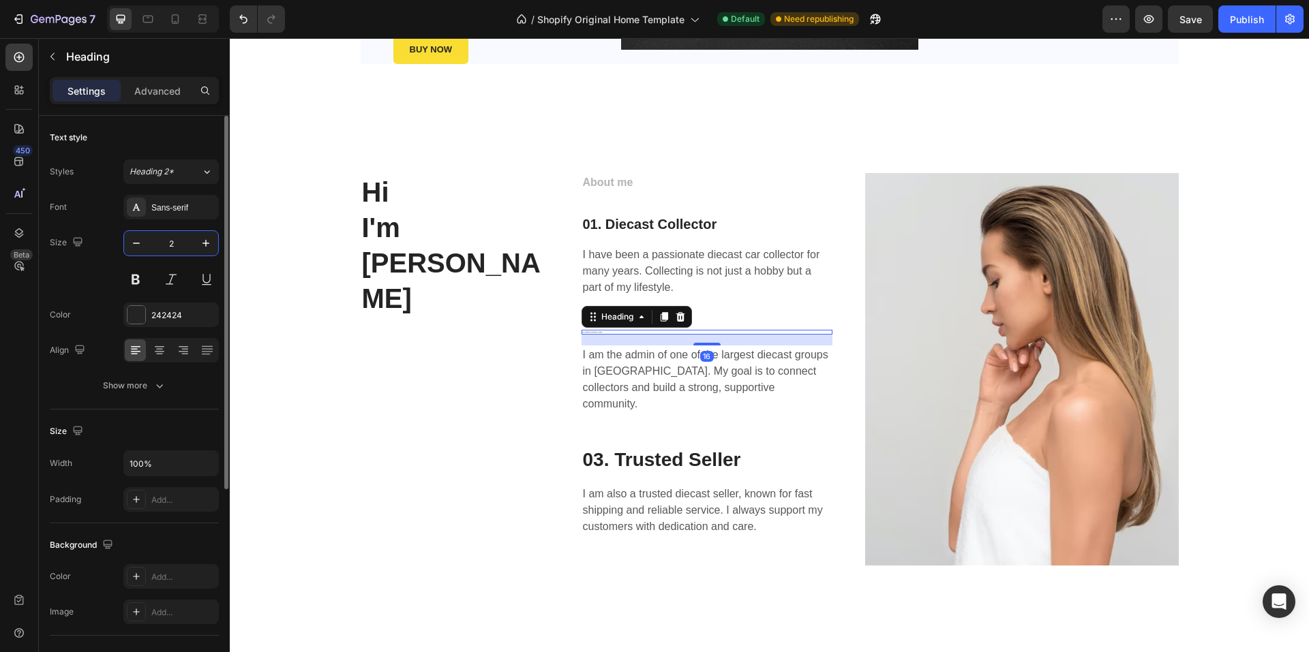
type input "20"
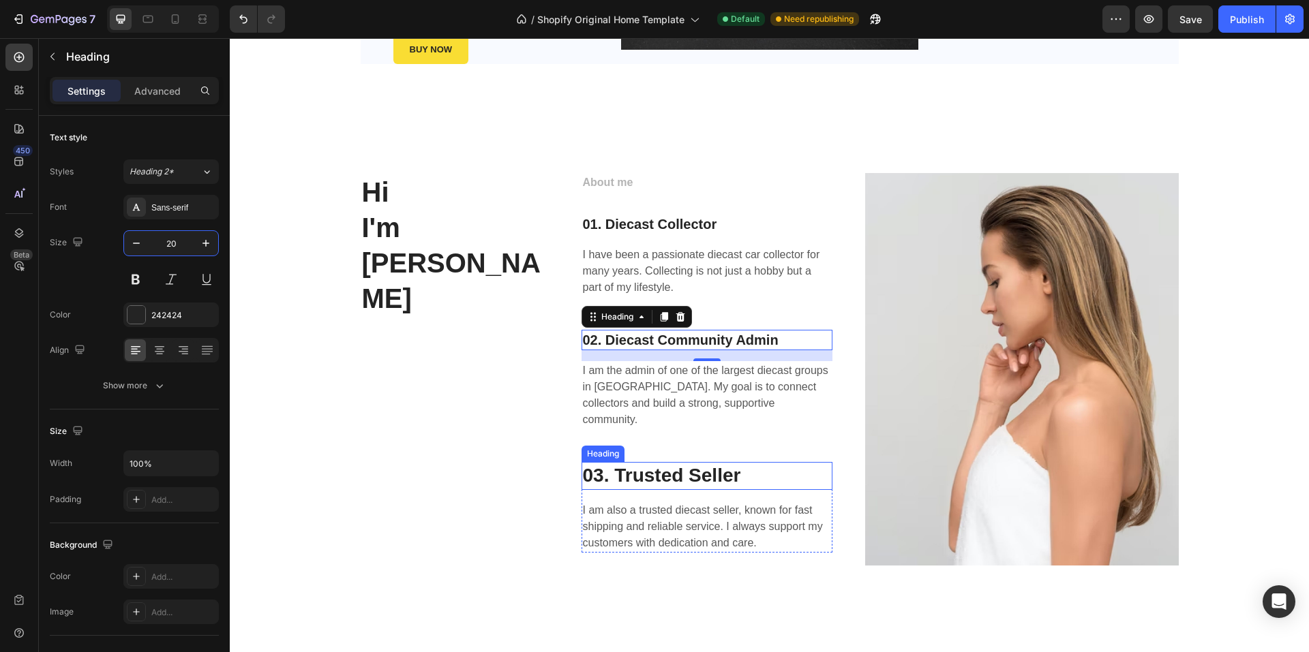
click at [692, 463] on p "03. Trusted Seller" at bounding box center [707, 475] width 248 height 25
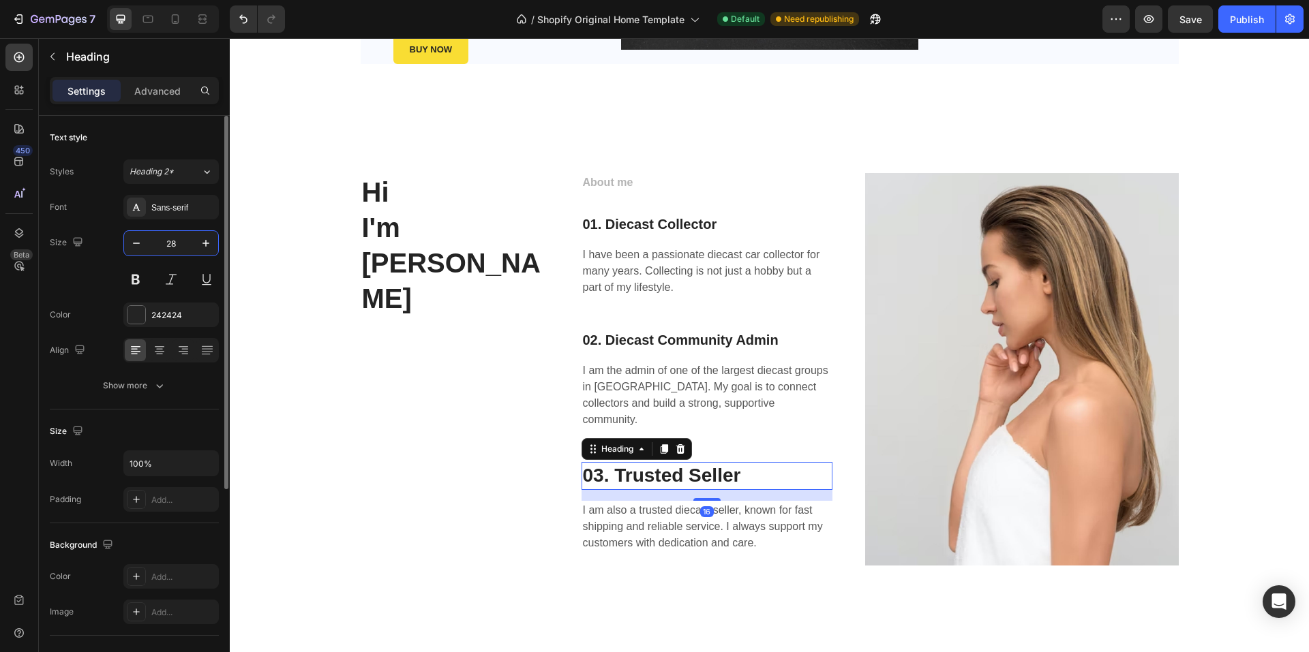
click at [173, 238] on input "28" at bounding box center [171, 243] width 45 height 25
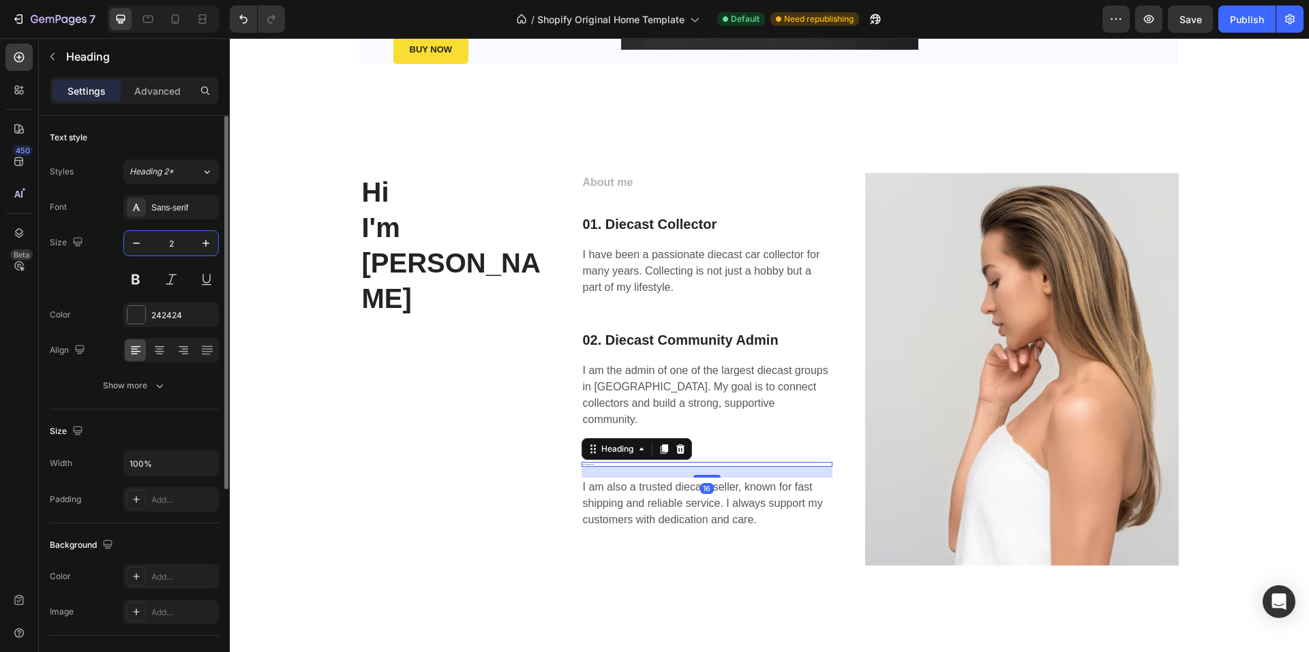
type input "20"
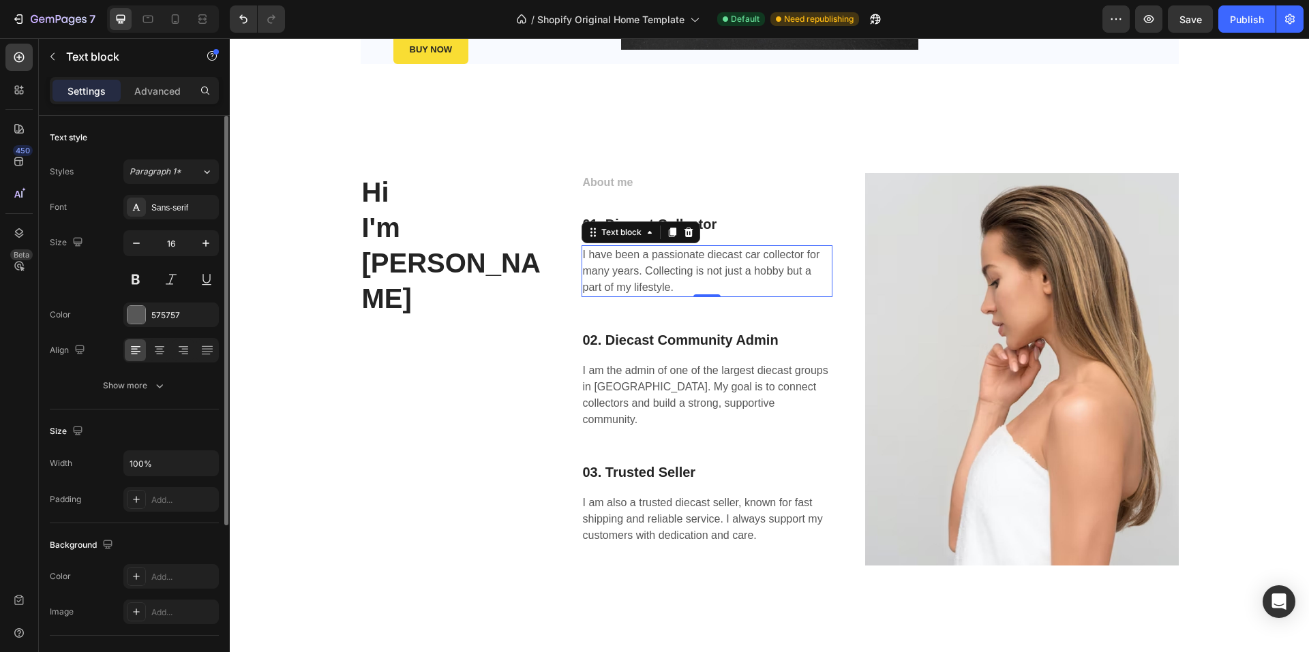
click at [701, 269] on p "I have been a passionate diecast car collector for many years. Collecting is no…" at bounding box center [707, 271] width 248 height 49
click at [967, 361] on img at bounding box center [1022, 369] width 314 height 392
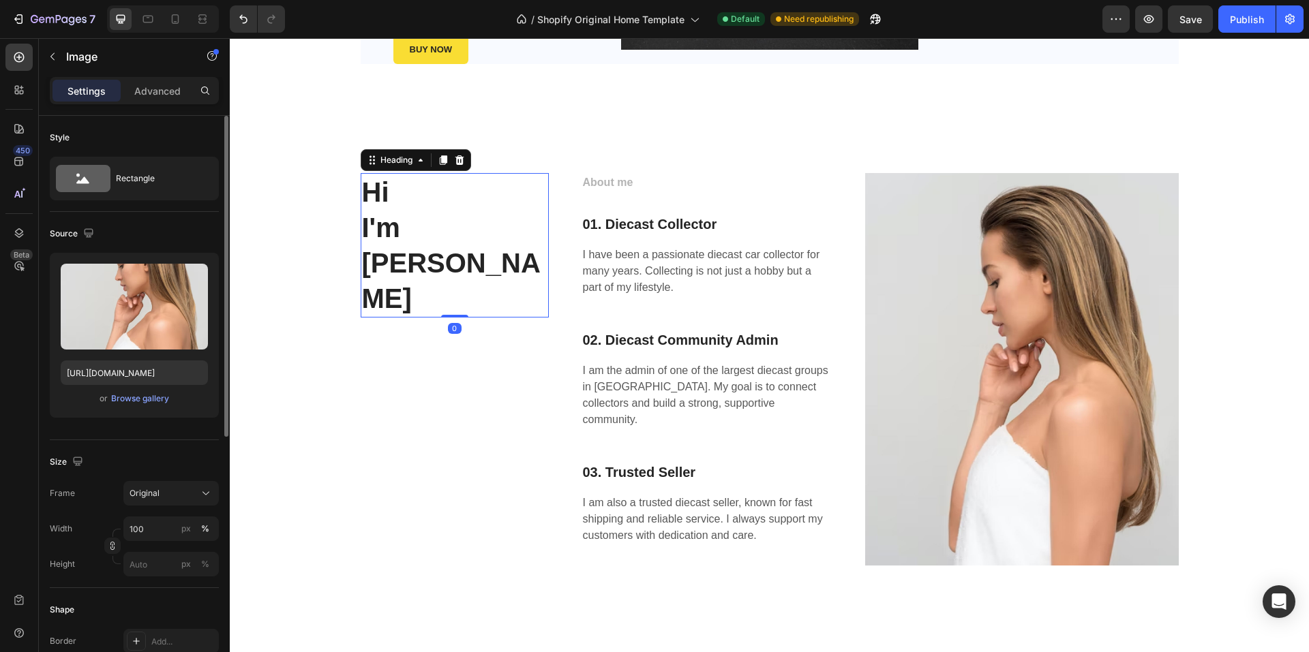
click at [396, 203] on p "Hi I'm Thinh Lee" at bounding box center [454, 245] width 185 height 142
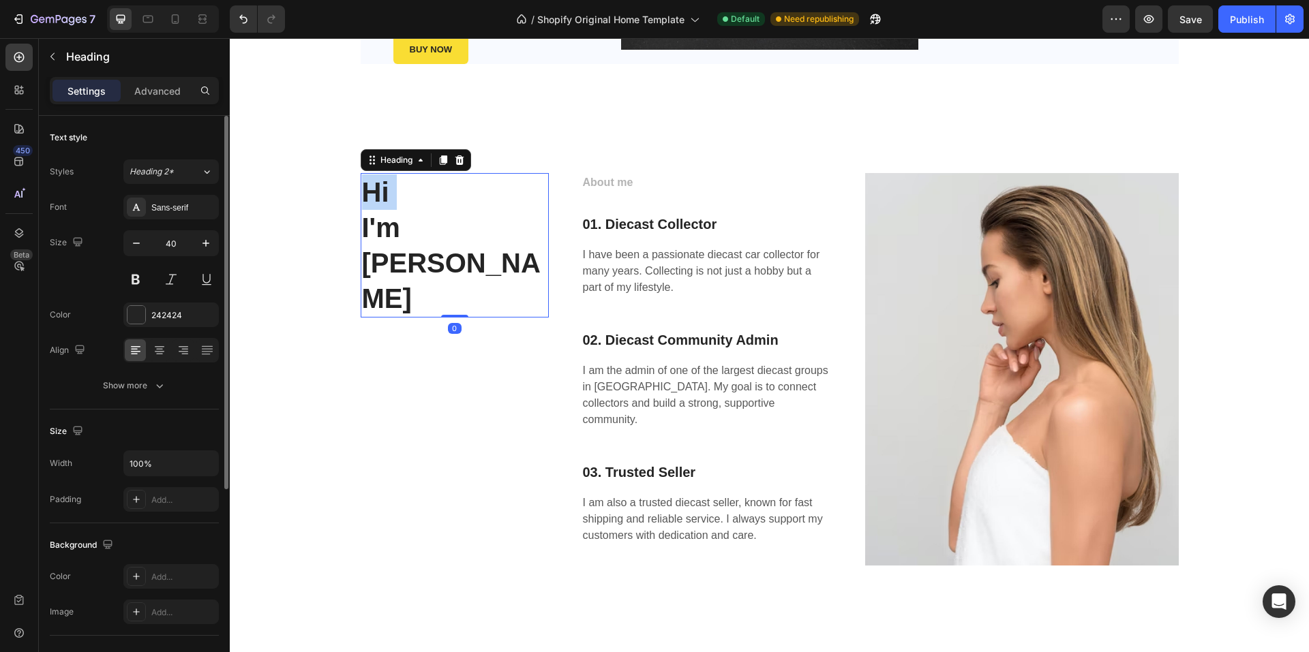
click at [399, 194] on p "Hi I'm Thinh Lee" at bounding box center [454, 245] width 185 height 142
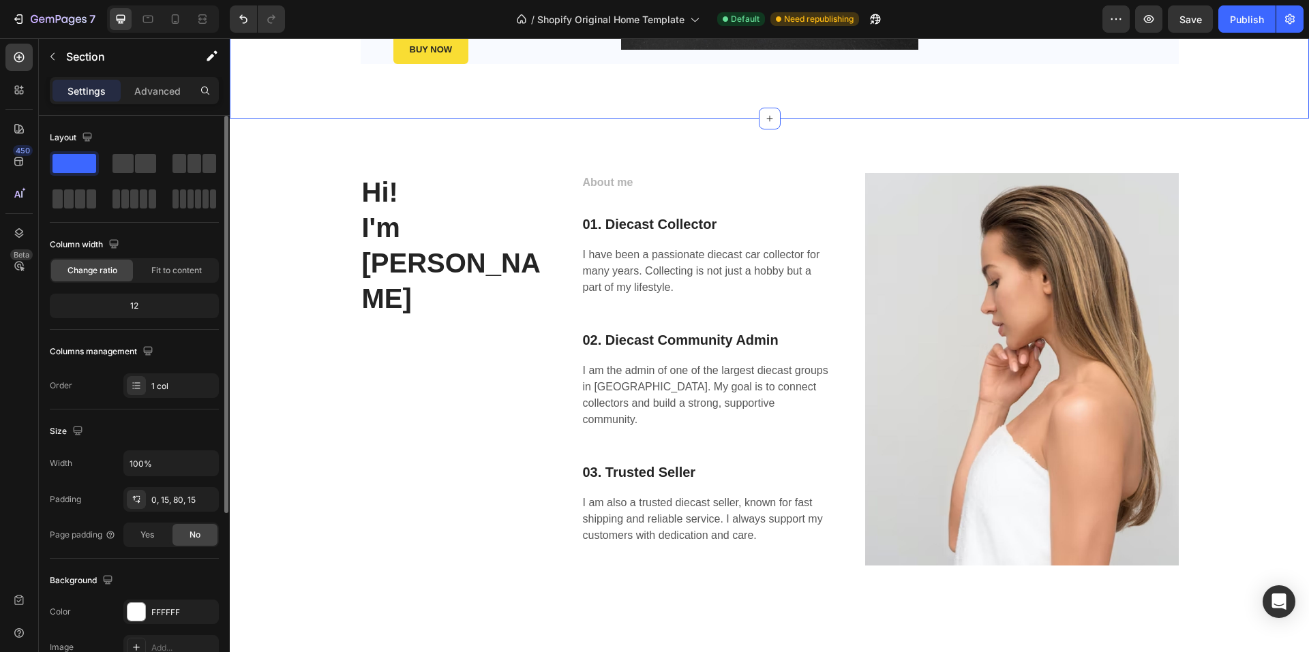
click at [431, 221] on p "Hi! I'm Thinh Lee" at bounding box center [454, 245] width 185 height 142
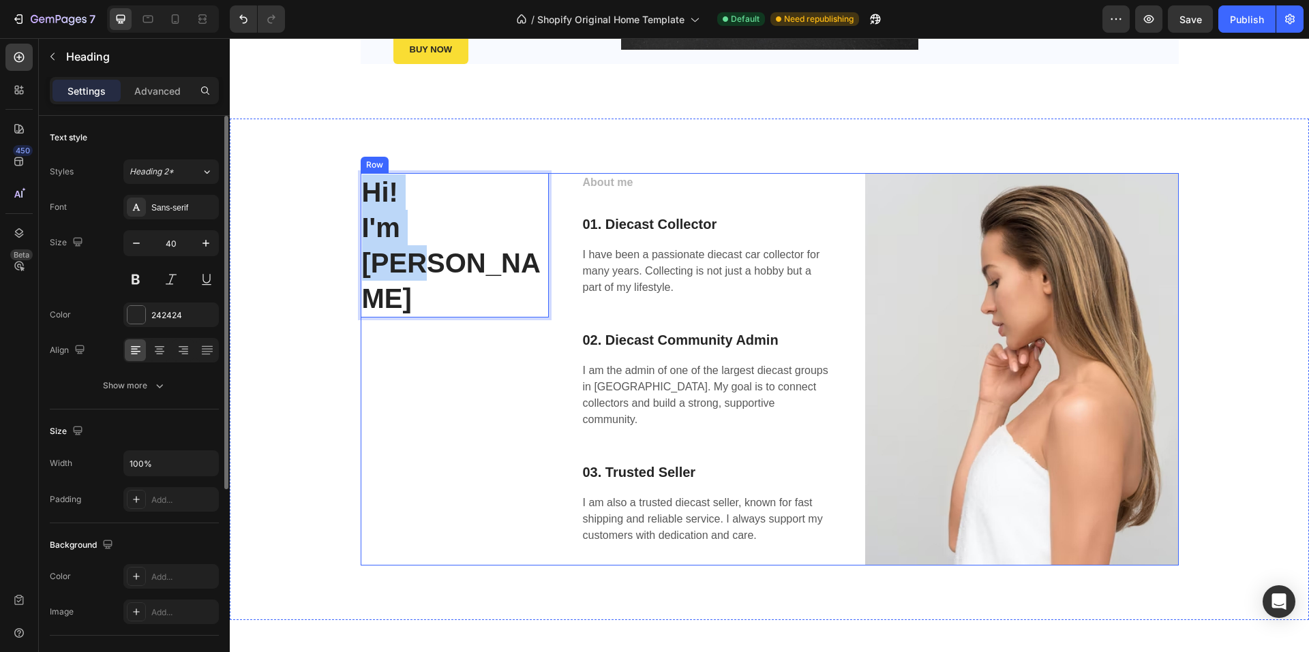
drag, startPoint x: 478, startPoint y: 199, endPoint x: 466, endPoint y: 337, distance: 138.9
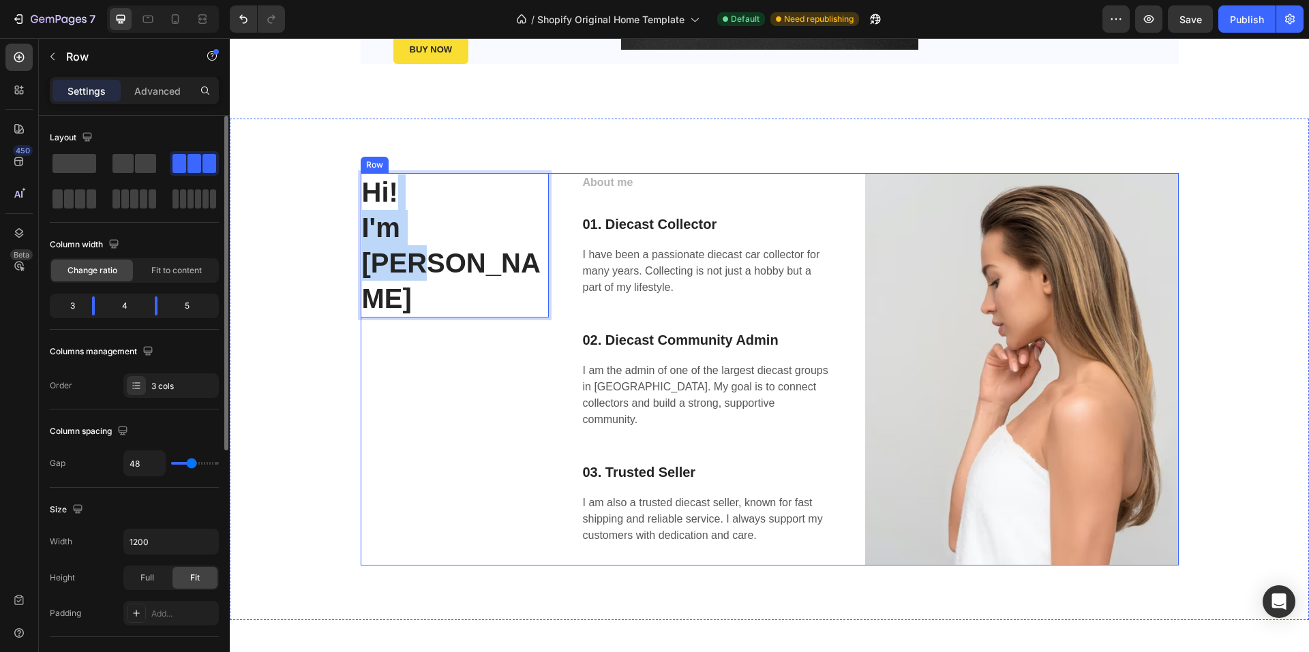
click at [464, 342] on div "Hi! I'm Thinh Lee Heading 0" at bounding box center [455, 369] width 188 height 392
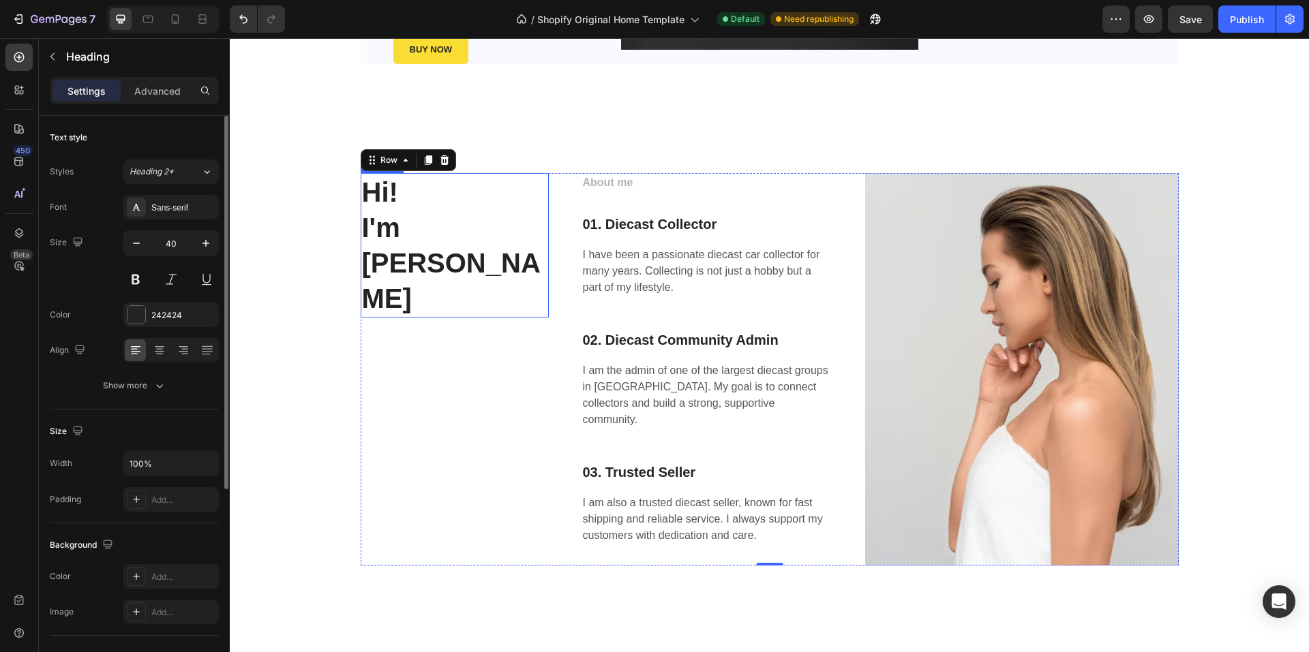
click at [468, 204] on p "Hi! I'm Thinh Lee" at bounding box center [454, 245] width 185 height 142
click at [362, 189] on p "Hi! I'm Thinh Lee" at bounding box center [454, 245] width 185 height 142
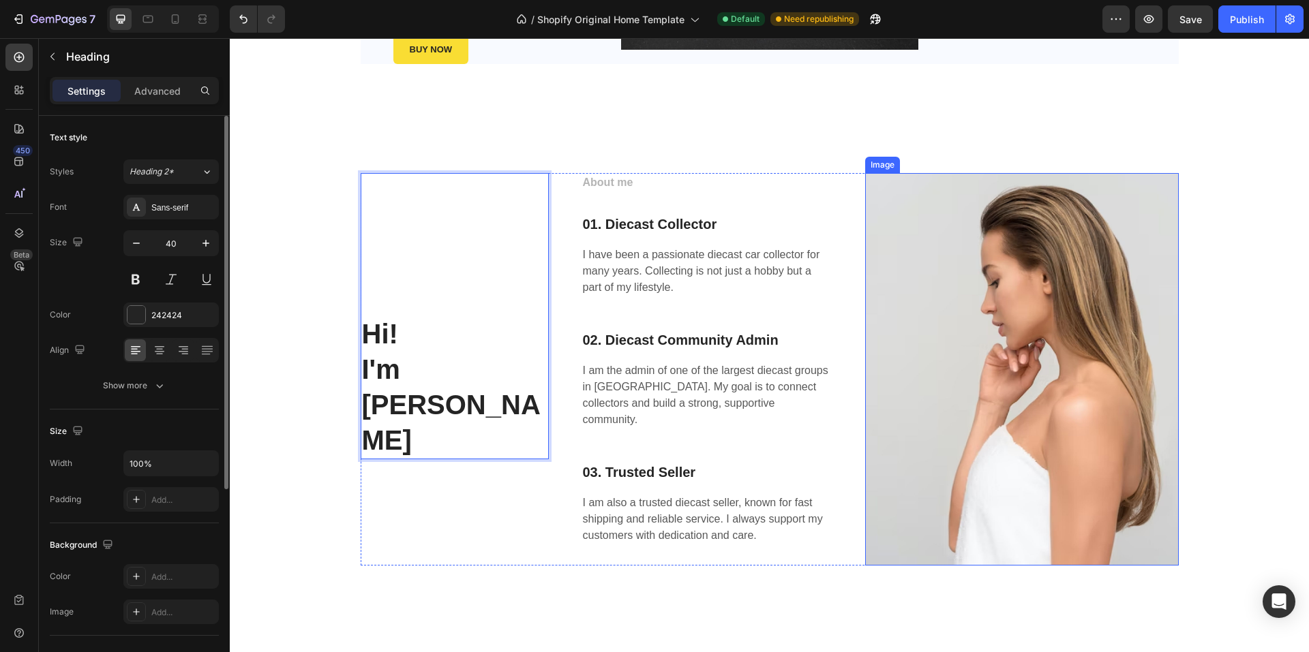
click at [986, 325] on img at bounding box center [1022, 369] width 314 height 392
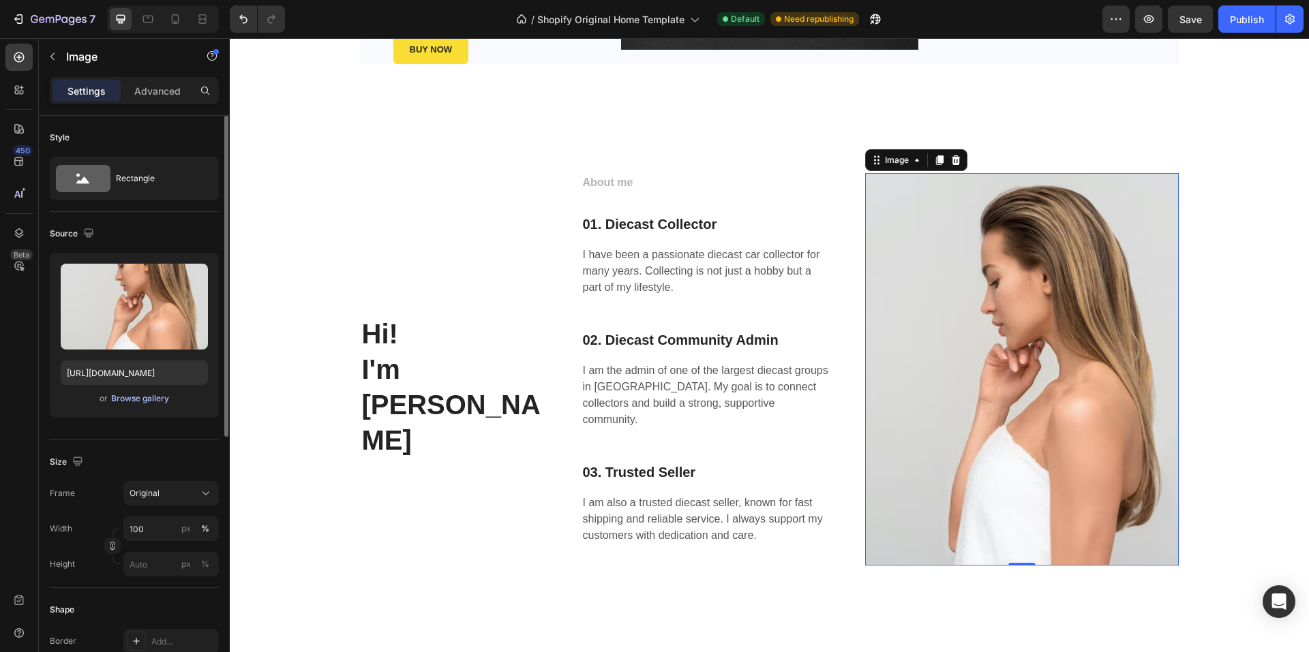
click at [137, 395] on div "Browse gallery" at bounding box center [140, 399] width 58 height 12
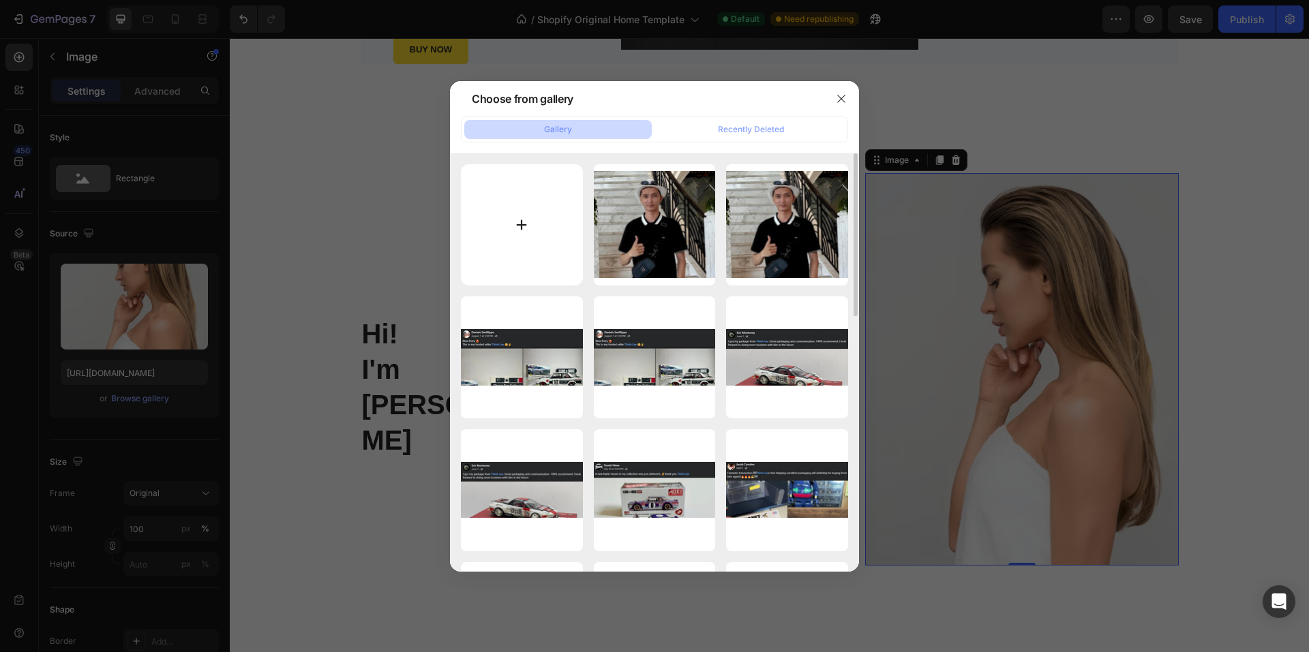
click at [549, 223] on input "file" at bounding box center [522, 225] width 122 height 122
type input "C:\fakepath\[PERSON_NAME].jpg"
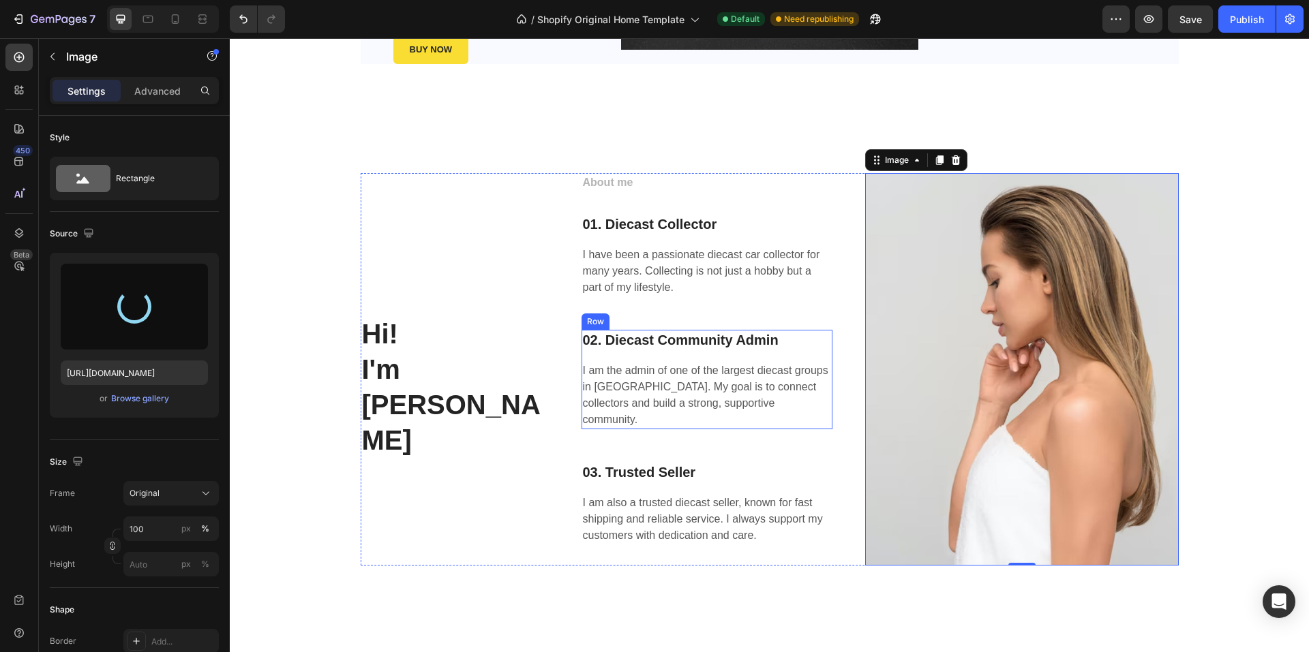
type input "https://cdn.shopify.com/s/files/1/0958/8739/3080/files/gempages_581728802523054…"
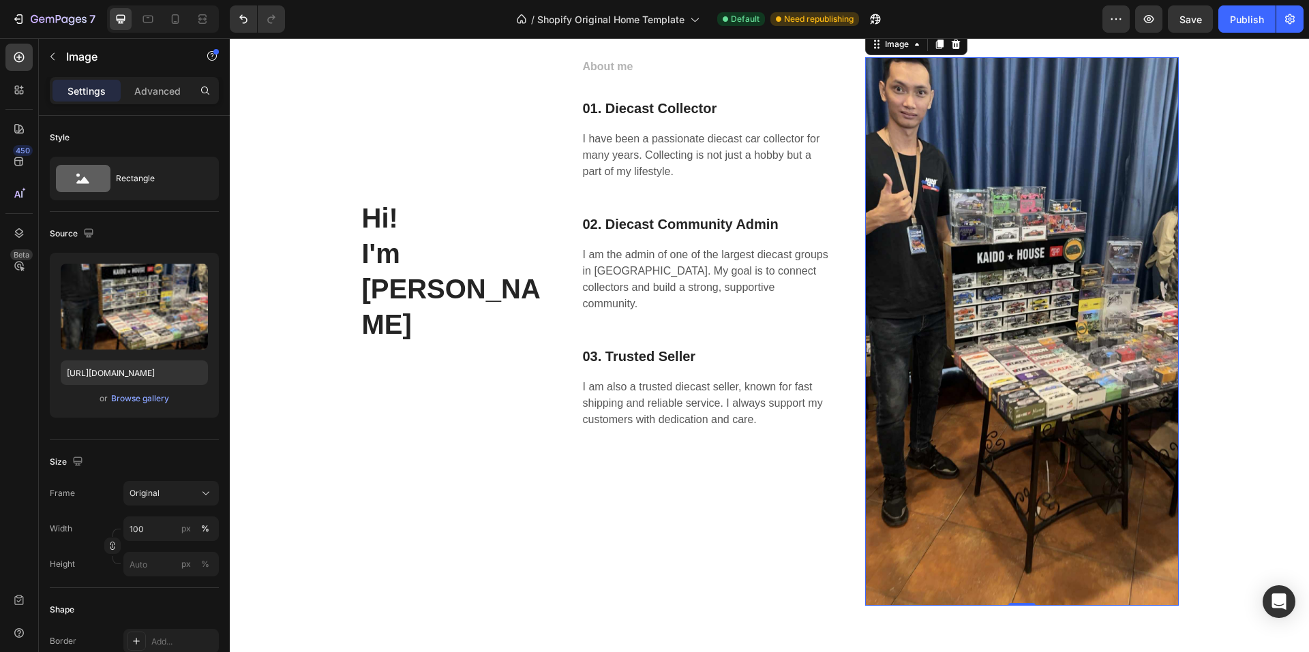
scroll to position [1632, 0]
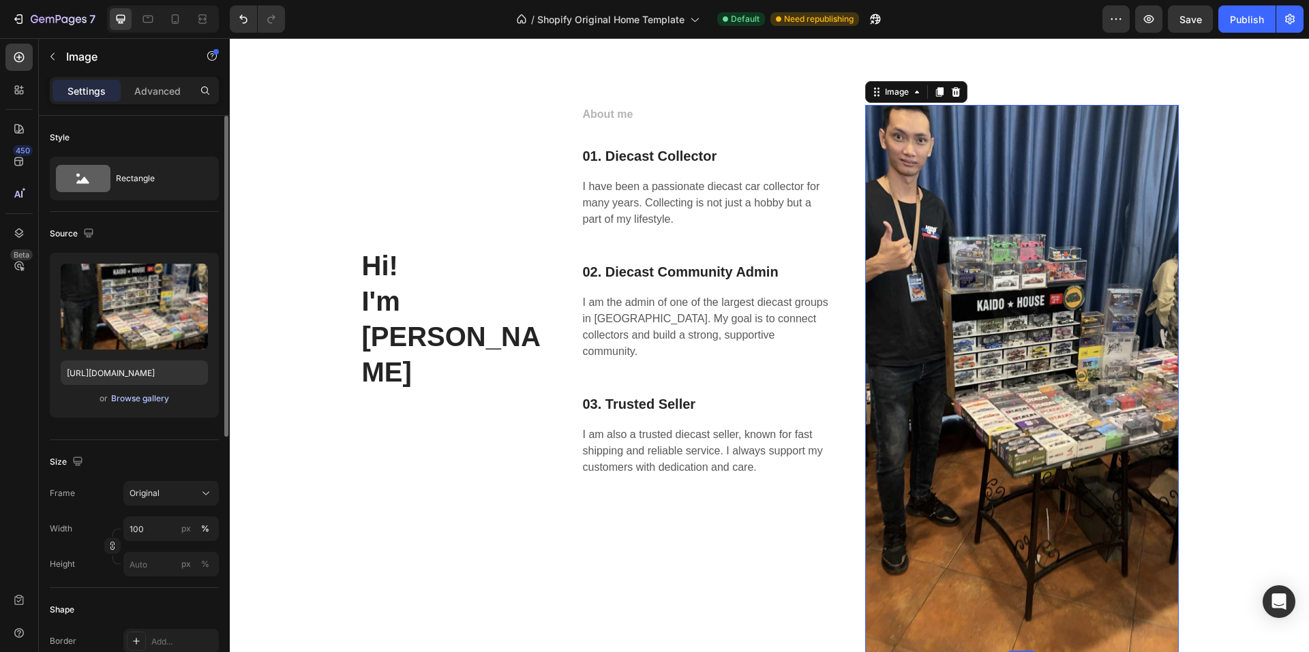
click at [129, 398] on div "Browse gallery" at bounding box center [140, 399] width 58 height 12
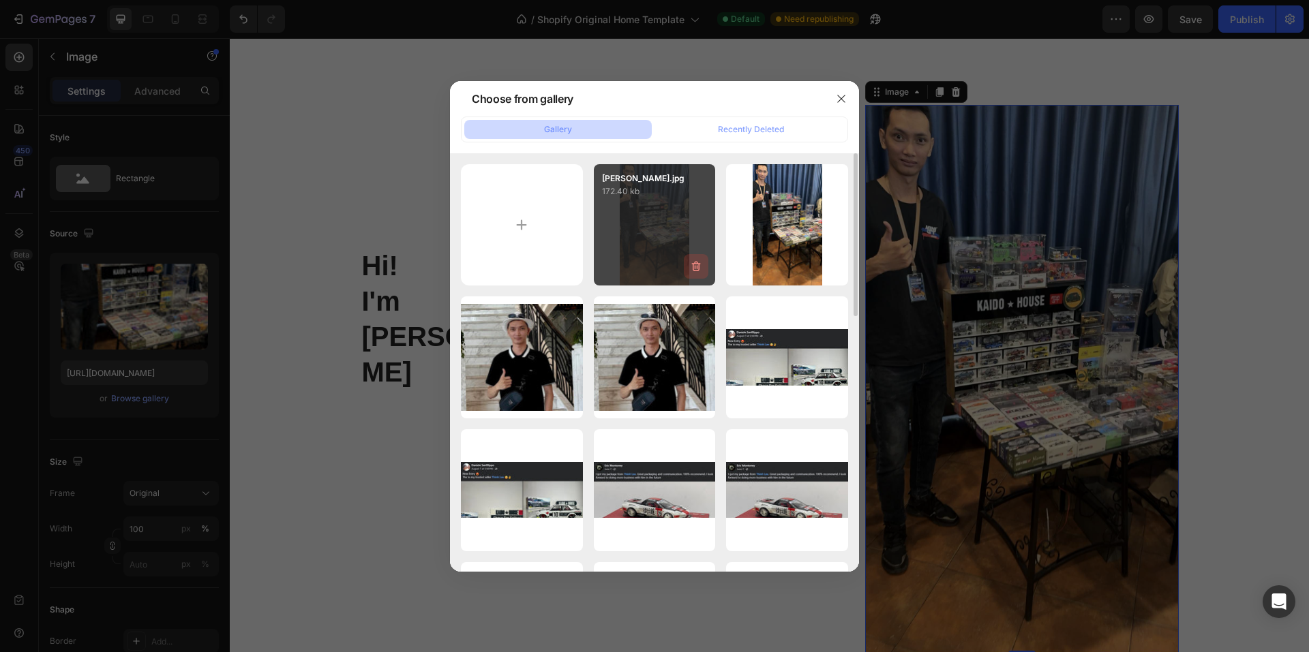
click at [694, 266] on icon "button" at bounding box center [696, 267] width 14 height 14
click at [694, 269] on div "Delete" at bounding box center [687, 269] width 25 height 12
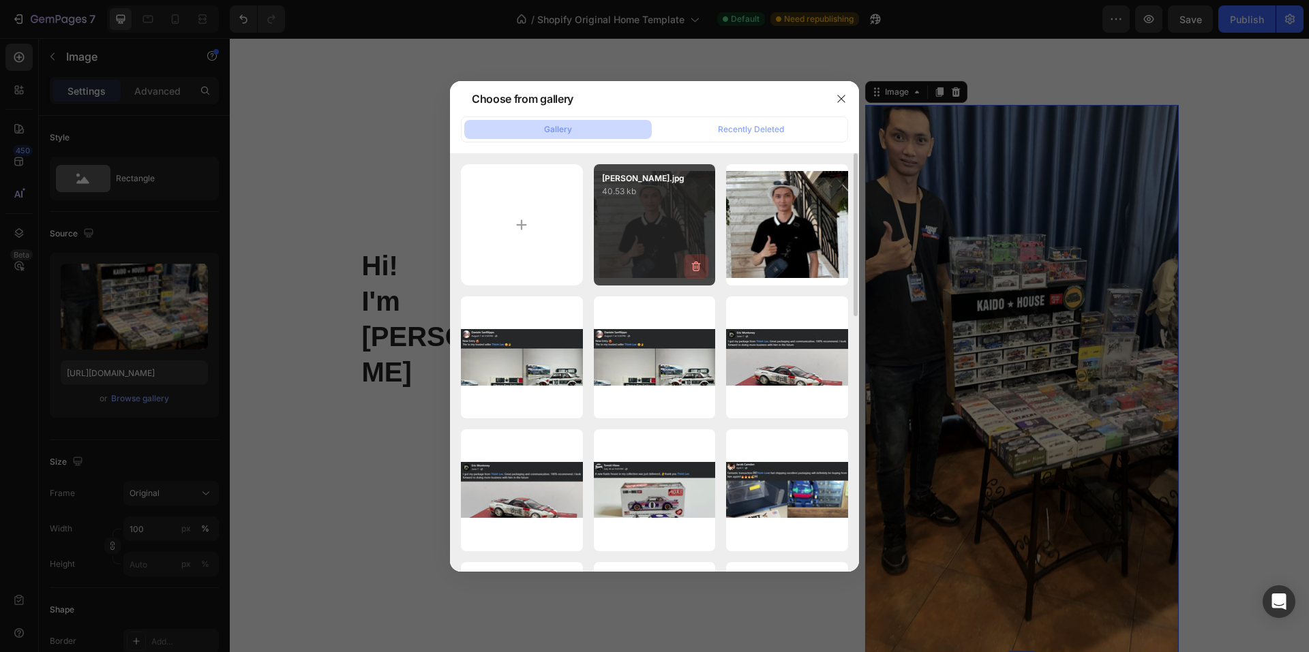
click at [694, 267] on icon "button" at bounding box center [696, 267] width 14 height 14
click at [694, 267] on div "Delete" at bounding box center [687, 269] width 25 height 12
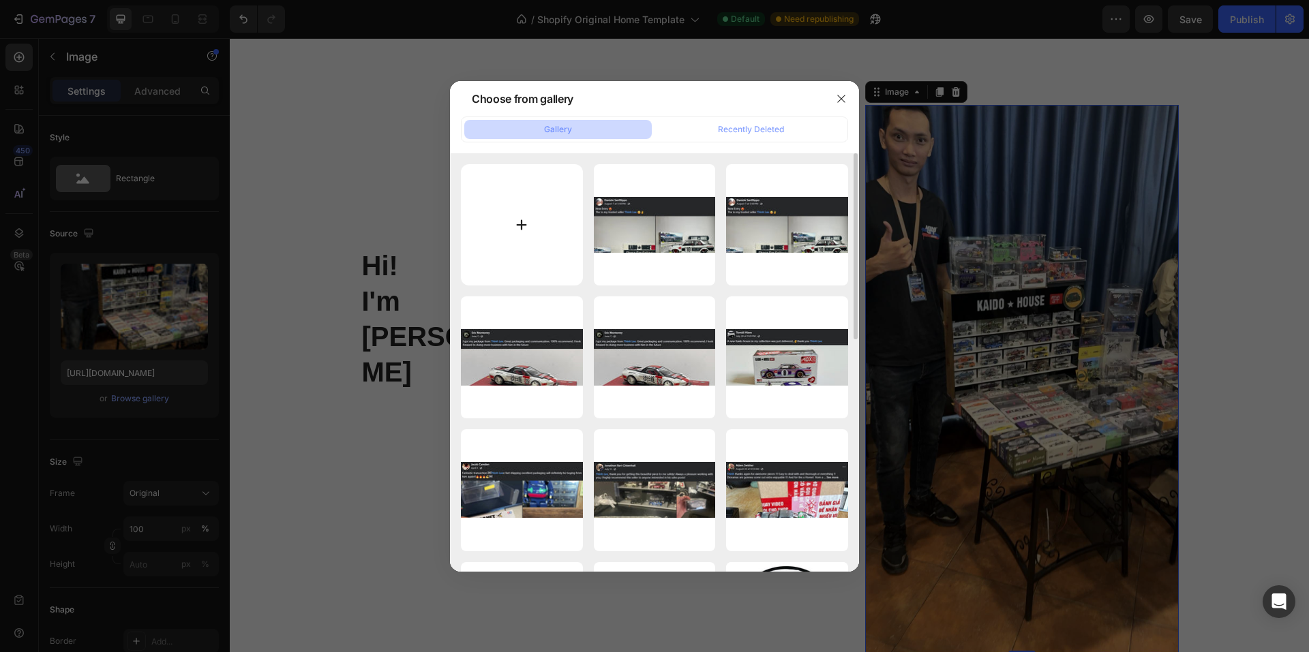
click at [523, 226] on input "file" at bounding box center [522, 225] width 122 height 122
type input "C:\fakepath\[PERSON_NAME].jpg"
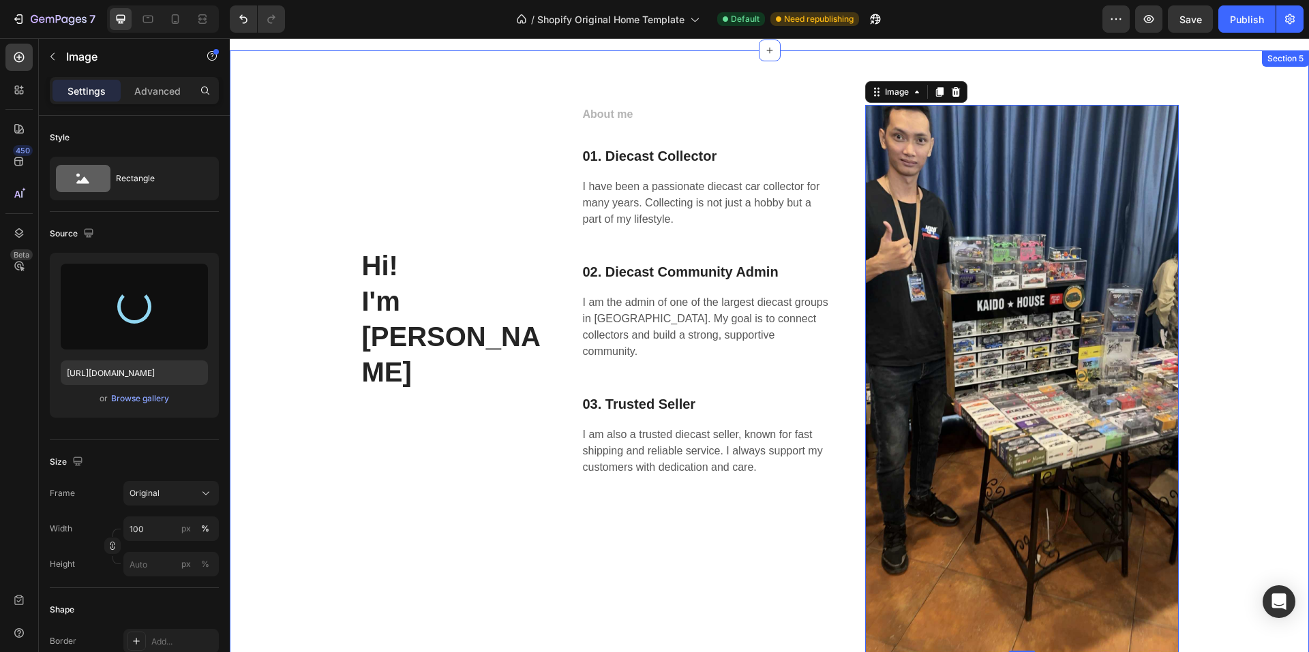
type input "https://cdn.shopify.com/s/files/1/0958/8739/3080/files/gempages_581728802523054…"
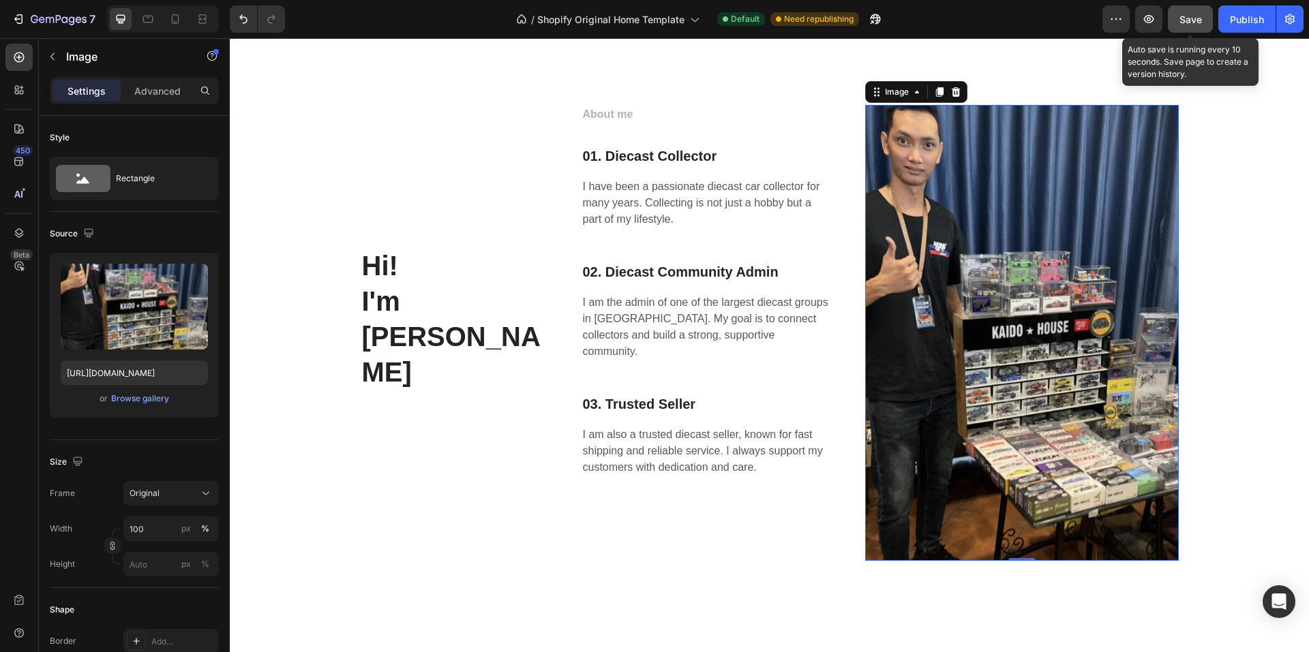
click at [1195, 25] on span "Save" at bounding box center [1190, 20] width 22 height 12
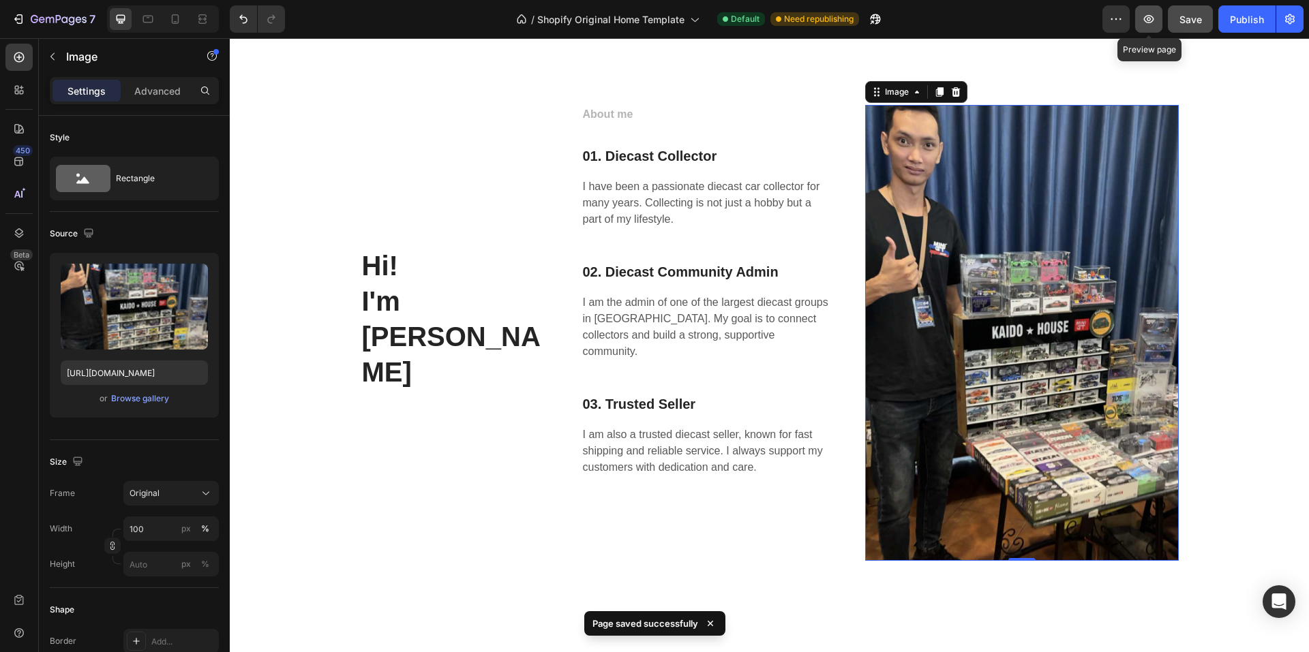
click at [1148, 22] on icon "button" at bounding box center [1149, 19] width 10 height 8
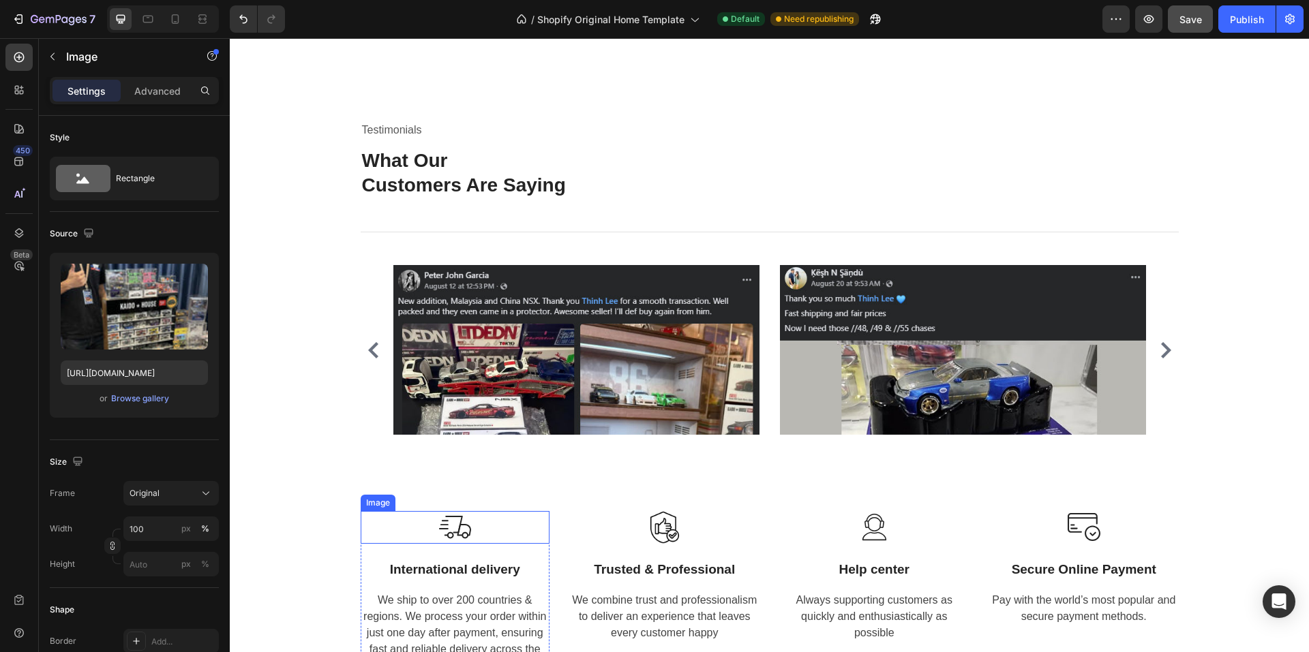
scroll to position [2313, 0]
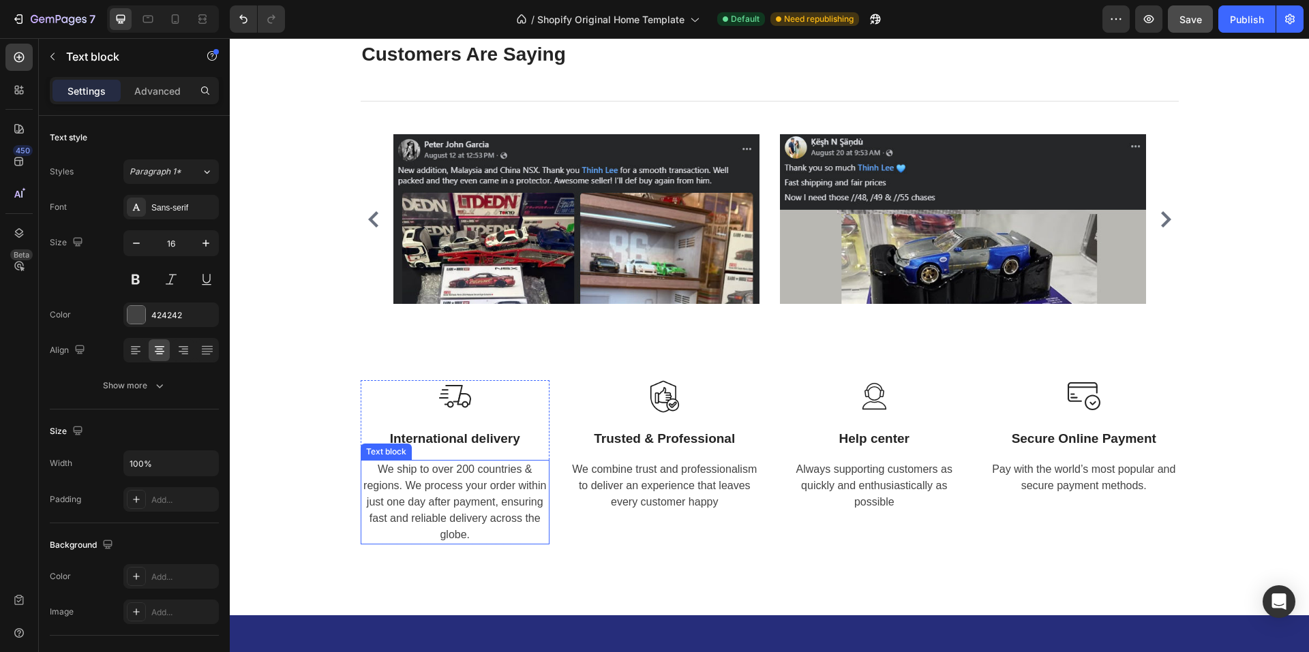
click at [475, 490] on p "We ship to over 200 countries & regions. We process your order within just one …" at bounding box center [455, 502] width 187 height 82
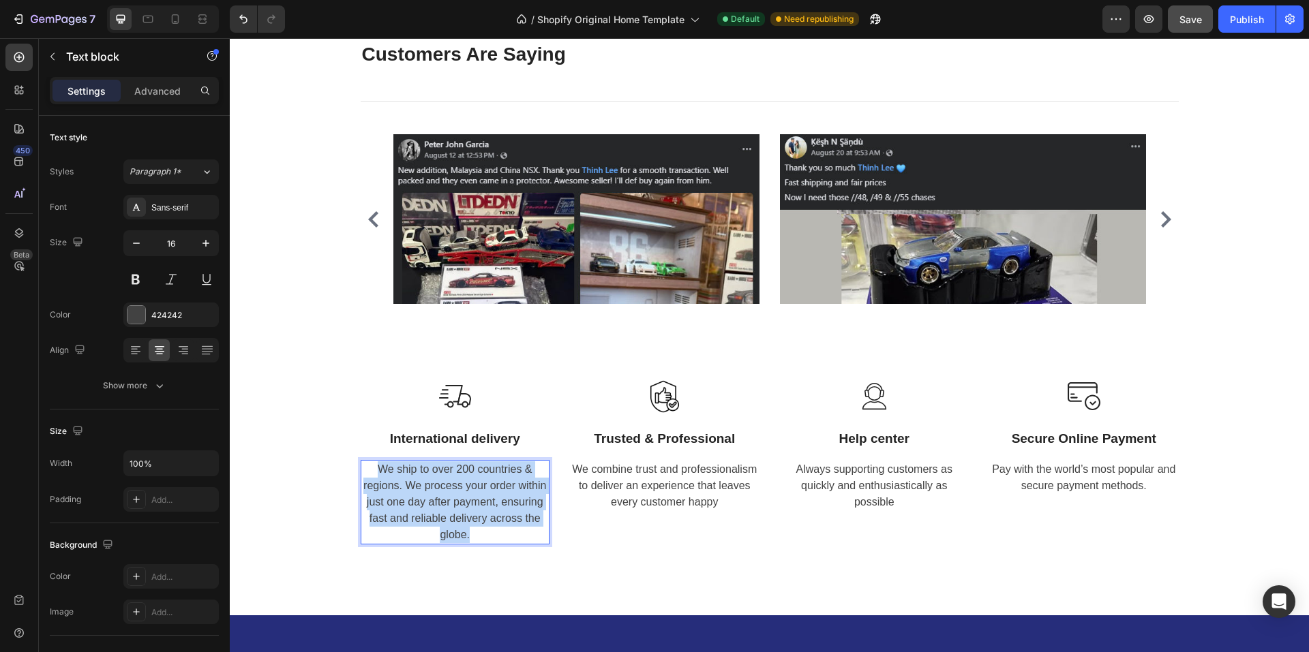
click at [475, 490] on p "We ship to over 200 countries & regions. We process your order within just one …" at bounding box center [455, 502] width 187 height 82
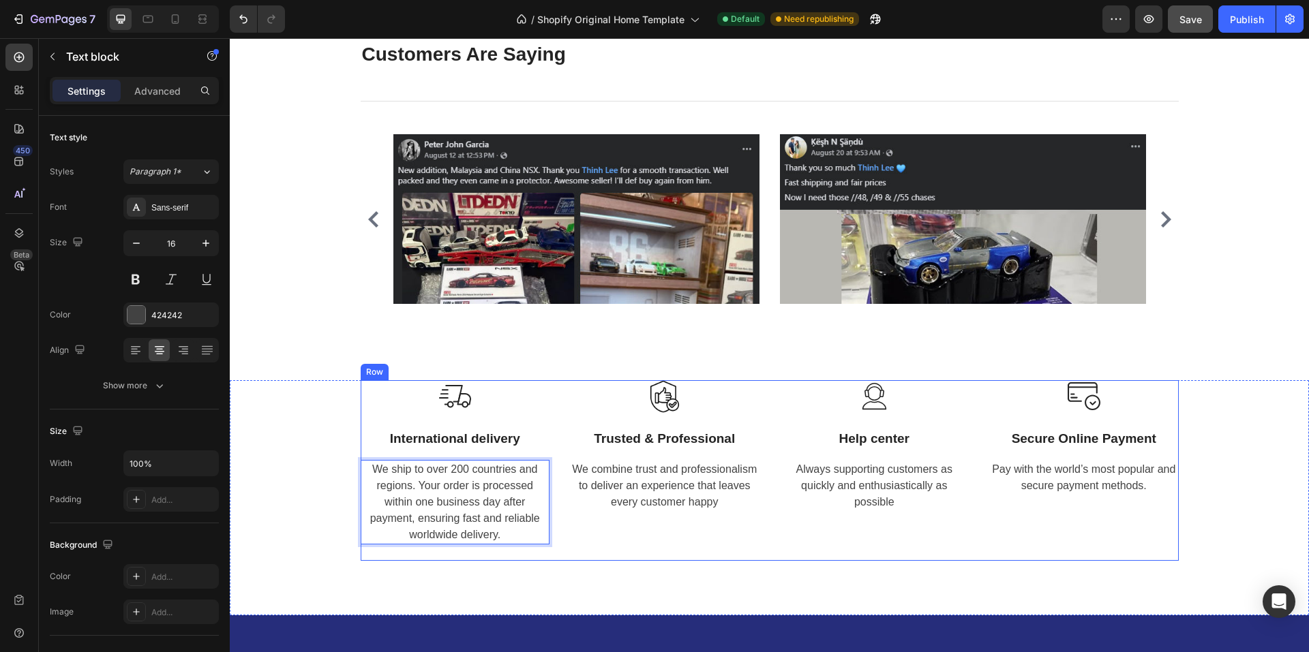
click at [603, 545] on div "Image Trusted & Professional Text block We combine trust and professionalism to…" at bounding box center [664, 470] width 189 height 181
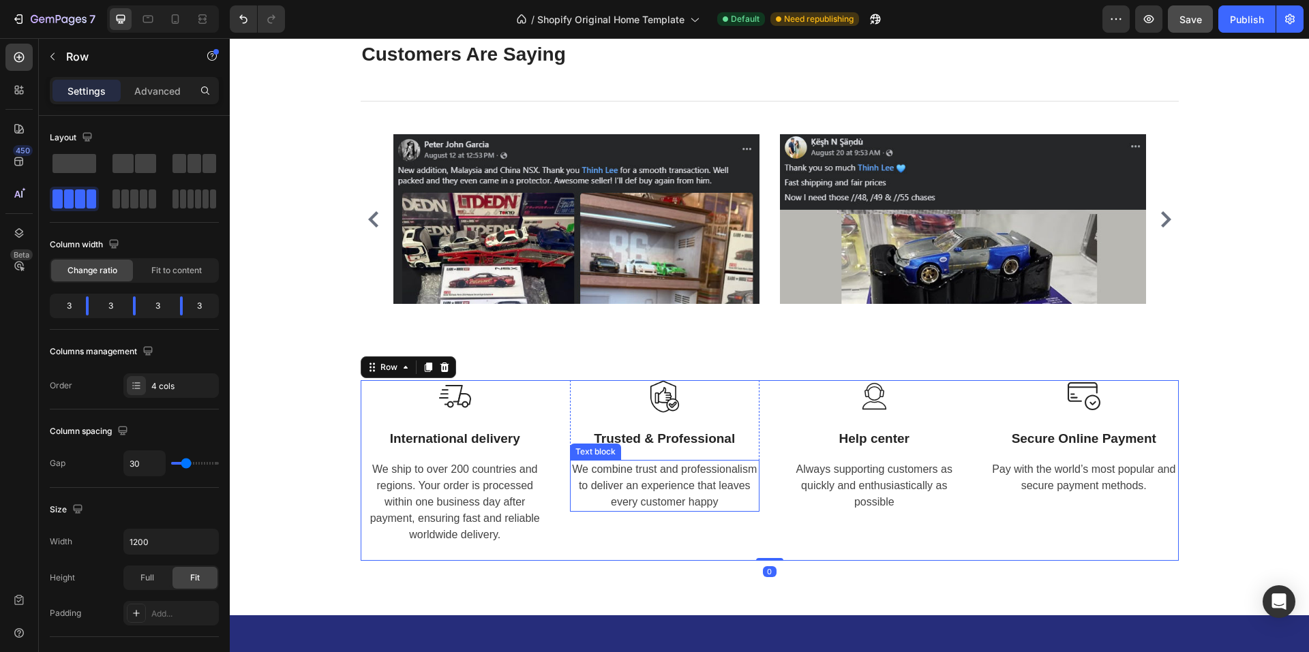
click at [686, 490] on p "We combine trust and professionalism to deliver an experience that leaves every…" at bounding box center [664, 485] width 187 height 49
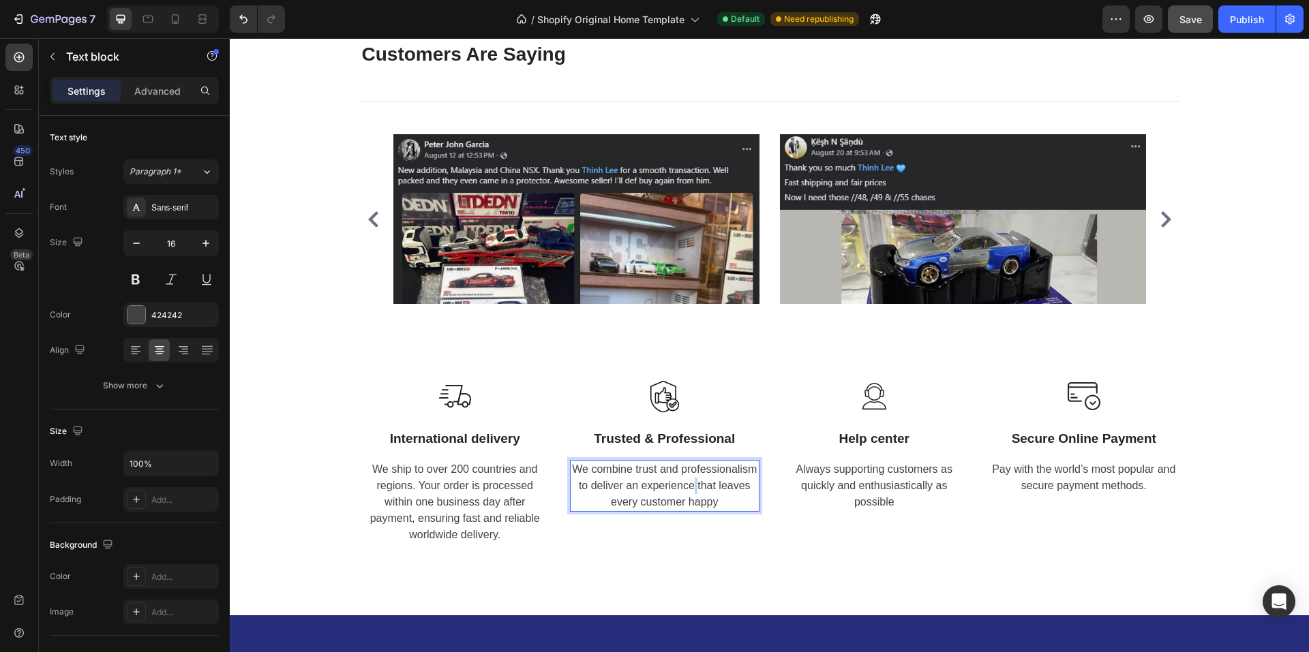
click at [686, 490] on p "We combine trust and professionalism to deliver an experience that leaves every…" at bounding box center [664, 485] width 187 height 49
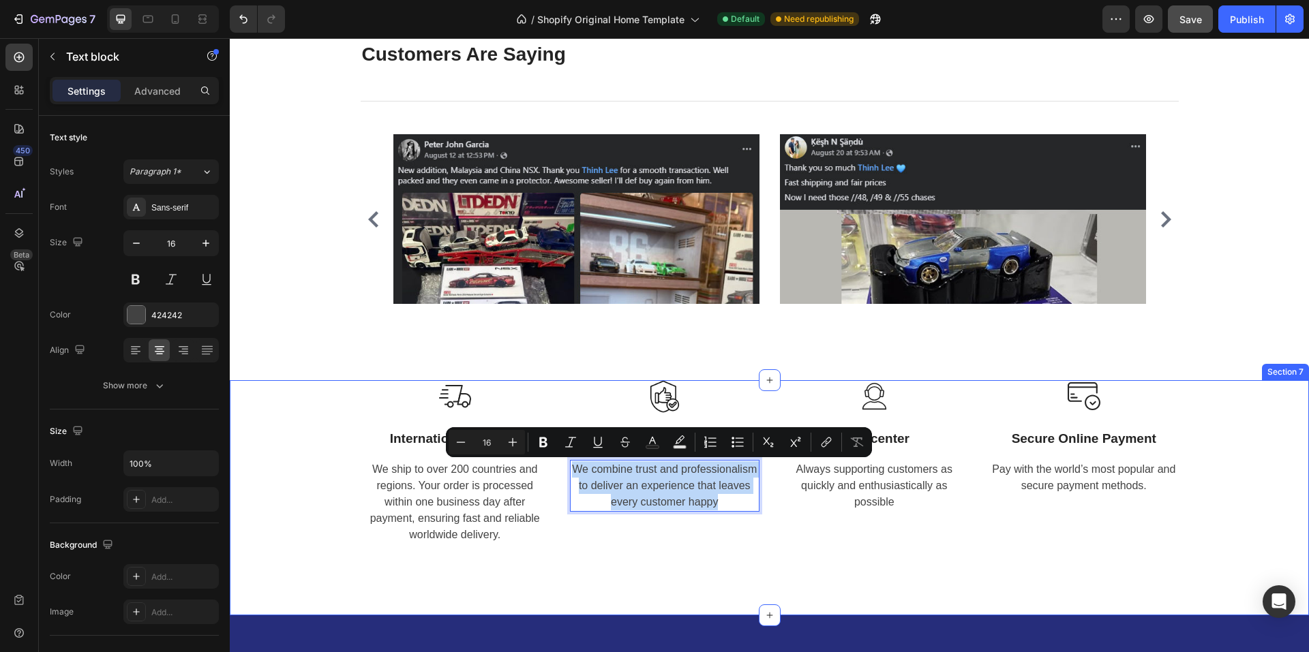
click at [1249, 434] on div "Image International delivery Text block We ship to over 200 countries and regio…" at bounding box center [769, 470] width 1058 height 181
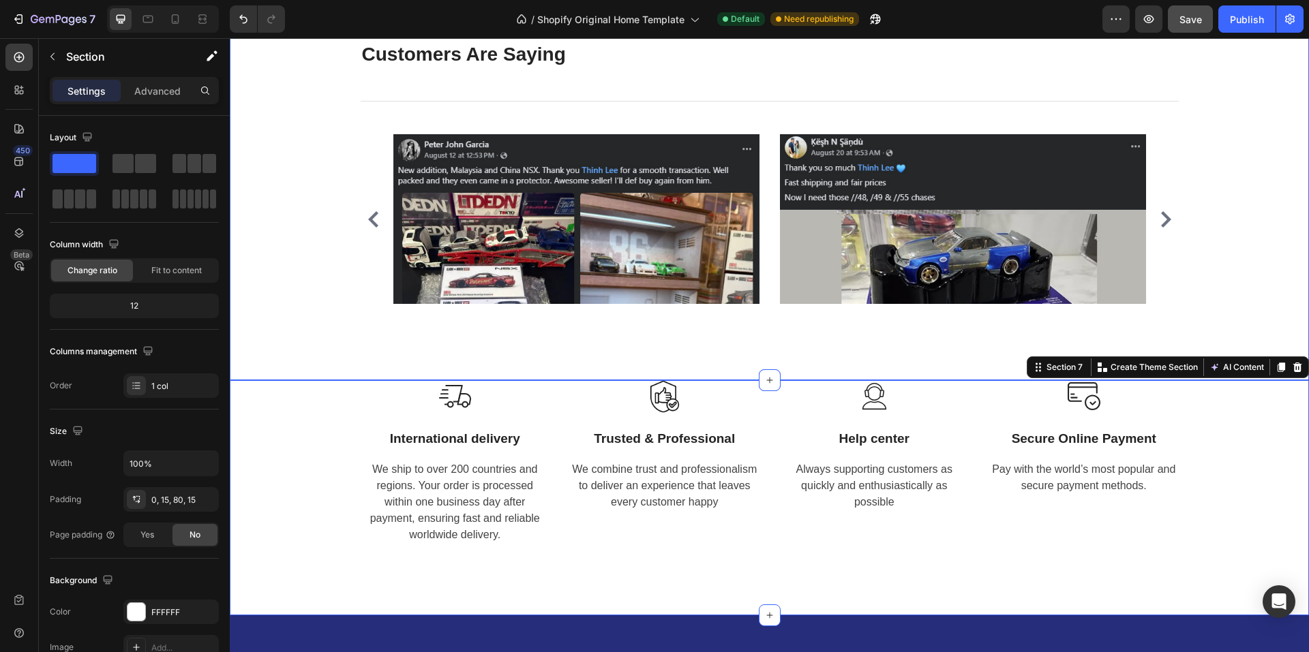
click at [1247, 271] on div "Testimonials Text block What Our Customers Are Saying Heading Title Line Image …" at bounding box center [769, 156] width 1058 height 337
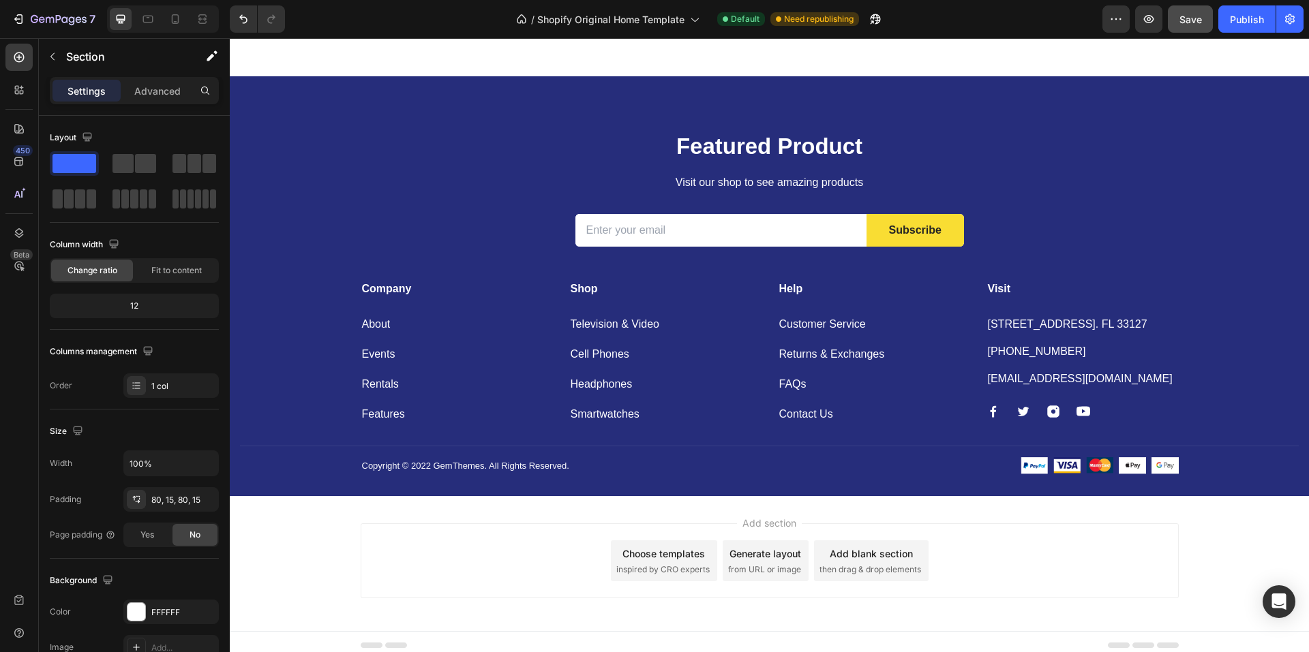
scroll to position [2860, 0]
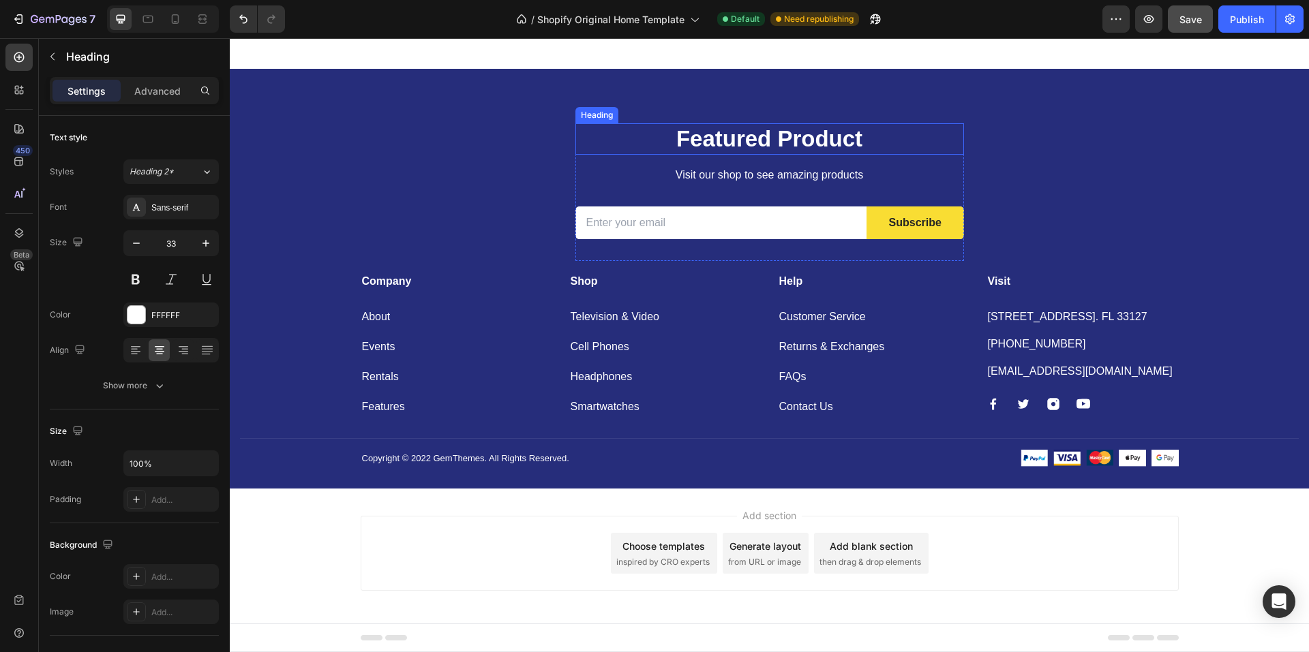
click at [744, 140] on p "Featured Product" at bounding box center [770, 139] width 386 height 29
click at [729, 136] on p "Featured Product" at bounding box center [770, 139] width 386 height 29
click at [712, 181] on p "Visit our shop to see amazing products" at bounding box center [770, 175] width 386 height 16
click at [744, 132] on p "Featured Product" at bounding box center [770, 139] width 386 height 29
click at [798, 123] on h2 "Featured Product" at bounding box center [769, 139] width 388 height 32
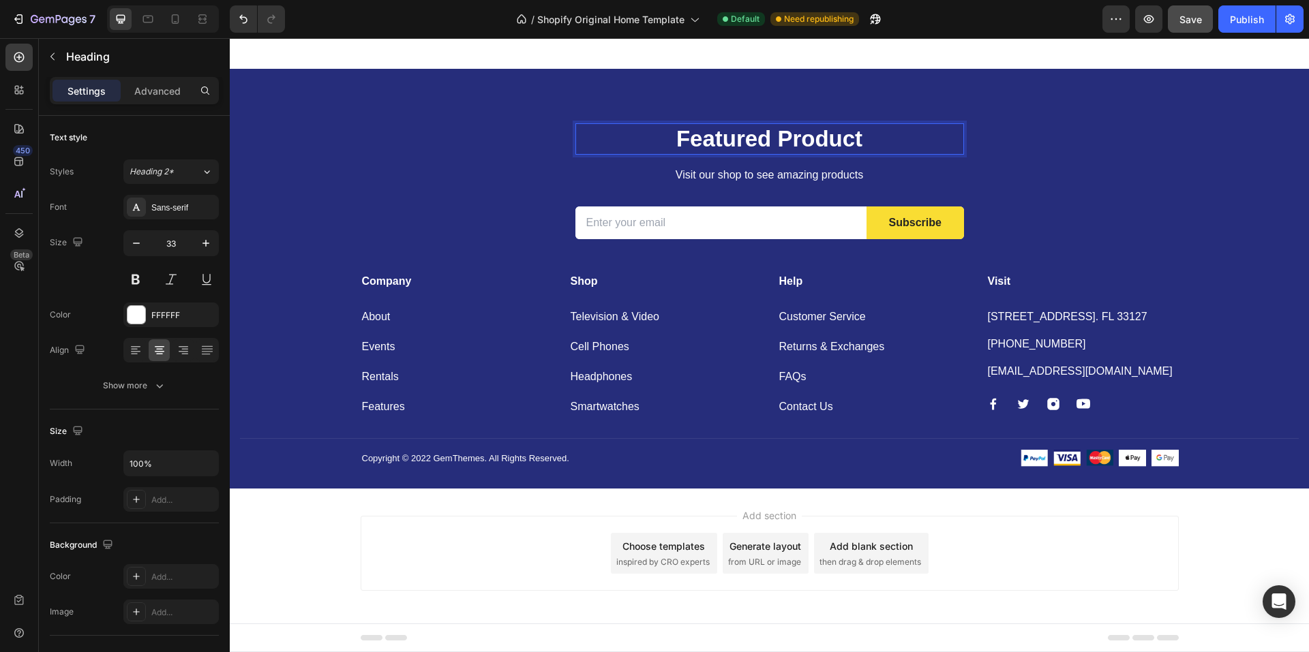
click at [791, 139] on p "Featured Product" at bounding box center [770, 139] width 386 height 29
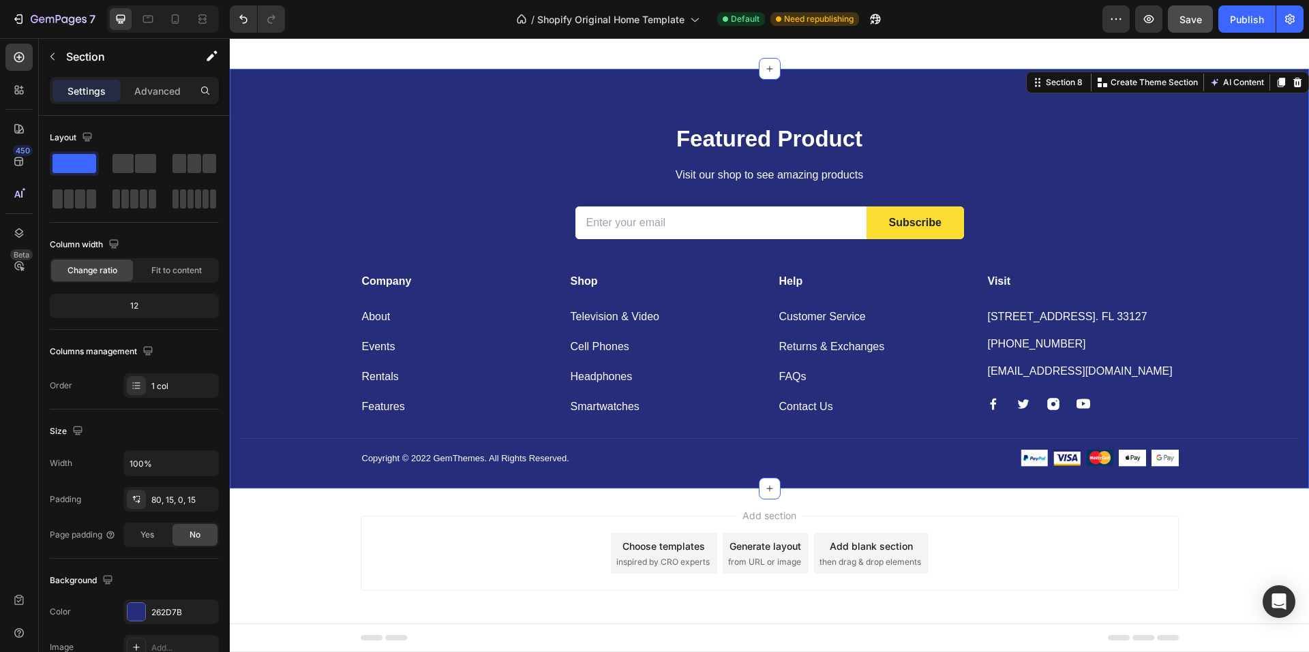
click at [567, 140] on div "Featured Product Heading Visit our shop to see amazing products Text block Emai…" at bounding box center [769, 306] width 1058 height 366
click at [606, 139] on p "Featured Product" at bounding box center [770, 139] width 386 height 29
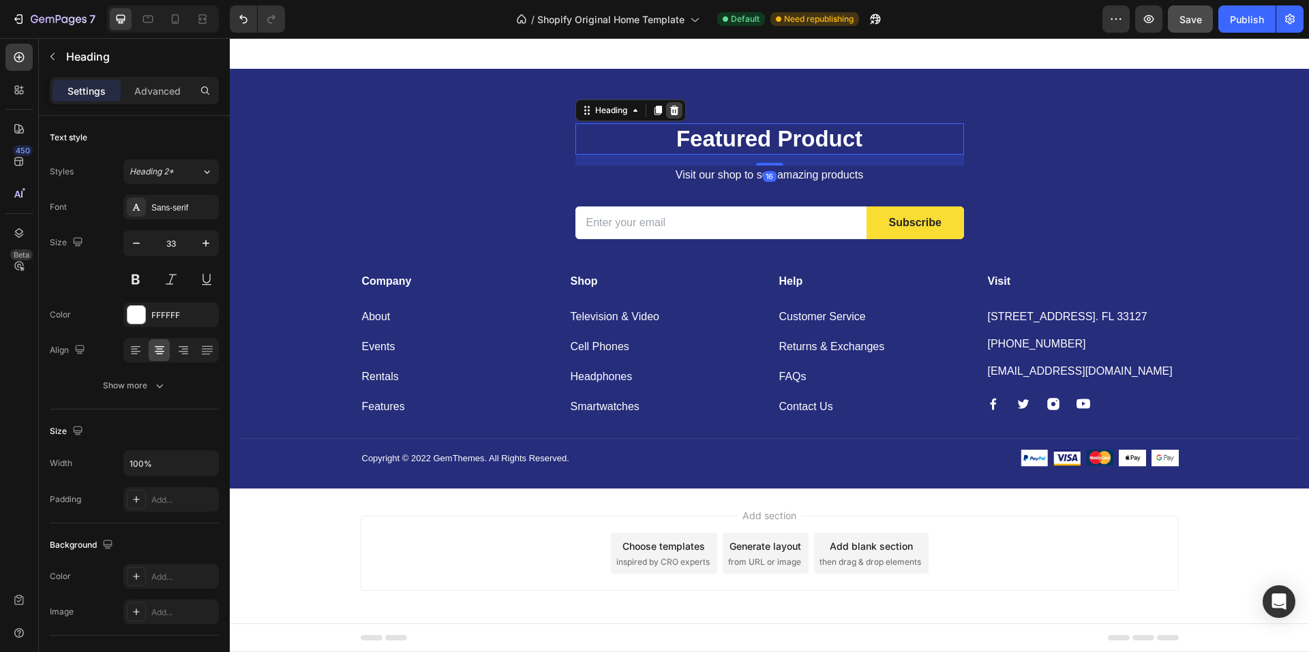
click at [669, 109] on icon at bounding box center [673, 110] width 9 height 10
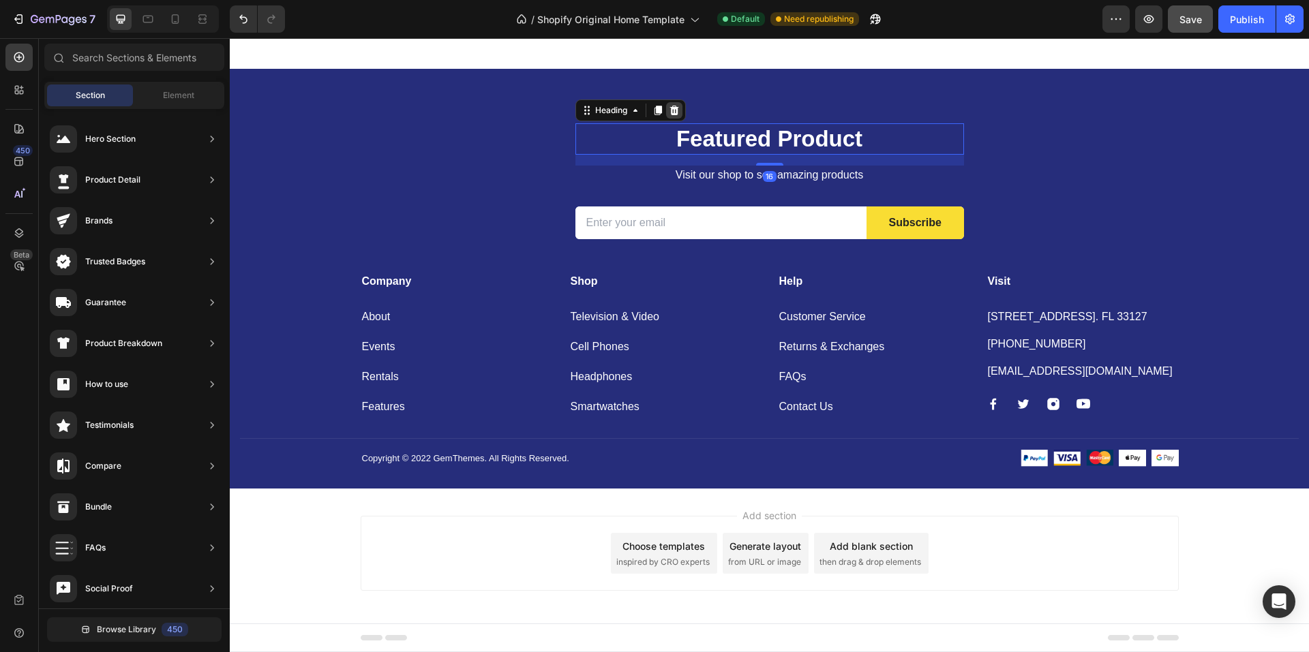
scroll to position [2817, 0]
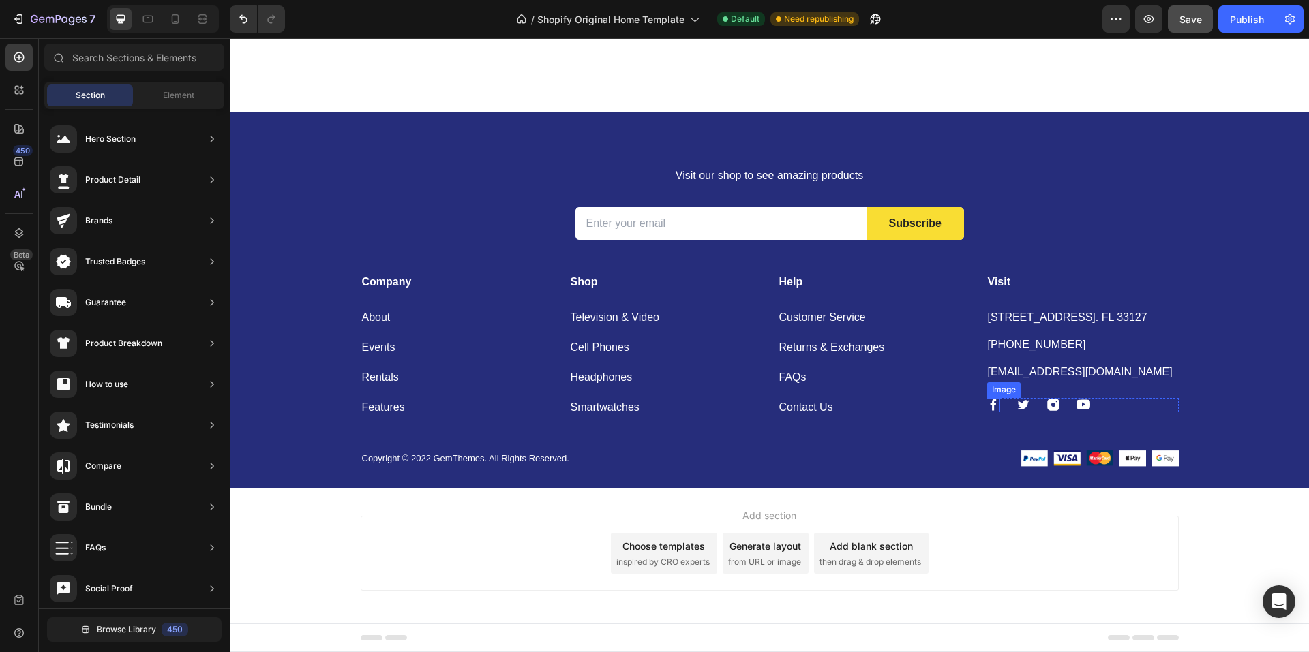
click at [986, 407] on img at bounding box center [993, 405] width 14 height 14
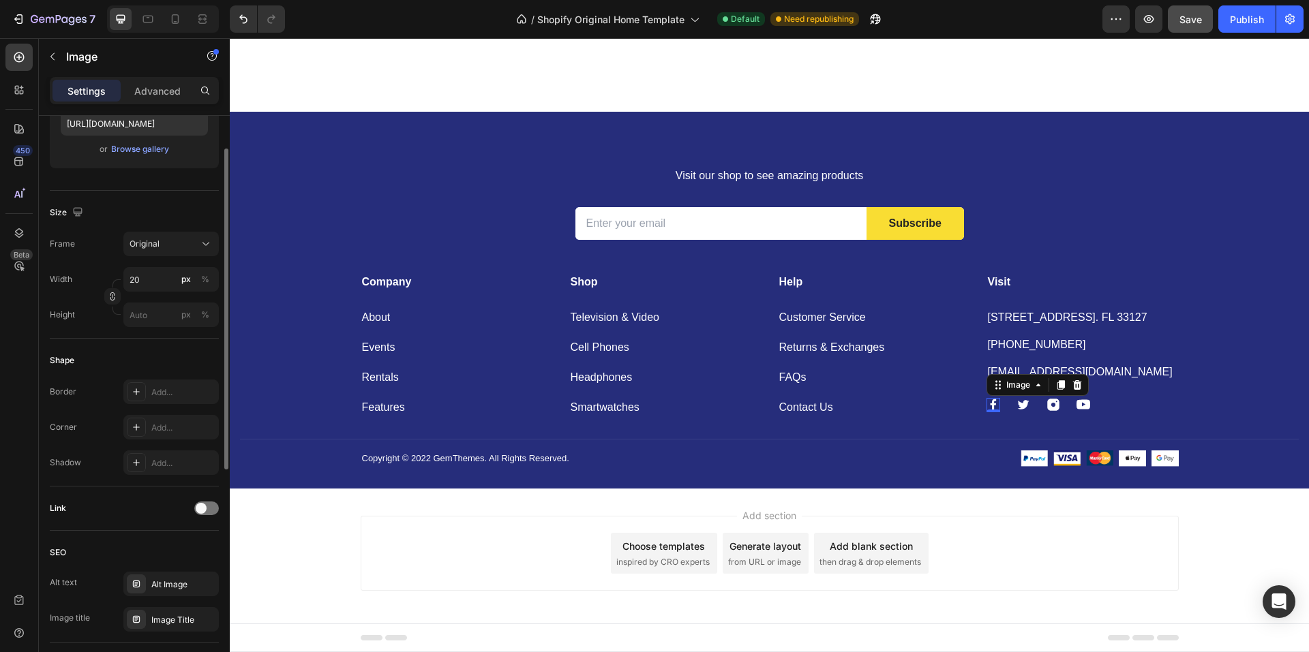
scroll to position [181, 0]
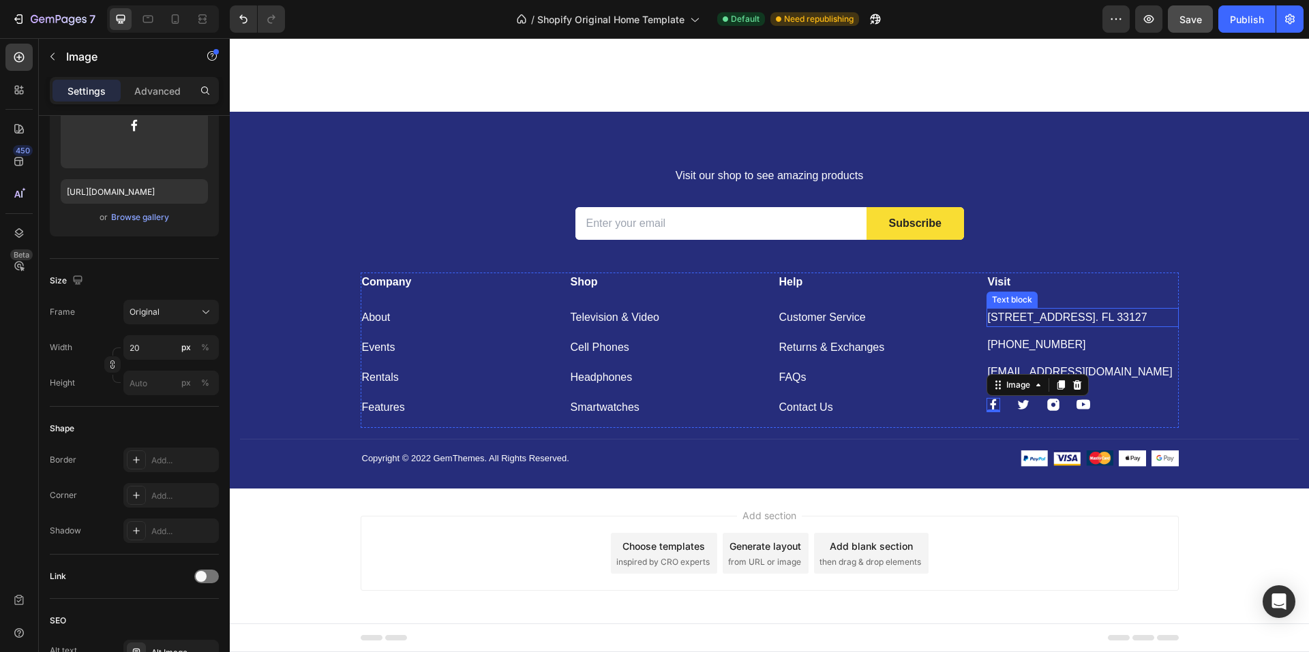
click at [999, 318] on p "[STREET_ADDRESS]. FL 33127" at bounding box center [1082, 317] width 189 height 16
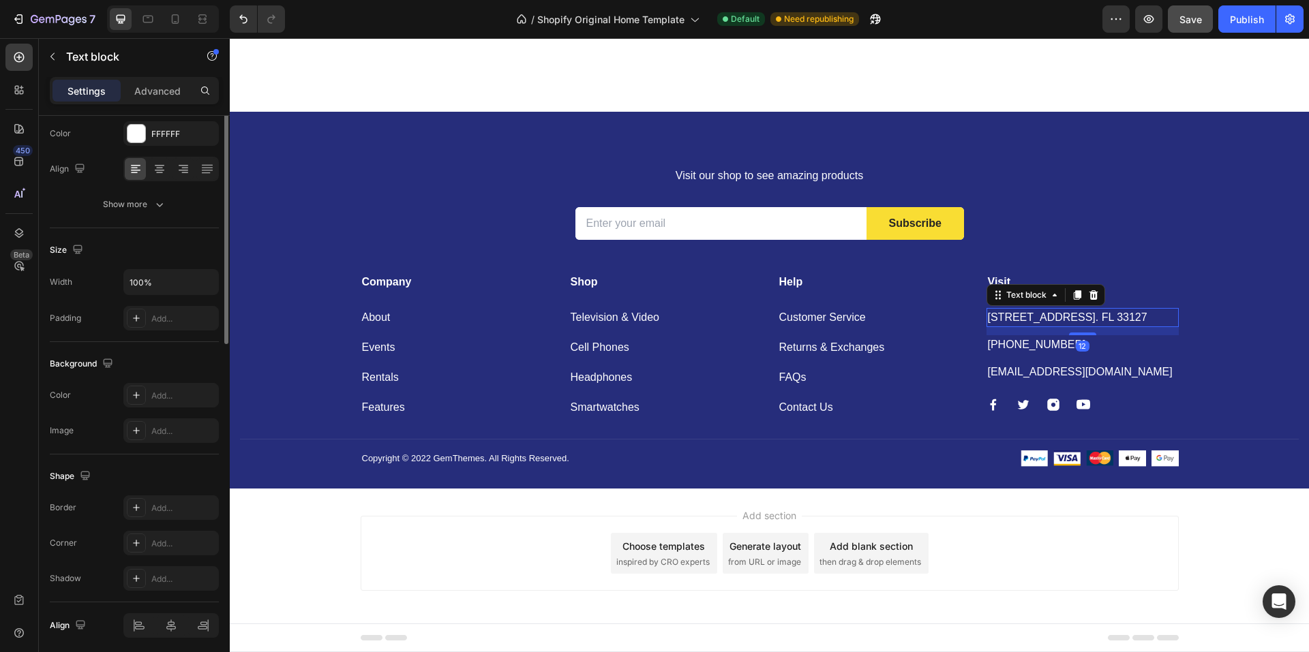
scroll to position [0, 0]
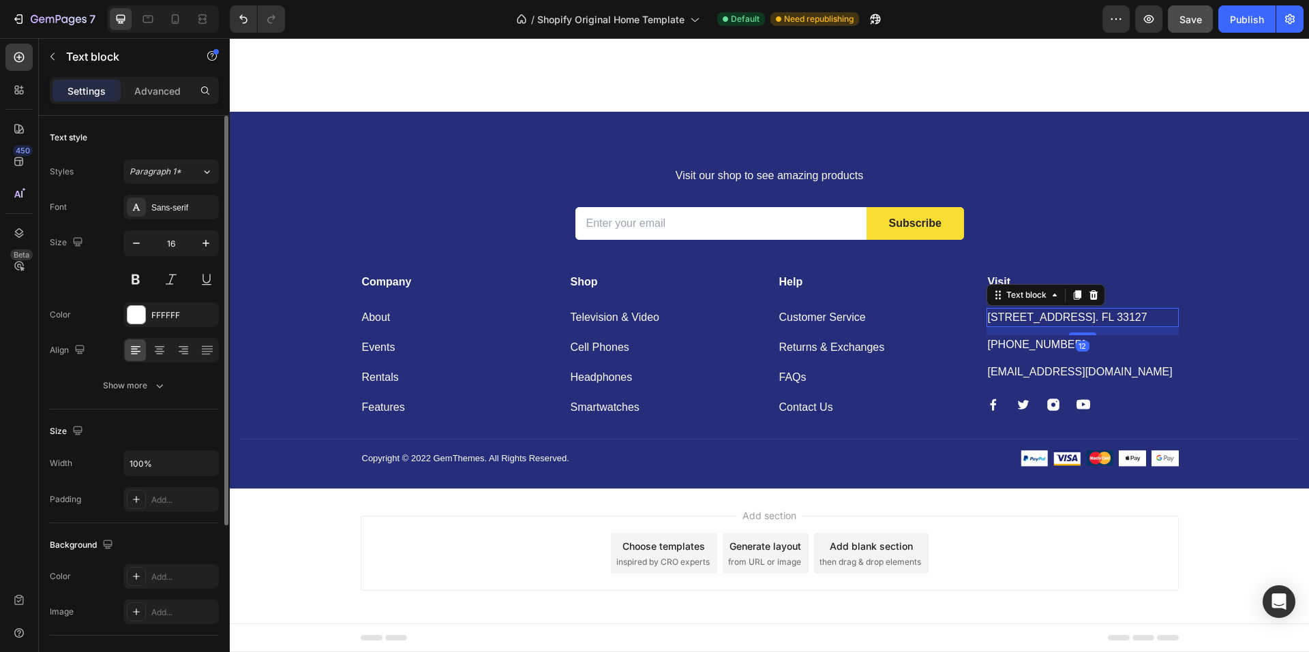
click at [999, 318] on p "[STREET_ADDRESS]. FL 33127" at bounding box center [1082, 317] width 189 height 16
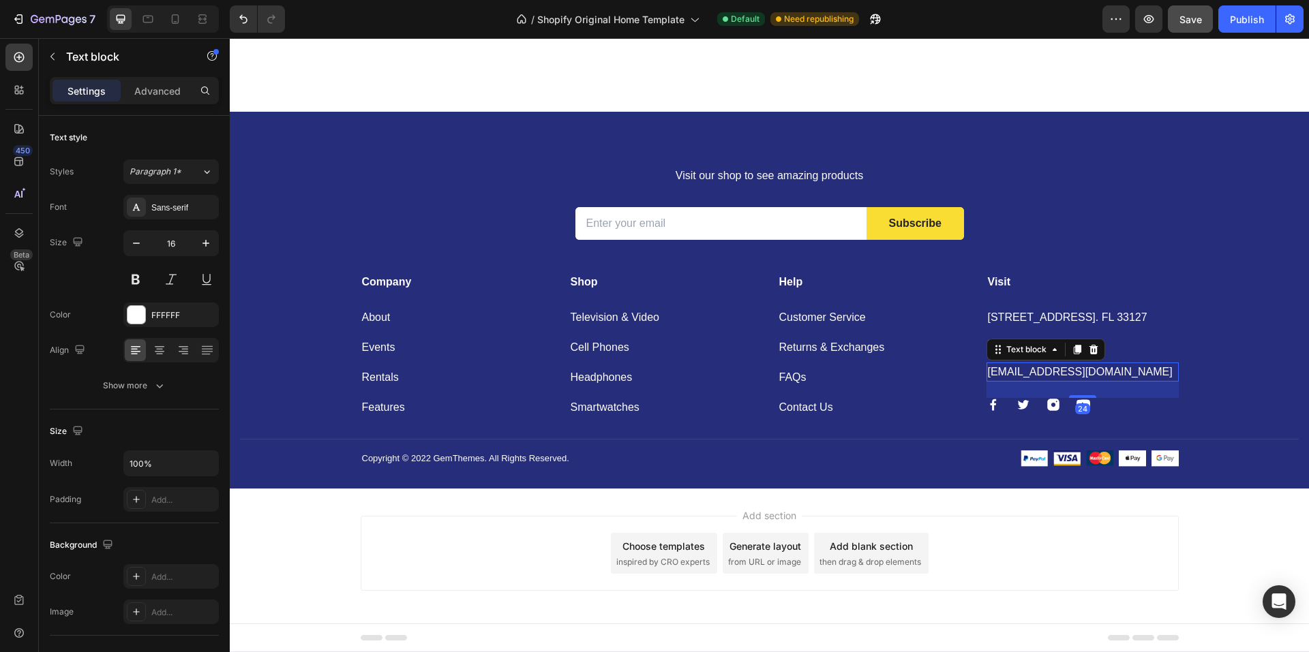
click at [1001, 371] on p "[EMAIL_ADDRESS][DOMAIN_NAME]" at bounding box center [1082, 372] width 189 height 16
click at [1018, 369] on p "[EMAIL_ADDRESS][DOMAIN_NAME]" at bounding box center [1082, 372] width 189 height 16
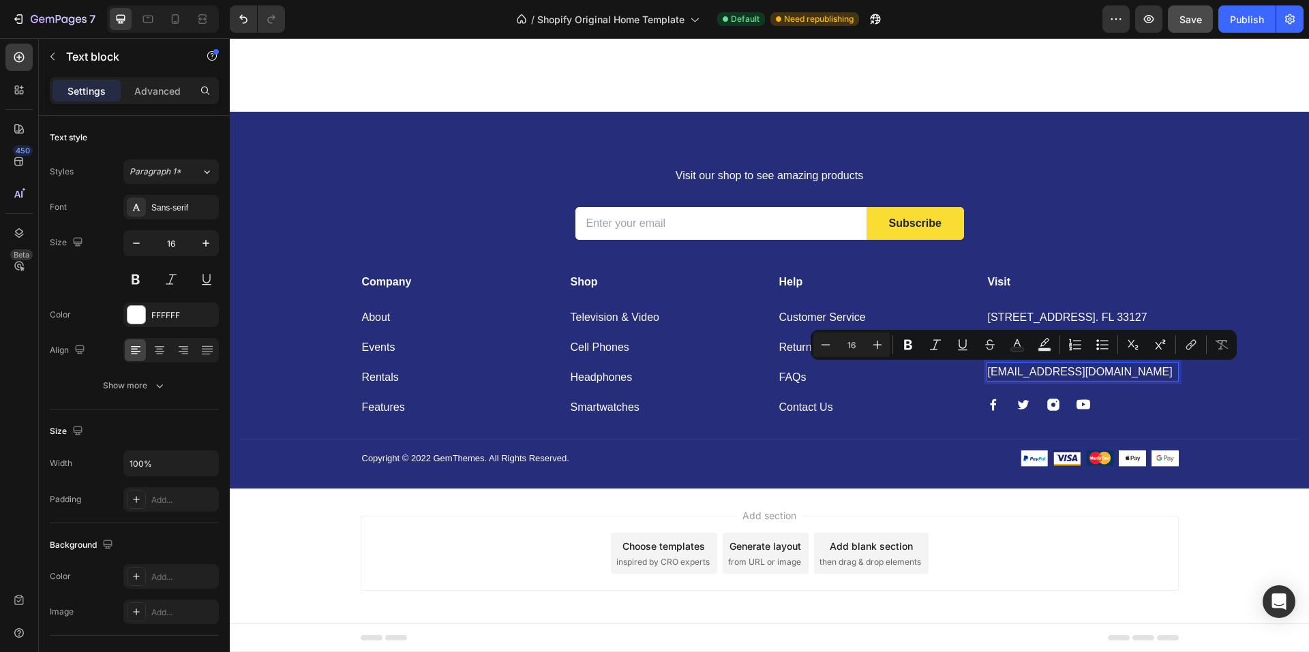
click at [1012, 371] on p "[EMAIL_ADDRESS][DOMAIN_NAME]" at bounding box center [1082, 372] width 189 height 16
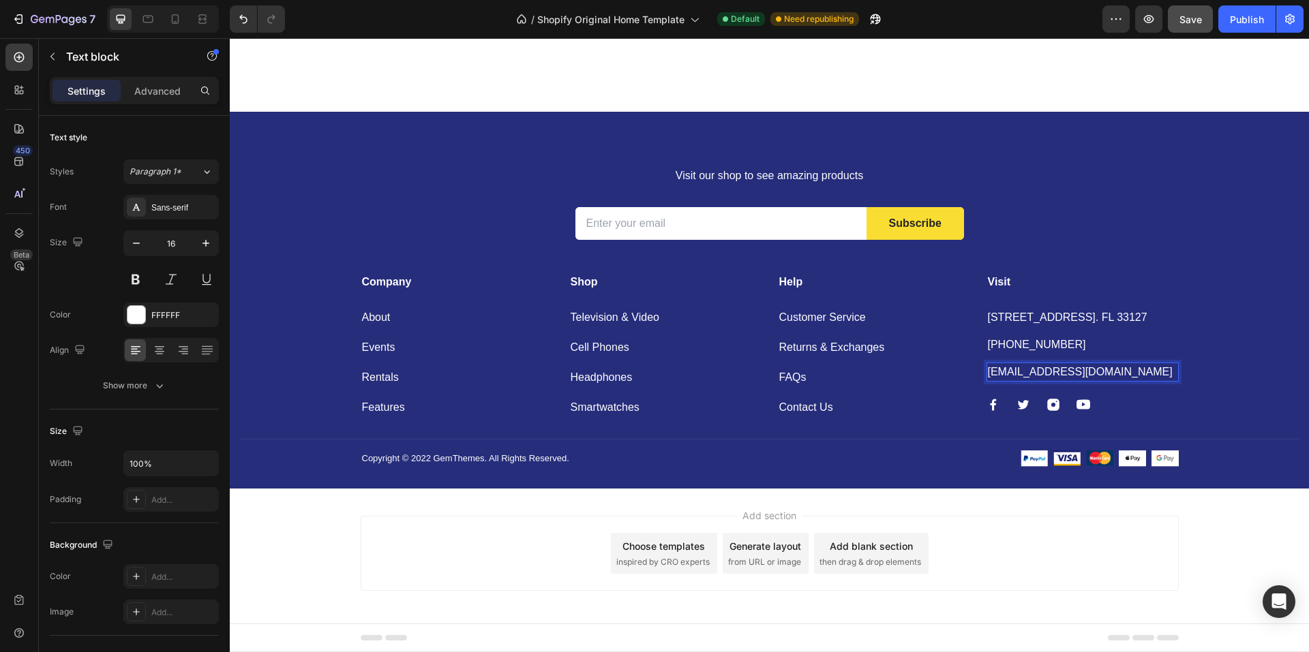
click at [989, 371] on p "[EMAIL_ADDRESS][DOMAIN_NAME]" at bounding box center [1082, 372] width 189 height 16
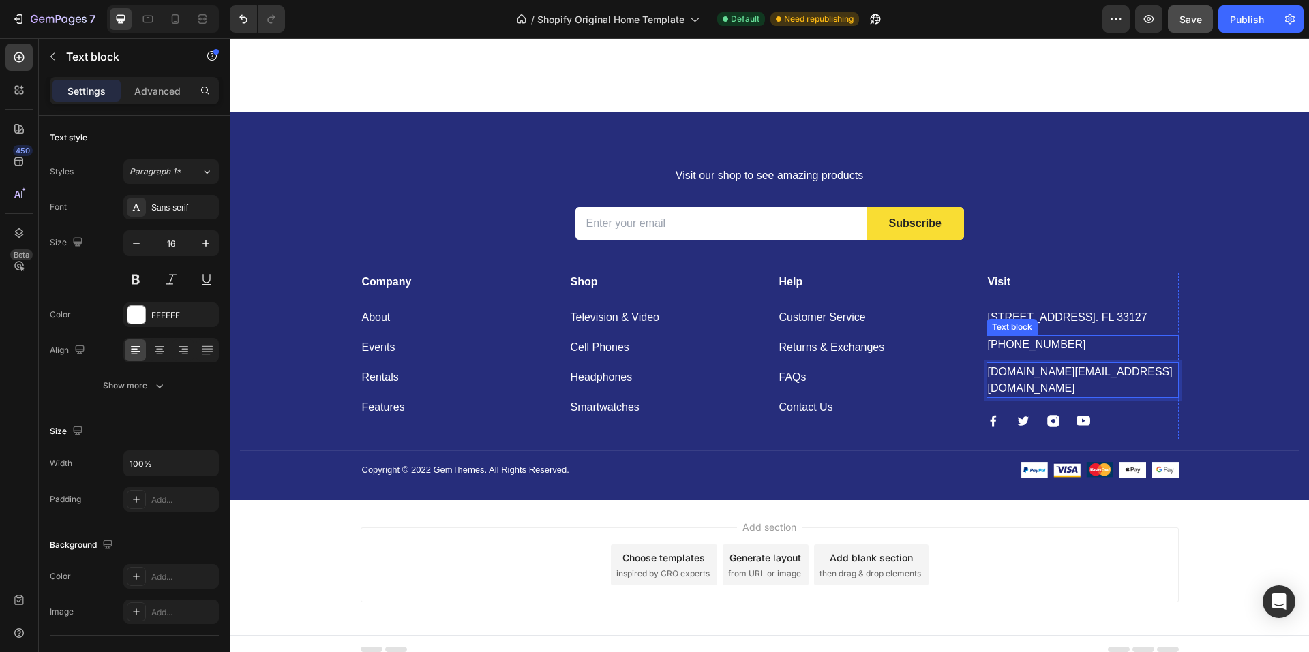
click at [1006, 347] on p "[PHONE_NUMBER]" at bounding box center [1082, 345] width 189 height 16
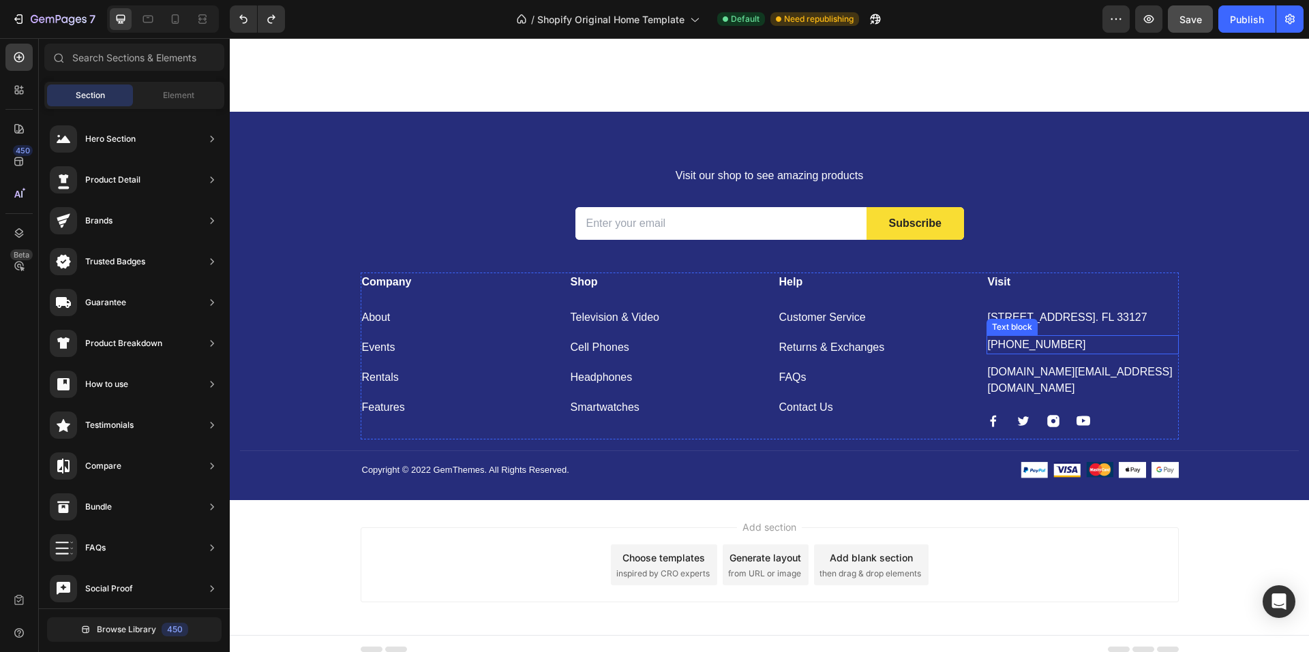
click at [1018, 343] on p "[PHONE_NUMBER]" at bounding box center [1082, 345] width 189 height 16
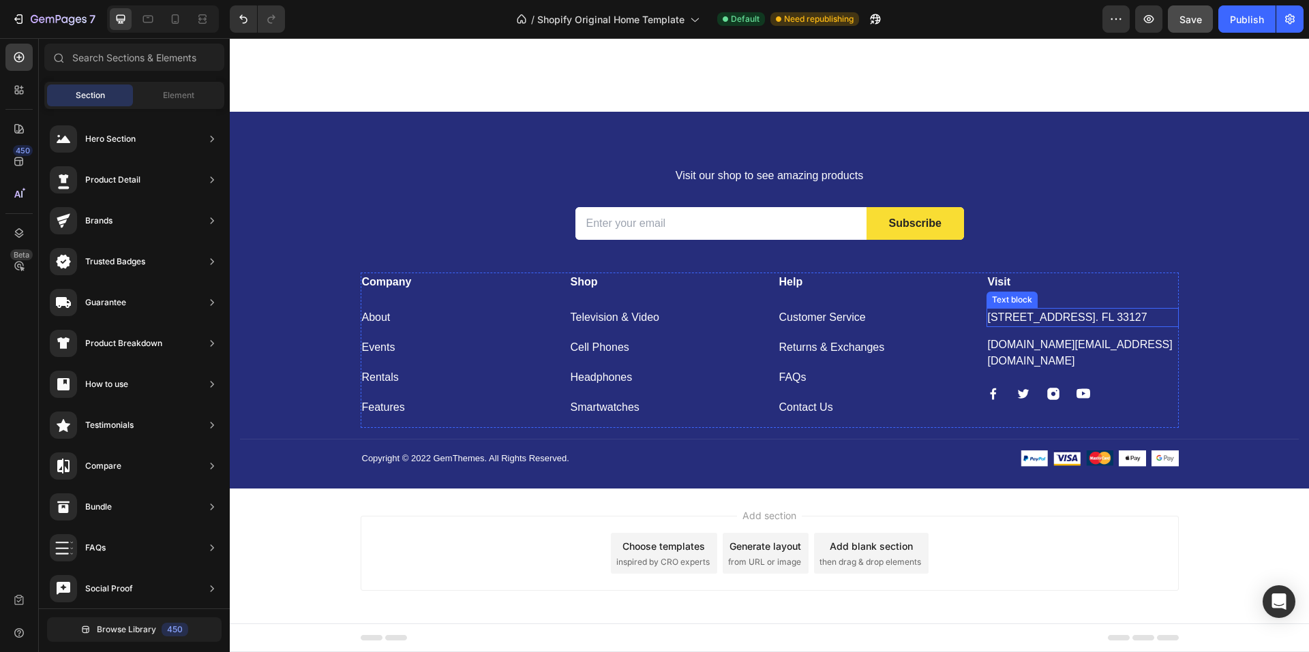
click at [1037, 314] on p "[STREET_ADDRESS]. FL 33127" at bounding box center [1082, 317] width 189 height 16
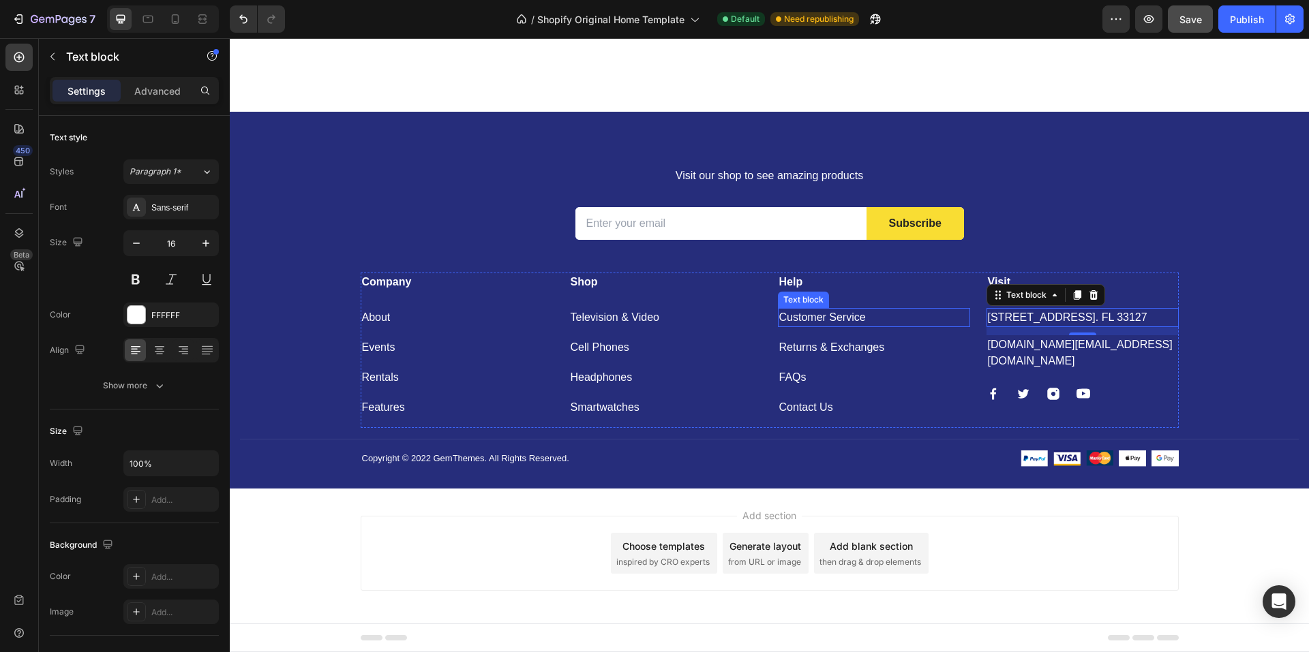
click at [825, 323] on p "Customer Service" at bounding box center [873, 317] width 189 height 16
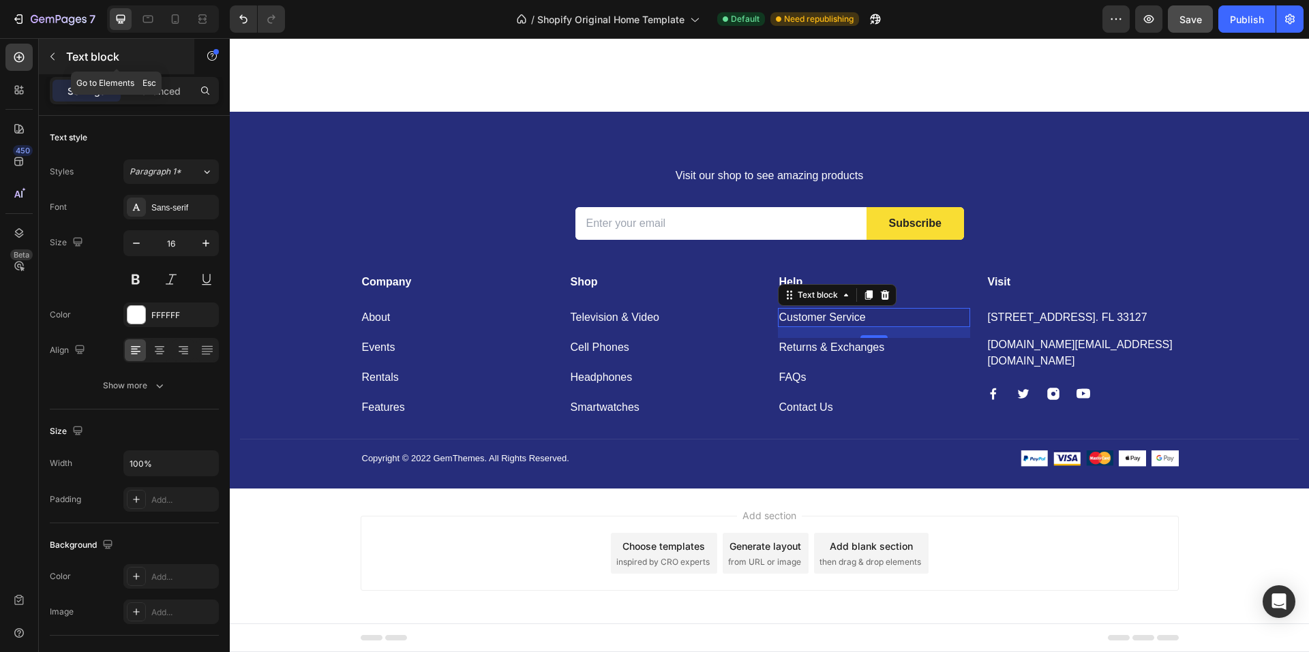
click at [72, 55] on p "Text block" at bounding box center [124, 56] width 116 height 16
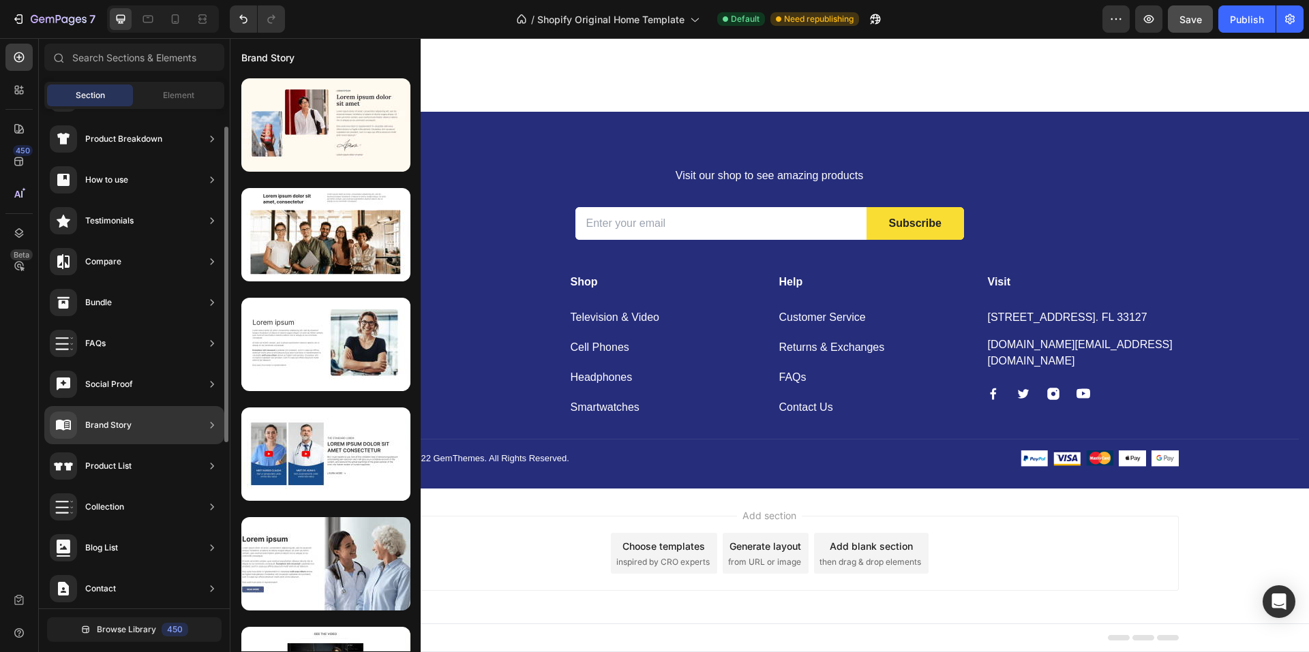
scroll to position [273, 0]
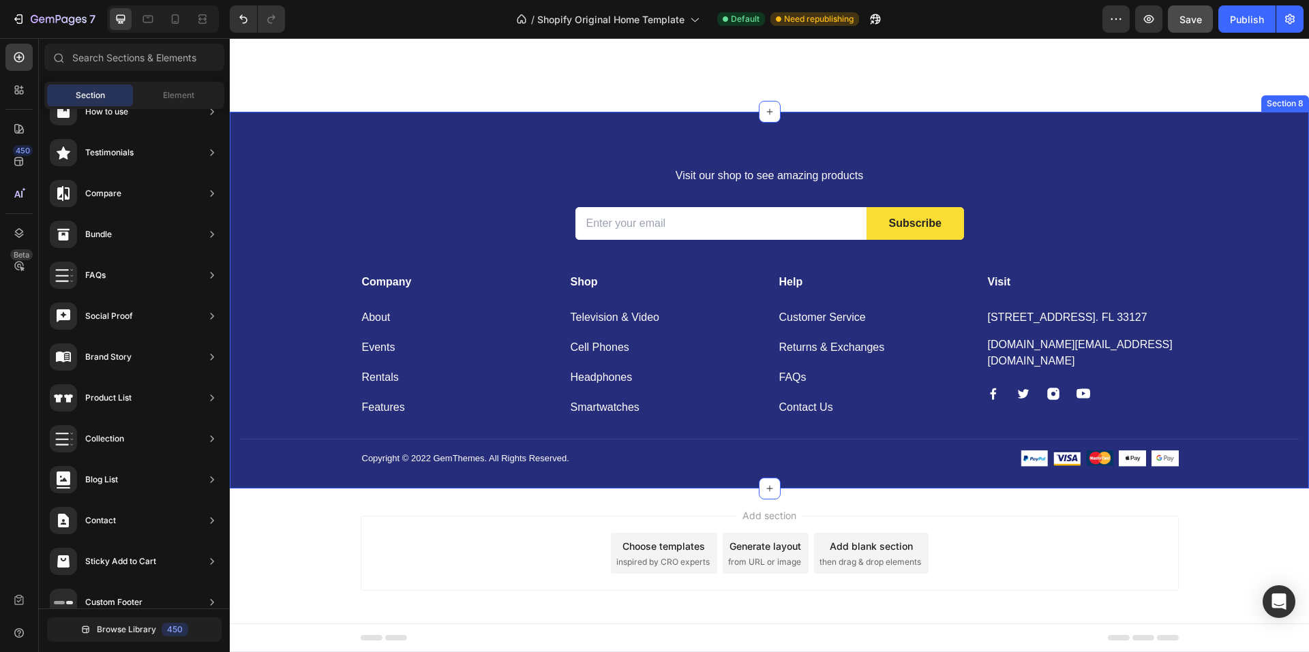
click at [555, 128] on div "Visit our shop to see amazing products Text block Email Field Subscribe Submit …" at bounding box center [769, 301] width 1079 height 378
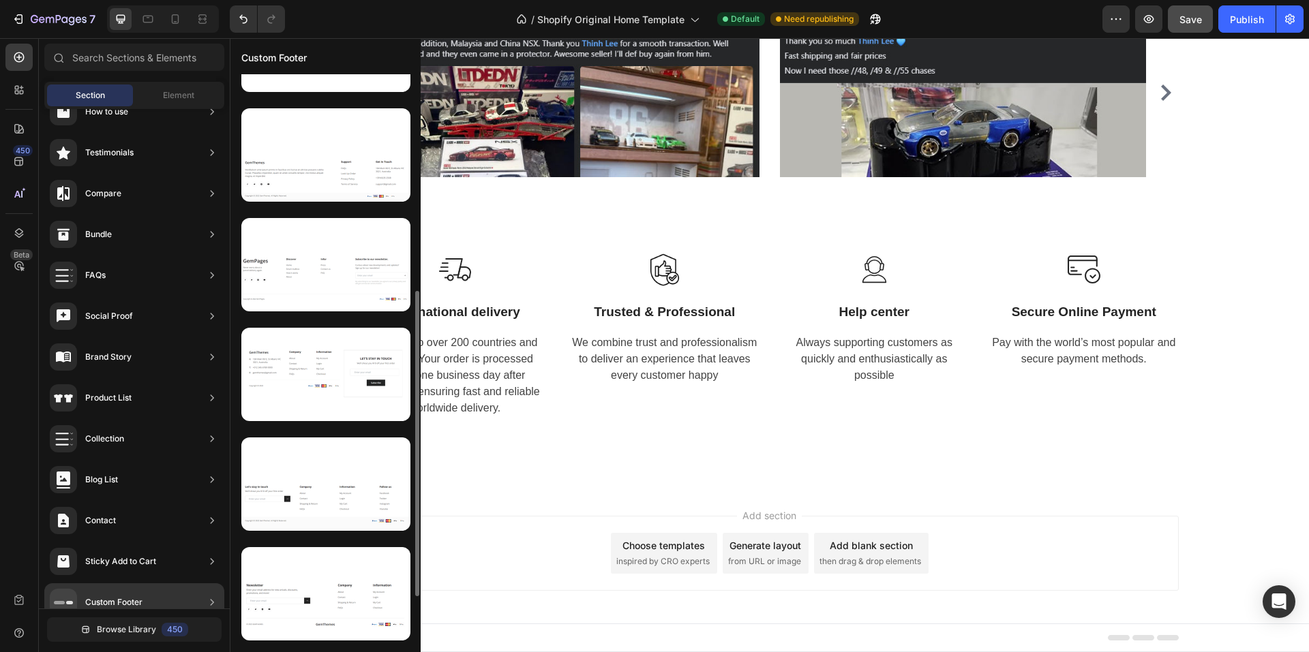
scroll to position [648, 0]
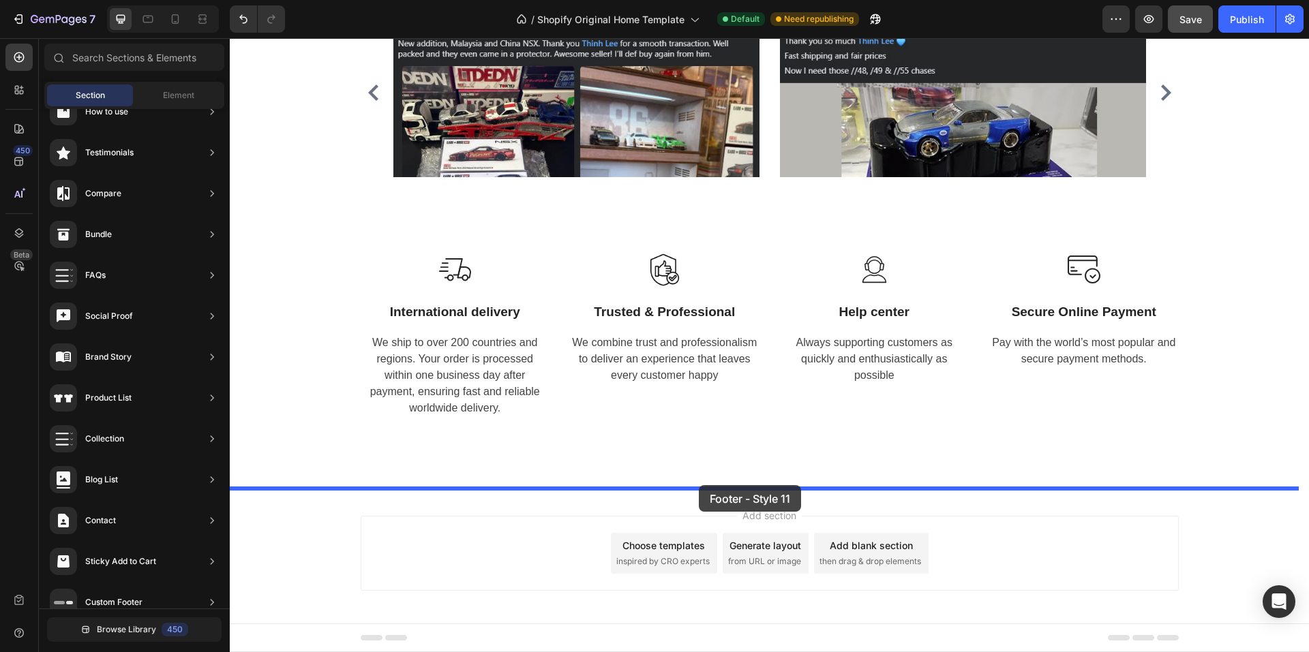
drag, startPoint x: 562, startPoint y: 506, endPoint x: 699, endPoint y: 485, distance: 137.9
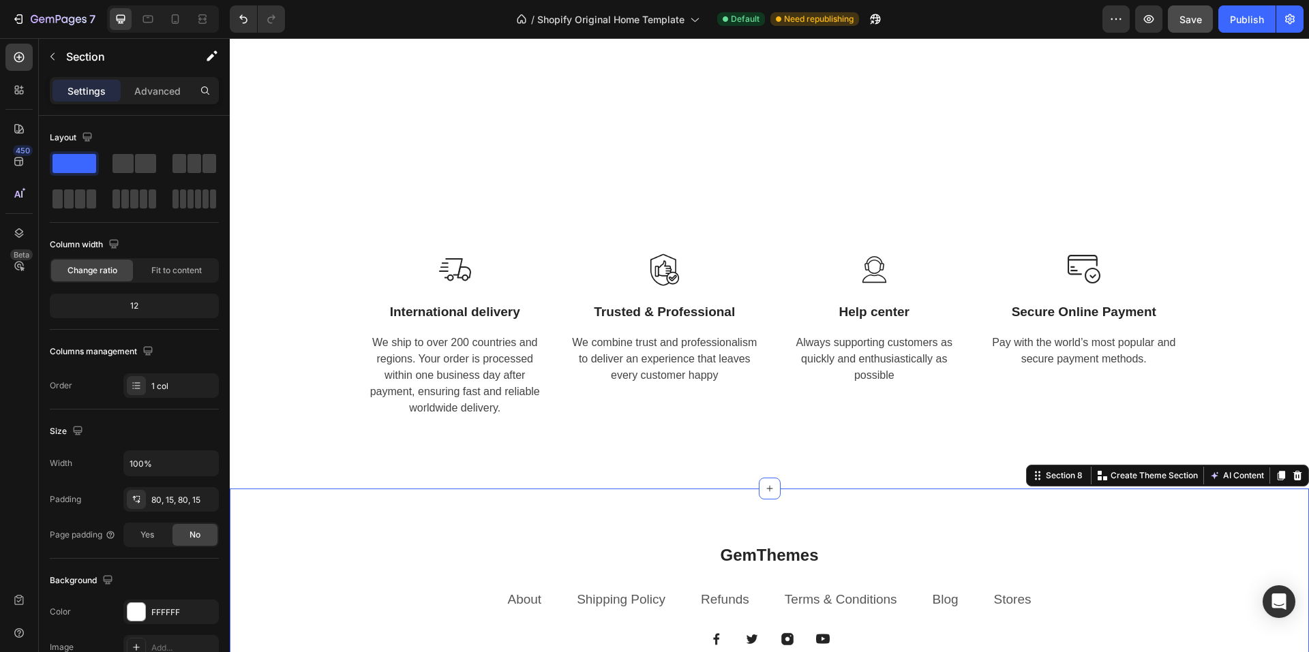
scroll to position [2707, 0]
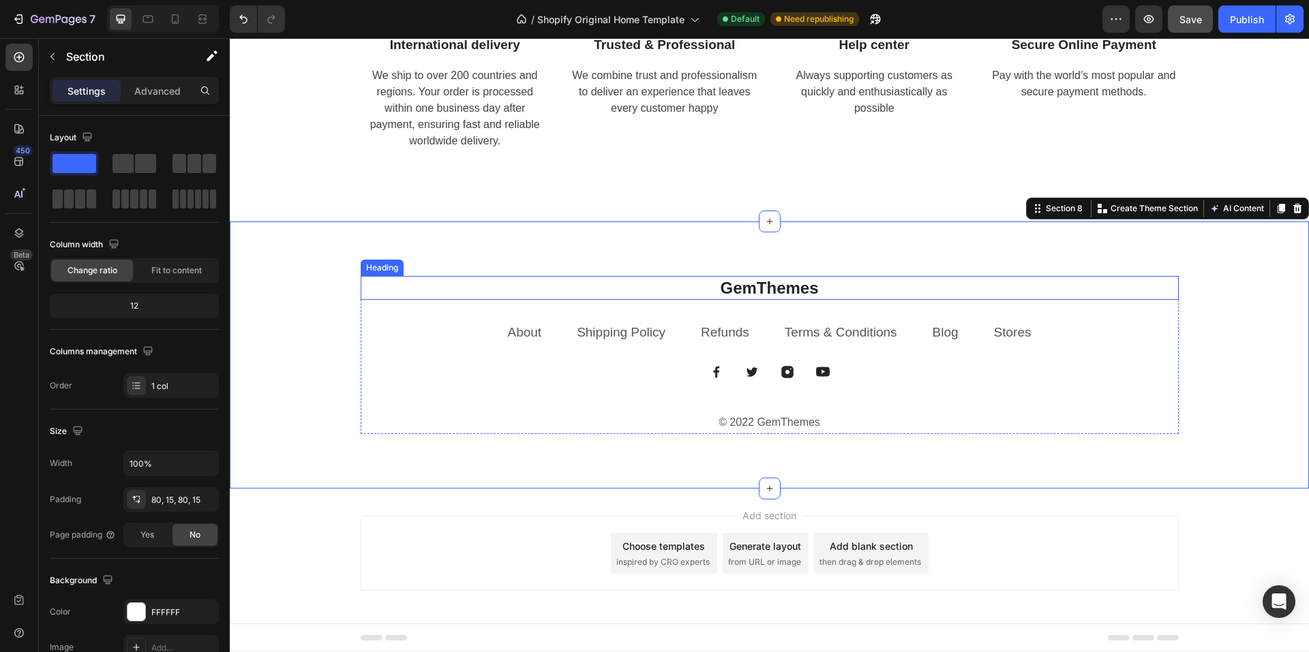
click at [766, 290] on p "GemThemes" at bounding box center [769, 287] width 815 height 21
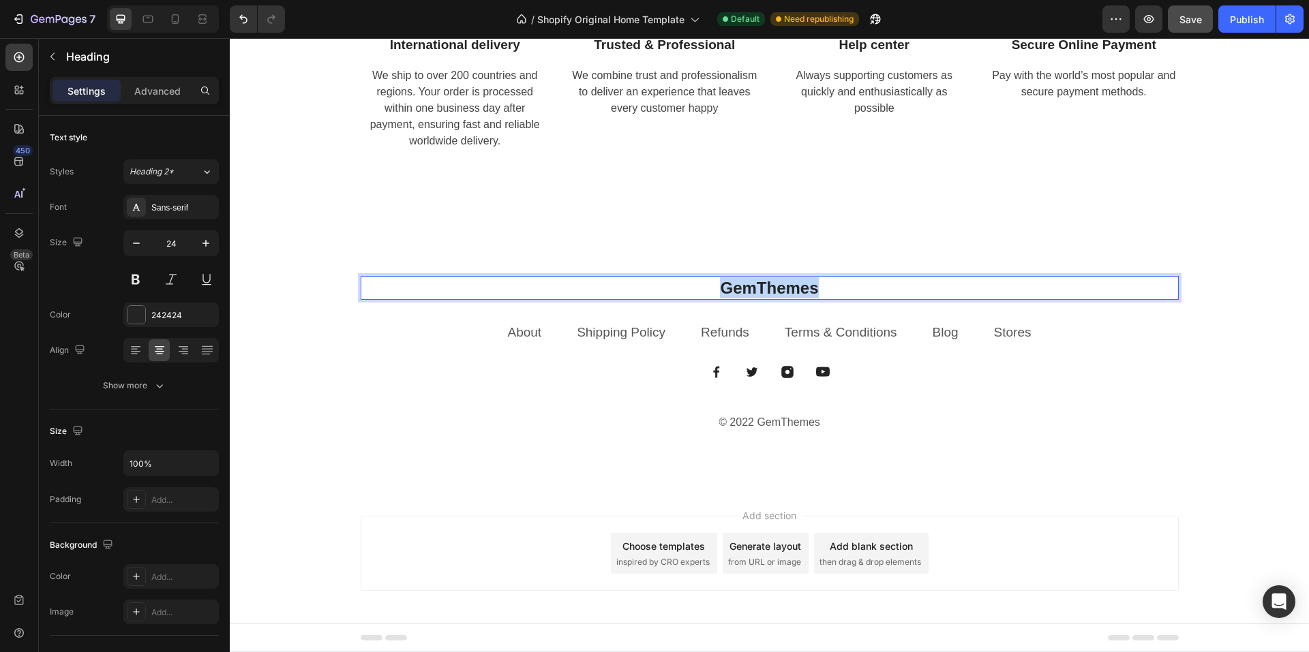
click at [766, 290] on p "GemThemes" at bounding box center [769, 287] width 815 height 21
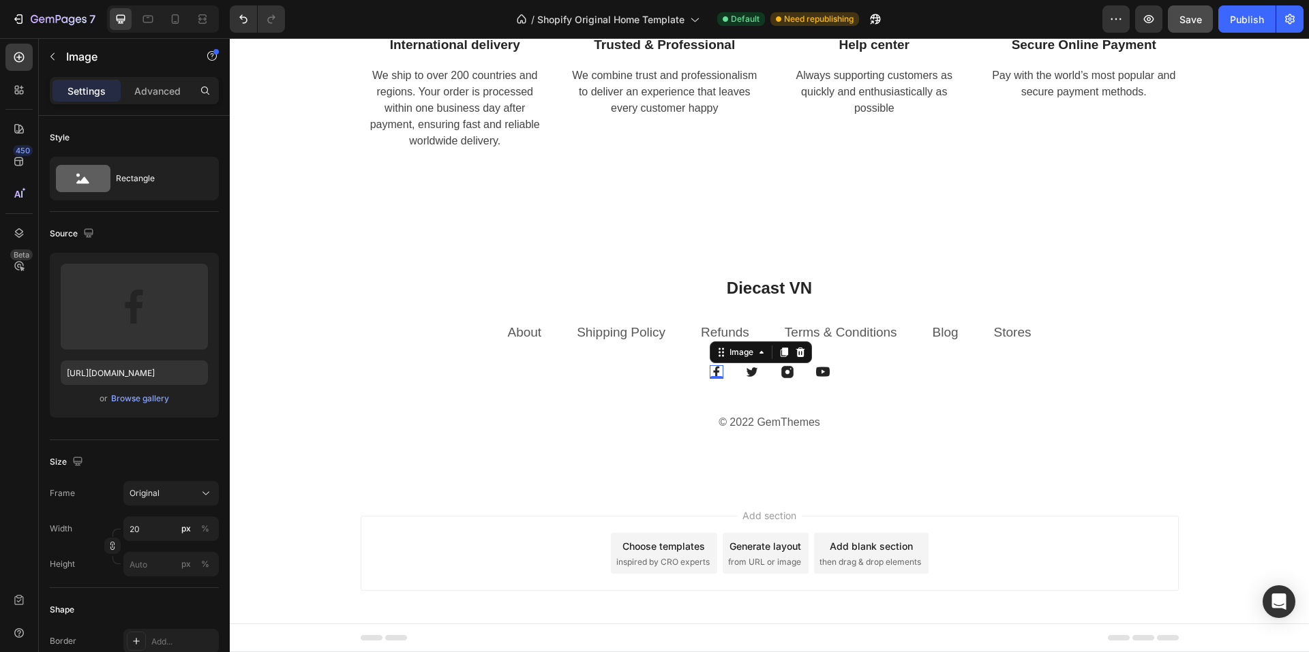
click at [712, 373] on div "Image 0" at bounding box center [716, 372] width 14 height 14
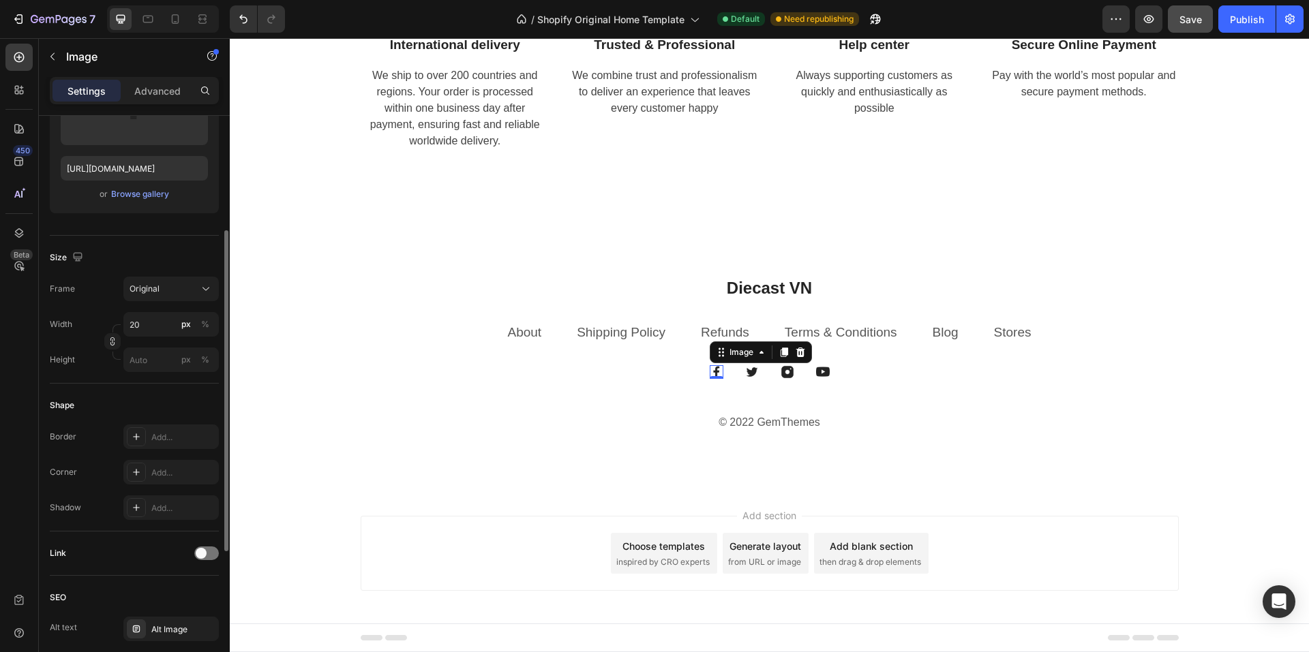
scroll to position [273, 0]
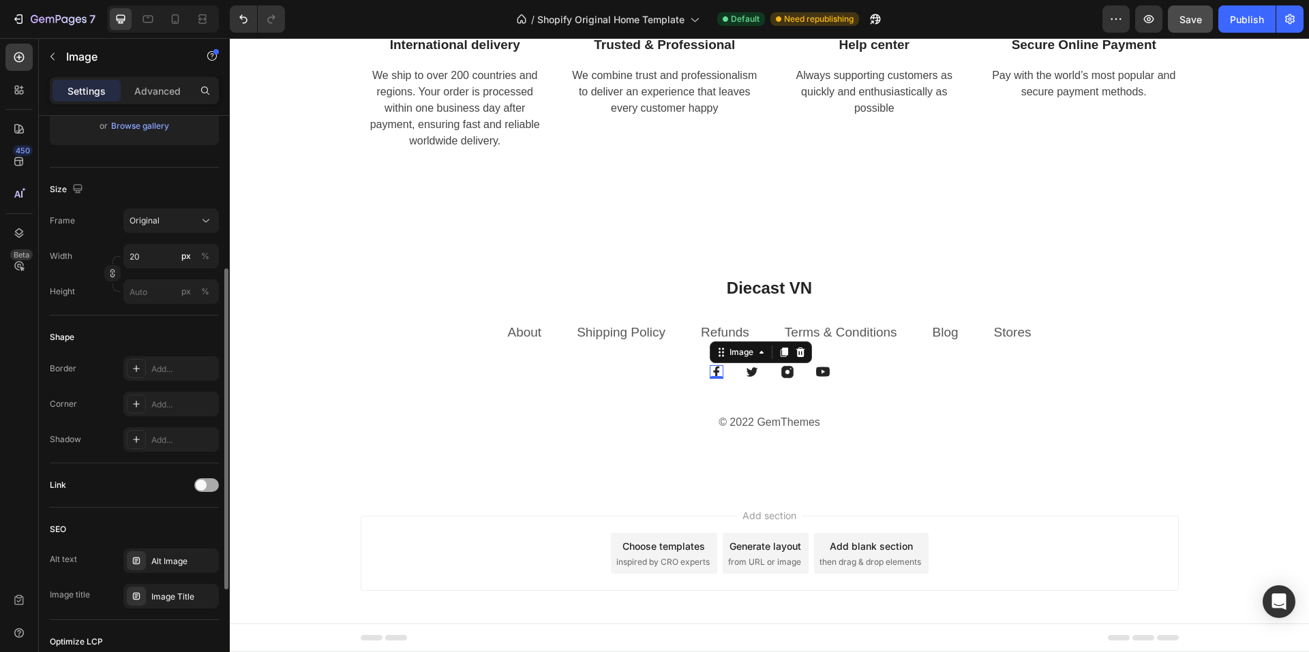
click at [201, 483] on span at bounding box center [201, 485] width 11 height 11
click at [185, 523] on div "Open page" at bounding box center [164, 519] width 70 height 12
click at [186, 548] on div "Add..." at bounding box center [170, 555] width 95 height 25
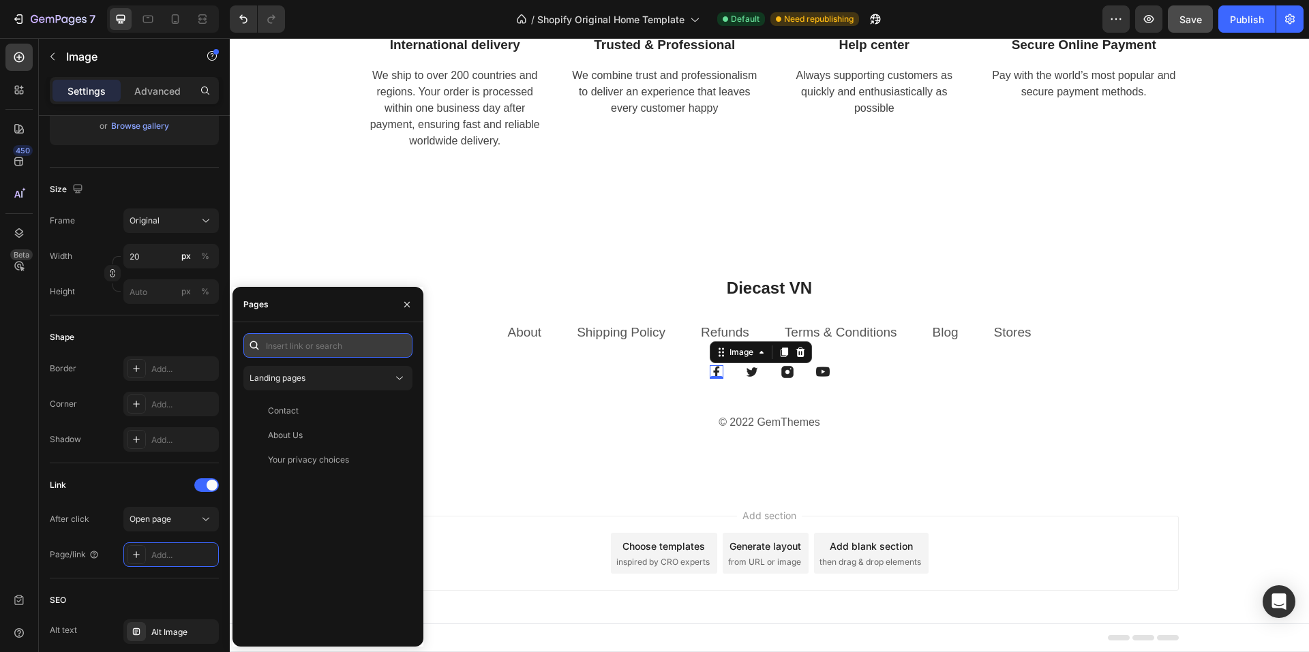
click at [331, 346] on input "text" at bounding box center [327, 345] width 169 height 25
paste input "https://www.facebook.com/quang.thinh.9"
type input "https://www.facebook.com/quang.thinh.9"
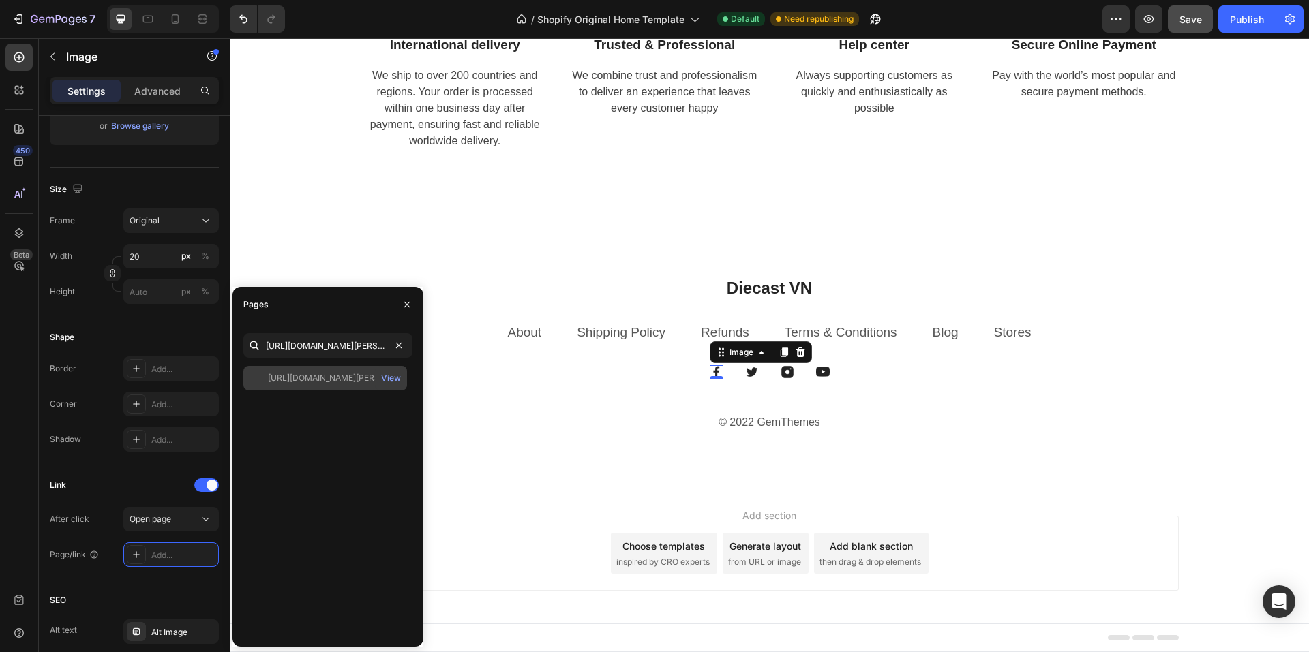
click at [321, 380] on div "https://www.facebook.com/quang.thinh.9" at bounding box center [333, 378] width 131 height 12
click at [412, 305] on icon "button" at bounding box center [406, 304] width 11 height 11
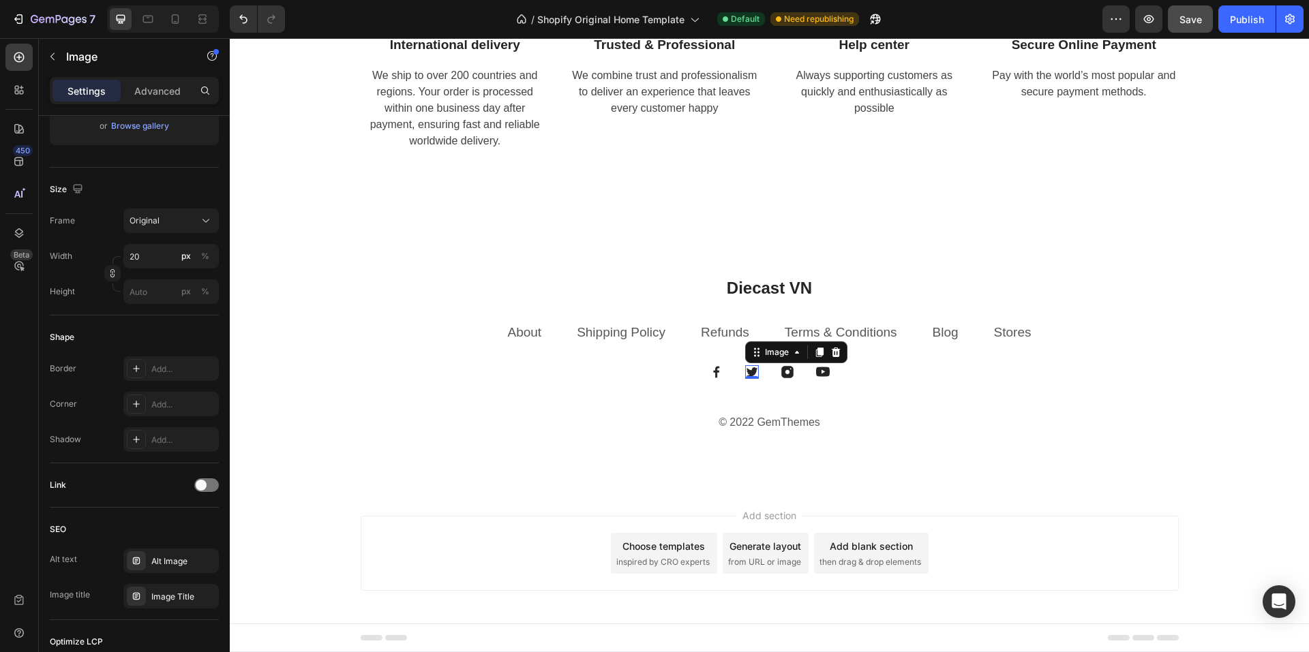
click at [747, 371] on img at bounding box center [752, 372] width 14 height 14
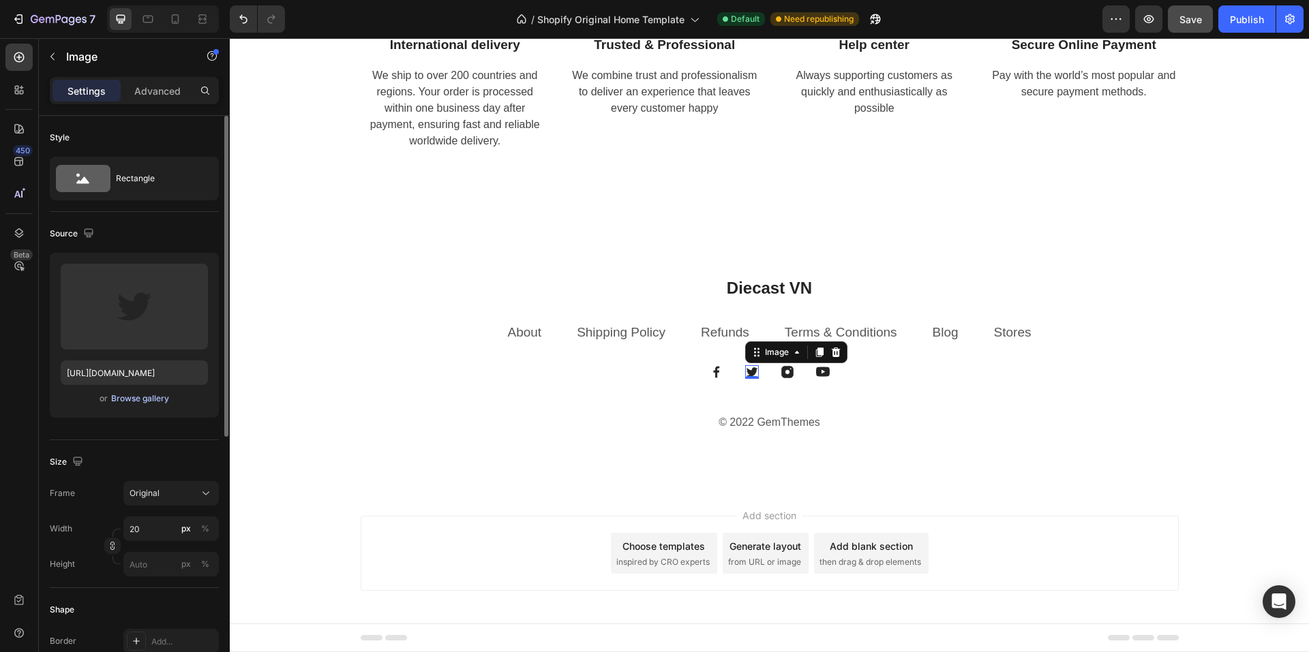
click at [137, 402] on div "Browse gallery" at bounding box center [140, 399] width 58 height 12
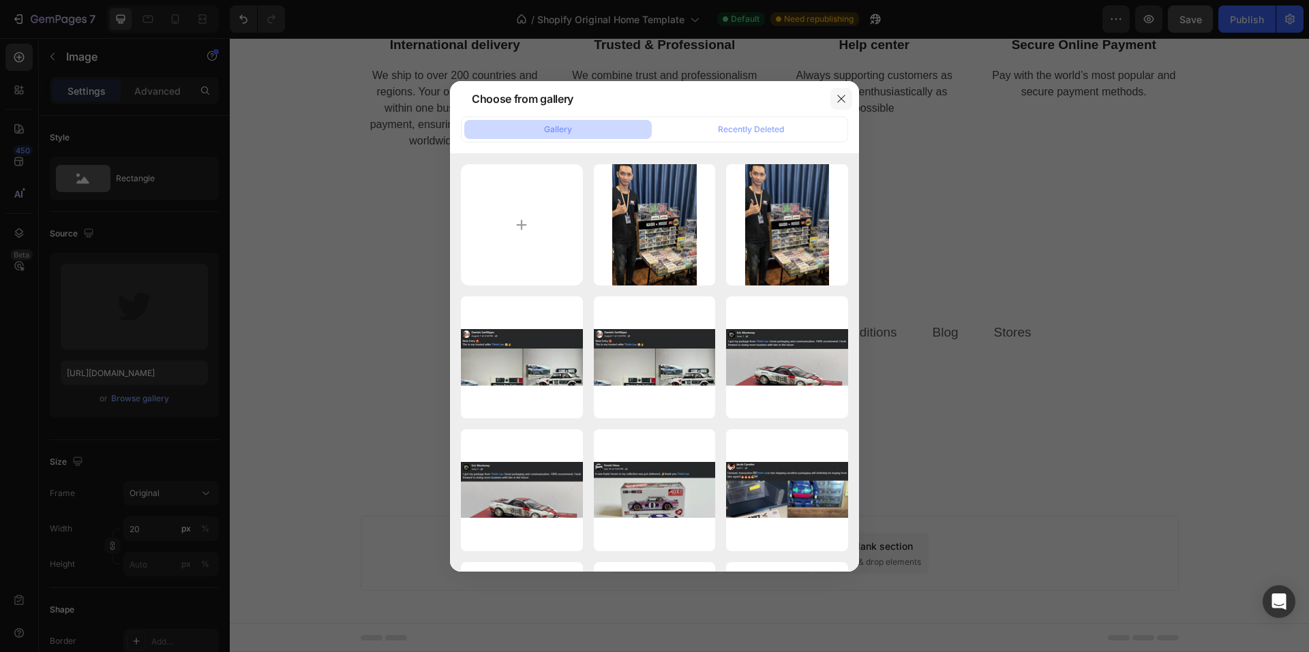
click at [837, 96] on icon "button" at bounding box center [841, 98] width 11 height 11
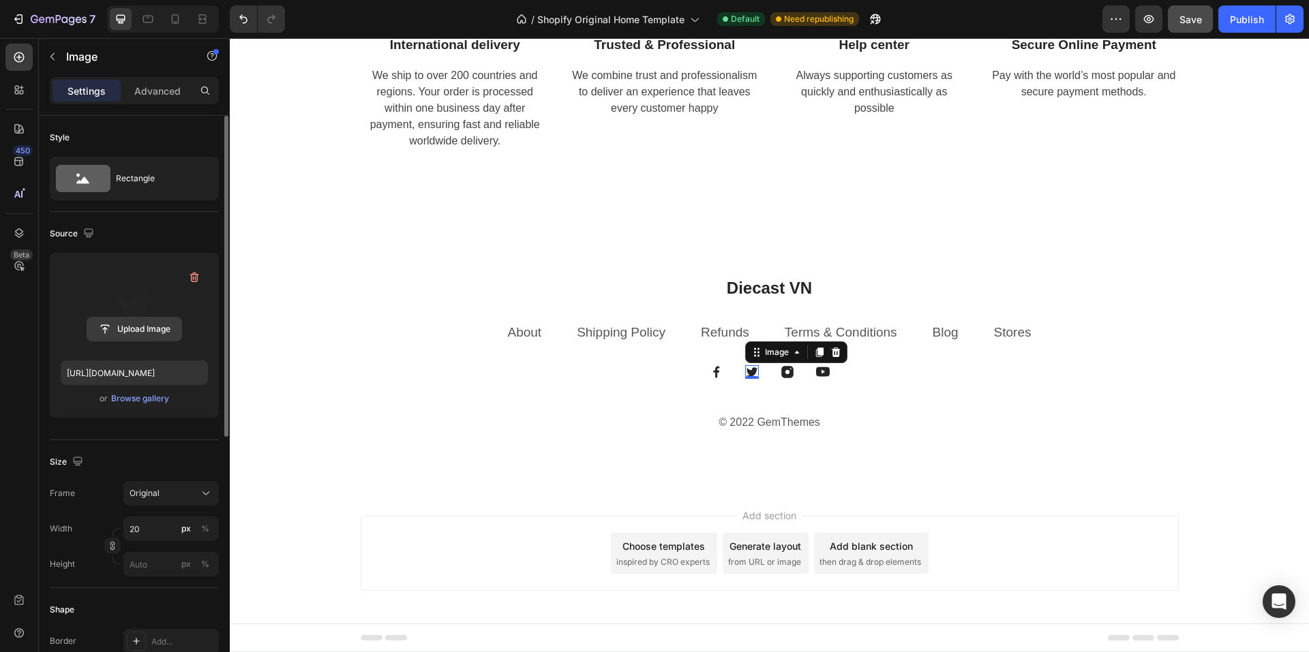
click at [142, 329] on input "file" at bounding box center [134, 329] width 94 height 23
click at [138, 333] on input "file" at bounding box center [134, 329] width 94 height 23
click at [142, 329] on input "file" at bounding box center [134, 329] width 94 height 23
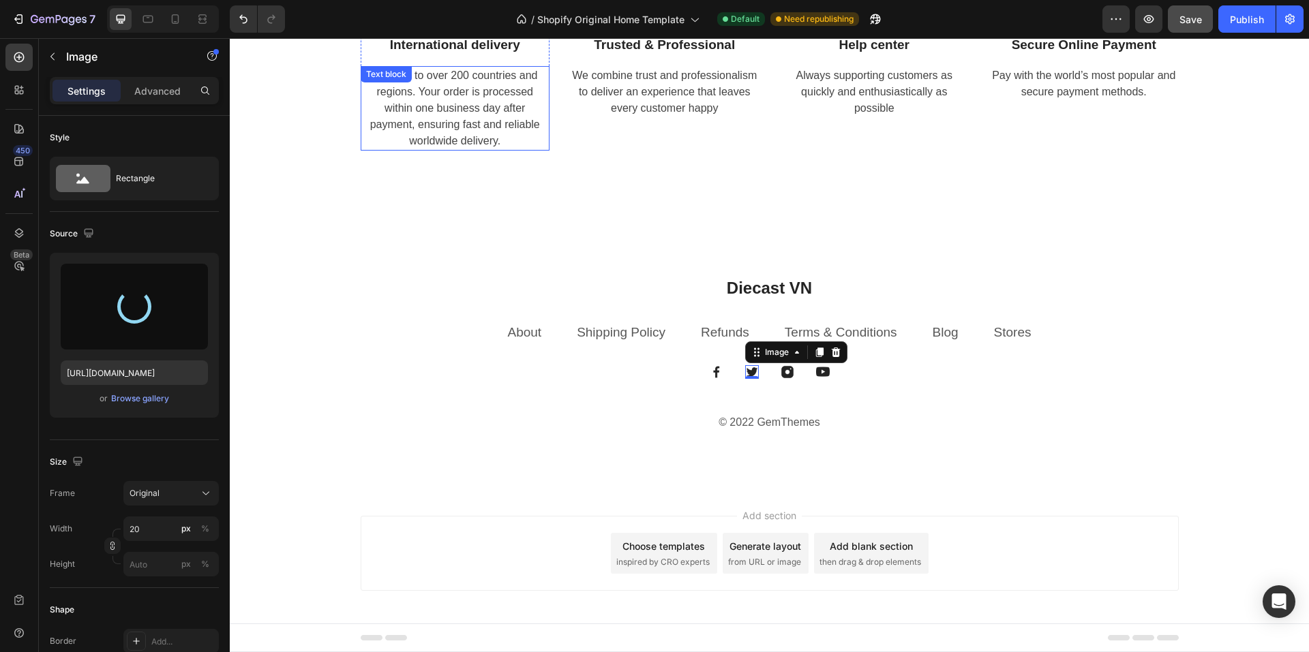
type input "https://cdn.shopify.com/s/files/1/0958/8739/3080/files/gempages_581728802523054…"
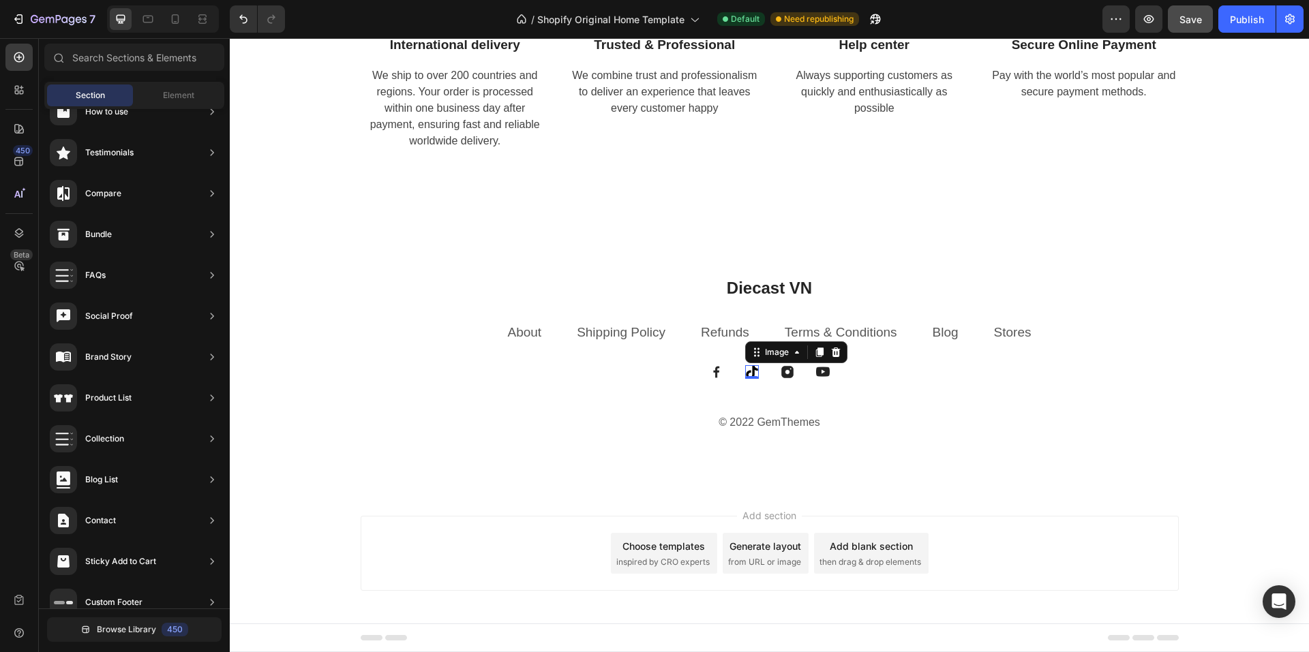
click at [1188, 515] on div "Add section Choose templates inspired by CRO experts Generate layout from URL o…" at bounding box center [769, 556] width 1079 height 135
click at [745, 373] on img at bounding box center [752, 372] width 14 height 14
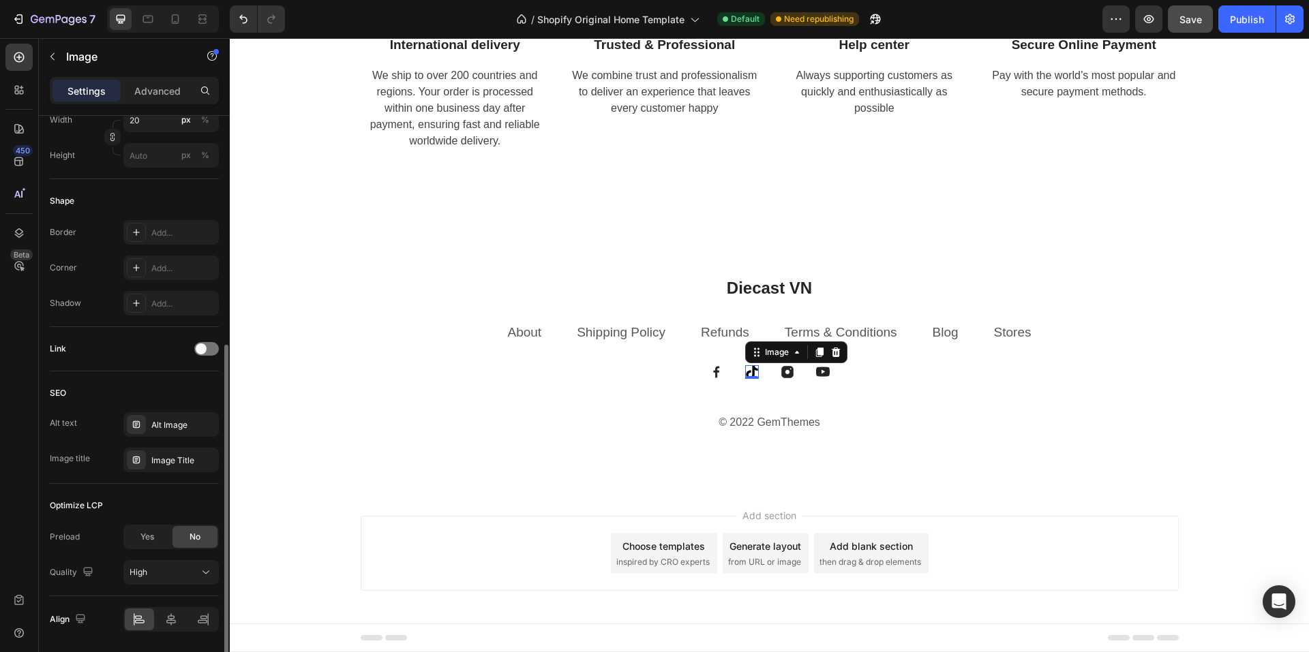
scroll to position [454, 0]
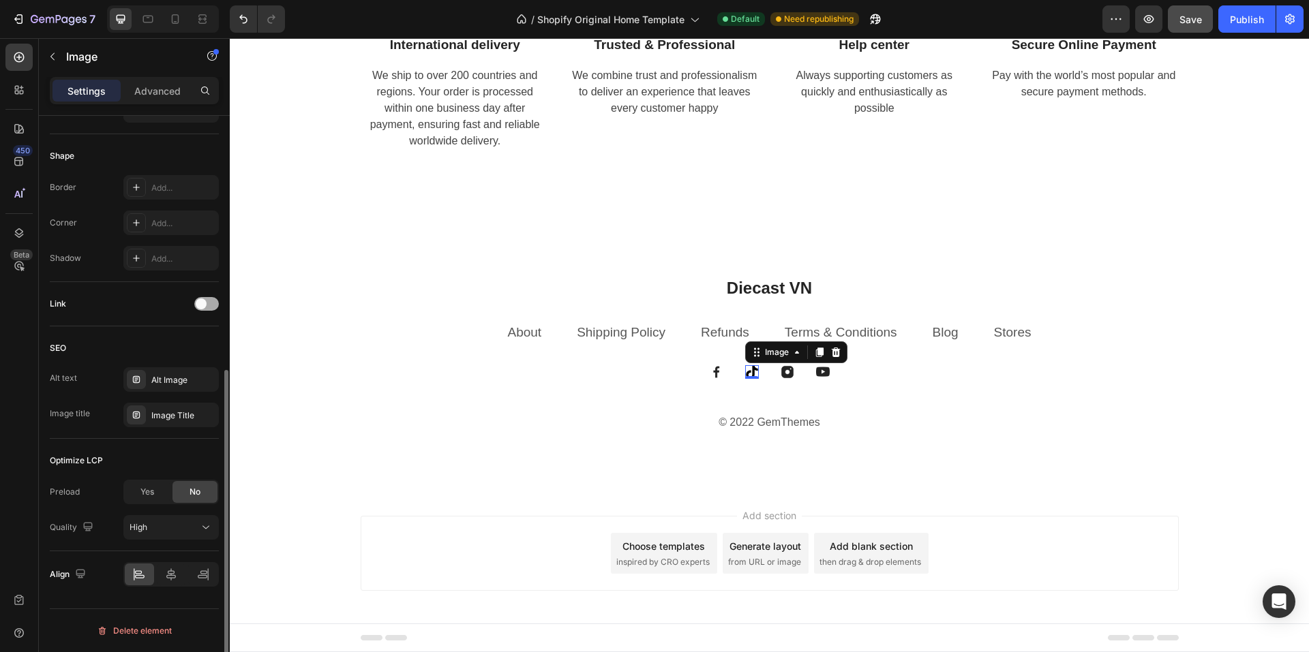
click at [207, 305] on div at bounding box center [206, 304] width 25 height 14
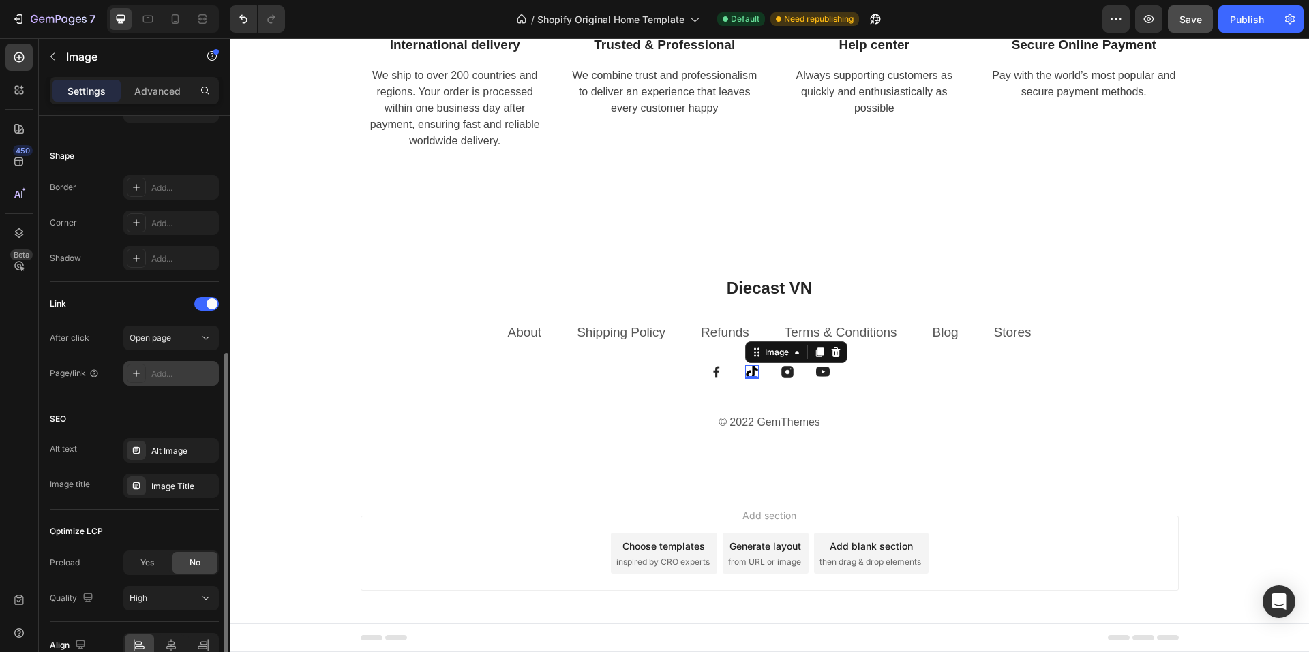
click at [176, 375] on div "Add..." at bounding box center [183, 374] width 64 height 12
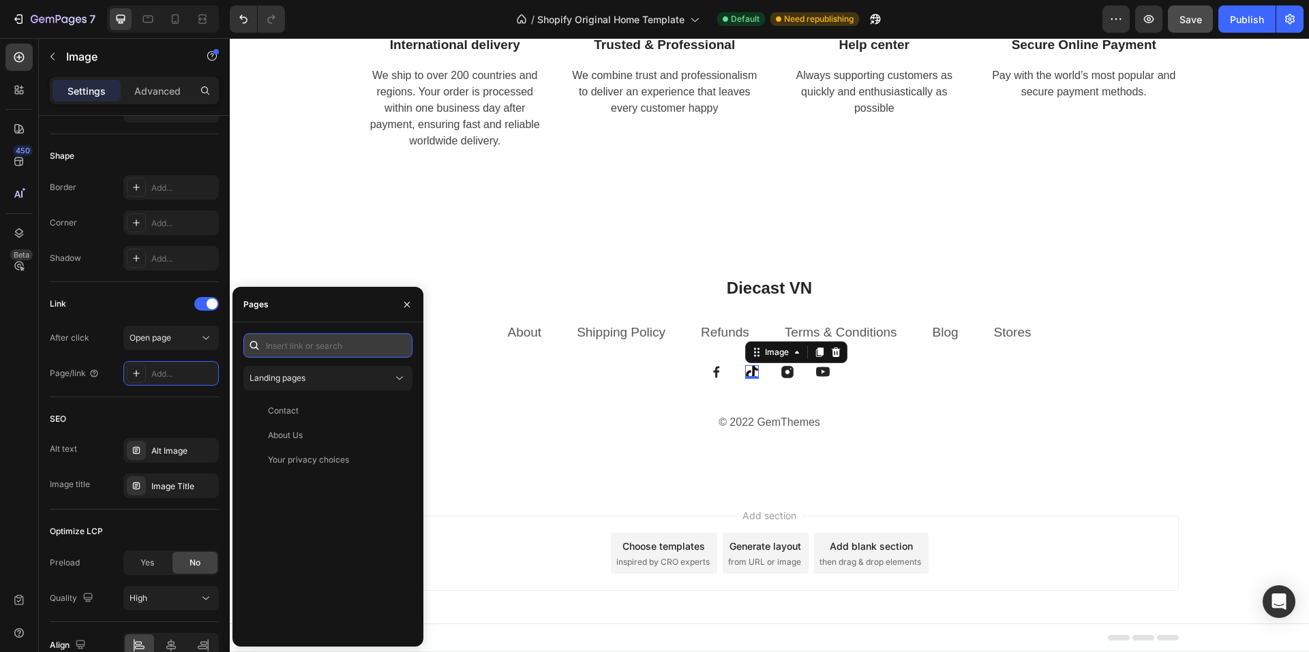
click at [301, 347] on input "text" at bounding box center [327, 345] width 169 height 25
paste input "https://www.tiktok.com/@diecastsg64"
type input "https://www.tiktok.com/@diecastsg64"
click at [291, 374] on div "https://www.tiktok.com/@diecastsg64" at bounding box center [312, 378] width 88 height 12
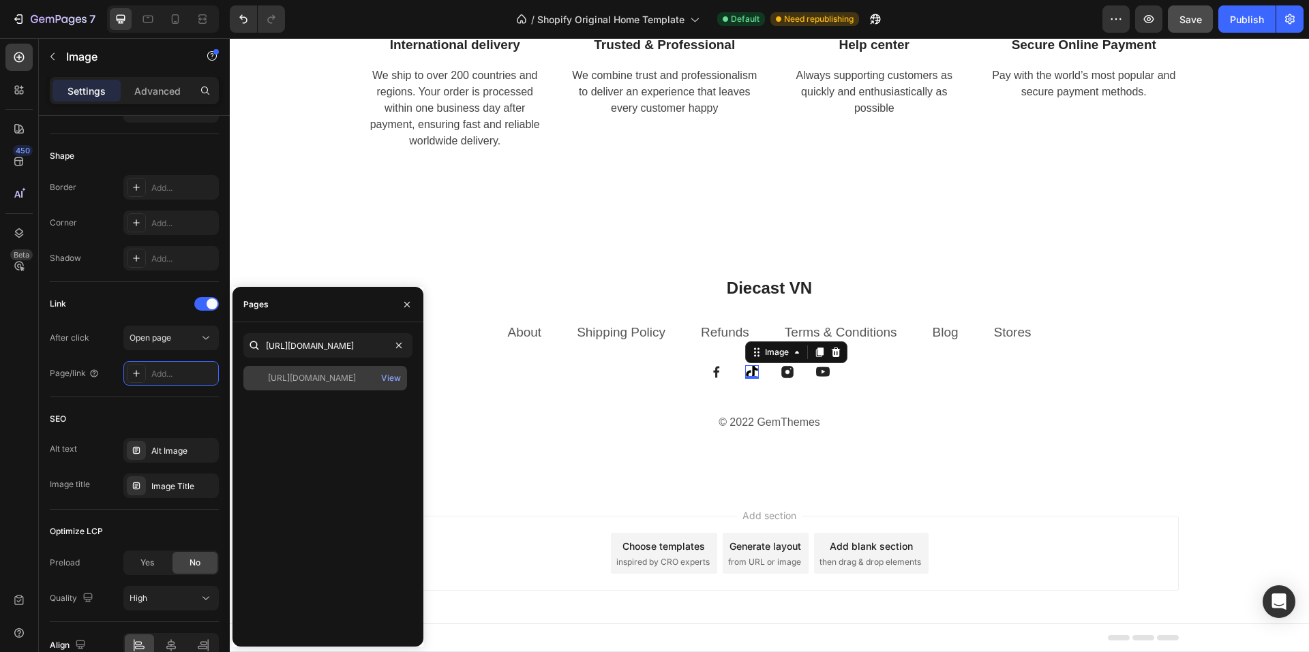
scroll to position [0, 0]
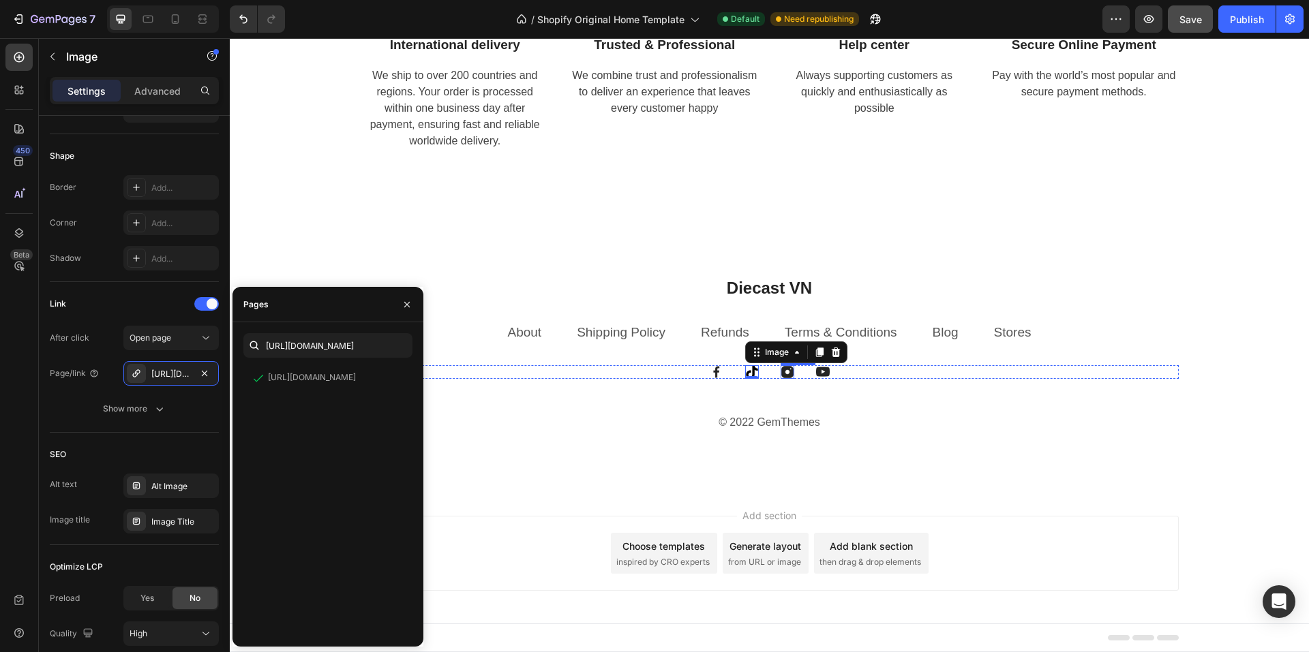
click at [783, 372] on img at bounding box center [787, 372] width 14 height 14
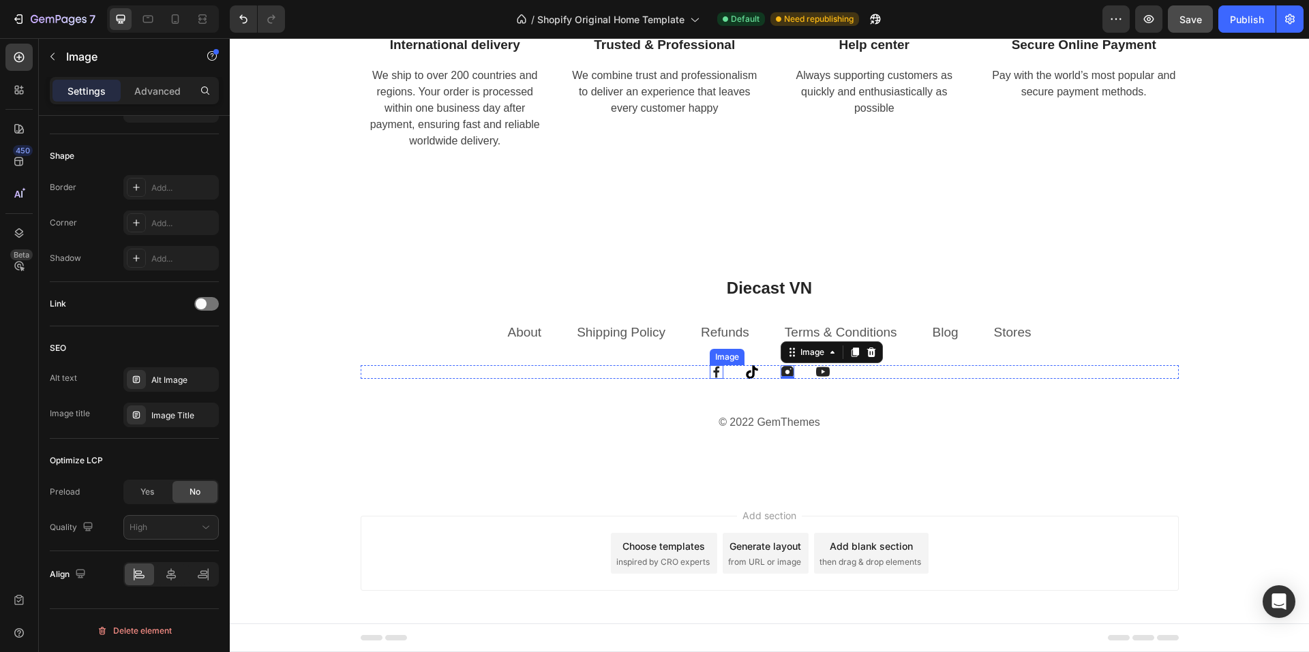
click at [710, 373] on img at bounding box center [716, 372] width 14 height 14
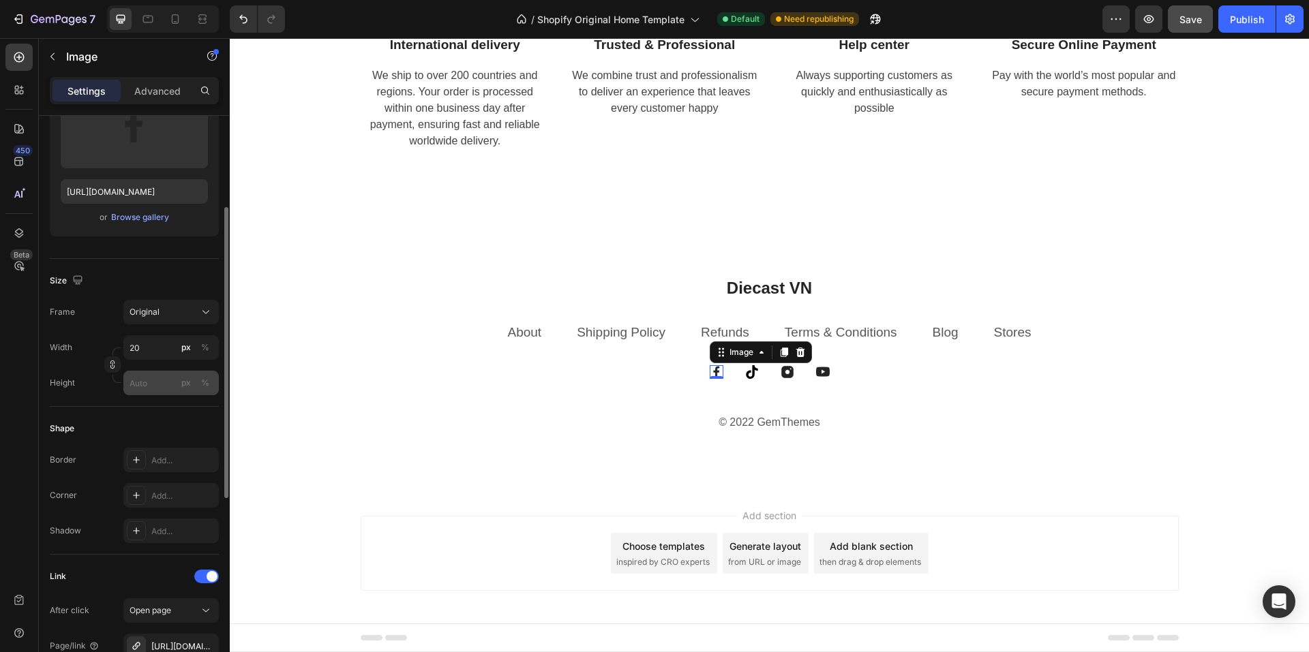
scroll to position [45, 0]
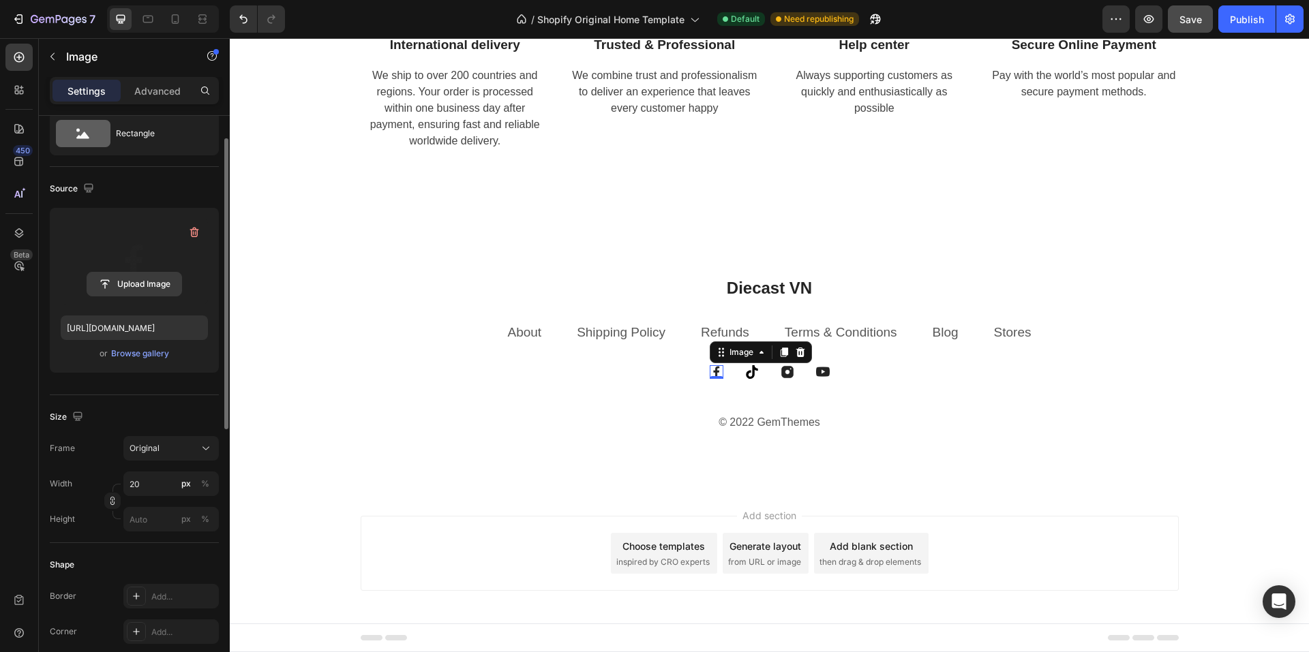
click at [132, 284] on input "file" at bounding box center [134, 284] width 94 height 23
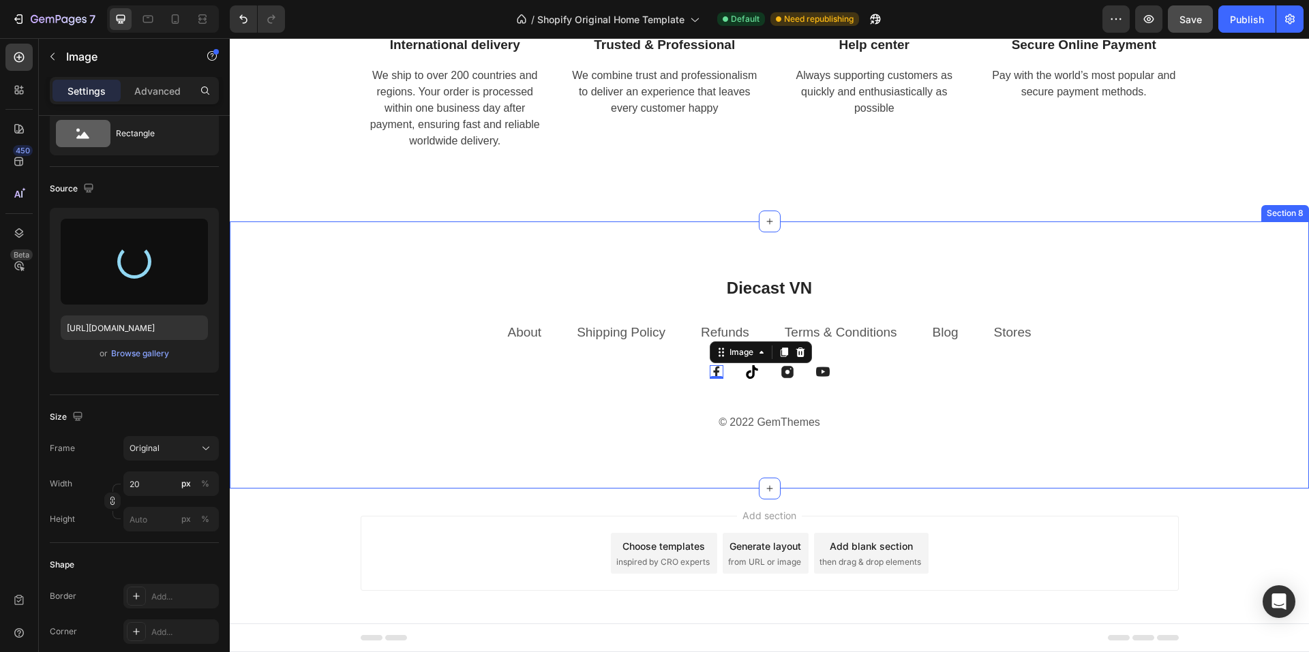
type input "https://cdn.shopify.com/s/files/1/0958/8739/3080/files/gempages_581728802523054…"
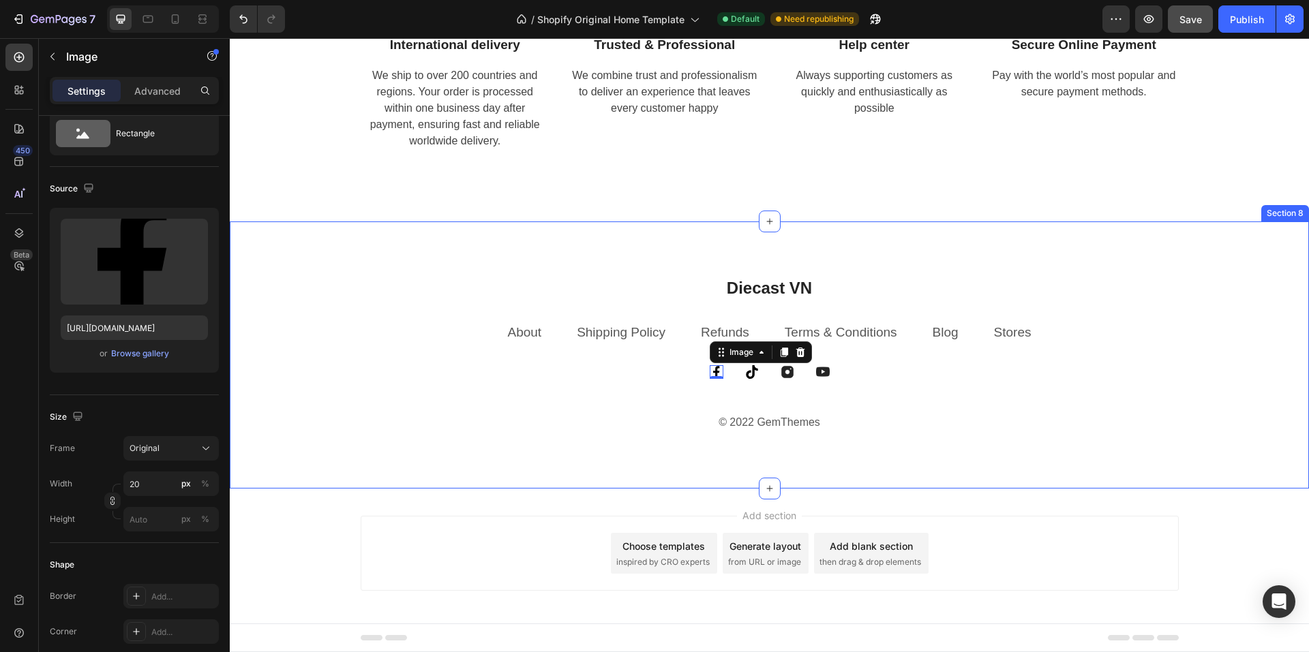
click at [450, 468] on div "Diecast VN Heading About Text block Shipping Policy Text block Refunds Text blo…" at bounding box center [769, 356] width 1079 height 268
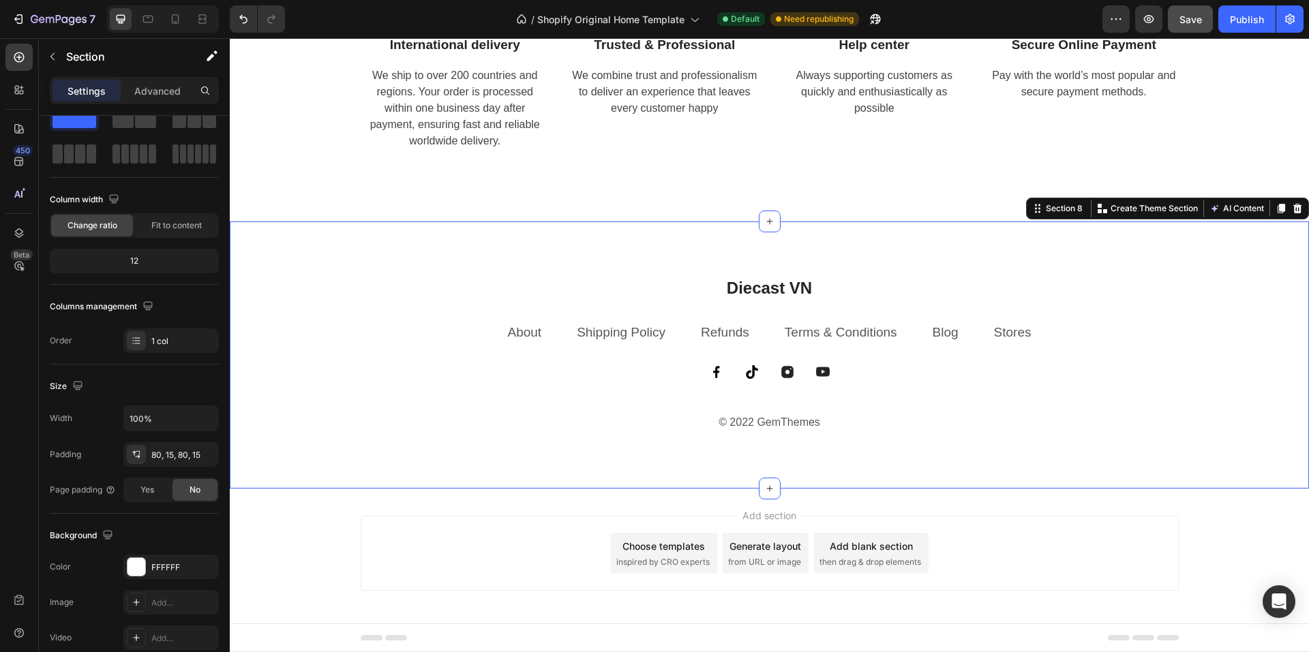
scroll to position [0, 0]
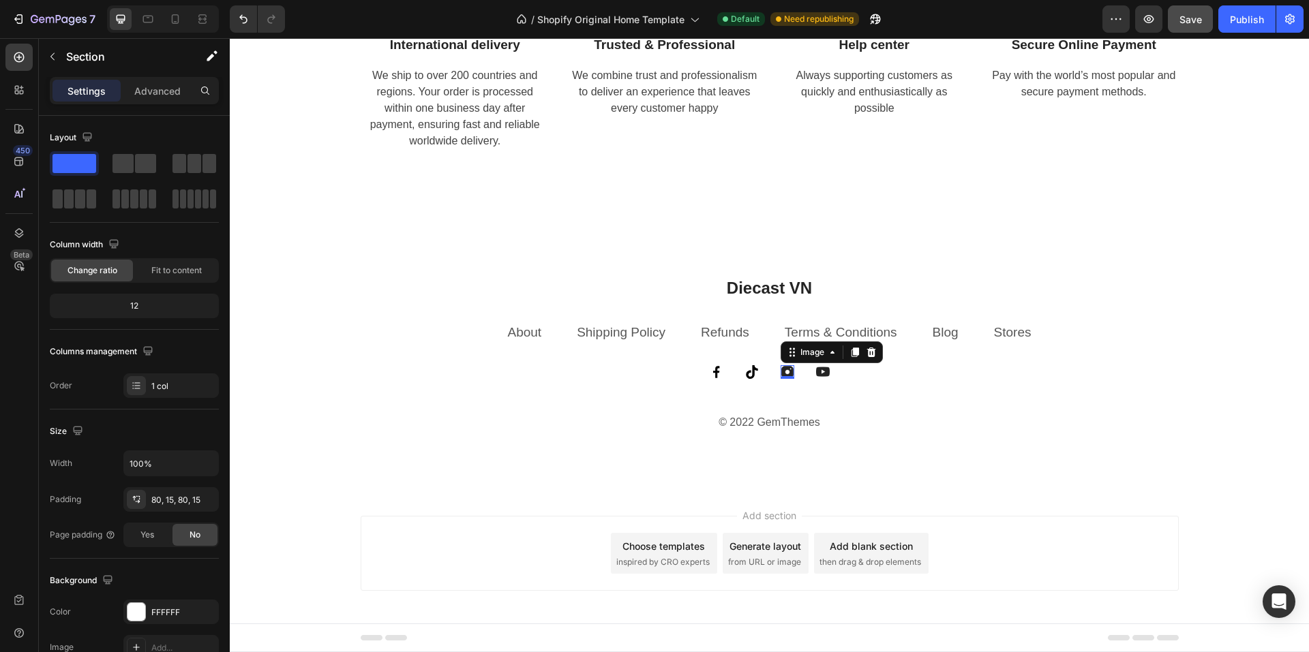
click at [782, 374] on div "Image 0" at bounding box center [787, 372] width 14 height 14
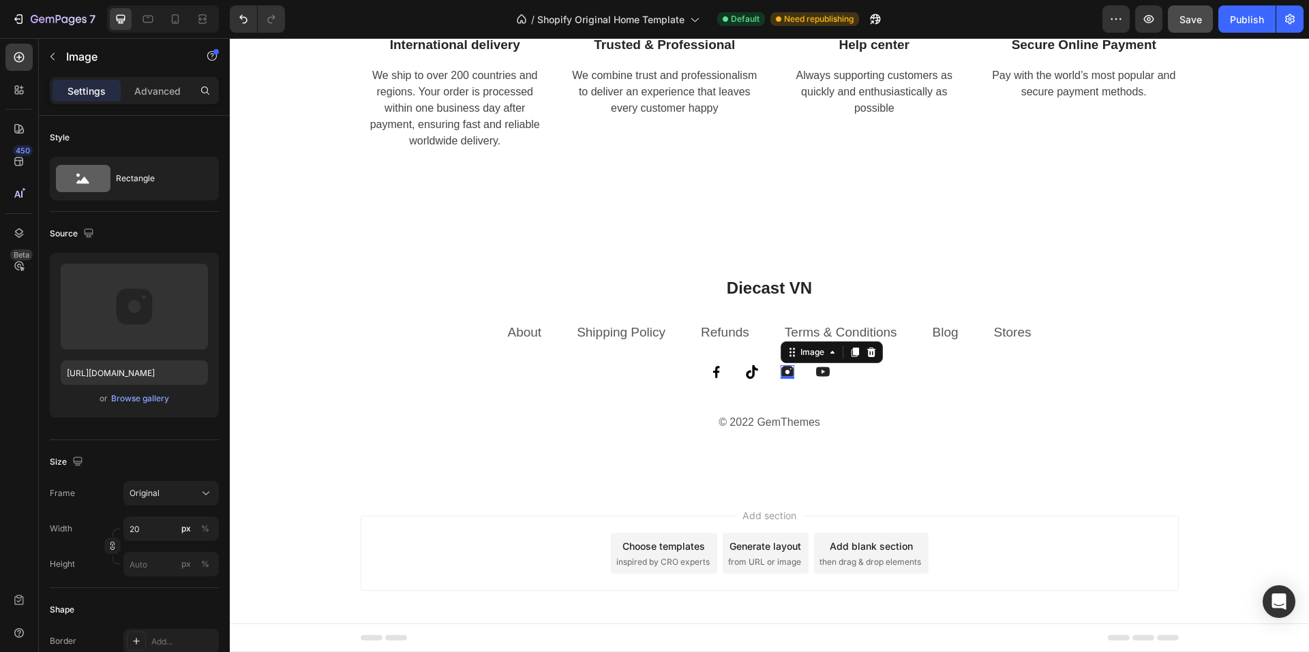
click at [782, 369] on img at bounding box center [787, 372] width 14 height 14
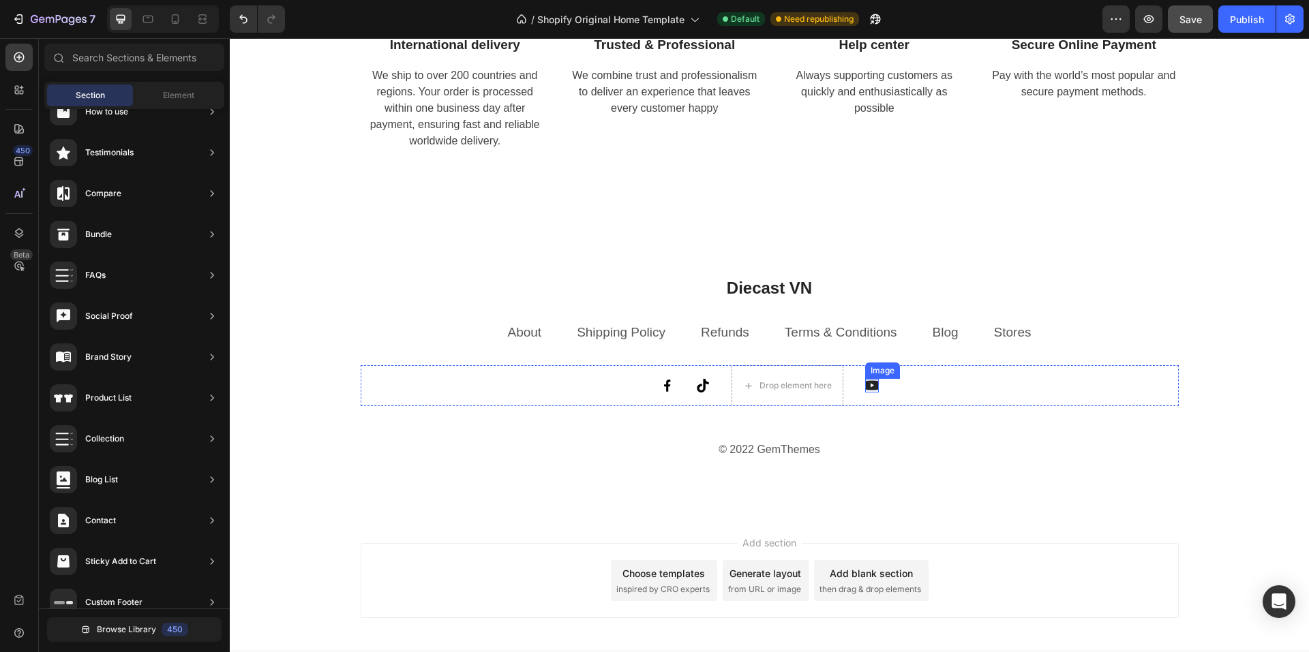
click at [871, 382] on img at bounding box center [872, 386] width 14 height 14
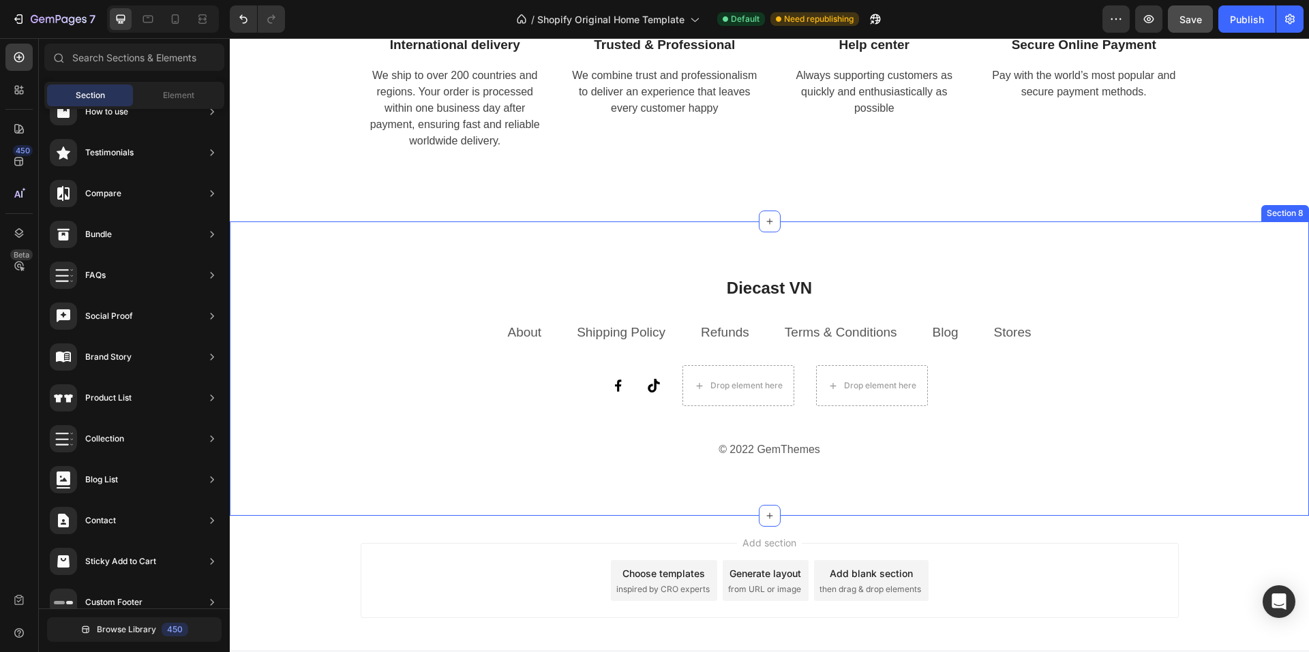
click at [305, 337] on div "Diecast VN Heading About Text block Shipping Policy Text block Refunds Text blo…" at bounding box center [769, 369] width 1058 height 186
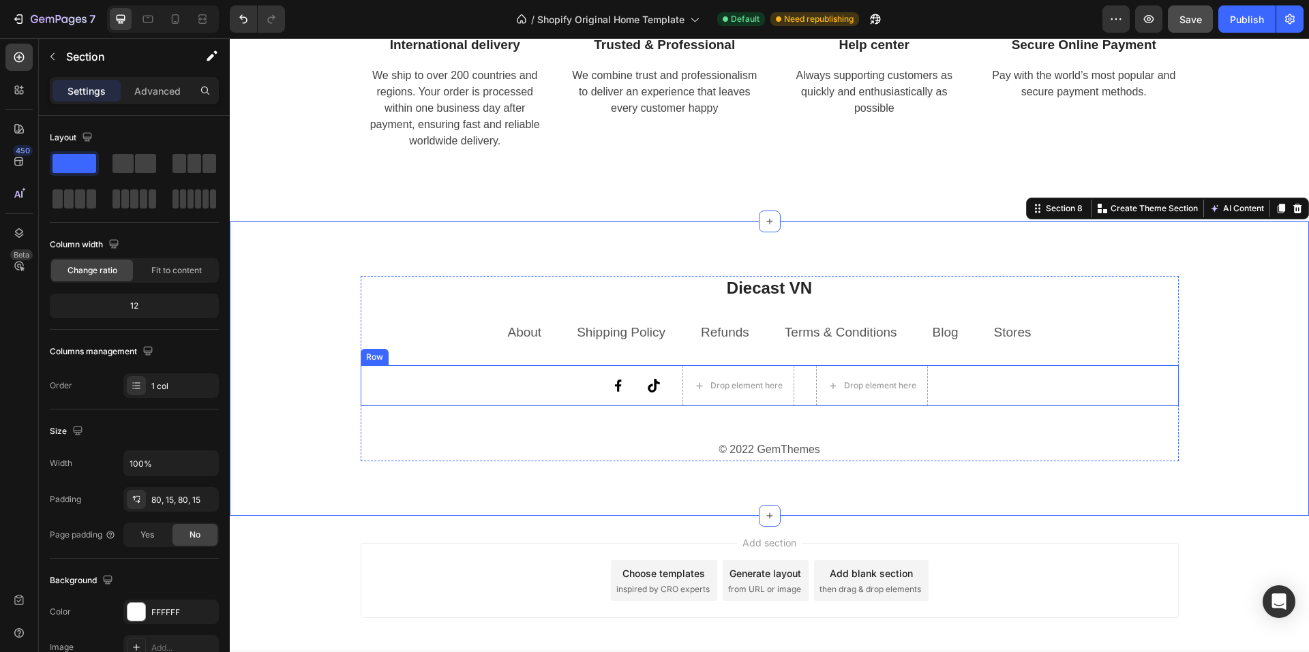
click at [585, 396] on div "Image Image Drop element here Drop element here Row" at bounding box center [770, 385] width 818 height 41
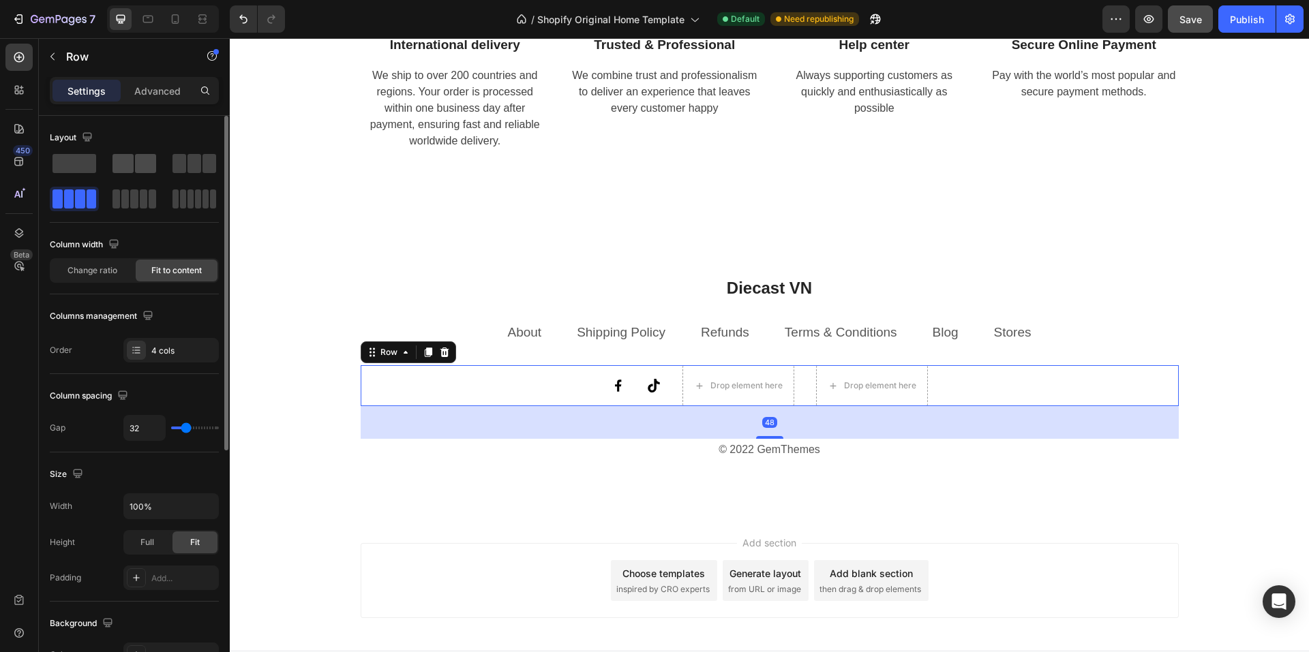
click at [134, 162] on div at bounding box center [134, 163] width 44 height 19
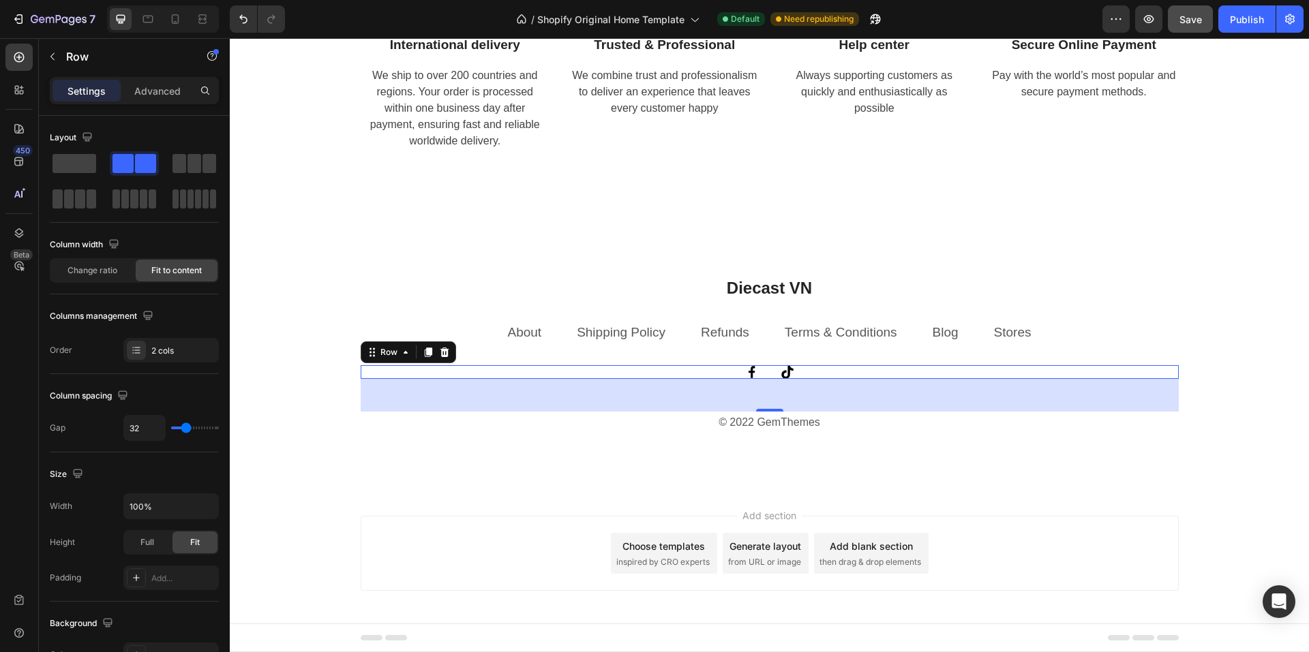
click at [277, 497] on div "Add section Choose templates inspired by CRO experts Generate layout from URL o…" at bounding box center [769, 556] width 1079 height 135
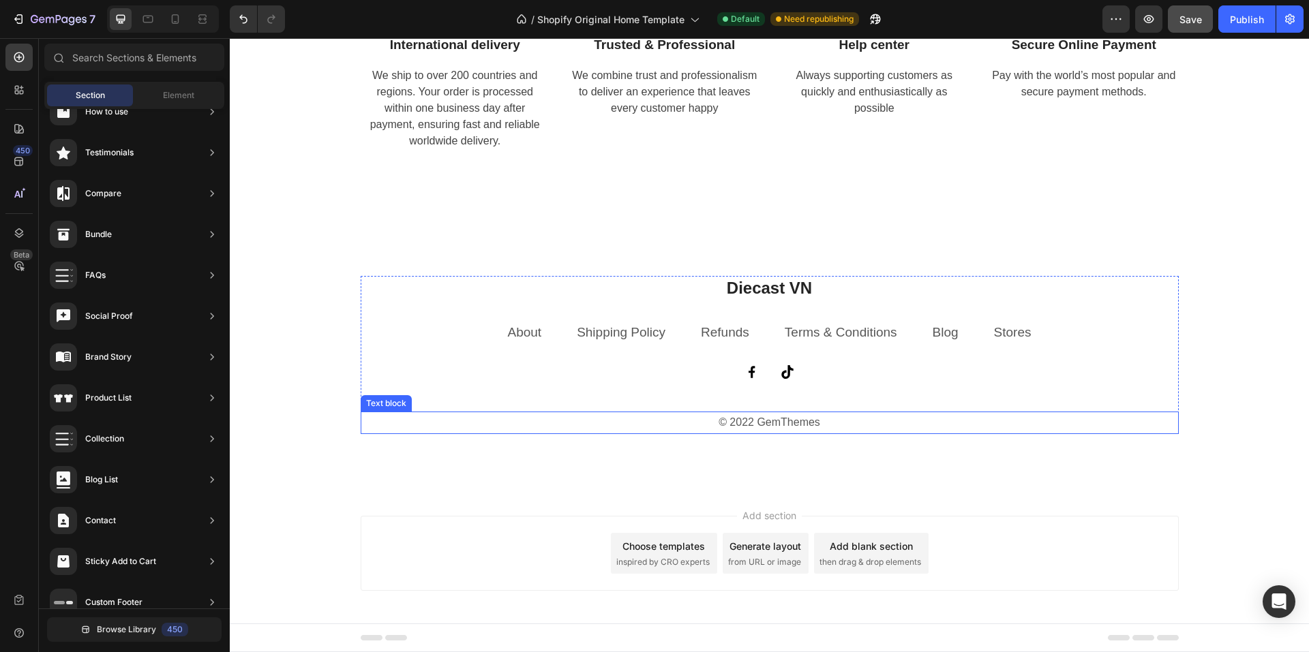
click at [746, 425] on p "© 2022 GemThemes" at bounding box center [769, 423] width 815 height 20
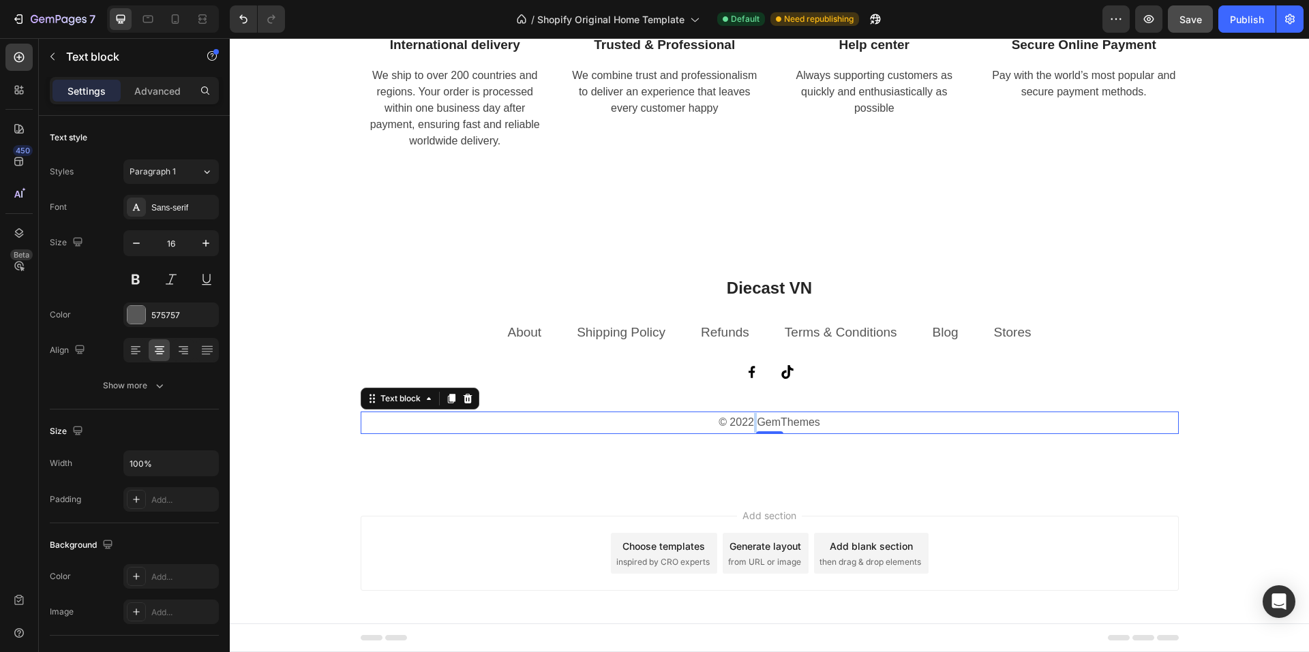
click at [746, 425] on p "© 2022 GemThemes" at bounding box center [769, 423] width 815 height 20
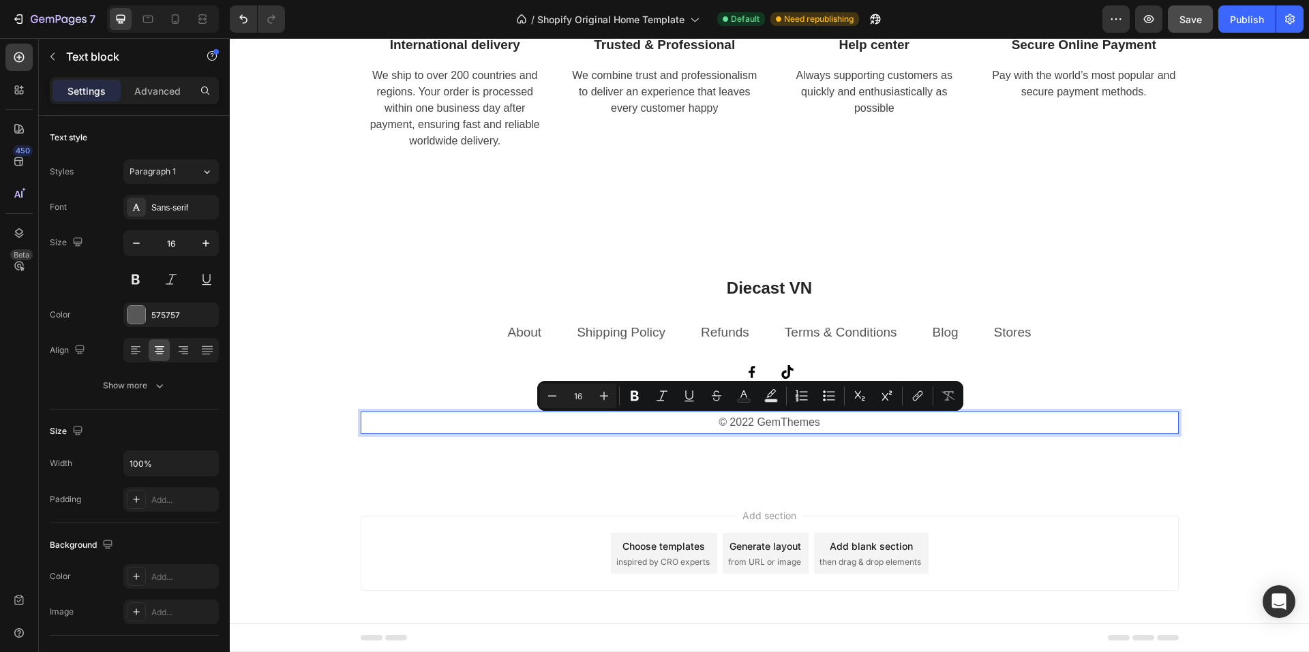
click at [746, 423] on p "© 2022 GemThemes" at bounding box center [769, 423] width 815 height 20
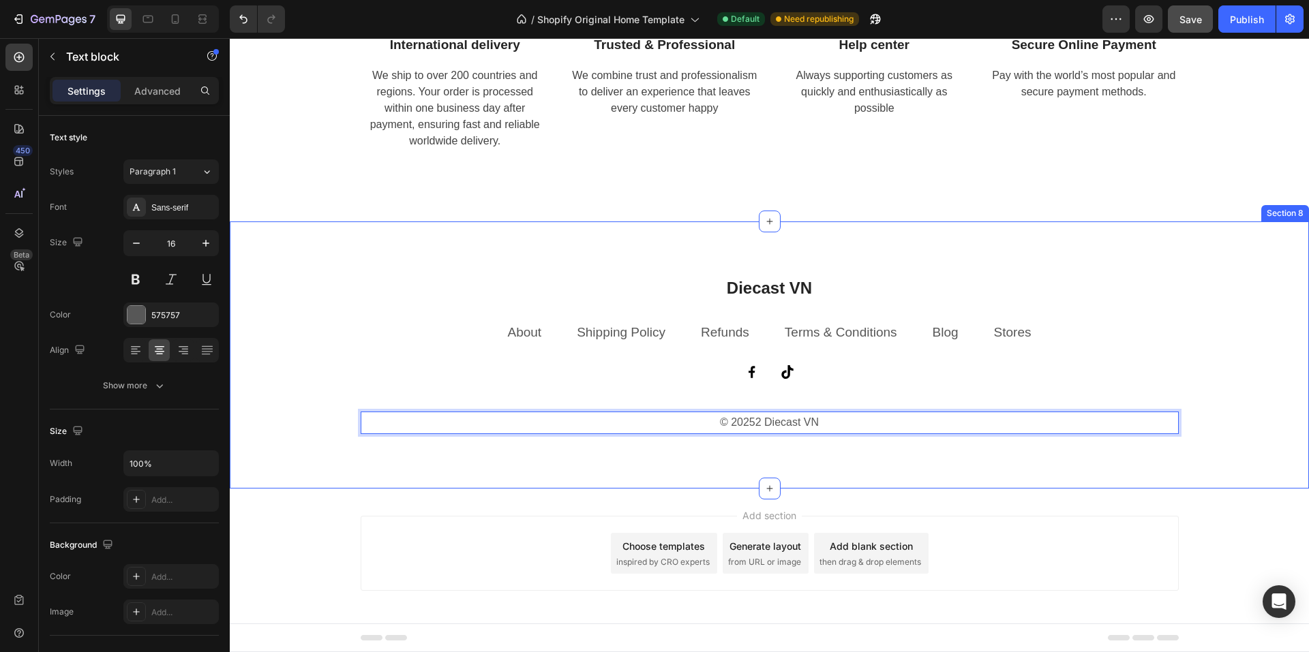
click at [309, 463] on div "Diecast VN Heading About Text block Shipping Policy Text block Refunds Text blo…" at bounding box center [769, 356] width 1079 height 268
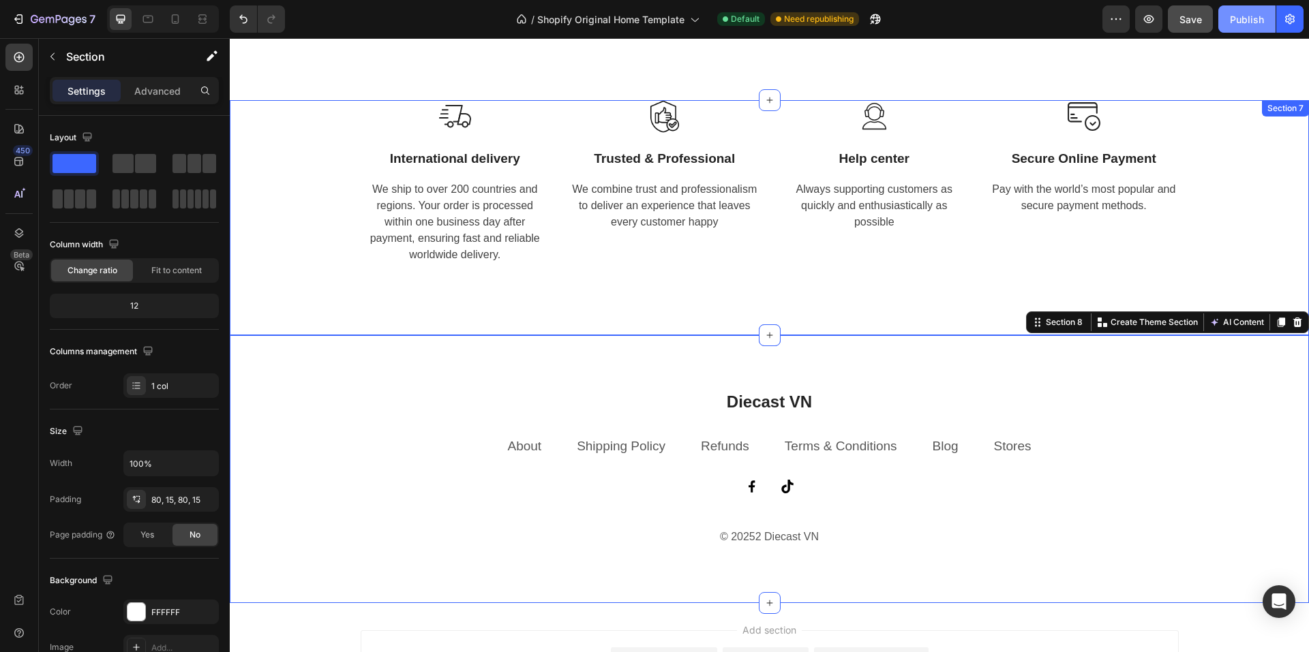
scroll to position [2427, 0]
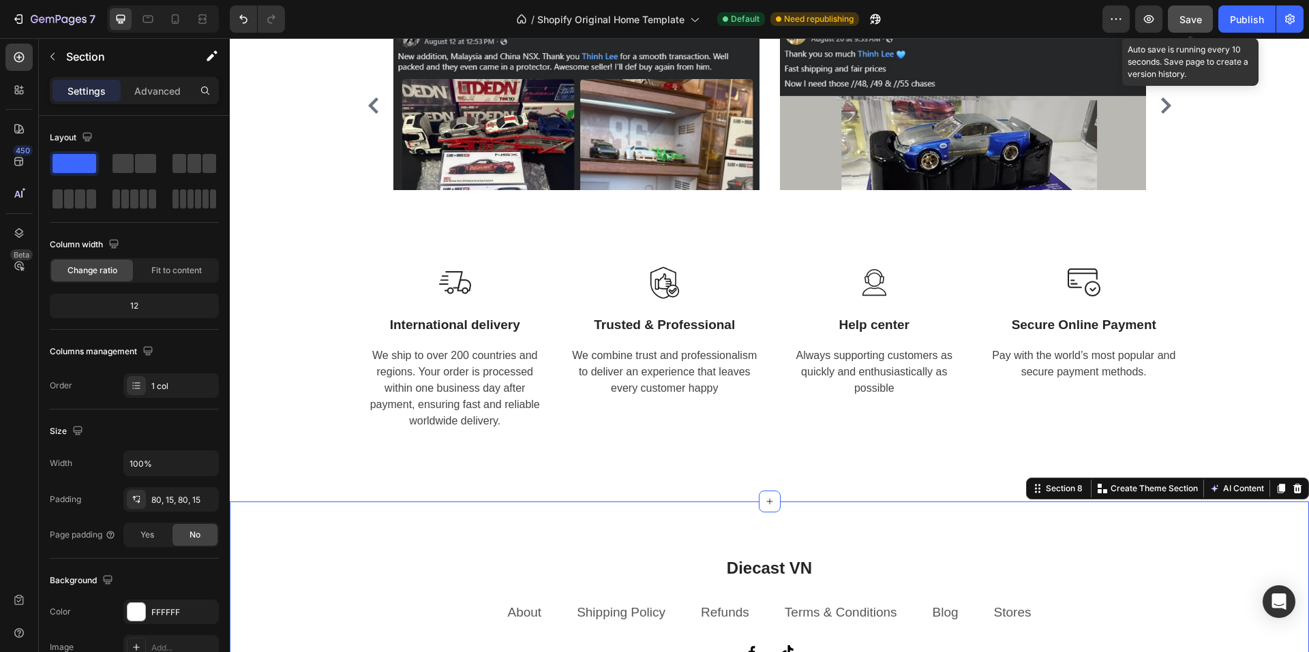
click at [1187, 17] on span "Save" at bounding box center [1190, 20] width 22 height 12
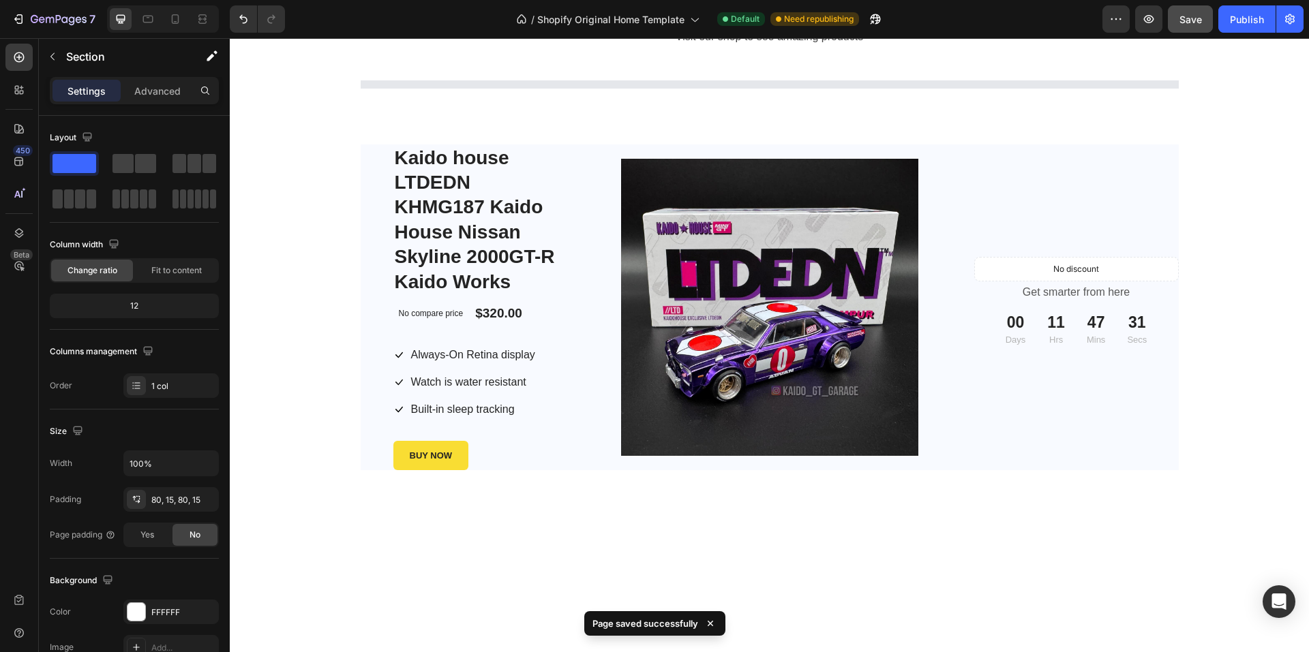
scroll to position [519, 0]
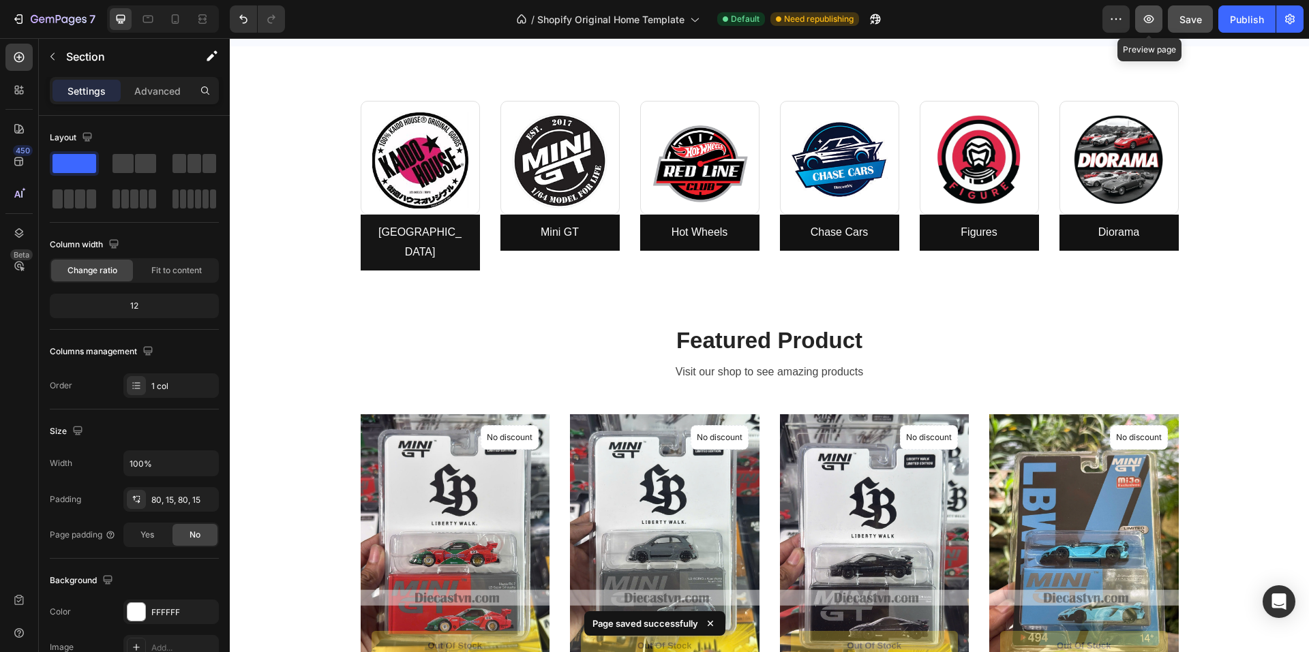
click at [1148, 23] on icon "button" at bounding box center [1149, 19] width 14 height 14
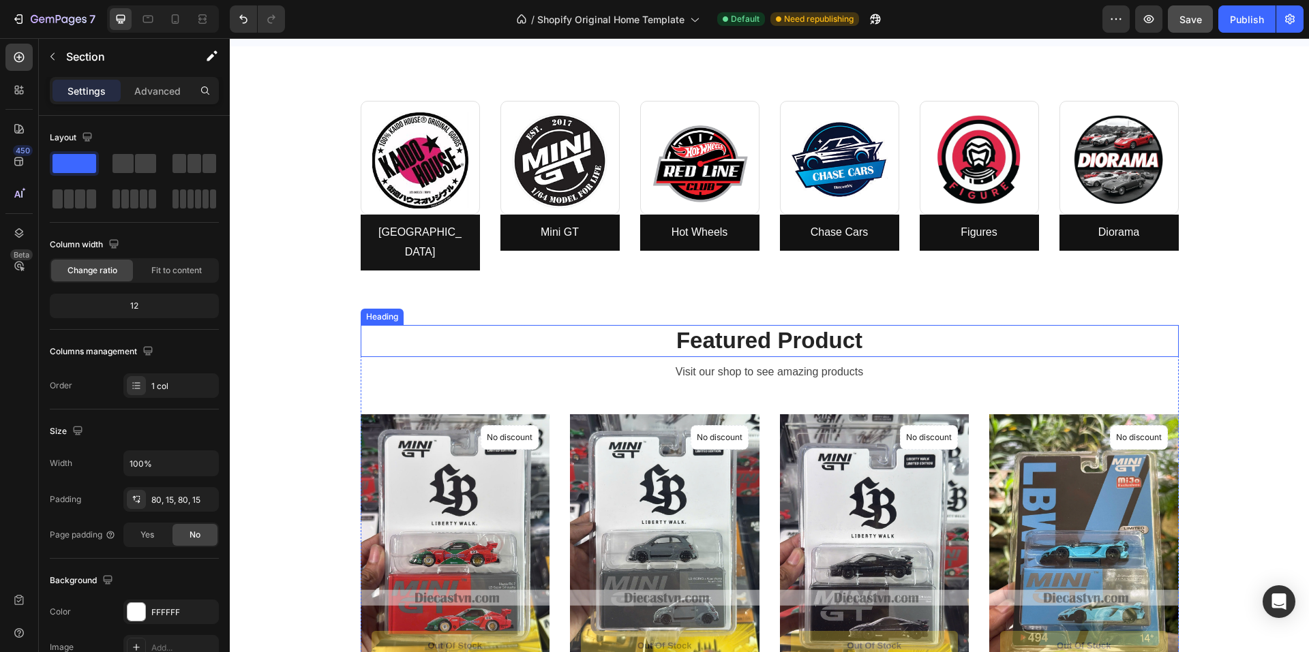
click at [707, 329] on p "Featured Product" at bounding box center [769, 340] width 815 height 29
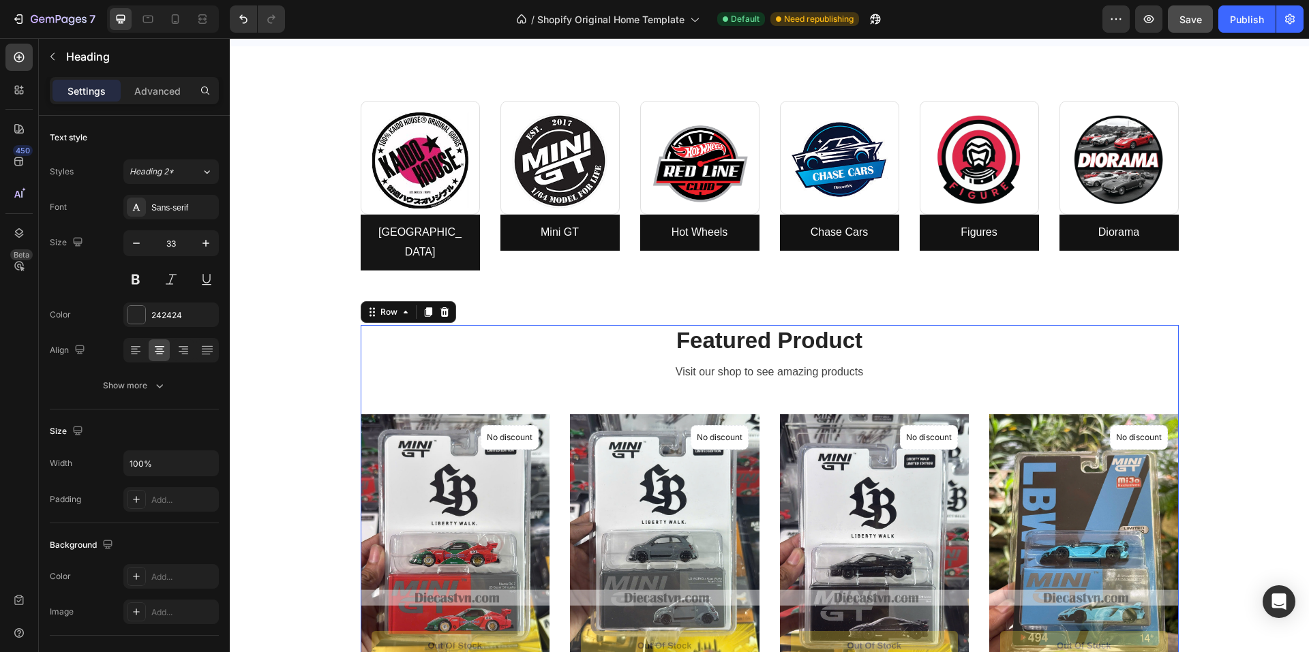
click at [464, 378] on div "Featured Product Heading Visit our shop to see amazing products Text block Prod…" at bounding box center [770, 536] width 818 height 423
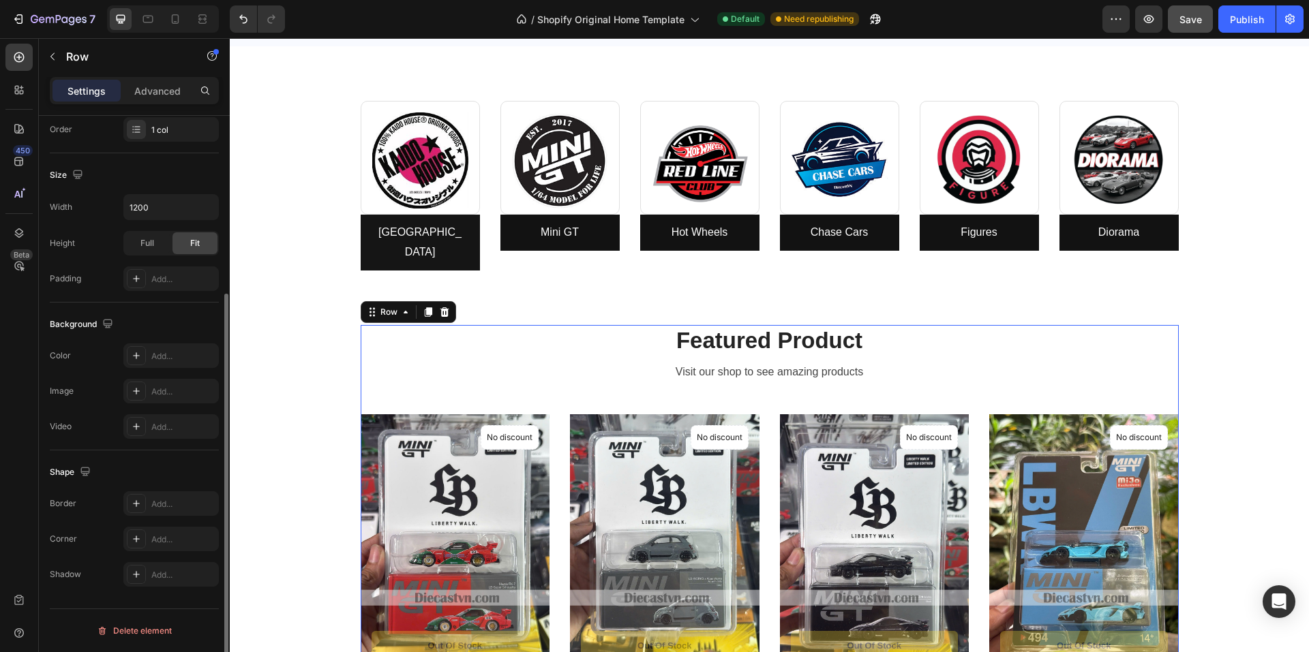
scroll to position [0, 0]
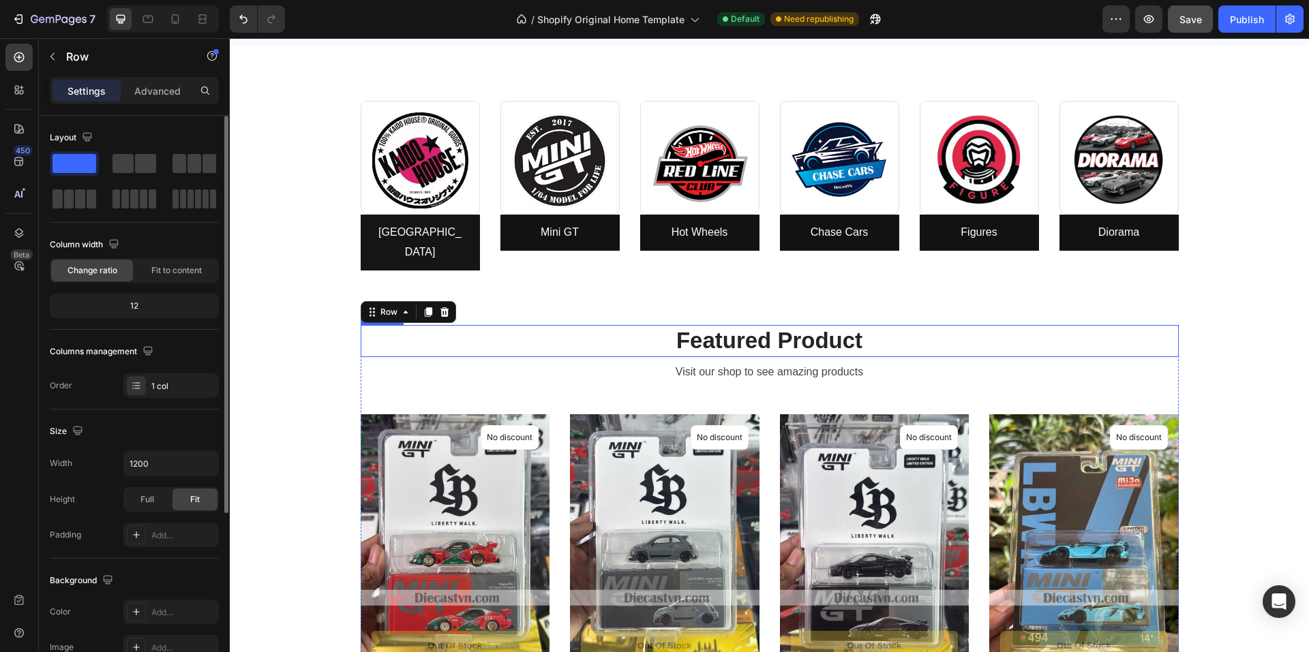
click at [416, 333] on p "Featured Product" at bounding box center [769, 340] width 815 height 29
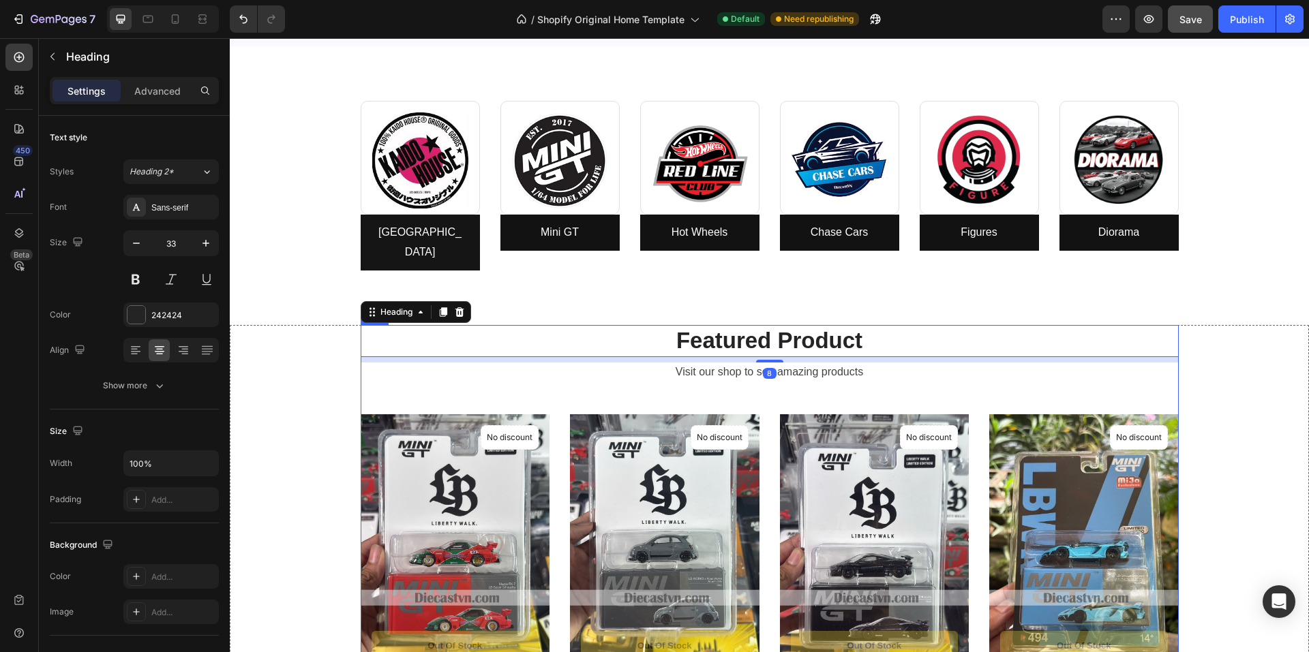
click at [402, 380] on div "Featured Product Heading 8 Visit our shop to see amazing products Text block Pr…" at bounding box center [770, 536] width 818 height 423
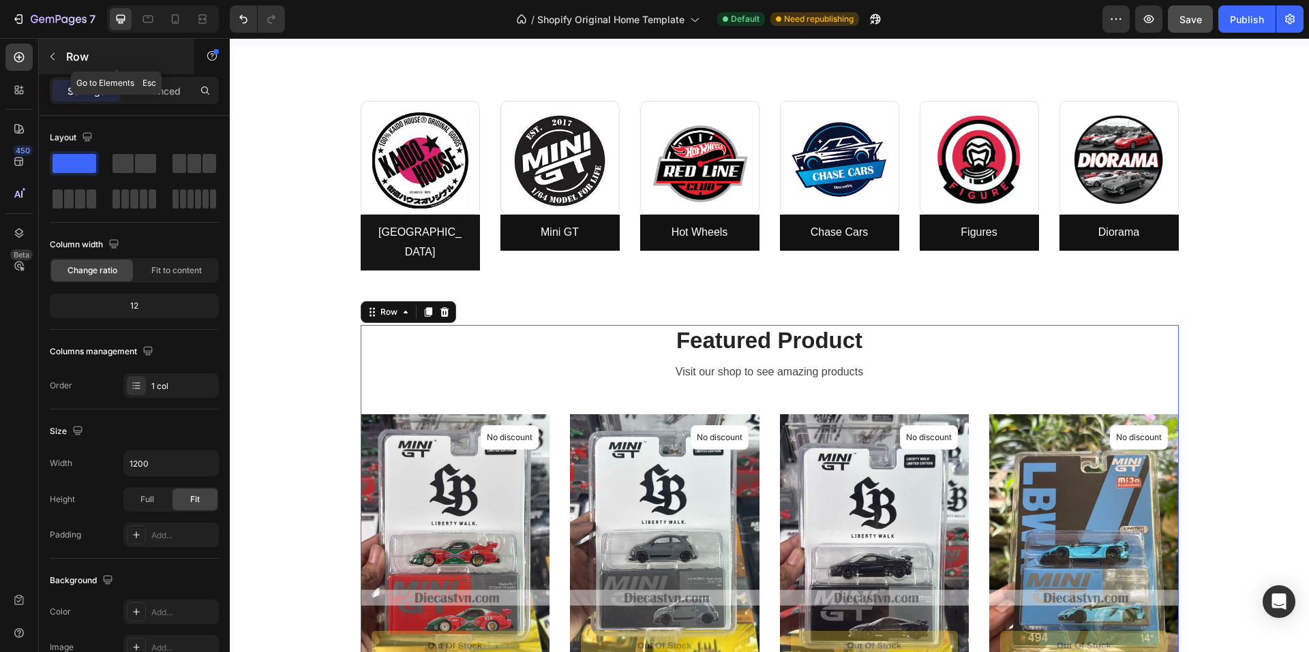
click at [52, 58] on icon "button" at bounding box center [52, 56] width 4 height 7
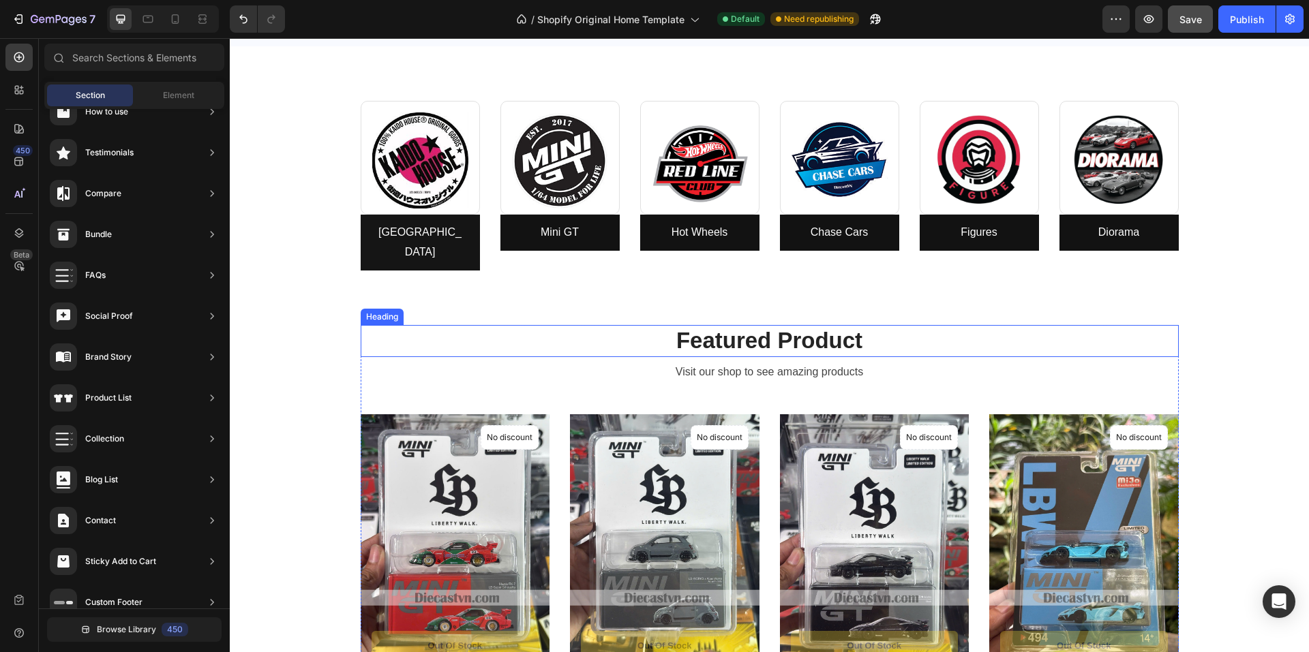
click at [594, 326] on p "Featured Product" at bounding box center [769, 340] width 815 height 29
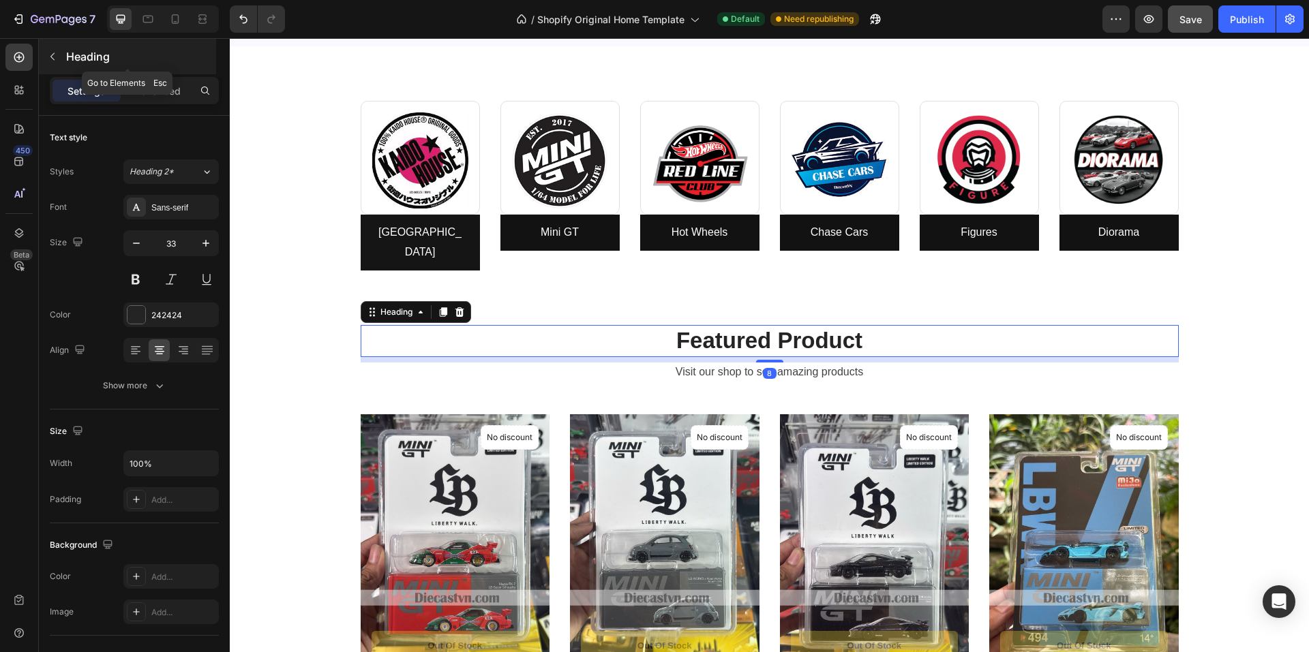
click at [95, 61] on p "Heading" at bounding box center [139, 56] width 147 height 16
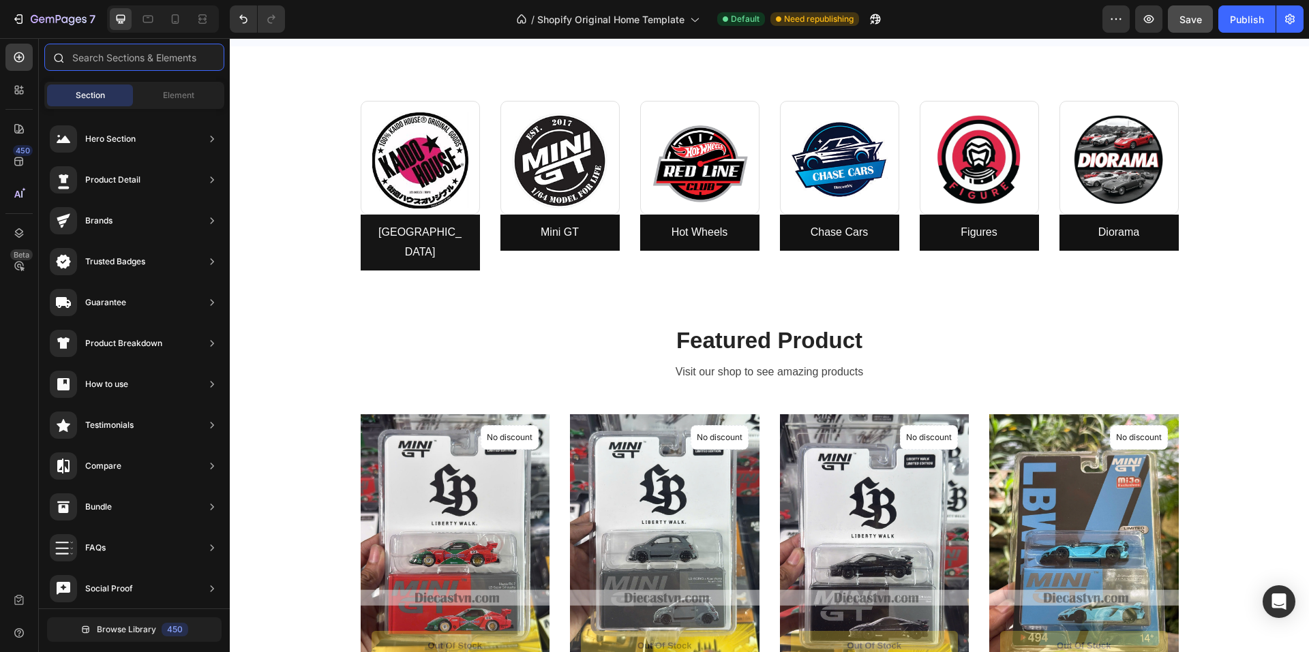
click at [119, 52] on input "text" at bounding box center [134, 57] width 180 height 27
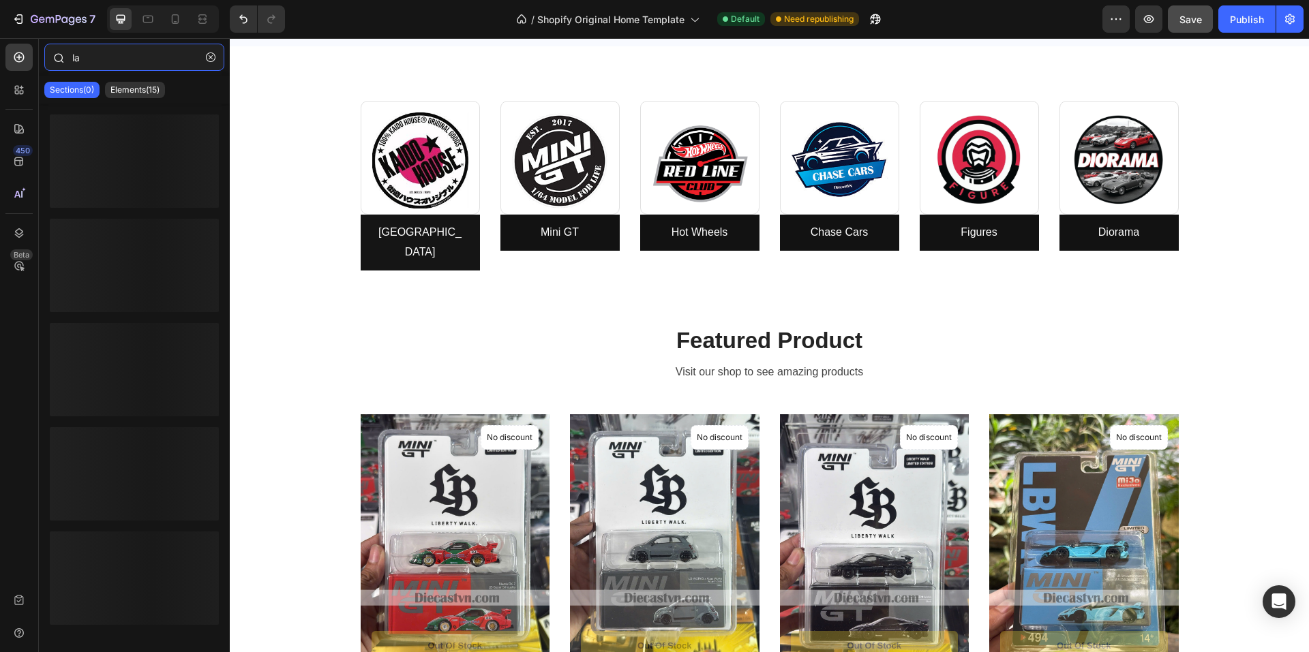
type input "l"
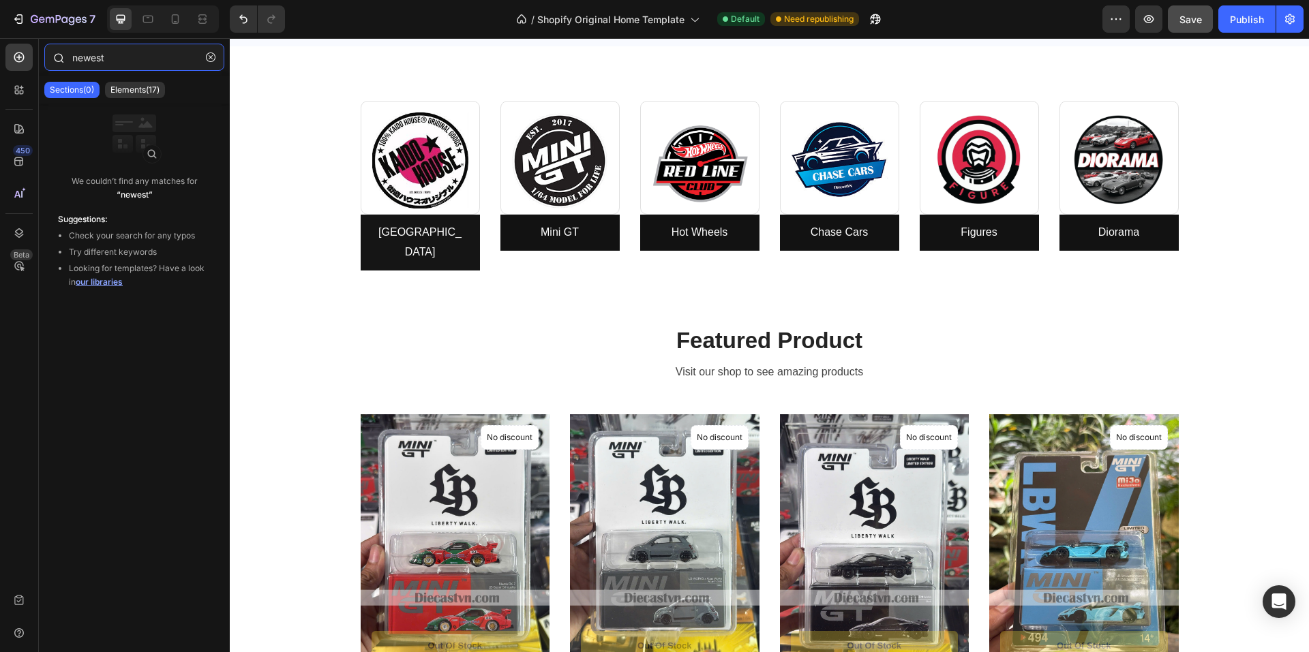
click at [116, 54] on input "newest" at bounding box center [134, 57] width 180 height 27
type input "newest"
click at [216, 55] on button "button" at bounding box center [211, 57] width 22 height 22
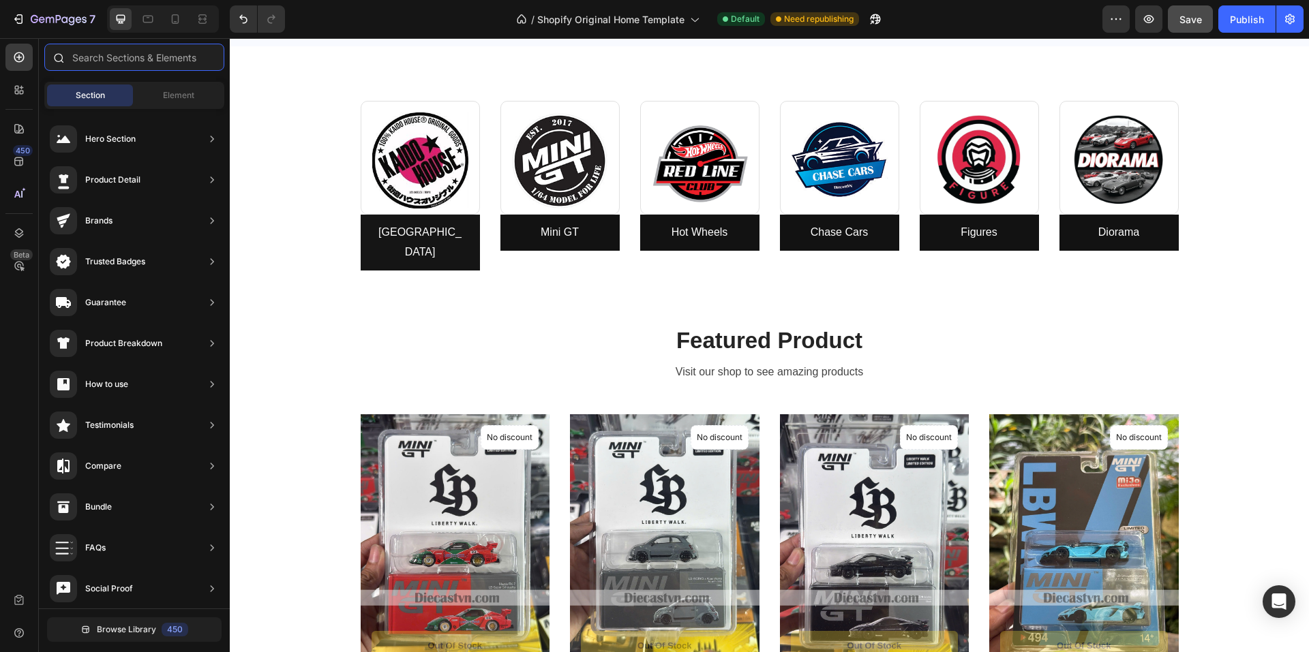
click at [144, 52] on input "text" at bounding box center [134, 57] width 180 height 27
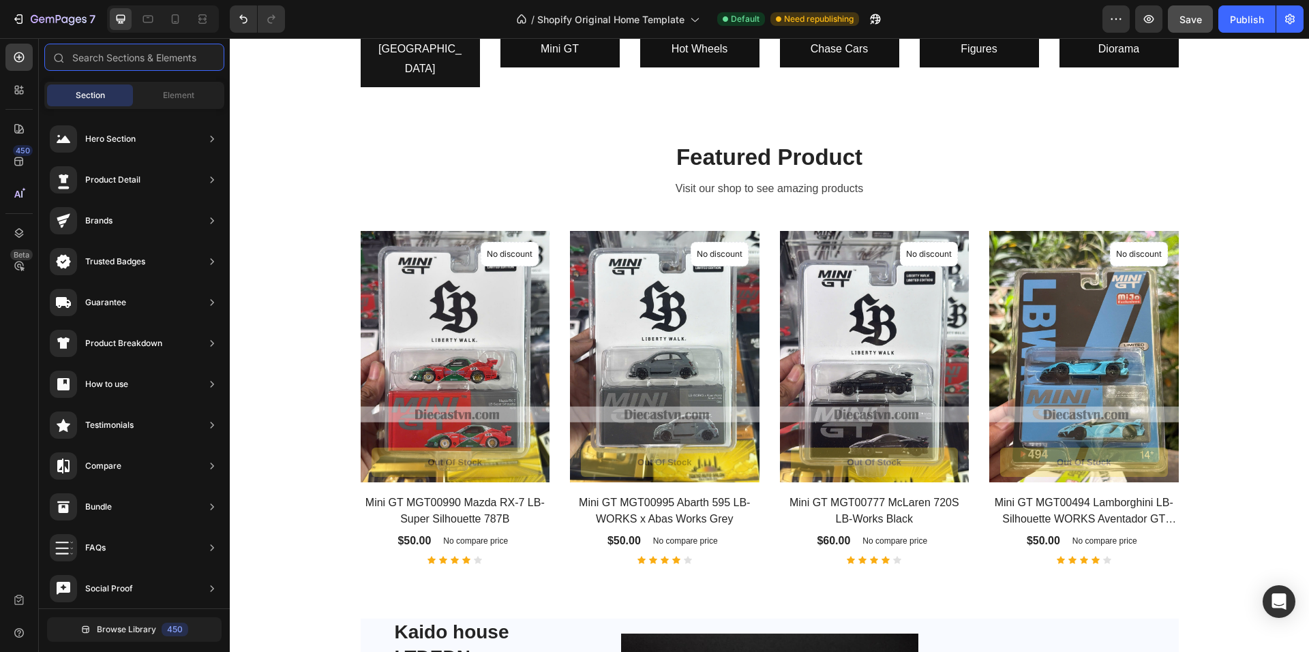
scroll to position [750, 0]
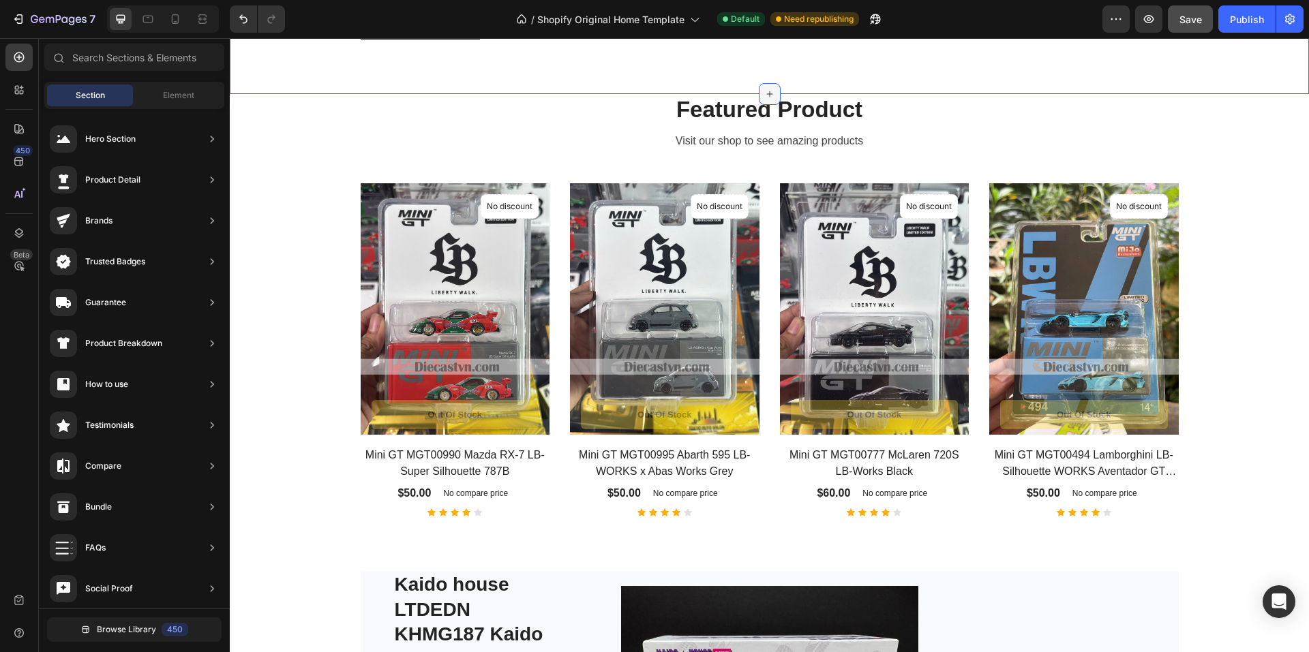
click at [769, 89] on icon at bounding box center [769, 94] width 11 height 11
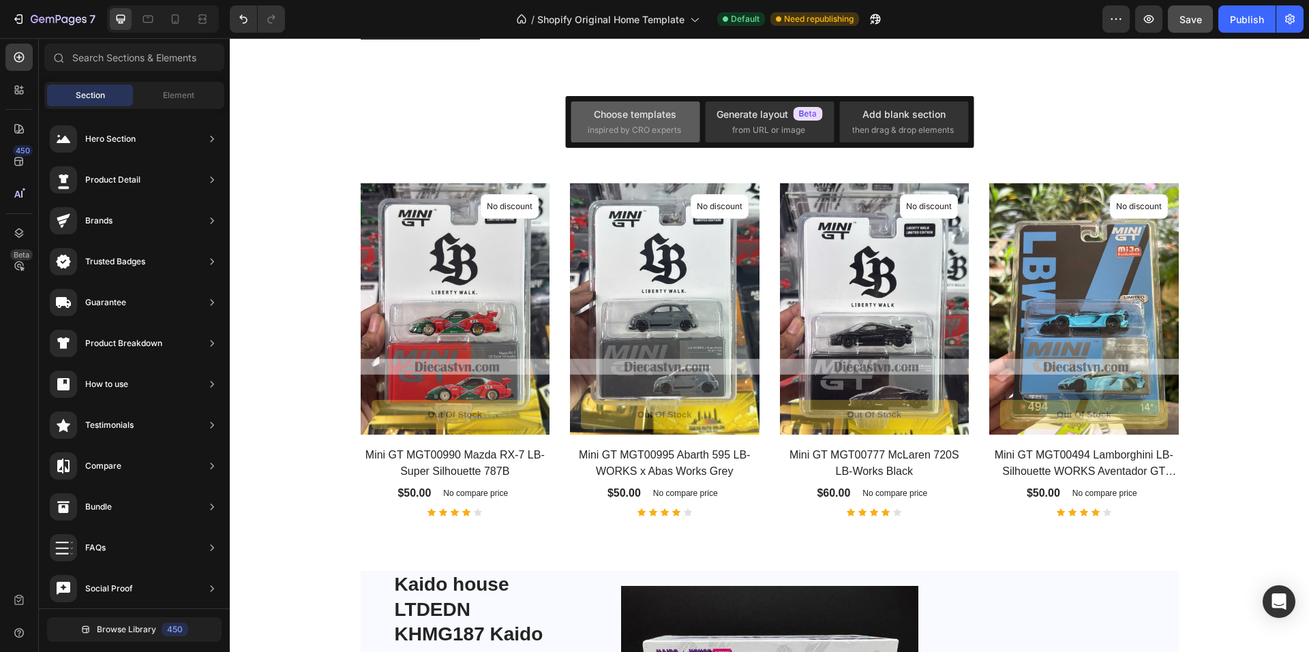
click at [631, 126] on span "inspired by CRO experts" at bounding box center [633, 130] width 93 height 12
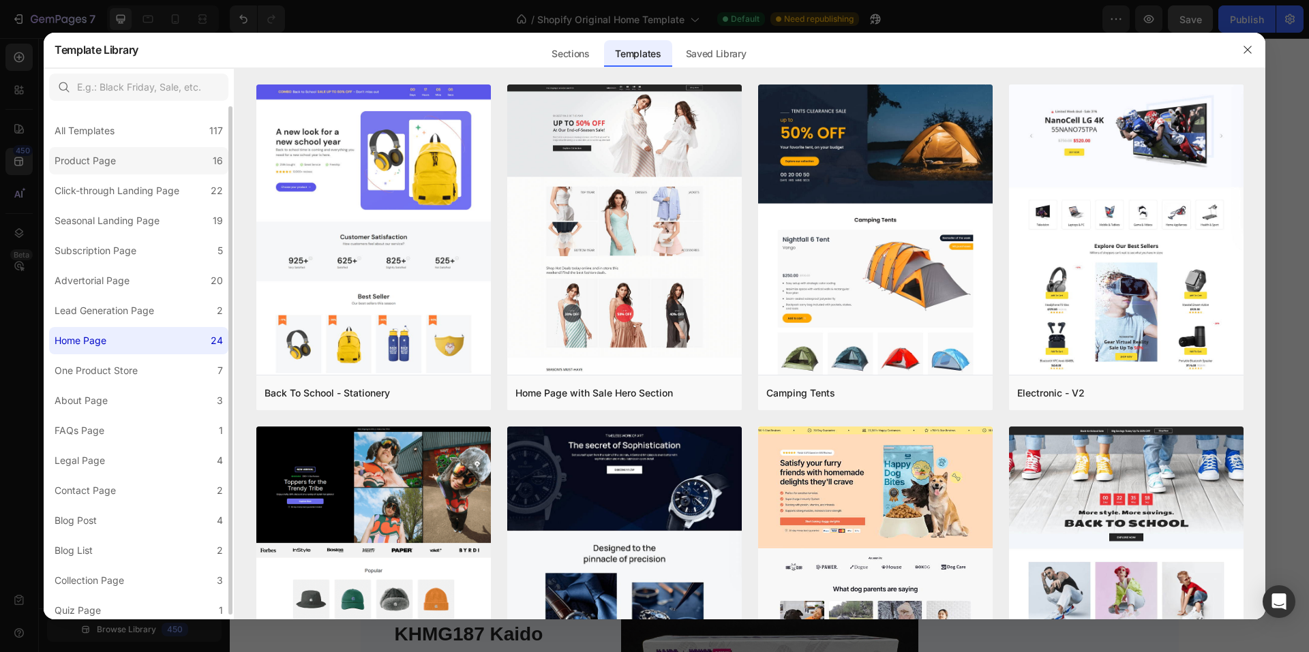
click at [119, 159] on div "Product Page" at bounding box center [88, 161] width 67 height 16
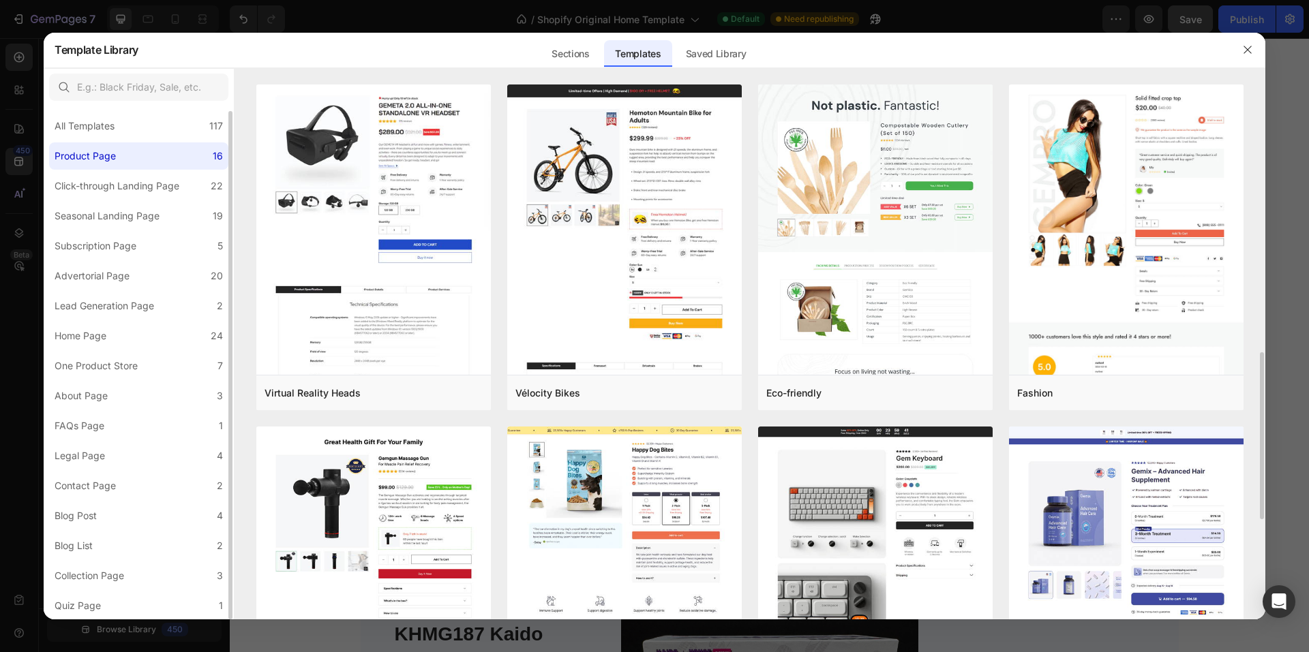
scroll to position [273, 0]
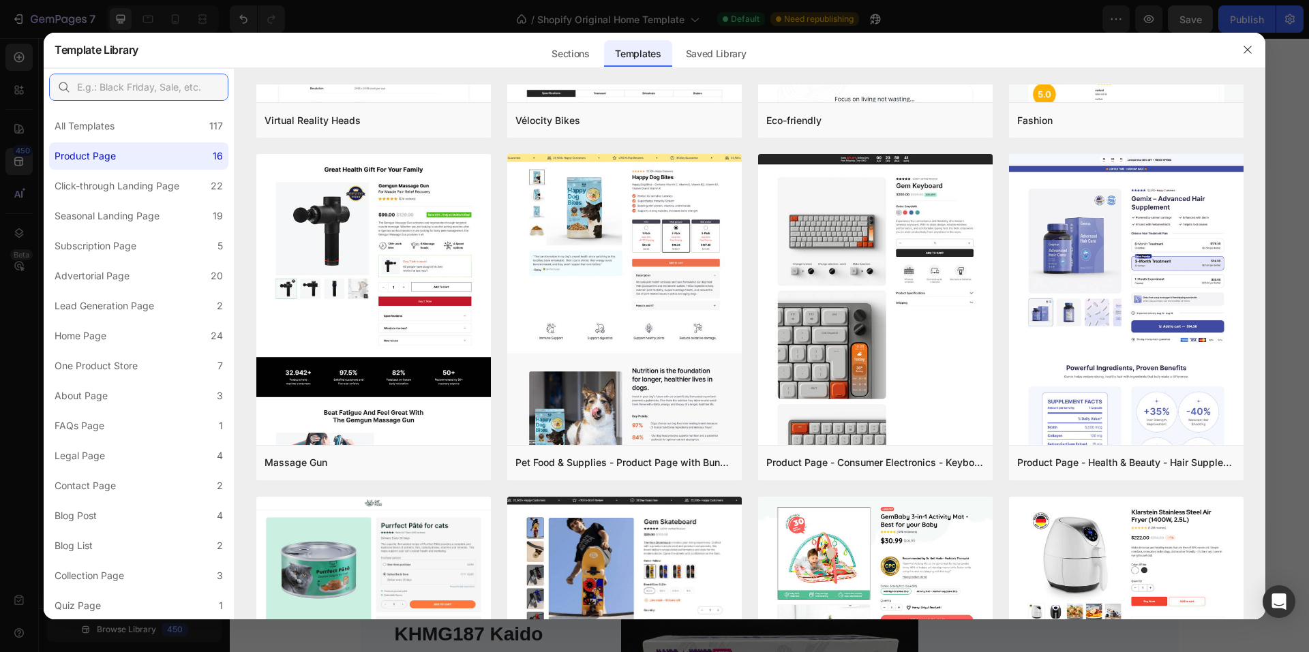
click at [138, 80] on input "text" at bounding box center [138, 87] width 179 height 27
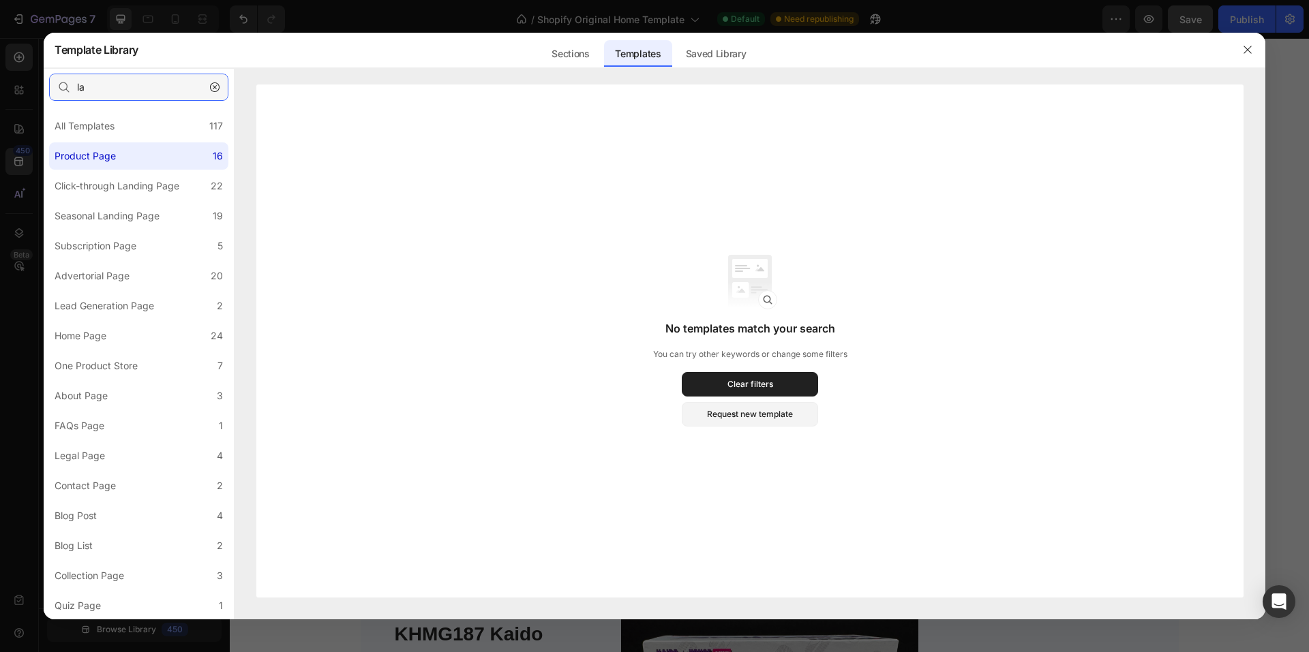
type input "l"
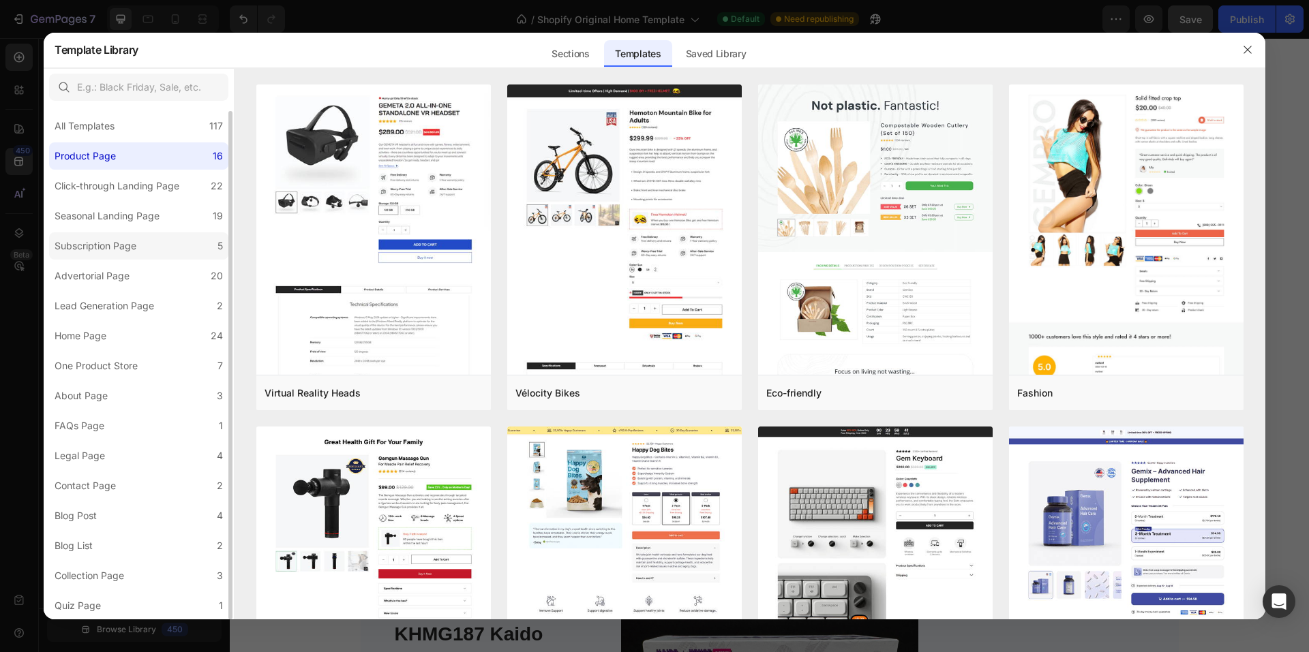
click at [127, 249] on div "Subscription Page" at bounding box center [96, 246] width 82 height 16
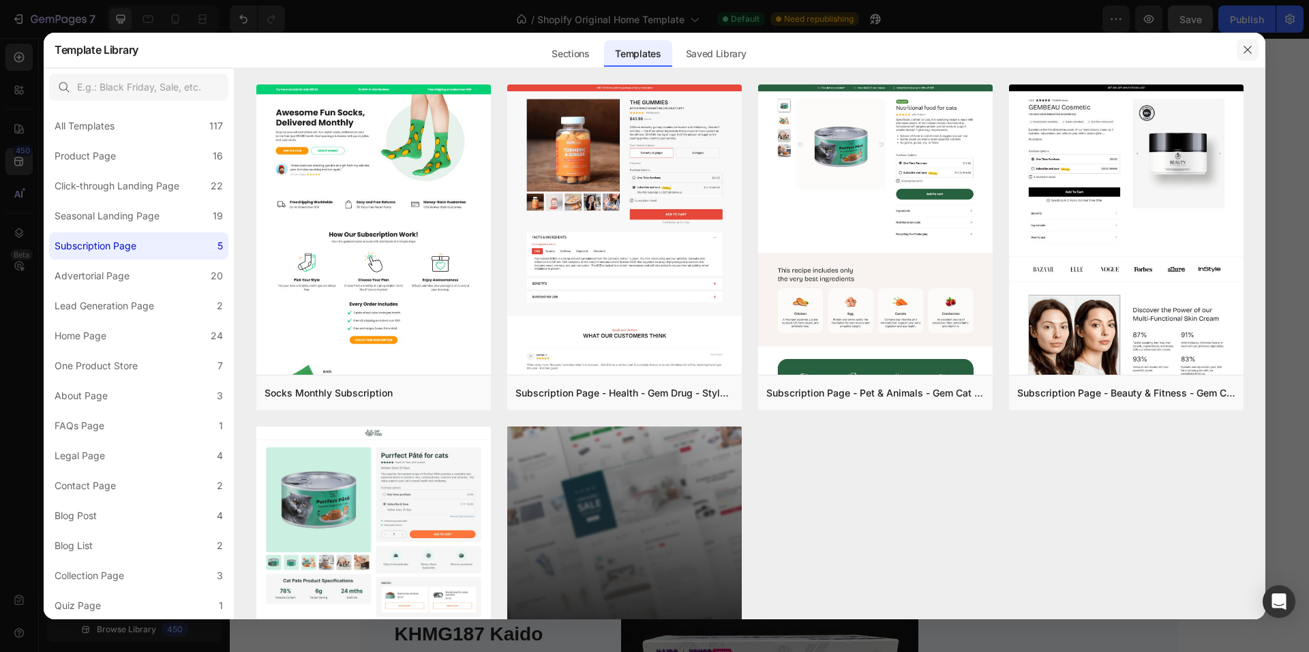
click at [1246, 43] on button "button" at bounding box center [1247, 50] width 22 height 22
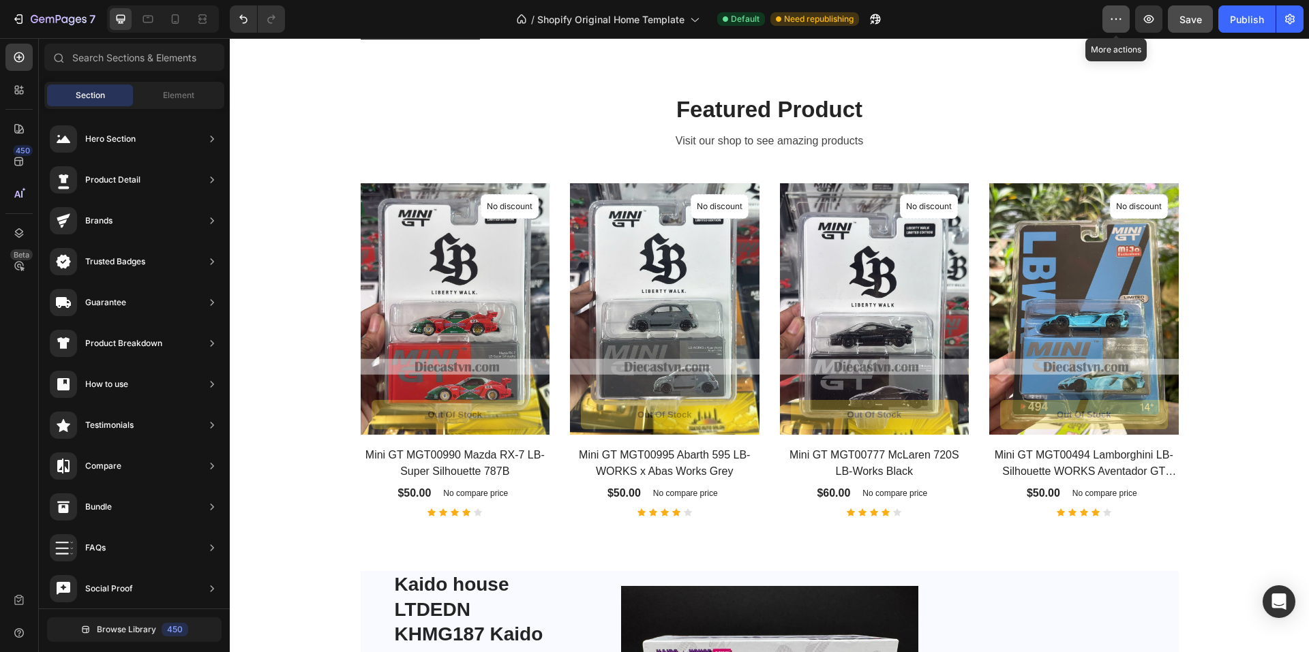
click at [1114, 23] on icon "button" at bounding box center [1116, 19] width 14 height 14
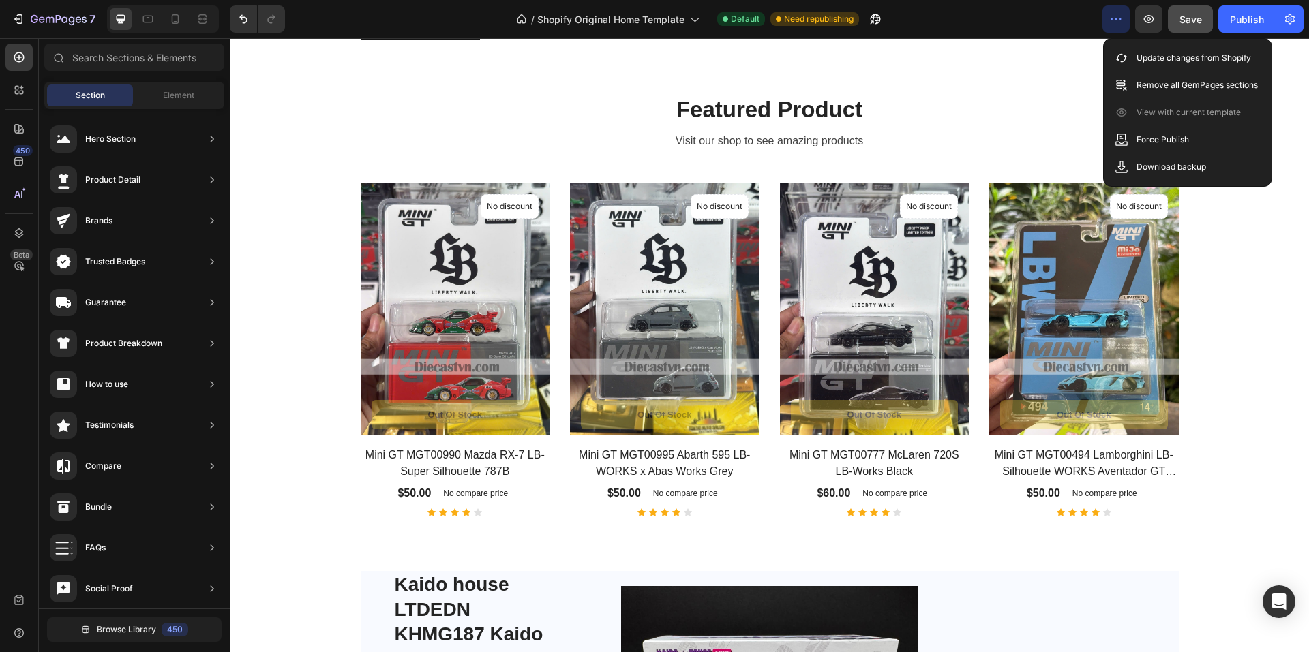
click at [1114, 23] on icon "button" at bounding box center [1116, 19] width 14 height 14
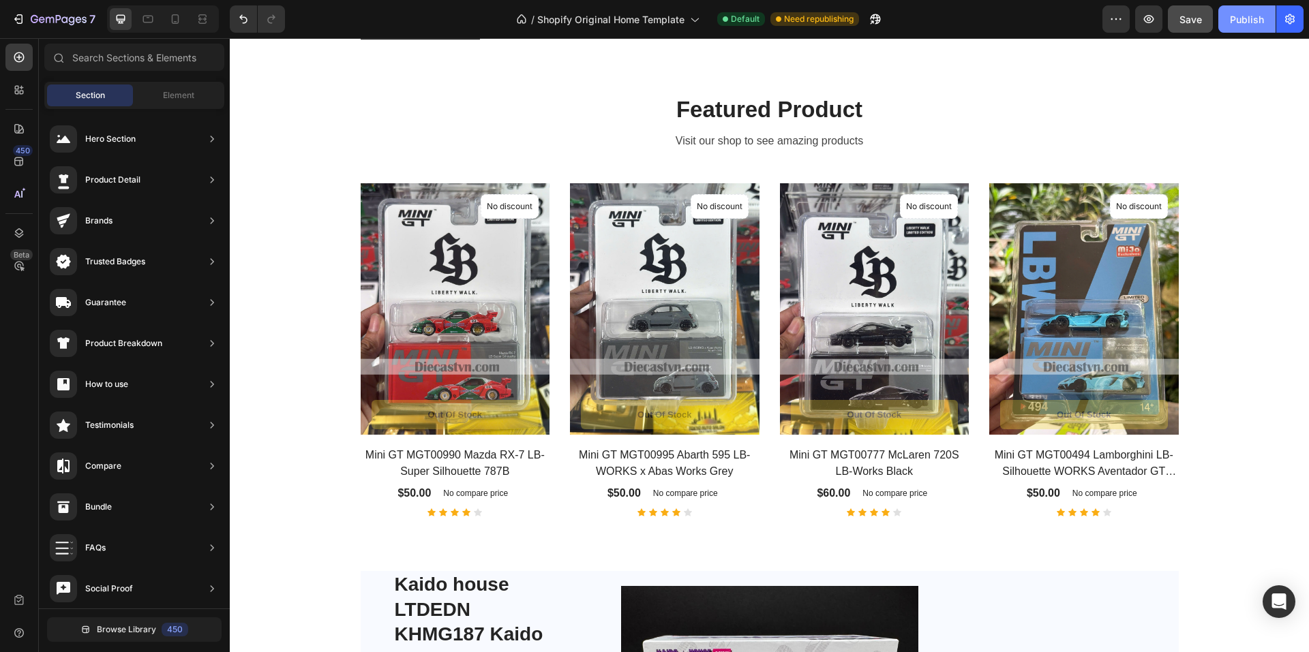
click at [1240, 25] on div "Publish" at bounding box center [1247, 19] width 34 height 14
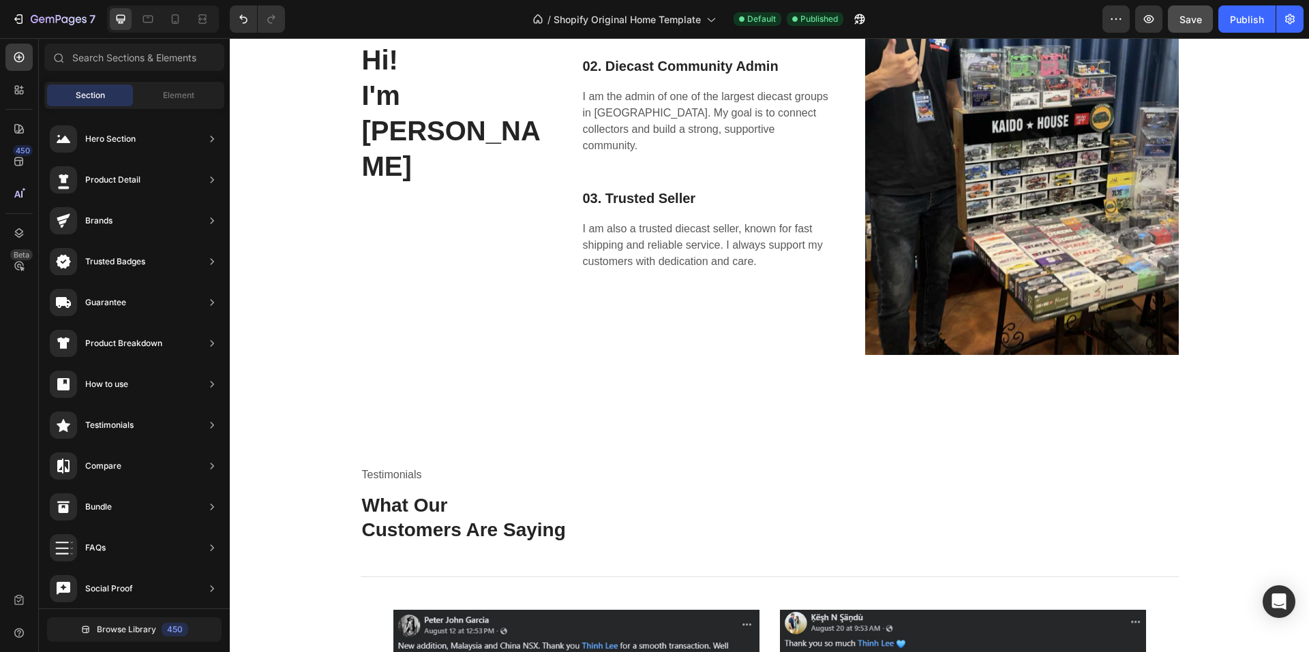
scroll to position [2045, 0]
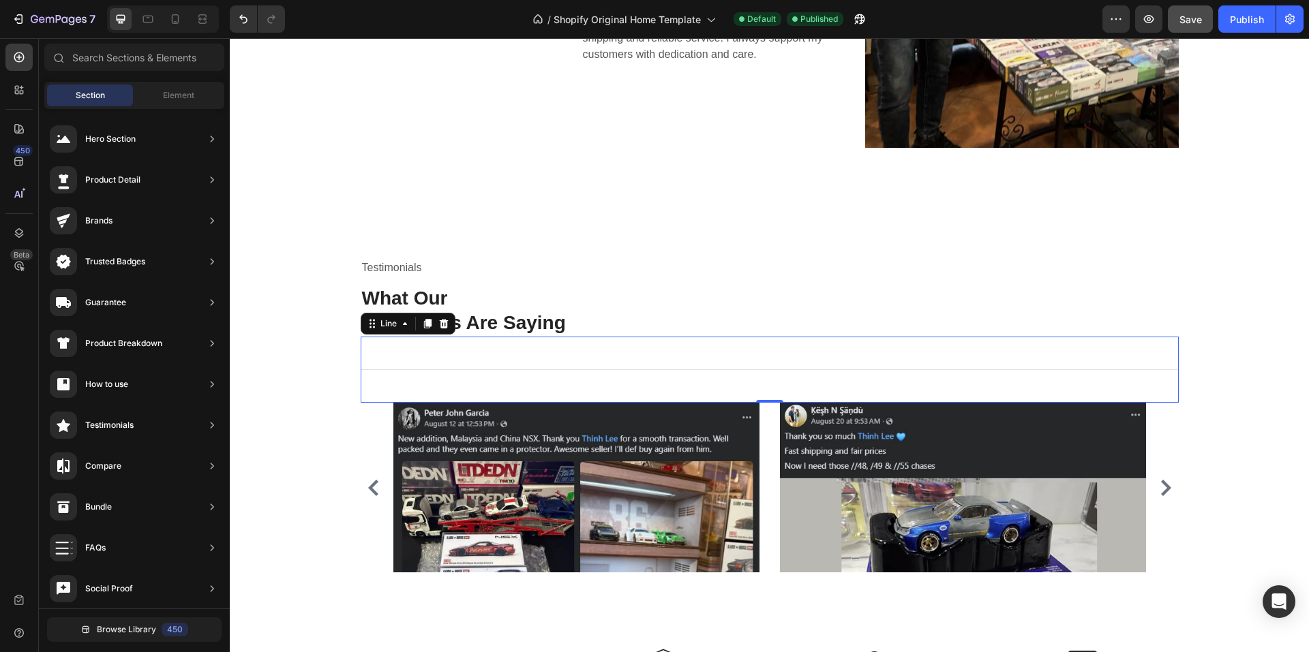
click at [562, 376] on div "Title Line 0" at bounding box center [770, 370] width 818 height 66
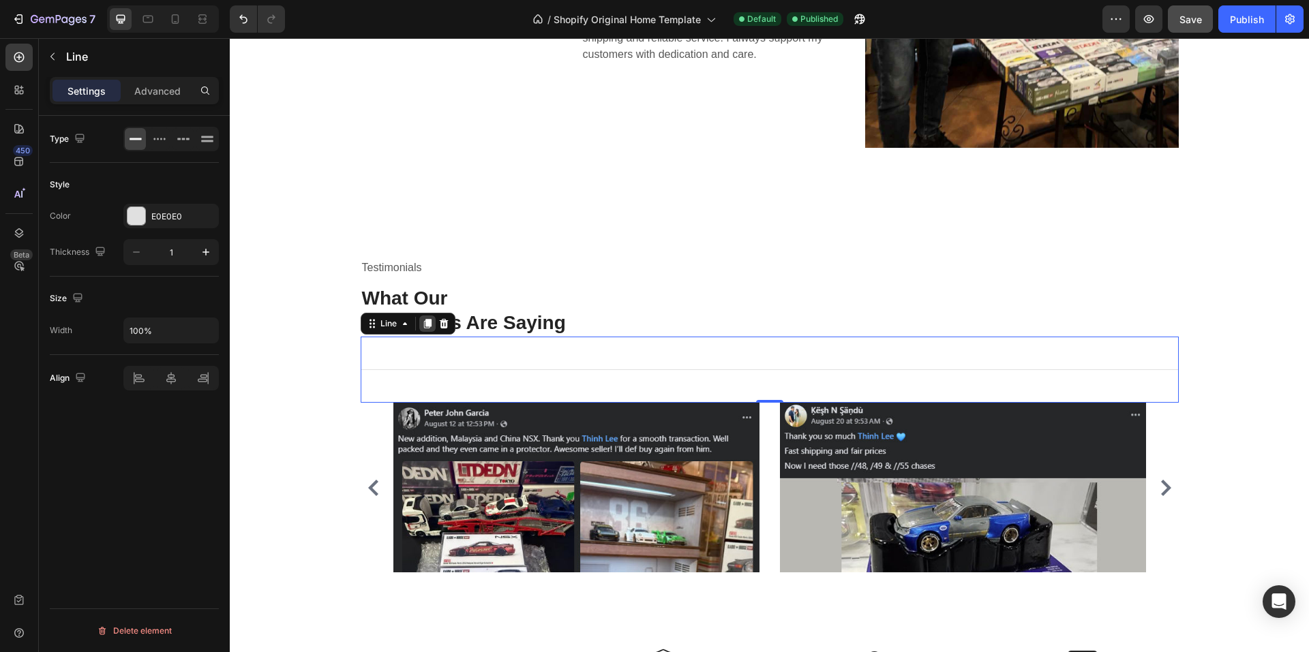
click at [423, 326] on icon at bounding box center [426, 325] width 7 height 10
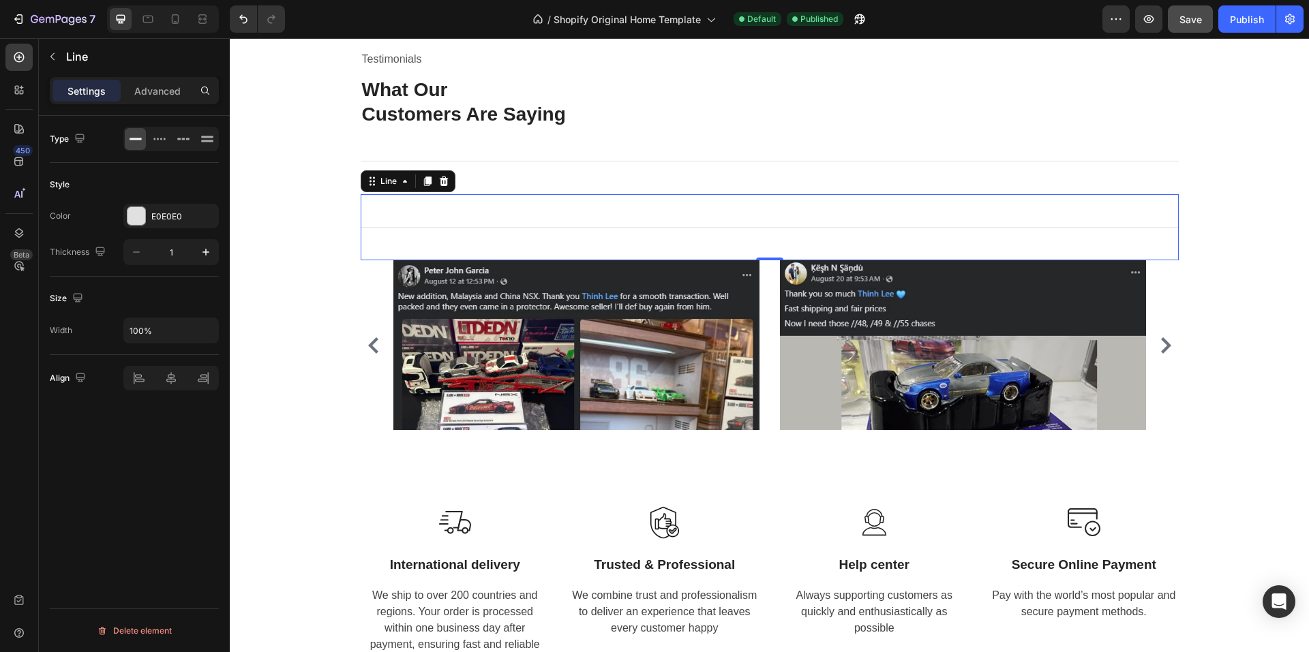
scroll to position [2249, 0]
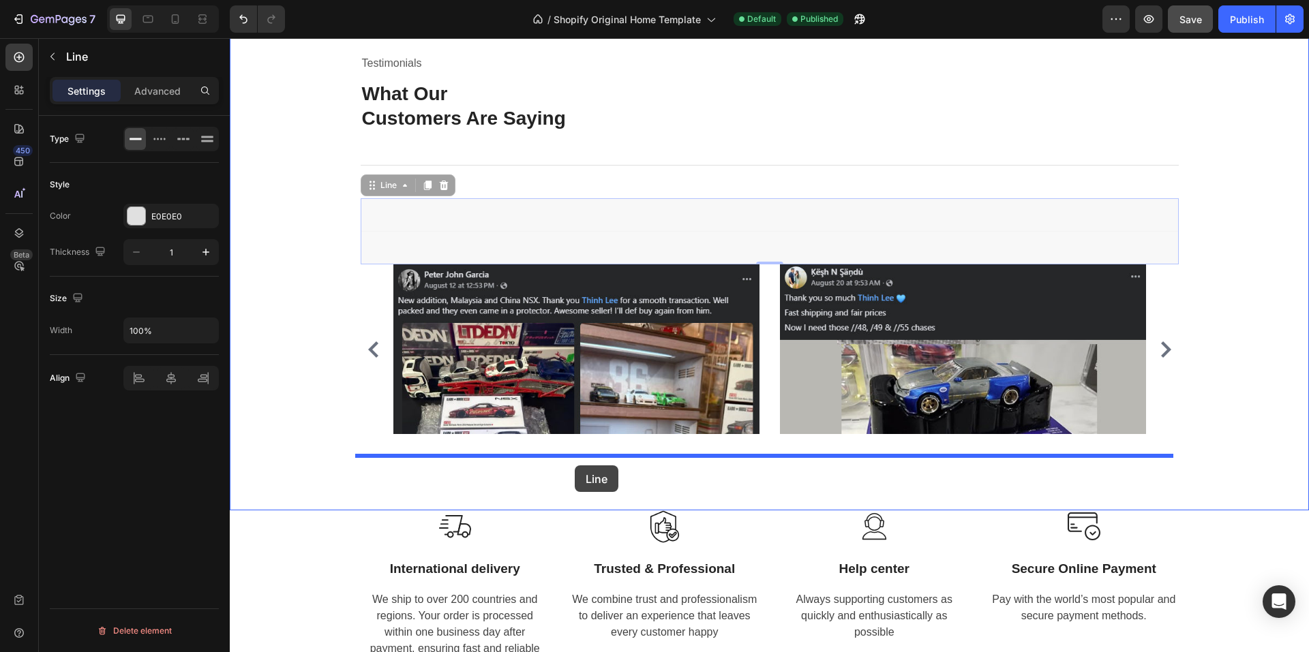
drag, startPoint x: 614, startPoint y: 232, endPoint x: 575, endPoint y: 465, distance: 236.4
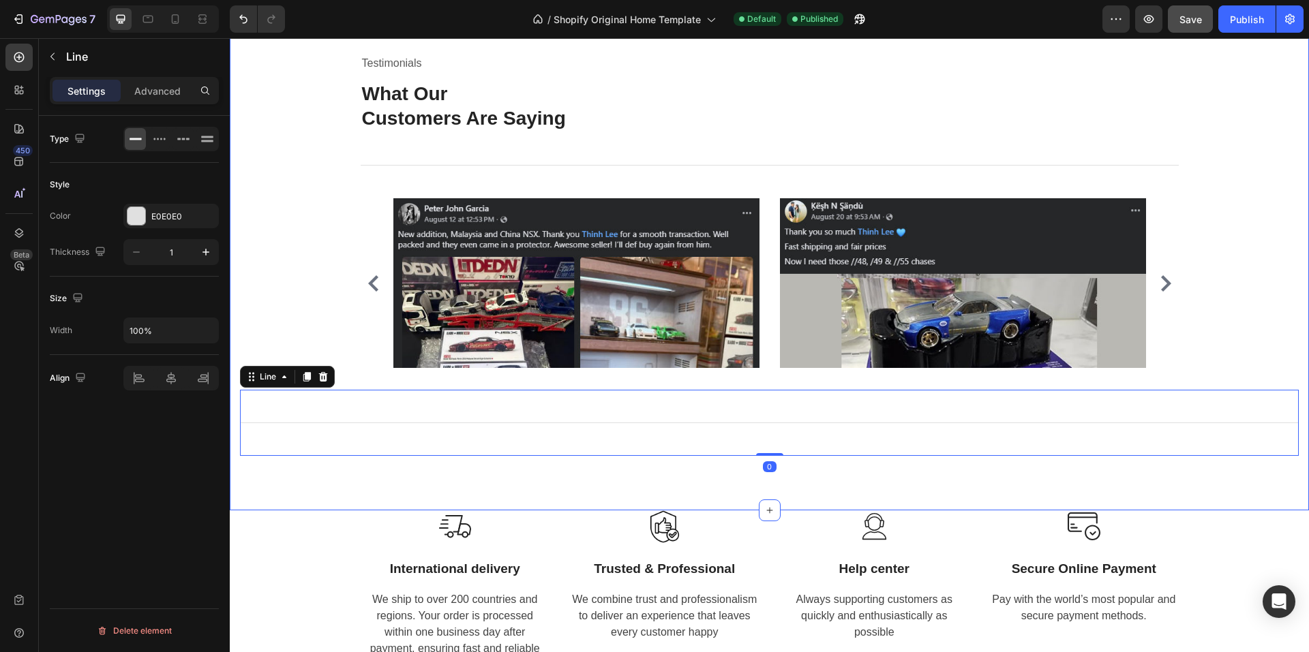
click at [1260, 277] on div "Testimonials Text block What Our Customers Are Saying Heading Title Line Image …" at bounding box center [769, 253] width 1058 height 403
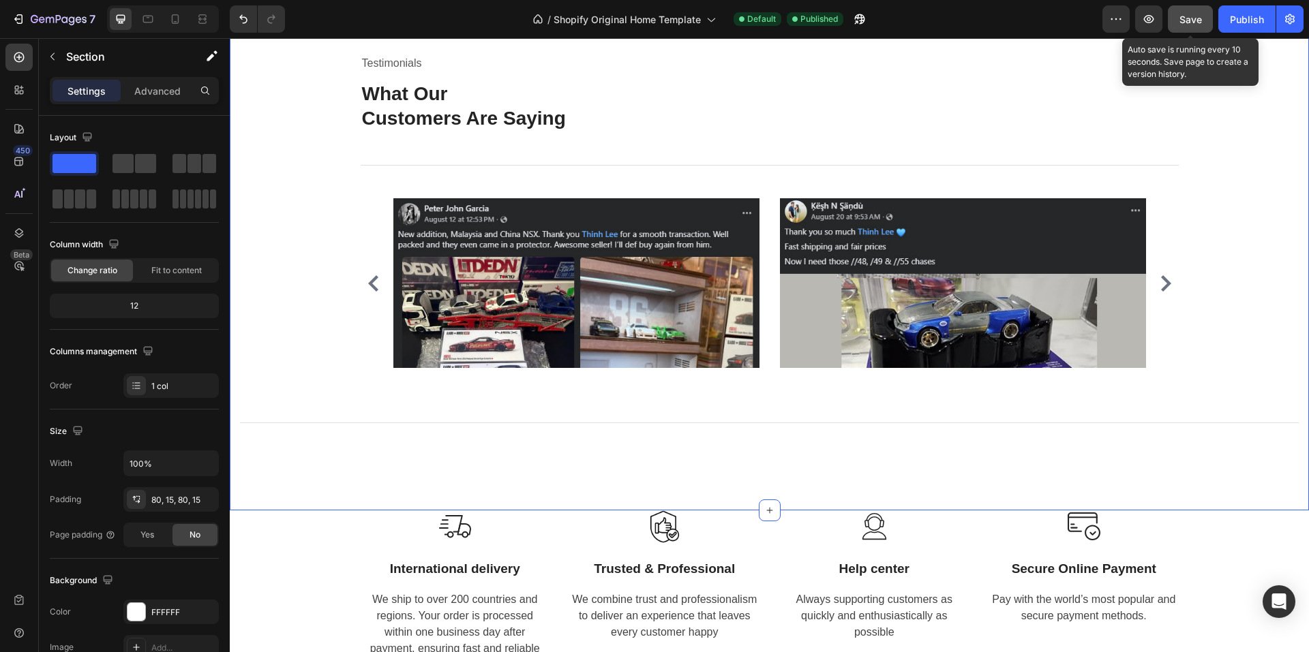
click at [1195, 18] on span "Save" at bounding box center [1190, 20] width 22 height 12
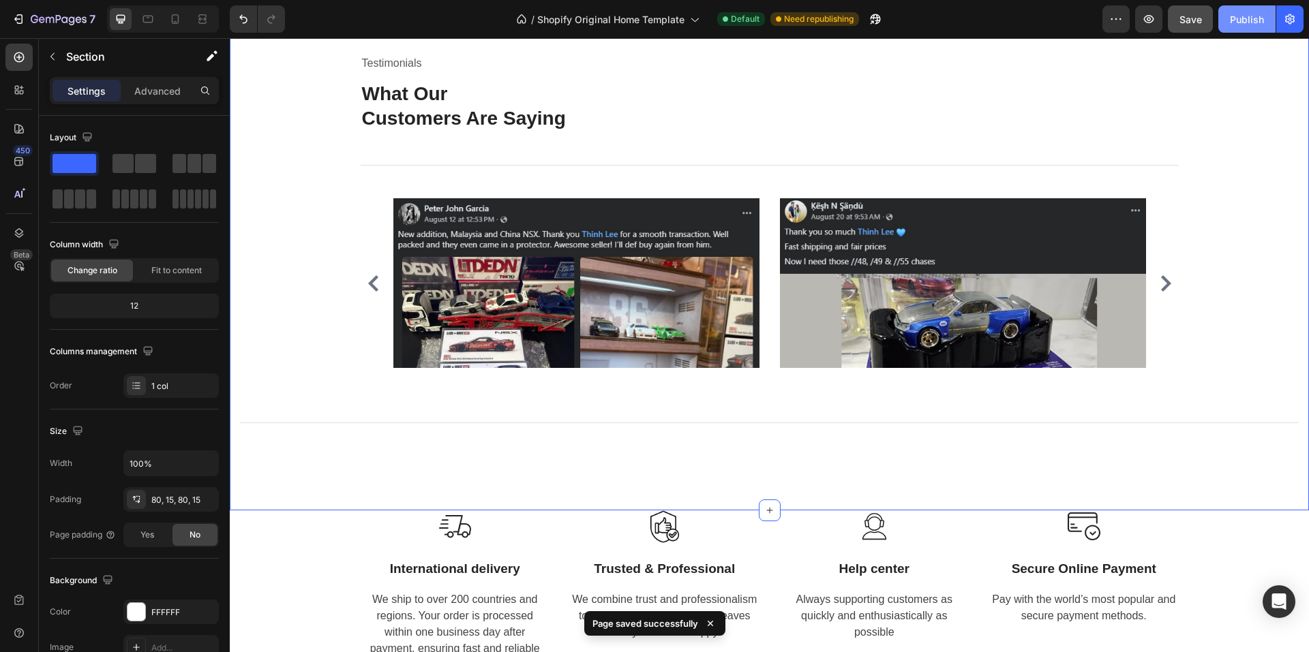
click at [1236, 14] on div "Publish" at bounding box center [1247, 19] width 34 height 14
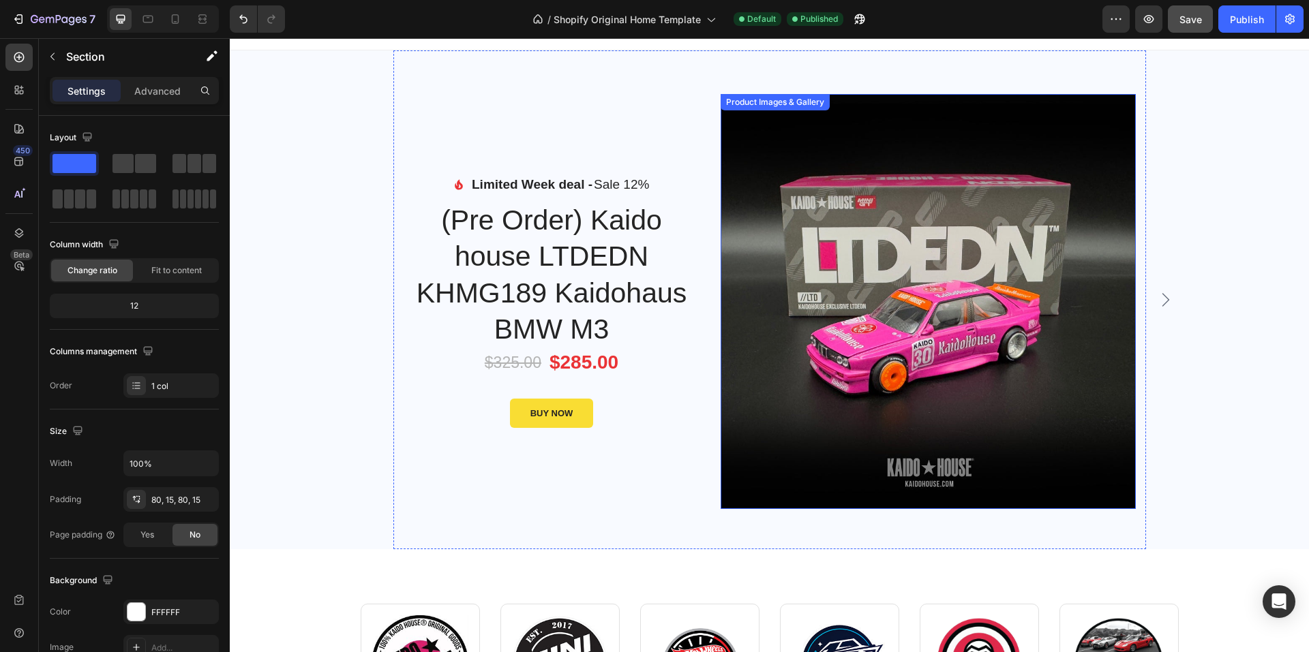
scroll to position [0, 0]
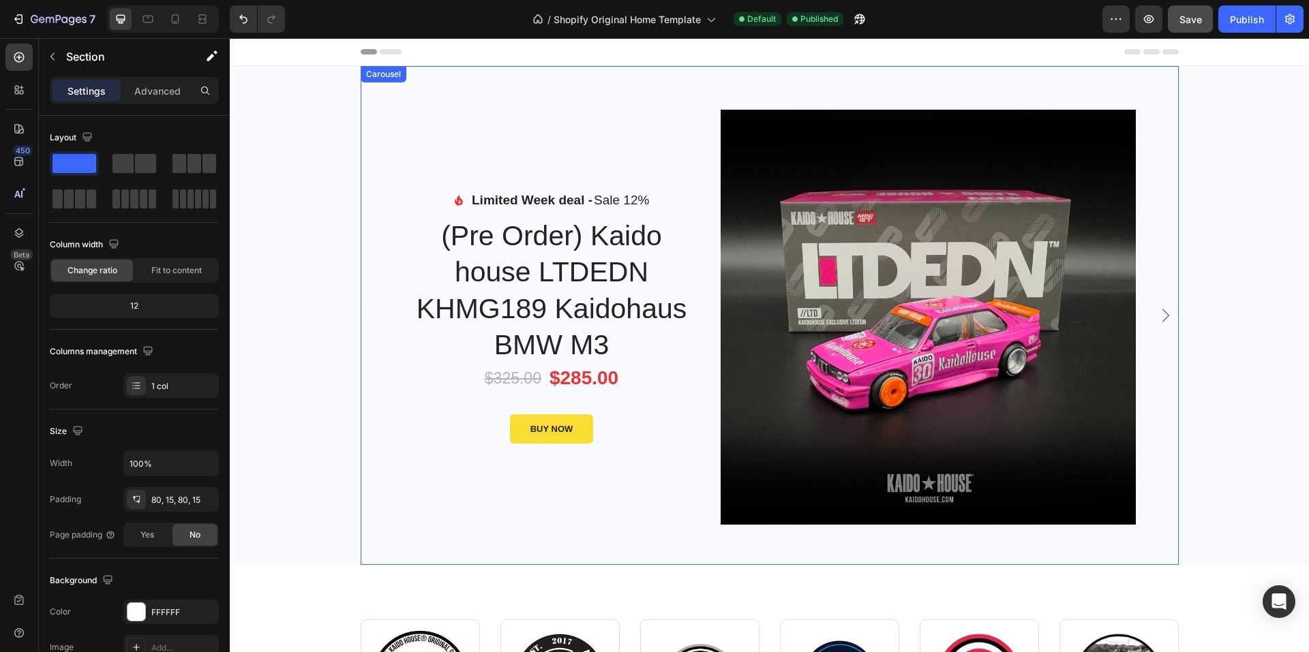
click at [1167, 302] on div "Image Limited Week deal - Text block Sale 12% Product Badge Row Icon List (Pre …" at bounding box center [770, 315] width 818 height 499
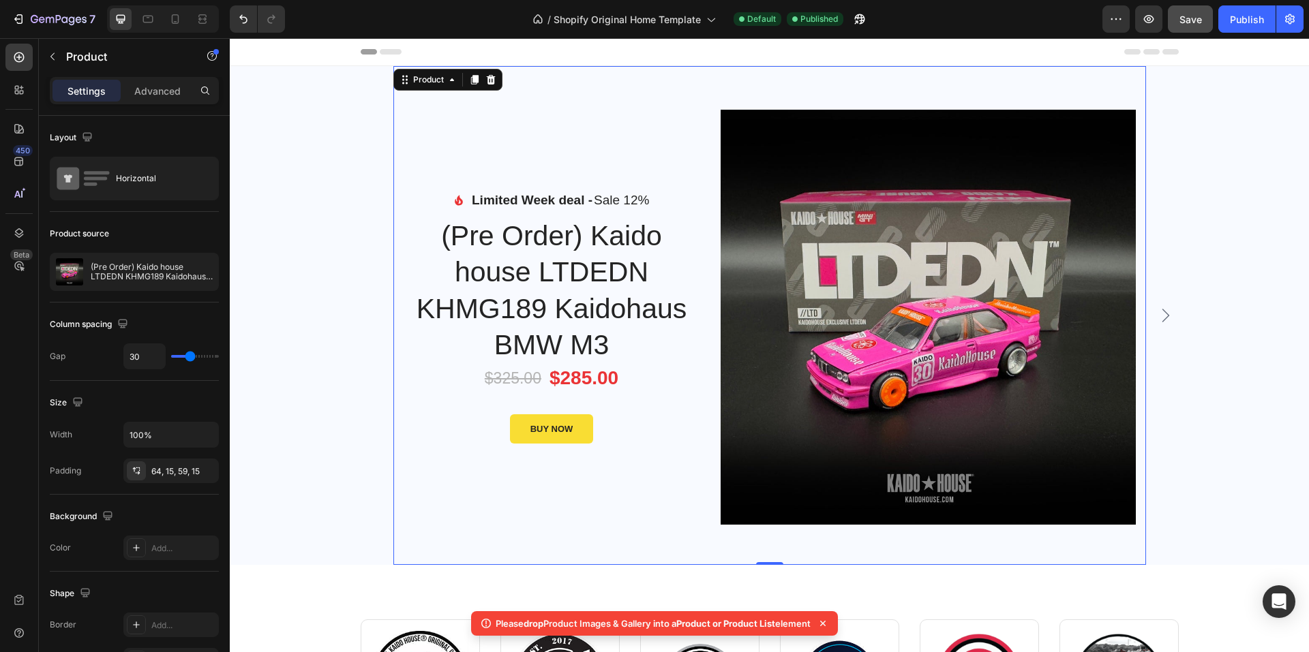
click at [531, 136] on div "Image Limited Week deal - Text block Sale 12% Product Badge Row Icon List (Pre …" at bounding box center [551, 317] width 296 height 415
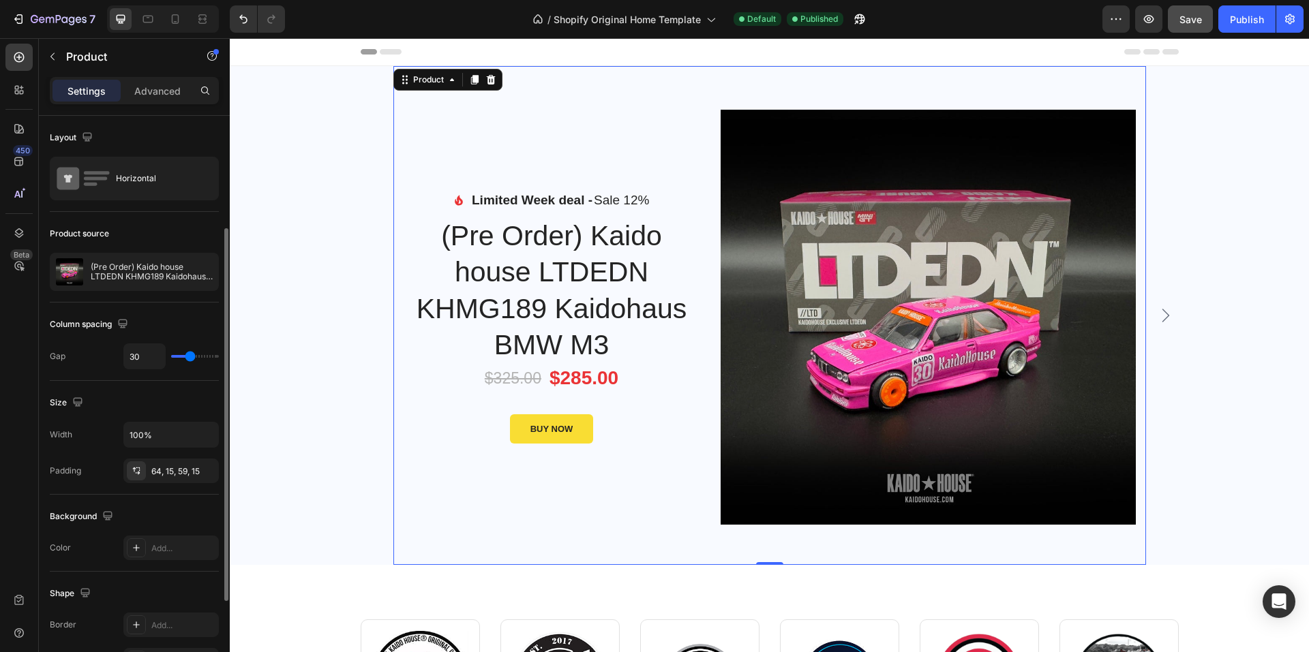
scroll to position [68, 0]
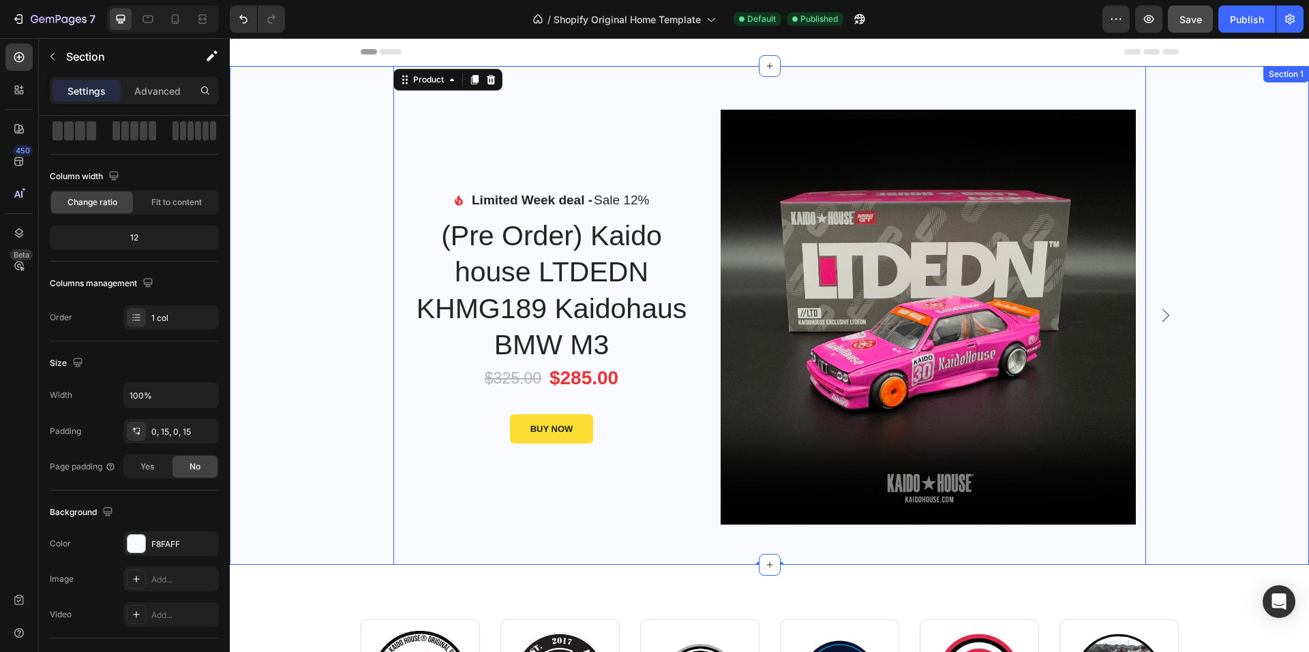
click at [335, 198] on div "Image Limited Week deal - Text block Sale 12% Product Badge Row Icon List (Pre …" at bounding box center [769, 315] width 1058 height 499
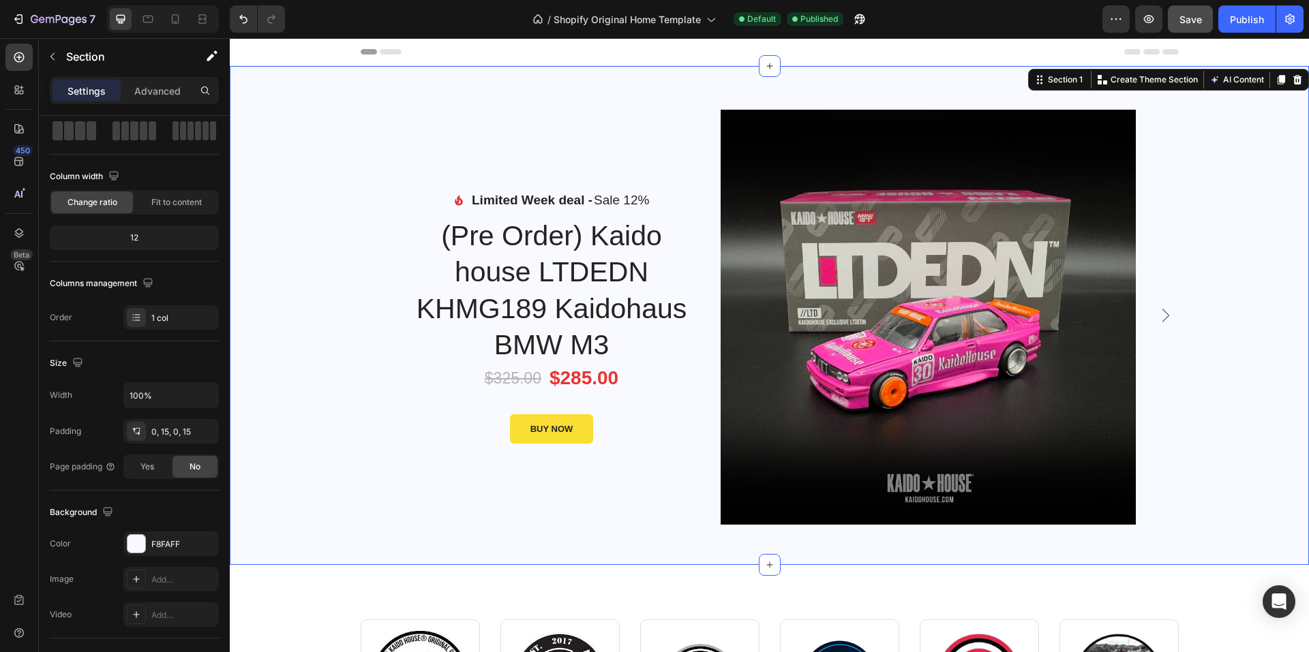
scroll to position [0, 0]
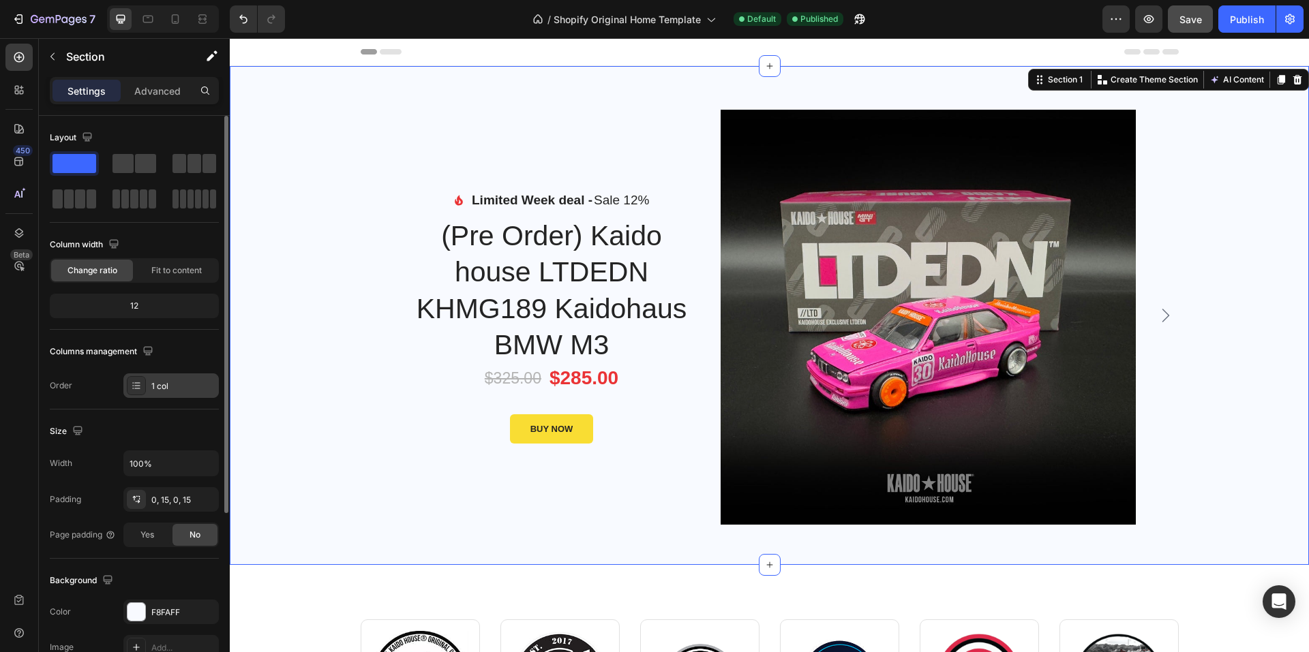
click at [171, 383] on div "1 col" at bounding box center [183, 386] width 64 height 12
click at [71, 366] on div "Columns management Order 1 col" at bounding box center [134, 369] width 169 height 57
click at [275, 89] on div "Image Limited Week deal - Text block Sale 12% Product Badge Row Icon List (Pre …" at bounding box center [769, 315] width 1058 height 499
click at [177, 384] on div "1 col" at bounding box center [183, 386] width 64 height 12
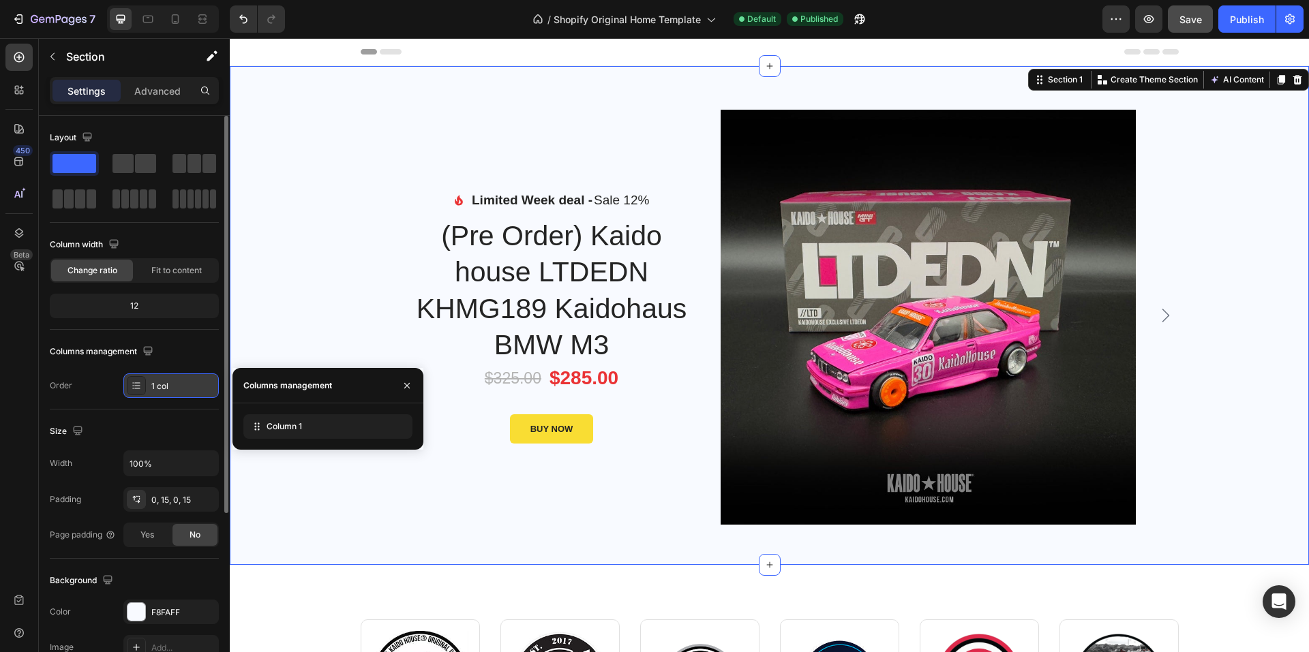
click at [177, 384] on div "1 col" at bounding box center [183, 386] width 64 height 12
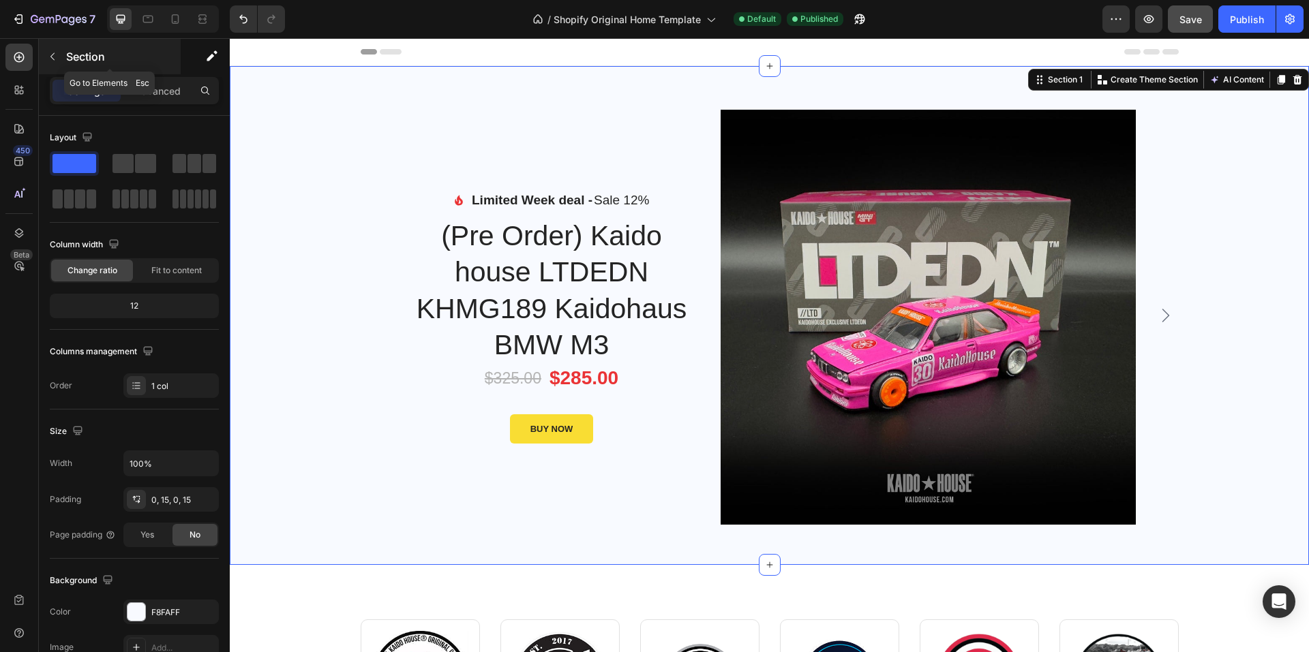
click at [77, 53] on p "Section" at bounding box center [122, 56] width 112 height 16
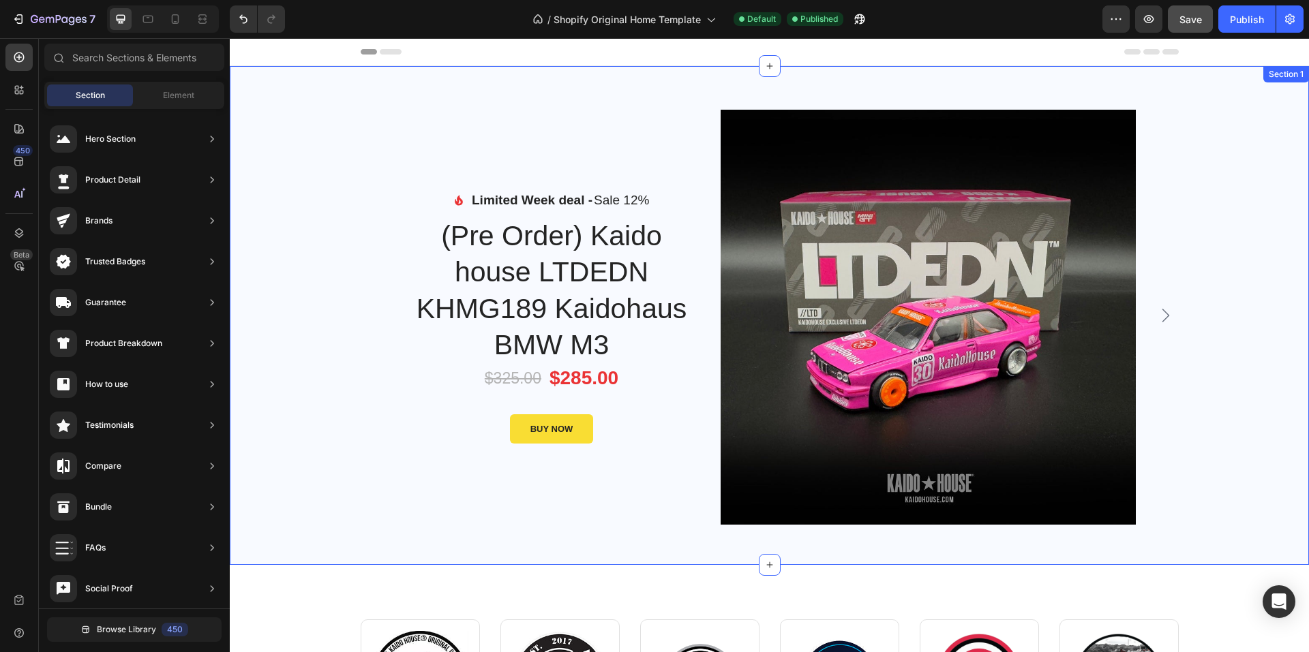
click at [305, 171] on div "Image Limited Week deal - Text block Sale 12% Product Badge Row Icon List (Pre …" at bounding box center [769, 315] width 1058 height 499
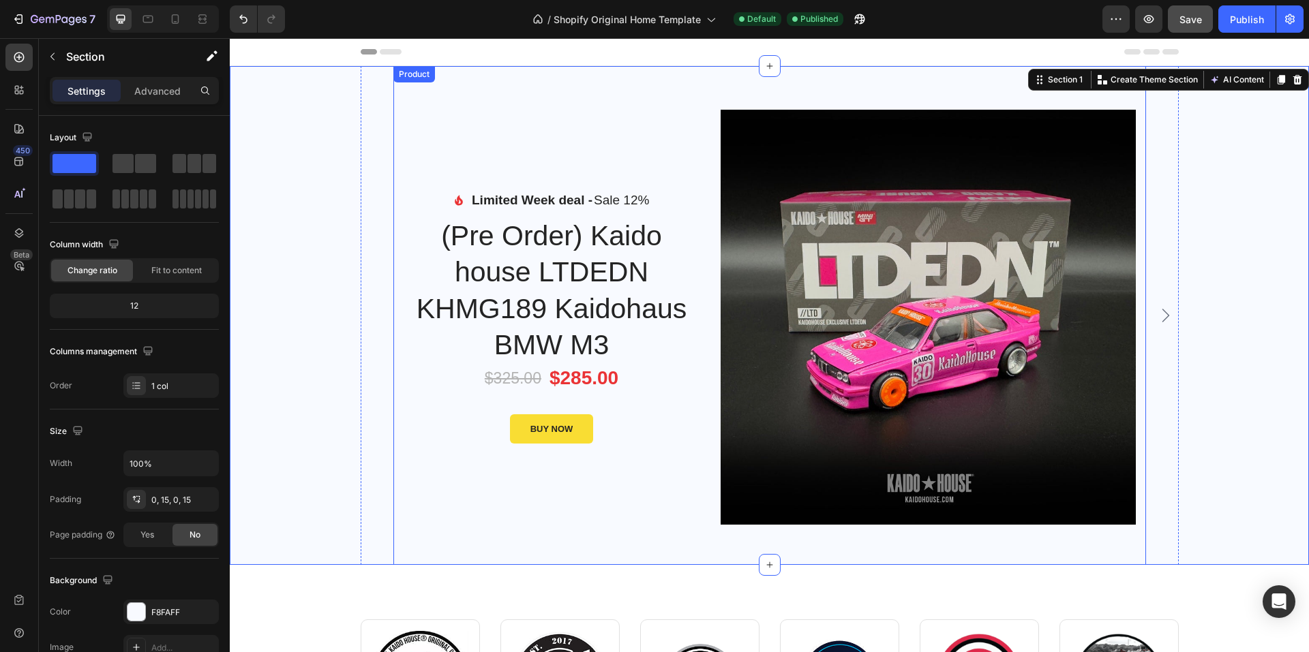
click at [446, 141] on div "Image Limited Week deal - Text block Sale 12% Product Badge Row Icon List (Pre …" at bounding box center [551, 317] width 296 height 415
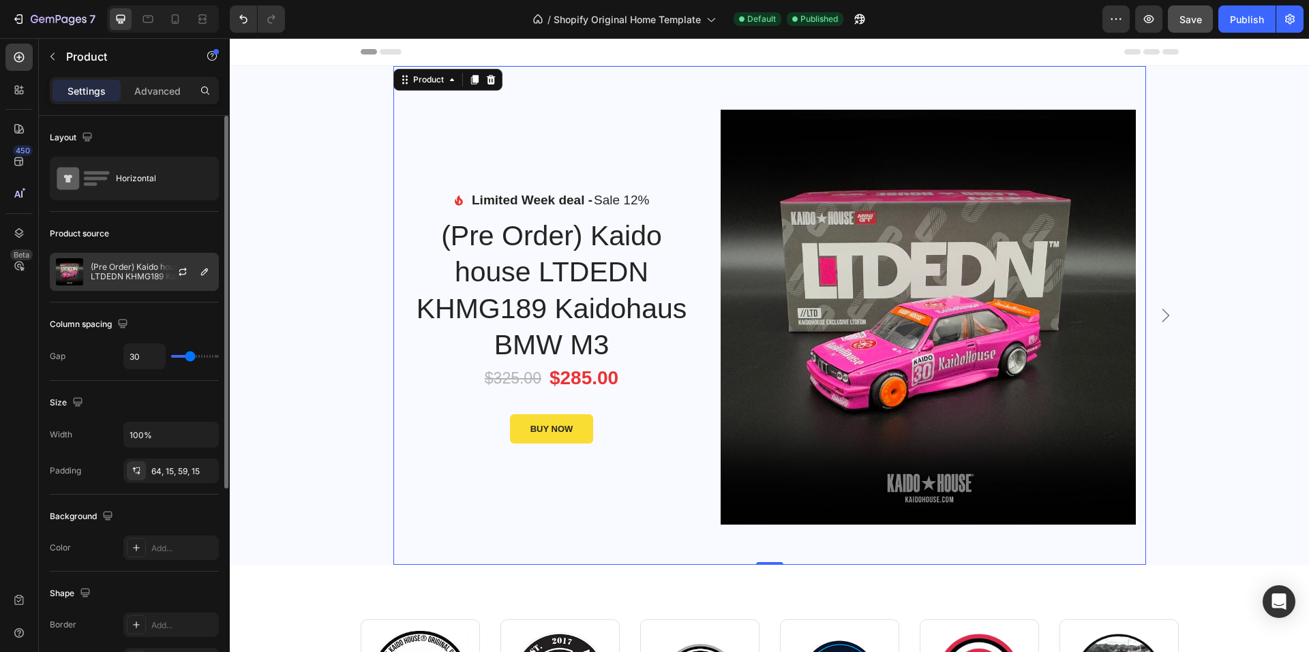
click at [148, 273] on p "(Pre Order) Kaido house LTDEDN KHMG189 Kaidohaus BMW M3" at bounding box center [152, 271] width 122 height 19
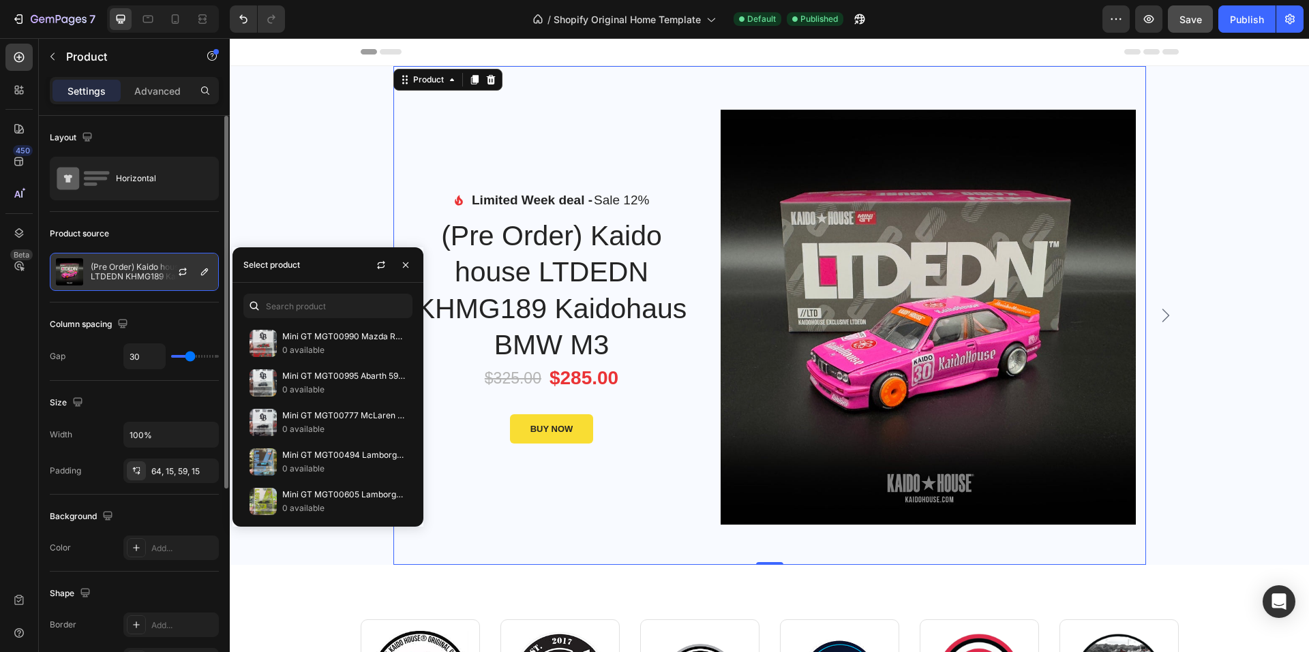
click at [148, 273] on p "(Pre Order) Kaido house LTDEDN KHMG189 Kaidohaus BMW M3" at bounding box center [152, 271] width 122 height 19
click at [172, 313] on div "Column spacing Gap 30" at bounding box center [134, 342] width 169 height 78
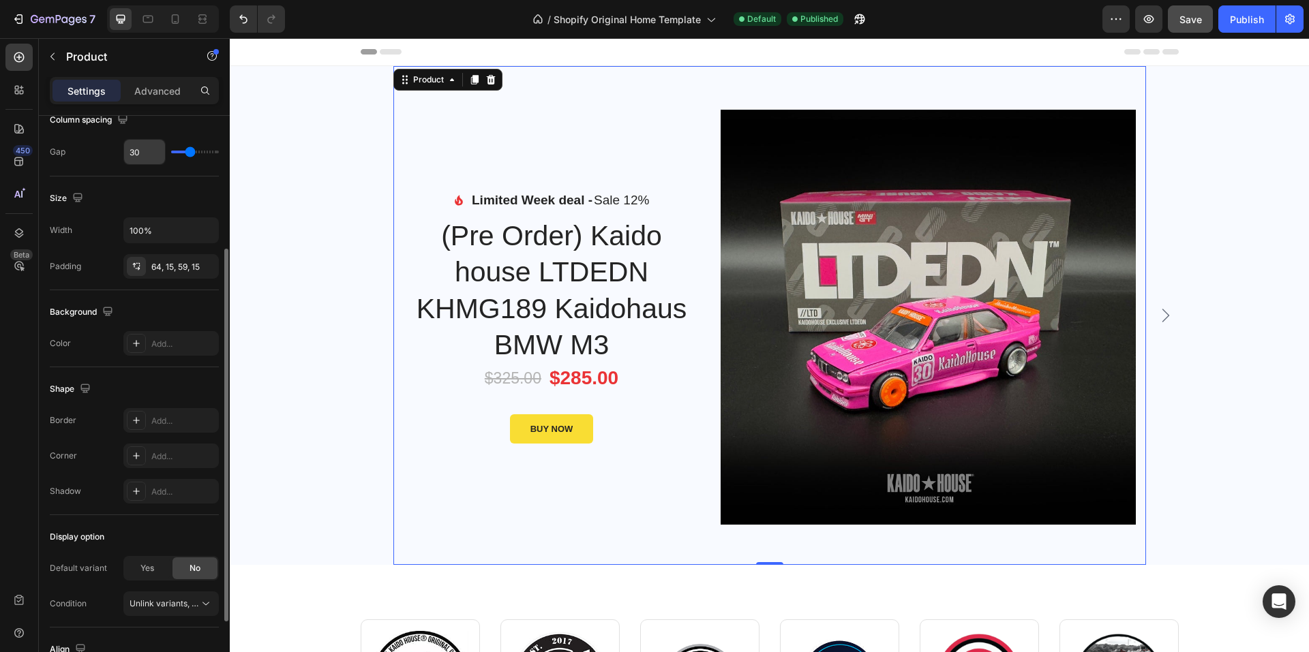
scroll to position [311, 0]
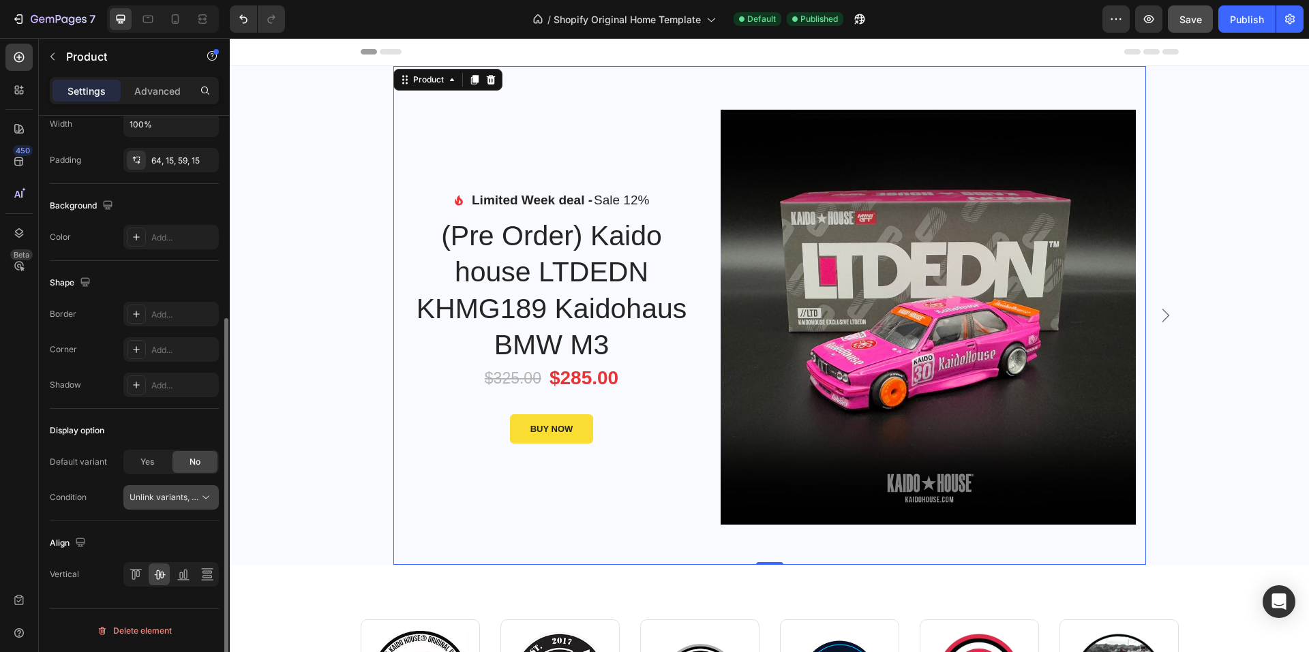
click at [167, 497] on span "Unlink variants, quantity <br> between same products" at bounding box center [233, 497] width 209 height 10
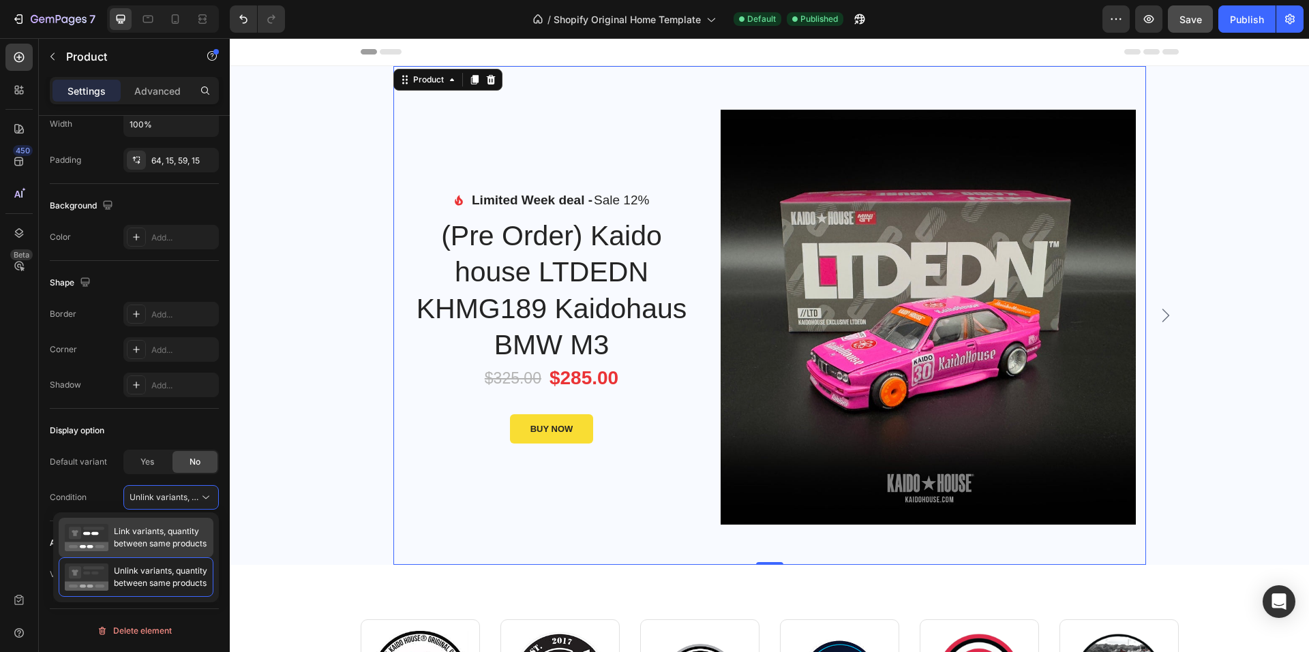
click at [161, 532] on span "Link variants, quantity between same products" at bounding box center [160, 537] width 93 height 25
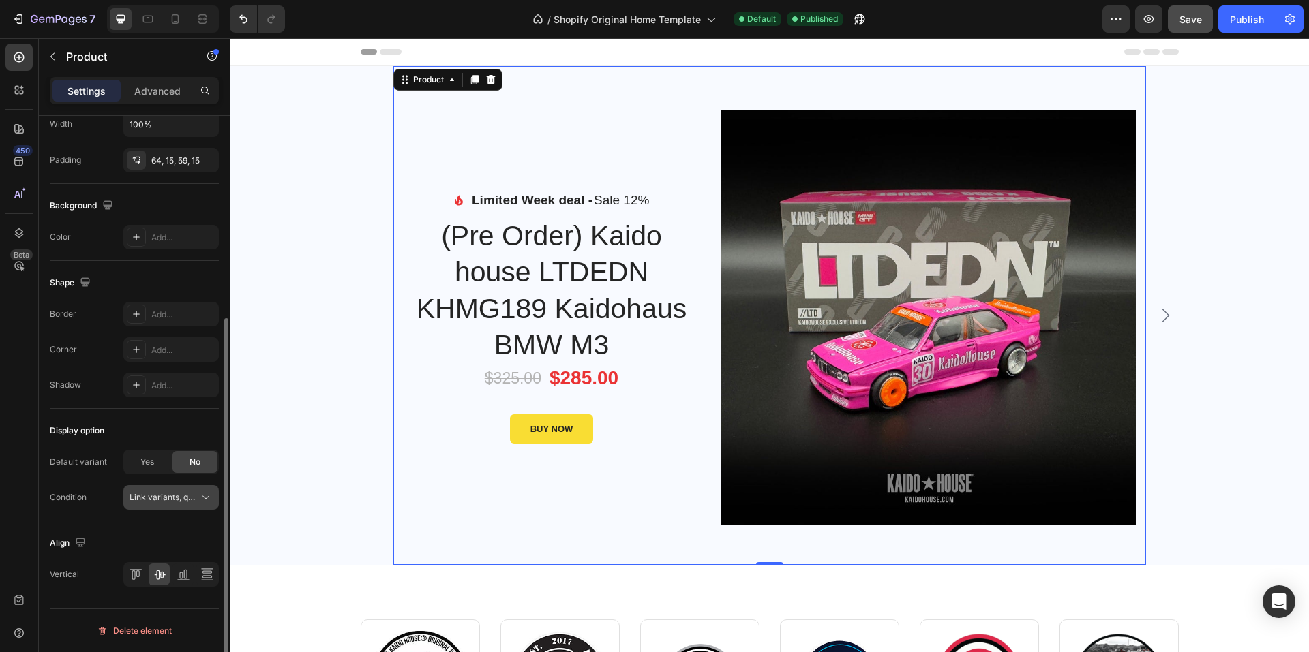
click at [165, 504] on button "Link variants, quantity <br> between same products" at bounding box center [170, 497] width 95 height 25
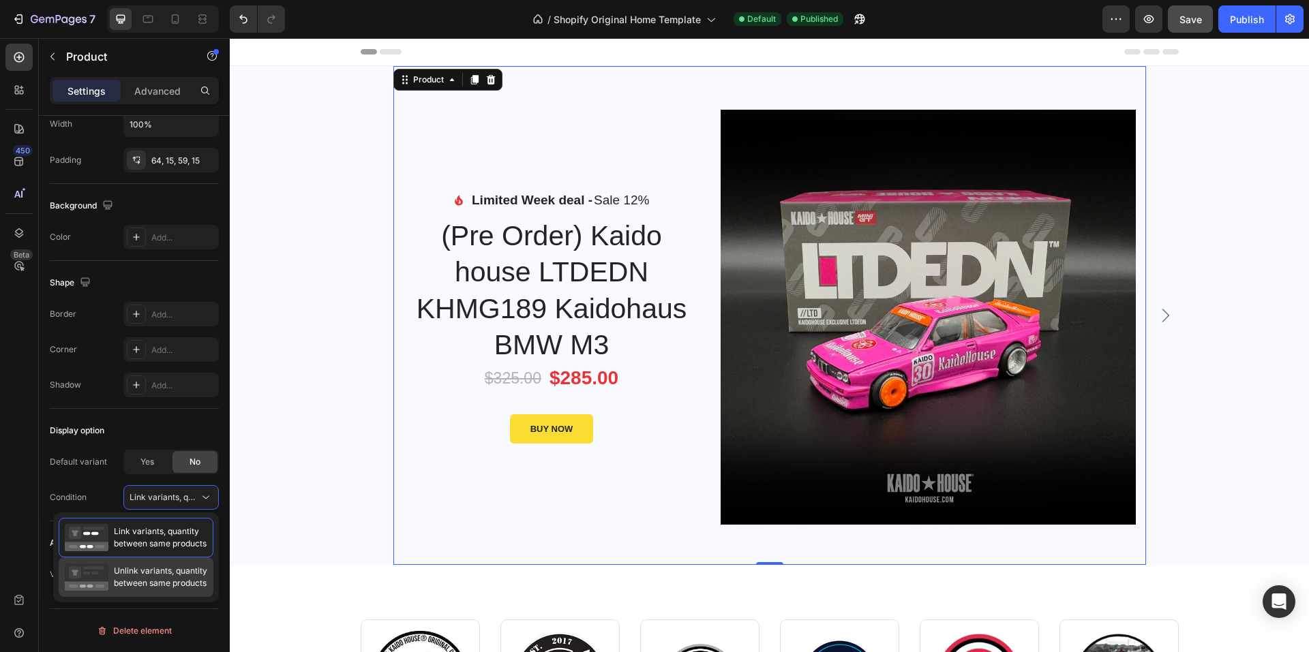
click at [154, 574] on span "Unlink variants, quantity between same products" at bounding box center [160, 577] width 93 height 25
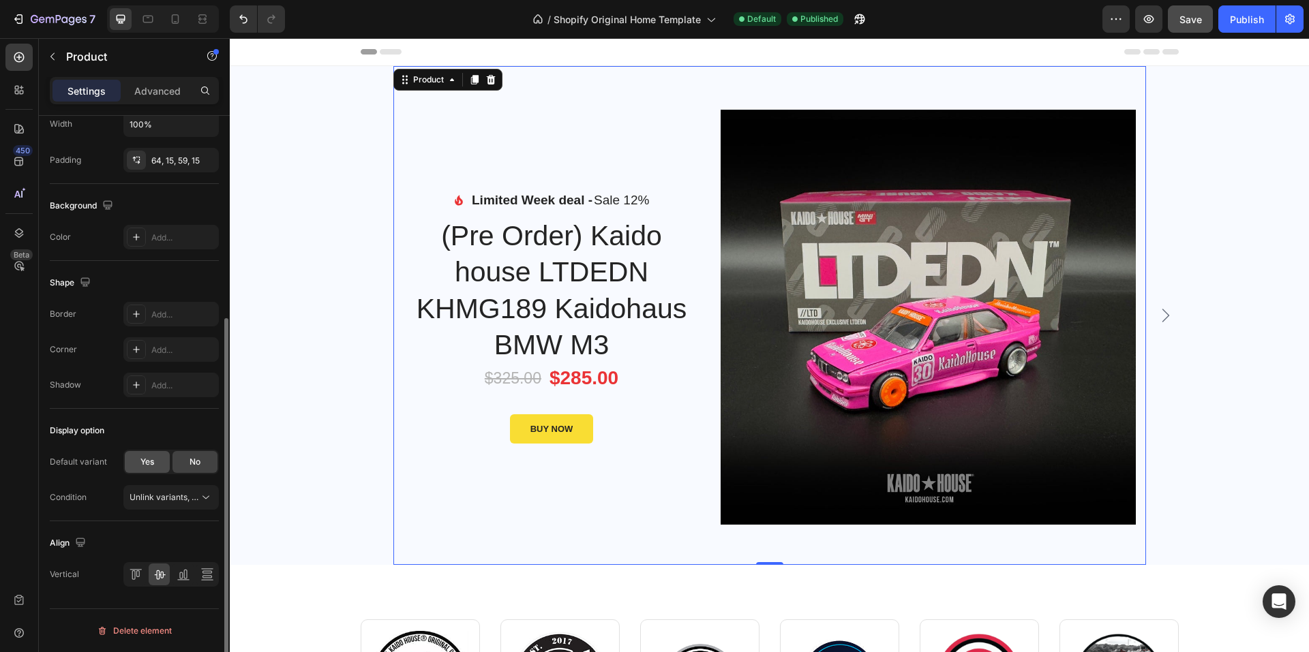
click at [157, 465] on div "Yes" at bounding box center [147, 462] width 45 height 22
click at [194, 464] on span "No" at bounding box center [194, 462] width 11 height 12
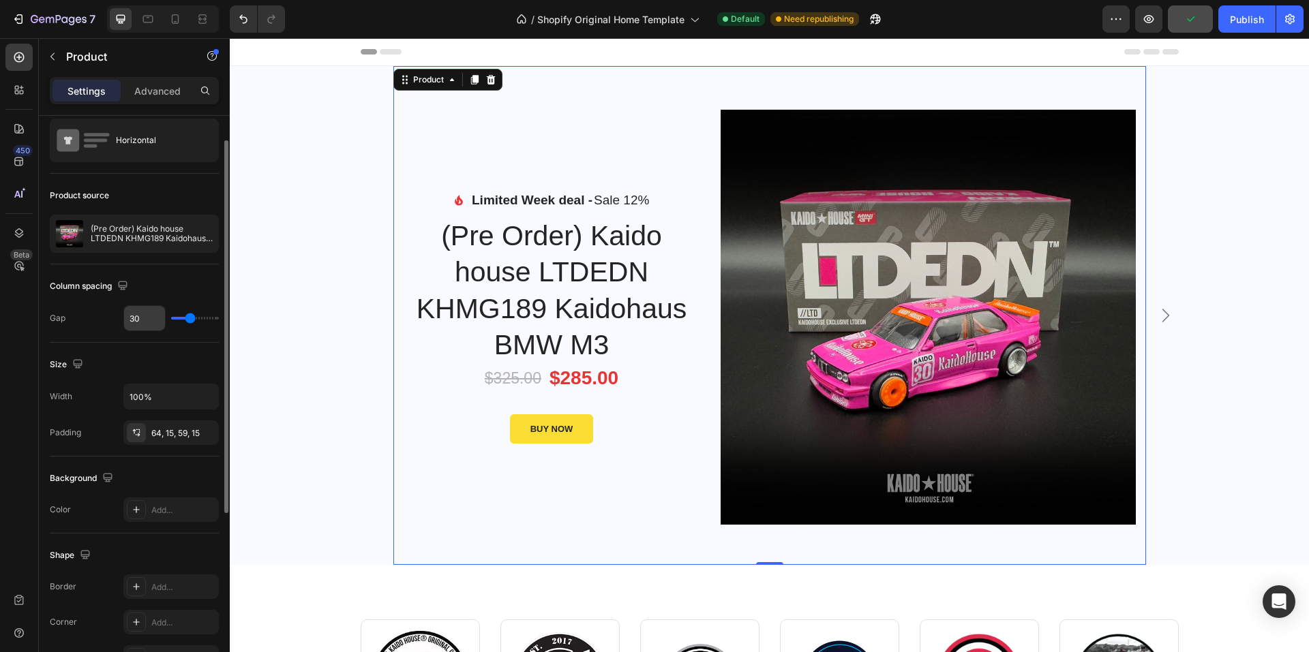
scroll to position [0, 0]
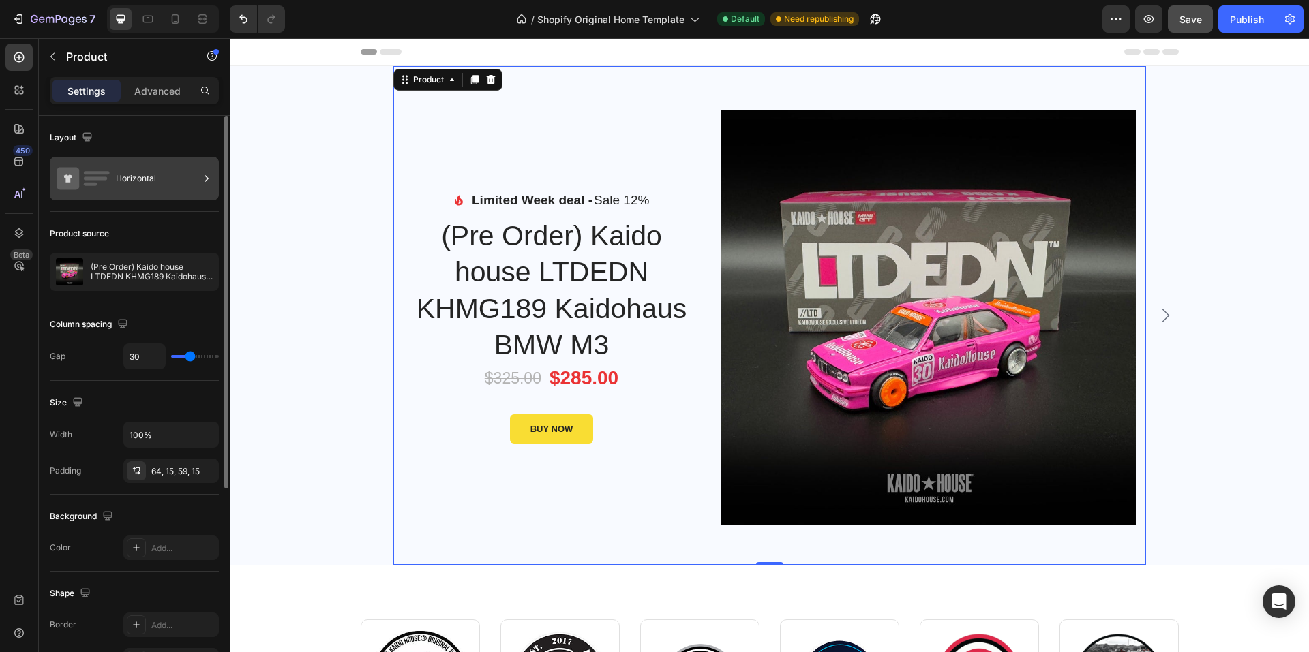
click at [147, 179] on div "Horizontal" at bounding box center [157, 178] width 83 height 31
click at [127, 265] on p "(Pre Order) Kaido house LTDEDN KHMG189 Kaidohaus BMW M3" at bounding box center [152, 271] width 122 height 19
click at [127, 279] on p "(Pre Order) Kaido house LTDEDN KHMG189 Kaidohaus BMW M3" at bounding box center [152, 271] width 122 height 19
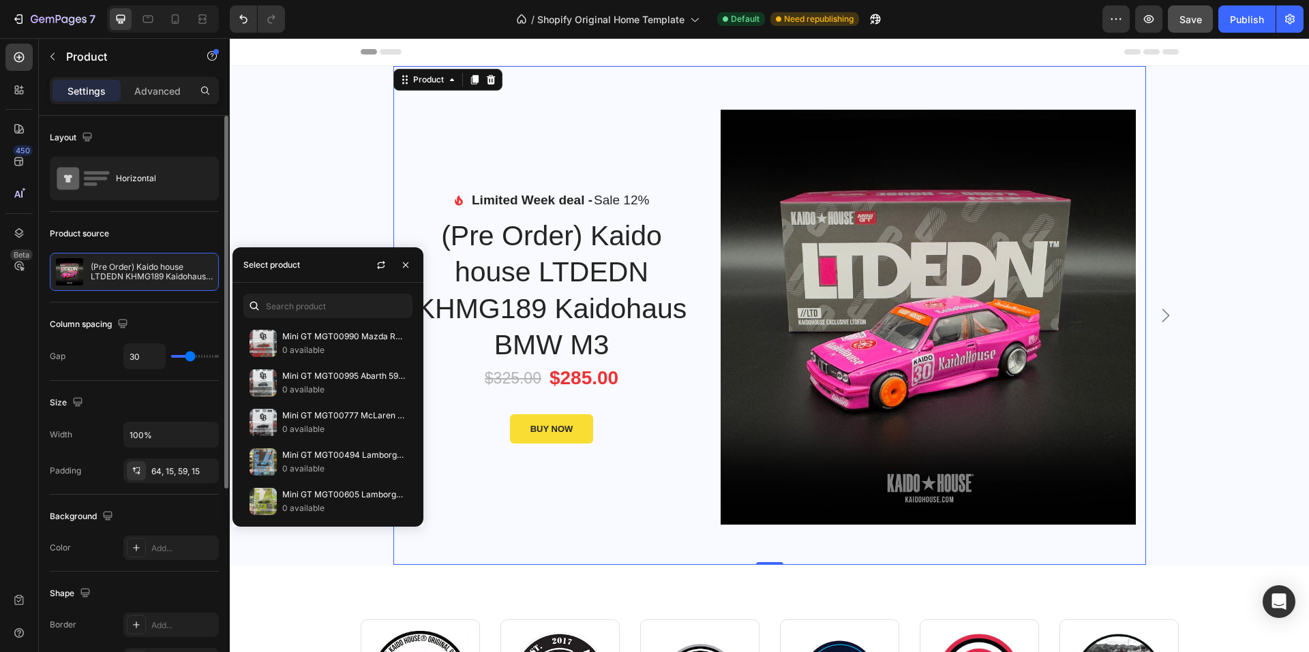
click at [125, 303] on div "Column spacing Gap 30" at bounding box center [134, 342] width 169 height 78
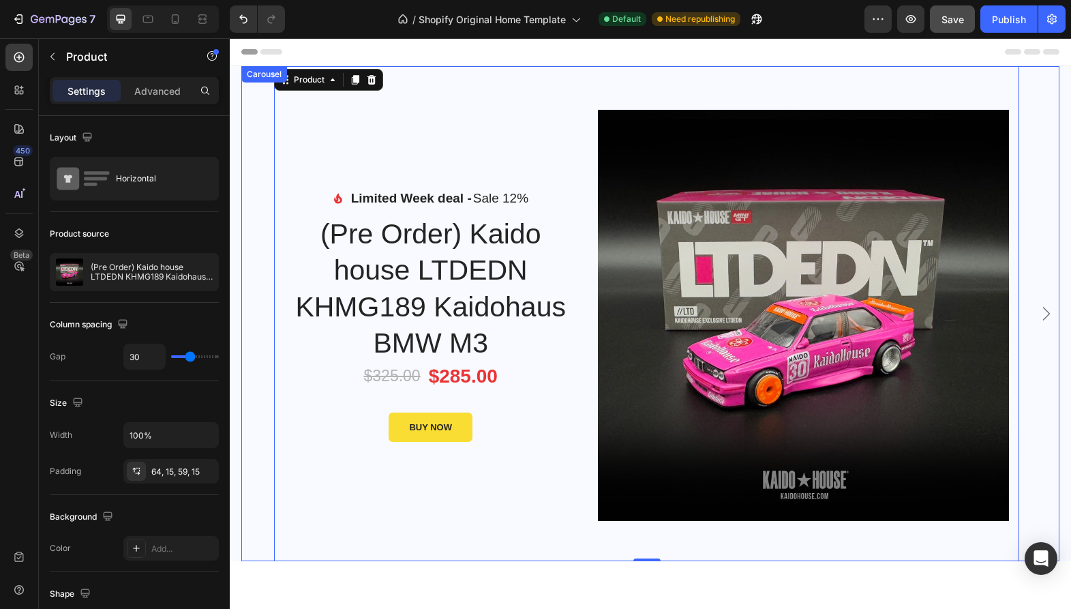
click at [1039, 311] on icon "Carousel Next Arrow" at bounding box center [1046, 313] width 16 height 16
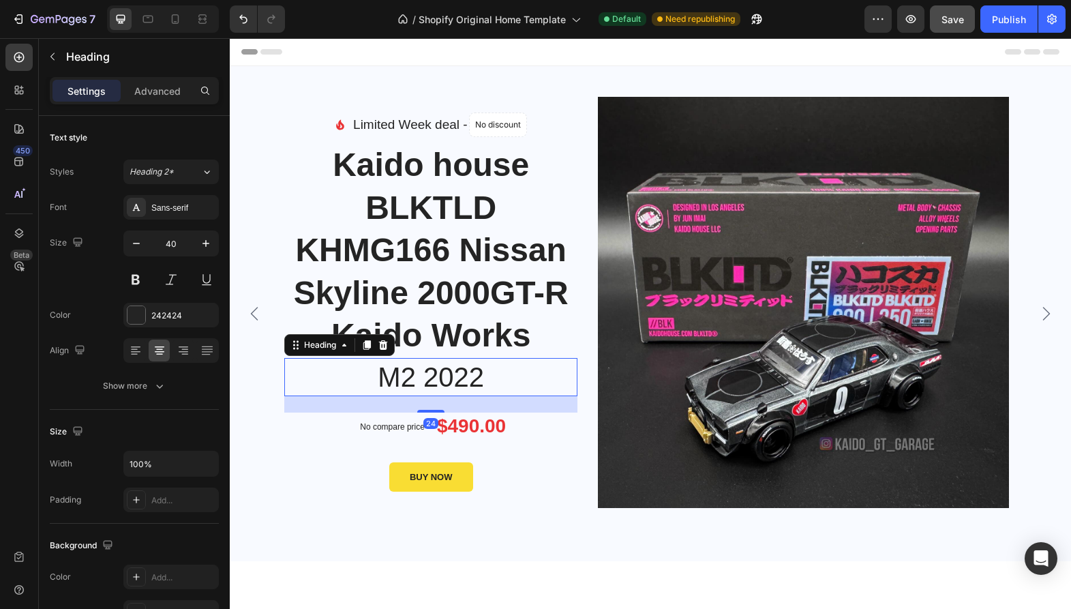
click at [443, 388] on p "M2 2022" at bounding box center [431, 376] width 290 height 35
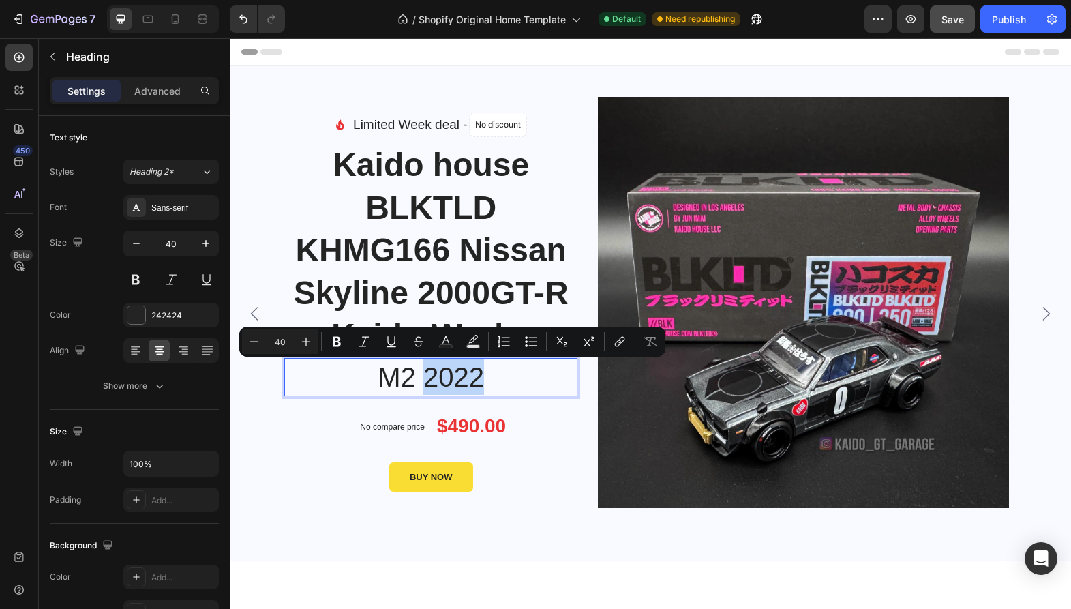
click at [443, 388] on p "M2 2022" at bounding box center [431, 376] width 290 height 35
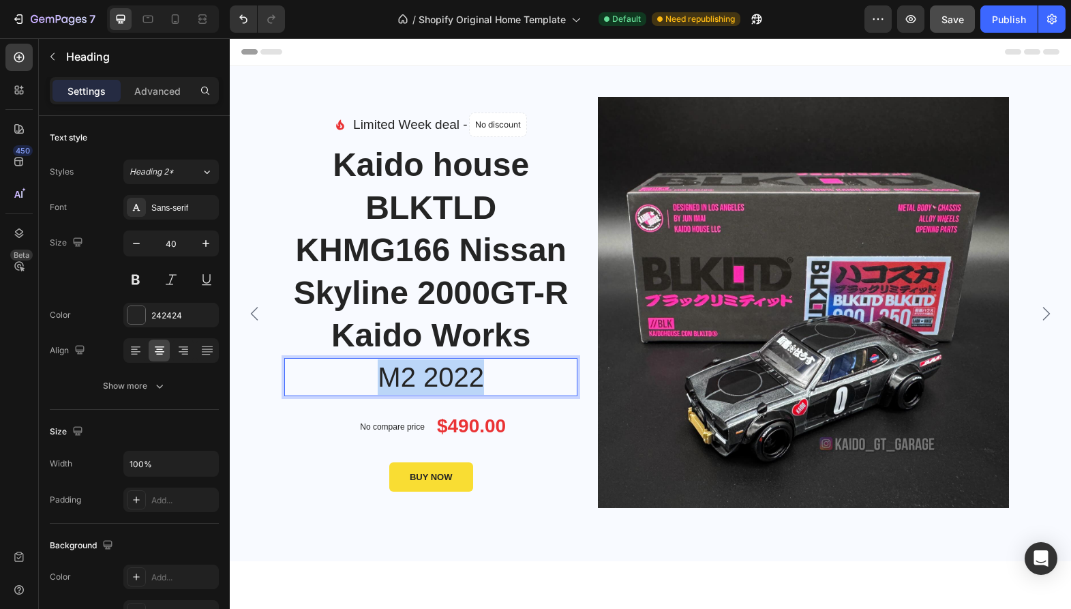
click at [443, 388] on p "M2 2022" at bounding box center [431, 376] width 290 height 35
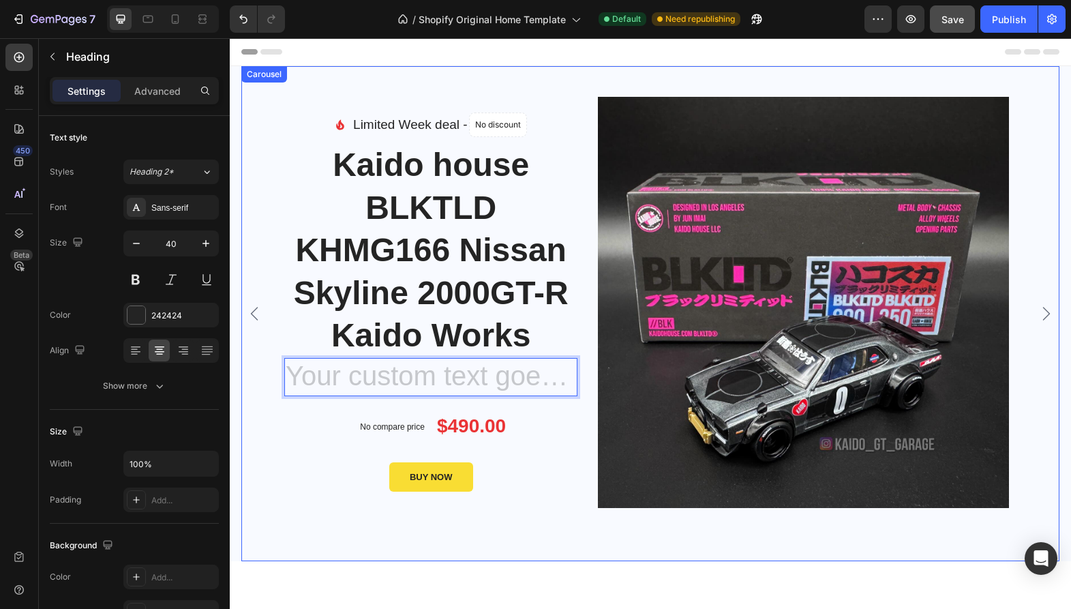
click at [265, 465] on div "Image Limited Week deal - Text block Sale 12% Product Badge Row Icon List (Pre …" at bounding box center [650, 313] width 818 height 495
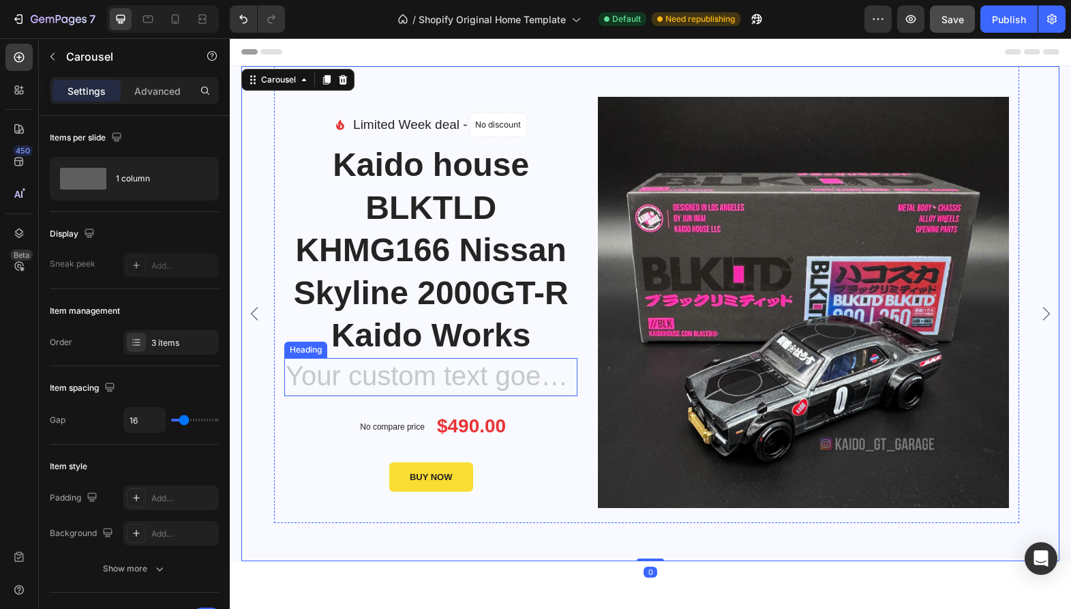
click at [388, 376] on h2 "Rich Text Editor. Editing area: main" at bounding box center [430, 377] width 293 height 38
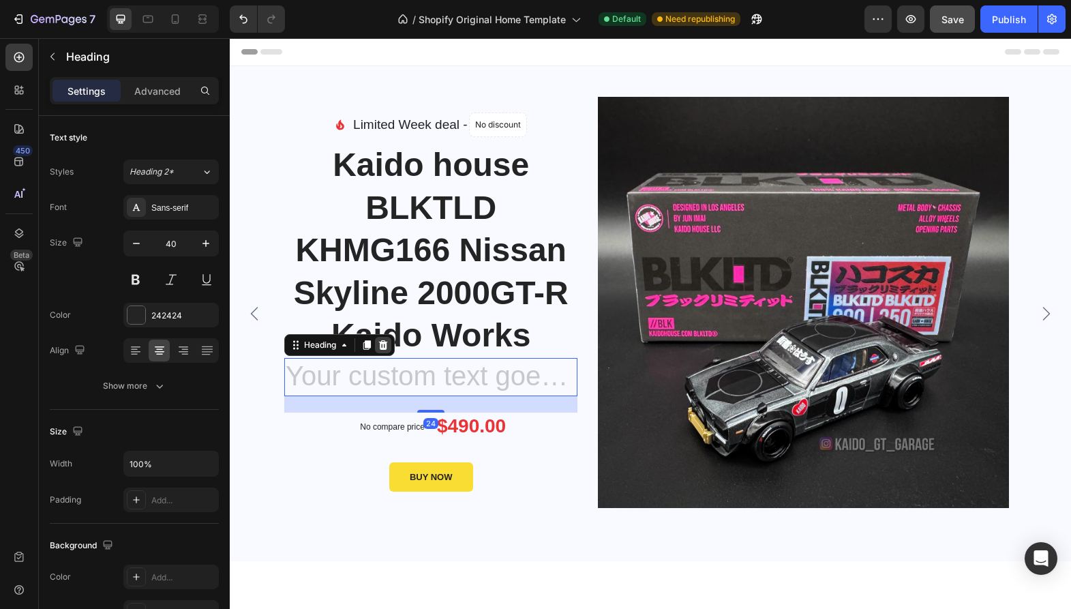
click at [386, 348] on icon at bounding box center [383, 344] width 11 height 11
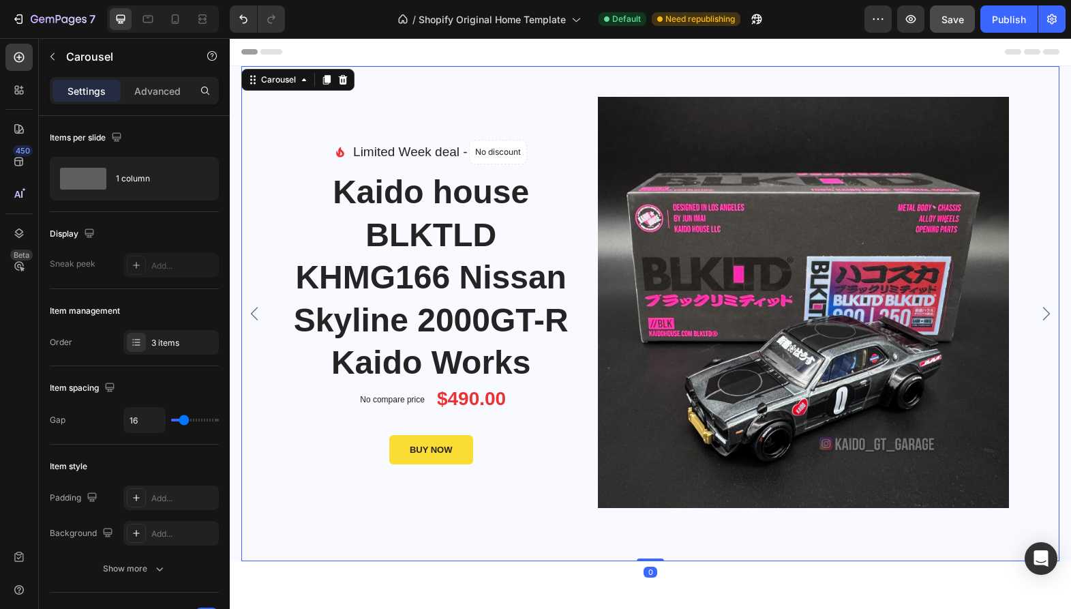
click at [1038, 315] on icon "Carousel Next Arrow" at bounding box center [1046, 313] width 16 height 16
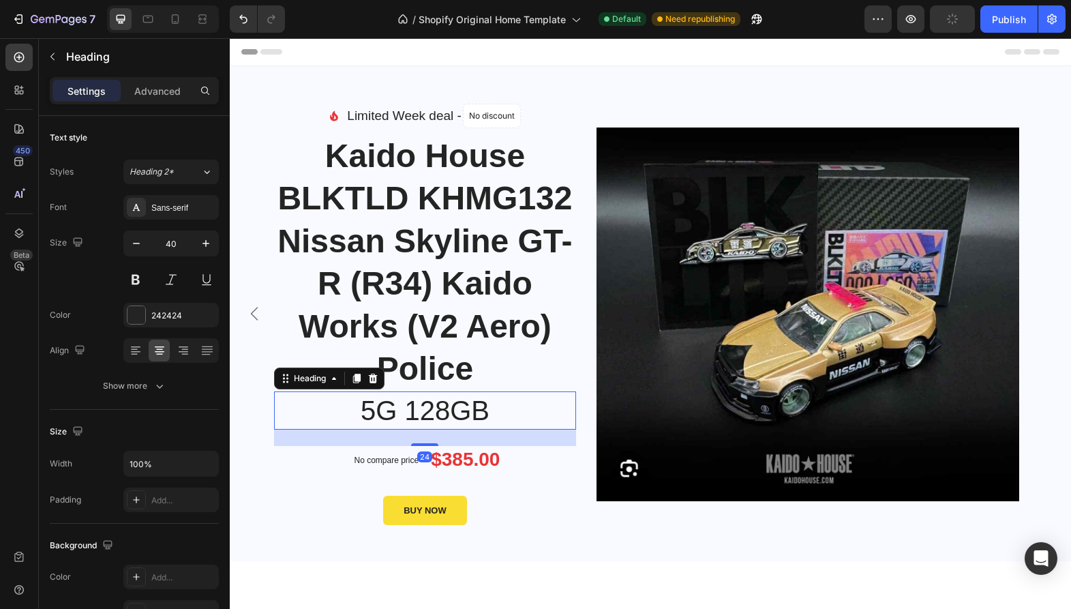
click at [395, 408] on p "5G 128GB" at bounding box center [424, 410] width 299 height 35
click at [368, 373] on icon at bounding box center [372, 378] width 11 height 11
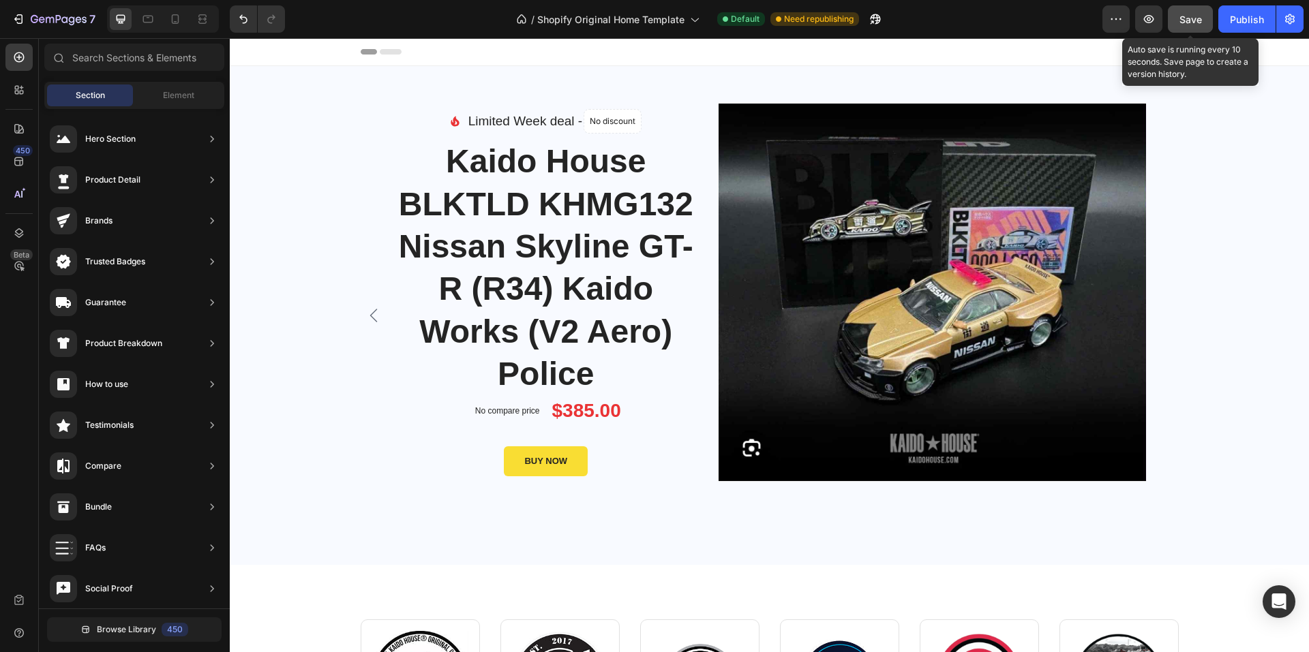
click at [1189, 14] on span "Save" at bounding box center [1190, 20] width 22 height 12
click at [1239, 18] on div "Publish" at bounding box center [1247, 19] width 34 height 14
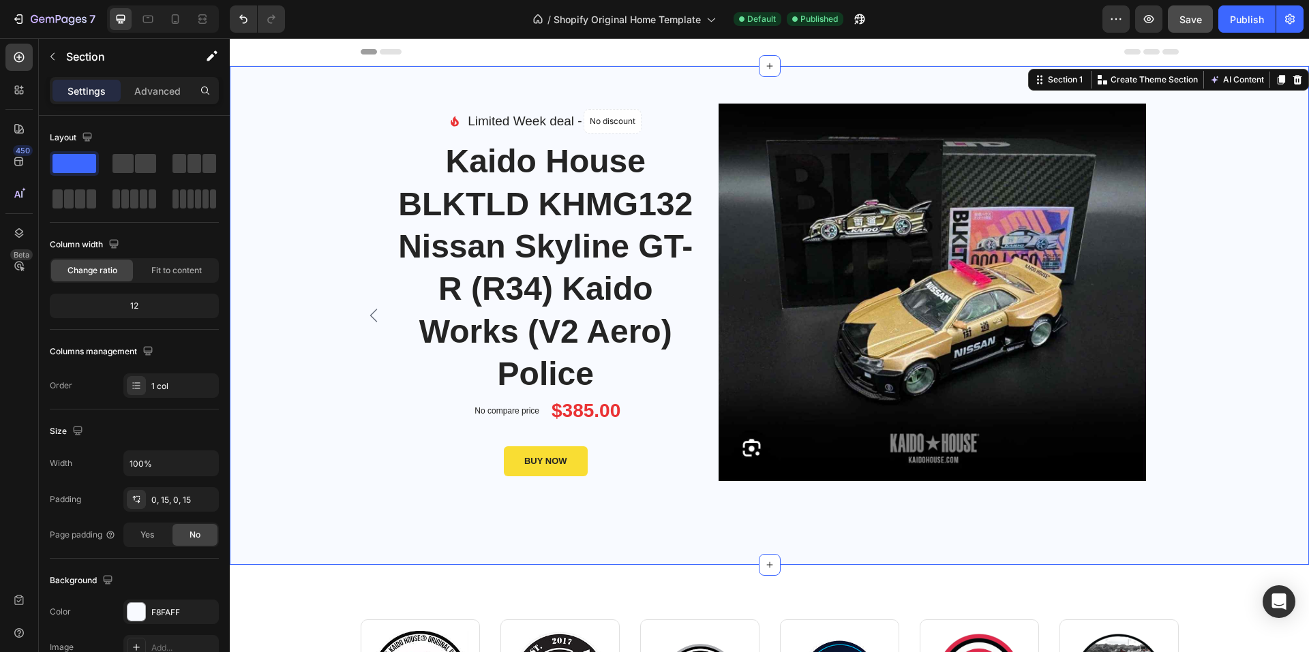
click at [335, 134] on div "Image Limited Week deal - Text block Sale 12% Product Badge Row Icon List (Pre …" at bounding box center [769, 315] width 1058 height 499
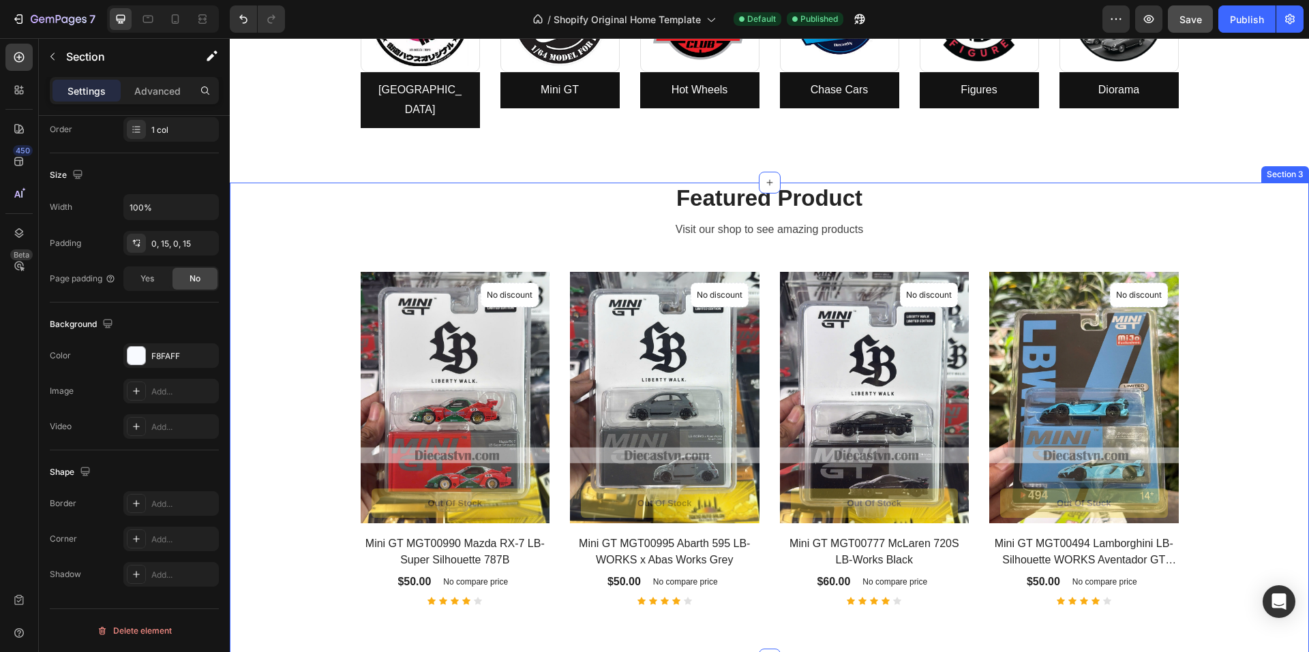
scroll to position [750, 0]
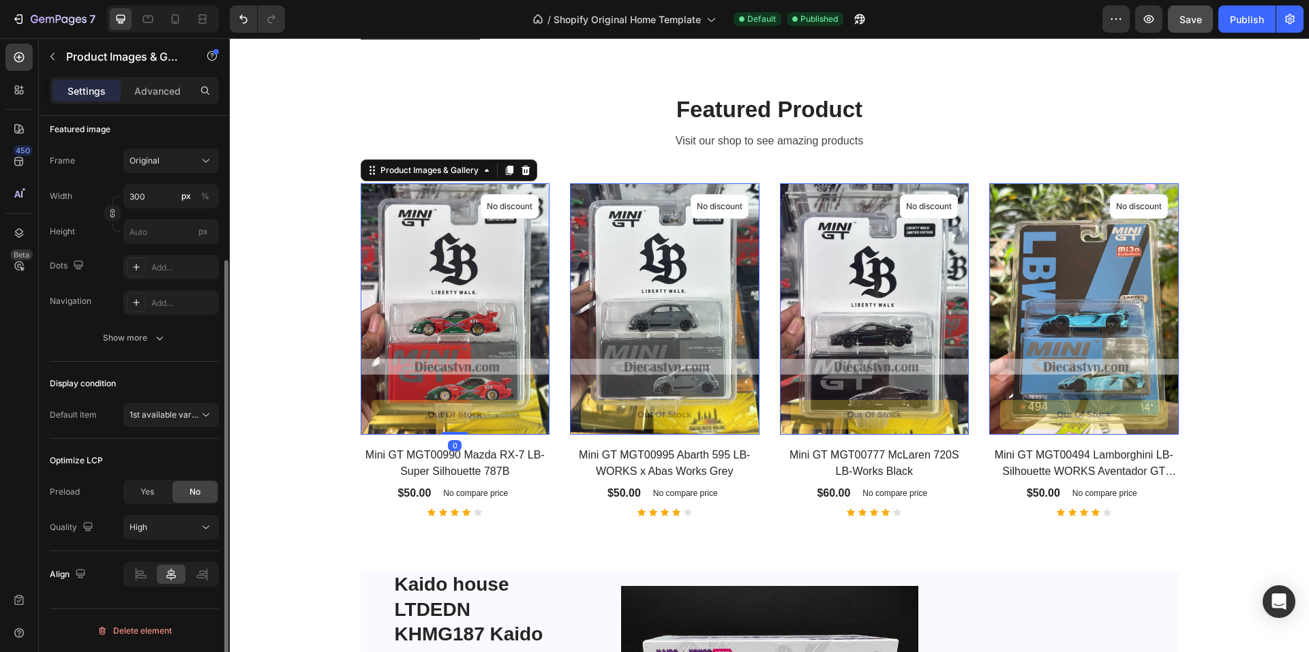
click at [460, 241] on img at bounding box center [455, 309] width 189 height 252
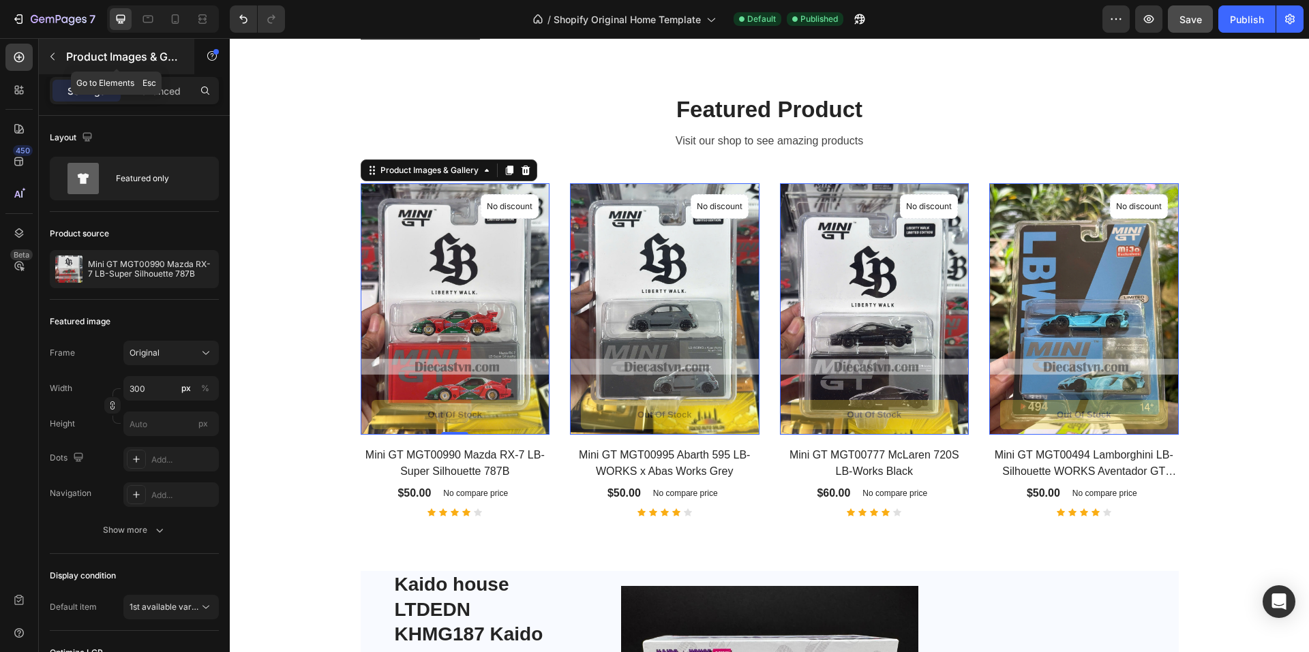
click at [139, 53] on p "Product Images & Gallery" at bounding box center [124, 56] width 116 height 16
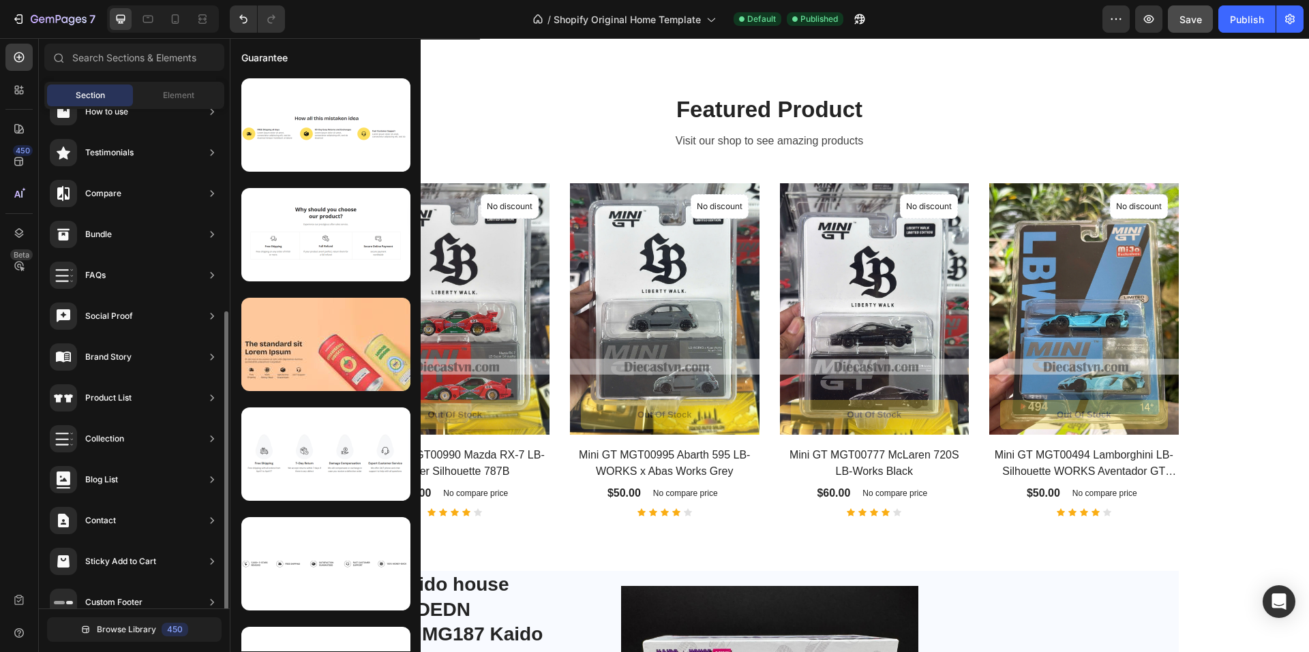
scroll to position [291, 0]
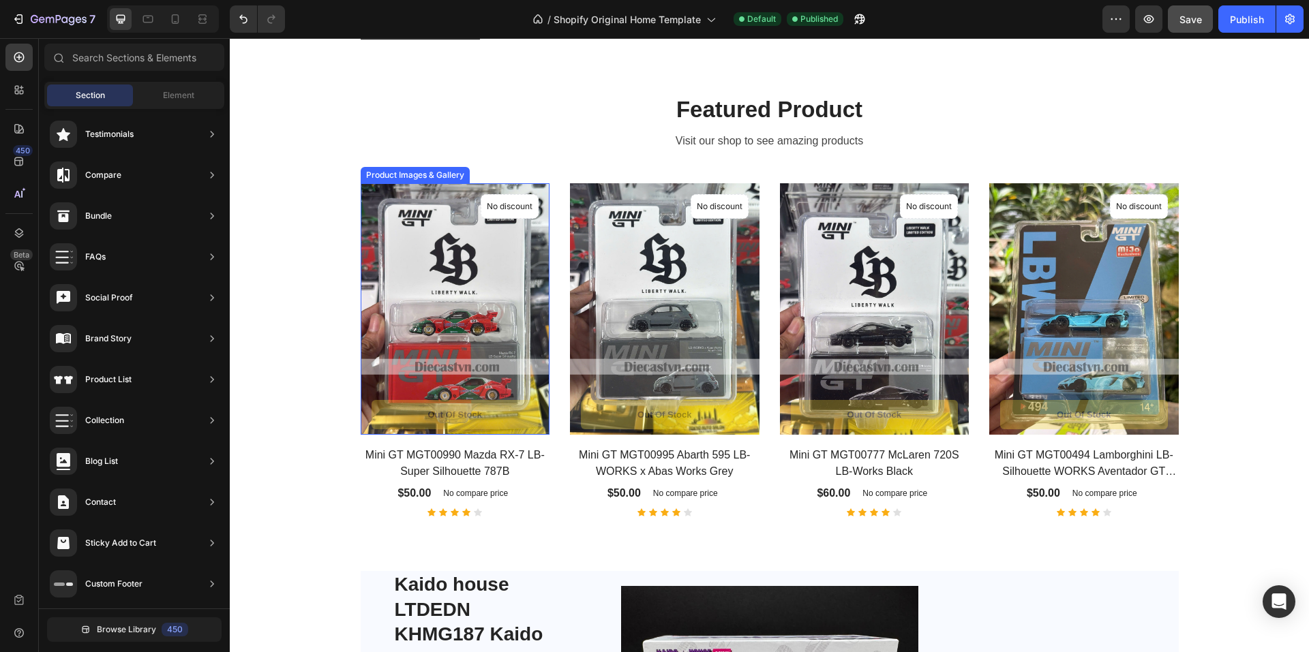
click at [459, 232] on img at bounding box center [455, 309] width 189 height 252
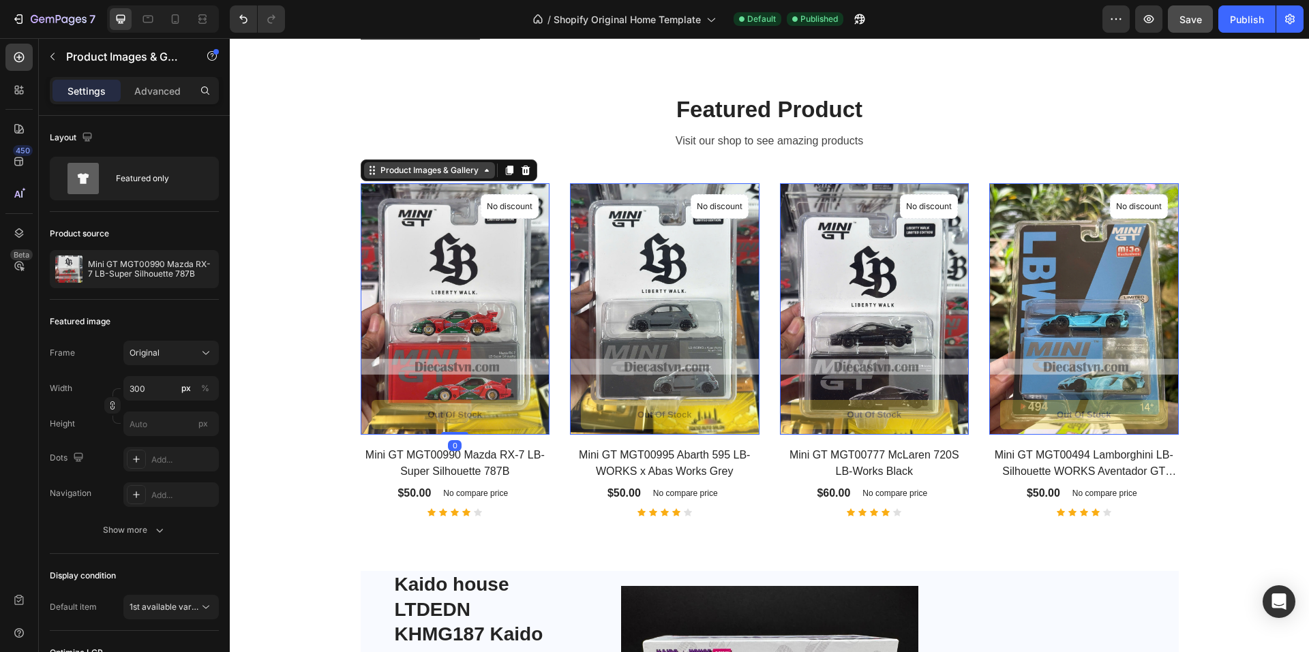
click at [461, 164] on div "Product Images & Gallery" at bounding box center [430, 170] width 104 height 12
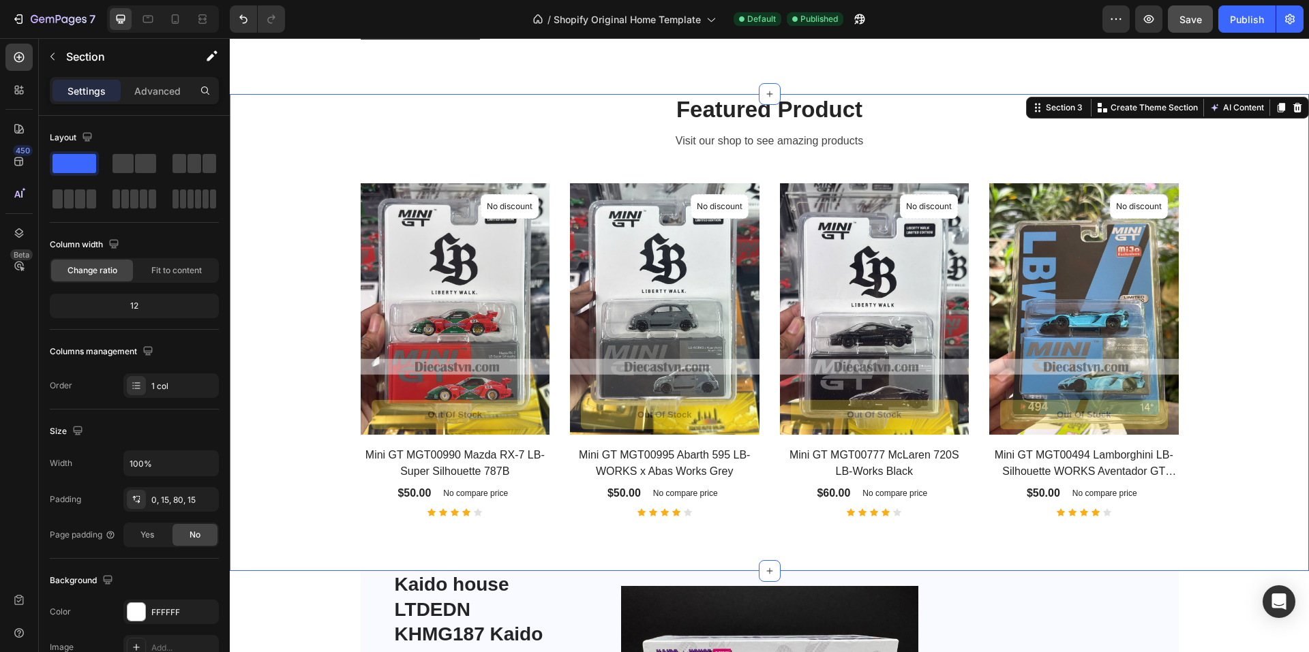
click at [293, 155] on div "Featured Product Heading Visit our shop to see amazing products Text block Prod…" at bounding box center [769, 305] width 1058 height 423
click at [293, 143] on div "Featured Product Heading Visit our shop to see amazing products Text block Prod…" at bounding box center [769, 305] width 1058 height 423
click at [75, 53] on p "Section" at bounding box center [122, 56] width 112 height 16
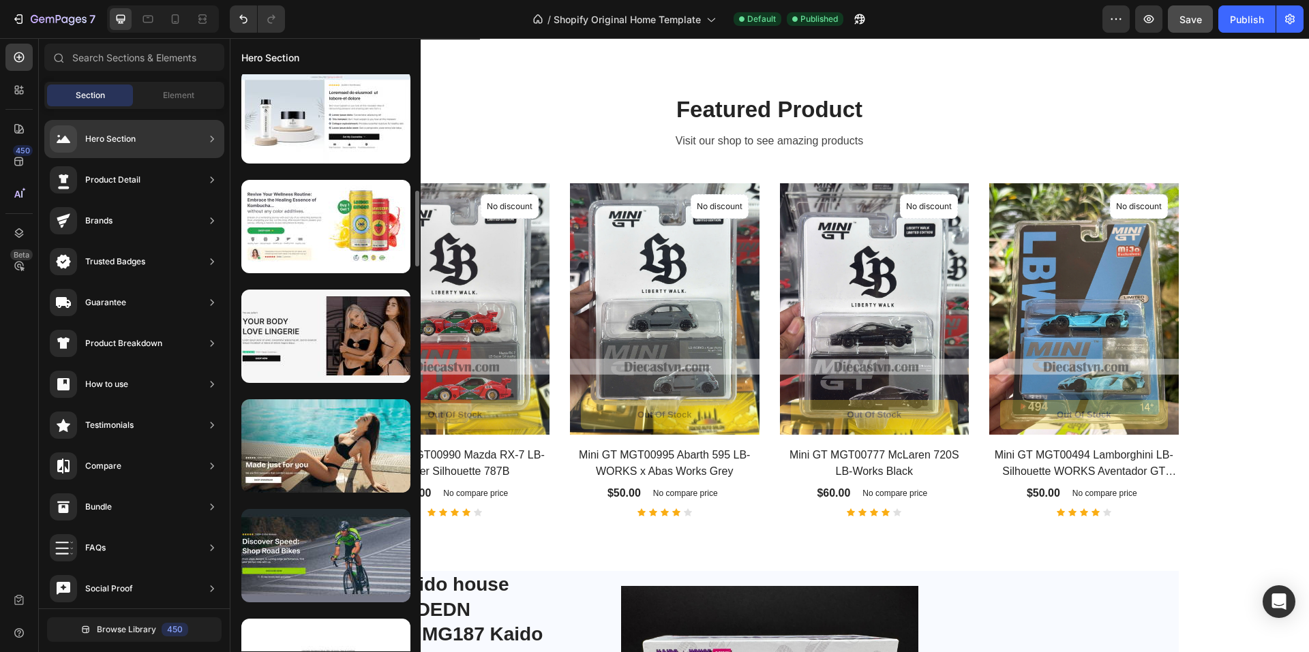
scroll to position [1159, 0]
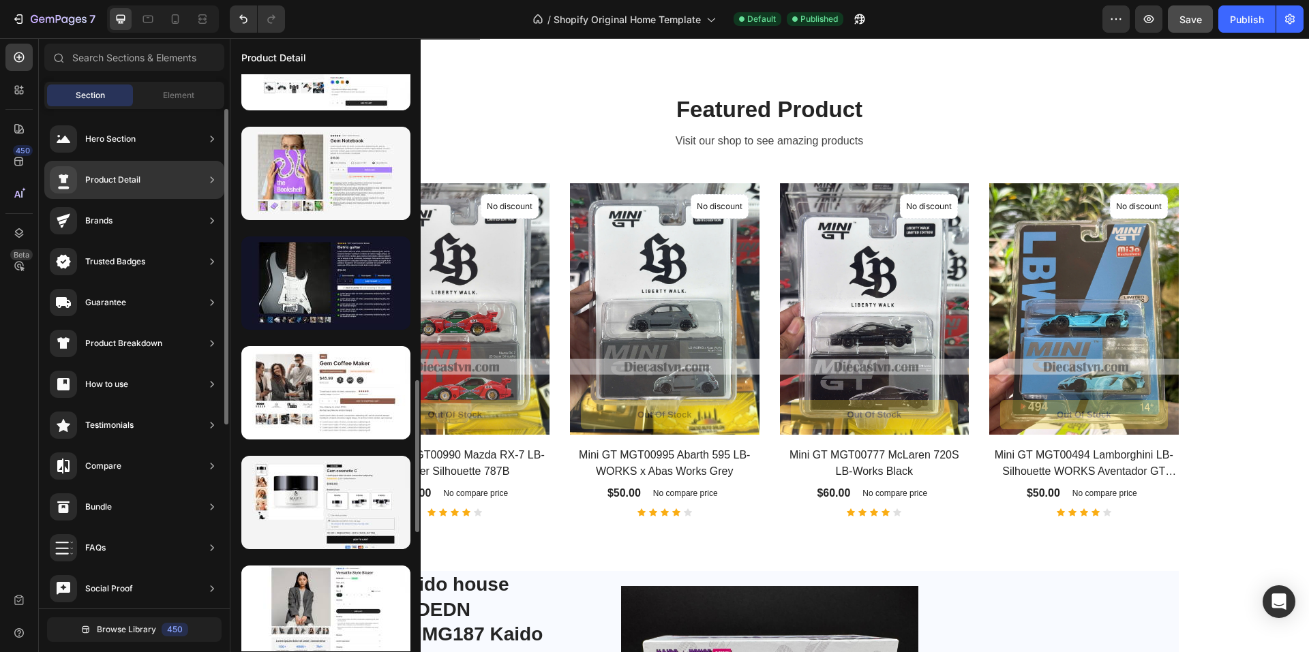
click at [147, 182] on div "Product Detail" at bounding box center [134, 180] width 180 height 38
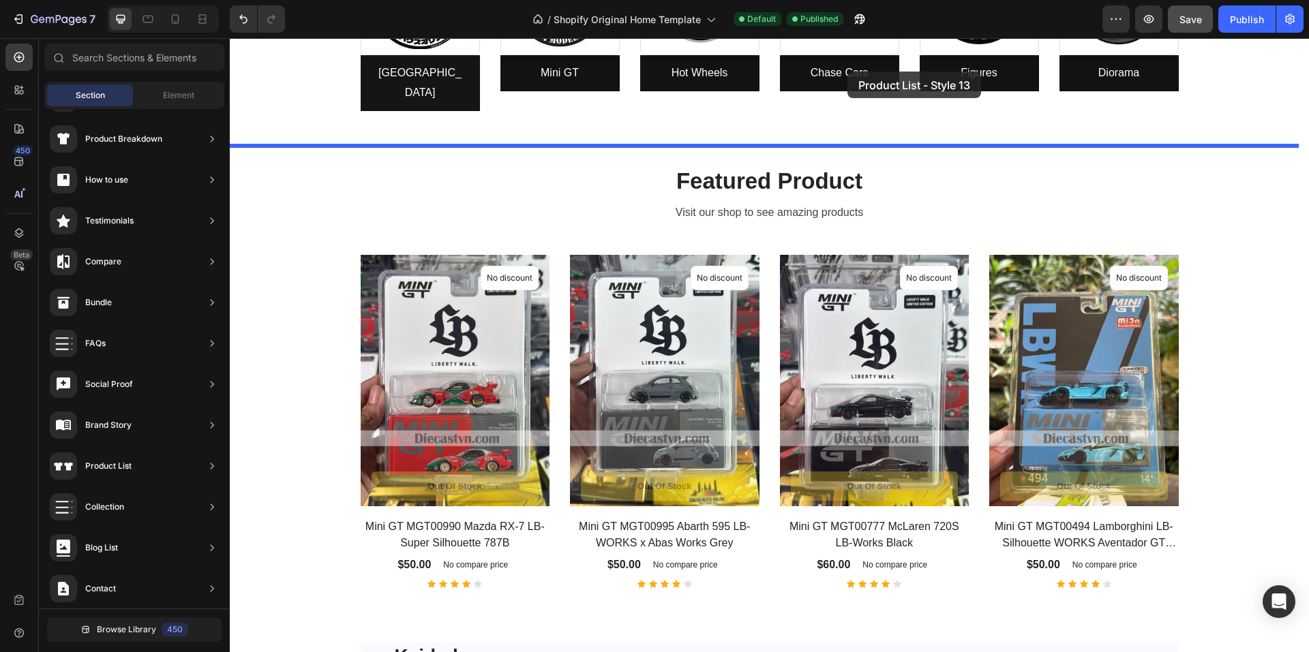
scroll to position [602, 0]
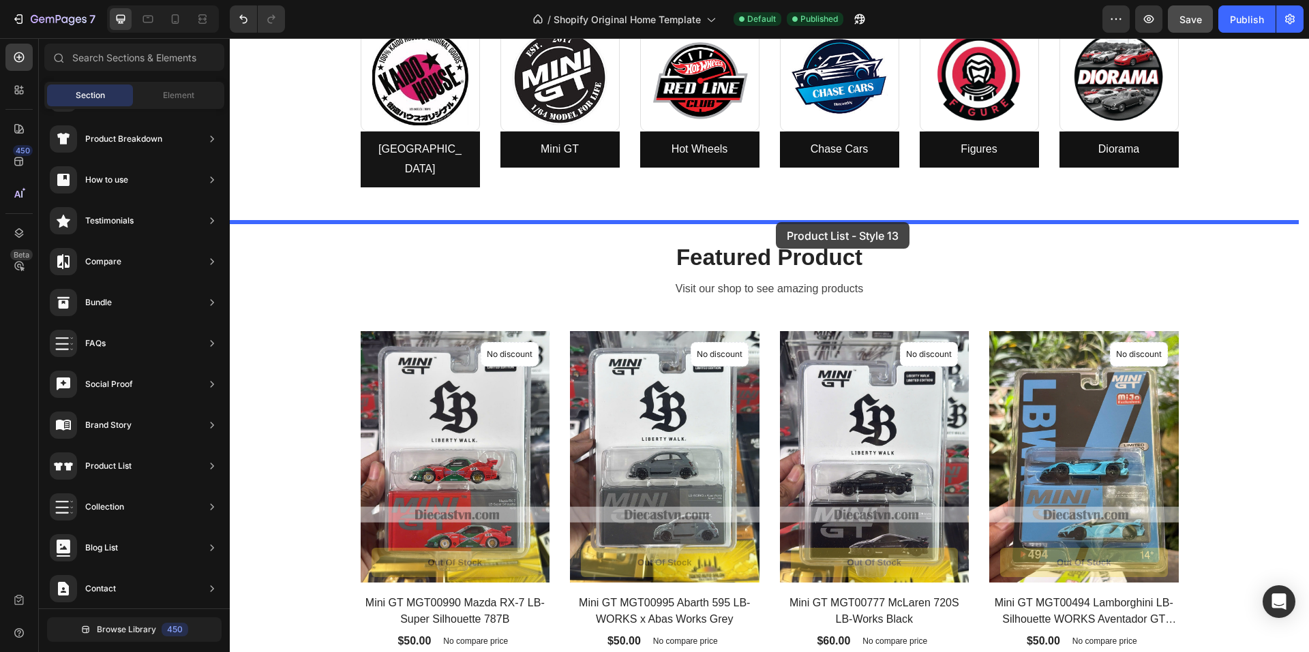
drag, startPoint x: 556, startPoint y: 468, endPoint x: 776, endPoint y: 222, distance: 329.7
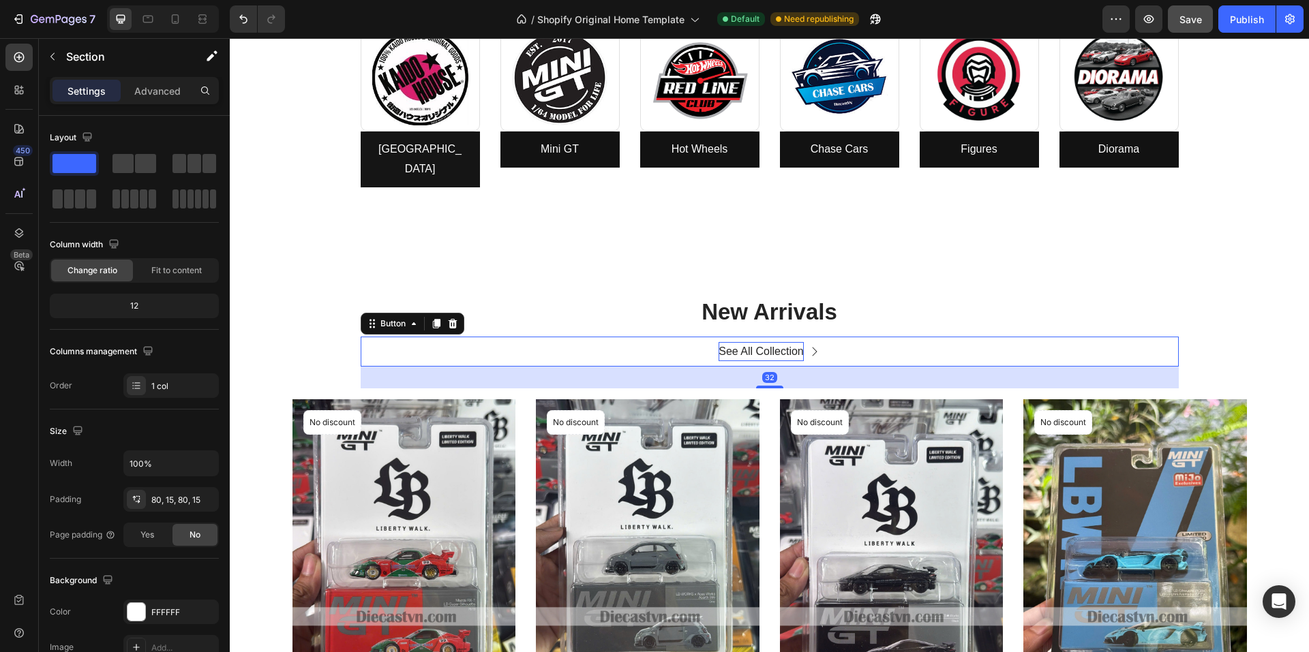
click at [763, 342] on div "See All Collection" at bounding box center [760, 352] width 85 height 20
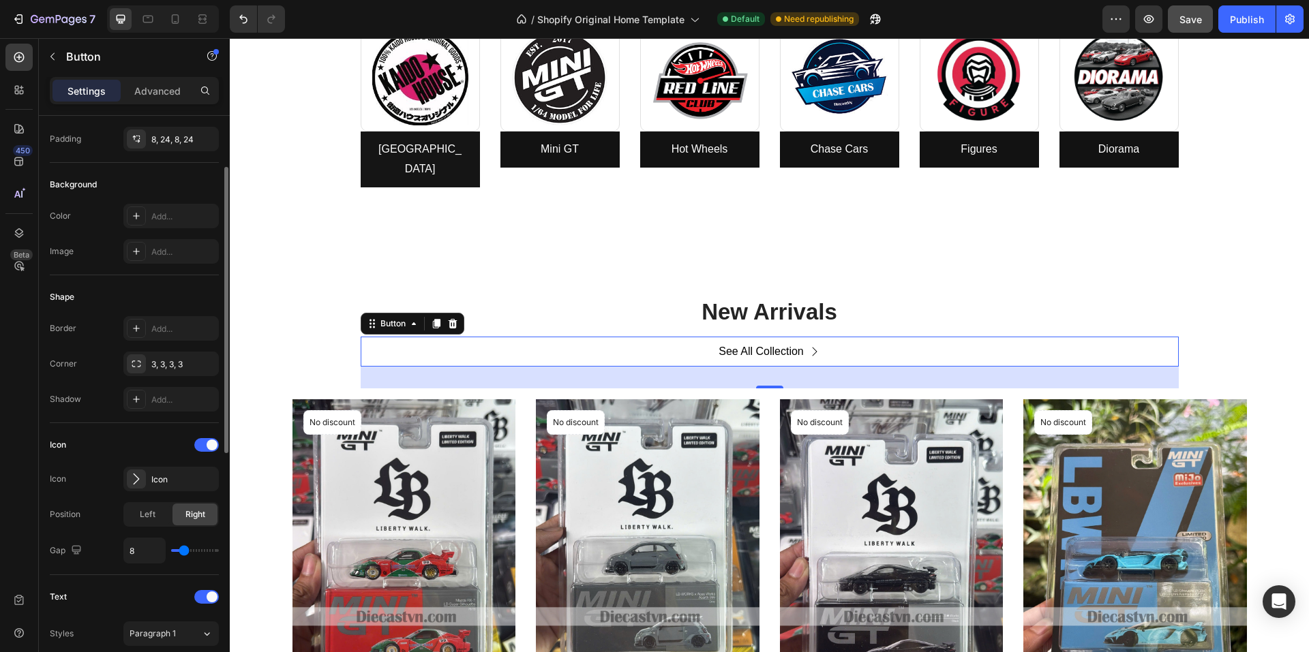
scroll to position [0, 0]
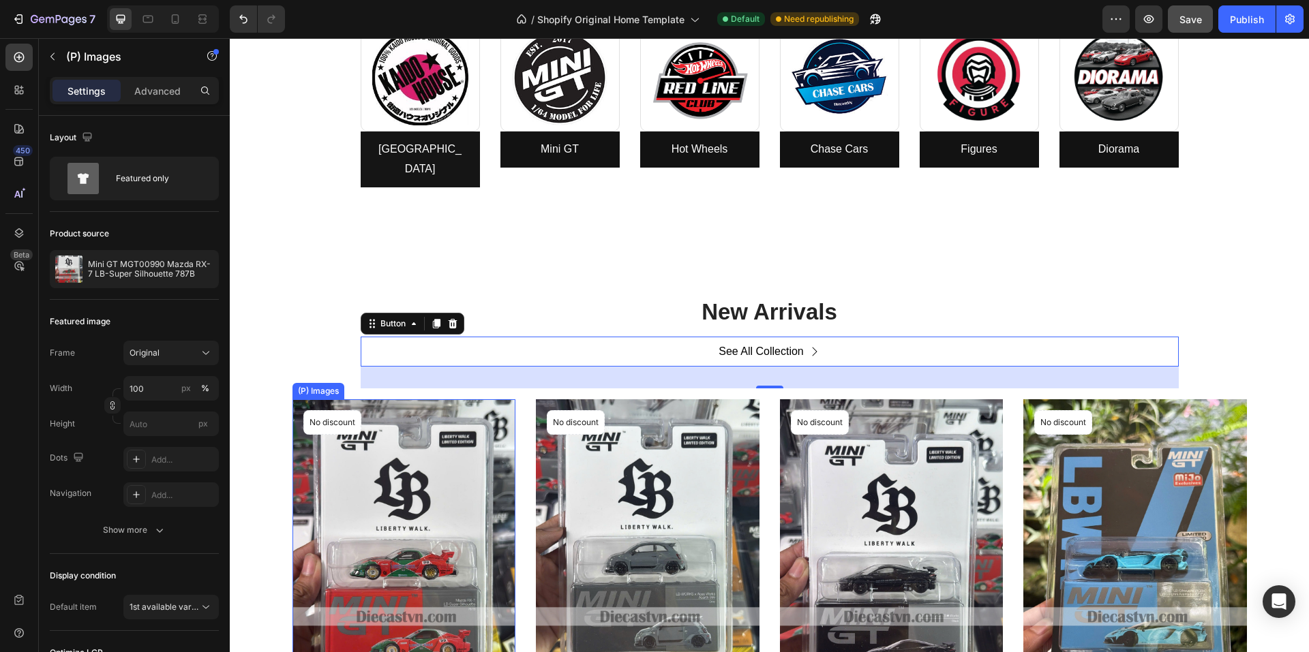
click at [395, 423] on img at bounding box center [404, 548] width 224 height 298
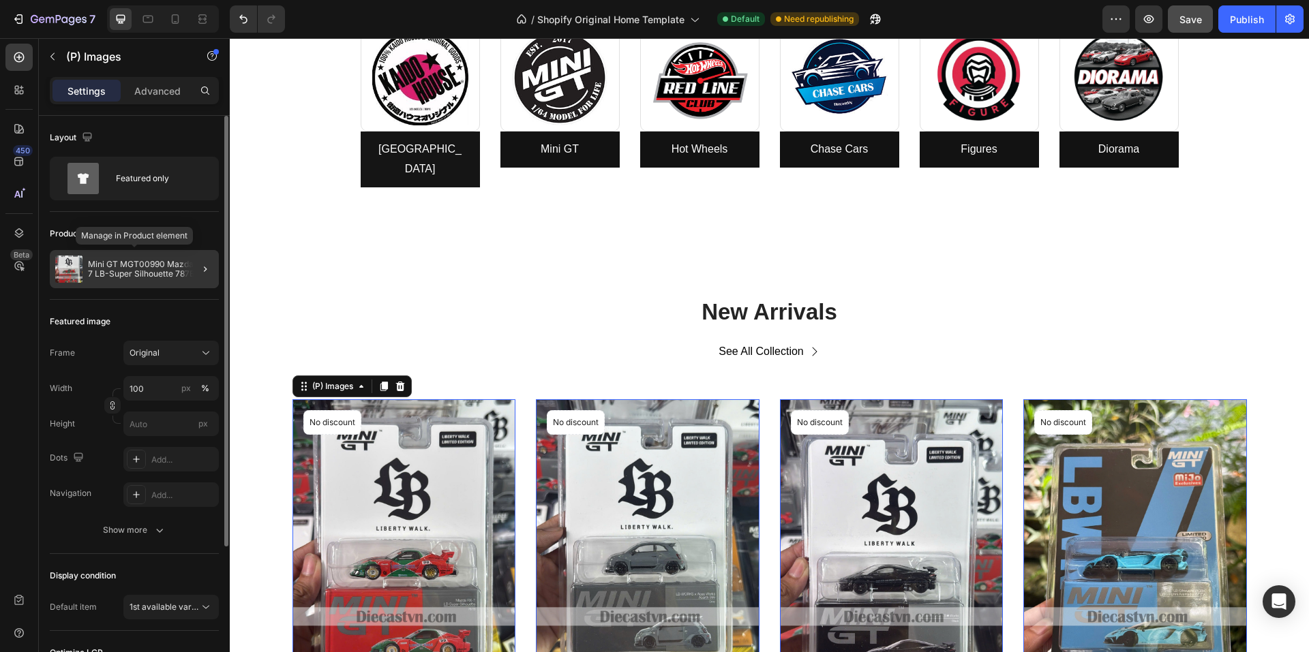
click at [168, 276] on p "Mini GT MGT00990 Mazda RX-7 LB-Super Silhouette 787B" at bounding box center [150, 269] width 125 height 19
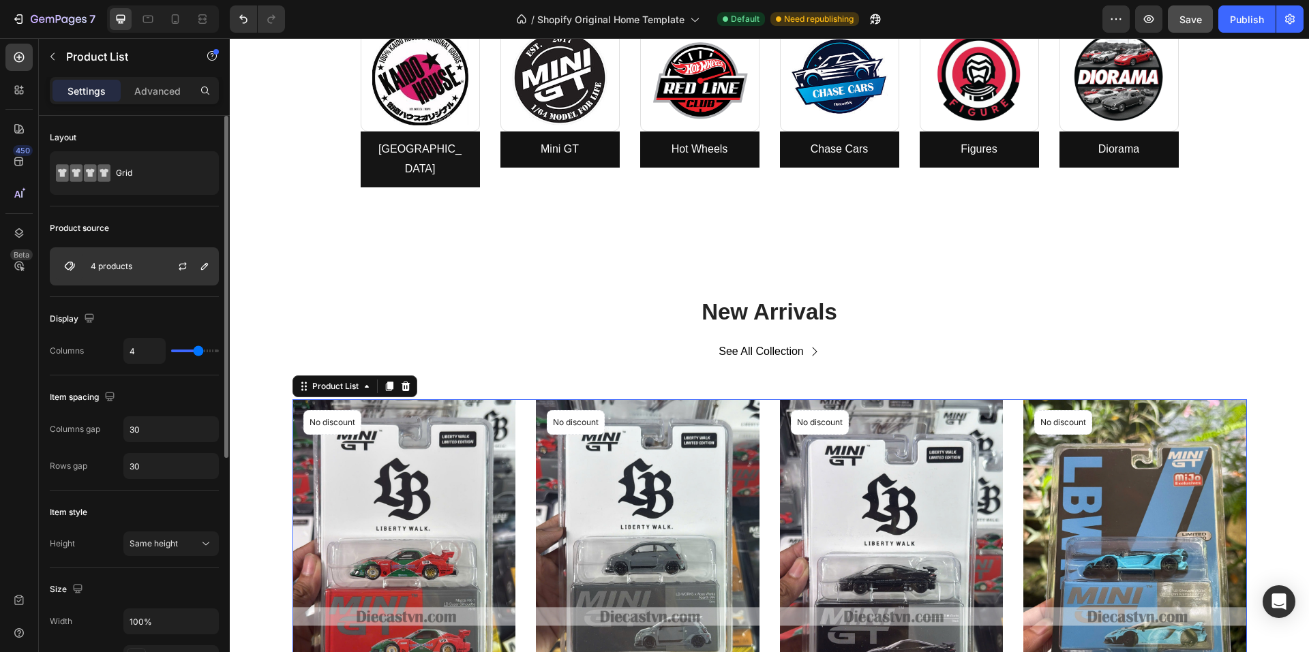
click at [114, 270] on p "4 products" at bounding box center [112, 267] width 42 height 10
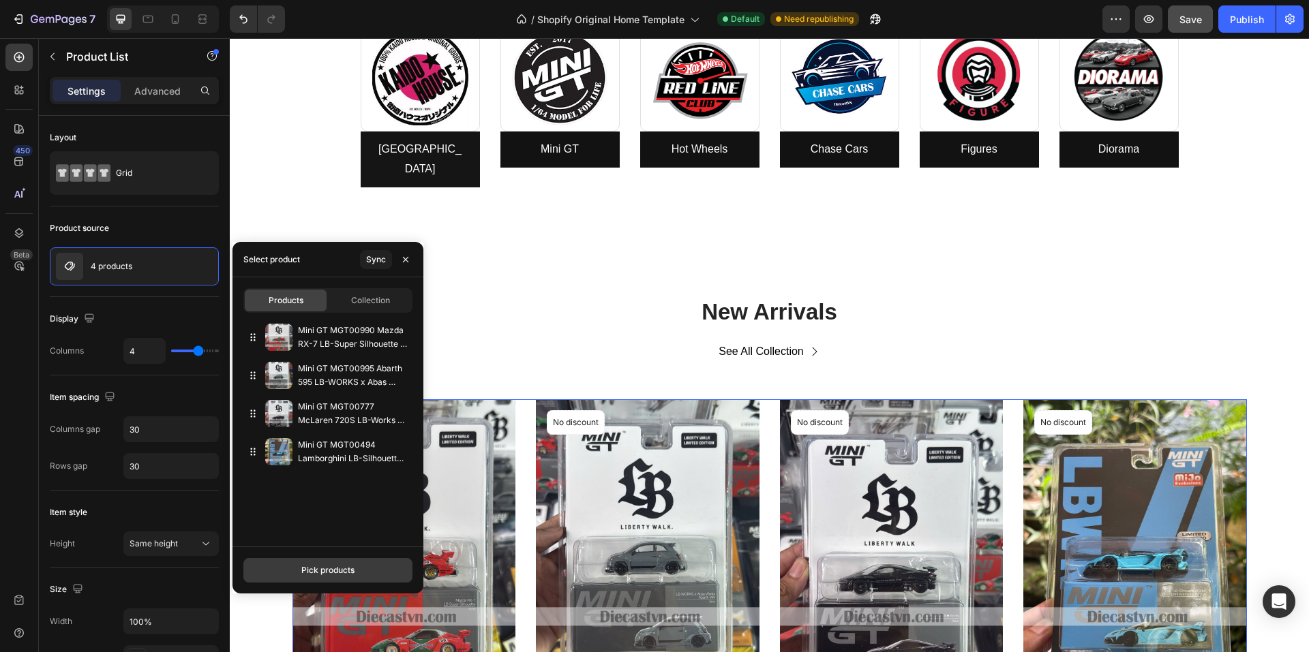
click at [338, 564] on div "Pick products" at bounding box center [327, 570] width 53 height 12
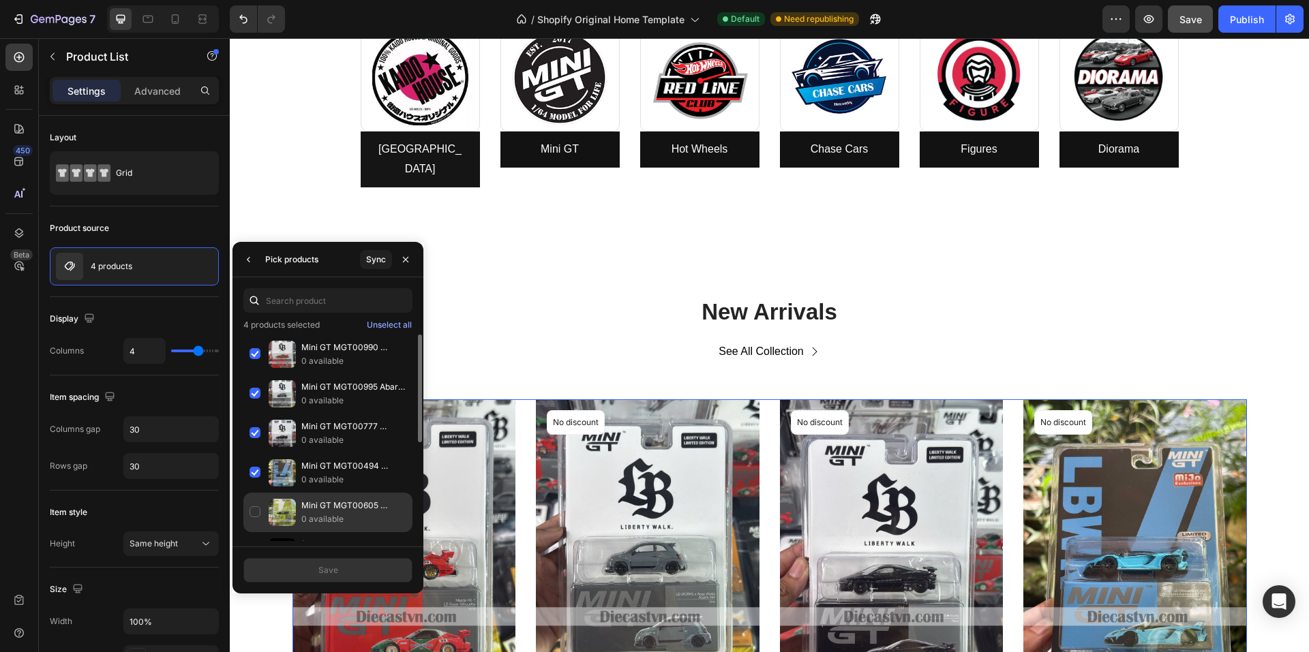
scroll to position [465, 0]
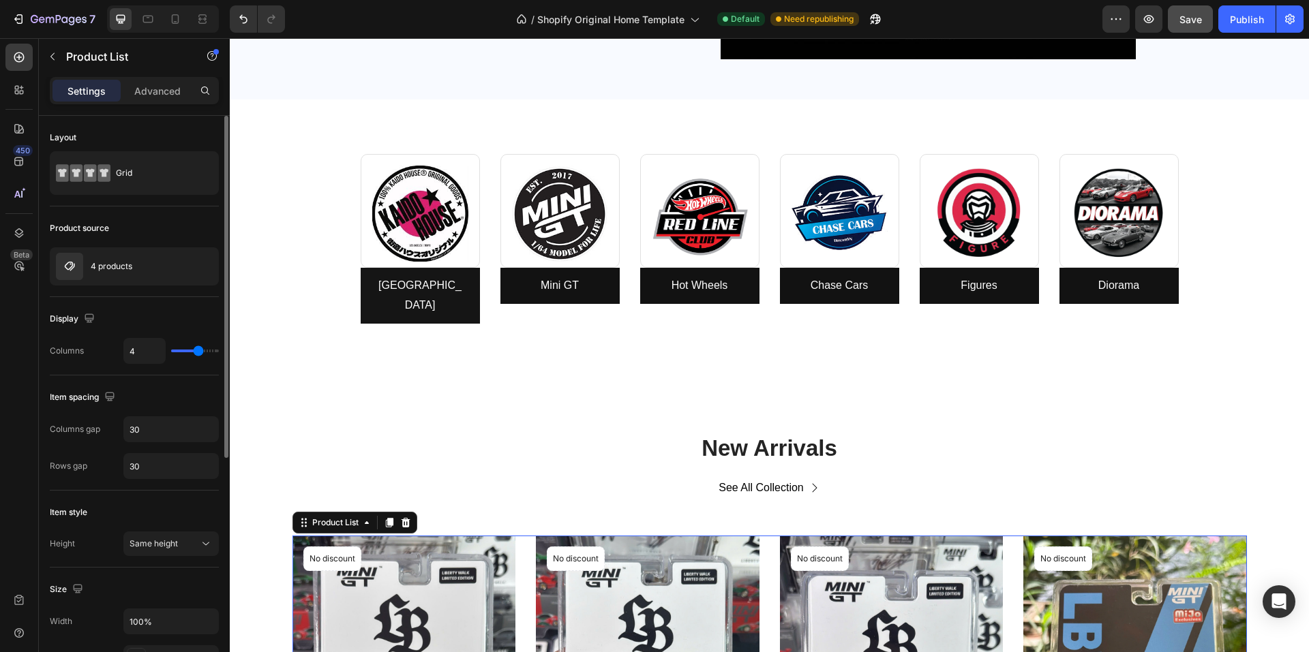
type input "5"
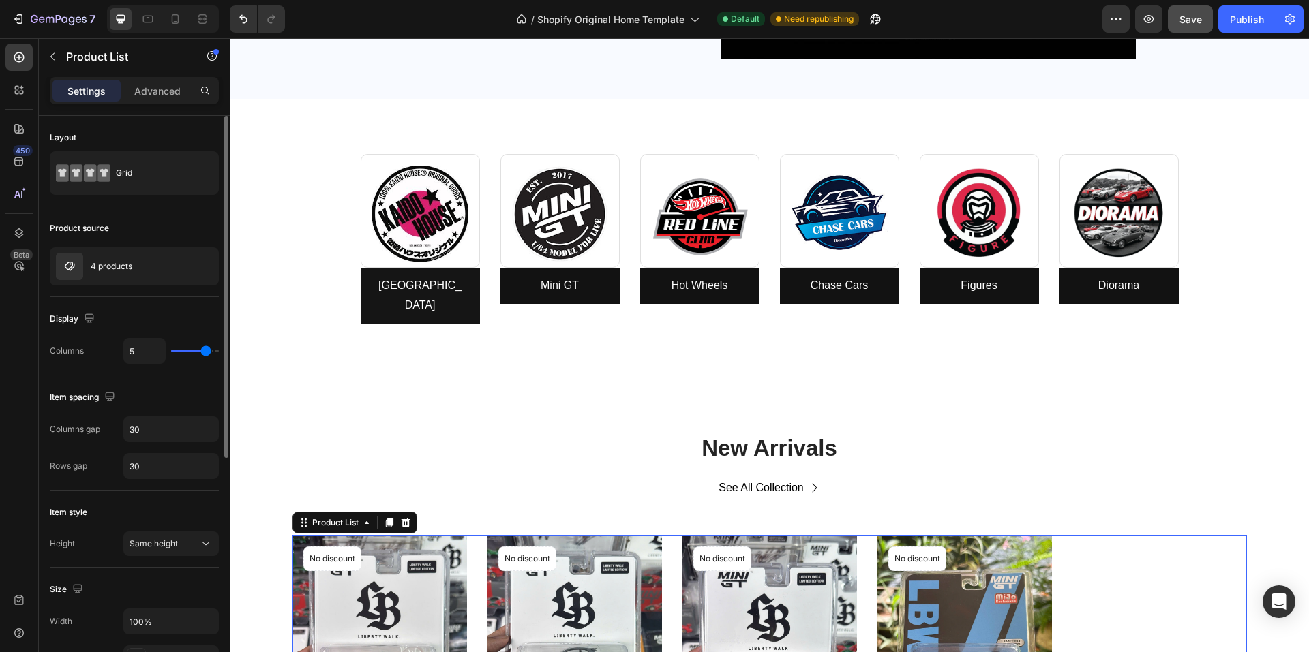
type input "6"
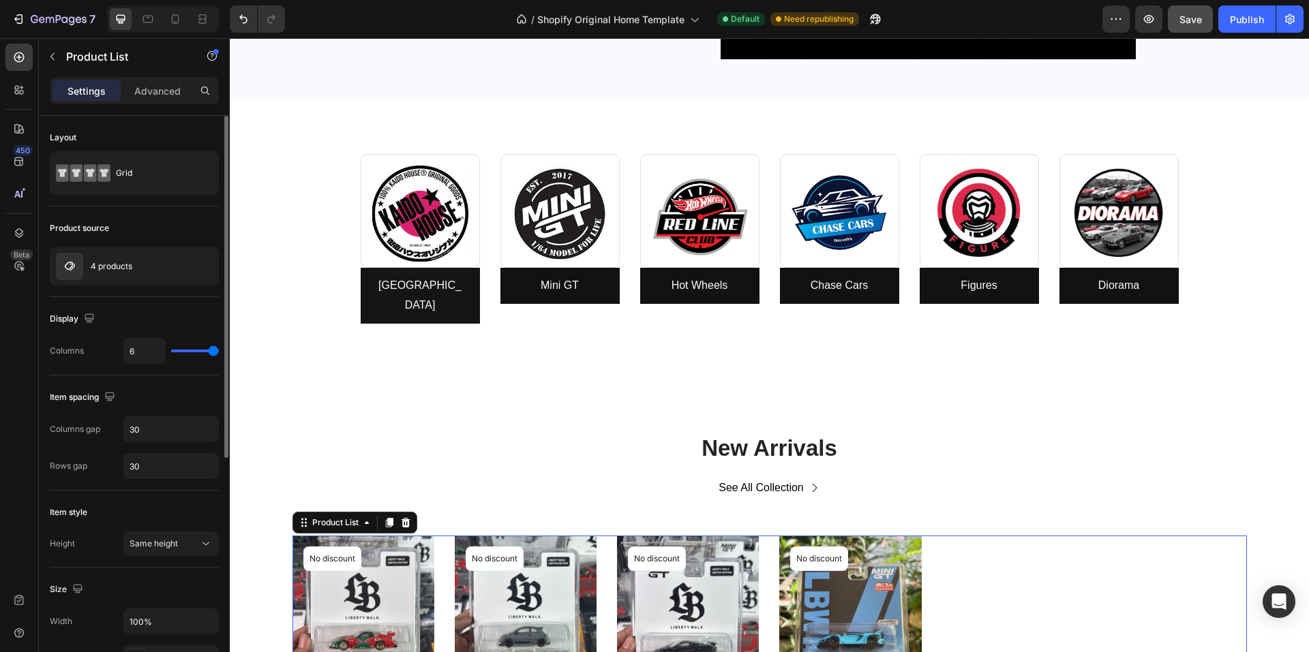
drag, startPoint x: 196, startPoint y: 352, endPoint x: 217, endPoint y: 356, distance: 22.3
type input "6"
click at [215, 352] on input "range" at bounding box center [195, 351] width 48 height 3
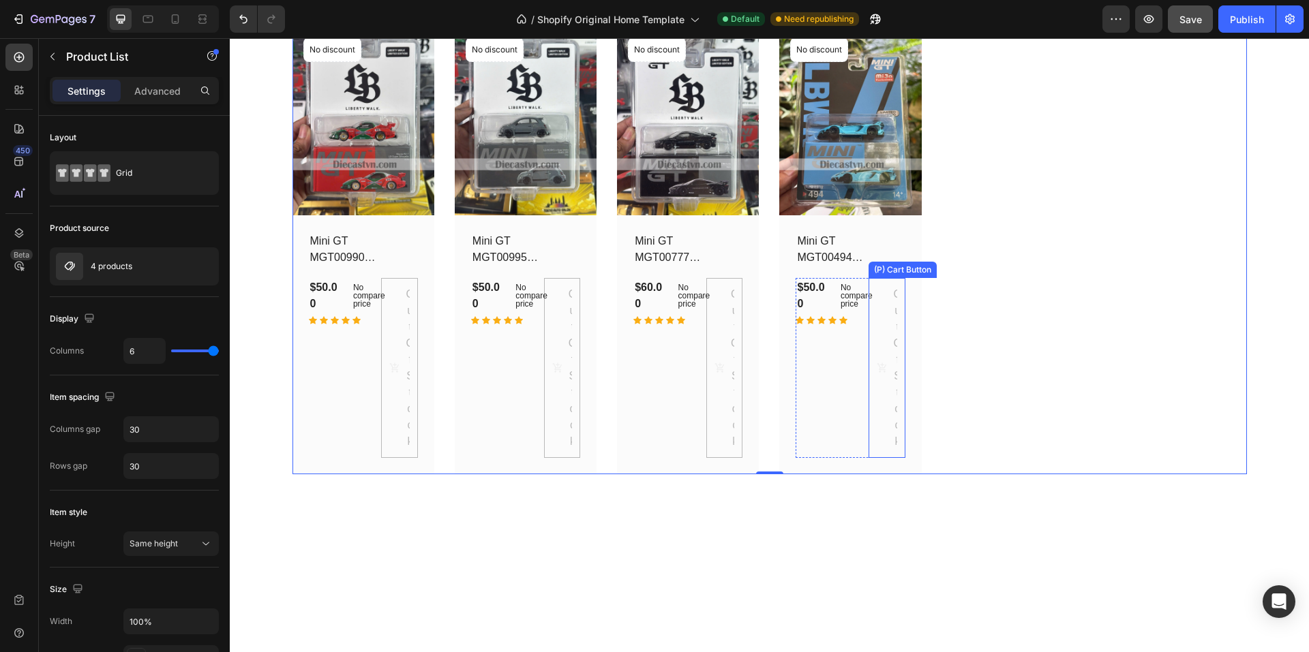
scroll to position [738, 0]
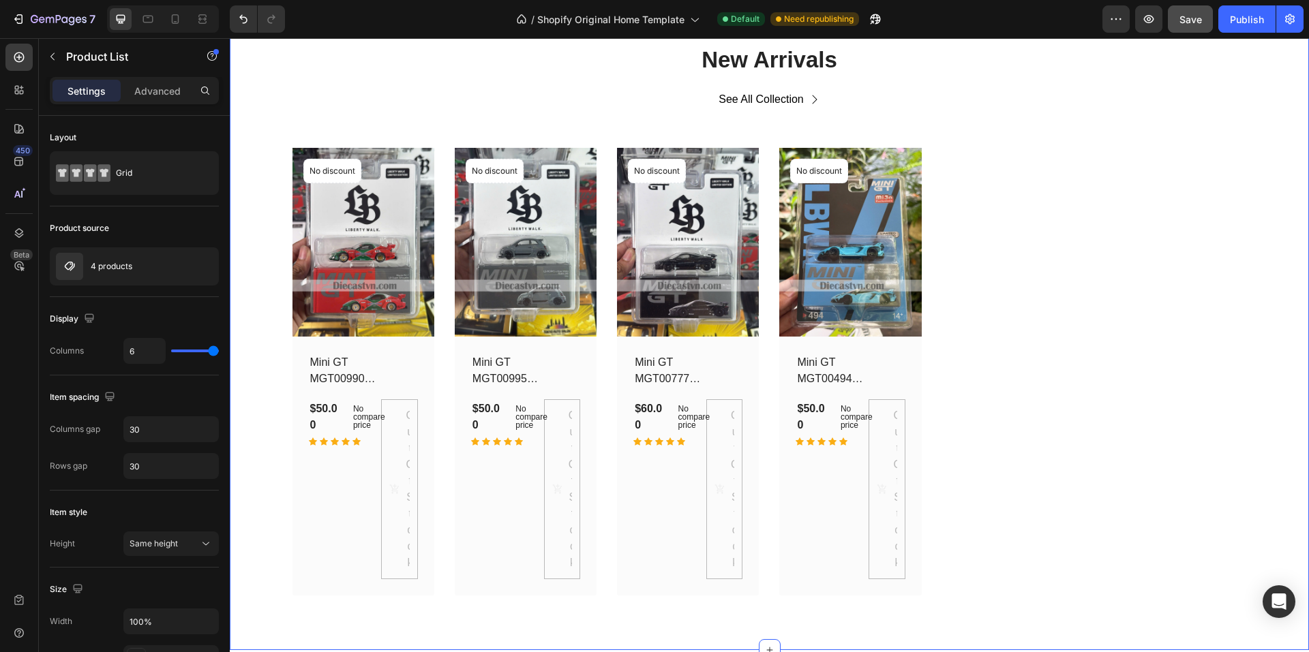
click at [285, 74] on div "New Arrivals Heading See All Collection Button Row (P) Images No discount Not b…" at bounding box center [769, 319] width 1058 height 551
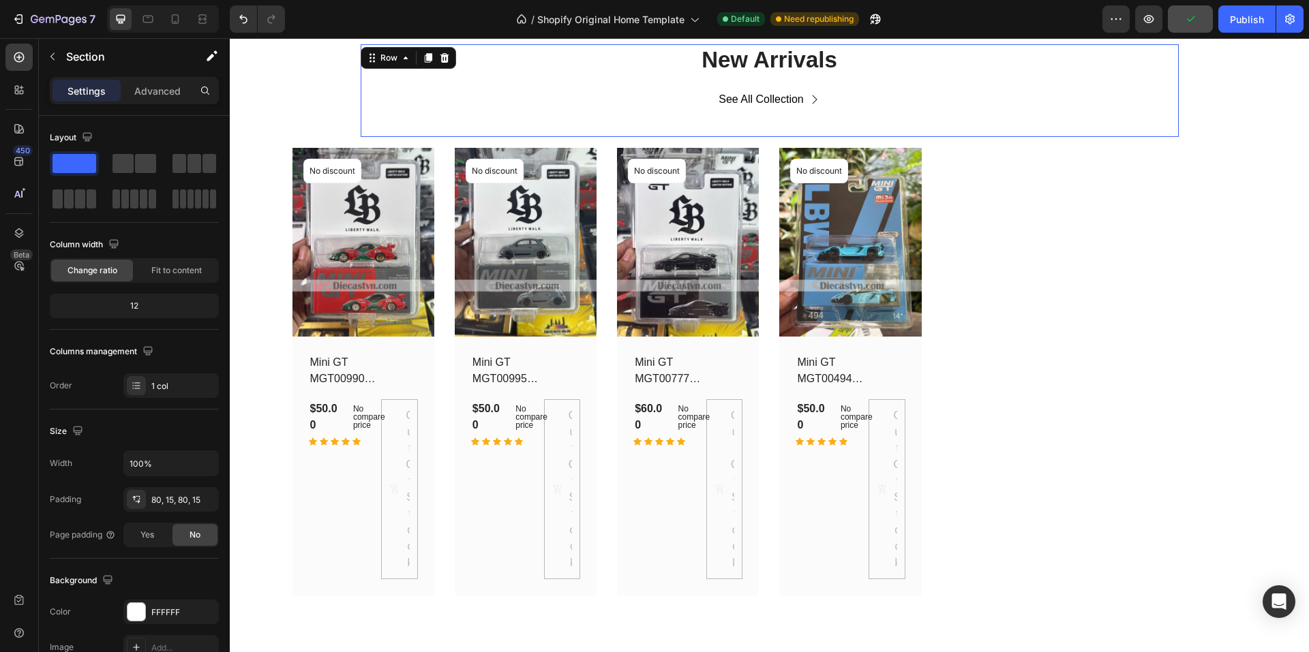
click at [764, 132] on div "See All Collection Button" at bounding box center [770, 111] width 818 height 52
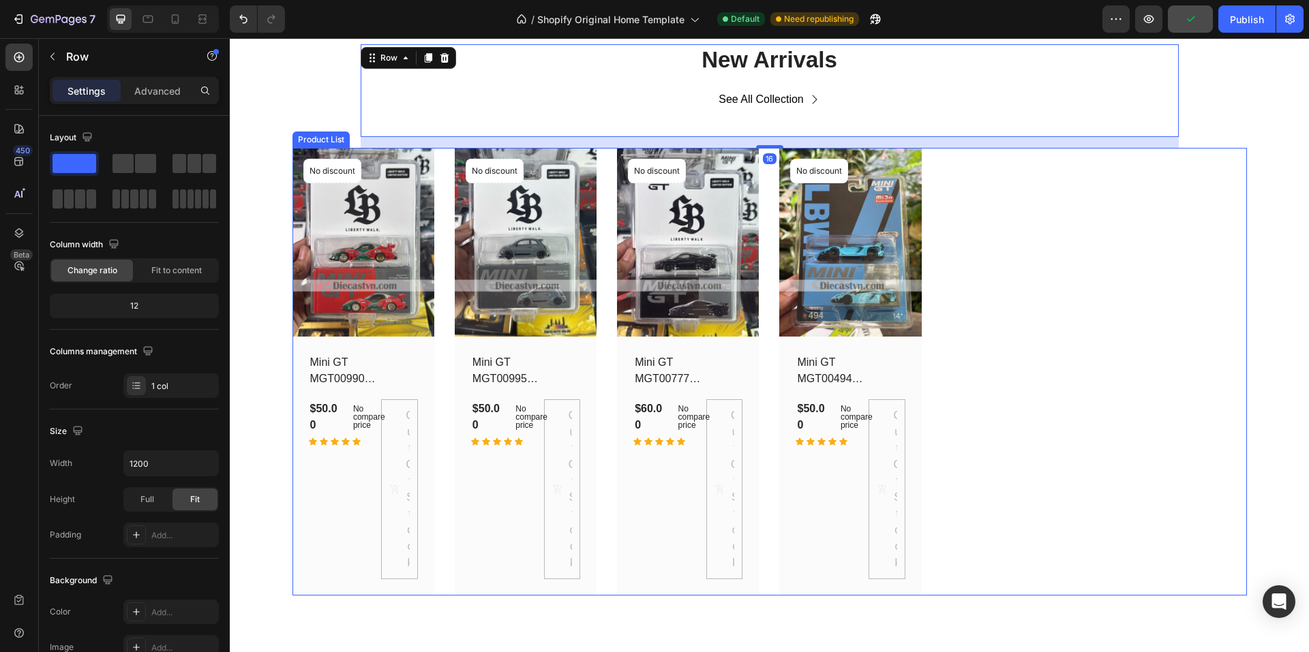
click at [1041, 249] on div "(P) Images No discount Not be displayed when published Product Badge Row Mini G…" at bounding box center [769, 372] width 954 height 448
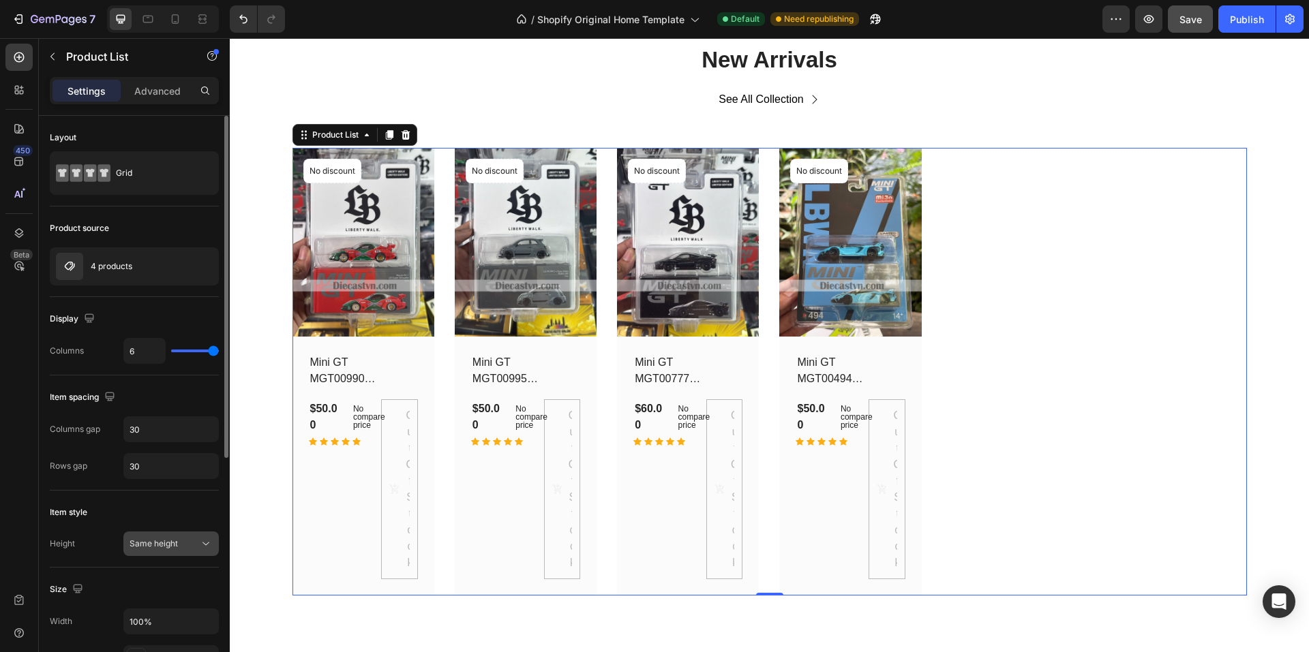
scroll to position [136, 0]
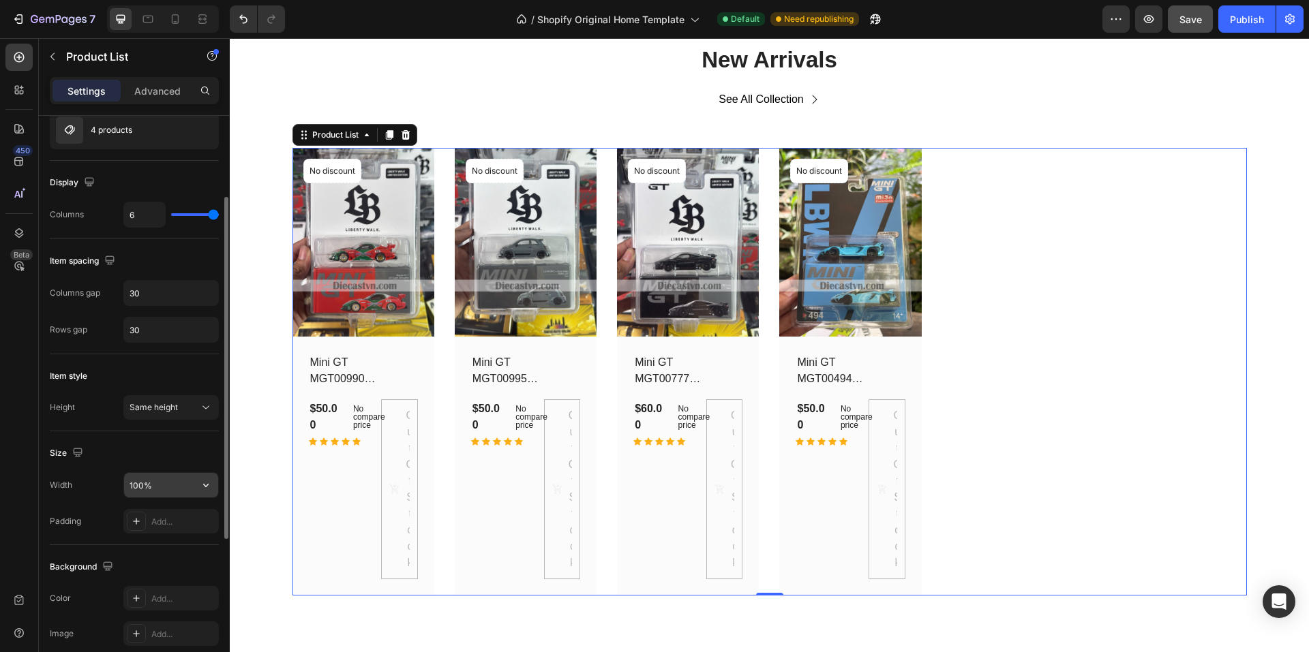
click at [207, 485] on icon "button" at bounding box center [206, 485] width 14 height 14
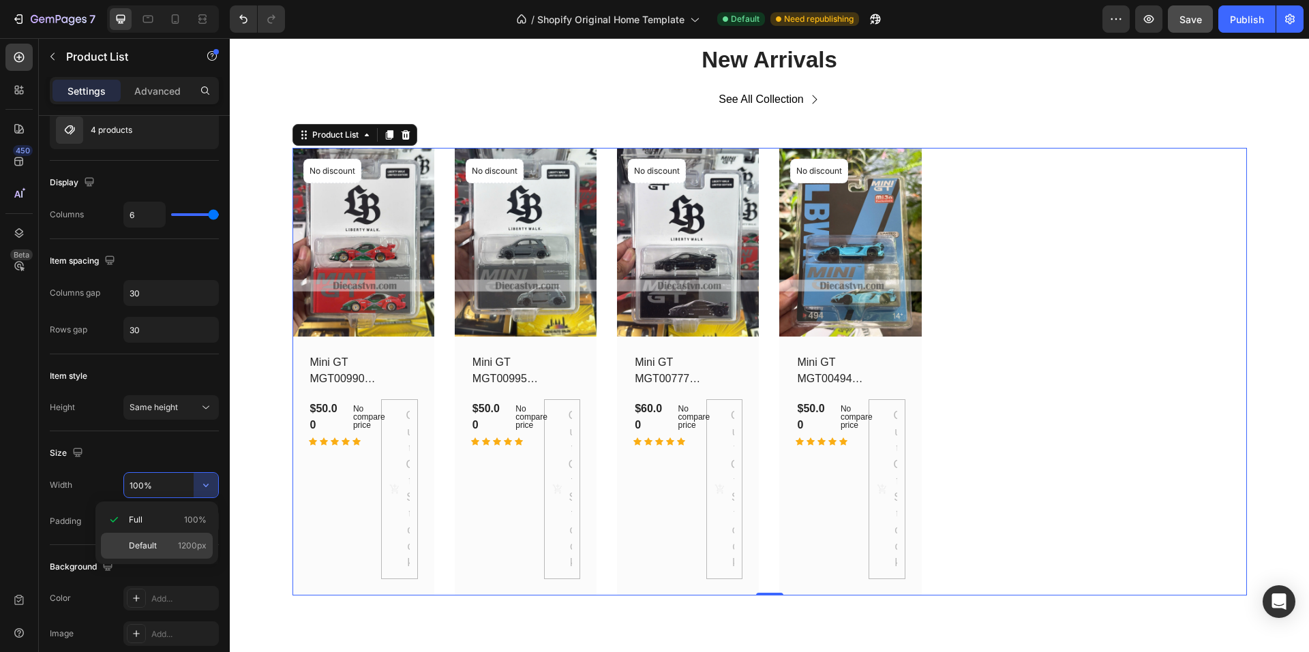
click at [148, 545] on span "Default" at bounding box center [143, 546] width 28 height 12
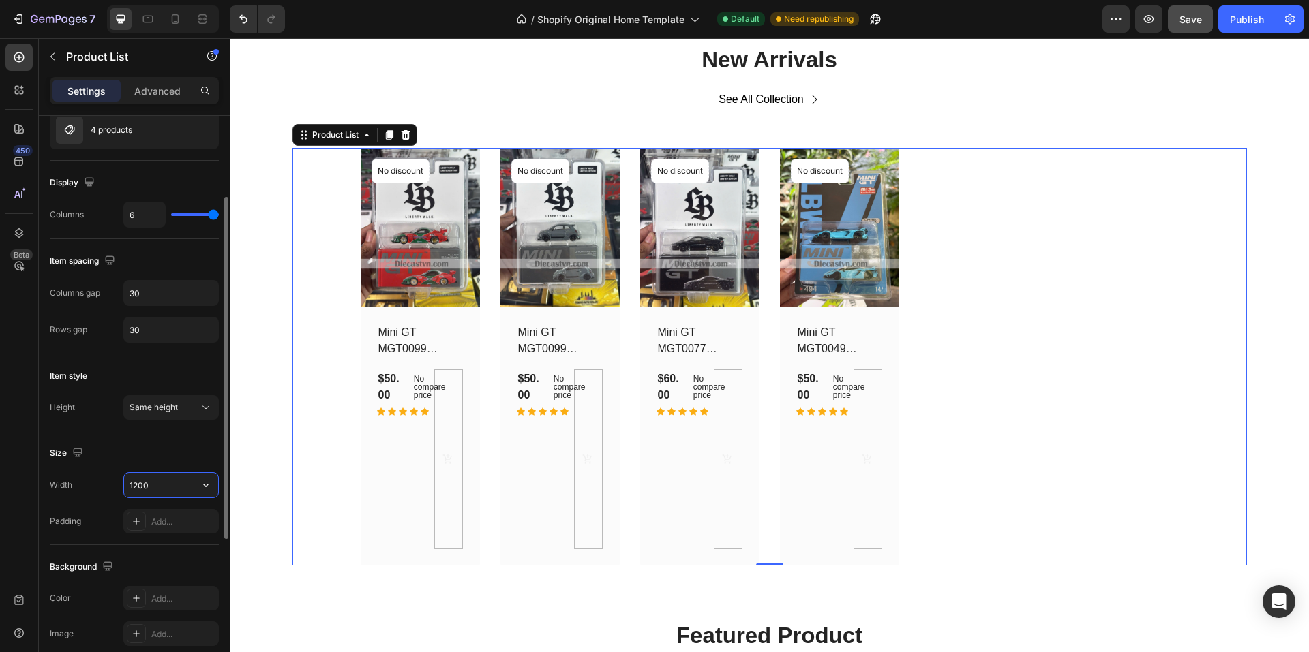
click at [168, 483] on input "1200" at bounding box center [171, 485] width 94 height 25
click at [198, 485] on button "button" at bounding box center [206, 485] width 25 height 25
click at [136, 526] on div "Full 100%" at bounding box center [157, 520] width 112 height 26
type input "100%"
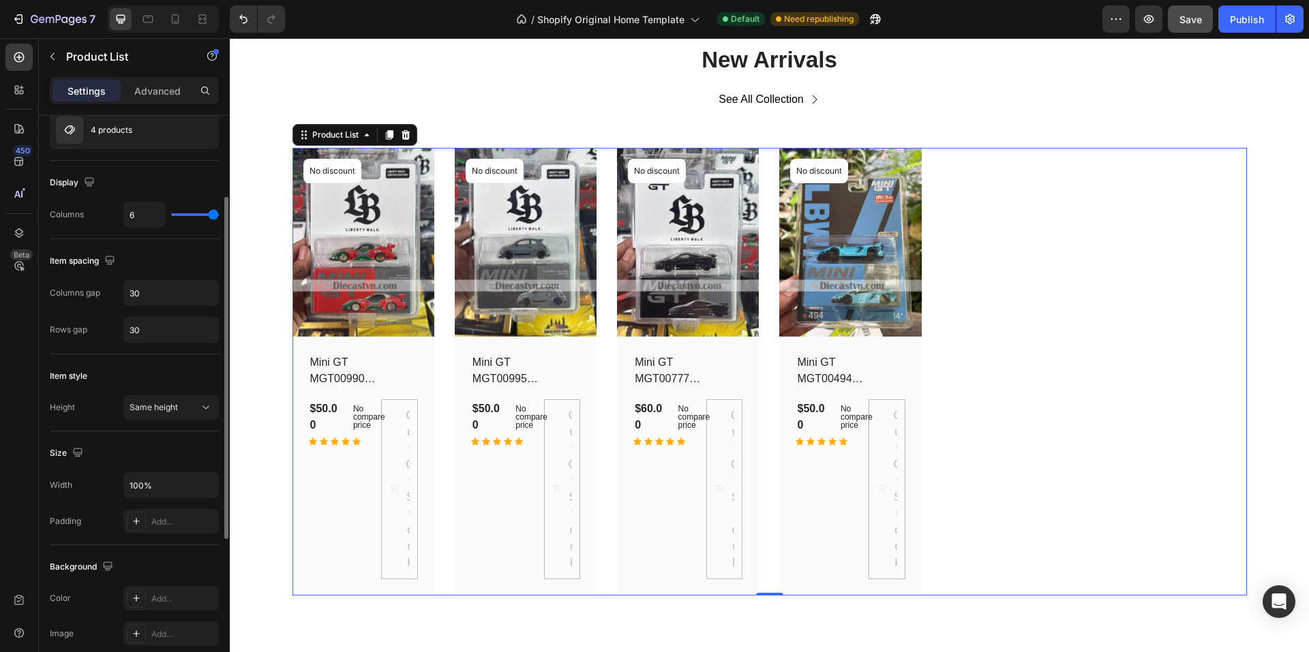
scroll to position [0, 0]
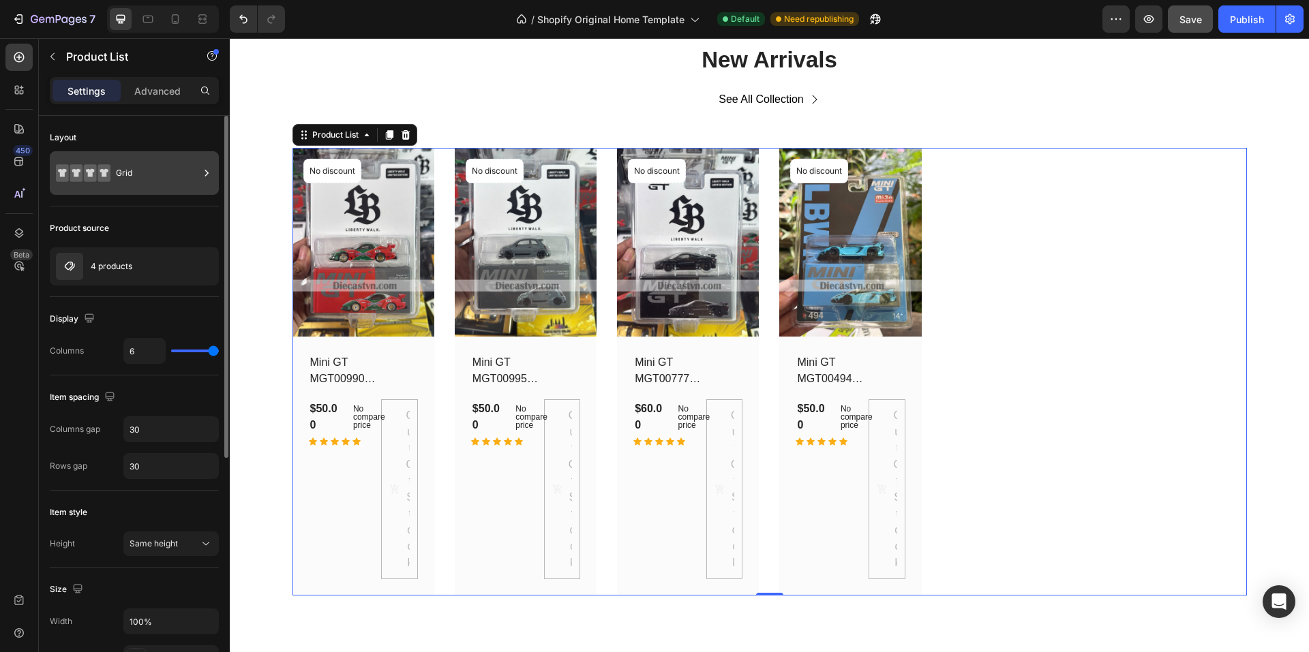
click at [122, 164] on div "Grid" at bounding box center [157, 172] width 83 height 31
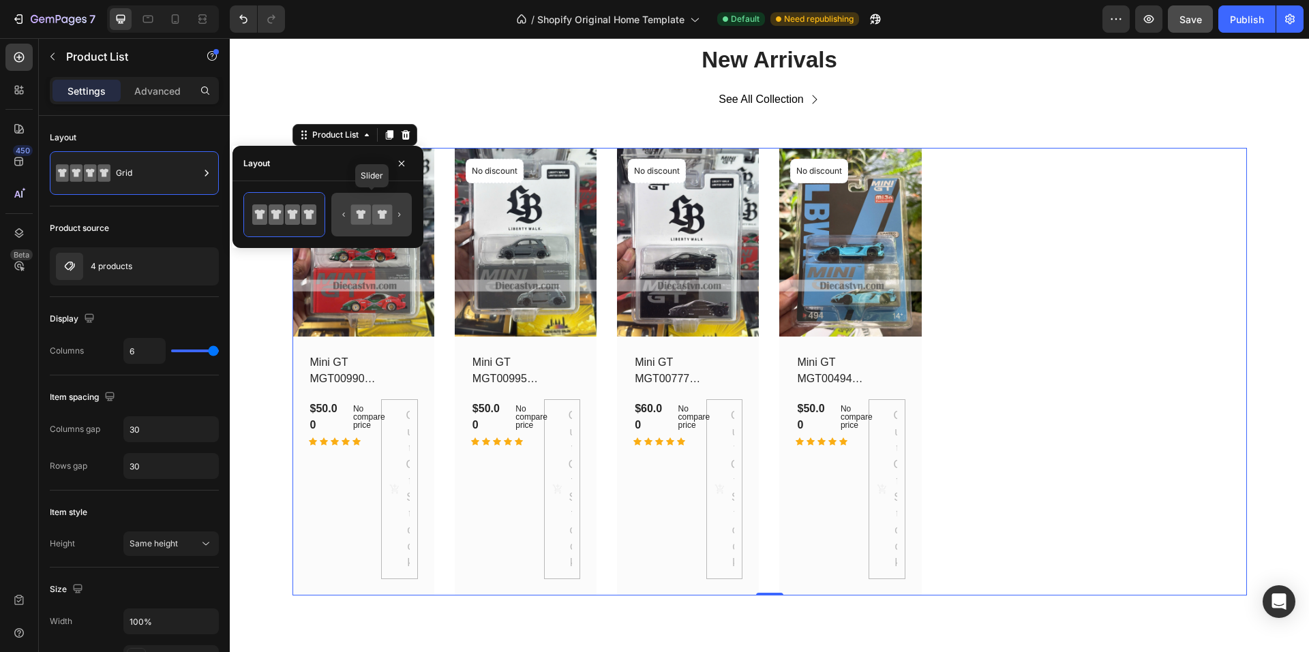
click at [369, 229] on div at bounding box center [371, 215] width 80 height 44
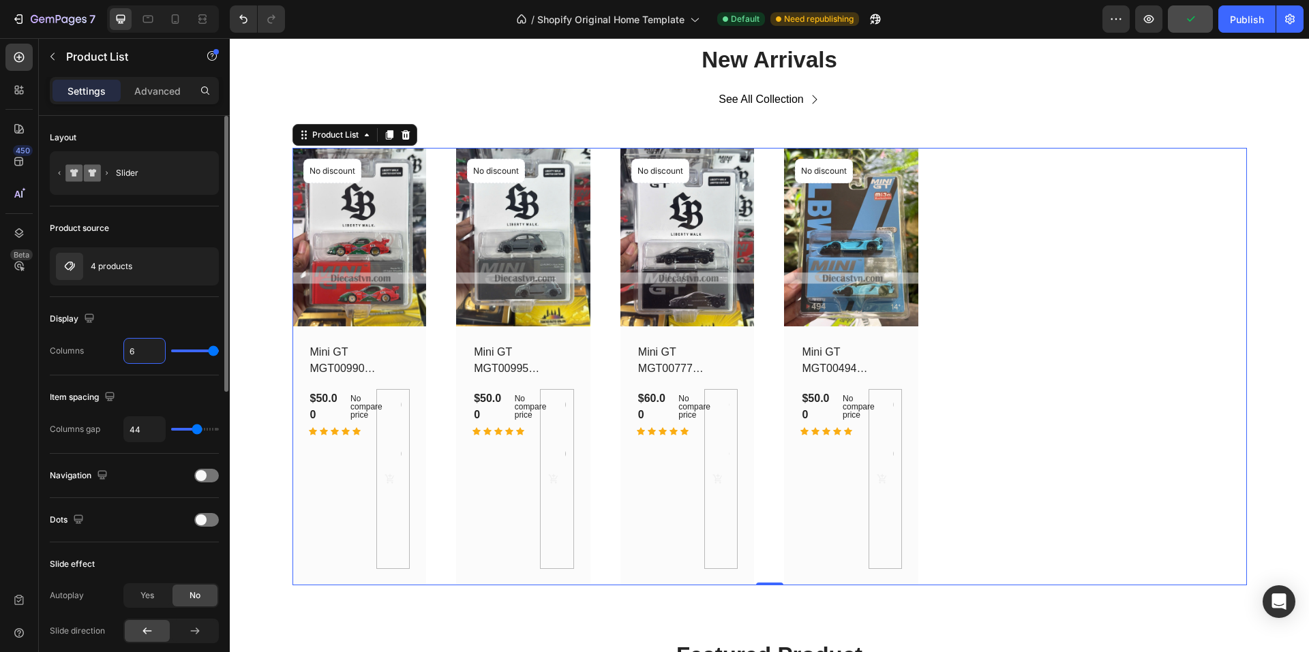
click at [137, 354] on input "6" at bounding box center [144, 351] width 41 height 25
type input "4"
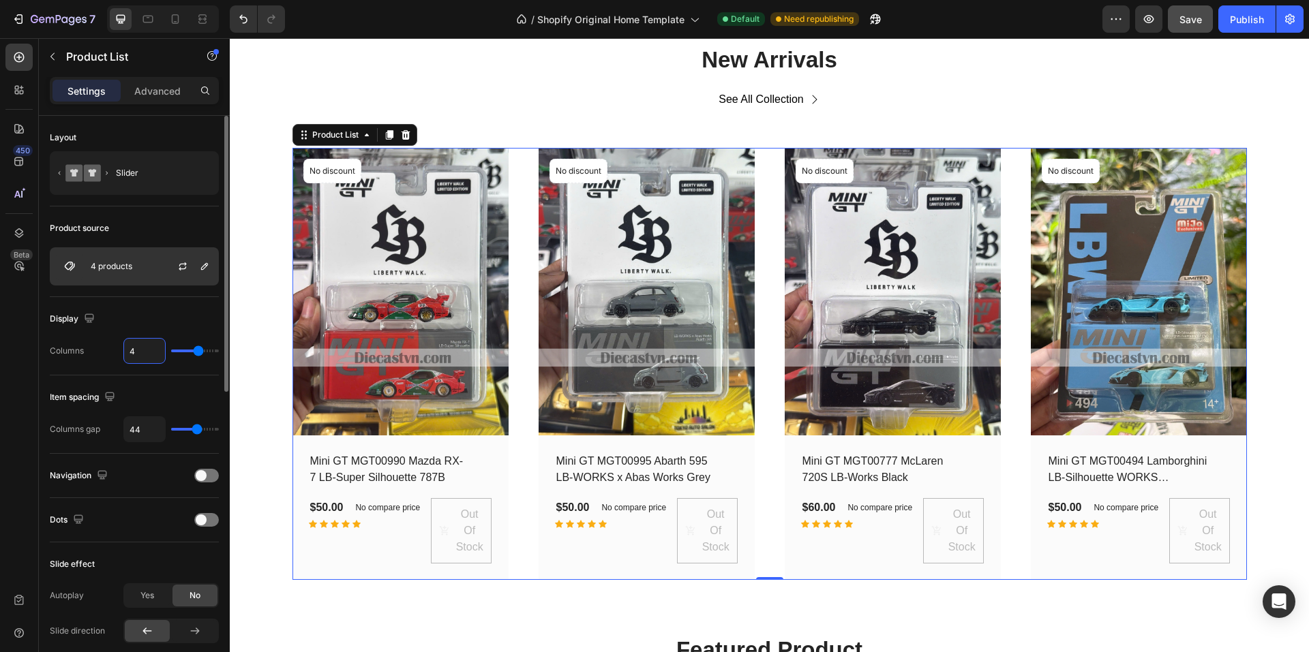
type input "4"
click at [157, 273] on div "4 products" at bounding box center [134, 266] width 169 height 38
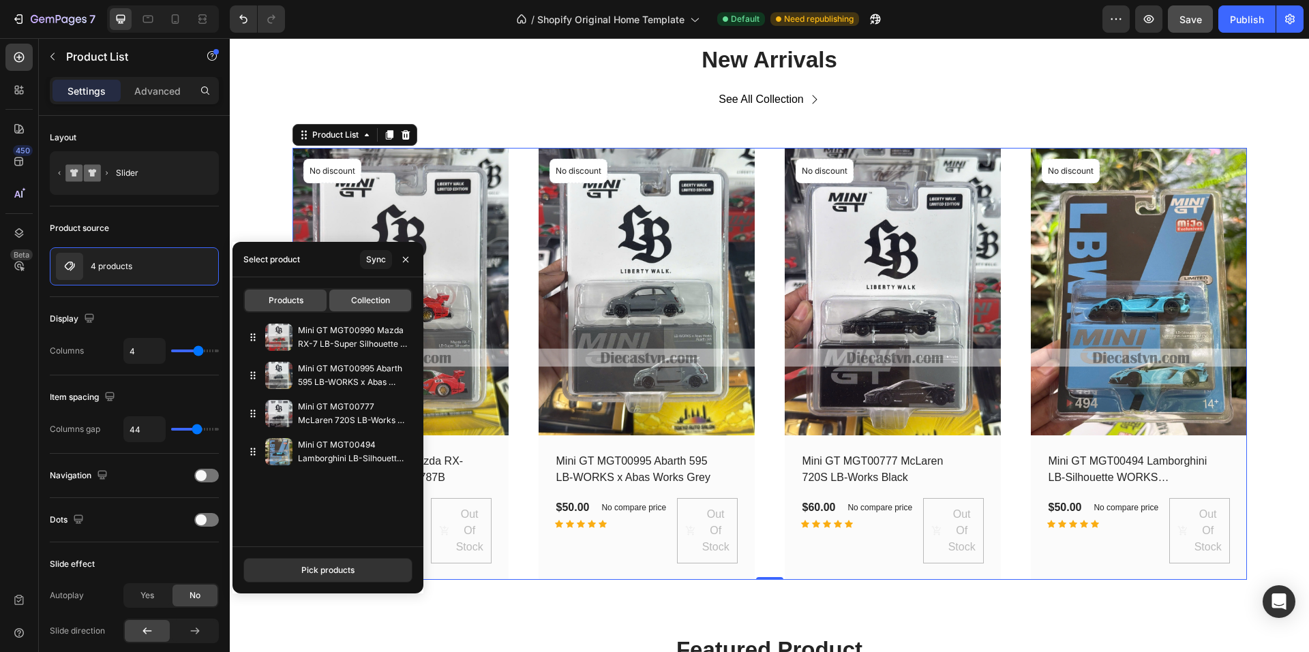
click at [351, 303] on span "Collection" at bounding box center [370, 300] width 39 height 12
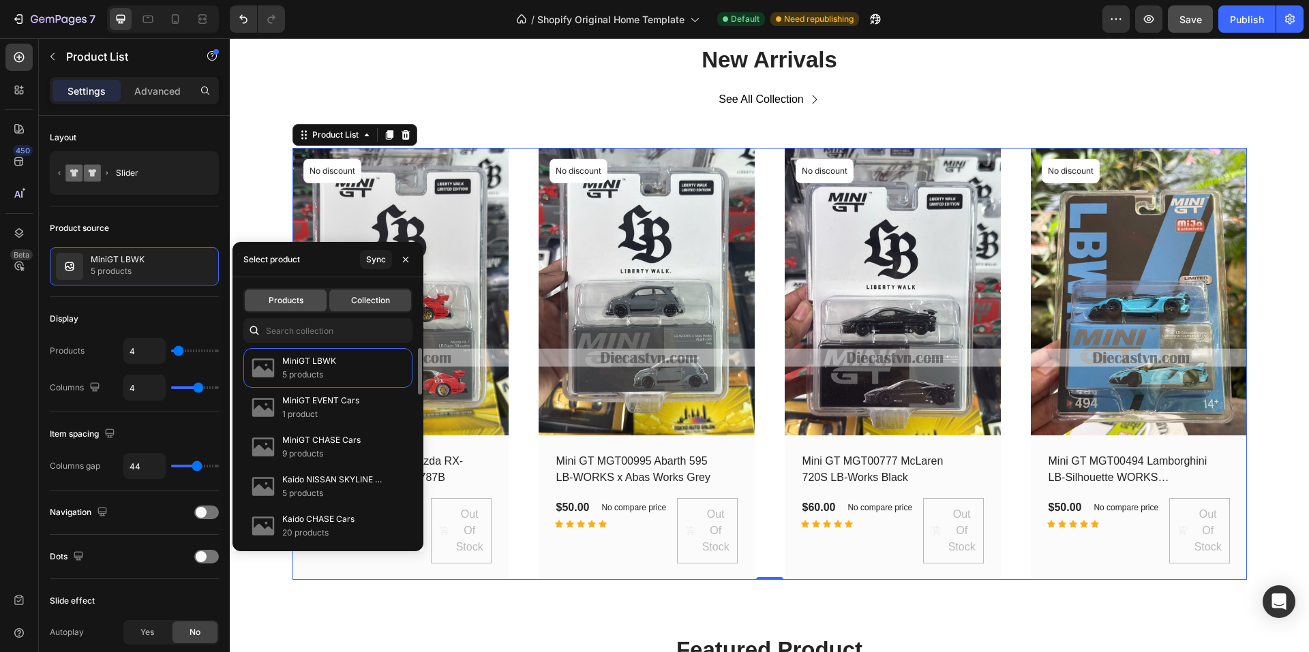
click at [305, 301] on div "Products" at bounding box center [286, 301] width 82 height 22
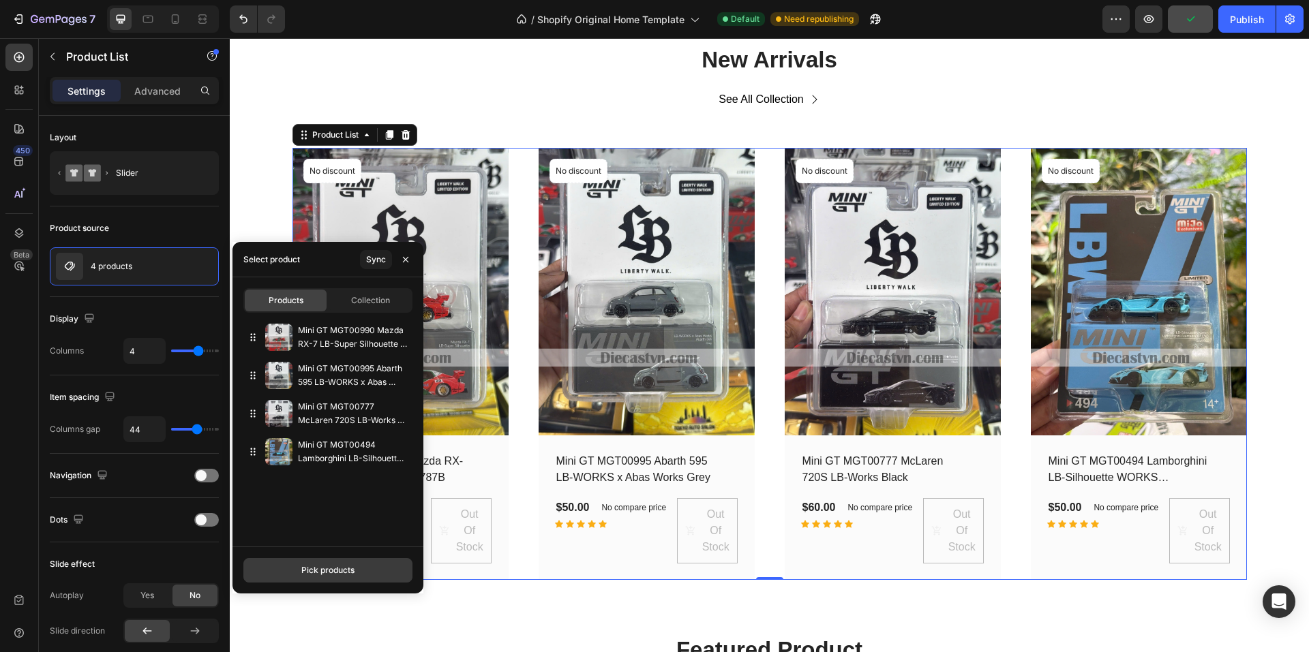
click at [337, 575] on div "Pick products" at bounding box center [327, 570] width 53 height 12
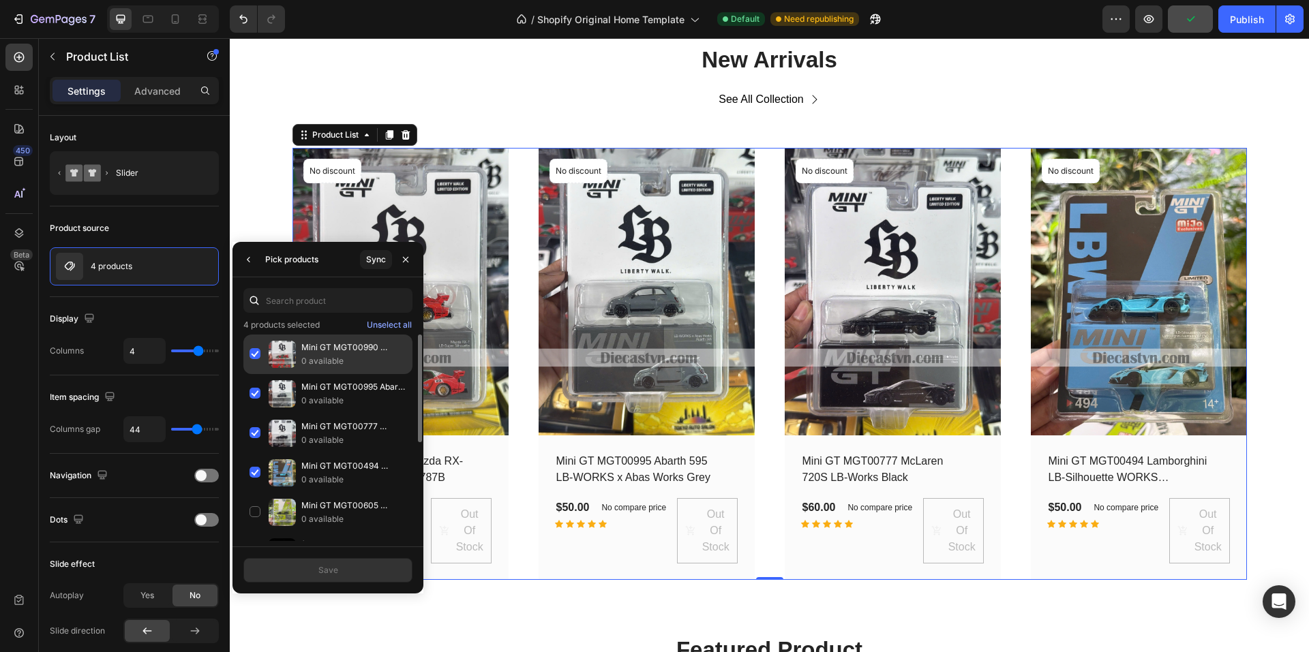
click at [258, 374] on div "Mini GT MGT00990 Mazda RX-7 LB-Super Silhouette 787B 0 available" at bounding box center [327, 394] width 169 height 40
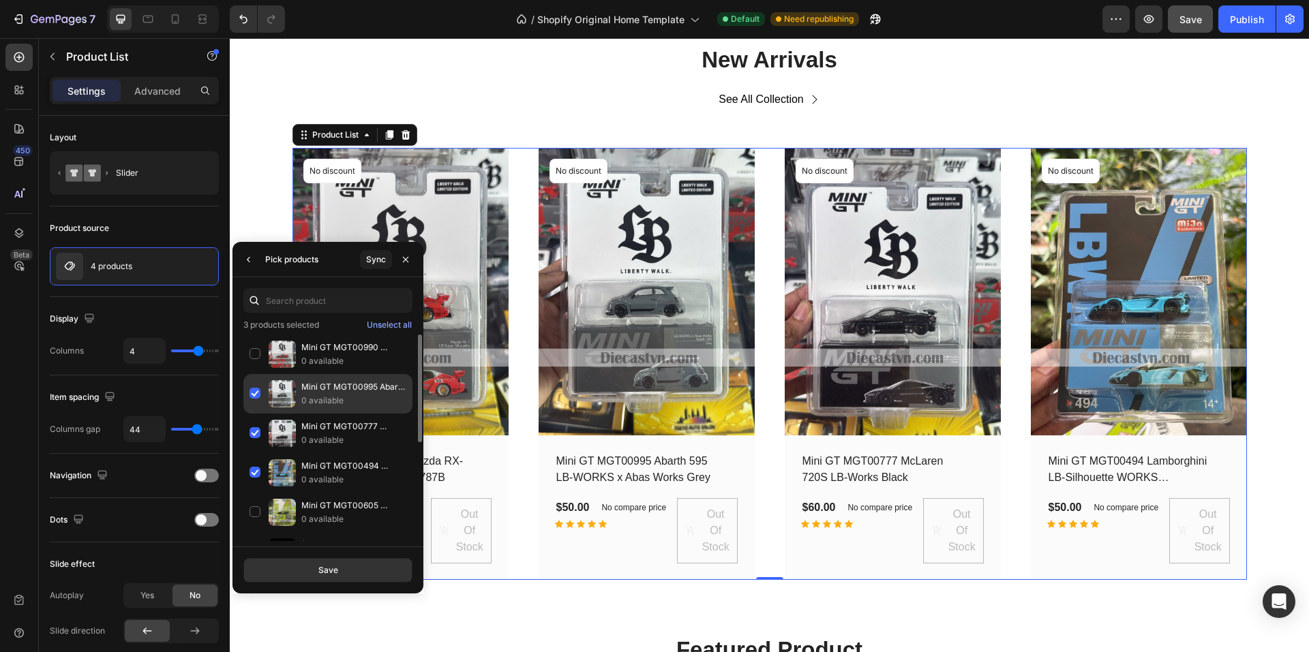
click at [259, 414] on div "Mini GT MGT00995 Abarth 595 LB-WORKS x Abas Works Grey 0 available" at bounding box center [327, 434] width 169 height 40
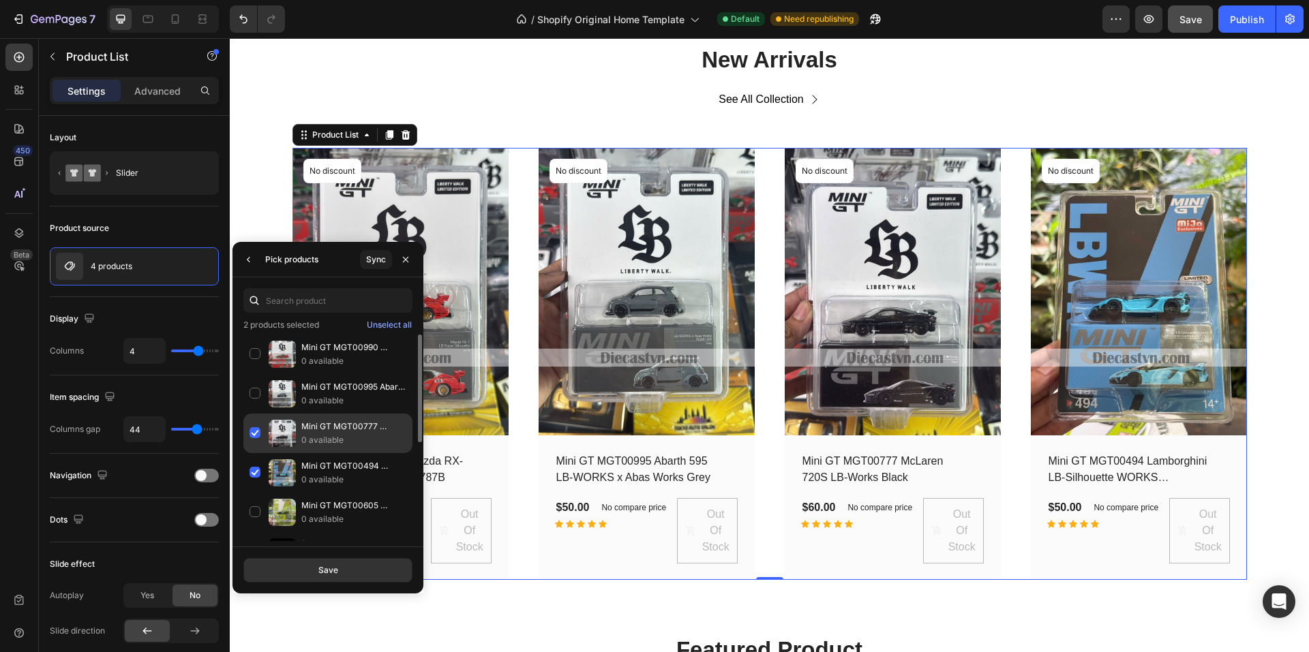
click at [252, 453] on div "Mini GT MGT00777 McLaren 720S LB-Works Black 0 available" at bounding box center [327, 473] width 169 height 40
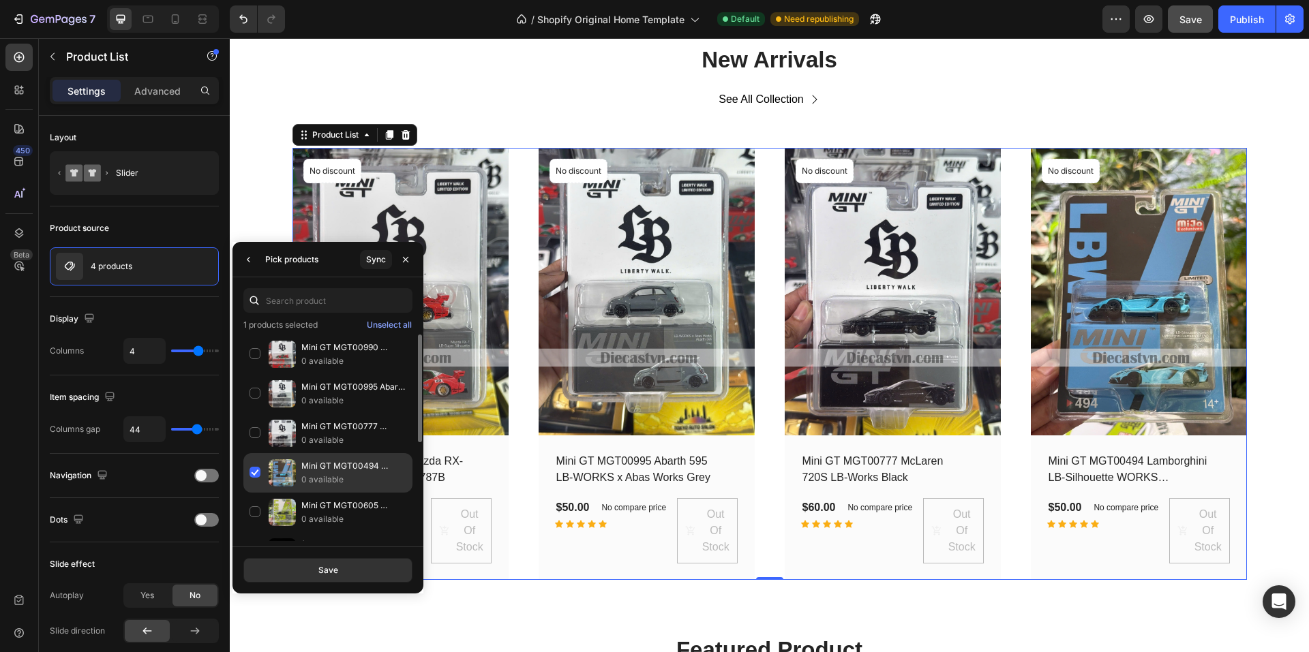
click at [254, 493] on div "Mini GT MGT00494 Lamborghini LB-Silhouette WORKS Aventador GT EVO Baby Blue 0 a…" at bounding box center [327, 513] width 169 height 40
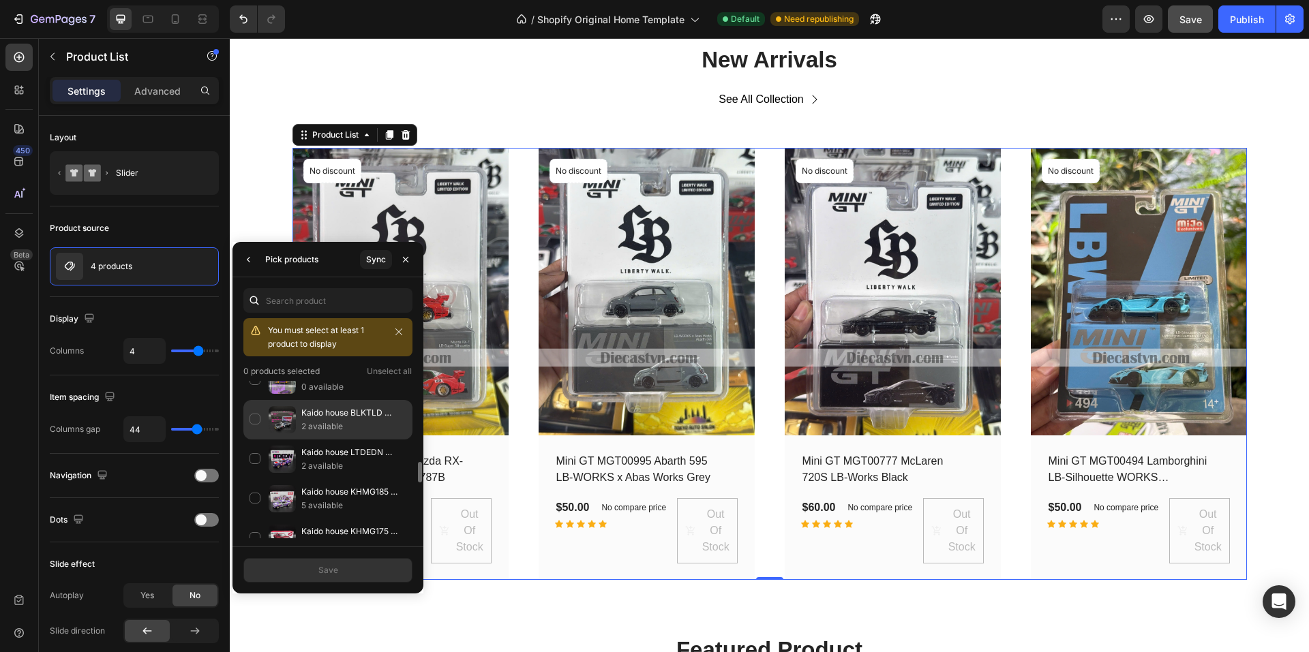
scroll to position [750, 0]
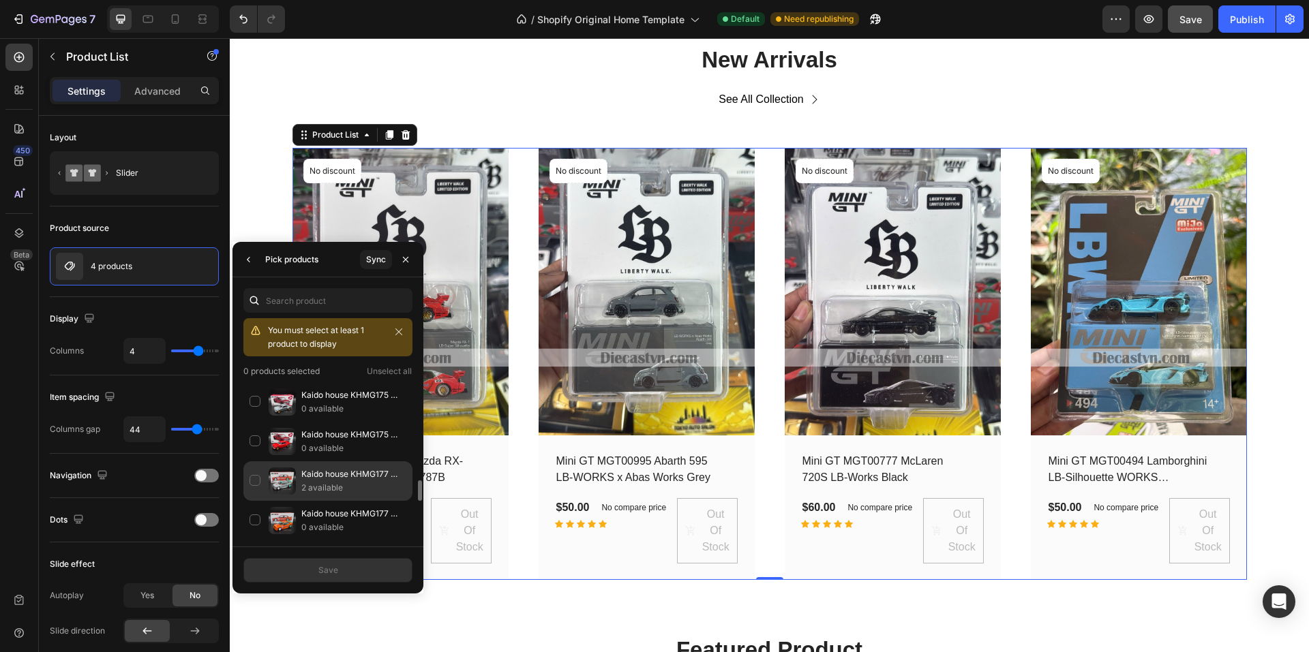
click at [258, 501] on div "Kaido house KHMG177 BMW M3 Kaidohaus V1 (CHASE) 2 available" at bounding box center [327, 521] width 169 height 40
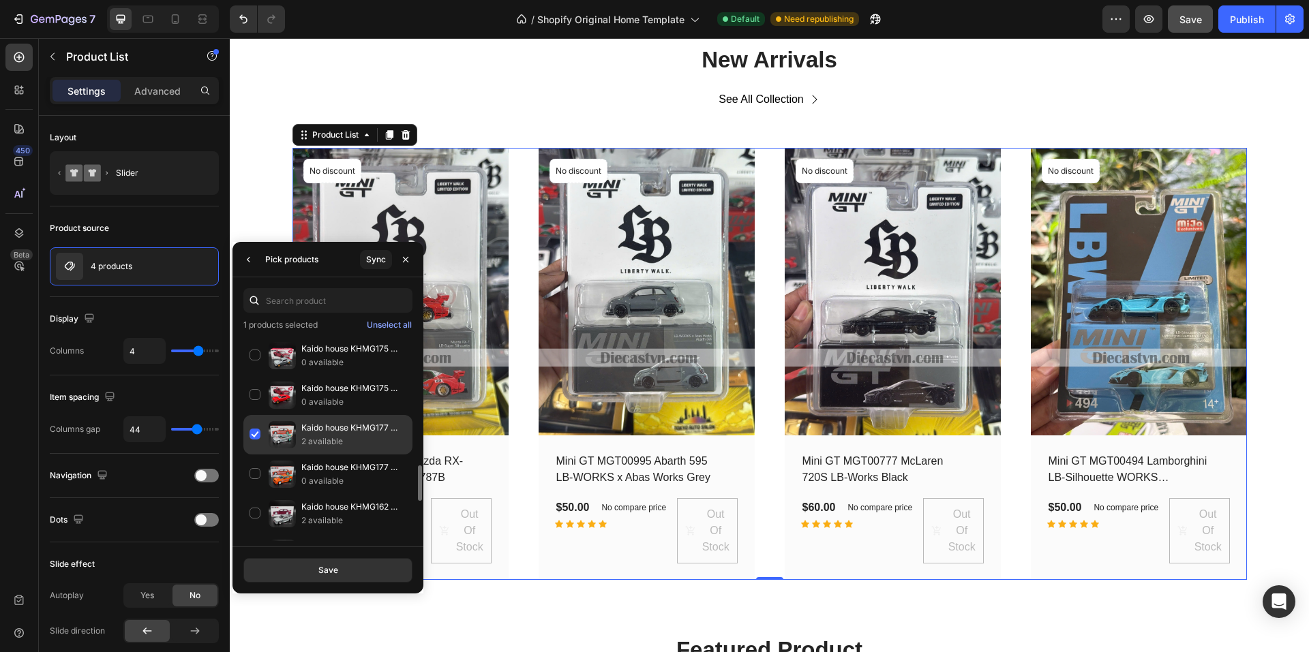
scroll to position [818, 0]
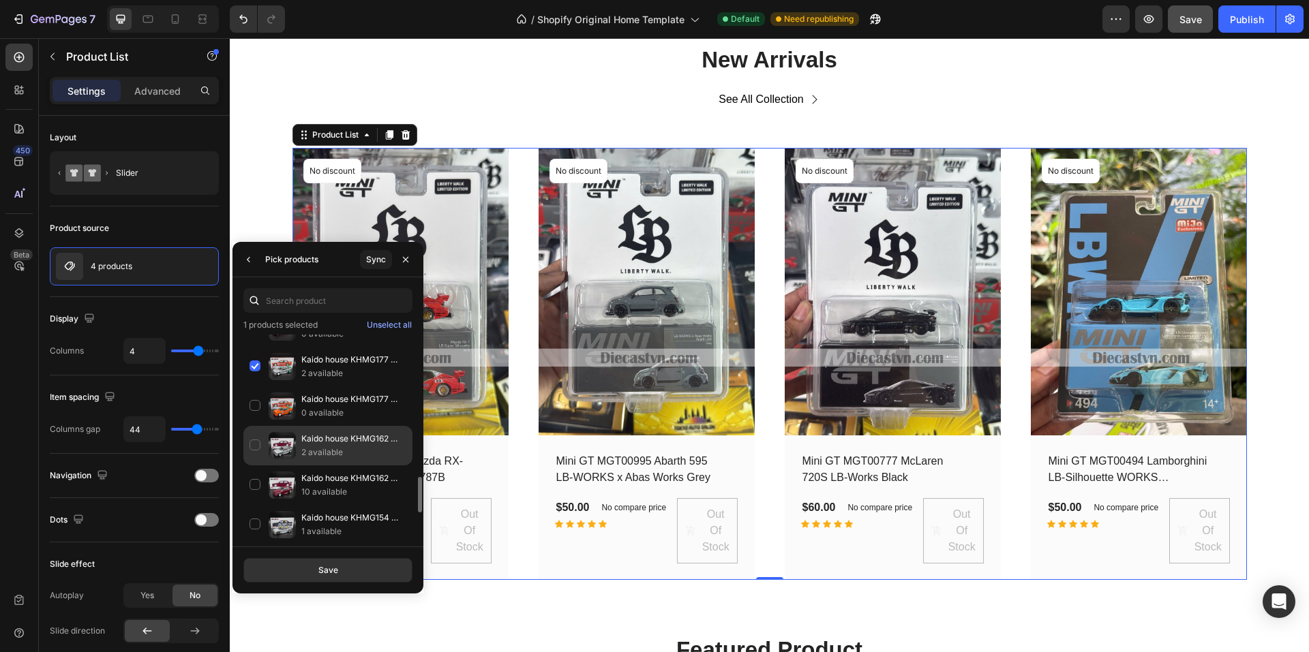
click at [258, 465] on div "Kaido house KHMG162 BMW M3 (E30) Kaido GT V1 (Chase) 2 available" at bounding box center [327, 485] width 169 height 40
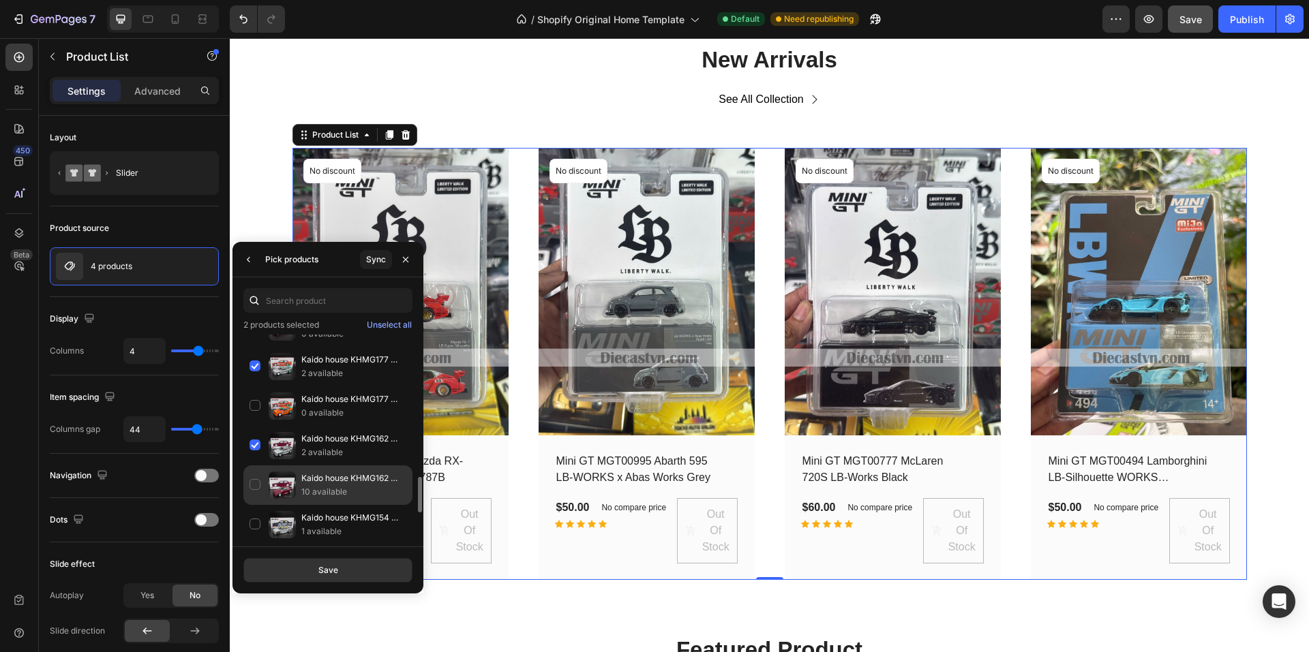
click at [257, 505] on div "Kaido house KHMG162 BMW M3 (E30) Kaido GT V1 10 available" at bounding box center [327, 525] width 169 height 40
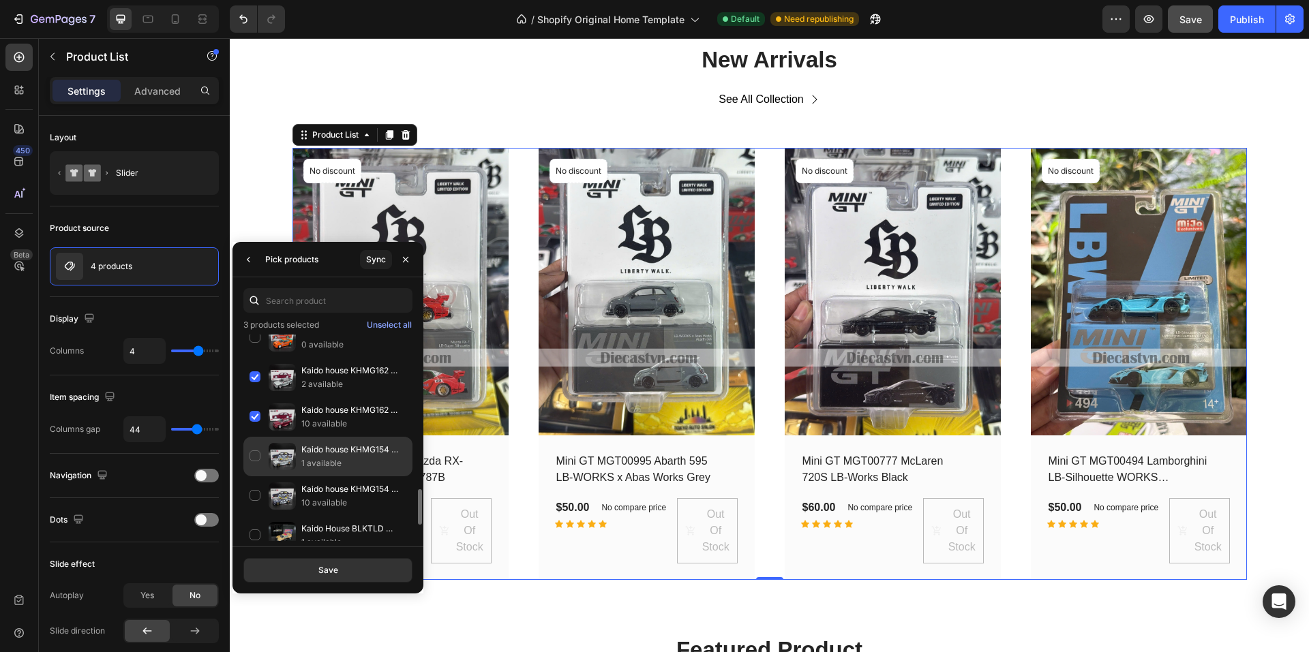
click at [256, 476] on div "Kaido house KHMG154 BMW M3 Kaido Works V1 (CHASE) 1 available" at bounding box center [327, 496] width 169 height 40
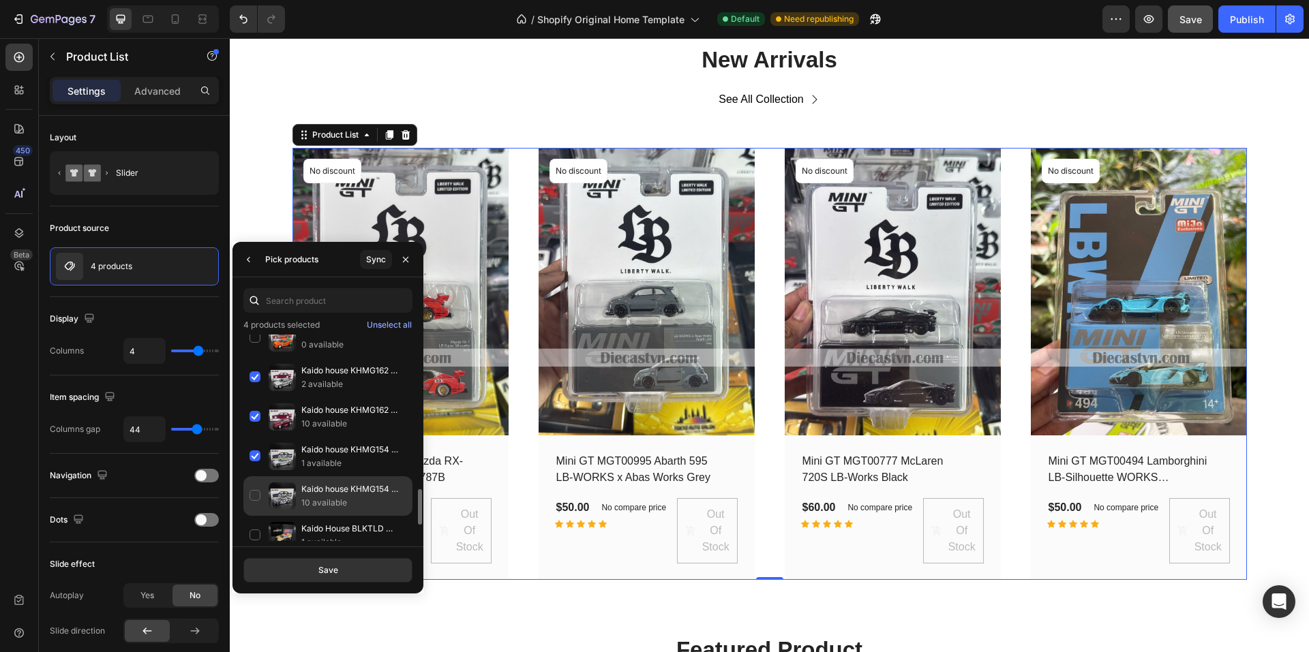
click at [254, 516] on div "Kaido house KHMG154 BMW M3 Kaido Works V1 10 available" at bounding box center [327, 536] width 169 height 40
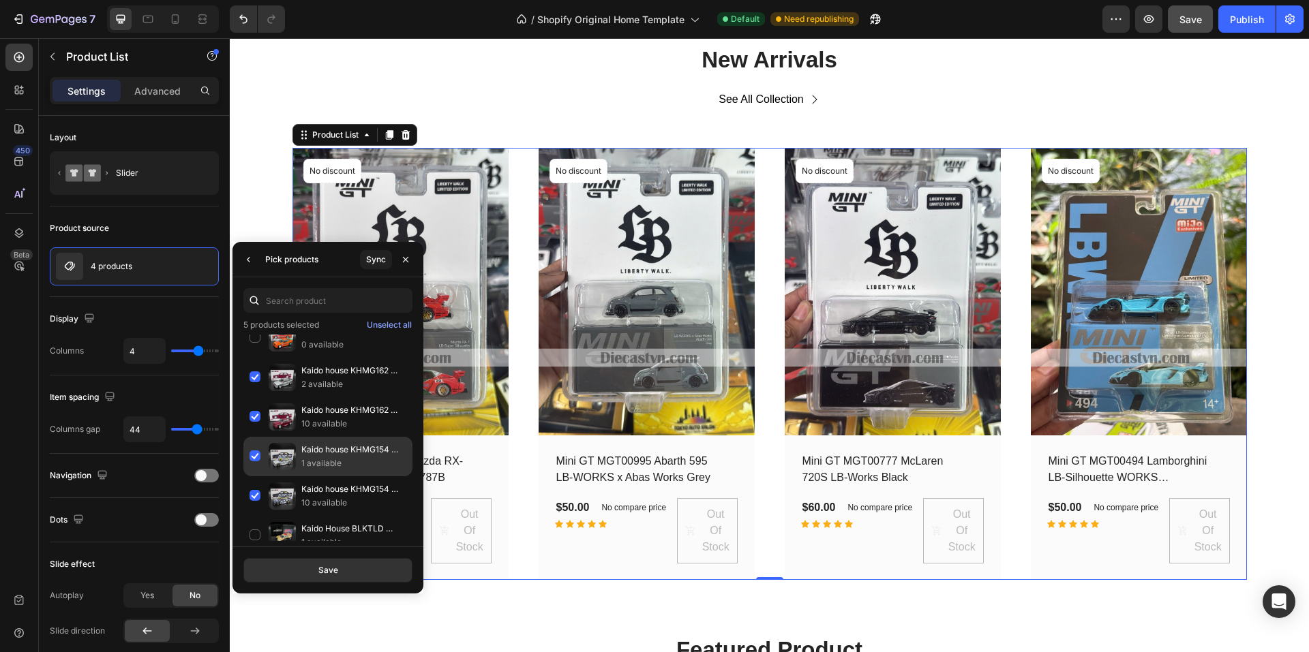
scroll to position [954, 0]
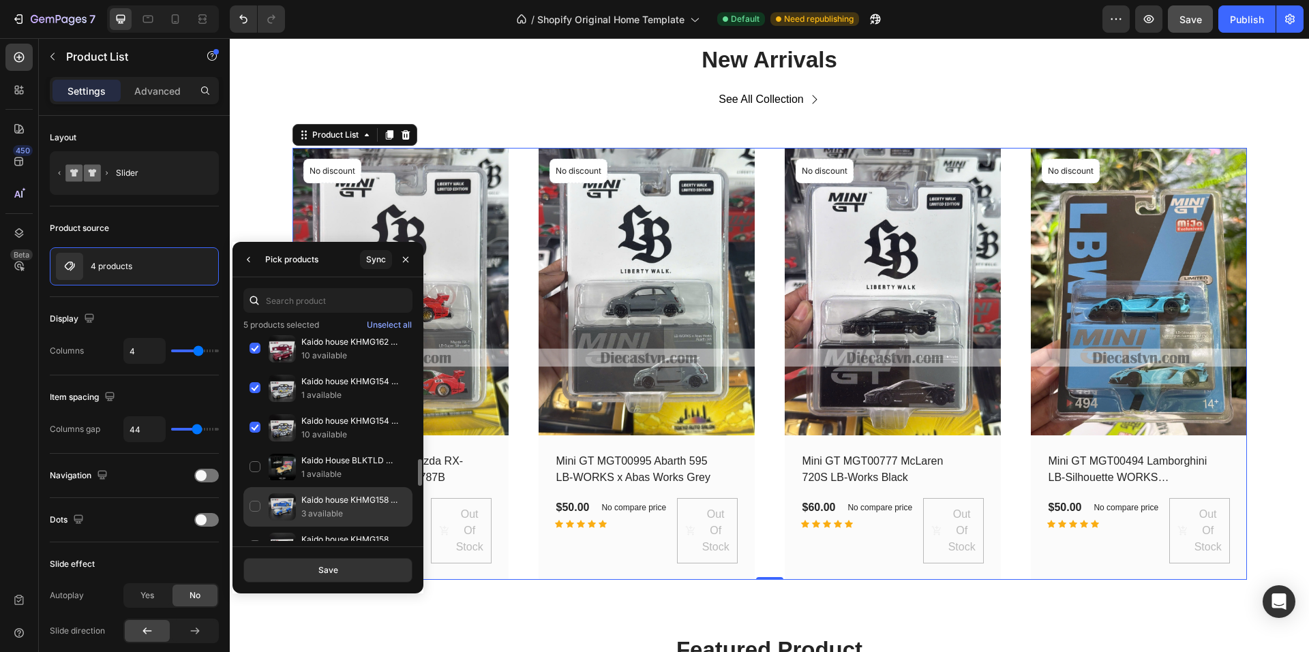
click at [260, 527] on div "Kaido house KHMG158 Nissan Skyline GT-R (R34) Kaido Works Shinjuku V2 (Chase) 3…" at bounding box center [327, 547] width 169 height 40
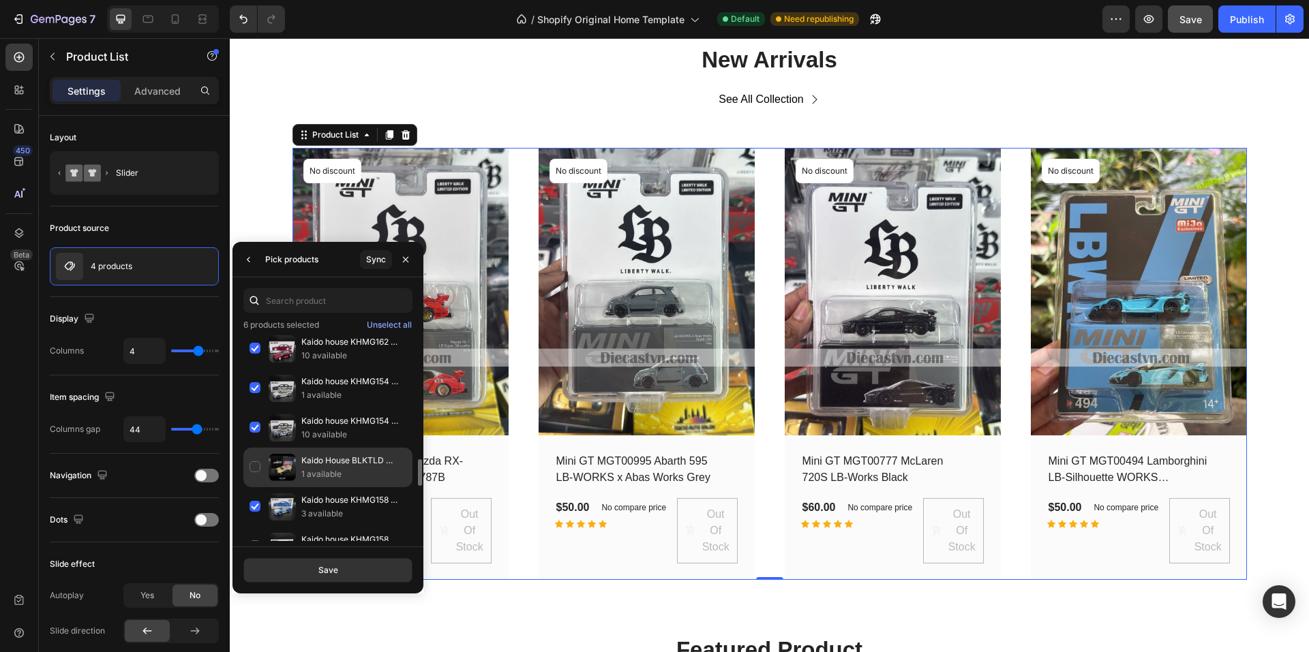
scroll to position [1022, 0]
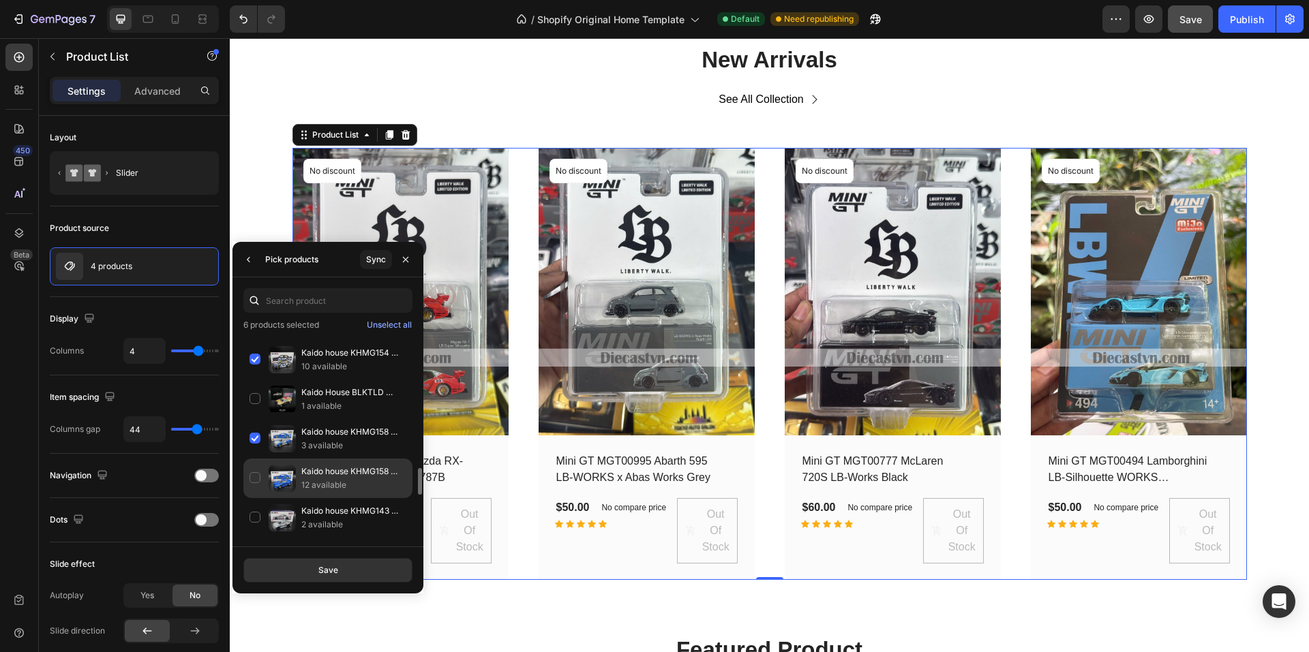
click at [257, 498] on div "Kaido house KHMG158 Nissan Skyline GT-R (R34) Kaido Works Shinjuku V2 12 availa…" at bounding box center [327, 518] width 169 height 40
click at [256, 538] on div "Kaido house KHMG143 Nissan Skyline GT-R (R34) SHINJUKU Kaido Works V1 (CHASE) 2…" at bounding box center [327, 558] width 169 height 40
click at [348, 570] on button "Save" at bounding box center [327, 570] width 169 height 25
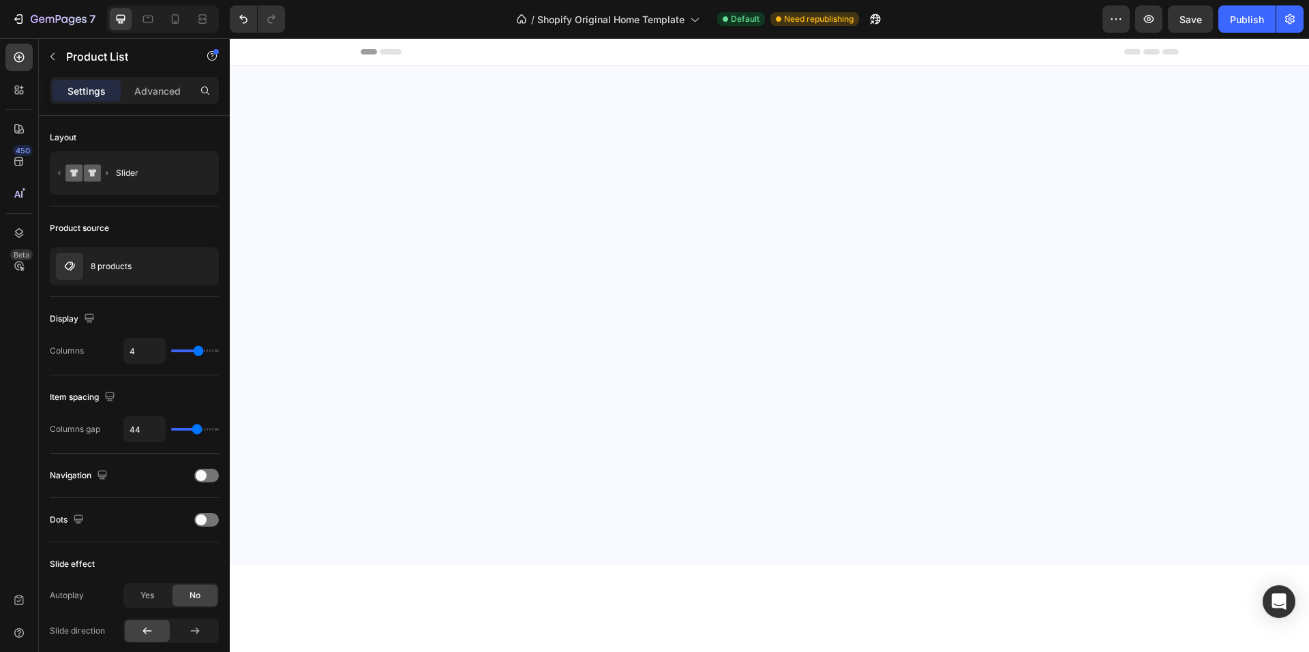
scroll to position [738, 0]
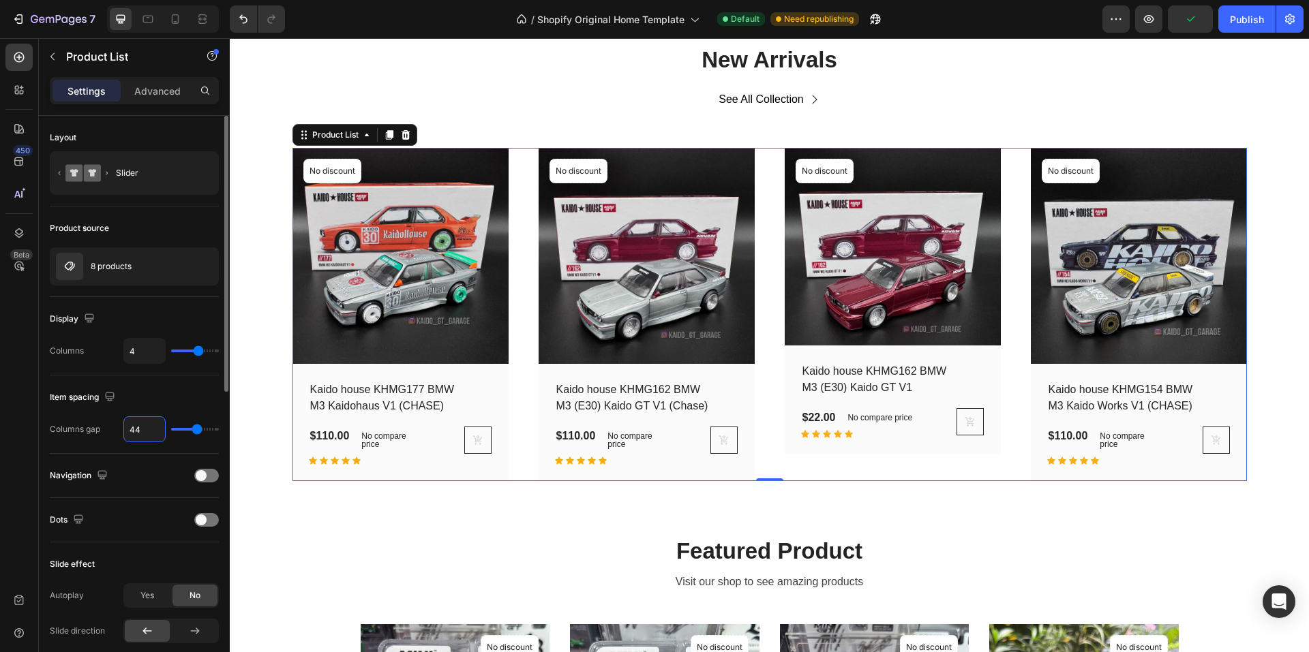
click at [147, 430] on input "44" at bounding box center [144, 429] width 41 height 25
type input "2"
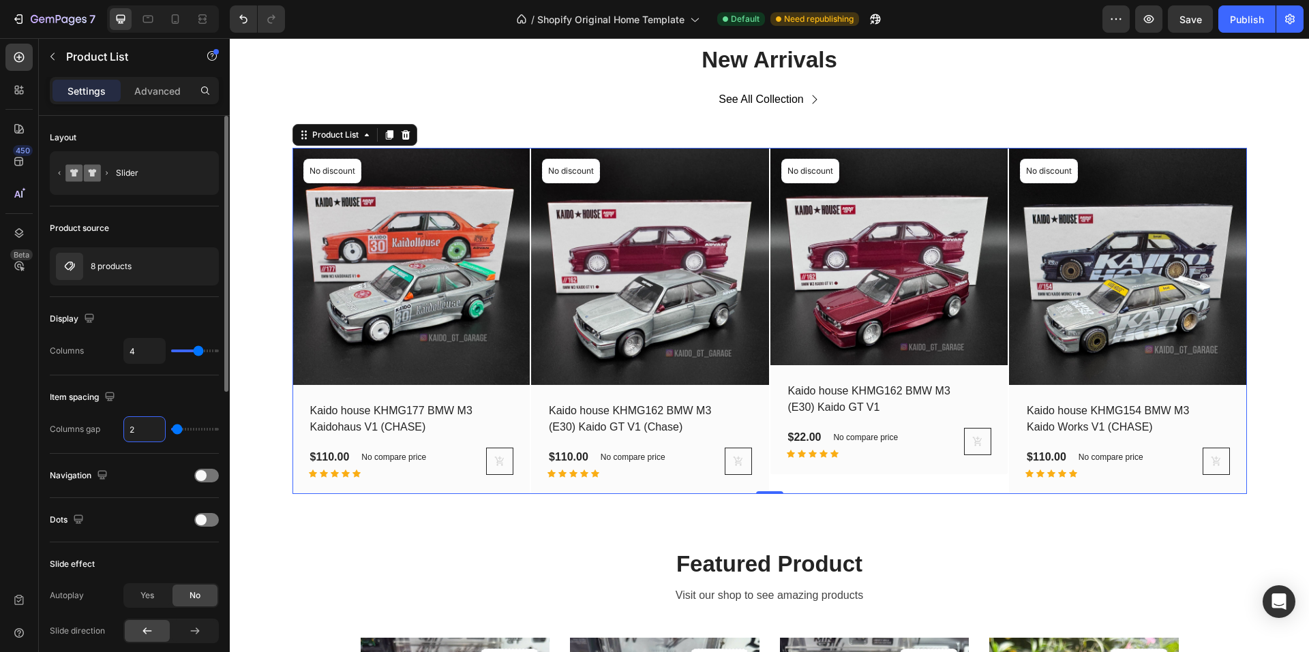
type input "20"
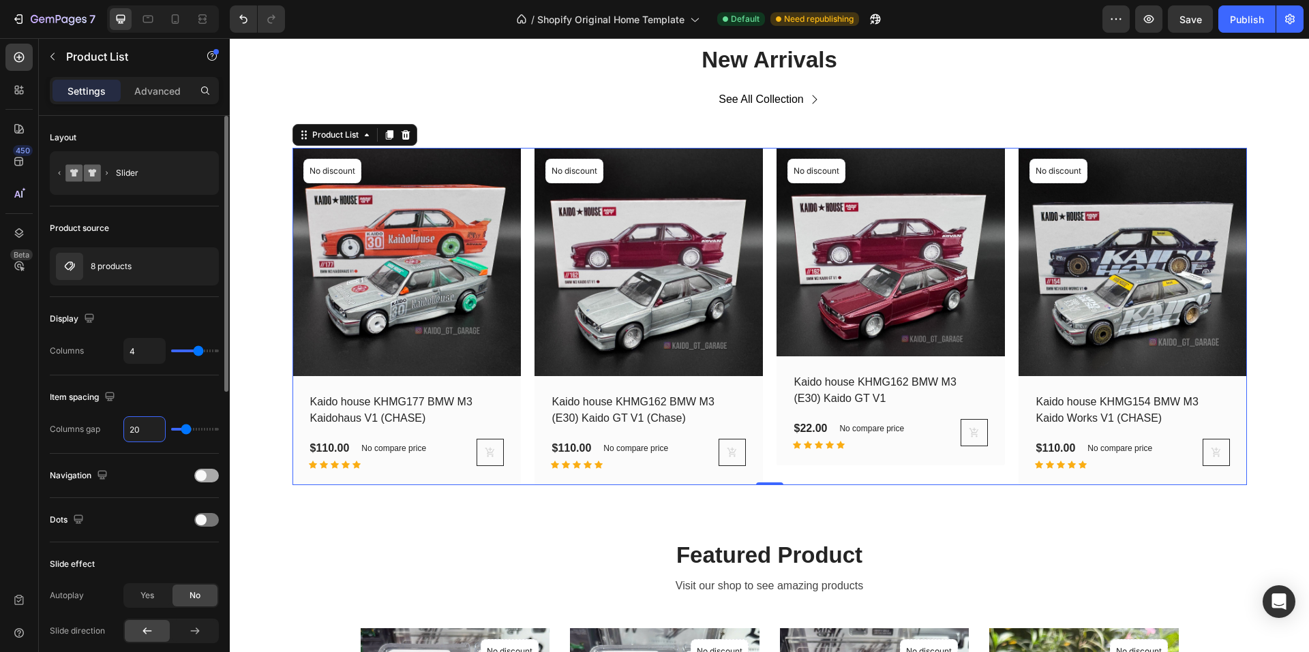
type input "20"
click at [204, 479] on span at bounding box center [201, 475] width 11 height 11
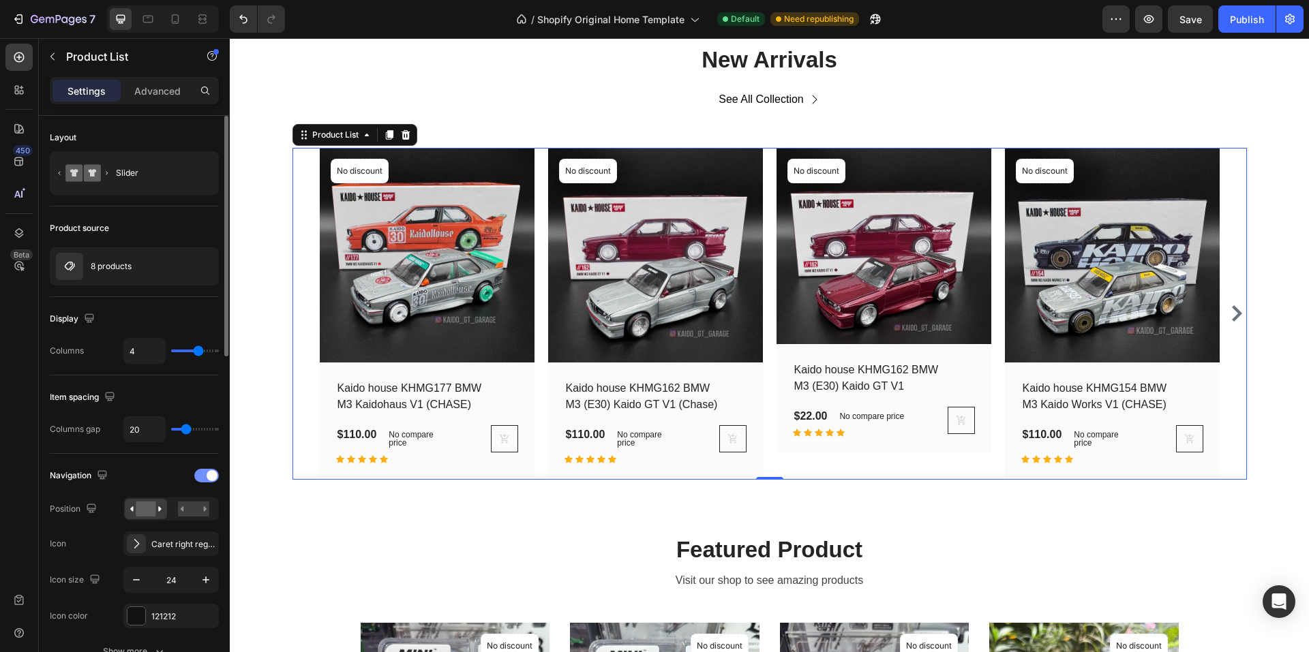
click at [209, 479] on span at bounding box center [212, 475] width 11 height 11
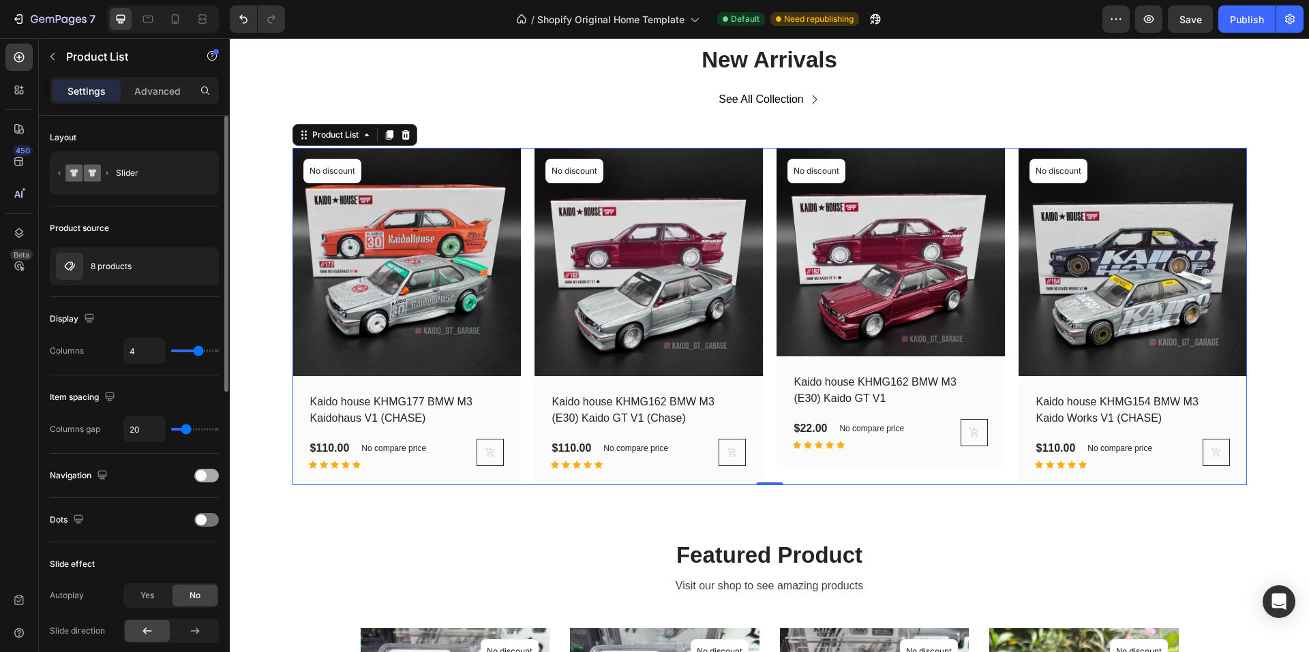
click at [209, 479] on div at bounding box center [206, 476] width 25 height 14
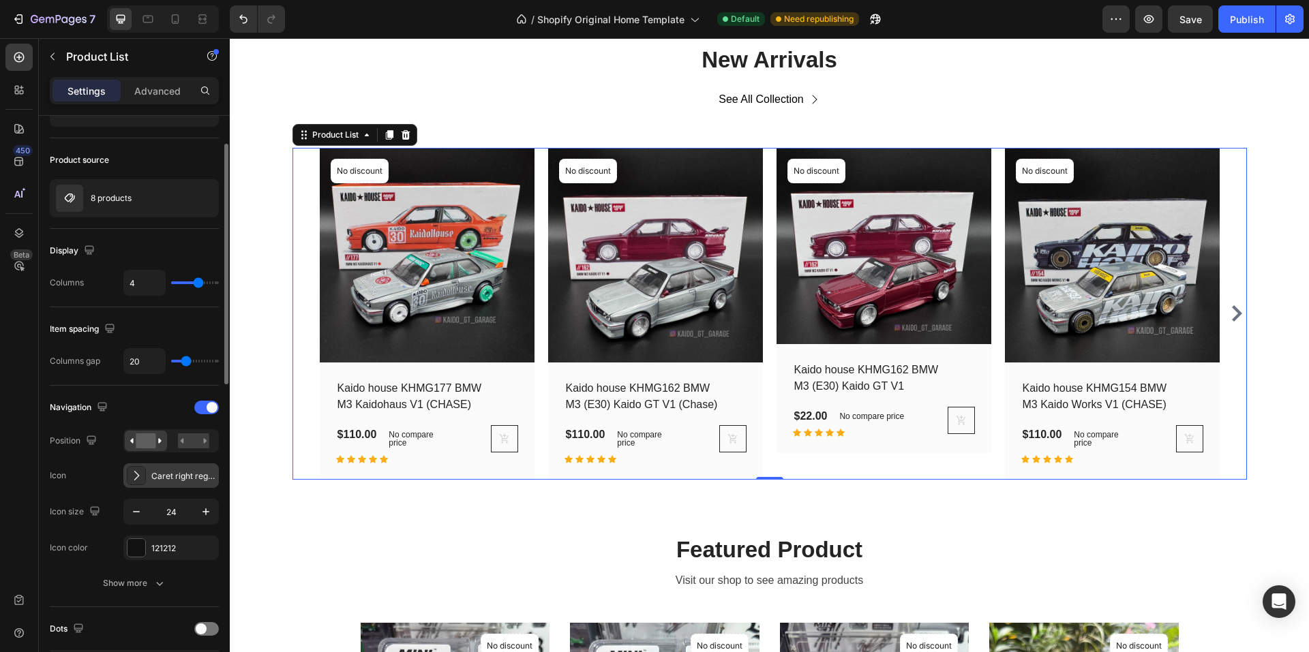
scroll to position [136, 0]
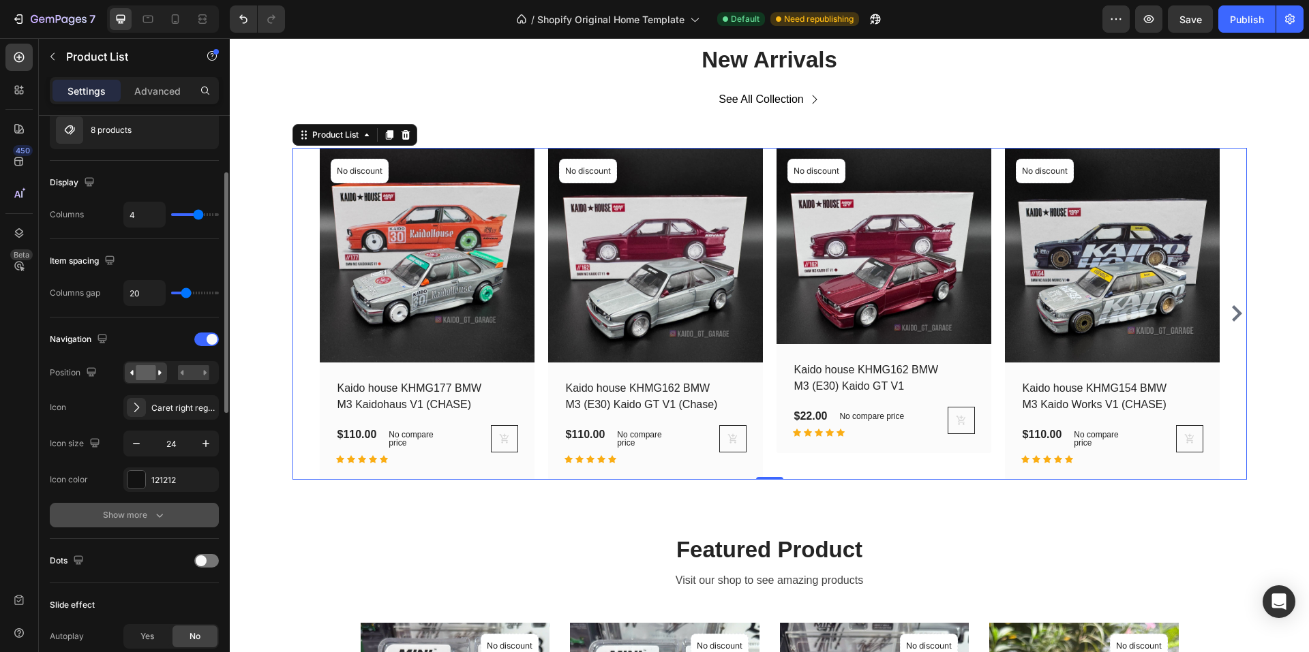
click at [138, 514] on div "Show more" at bounding box center [134, 515] width 63 height 14
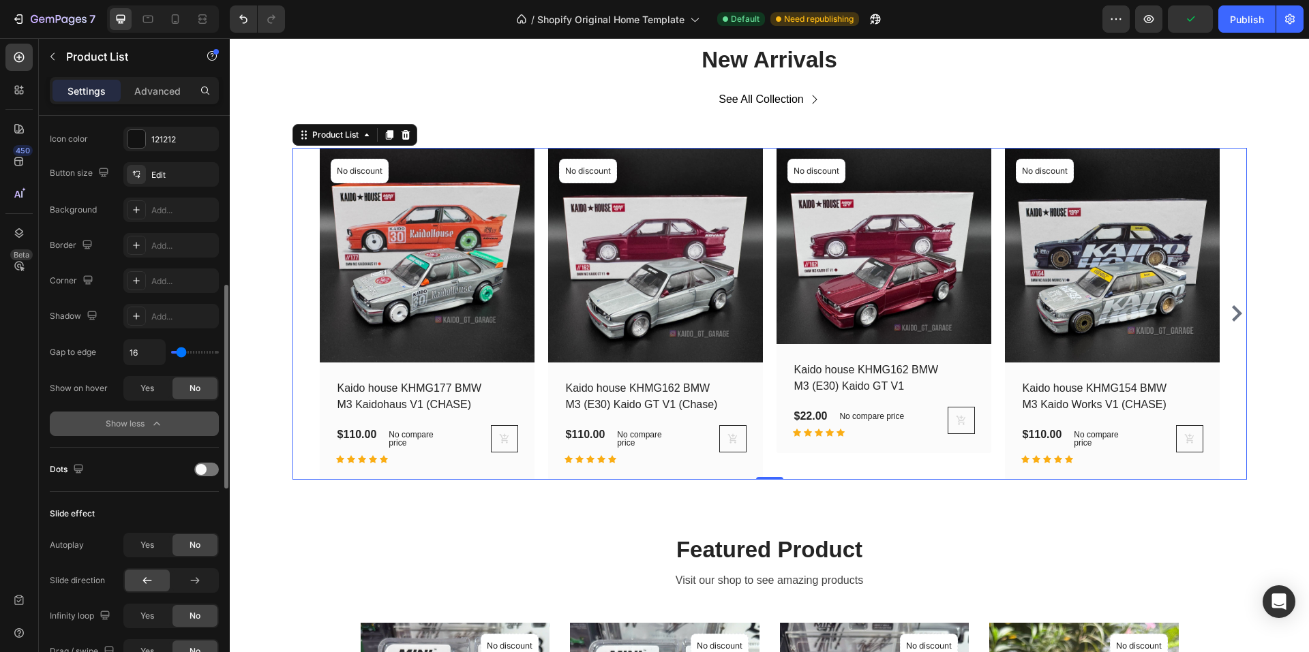
scroll to position [545, 0]
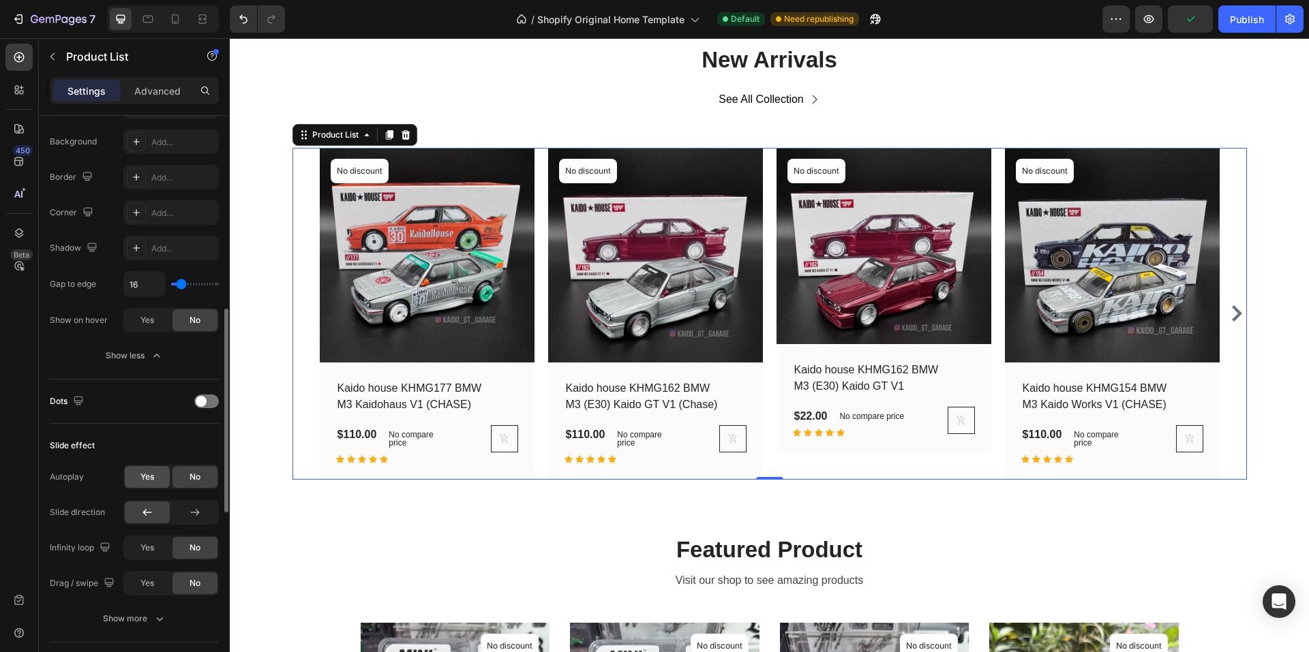
click at [148, 478] on span "Yes" at bounding box center [147, 477] width 14 height 12
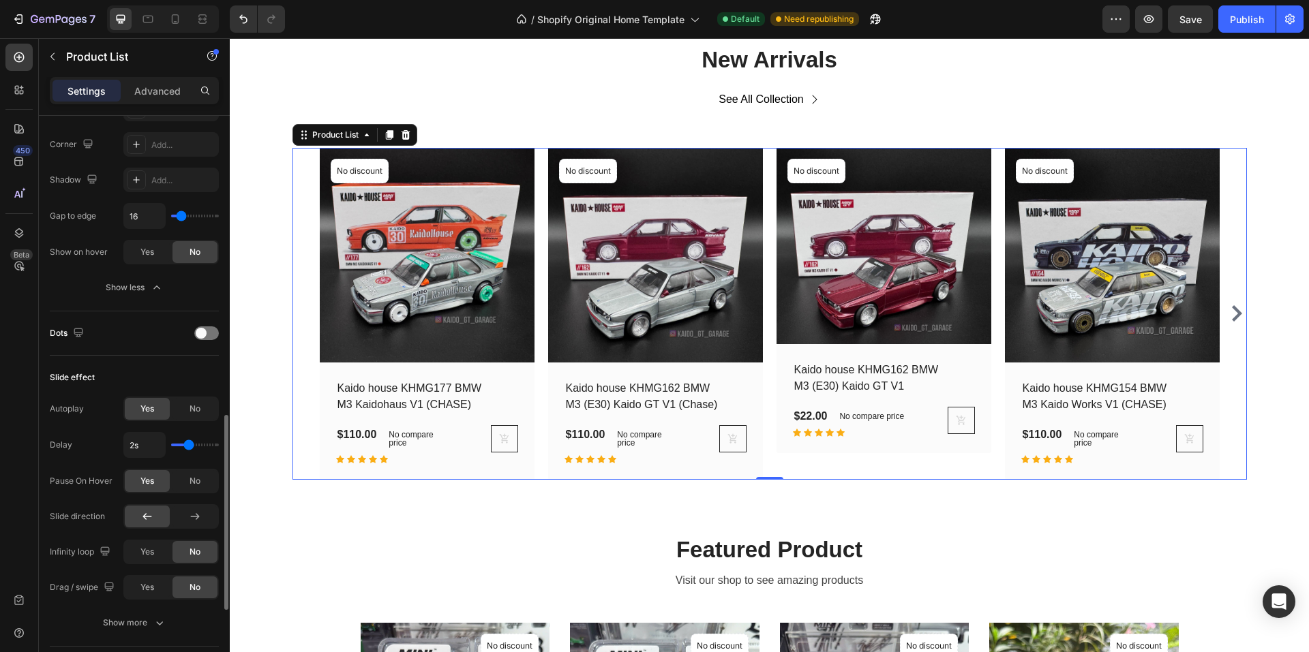
scroll to position [682, 0]
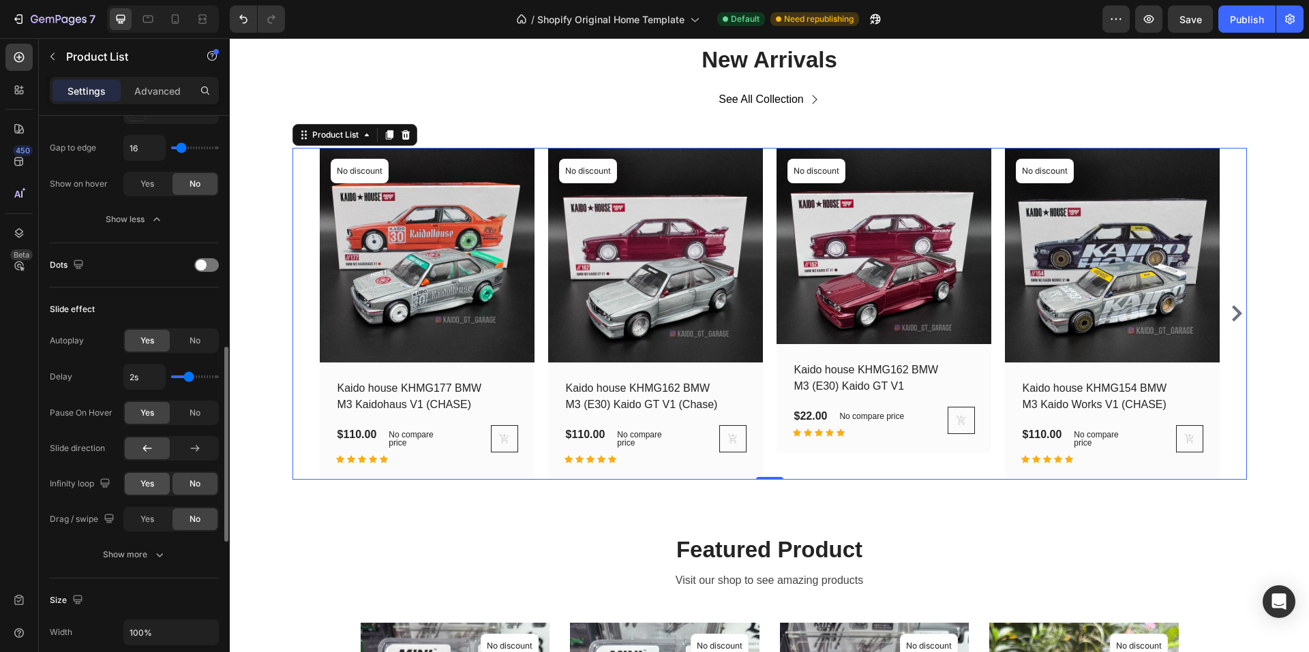
click at [153, 485] on span "Yes" at bounding box center [147, 484] width 14 height 12
click at [146, 550] on div "Show more" at bounding box center [134, 555] width 63 height 14
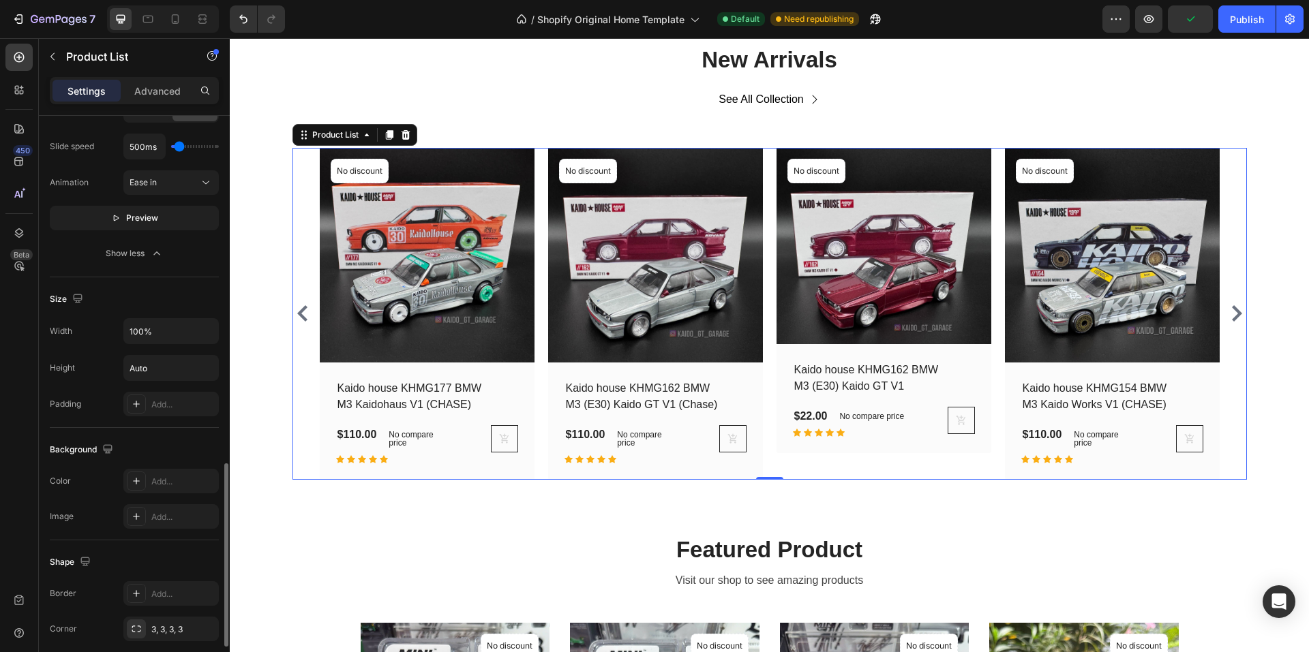
scroll to position [1227, 0]
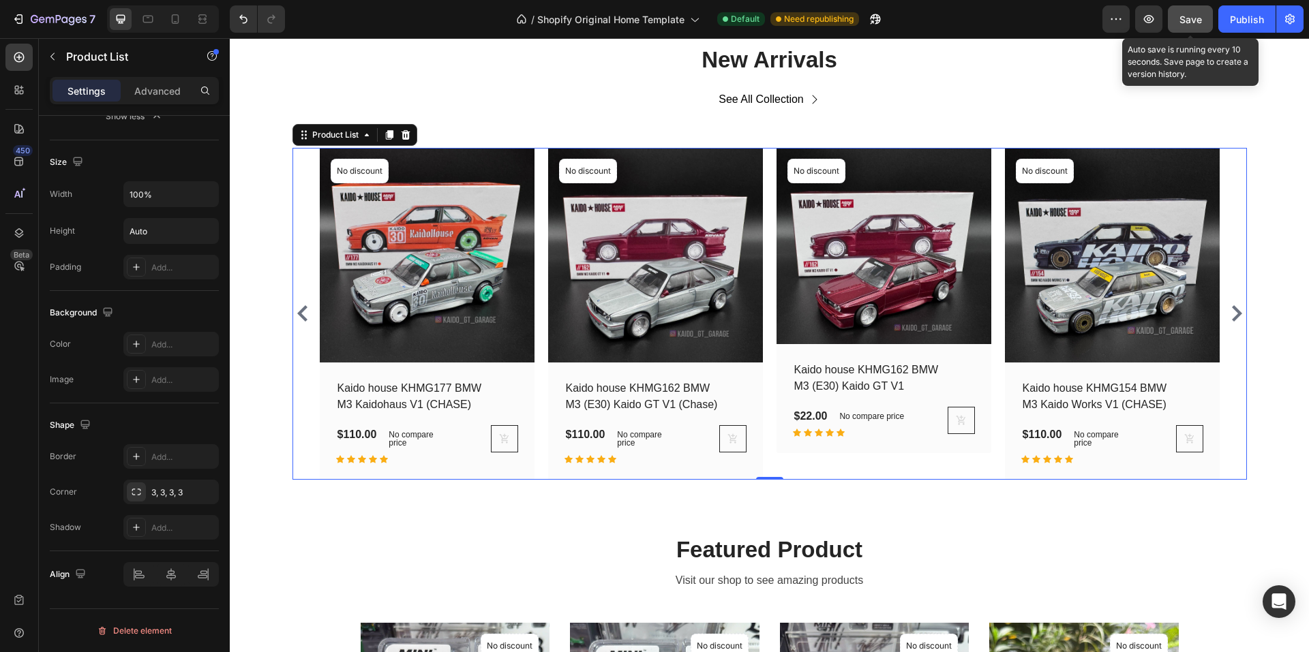
click at [1191, 18] on span "Save" at bounding box center [1190, 20] width 22 height 12
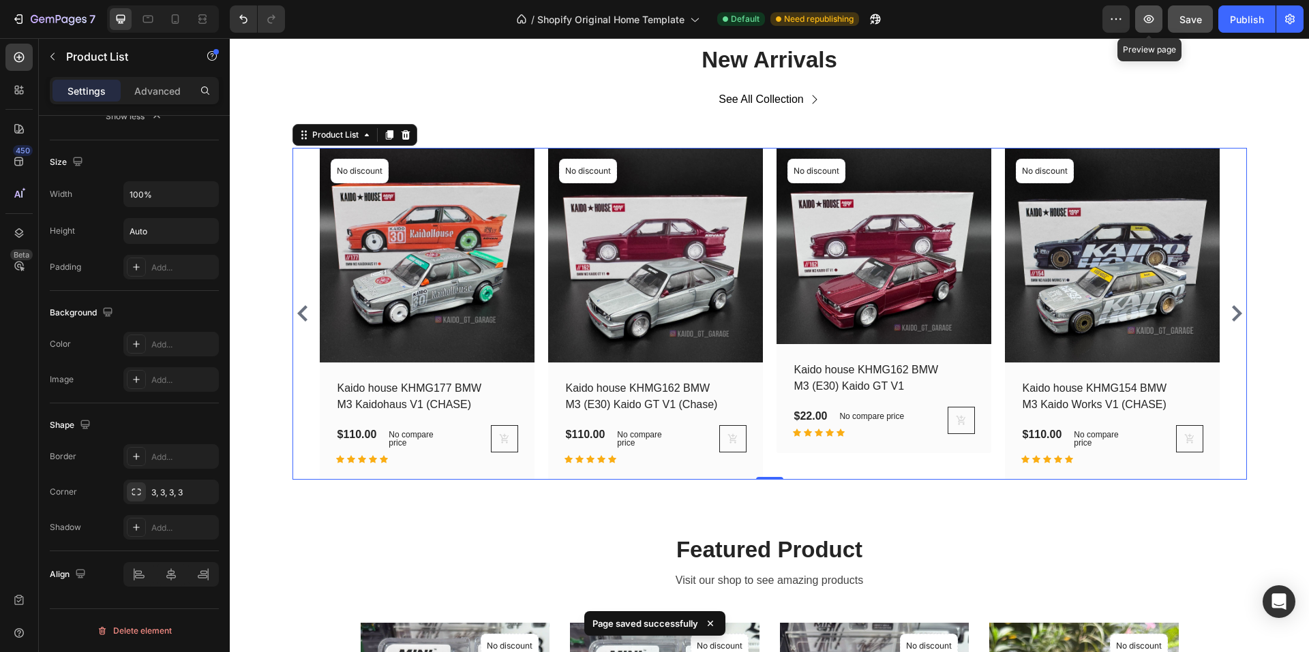
click at [1146, 18] on icon "button" at bounding box center [1149, 19] width 14 height 14
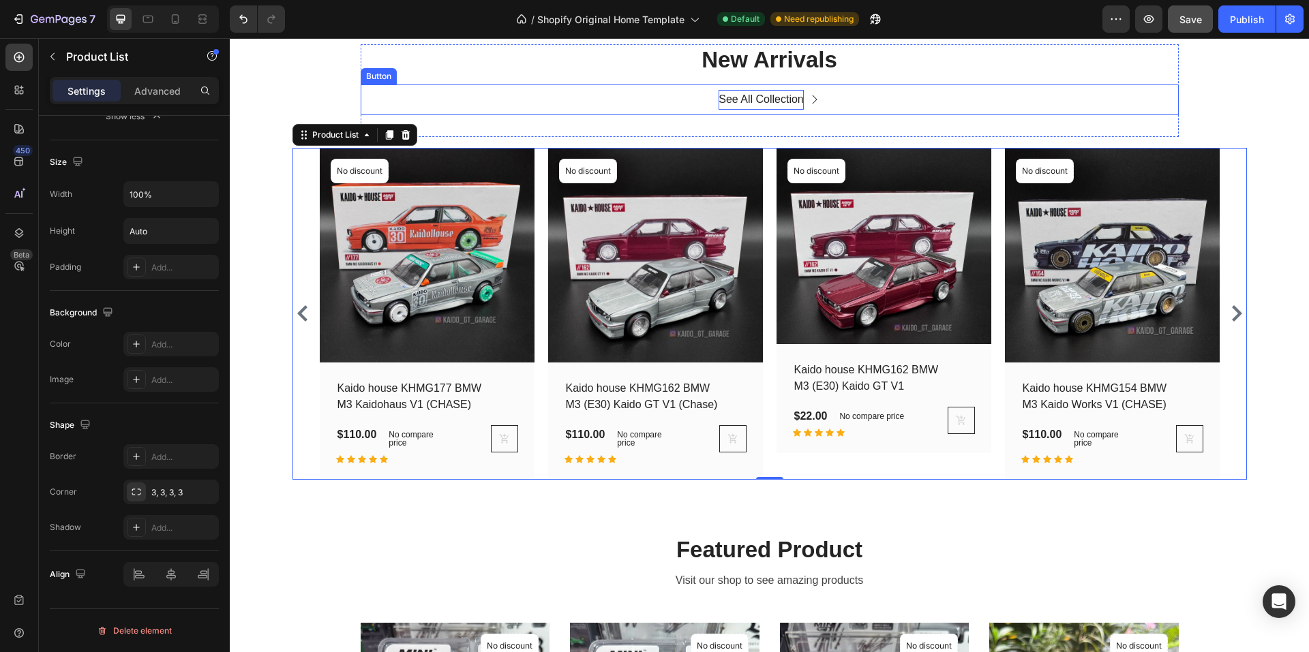
click at [762, 95] on div "See All Collection" at bounding box center [760, 100] width 85 height 20
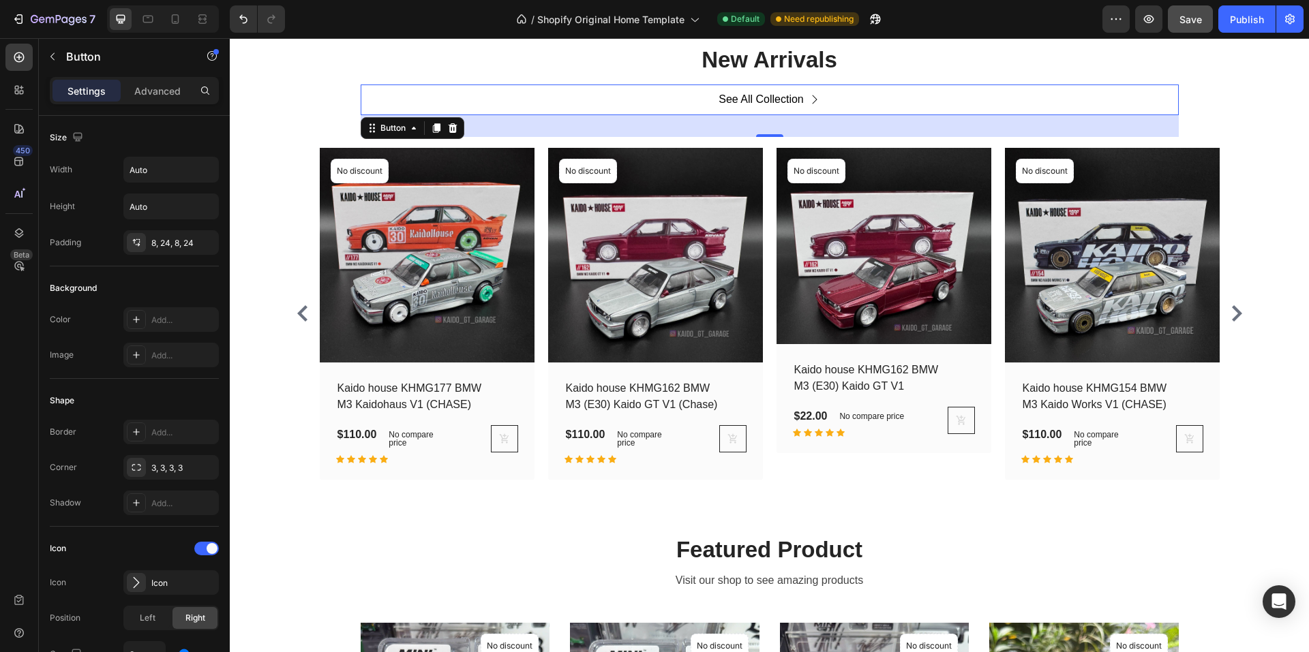
click at [914, 101] on div "See All Collection Button 32" at bounding box center [770, 100] width 818 height 31
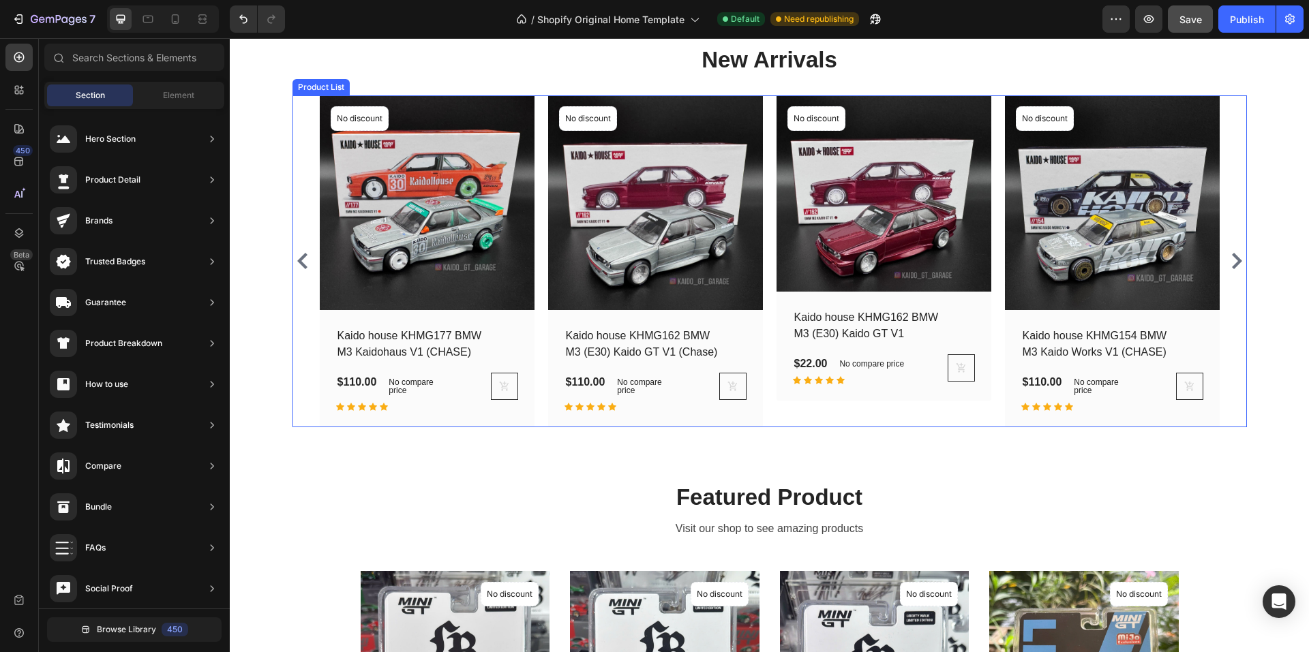
click at [305, 159] on div "(P) Images No discount Not be displayed when published Product Badge Row Kaido …" at bounding box center [769, 261] width 954 height 332
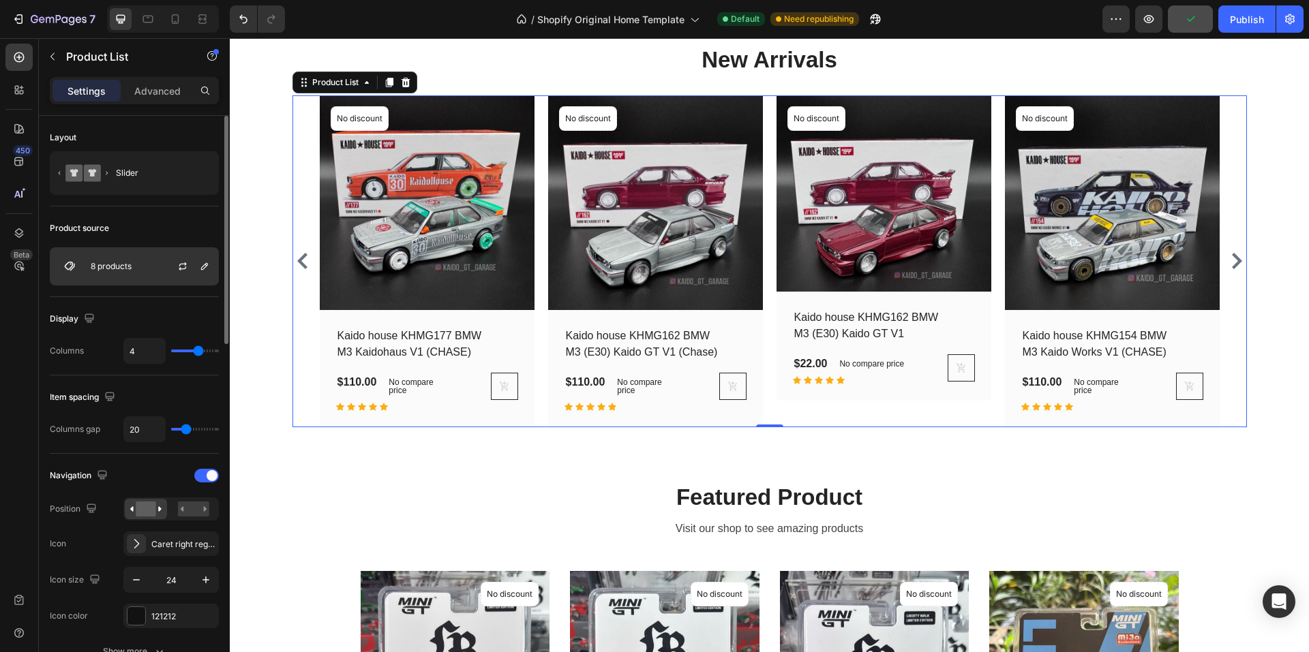
click at [159, 270] on div at bounding box center [188, 266] width 60 height 37
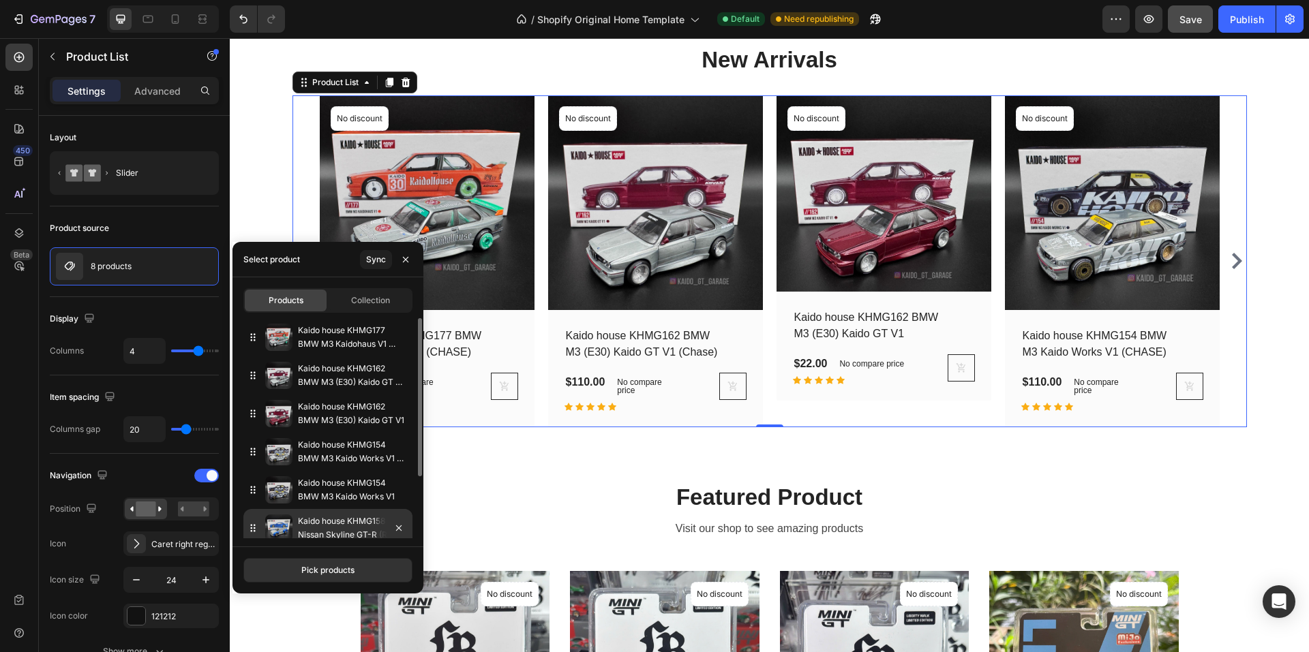
scroll to position [85, 0]
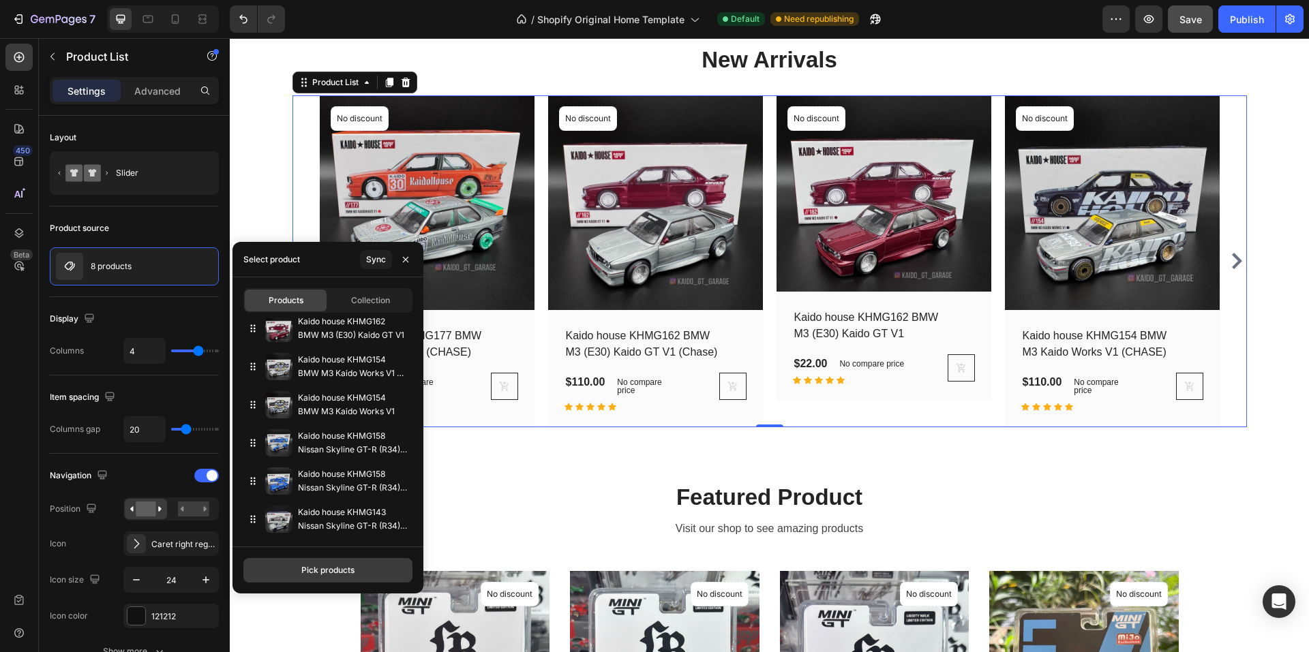
click at [331, 568] on div "Pick products" at bounding box center [327, 570] width 53 height 12
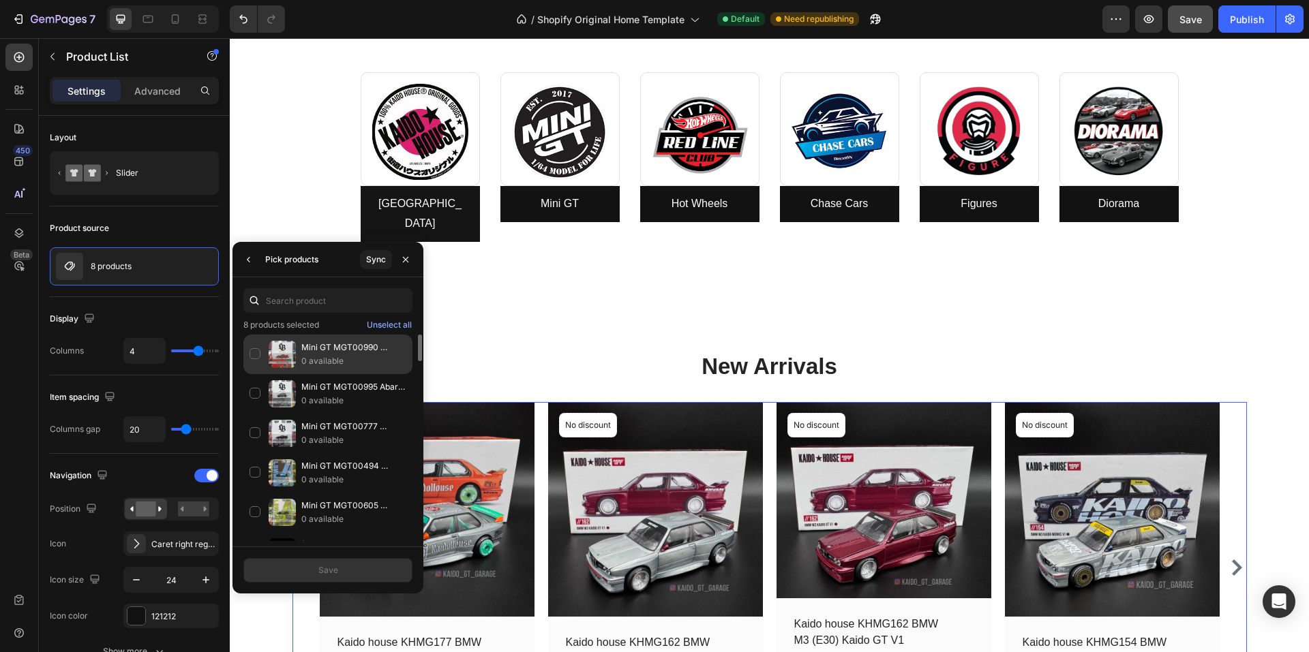
scroll to position [493, 0]
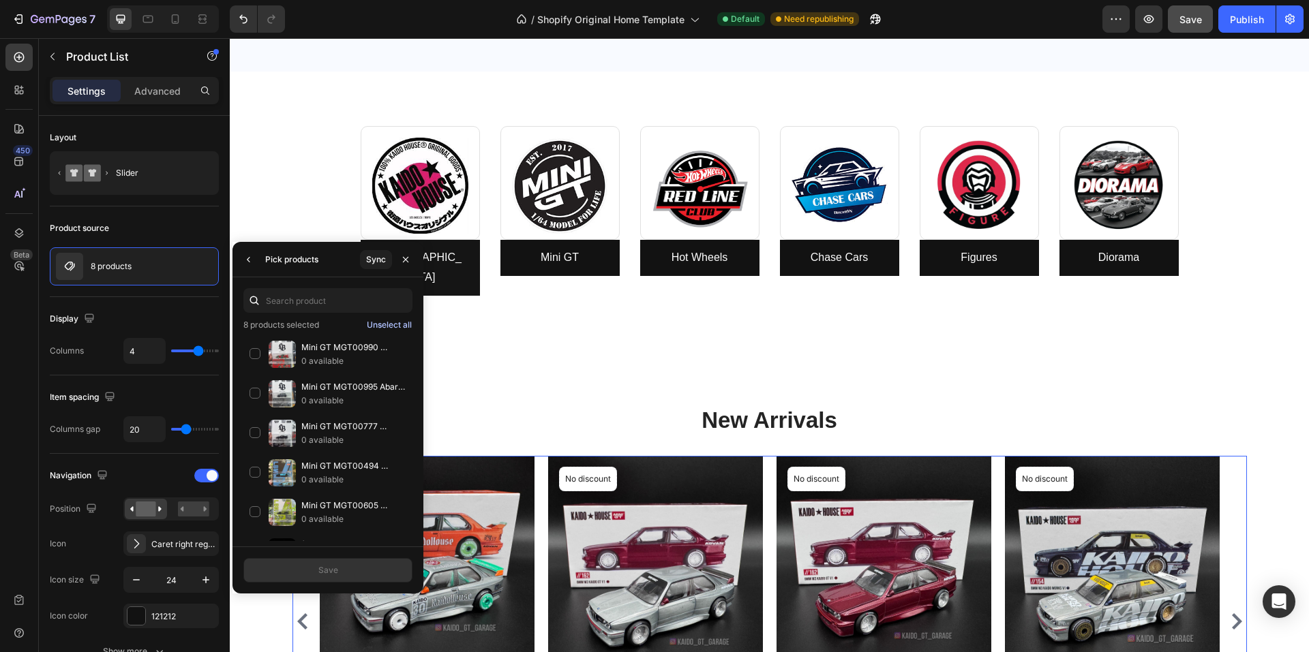
click at [392, 324] on div "Unselect all" at bounding box center [389, 325] width 45 height 12
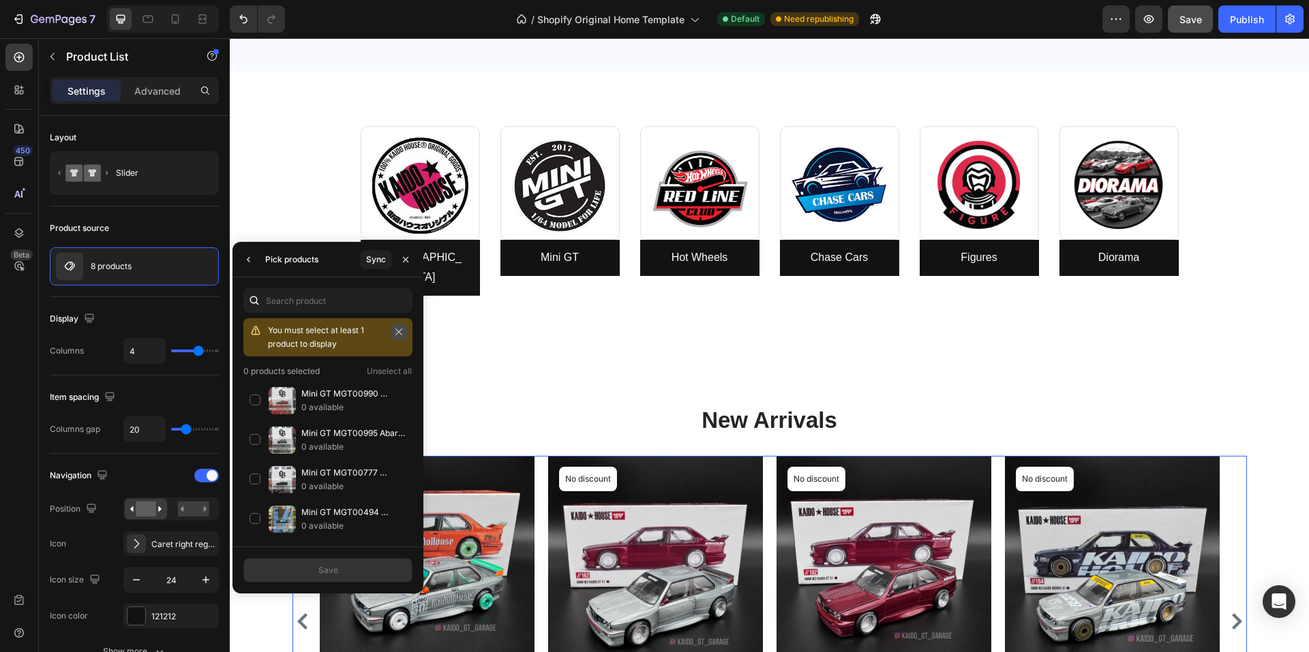
click at [400, 330] on icon "button" at bounding box center [399, 332] width 10 height 10
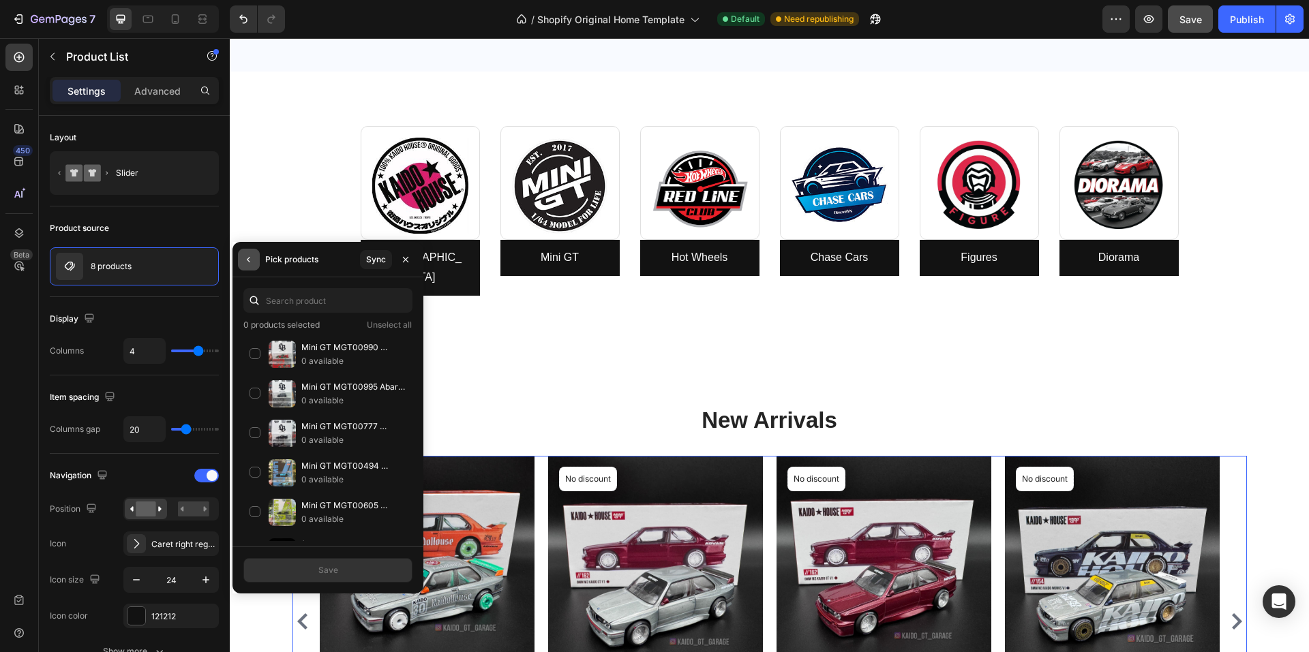
click at [247, 254] on icon "button" at bounding box center [248, 259] width 11 height 11
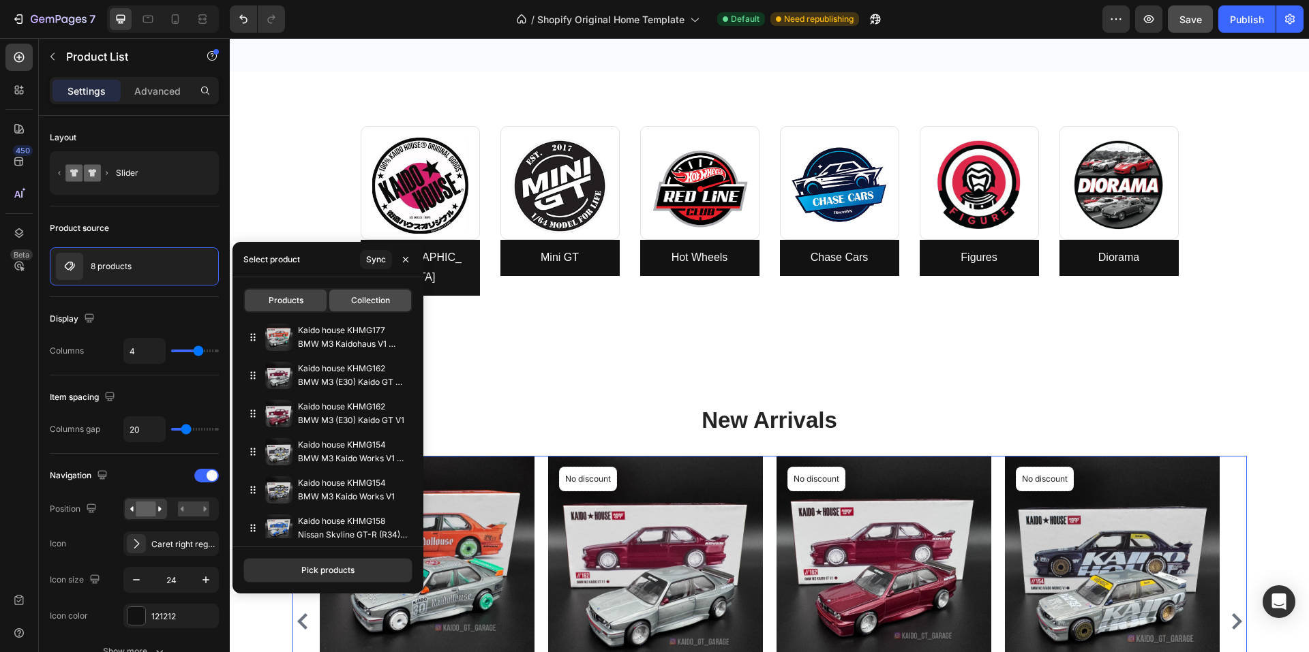
click at [361, 300] on span "Collection" at bounding box center [370, 300] width 39 height 12
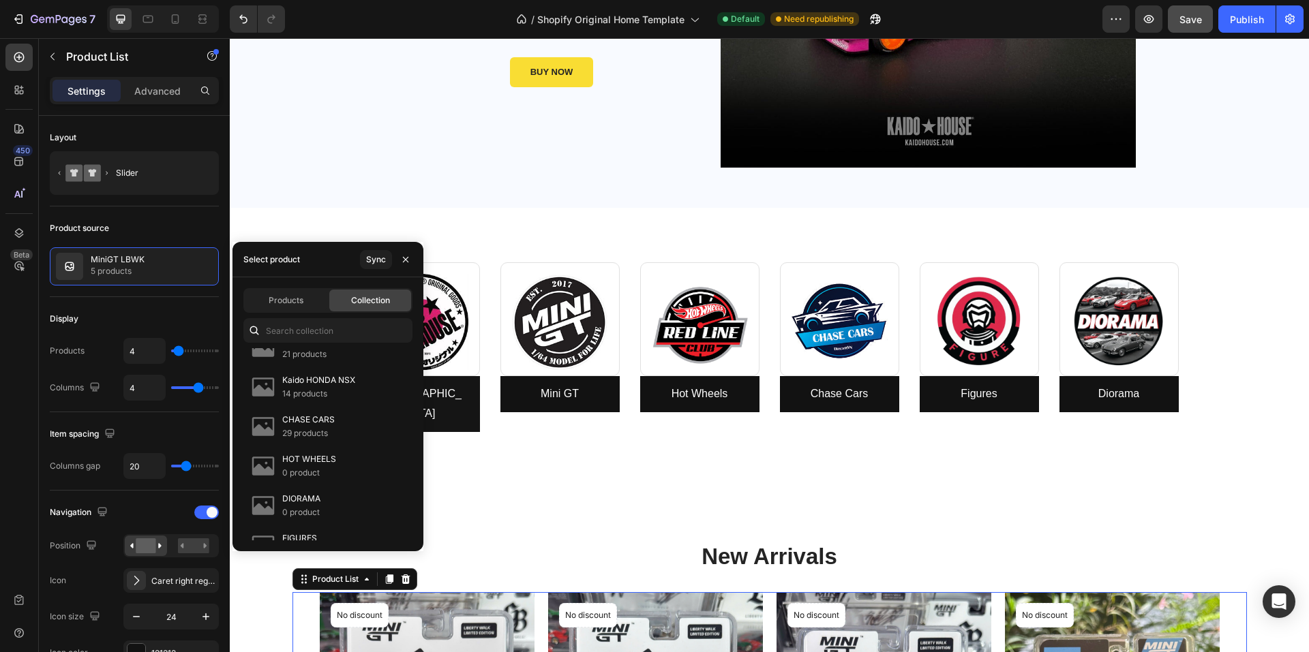
scroll to position [682, 0]
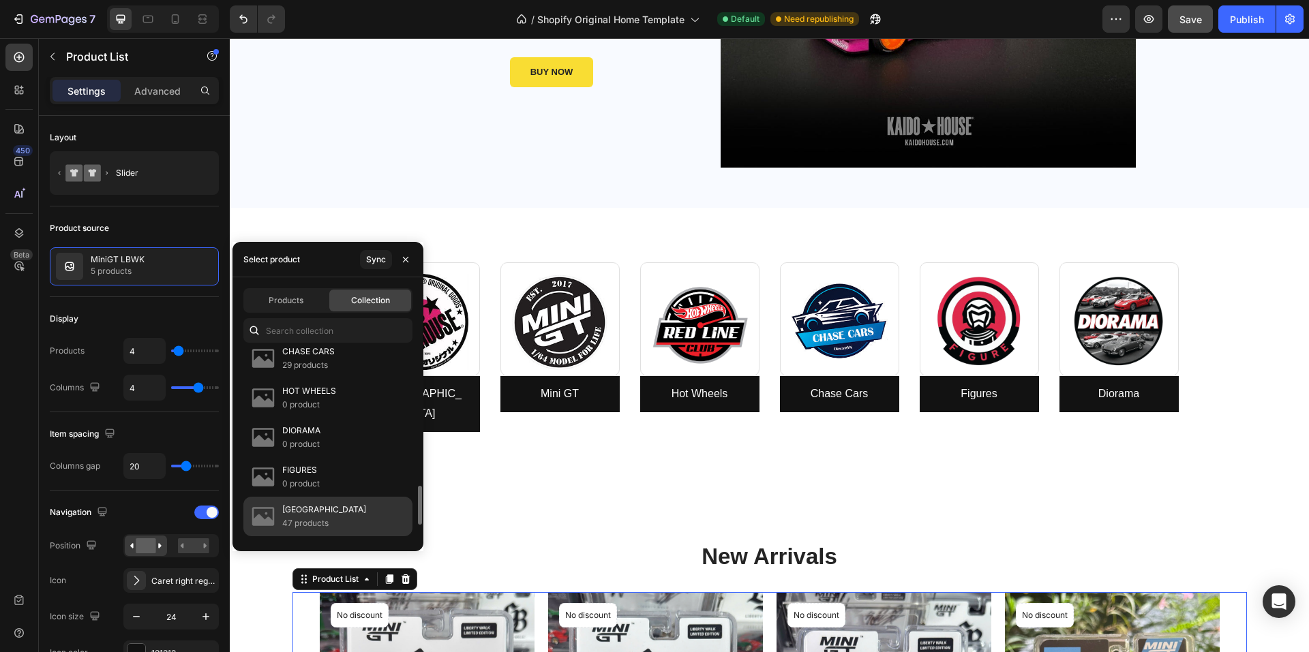
click at [309, 522] on p "47 products" at bounding box center [324, 524] width 84 height 14
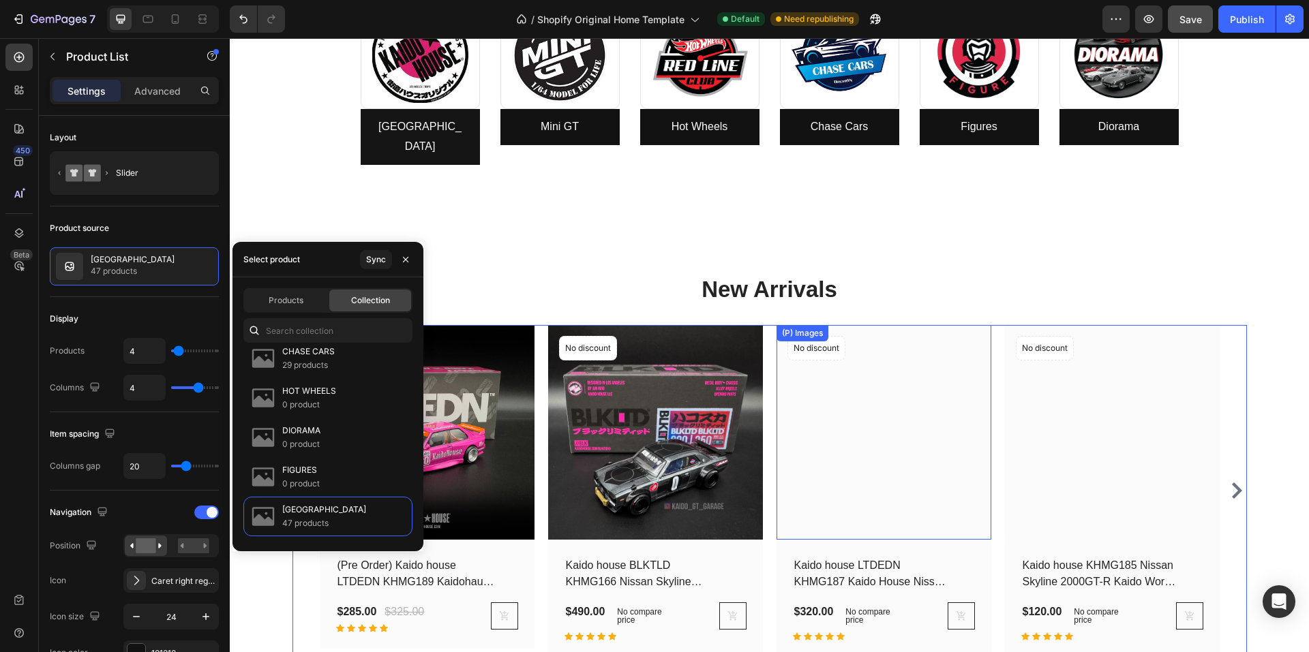
scroll to position [630, 0]
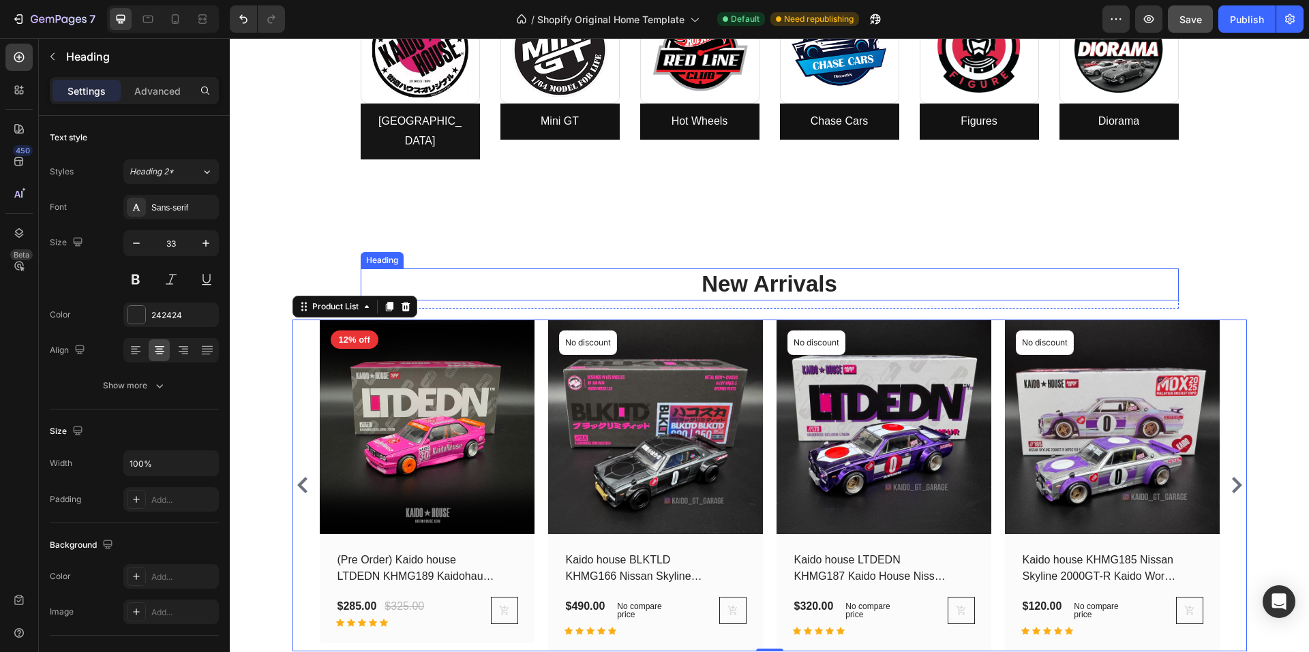
click at [810, 270] on p "New Arrivals" at bounding box center [769, 284] width 815 height 29
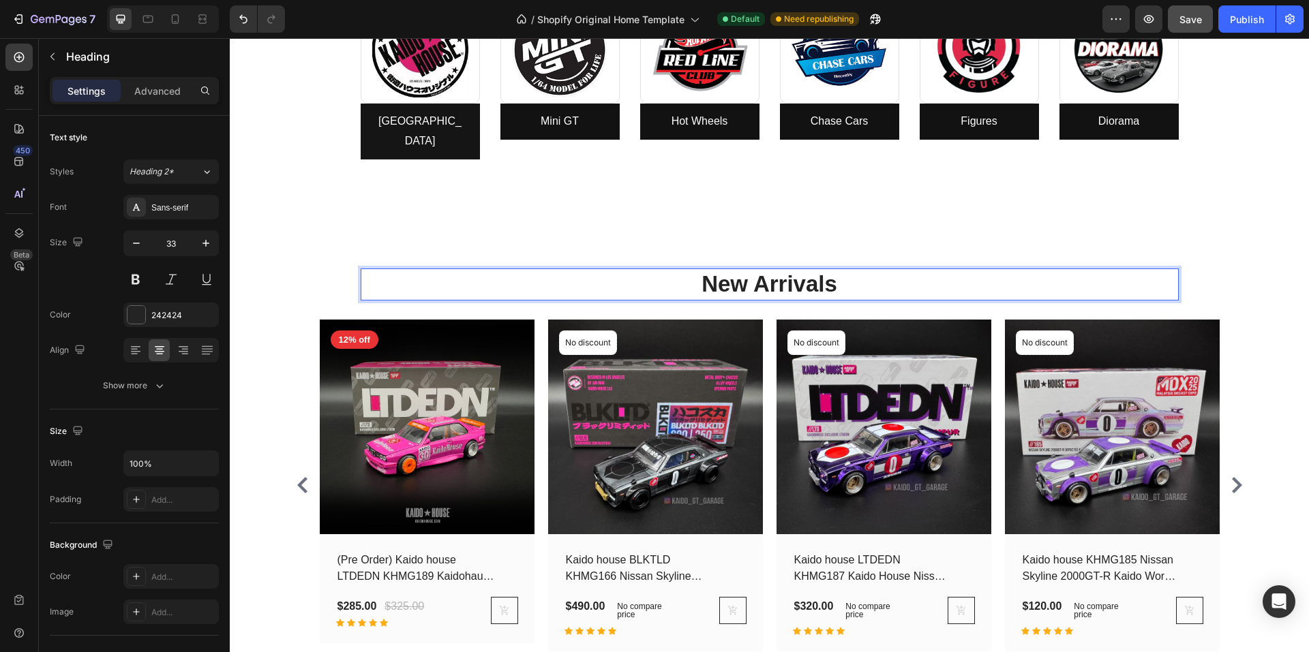
click at [834, 270] on p "New Arrivals" at bounding box center [769, 284] width 815 height 29
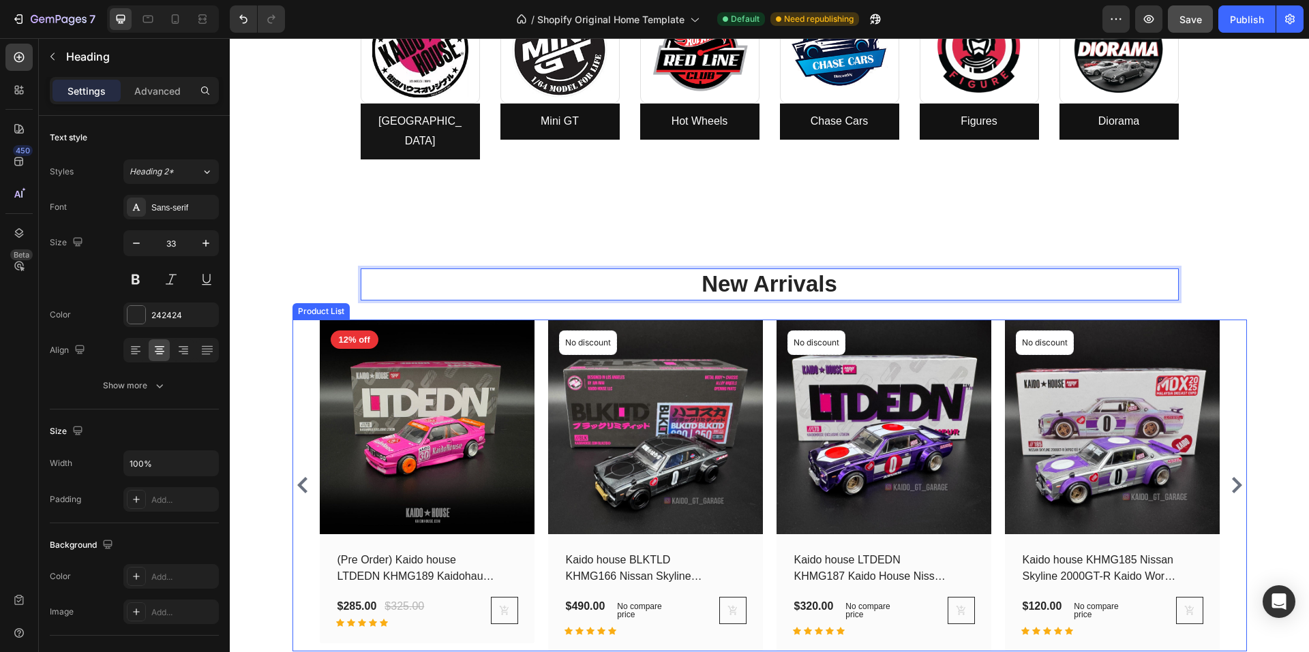
click at [294, 320] on div "(P) Images 12% off Product Badge Row (Pre Order) Kaido house LTDEDN KHMG189 Kai…" at bounding box center [769, 486] width 954 height 332
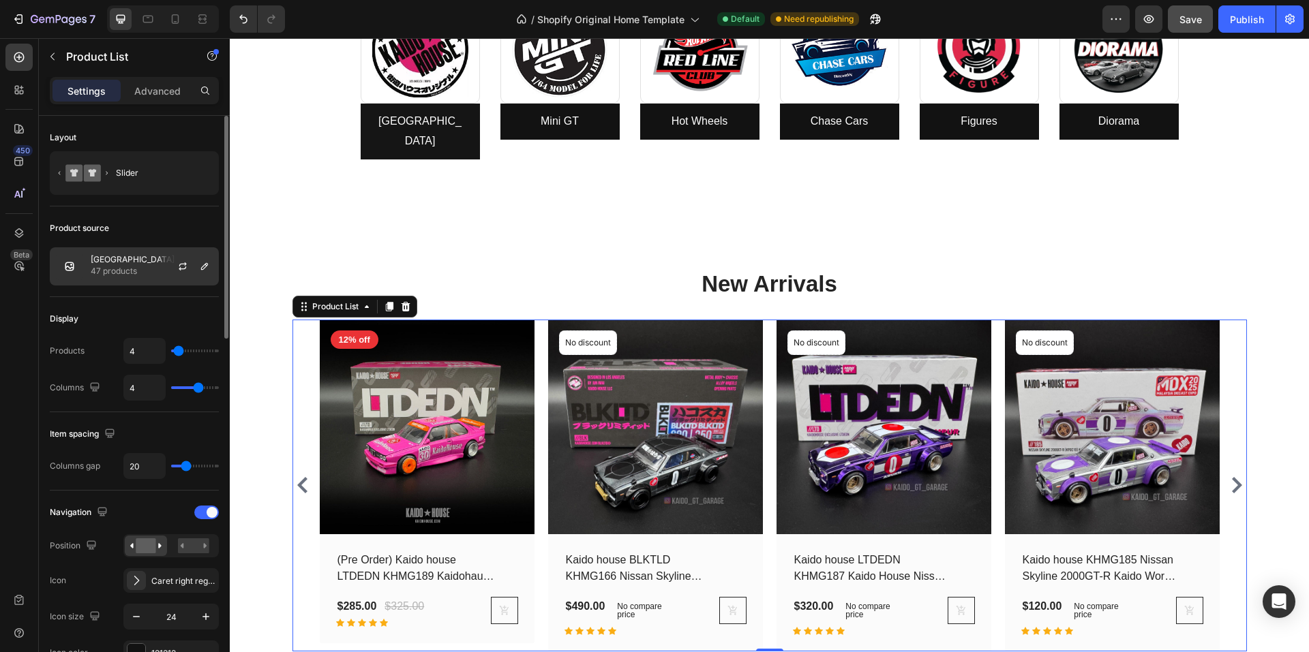
click at [155, 256] on div "KAIDO HOUSE 47 products" at bounding box center [134, 266] width 169 height 38
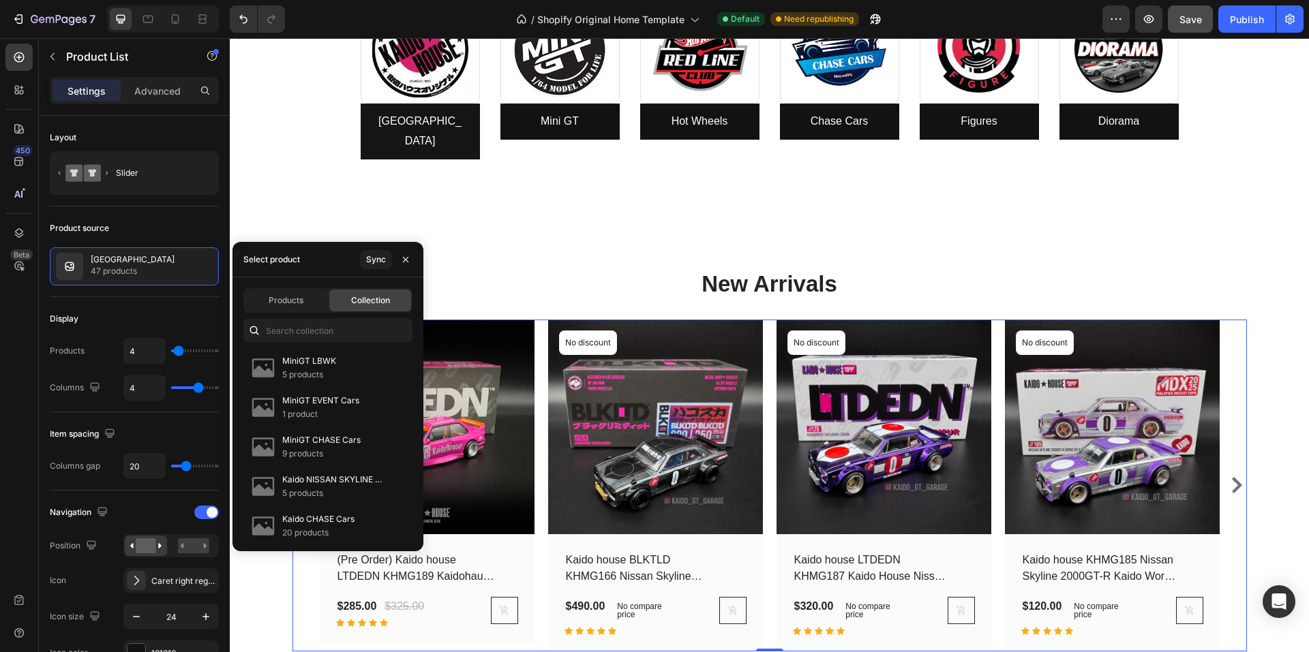
click at [258, 262] on div "Select product" at bounding box center [271, 260] width 57 height 12
click at [280, 301] on span "Products" at bounding box center [286, 300] width 35 height 12
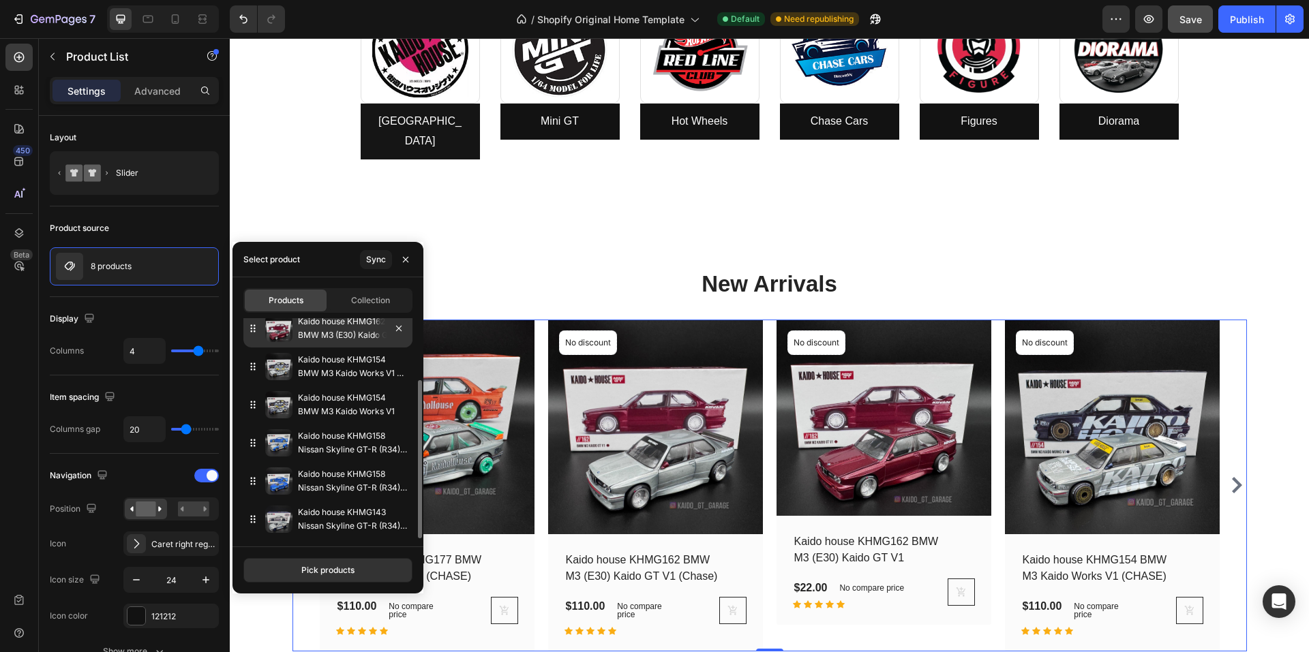
scroll to position [0, 0]
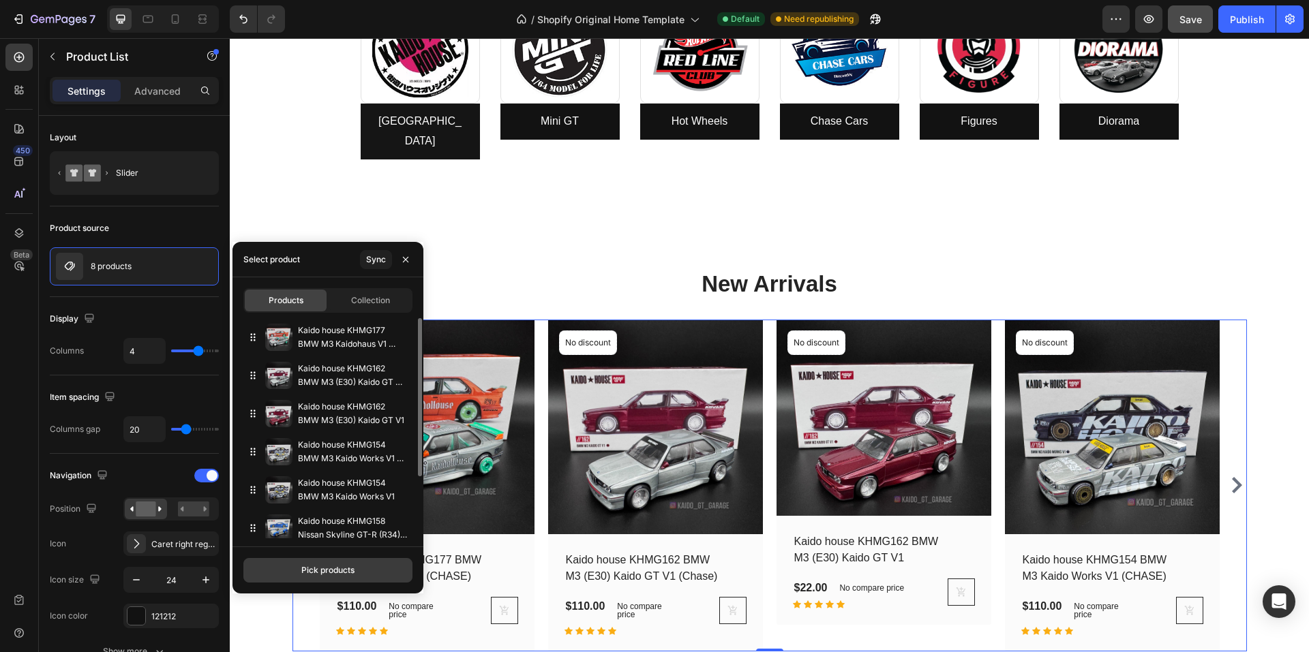
click at [337, 578] on button "Pick products" at bounding box center [327, 570] width 169 height 25
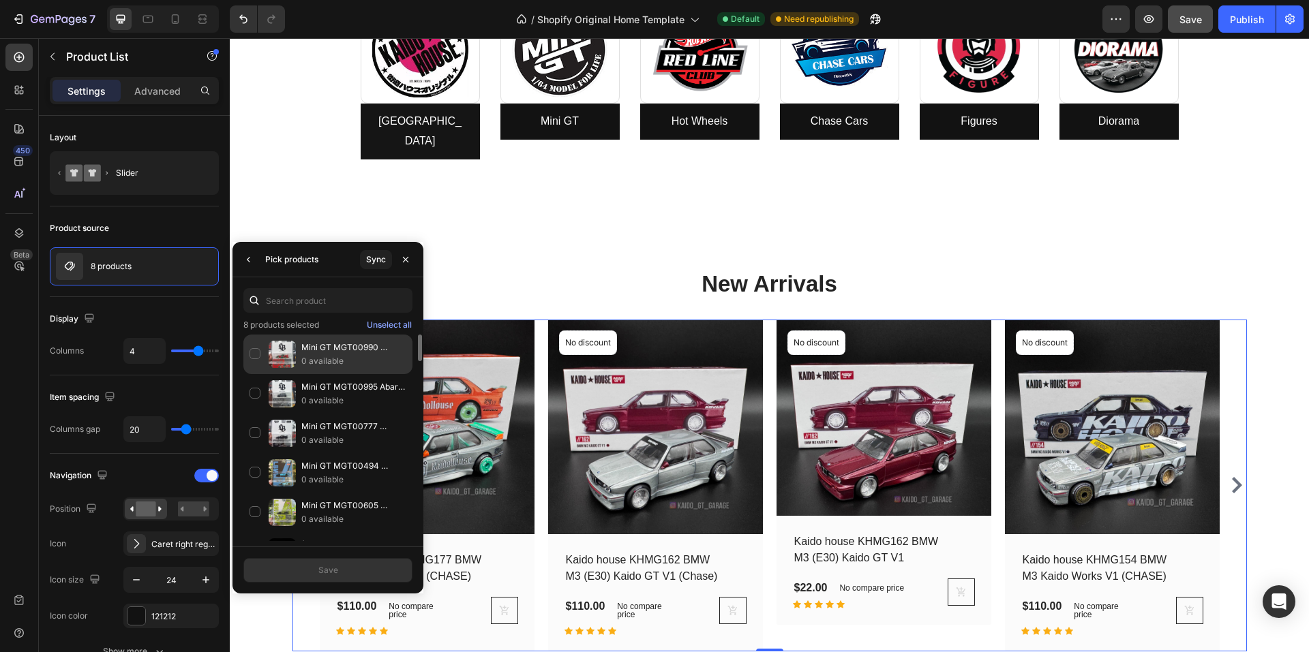
click at [305, 356] on p "0 available" at bounding box center [353, 361] width 105 height 14
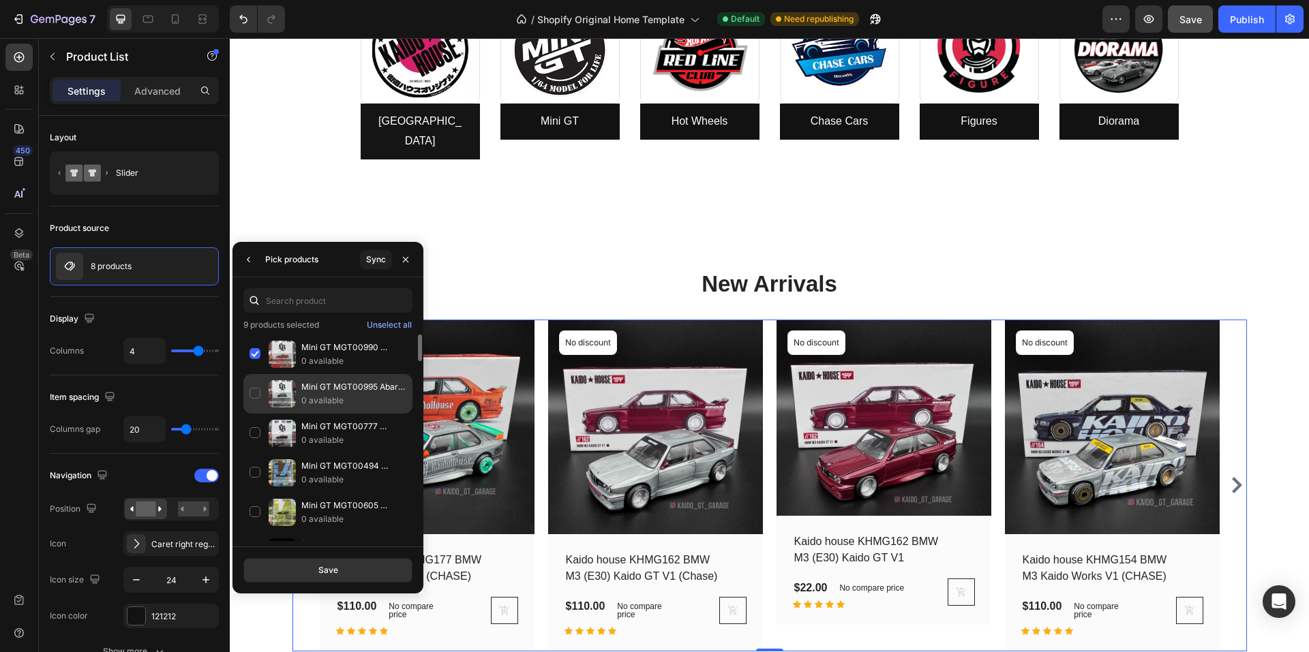
click at [313, 390] on p "Mini GT MGT00995 Abarth 595 LB-WORKS x Abas Works Grey" at bounding box center [353, 387] width 105 height 14
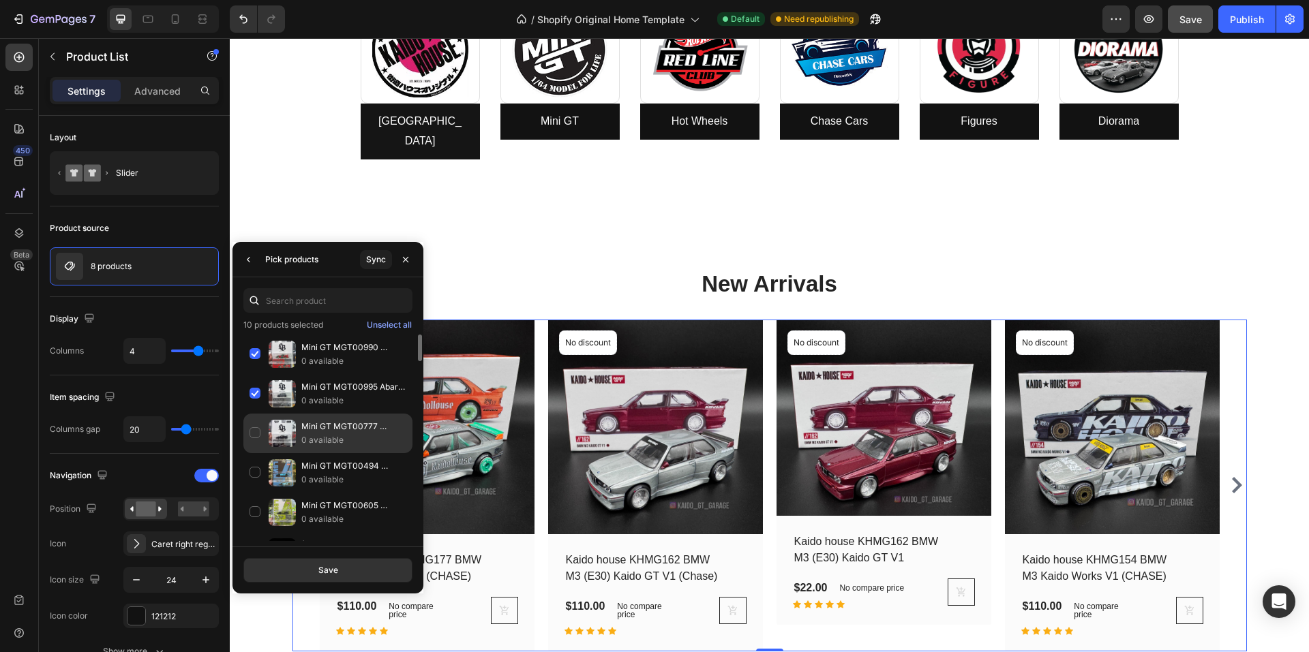
click at [318, 425] on p "Mini GT MGT00777 McLaren 720S LB-Works Black" at bounding box center [353, 427] width 105 height 14
click at [318, 493] on div "Mini GT MGT00494 Lamborghini LB-Silhouette WORKS Aventador GT EVO Baby Blue 0 a…" at bounding box center [327, 513] width 169 height 40
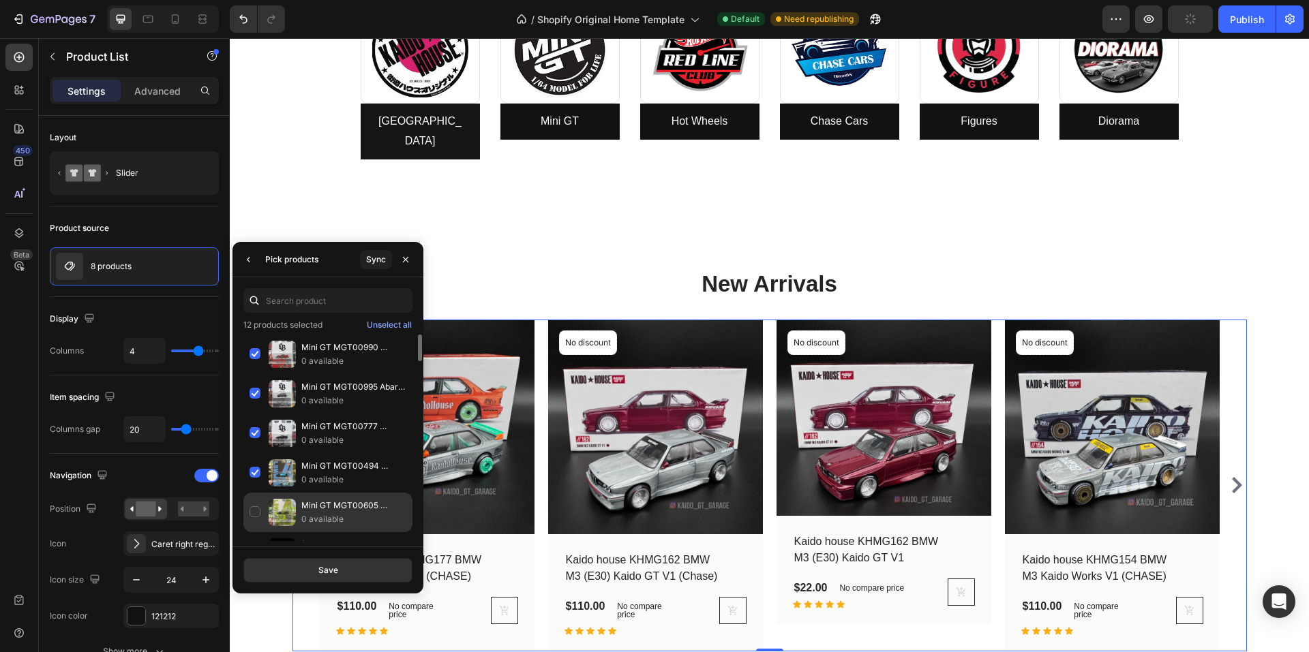
click at [340, 506] on p "Mini GT MGT00605 Lamborghini LB-Silhouette WORKS Aventador GT EVO Lime" at bounding box center [353, 506] width 105 height 14
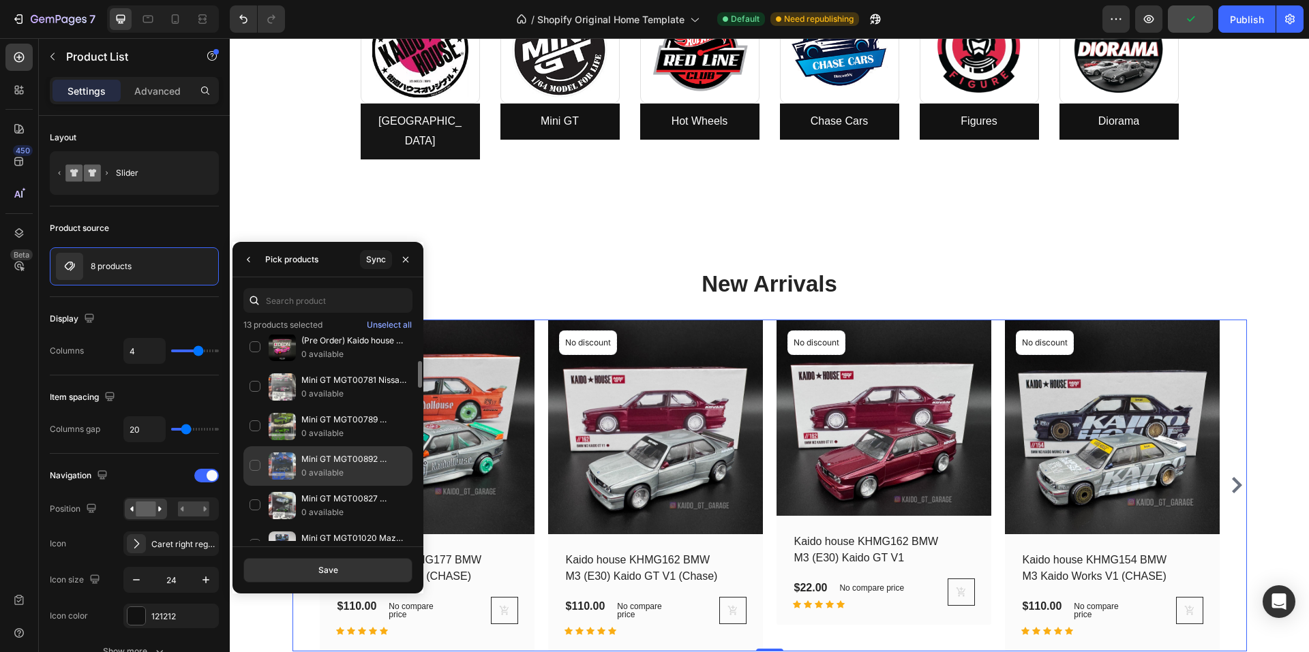
scroll to position [136, 0]
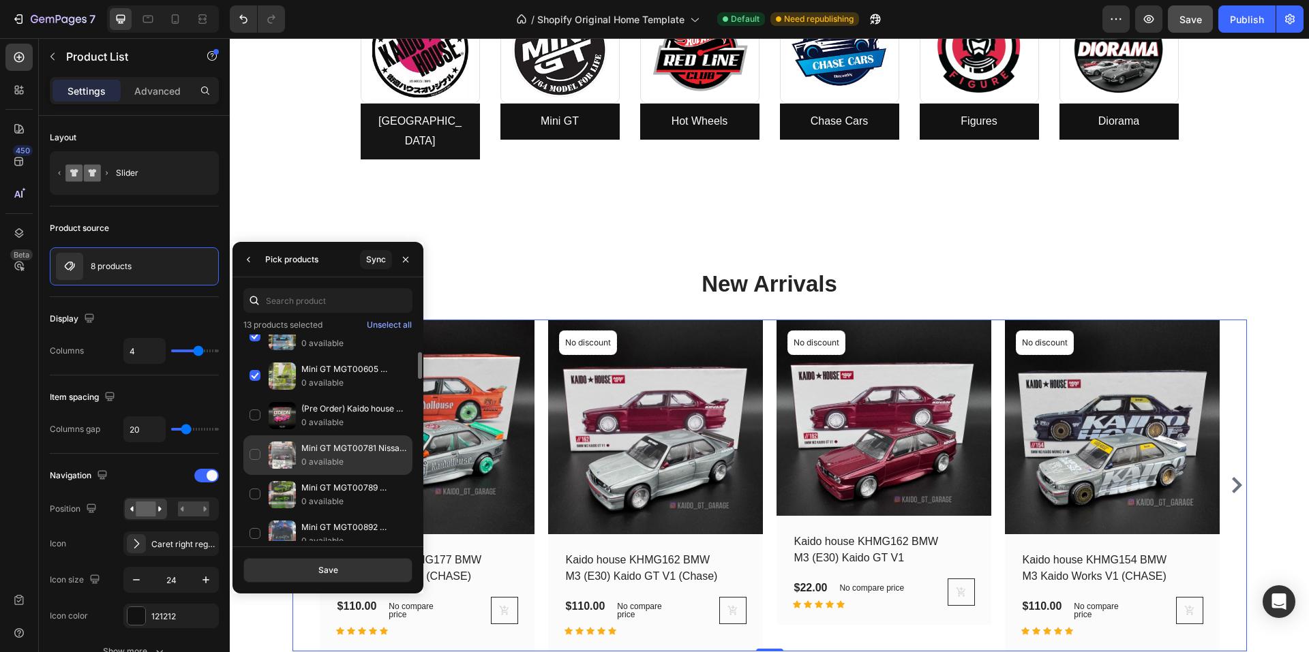
click at [349, 449] on p "Mini GT MGT00781 Nissan LB-Super Silhouette S15 [PERSON_NAME] Auto Finesse SEMA…" at bounding box center [353, 449] width 105 height 14
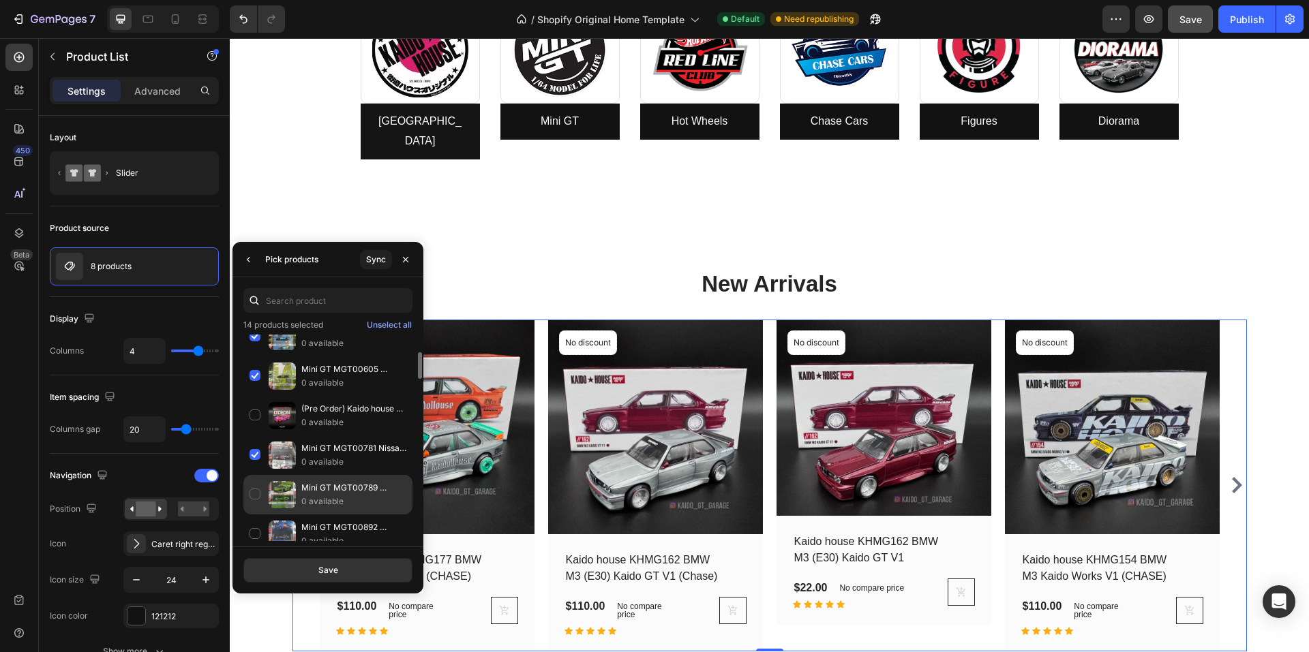
click at [344, 485] on p "Mini GT MGT00789 Lamborghini Revuelto Verde Selvans (Chase)" at bounding box center [353, 488] width 105 height 14
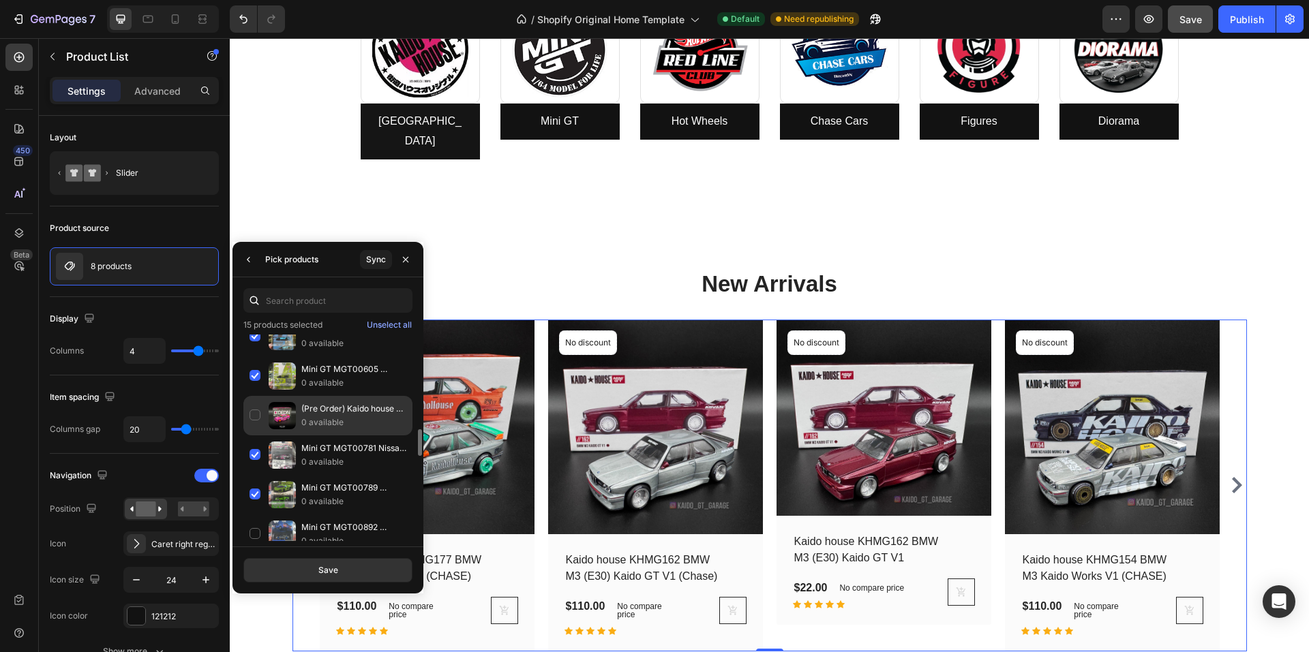
scroll to position [204, 0]
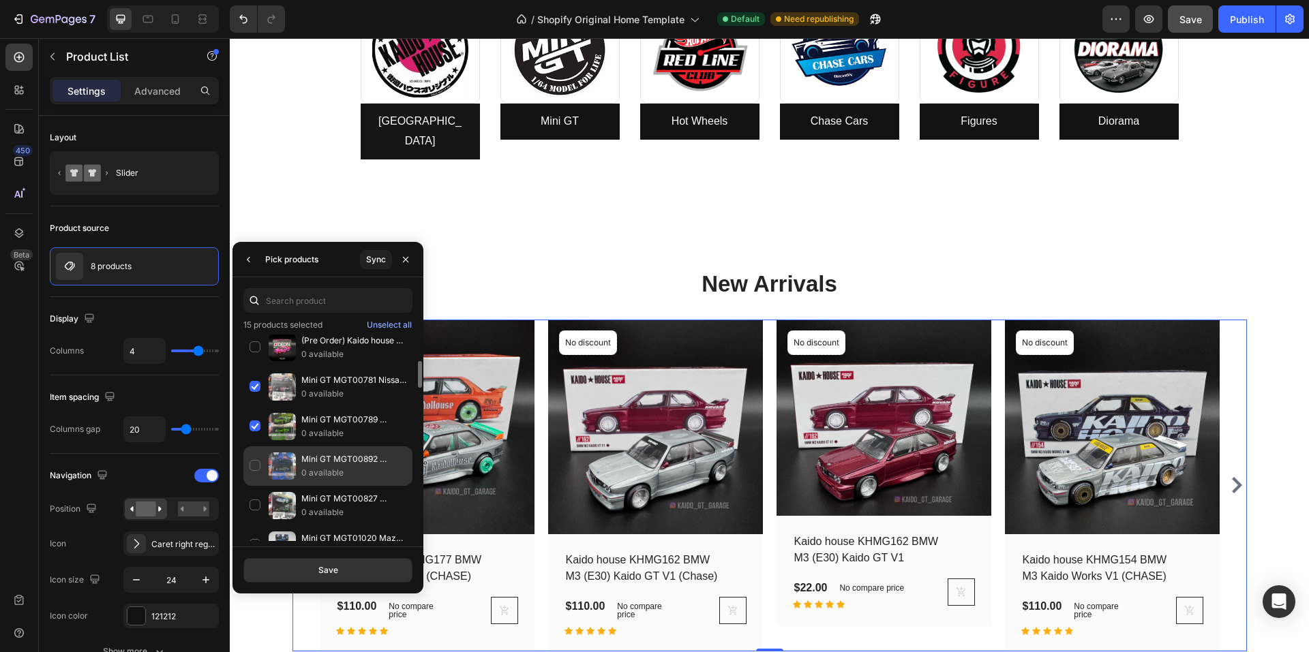
click at [356, 459] on p "Mini GT MGT00892 Chevrolet Corvette Z06 2023 Elkhart Lake Blue Metallic (Chase)" at bounding box center [353, 460] width 105 height 14
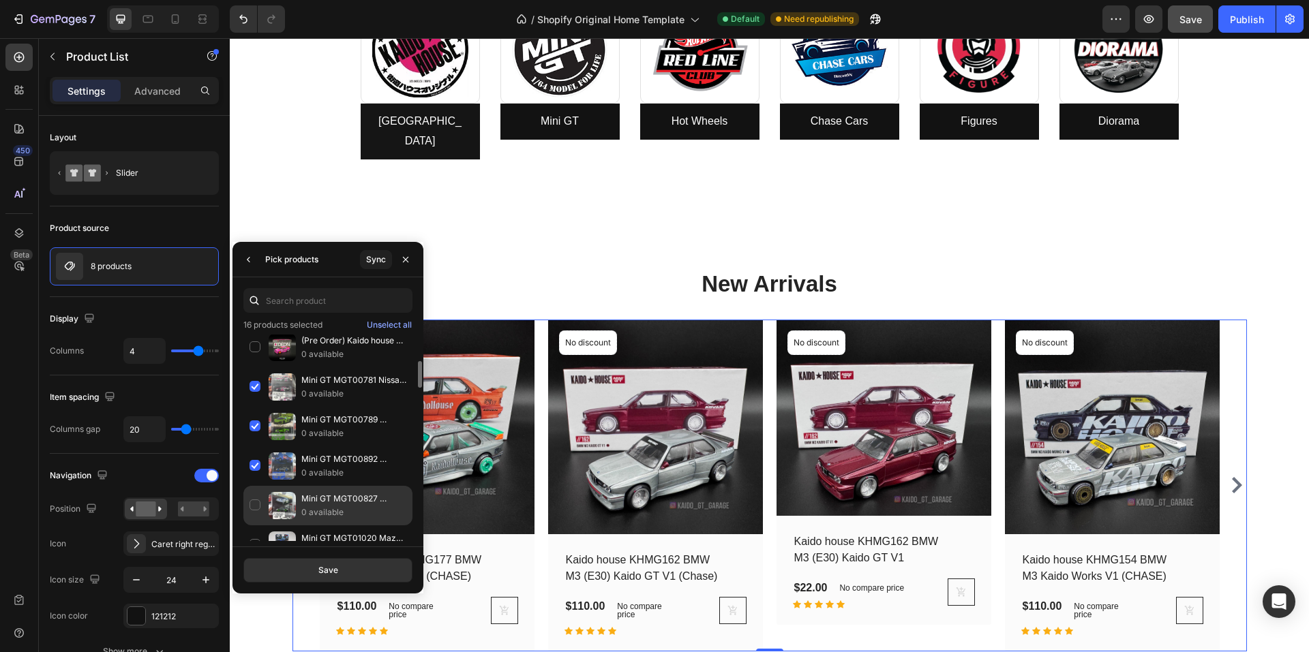
click at [347, 495] on p "Mini GT MGT00827 Porsche 911 GT3 RS Tribute to Carrera RS Package (Chase)" at bounding box center [353, 499] width 105 height 14
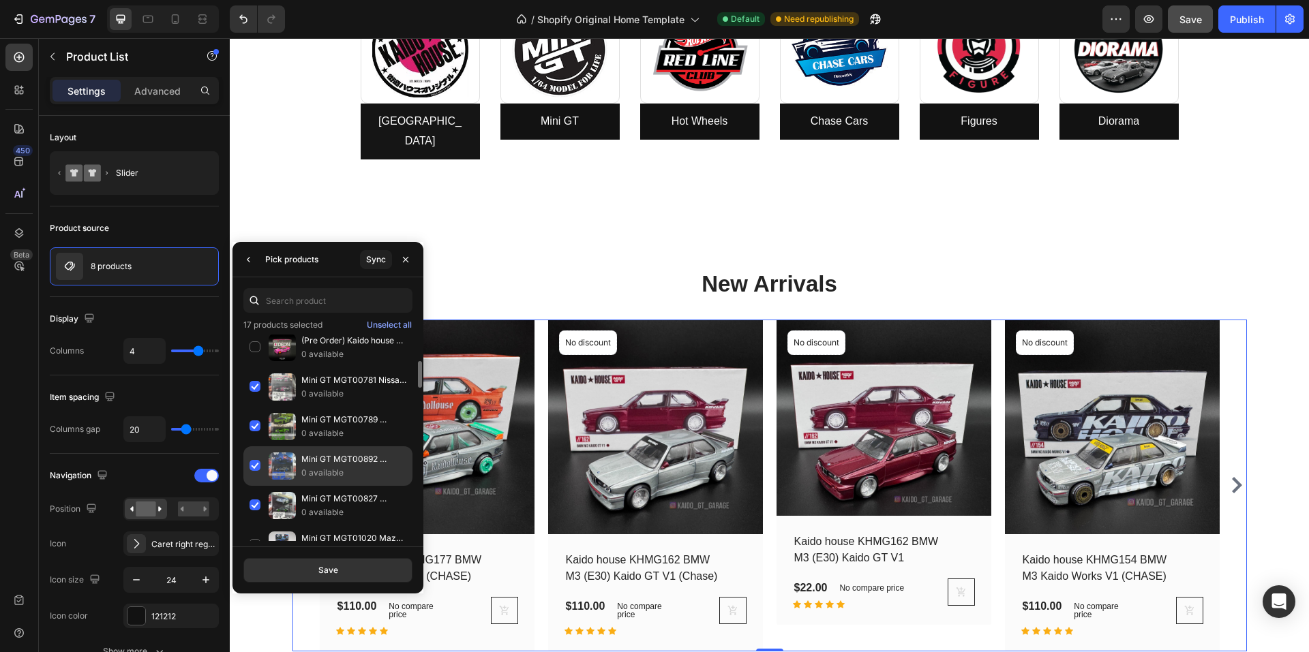
scroll to position [273, 0]
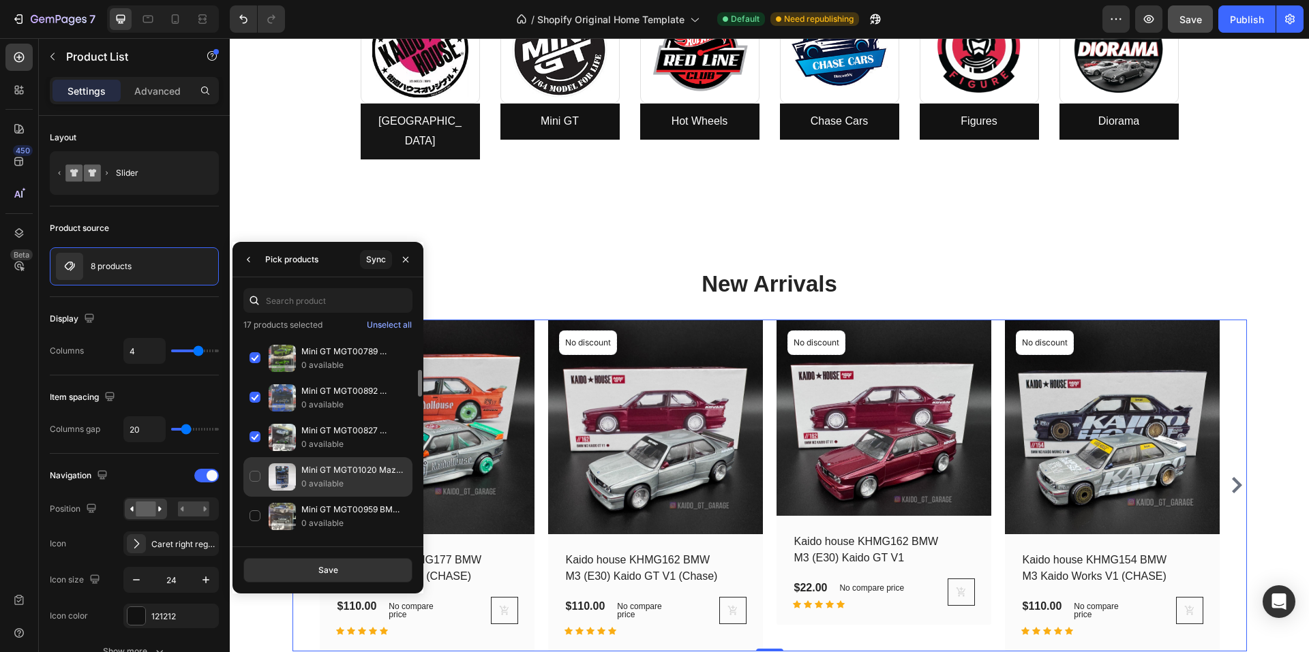
click at [351, 480] on p "0 available" at bounding box center [353, 484] width 105 height 14
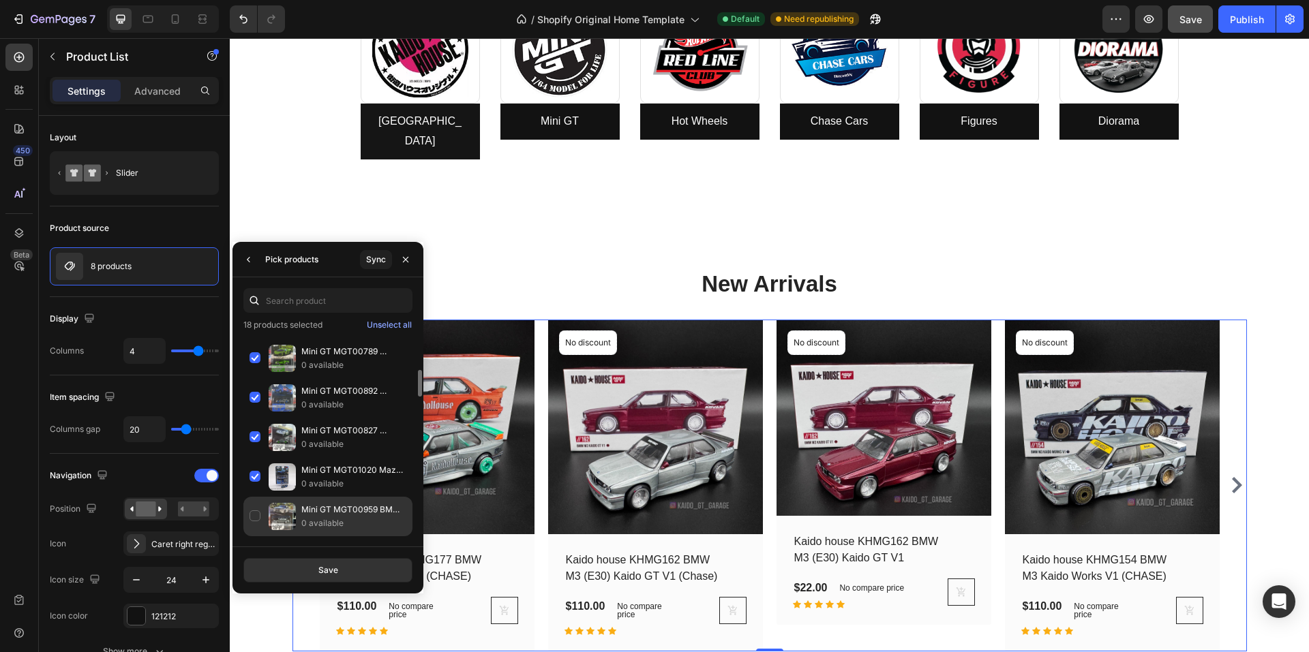
click at [344, 520] on p "0 available" at bounding box center [353, 524] width 105 height 14
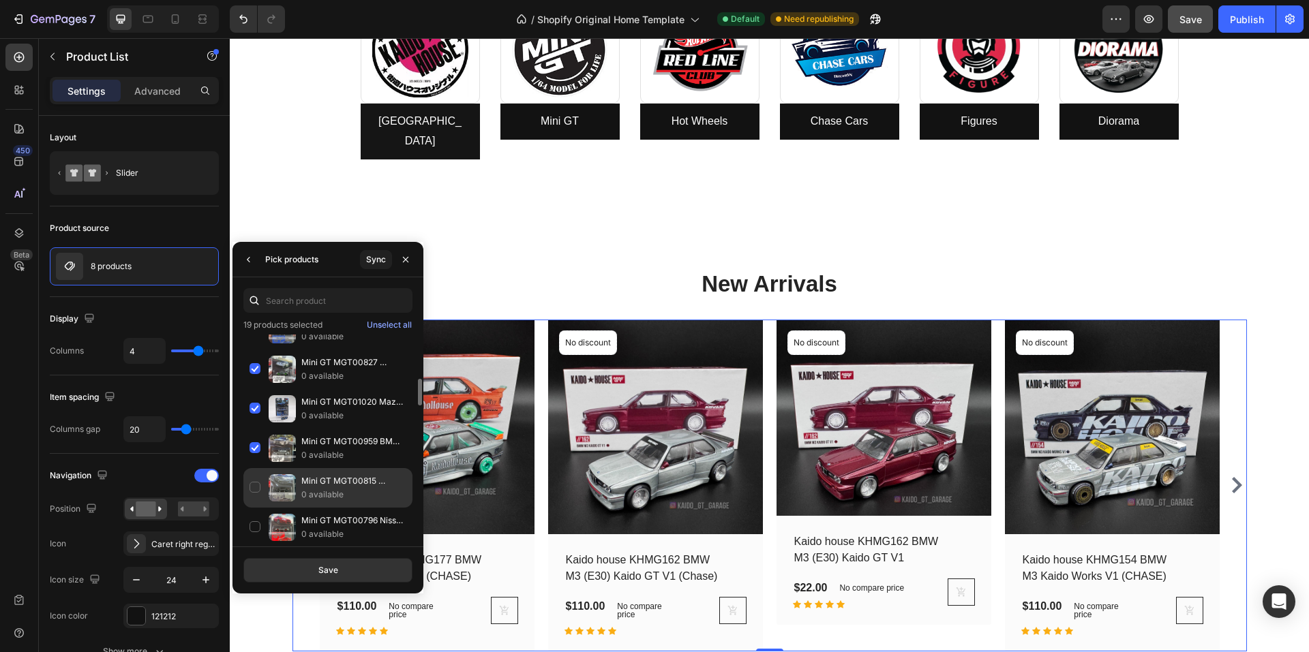
click at [346, 495] on p "0 available" at bounding box center [353, 495] width 105 height 14
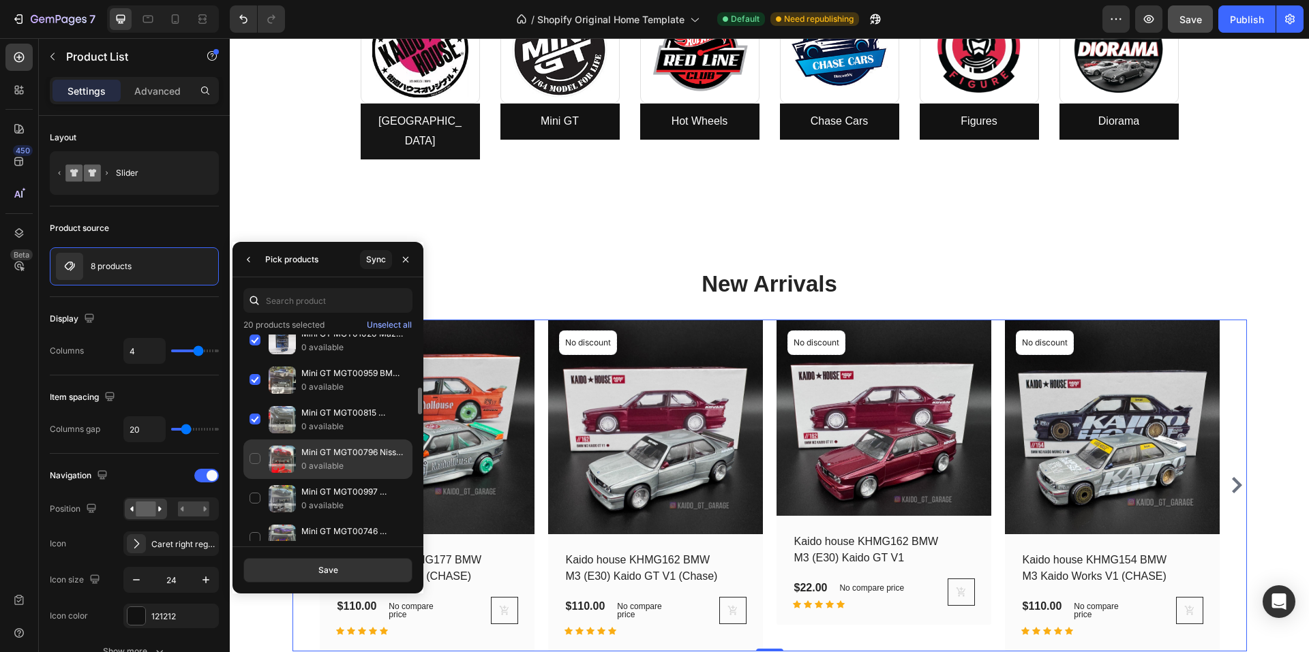
click at [340, 470] on p "0 available" at bounding box center [353, 466] width 105 height 14
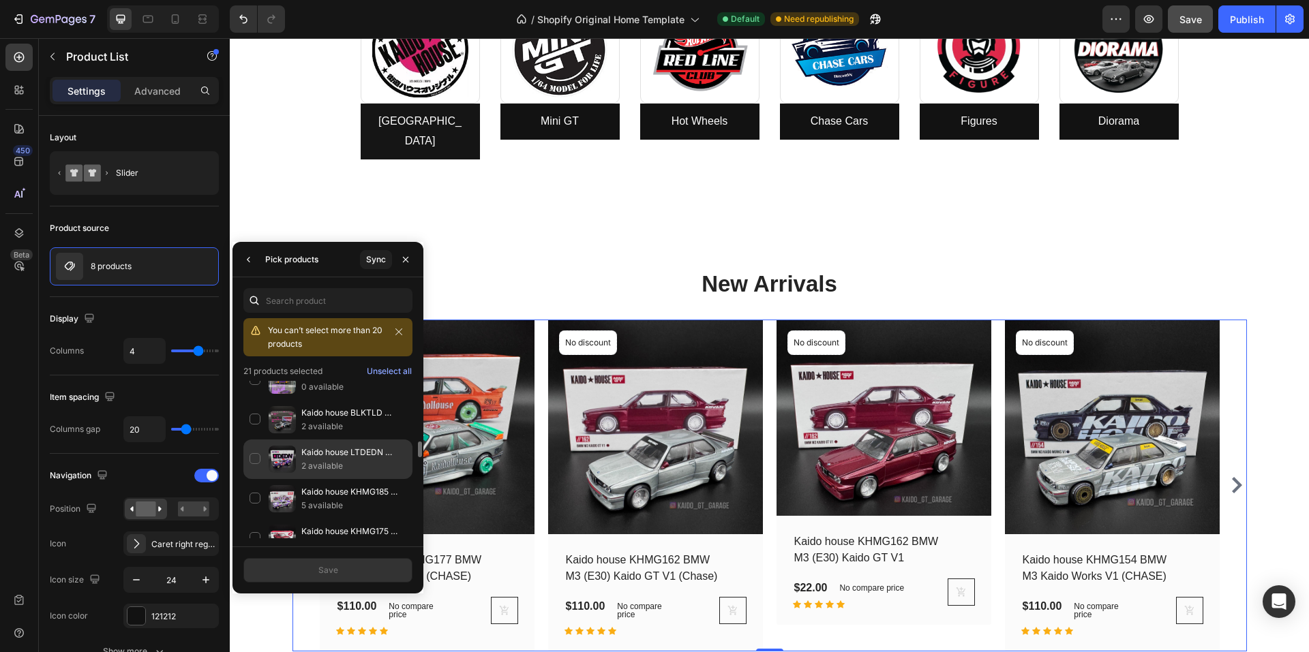
scroll to position [477, 0]
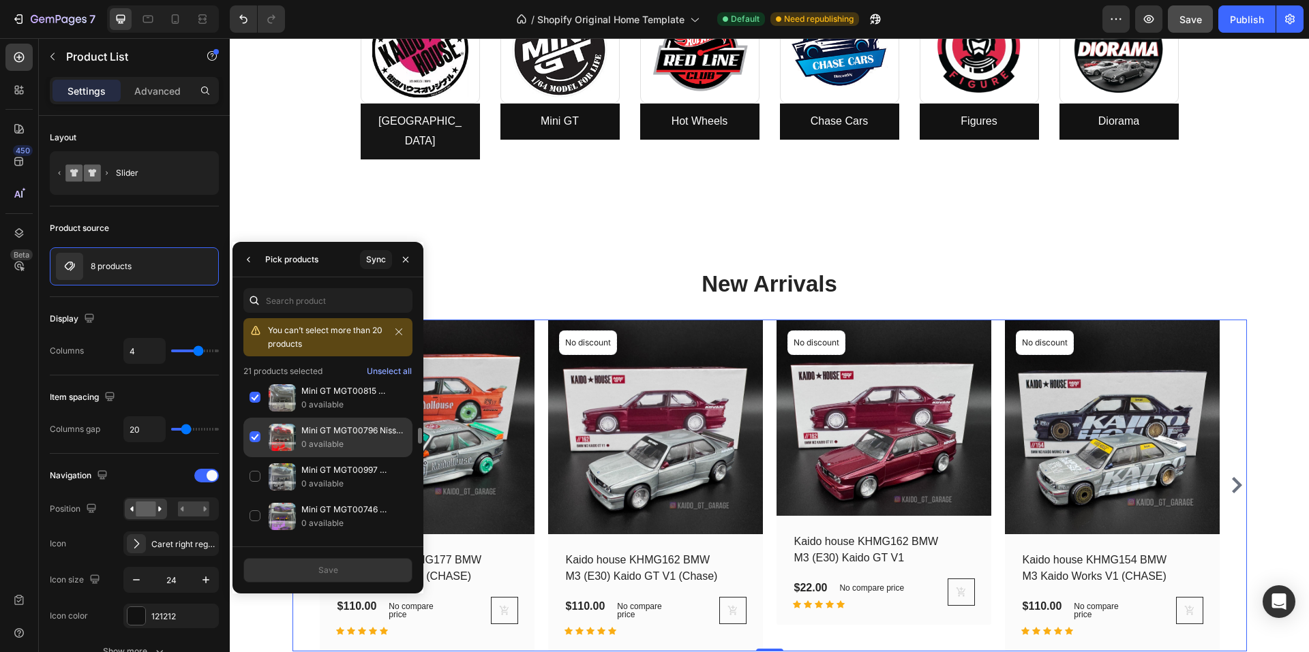
click at [356, 442] on p "0 available" at bounding box center [353, 445] width 105 height 14
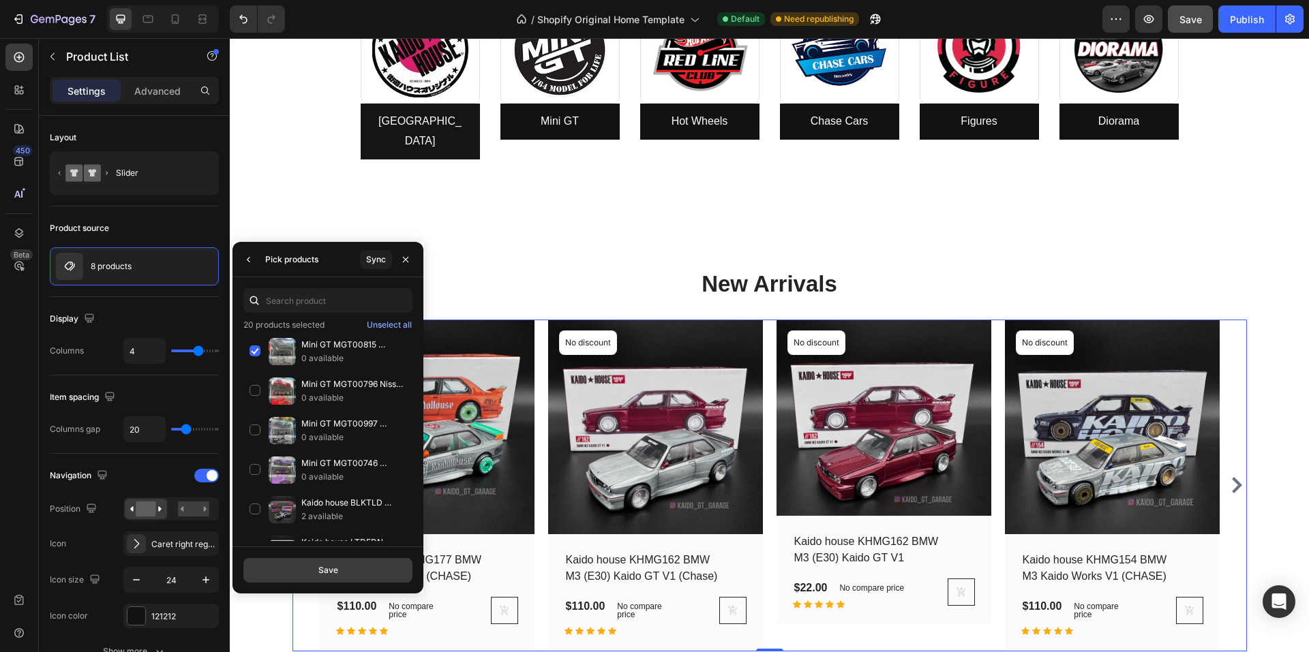
click at [341, 573] on button "Save" at bounding box center [327, 570] width 169 height 25
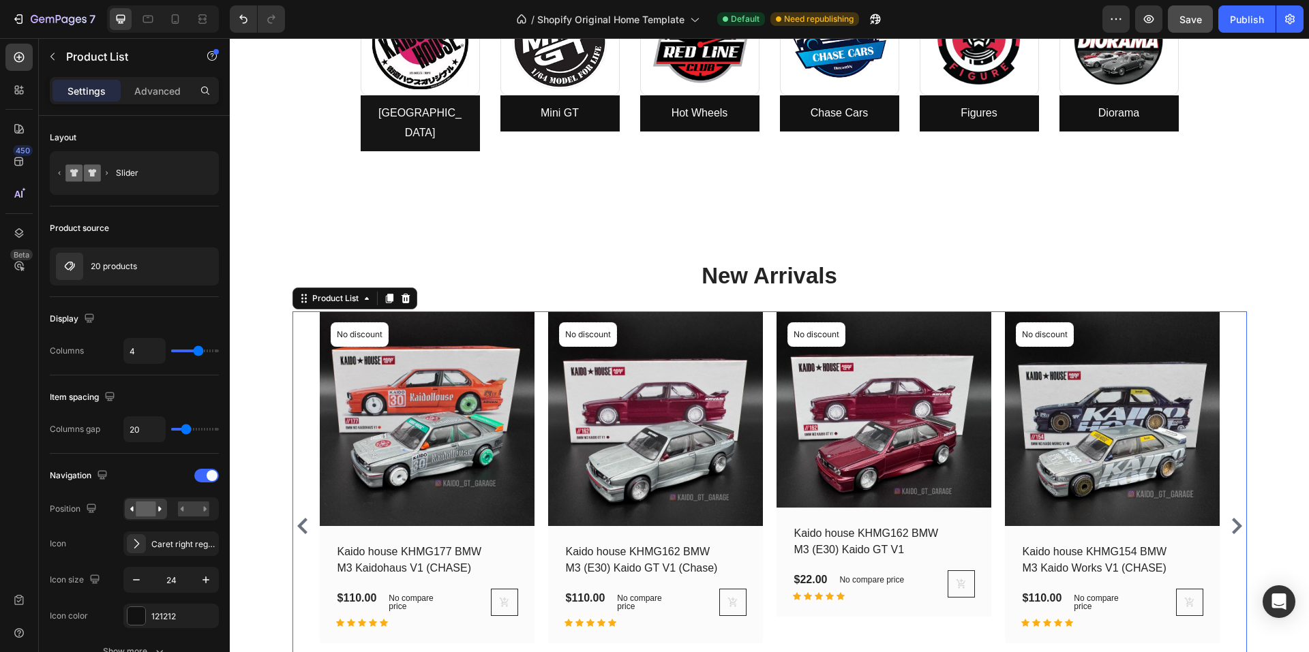
scroll to position [630, 0]
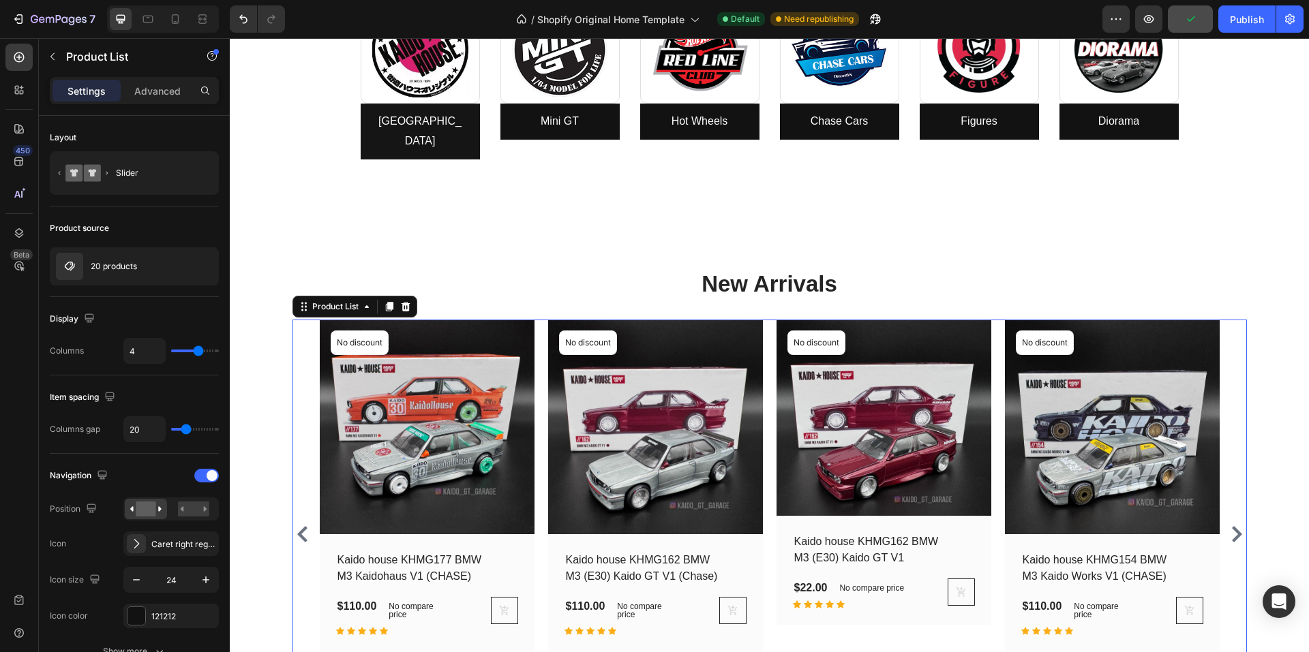
click at [1235, 526] on icon "Carousel Next Arrow" at bounding box center [1236, 534] width 16 height 16
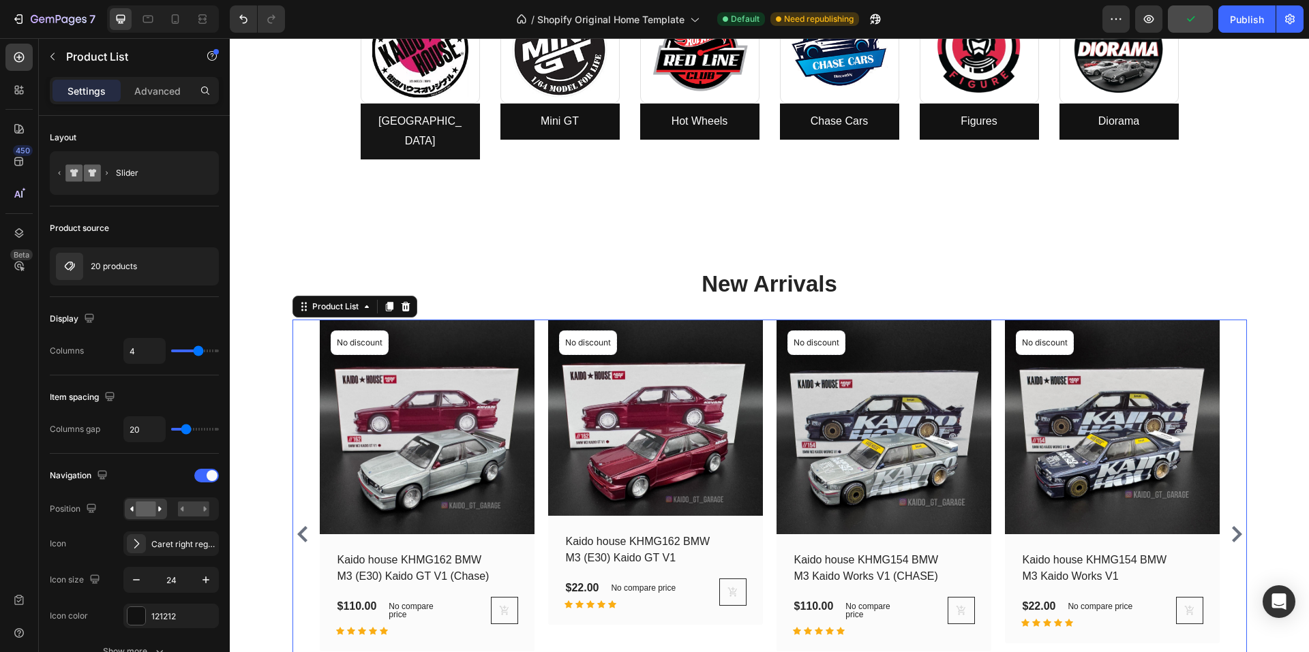
click at [1235, 526] on icon "Carousel Next Arrow" at bounding box center [1237, 534] width 10 height 16
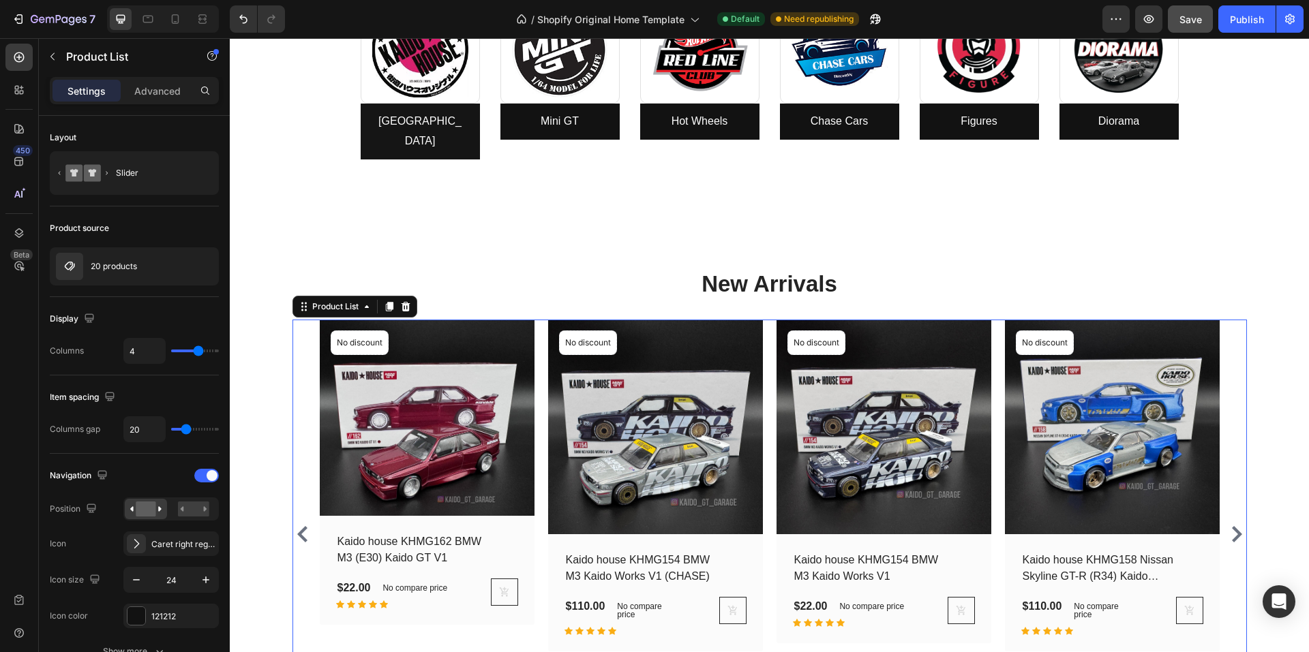
click at [1232, 526] on icon "Carousel Next Arrow" at bounding box center [1237, 534] width 10 height 16
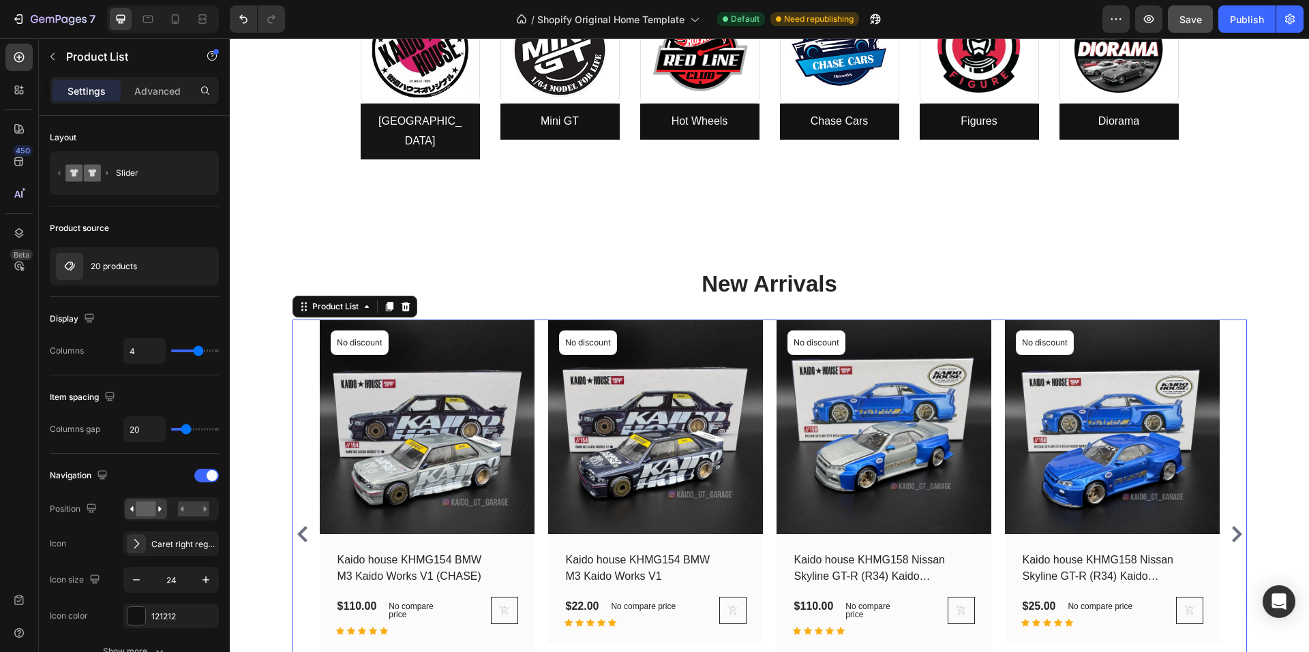
click at [1232, 526] on icon "Carousel Next Arrow" at bounding box center [1237, 534] width 10 height 16
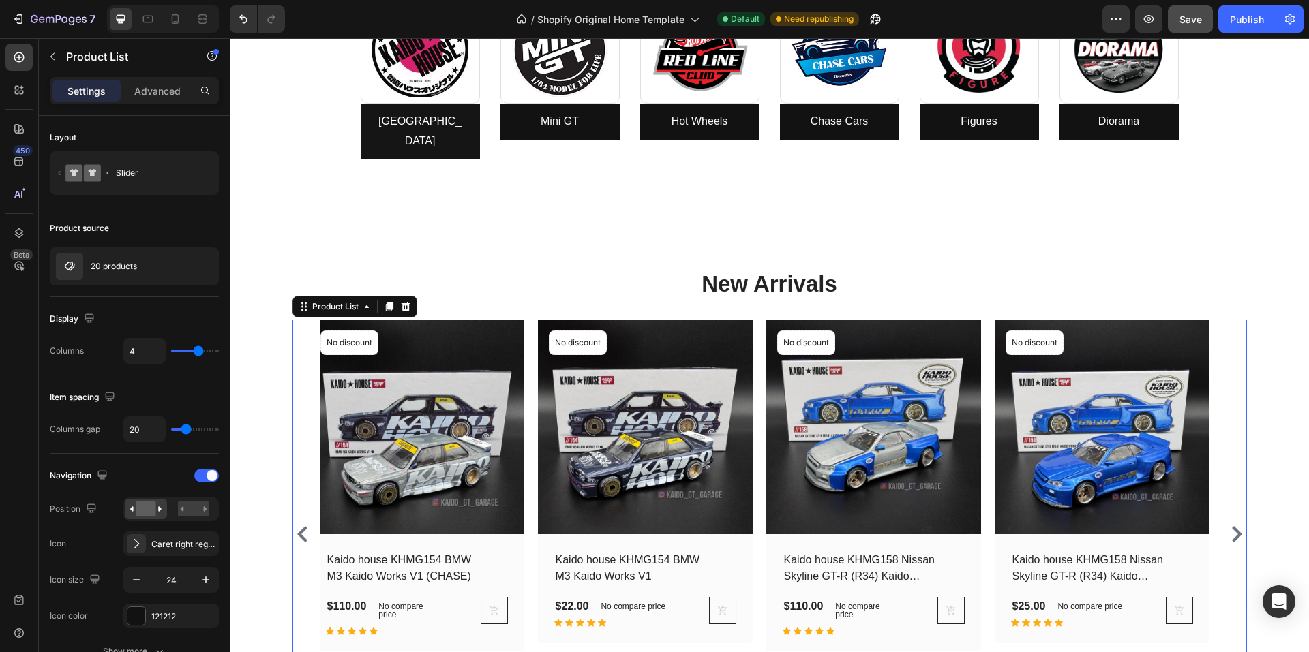
click at [1232, 526] on icon "Carousel Next Arrow" at bounding box center [1237, 534] width 10 height 16
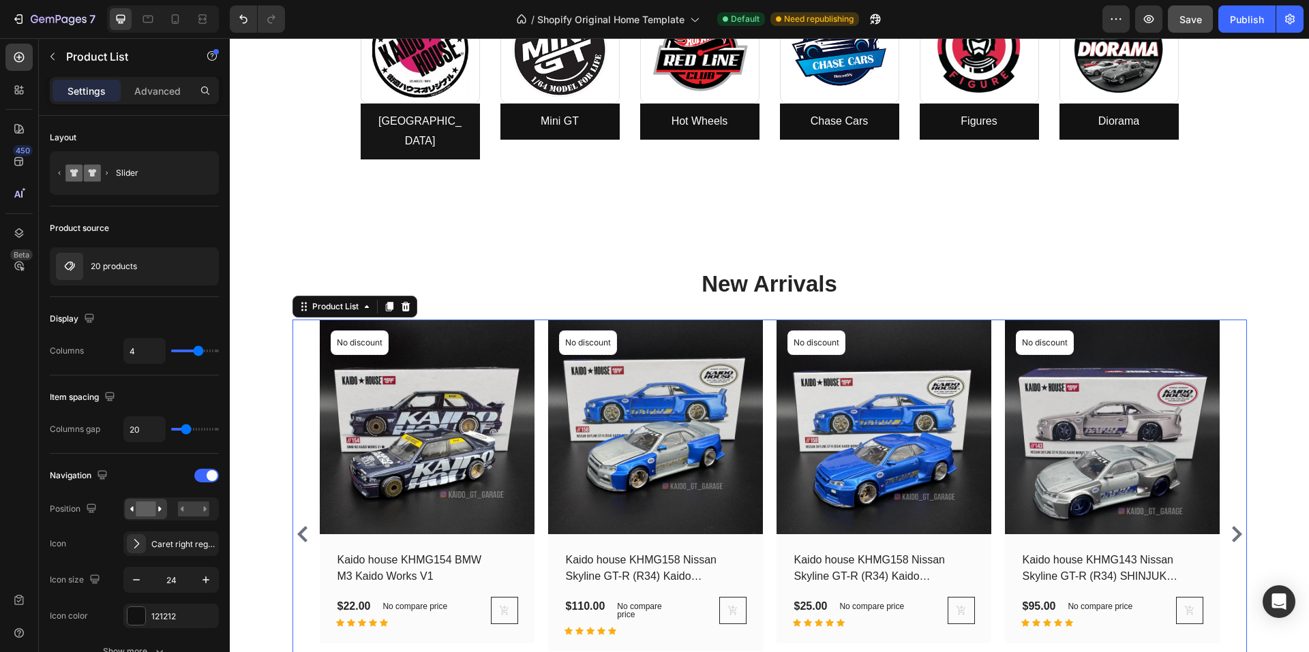
click at [1232, 526] on icon "Carousel Next Arrow" at bounding box center [1237, 534] width 10 height 16
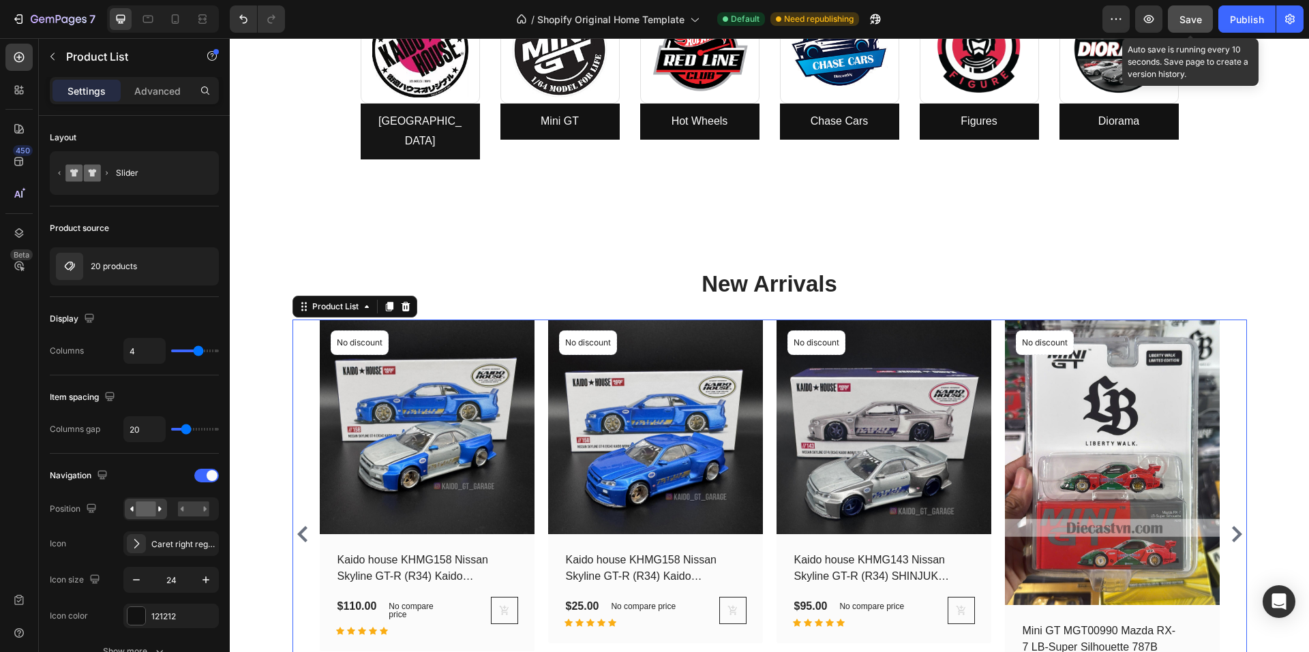
click at [1186, 16] on span "Save" at bounding box center [1190, 20] width 22 height 12
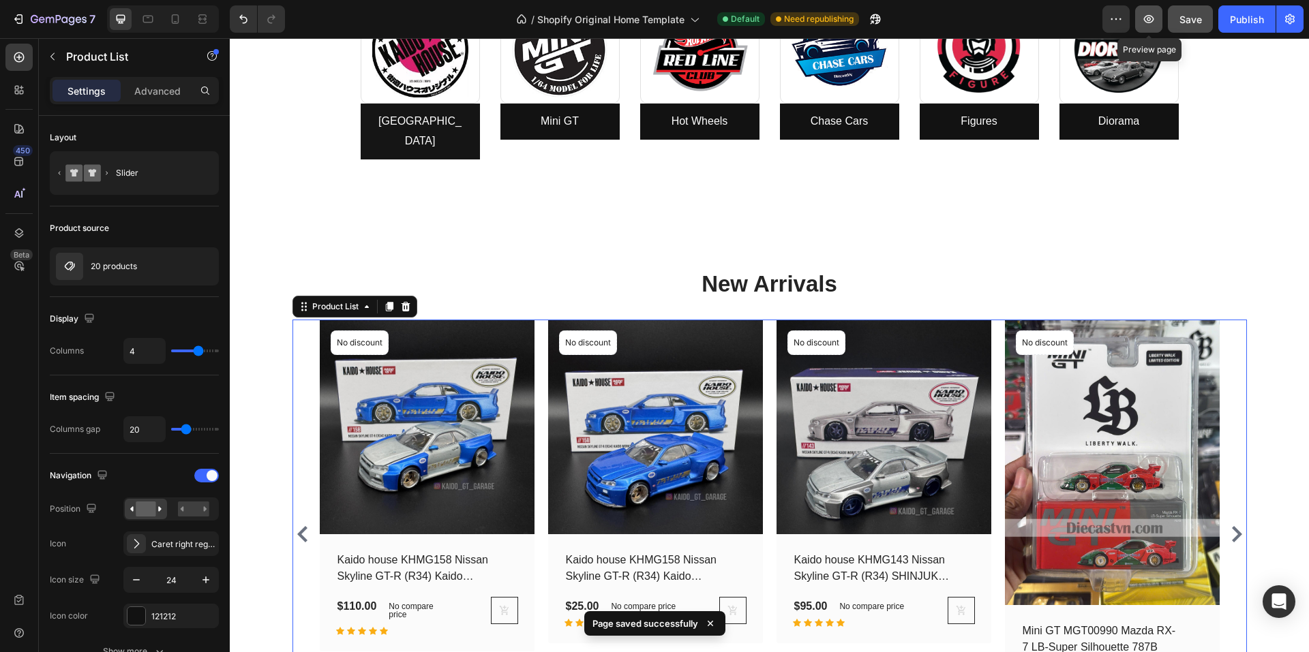
click at [1148, 22] on icon "button" at bounding box center [1149, 19] width 14 height 14
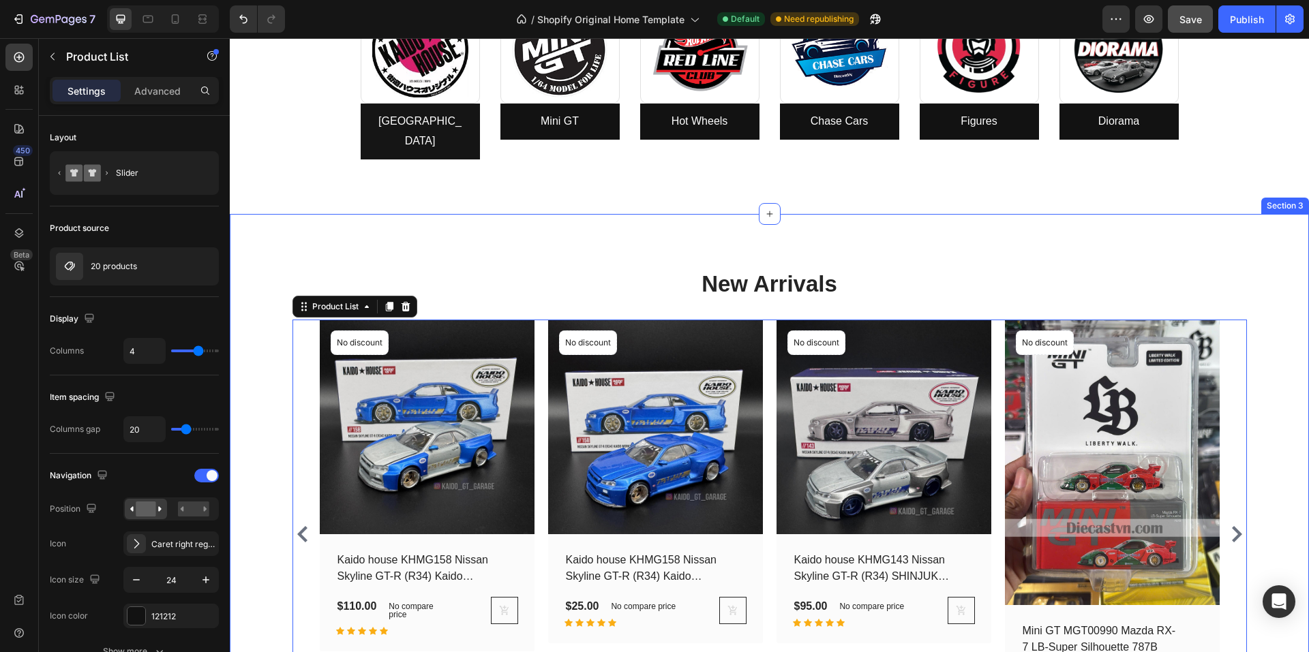
click at [656, 219] on div "New Arrivals Heading Row (P) Images No discount Not be displayed when published…" at bounding box center [769, 509] width 1079 height 591
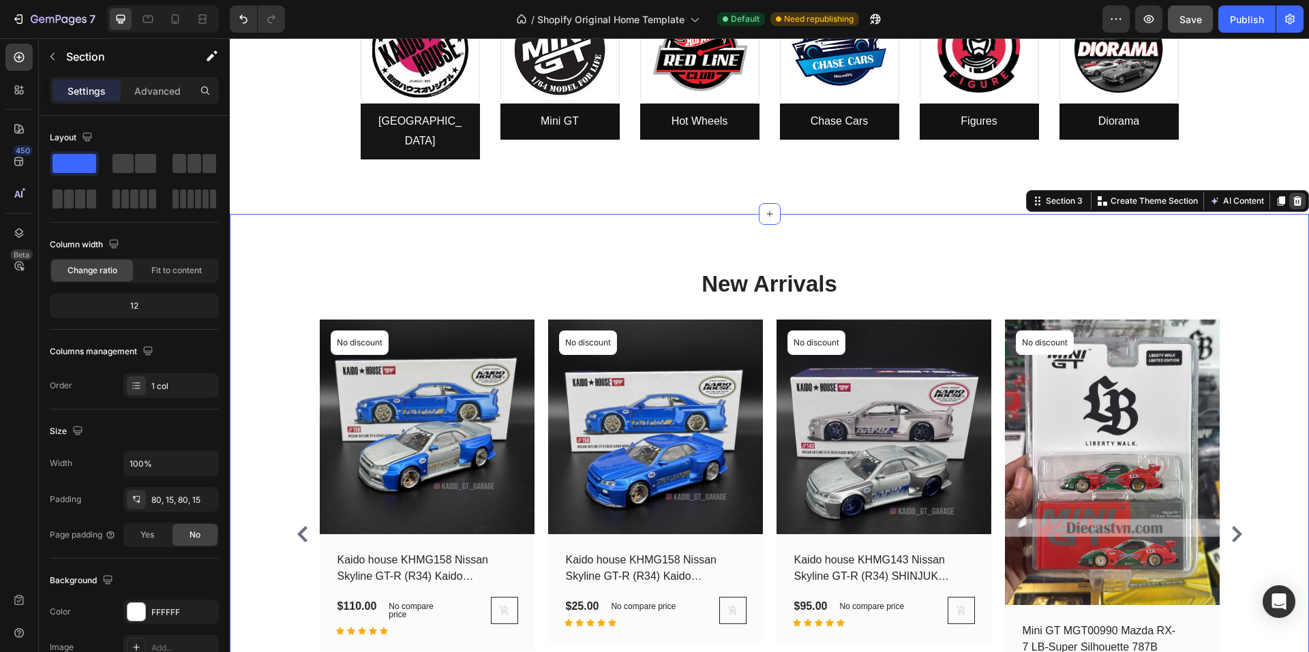
click at [1293, 196] on icon at bounding box center [1297, 201] width 9 height 10
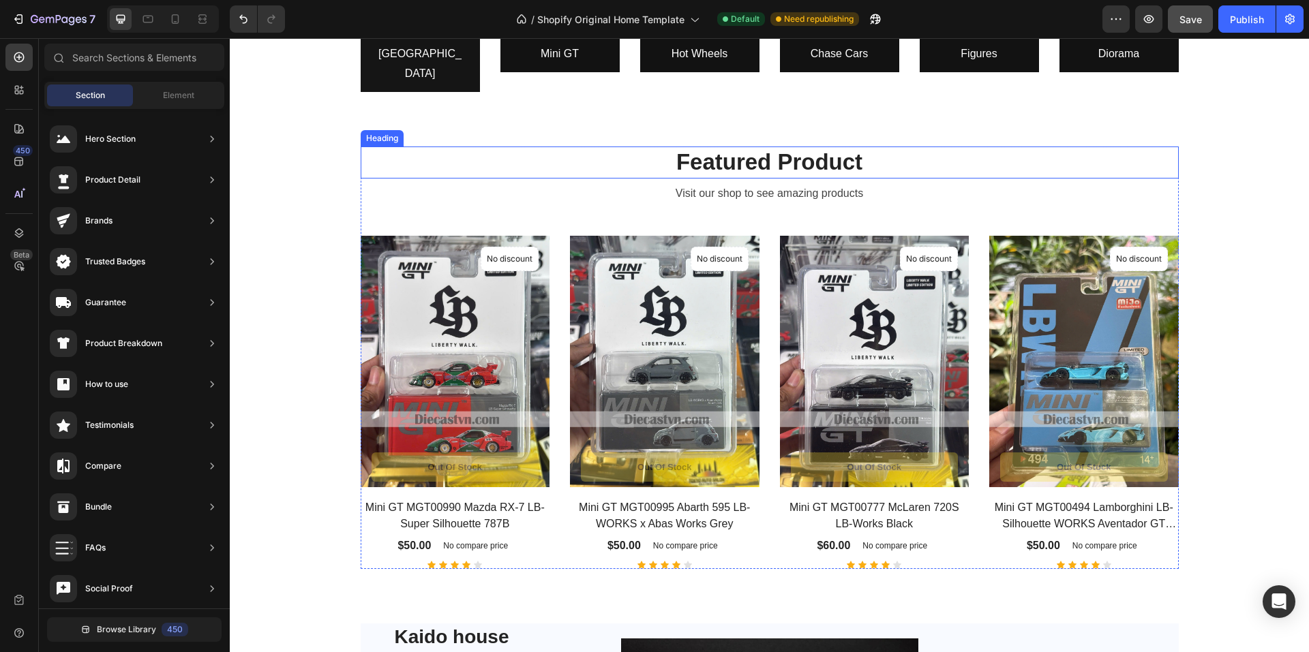
scroll to position [698, 0]
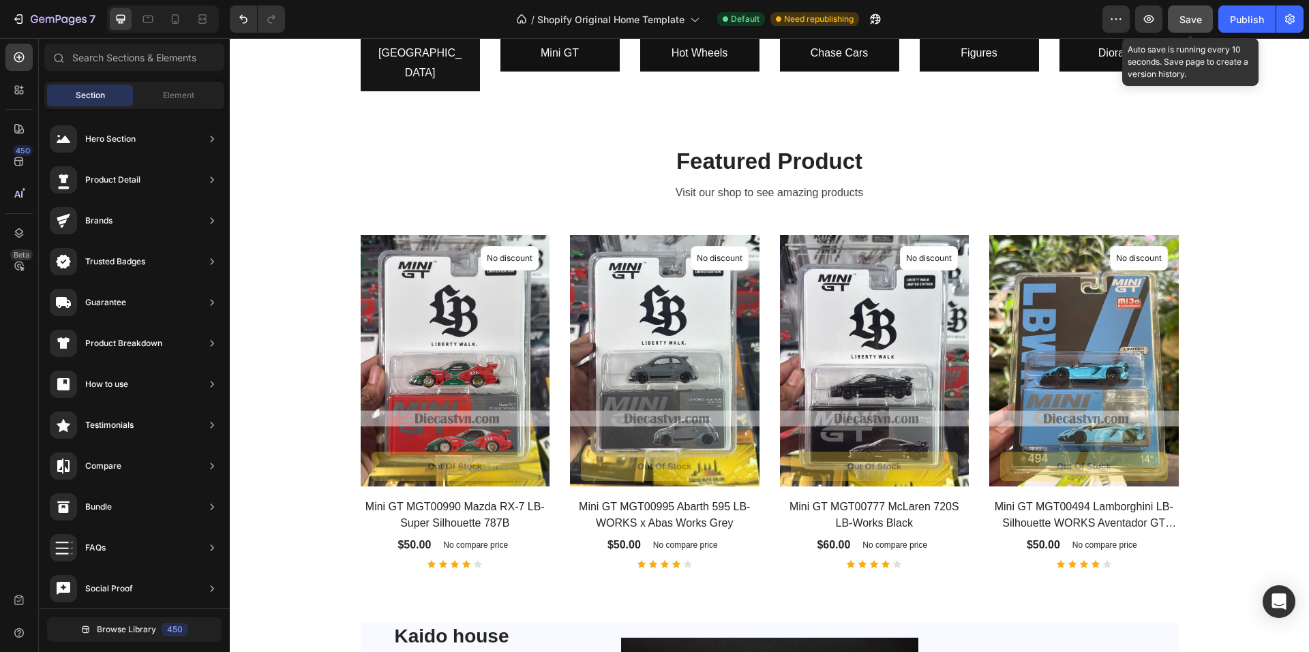
click at [1193, 24] on span "Save" at bounding box center [1190, 20] width 22 height 12
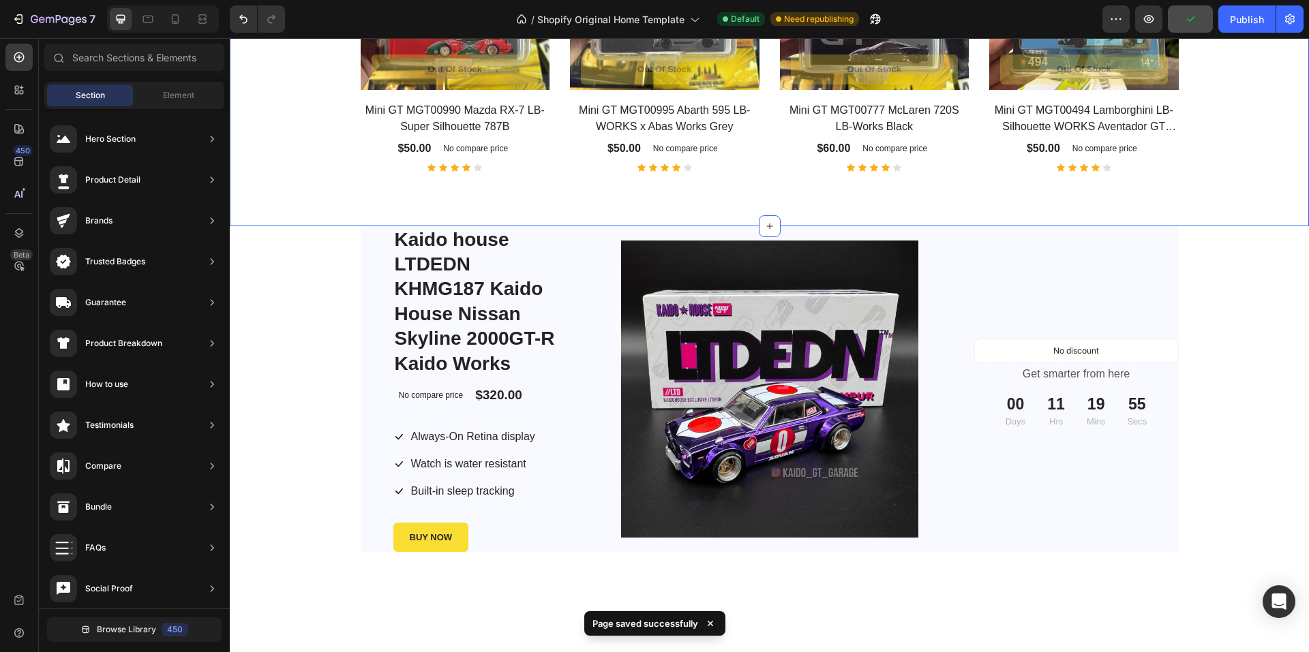
scroll to position [1107, 0]
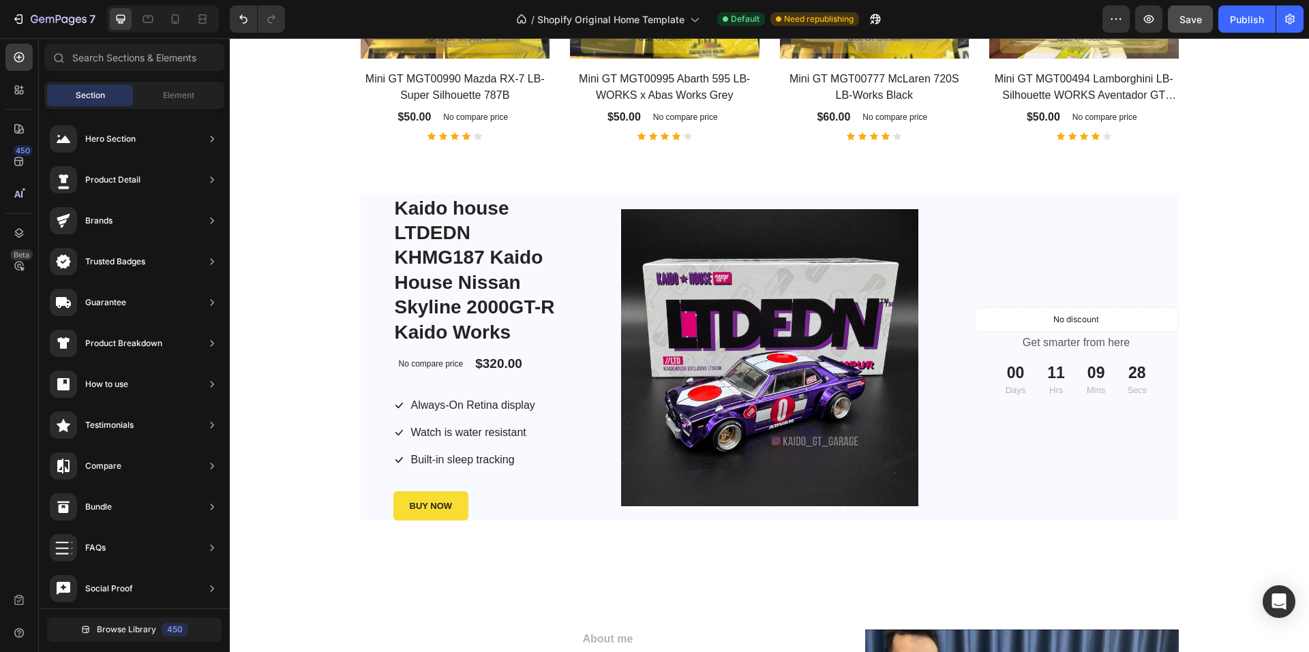
click at [585, 241] on div "Product Images & Gallery Row" at bounding box center [769, 358] width 409 height 326
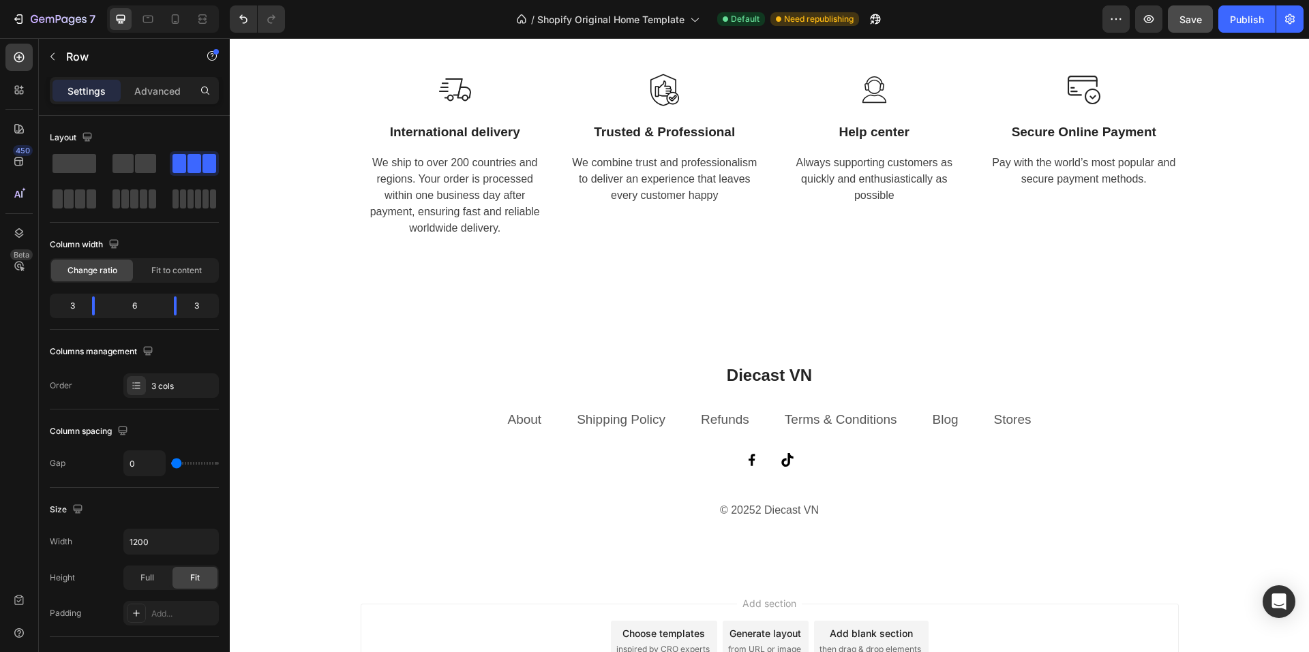
scroll to position [2773, 0]
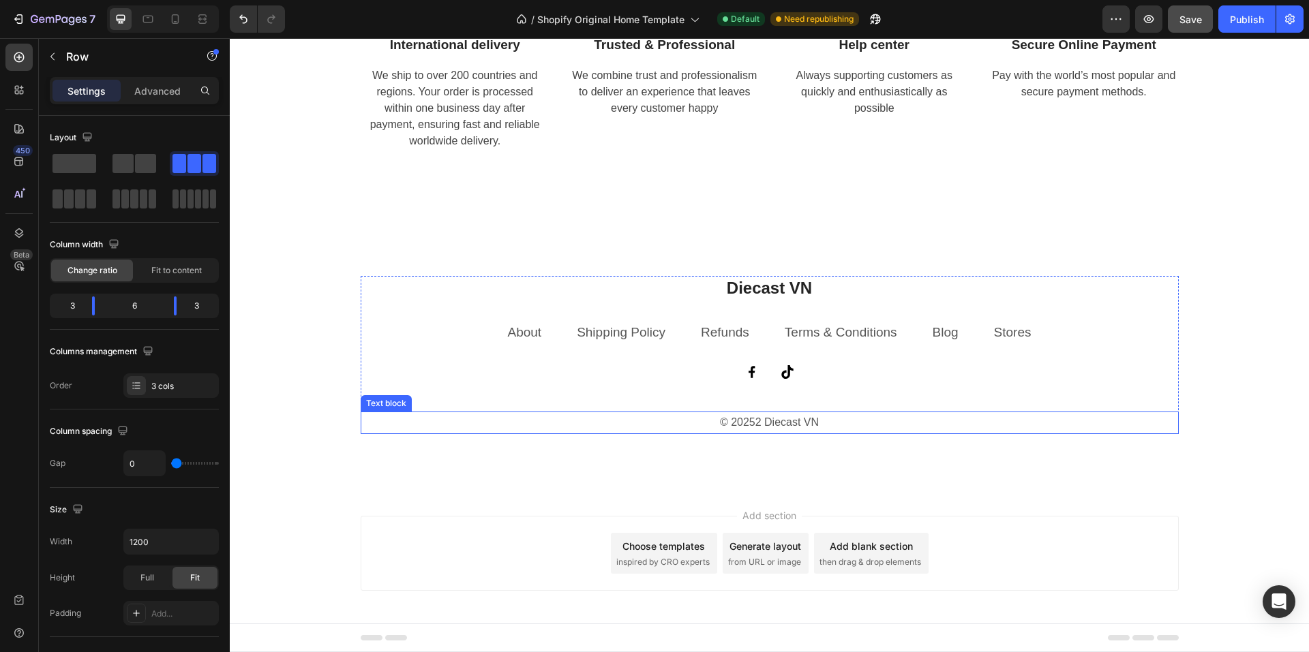
click at [739, 425] on p "© 20252 Diecast VN" at bounding box center [769, 423] width 815 height 20
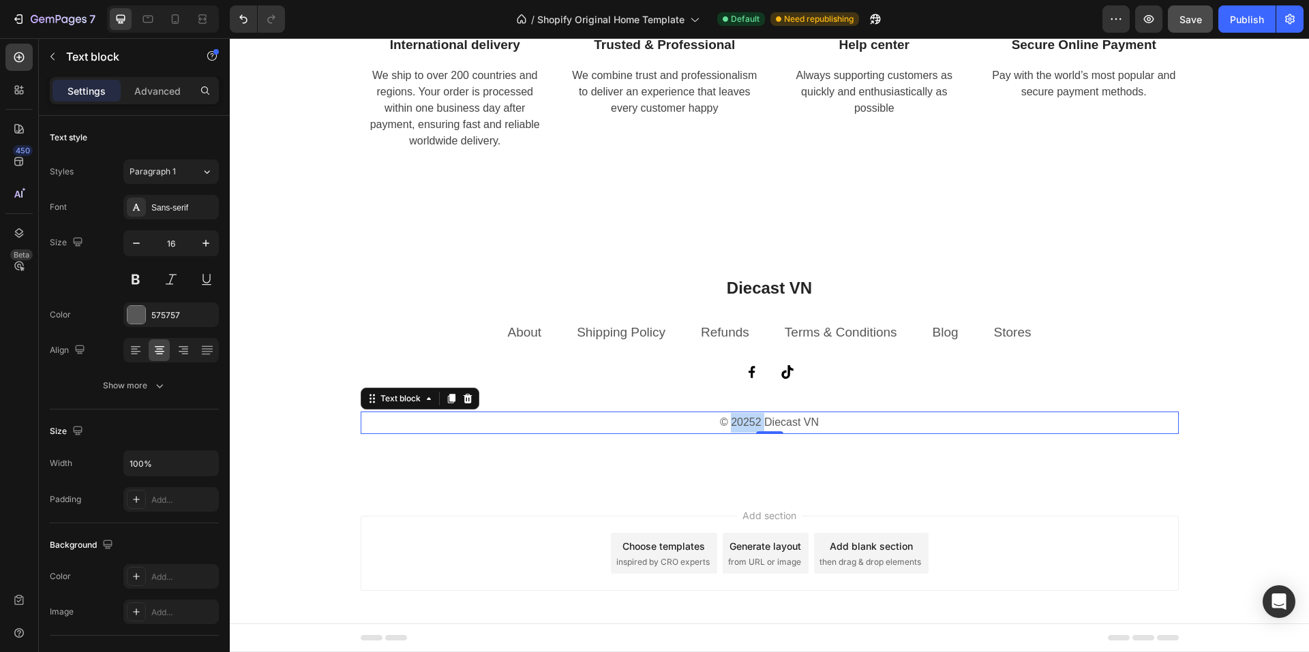
click at [739, 425] on p "© 20252 Diecast VN" at bounding box center [769, 423] width 815 height 20
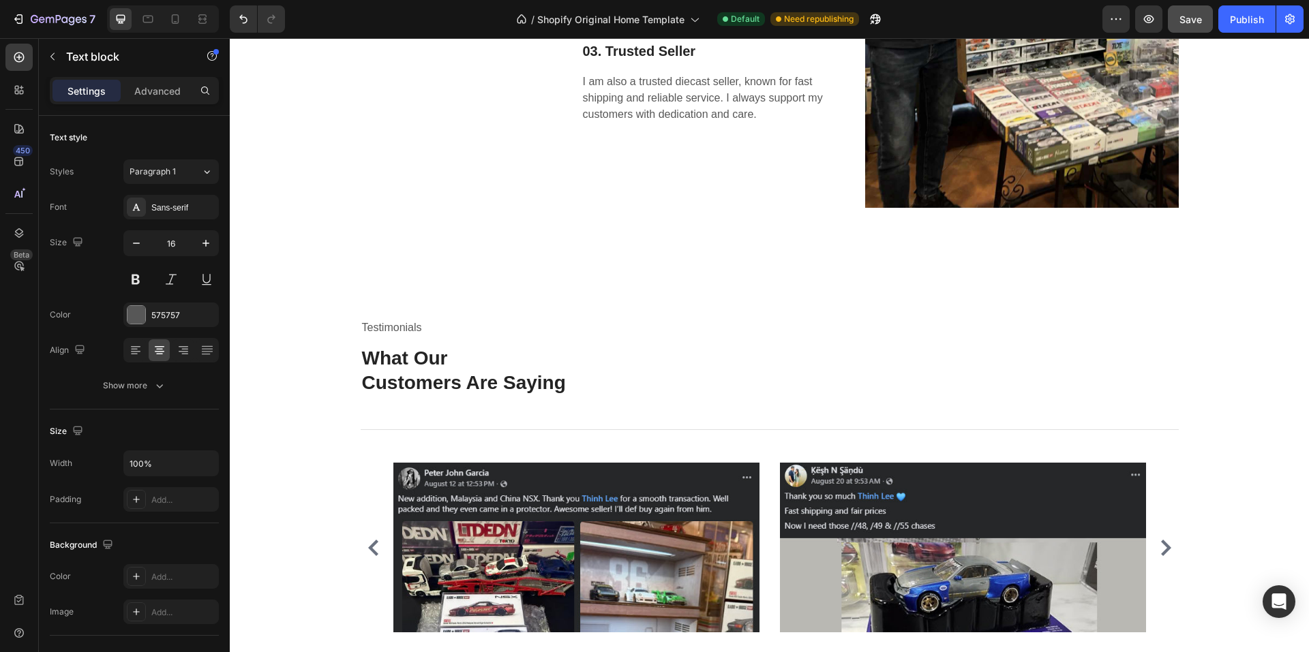
scroll to position [1887, 0]
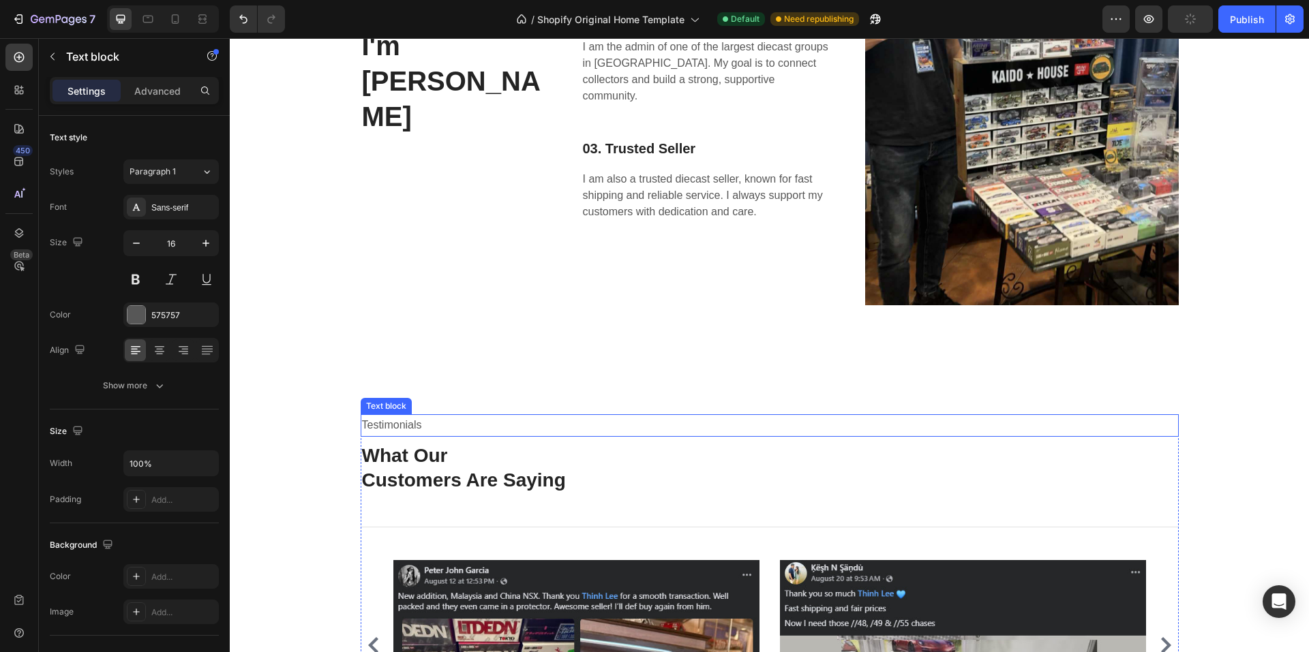
click at [384, 427] on p "Testimonials" at bounding box center [769, 426] width 815 height 20
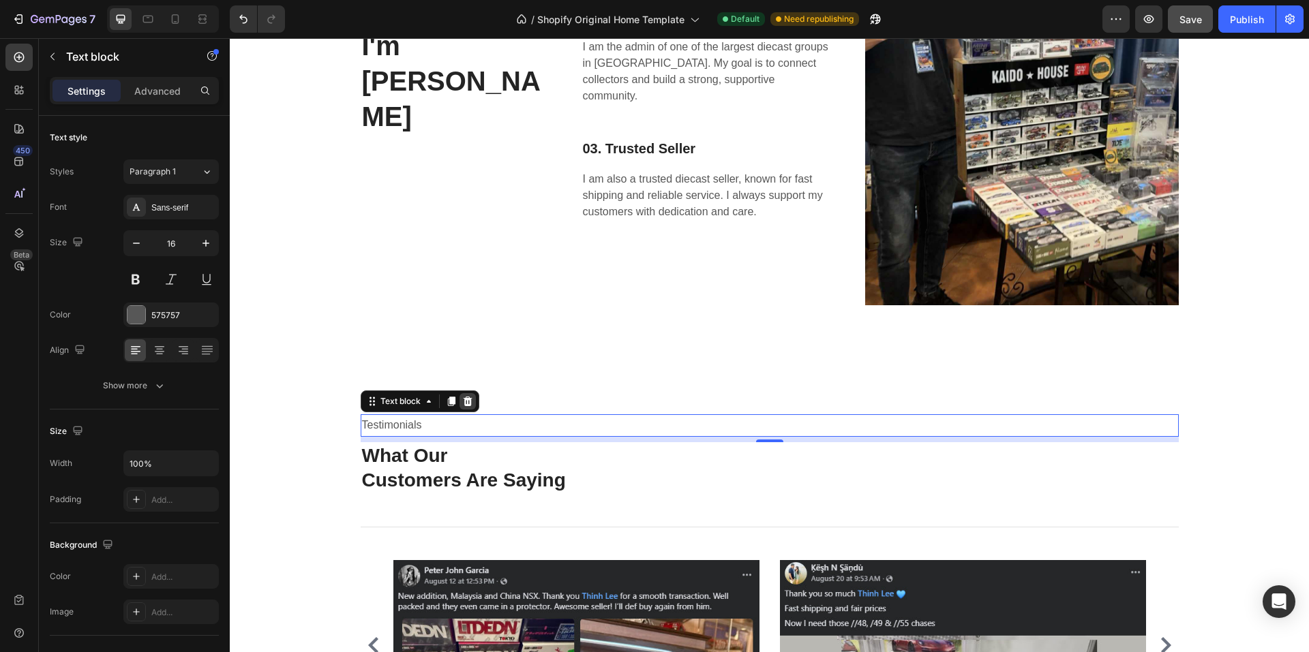
click at [462, 401] on icon at bounding box center [467, 401] width 11 height 11
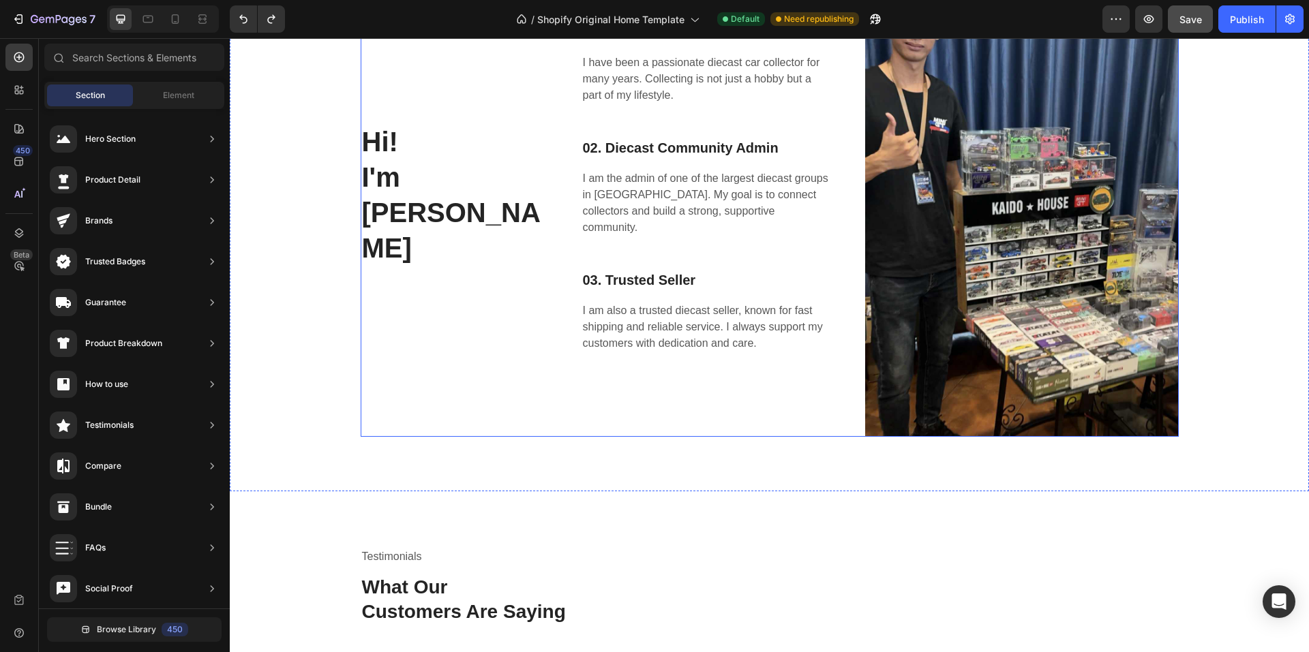
scroll to position [1751, 0]
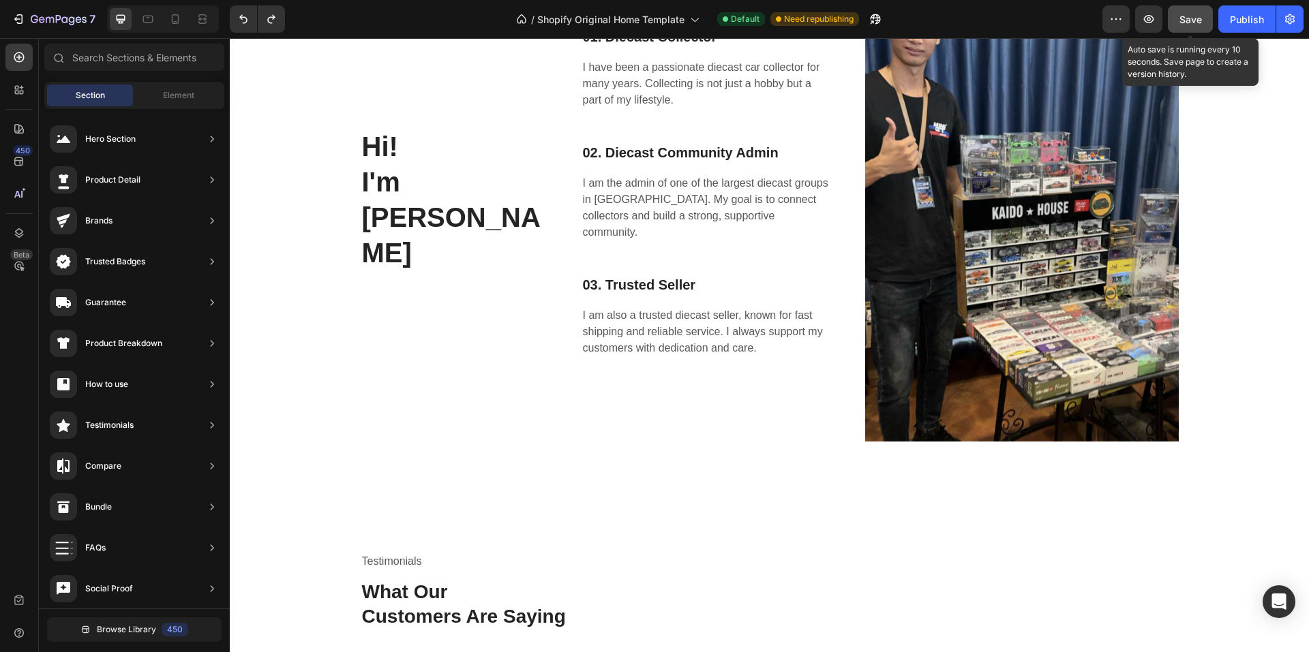
click at [1191, 20] on span "Save" at bounding box center [1190, 20] width 22 height 12
click at [1254, 20] on div "Publish" at bounding box center [1247, 19] width 34 height 14
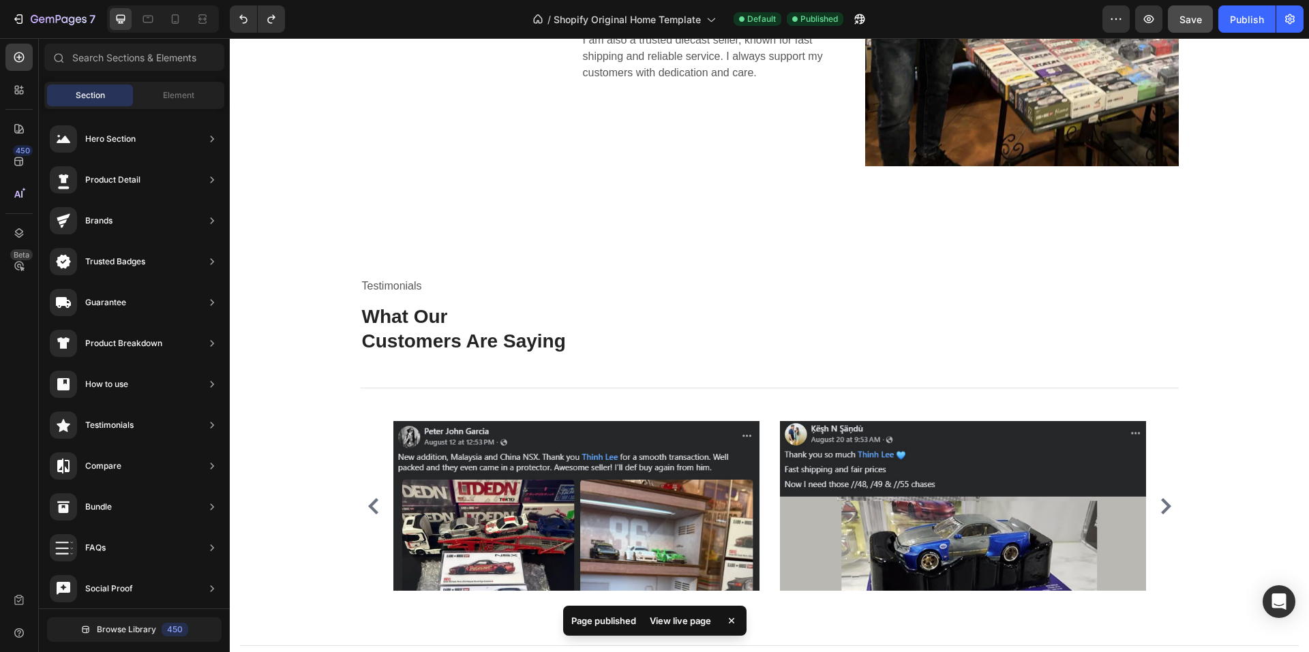
scroll to position [2024, 0]
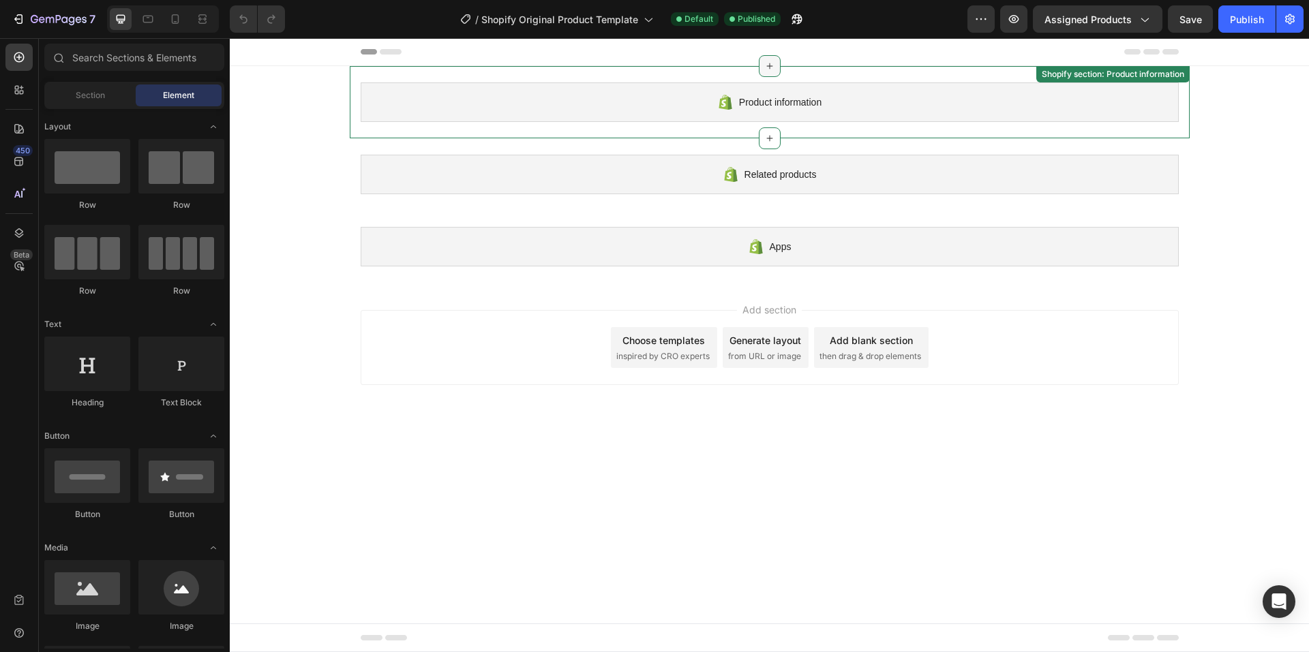
click at [767, 61] on icon at bounding box center [769, 66] width 11 height 11
click at [380, 358] on div "Add section Choose templates inspired by CRO experts Generate layout from URL o…" at bounding box center [770, 347] width 818 height 75
click at [767, 97] on span "Product information" at bounding box center [780, 102] width 82 height 16
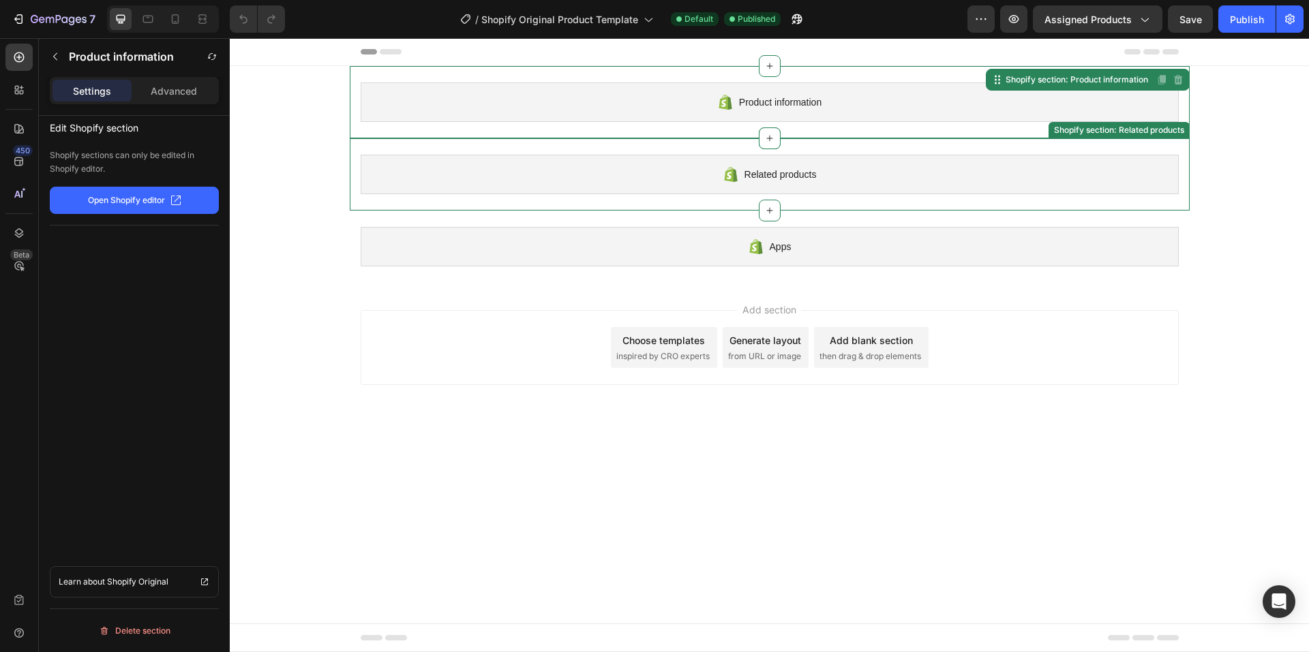
click at [722, 180] on icon at bounding box center [730, 174] width 16 height 16
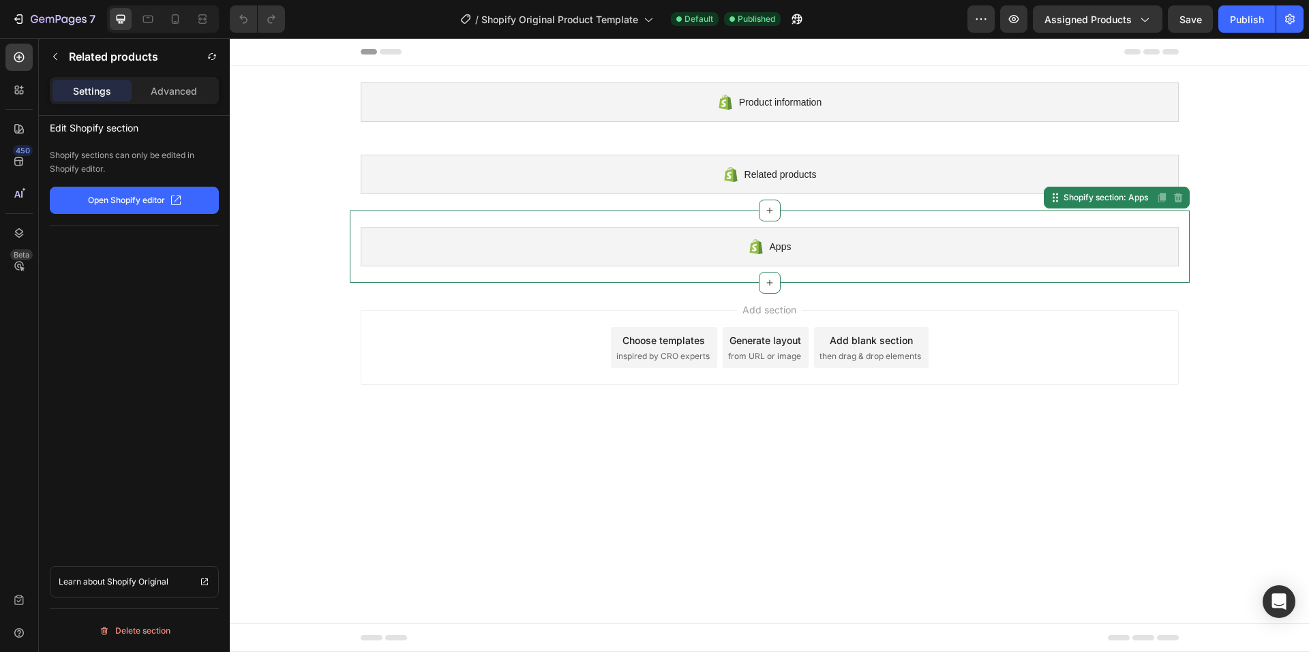
click at [708, 249] on div "Apps" at bounding box center [770, 247] width 818 height 40
click at [1015, 20] on icon "button" at bounding box center [1014, 19] width 14 height 14
click at [772, 62] on icon at bounding box center [769, 66] width 11 height 11
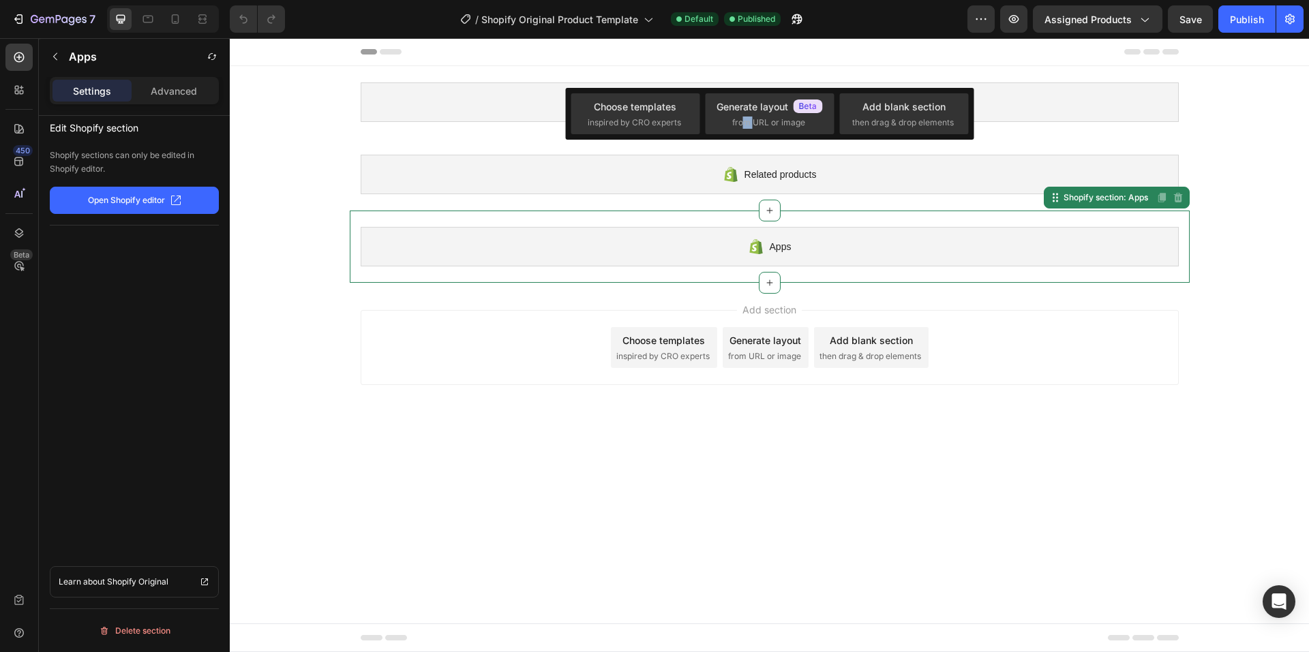
drag, startPoint x: 982, startPoint y: 162, endPoint x: 480, endPoint y: 378, distance: 545.9
click at [633, 119] on span "inspired by CRO experts" at bounding box center [633, 123] width 93 height 12
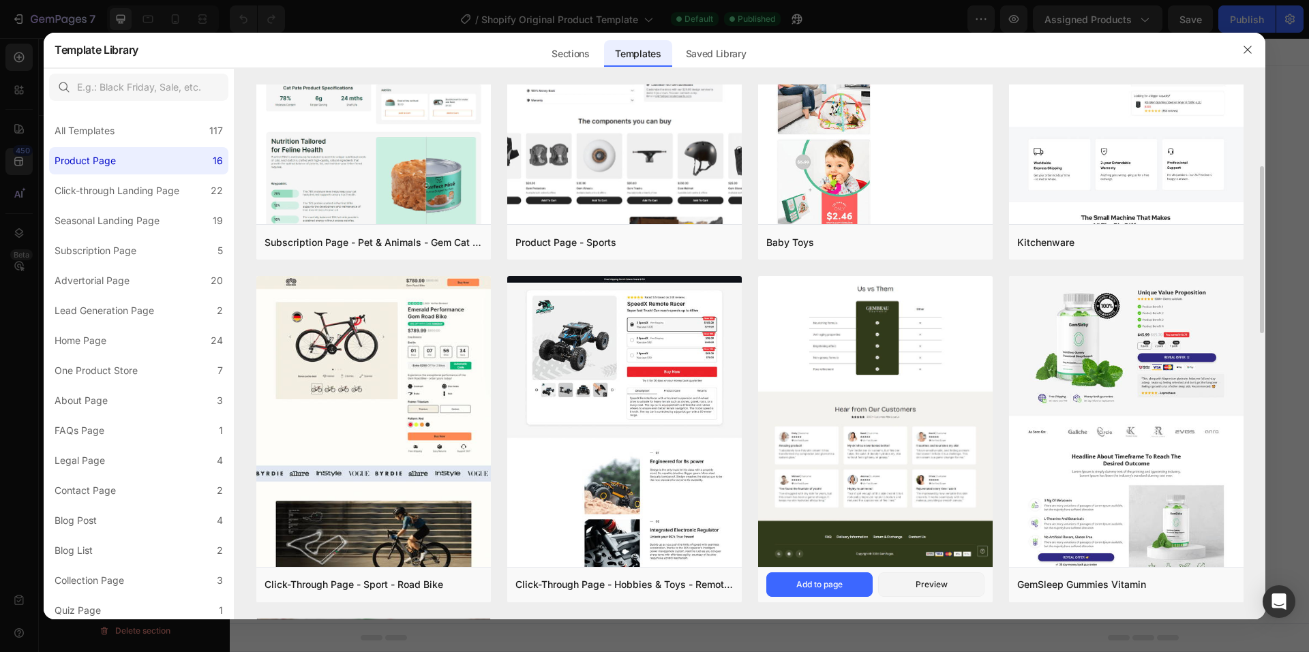
scroll to position [563, 0]
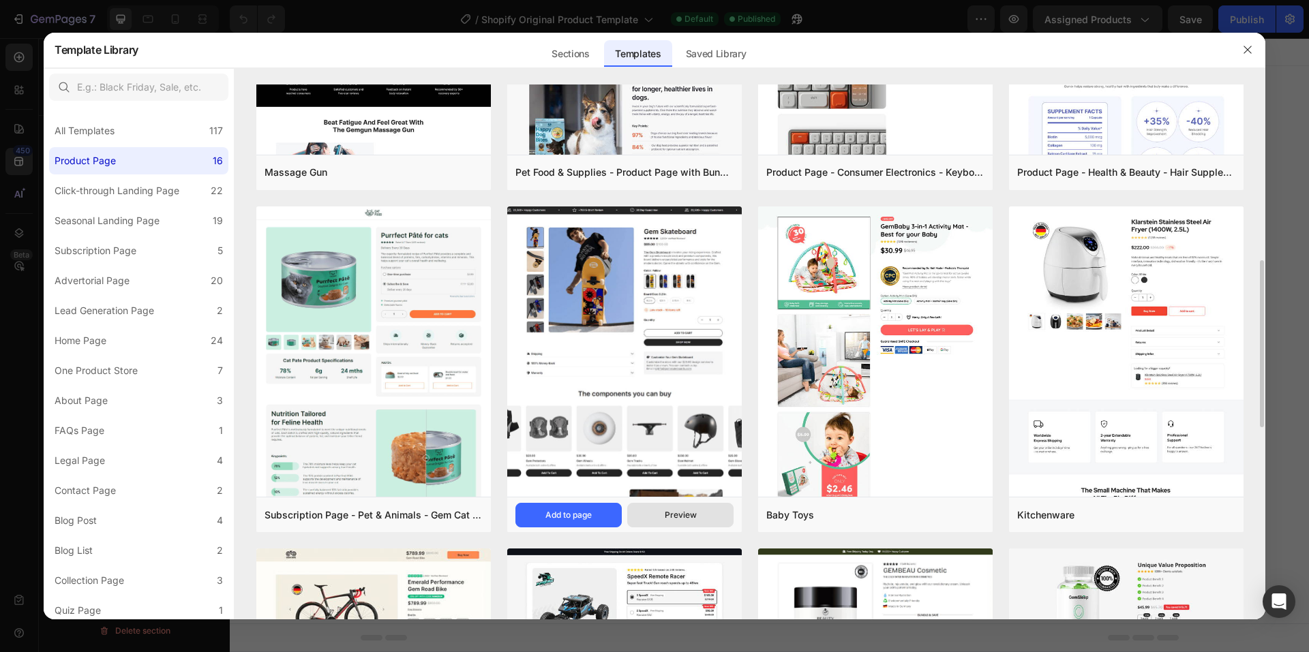
click at [668, 515] on div "Preview" at bounding box center [681, 515] width 32 height 12
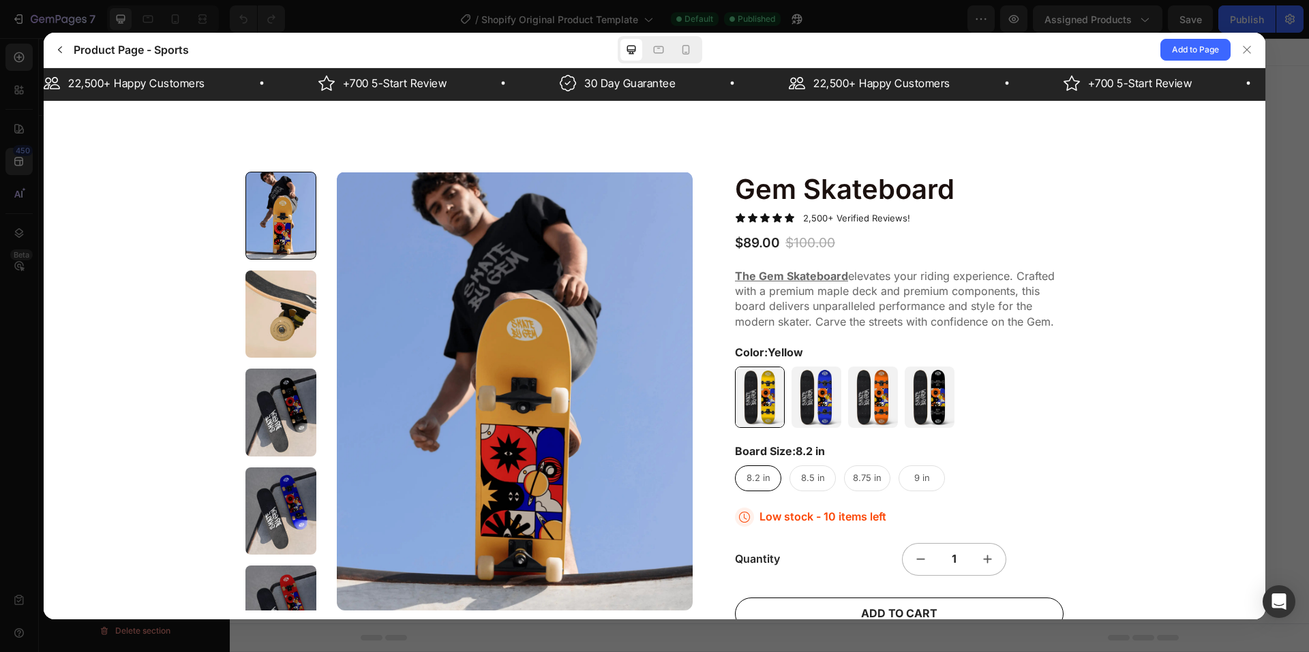
scroll to position [0, 0]
click at [274, 307] on div at bounding box center [280, 314] width 71 height 88
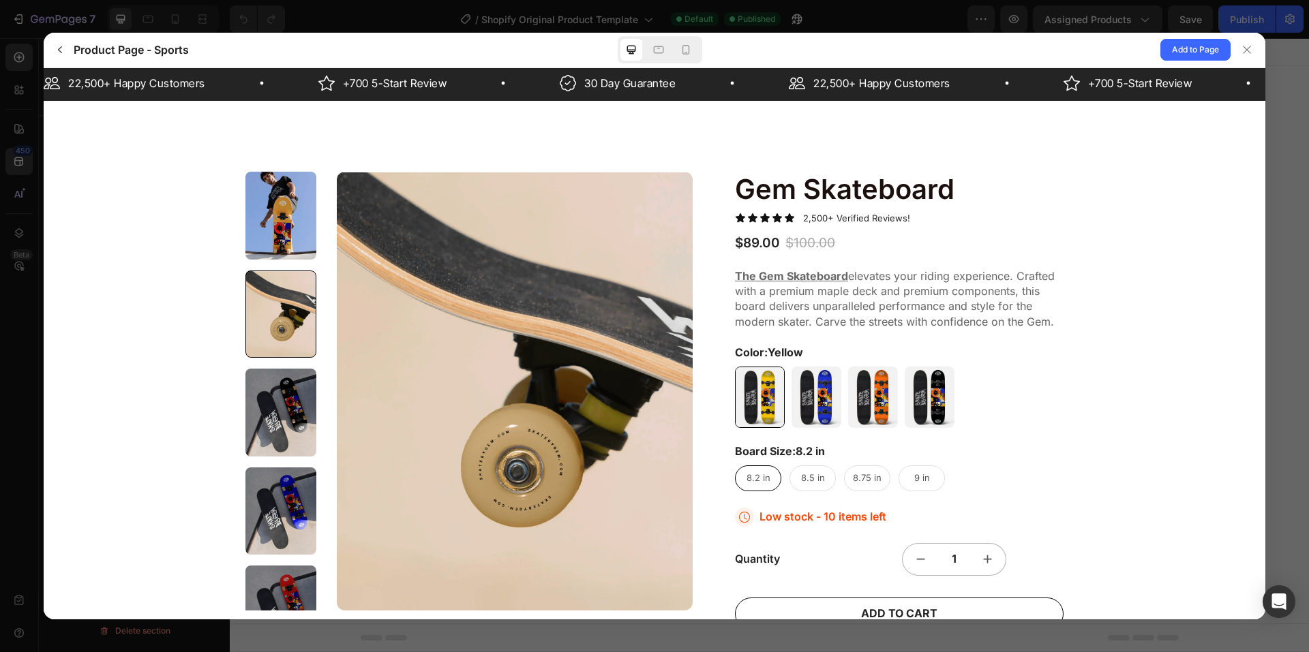
click at [284, 420] on div at bounding box center [280, 412] width 71 height 88
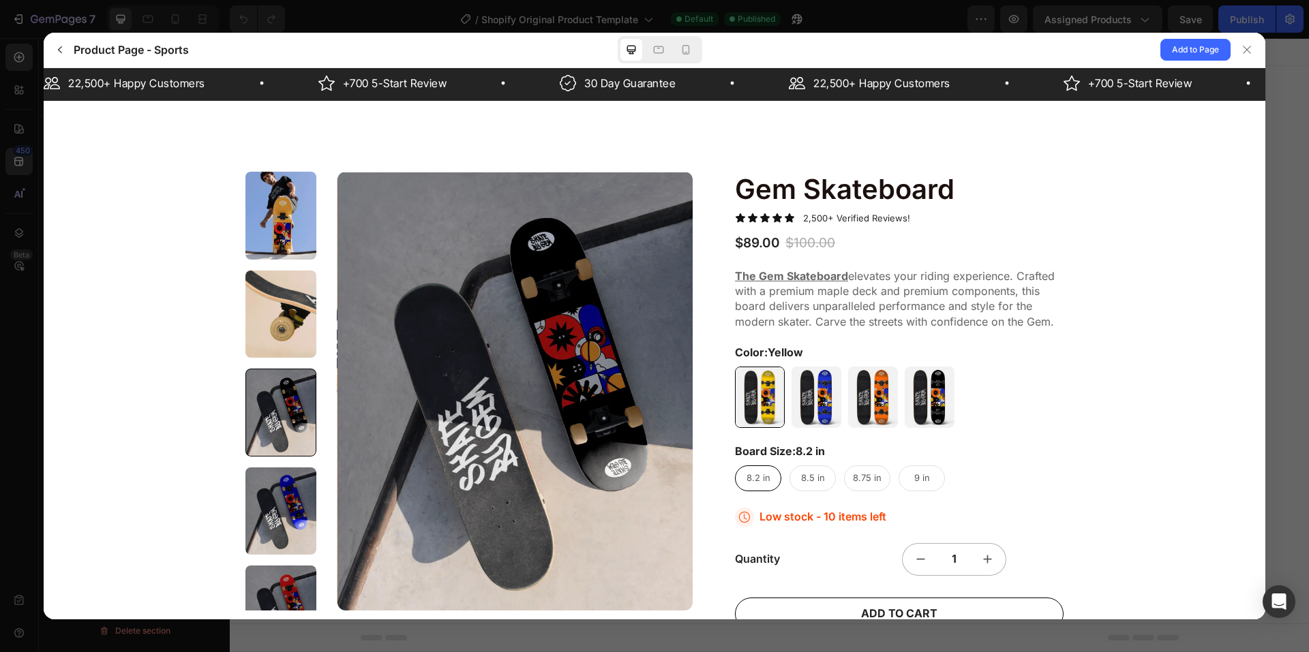
click at [800, 395] on img at bounding box center [816, 396] width 50 height 61
click at [841, 427] on input "Blue Blue" at bounding box center [841, 427] width 1 height 1
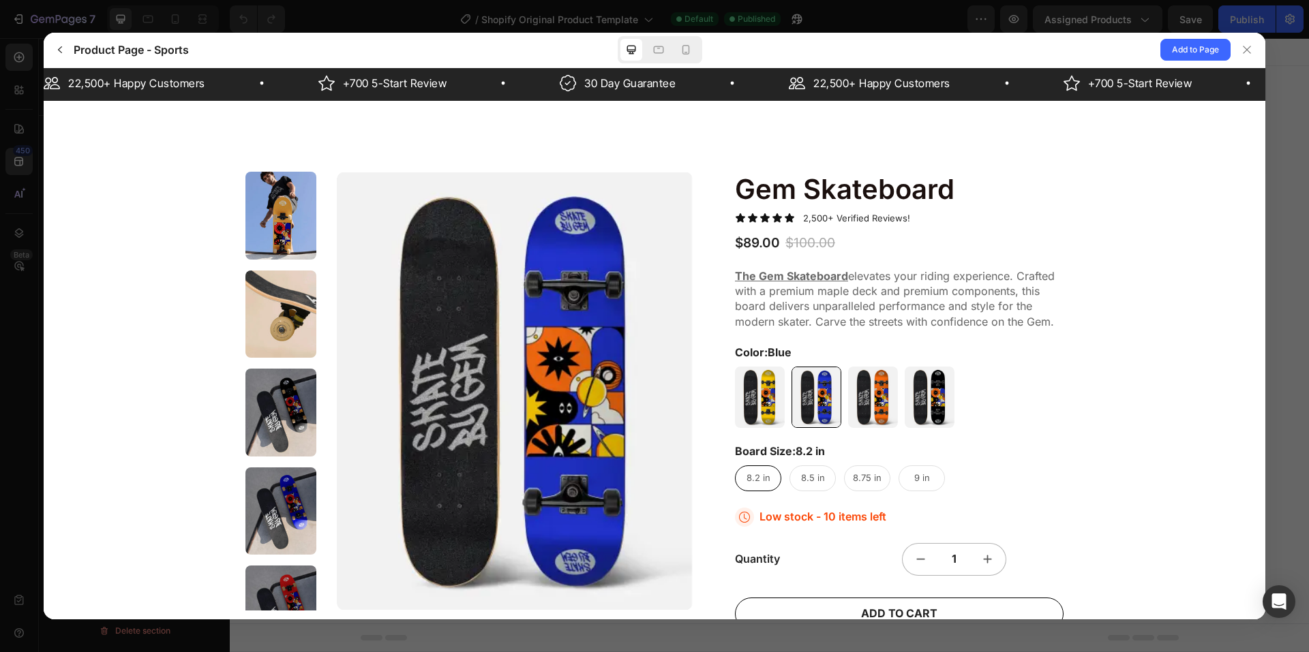
click at [886, 396] on img at bounding box center [873, 396] width 50 height 61
click at [898, 427] on input "Orange Orange" at bounding box center [898, 427] width 1 height 1
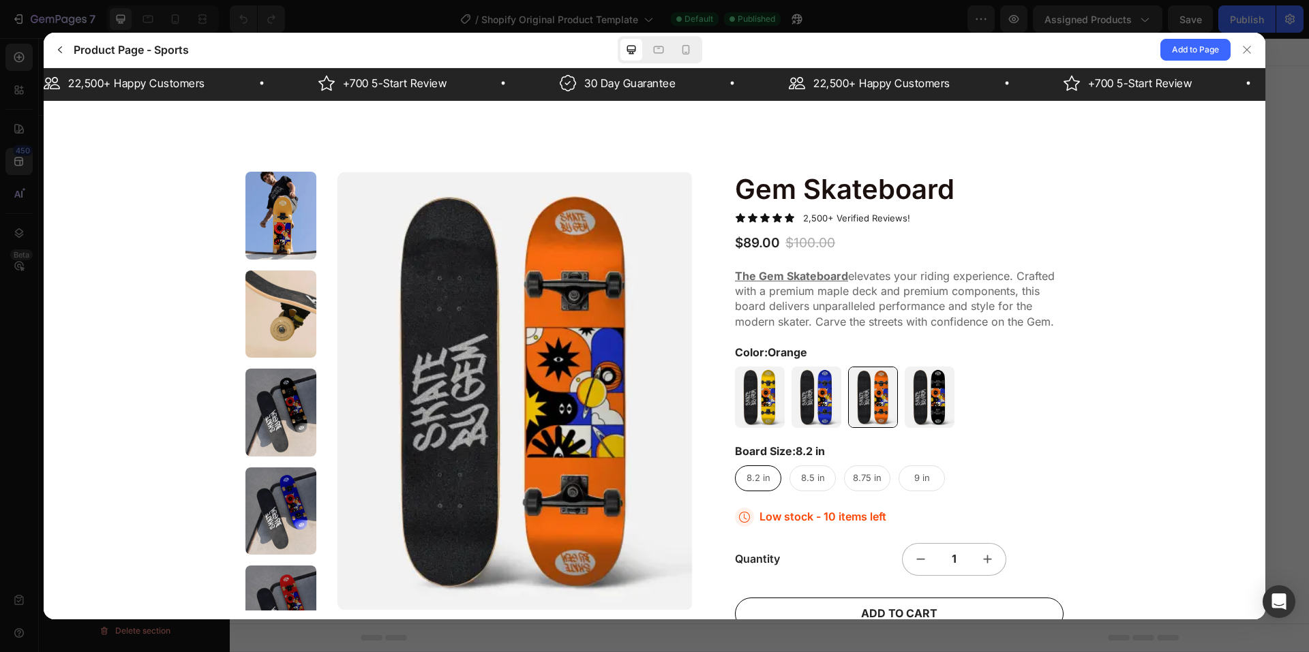
click at [929, 399] on img at bounding box center [929, 396] width 50 height 61
click at [954, 427] on input "Black Black" at bounding box center [954, 427] width 1 height 1
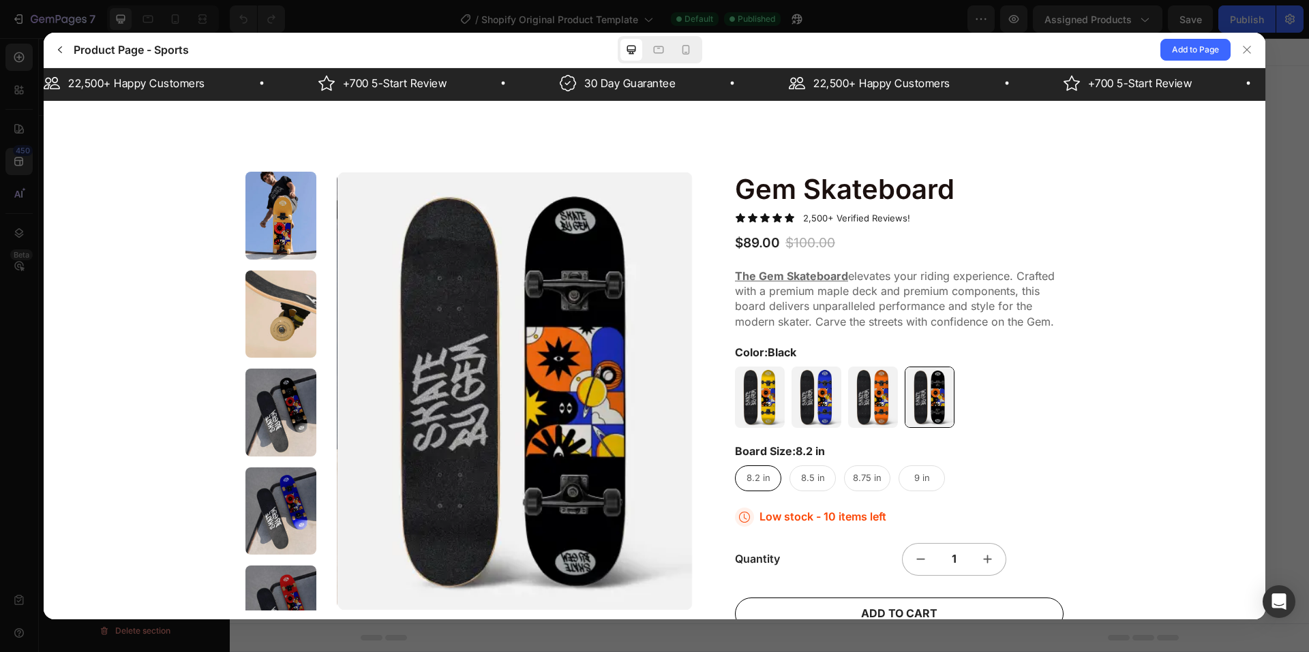
scroll to position [477, 0]
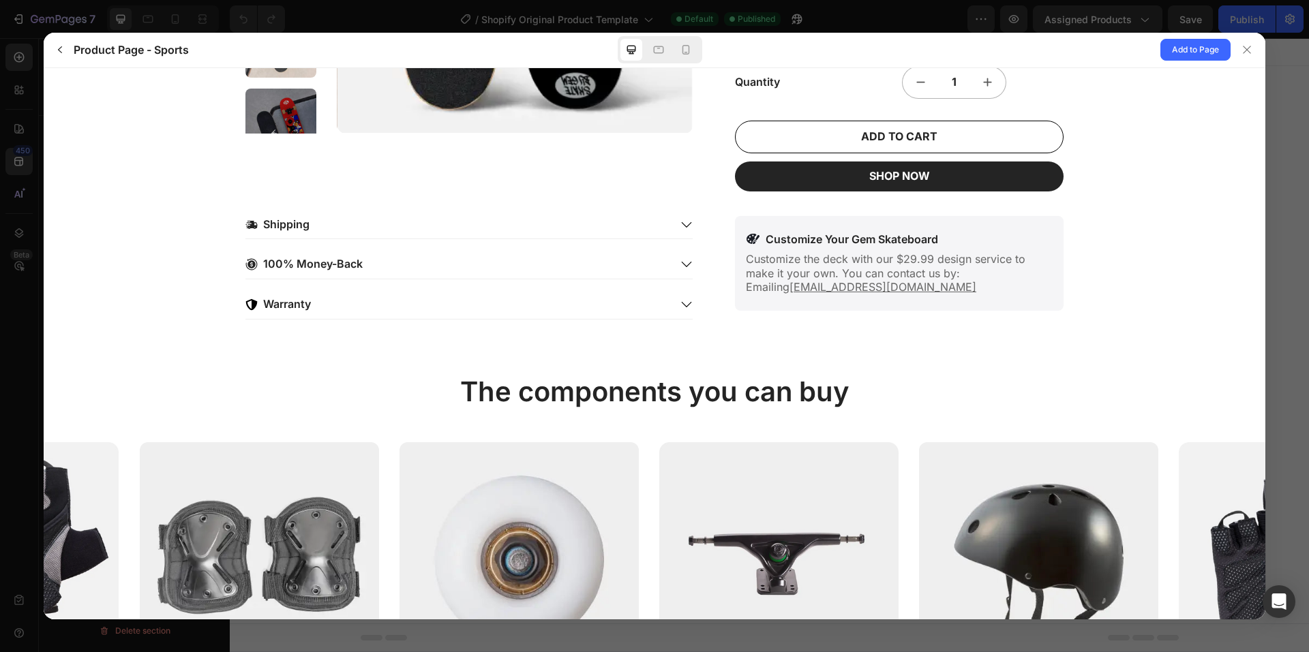
click at [686, 228] on icon at bounding box center [686, 224] width 12 height 12
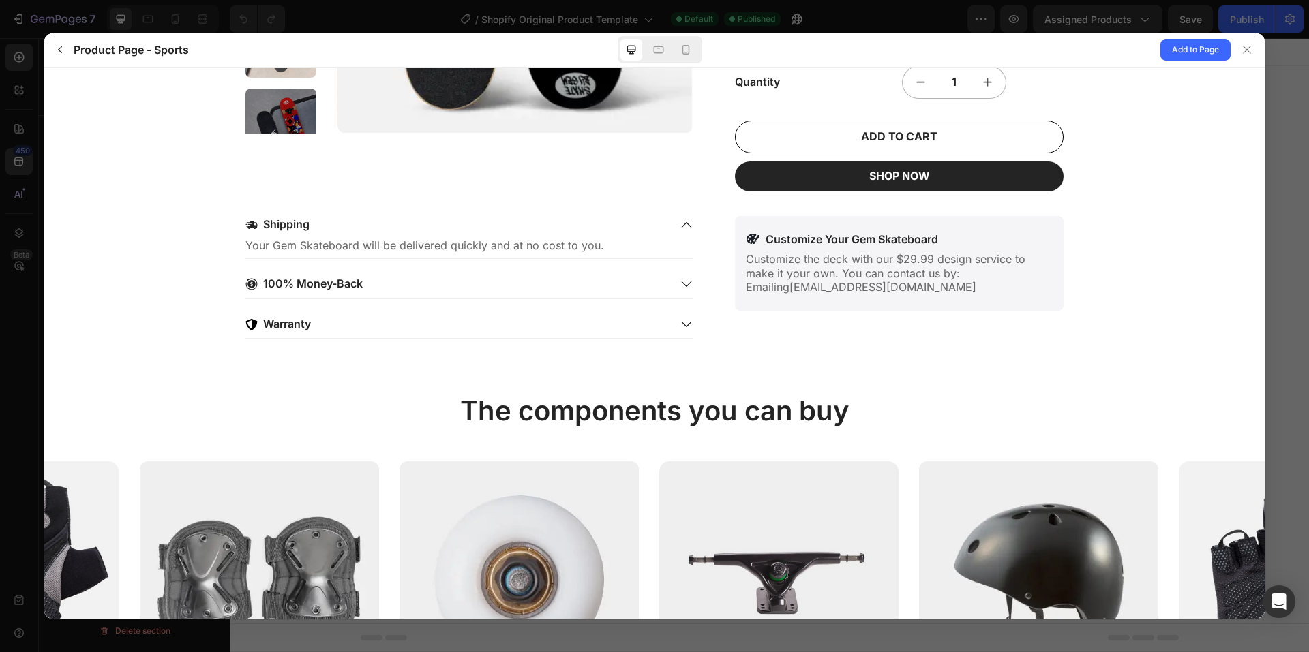
click at [680, 277] on icon at bounding box center [686, 283] width 12 height 12
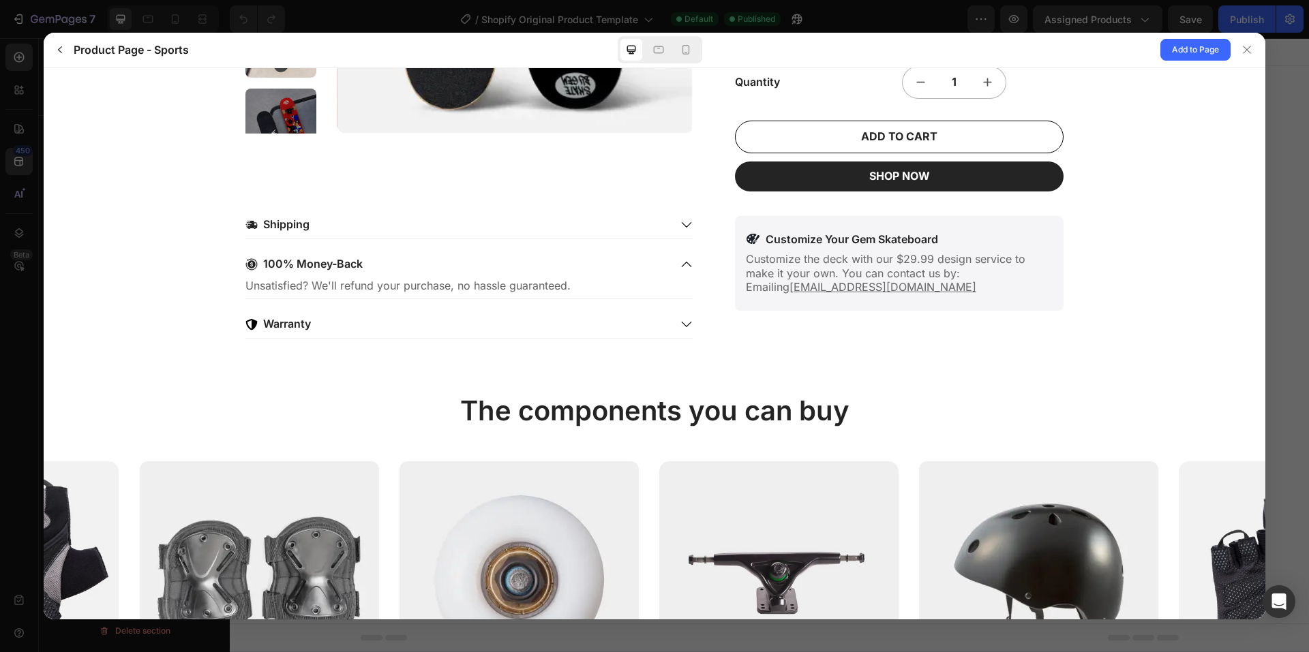
click at [680, 324] on icon at bounding box center [686, 324] width 12 height 12
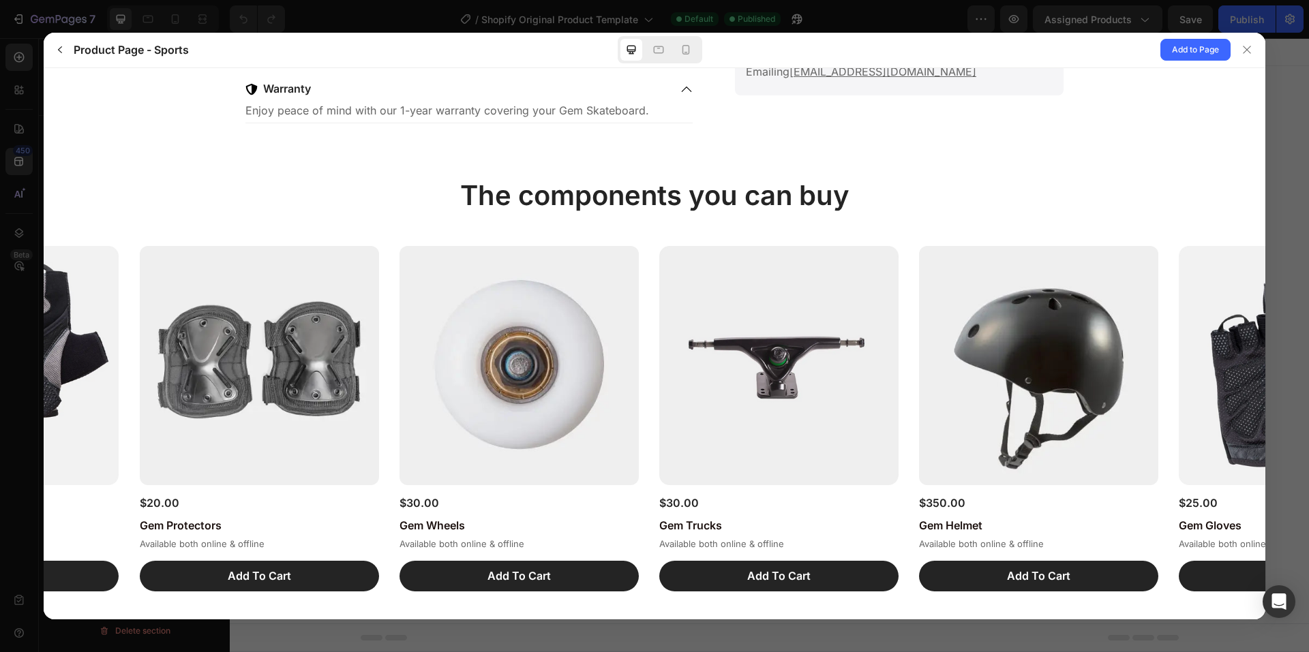
scroll to position [750, 0]
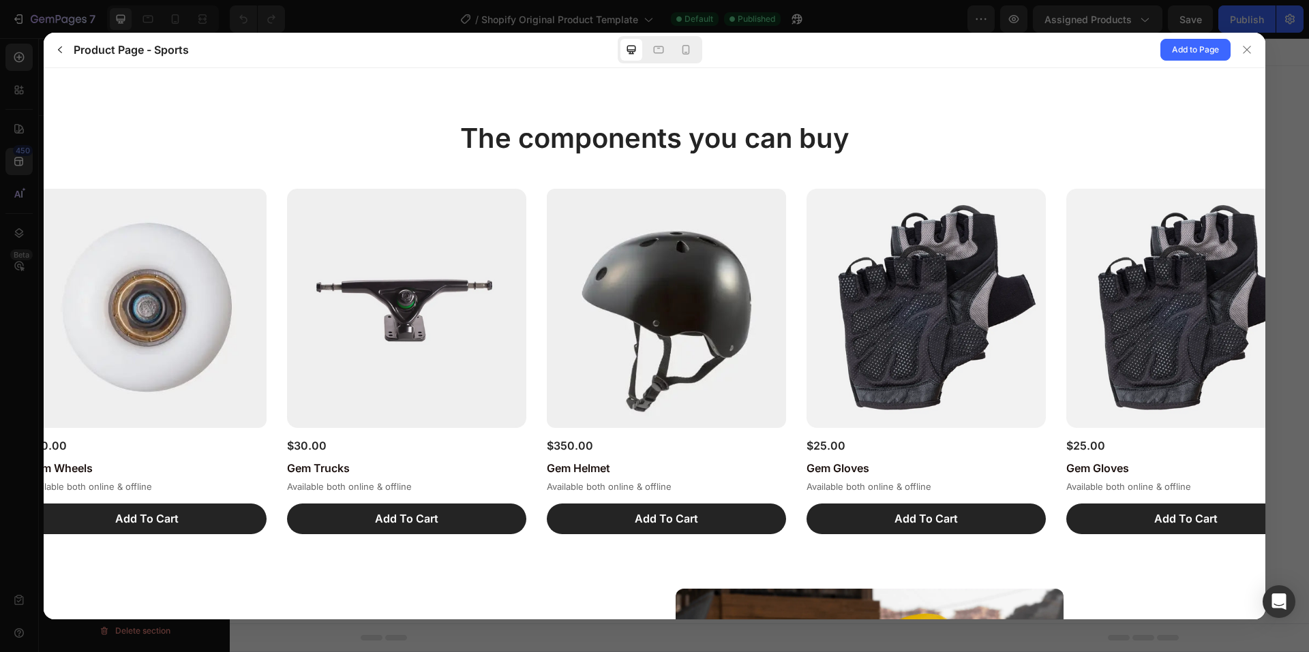
drag, startPoint x: 1050, startPoint y: 323, endPoint x: 250, endPoint y: 328, distance: 799.5
click at [547, 328] on img at bounding box center [666, 307] width 239 height 239
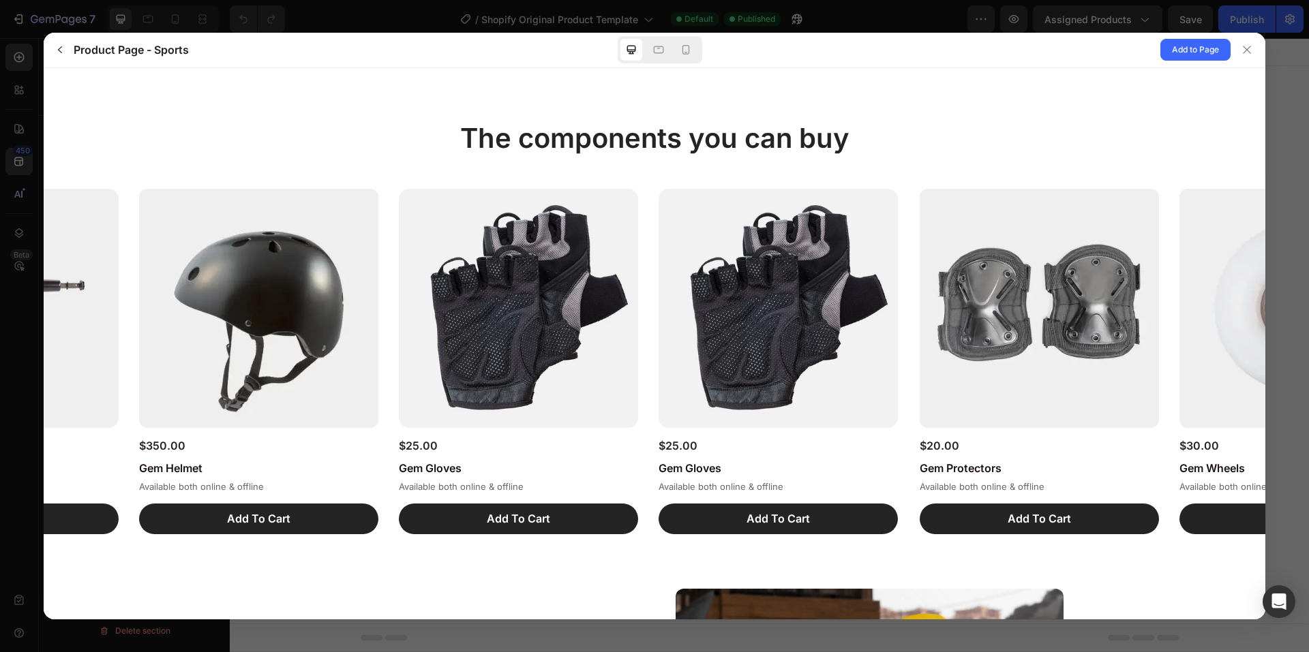
drag, startPoint x: 1011, startPoint y: 317, endPoint x: 332, endPoint y: 318, distance: 679.5
click at [919, 318] on img at bounding box center [1038, 307] width 239 height 239
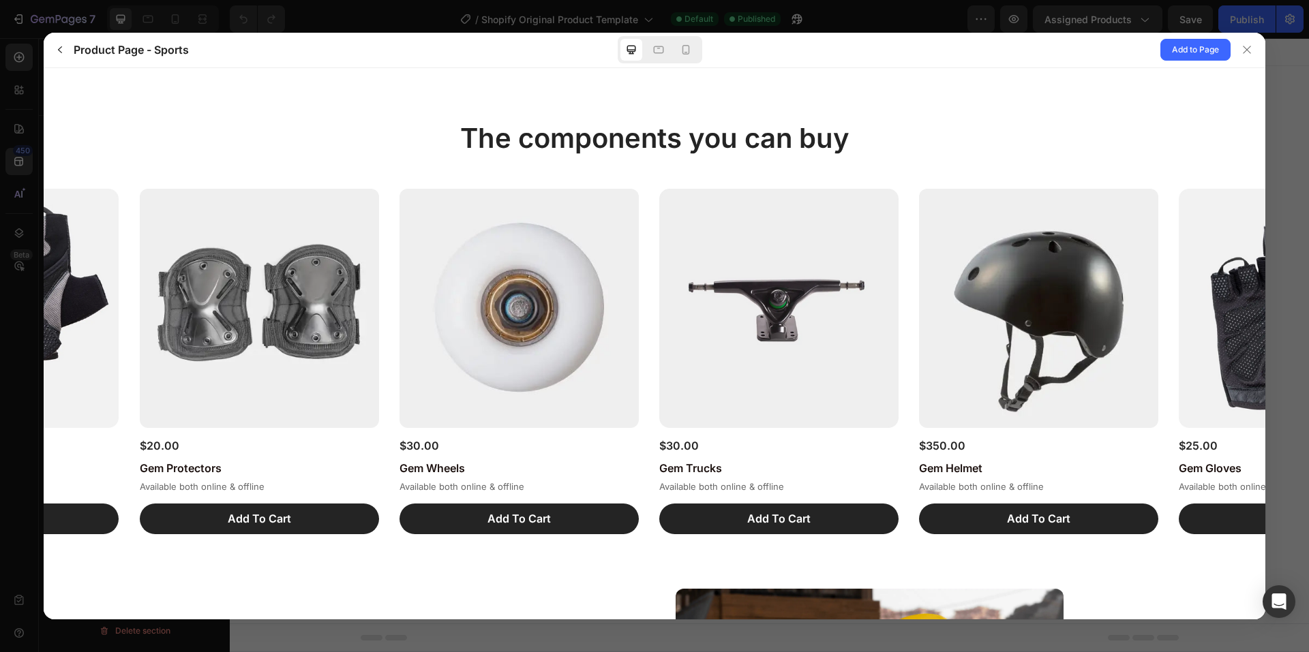
drag, startPoint x: 569, startPoint y: 316, endPoint x: 239, endPoint y: 316, distance: 329.9
click at [271, 316] on div "$20.00 Gem Protectors Available both online & offline Add To Cart Out of stock" at bounding box center [654, 361] width 1221 height 346
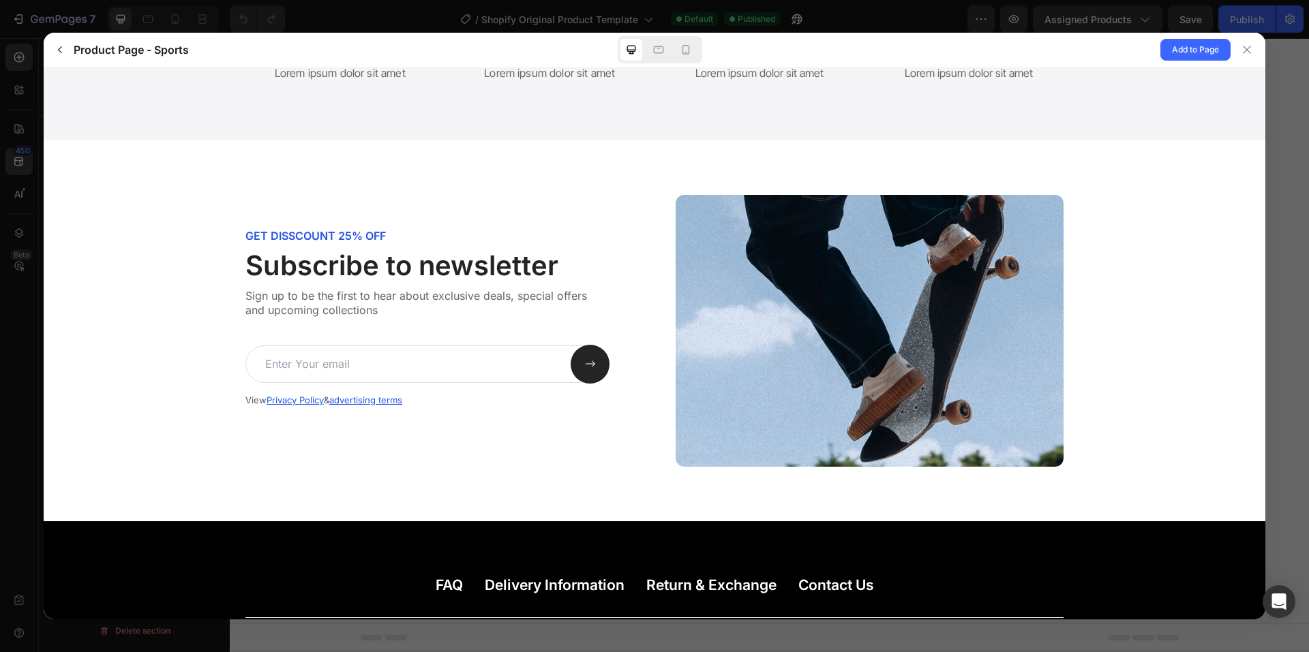
scroll to position [3802, 0]
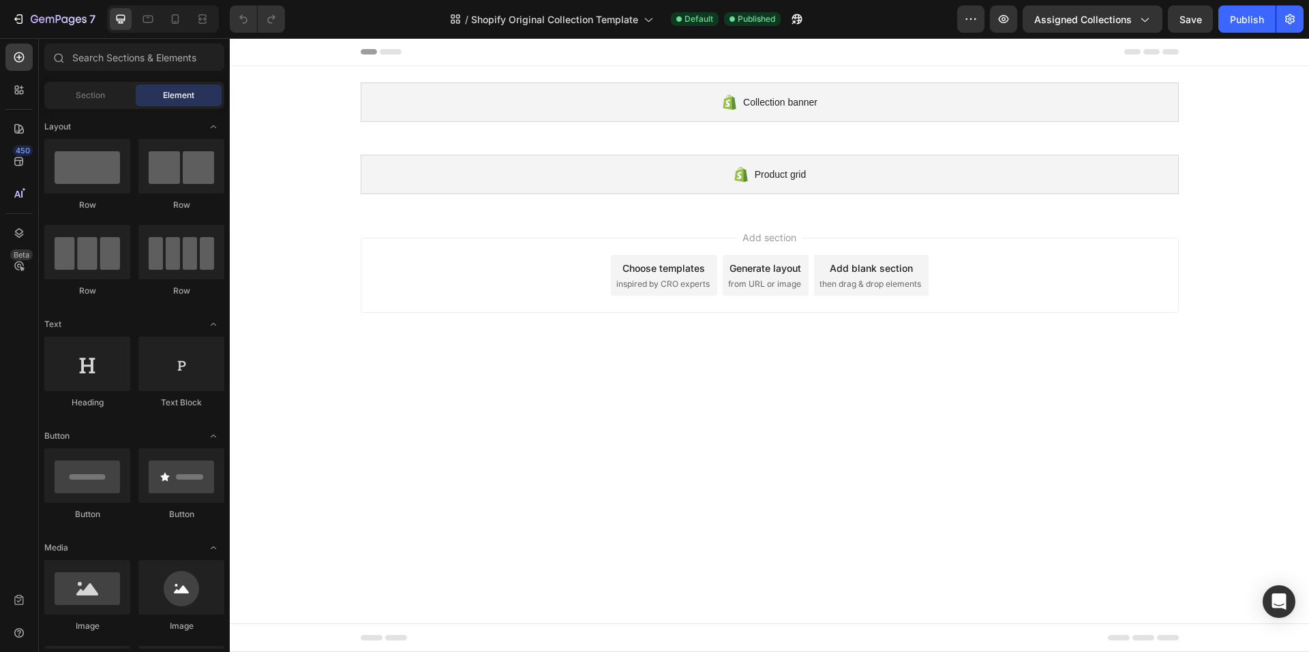
click at [662, 279] on span "inspired by CRO experts" at bounding box center [662, 284] width 93 height 12
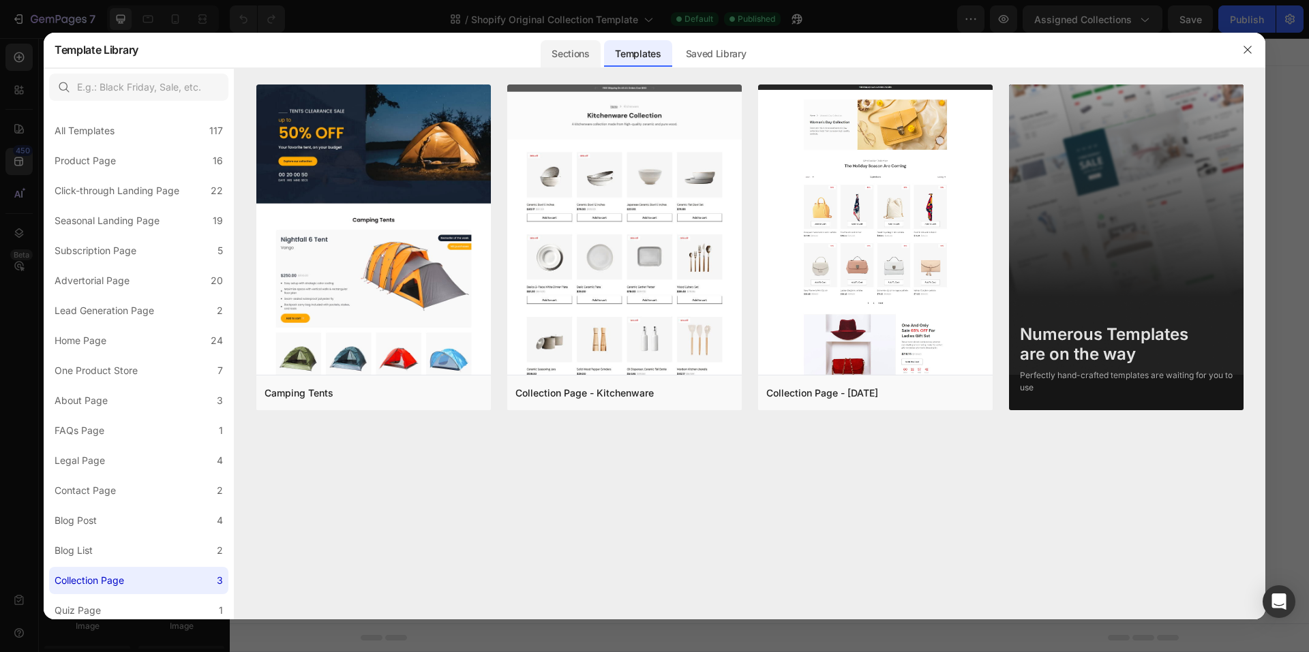
click at [583, 54] on div "Sections" at bounding box center [569, 53] width 59 height 27
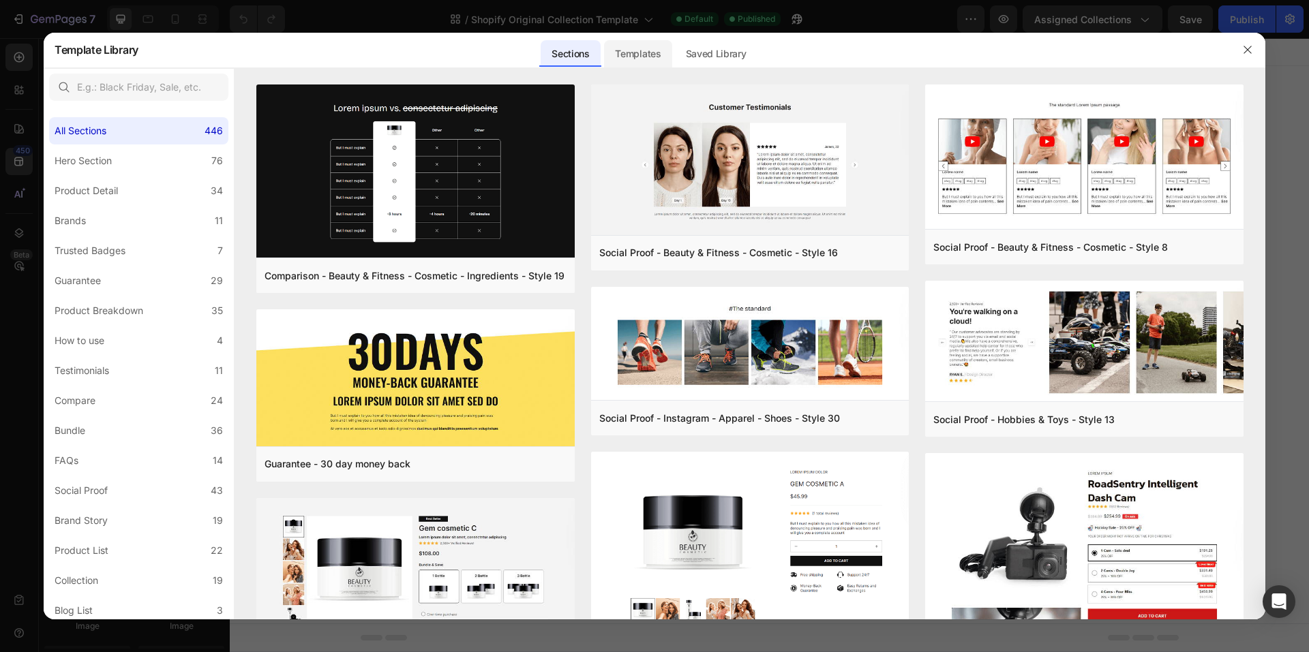
click at [650, 55] on div "Templates" at bounding box center [637, 53] width 67 height 27
